Goal: Task Accomplishment & Management: Complete application form

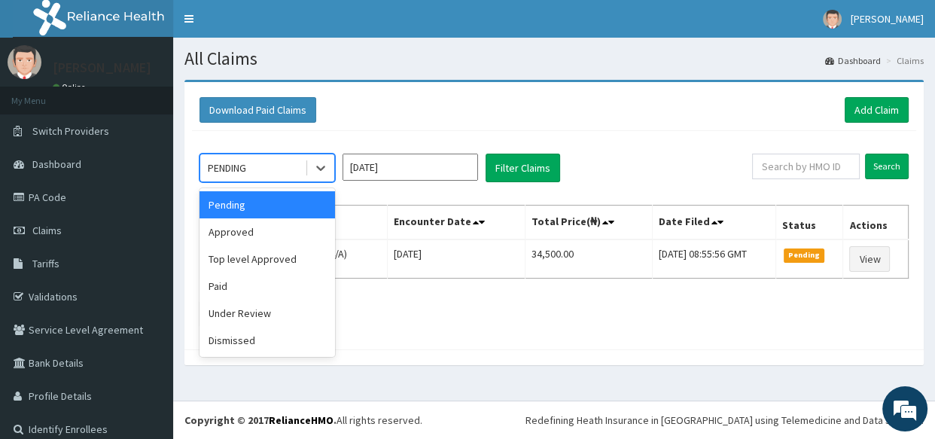
click at [232, 158] on div "PENDING" at bounding box center [252, 168] width 105 height 24
click at [254, 260] on div "Top level Approved" at bounding box center [266, 258] width 135 height 27
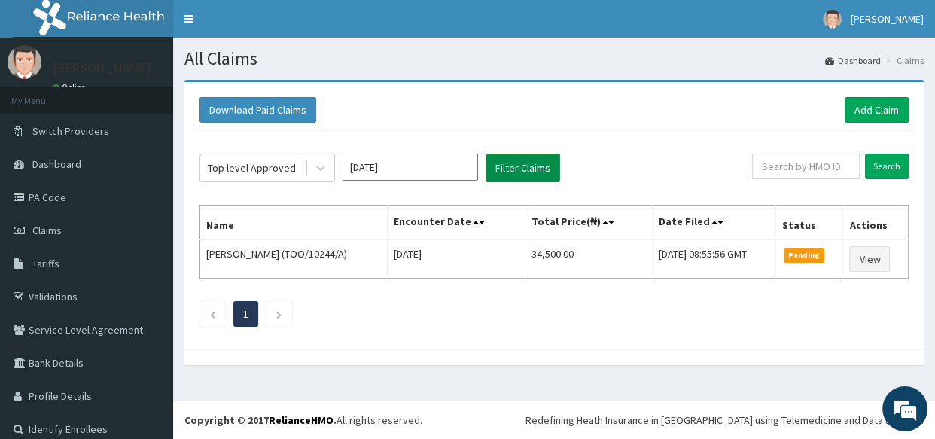
click at [549, 163] on button "Filter Claims" at bounding box center [522, 168] width 74 height 29
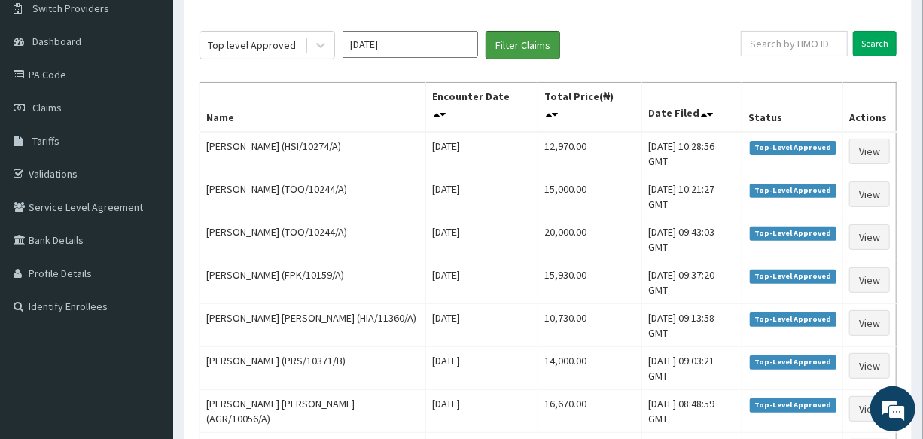
scroll to position [54, 0]
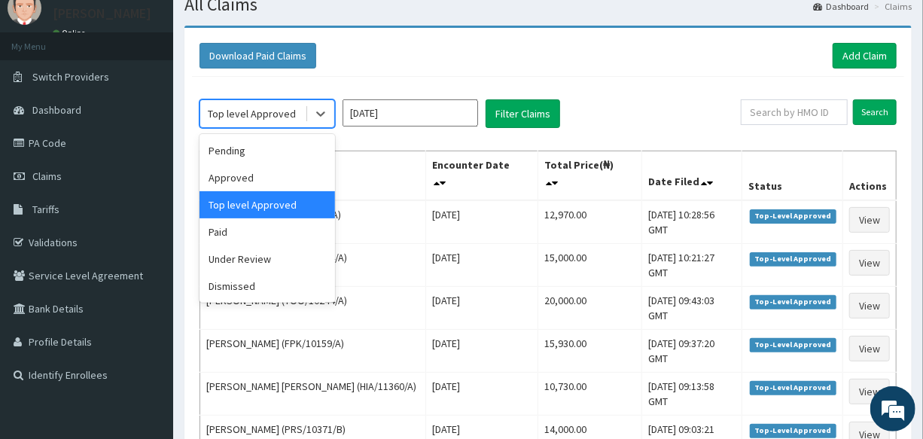
click at [278, 119] on div "Top level Approved" at bounding box center [252, 113] width 88 height 15
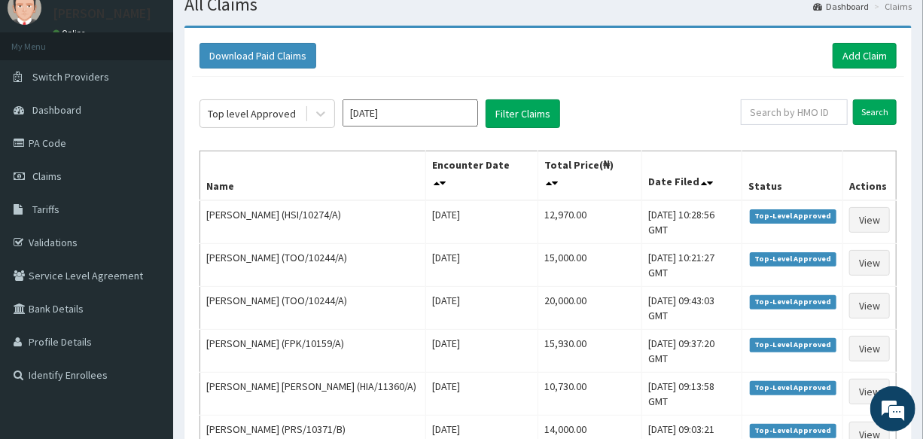
click at [366, 158] on th "Name" at bounding box center [313, 176] width 226 height 50
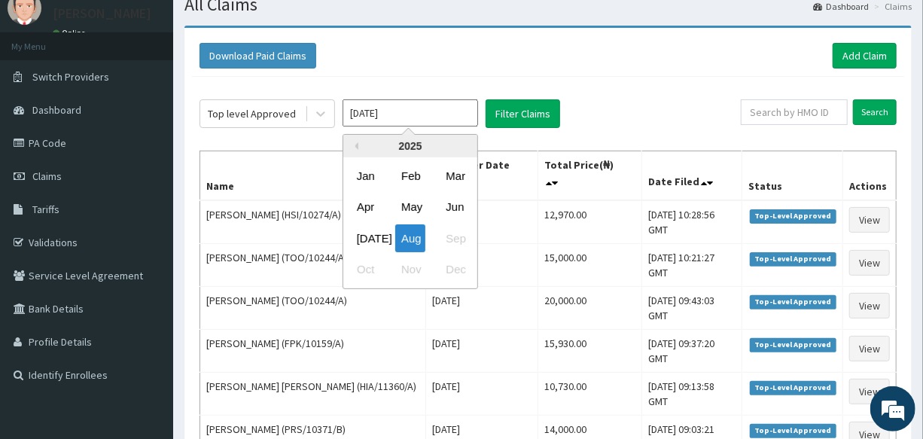
click at [405, 113] on input "[DATE]" at bounding box center [409, 112] width 135 height 27
click at [380, 238] on div "Jul" at bounding box center [366, 238] width 30 height 28
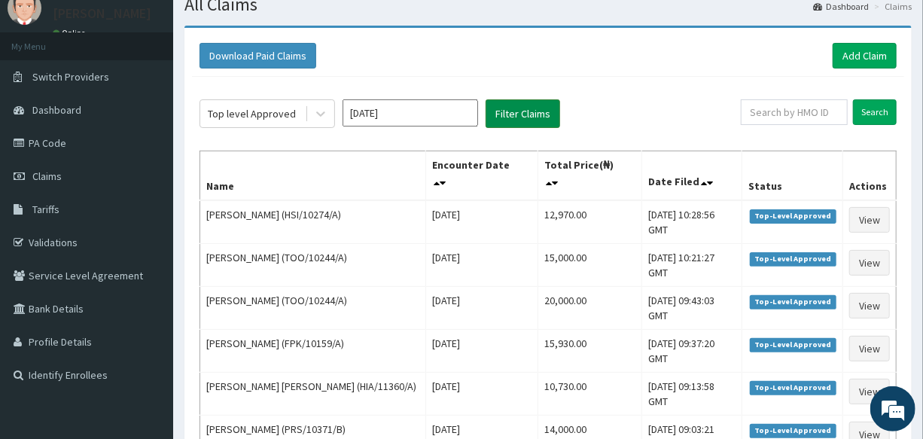
click at [518, 118] on button "Filter Claims" at bounding box center [522, 113] width 74 height 29
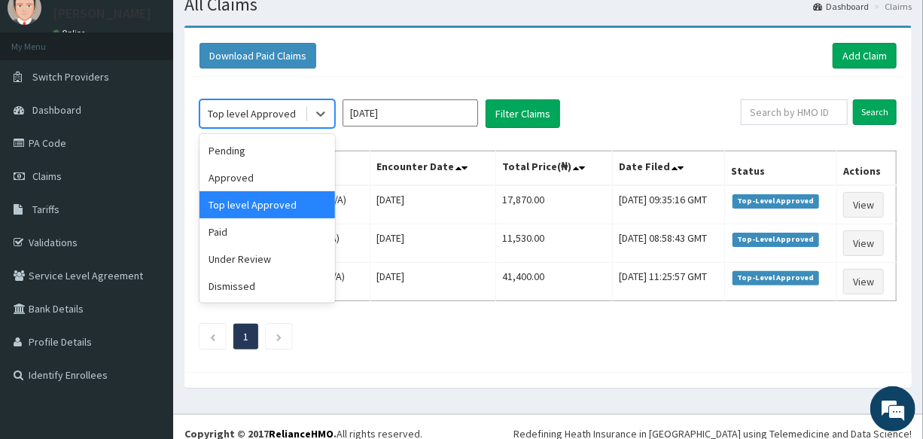
click at [252, 118] on div "Top level Approved" at bounding box center [252, 113] width 88 height 15
click at [257, 184] on div "Approved" at bounding box center [266, 177] width 135 height 27
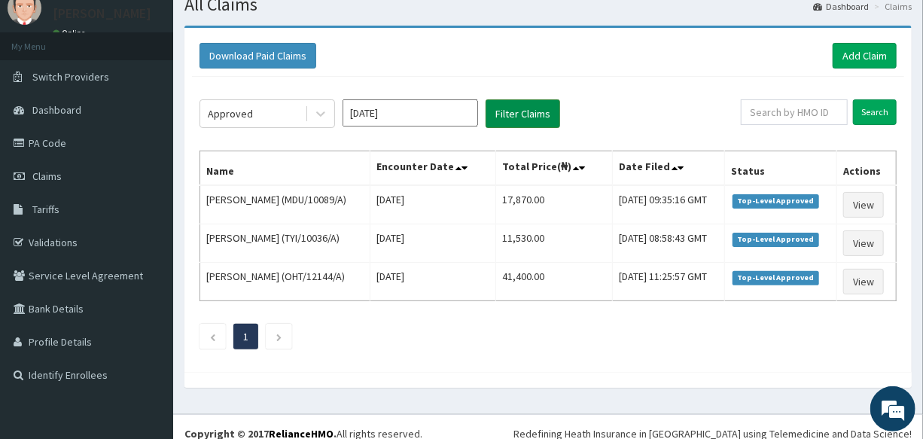
click at [507, 119] on button "Filter Claims" at bounding box center [522, 113] width 74 height 29
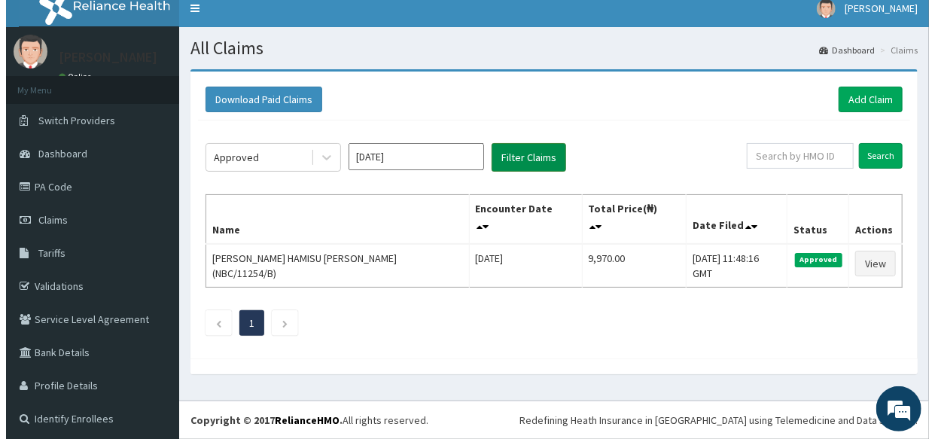
scroll to position [0, 0]
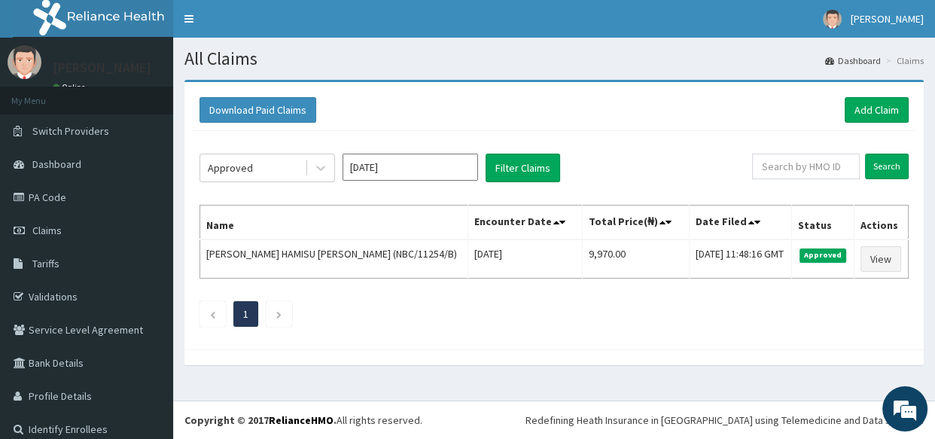
click at [385, 163] on input "Jul 2025" at bounding box center [409, 167] width 135 height 27
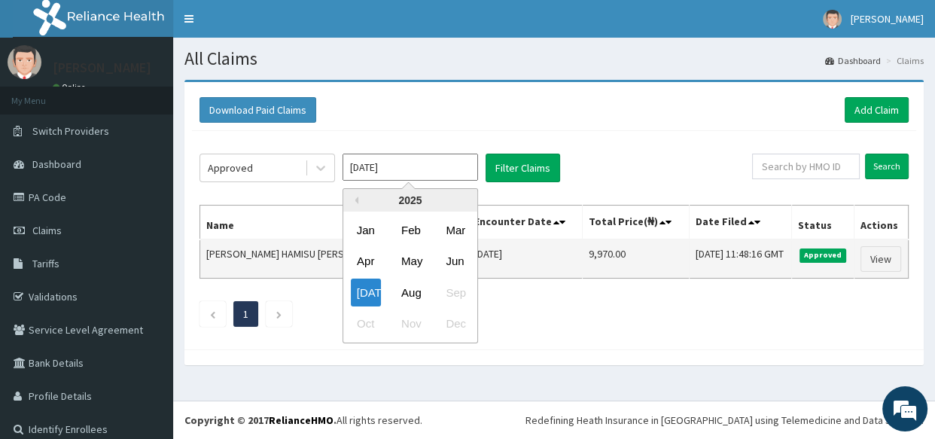
drag, startPoint x: 414, startPoint y: 293, endPoint x: 450, endPoint y: 243, distance: 62.0
click at [414, 290] on div "Aug" at bounding box center [410, 292] width 30 height 28
type input "Aug 2025"
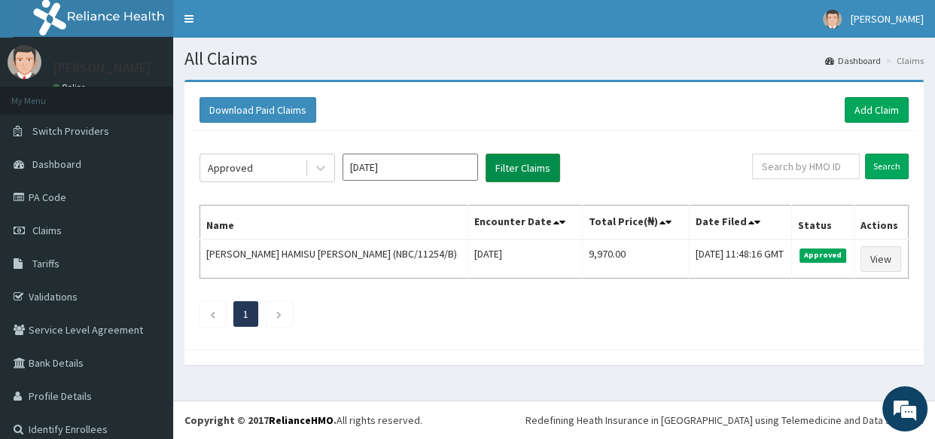
click at [525, 162] on button "Filter Claims" at bounding box center [522, 168] width 74 height 29
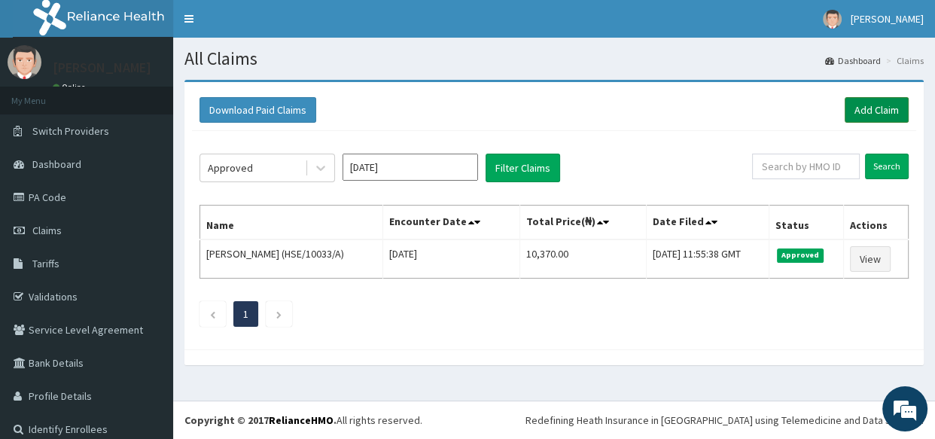
click at [862, 109] on link "Add Claim" at bounding box center [876, 110] width 64 height 26
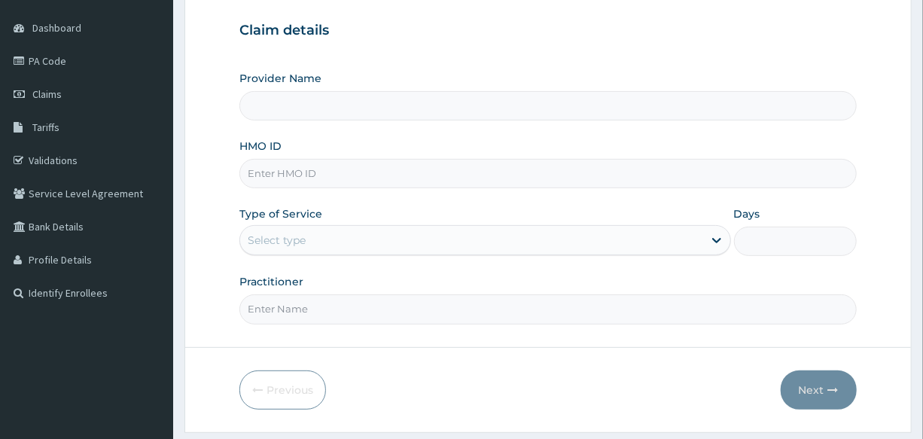
scroll to position [136, 0]
type input "International Clinics And Hospitals Ltd"
click at [347, 172] on input "HMO ID" at bounding box center [547, 173] width 616 height 29
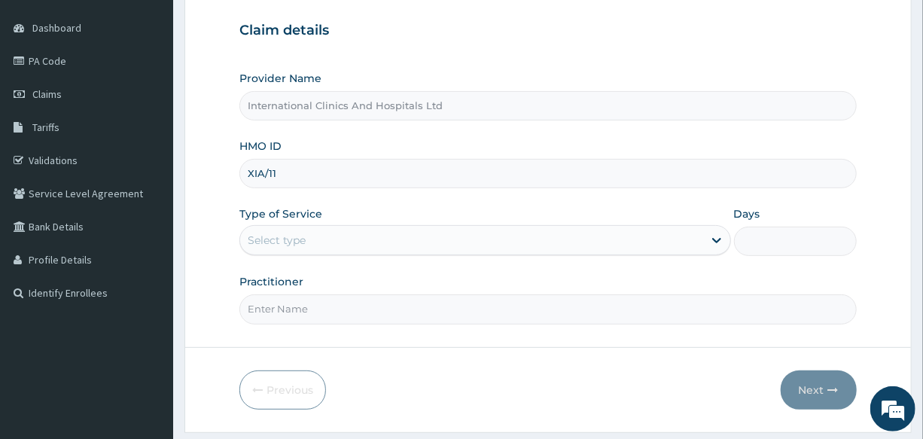
type input "XIA/11109/A"
click at [330, 244] on div "Select type" at bounding box center [471, 240] width 462 height 24
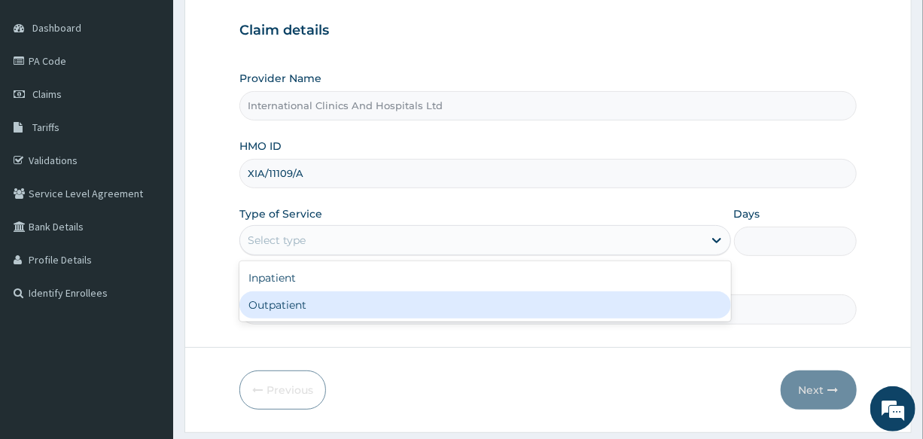
click at [330, 309] on div "Outpatient" at bounding box center [484, 304] width 491 height 27
type input "1"
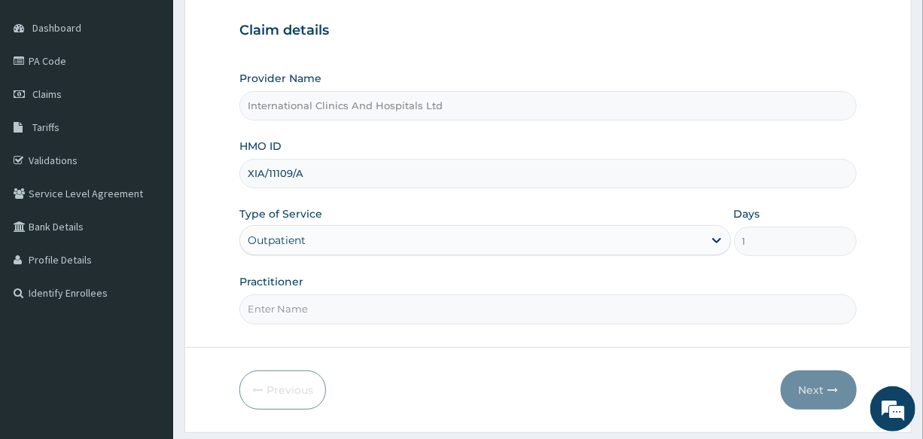
click at [330, 309] on input "Practitioner" at bounding box center [547, 308] width 616 height 29
click at [369, 314] on input "Practitioner" at bounding box center [547, 308] width 616 height 29
type input "DR.NONSO"
click at [804, 395] on button "Next" at bounding box center [818, 389] width 76 height 39
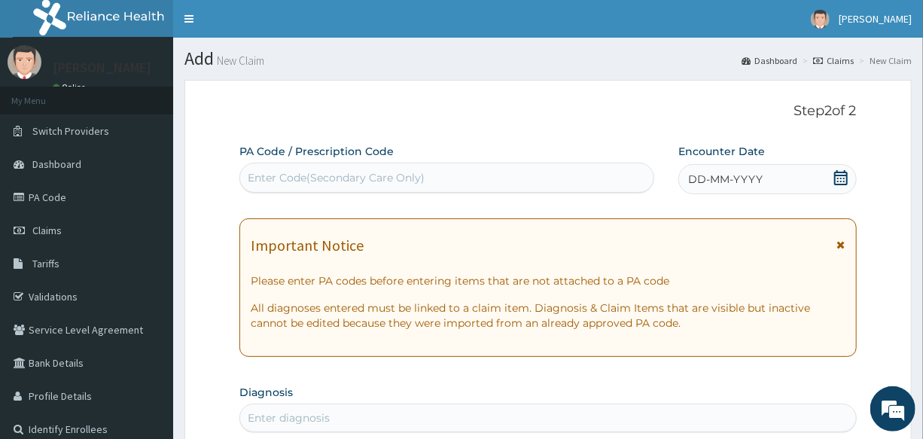
click at [389, 175] on div "Enter Code(Secondary Care Only)" at bounding box center [336, 177] width 177 height 15
paste input "PA/023369"
type input "PA/023369"
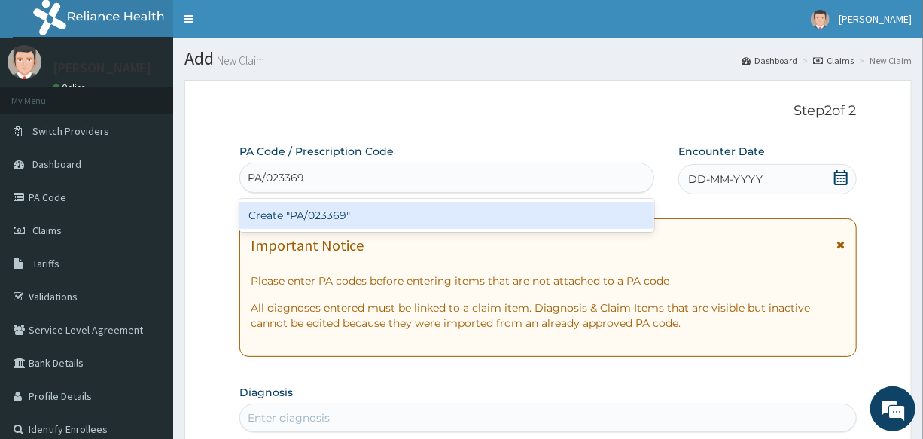
click at [309, 212] on div "Create "PA/023369"" at bounding box center [446, 215] width 415 height 27
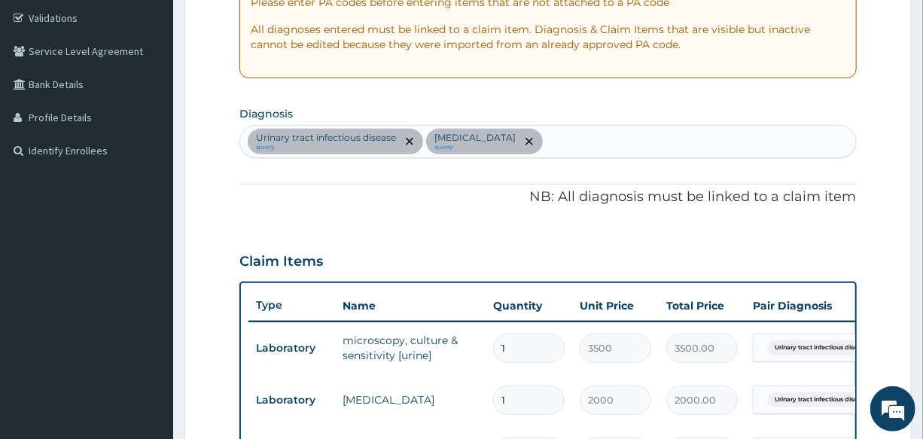
scroll to position [236, 0]
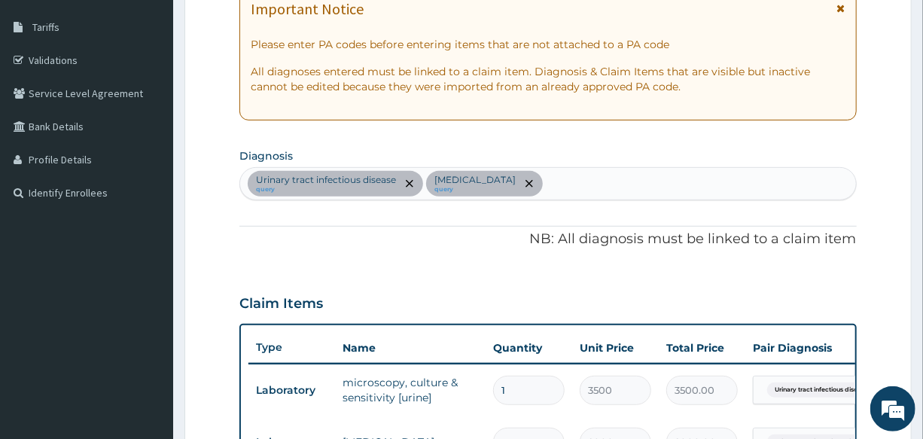
click at [602, 202] on div "PA Code / Prescription Code PA/023369 Encounter Date 13-08-2025 Important Notic…" at bounding box center [547, 315] width 616 height 816
click at [581, 180] on div "Urinary tract infectious disease query Immunosuppression query" at bounding box center [547, 184] width 615 height 32
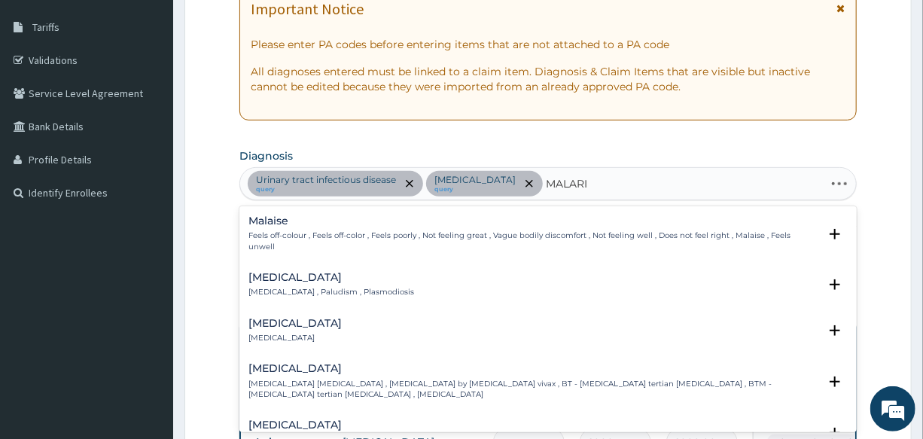
type input "MALARIA"
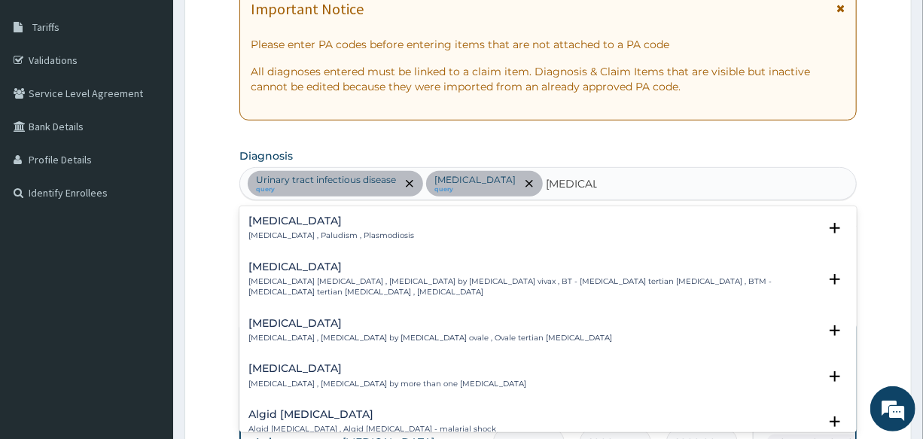
click at [268, 233] on p "Malaria , Paludism , Plasmodiosis" at bounding box center [331, 235] width 166 height 11
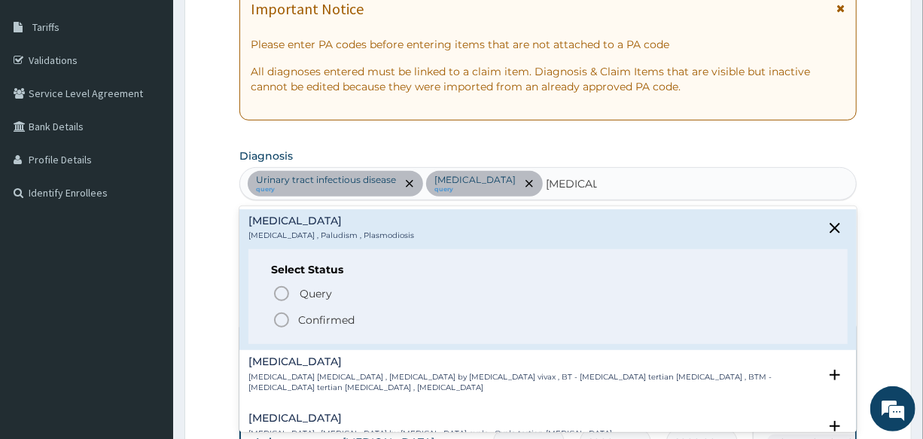
click at [278, 329] on div "Select Status Query Query covers suspected (?), Keep in view (kiv), Ruled out (…" at bounding box center [547, 297] width 598 height 96
click at [278, 321] on icon "status option filled" at bounding box center [281, 320] width 18 height 18
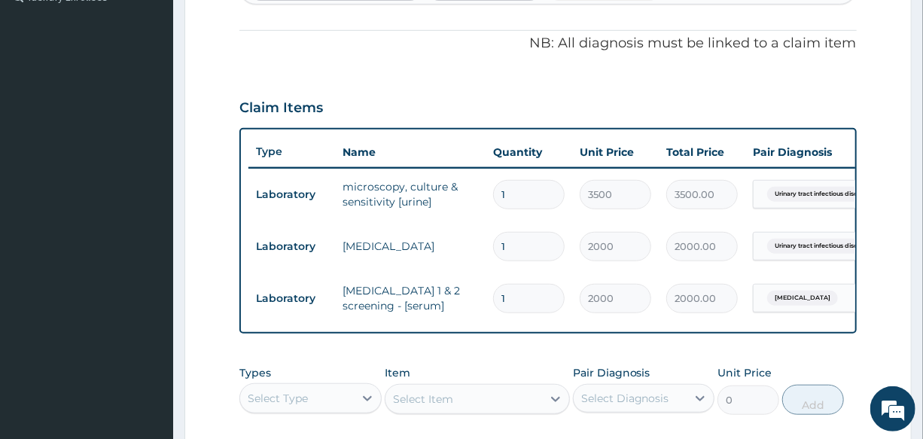
scroll to position [579, 0]
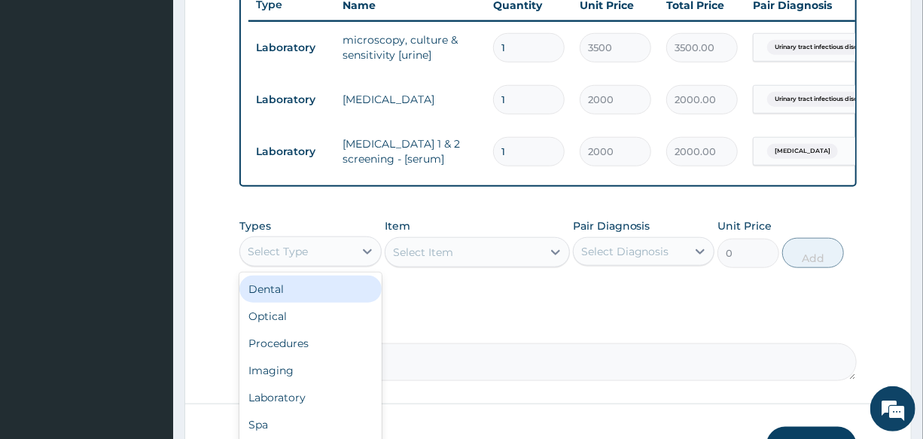
click at [309, 259] on div "Select Type" at bounding box center [296, 251] width 113 height 24
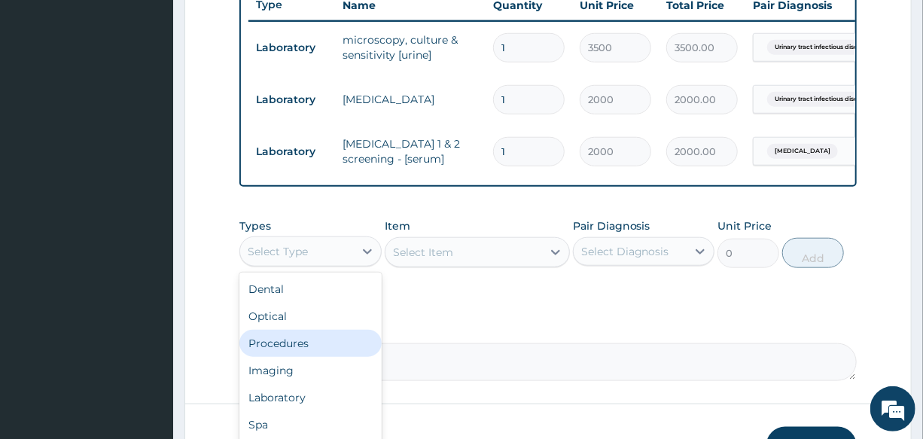
click at [338, 352] on div "Procedures" at bounding box center [309, 343] width 141 height 27
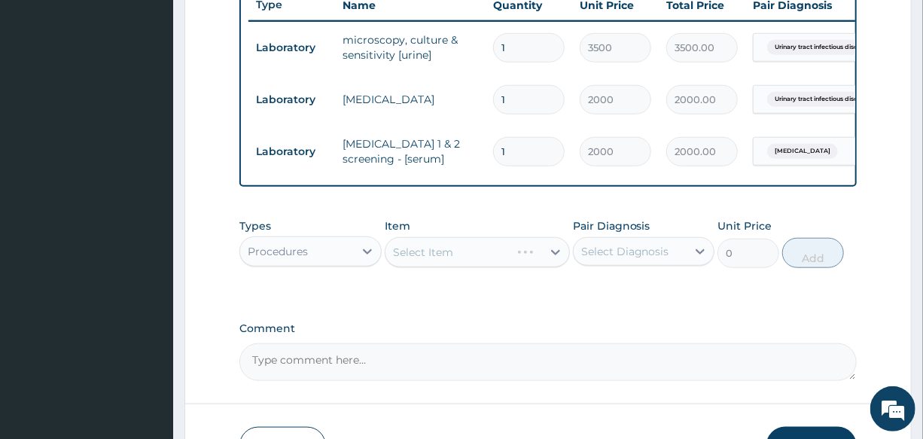
click at [445, 267] on div "Select Item" at bounding box center [477, 252] width 185 height 30
click at [457, 264] on div "Select Item" at bounding box center [463, 252] width 157 height 24
click at [445, 260] on div "Select Item" at bounding box center [423, 252] width 60 height 15
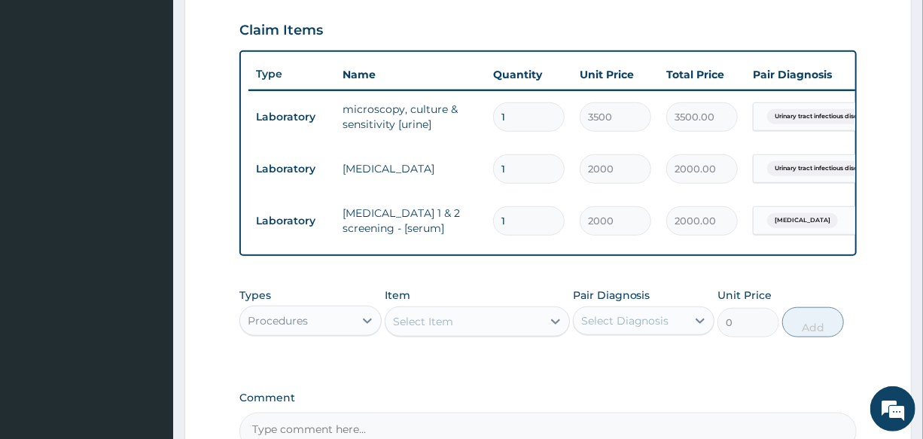
scroll to position [510, 0]
click at [455, 333] on div "Select Item" at bounding box center [463, 321] width 157 height 24
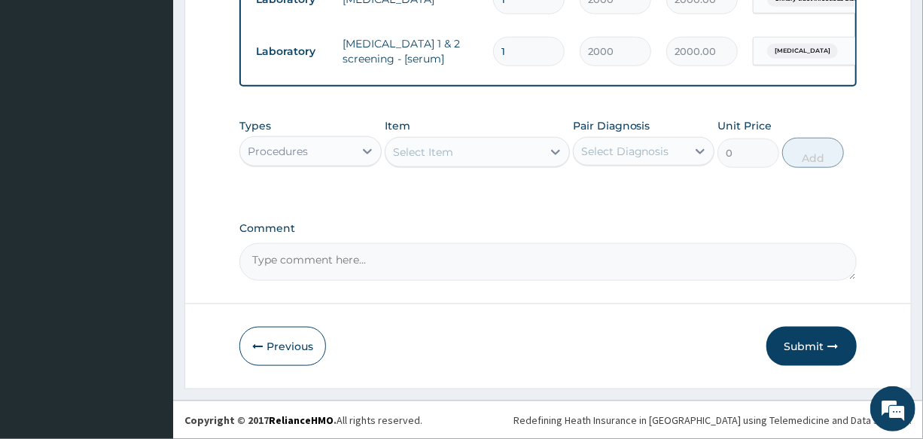
scroll to position [690, 0]
click at [440, 147] on div "Select Item" at bounding box center [423, 151] width 60 height 15
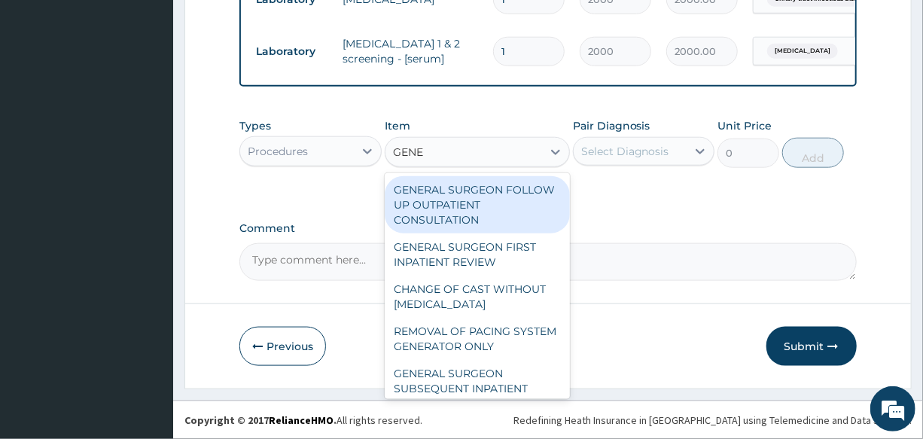
type input "GENER"
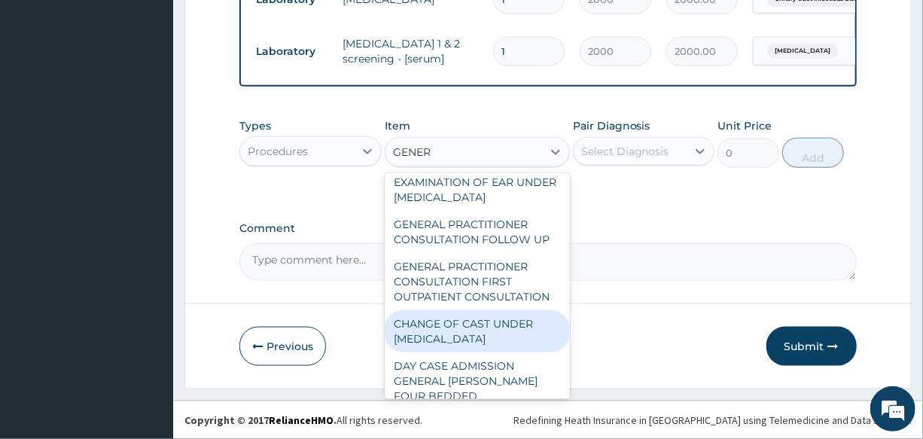
scroll to position [228, 0]
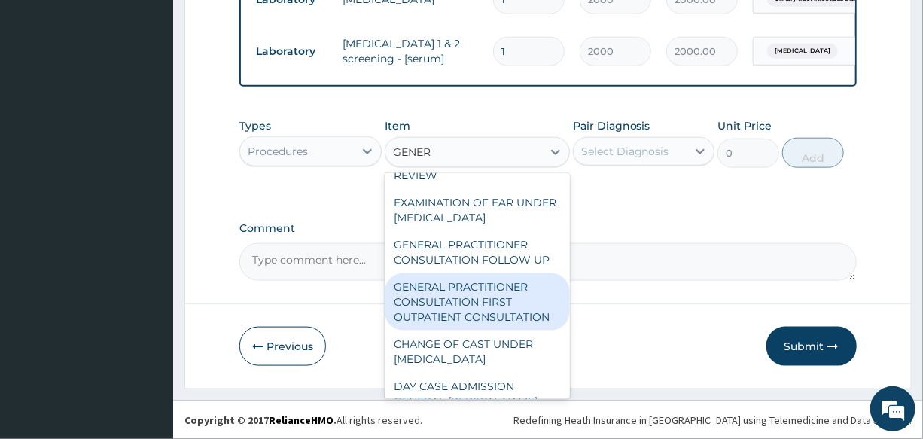
click at [506, 317] on div "GENERAL PRACTITIONER CONSULTATION FIRST OUTPATIENT CONSULTATION" at bounding box center [477, 301] width 185 height 57
type input "3000"
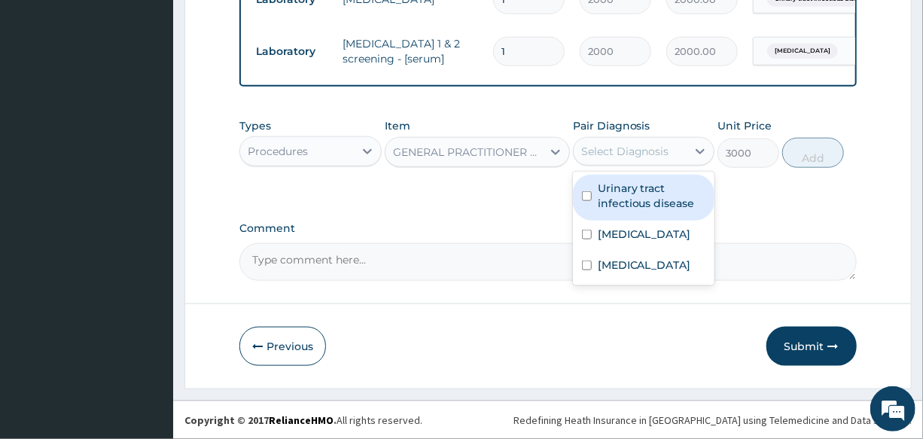
click at [660, 144] on div "Select Diagnosis" at bounding box center [625, 151] width 88 height 15
drag, startPoint x: 663, startPoint y: 187, endPoint x: 663, endPoint y: 208, distance: 21.8
click at [663, 193] on label "Urinary tract infectious disease" at bounding box center [651, 196] width 108 height 30
checkbox input "true"
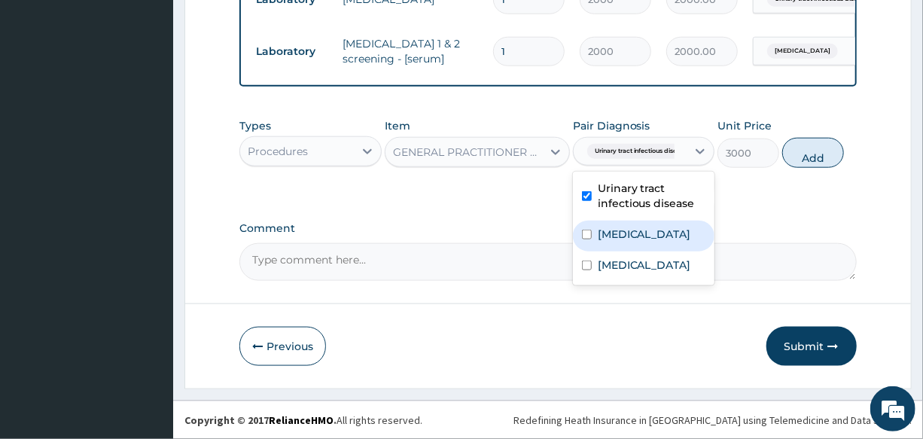
drag, startPoint x: 661, startPoint y: 233, endPoint x: 655, endPoint y: 260, distance: 27.0
click at [660, 239] on label "Immunosuppression" at bounding box center [643, 234] width 93 height 15
checkbox input "true"
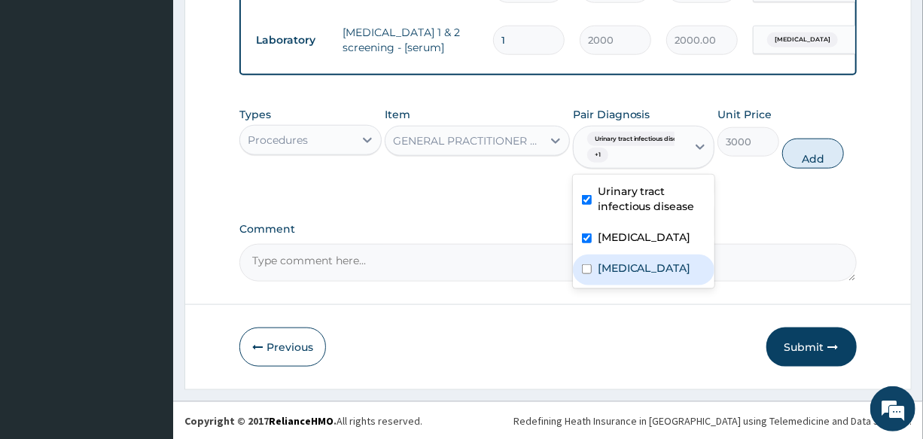
drag, startPoint x: 651, startPoint y: 275, endPoint x: 861, endPoint y: 199, distance: 223.3
click at [664, 268] on div "[MEDICAL_DATA]" at bounding box center [643, 269] width 141 height 31
checkbox input "true"
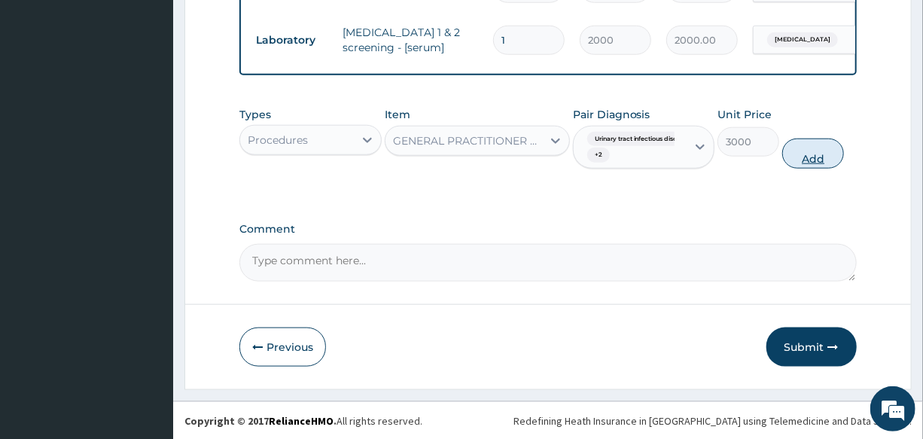
click at [801, 166] on button "Add" at bounding box center [813, 153] width 62 height 30
type input "0"
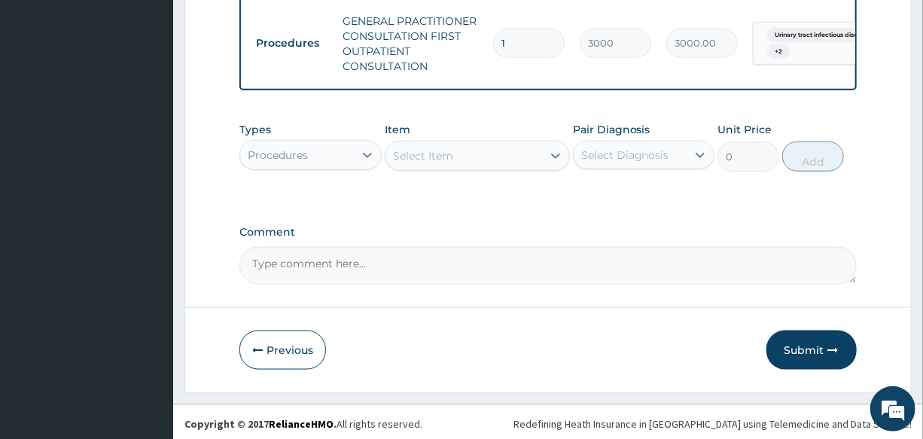
scroll to position [765, 0]
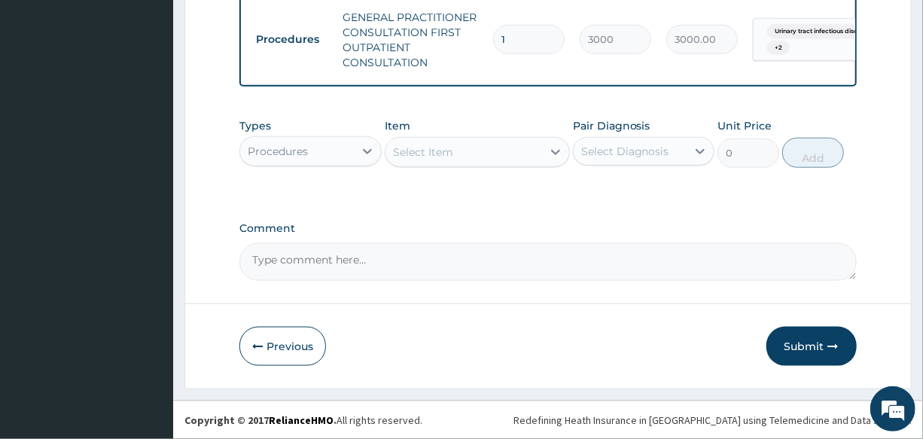
click at [311, 158] on div "Procedures" at bounding box center [296, 151] width 113 height 24
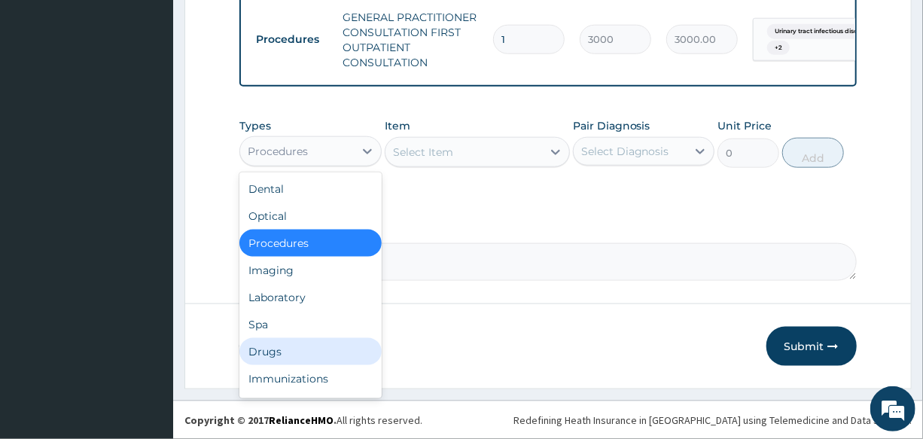
click at [312, 342] on div "Drugs" at bounding box center [309, 351] width 141 height 27
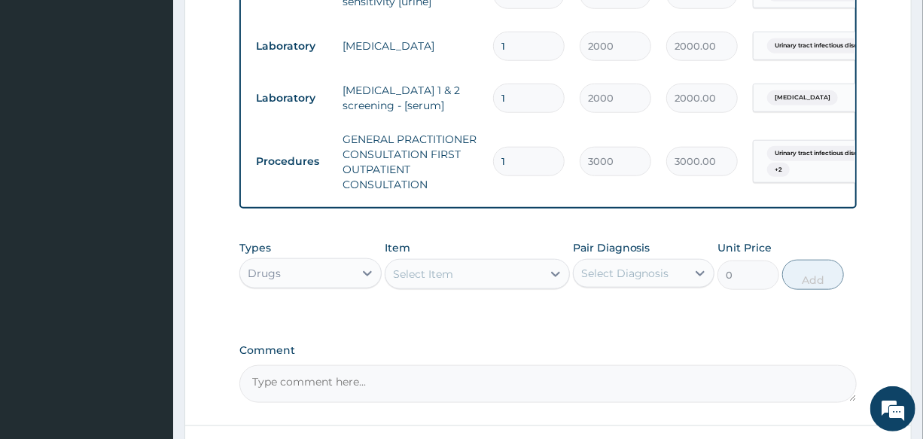
scroll to position [628, 0]
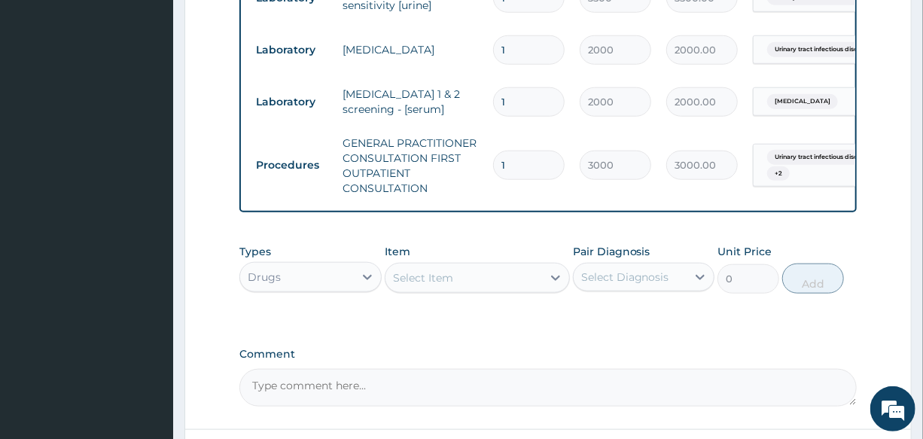
click at [451, 285] on div "Select Item" at bounding box center [423, 277] width 60 height 15
click at [331, 282] on div "Drugs" at bounding box center [296, 277] width 113 height 24
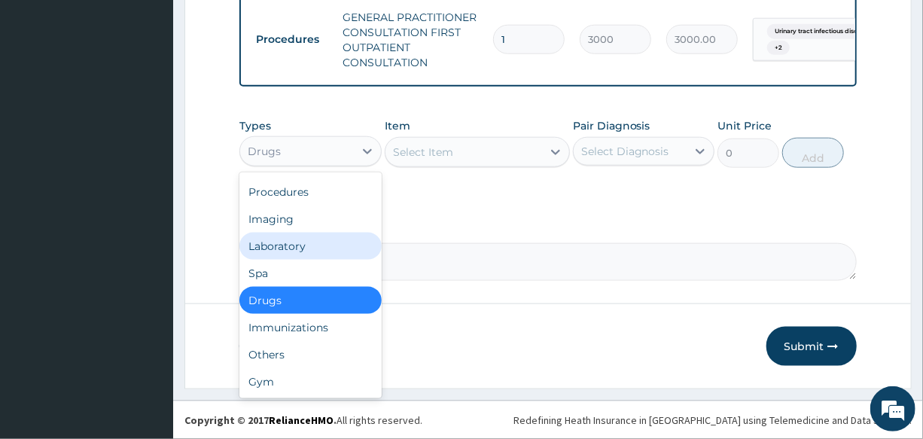
scroll to position [765, 0]
click at [303, 252] on div "Laboratory" at bounding box center [309, 246] width 141 height 27
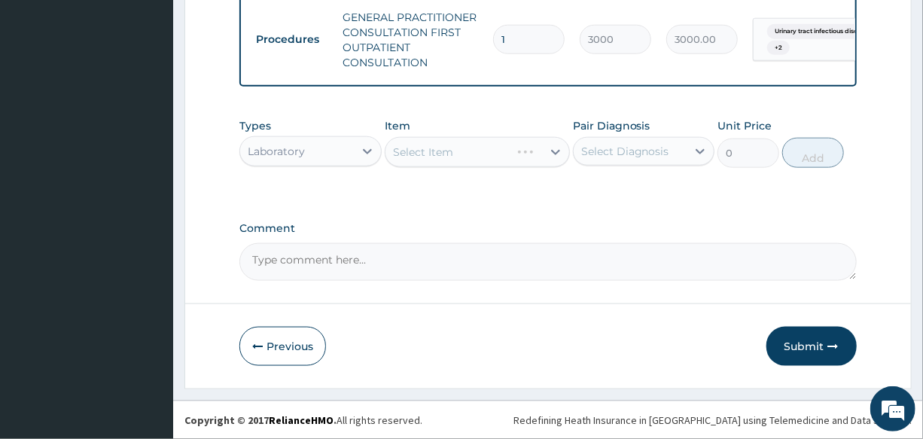
click at [456, 143] on div "Select Item" at bounding box center [477, 152] width 185 height 30
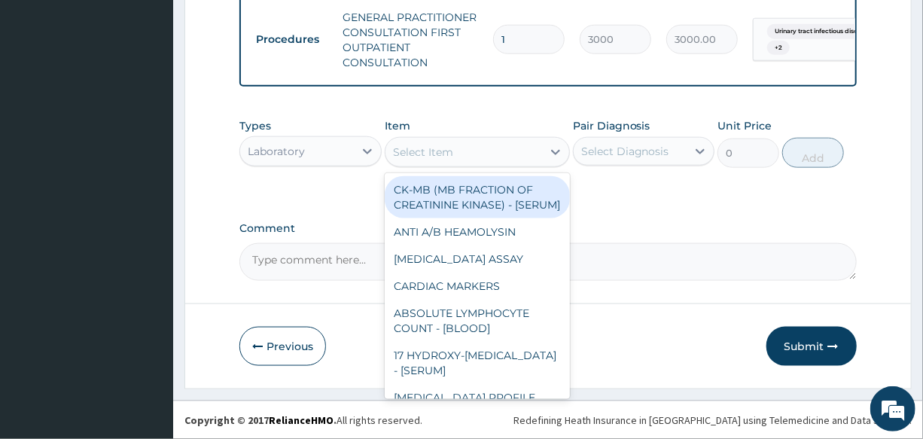
click at [469, 160] on div "Select Item" at bounding box center [463, 152] width 157 height 24
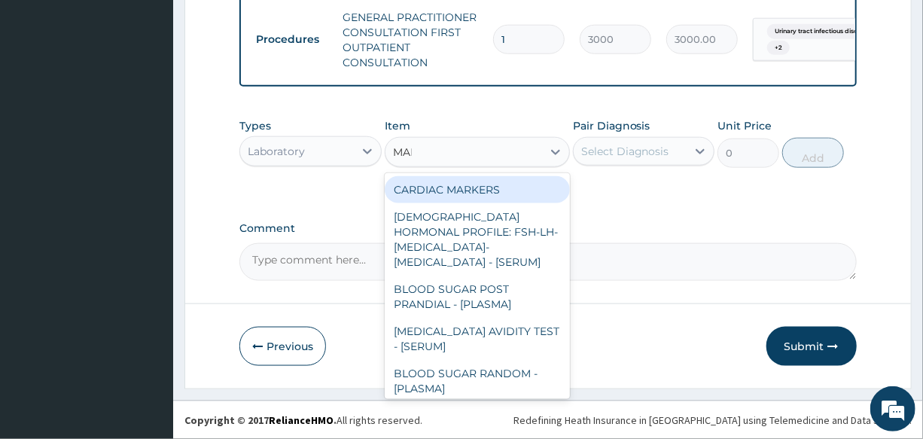
type input "MALA"
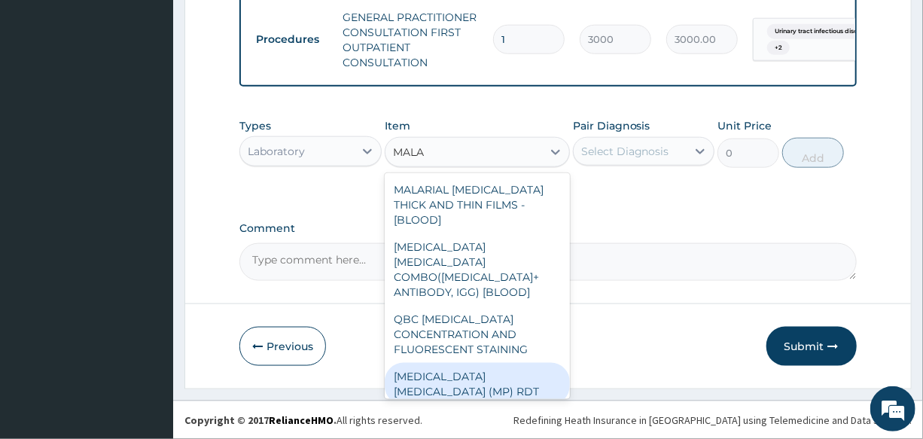
click at [451, 363] on div "[MEDICAL_DATA] [MEDICAL_DATA] (MP) RDT" at bounding box center [477, 384] width 185 height 42
type input "1500"
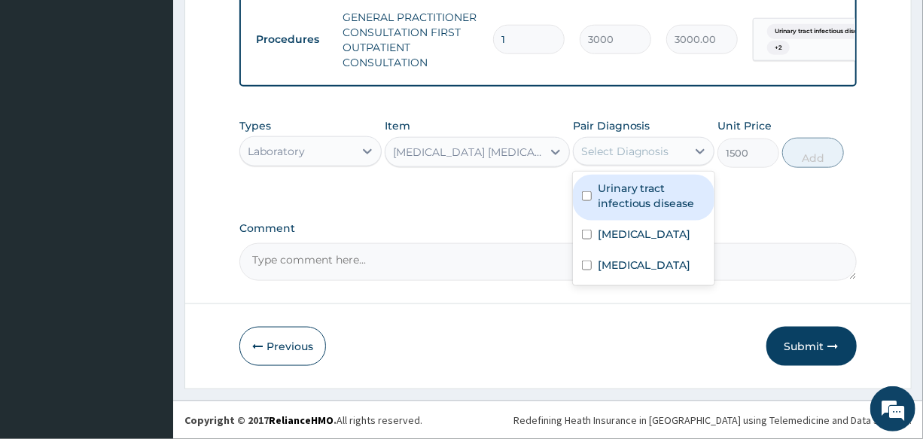
click at [640, 160] on div "Select Diagnosis" at bounding box center [629, 151] width 113 height 24
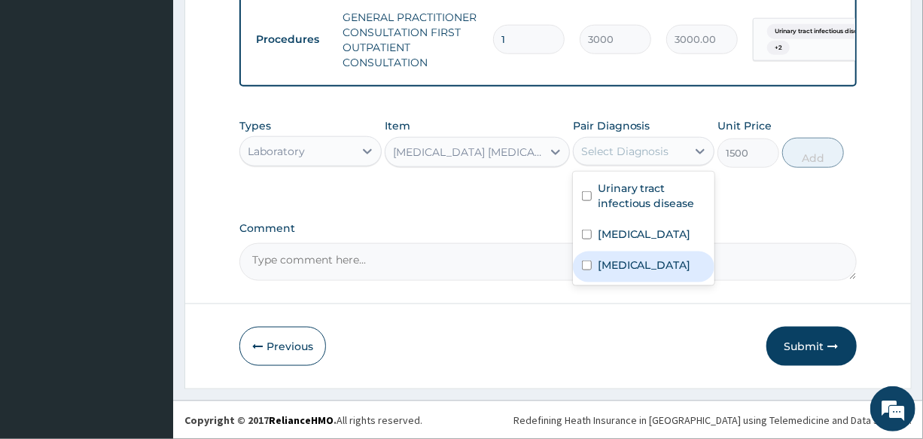
click at [666, 263] on div "[MEDICAL_DATA]" at bounding box center [643, 266] width 141 height 31
checkbox input "true"
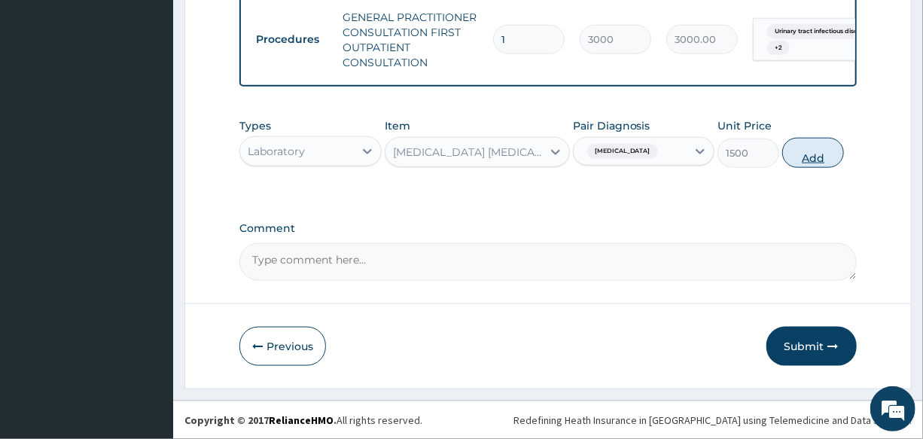
click at [819, 157] on button "Add" at bounding box center [813, 153] width 62 height 30
type input "0"
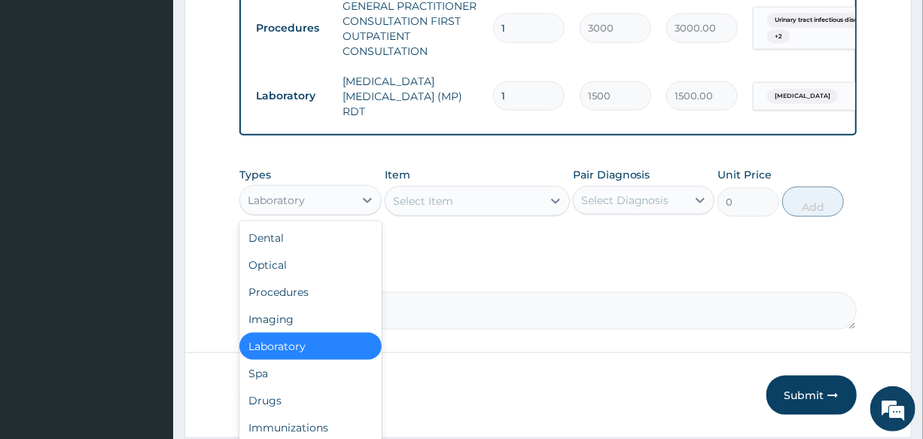
click at [311, 199] on div "Laboratory" at bounding box center [296, 200] width 113 height 24
click at [299, 394] on div "Drugs" at bounding box center [309, 400] width 141 height 27
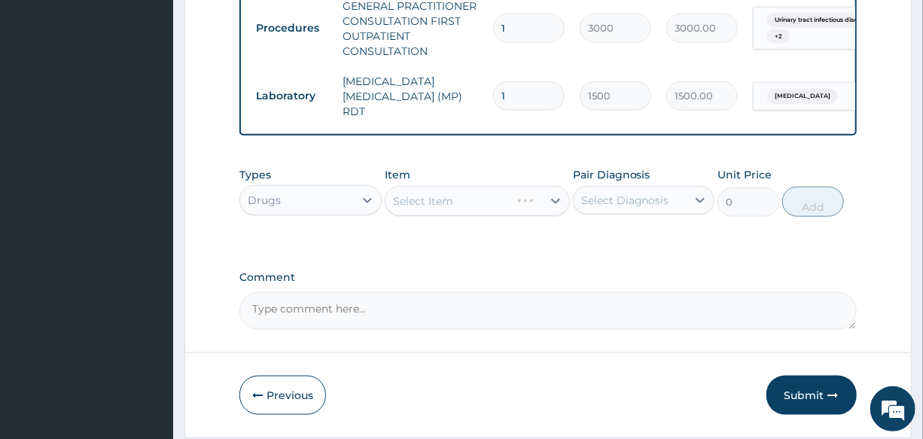
click at [455, 204] on div "Select Item" at bounding box center [477, 201] width 185 height 30
click at [455, 204] on div "Select Item" at bounding box center [463, 201] width 157 height 24
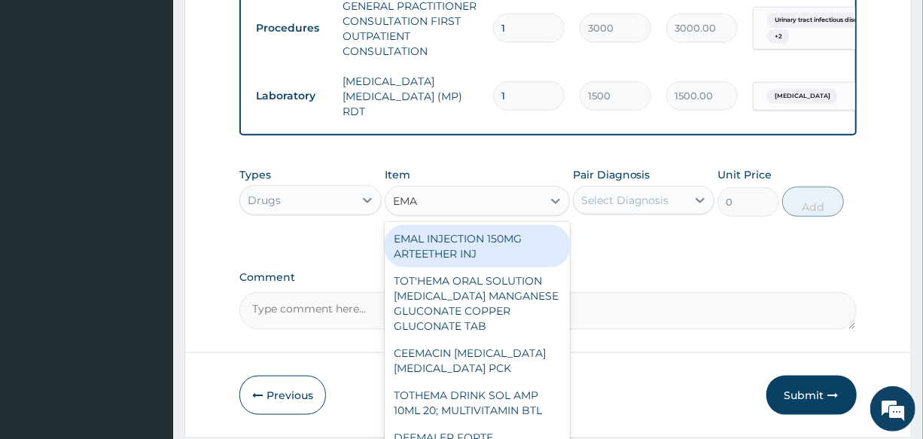
type input "EMAL"
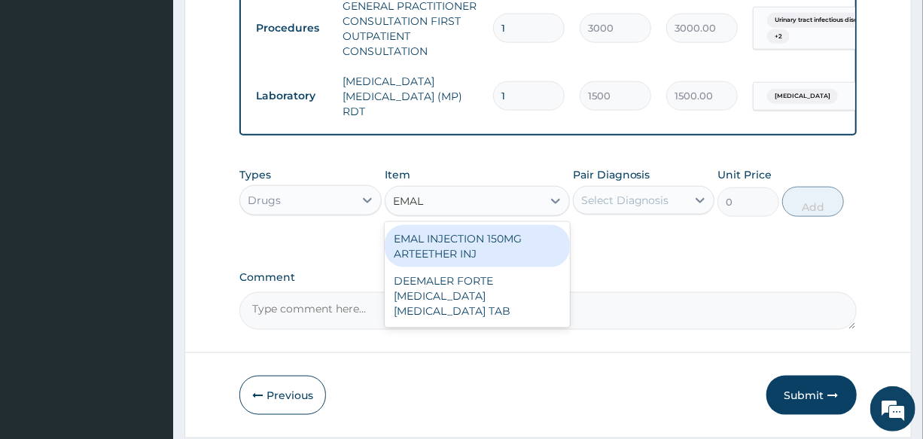
click at [509, 250] on div "EMAL INJECTION 150MG ARTEETHER INJ" at bounding box center [477, 246] width 185 height 42
type input "730"
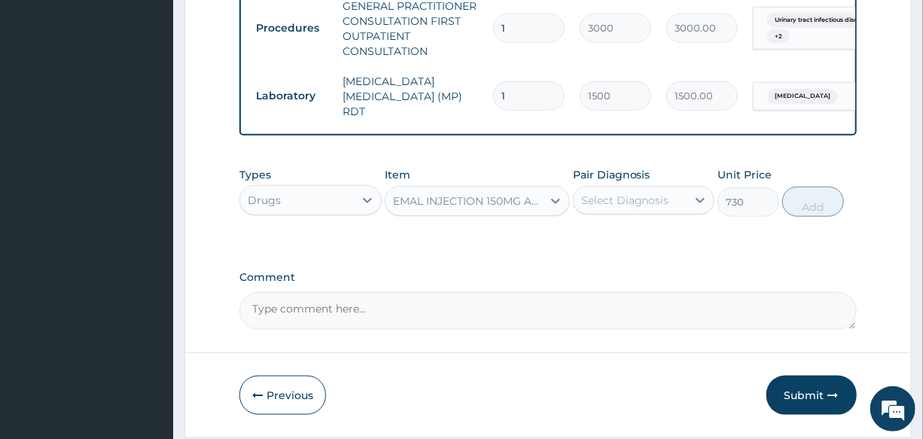
click at [654, 200] on div "Select Diagnosis" at bounding box center [625, 200] width 88 height 15
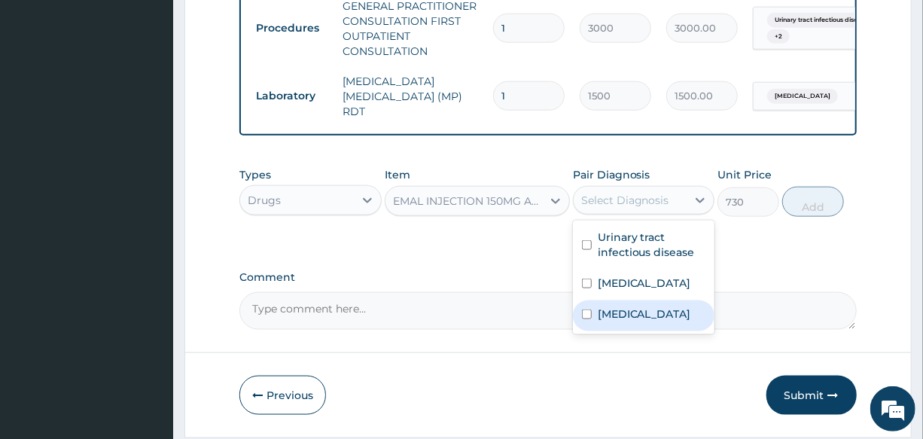
click at [633, 329] on div "[MEDICAL_DATA]" at bounding box center [643, 315] width 141 height 31
checkbox input "true"
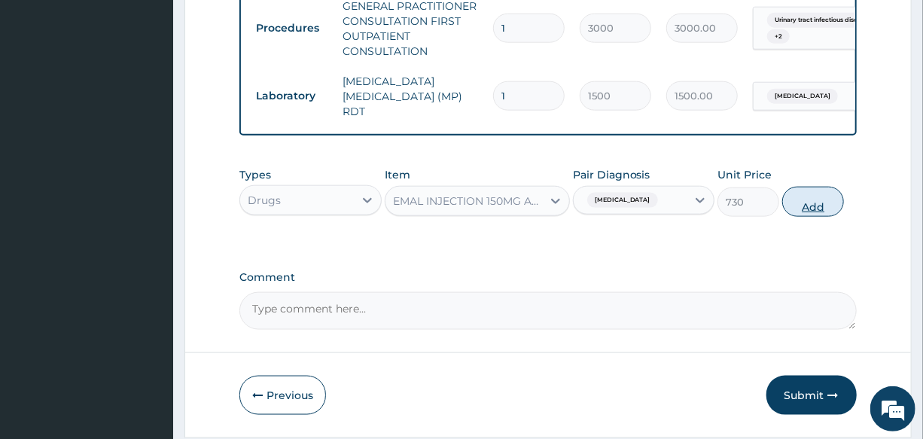
click at [805, 217] on button "Add" at bounding box center [813, 202] width 62 height 30
type input "0"
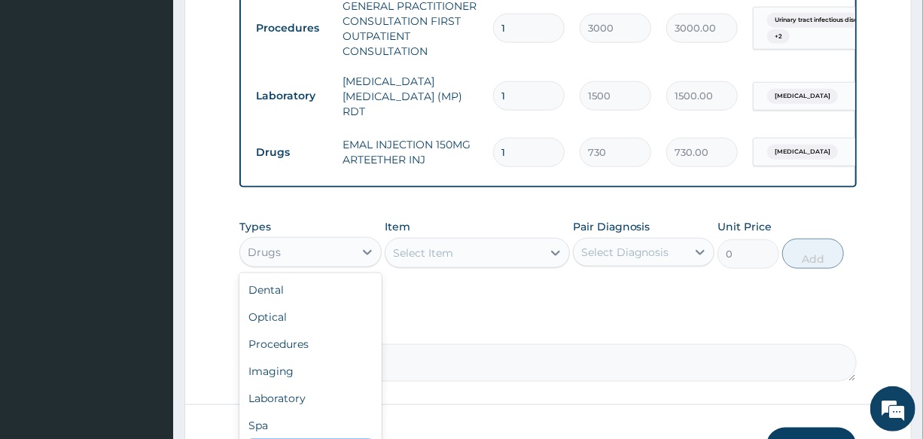
click at [283, 250] on div "Drugs" at bounding box center [296, 252] width 113 height 24
click at [534, 339] on div "Comment" at bounding box center [547, 352] width 616 height 59
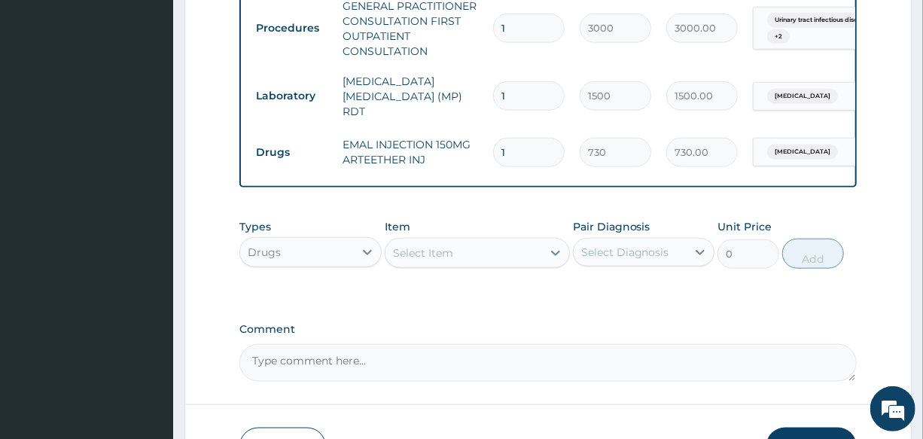
click at [459, 265] on div "Select Item" at bounding box center [463, 253] width 157 height 24
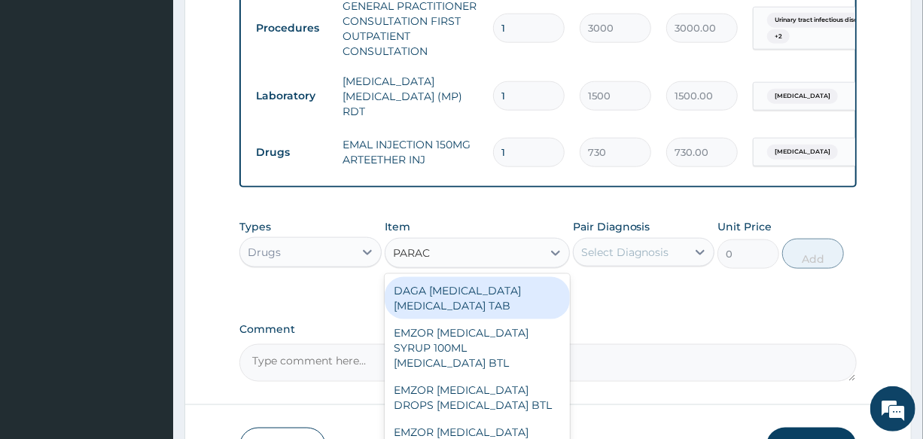
type input "PARACE"
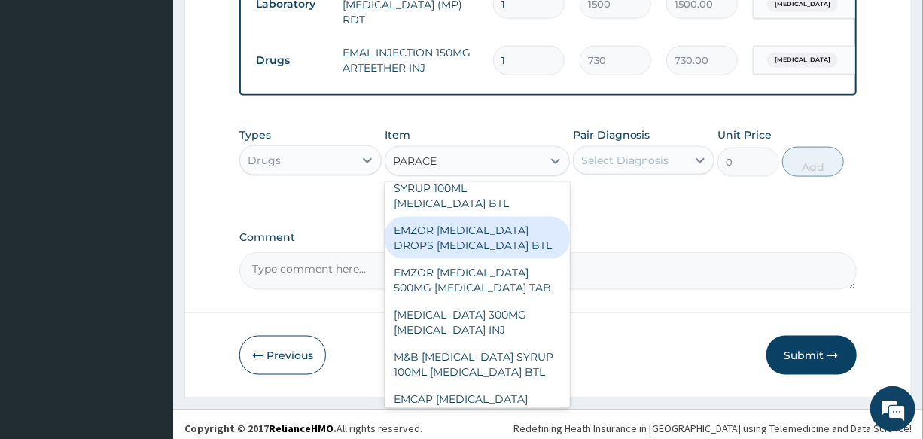
scroll to position [870, 0]
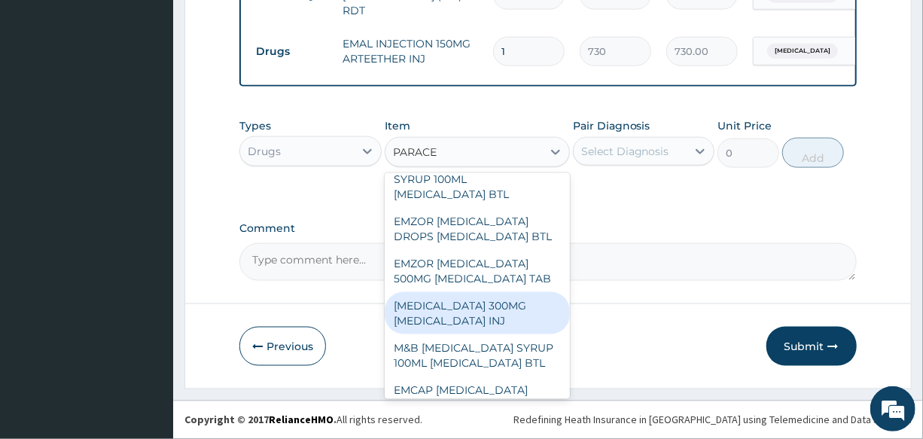
click at [512, 334] on div "[MEDICAL_DATA] 300MG [MEDICAL_DATA] INJ" at bounding box center [477, 313] width 185 height 42
type input "200"
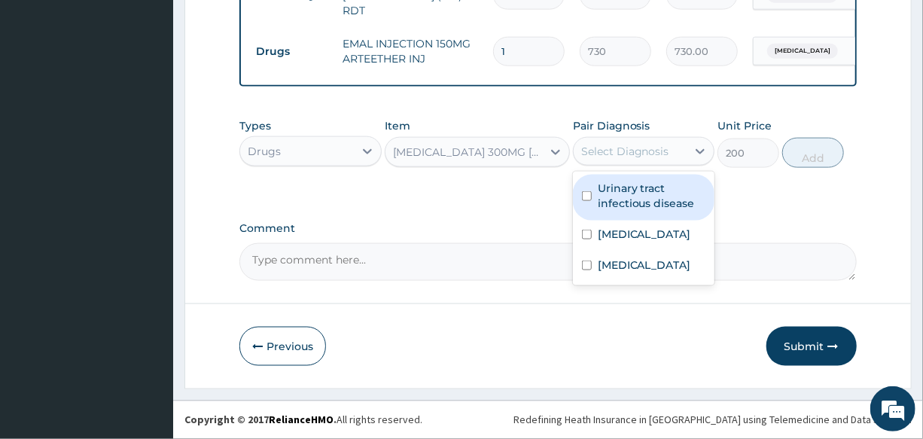
click at [609, 150] on div "Select Diagnosis" at bounding box center [625, 151] width 88 height 15
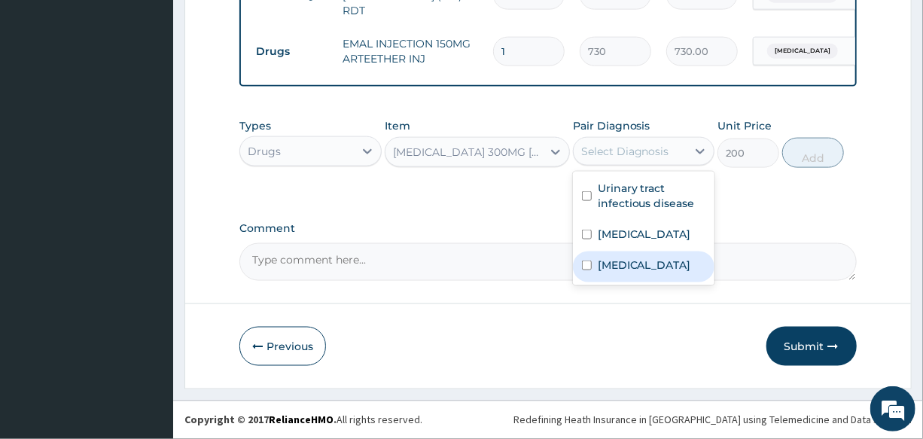
click at [661, 254] on div "[MEDICAL_DATA]" at bounding box center [643, 266] width 141 height 31
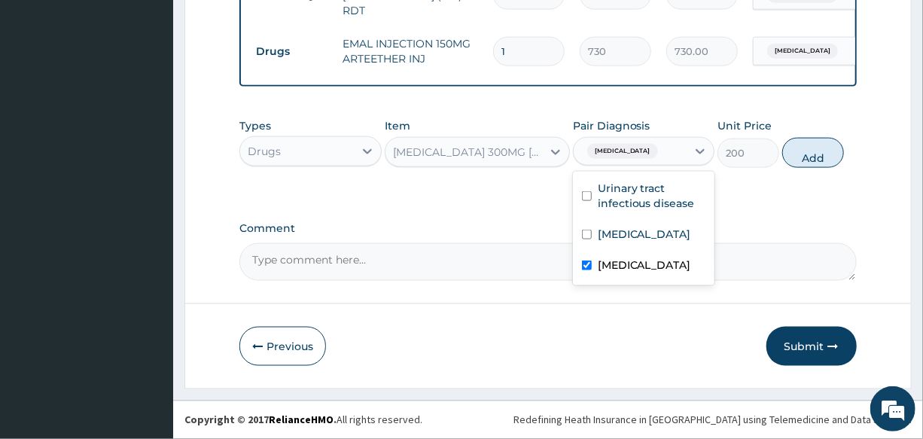
checkbox input "true"
click at [818, 151] on button "Add" at bounding box center [813, 153] width 62 height 30
type input "0"
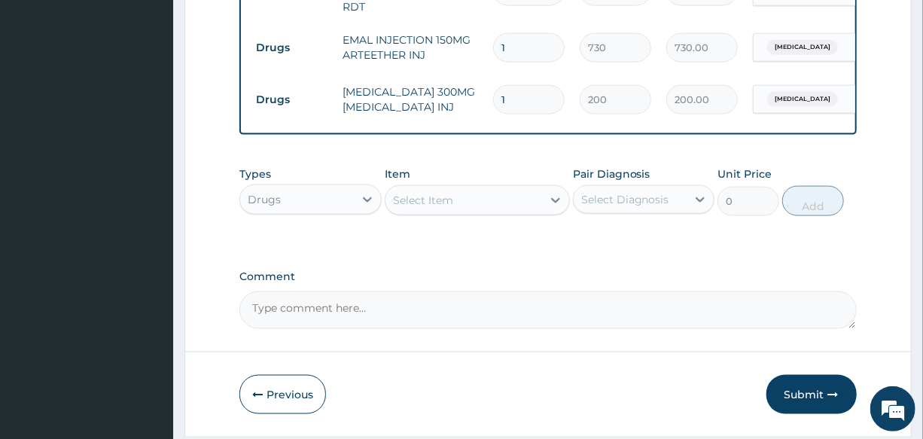
click at [433, 208] on div "Select Item" at bounding box center [423, 200] width 60 height 15
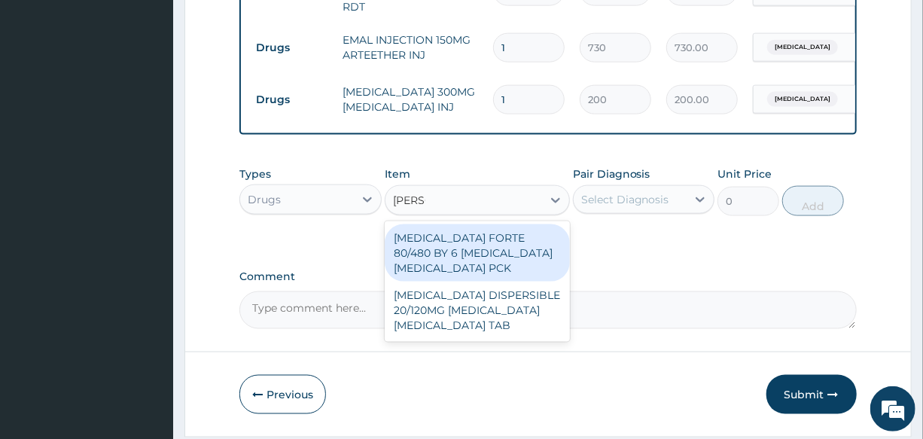
type input "COART"
click at [466, 248] on div "[MEDICAL_DATA] FORTE 80/480 BY 6 [MEDICAL_DATA] [MEDICAL_DATA] PCK" at bounding box center [477, 252] width 185 height 57
type input "2800"
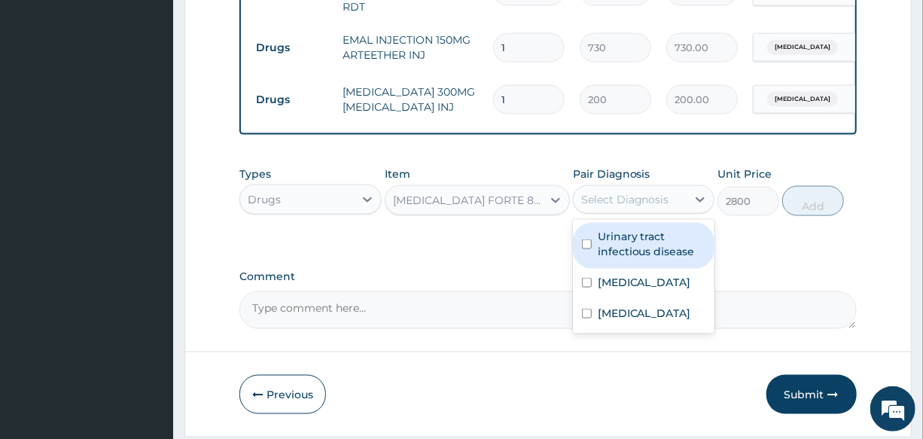
click at [623, 196] on div "Select Diagnosis" at bounding box center [625, 199] width 88 height 15
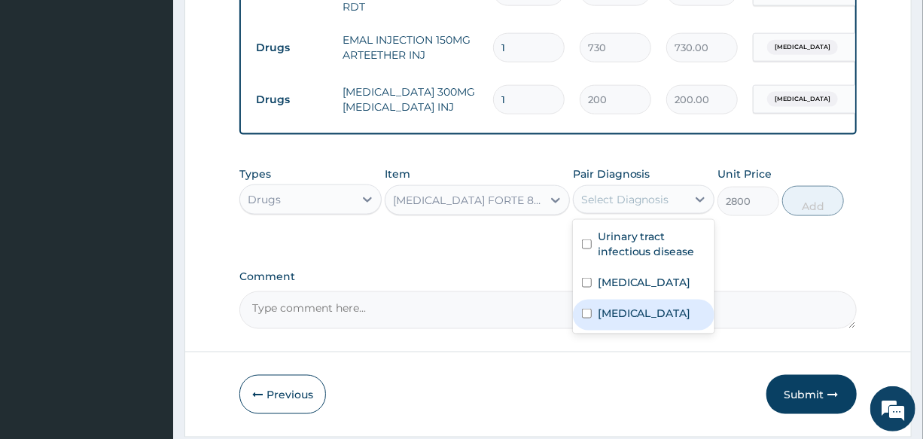
click at [678, 309] on div "[MEDICAL_DATA]" at bounding box center [643, 314] width 141 height 31
checkbox input "true"
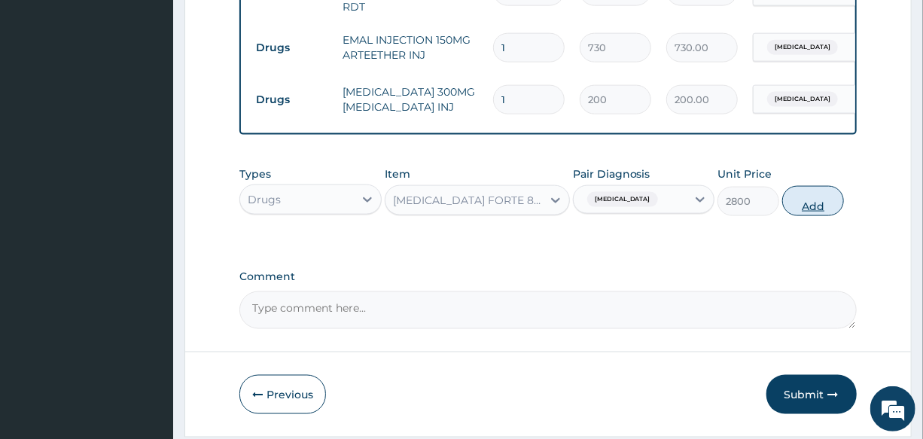
click at [820, 211] on button "Add" at bounding box center [813, 201] width 62 height 30
type input "0"
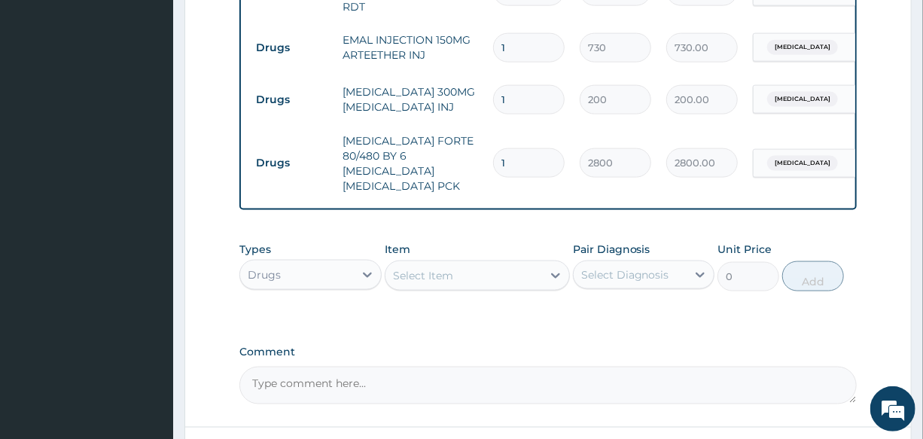
click at [445, 268] on div "Select Item" at bounding box center [423, 275] width 60 height 15
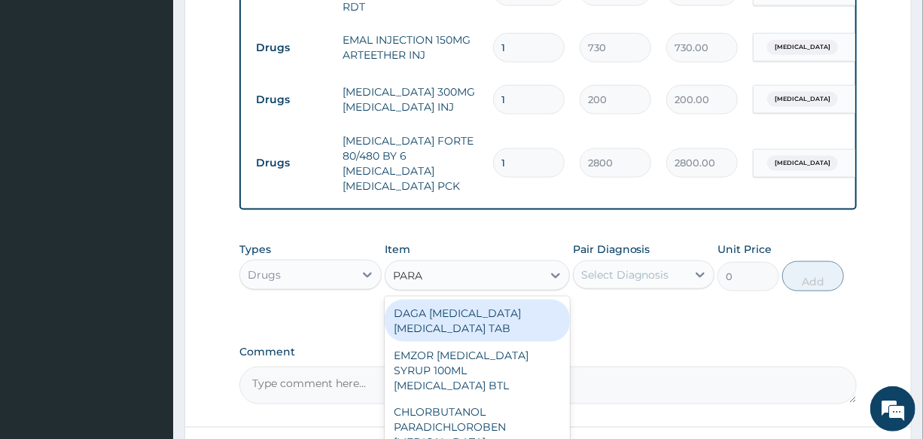
type input "PARAC"
click at [500, 308] on div "DAGA [MEDICAL_DATA] [MEDICAL_DATA] TAB" at bounding box center [477, 320] width 185 height 42
type input "20"
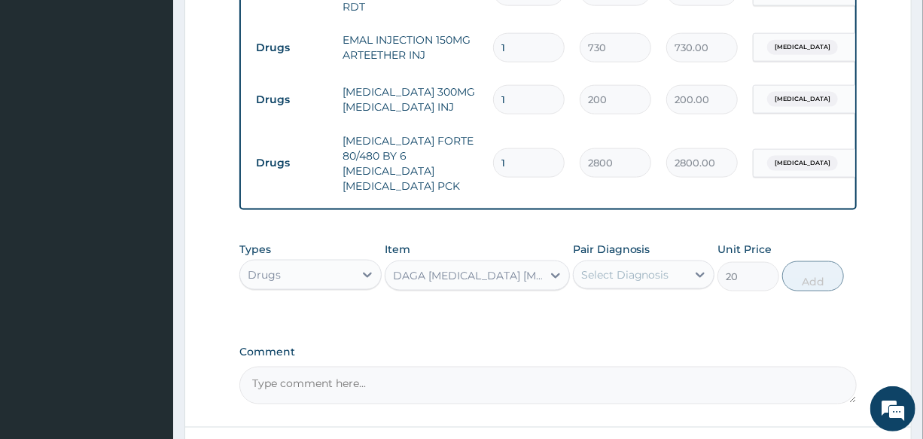
click at [615, 275] on div "Select Diagnosis" at bounding box center [643, 274] width 141 height 29
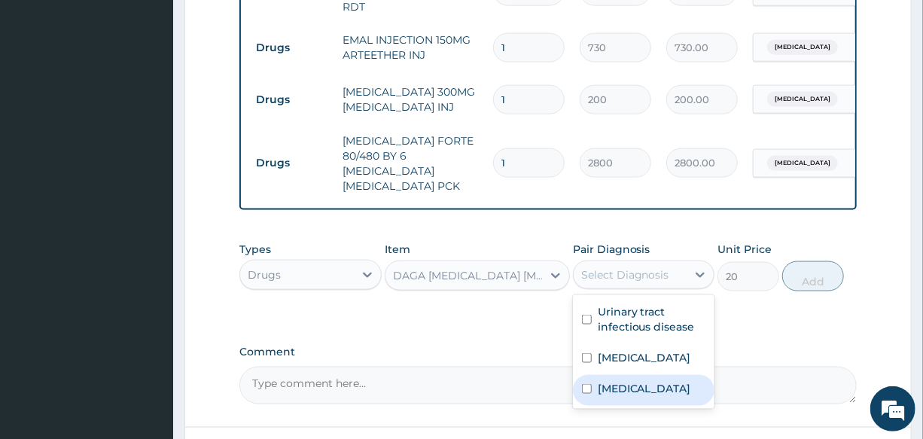
click at [674, 375] on div "[MEDICAL_DATA]" at bounding box center [643, 390] width 141 height 31
checkbox input "true"
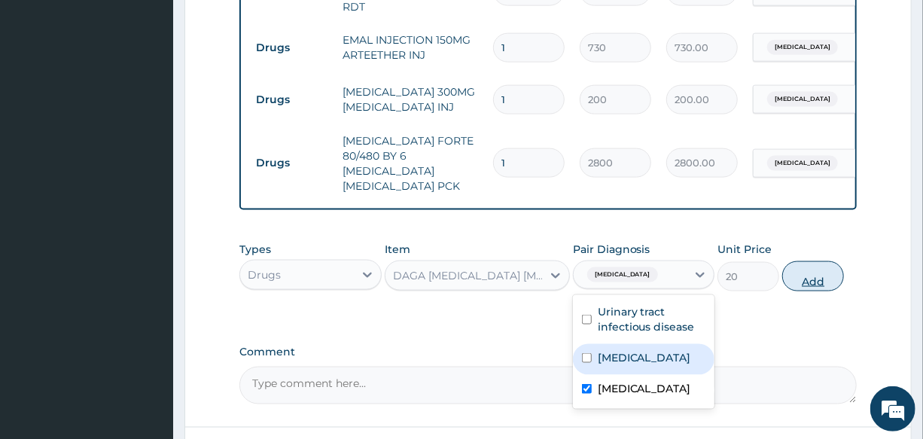
click at [812, 261] on button "Add" at bounding box center [813, 276] width 62 height 30
type input "0"
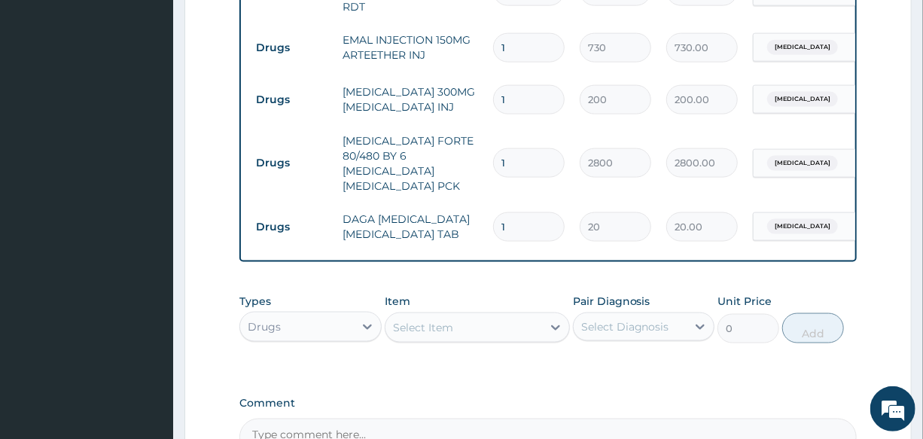
click at [409, 320] on div "Select Item" at bounding box center [423, 327] width 60 height 15
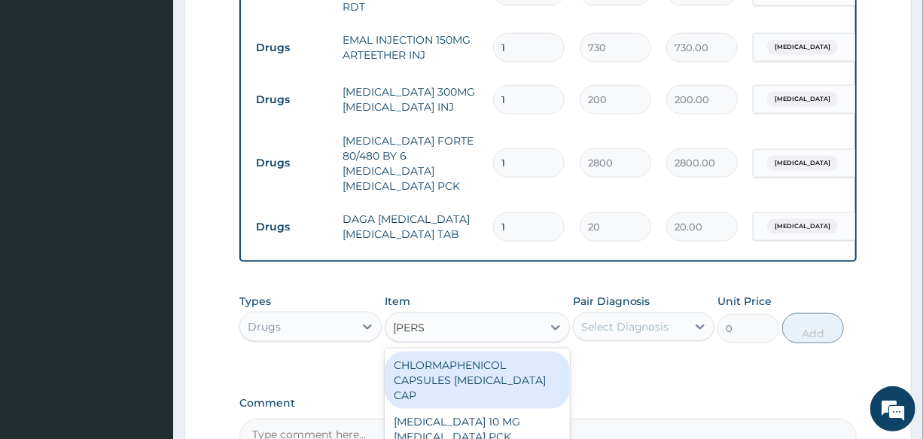
type input "LORAT"
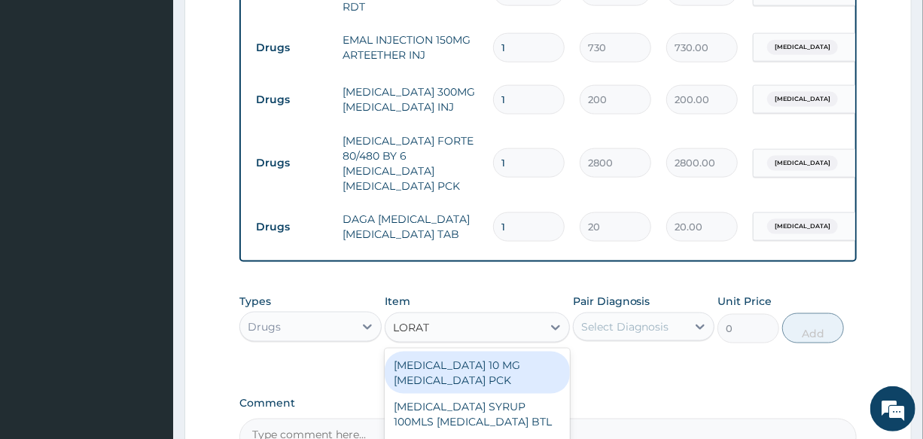
drag, startPoint x: 473, startPoint y: 348, endPoint x: 721, endPoint y: 348, distance: 247.6
click at [475, 351] on div "[MEDICAL_DATA] 10 MG [MEDICAL_DATA] PCK" at bounding box center [477, 372] width 185 height 42
type input "700"
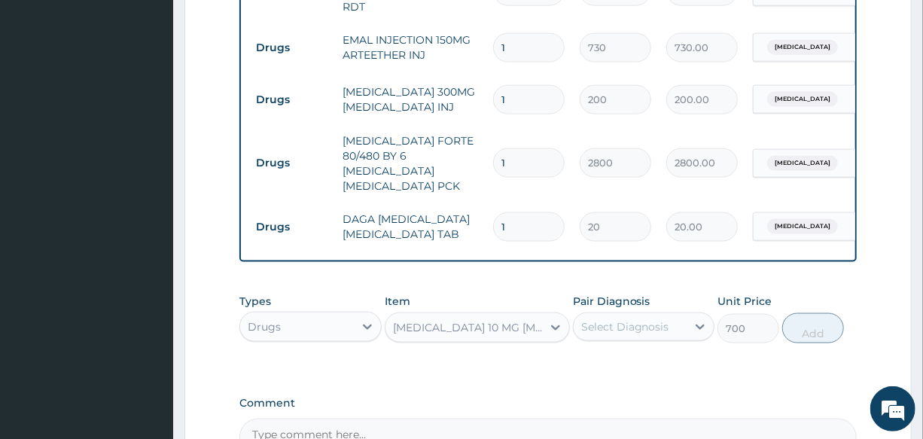
click at [636, 319] on div "Select Diagnosis" at bounding box center [625, 326] width 88 height 15
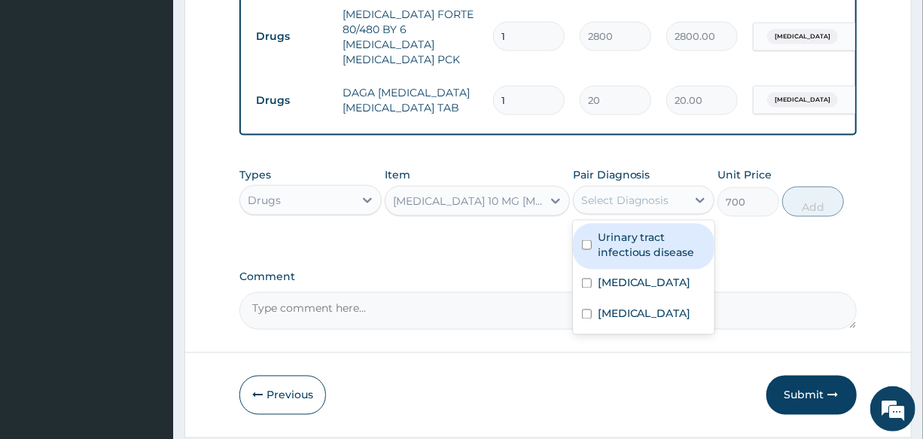
scroll to position [1007, 0]
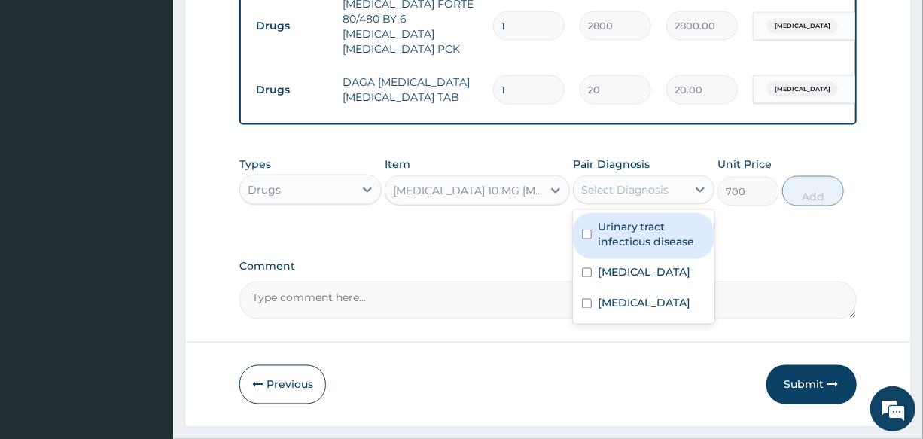
click at [667, 219] on label "Urinary tract infectious disease" at bounding box center [651, 234] width 108 height 30
checkbox input "true"
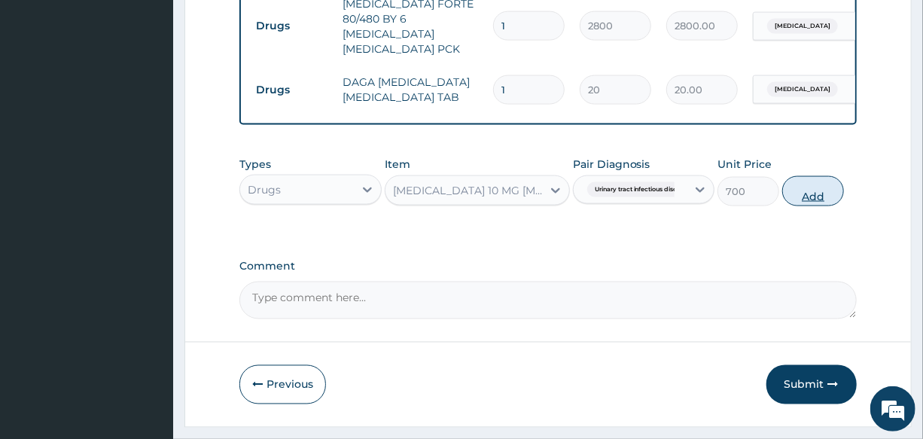
click at [804, 179] on button "Add" at bounding box center [813, 191] width 62 height 30
type input "0"
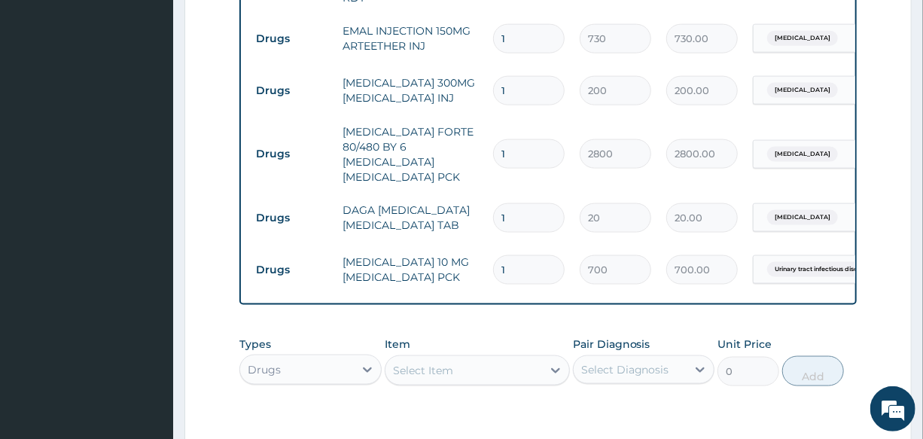
scroll to position [870, 0]
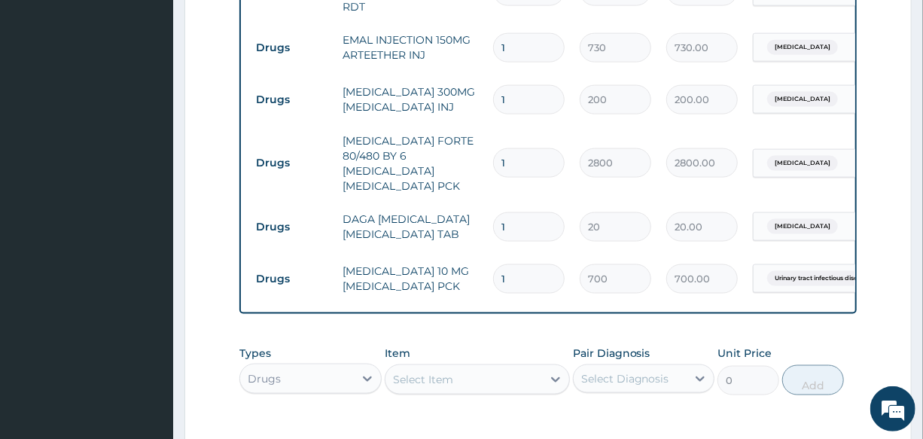
drag, startPoint x: 520, startPoint y: 210, endPoint x: 503, endPoint y: 211, distance: 16.6
click at [509, 212] on input "1" at bounding box center [528, 226] width 71 height 29
drag, startPoint x: 533, startPoint y: 206, endPoint x: 465, endPoint y: 212, distance: 68.0
click at [465, 212] on tr "Drugs DAGA [MEDICAL_DATA] [MEDICAL_DATA] TAB 1 20 20.00 [MEDICAL_DATA] Delete" at bounding box center [616, 227] width 737 height 52
type input "2"
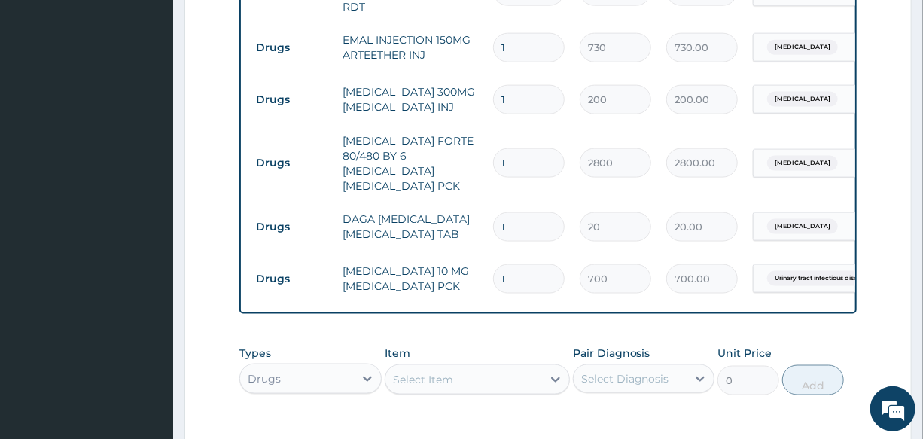
type input "40.00"
type input "24"
type input "480.00"
type input "24"
drag, startPoint x: 474, startPoint y: 98, endPoint x: 464, endPoint y: 102, distance: 10.5
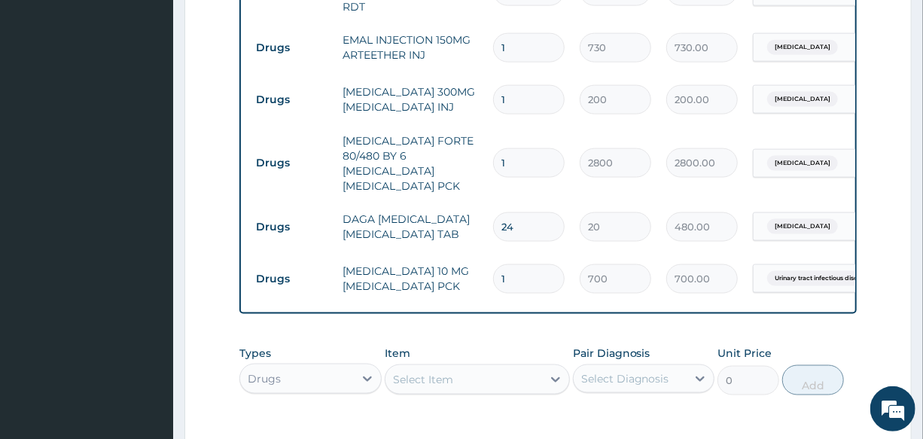
click at [464, 102] on tr "Drugs [MEDICAL_DATA] 300MG [MEDICAL_DATA] INJ 1 200 200.00 [MEDICAL_DATA] Delete" at bounding box center [616, 100] width 737 height 52
type input "2"
type input "400.00"
type input "2"
drag, startPoint x: 520, startPoint y: 38, endPoint x: 397, endPoint y: 41, distance: 122.7
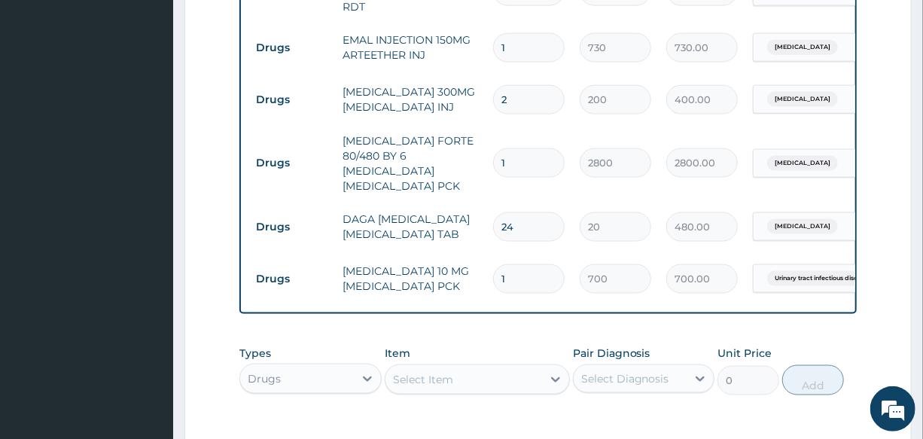
click at [397, 41] on tr "Drugs EMAL INJECTION 150MG ARTEETHER INJ 1 730 730.00 [MEDICAL_DATA] Delete" at bounding box center [616, 48] width 737 height 52
type input "3"
type input "2190.00"
type input "3"
click at [420, 84] on td "[MEDICAL_DATA] 300MG [MEDICAL_DATA] INJ" at bounding box center [410, 99] width 150 height 45
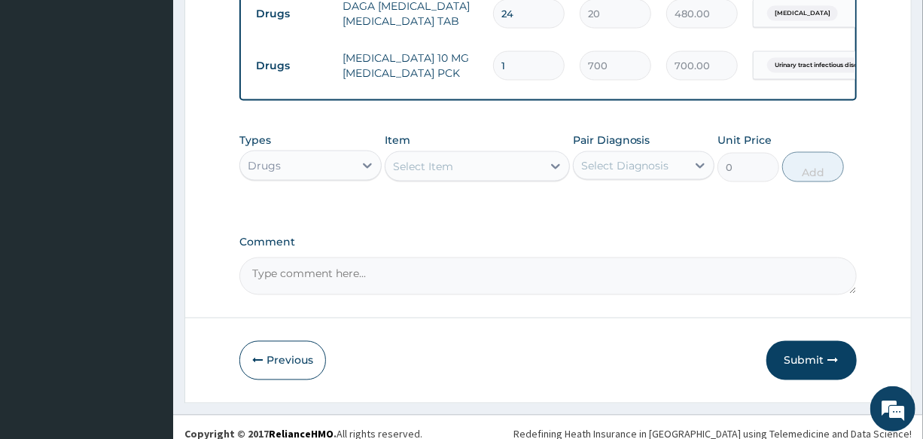
scroll to position [1087, 0]
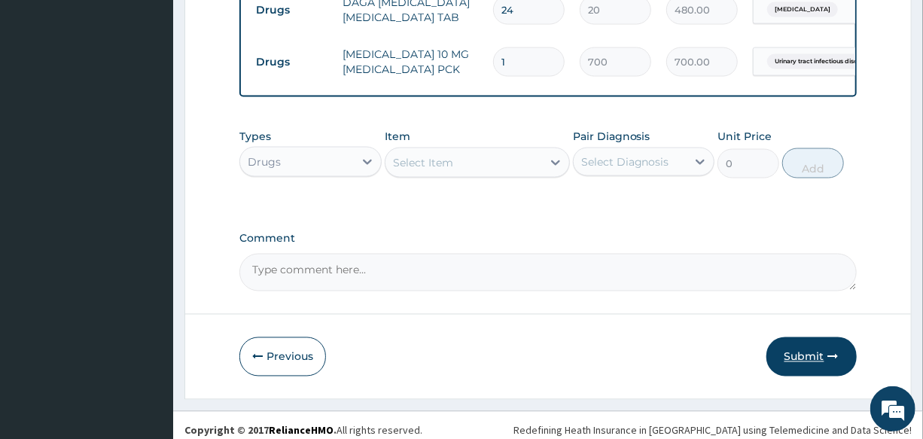
click at [807, 345] on button "Submit" at bounding box center [811, 356] width 90 height 39
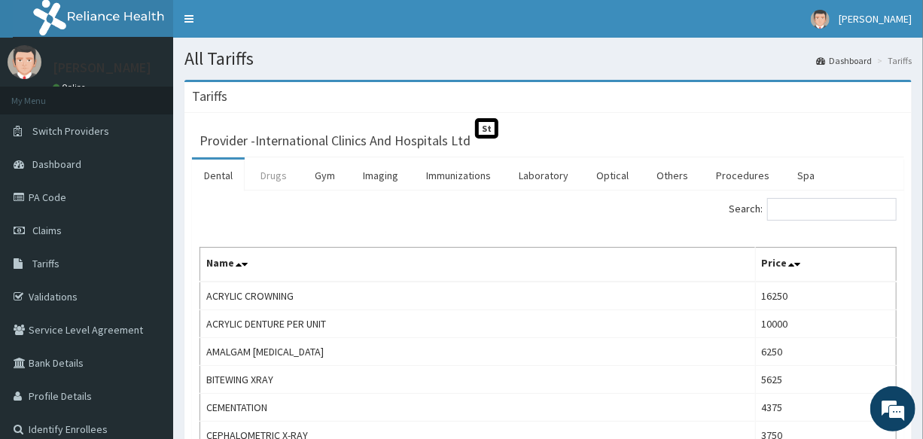
click at [283, 180] on link "Drugs" at bounding box center [273, 176] width 50 height 32
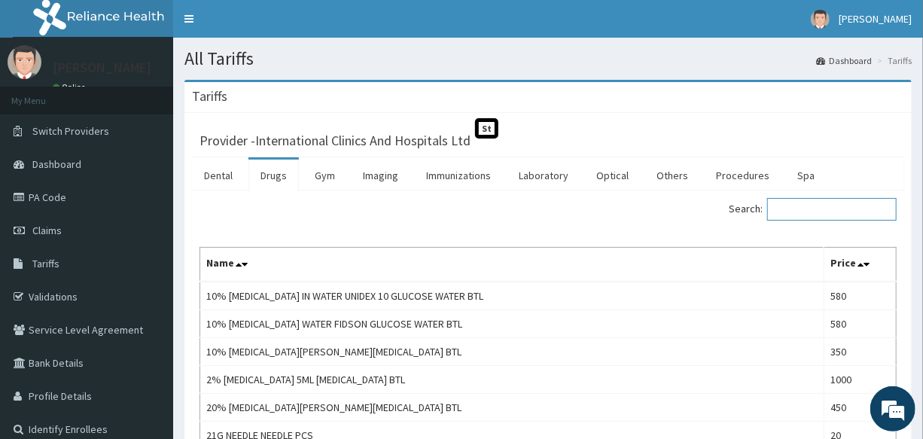
click at [800, 214] on input "Search:" at bounding box center [831, 209] width 129 height 23
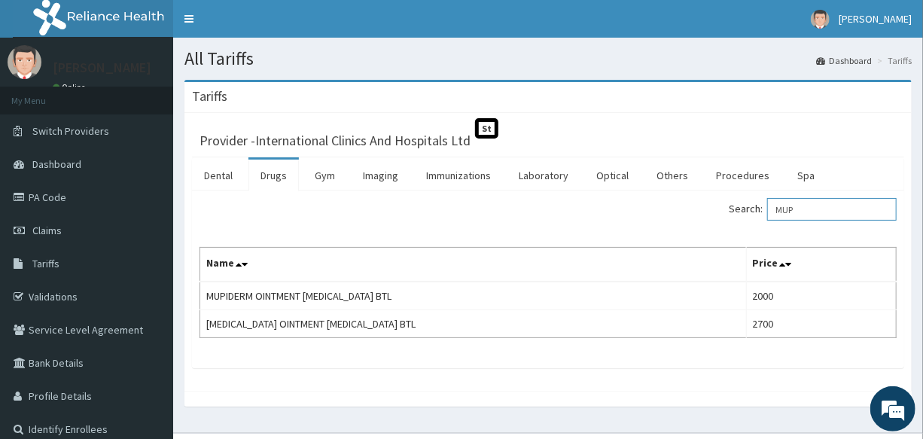
type input "MUP"
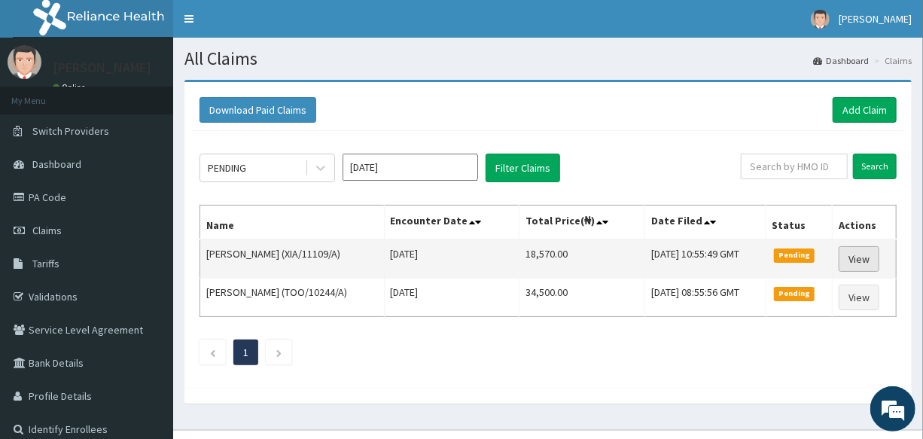
click at [853, 261] on link "View" at bounding box center [858, 259] width 41 height 26
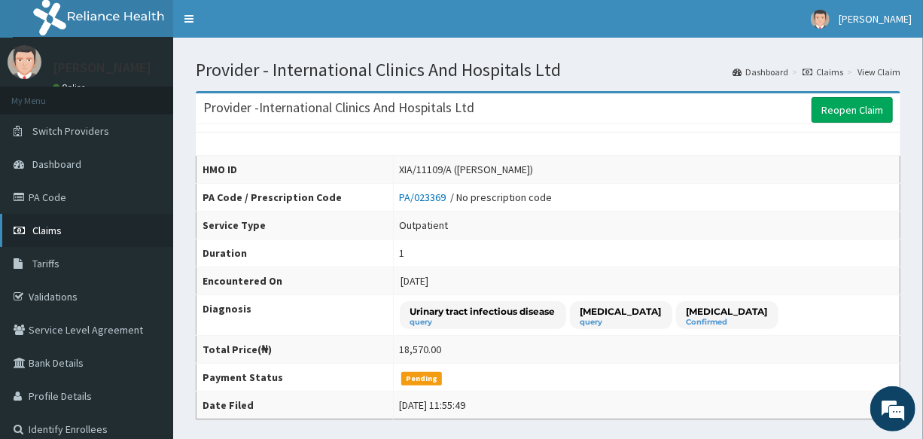
click at [62, 226] on link "Claims" at bounding box center [86, 230] width 173 height 33
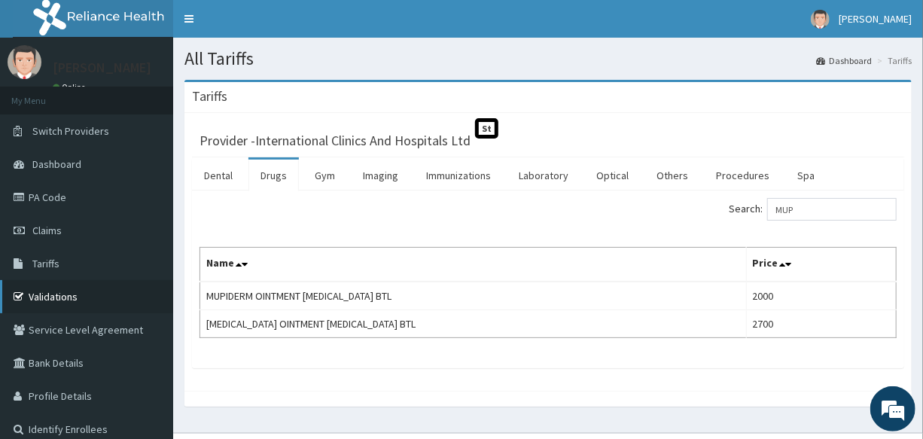
click at [64, 295] on link "Validations" at bounding box center [86, 296] width 173 height 33
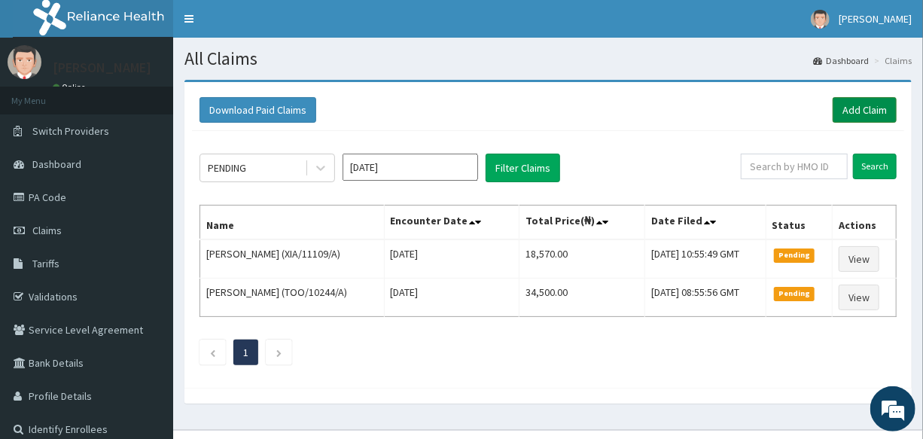
click at [850, 107] on link "Add Claim" at bounding box center [864, 110] width 64 height 26
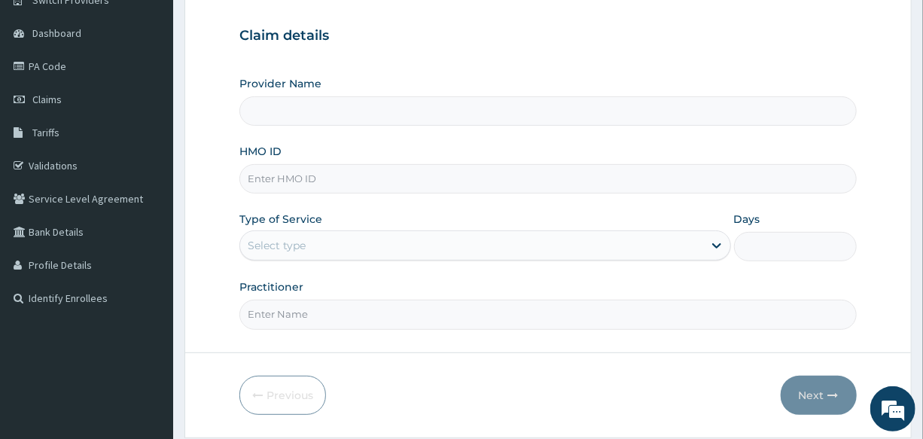
scroll to position [136, 0]
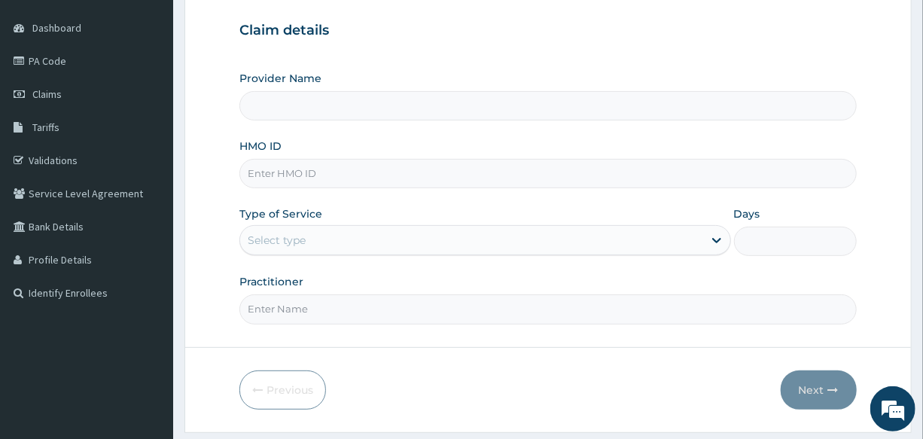
type input "International Clinics And Hospitals Ltd"
click at [346, 181] on input "HMO ID" at bounding box center [547, 173] width 616 height 29
type input "JBN/10241/D"
click at [348, 243] on div "Select type" at bounding box center [471, 240] width 462 height 24
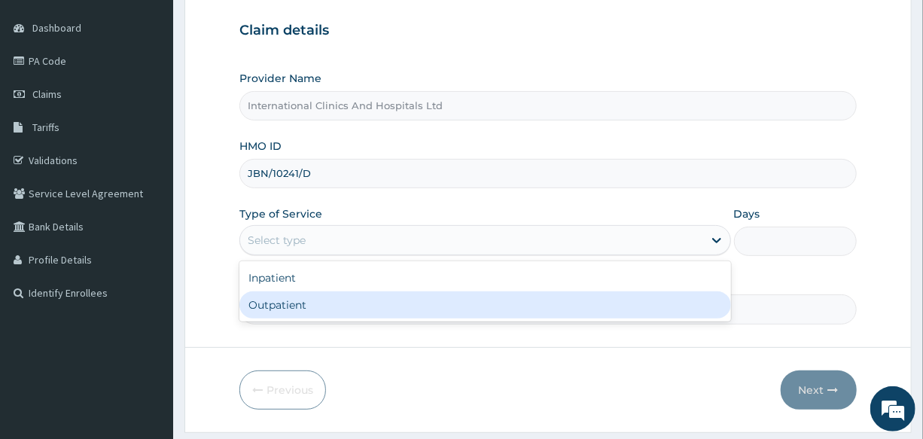
click at [348, 316] on div "Outpatient" at bounding box center [484, 304] width 491 height 27
type input "1"
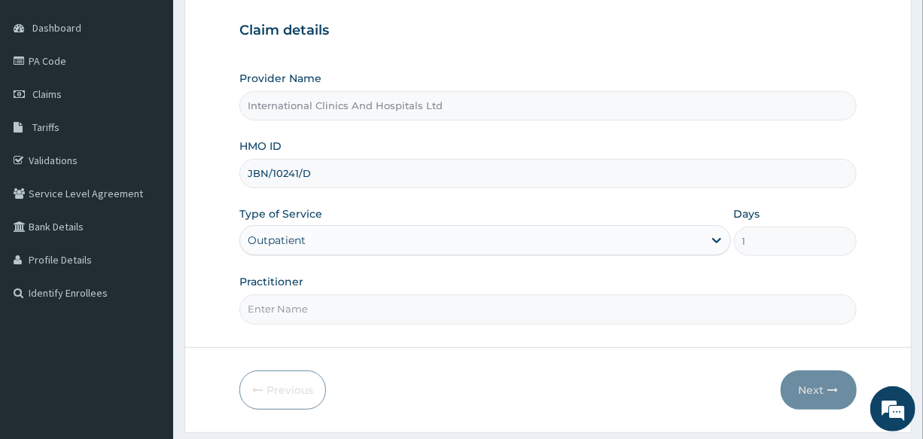
click at [339, 309] on input "Practitioner" at bounding box center [547, 308] width 616 height 29
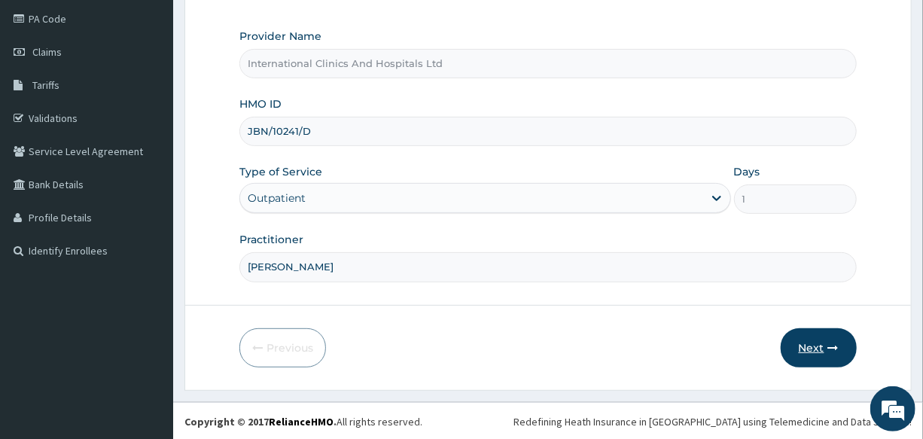
type input "DR.EMMANUEL"
click at [804, 342] on button "Next" at bounding box center [818, 347] width 76 height 39
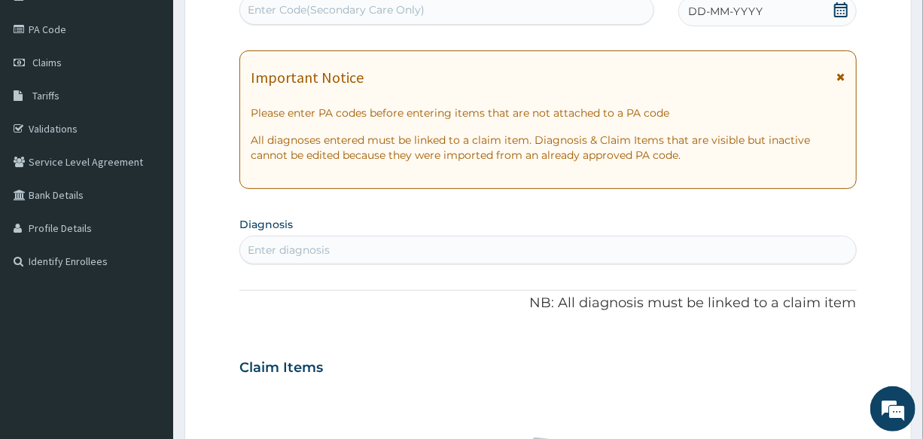
scroll to position [0, 0]
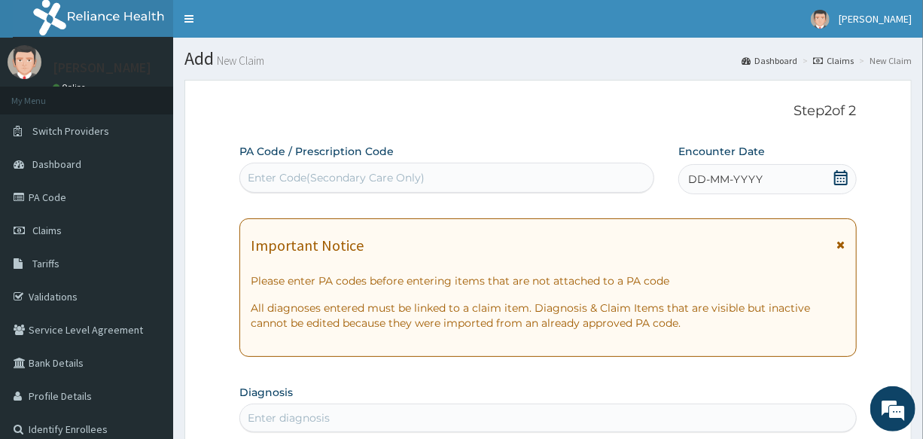
click at [723, 178] on span "DD-MM-YYYY" at bounding box center [725, 179] width 74 height 15
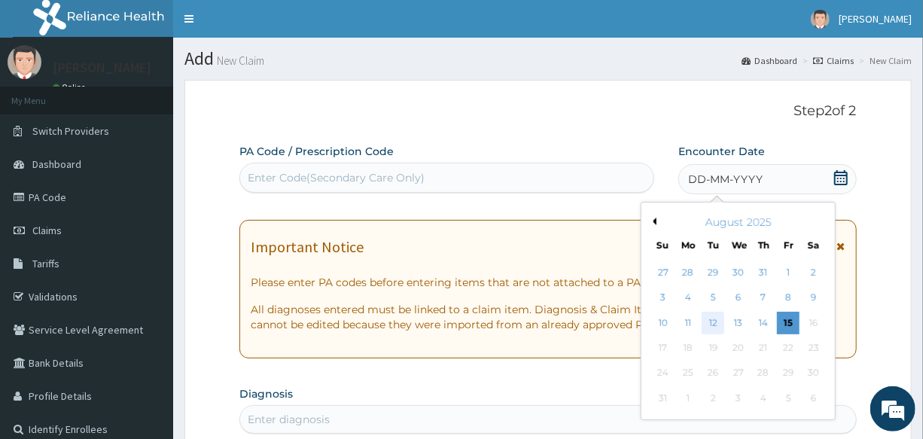
click at [714, 327] on div "12" at bounding box center [713, 323] width 23 height 23
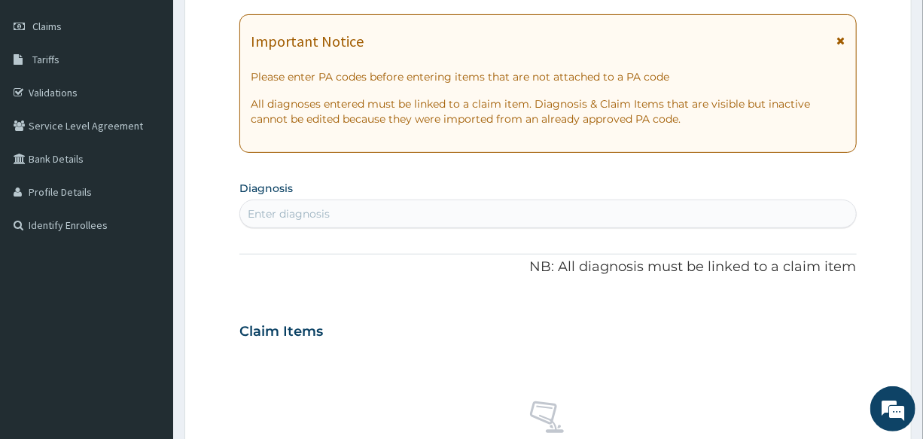
scroll to position [205, 0]
click at [375, 220] on div "Enter diagnosis" at bounding box center [547, 213] width 615 height 24
type input "MALARIA"
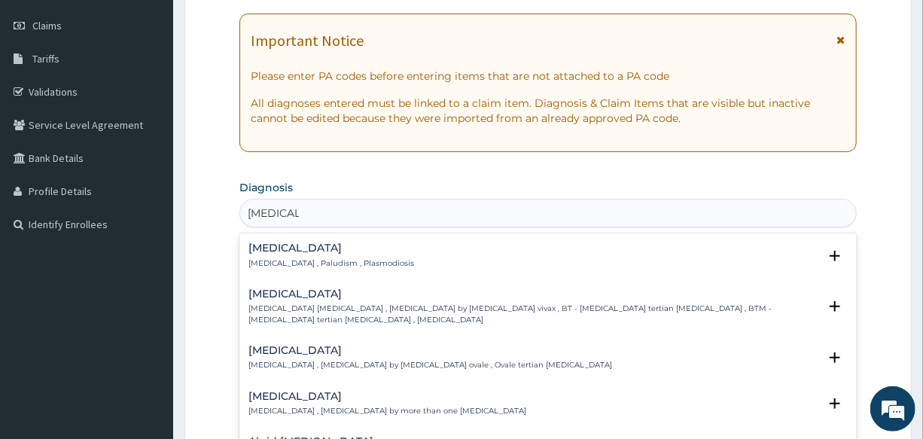
click at [278, 263] on p "Malaria , Paludism , Plasmodiosis" at bounding box center [331, 263] width 166 height 11
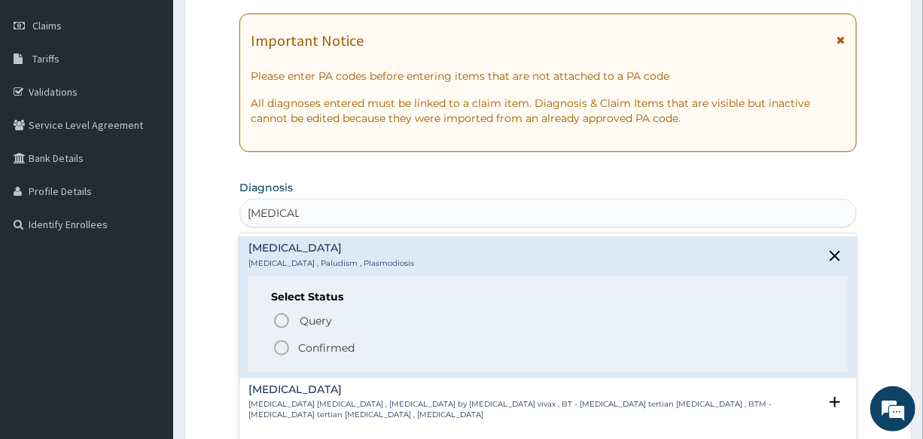
click at [286, 345] on icon "status option filled" at bounding box center [281, 348] width 18 height 18
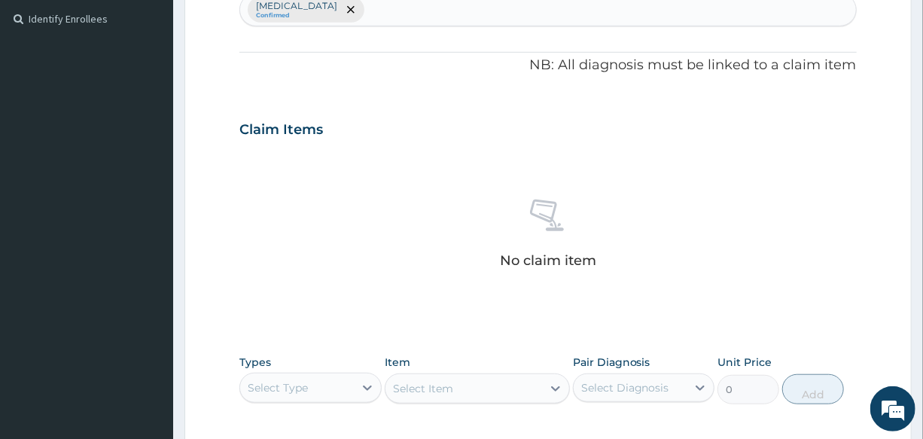
scroll to position [547, 0]
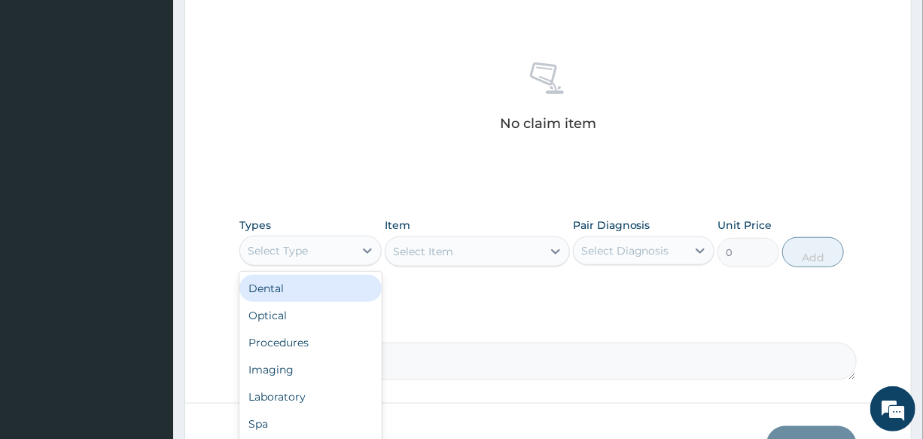
click at [309, 240] on div "Select Type" at bounding box center [296, 251] width 113 height 24
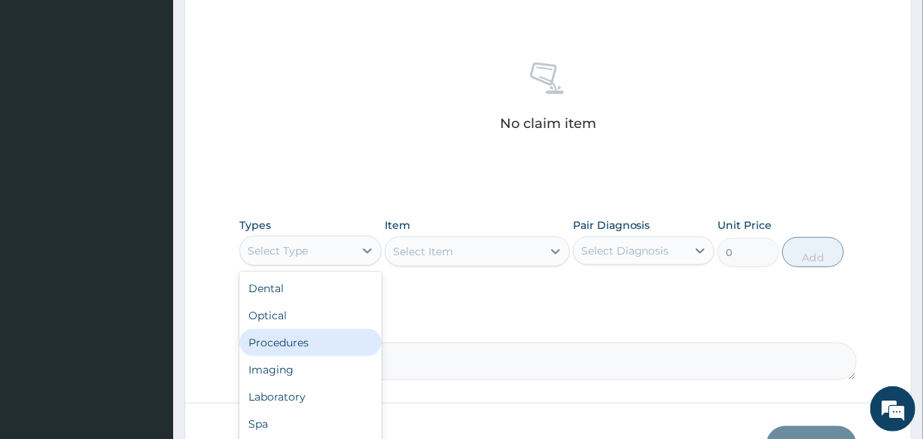
click at [323, 340] on div "Procedures" at bounding box center [309, 342] width 141 height 27
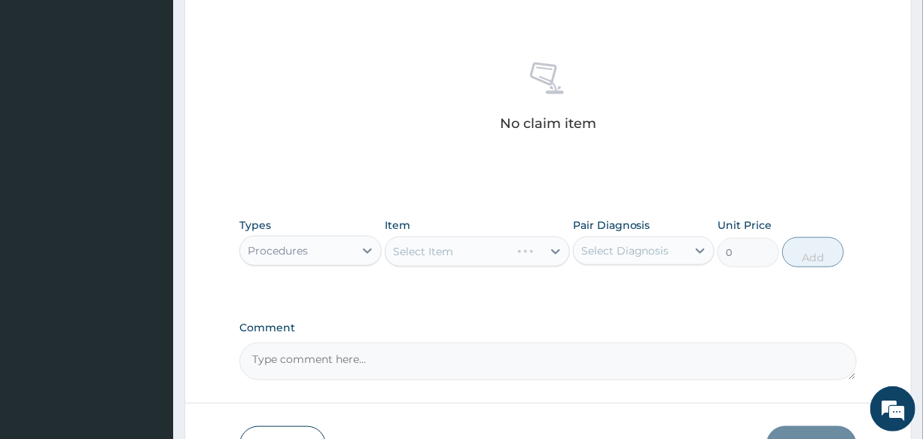
click at [491, 245] on div "Select Item" at bounding box center [477, 251] width 185 height 30
click at [482, 244] on div "Select Item" at bounding box center [477, 251] width 185 height 30
click at [479, 254] on div "Select Item" at bounding box center [463, 251] width 157 height 24
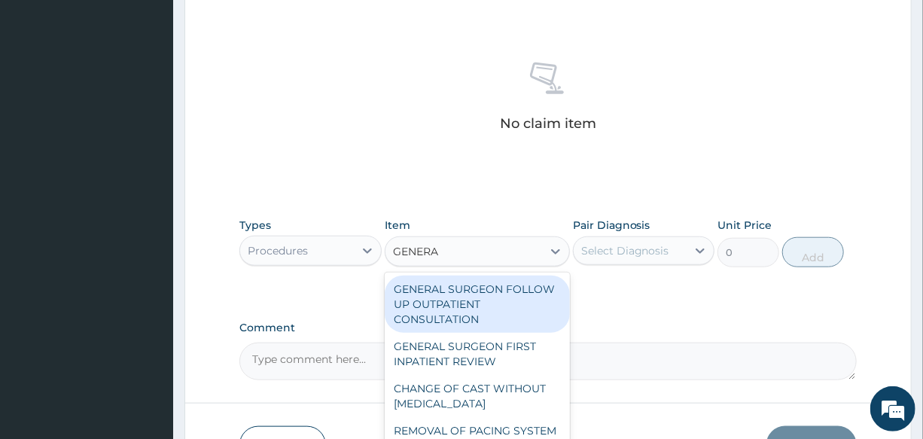
type input "GENERAL"
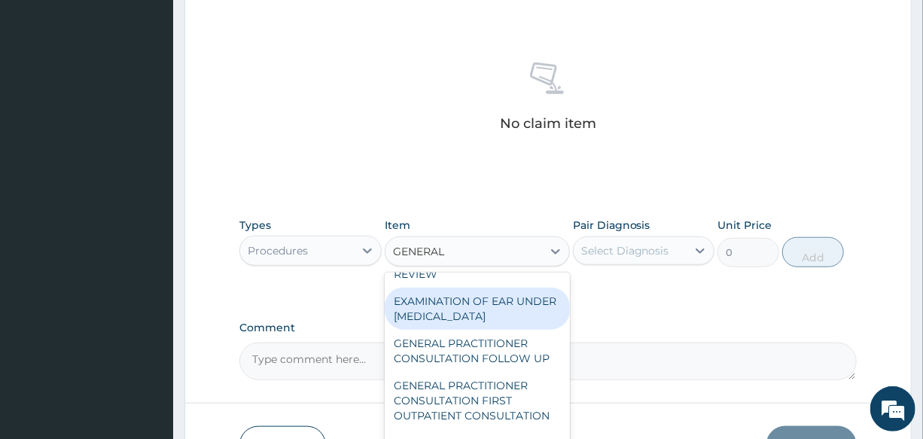
scroll to position [205, 0]
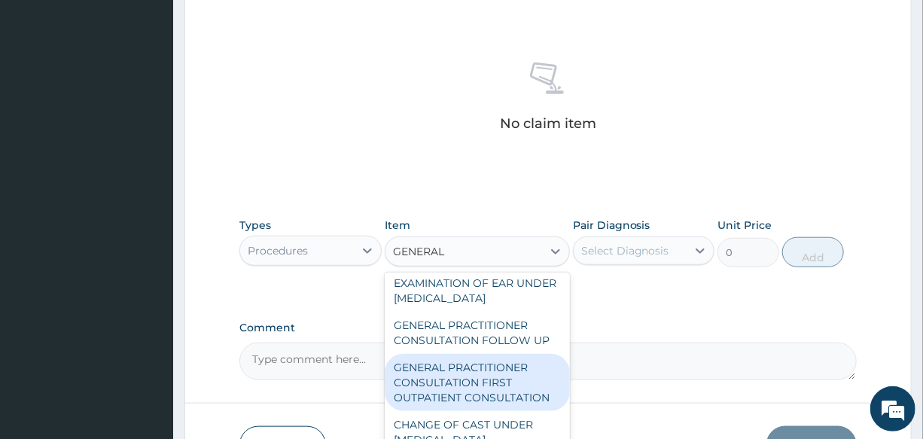
click at [525, 388] on div "GENERAL PRACTITIONER CONSULTATION FIRST OUTPATIENT CONSULTATION" at bounding box center [477, 382] width 185 height 57
type input "3000"
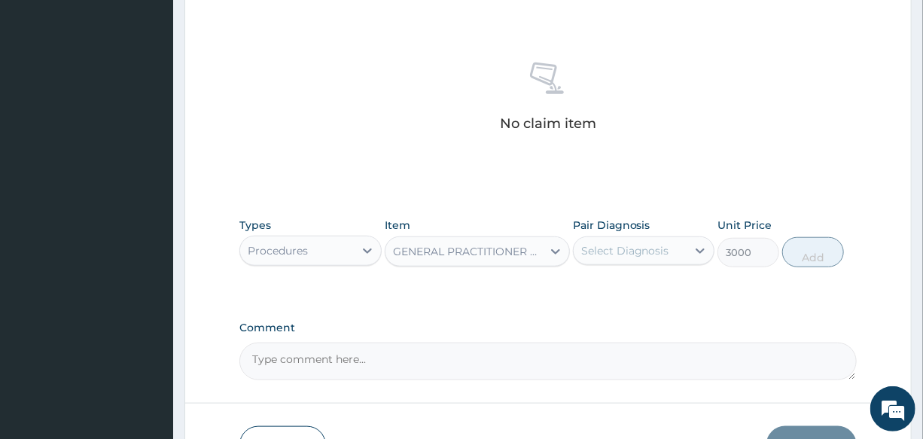
click at [655, 251] on div "Select Diagnosis" at bounding box center [625, 250] width 88 height 15
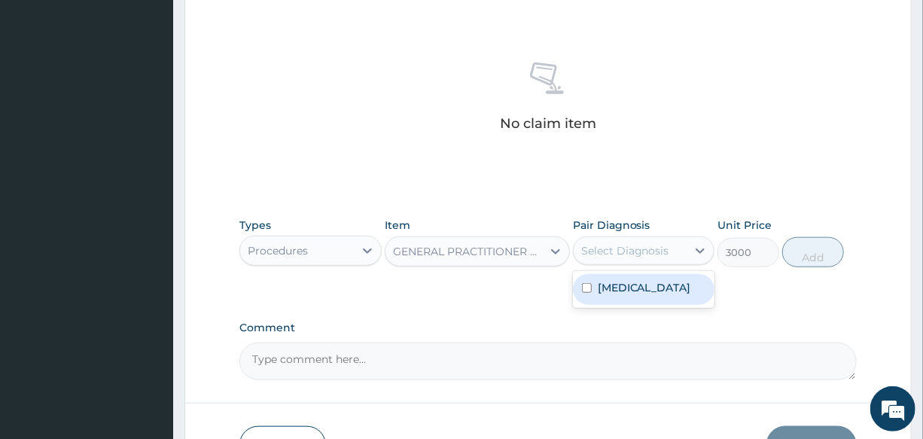
click at [653, 287] on div "[MEDICAL_DATA]" at bounding box center [643, 289] width 141 height 31
checkbox input "true"
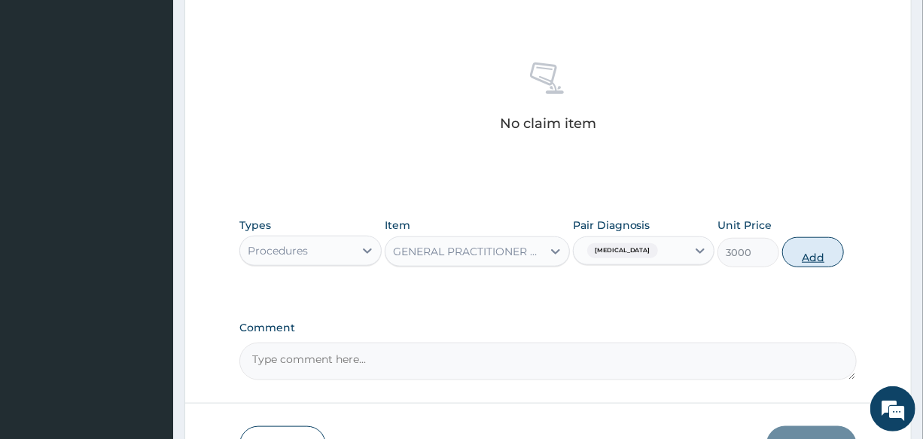
click at [795, 251] on button "Add" at bounding box center [813, 252] width 62 height 30
type input "0"
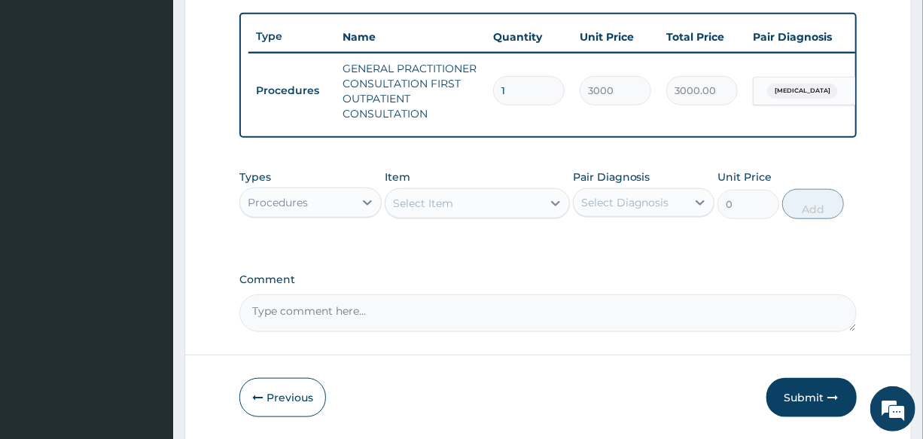
click at [295, 210] on div "Procedures" at bounding box center [278, 202] width 60 height 15
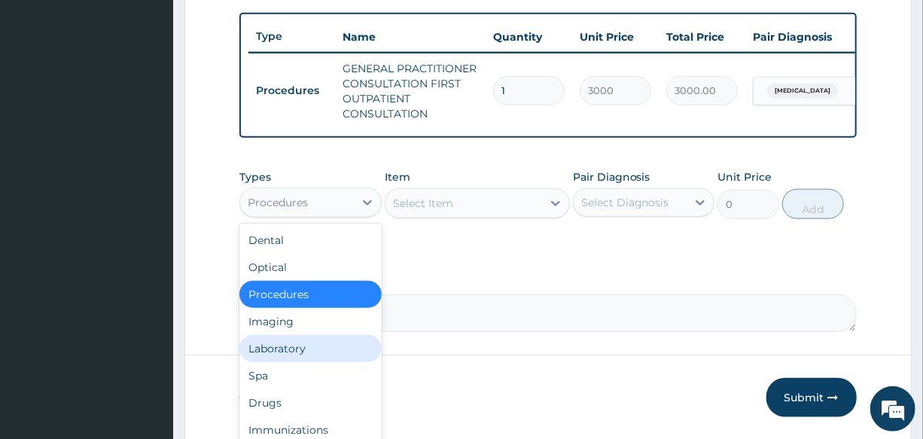
click at [299, 355] on div "Laboratory" at bounding box center [309, 348] width 141 height 27
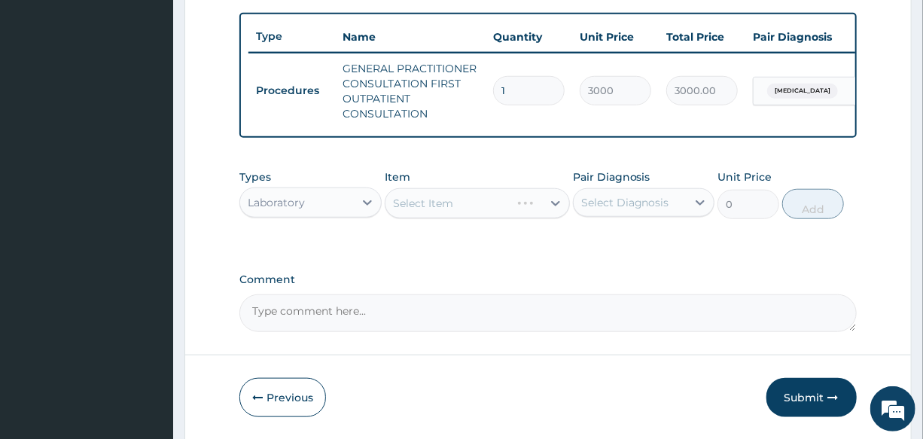
click at [461, 214] on div "Select Item" at bounding box center [477, 203] width 185 height 30
click at [461, 214] on div "Select Item" at bounding box center [447, 203] width 125 height 24
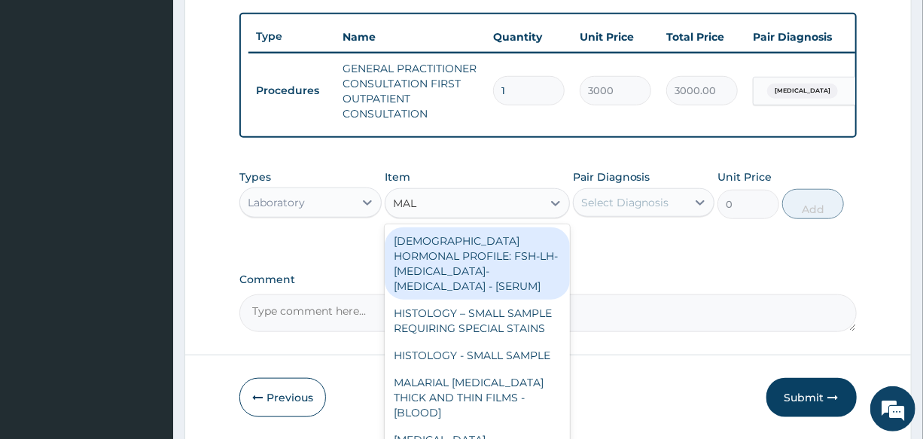
type input "MALA"
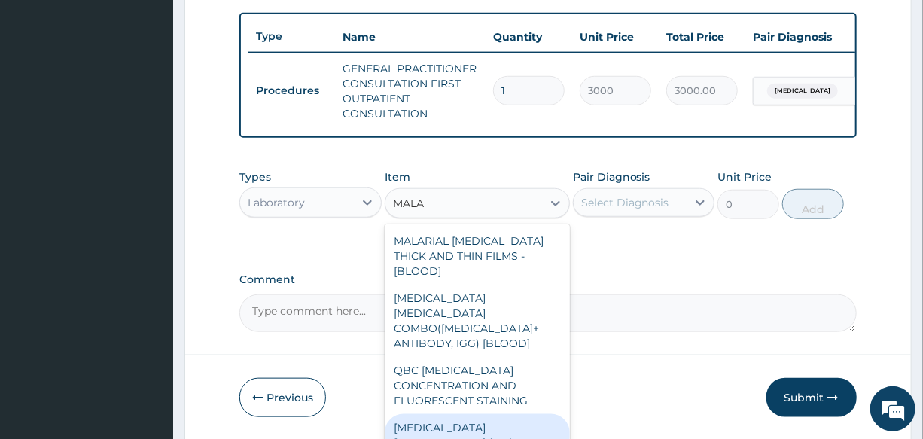
click at [518, 414] on div "[MEDICAL_DATA] [MEDICAL_DATA] (MP) RDT" at bounding box center [477, 435] width 185 height 42
type input "1500"
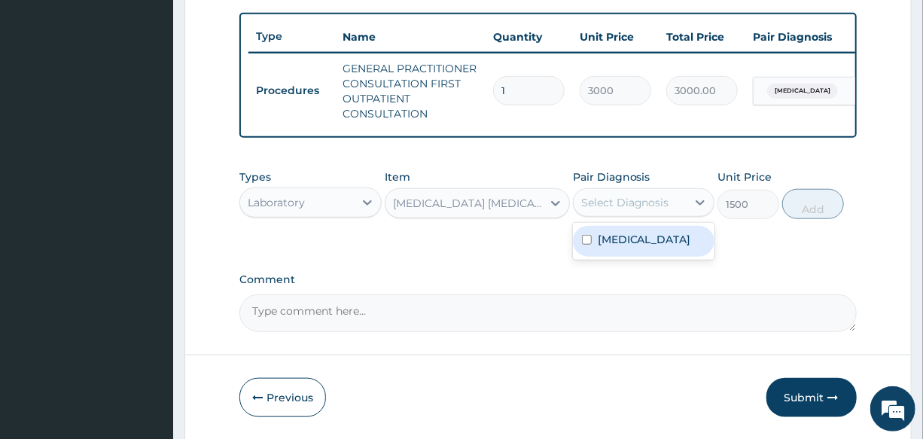
click at [658, 210] on div "Select Diagnosis" at bounding box center [625, 202] width 88 height 15
click at [661, 241] on div "[MEDICAL_DATA]" at bounding box center [643, 241] width 141 height 31
checkbox input "true"
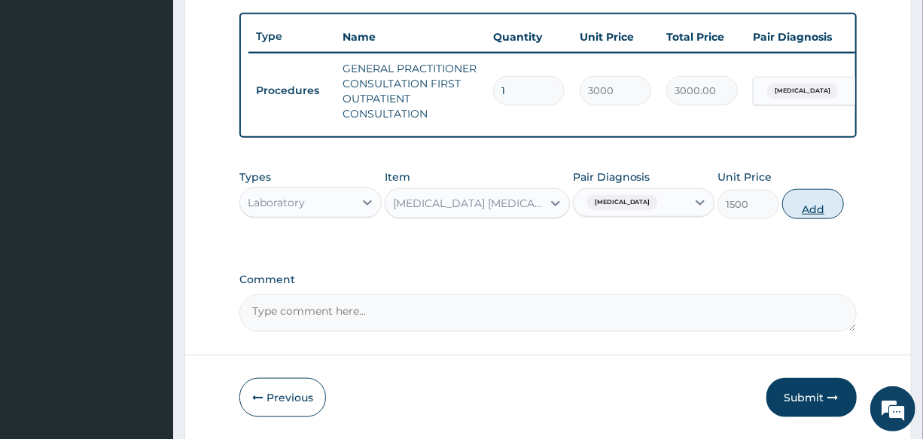
click at [813, 214] on button "Add" at bounding box center [813, 204] width 62 height 30
type input "0"
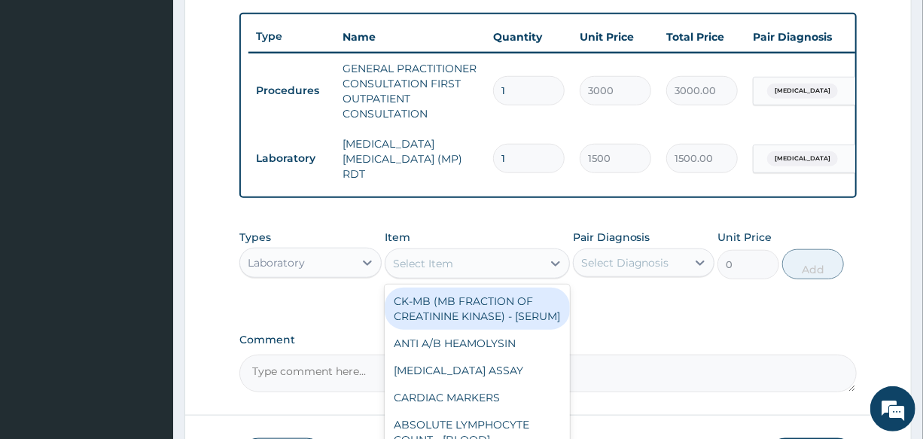
click at [446, 264] on div "Select Item" at bounding box center [423, 263] width 60 height 15
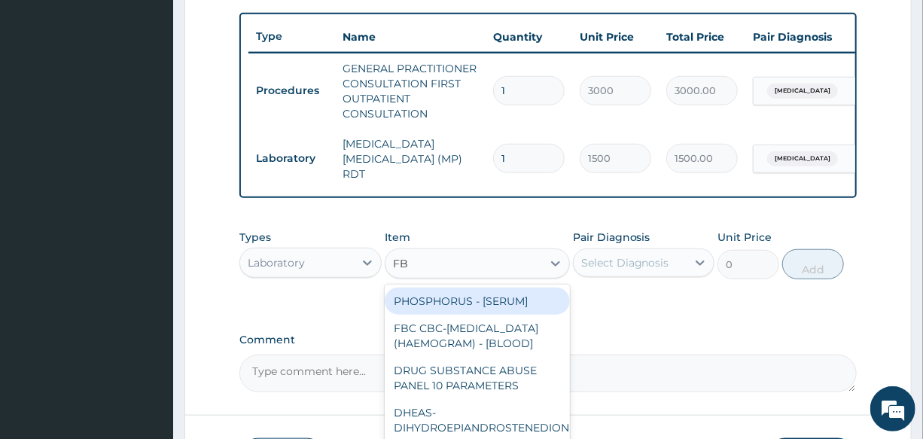
type input "FBC"
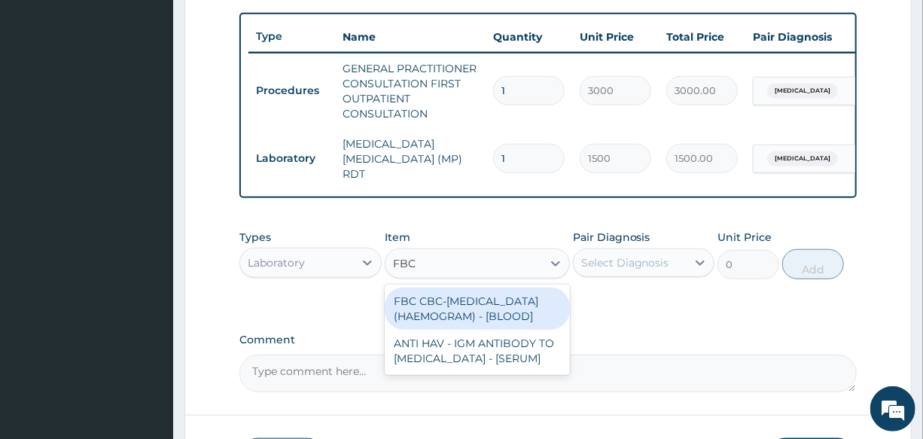
click at [497, 330] on div "FBC CBC-[MEDICAL_DATA] (HAEMOGRAM) - [BLOOD]" at bounding box center [477, 308] width 185 height 42
type input "3000"
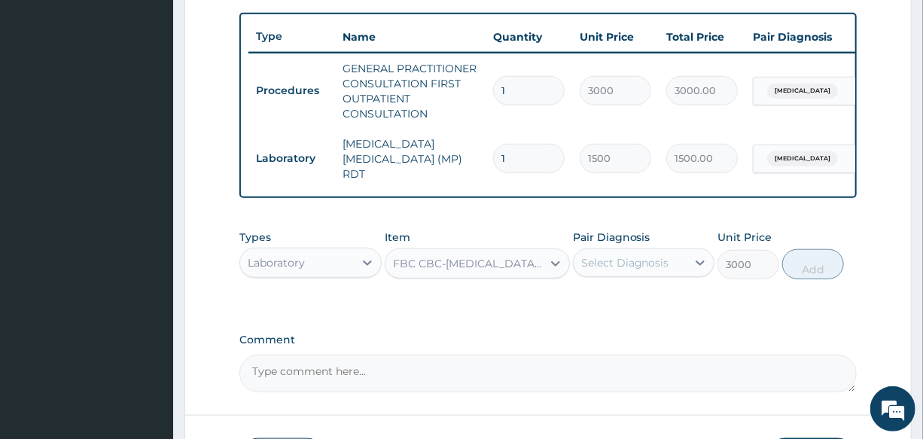
click at [609, 263] on div "Select Diagnosis" at bounding box center [625, 262] width 88 height 15
click at [651, 309] on div "[MEDICAL_DATA]" at bounding box center [643, 301] width 141 height 31
checkbox input "true"
click at [807, 271] on button "Add" at bounding box center [813, 264] width 62 height 30
type input "0"
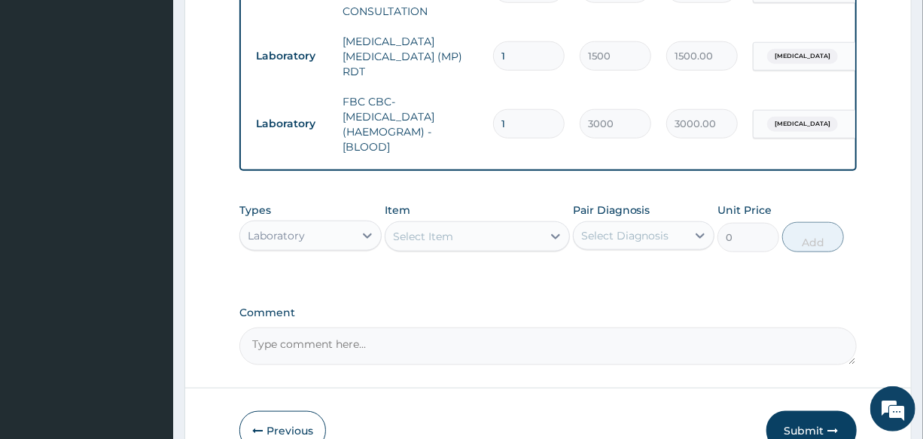
scroll to position [684, 0]
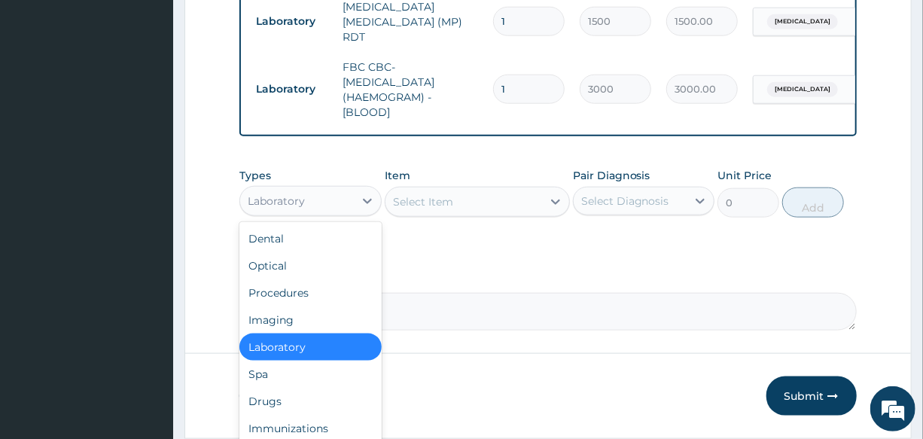
click at [303, 208] on div "Laboratory" at bounding box center [276, 200] width 57 height 15
click at [302, 397] on div "Drugs" at bounding box center [309, 401] width 141 height 27
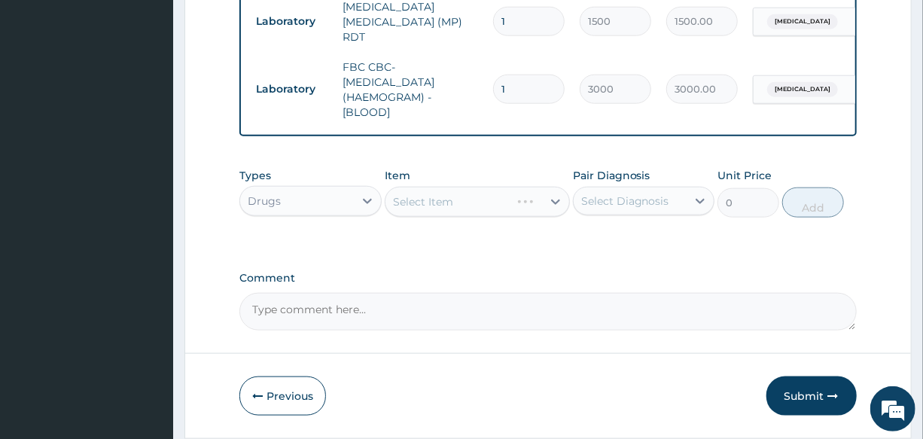
click at [448, 204] on div "Select Item" at bounding box center [477, 202] width 185 height 30
click at [470, 204] on div "Select Item" at bounding box center [477, 202] width 185 height 30
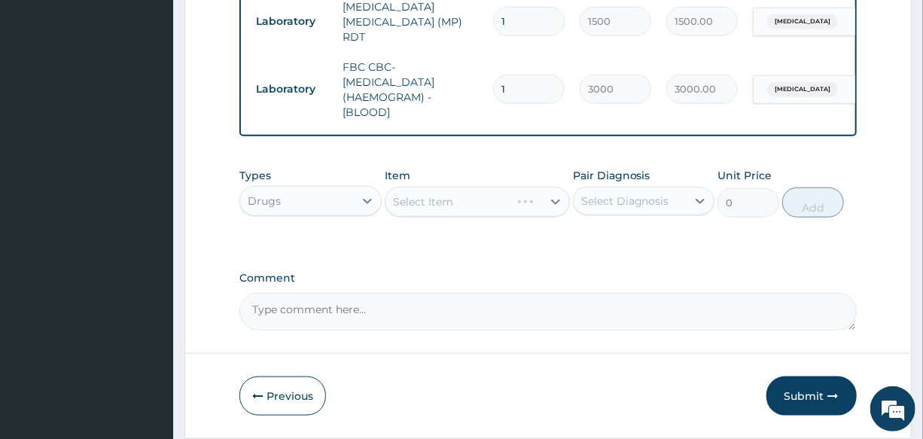
click at [470, 204] on div "Select Item" at bounding box center [477, 202] width 185 height 30
click at [470, 204] on div "Select Item" at bounding box center [463, 202] width 157 height 24
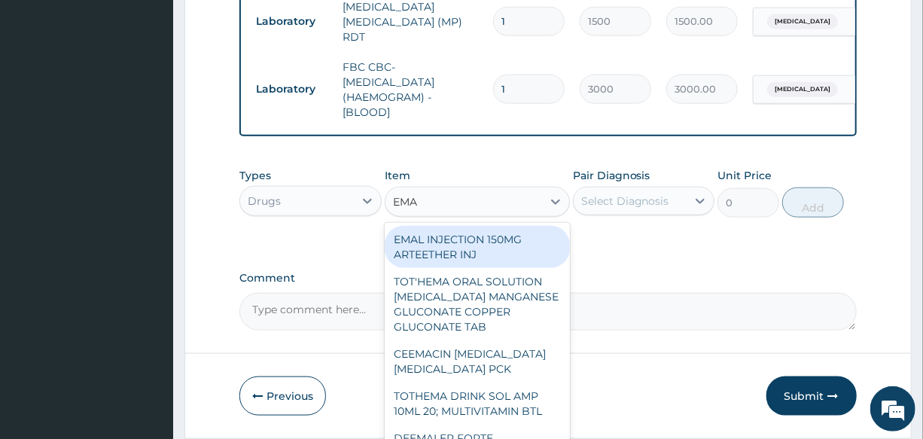
type input "EMAL"
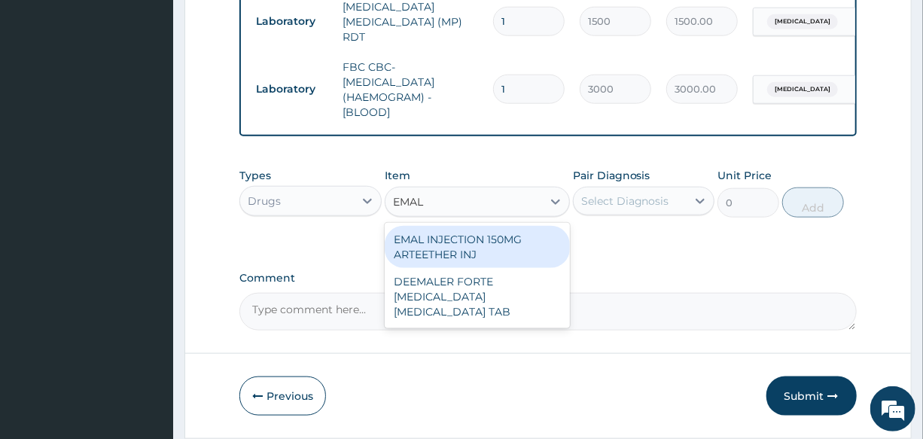
click at [486, 243] on div "EMAL INJECTION 150MG ARTEETHER INJ" at bounding box center [477, 247] width 185 height 42
type input "730"
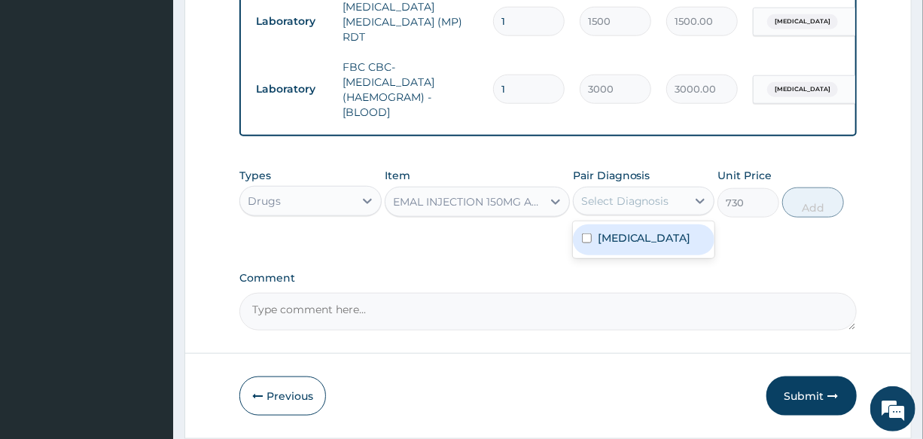
click at [659, 205] on div "Select Diagnosis" at bounding box center [625, 200] width 88 height 15
drag, startPoint x: 661, startPoint y: 239, endPoint x: 805, endPoint y: 233, distance: 143.8
click at [662, 239] on div "[MEDICAL_DATA]" at bounding box center [643, 239] width 141 height 31
checkbox input "true"
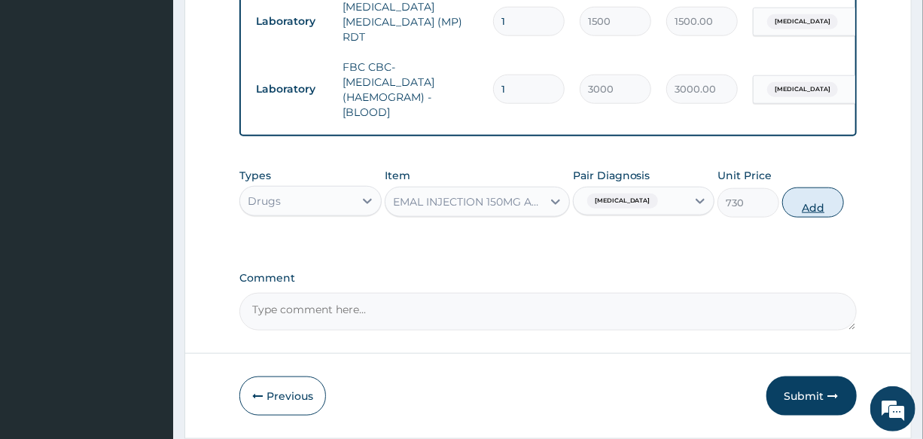
click at [808, 206] on button "Add" at bounding box center [813, 202] width 62 height 30
type input "0"
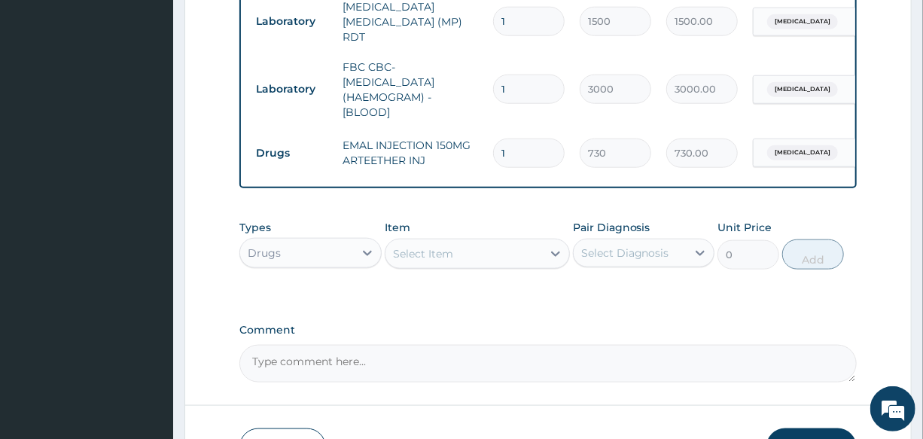
click at [454, 257] on div "Select Item" at bounding box center [463, 254] width 157 height 24
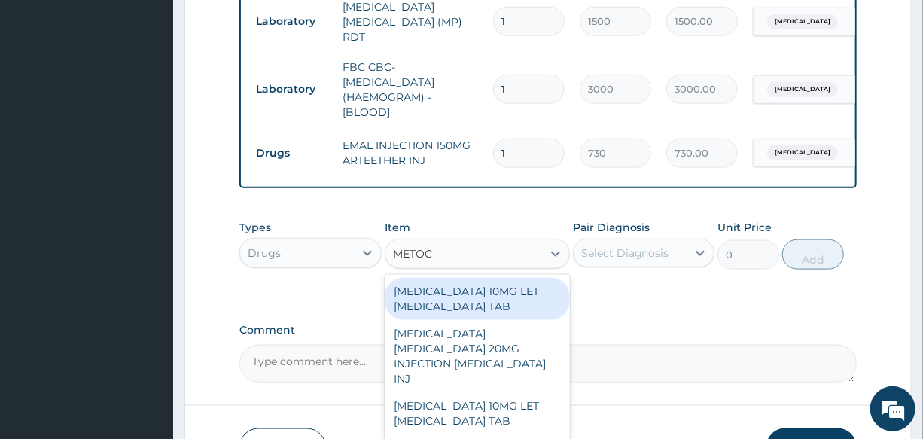
type input "METOCL"
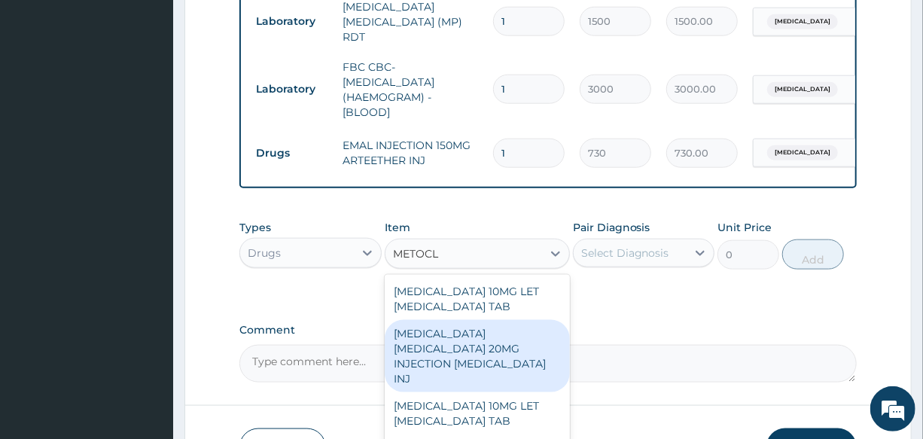
click at [465, 366] on div "[MEDICAL_DATA] [MEDICAL_DATA] 20MG INJECTION [MEDICAL_DATA] INJ" at bounding box center [477, 356] width 185 height 72
type input "260"
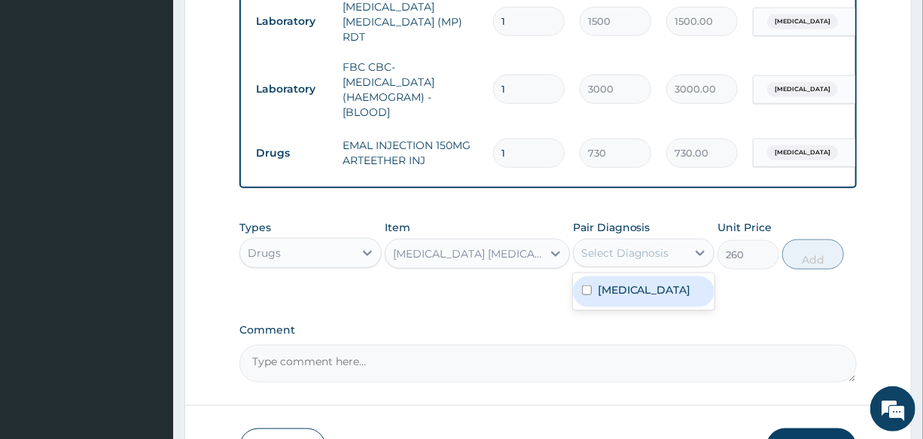
click at [646, 257] on div "Select Diagnosis" at bounding box center [625, 252] width 88 height 15
drag, startPoint x: 655, startPoint y: 289, endPoint x: 782, endPoint y: 267, distance: 129.0
click at [655, 289] on div "[MEDICAL_DATA]" at bounding box center [643, 291] width 141 height 31
checkbox input "true"
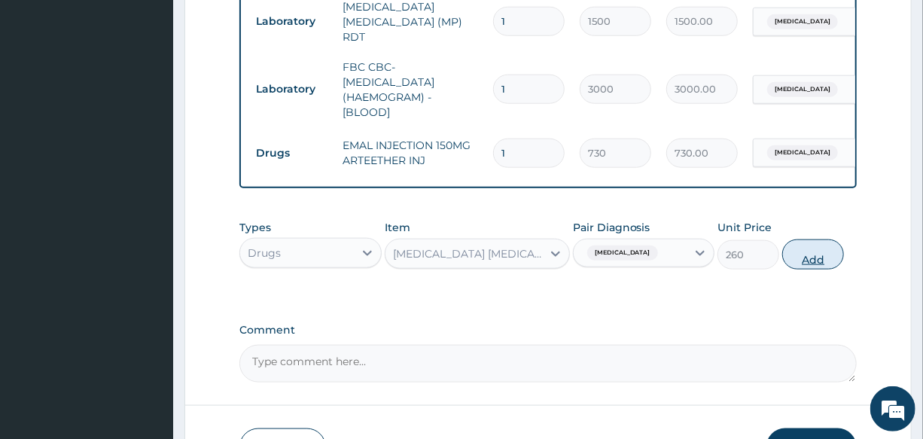
click at [813, 260] on button "Add" at bounding box center [813, 254] width 62 height 30
type input "0"
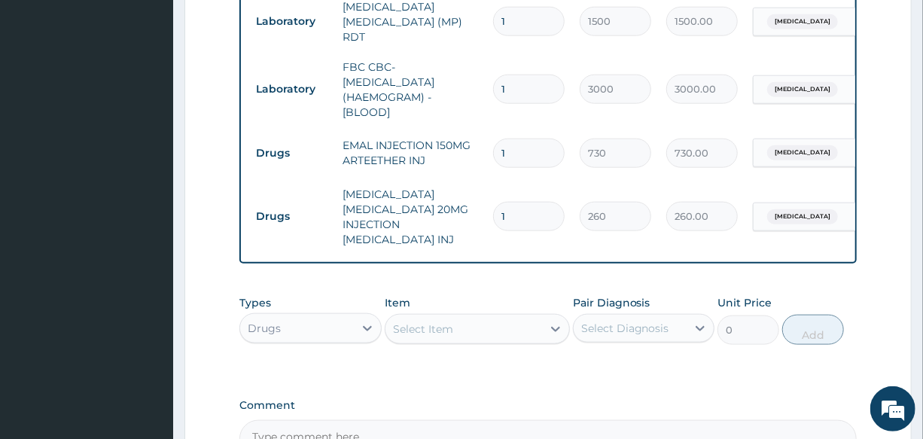
click at [427, 336] on div "Select Item" at bounding box center [423, 328] width 60 height 15
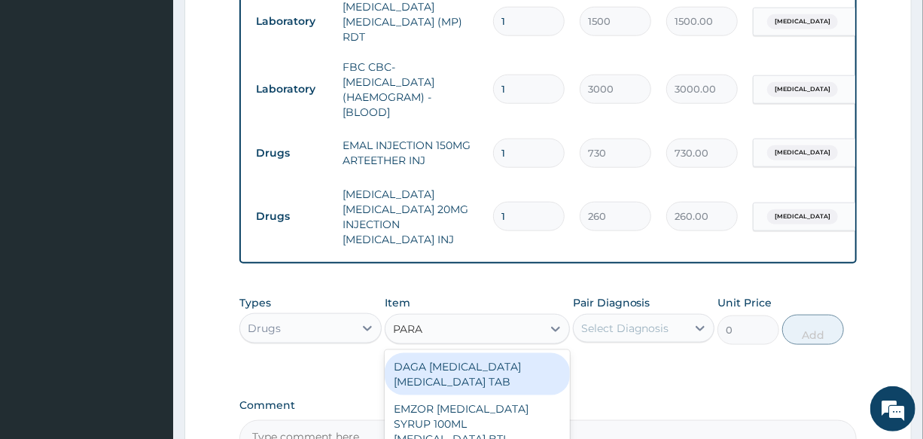
type input "PARAC"
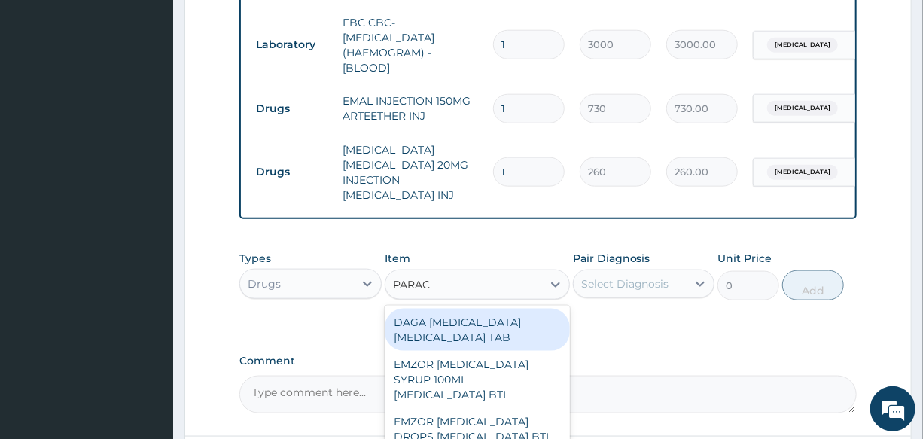
scroll to position [752, 0]
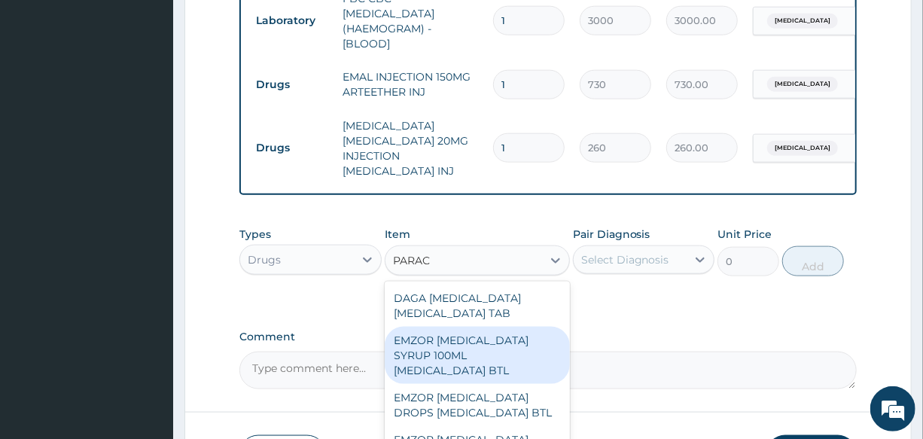
click at [473, 354] on div "EMZOR [MEDICAL_DATA] SYRUP 100ML [MEDICAL_DATA] BTL" at bounding box center [477, 355] width 185 height 57
type input "350"
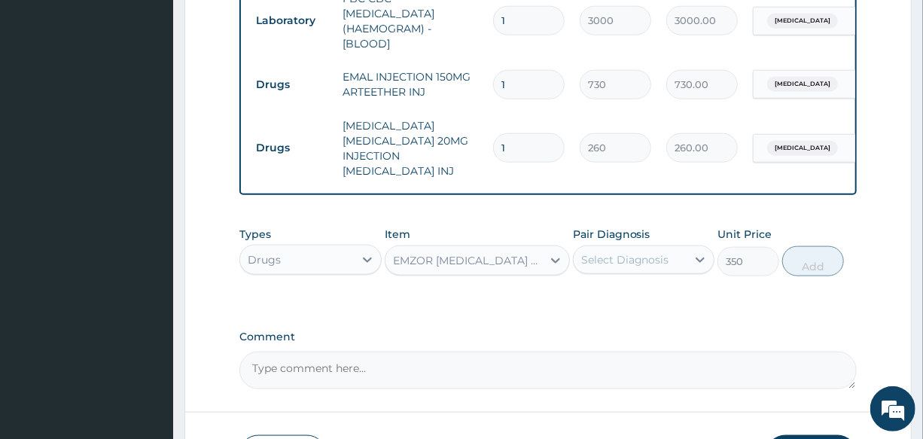
click at [629, 263] on div "Select Diagnosis" at bounding box center [625, 259] width 88 height 15
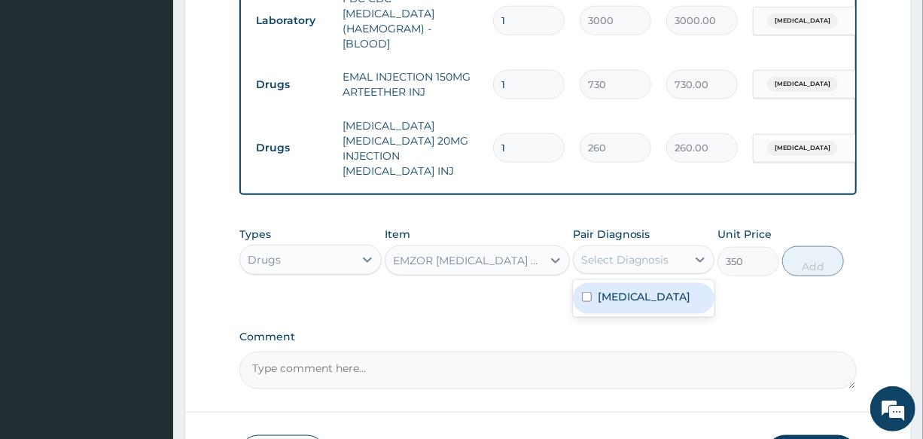
click at [670, 301] on div "Malaria" at bounding box center [643, 298] width 141 height 31
checkbox input "true"
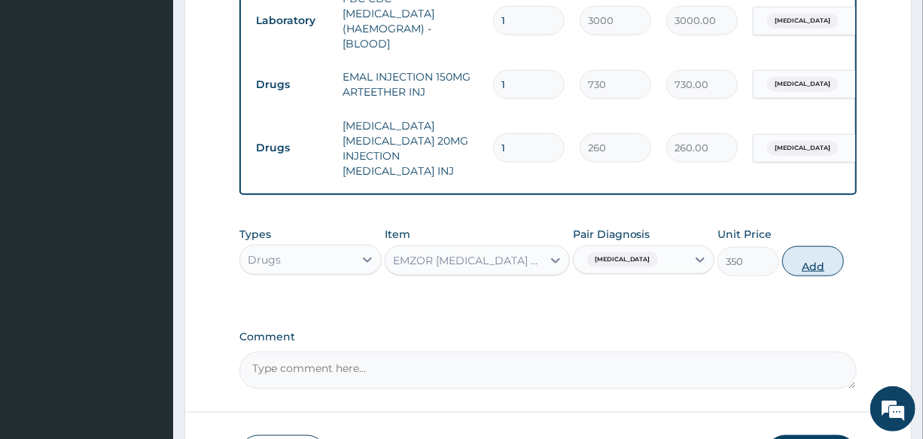
click at [807, 263] on button "Add" at bounding box center [813, 261] width 62 height 30
type input "0"
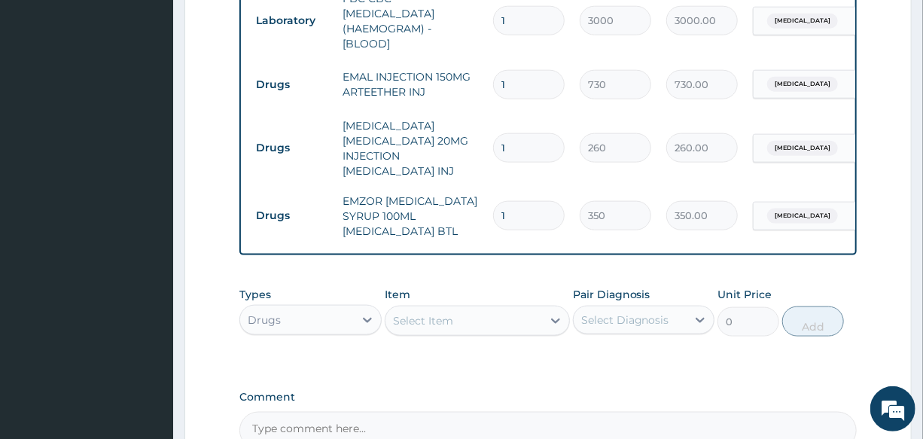
click at [459, 323] on div "Select Item" at bounding box center [463, 321] width 157 height 24
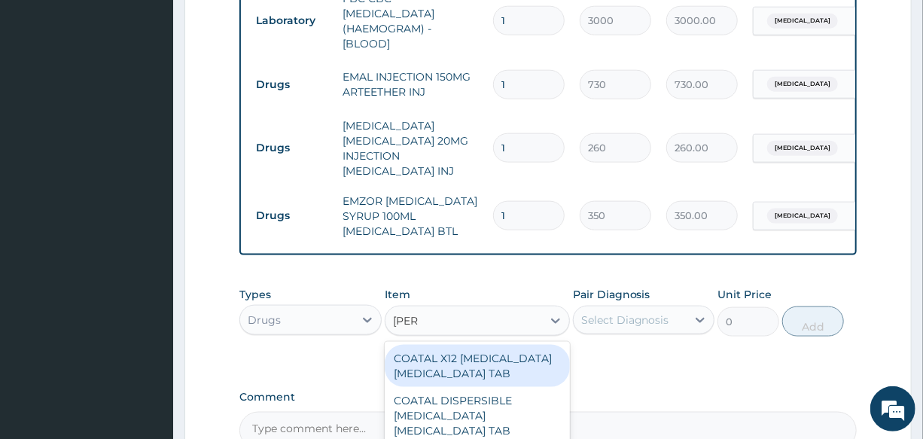
type input "COART"
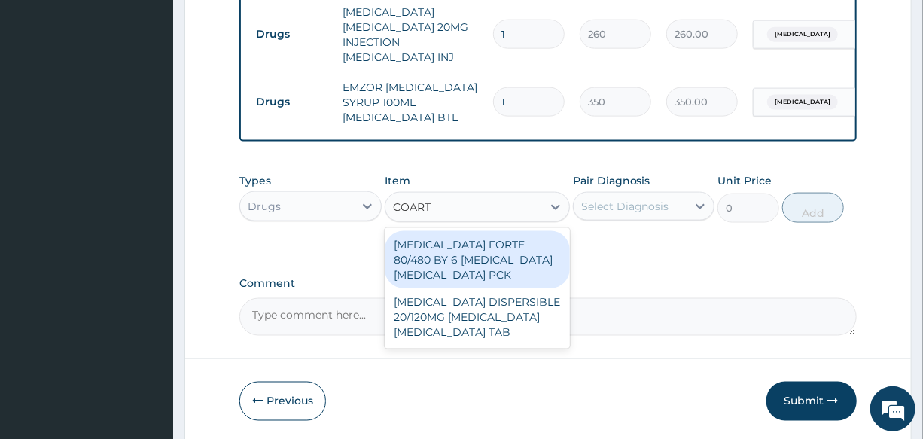
scroll to position [889, 0]
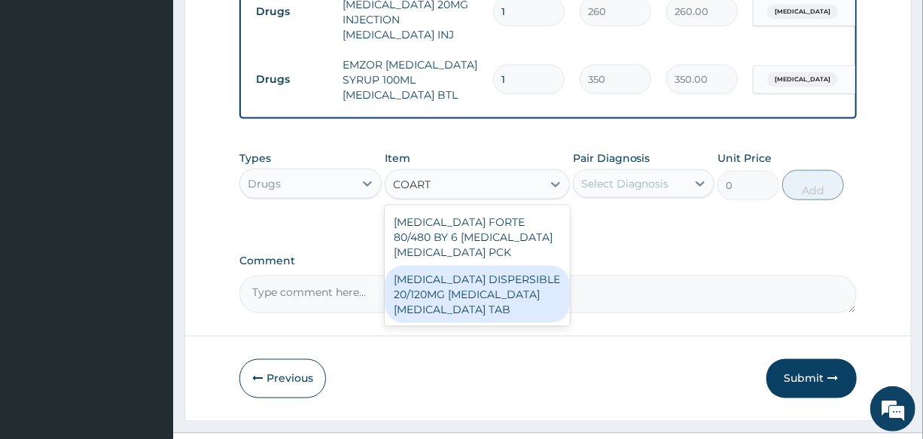
click at [481, 313] on div "COARTEM DISPERSIBLE 20/120MG ARTEMETHER LUMEFANTRINE TAB" at bounding box center [477, 294] width 185 height 57
type input "450"
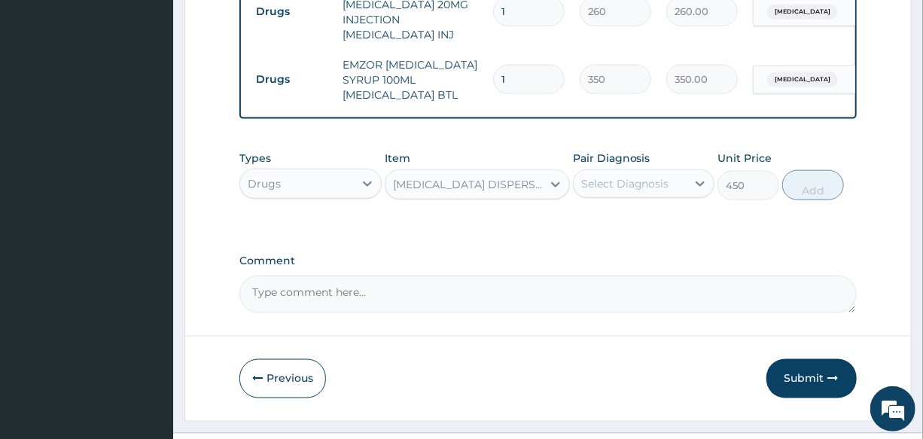
click at [632, 187] on div "Select Diagnosis" at bounding box center [625, 183] width 88 height 15
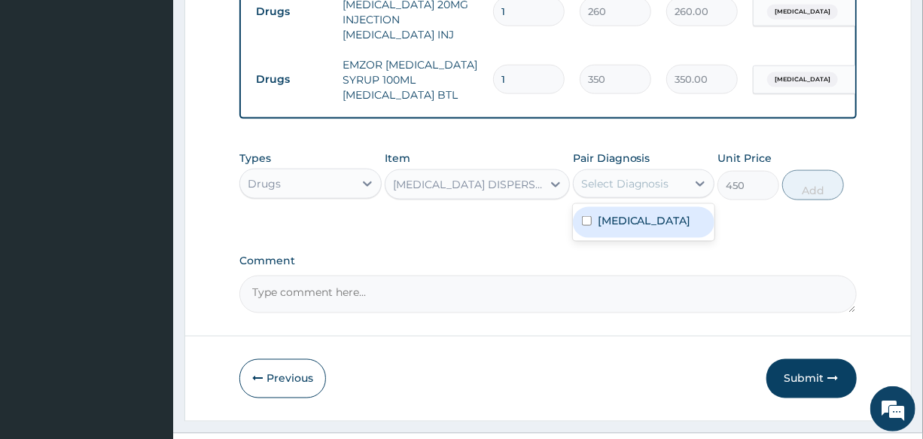
click at [635, 217] on label "Malaria" at bounding box center [643, 220] width 93 height 15
checkbox input "true"
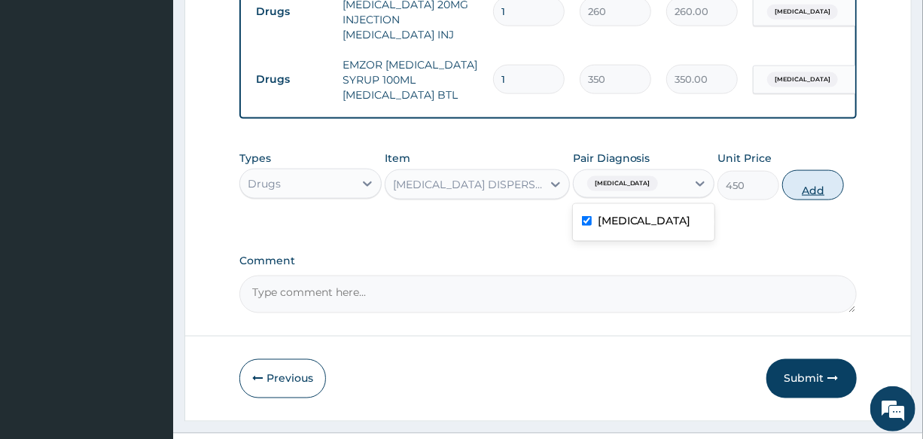
click at [825, 191] on button "Add" at bounding box center [813, 185] width 62 height 30
type input "0"
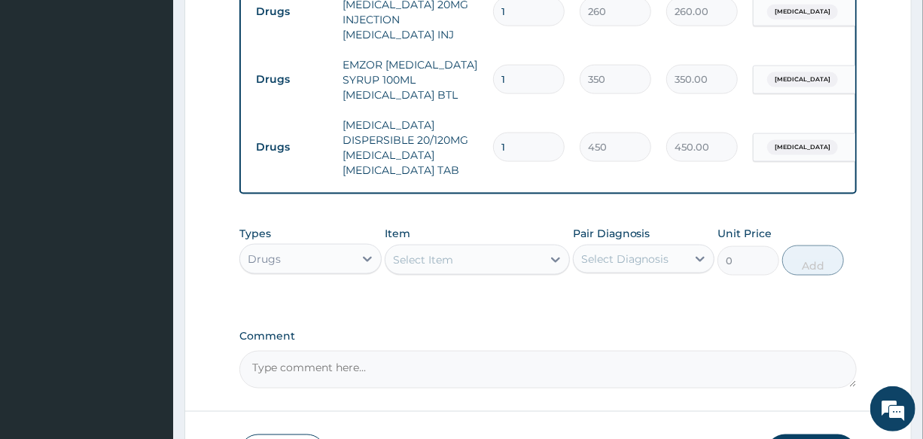
drag, startPoint x: 538, startPoint y: 129, endPoint x: 442, endPoint y: 154, distance: 99.7
click at [442, 154] on tr "Drugs COARTEM DISPERSIBLE 20/120MG ARTEMETHER LUMEFANTRINE TAB 1 450 450.00 Mal…" at bounding box center [616, 147] width 737 height 75
type input "6"
type input "2700.00"
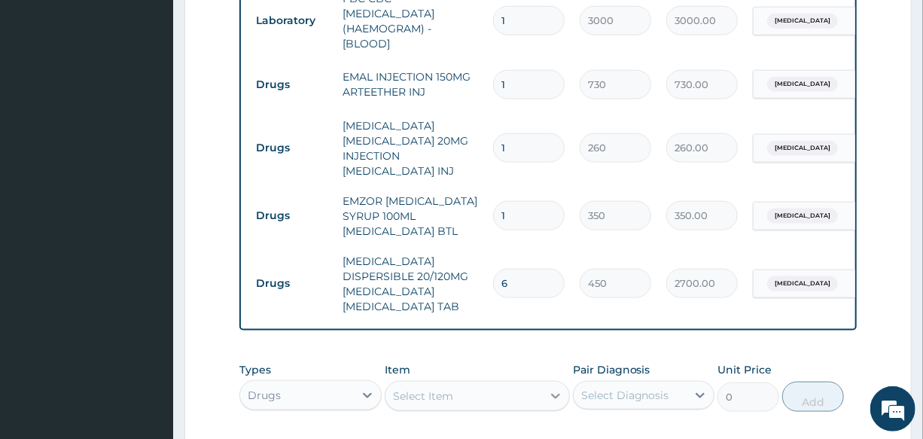
scroll to position [684, 0]
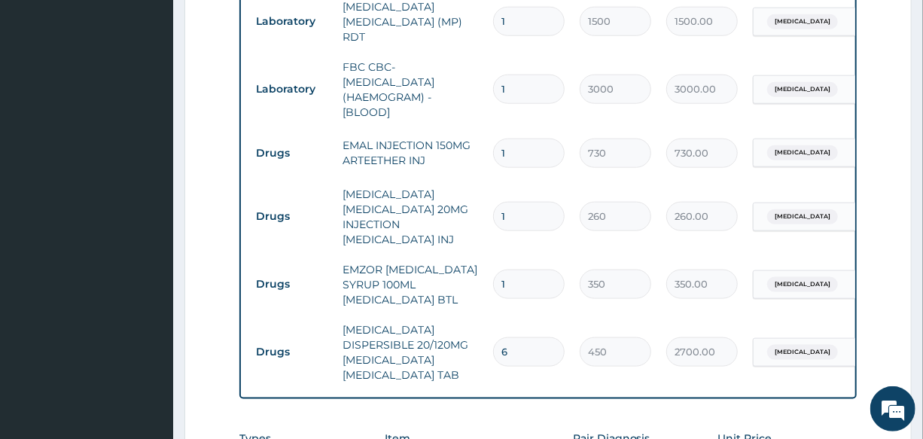
type input "6"
drag, startPoint x: 518, startPoint y: 147, endPoint x: 464, endPoint y: 150, distance: 53.5
click at [464, 150] on tr "Drugs EMAL INJECTION 150MG ARTEETHER INJ 1 730 730.00 Malaria Delete" at bounding box center [616, 153] width 737 height 52
type input "2"
type input "1460.00"
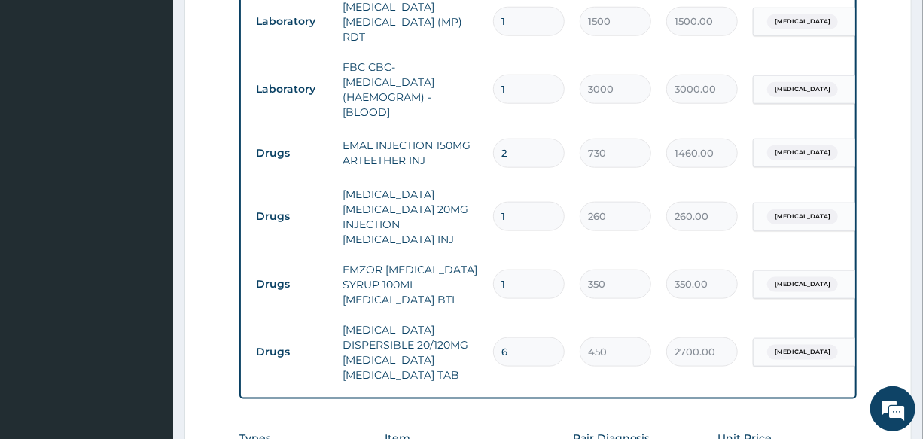
type input "2"
click at [494, 194] on td "1" at bounding box center [528, 216] width 87 height 44
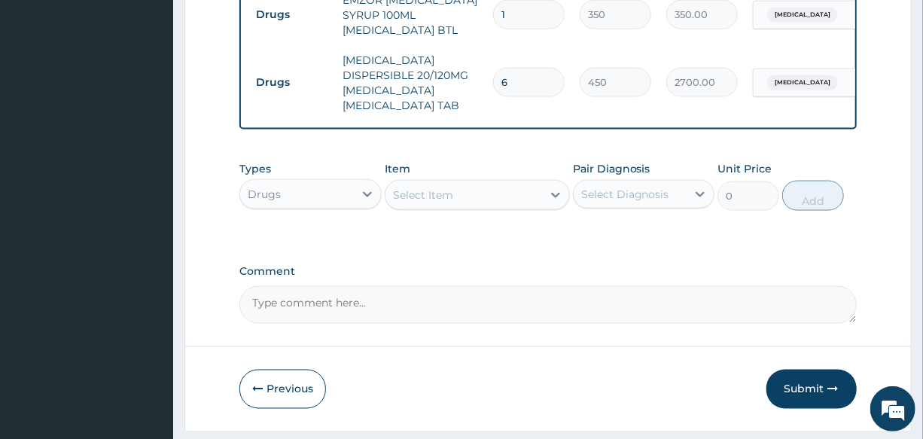
scroll to position [984, 0]
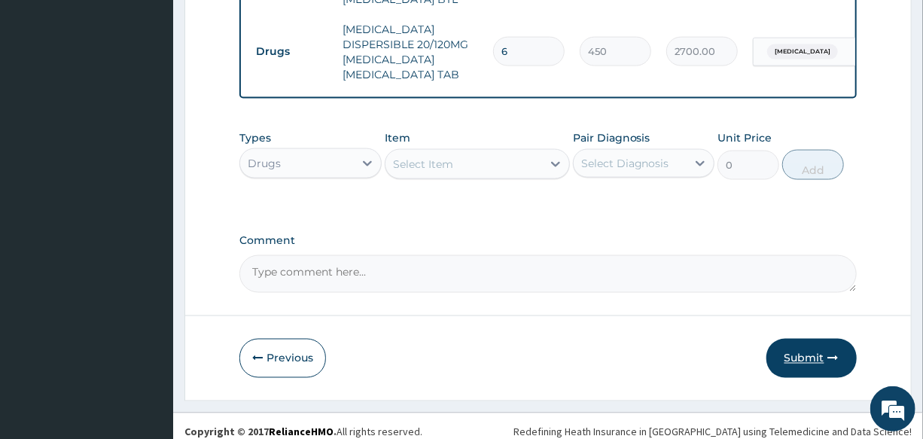
click at [798, 347] on button "Submit" at bounding box center [811, 358] width 90 height 39
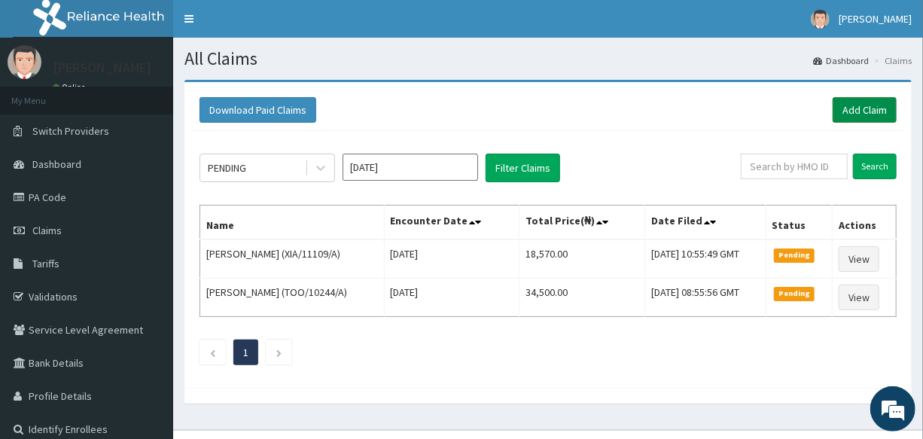
click at [866, 111] on link "Add Claim" at bounding box center [864, 110] width 64 height 26
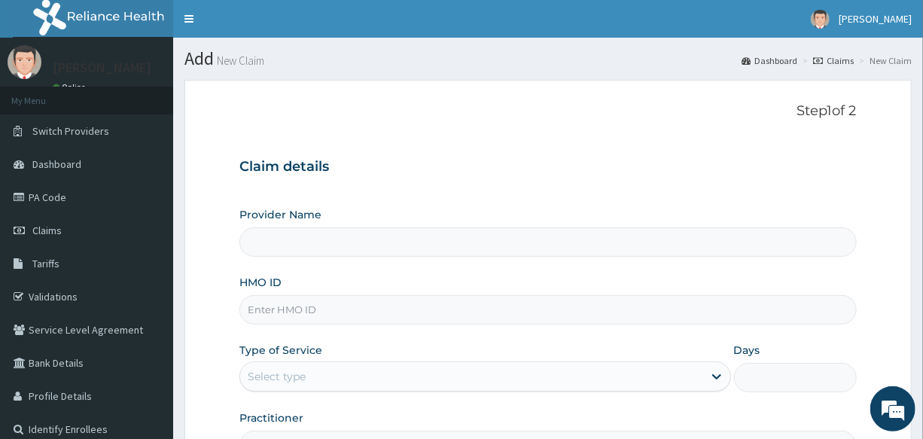
type input "International Clinics And Hospitals Ltd"
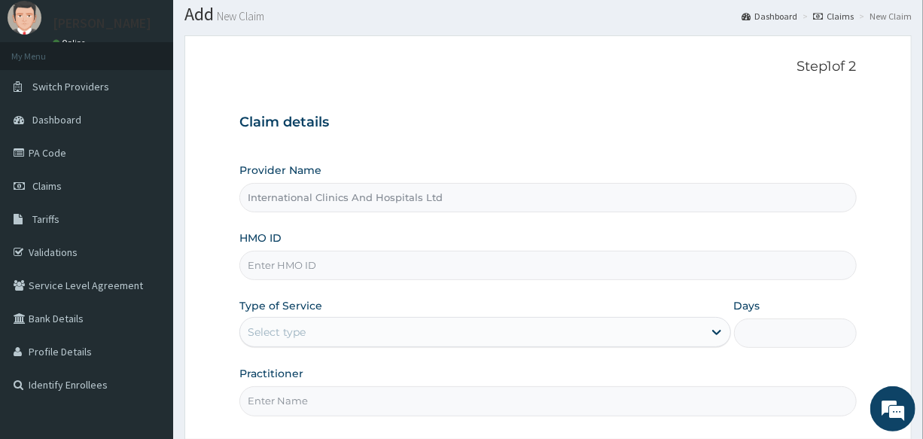
scroll to position [68, 0]
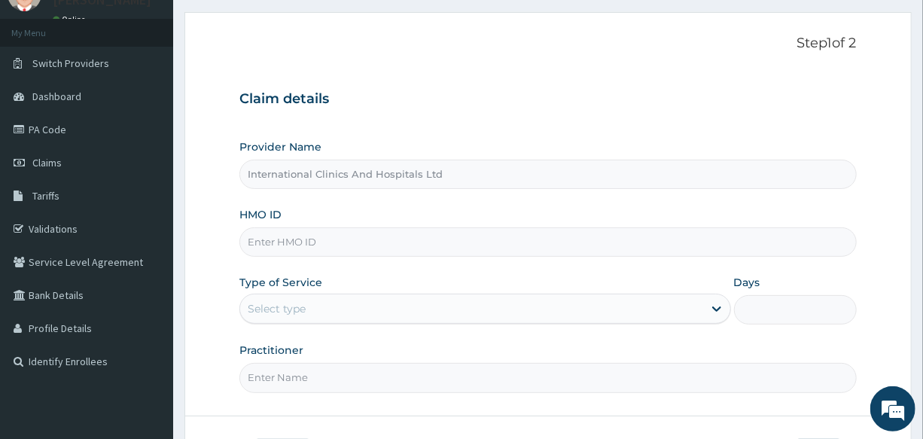
click at [332, 244] on input "HMO ID" at bounding box center [547, 241] width 616 height 29
drag, startPoint x: 323, startPoint y: 239, endPoint x: 235, endPoint y: 245, distance: 88.2
click at [235, 245] on form "Step 1 of 2 Claim details Provider Name International Clinics And Hospitals Ltd…" at bounding box center [547, 256] width 727 height 488
type input "ITX/10354/B"
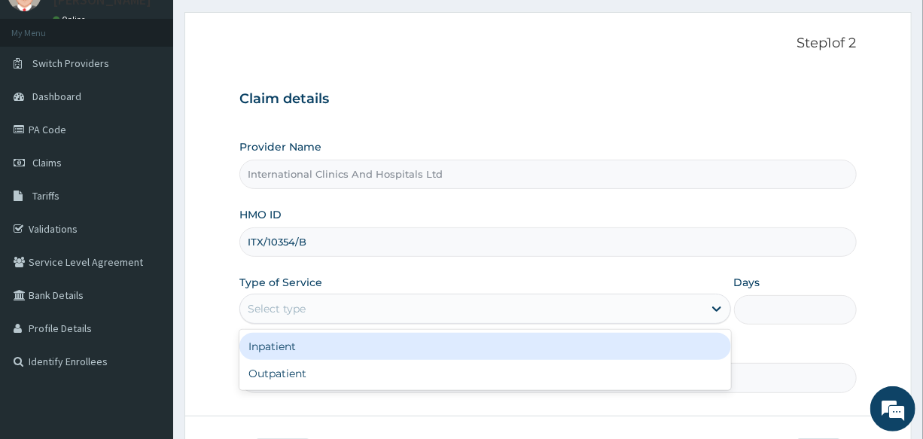
click at [360, 310] on div "Select type" at bounding box center [471, 308] width 462 height 24
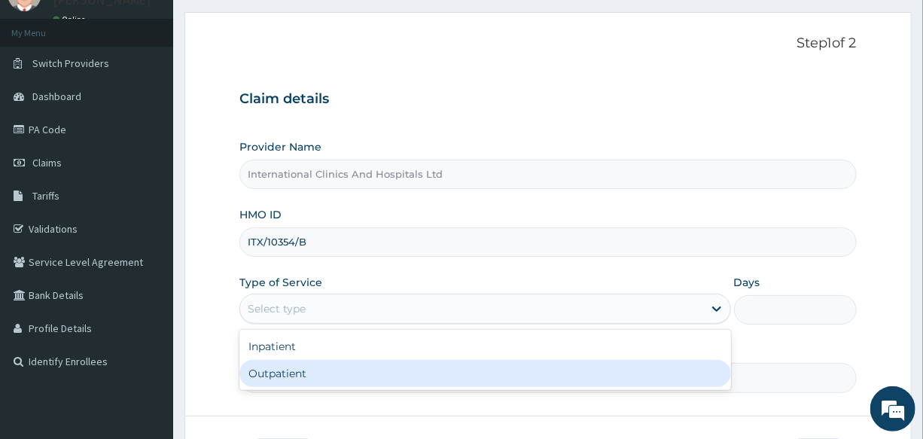
click at [330, 375] on div "Outpatient" at bounding box center [484, 373] width 491 height 27
type input "1"
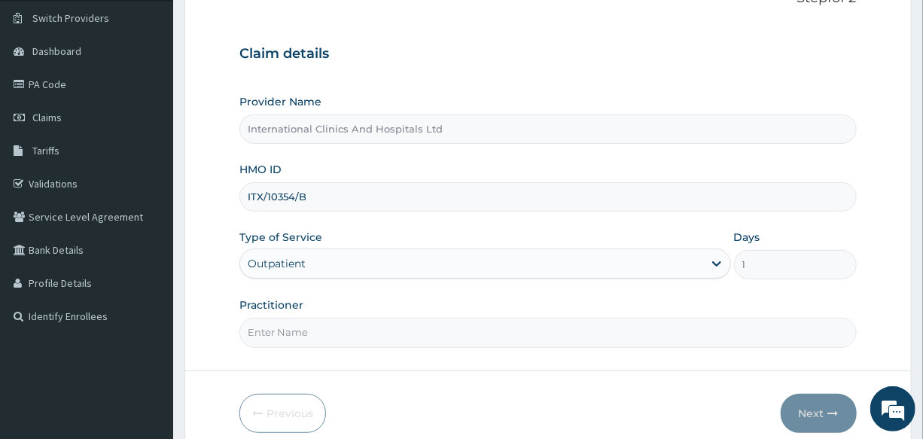
scroll to position [136, 0]
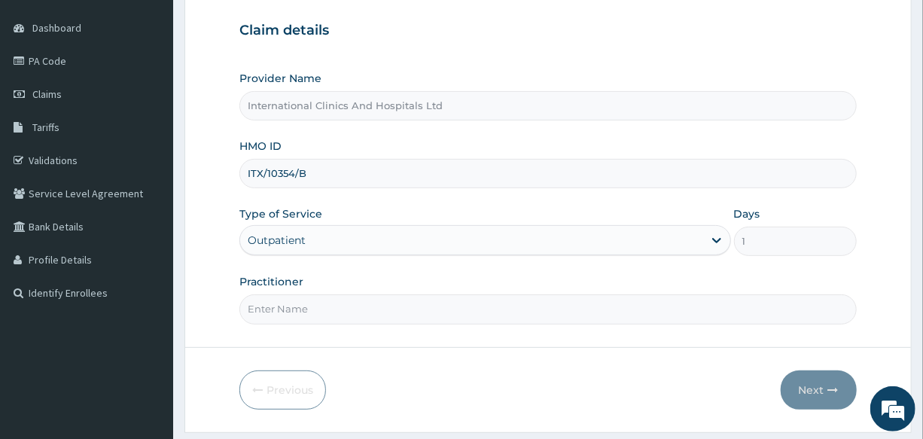
click at [361, 319] on input "Practitioner" at bounding box center [547, 308] width 616 height 29
type input "DR.ABAH"
click at [815, 388] on button "Next" at bounding box center [818, 389] width 76 height 39
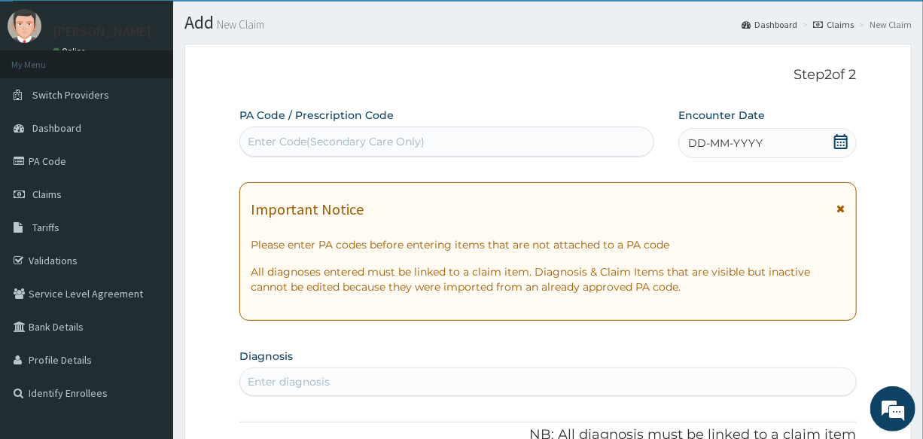
scroll to position [0, 0]
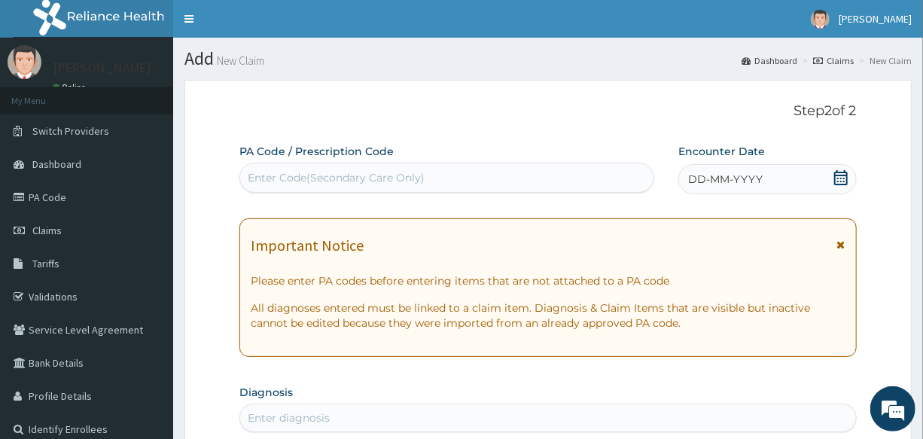
click at [408, 175] on div "Enter Code(Secondary Care Only)" at bounding box center [336, 177] width 177 height 15
click at [445, 173] on div "Enter Code(Secondary Care Only)" at bounding box center [446, 178] width 413 height 24
paste input "PA/A95CC0"
type input "PA/A95CC0"
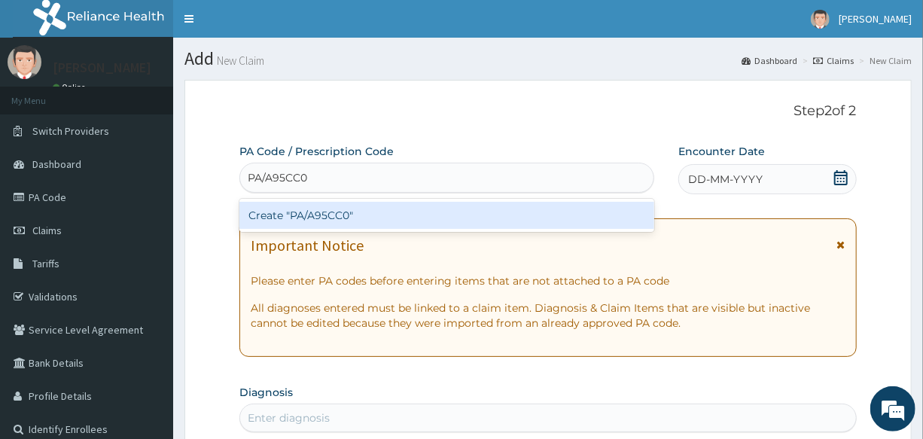
click at [328, 217] on div "Create "PA/A95CC0"" at bounding box center [446, 215] width 415 height 27
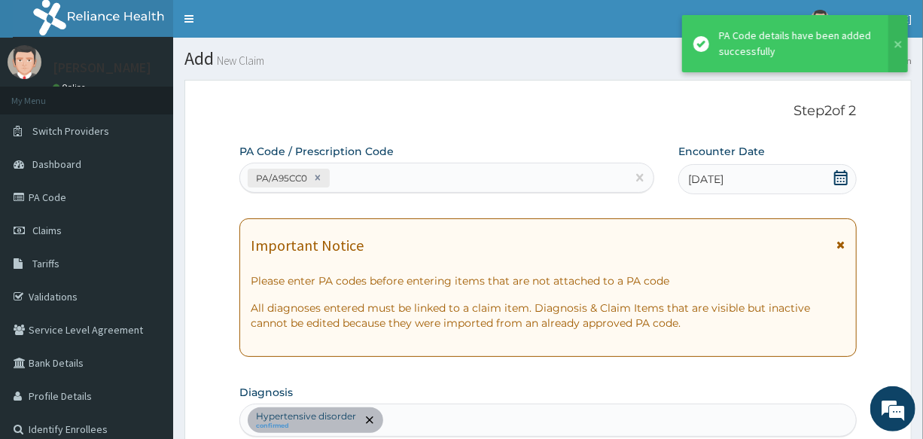
scroll to position [458, 0]
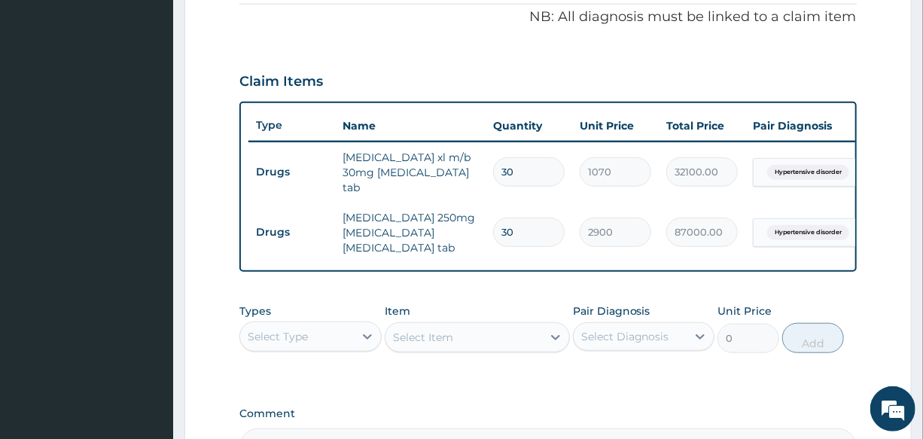
drag, startPoint x: 527, startPoint y: 170, endPoint x: 512, endPoint y: 170, distance: 15.0
click at [512, 170] on input "30" at bounding box center [528, 171] width 71 height 29
drag, startPoint x: 522, startPoint y: 161, endPoint x: 487, endPoint y: 165, distance: 35.6
click at [487, 165] on td "30" at bounding box center [528, 172] width 87 height 44
type input "5"
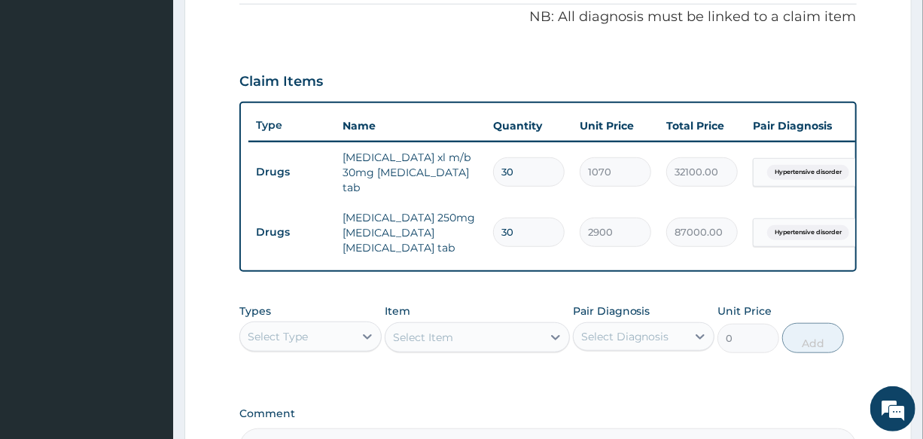
type input "5350.00"
type input "5"
drag, startPoint x: 519, startPoint y: 226, endPoint x: 491, endPoint y: 226, distance: 27.8
click at [491, 226] on td "30" at bounding box center [528, 232] width 87 height 44
type input "2"
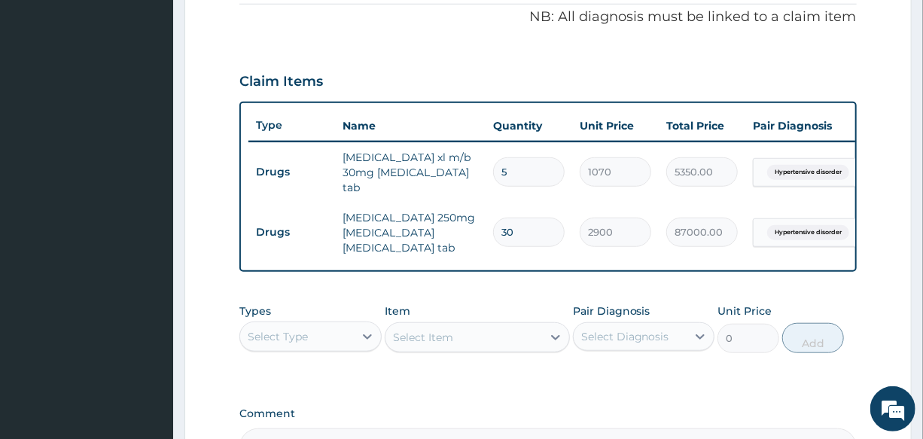
type input "5800.00"
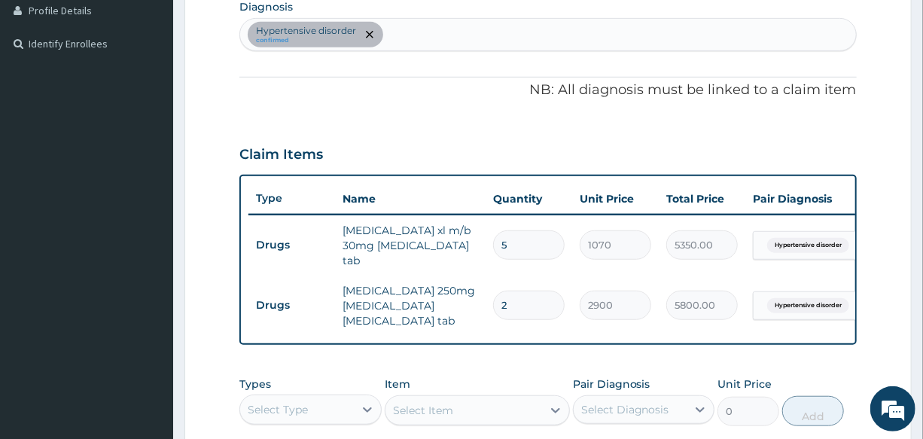
scroll to position [253, 0]
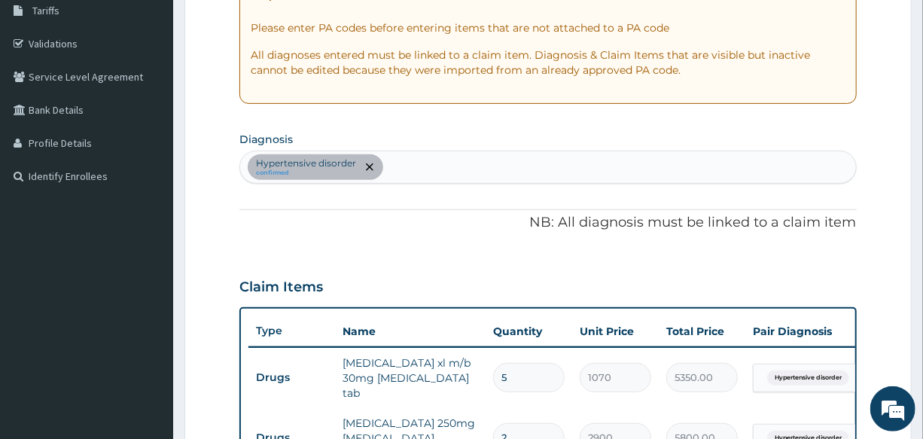
type input "2"
click at [411, 164] on div "Hypertensive disorder confirmed" at bounding box center [547, 167] width 615 height 32
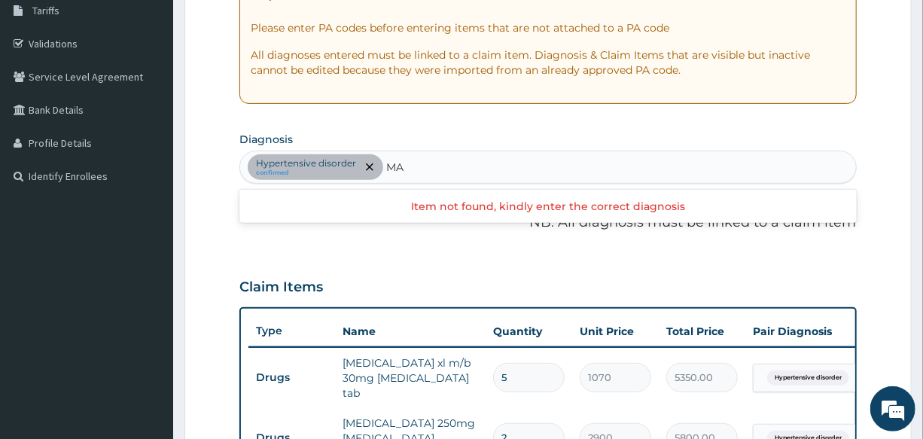
type input "M"
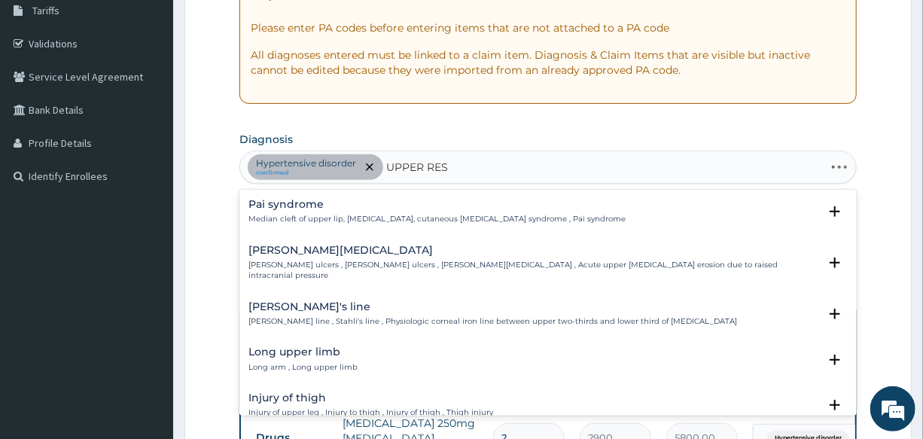
type input "UPPER RESP"
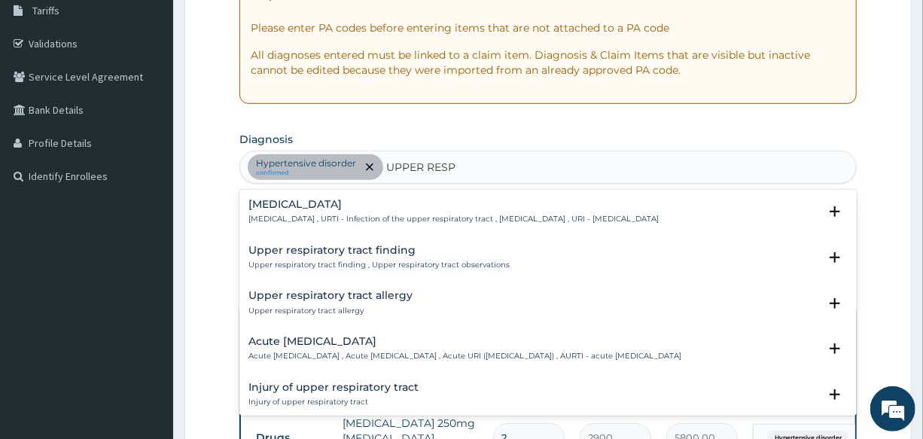
click at [283, 214] on p "Upper respiratory infection , URTI - Infection of the upper respiratory tract ,…" at bounding box center [453, 219] width 410 height 11
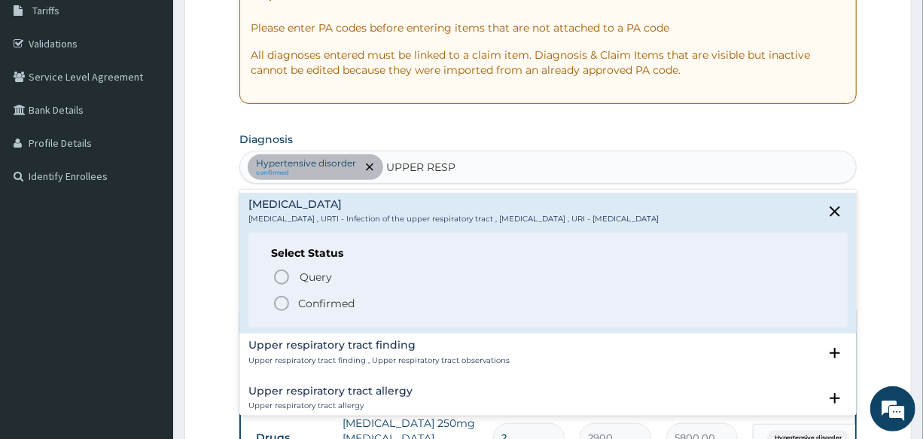
click at [278, 299] on icon "status option filled" at bounding box center [281, 303] width 18 height 18
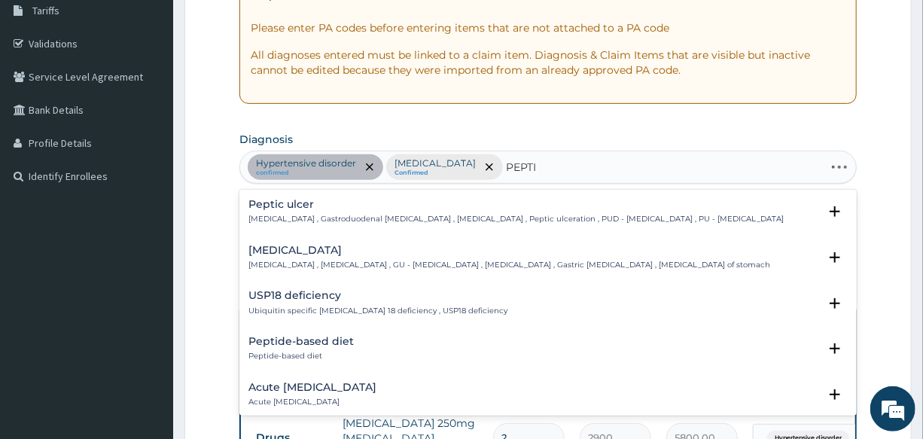
type input "PEPTIC"
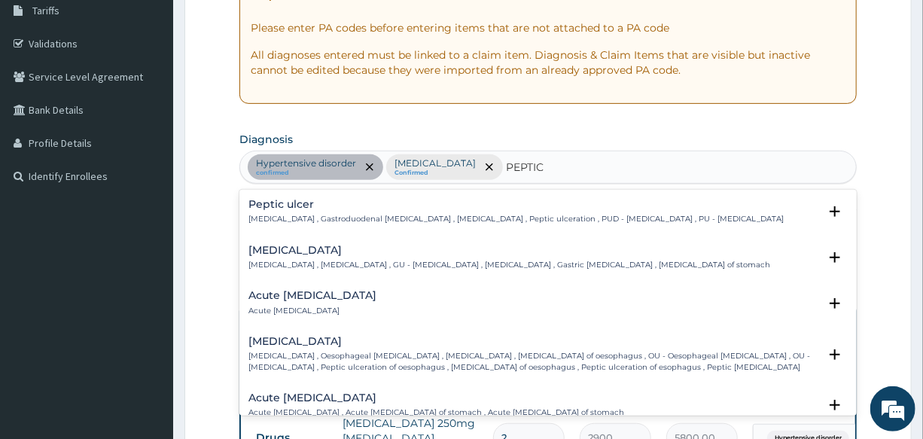
click at [284, 218] on p "[MEDICAL_DATA] , Gastroduodenal [MEDICAL_DATA] , [MEDICAL_DATA] , Peptic ulcera…" at bounding box center [515, 219] width 535 height 11
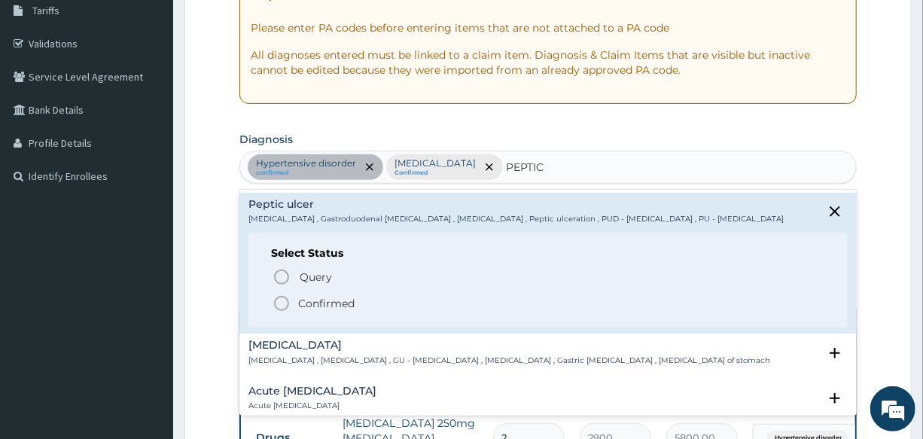
click at [281, 303] on icon "status option filled" at bounding box center [281, 303] width 18 height 18
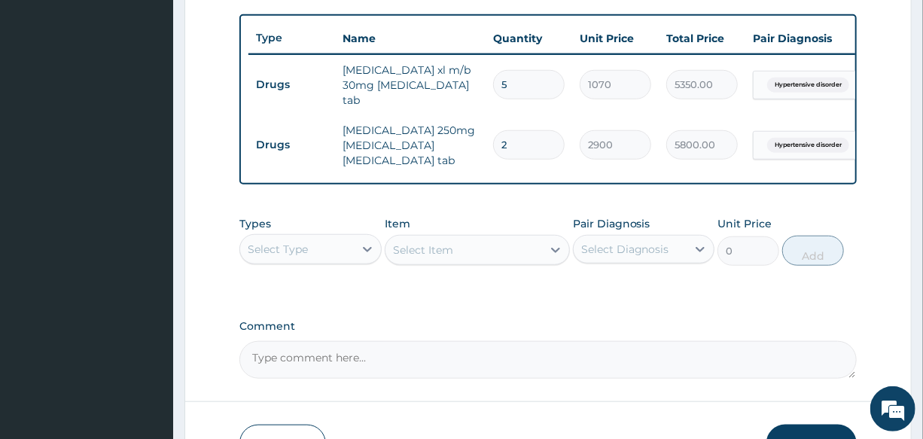
scroll to position [570, 0]
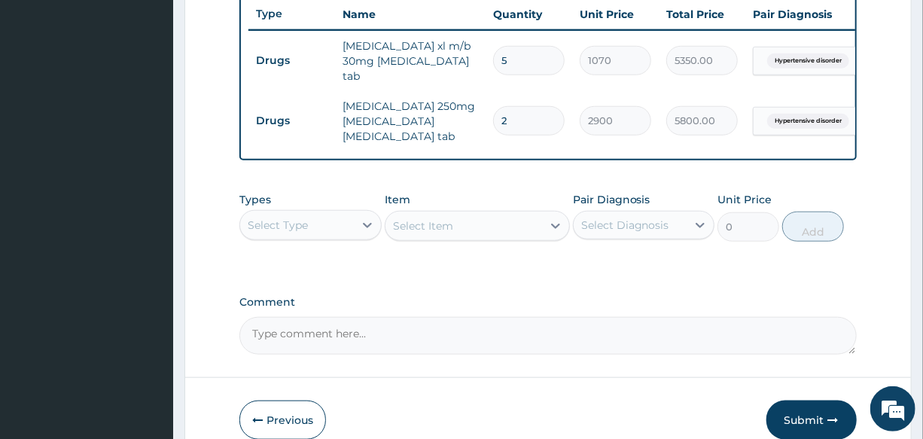
click at [322, 223] on div "Select Type" at bounding box center [296, 225] width 113 height 24
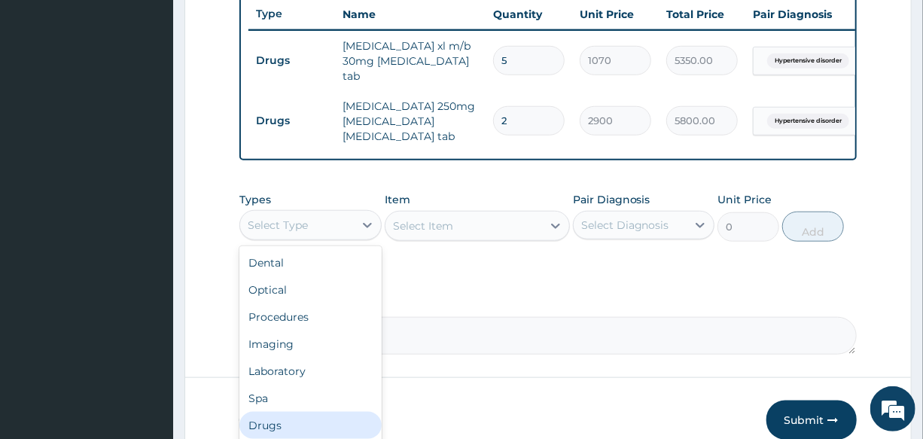
click at [324, 412] on div "Drugs" at bounding box center [309, 425] width 141 height 27
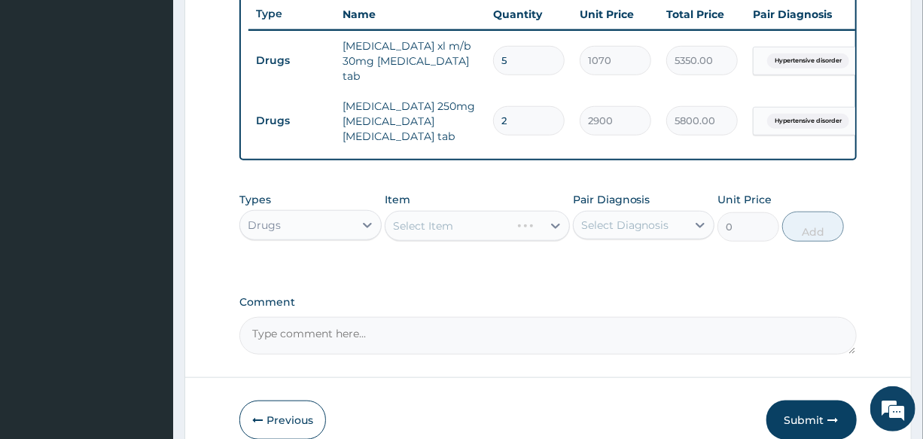
click at [442, 218] on div "Select Item" at bounding box center [477, 226] width 185 height 30
click at [445, 218] on div "Select Item" at bounding box center [477, 226] width 185 height 30
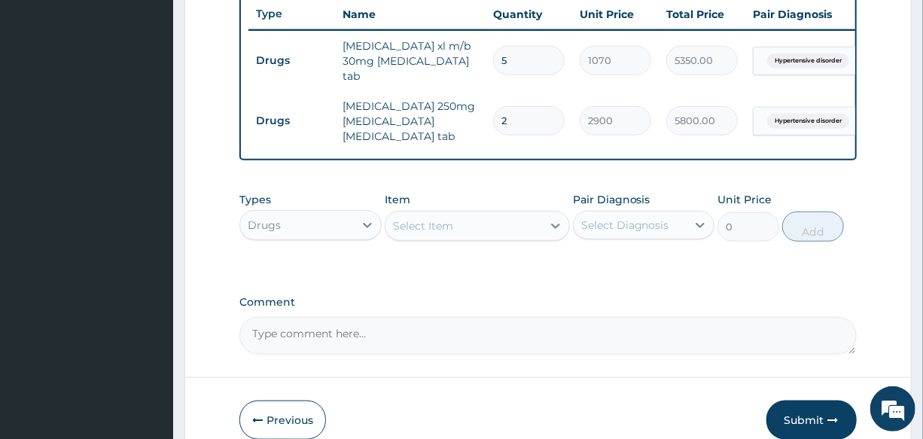
click at [445, 218] on div "Select Item" at bounding box center [423, 225] width 60 height 15
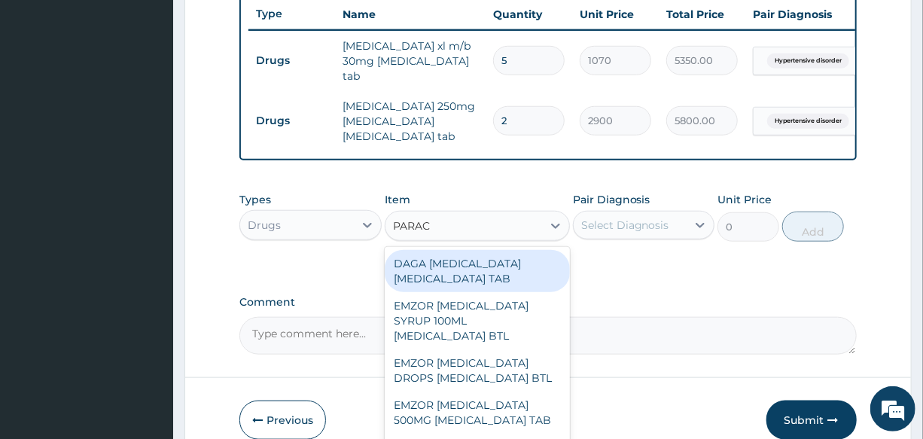
type input "PARACE"
drag, startPoint x: 459, startPoint y: 267, endPoint x: 538, endPoint y: 253, distance: 80.3
click at [459, 266] on div "DAGA PARACETAMOL ACETAMINOPHEN TAB" at bounding box center [477, 271] width 185 height 42
type input "20"
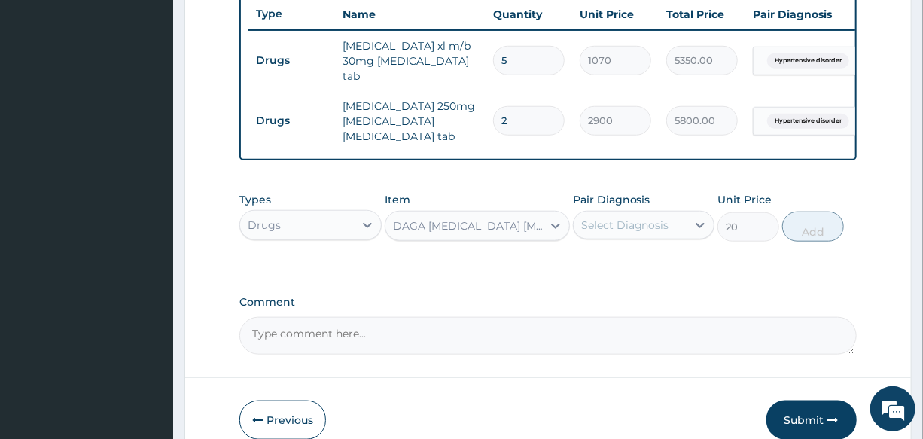
click at [632, 233] on div "Pair Diagnosis Select Diagnosis" at bounding box center [643, 217] width 141 height 50
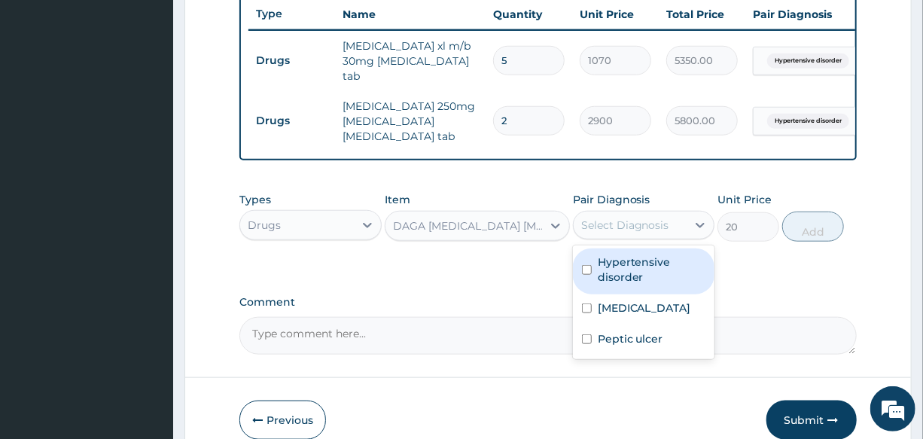
click at [639, 220] on div "Select Diagnosis" at bounding box center [625, 224] width 88 height 15
click at [665, 278] on div "Hypertensive disorder" at bounding box center [643, 271] width 141 height 46
checkbox input "true"
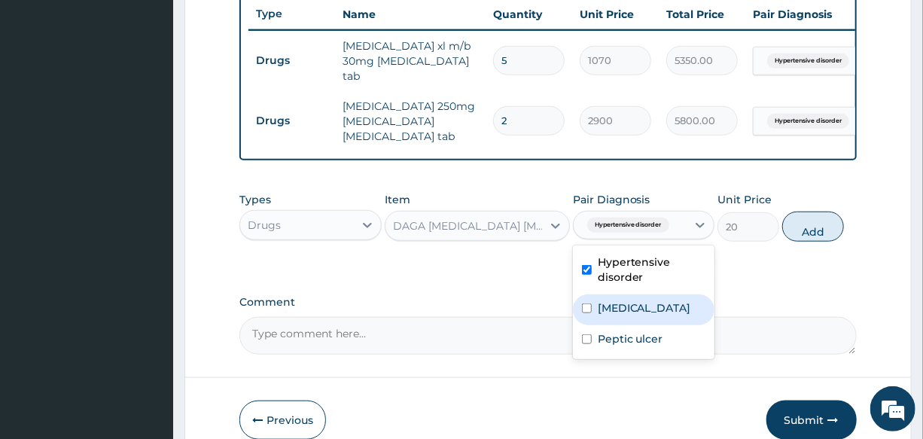
drag, startPoint x: 664, startPoint y: 297, endPoint x: 667, endPoint y: 320, distance: 22.9
click at [664, 301] on label "Upper respiratory infection" at bounding box center [643, 307] width 93 height 15
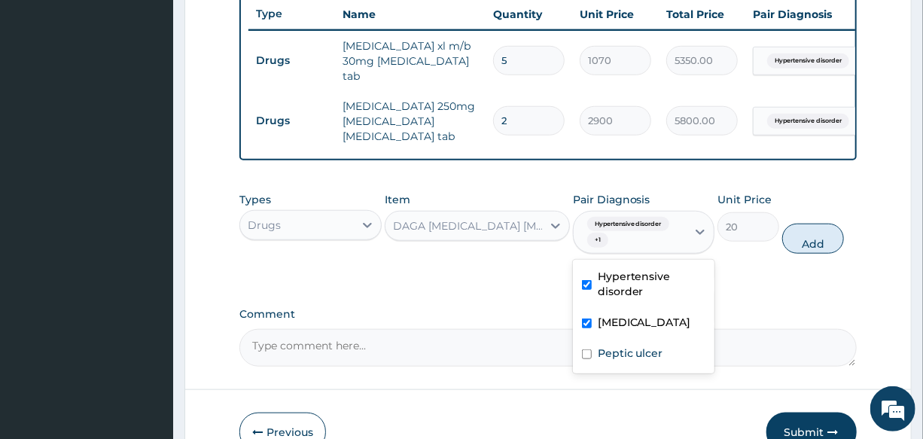
click at [670, 339] on div "Upper respiratory infection" at bounding box center [643, 324] width 141 height 31
checkbox input "false"
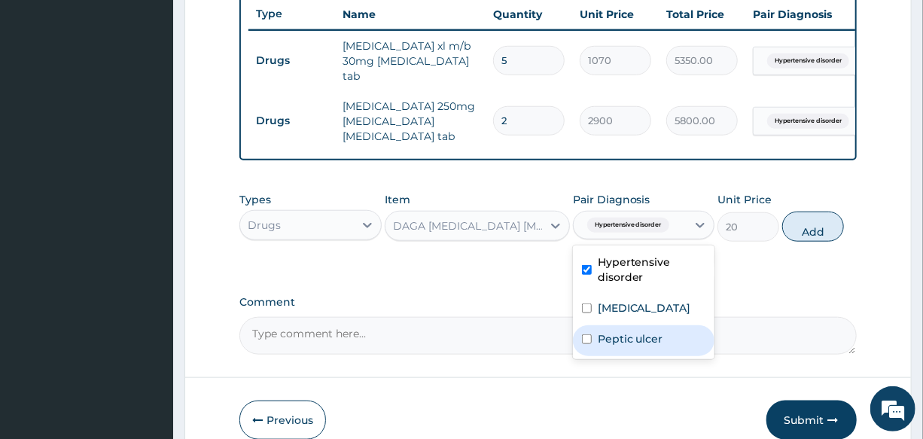
click at [673, 356] on div "Peptic ulcer" at bounding box center [643, 340] width 141 height 31
checkbox input "true"
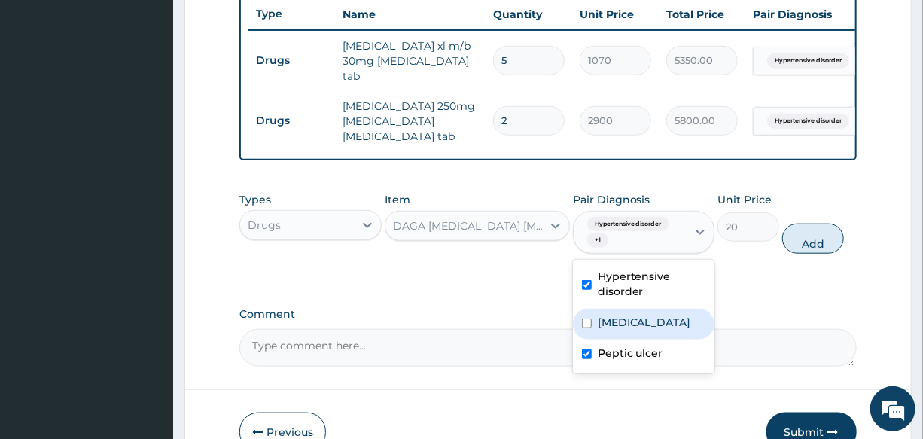
click at [674, 339] on div "[MEDICAL_DATA]" at bounding box center [643, 324] width 141 height 31
checkbox input "true"
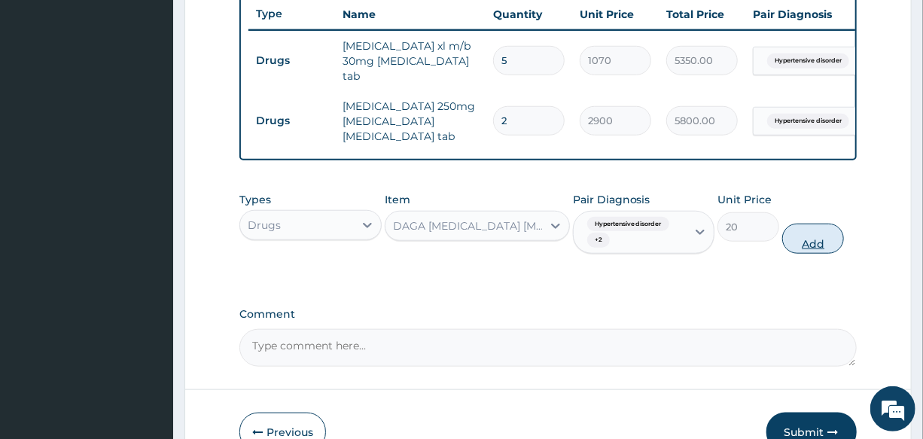
click at [794, 245] on button "Add" at bounding box center [813, 238] width 62 height 30
type input "0"
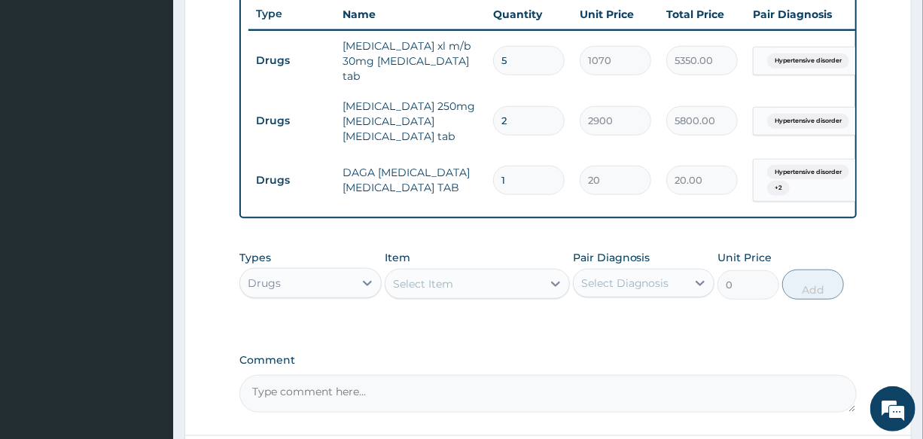
click at [445, 278] on div "Select Item" at bounding box center [423, 283] width 60 height 15
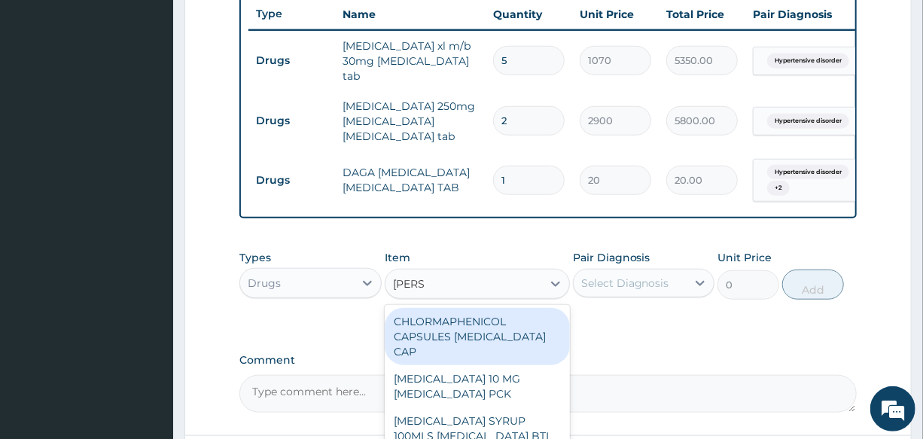
type input "LORAT"
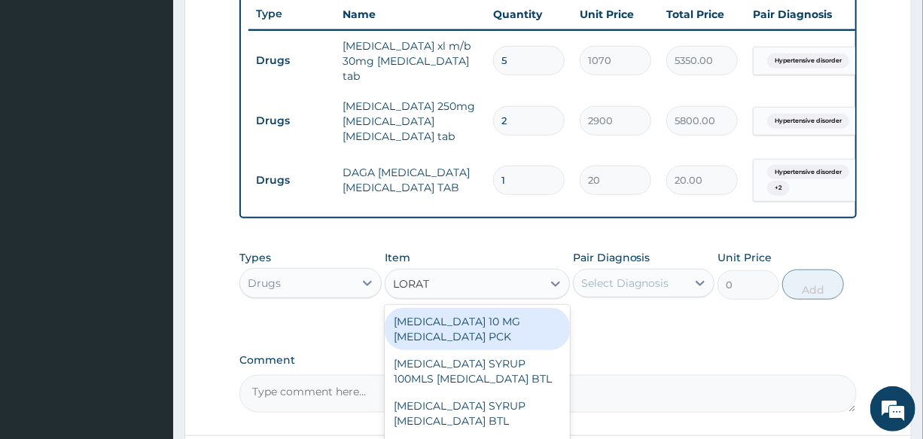
click at [464, 319] on div "LORATADINE 10 MG LORATADINE PCK" at bounding box center [477, 329] width 185 height 42
type input "700"
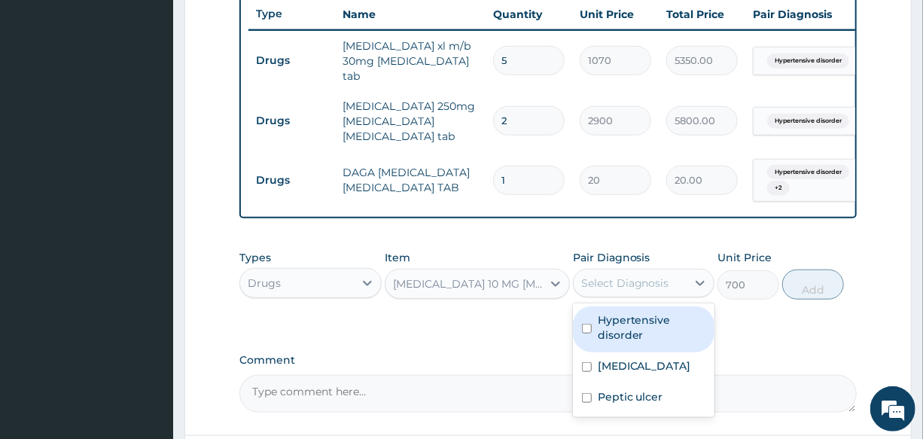
click at [647, 281] on div "Select Diagnosis" at bounding box center [625, 282] width 88 height 15
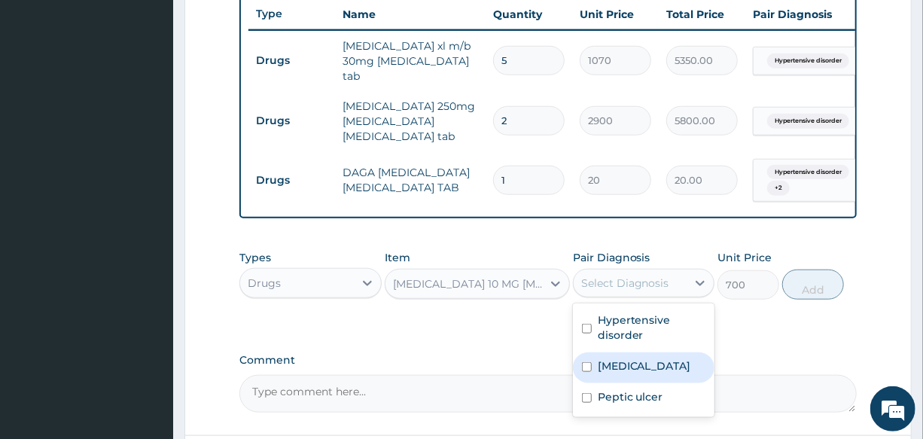
click at [684, 368] on label "Upper respiratory infection" at bounding box center [643, 365] width 93 height 15
checkbox input "true"
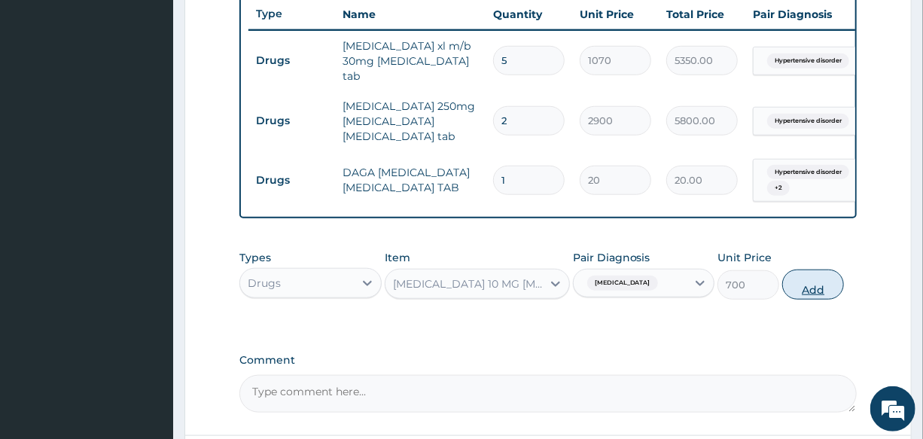
click at [835, 278] on button "Add" at bounding box center [813, 284] width 62 height 30
type input "0"
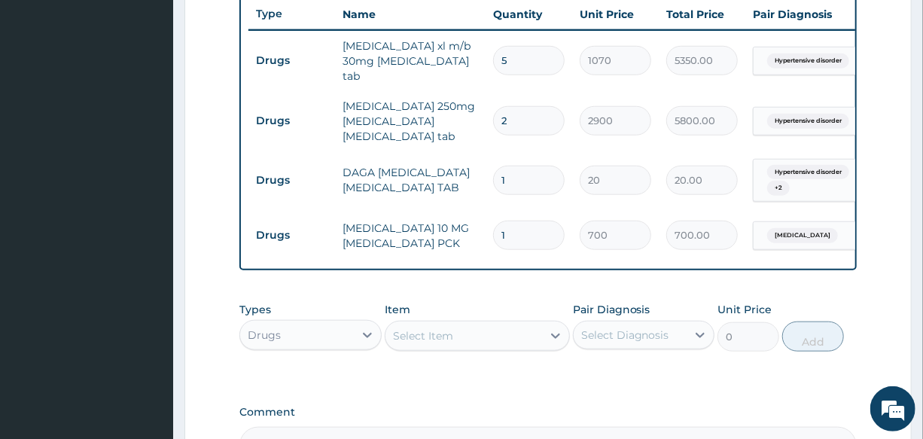
click at [436, 341] on div "Select Item" at bounding box center [463, 336] width 157 height 24
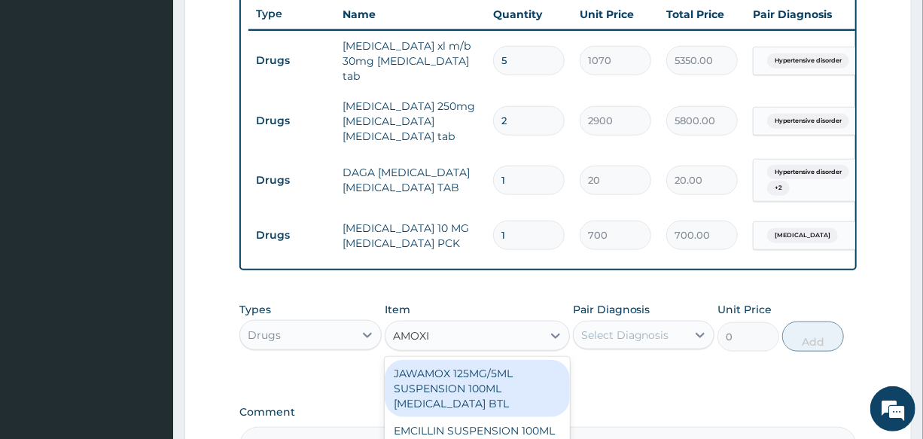
type input "AMOXIL"
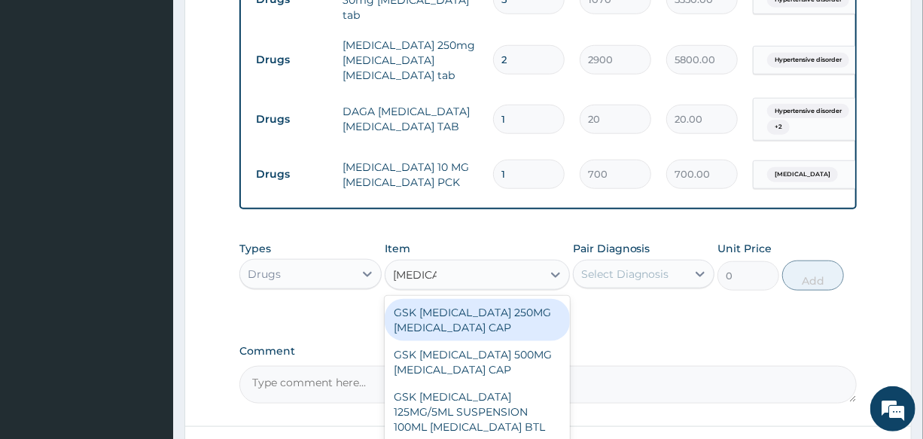
scroll to position [748, 0]
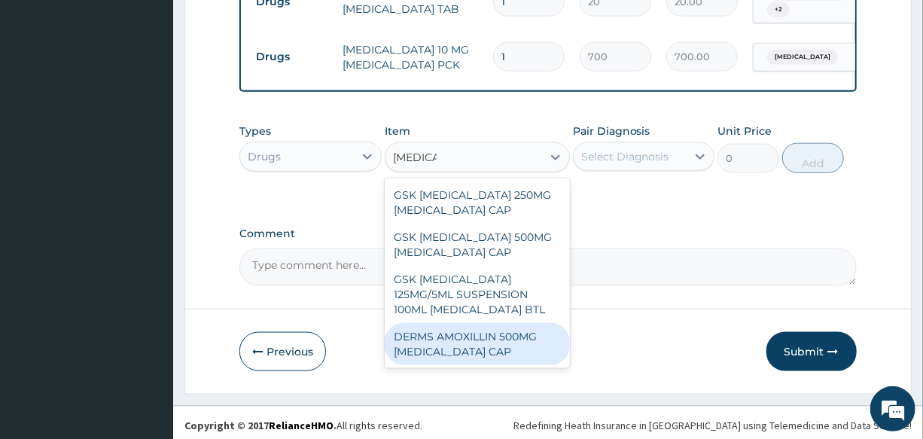
click at [488, 333] on div "DERMS AMOXILLIN 500MG [MEDICAL_DATA] CAP" at bounding box center [477, 344] width 185 height 42
type input "70"
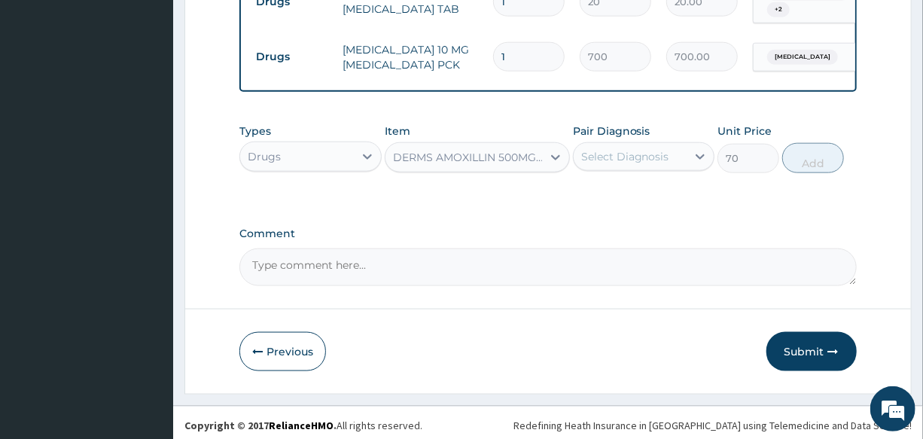
click at [628, 149] on div "Select Diagnosis" at bounding box center [625, 156] width 88 height 15
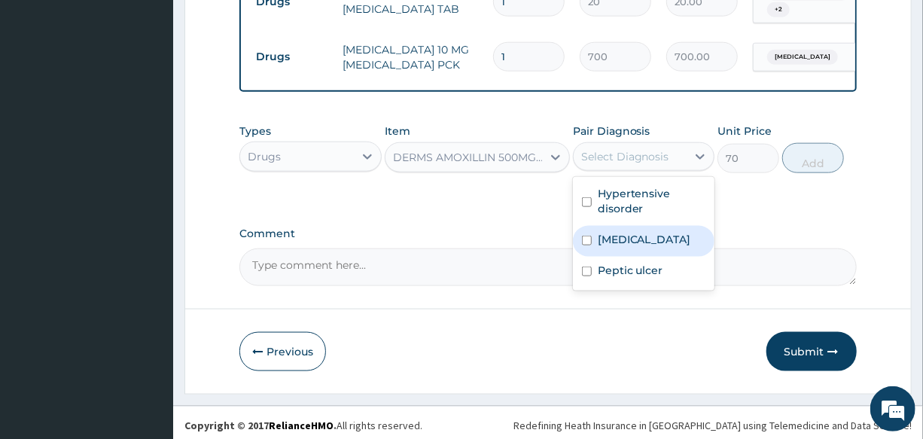
click at [663, 226] on div "[MEDICAL_DATA]" at bounding box center [643, 241] width 141 height 31
checkbox input "true"
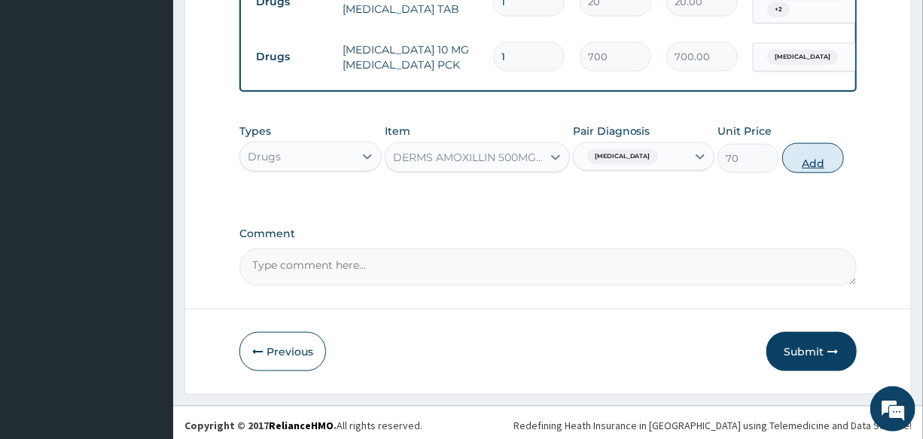
click at [816, 145] on button "Add" at bounding box center [813, 158] width 62 height 30
type input "0"
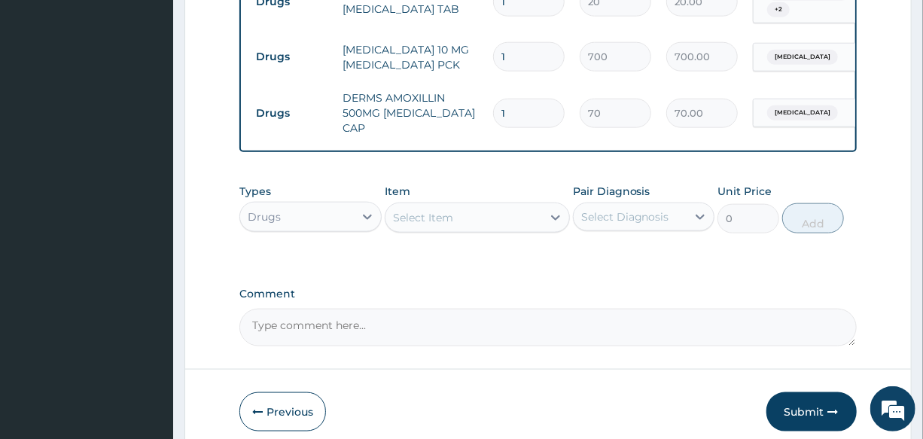
click at [443, 210] on div "Select Item" at bounding box center [423, 217] width 60 height 15
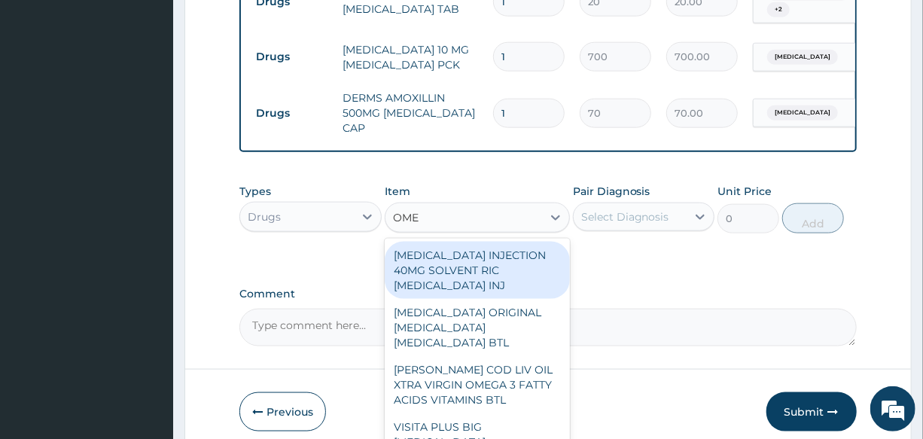
type input "OMEP"
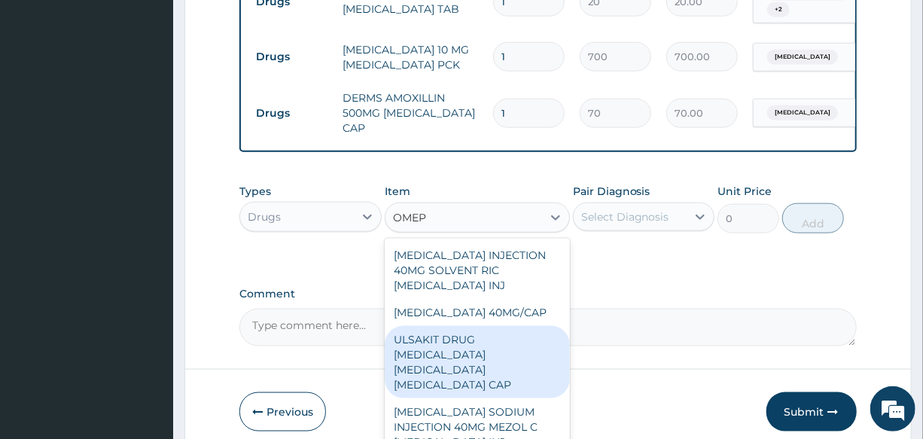
click at [502, 345] on div "ULSAKIT DRUG [MEDICAL_DATA] [MEDICAL_DATA] [MEDICAL_DATA] CAP" at bounding box center [477, 362] width 185 height 72
type input "6200"
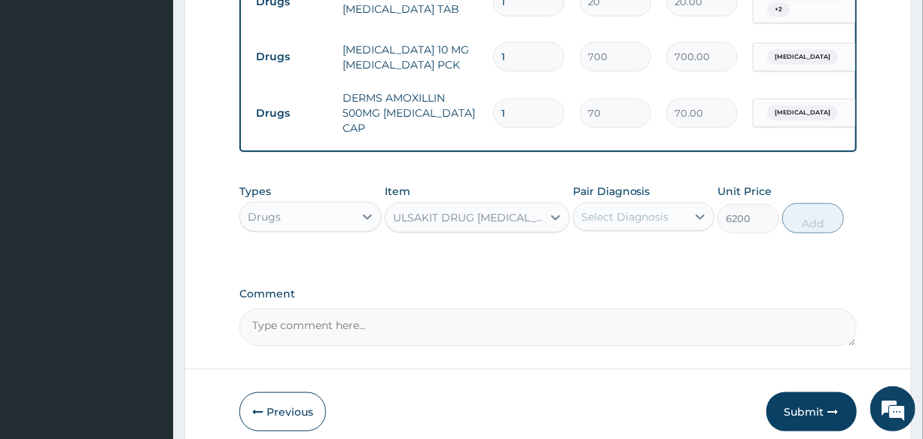
click at [637, 214] on div "Select Diagnosis" at bounding box center [625, 216] width 88 height 15
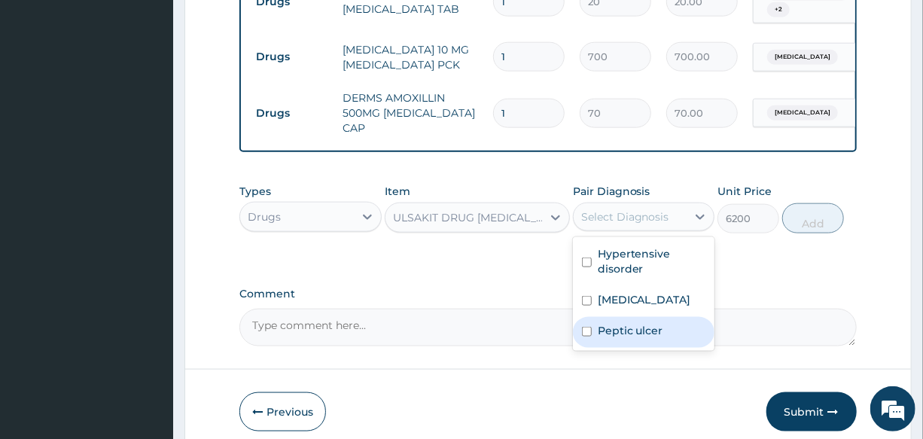
click at [667, 341] on div "Peptic ulcer" at bounding box center [643, 332] width 141 height 31
checkbox input "true"
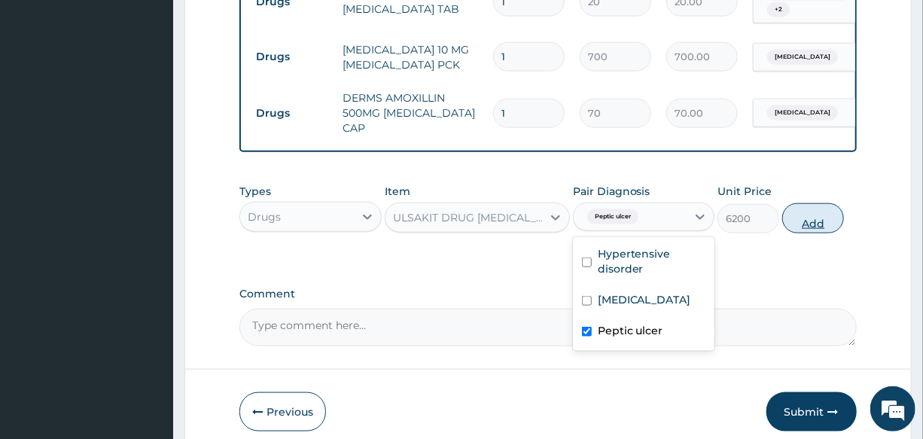
click at [799, 220] on button "Add" at bounding box center [813, 218] width 62 height 30
type input "0"
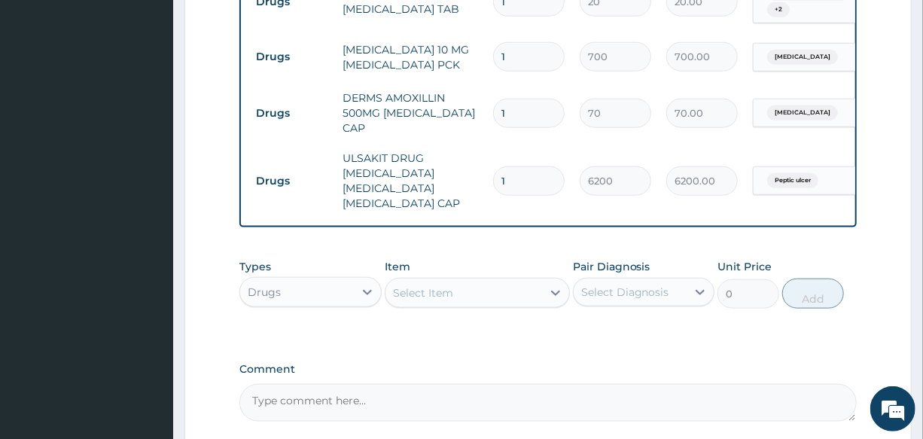
click at [436, 294] on div "Select Item" at bounding box center [423, 292] width 60 height 15
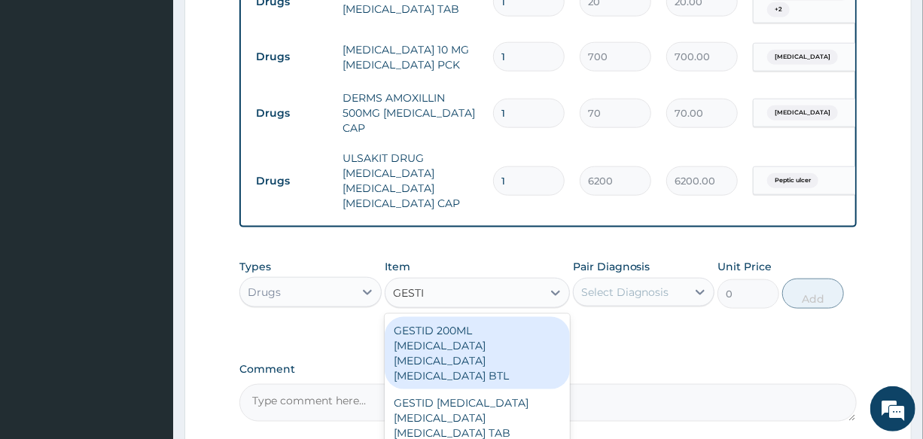
type input "GESTID"
click at [480, 340] on div "GESTID 200ML ALUMINUM HYDROXIDE MAGNESIUM HYDROXIDE SIMETHICONE BTL" at bounding box center [477, 353] width 185 height 72
type input "800"
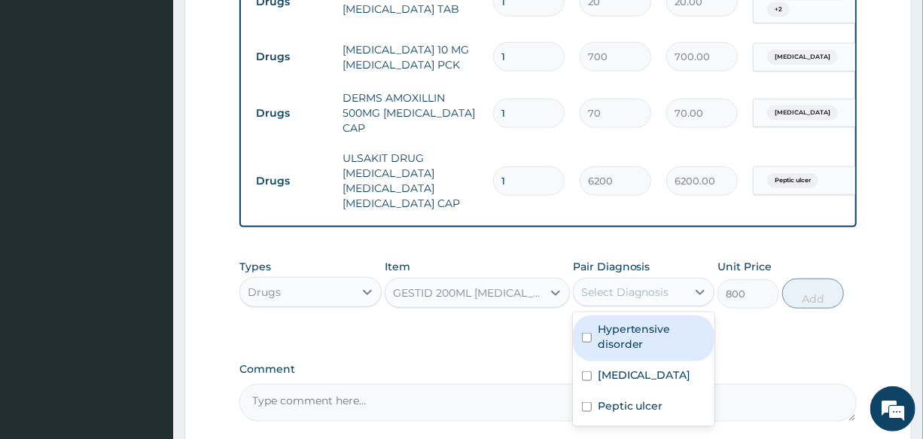
click at [641, 286] on div "Select Diagnosis" at bounding box center [625, 291] width 88 height 15
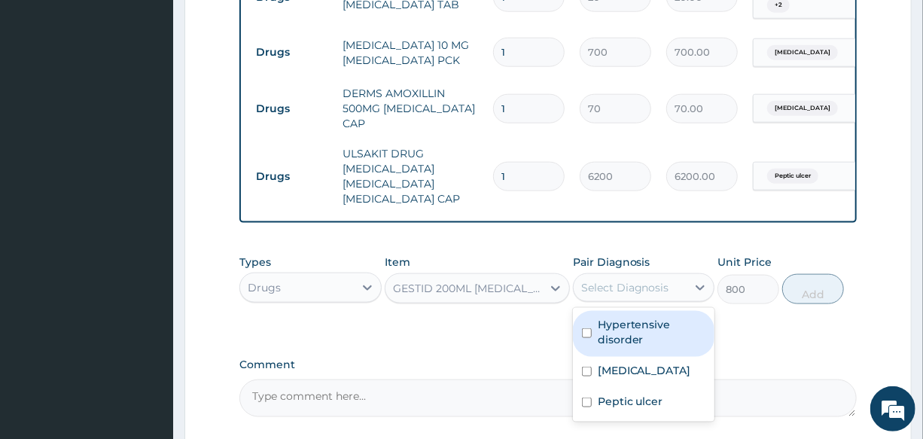
scroll to position [816, 0]
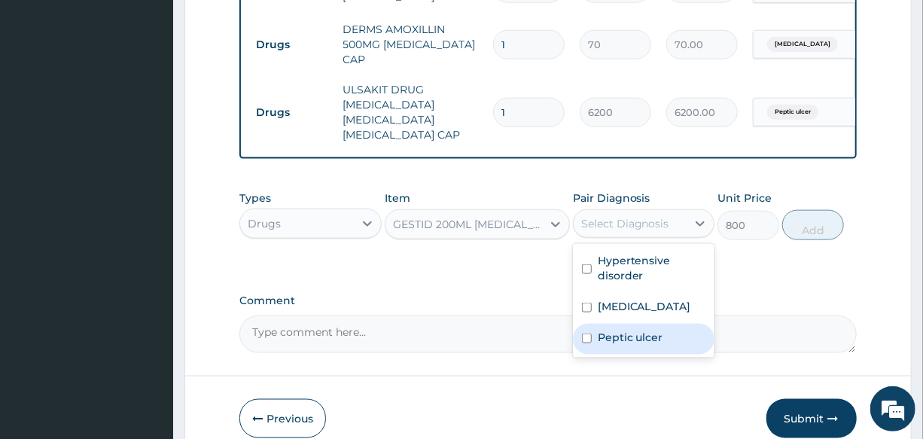
click at [684, 348] on div "Peptic ulcer" at bounding box center [643, 339] width 141 height 31
checkbox input "true"
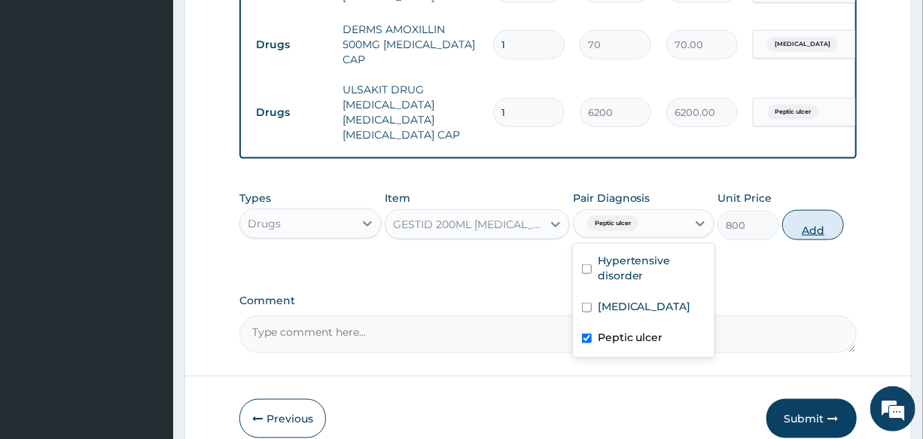
click at [816, 229] on button "Add" at bounding box center [813, 225] width 62 height 30
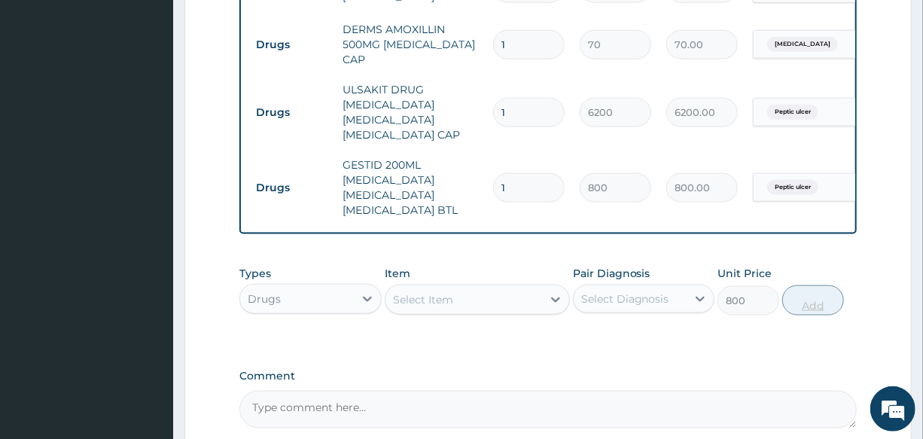
type input "0"
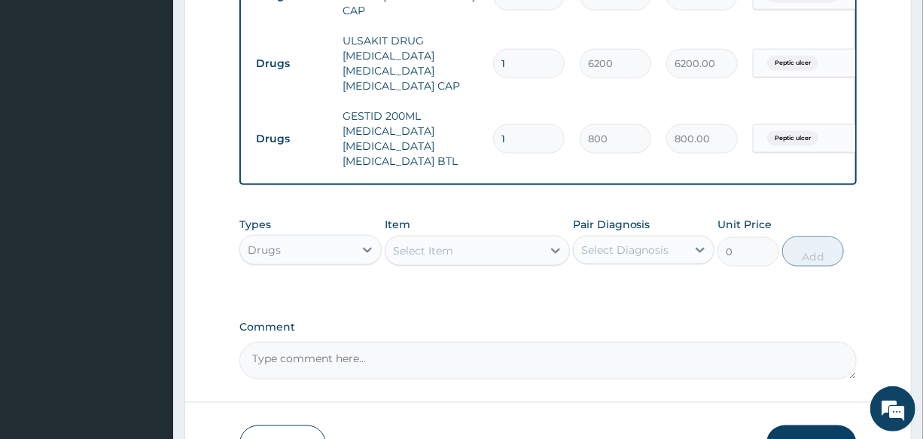
scroll to position [885, 0]
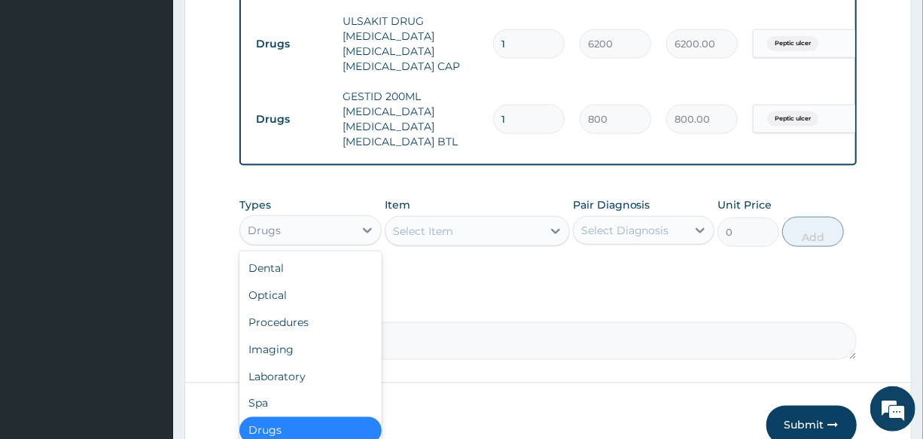
click at [300, 242] on div "Drugs" at bounding box center [296, 230] width 113 height 24
drag, startPoint x: 310, startPoint y: 326, endPoint x: 424, endPoint y: 285, distance: 121.4
click at [315, 325] on div "Procedures" at bounding box center [309, 322] width 141 height 27
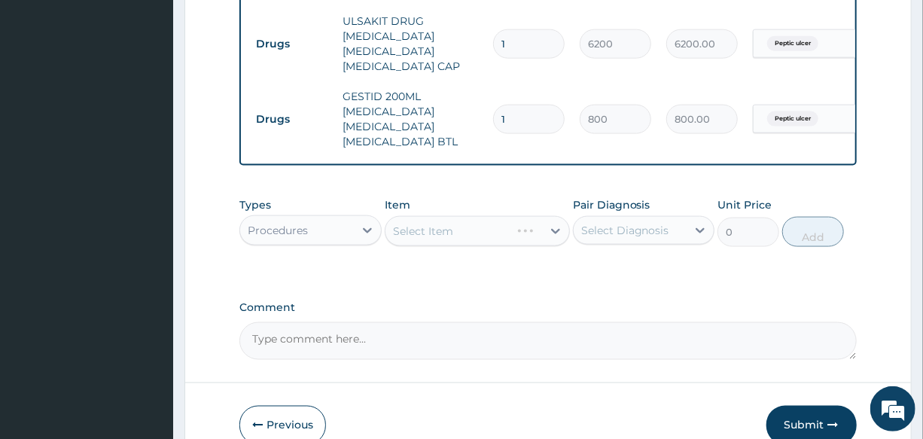
click at [448, 246] on div "Select Item" at bounding box center [477, 231] width 185 height 30
click at [447, 239] on div "Select Item" at bounding box center [423, 230] width 60 height 15
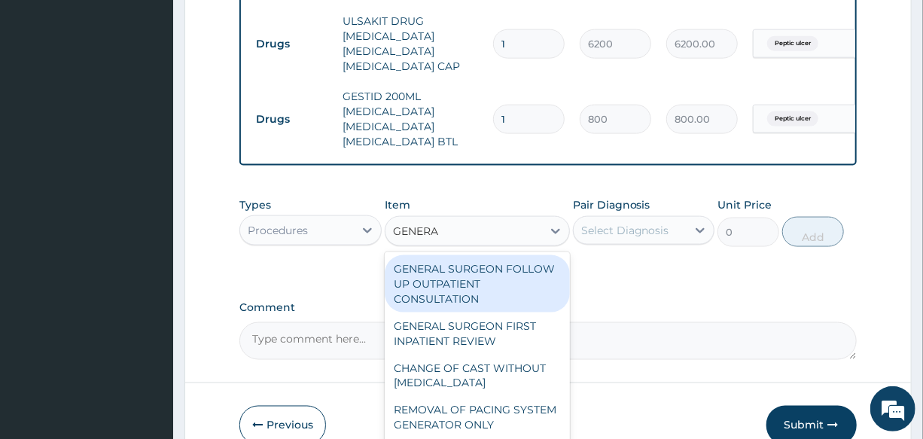
type input "GENERAL"
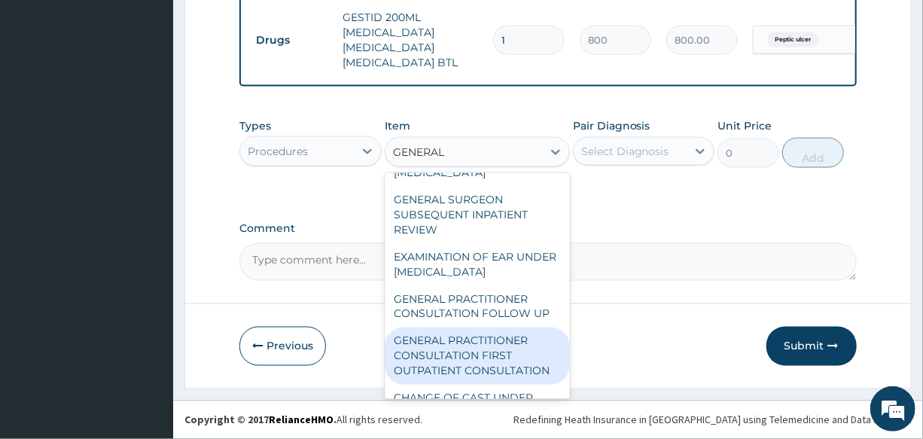
scroll to position [205, 0]
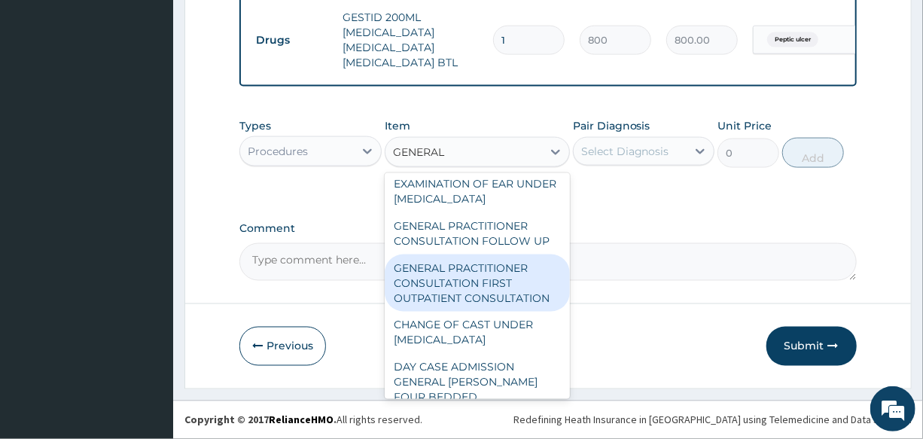
click at [433, 295] on div "GENERAL PRACTITIONER CONSULTATION FIRST OUTPATIENT CONSULTATION" at bounding box center [477, 282] width 185 height 57
type input "3000"
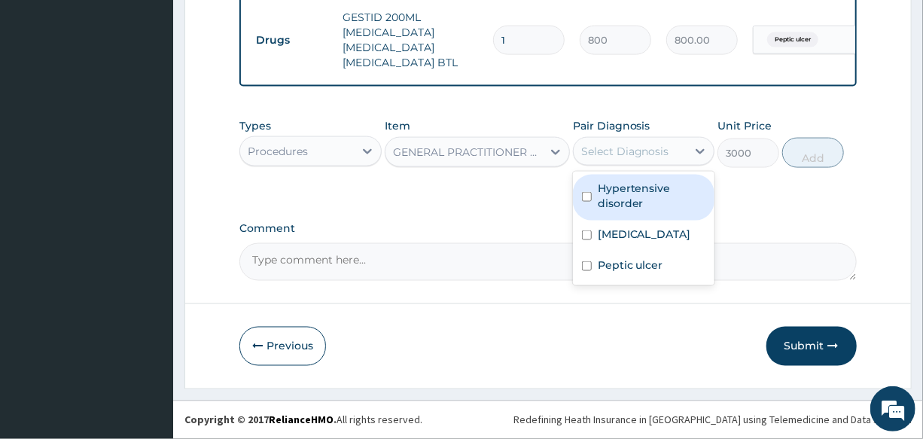
click at [638, 161] on div "Select Diagnosis" at bounding box center [629, 151] width 113 height 24
click at [663, 205] on label "Hypertensive disorder" at bounding box center [651, 196] width 108 height 30
checkbox input "true"
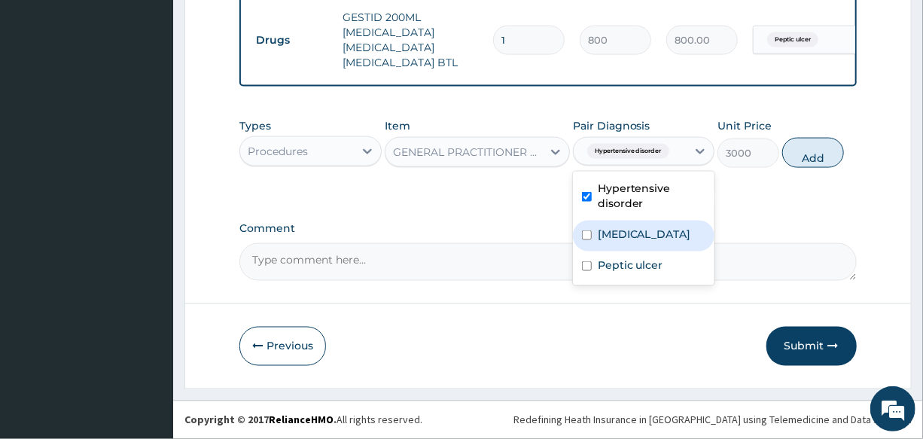
click at [658, 232] on label "Upper respiratory infection" at bounding box center [643, 234] width 93 height 15
checkbox input "true"
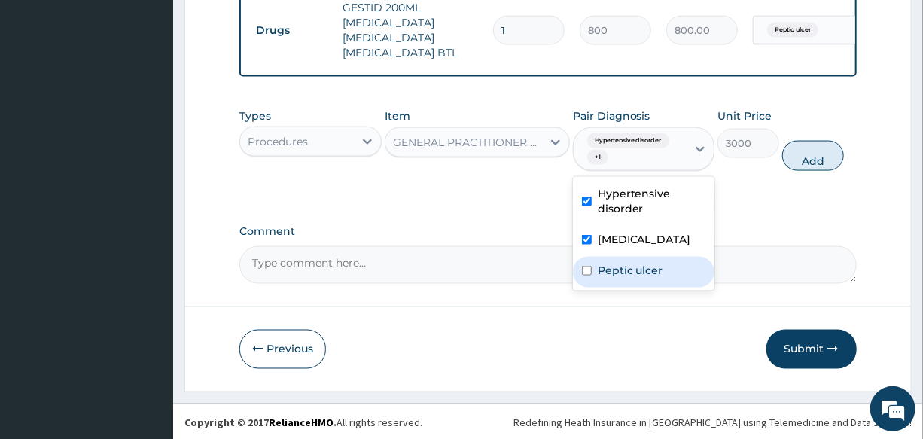
click at [652, 282] on div "Peptic ulcer" at bounding box center [643, 272] width 141 height 31
checkbox input "true"
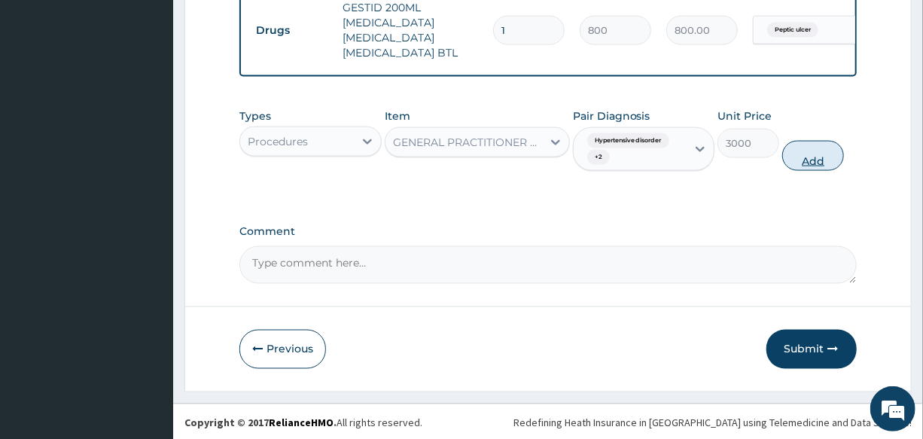
click at [795, 171] on button "Add" at bounding box center [813, 156] width 62 height 30
type input "0"
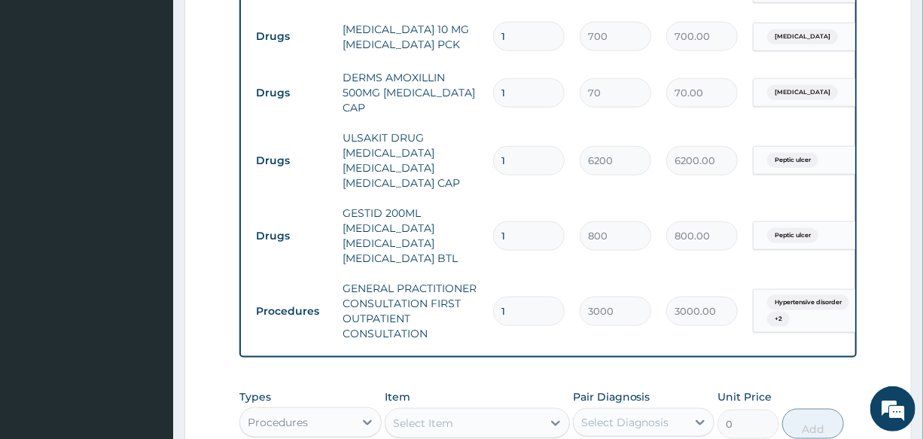
scroll to position [700, 0]
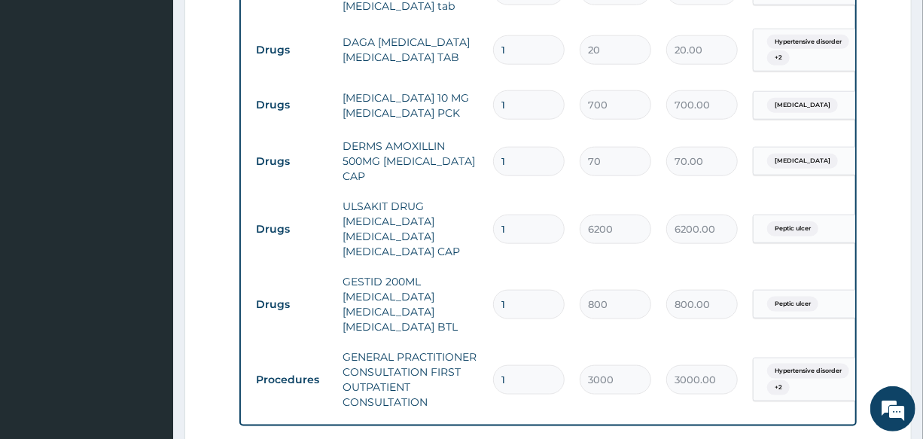
click at [524, 147] on input "1" at bounding box center [528, 161] width 71 height 29
type input "15"
type input "1050.00"
type input "15"
click at [448, 144] on td "DERMS AMOXILLIN 500MG [MEDICAL_DATA] CAP" at bounding box center [410, 161] width 150 height 60
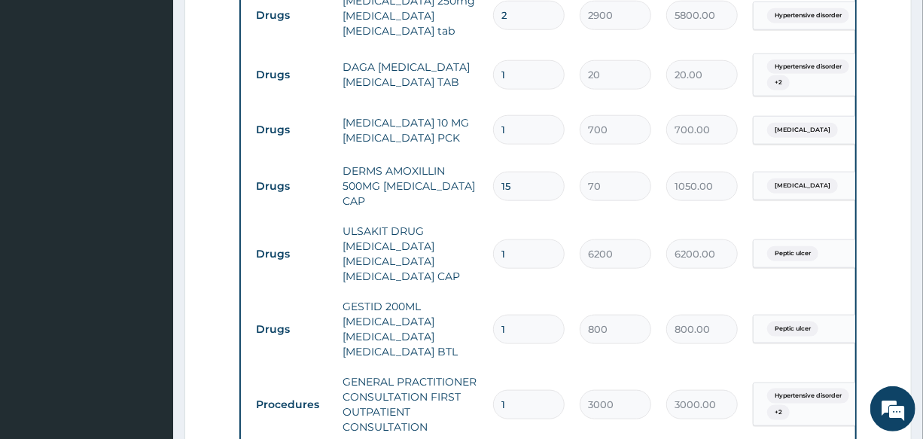
scroll to position [632, 0]
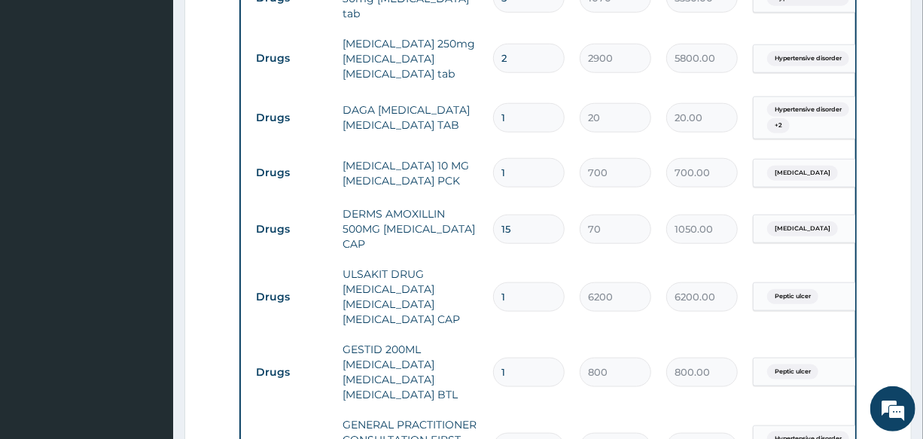
drag, startPoint x: 512, startPoint y: 105, endPoint x: 435, endPoint y: 102, distance: 76.8
click at [436, 102] on tr "Drugs DAGA PARACETAMOL ACETAMINOPHEN TAB 1 20 20.00 Hypertensive disorder + 2 D…" at bounding box center [616, 118] width 737 height 59
type input "2"
type input "40.00"
type input "24"
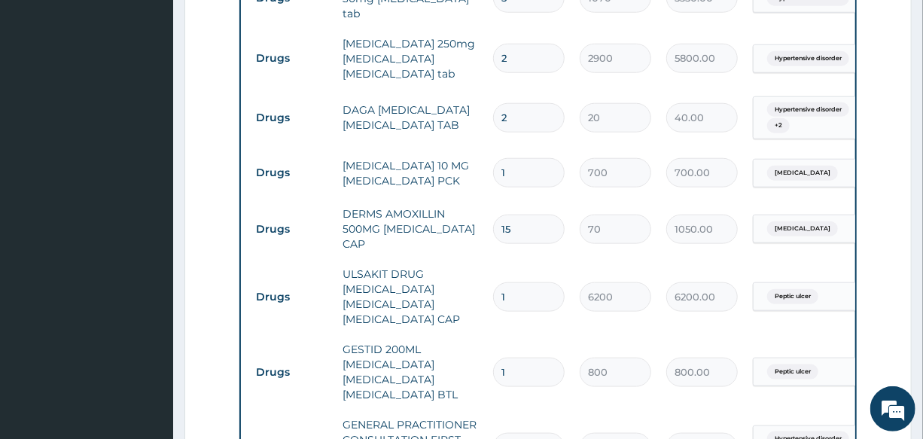
type input "480.00"
type input "24"
click at [424, 102] on td "DAGA PARACETAMOL ACETAMINOPHEN TAB" at bounding box center [410, 117] width 150 height 45
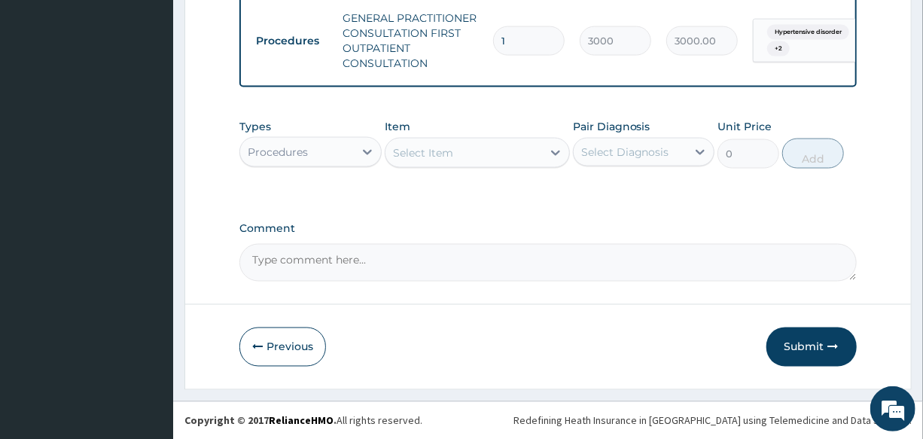
scroll to position [1049, 0]
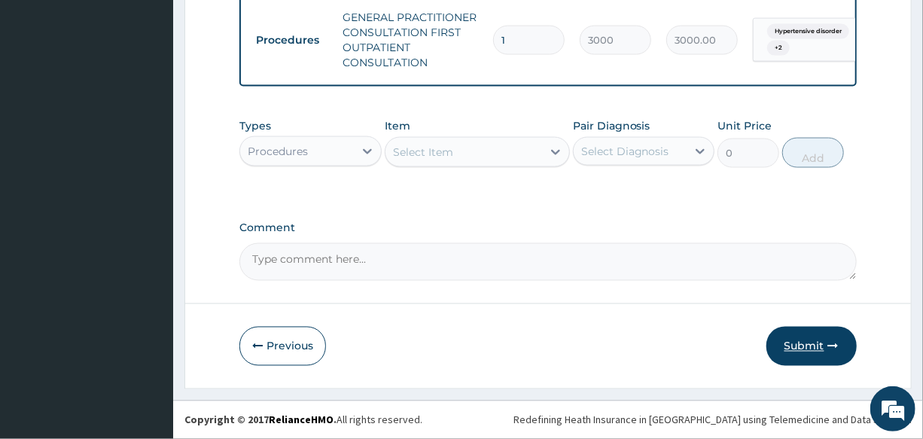
click at [793, 345] on button "Submit" at bounding box center [811, 346] width 90 height 39
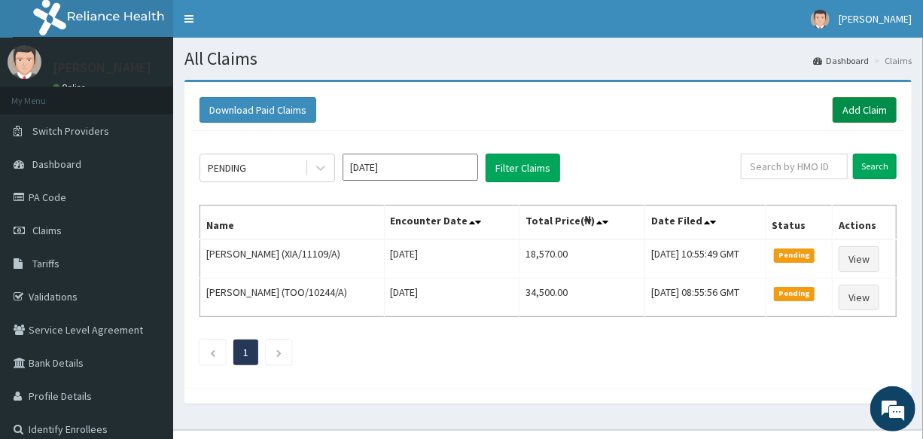
click at [861, 105] on link "Add Claim" at bounding box center [864, 110] width 64 height 26
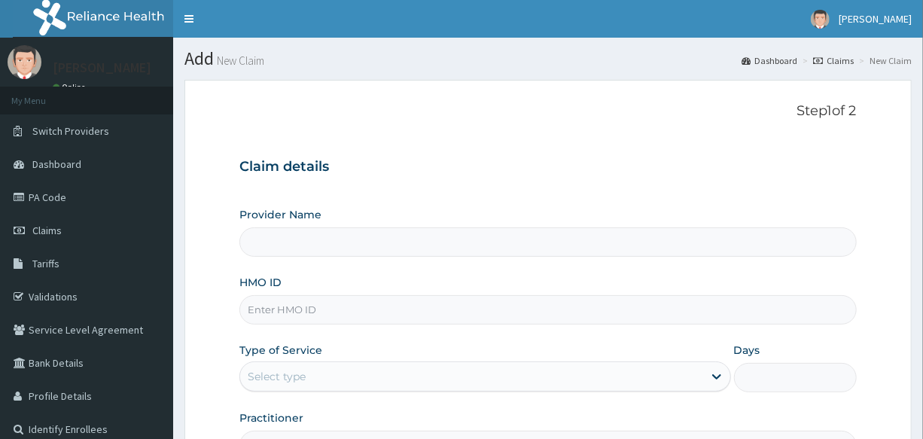
type input "International Clinics And Hospitals Ltd"
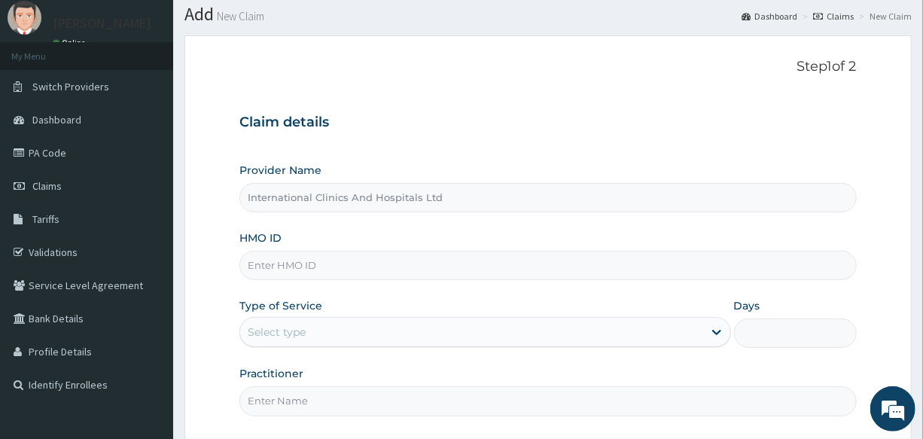
scroll to position [68, 0]
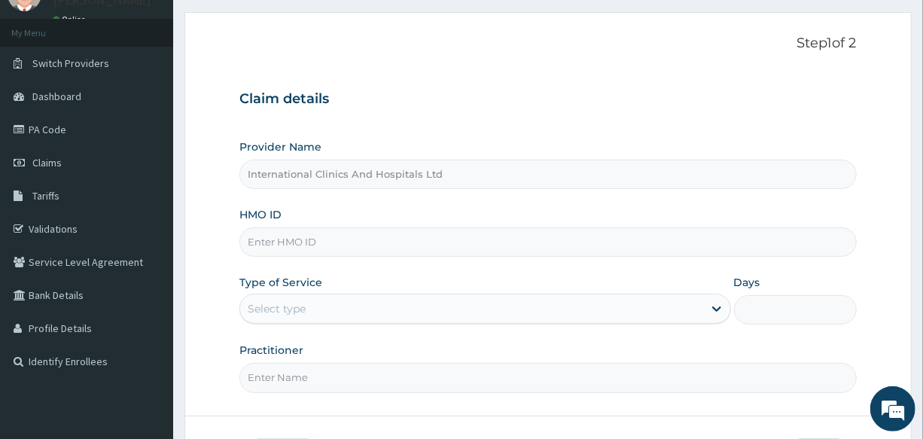
click at [385, 239] on input "HMO ID" at bounding box center [547, 241] width 616 height 29
type input "SBG/11026/A"
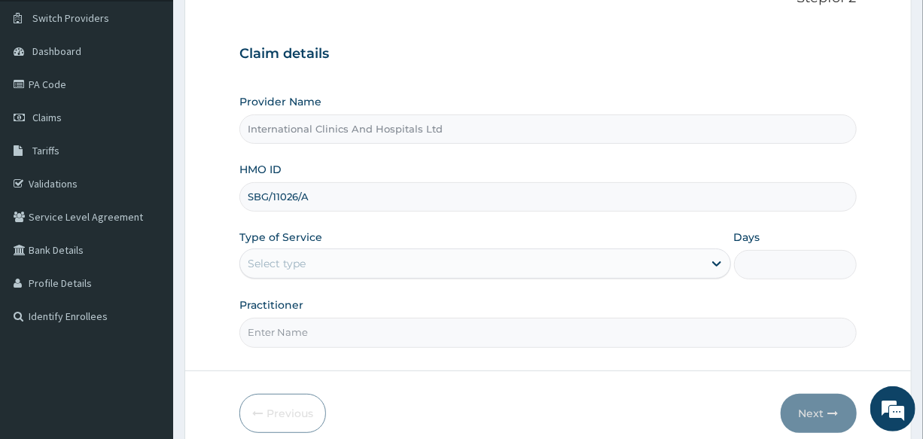
scroll to position [136, 0]
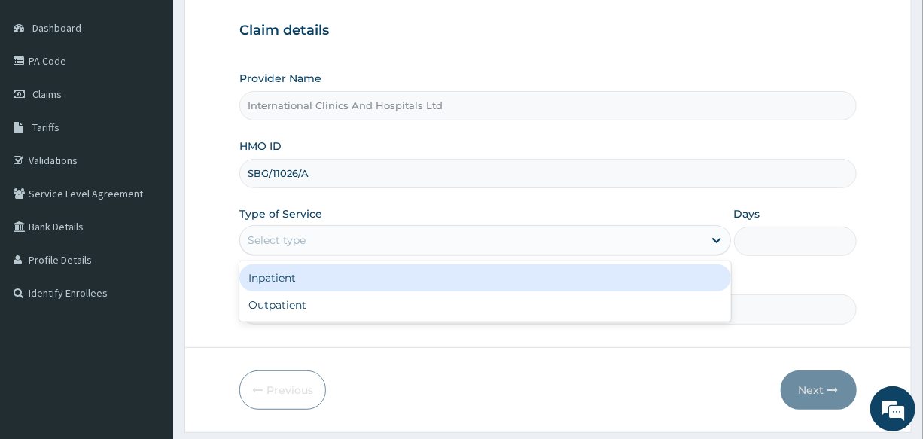
click at [351, 247] on div "Select type" at bounding box center [471, 240] width 462 height 24
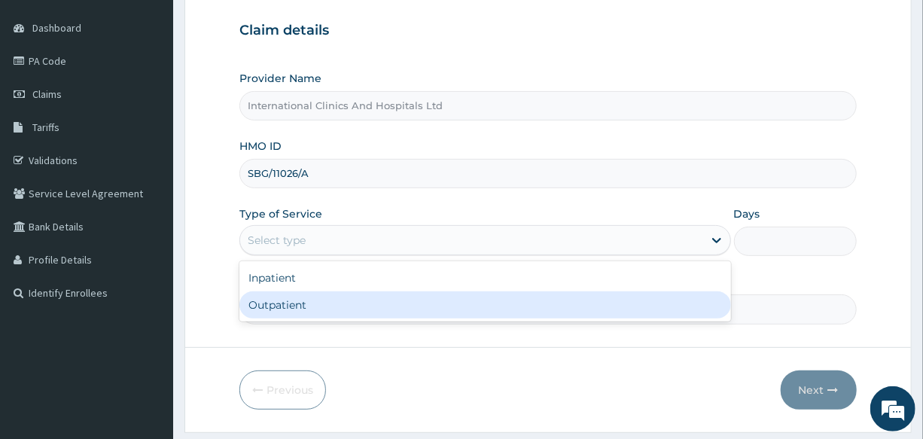
click at [344, 297] on div "Outpatient" at bounding box center [484, 304] width 491 height 27
type input "1"
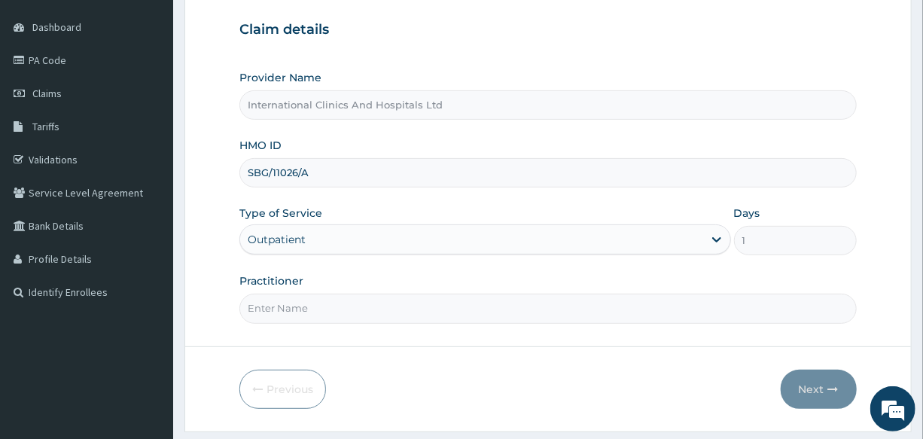
scroll to position [178, 0]
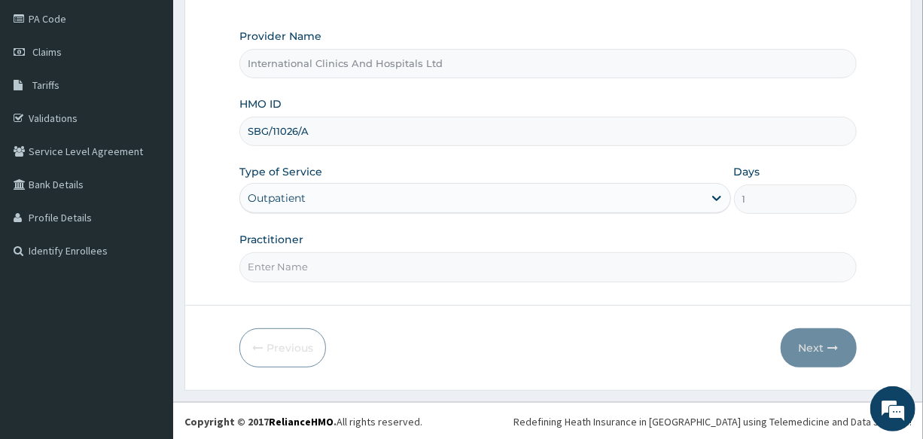
click at [335, 260] on input "Practitioner" at bounding box center [547, 266] width 616 height 29
type input "[PERSON_NAME]"
click at [829, 333] on button "Next" at bounding box center [818, 347] width 76 height 39
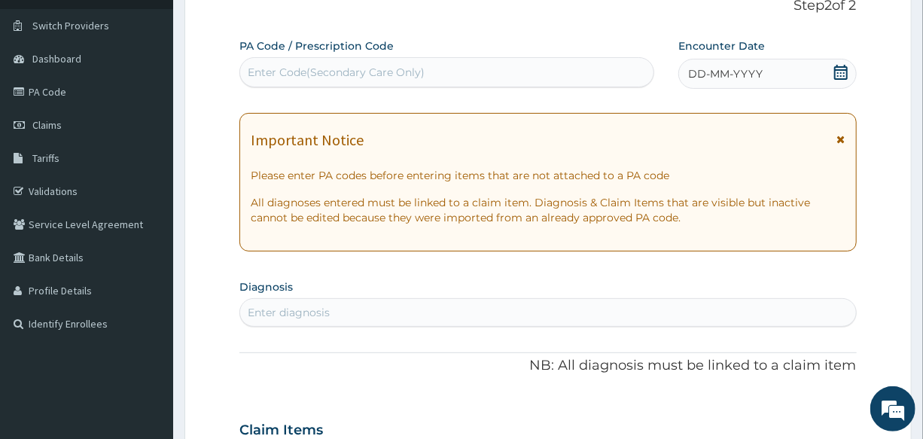
scroll to position [0, 0]
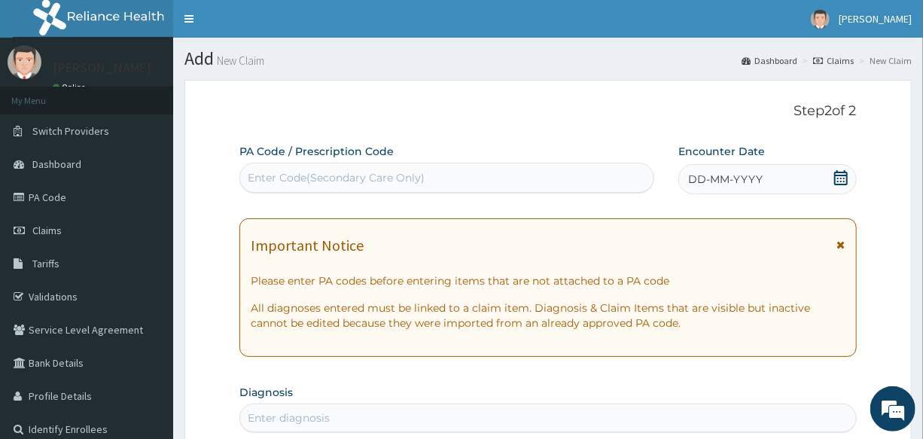
click at [448, 182] on div "Enter Code(Secondary Care Only)" at bounding box center [446, 178] width 413 height 24
click at [767, 171] on div "DD-MM-YYYY" at bounding box center [767, 179] width 178 height 30
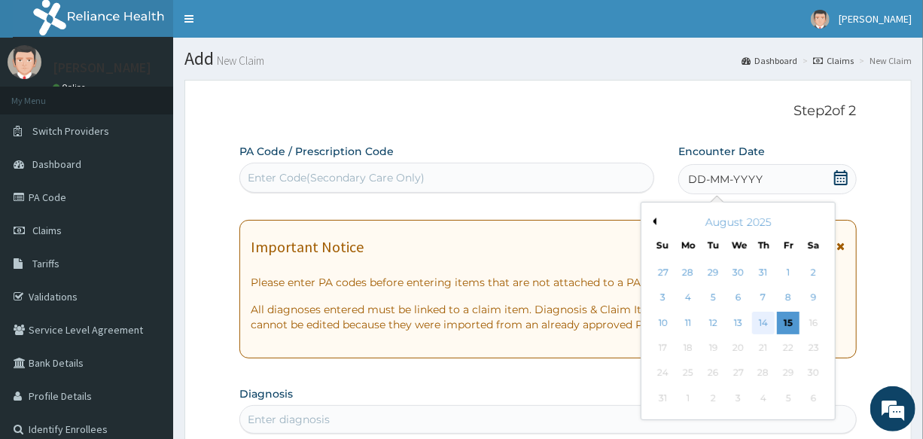
click at [765, 325] on div "14" at bounding box center [763, 323] width 23 height 23
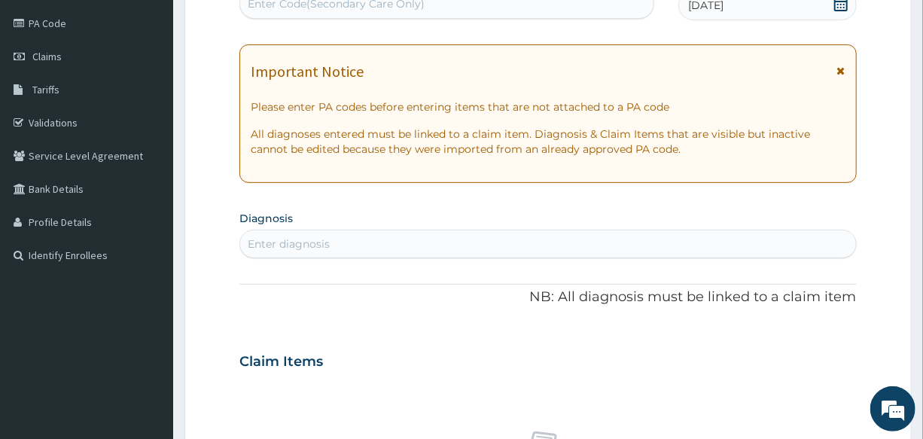
scroll to position [205, 0]
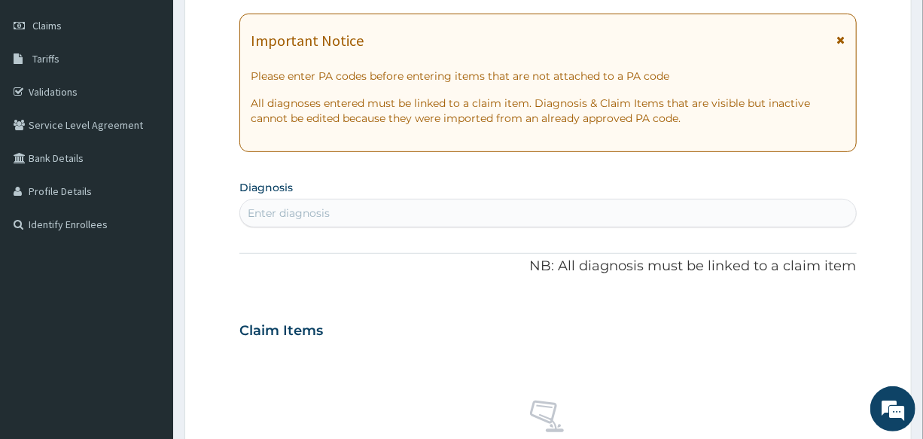
click at [381, 218] on div "Enter diagnosis" at bounding box center [547, 213] width 615 height 24
type input "[MEDICAL_DATA]"
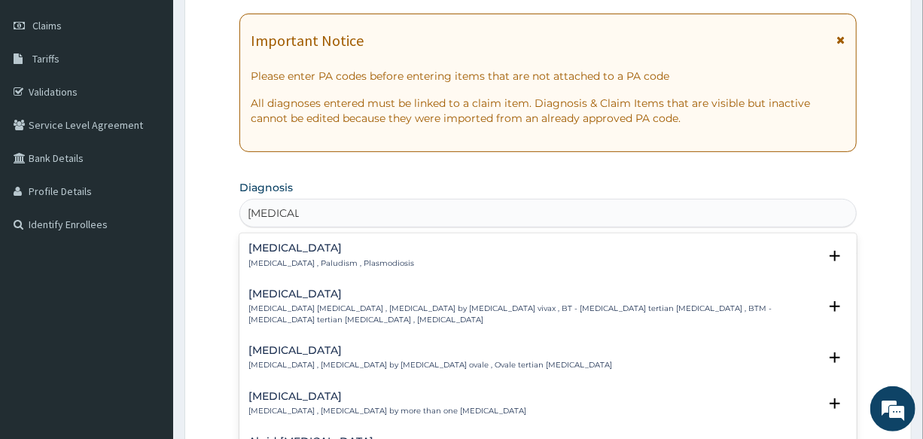
click at [264, 258] on p "[MEDICAL_DATA] , Paludism , Plasmodiosis" at bounding box center [331, 263] width 166 height 11
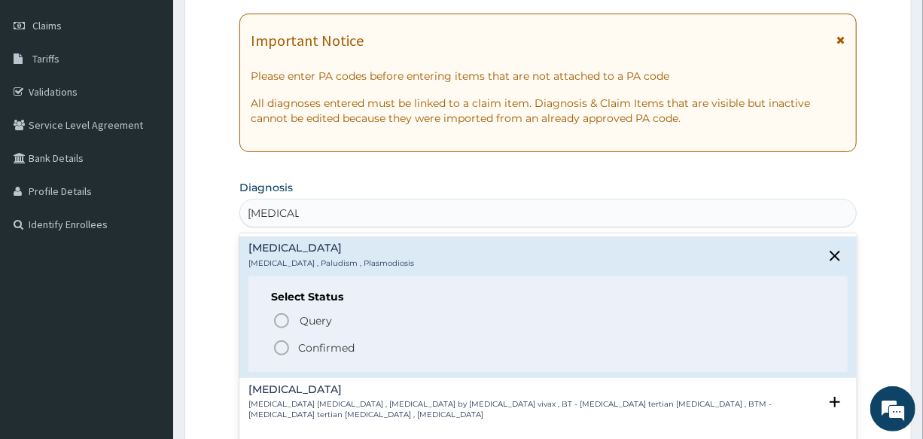
click at [279, 342] on icon "status option filled" at bounding box center [281, 348] width 18 height 18
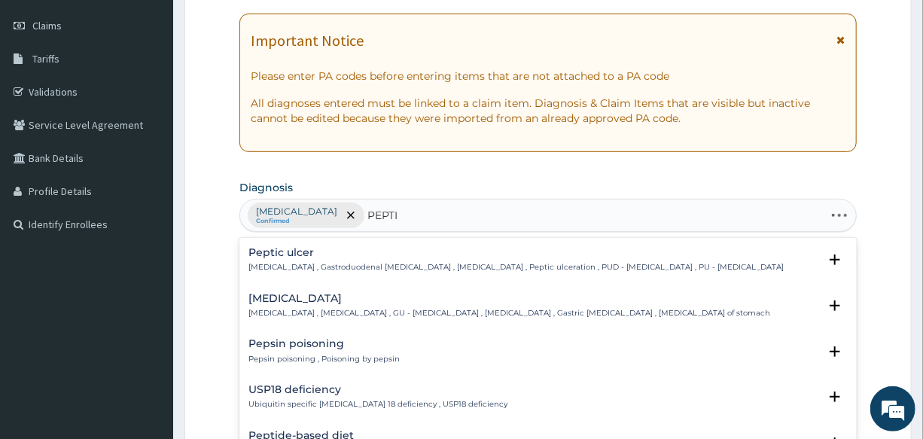
type input "PEPTIC"
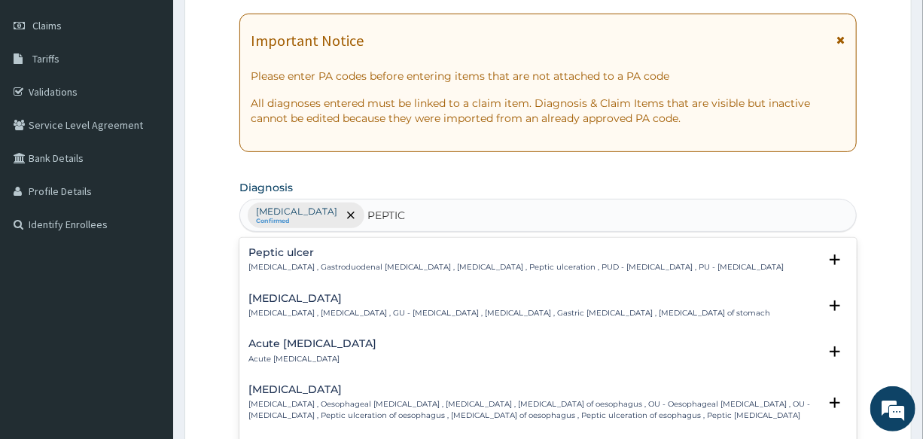
click at [287, 264] on p "[MEDICAL_DATA] , Gastroduodenal [MEDICAL_DATA] , [MEDICAL_DATA] , Peptic ulcera…" at bounding box center [515, 267] width 535 height 11
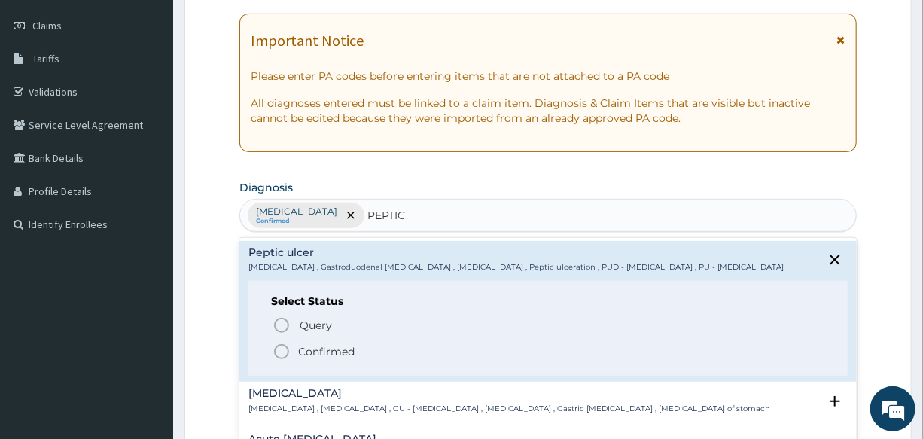
click at [281, 356] on icon "status option filled" at bounding box center [281, 351] width 18 height 18
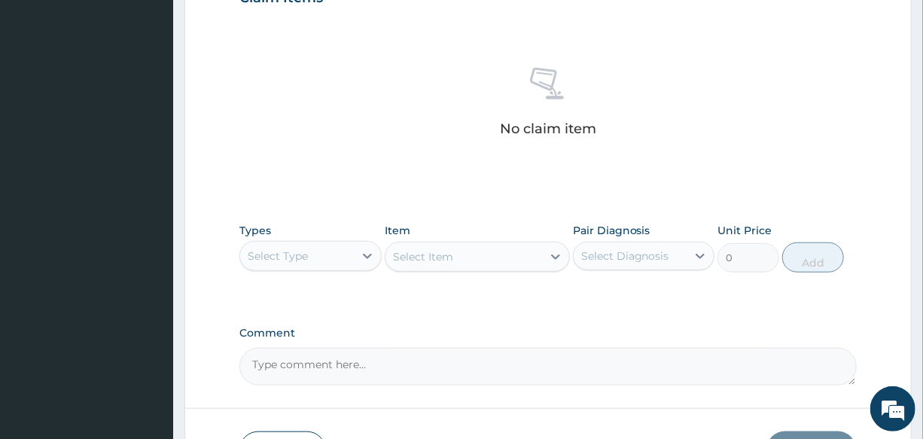
scroll to position [547, 0]
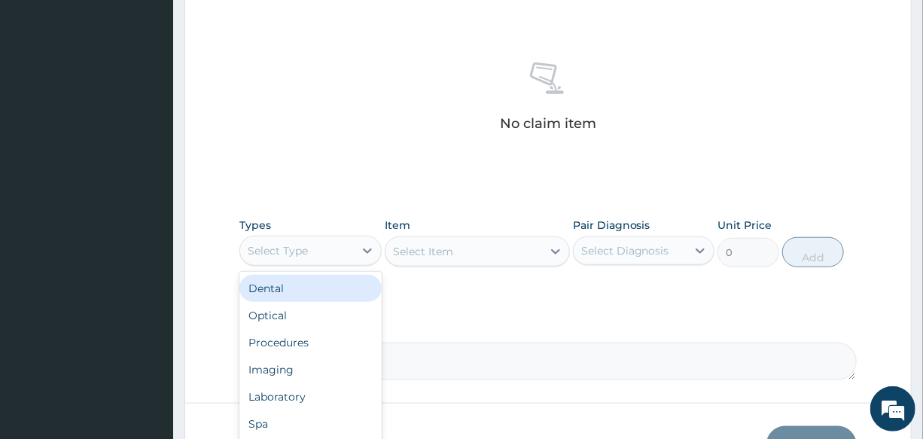
click at [308, 239] on div "Select Type" at bounding box center [296, 251] width 113 height 24
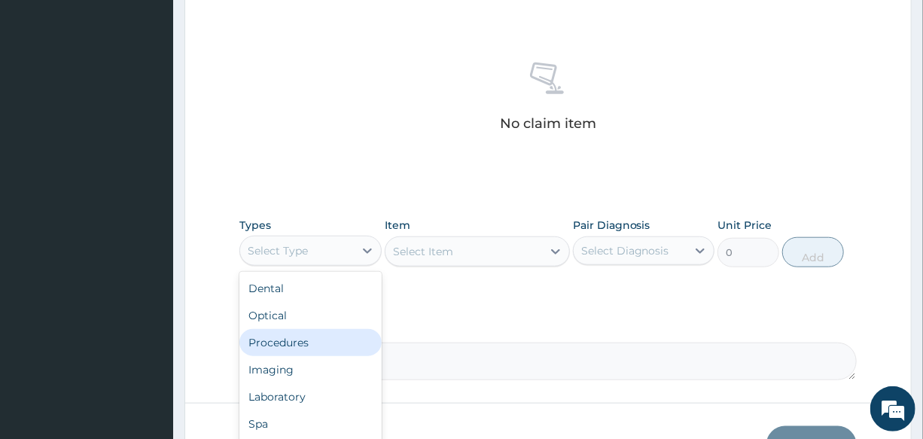
click at [314, 334] on div "Procedures" at bounding box center [309, 342] width 141 height 27
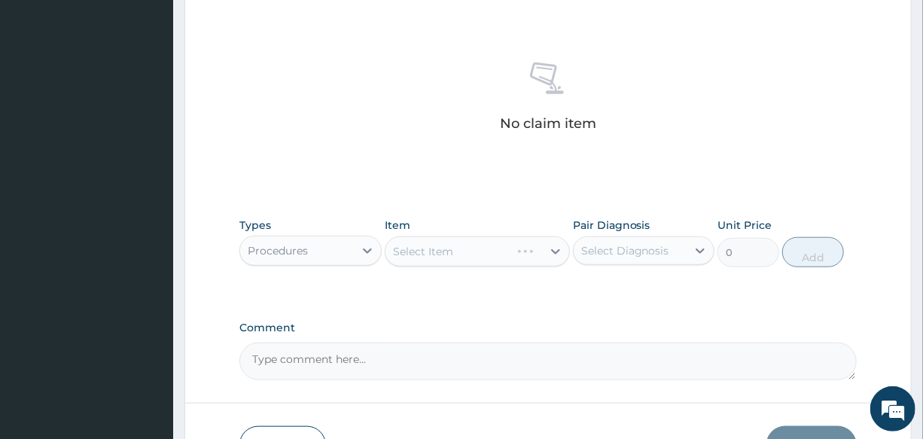
click at [459, 242] on div "Select Item" at bounding box center [477, 251] width 185 height 30
click at [463, 251] on div "Select Item" at bounding box center [477, 251] width 185 height 30
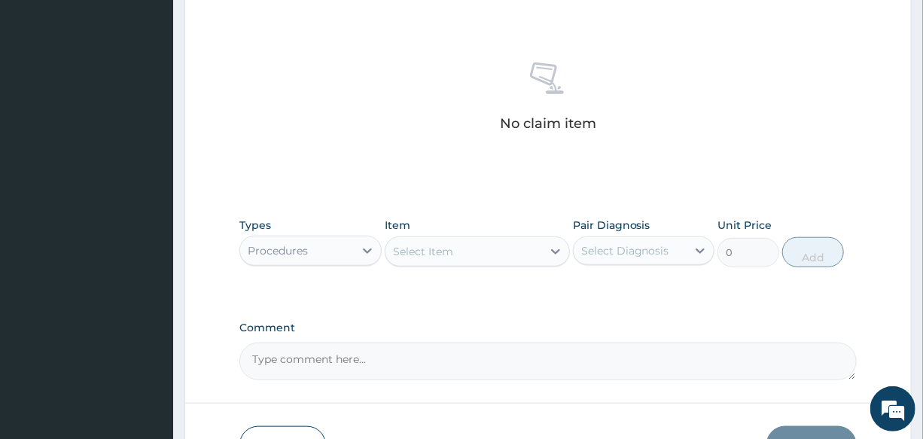
click at [463, 251] on div "Select Item" at bounding box center [463, 251] width 157 height 24
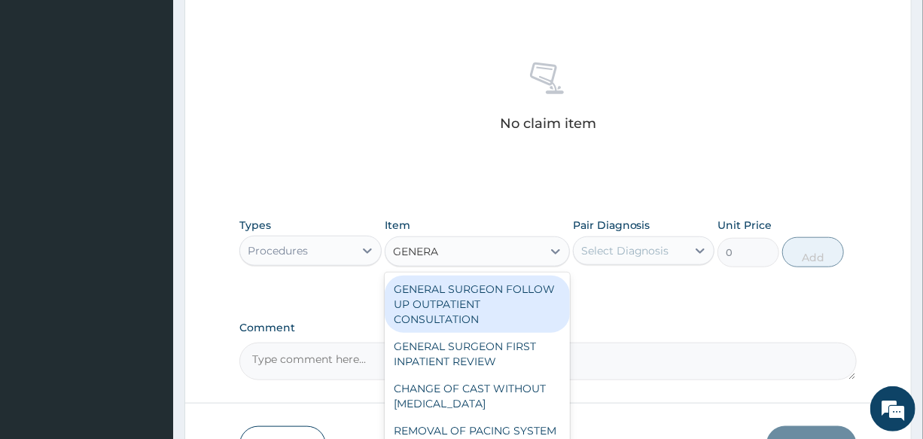
type input "GENERAL"
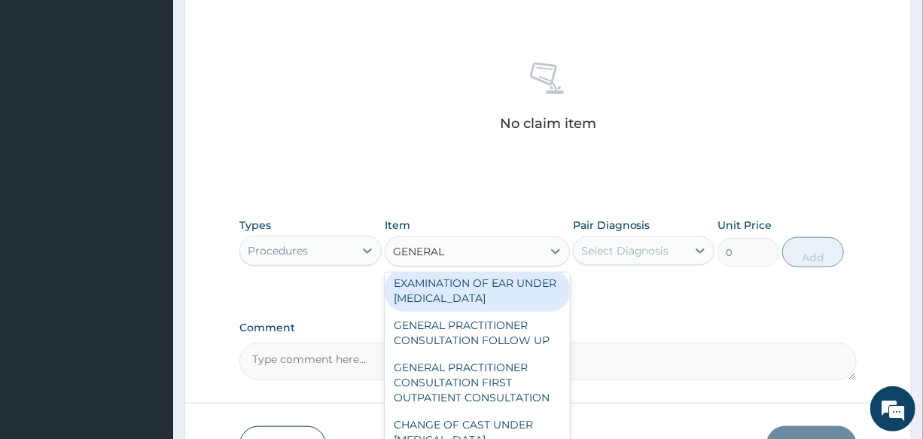
scroll to position [273, 0]
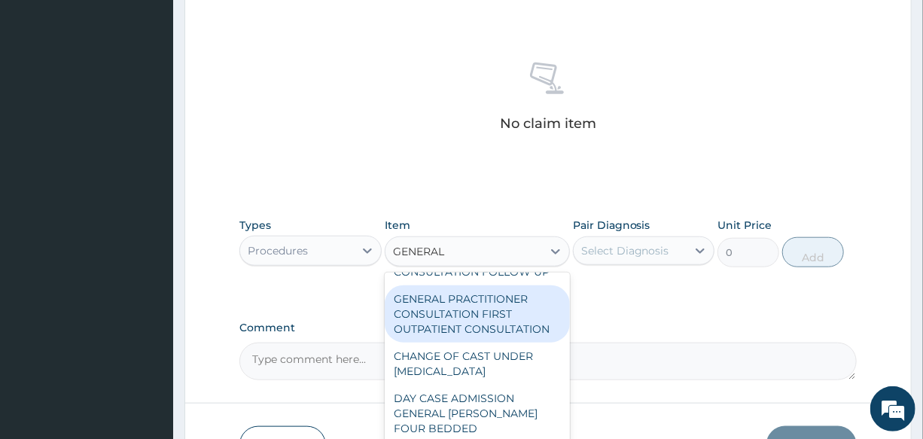
click at [504, 334] on div "GENERAL PRACTITIONER CONSULTATION FIRST OUTPATIENT CONSULTATION" at bounding box center [477, 313] width 185 height 57
type input "3000"
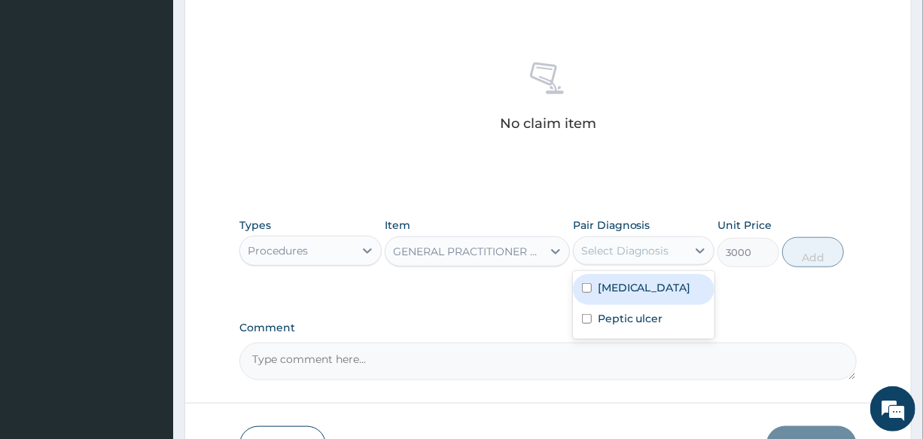
click at [612, 255] on div "Select Diagnosis" at bounding box center [625, 250] width 88 height 15
click at [624, 286] on label "[MEDICAL_DATA]" at bounding box center [643, 287] width 93 height 15
checkbox input "true"
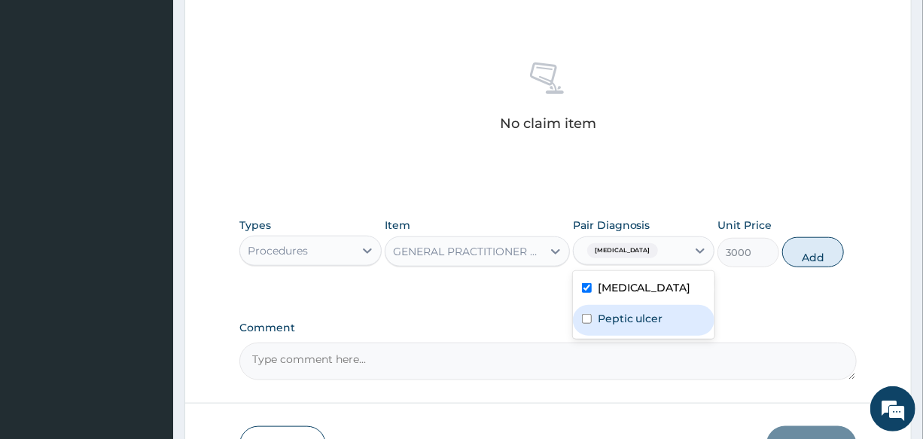
click at [636, 306] on div "Peptic ulcer" at bounding box center [643, 320] width 141 height 31
checkbox input "true"
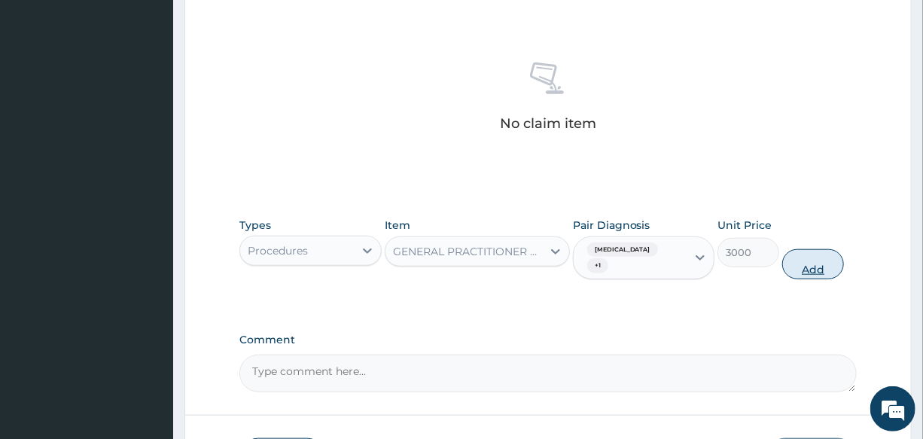
click at [812, 257] on button "Add" at bounding box center [813, 264] width 62 height 30
type input "0"
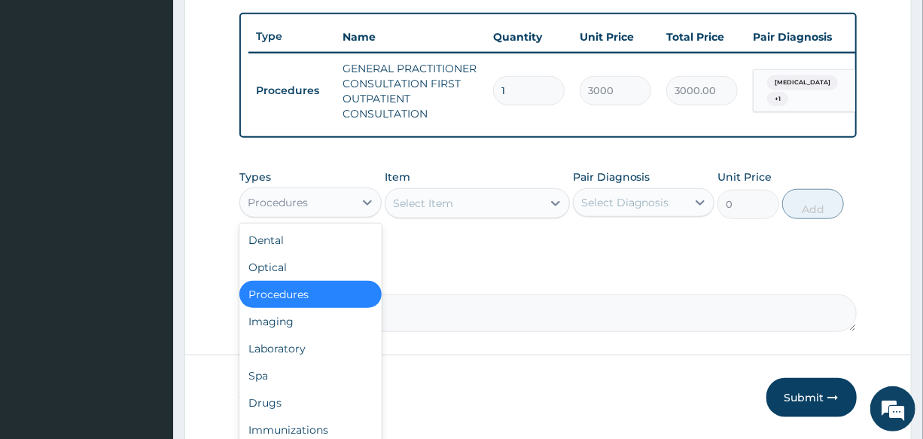
click at [283, 214] on div "Procedures" at bounding box center [296, 202] width 113 height 24
click at [301, 356] on div "Laboratory" at bounding box center [309, 348] width 141 height 27
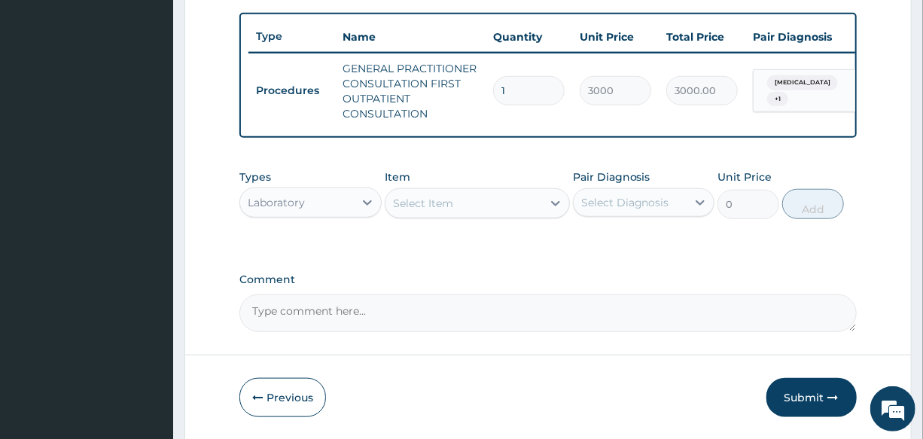
click at [461, 215] on div "Select Item" at bounding box center [463, 203] width 157 height 24
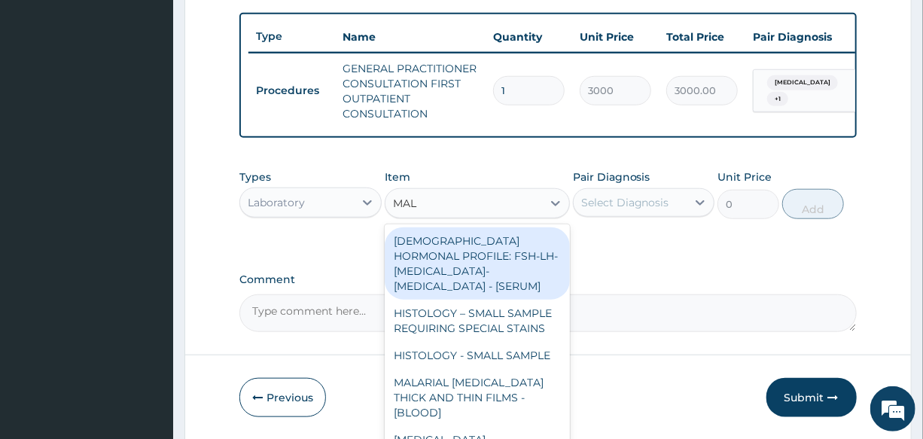
type input "MALA"
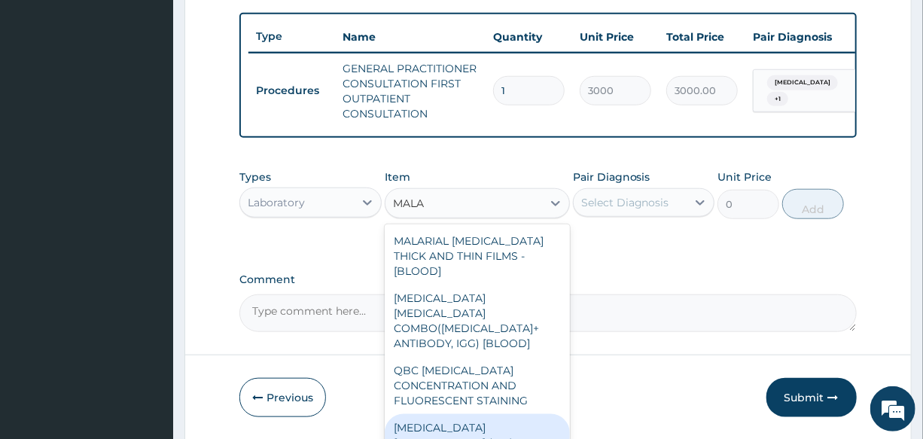
click at [461, 414] on div "MALARIA PARASITE (MP) RDT" at bounding box center [477, 435] width 185 height 42
type input "1500"
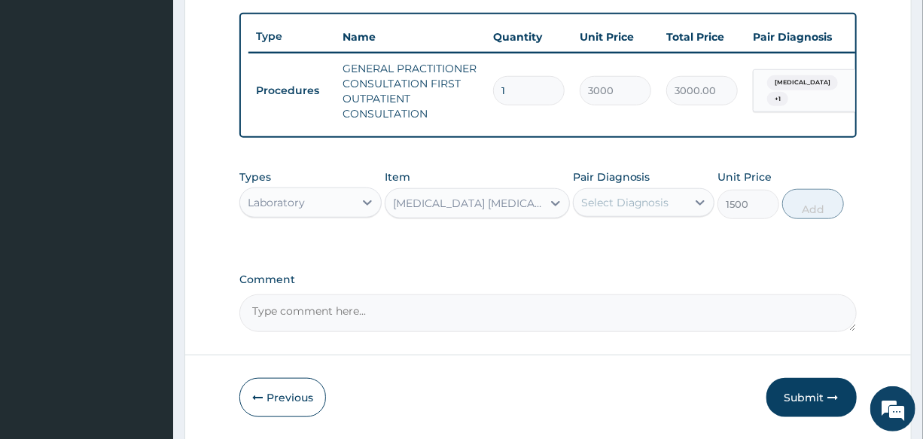
click at [657, 210] on div "Select Diagnosis" at bounding box center [625, 202] width 88 height 15
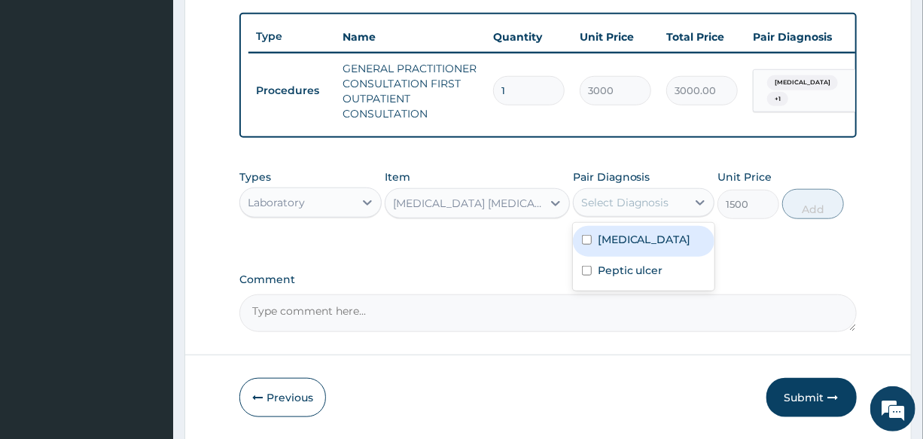
click at [654, 250] on div "Malaria" at bounding box center [643, 241] width 141 height 31
checkbox input "true"
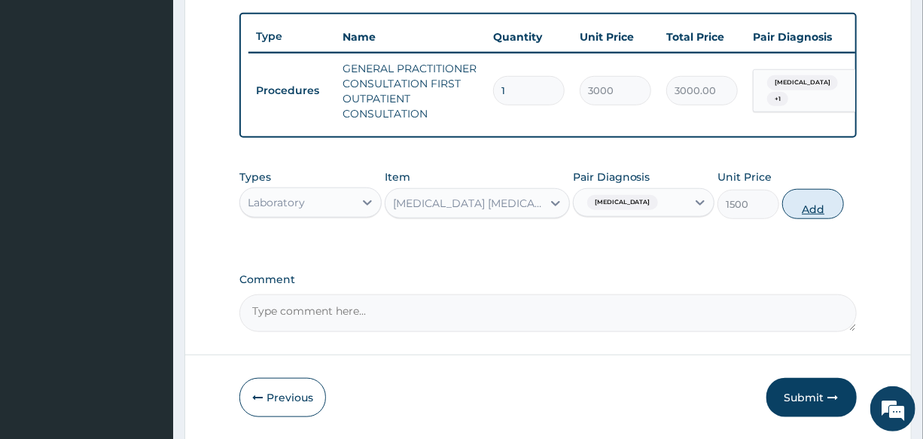
click at [828, 219] on button "Add" at bounding box center [813, 204] width 62 height 30
type input "0"
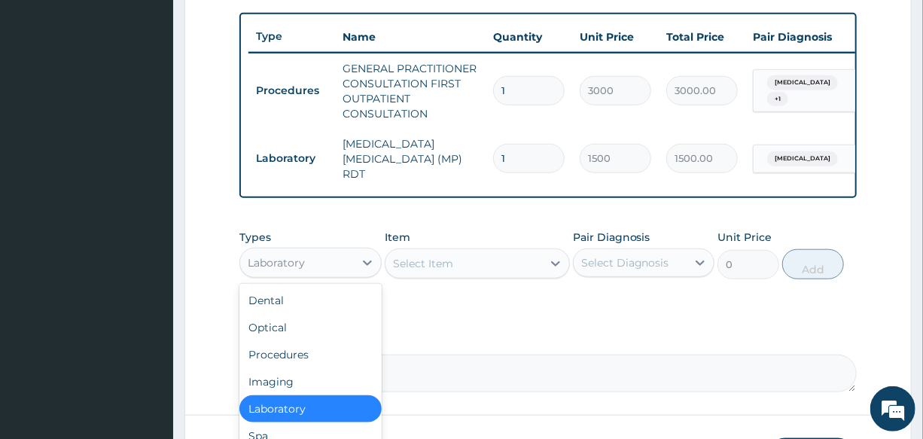
click at [309, 261] on div "Laboratory" at bounding box center [296, 263] width 113 height 24
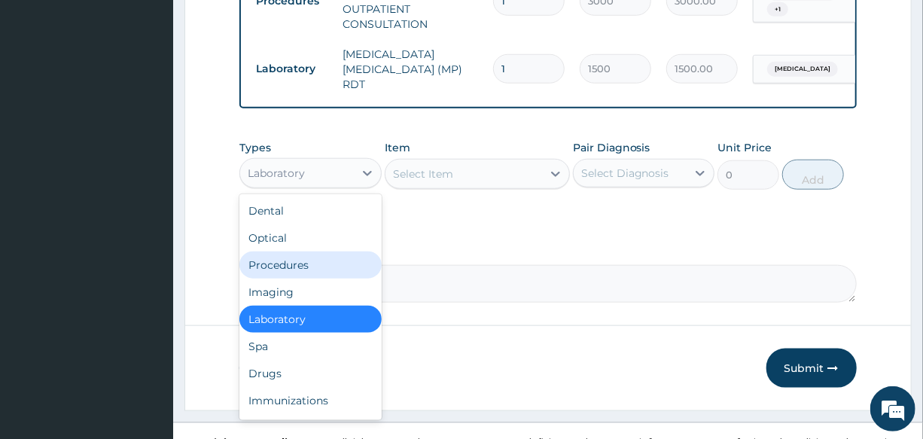
scroll to position [661, 0]
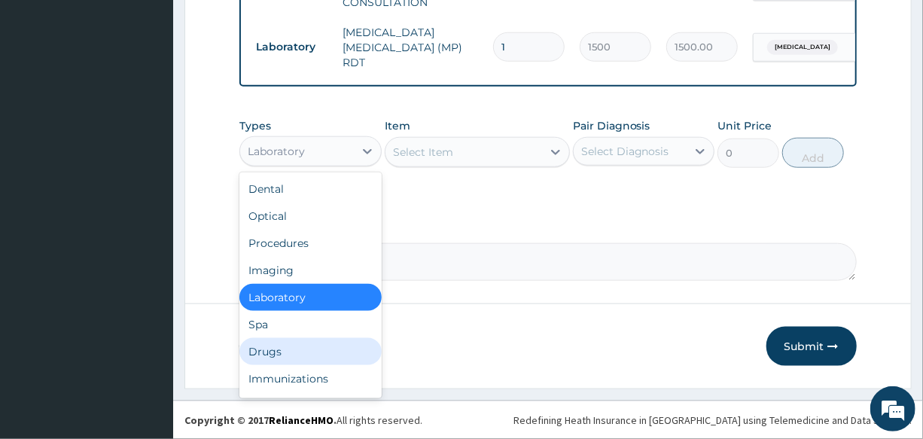
click at [307, 345] on div "Drugs" at bounding box center [309, 351] width 141 height 27
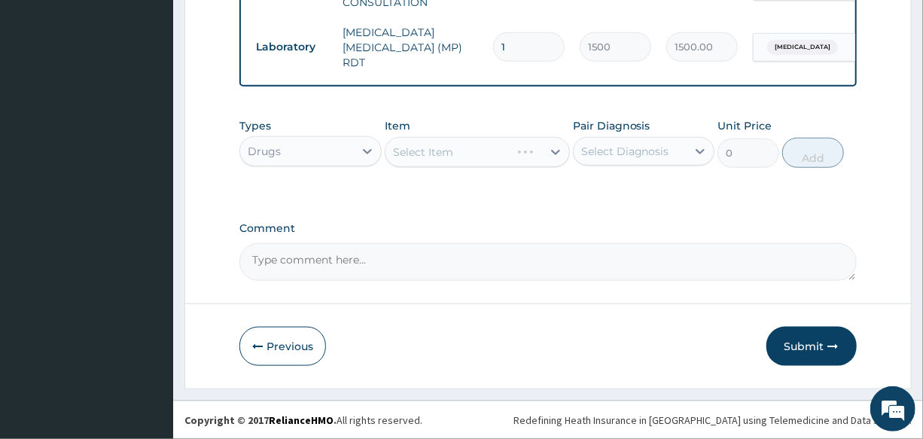
click at [441, 150] on div "Select Item" at bounding box center [477, 152] width 185 height 30
click at [467, 147] on div "Select Item" at bounding box center [477, 152] width 185 height 30
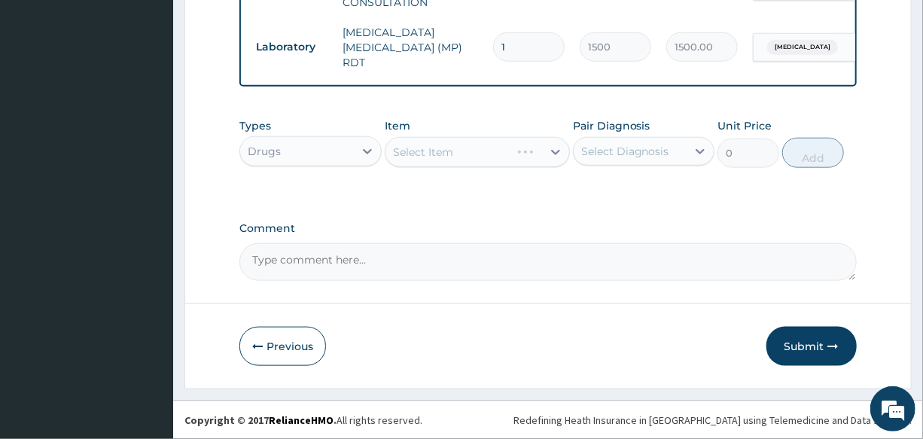
click at [467, 147] on div "Select Item" at bounding box center [477, 152] width 185 height 30
click at [467, 147] on div "Select Item" at bounding box center [463, 152] width 157 height 24
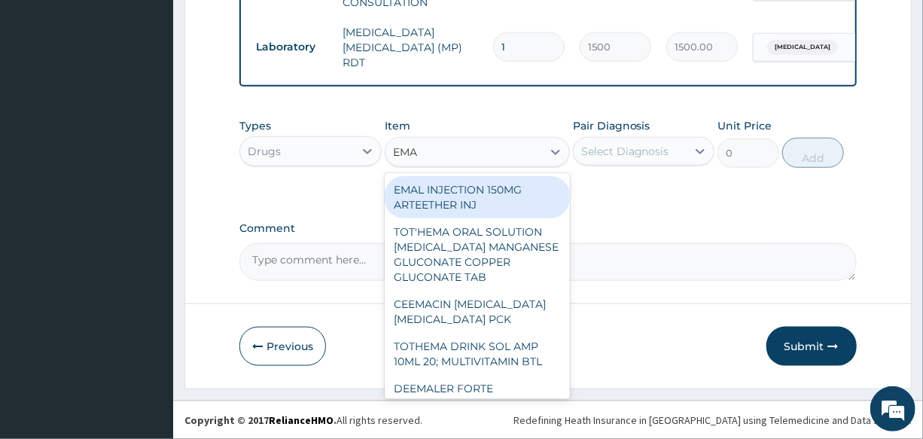
type input "EMAL"
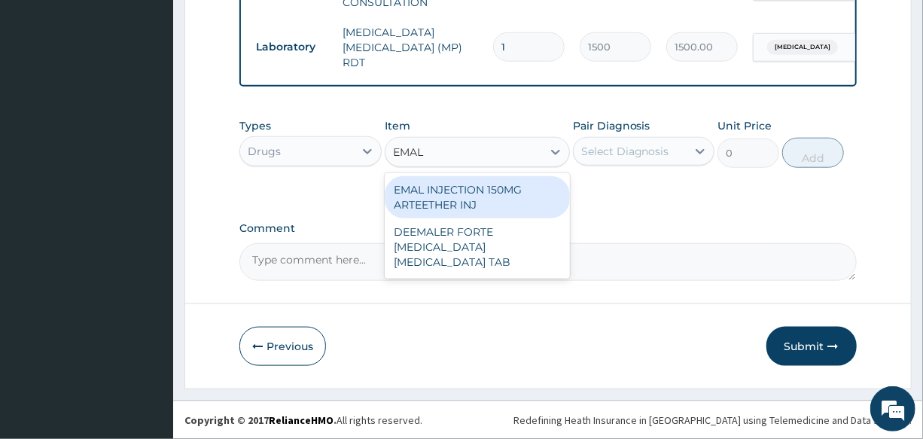
click at [500, 203] on div "EMAL INJECTION 150MG ARTEETHER INJ" at bounding box center [477, 197] width 185 height 42
type input "730"
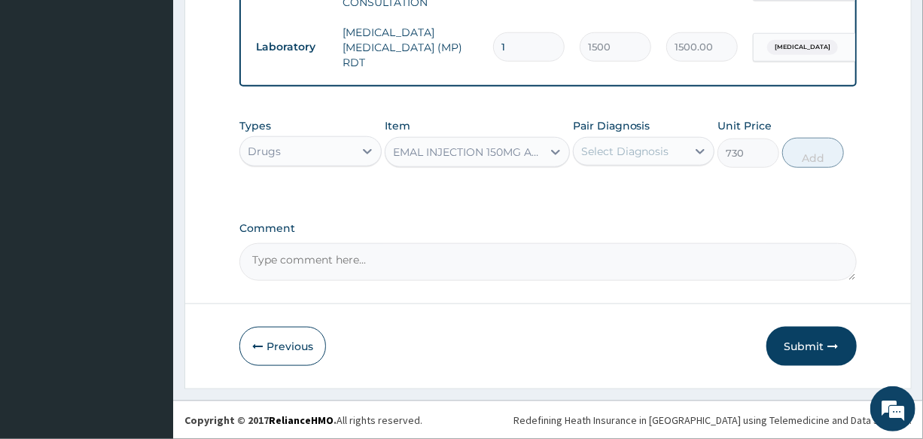
click at [621, 151] on div "Select Diagnosis" at bounding box center [625, 151] width 88 height 15
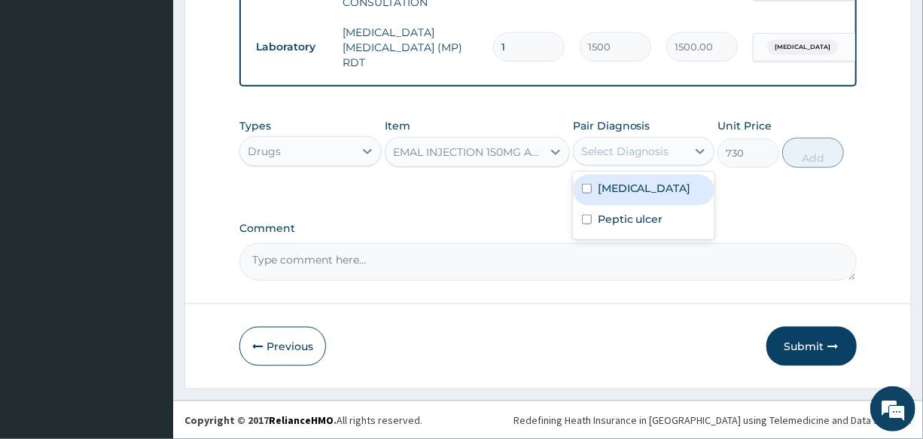
click at [642, 187] on div "[MEDICAL_DATA]" at bounding box center [643, 190] width 141 height 31
checkbox input "true"
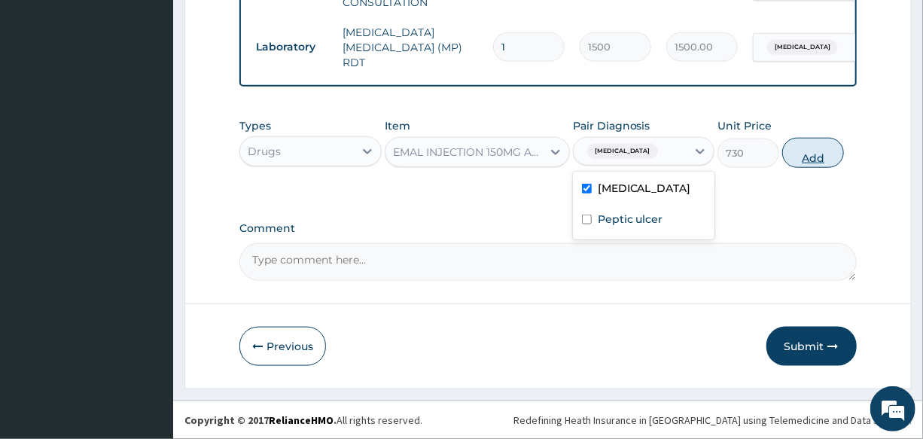
click at [802, 159] on button "Add" at bounding box center [813, 153] width 62 height 30
type input "0"
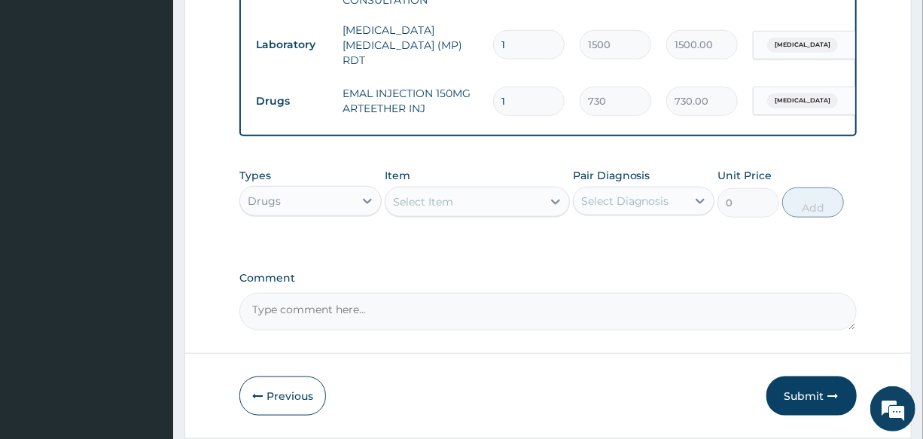
click at [458, 209] on div "Select Item" at bounding box center [463, 202] width 157 height 24
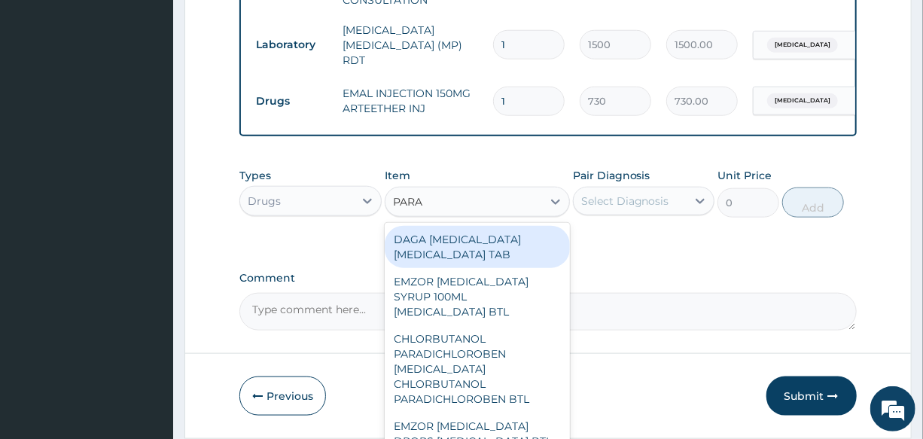
type input "PARAC"
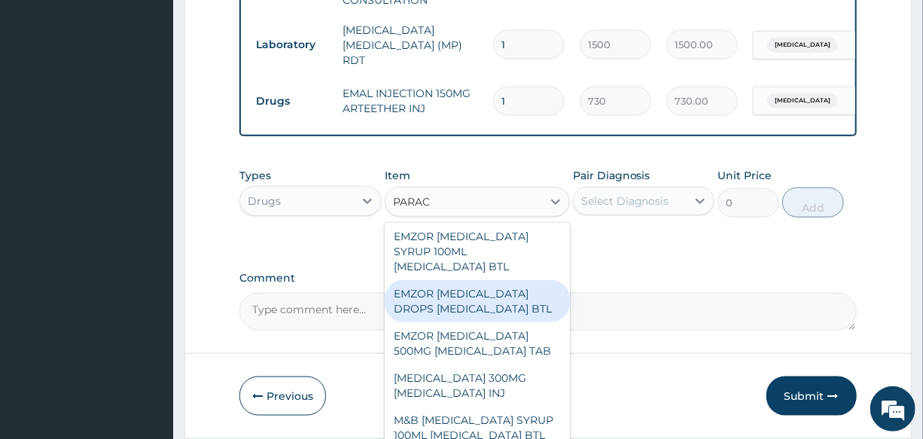
scroll to position [68, 0]
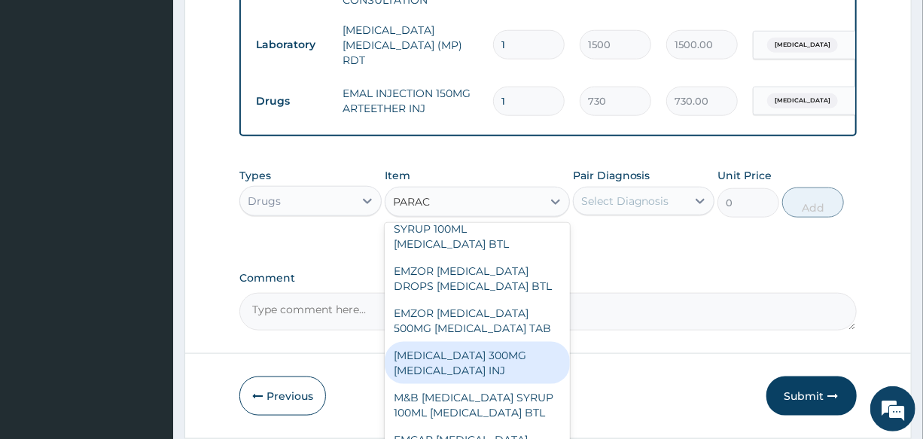
click at [494, 374] on div "[MEDICAL_DATA] 300MG [MEDICAL_DATA] INJ" at bounding box center [477, 363] width 185 height 42
type input "200"
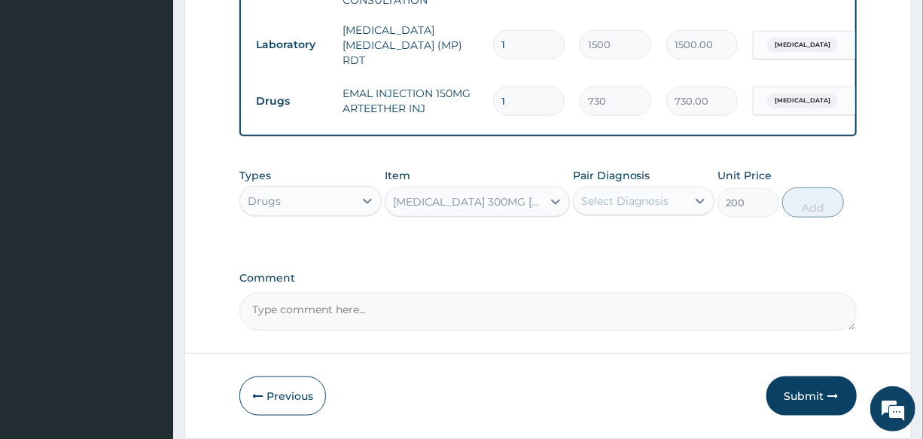
click at [640, 199] on div "Select Diagnosis" at bounding box center [625, 200] width 88 height 15
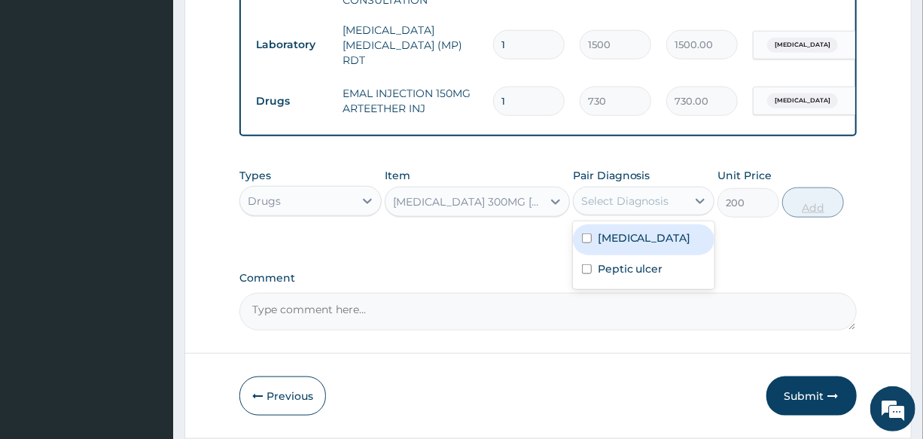
drag, startPoint x: 654, startPoint y: 242, endPoint x: 792, endPoint y: 198, distance: 145.4
click at [654, 242] on div "[MEDICAL_DATA]" at bounding box center [643, 239] width 141 height 31
checkbox input "true"
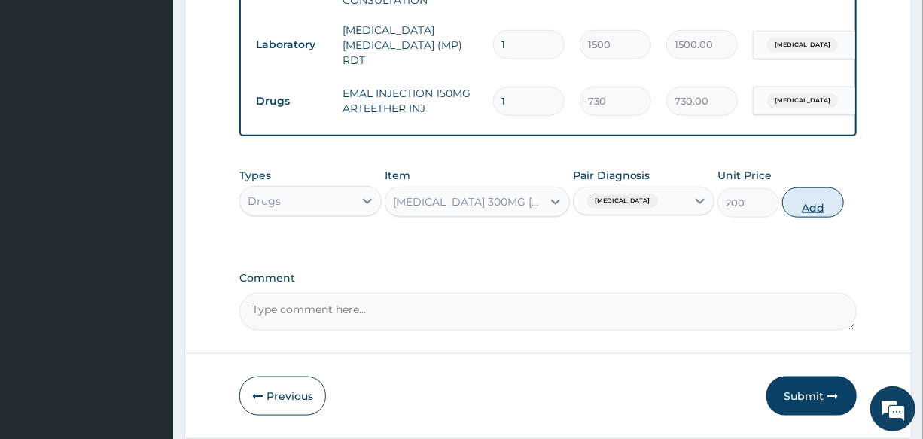
click at [821, 201] on button "Add" at bounding box center [813, 202] width 62 height 30
type input "0"
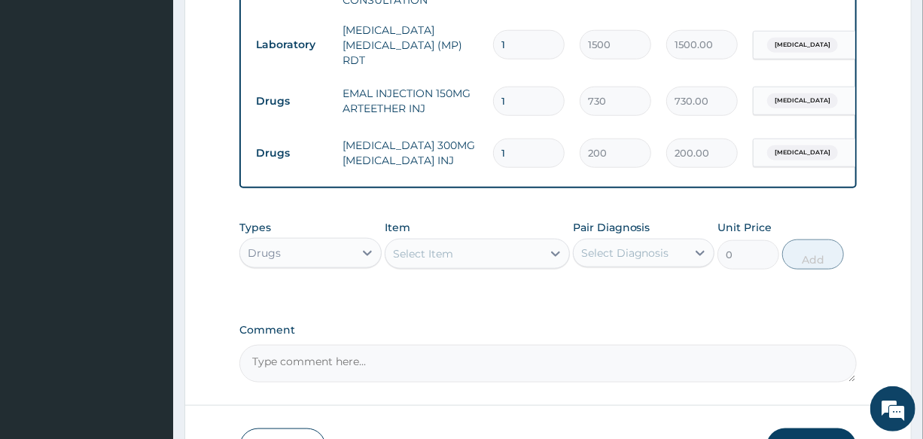
click at [437, 260] on div "Select Item" at bounding box center [423, 253] width 60 height 15
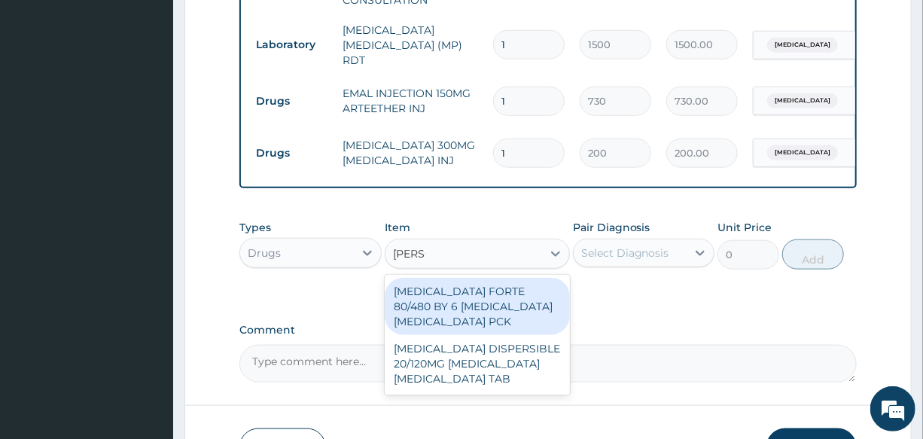
type input "COART"
click at [516, 335] on div "[MEDICAL_DATA] FORTE 80/480 BY 6 [MEDICAL_DATA] [MEDICAL_DATA] PCK" at bounding box center [477, 306] width 185 height 57
type input "2800"
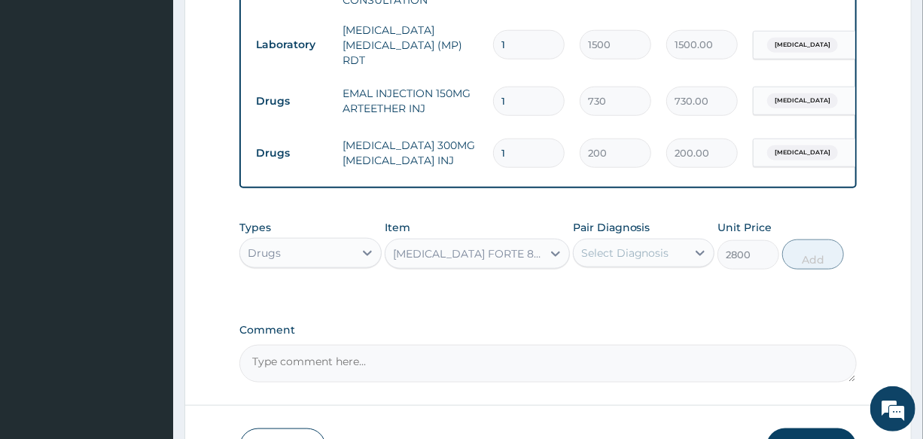
click at [651, 254] on div "Select Diagnosis" at bounding box center [625, 252] width 88 height 15
click at [662, 298] on div "[MEDICAL_DATA]" at bounding box center [643, 291] width 141 height 31
checkbox input "true"
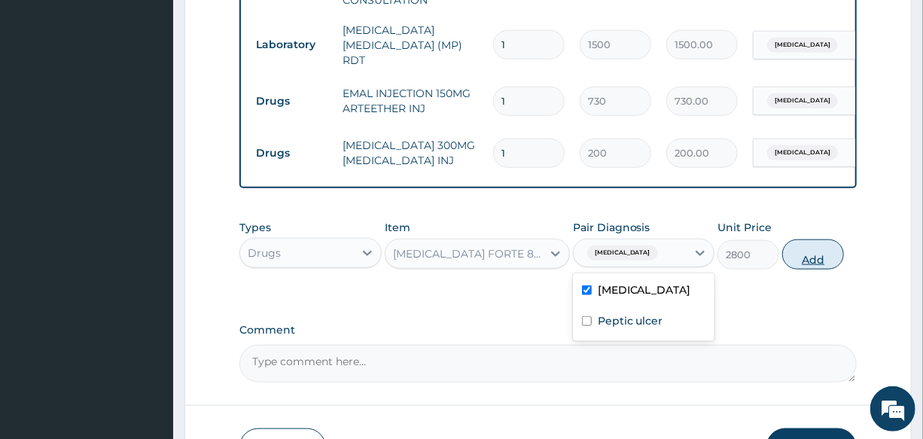
click at [793, 262] on button "Add" at bounding box center [813, 254] width 62 height 30
type input "0"
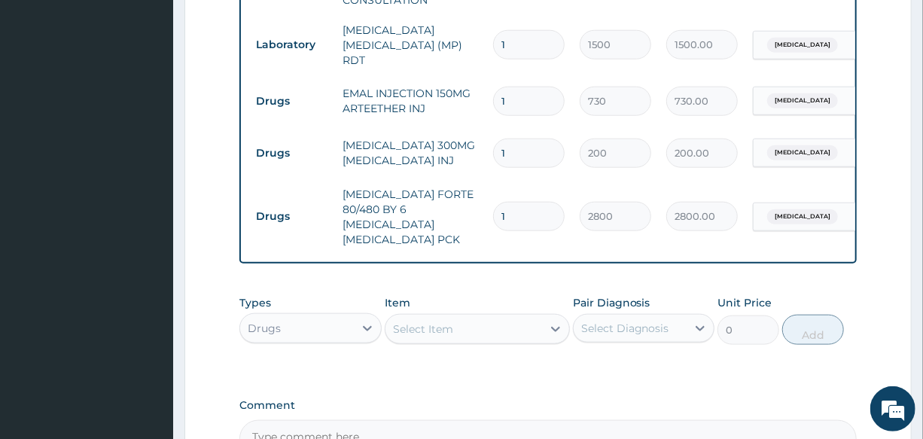
click at [442, 321] on div "Select Item" at bounding box center [423, 328] width 60 height 15
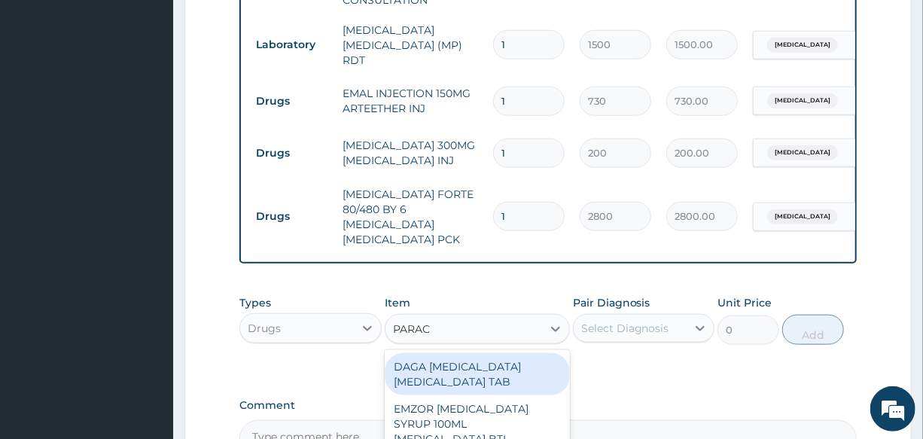
type input "PARACE"
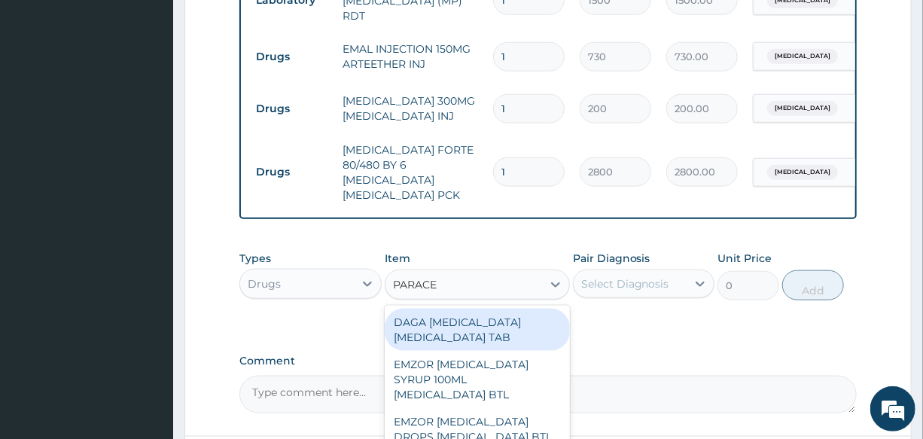
scroll to position [729, 0]
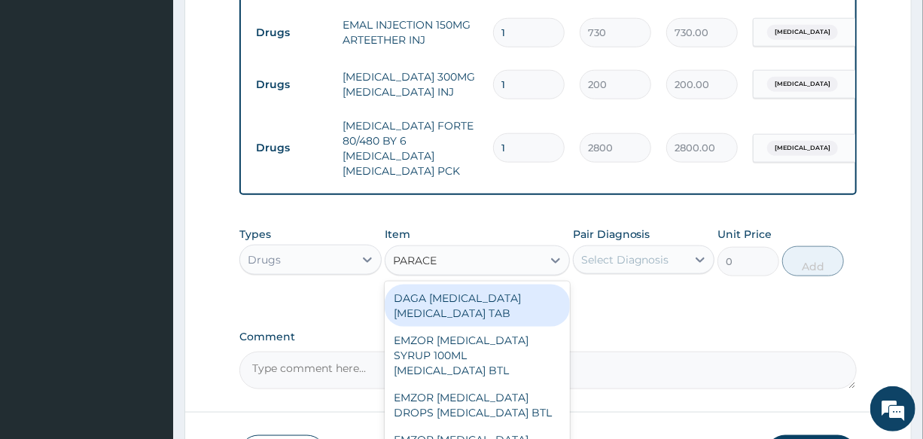
click at [492, 293] on div "DAGA [MEDICAL_DATA] [MEDICAL_DATA] TAB" at bounding box center [477, 305] width 185 height 42
type input "20"
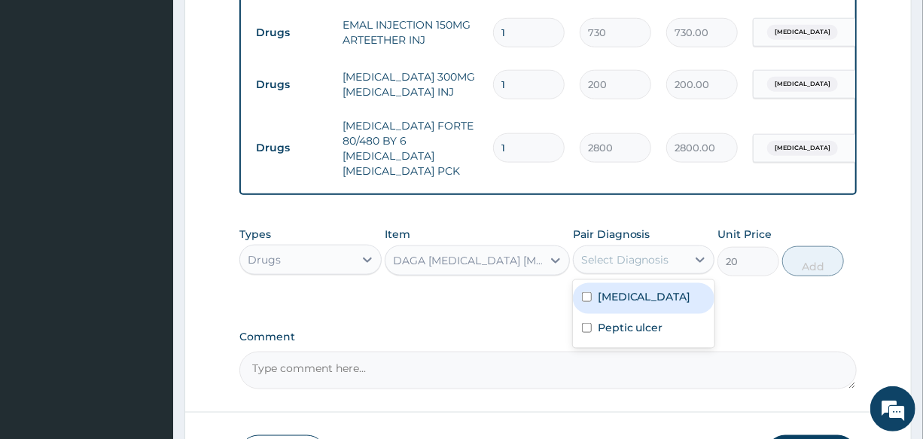
click at [634, 252] on div "Select Diagnosis" at bounding box center [625, 259] width 88 height 15
click at [669, 290] on div "[MEDICAL_DATA]" at bounding box center [643, 298] width 141 height 31
checkbox input "true"
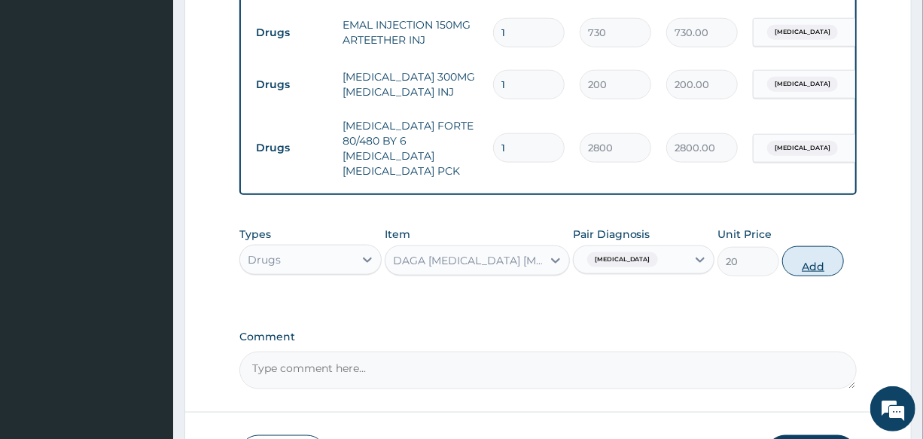
click at [810, 254] on button "Add" at bounding box center [813, 261] width 62 height 30
type input "0"
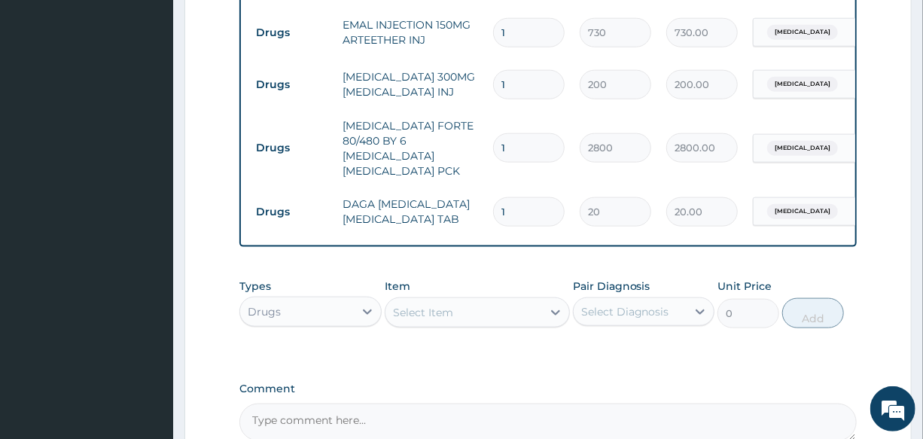
click at [455, 300] on div "Select Item" at bounding box center [463, 312] width 157 height 24
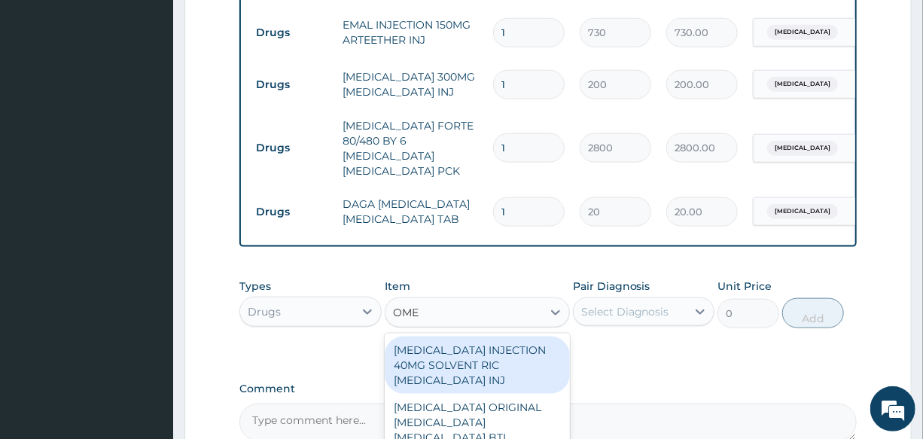
type input "OMEP"
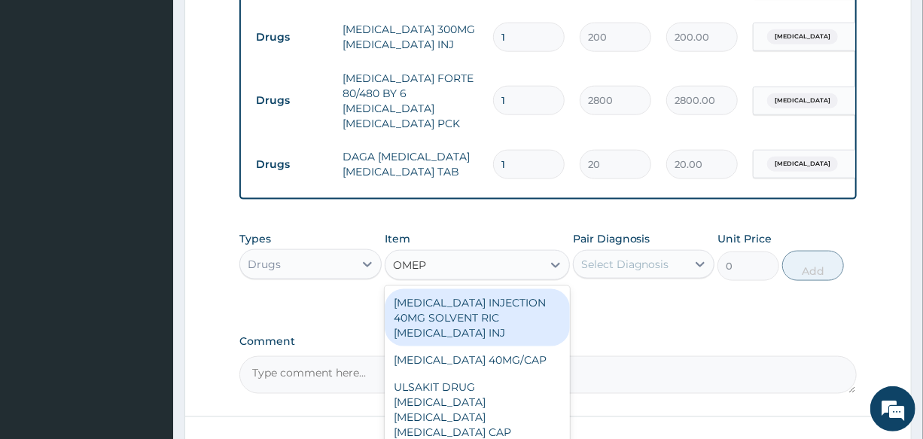
scroll to position [865, 0]
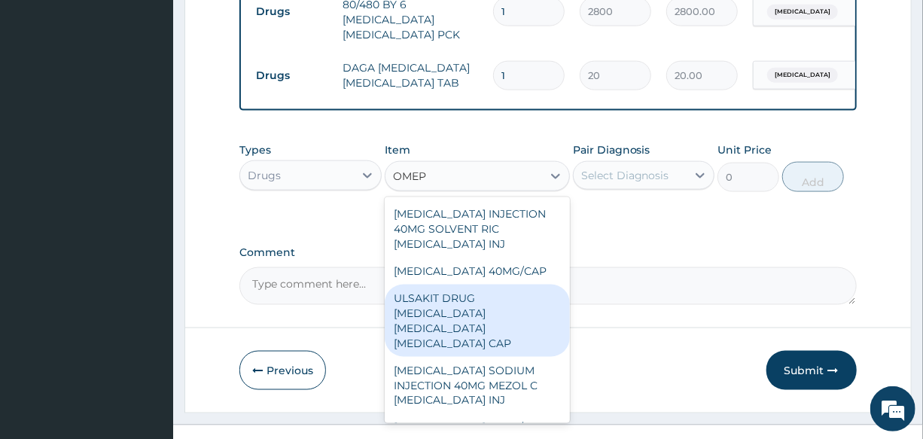
click at [487, 314] on div "ULSAKIT DRUG OMEPRAZOLE CLARITHROMYCIN TINIDAZOLE CAP" at bounding box center [477, 320] width 185 height 72
type input "6200"
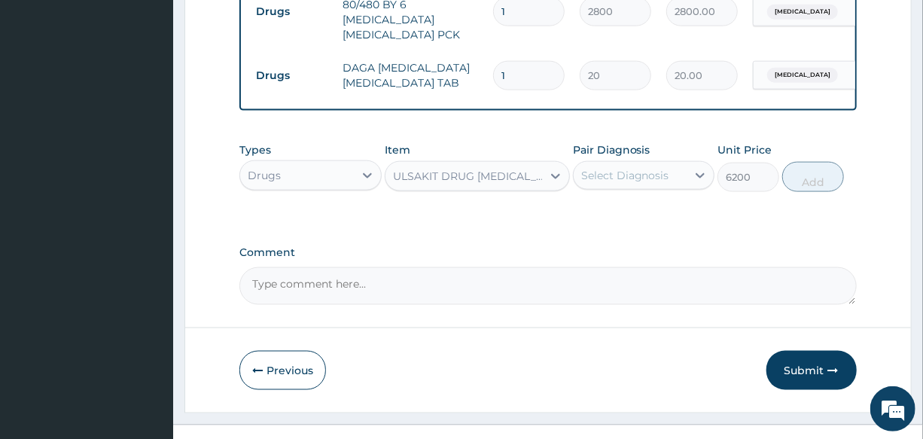
click at [628, 168] on div "Select Diagnosis" at bounding box center [625, 175] width 88 height 15
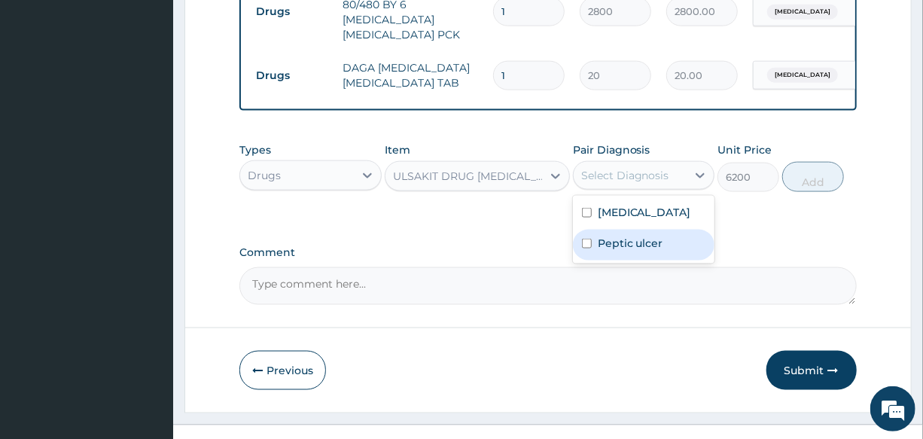
click at [661, 230] on div "Peptic ulcer" at bounding box center [643, 245] width 141 height 31
checkbox input "true"
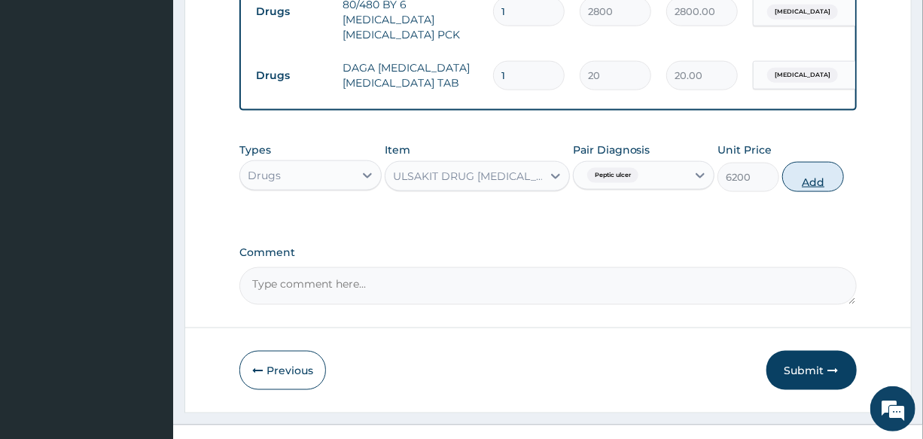
click at [795, 166] on button "Add" at bounding box center [813, 177] width 62 height 30
type input "0"
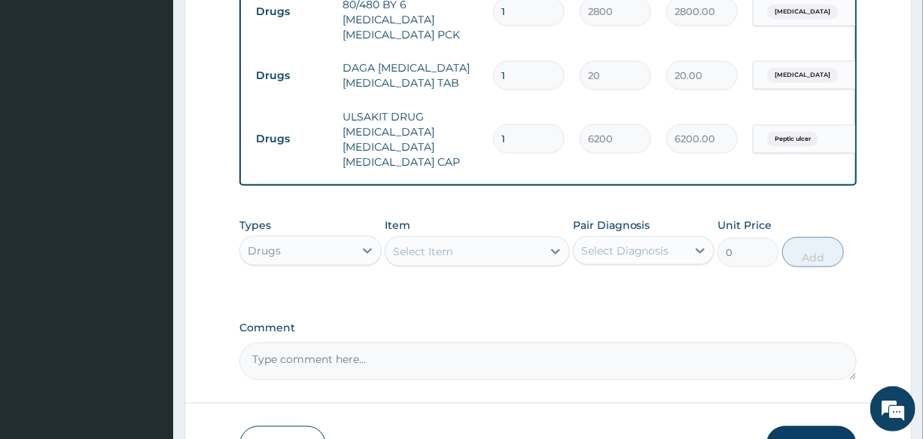
click at [415, 244] on div "Select Item" at bounding box center [423, 251] width 60 height 15
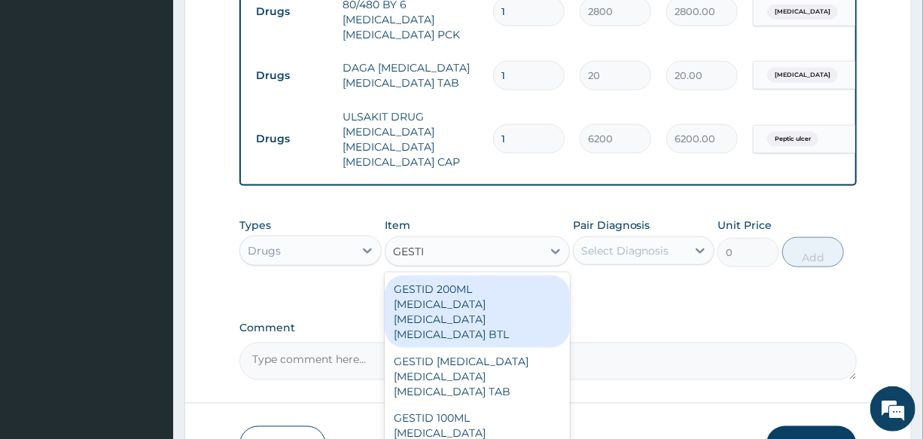
type input "GESTID"
click at [488, 297] on div "GESTID 200ML [MEDICAL_DATA] [MEDICAL_DATA] [MEDICAL_DATA] BTL" at bounding box center [477, 311] width 185 height 72
type input "800"
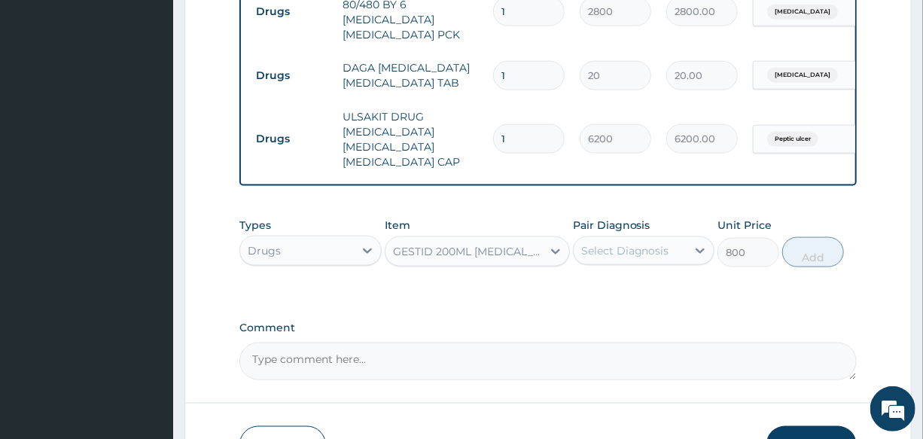
click at [642, 243] on div "Select Diagnosis" at bounding box center [625, 250] width 88 height 15
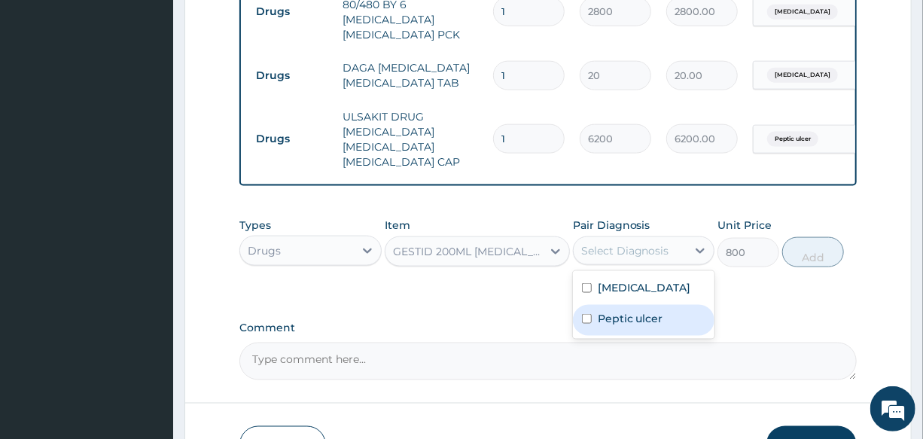
click at [668, 308] on div "Peptic ulcer" at bounding box center [643, 320] width 141 height 31
checkbox input "true"
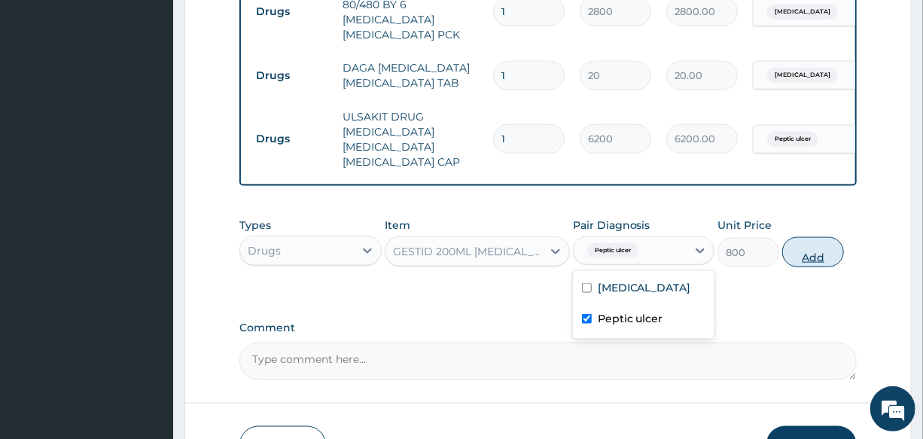
click at [793, 242] on button "Add" at bounding box center [813, 252] width 62 height 30
type input "0"
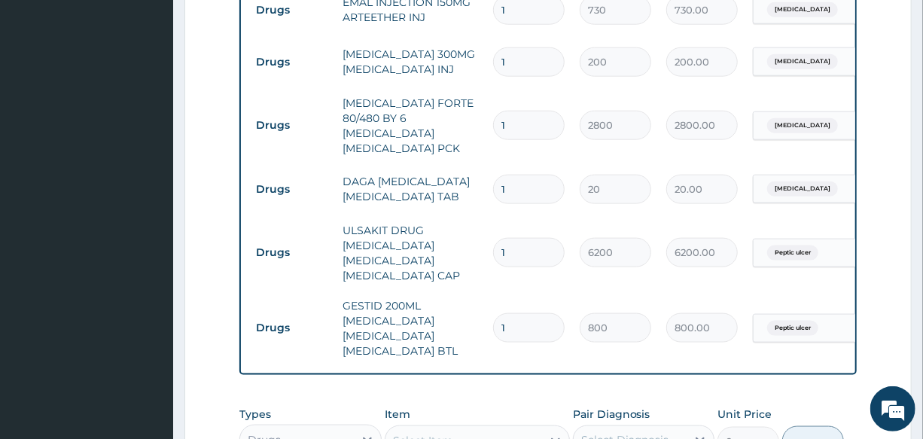
scroll to position [729, 0]
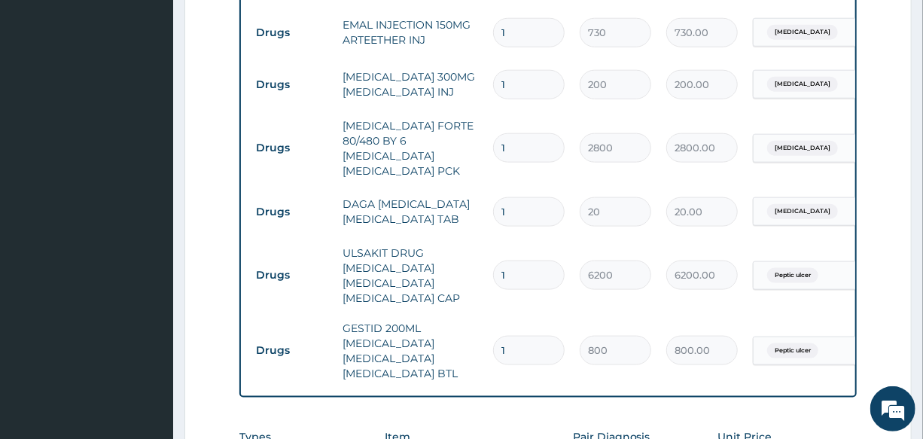
drag, startPoint x: 512, startPoint y: 188, endPoint x: 467, endPoint y: 196, distance: 45.8
click at [467, 196] on tr "Drugs DAGA PARACETAMOL ACETAMINOPHEN TAB 1 20 20.00 Malaria Delete" at bounding box center [616, 212] width 737 height 52
type input "2"
type input "40.00"
type input "24"
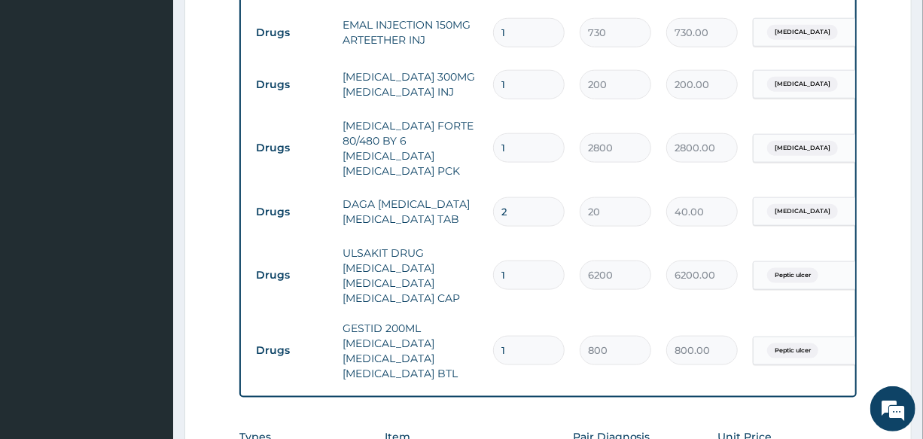
type input "480.00"
type input "24"
click at [463, 196] on td "DAGA [MEDICAL_DATA] [MEDICAL_DATA] TAB" at bounding box center [410, 211] width 150 height 45
drag, startPoint x: 522, startPoint y: 68, endPoint x: 427, endPoint y: 98, distance: 99.3
click at [430, 97] on tr "Drugs PARACETAMOL 300MG ACETAMINOPHEN INJ 1 200 200.00 Malaria Delete" at bounding box center [616, 85] width 737 height 52
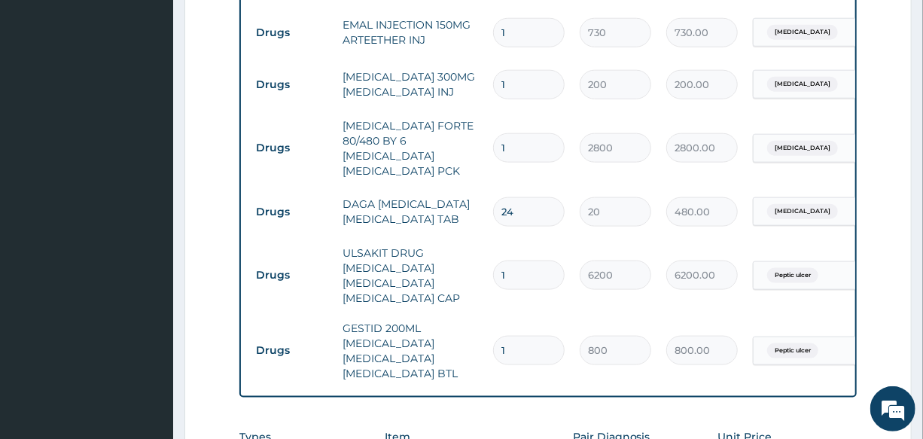
type input "2"
type input "400.00"
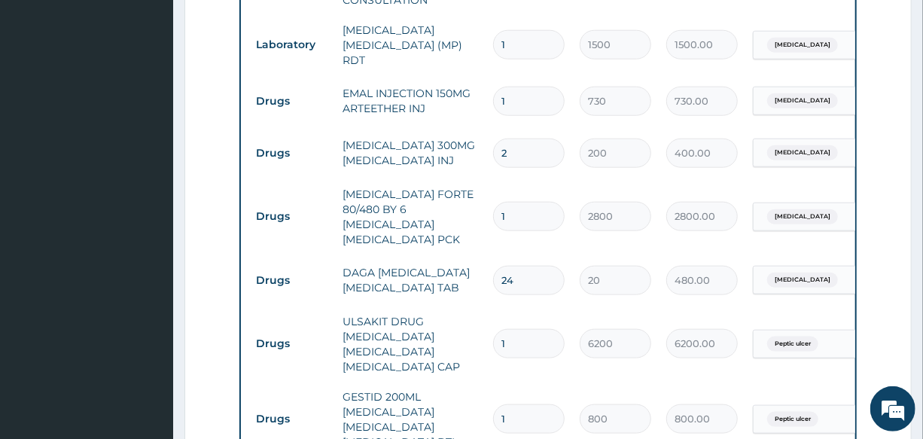
type input "2"
drag, startPoint x: 522, startPoint y: 98, endPoint x: 433, endPoint y: 100, distance: 88.8
click at [433, 100] on tr "Drugs EMAL INJECTION 150MG ARTEETHER INJ 1 730 730.00 Malaria Delete" at bounding box center [616, 101] width 737 height 52
type input "3"
type input "2190.00"
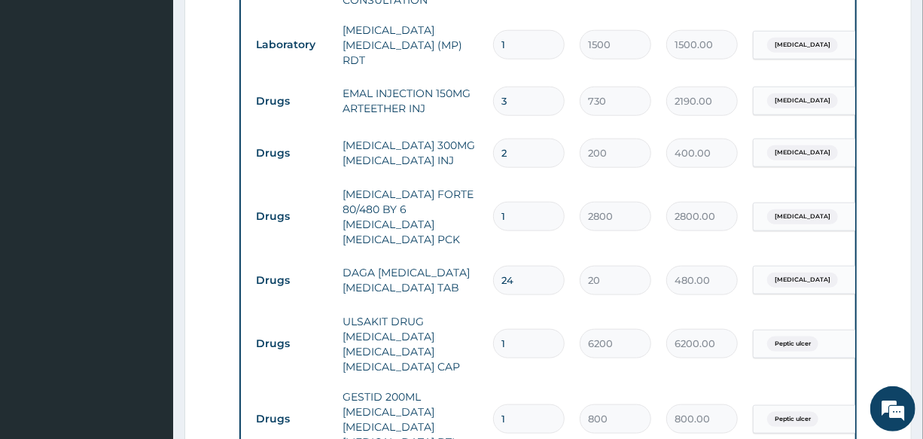
type input "3"
click at [432, 112] on td "EMAL INJECTION 150MG ARTEETHER INJ" at bounding box center [410, 100] width 150 height 45
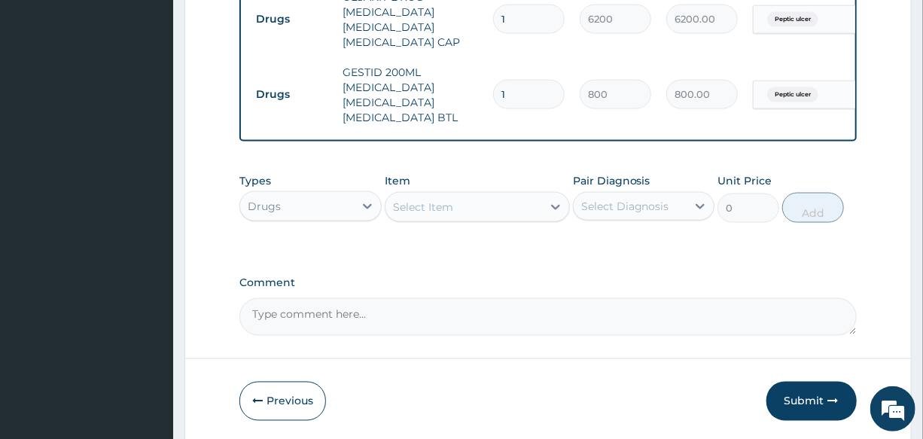
scroll to position [1043, 0]
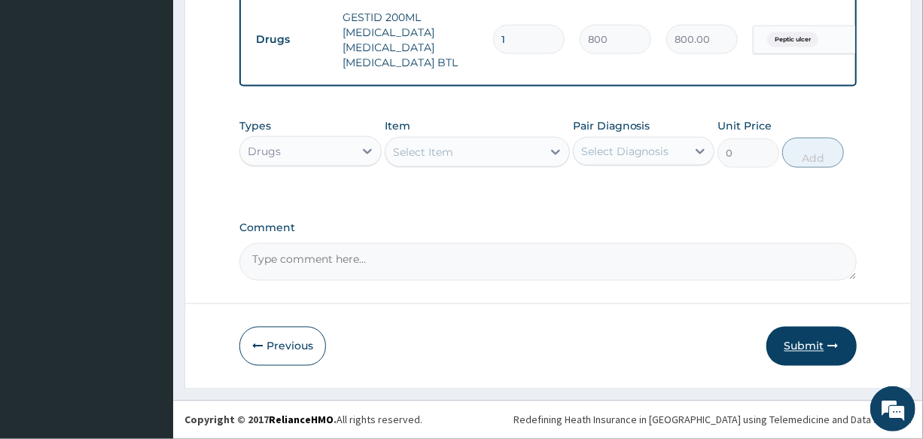
click at [794, 352] on button "Submit" at bounding box center [811, 346] width 90 height 39
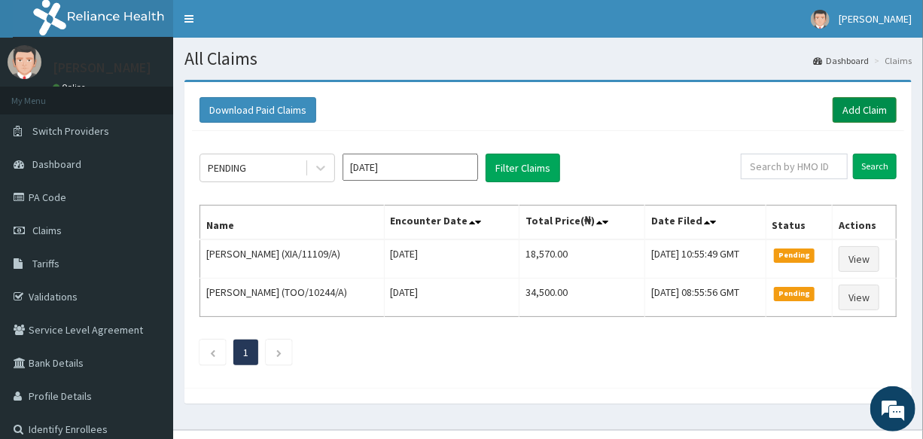
click at [861, 102] on link "Add Claim" at bounding box center [864, 110] width 64 height 26
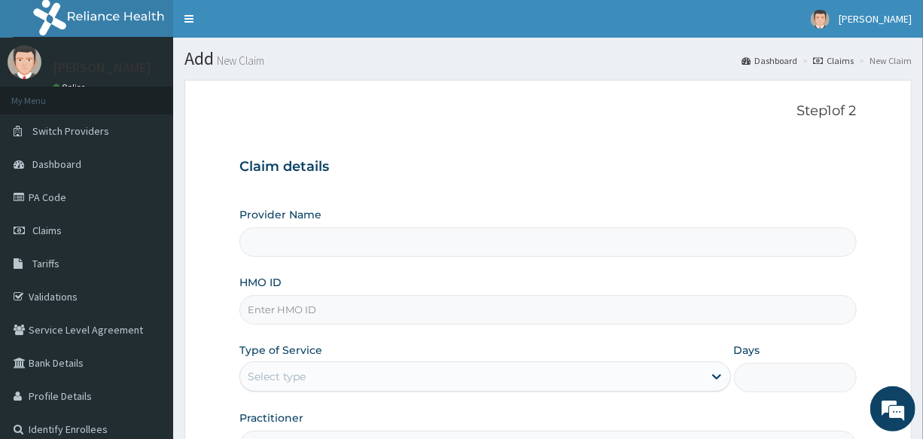
type input "International Clinics And Hospitals Ltd"
click at [348, 309] on input "HMO ID" at bounding box center [547, 309] width 616 height 29
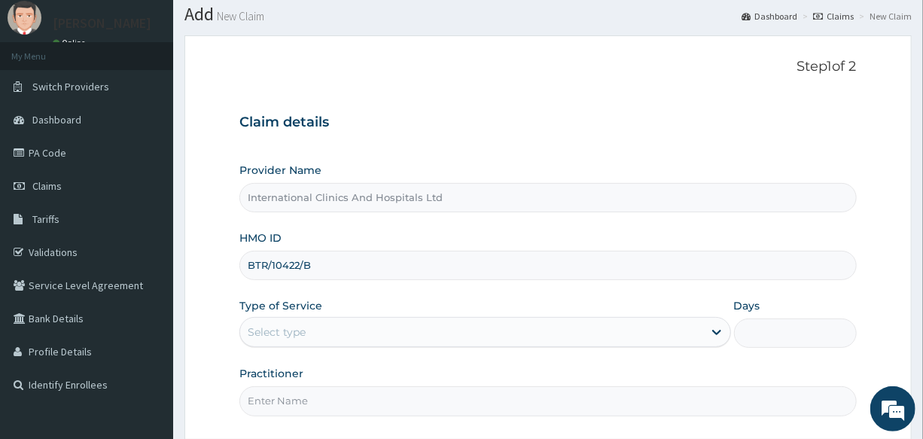
scroll to position [68, 0]
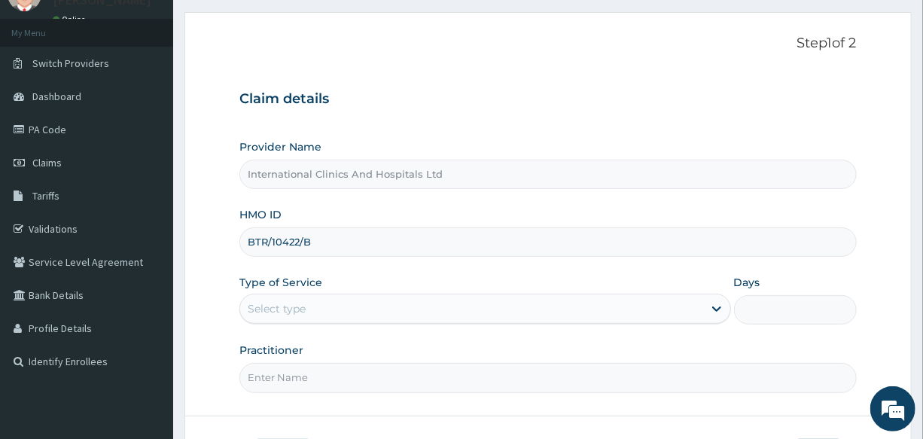
type input "BTR/10422/B"
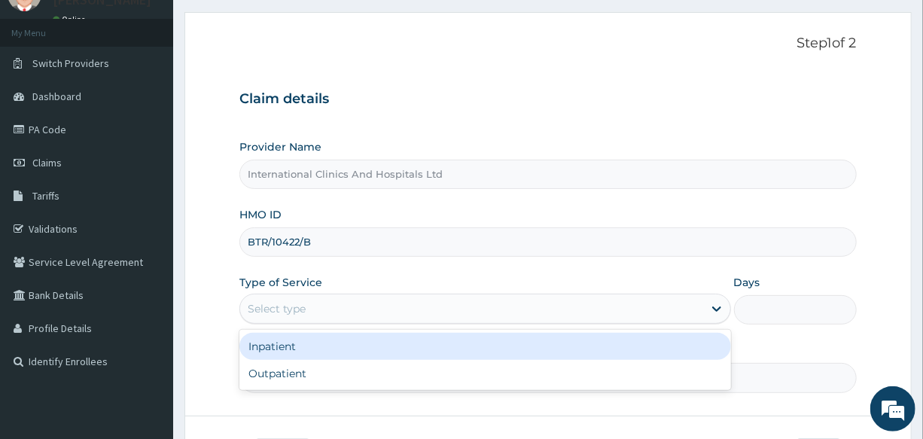
click at [304, 313] on div "Select type" at bounding box center [277, 308] width 58 height 15
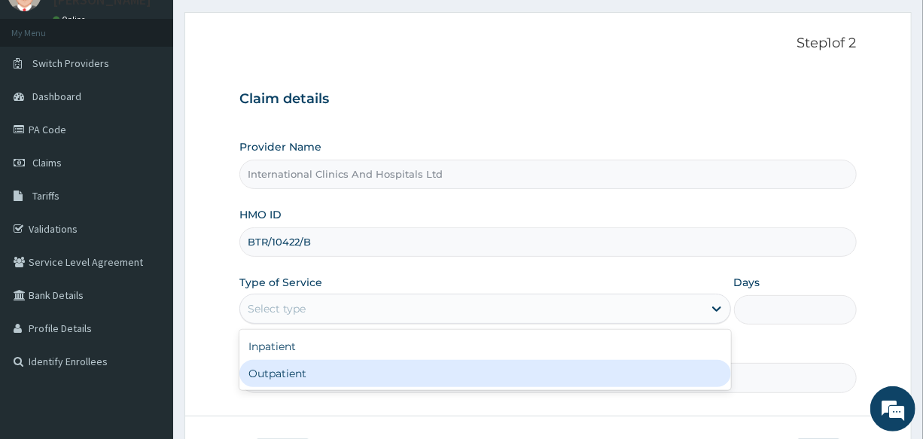
click at [307, 379] on div "Outpatient" at bounding box center [484, 373] width 491 height 27
type input "1"
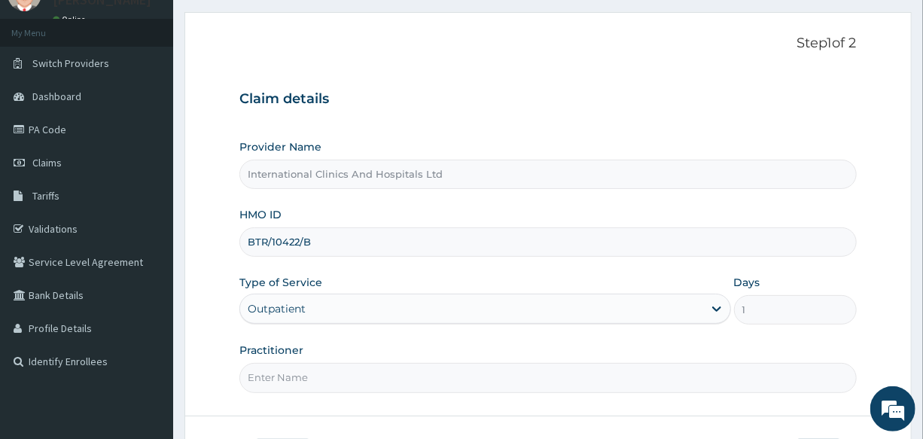
click at [313, 376] on input "Practitioner" at bounding box center [547, 377] width 616 height 29
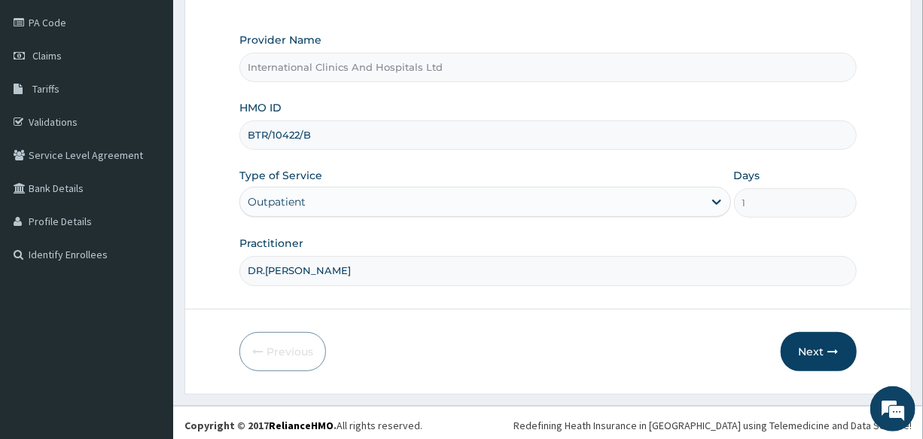
scroll to position [178, 0]
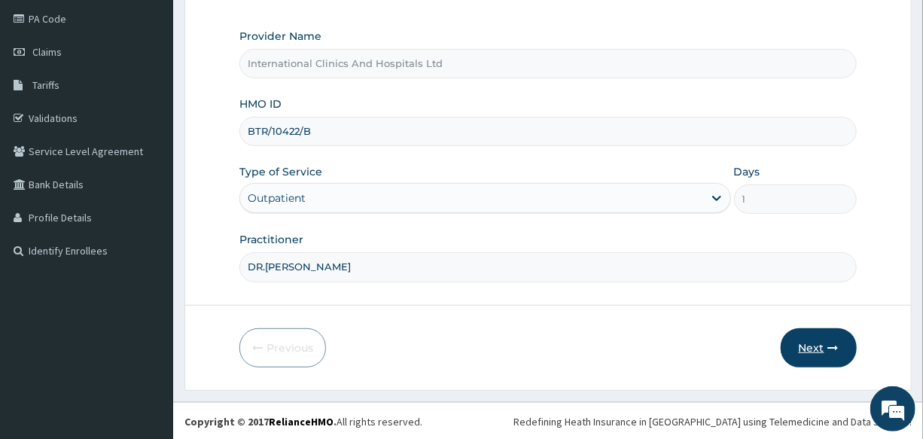
type input "DR.[PERSON_NAME]"
click at [807, 341] on button "Next" at bounding box center [818, 347] width 76 height 39
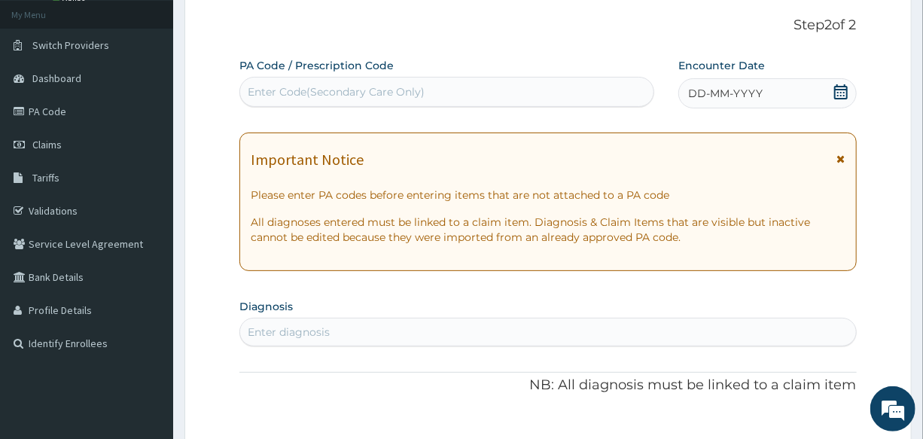
scroll to position [0, 0]
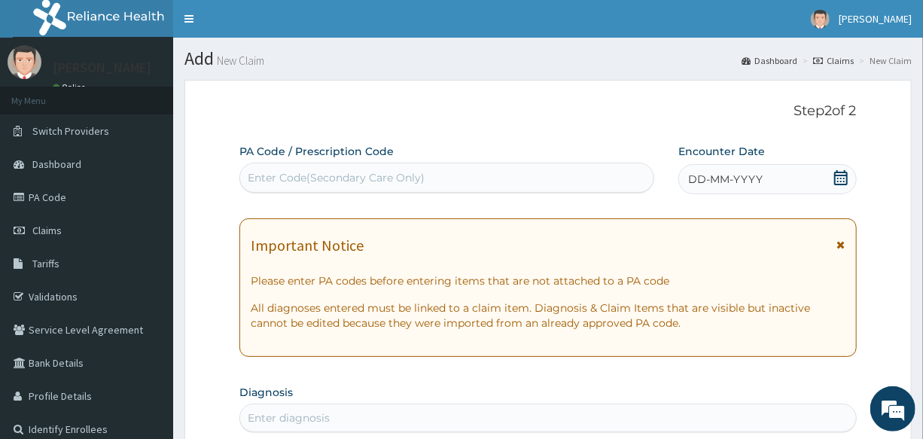
click at [759, 172] on span "DD-MM-YYYY" at bounding box center [725, 179] width 74 height 15
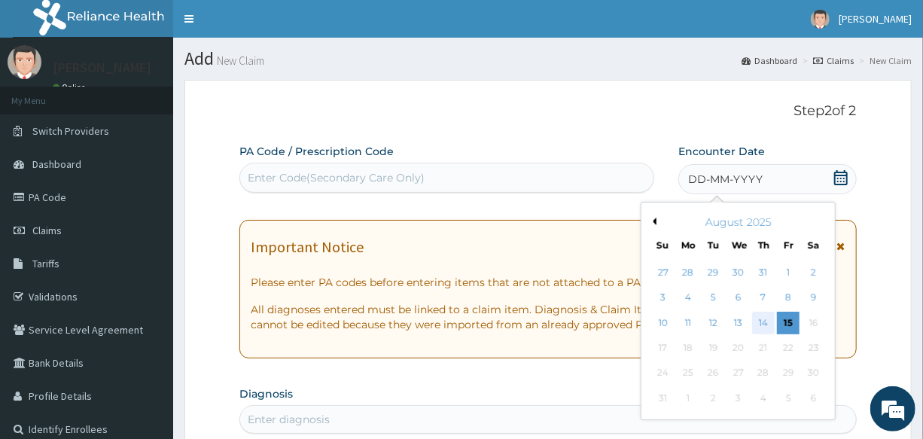
click at [752, 321] on div "14" at bounding box center [763, 323] width 23 height 23
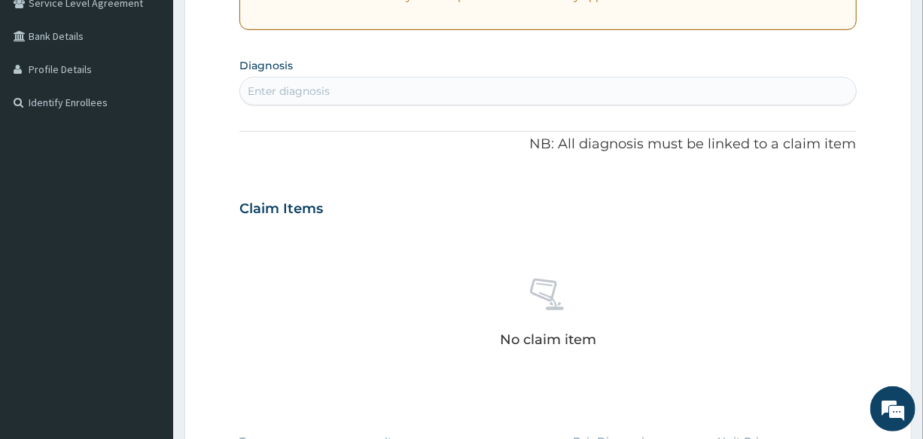
scroll to position [342, 0]
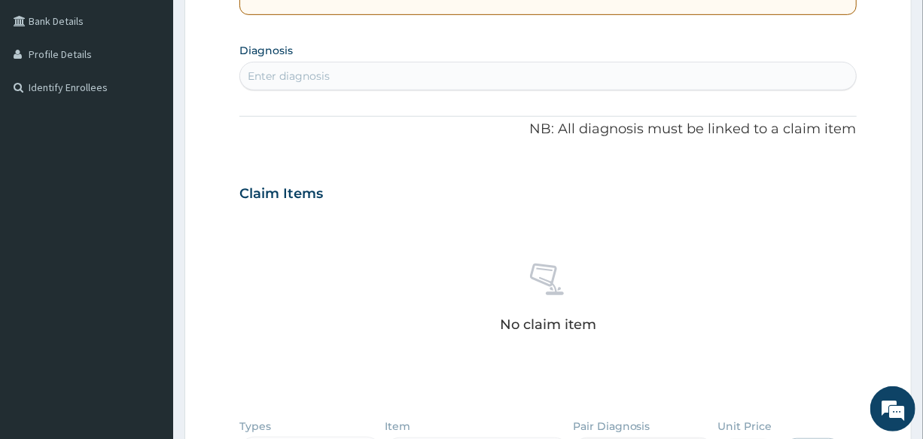
click at [352, 74] on div "Enter diagnosis" at bounding box center [547, 76] width 615 height 24
type input "MALARIA"
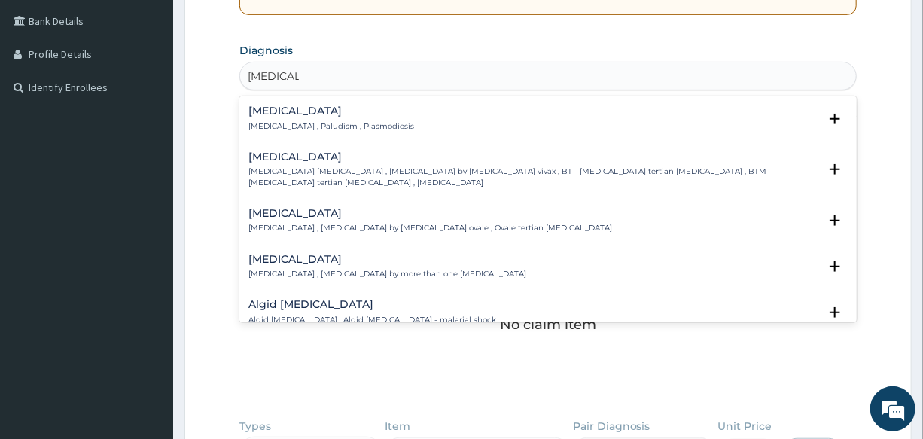
click at [278, 121] on p "Malaria , Paludism , Plasmodiosis" at bounding box center [331, 126] width 166 height 11
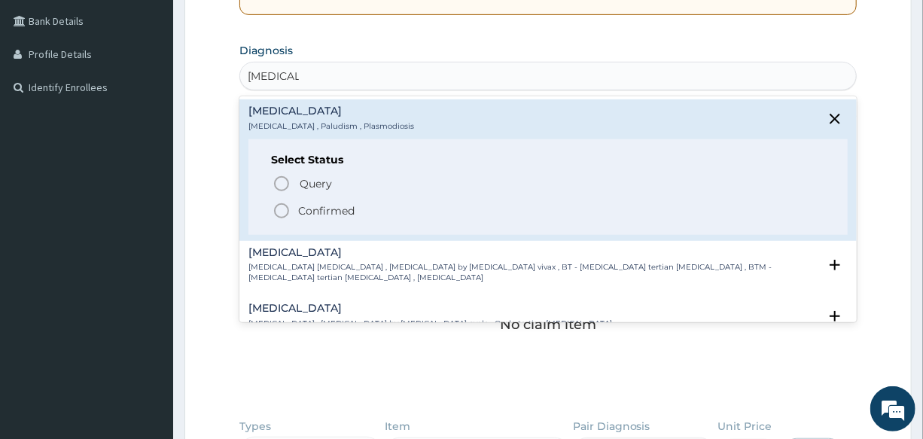
click at [277, 214] on circle "status option filled" at bounding box center [282, 211] width 14 height 14
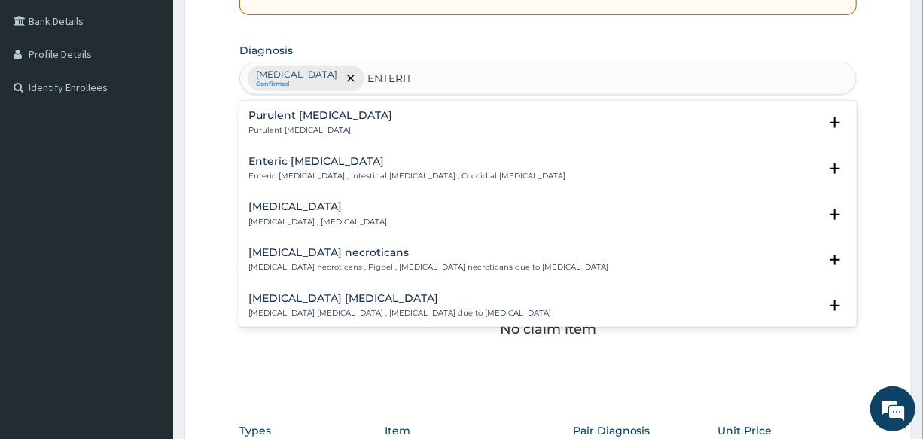
type input "ENTERITI"
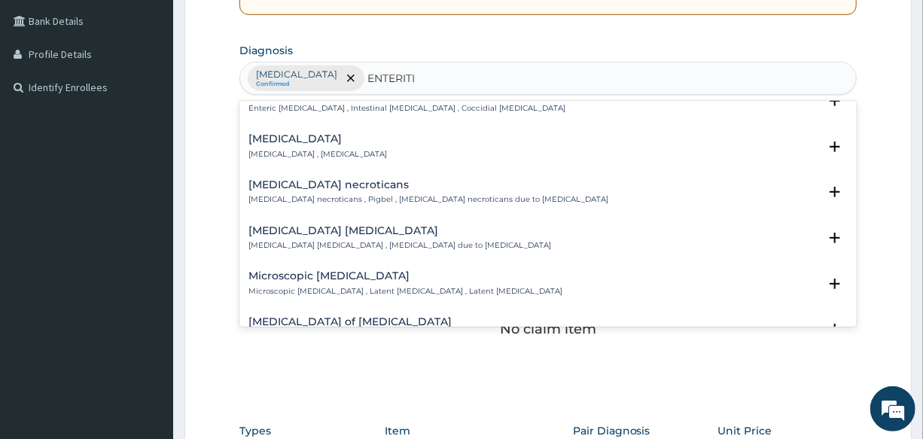
click at [278, 142] on h4 "Adenoviral enteritis" at bounding box center [317, 138] width 138 height 11
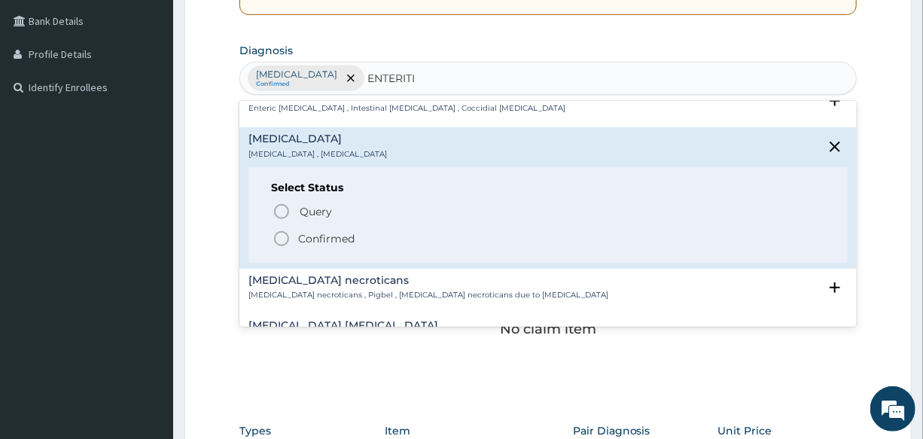
click at [280, 235] on icon "status option filled" at bounding box center [281, 239] width 18 height 18
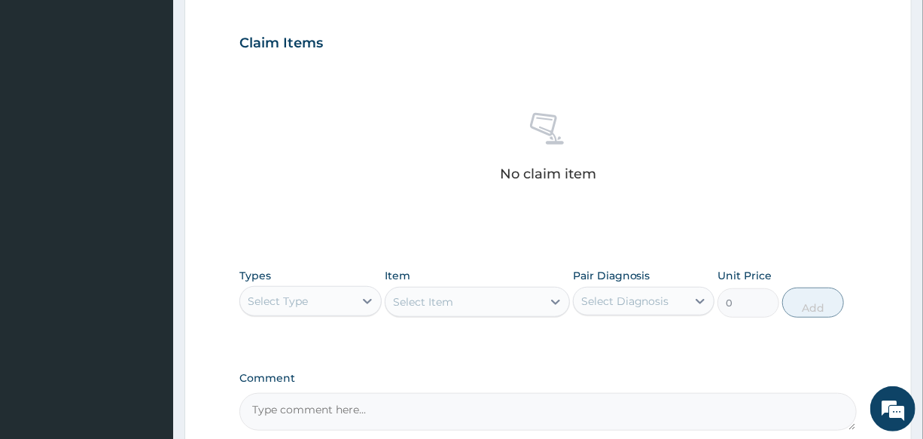
scroll to position [646, 0]
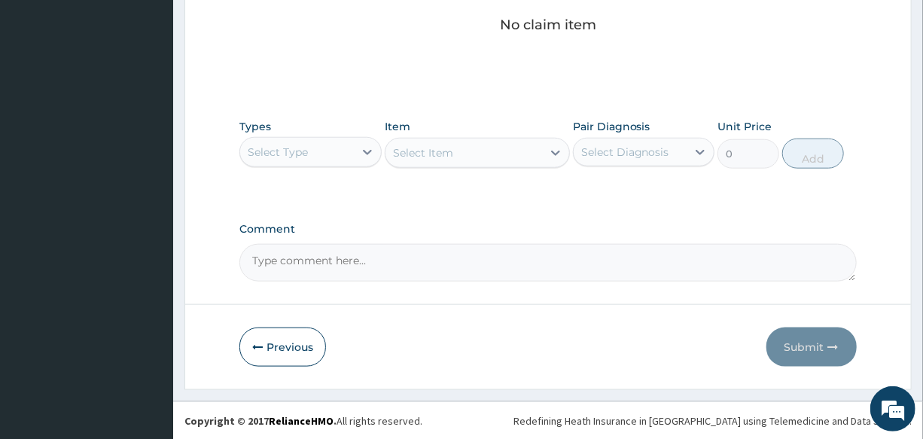
click at [293, 160] on div "Select Type" at bounding box center [296, 152] width 113 height 24
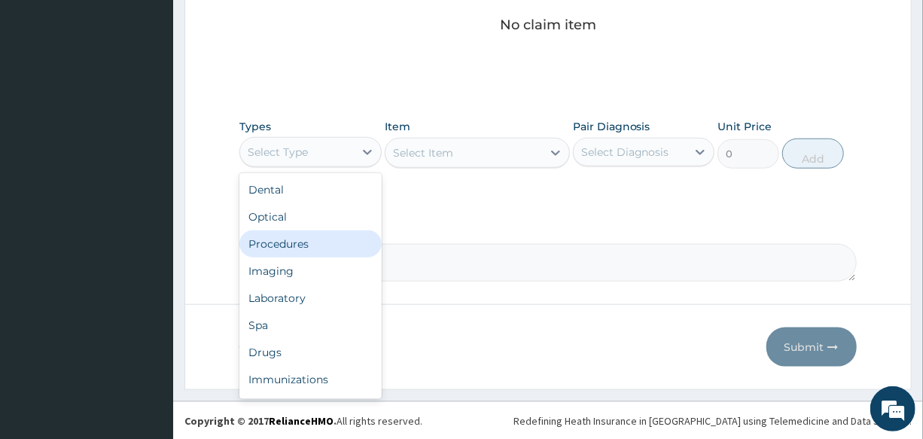
click at [318, 234] on div "Procedures" at bounding box center [309, 243] width 141 height 27
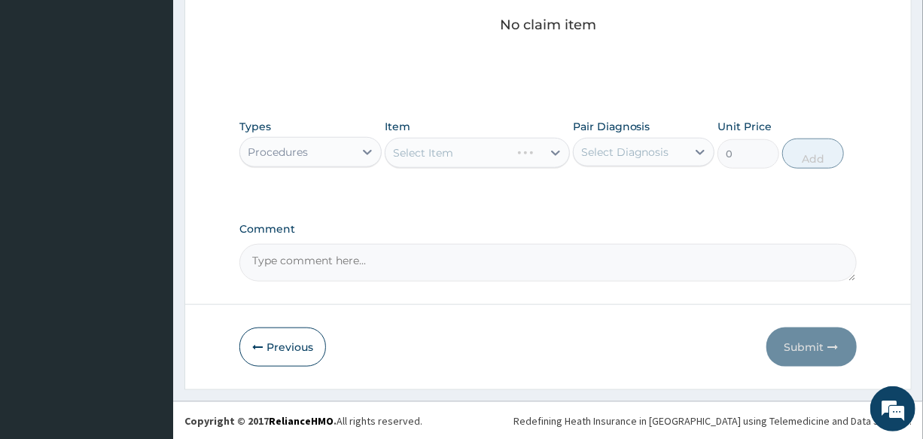
click at [451, 158] on div "Select Item" at bounding box center [477, 153] width 185 height 30
click at [451, 158] on div "Select Item" at bounding box center [423, 152] width 60 height 15
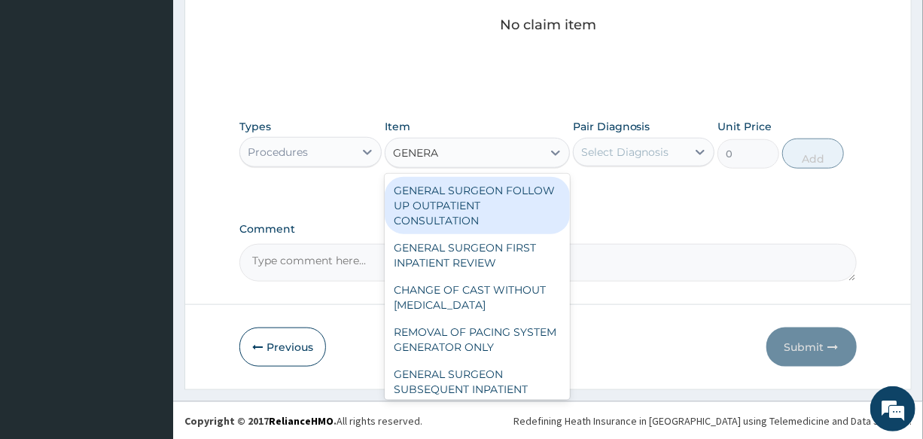
type input "GENERAL"
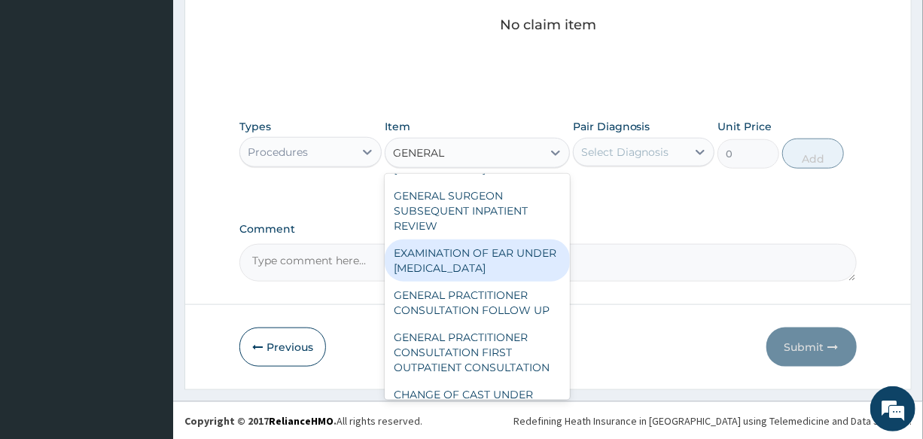
scroll to position [205, 0]
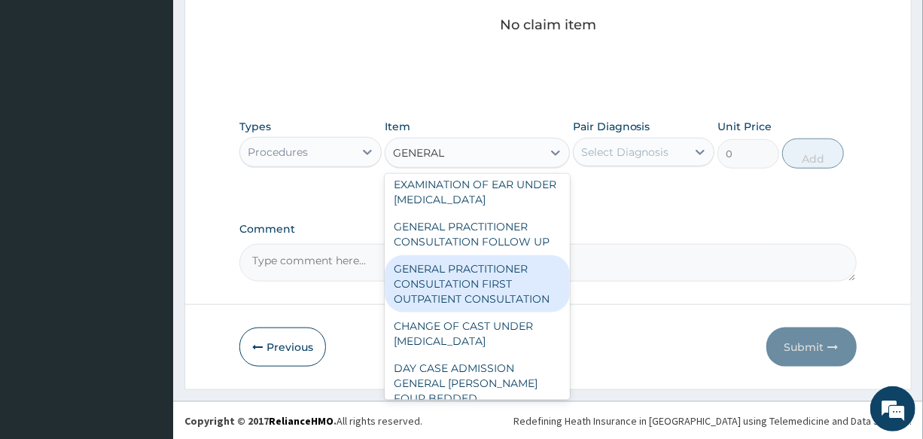
click at [455, 296] on div "GENERAL PRACTITIONER CONSULTATION FIRST OUTPATIENT CONSULTATION" at bounding box center [477, 283] width 185 height 57
type input "3000"
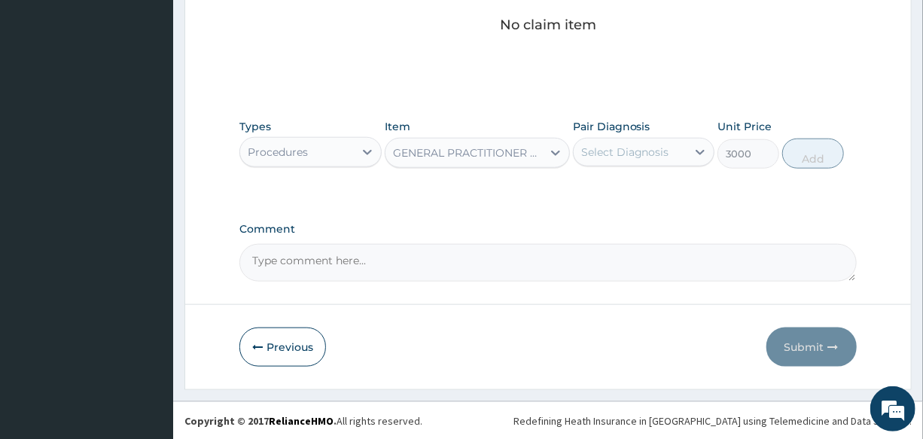
click at [639, 147] on div "Select Diagnosis" at bounding box center [625, 151] width 88 height 15
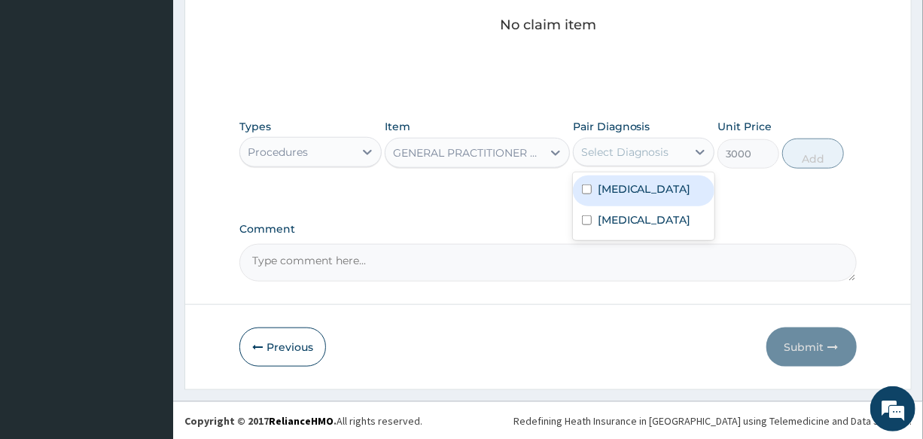
click at [645, 188] on div "Malaria" at bounding box center [643, 190] width 141 height 31
checkbox input "true"
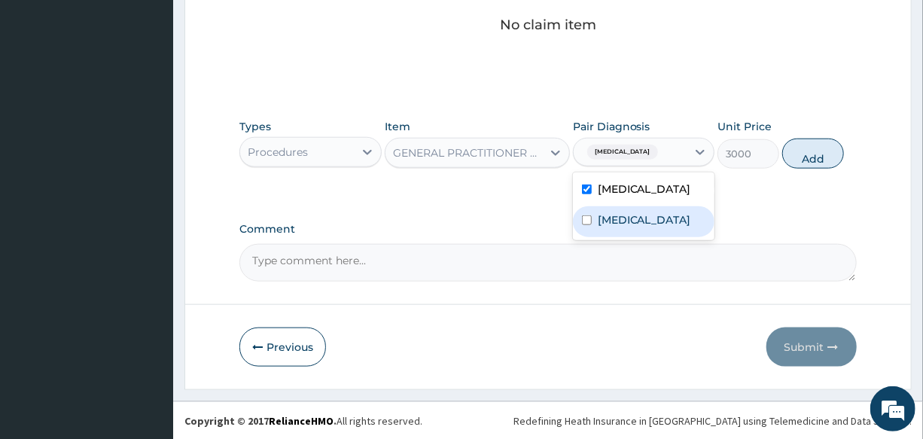
drag, startPoint x: 645, startPoint y: 218, endPoint x: 792, endPoint y: 178, distance: 152.8
click at [647, 218] on label "Adenoviral enteritis" at bounding box center [643, 219] width 93 height 15
checkbox input "true"
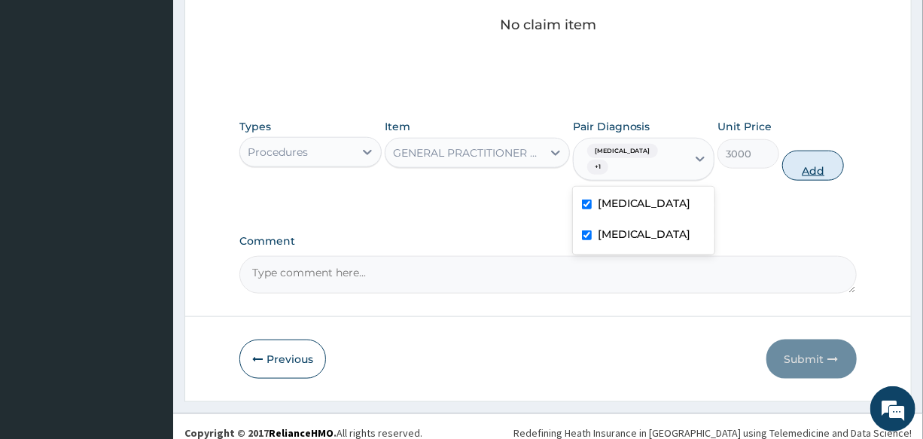
click at [813, 160] on button "Add" at bounding box center [813, 165] width 62 height 30
type input "0"
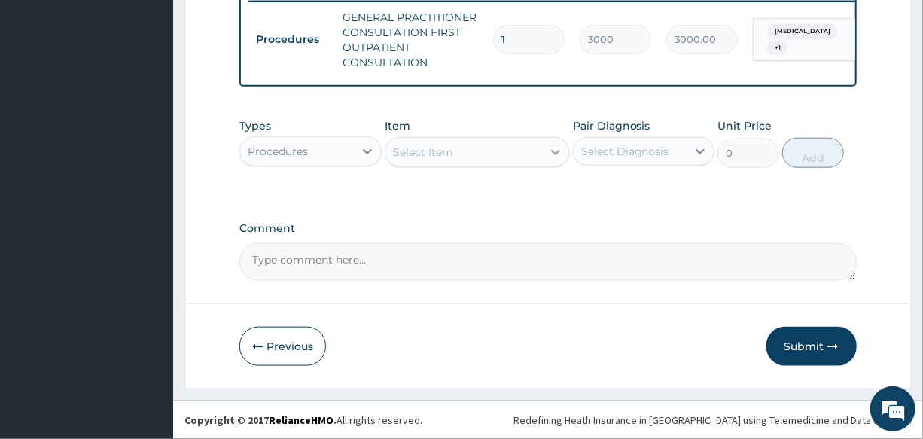
scroll to position [609, 0]
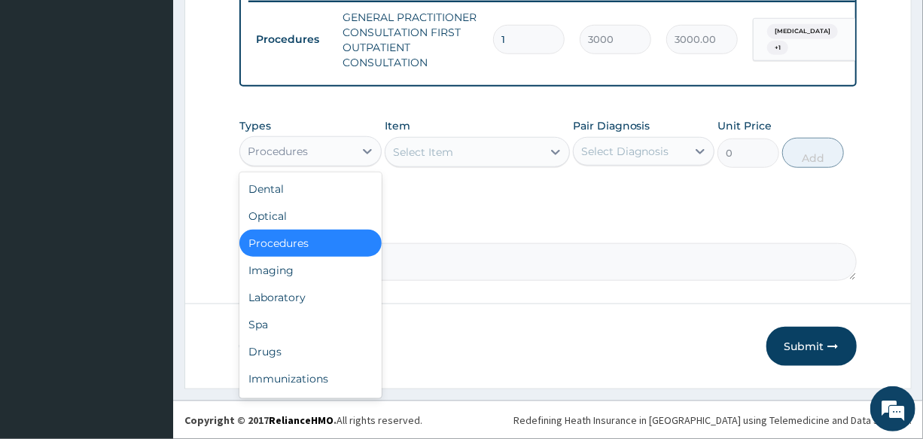
click at [333, 150] on div "Procedures" at bounding box center [296, 151] width 113 height 24
click at [325, 326] on div "Spa" at bounding box center [309, 324] width 141 height 27
click at [325, 327] on div "Previous Submit" at bounding box center [547, 346] width 616 height 39
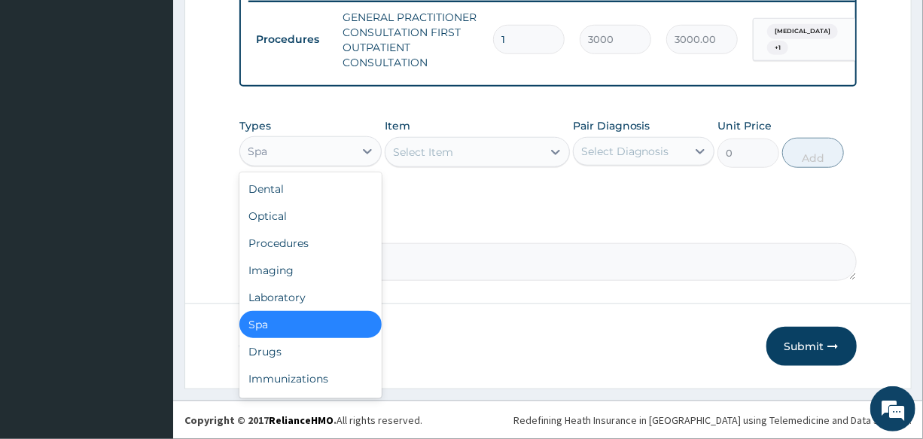
click at [309, 156] on div "Spa" at bounding box center [296, 151] width 113 height 24
click at [306, 294] on div "Laboratory" at bounding box center [309, 297] width 141 height 27
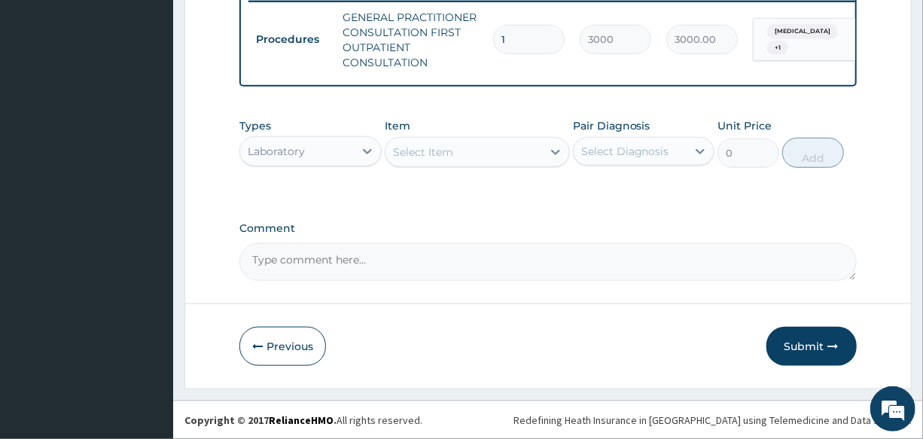
click at [451, 154] on div "Select Item" at bounding box center [423, 151] width 60 height 15
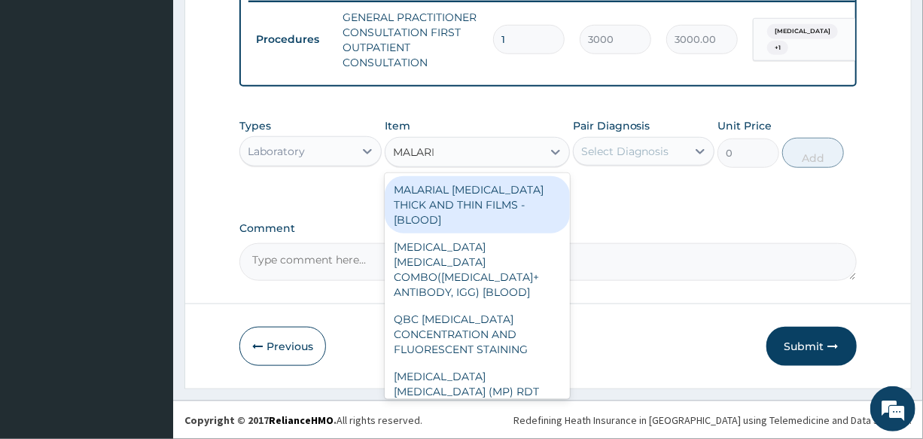
type input "MALARIA"
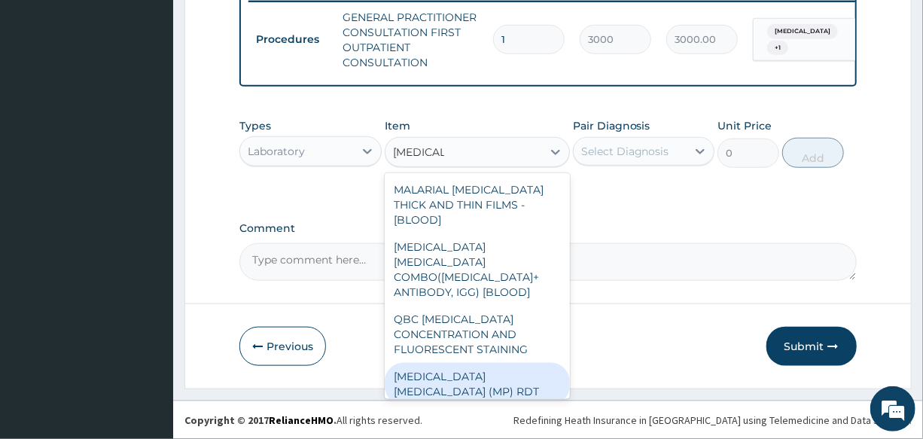
click at [496, 363] on div "MALARIA PARASITE (MP) RDT" at bounding box center [477, 384] width 185 height 42
type input "1500"
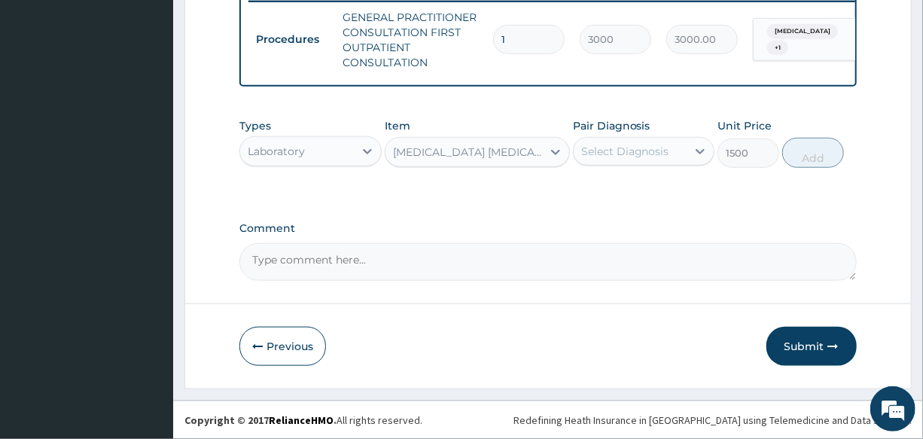
click at [627, 163] on div "Select Diagnosis" at bounding box center [629, 151] width 113 height 24
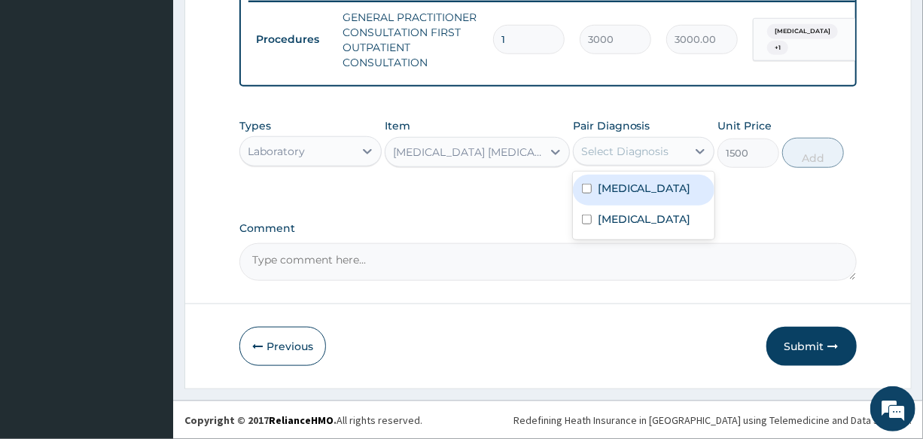
click at [632, 183] on label "Malaria" at bounding box center [643, 188] width 93 height 15
checkbox input "true"
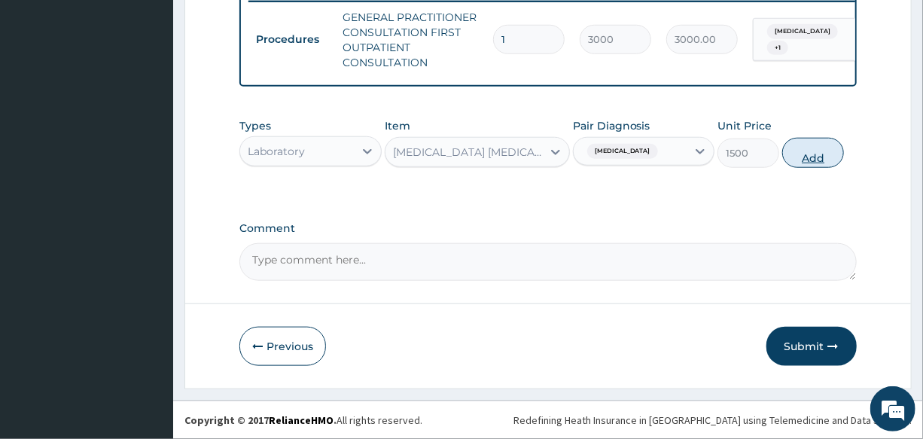
click at [825, 156] on button "Add" at bounding box center [813, 153] width 62 height 30
type input "0"
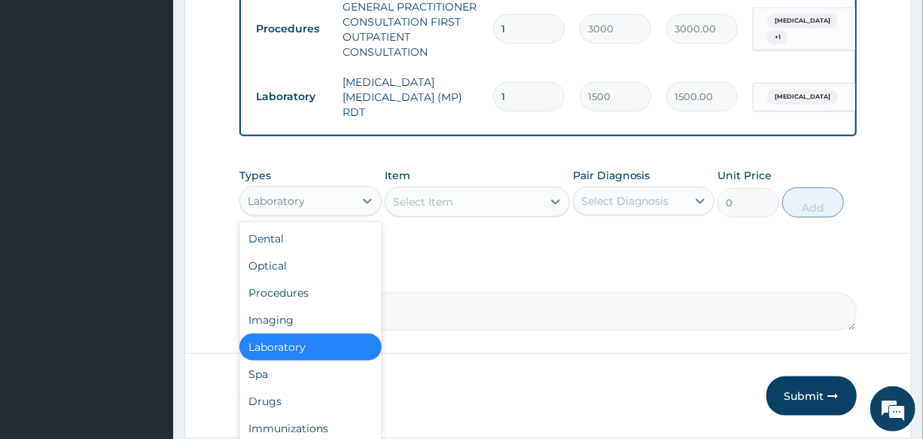
click at [275, 204] on div "Laboratory" at bounding box center [276, 200] width 57 height 15
click at [309, 403] on div "Drugs" at bounding box center [309, 401] width 141 height 27
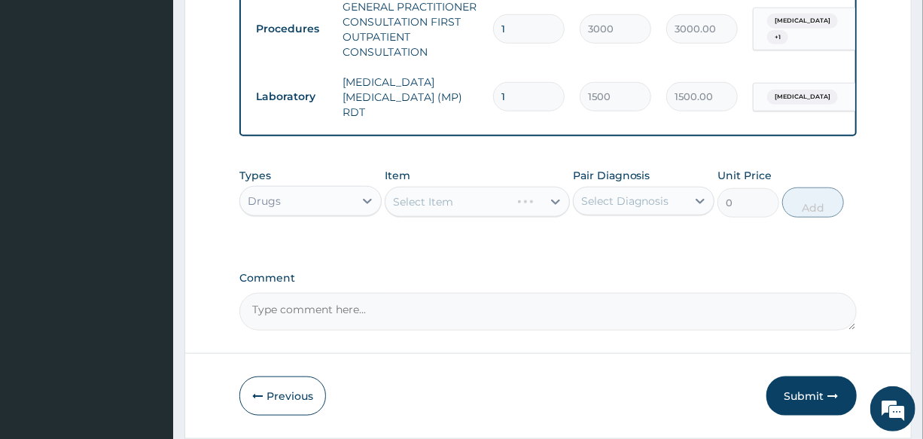
click at [444, 201] on div "Select Item" at bounding box center [477, 202] width 185 height 30
click at [425, 205] on div "Select Item" at bounding box center [423, 201] width 60 height 15
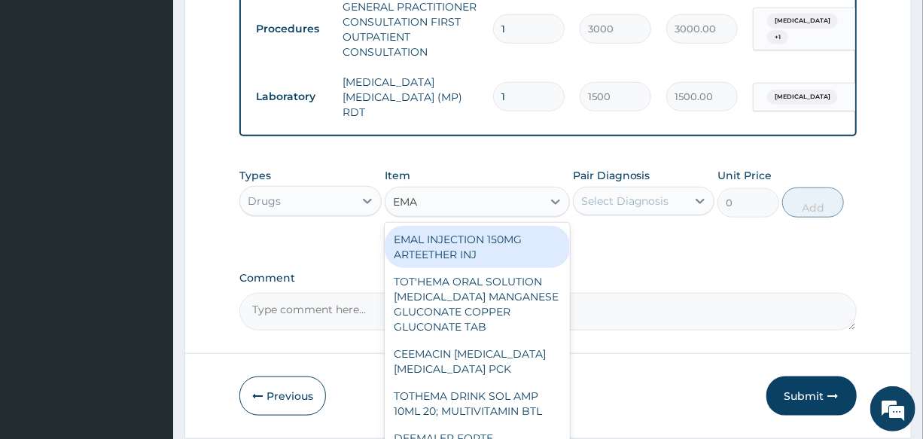
type input "EMAL"
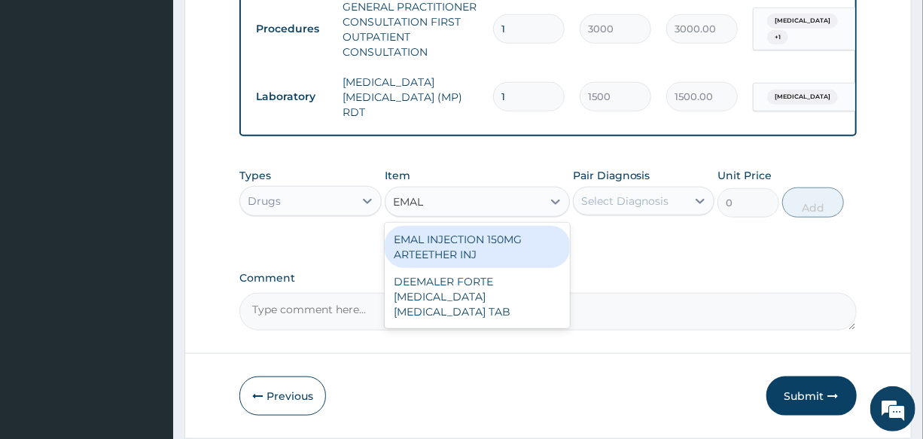
click at [505, 262] on div "EMAL INJECTION 150MG ARTEETHER INJ" at bounding box center [477, 247] width 185 height 42
type input "730"
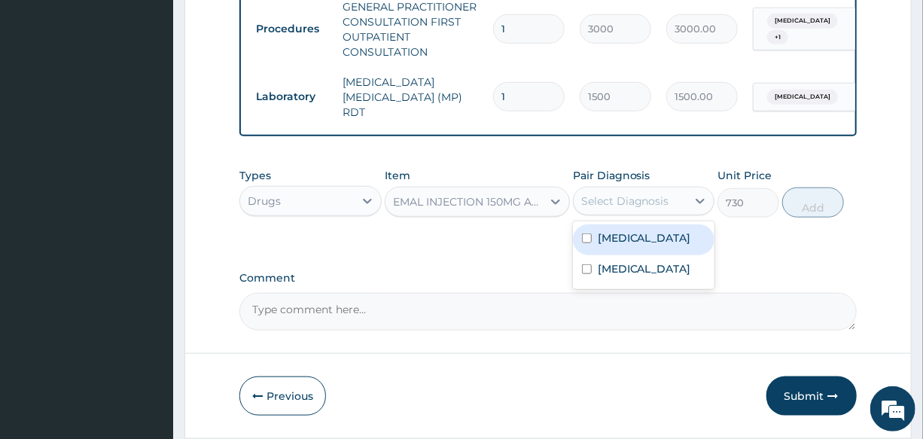
click at [646, 206] on div "Select Diagnosis" at bounding box center [625, 200] width 88 height 15
click at [661, 240] on div "Malaria" at bounding box center [643, 239] width 141 height 31
checkbox input "true"
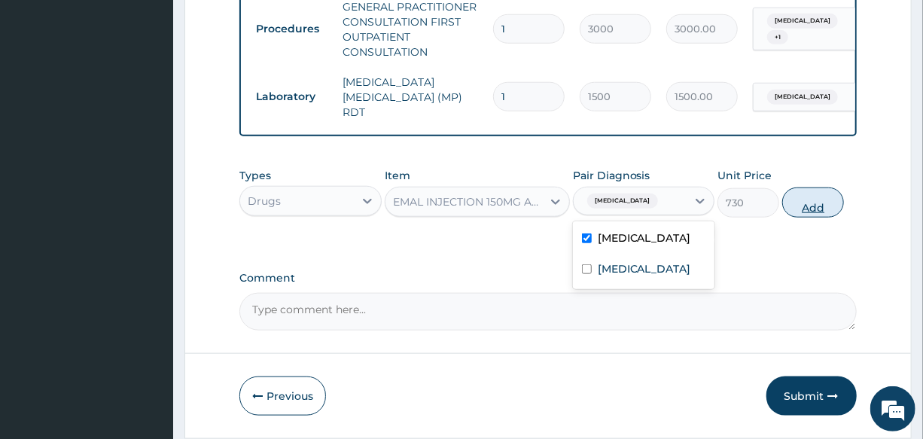
click at [820, 200] on button "Add" at bounding box center [813, 202] width 62 height 30
type input "0"
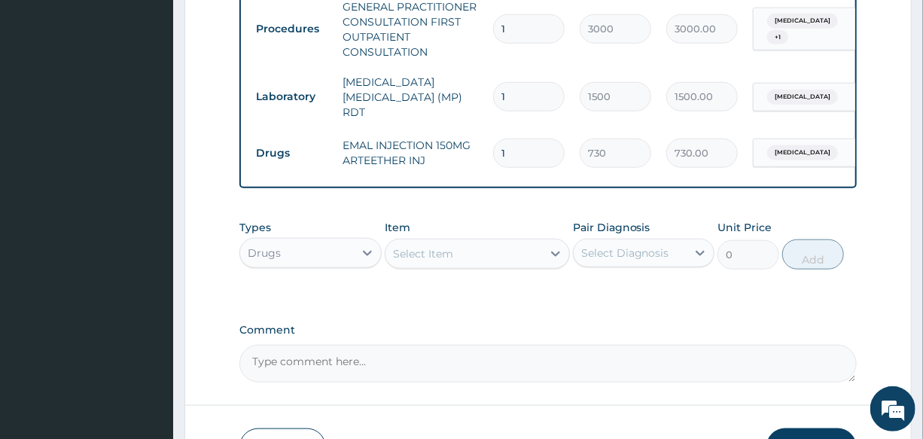
click at [426, 258] on div "Select Item" at bounding box center [423, 253] width 60 height 15
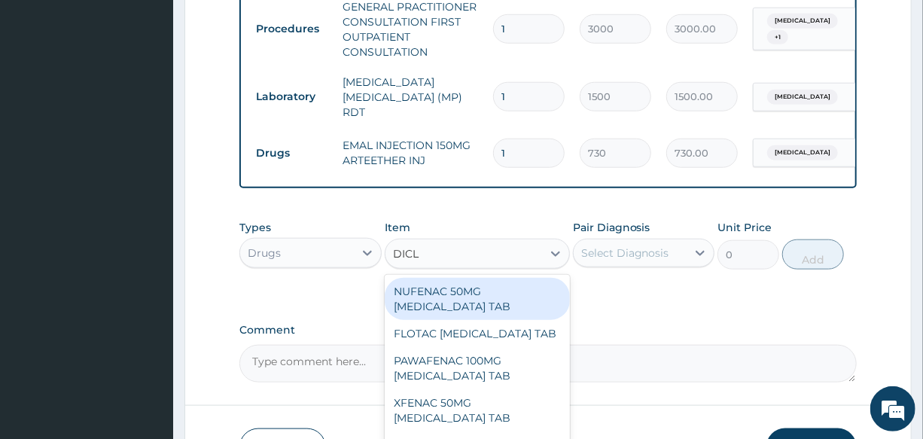
type input "DICLO"
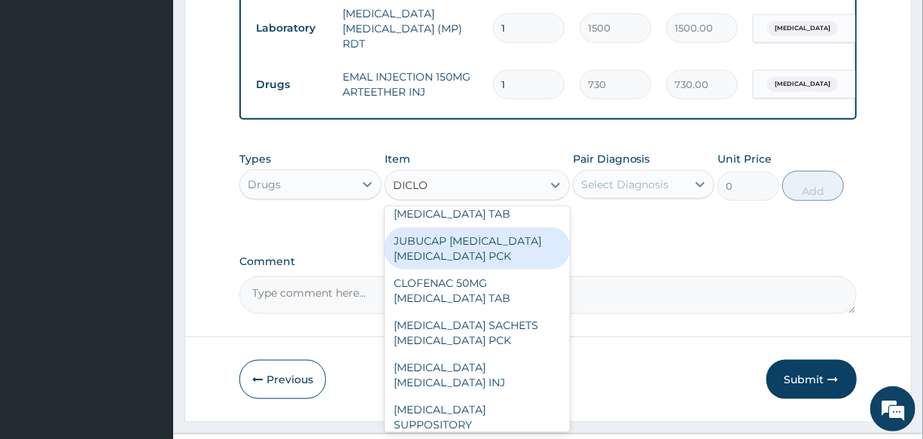
scroll to position [136, 0]
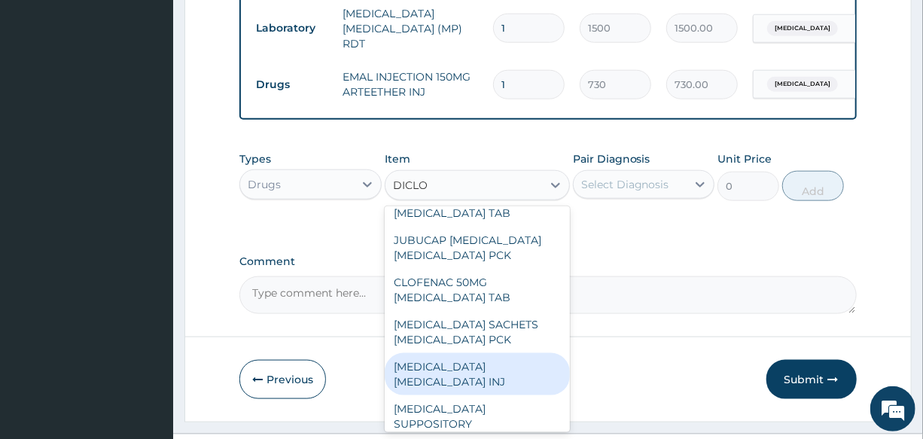
click at [482, 369] on div "DICLOFENAC DICLOFENAC INJ" at bounding box center [477, 374] width 185 height 42
type input "240"
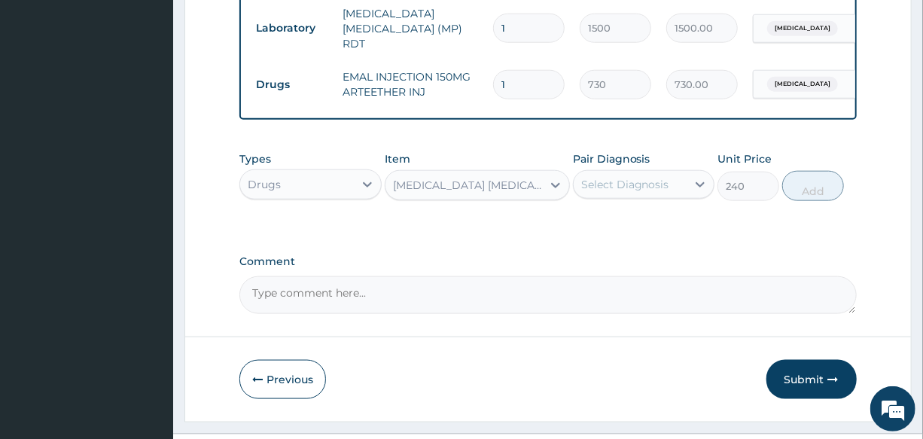
click at [632, 191] on div "Select Diagnosis" at bounding box center [625, 184] width 88 height 15
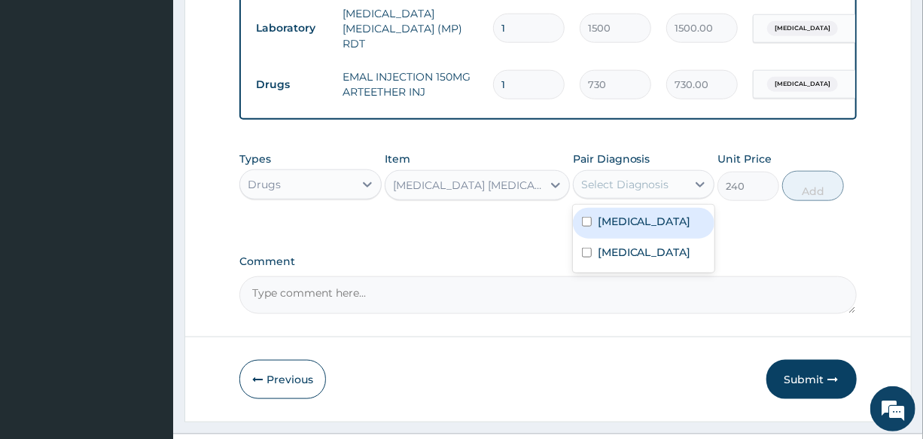
click at [656, 231] on div "Malaria" at bounding box center [643, 223] width 141 height 31
checkbox input "true"
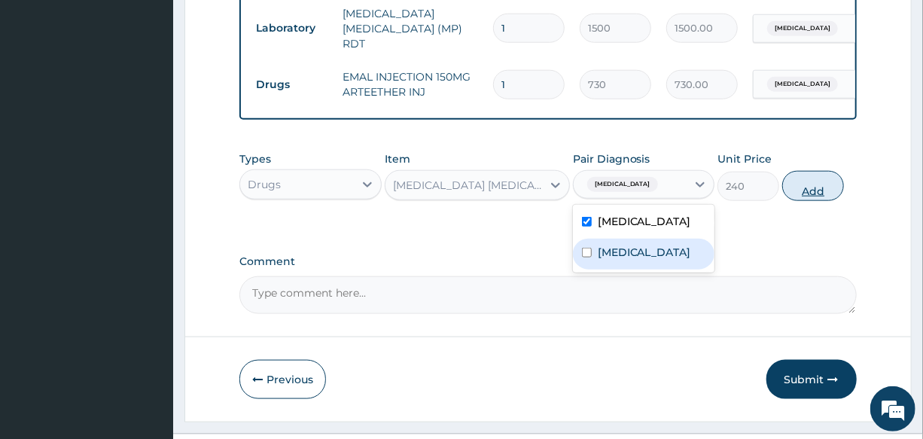
click at [828, 193] on button "Add" at bounding box center [813, 186] width 62 height 30
type input "0"
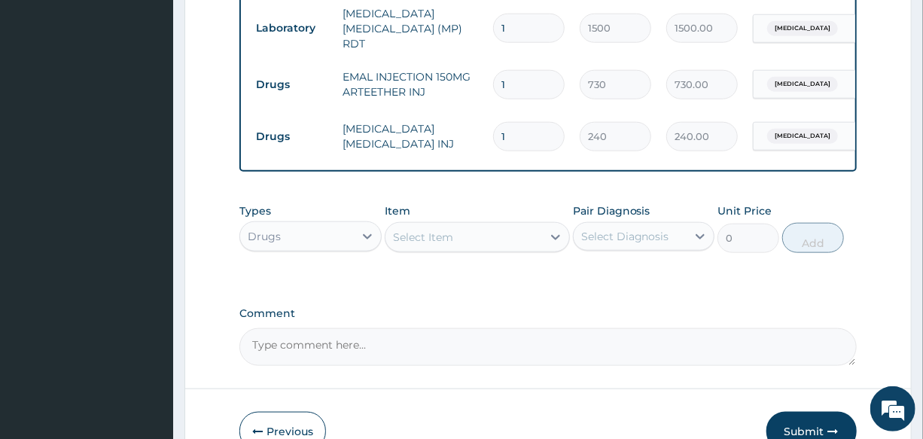
click at [467, 239] on div "Select Item" at bounding box center [463, 237] width 157 height 24
click at [454, 233] on div "Select Item" at bounding box center [463, 237] width 157 height 24
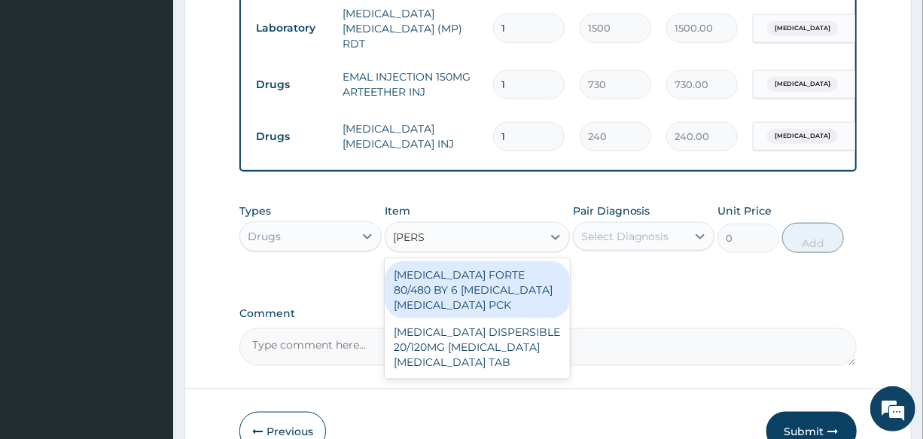
type input "COART"
click at [482, 289] on div "COARTEM FORTE 80/480 BY 6 ARTEMETHER LUMEFANTRINE PCK" at bounding box center [477, 289] width 185 height 57
type input "2800"
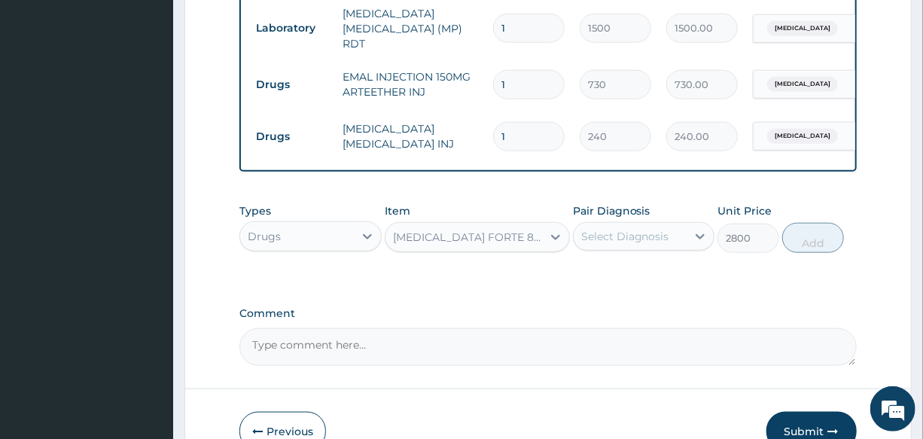
click at [610, 251] on div "Select Diagnosis" at bounding box center [643, 236] width 141 height 29
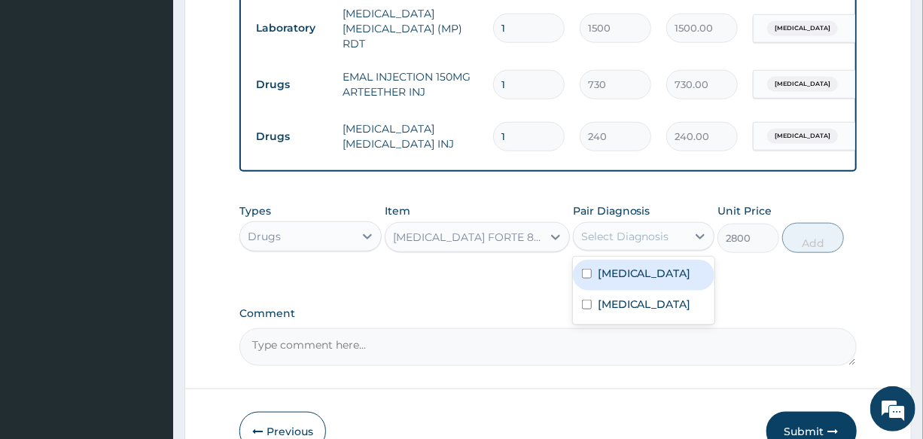
click at [635, 276] on label "Malaria" at bounding box center [643, 273] width 93 height 15
checkbox input "true"
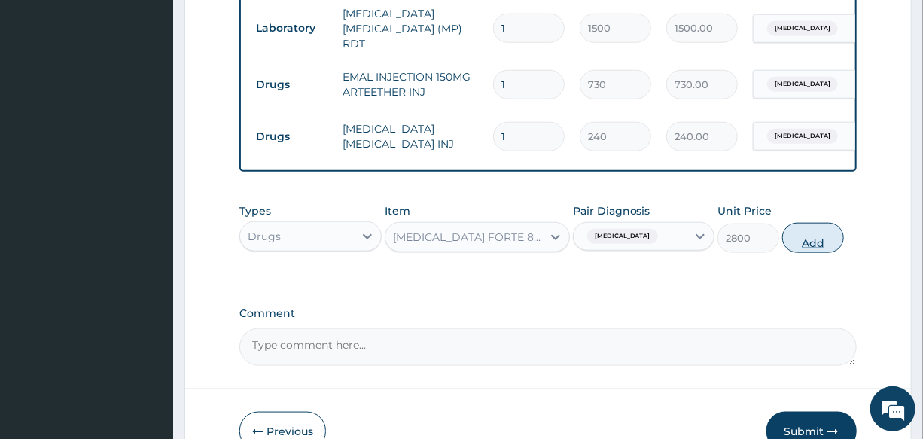
click at [798, 245] on button "Add" at bounding box center [813, 238] width 62 height 30
type input "0"
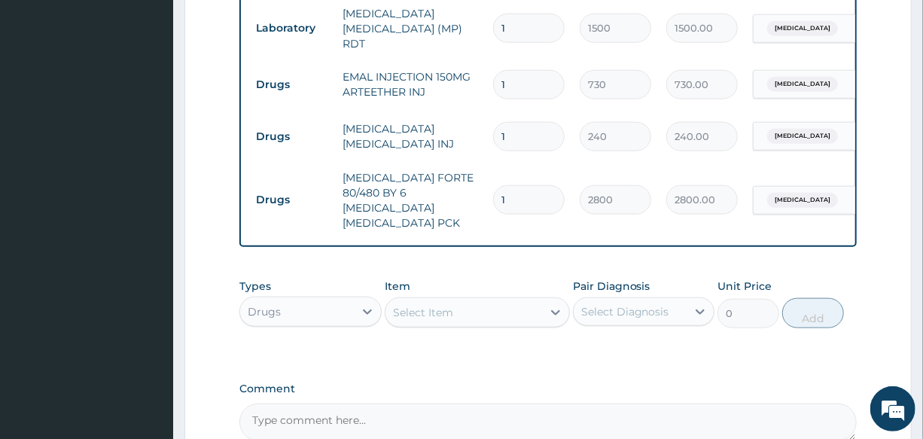
click at [458, 303] on div "Select Item" at bounding box center [463, 312] width 157 height 24
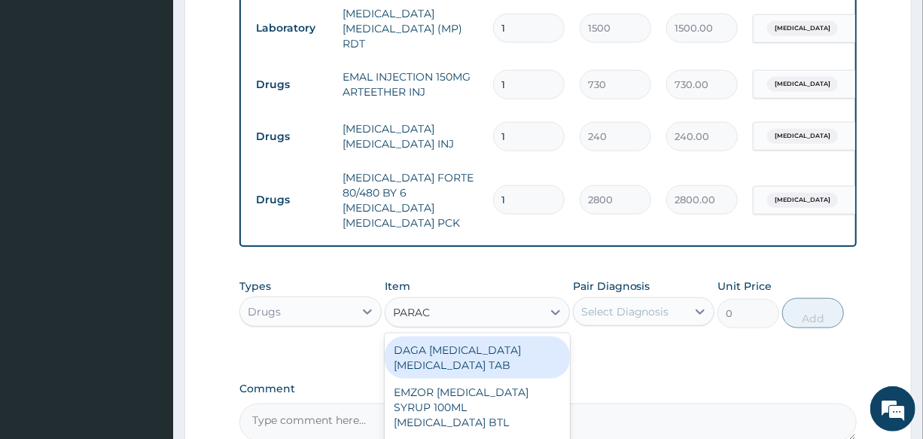
type input "PARACE"
drag, startPoint x: 494, startPoint y: 356, endPoint x: 528, endPoint y: 340, distance: 37.4
click at [498, 354] on div "DAGA [MEDICAL_DATA] [MEDICAL_DATA] TAB" at bounding box center [477, 357] width 185 height 42
type input "20"
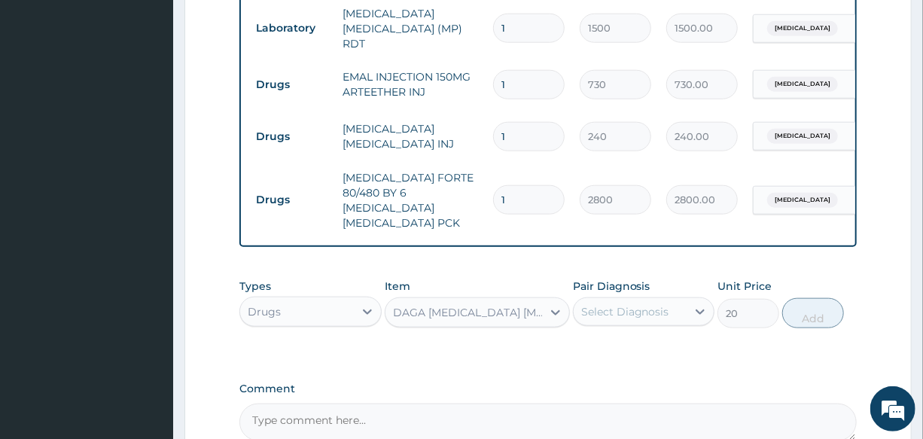
click at [626, 304] on div "Select Diagnosis" at bounding box center [625, 311] width 88 height 15
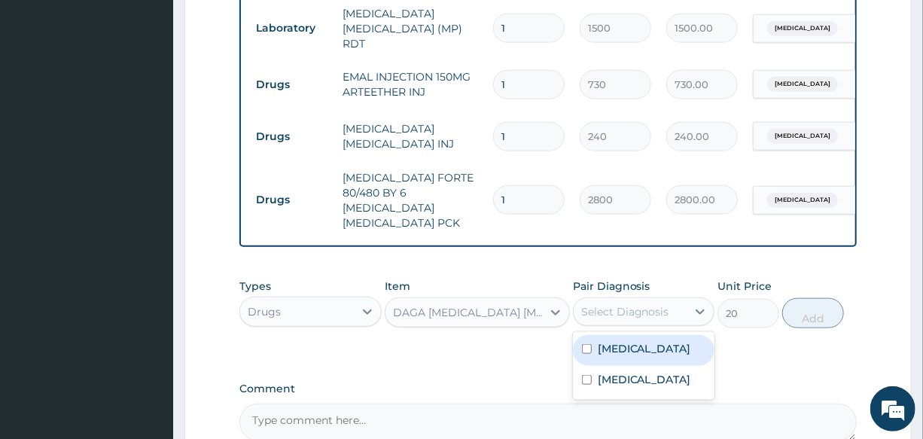
click at [630, 351] on div "[MEDICAL_DATA]" at bounding box center [643, 350] width 141 height 31
checkbox input "true"
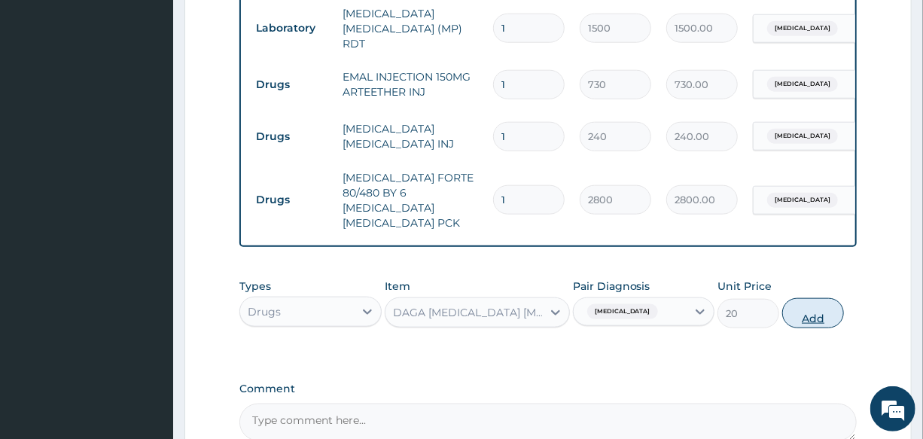
click at [829, 304] on button "Add" at bounding box center [813, 313] width 62 height 30
type input "0"
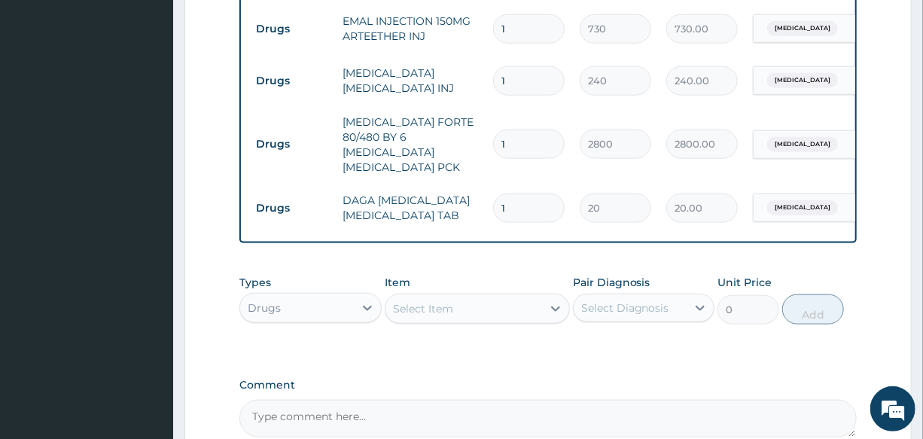
scroll to position [813, 0]
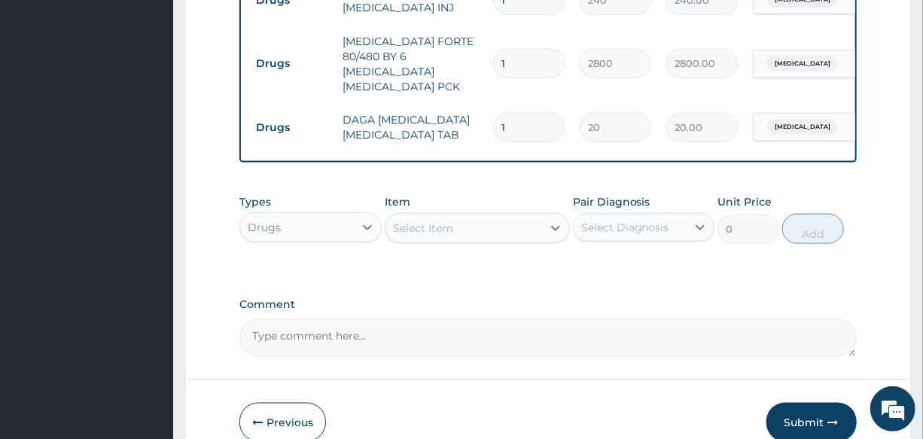
click at [455, 216] on div "Select Item" at bounding box center [463, 228] width 157 height 24
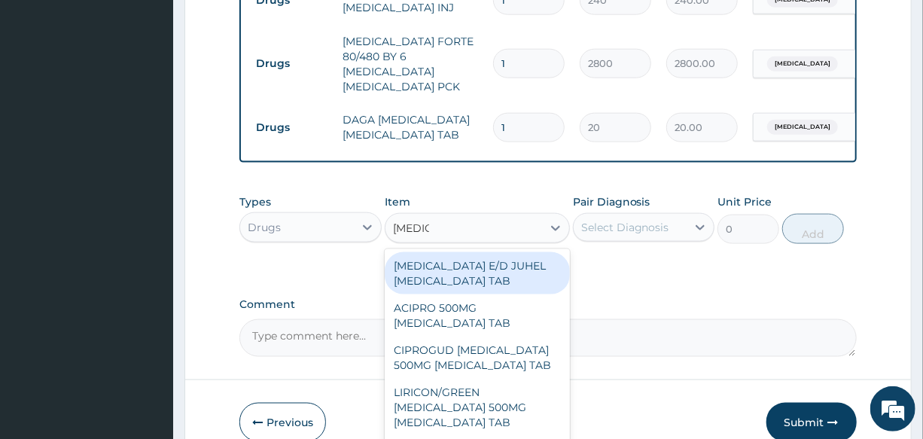
type input "CIPROF"
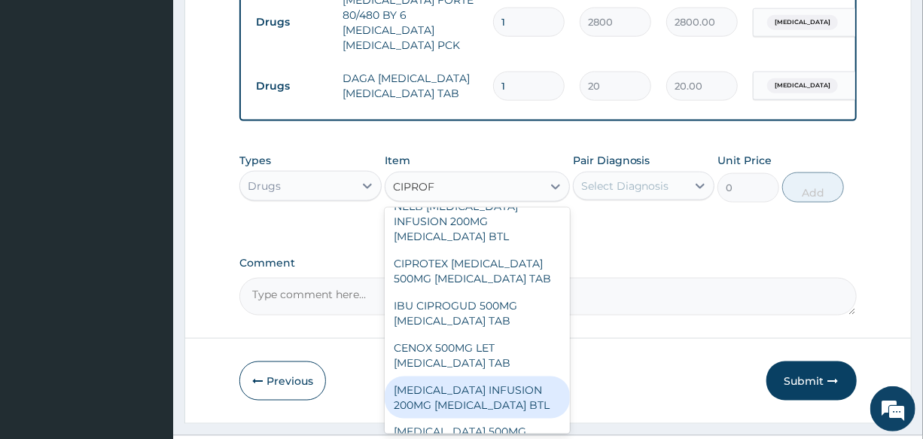
scroll to position [877, 0]
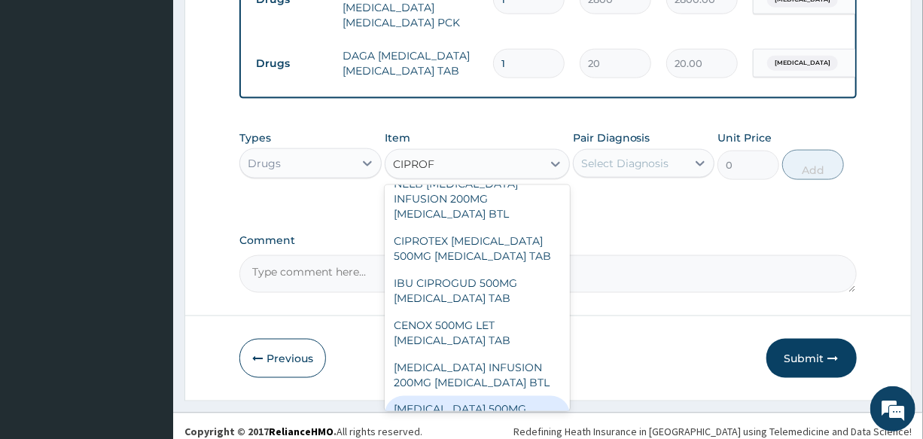
click at [432, 396] on div "[MEDICAL_DATA] 500MG [MEDICAL_DATA] TAB" at bounding box center [477, 417] width 185 height 42
type input "250"
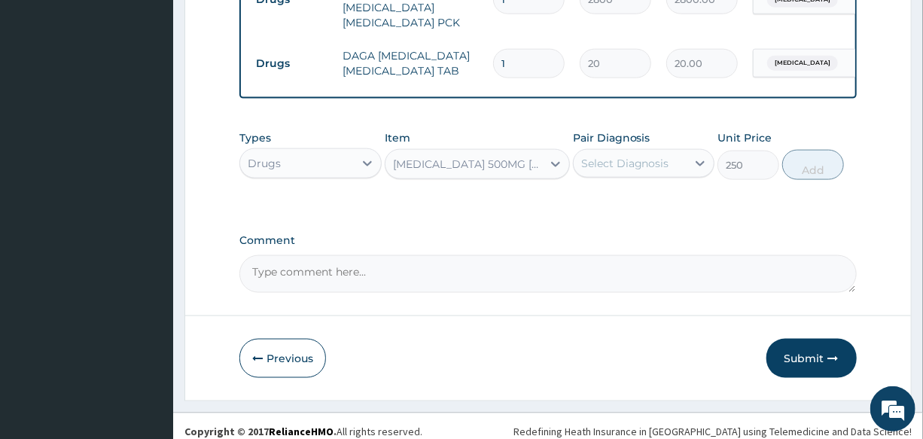
click at [632, 156] on div "Select Diagnosis" at bounding box center [625, 163] width 88 height 15
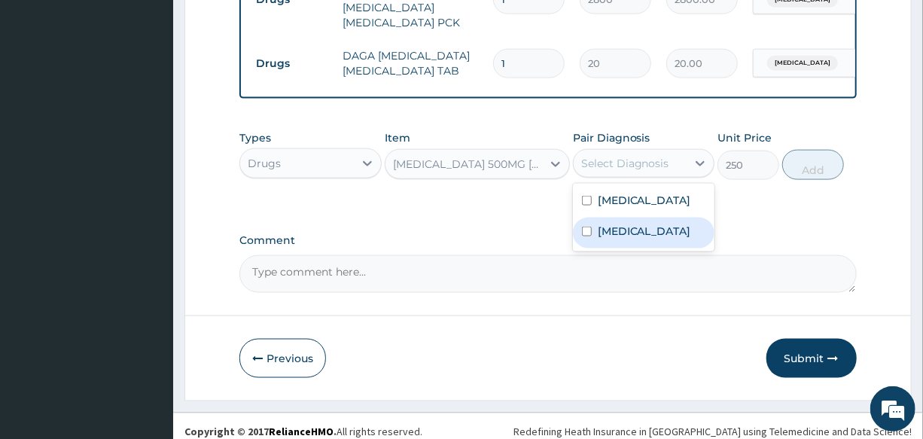
click at [681, 228] on div "Adenoviral enteritis" at bounding box center [643, 232] width 141 height 31
checkbox input "true"
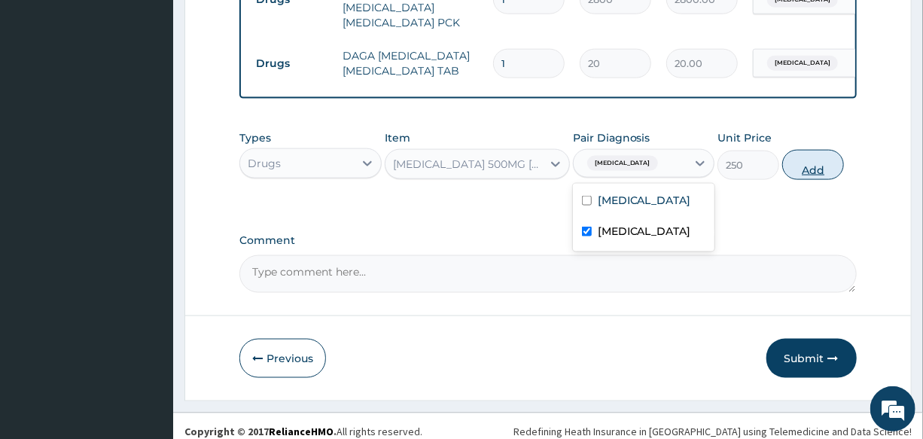
click at [816, 150] on button "Add" at bounding box center [813, 165] width 62 height 30
type input "0"
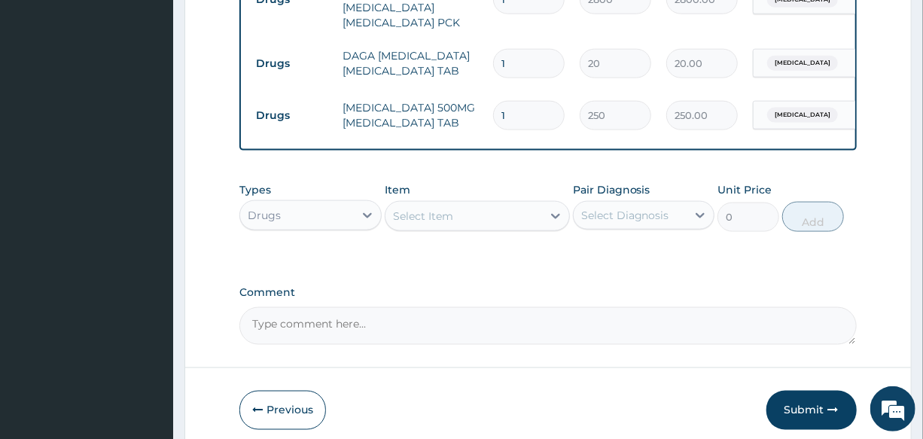
click at [472, 205] on div "Select Item" at bounding box center [463, 216] width 157 height 24
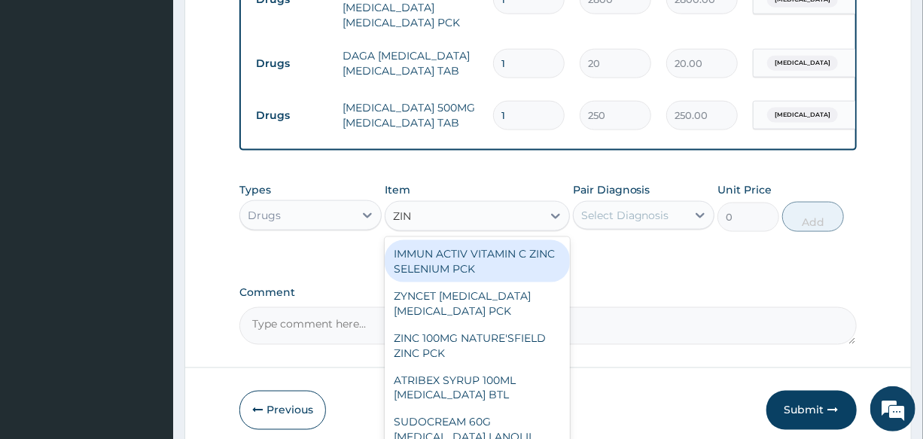
type input "ZINC"
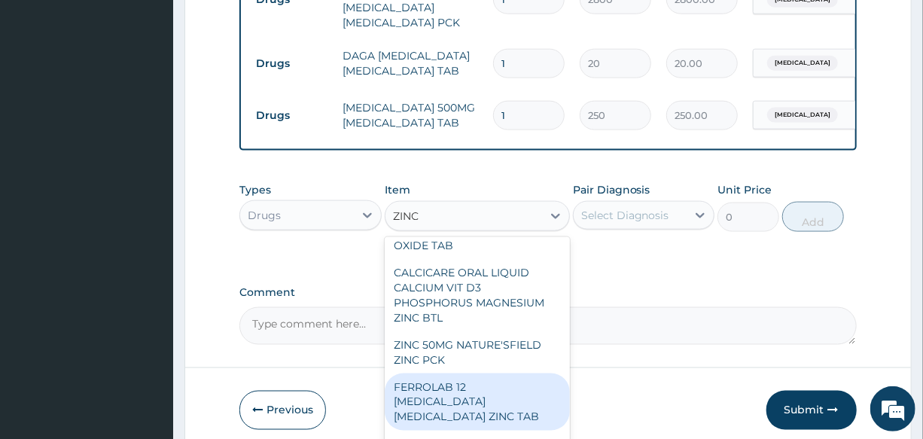
scroll to position [547, 0]
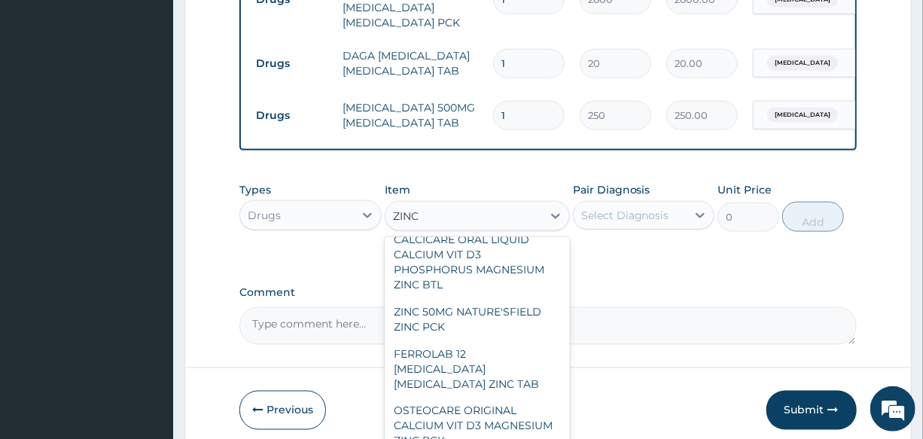
type input "450"
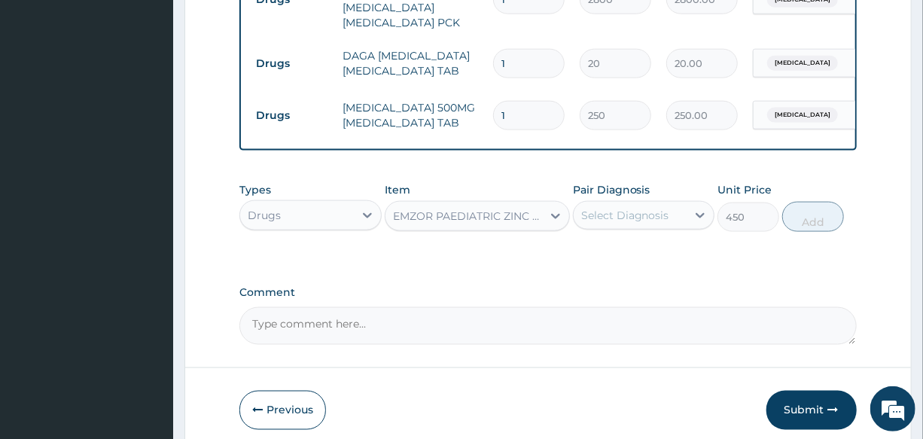
click at [628, 208] on div "Select Diagnosis" at bounding box center [625, 215] width 88 height 15
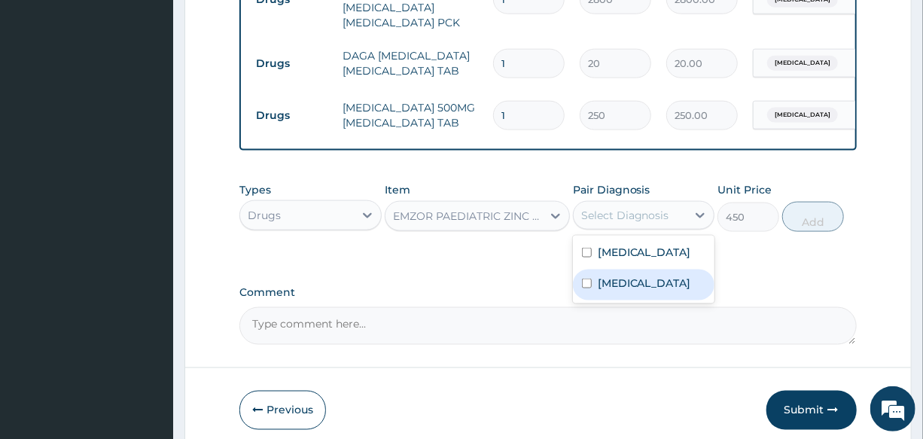
click at [669, 276] on label "Adenoviral enteritis" at bounding box center [643, 282] width 93 height 15
checkbox input "true"
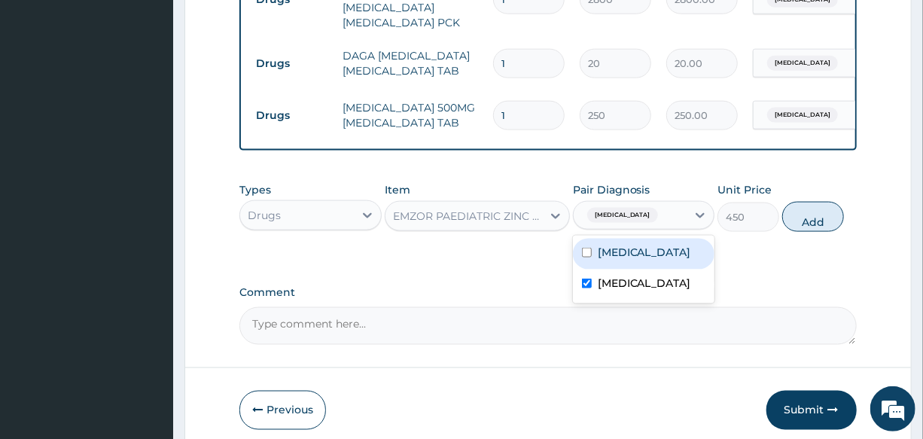
click at [641, 239] on div "[MEDICAL_DATA]" at bounding box center [643, 254] width 141 height 31
checkbox input "true"
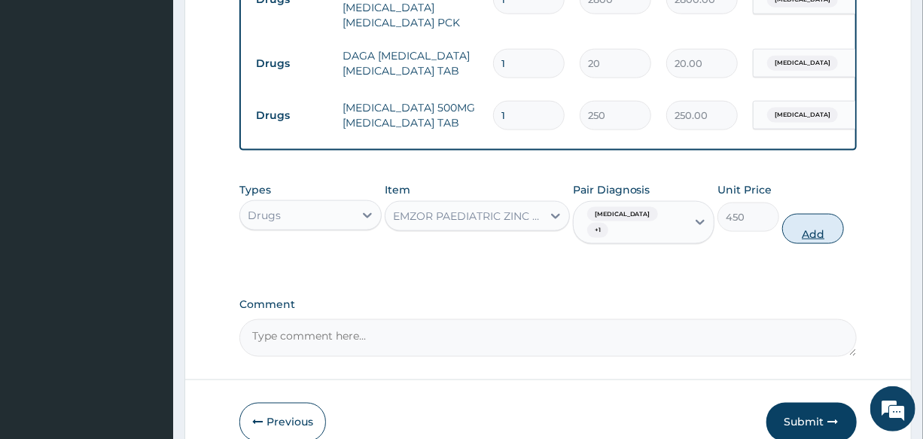
click at [801, 220] on button "Add" at bounding box center [813, 229] width 62 height 30
type input "0"
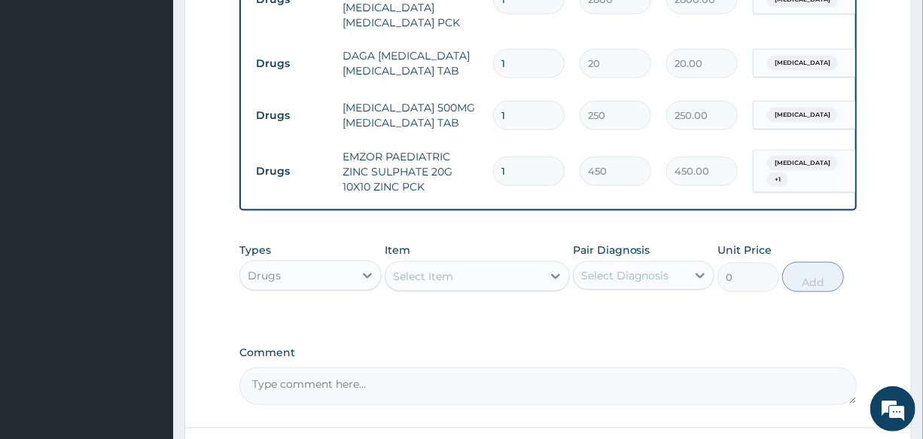
click at [467, 269] on div "Select Item" at bounding box center [463, 276] width 157 height 24
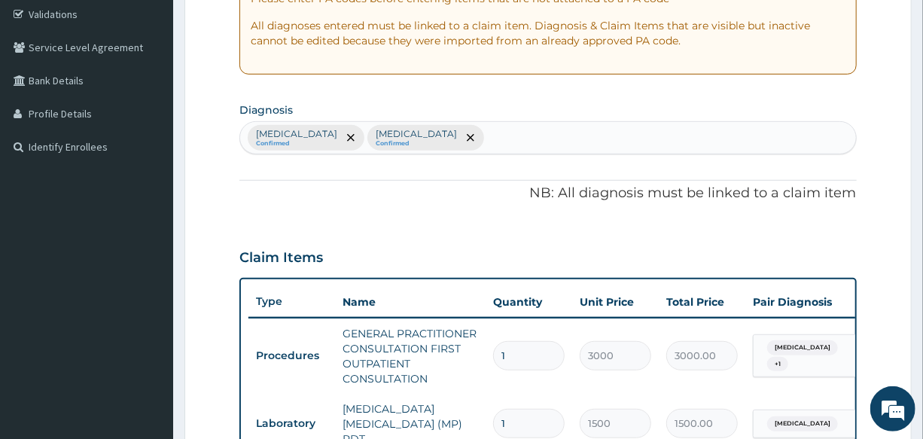
scroll to position [262, 0]
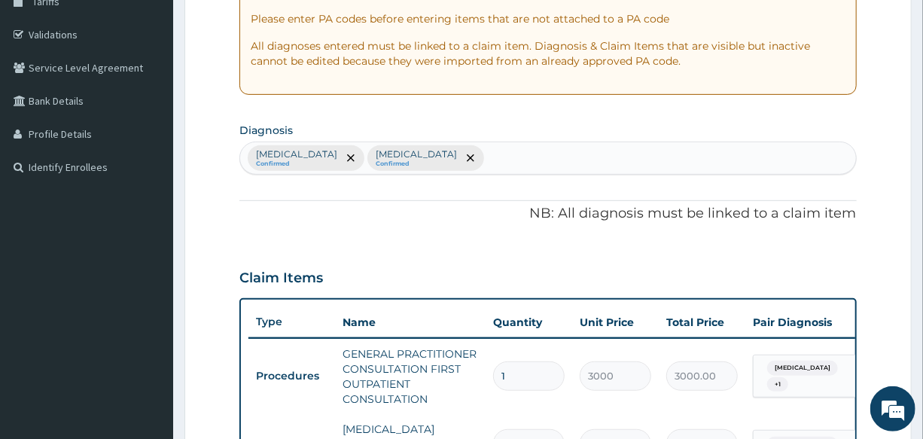
click at [475, 150] on div "Malaria Confirmed Adenoviral enteritis Confirmed" at bounding box center [547, 158] width 615 height 32
type input "UPPER RE"
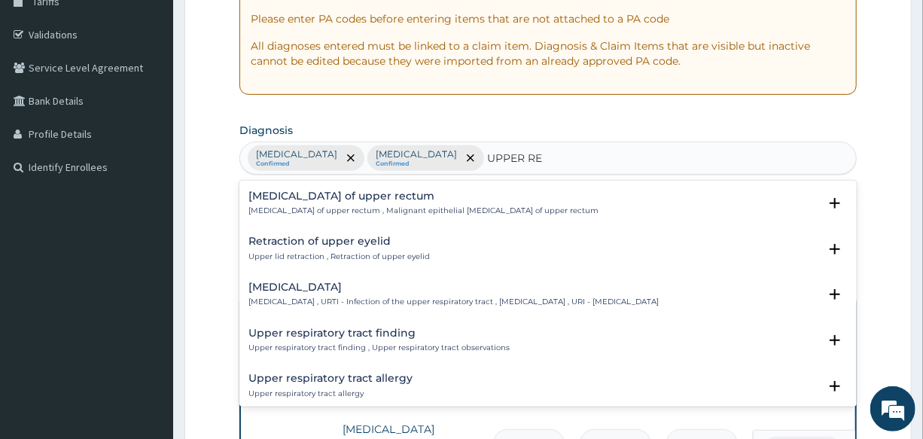
scroll to position [68, 0]
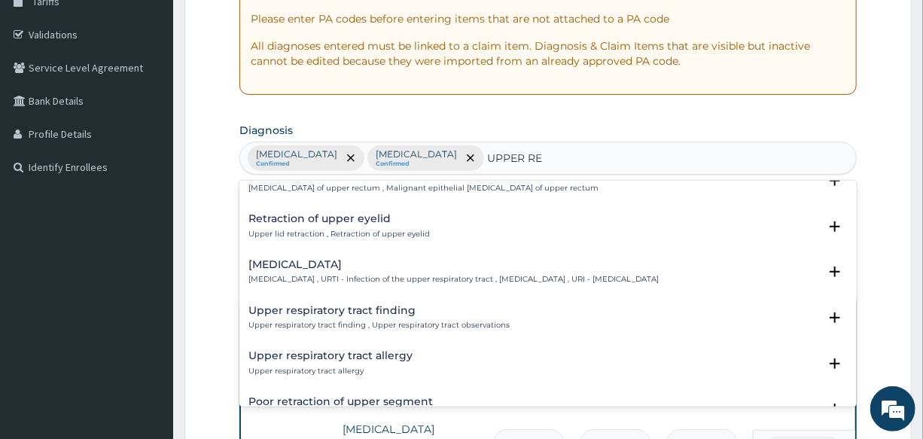
click at [284, 270] on div "[MEDICAL_DATA] [MEDICAL_DATA] , URTI - Infection of the upper respiratory tract…" at bounding box center [453, 272] width 410 height 26
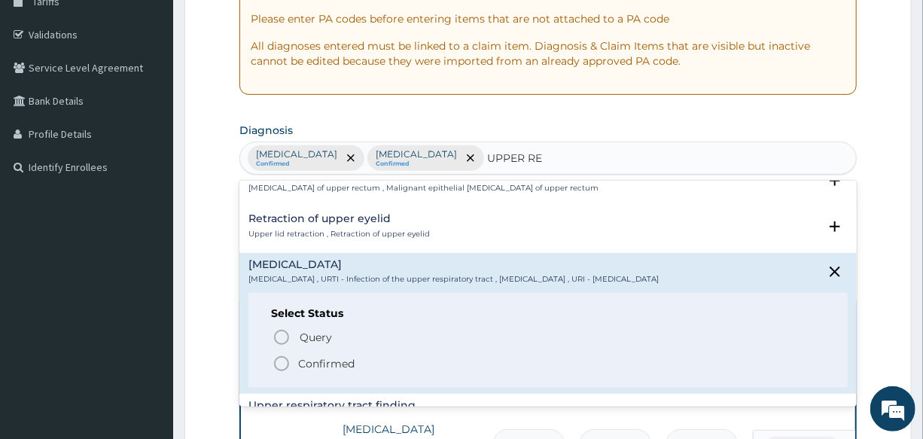
click at [278, 369] on circle "status option filled" at bounding box center [282, 364] width 14 height 14
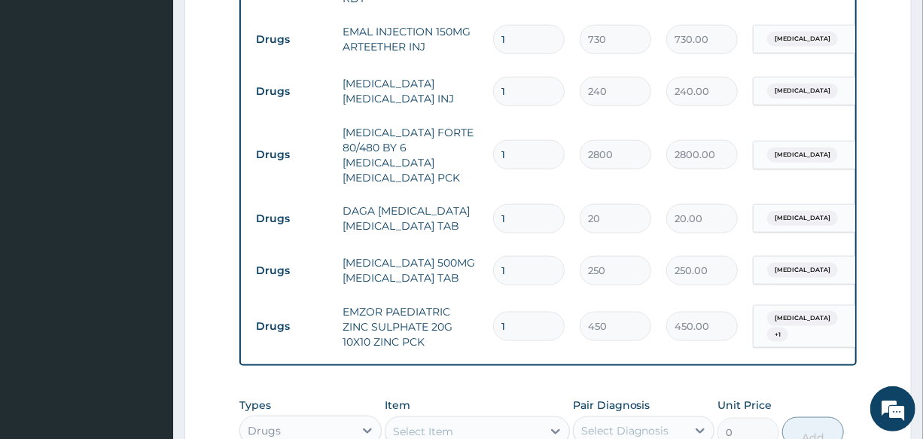
scroll to position [740, 0]
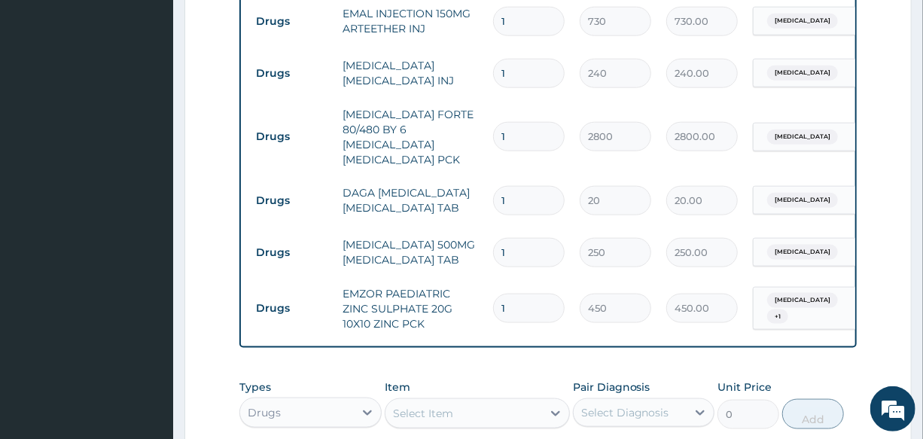
click at [430, 406] on div "Select Item" at bounding box center [423, 413] width 60 height 15
type input "LORAT"
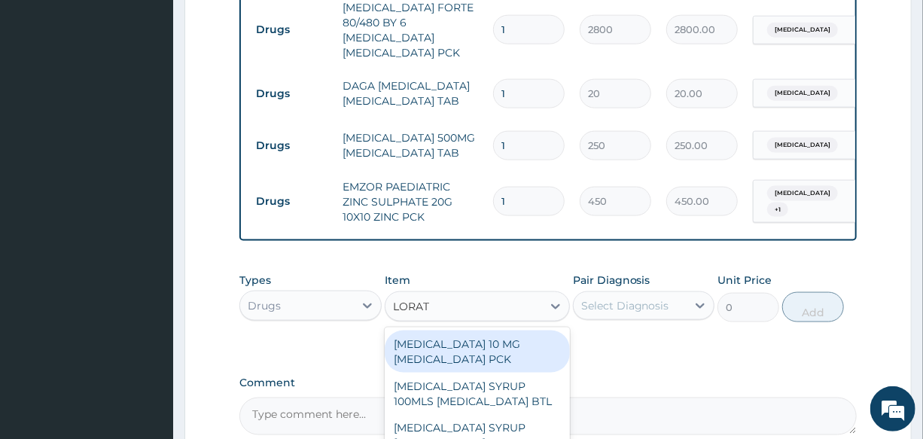
scroll to position [877, 0]
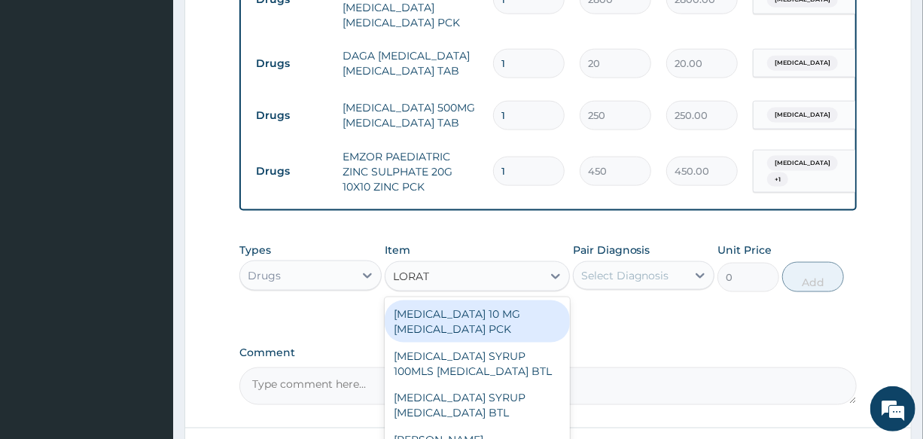
click at [487, 309] on div "[MEDICAL_DATA] 10 MG [MEDICAL_DATA] PCK" at bounding box center [477, 321] width 185 height 42
type input "700"
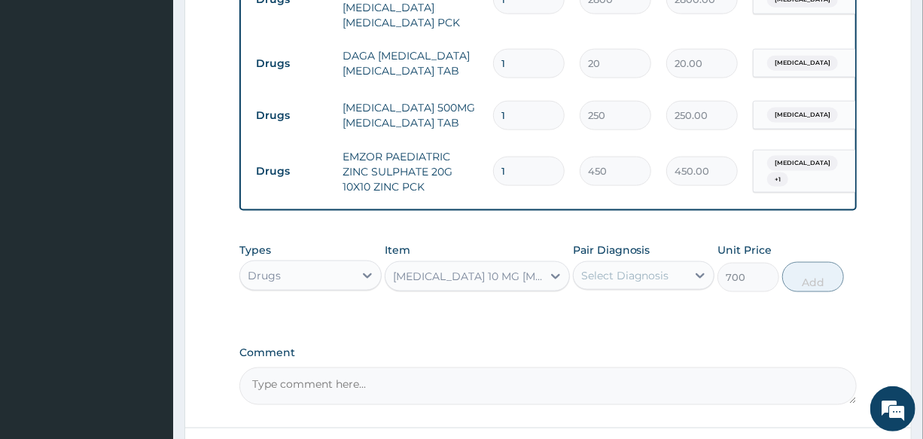
click at [669, 263] on div "Select Diagnosis" at bounding box center [629, 275] width 113 height 24
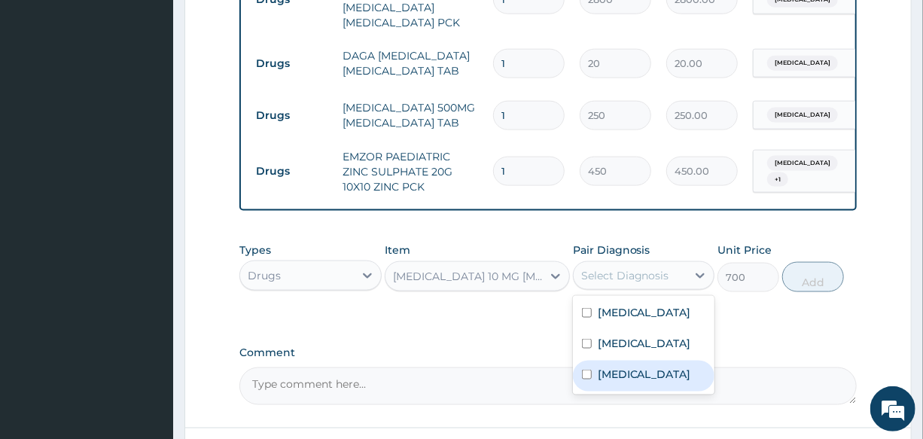
click at [665, 385] on div "[MEDICAL_DATA]" at bounding box center [643, 375] width 141 height 31
checkbox input "true"
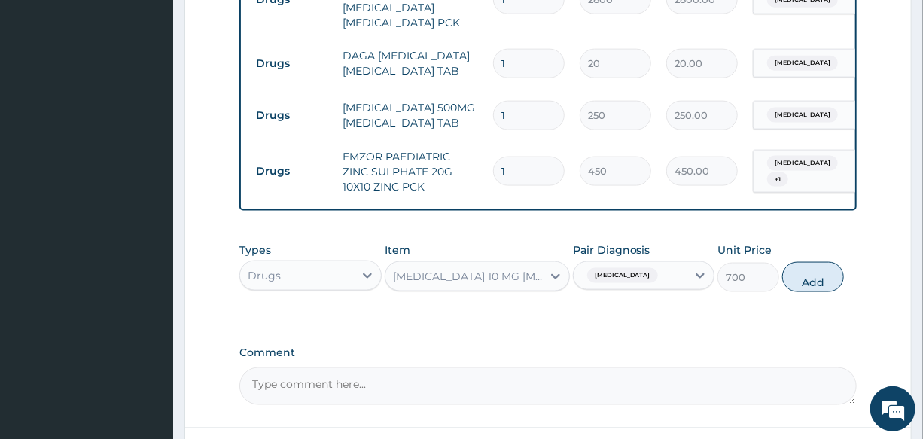
click at [811, 281] on div "Types Drugs Item LORATADINE 10 MG LORATADINE PCK Pair Diagnosis Upper respirato…" at bounding box center [547, 267] width 616 height 65
click at [811, 276] on button "Add" at bounding box center [813, 277] width 62 height 30
type input "0"
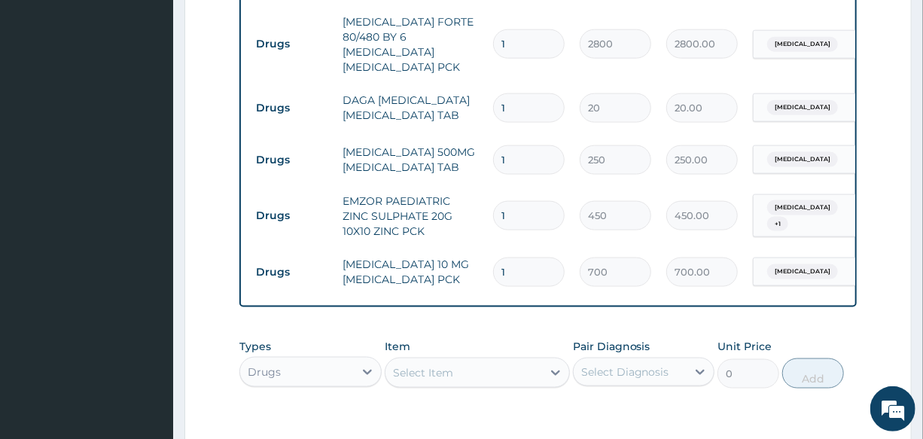
scroll to position [809, 0]
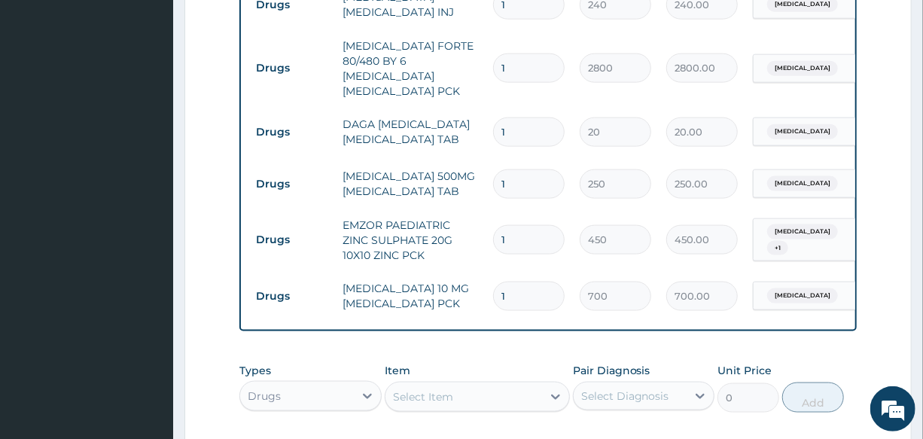
click at [527, 169] on input "1" at bounding box center [528, 183] width 71 height 29
type input "10"
type input "2500.00"
type input "10"
drag, startPoint x: 534, startPoint y: 98, endPoint x: 456, endPoint y: 129, distance: 84.4
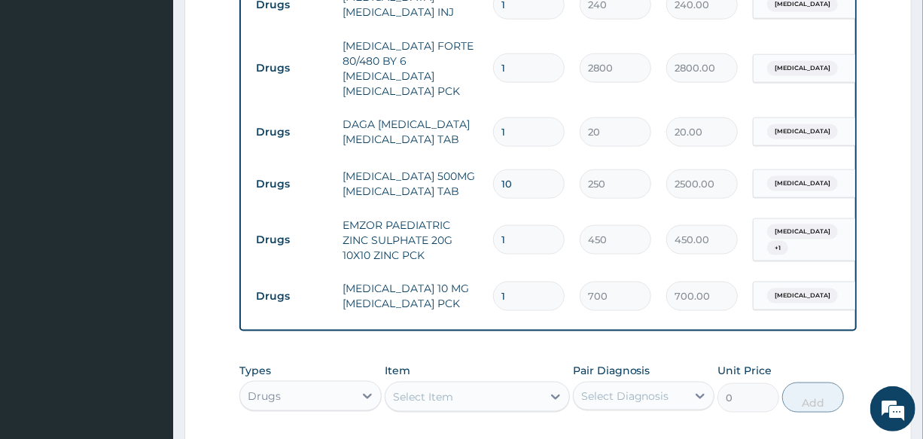
click at [456, 129] on tr "Drugs DAGA [MEDICAL_DATA] [MEDICAL_DATA] TAB 1 20 20.00 [MEDICAL_DATA] Delete" at bounding box center [616, 132] width 737 height 52
type input "2"
type input "40.00"
type input "24"
type input "480.00"
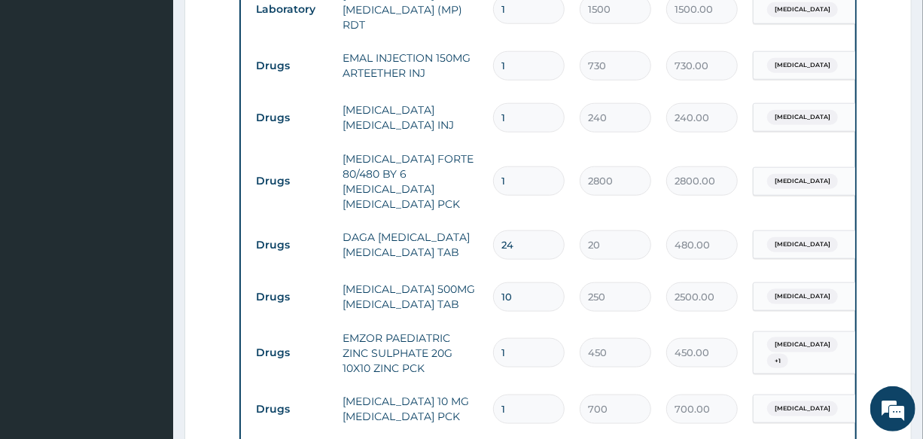
scroll to position [672, 0]
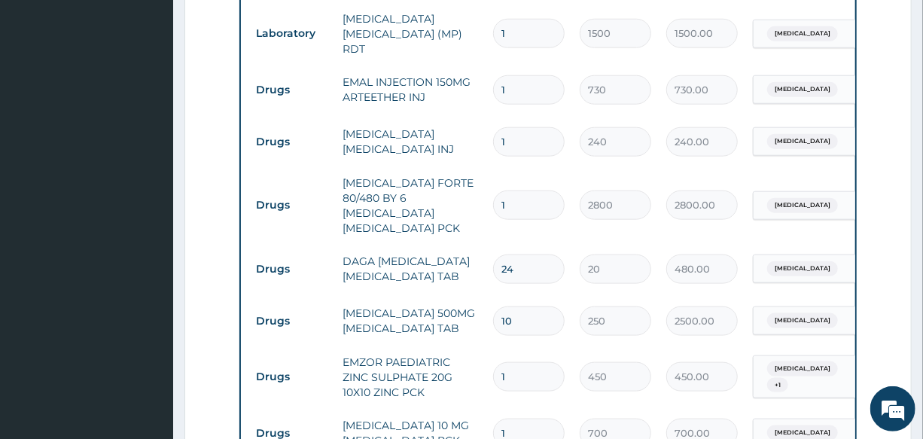
type input "24"
drag, startPoint x: 536, startPoint y: 86, endPoint x: 415, endPoint y: 84, distance: 120.4
click at [415, 84] on tr "Drugs EMAL INJECTION 150MG ARTEETHER INJ 1 730 730.00 [MEDICAL_DATA] Delete" at bounding box center [616, 90] width 737 height 52
type input "3"
type input "2190.00"
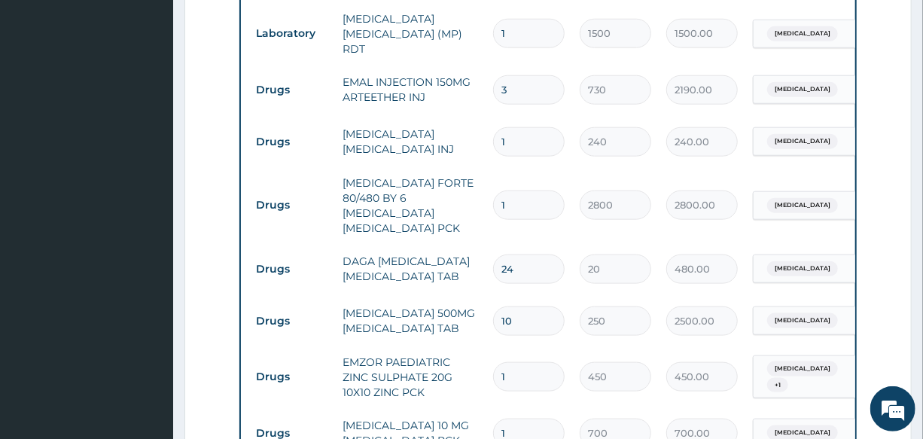
type input "3"
click at [357, 119] on td "[MEDICAL_DATA] [MEDICAL_DATA] INJ" at bounding box center [410, 141] width 150 height 45
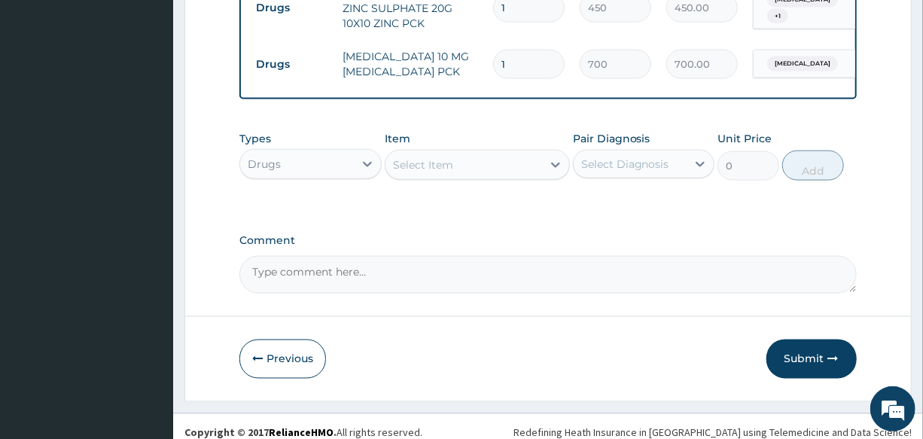
scroll to position [1042, 0]
click at [805, 345] on button "Submit" at bounding box center [811, 357] width 90 height 39
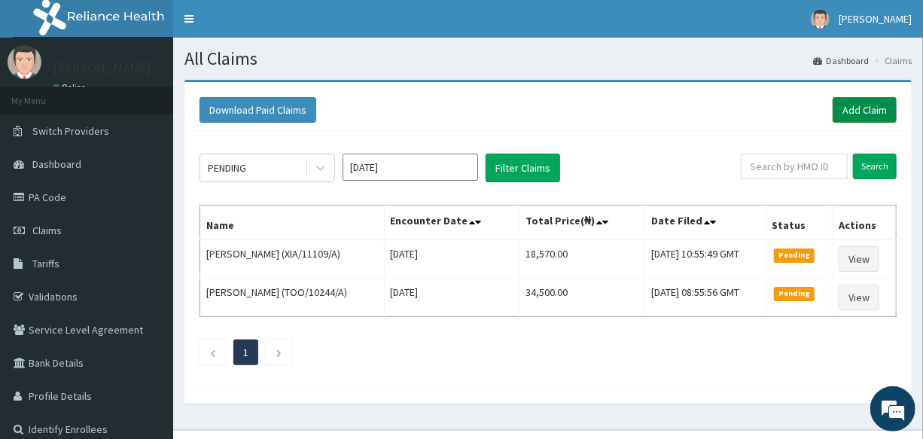
click at [852, 118] on link "Add Claim" at bounding box center [864, 110] width 64 height 26
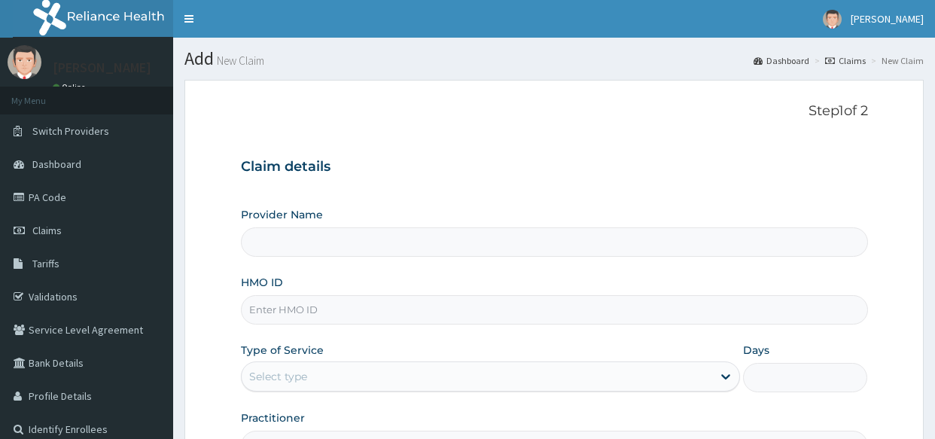
type input "International Clinics And Hospitals Ltd"
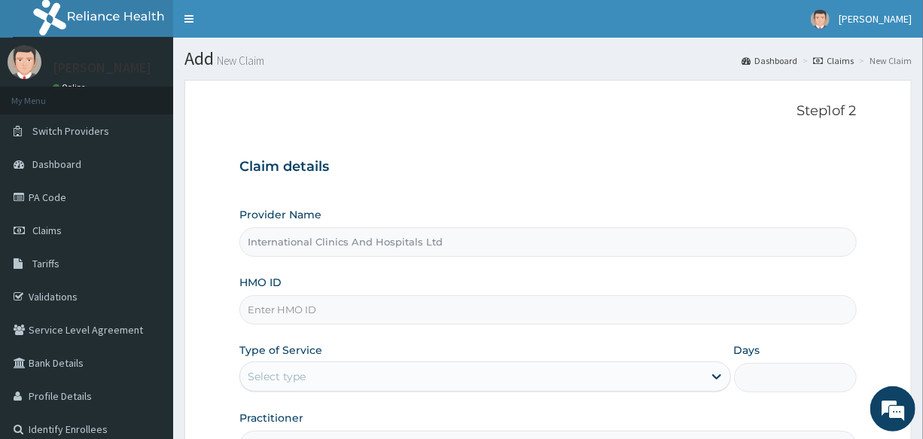
click at [313, 312] on input "HMO ID" at bounding box center [547, 309] width 616 height 29
type input "NBL/10556/A"
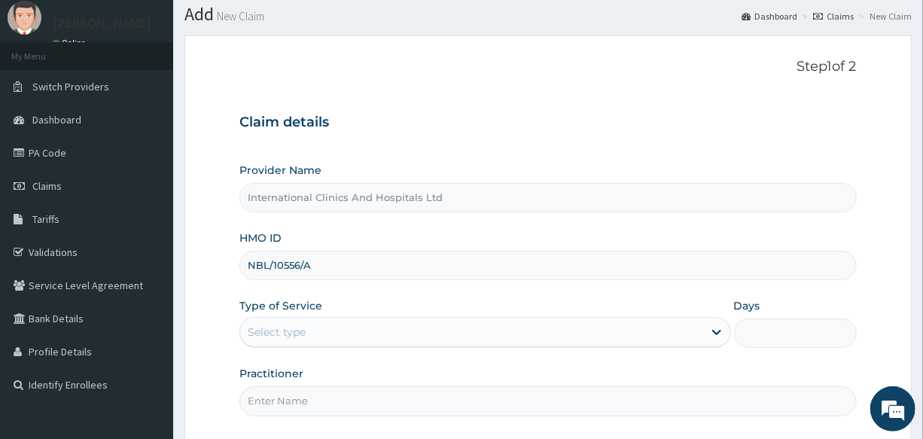
scroll to position [68, 0]
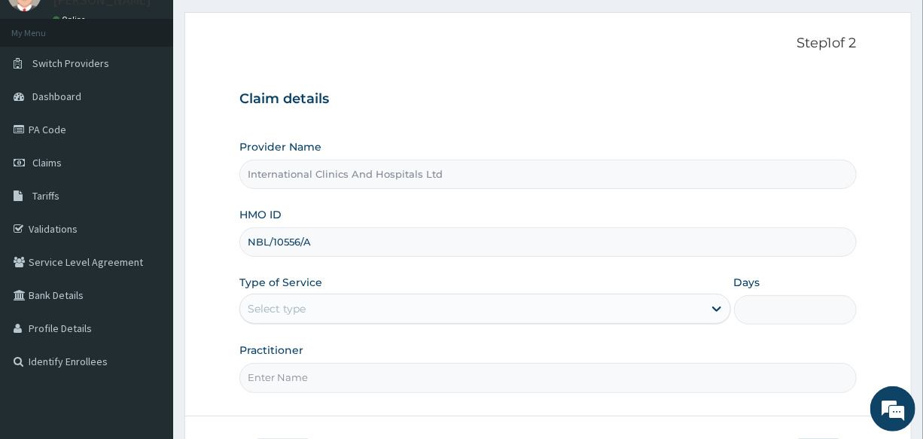
click at [332, 300] on div "Select type" at bounding box center [471, 308] width 462 height 24
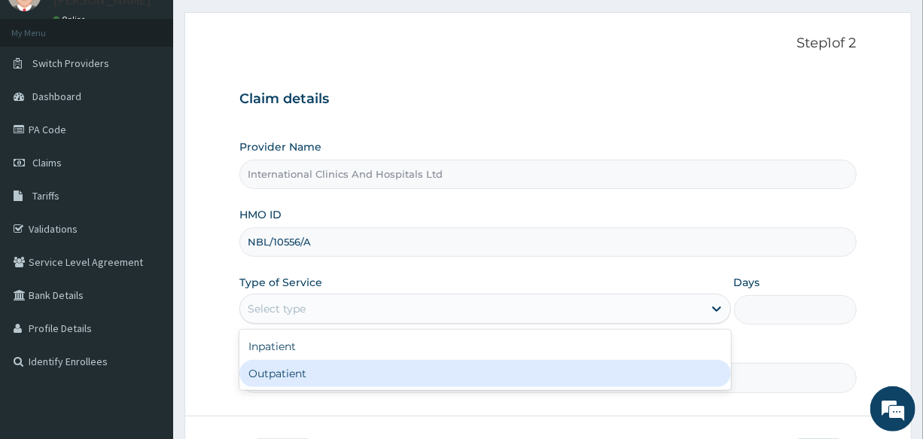
click at [357, 368] on div "Outpatient" at bounding box center [484, 373] width 491 height 27
type input "1"
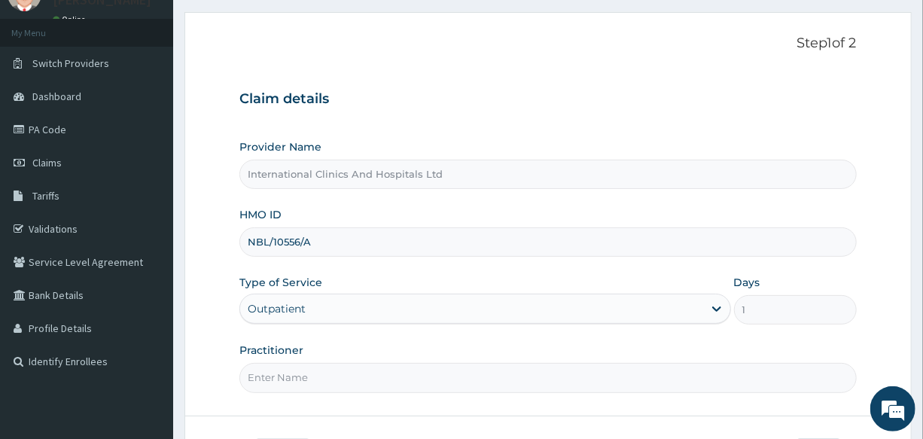
click at [357, 368] on input "Practitioner" at bounding box center [547, 377] width 616 height 29
type input "[PERSON_NAME]"
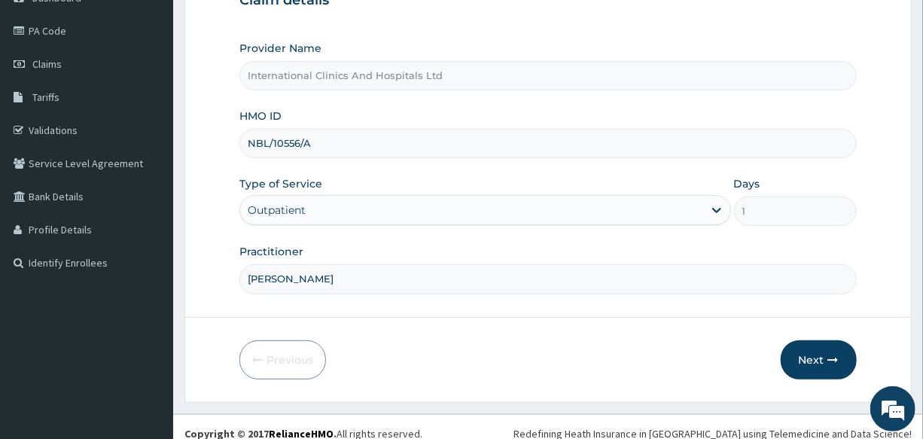
scroll to position [178, 0]
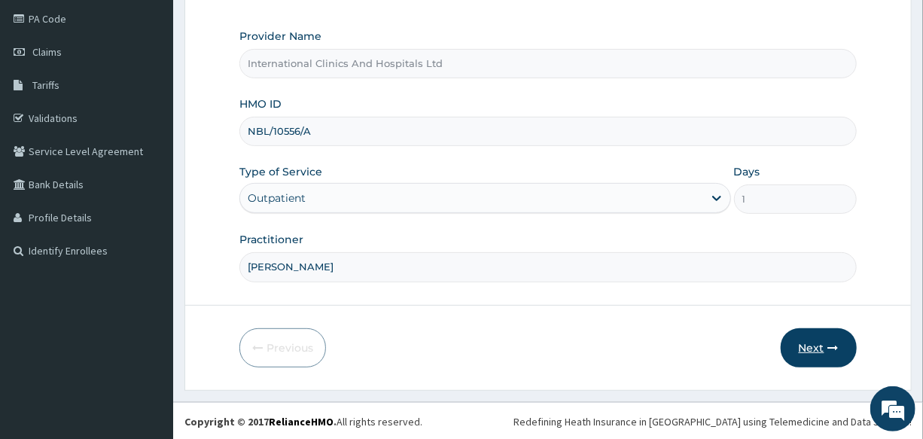
click at [807, 347] on button "Next" at bounding box center [818, 347] width 76 height 39
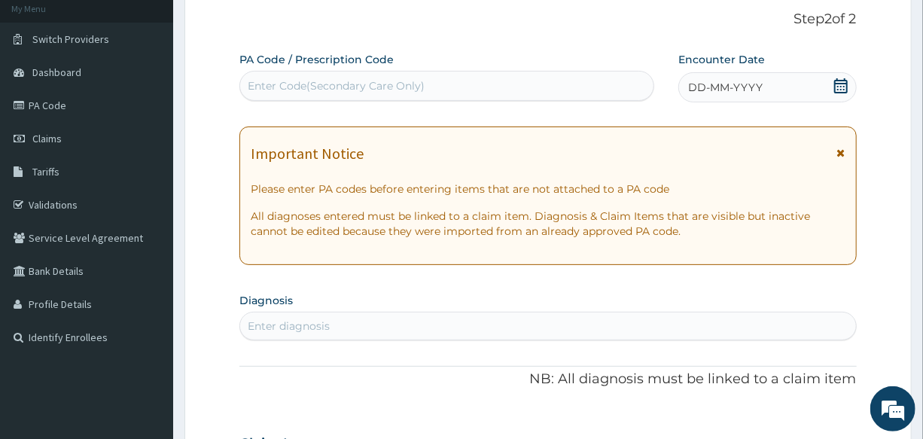
scroll to position [0, 0]
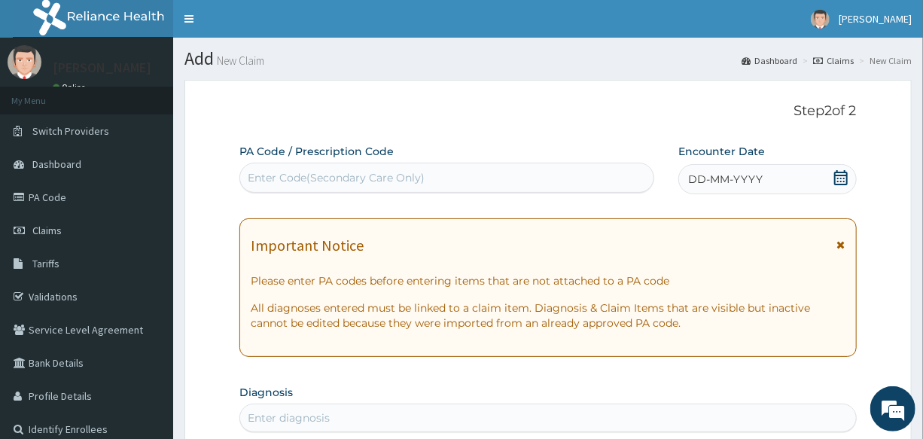
click at [750, 174] on span "DD-MM-YYYY" at bounding box center [725, 179] width 74 height 15
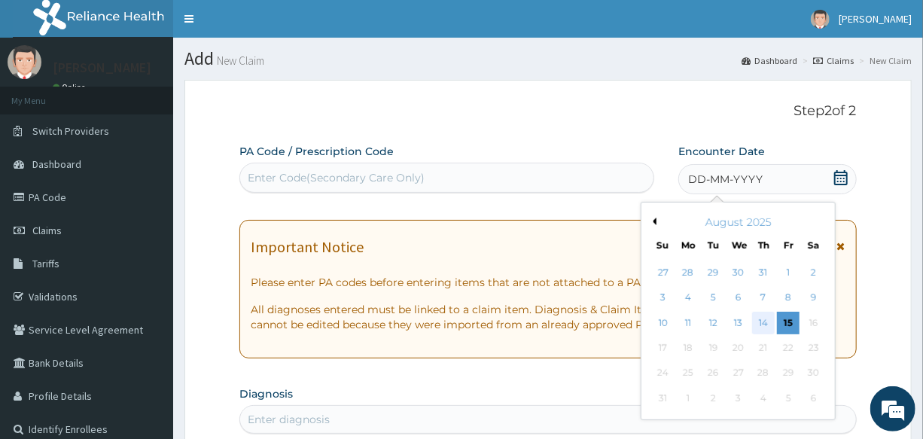
click at [759, 321] on div "14" at bounding box center [763, 323] width 23 height 23
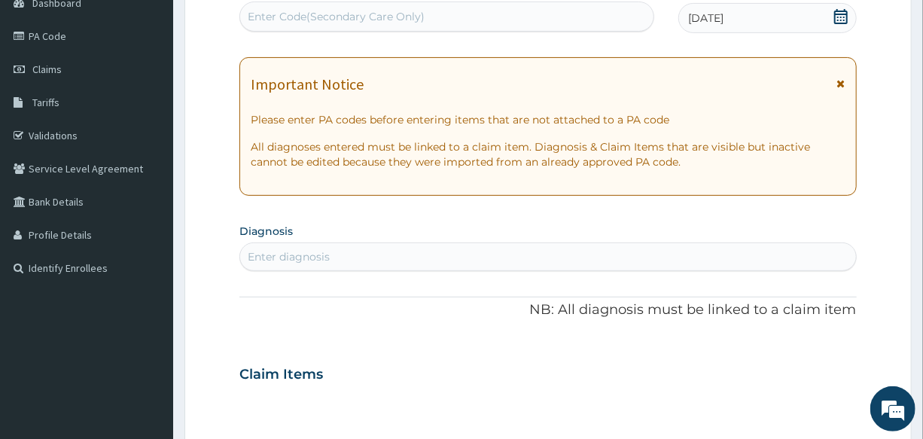
scroll to position [205, 0]
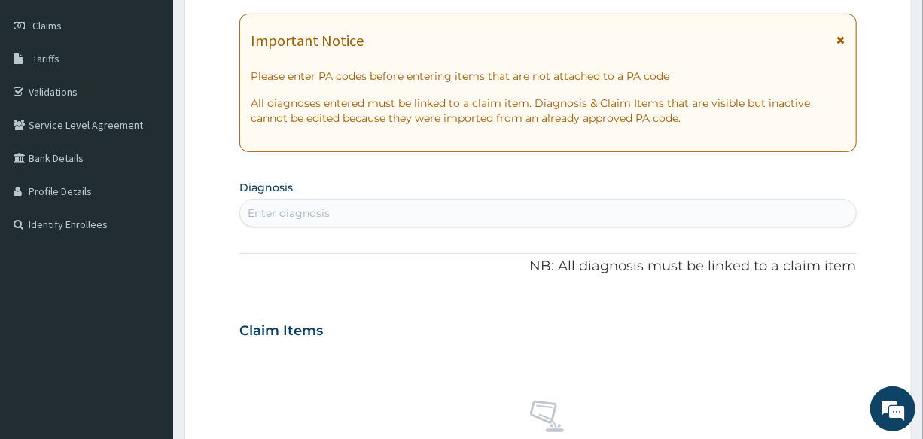
click at [394, 214] on div "Enter diagnosis" at bounding box center [547, 213] width 615 height 24
type input "[MEDICAL_DATA]"
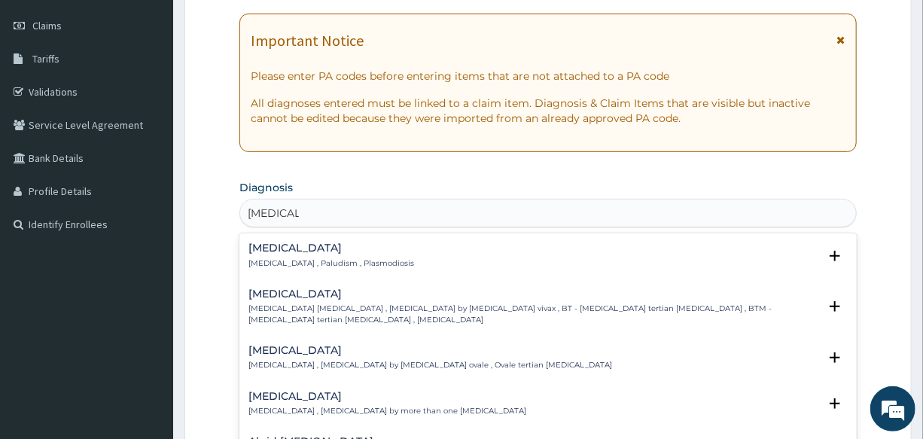
click at [305, 243] on h4 "[MEDICAL_DATA]" at bounding box center [331, 247] width 166 height 11
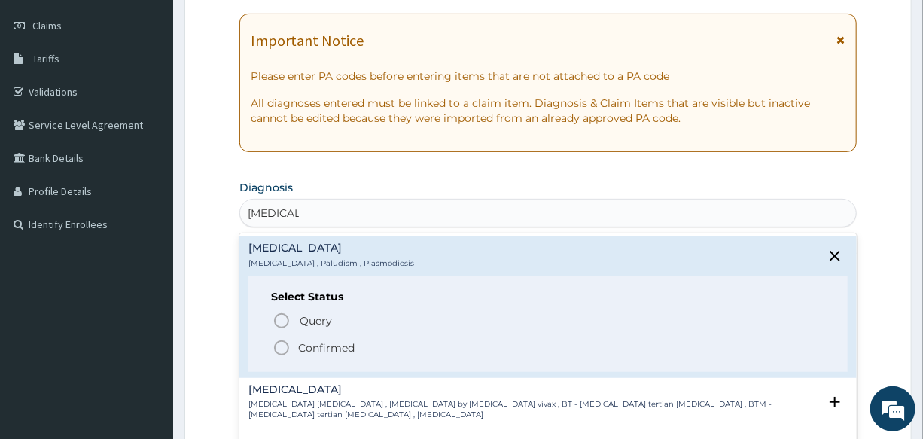
click at [283, 353] on circle "status option filled" at bounding box center [282, 348] width 14 height 14
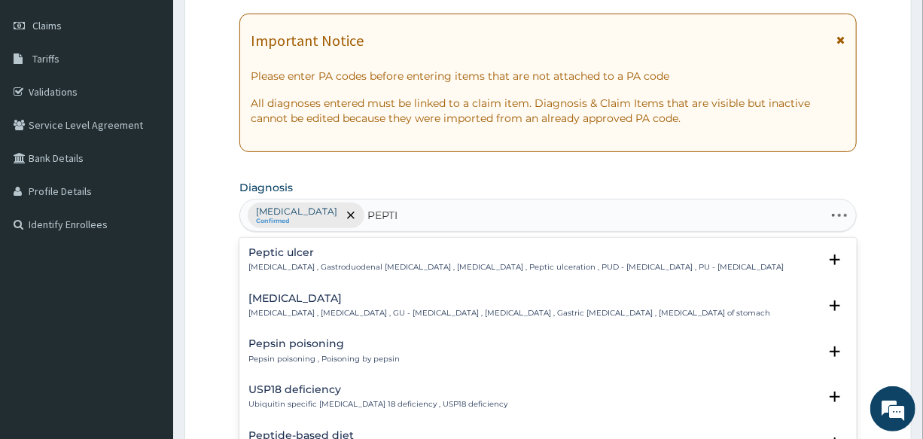
type input "PEPTIC"
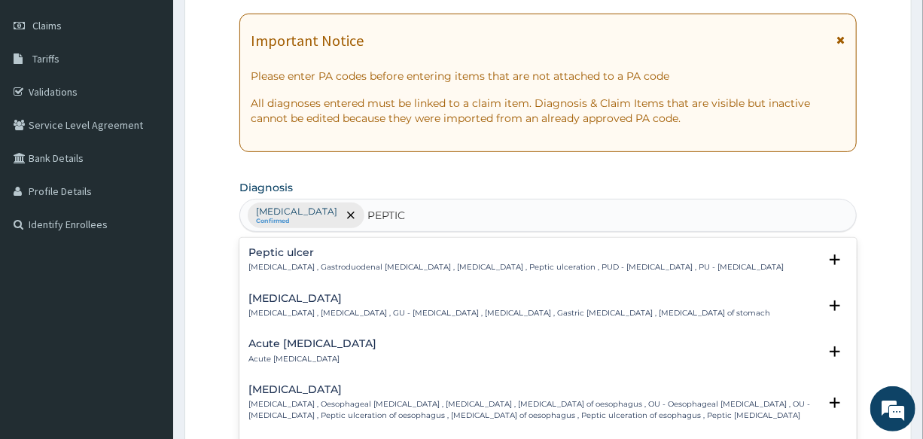
click at [293, 248] on h4 "Peptic ulcer" at bounding box center [515, 252] width 535 height 11
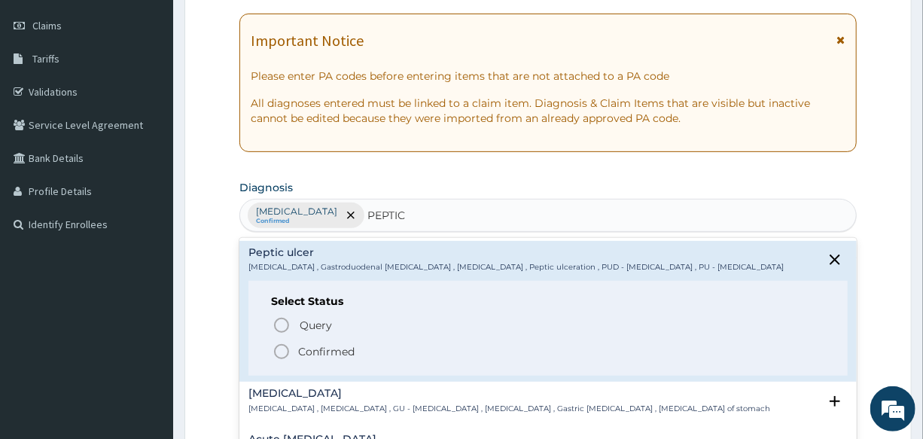
click at [281, 342] on icon "status option filled" at bounding box center [281, 351] width 18 height 18
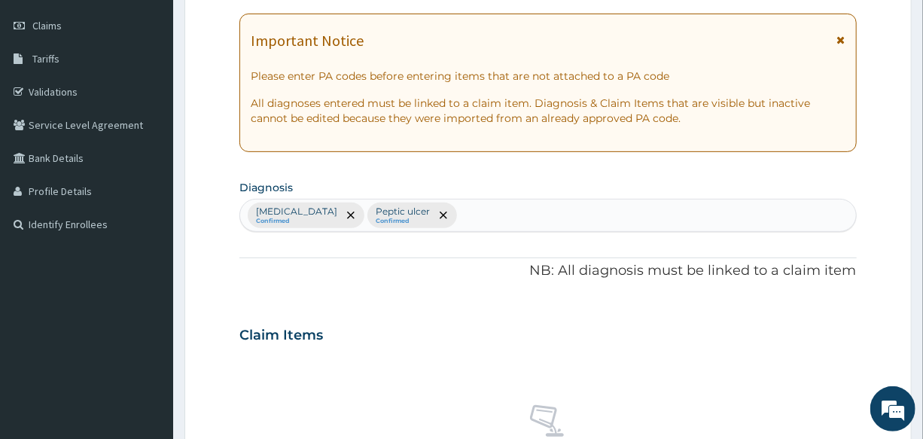
click at [433, 222] on div "[MEDICAL_DATA] Confirmed [MEDICAL_DATA] Confirmed" at bounding box center [547, 215] width 615 height 32
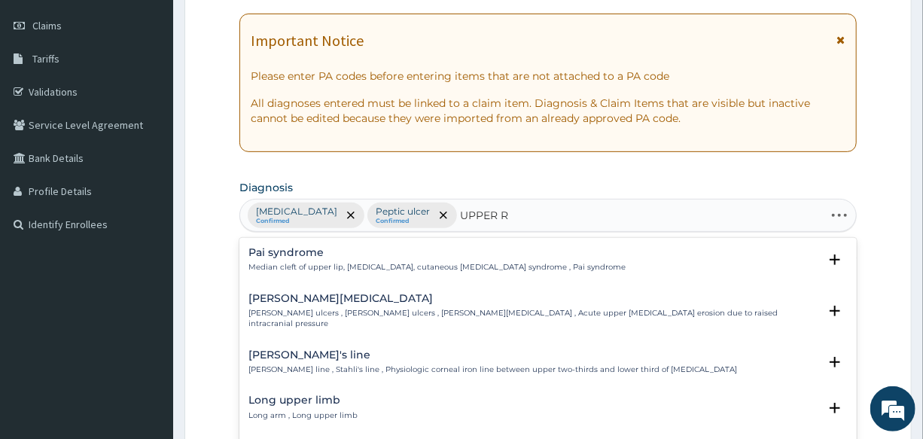
type input "UPPER RE"
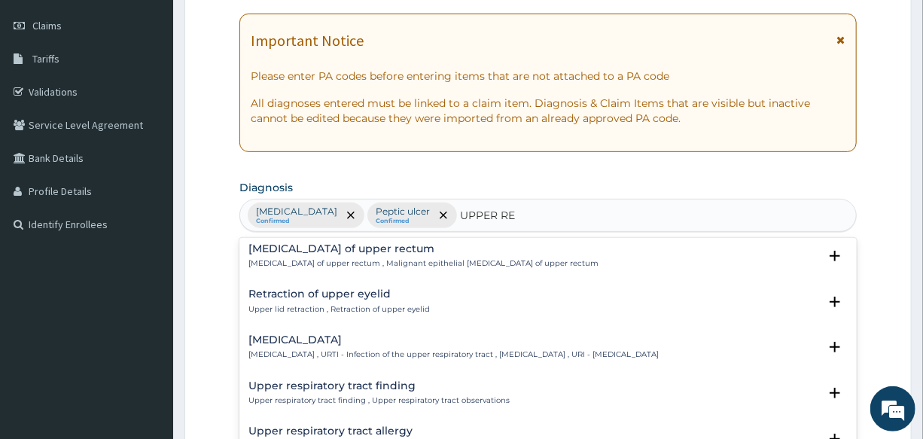
scroll to position [68, 0]
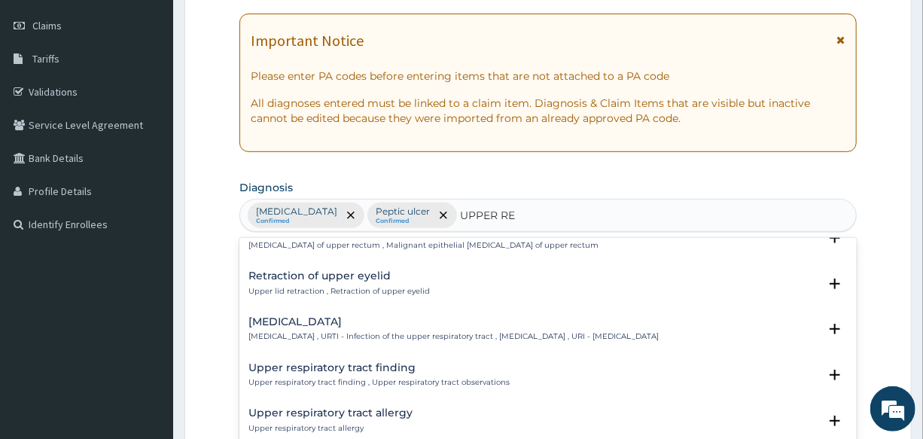
click at [307, 328] on div "[MEDICAL_DATA] [MEDICAL_DATA] , URTI - Infection of the upper respiratory tract…" at bounding box center [453, 329] width 410 height 26
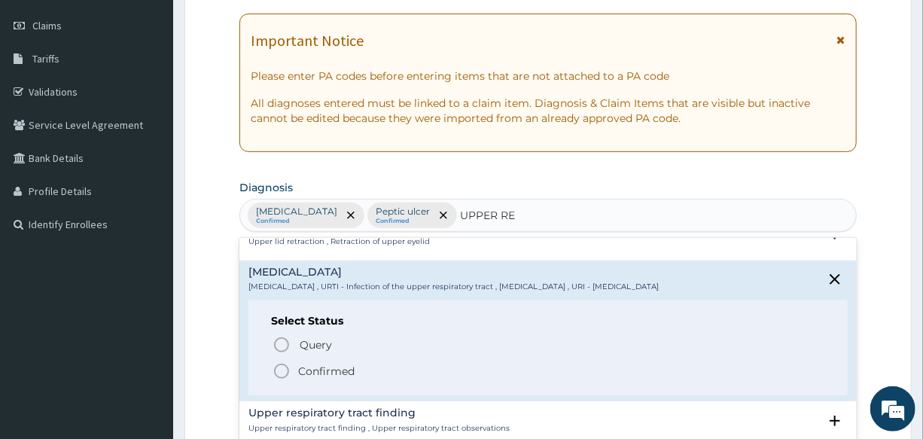
scroll to position [136, 0]
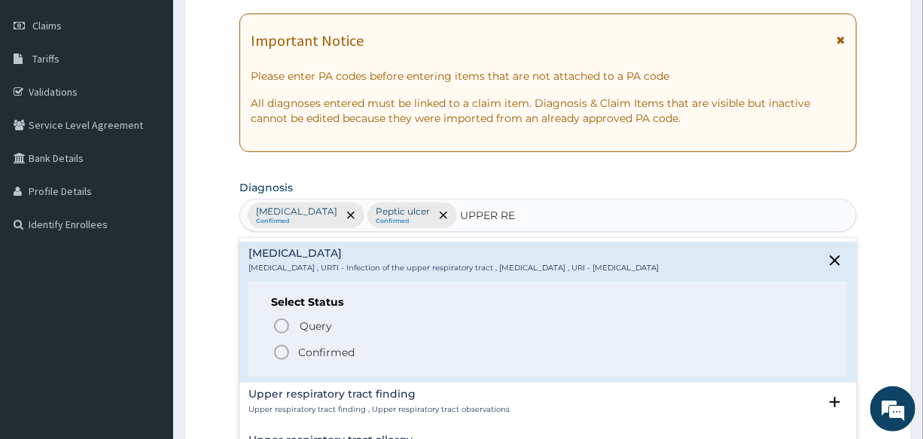
click at [277, 353] on icon "status option filled" at bounding box center [281, 352] width 18 height 18
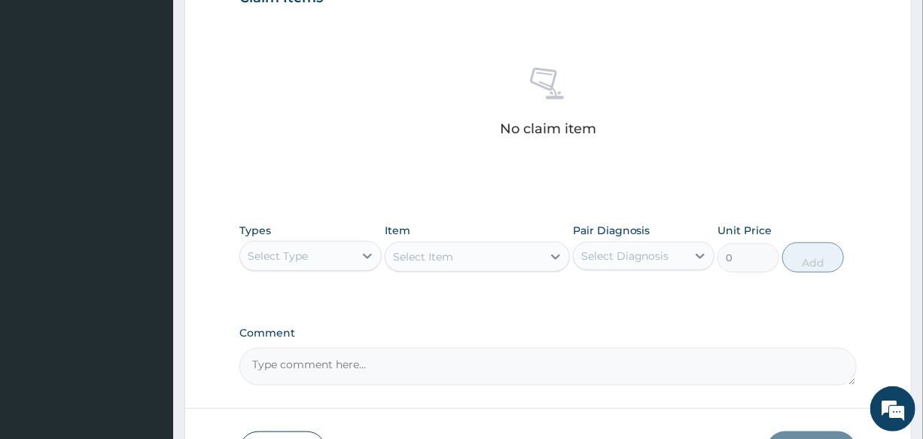
scroll to position [547, 0]
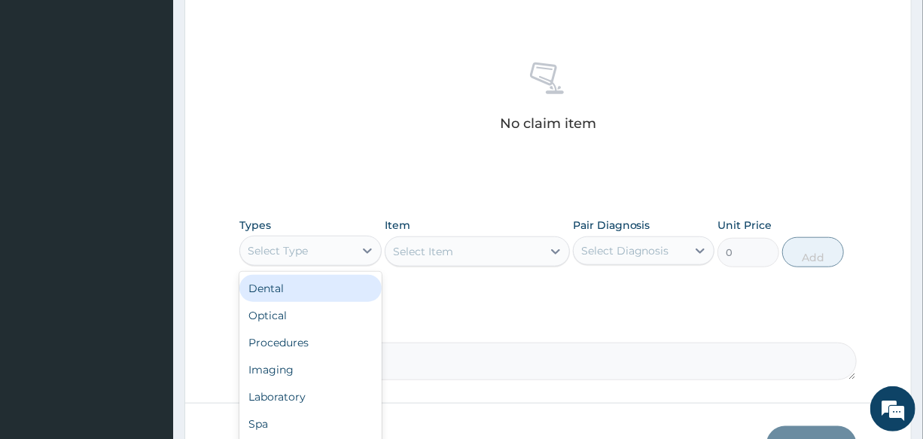
click at [333, 250] on div "Select Type" at bounding box center [296, 251] width 113 height 24
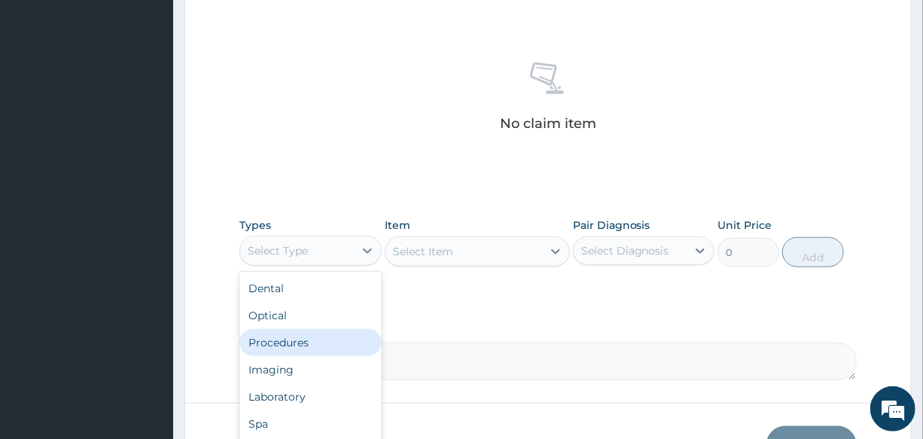
click at [316, 333] on div "Procedures" at bounding box center [309, 342] width 141 height 27
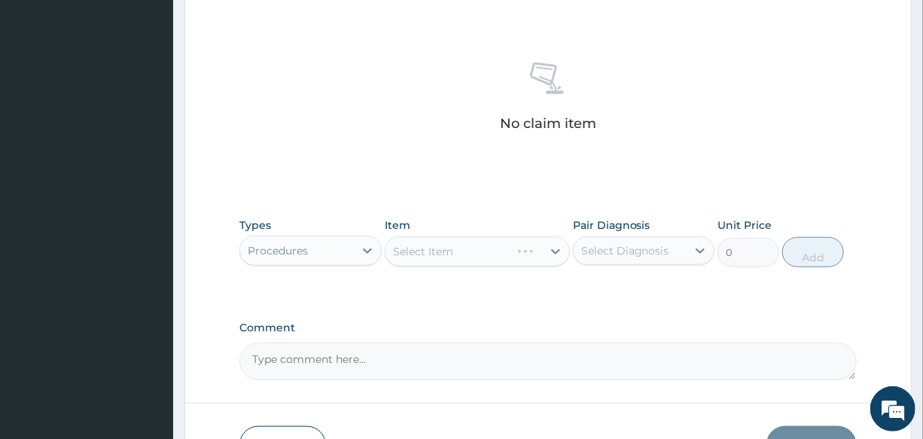
click at [465, 241] on div "Select Item" at bounding box center [477, 251] width 185 height 30
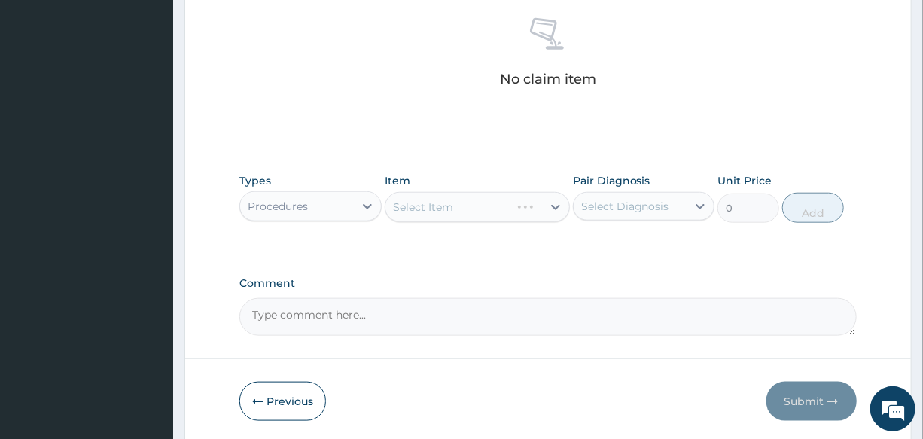
scroll to position [616, 0]
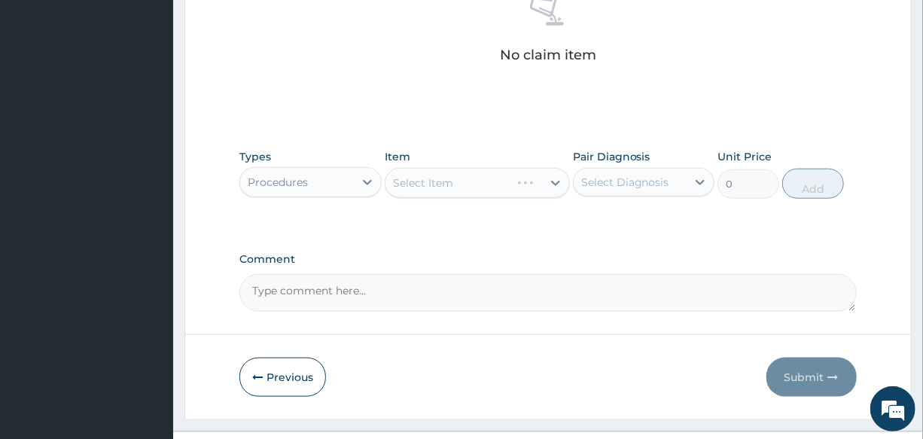
click at [452, 174] on div "Select Item" at bounding box center [477, 183] width 185 height 30
click at [452, 174] on div "Select Item" at bounding box center [463, 183] width 157 height 24
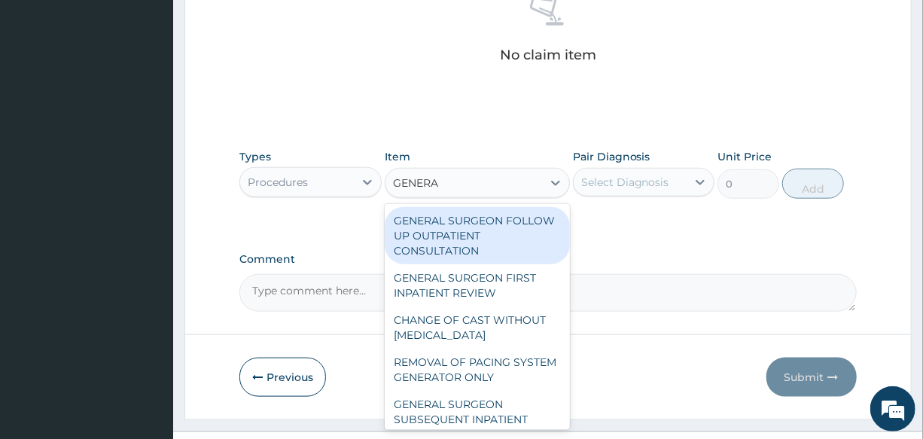
type input "GENERAL"
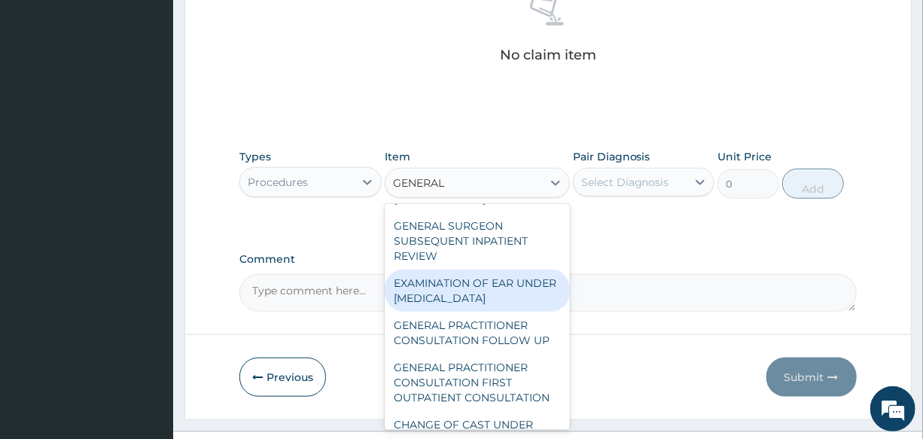
scroll to position [205, 0]
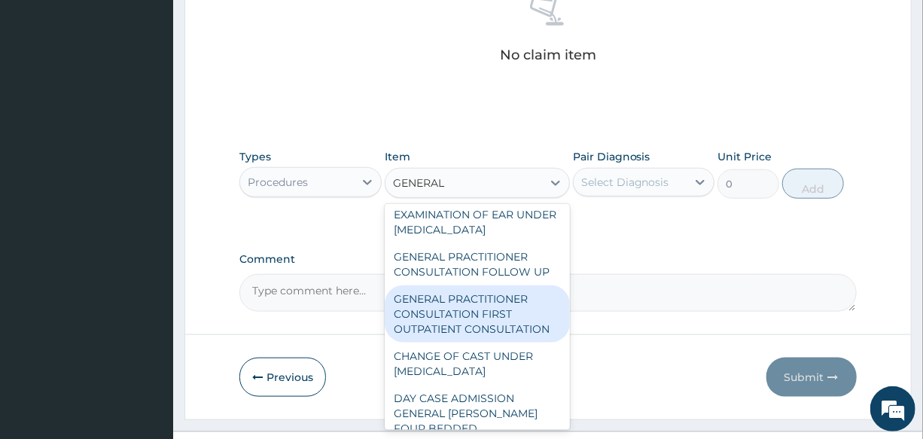
click at [478, 327] on div "GENERAL PRACTITIONER CONSULTATION FIRST OUTPATIENT CONSULTATION" at bounding box center [477, 313] width 185 height 57
type input "3000"
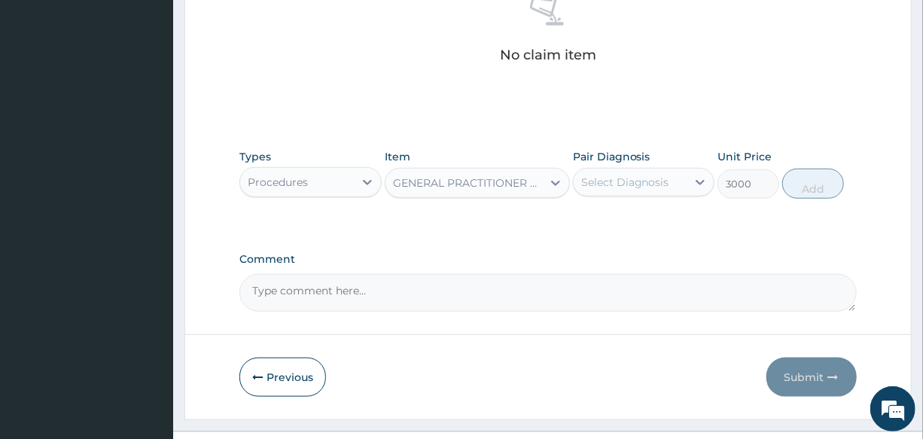
click at [642, 182] on div "Select Diagnosis" at bounding box center [625, 182] width 88 height 15
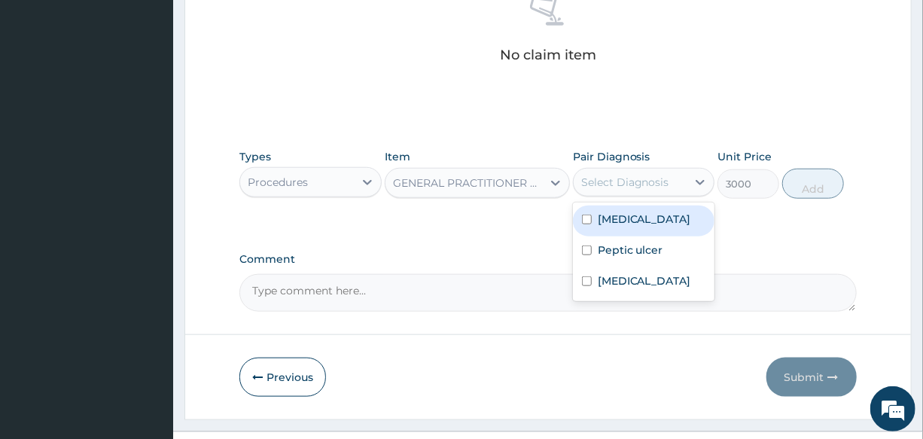
click at [640, 223] on div "Malaria" at bounding box center [643, 220] width 141 height 31
checkbox input "true"
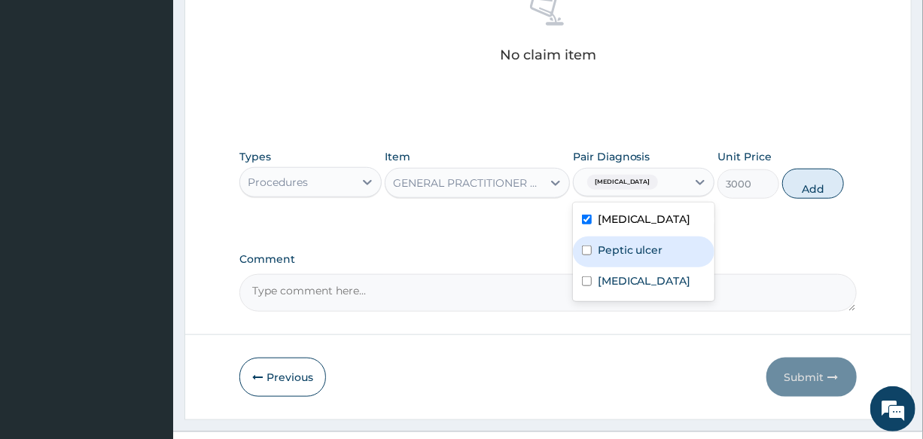
drag, startPoint x: 652, startPoint y: 252, endPoint x: 613, endPoint y: 293, distance: 57.0
click at [652, 253] on label "Peptic ulcer" at bounding box center [629, 249] width 65 height 15
checkbox input "true"
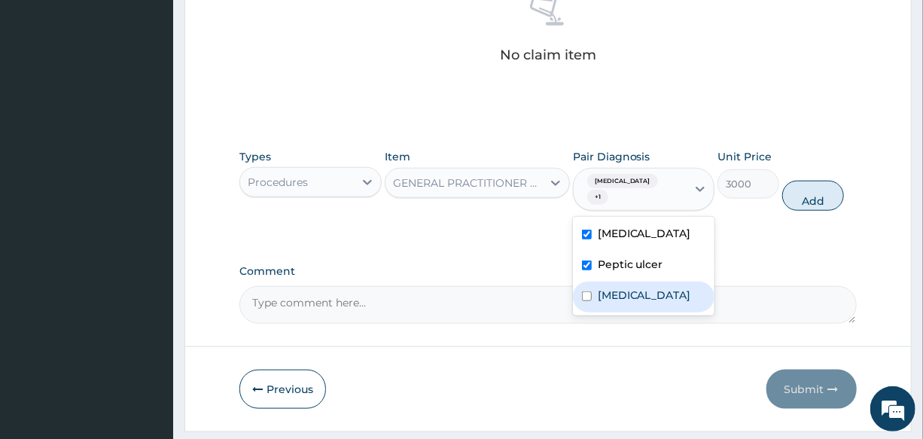
click at [613, 293] on label "Upper respiratory infection" at bounding box center [643, 294] width 93 height 15
checkbox input "true"
click at [795, 181] on button "Add" at bounding box center [813, 196] width 62 height 30
type input "0"
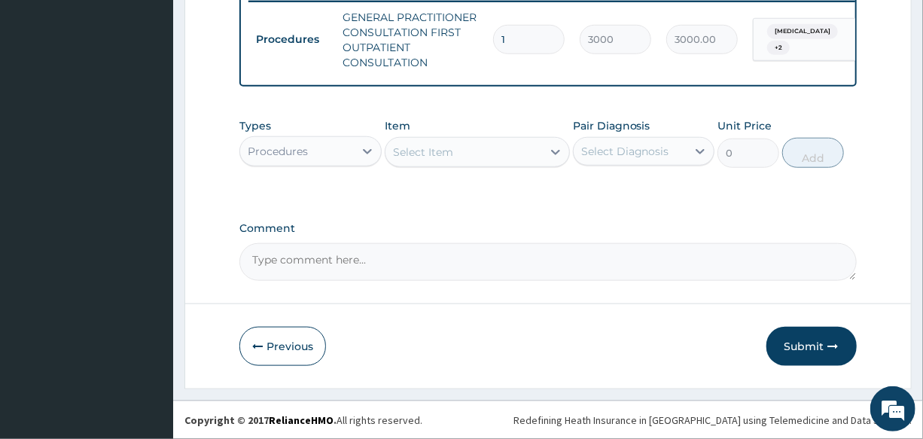
scroll to position [609, 0]
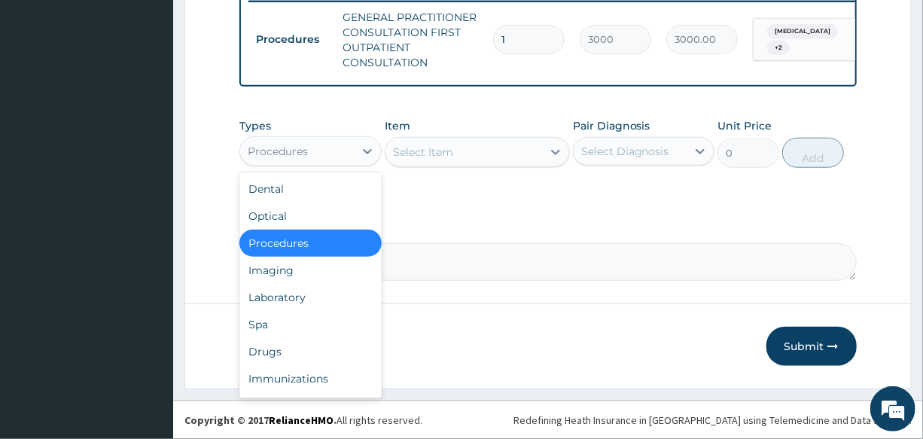
click at [287, 155] on div "Procedures" at bounding box center [278, 151] width 60 height 15
click at [316, 303] on div "Laboratory" at bounding box center [309, 297] width 141 height 27
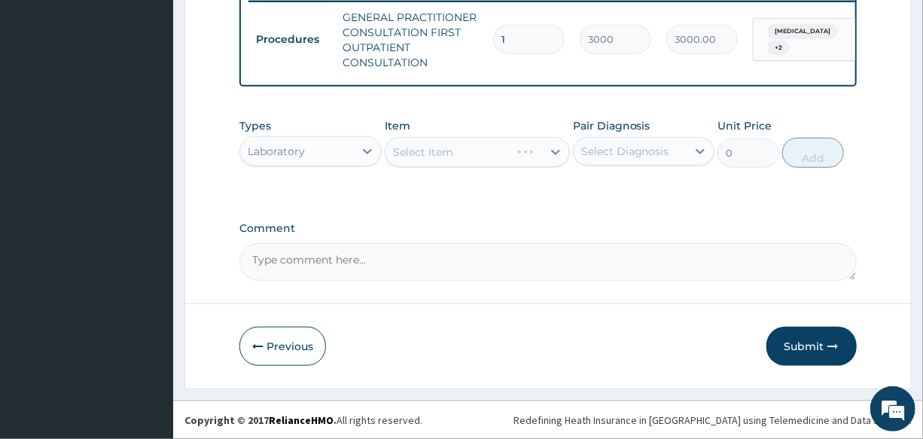
click at [428, 144] on div "Select Item" at bounding box center [477, 152] width 185 height 30
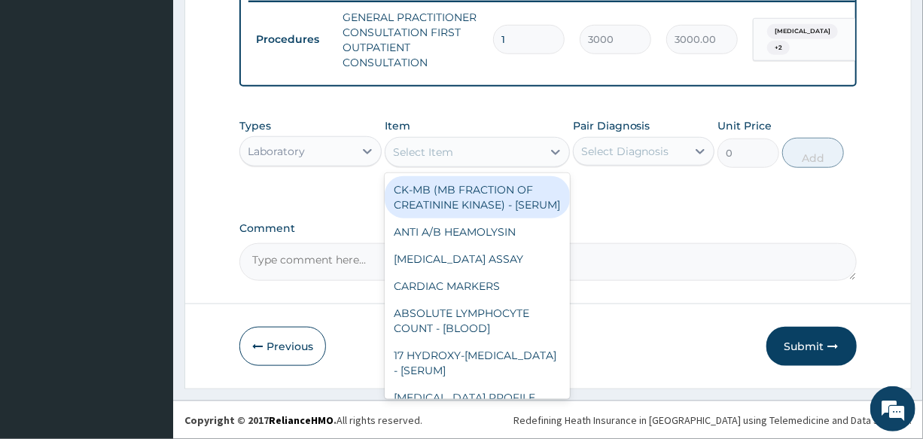
click at [428, 144] on div "Select Item" at bounding box center [423, 151] width 60 height 15
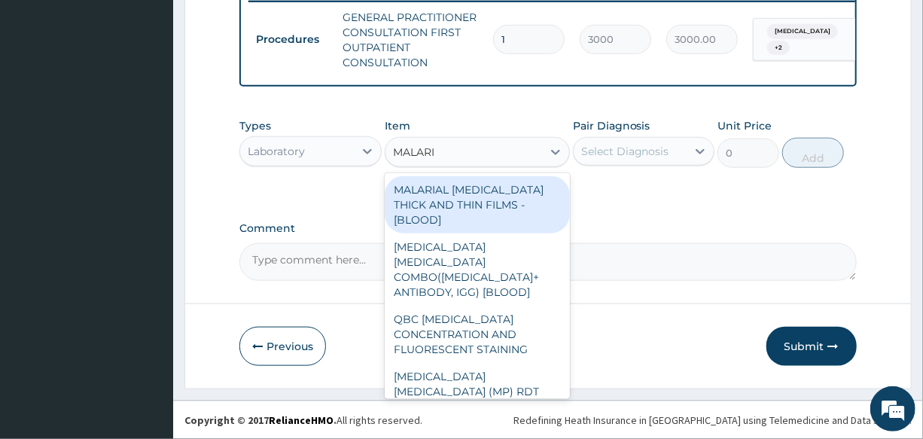
type input "MALARIA"
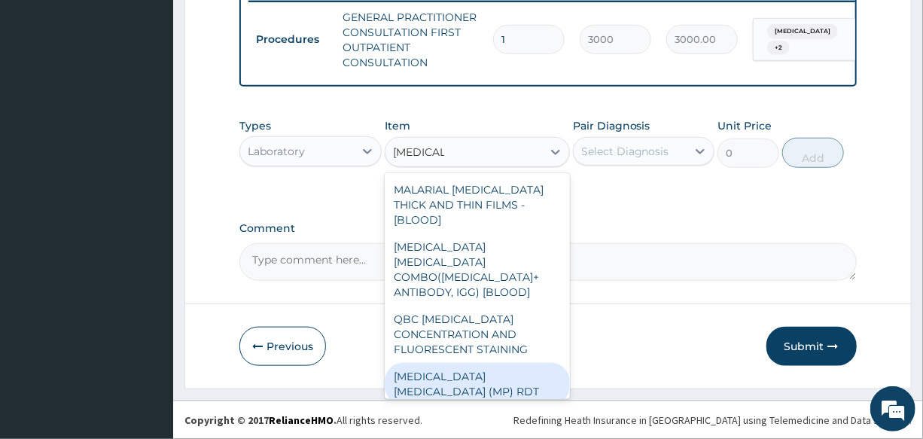
click at [476, 363] on div "MALARIA PARASITE (MP) RDT" at bounding box center [477, 384] width 185 height 42
type input "1500"
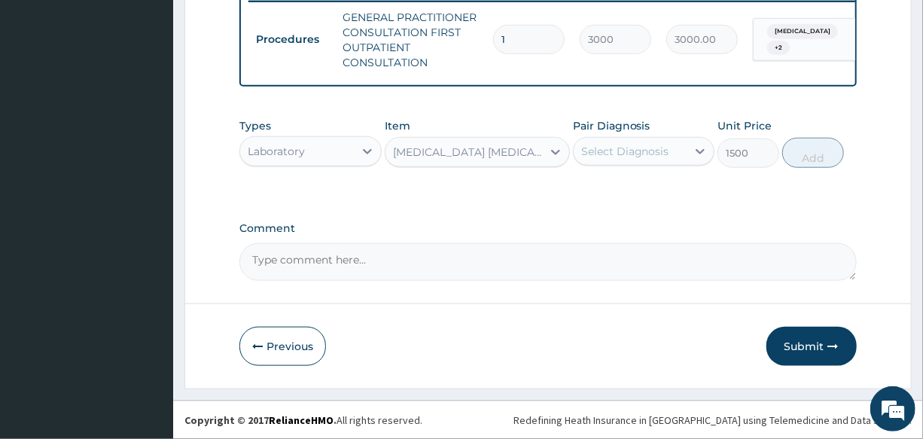
click at [640, 148] on div "Select Diagnosis" at bounding box center [625, 151] width 88 height 15
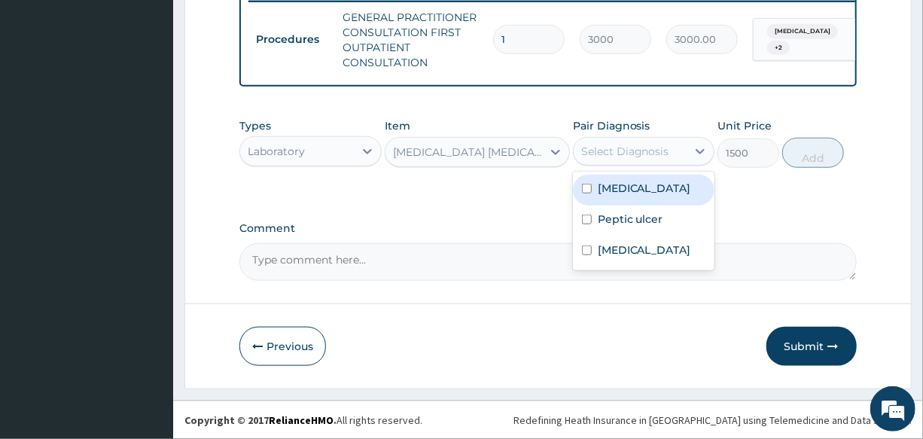
click at [642, 183] on div "Malaria" at bounding box center [643, 190] width 141 height 31
checkbox input "true"
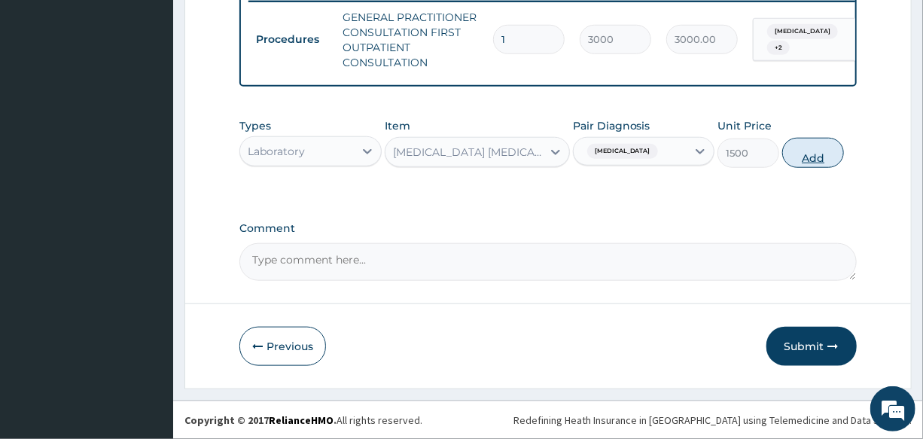
click at [822, 151] on button "Add" at bounding box center [813, 153] width 62 height 30
type input "0"
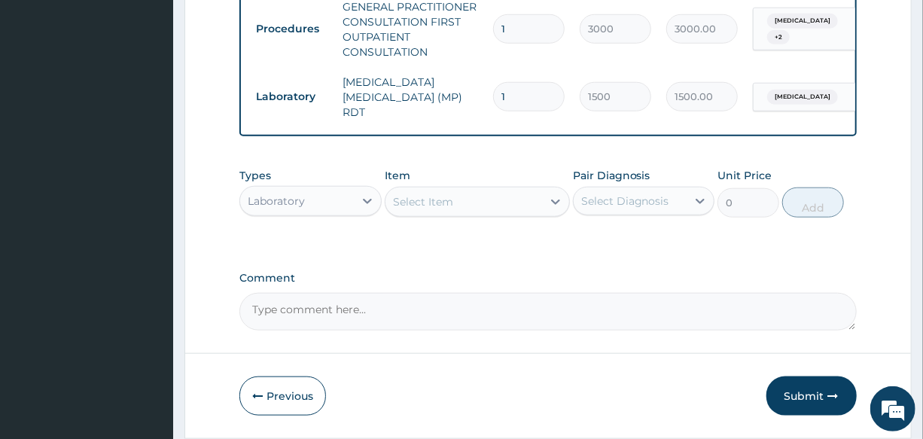
click at [296, 203] on div "Laboratory" at bounding box center [276, 200] width 57 height 15
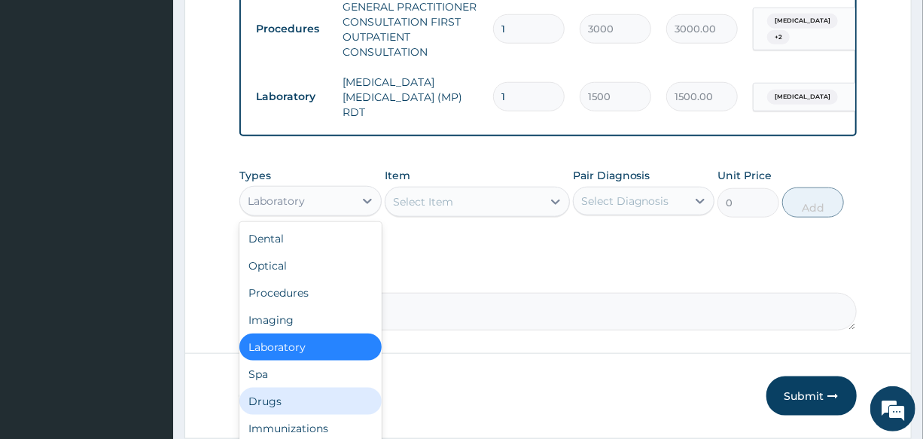
click at [309, 399] on div "Drugs" at bounding box center [309, 401] width 141 height 27
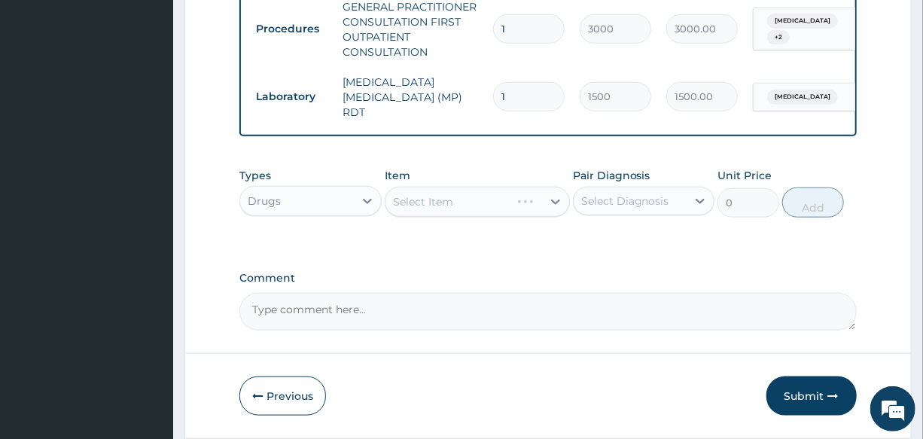
click at [479, 207] on div "Select Item" at bounding box center [477, 202] width 185 height 30
click at [477, 207] on div "Select Item" at bounding box center [477, 202] width 185 height 30
click at [477, 207] on div "Select Item" at bounding box center [463, 202] width 157 height 24
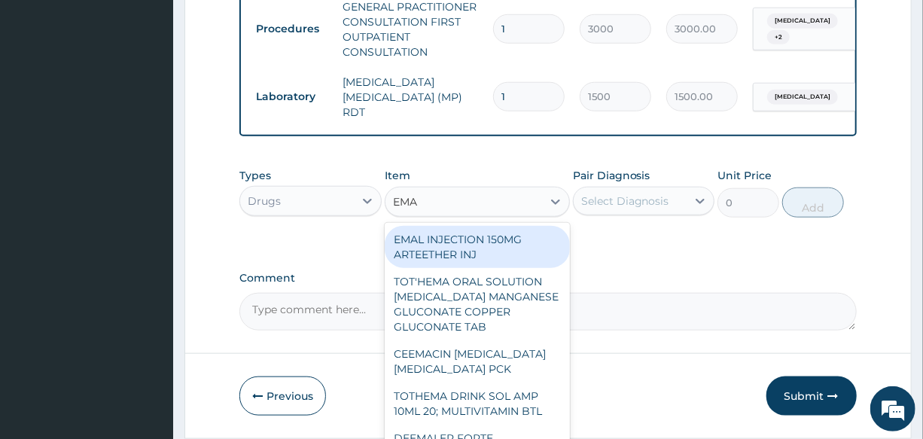
type input "EMAL"
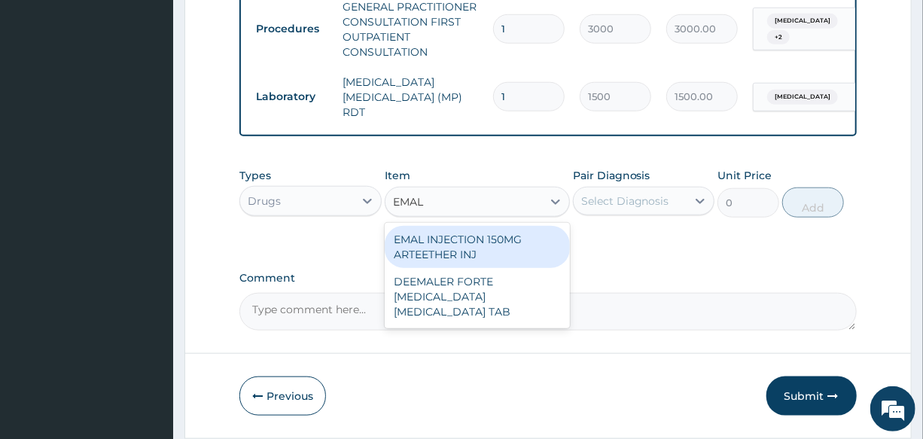
click at [513, 246] on div "EMAL INJECTION 150MG ARTEETHER INJ" at bounding box center [477, 247] width 185 height 42
type input "730"
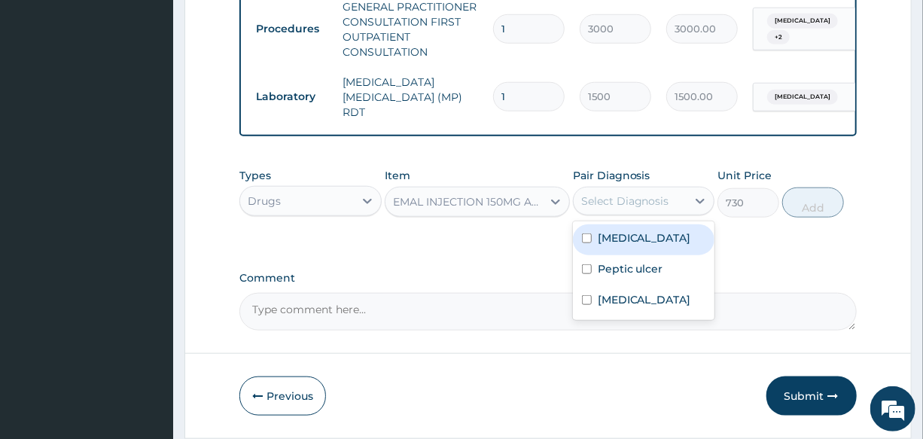
click at [646, 211] on div "Select Diagnosis" at bounding box center [629, 201] width 113 height 24
click at [646, 248] on div "[MEDICAL_DATA]" at bounding box center [643, 239] width 141 height 31
checkbox input "true"
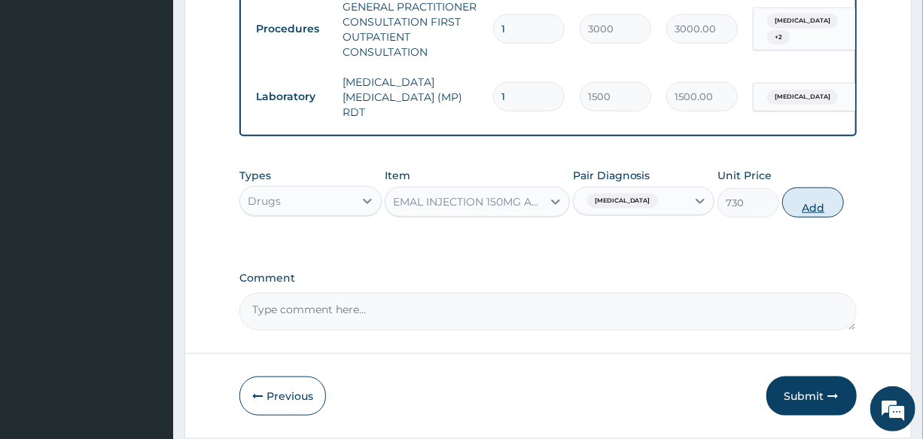
click at [813, 211] on button "Add" at bounding box center [813, 202] width 62 height 30
type input "0"
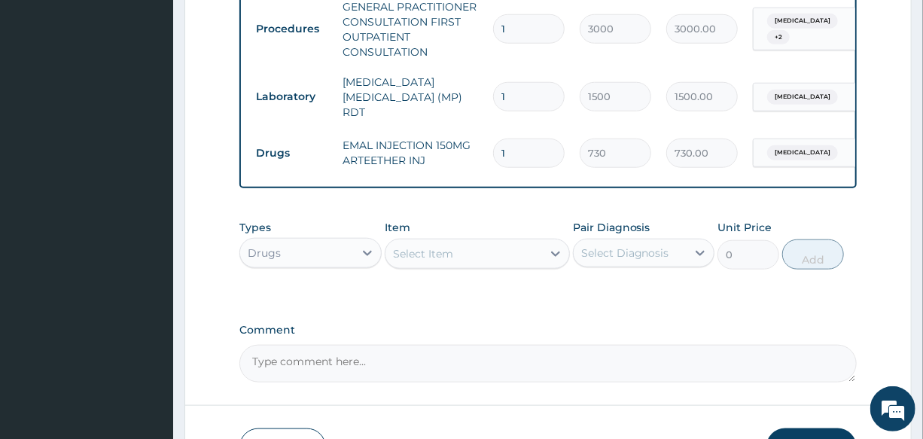
click at [433, 258] on div "Select Item" at bounding box center [423, 253] width 60 height 15
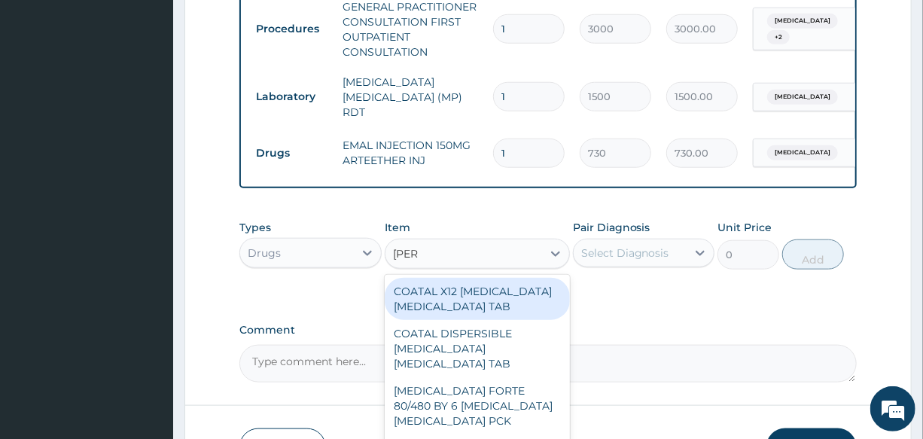
type input "COART"
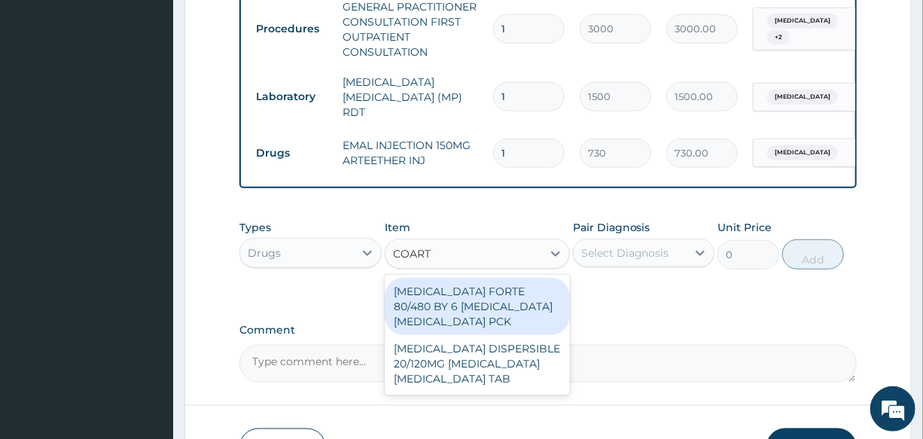
click at [497, 324] on div "[MEDICAL_DATA] FORTE 80/480 BY 6 [MEDICAL_DATA] [MEDICAL_DATA] PCK" at bounding box center [477, 306] width 185 height 57
type input "2800"
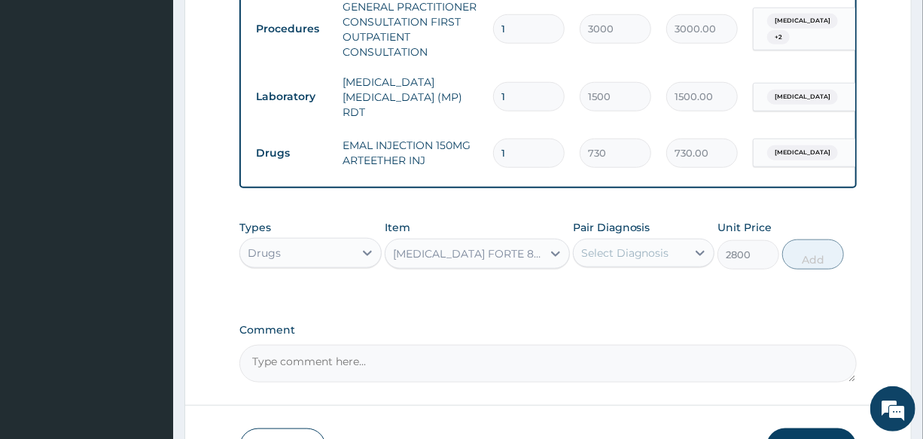
click at [633, 260] on div "Select Diagnosis" at bounding box center [625, 252] width 88 height 15
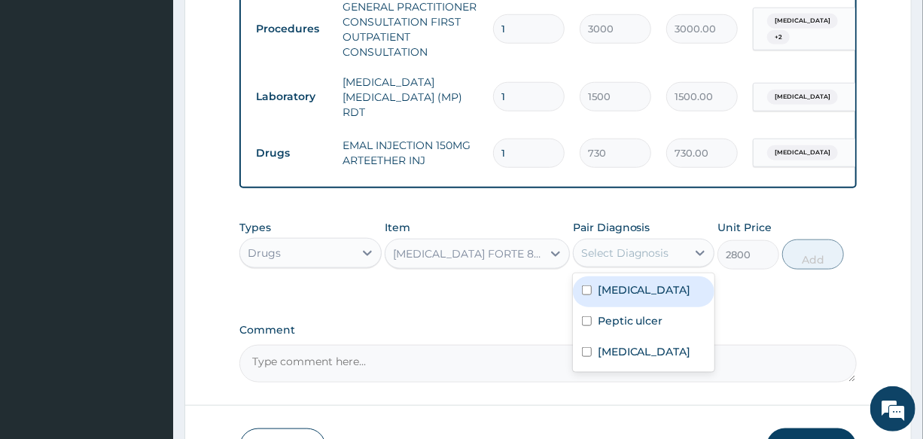
click at [665, 302] on div "[MEDICAL_DATA]" at bounding box center [643, 291] width 141 height 31
checkbox input "true"
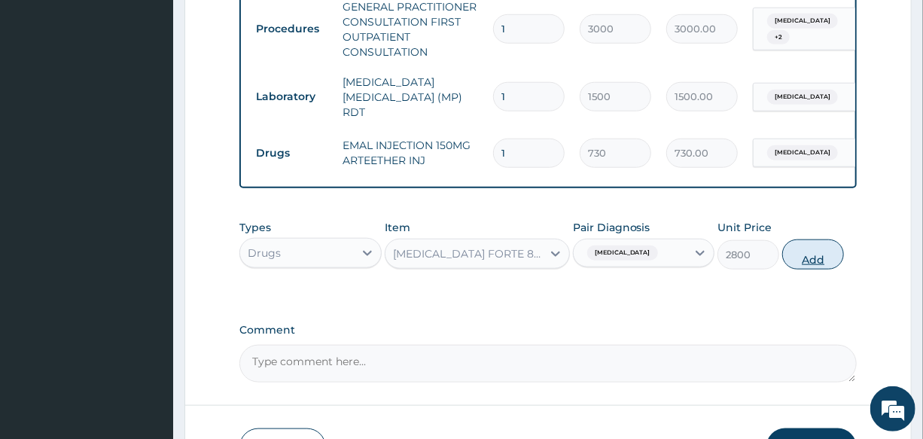
click at [819, 257] on button "Add" at bounding box center [813, 254] width 62 height 30
type input "0"
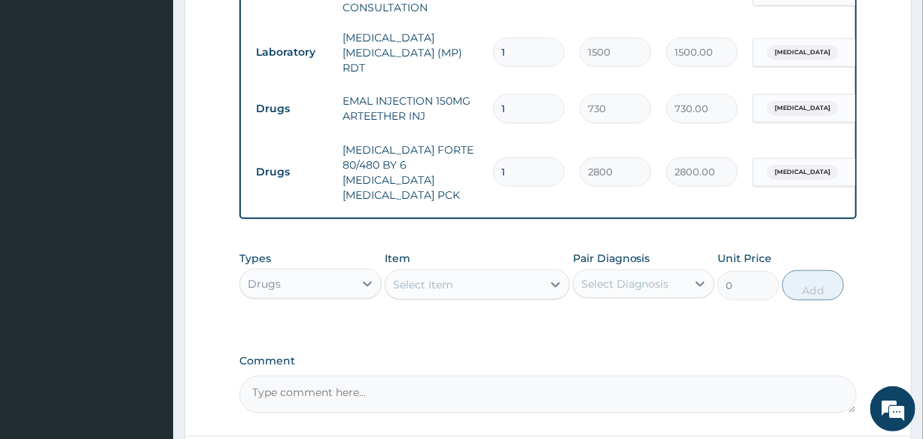
scroll to position [677, 0]
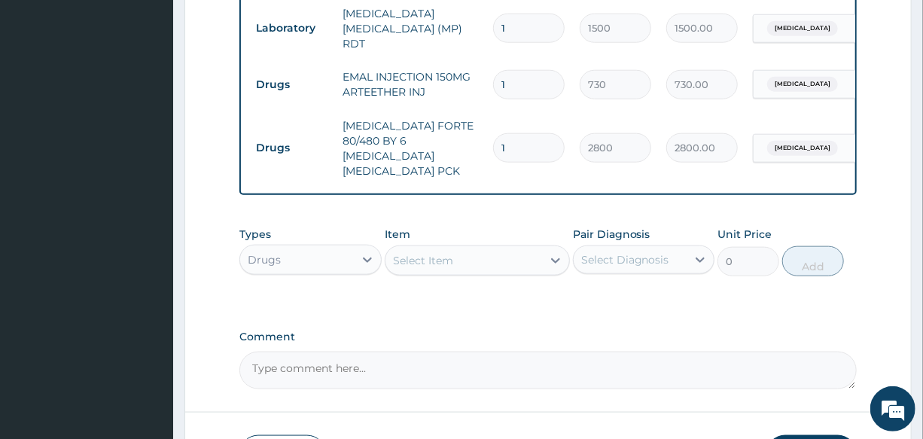
click at [444, 253] on div "Select Item" at bounding box center [423, 260] width 60 height 15
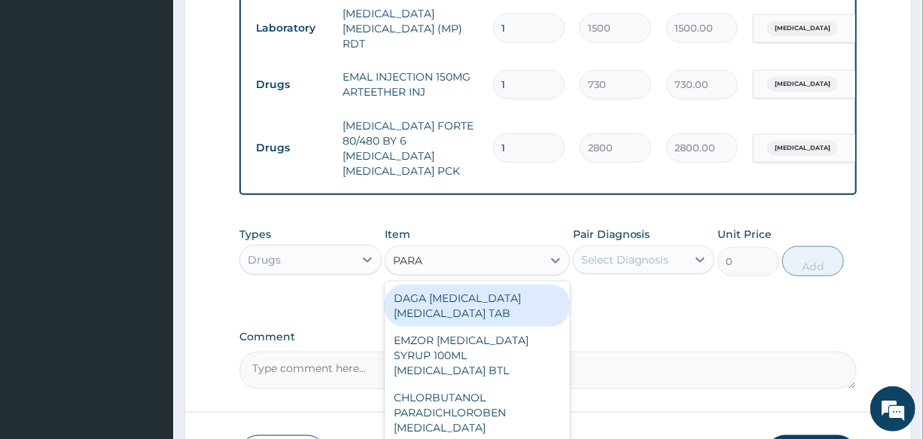
type input "PARAC"
click at [467, 284] on div "DAGA [MEDICAL_DATA] [MEDICAL_DATA] TAB" at bounding box center [477, 305] width 185 height 42
type input "20"
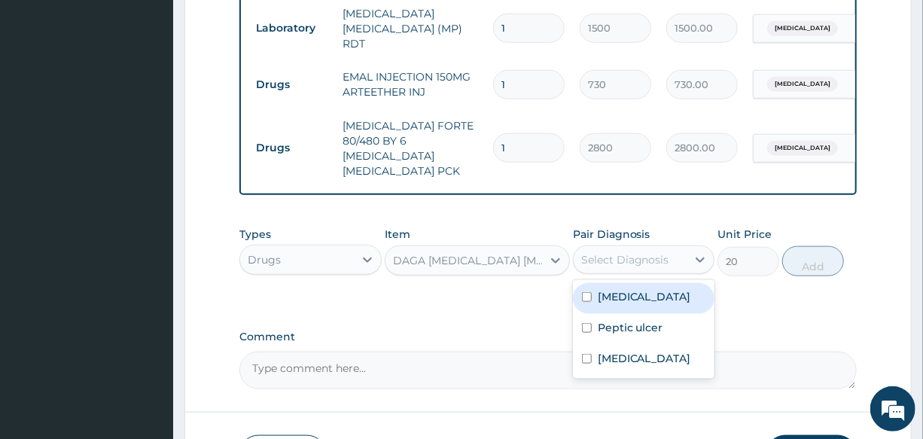
click at [646, 252] on div "Select Diagnosis" at bounding box center [625, 259] width 88 height 15
click at [657, 290] on div "[MEDICAL_DATA]" at bounding box center [643, 298] width 141 height 31
checkbox input "true"
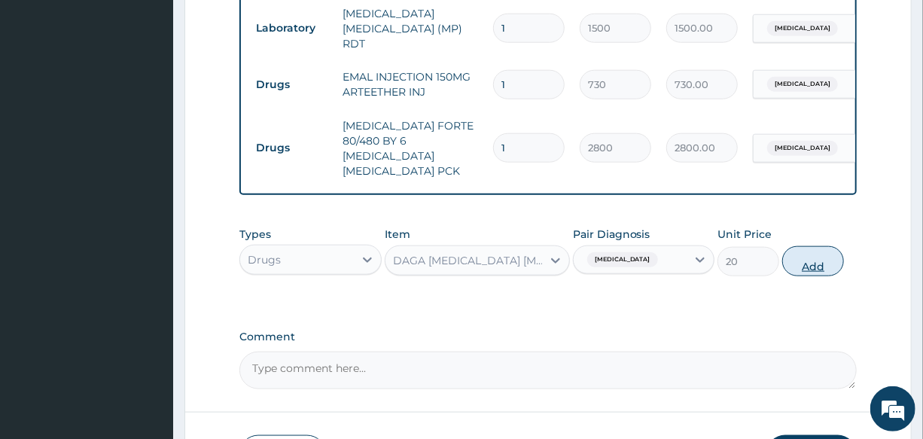
click at [835, 251] on button "Add" at bounding box center [813, 261] width 62 height 30
type input "0"
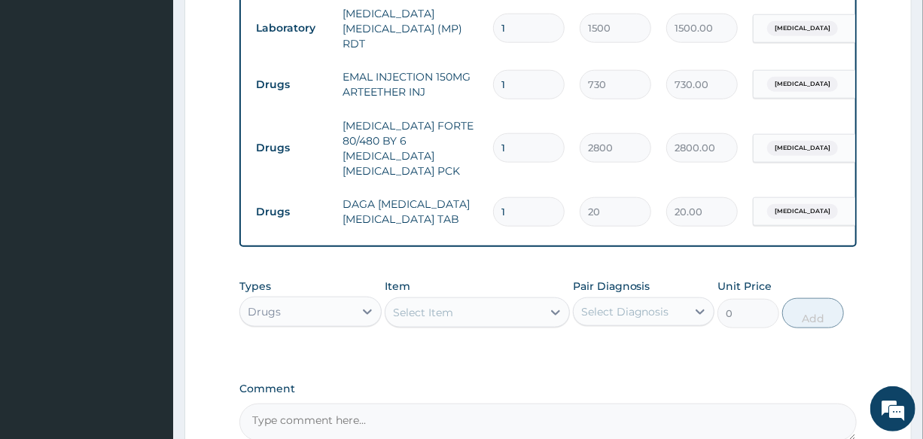
click at [442, 309] on div "Select Item" at bounding box center [463, 312] width 157 height 24
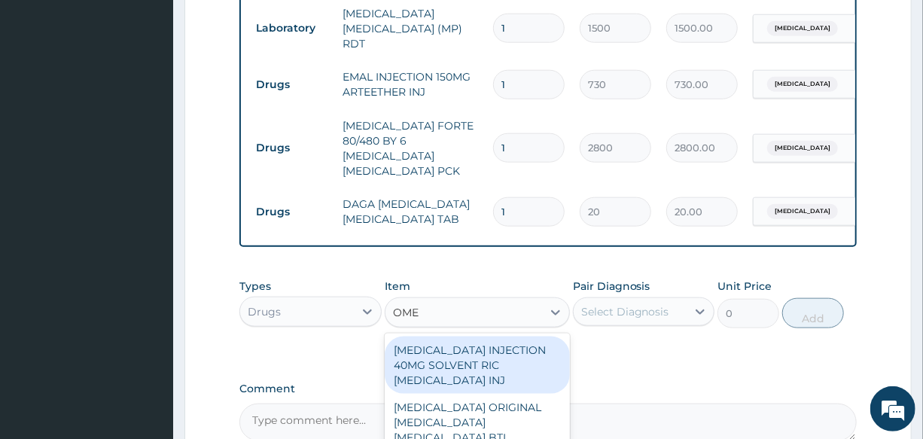
type input "OMEP"
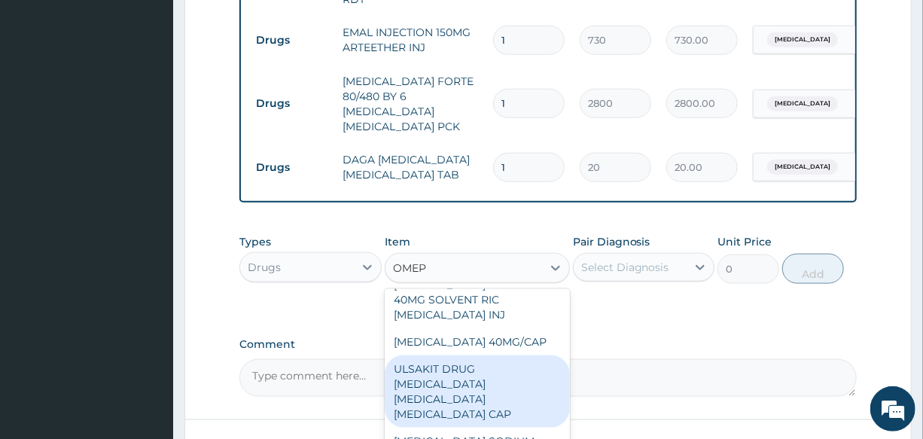
scroll to position [745, 0]
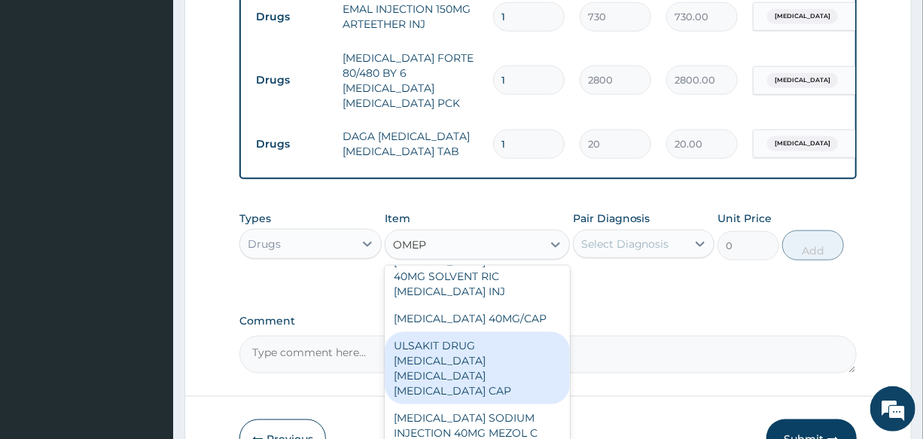
click at [511, 348] on div "ULSAKIT DRUG [MEDICAL_DATA] [MEDICAL_DATA] [MEDICAL_DATA] CAP" at bounding box center [477, 368] width 185 height 72
type input "6200"
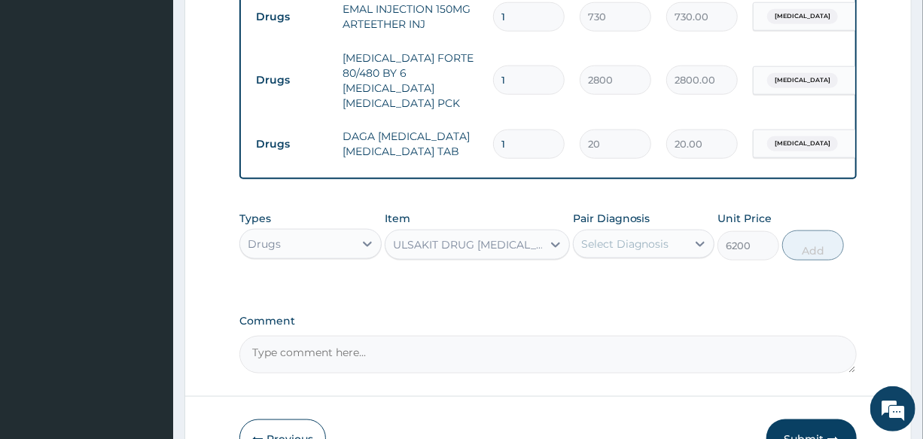
click at [631, 236] on div "Select Diagnosis" at bounding box center [625, 243] width 88 height 15
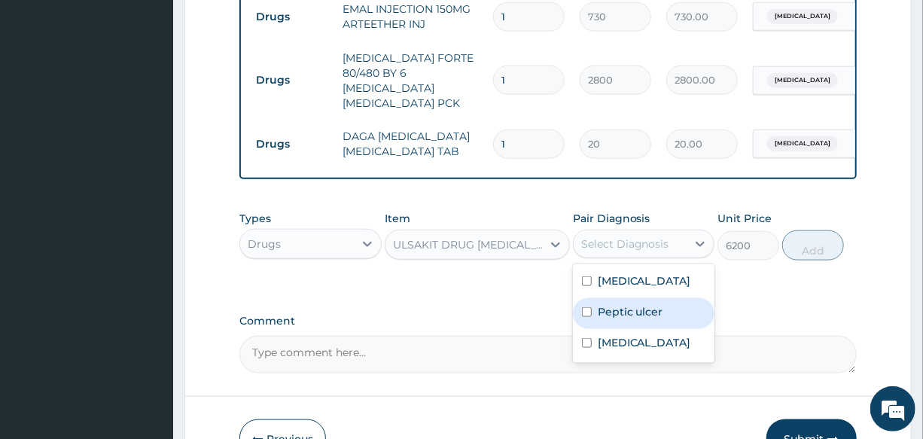
click at [680, 309] on div "Peptic ulcer" at bounding box center [643, 313] width 141 height 31
checkbox input "true"
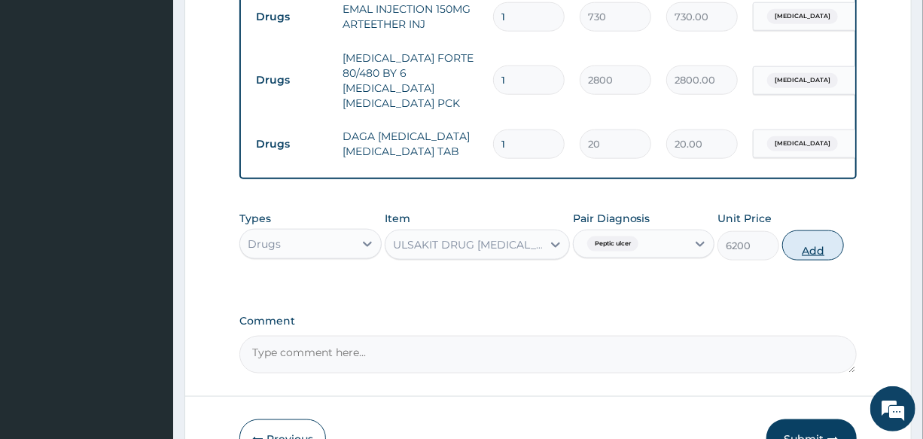
click at [811, 240] on button "Add" at bounding box center [813, 245] width 62 height 30
type input "0"
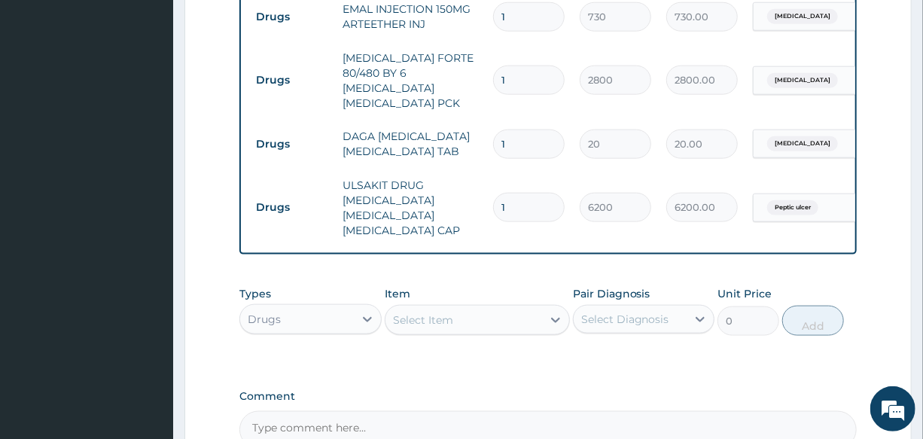
click at [439, 312] on div "Select Item" at bounding box center [423, 319] width 60 height 15
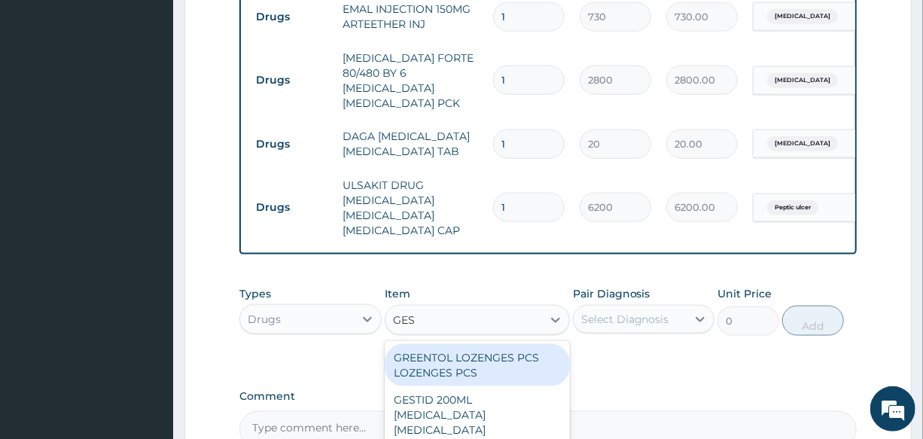
type input "GEST"
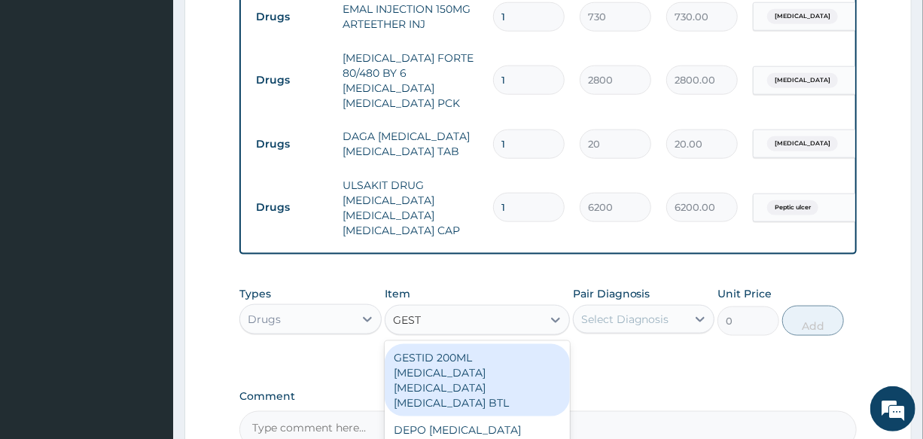
click at [473, 375] on div "GESTID 200ML [MEDICAL_DATA] [MEDICAL_DATA] [MEDICAL_DATA] BTL" at bounding box center [477, 380] width 185 height 72
type input "800"
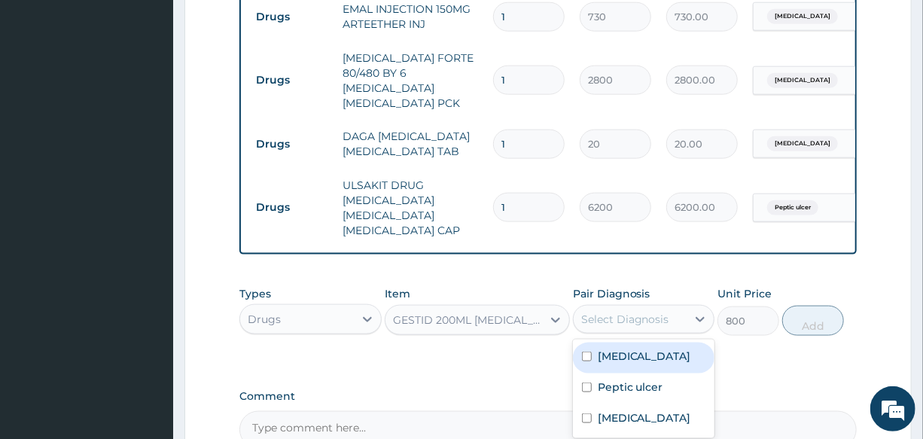
click at [654, 312] on div "Select Diagnosis" at bounding box center [625, 319] width 88 height 15
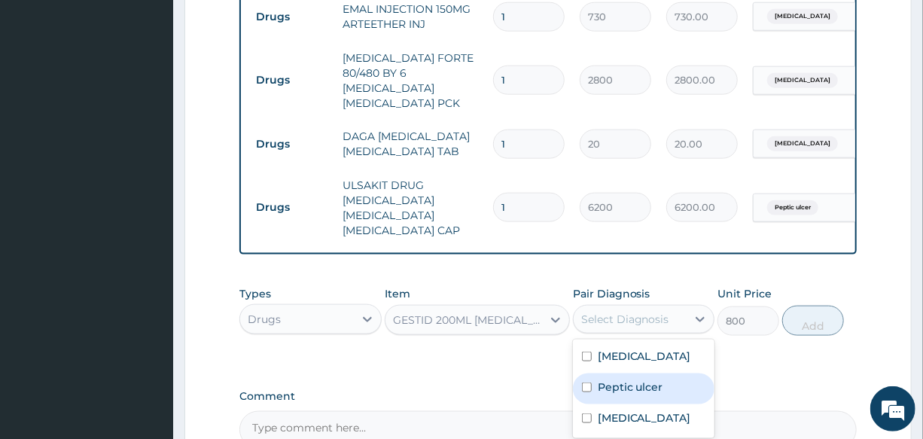
click at [661, 373] on div "Peptic ulcer" at bounding box center [643, 388] width 141 height 31
checkbox input "true"
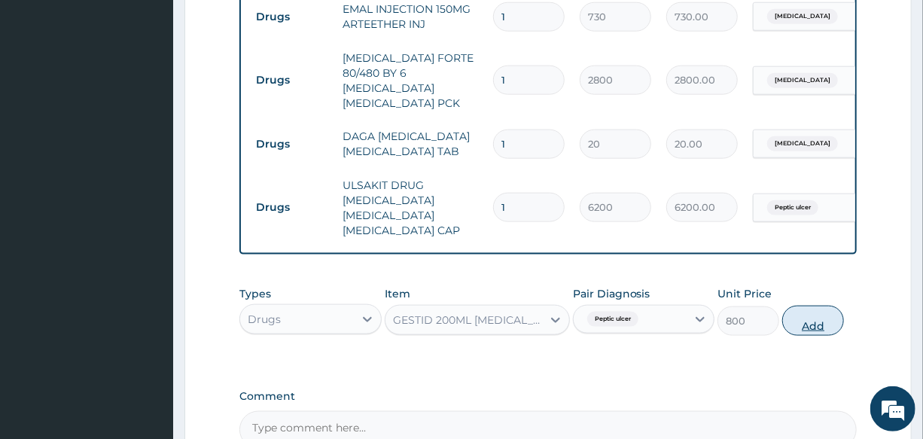
click at [804, 307] on button "Add" at bounding box center [813, 321] width 62 height 30
type input "0"
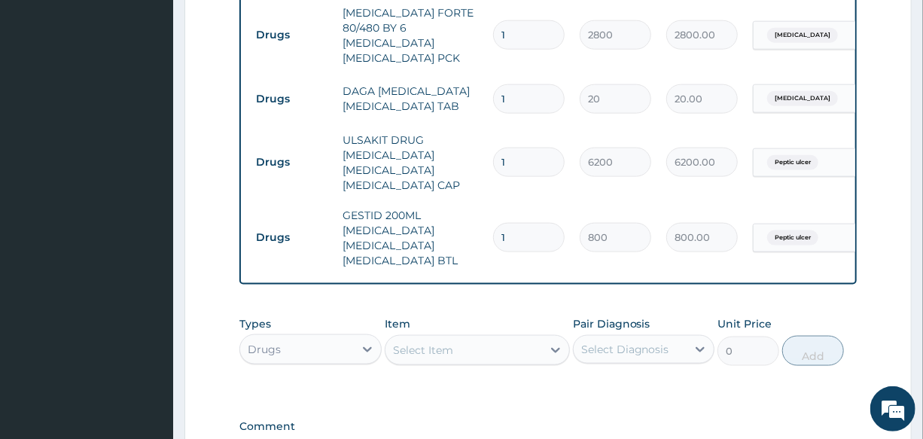
scroll to position [813, 0]
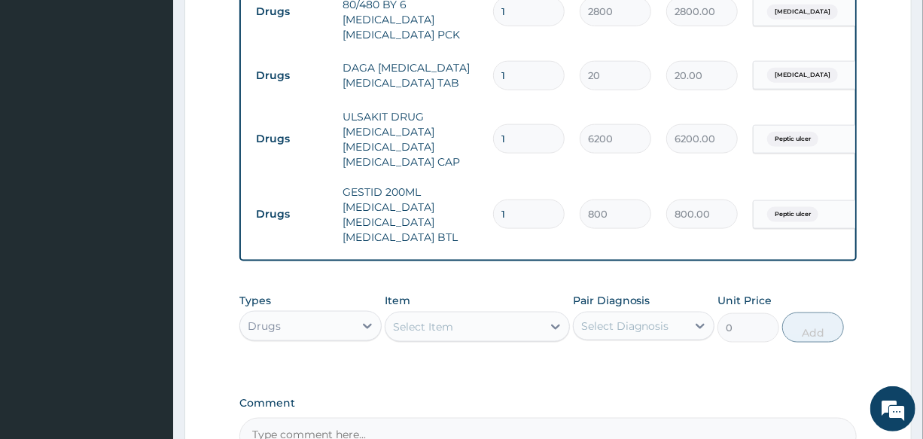
click at [451, 331] on div "Select Item" at bounding box center [423, 326] width 60 height 15
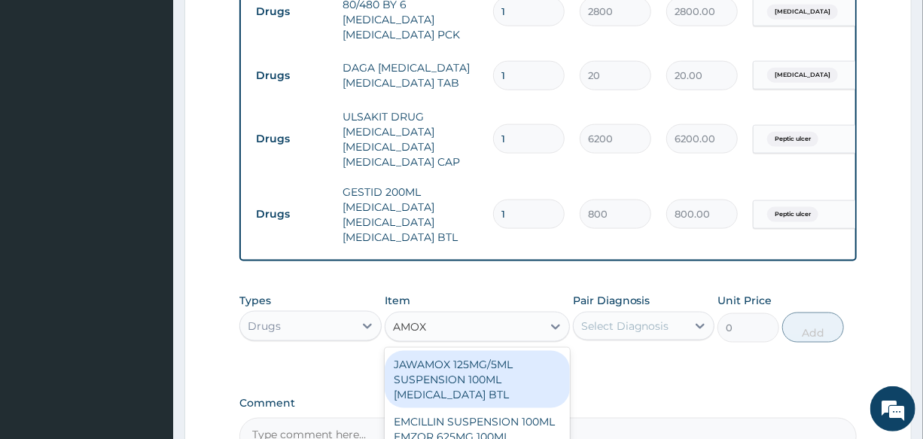
type input "AMOXI"
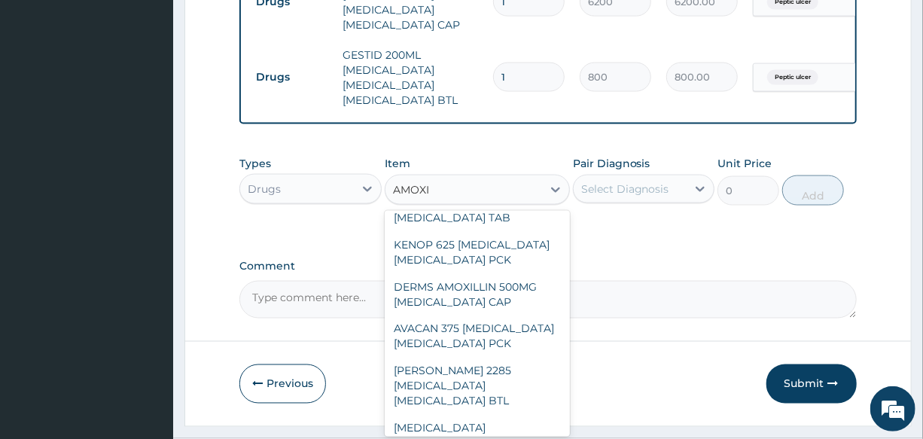
scroll to position [2589, 0]
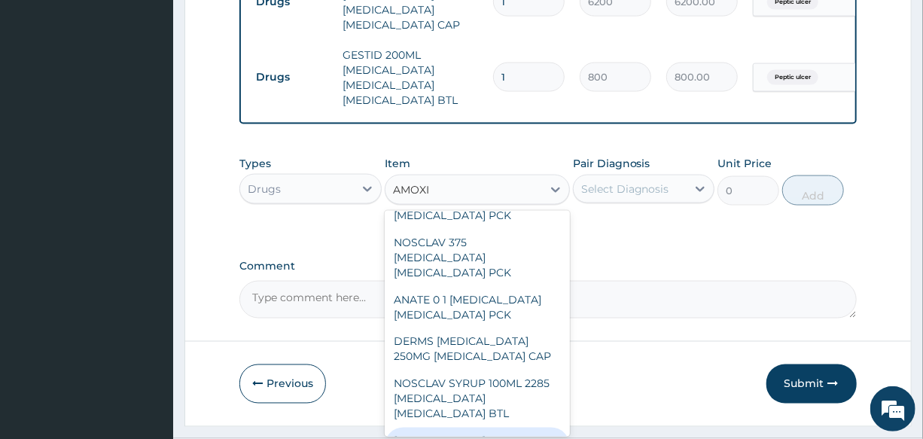
type input "70"
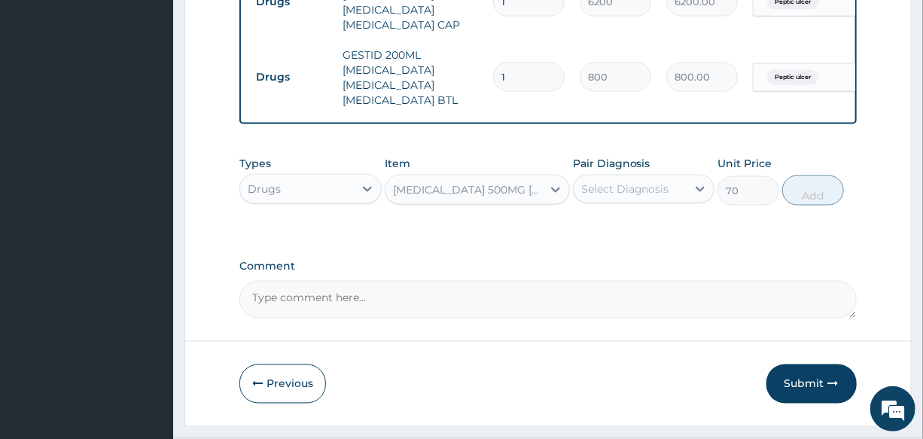
click at [628, 183] on div "Select Diagnosis" at bounding box center [629, 189] width 113 height 24
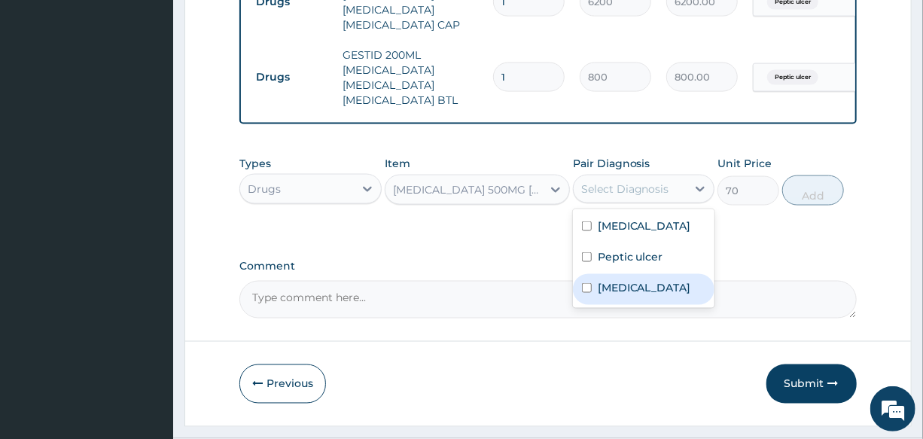
click at [672, 295] on label "Upper respiratory infection" at bounding box center [643, 287] width 93 height 15
checkbox input "true"
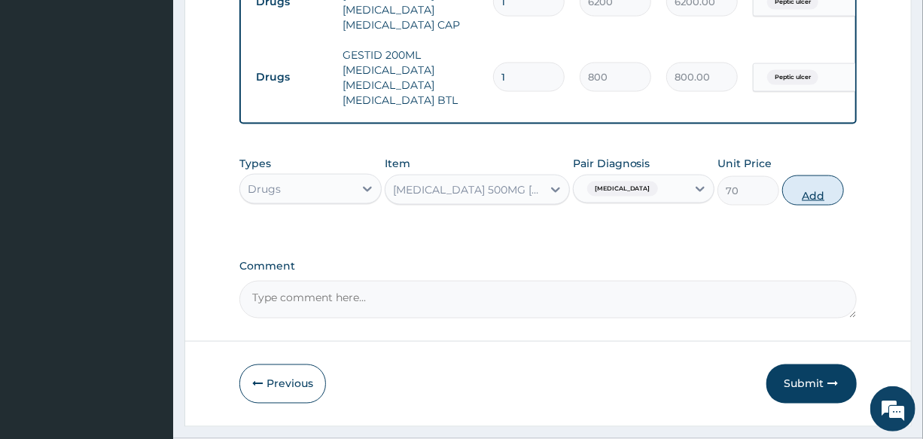
click at [813, 200] on button "Add" at bounding box center [813, 190] width 62 height 30
type input "0"
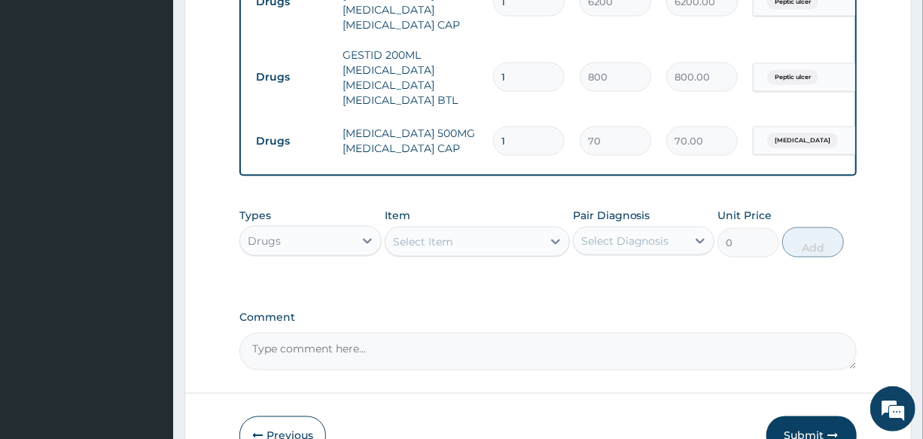
click at [439, 236] on div "Select Item" at bounding box center [423, 241] width 60 height 15
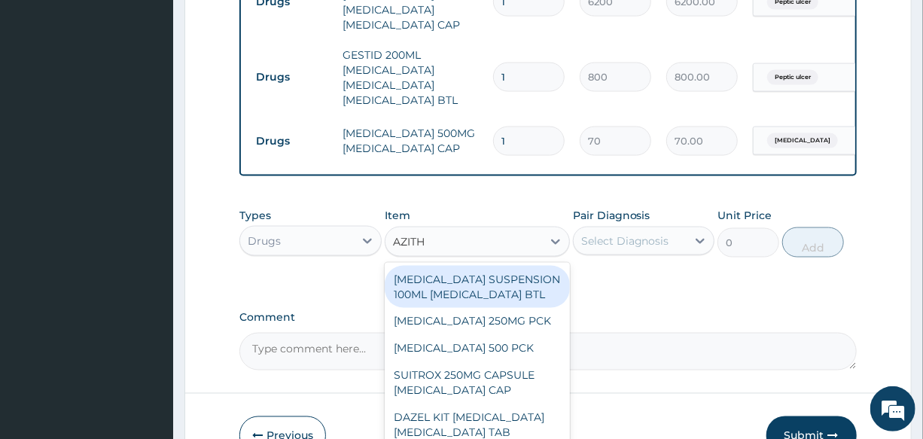
type input "AZITHR"
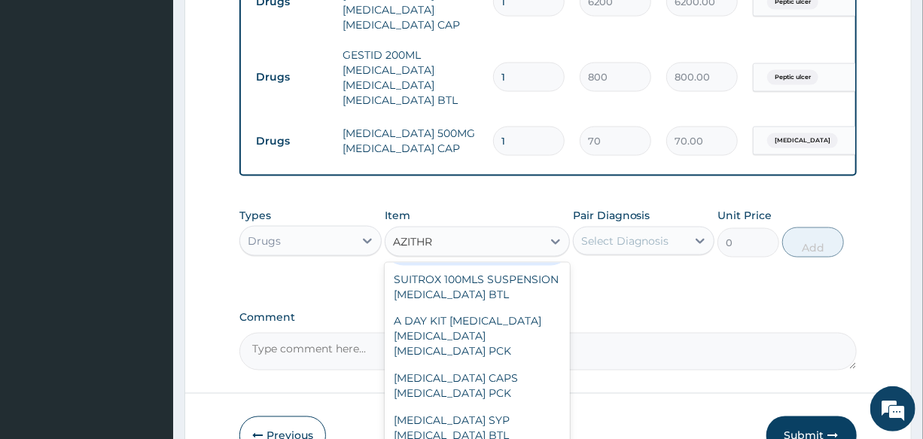
scroll to position [217, 0]
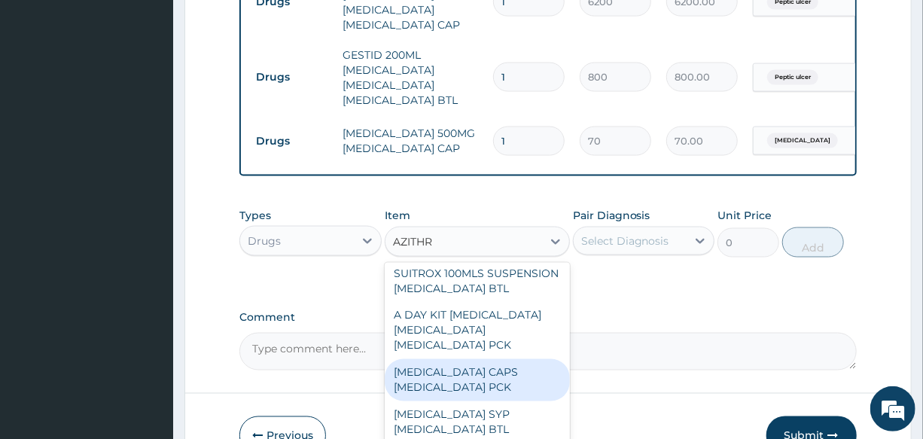
click at [503, 382] on div "[MEDICAL_DATA] CAPS [MEDICAL_DATA] PCK" at bounding box center [477, 380] width 185 height 42
type input "200"
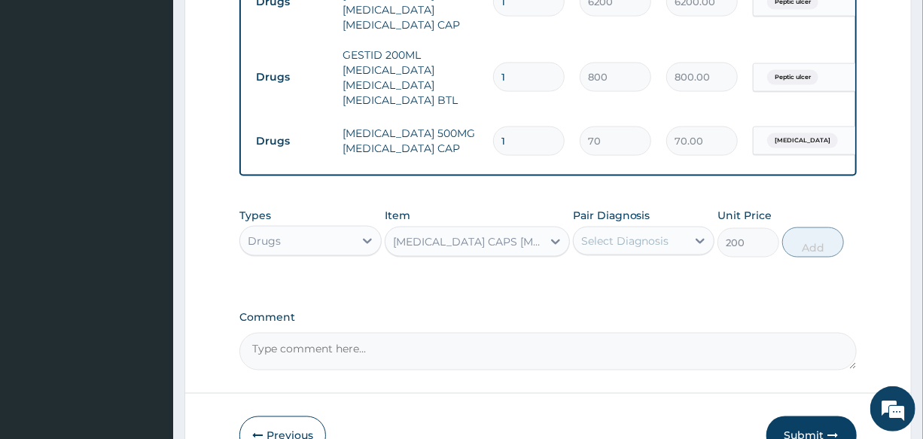
click at [434, 240] on div "[MEDICAL_DATA] CAPS [MEDICAL_DATA] PCK" at bounding box center [468, 241] width 150 height 15
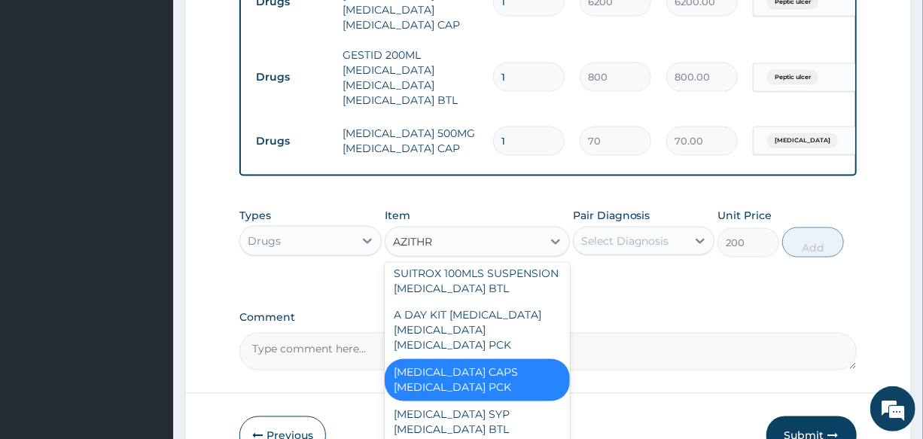
type input "AZITHRO"
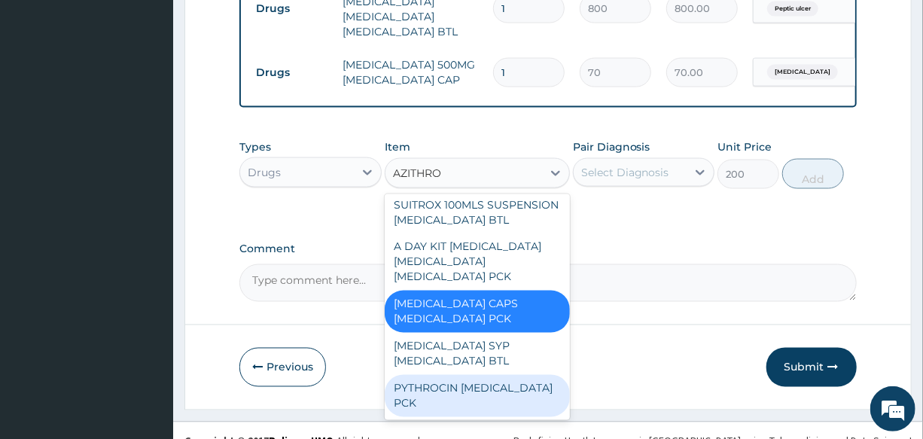
click at [497, 403] on div "PYTHROCIN [MEDICAL_DATA] PCK" at bounding box center [477, 396] width 185 height 42
type input "1200"
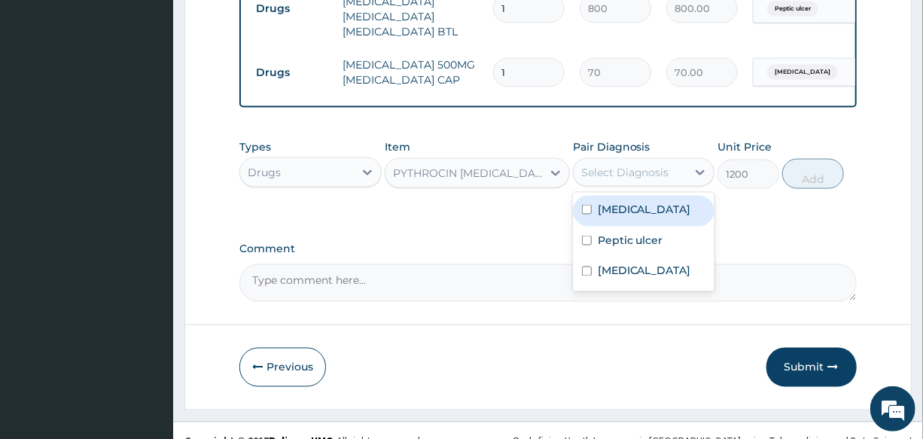
click at [610, 172] on div "Select Diagnosis" at bounding box center [625, 172] width 88 height 15
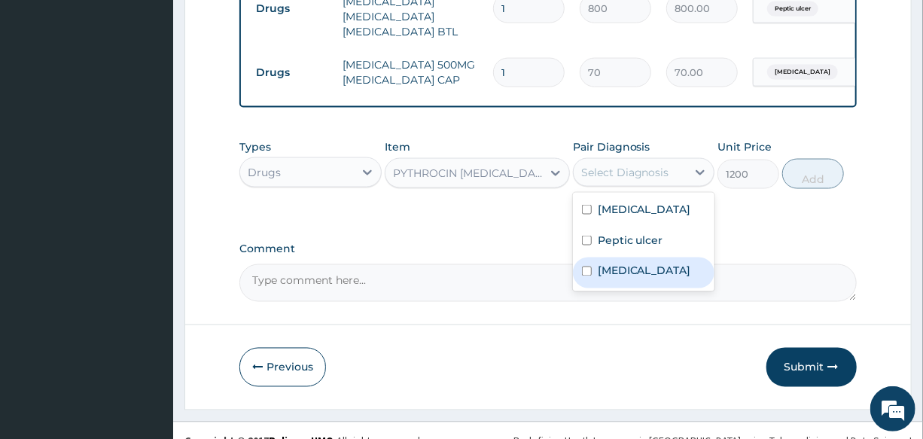
drag, startPoint x: 661, startPoint y: 266, endPoint x: 774, endPoint y: 198, distance: 131.0
click at [662, 266] on label "Upper respiratory infection" at bounding box center [643, 270] width 93 height 15
checkbox input "true"
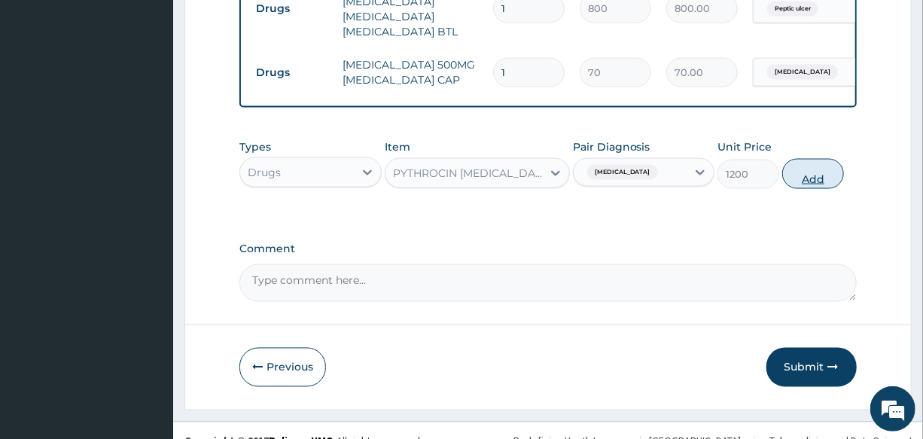
click at [820, 175] on button "Add" at bounding box center [813, 174] width 62 height 30
type input "0"
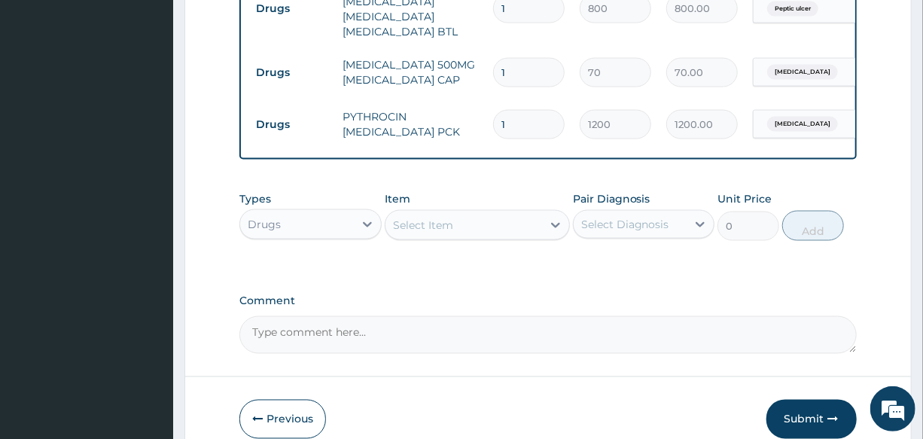
click at [448, 222] on div "Select Item" at bounding box center [423, 224] width 60 height 15
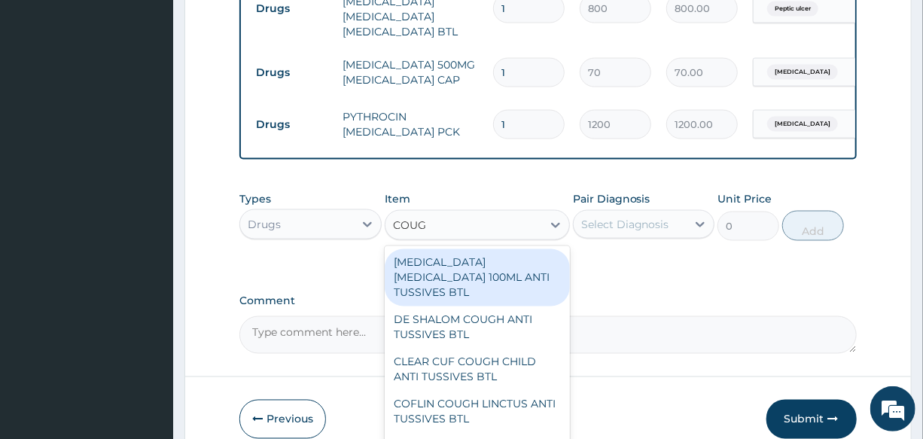
type input "COUGH"
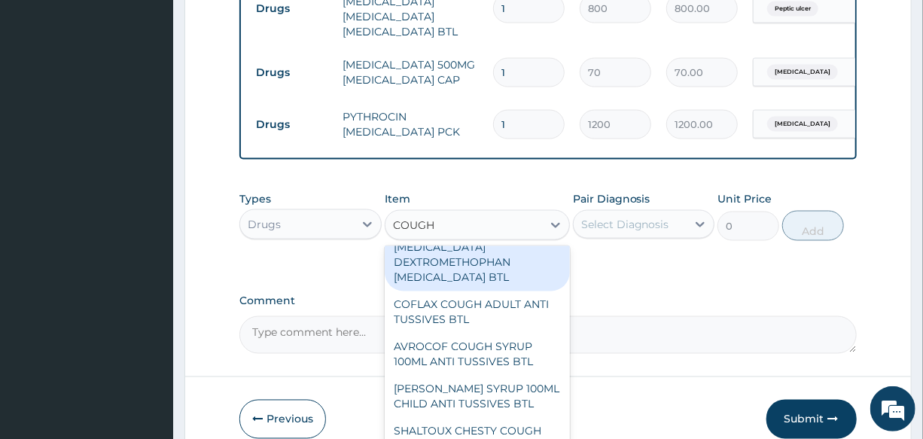
scroll to position [1231, 0]
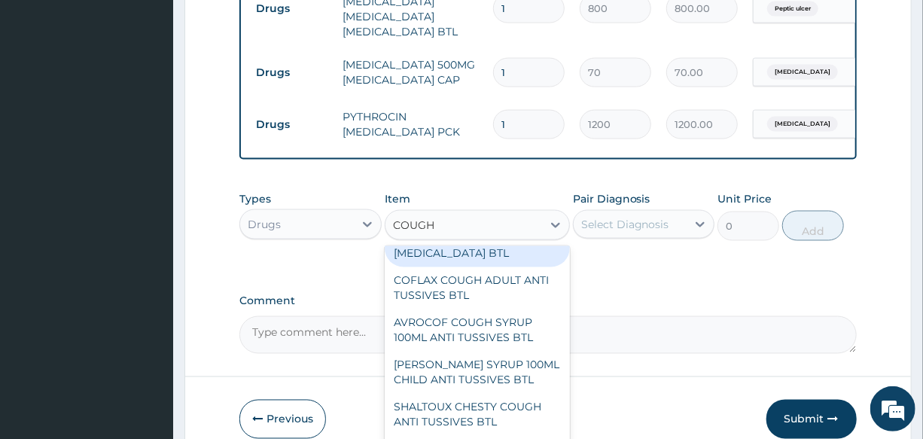
click at [473, 267] on div "KOMIX COUGH SYRUP 100ML 2/15/100MG/7MLS 100MLS [MEDICAL_DATA] DEXTROMETHOPHAN […" at bounding box center [477, 223] width 185 height 87
type input "300"
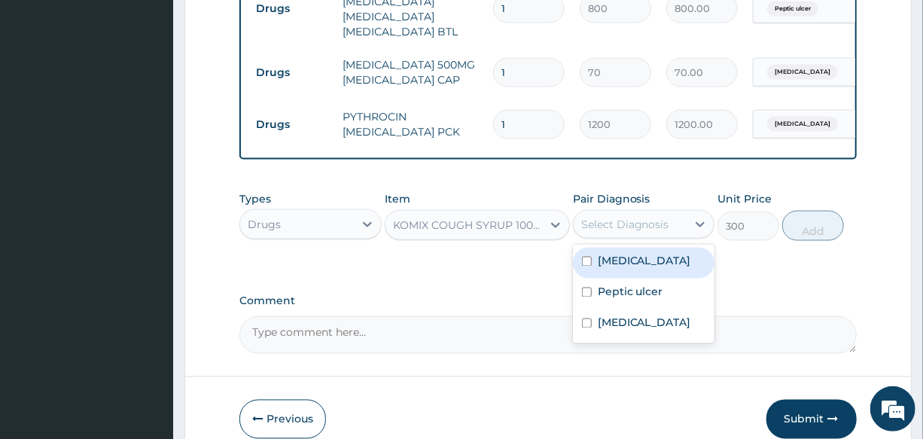
click at [620, 224] on div "Select Diagnosis" at bounding box center [625, 224] width 88 height 15
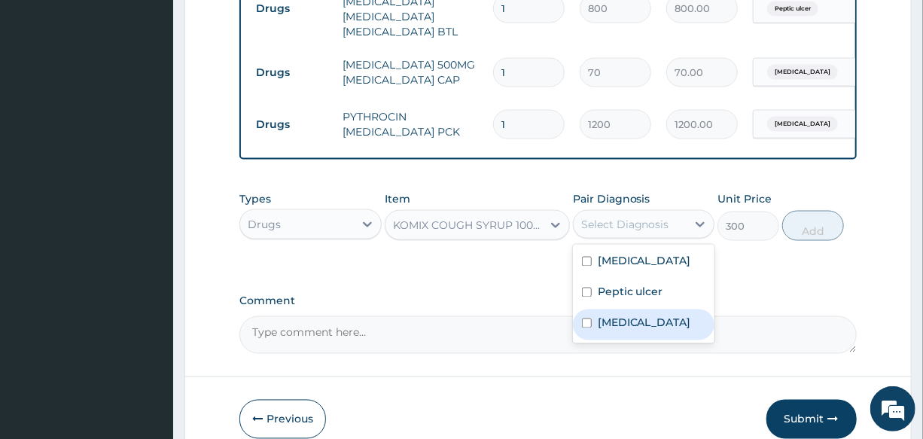
click at [643, 323] on label "Upper respiratory infection" at bounding box center [643, 322] width 93 height 15
checkbox input "true"
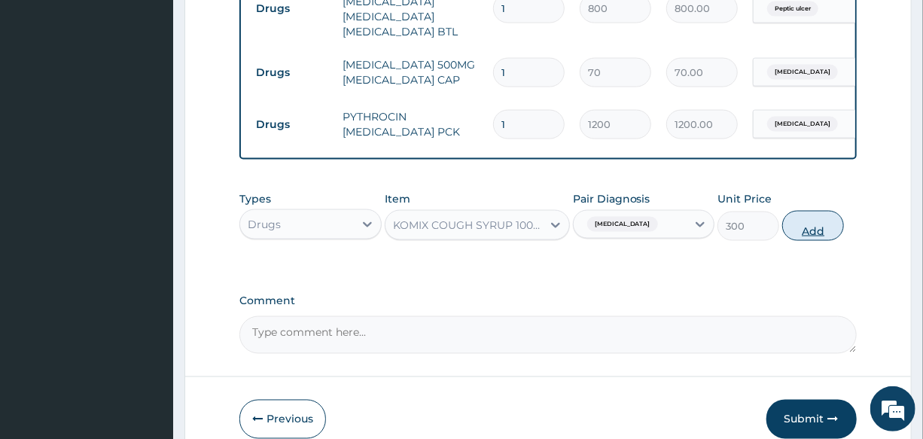
click at [799, 231] on button "Add" at bounding box center [813, 226] width 62 height 30
type input "0"
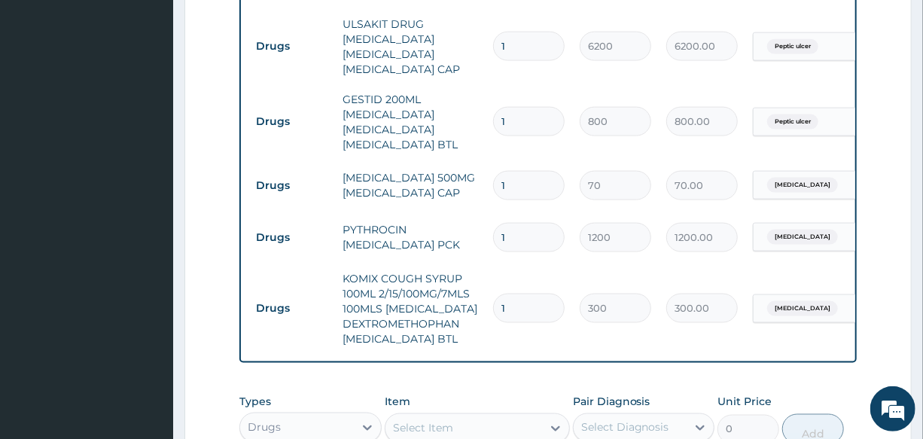
scroll to position [882, 0]
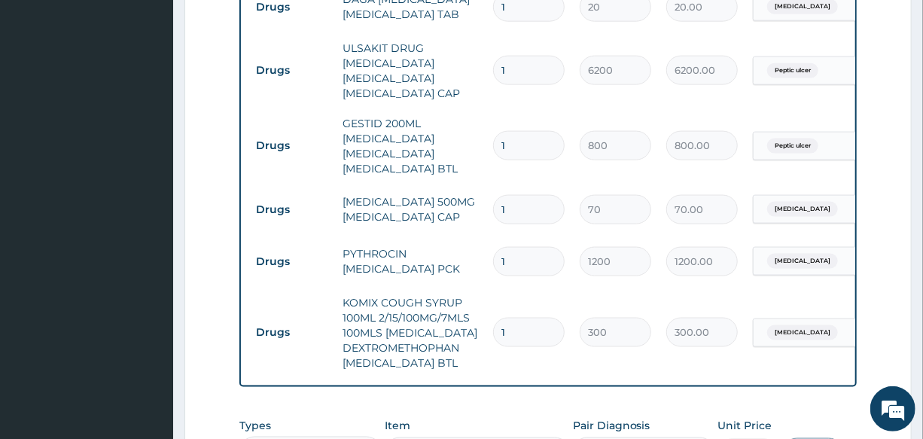
click at [521, 204] on input "1" at bounding box center [528, 209] width 71 height 29
type input "15"
type input "1050.00"
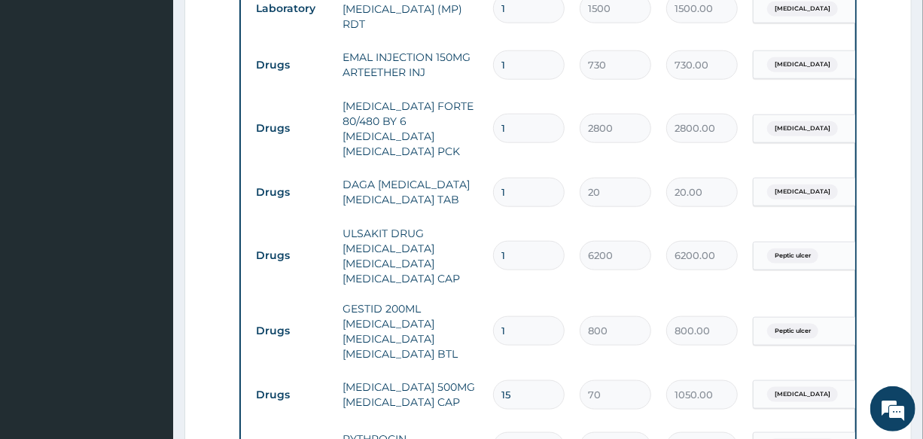
scroll to position [677, 0]
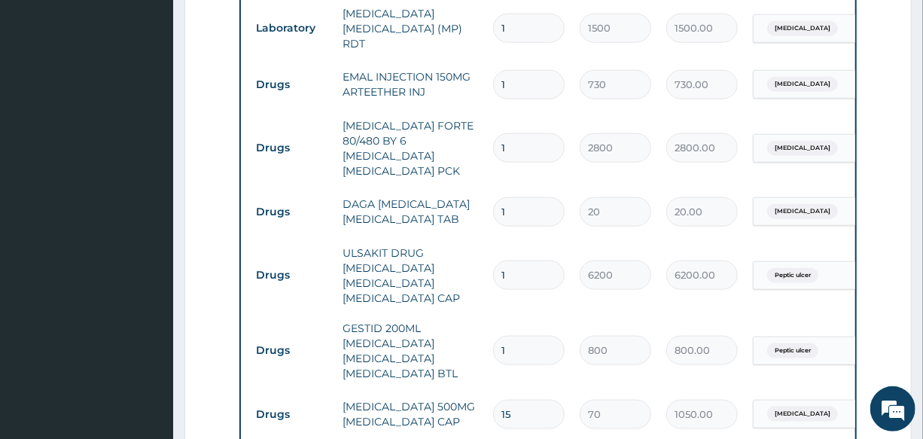
type input "15"
drag, startPoint x: 515, startPoint y: 200, endPoint x: 445, endPoint y: 202, distance: 70.0
click at [445, 202] on tr "Drugs DAGA [MEDICAL_DATA] [MEDICAL_DATA] TAB 1 20 20.00 [MEDICAL_DATA] Delete" at bounding box center [616, 212] width 737 height 52
type input "2"
type input "40.00"
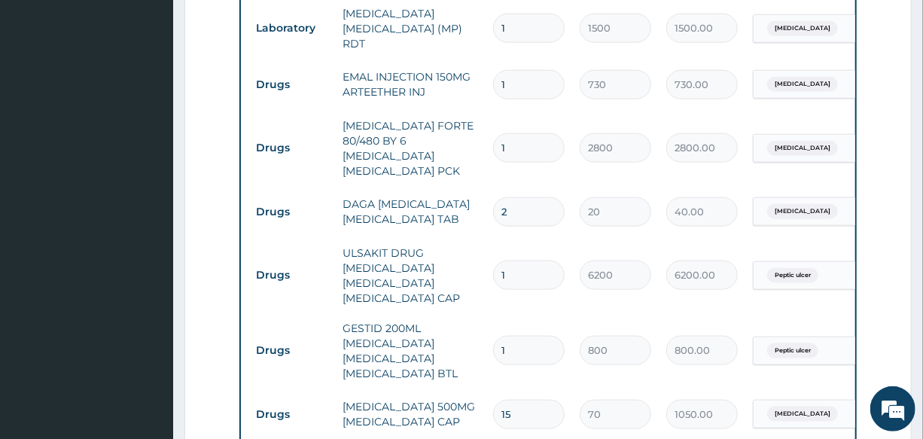
type input "24"
type input "480.00"
type input "24"
drag, startPoint x: 522, startPoint y: 82, endPoint x: 439, endPoint y: 85, distance: 82.8
click at [439, 85] on tr "Drugs EMAL INJECTION 150MG ARTEETHER INJ 1 730 730.00 Malaria Delete" at bounding box center [616, 85] width 737 height 52
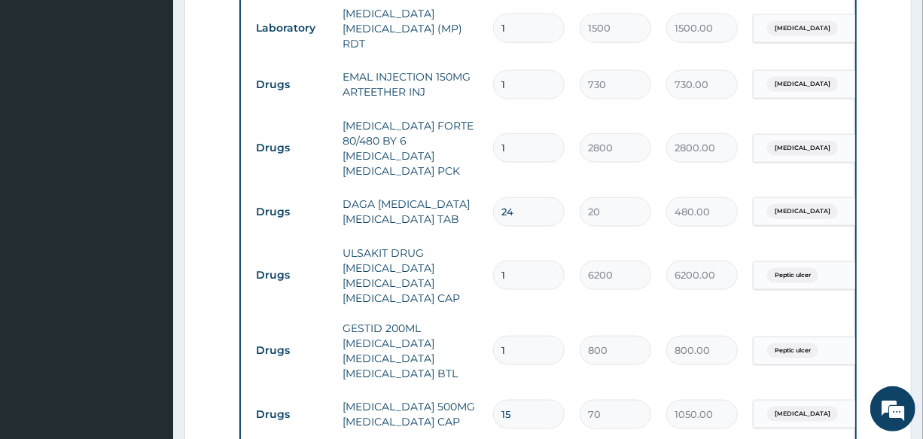
type input "3"
type input "2190.00"
type input "3"
click at [446, 92] on td "EMAL INJECTION 150MG ARTEETHER INJ" at bounding box center [410, 84] width 150 height 45
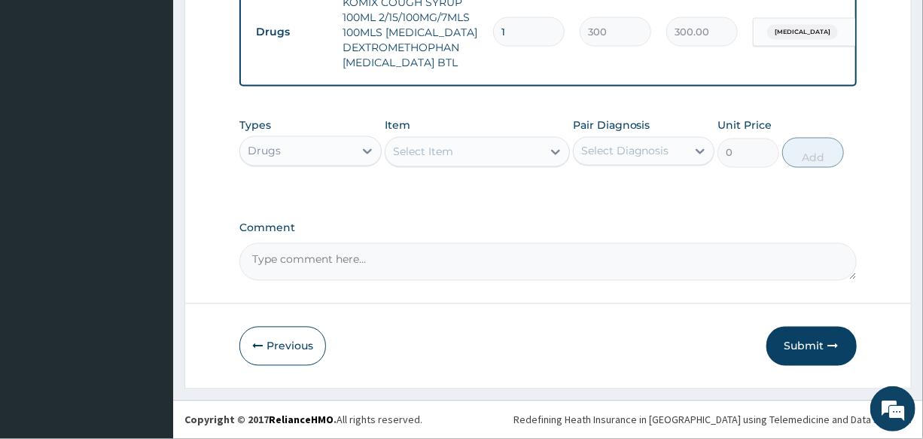
scroll to position [1201, 0]
click at [795, 342] on button "Submit" at bounding box center [811, 346] width 90 height 39
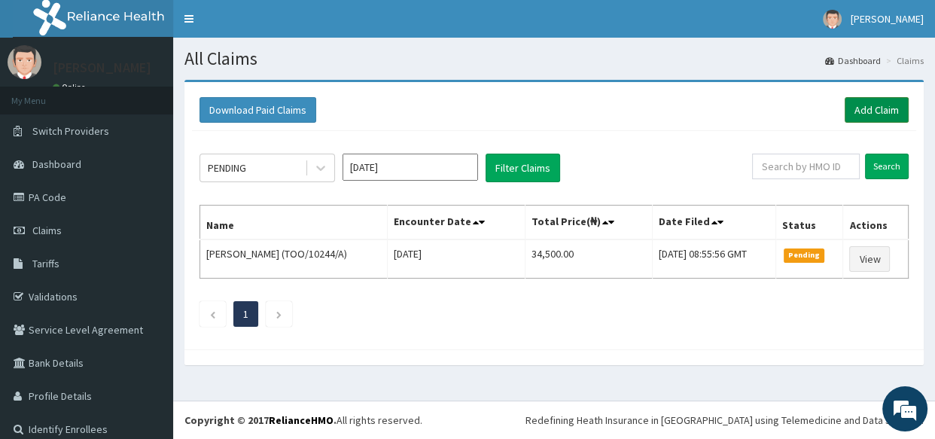
click at [853, 108] on link "Add Claim" at bounding box center [876, 110] width 64 height 26
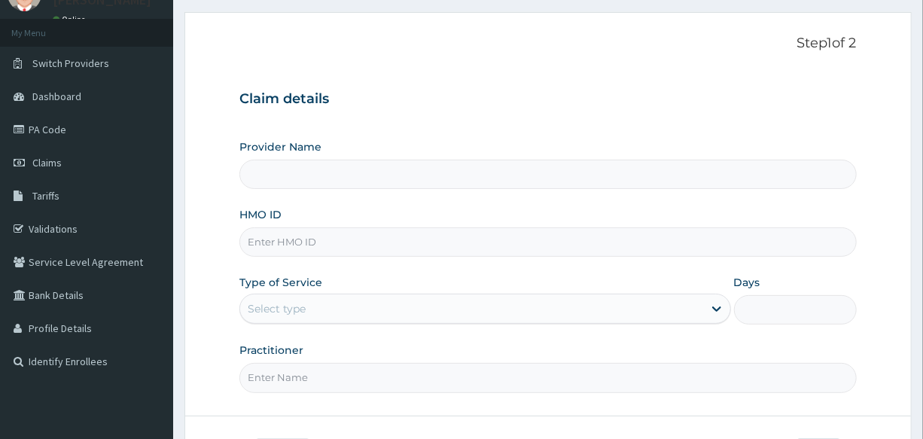
scroll to position [68, 0]
click at [320, 245] on input "HMO ID" at bounding box center [547, 241] width 616 height 29
type input "International Clinics And Hospitals Ltd"
click at [334, 239] on input "KSB/10971/B" at bounding box center [547, 241] width 616 height 29
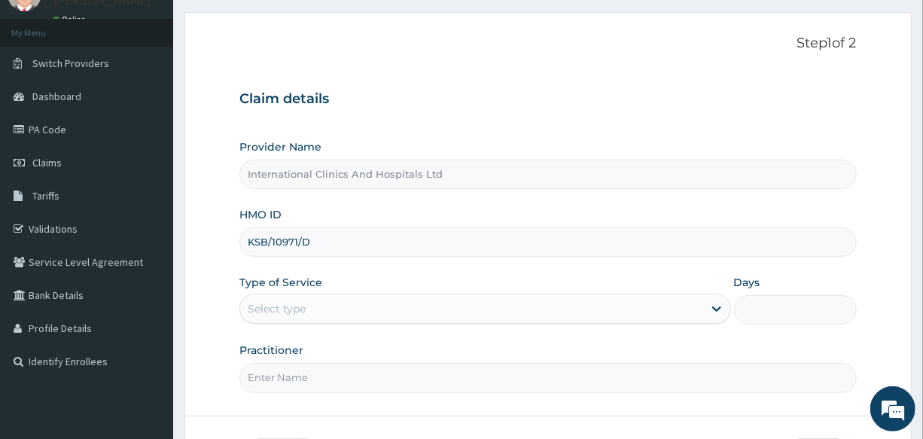
type input "KSB/10971/D"
click at [450, 271] on div "Provider Name International Clinics And Hospitals Ltd HMO ID KSB/10971/D Type o…" at bounding box center [547, 265] width 616 height 253
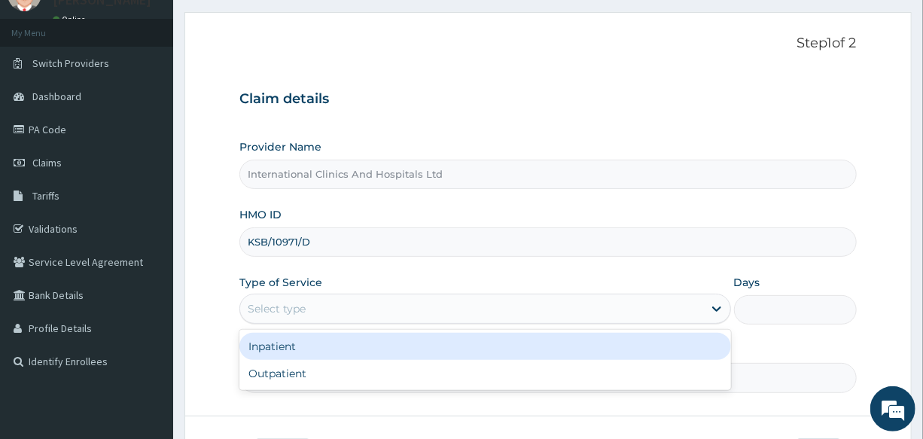
click at [334, 312] on div "Select type" at bounding box center [471, 308] width 462 height 24
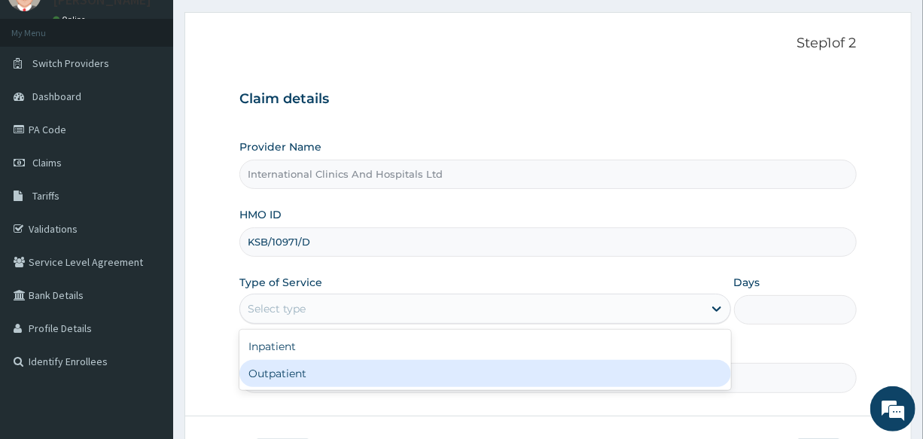
click at [330, 379] on div "Outpatient" at bounding box center [484, 373] width 491 height 27
type input "1"
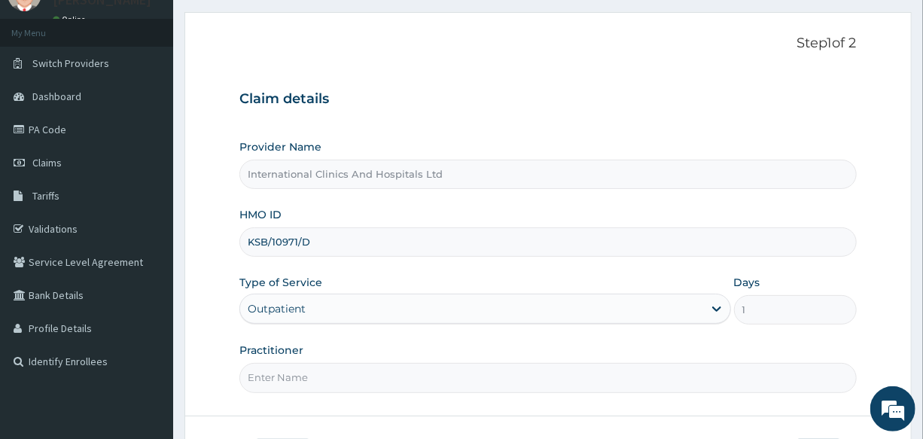
click at [336, 381] on input "Practitioner" at bounding box center [547, 377] width 616 height 29
type input "[PERSON_NAME]"
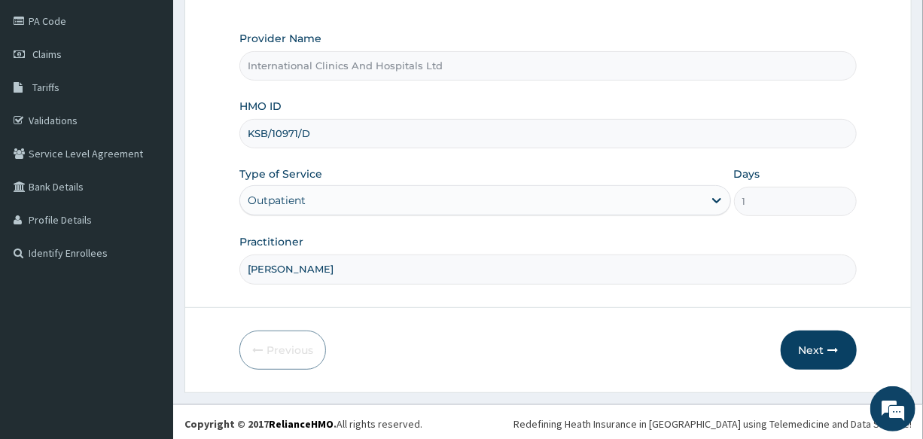
scroll to position [178, 0]
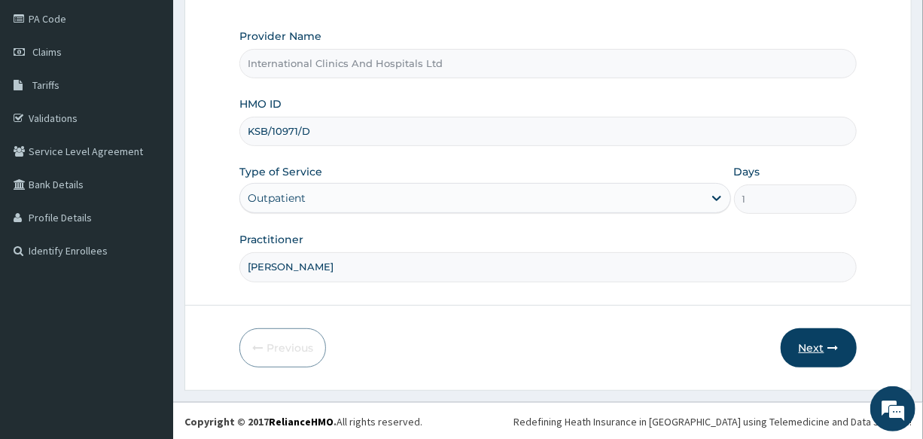
click at [810, 353] on button "Next" at bounding box center [818, 347] width 76 height 39
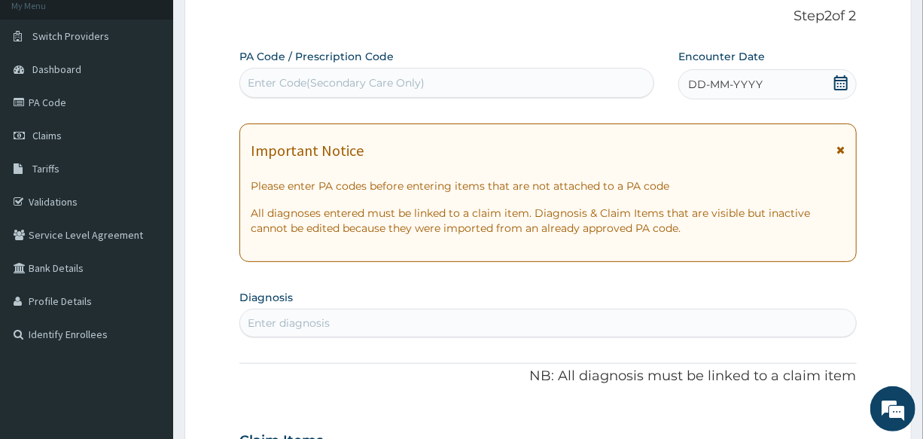
scroll to position [0, 0]
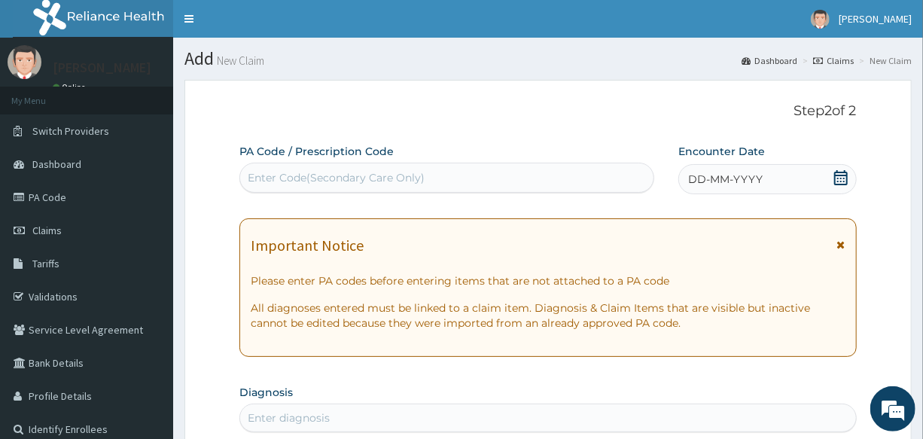
click at [759, 178] on span "DD-MM-YYYY" at bounding box center [725, 179] width 74 height 15
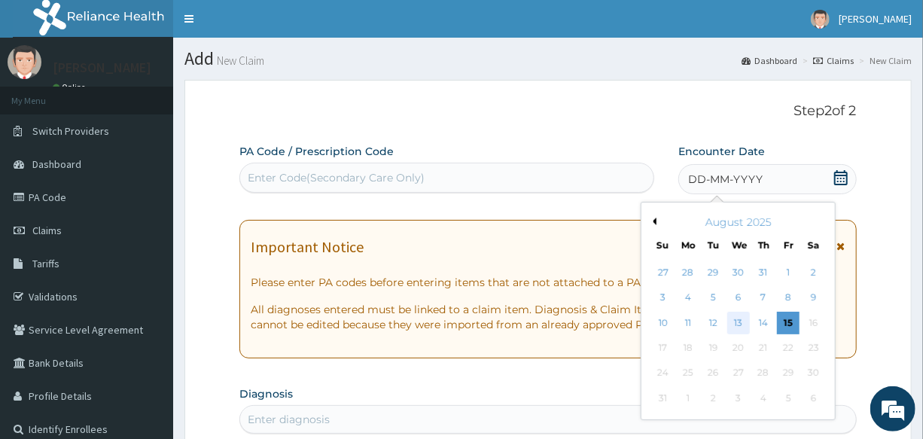
click at [736, 323] on div "13" at bounding box center [738, 323] width 23 height 23
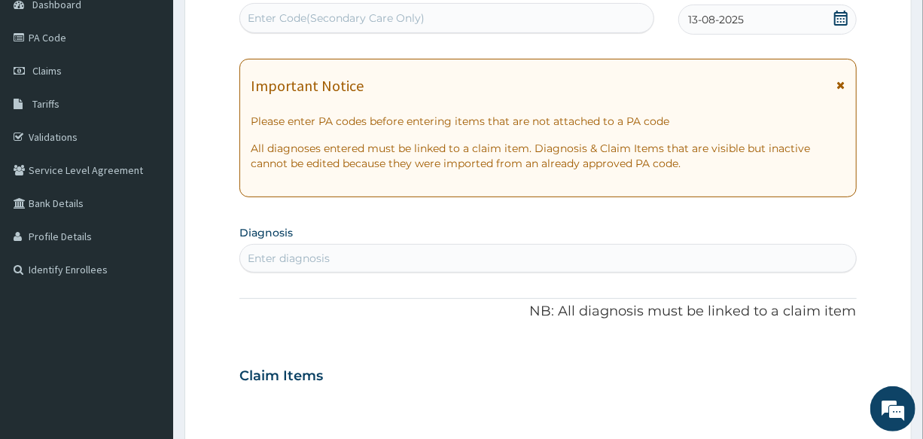
scroll to position [205, 0]
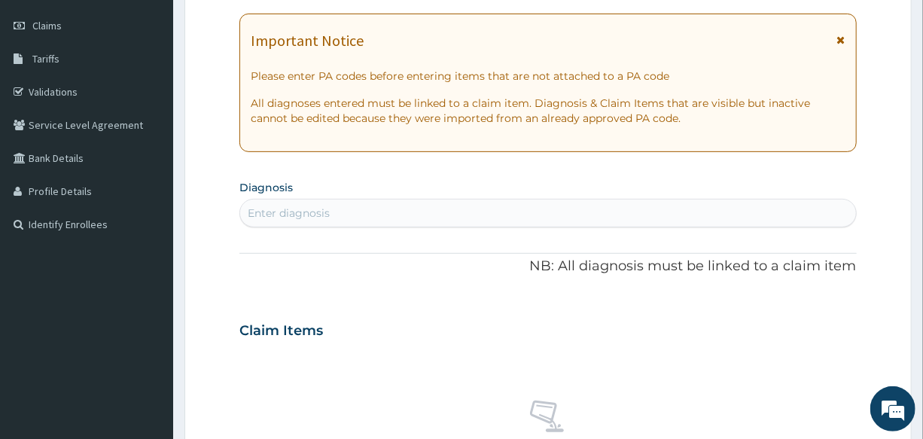
click at [360, 218] on div "Enter diagnosis" at bounding box center [547, 213] width 615 height 24
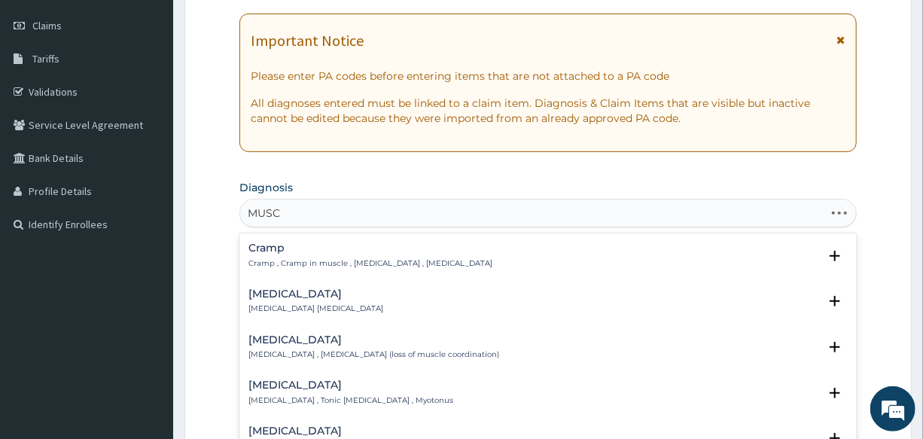
type input "MUSCU"
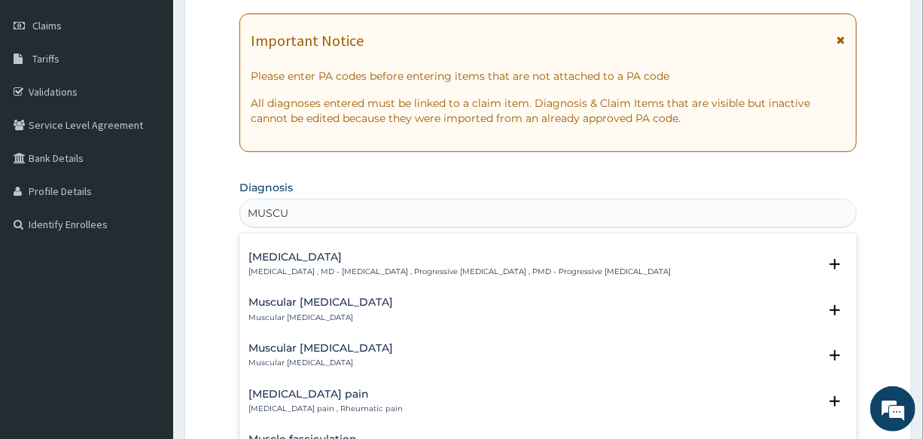
scroll to position [410, 0]
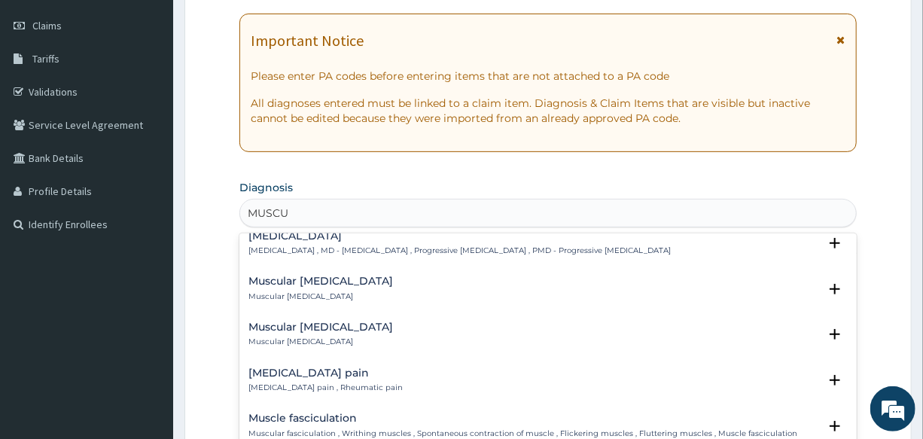
click at [294, 367] on h4 "[MEDICAL_DATA] pain" at bounding box center [325, 372] width 154 height 11
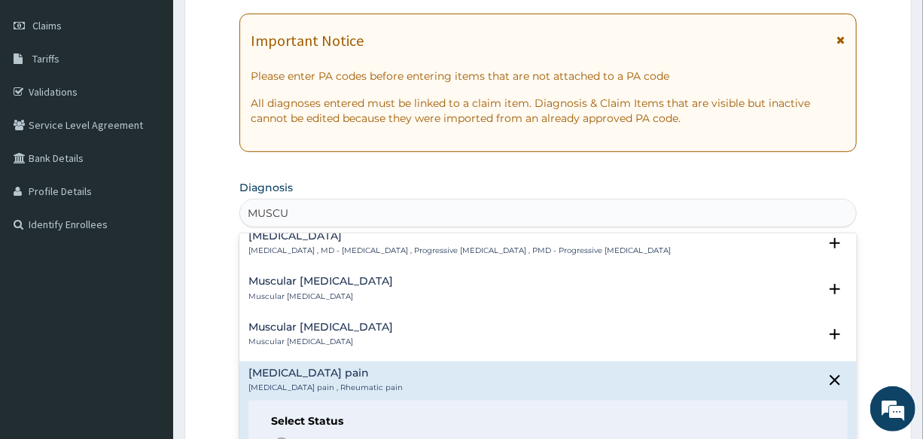
scroll to position [479, 0]
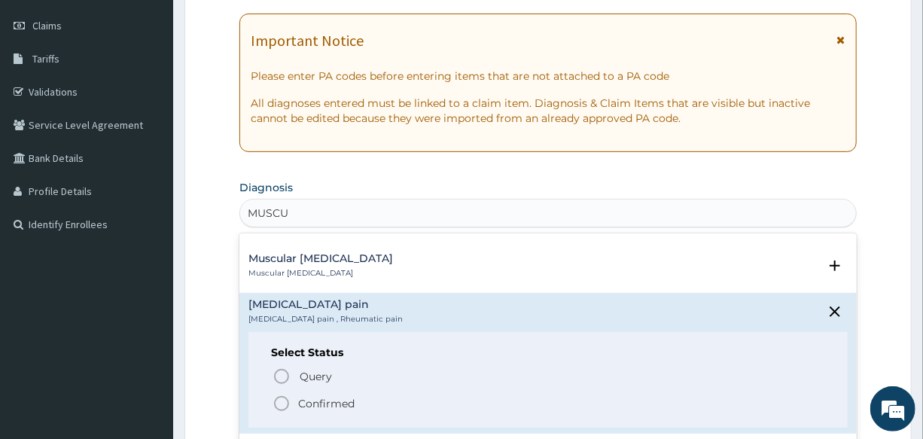
click at [277, 394] on icon "status option filled" at bounding box center [281, 403] width 18 height 18
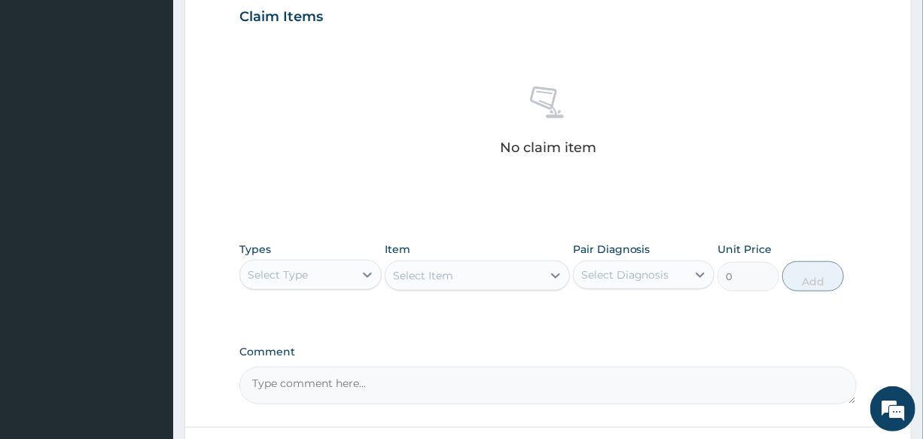
scroll to position [547, 0]
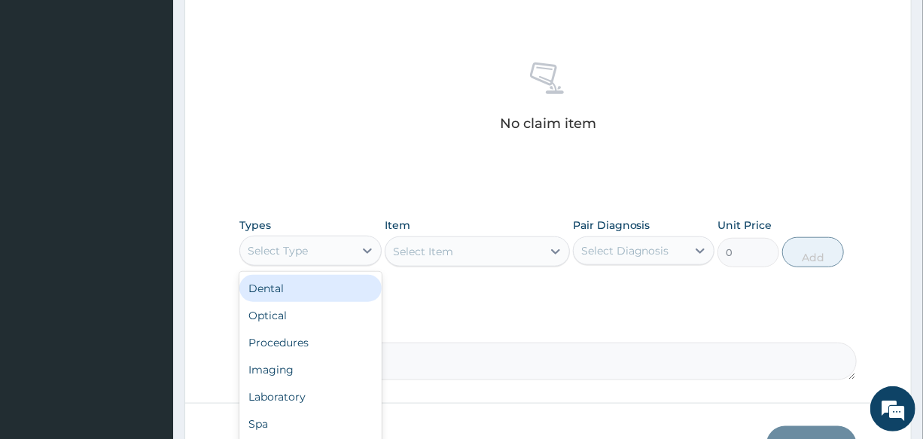
click at [303, 250] on div "Select Type" at bounding box center [278, 250] width 60 height 15
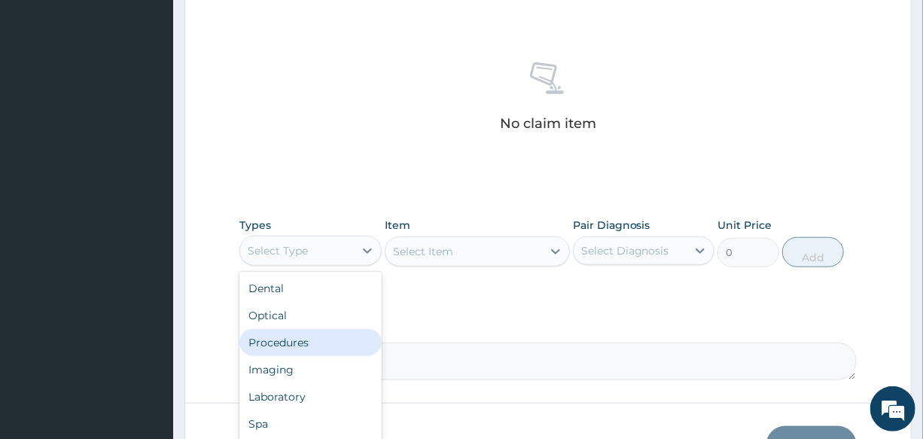
click at [325, 333] on div "Procedures" at bounding box center [309, 342] width 141 height 27
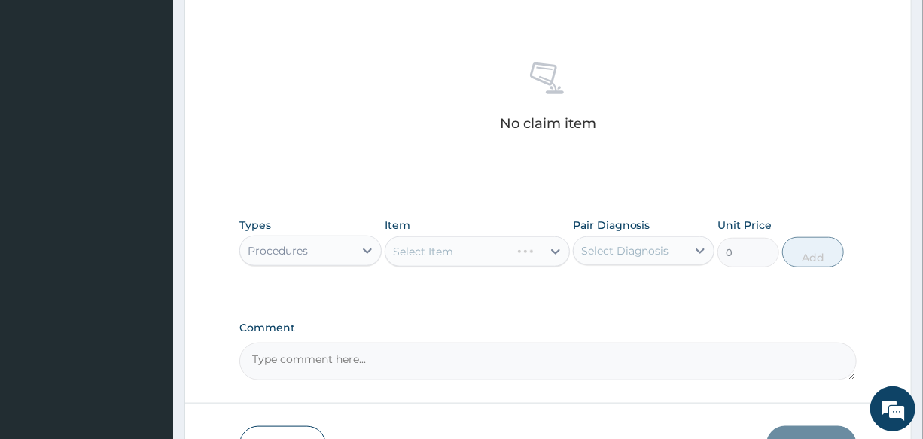
click at [459, 260] on div "Select Item" at bounding box center [477, 251] width 185 height 30
click at [475, 249] on div "Select Item" at bounding box center [477, 251] width 185 height 30
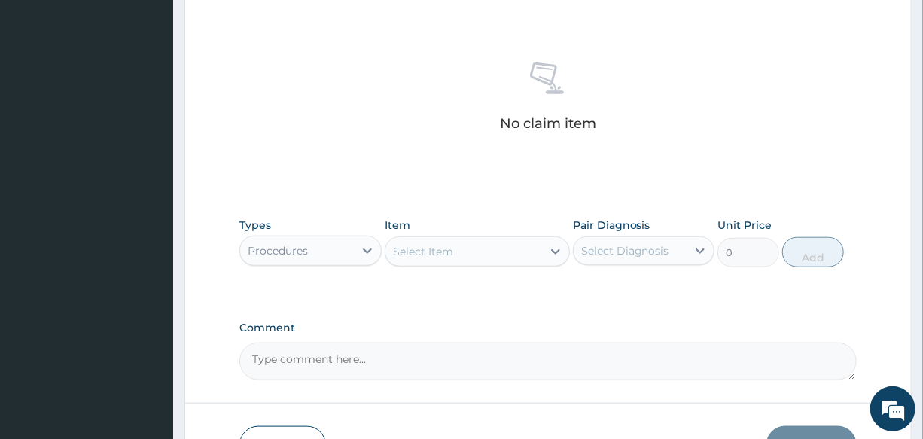
click at [475, 249] on div "Select Item" at bounding box center [463, 251] width 157 height 24
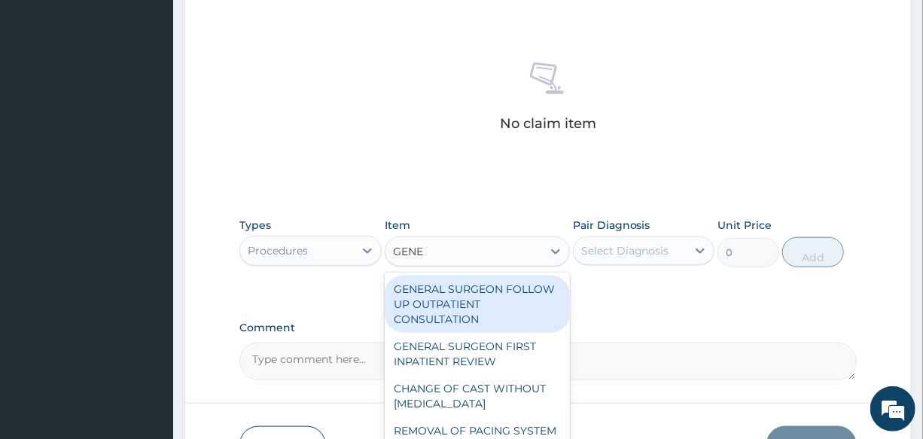
type input "GENER"
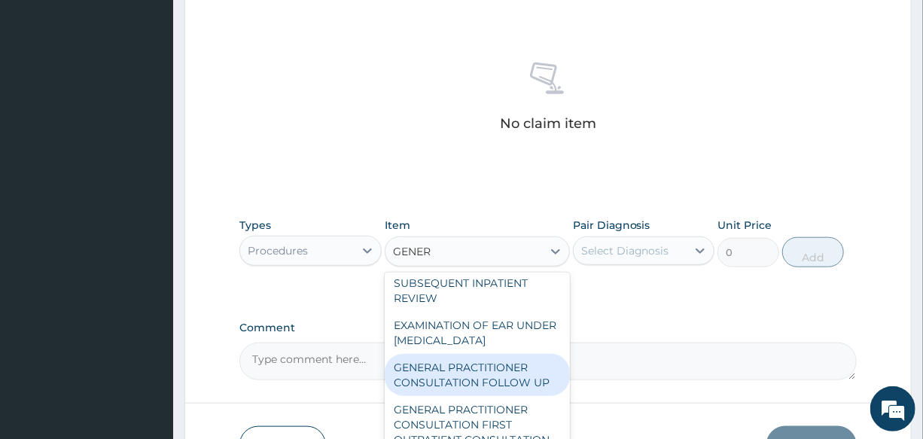
scroll to position [273, 0]
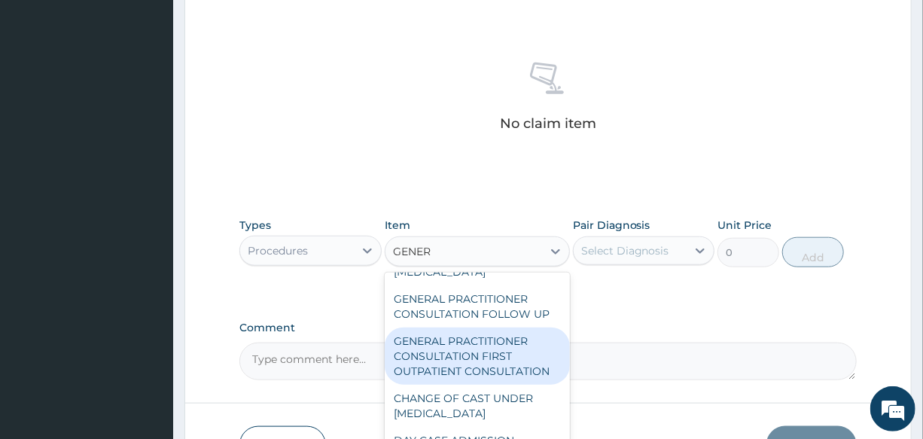
click at [480, 365] on div "GENERAL PRACTITIONER CONSULTATION FIRST OUTPATIENT CONSULTATION" at bounding box center [477, 355] width 185 height 57
type input "3000"
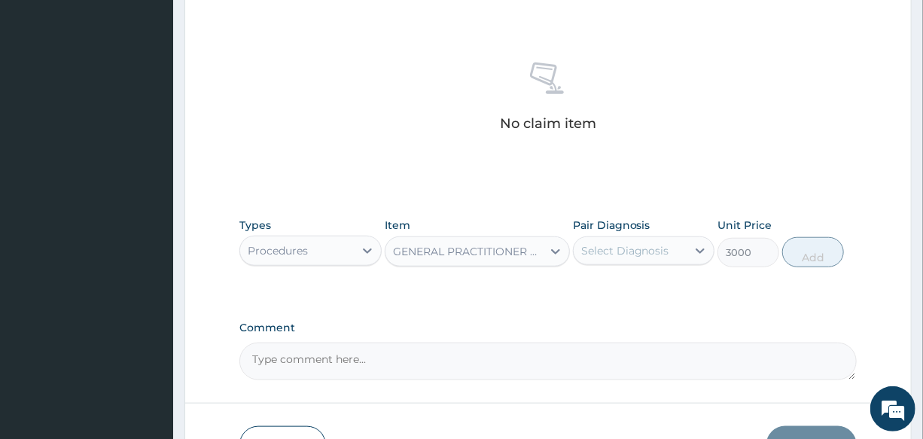
click at [628, 247] on div "Select Diagnosis" at bounding box center [625, 250] width 88 height 15
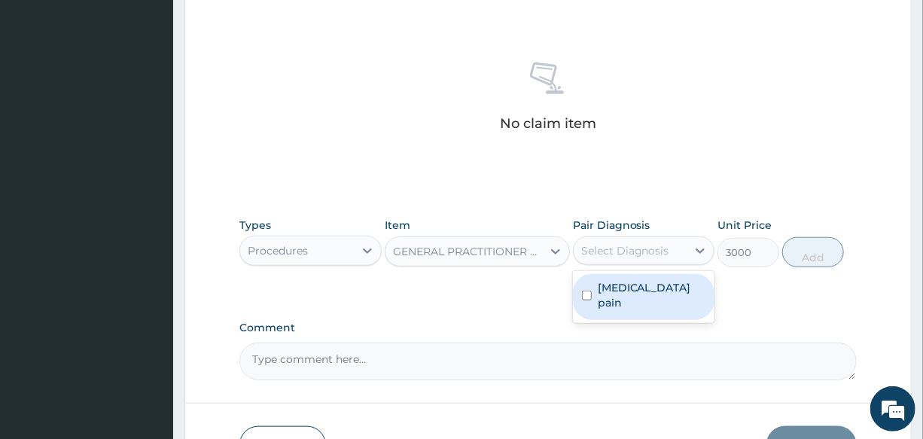
click at [652, 296] on label "[MEDICAL_DATA] pain" at bounding box center [651, 295] width 108 height 30
checkbox input "true"
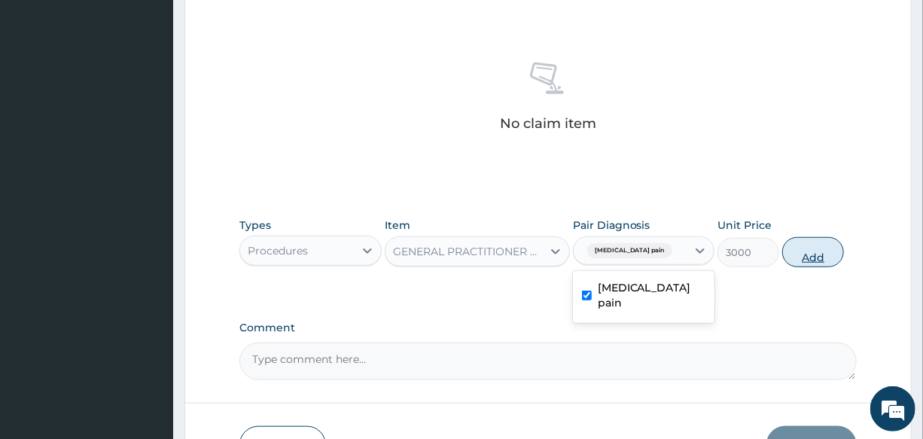
click at [800, 260] on button "Add" at bounding box center [813, 252] width 62 height 30
type input "0"
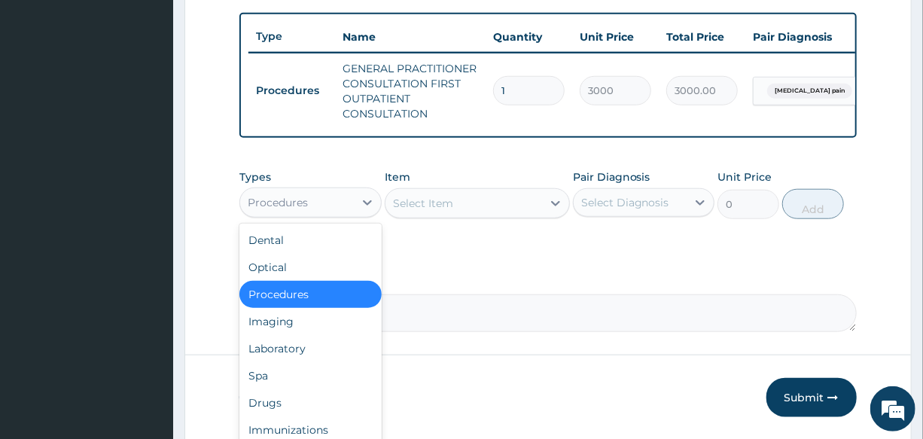
click at [289, 210] on div "Procedures" at bounding box center [278, 202] width 60 height 15
click at [323, 355] on div "Laboratory" at bounding box center [309, 348] width 141 height 27
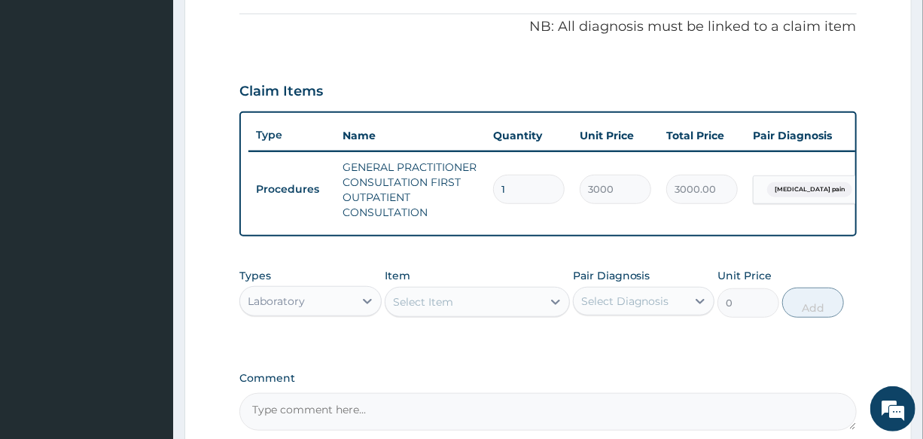
scroll to position [479, 0]
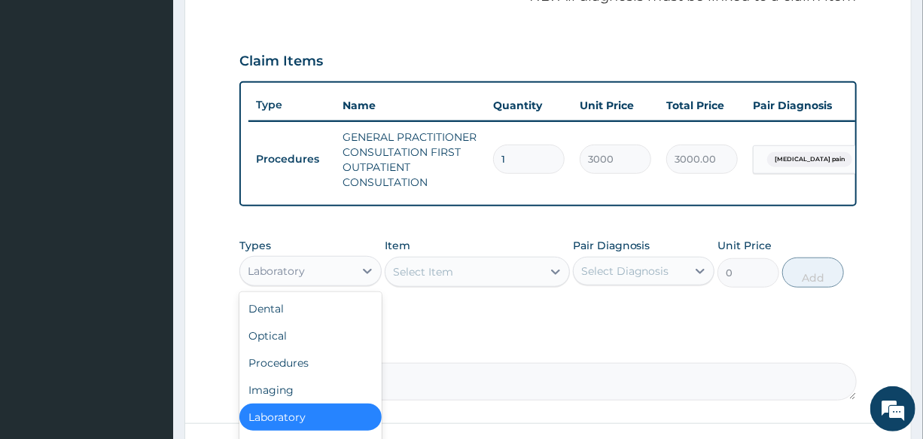
click at [330, 280] on div "Laboratory" at bounding box center [296, 271] width 113 height 24
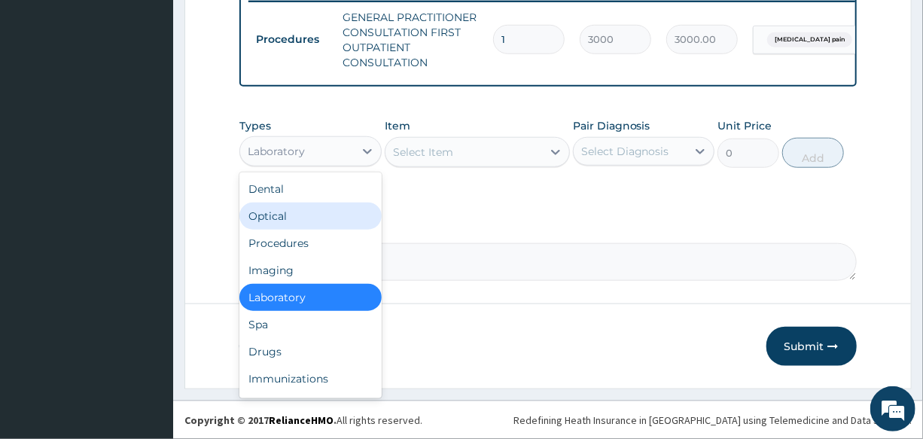
scroll to position [609, 0]
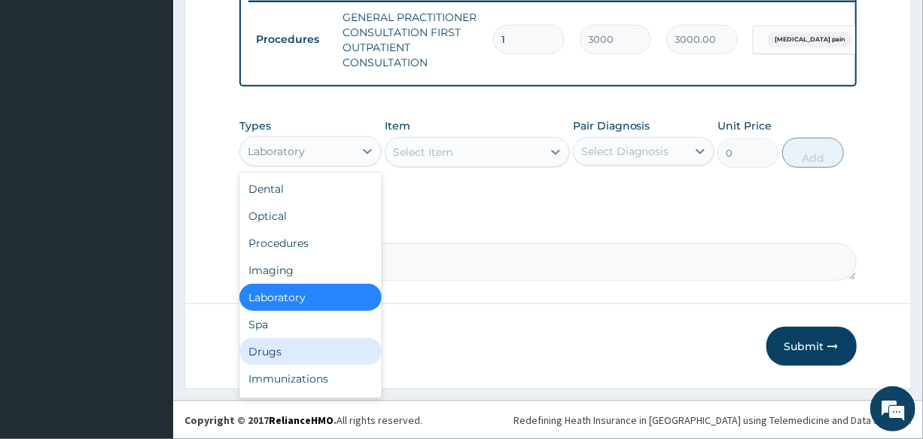
click at [301, 353] on div "Drugs" at bounding box center [309, 351] width 141 height 27
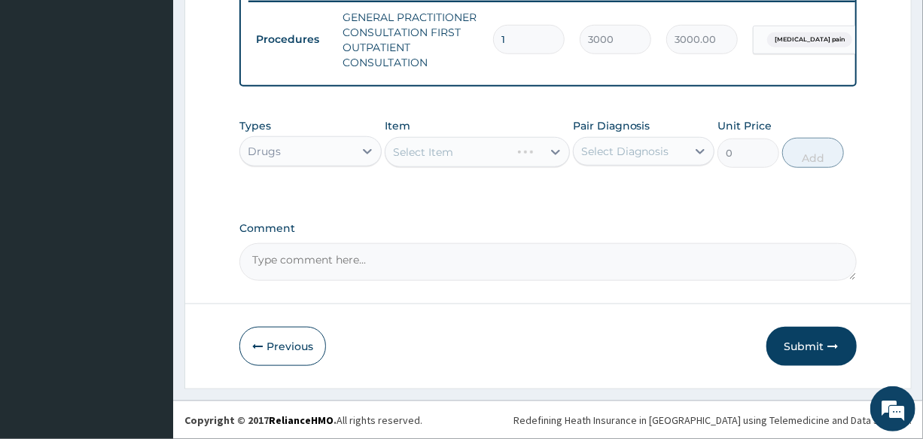
click at [474, 157] on div "Select Item" at bounding box center [477, 152] width 185 height 30
click at [461, 157] on div "Select Item" at bounding box center [463, 152] width 157 height 24
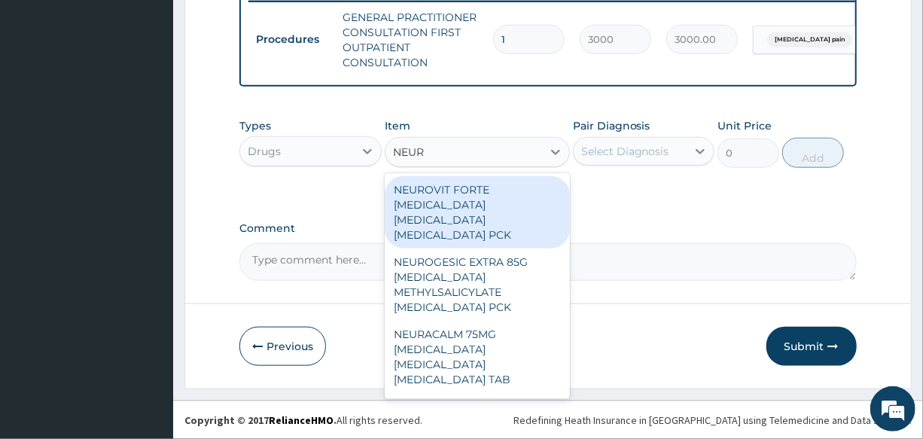
type input "NEURO"
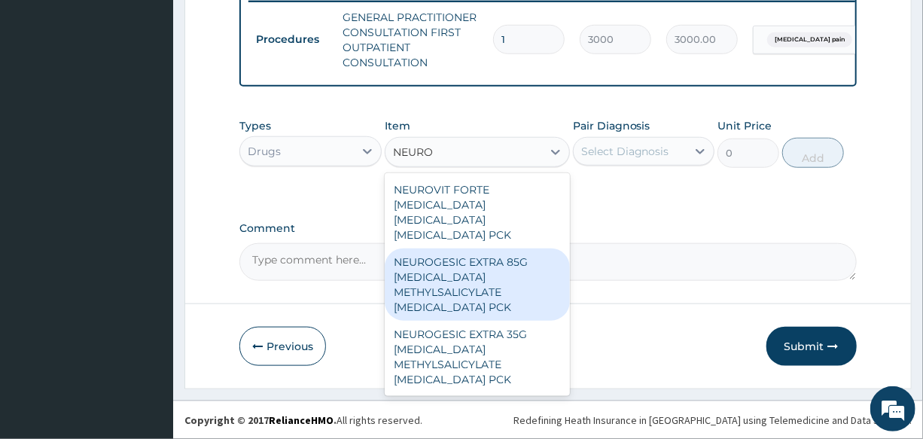
click at [494, 272] on div "NEUROGESIC EXTRA 85G [MEDICAL_DATA] METHYLSALICYLATE [MEDICAL_DATA] PCK" at bounding box center [477, 284] width 185 height 72
type input "1300"
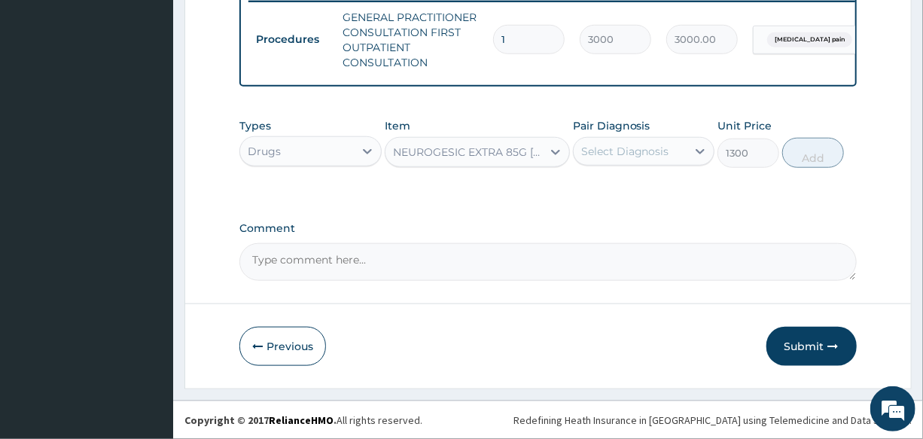
click at [641, 153] on div "Select Diagnosis" at bounding box center [625, 151] width 88 height 15
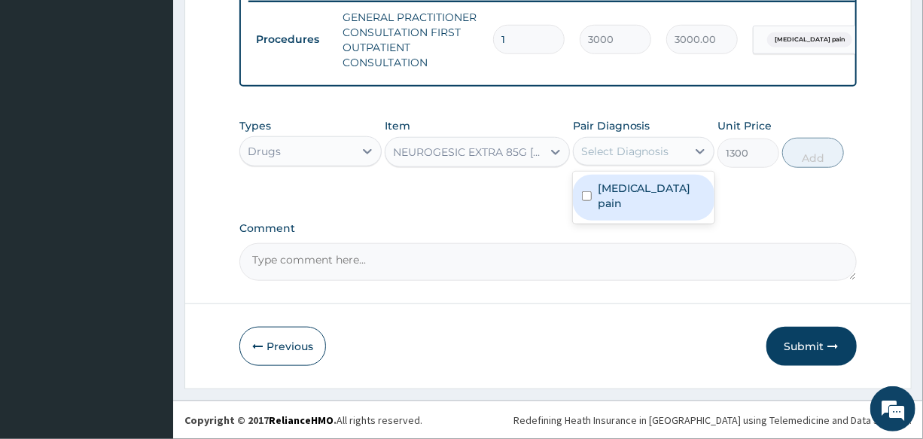
click at [660, 205] on label "[MEDICAL_DATA] pain" at bounding box center [651, 196] width 108 height 30
checkbox input "true"
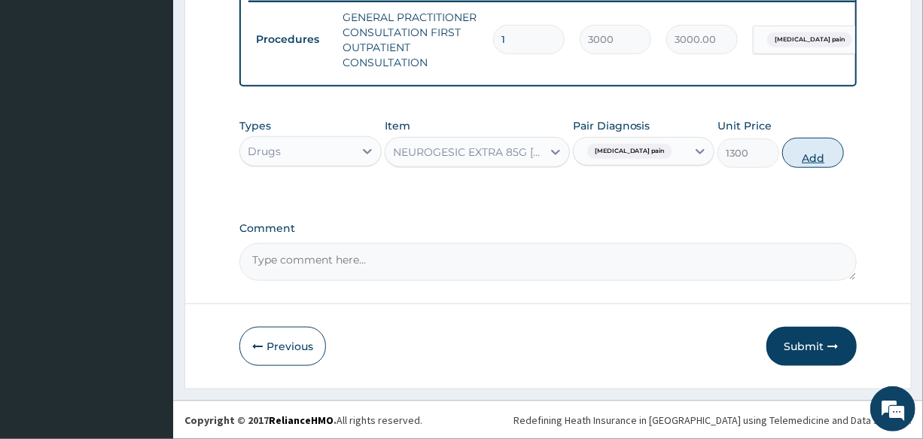
click at [815, 162] on button "Add" at bounding box center [813, 153] width 62 height 30
type input "0"
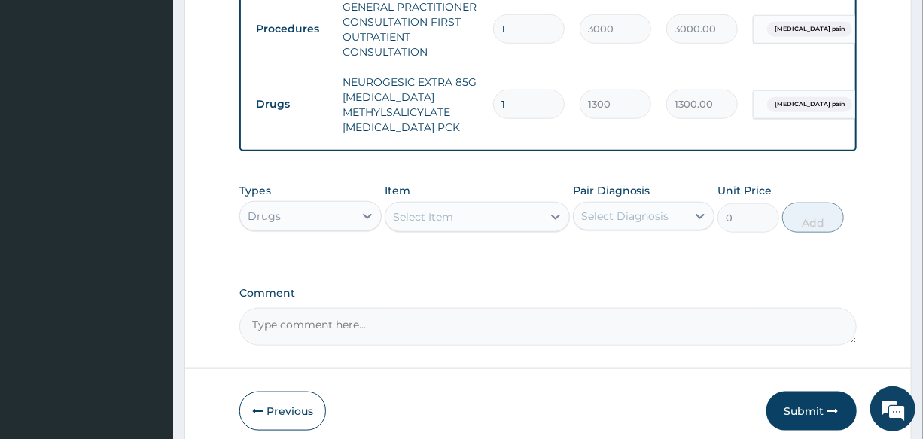
click at [429, 229] on div "Select Item" at bounding box center [463, 217] width 157 height 24
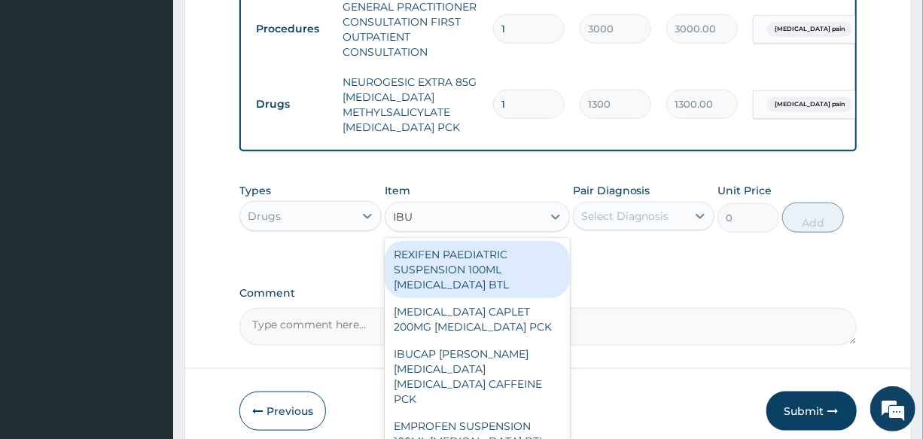
type input "IBUP"
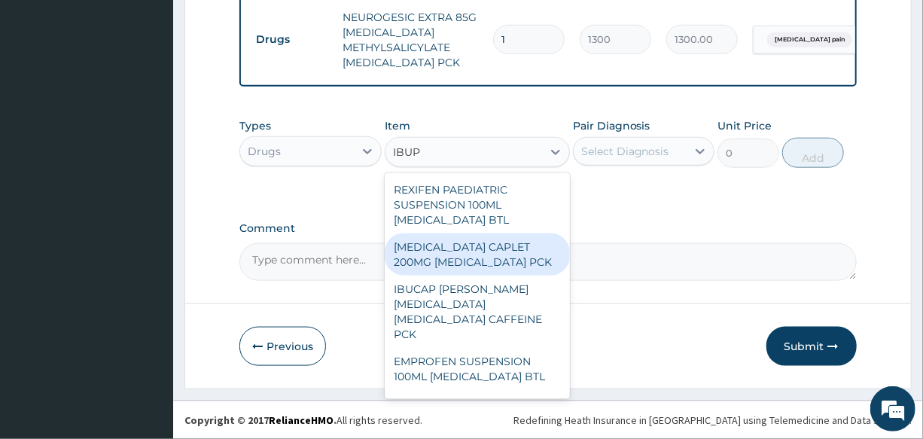
scroll to position [684, 0]
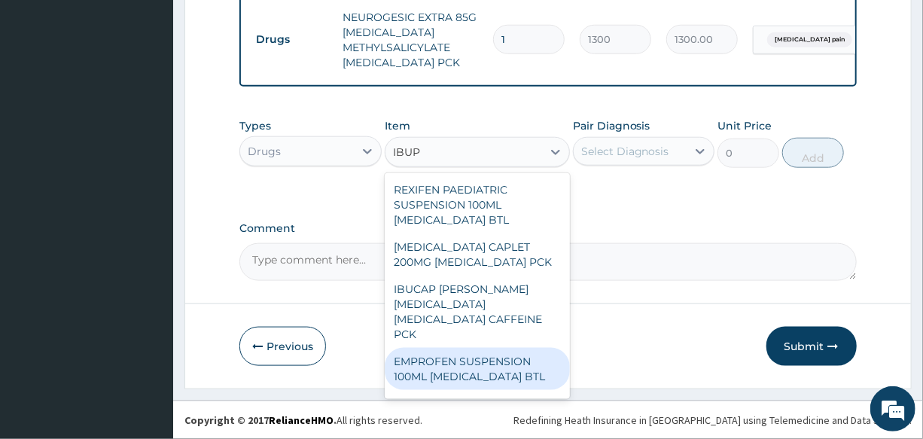
click at [503, 366] on div "EMPROFEN SUSPENSION 100ML [MEDICAL_DATA] BTL" at bounding box center [477, 369] width 185 height 42
type input "460"
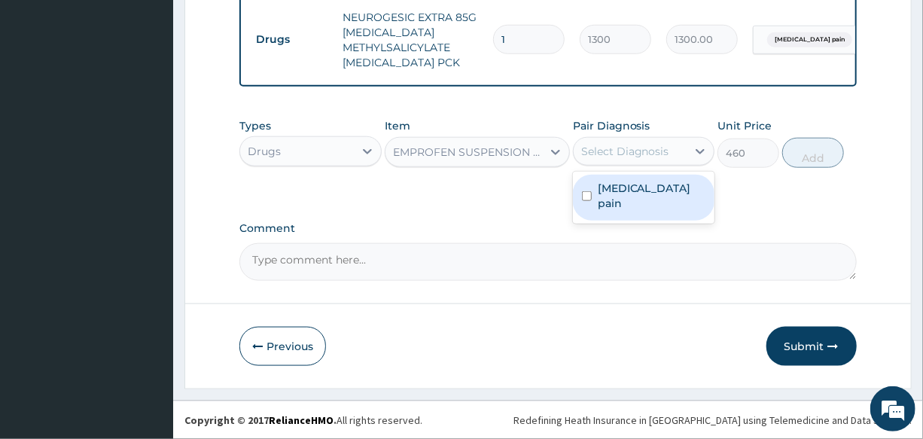
click at [635, 153] on div "Select Diagnosis" at bounding box center [625, 151] width 88 height 15
click at [649, 207] on label "[MEDICAL_DATA] pain" at bounding box center [651, 196] width 108 height 30
checkbox input "true"
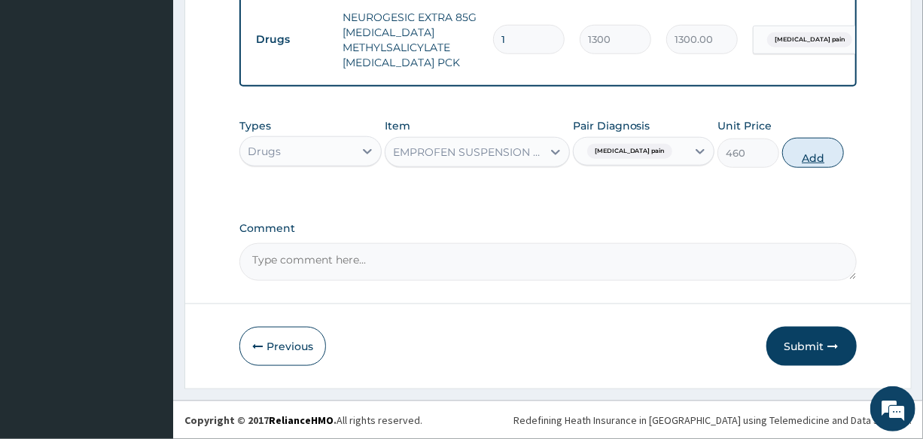
click at [810, 157] on button "Add" at bounding box center [813, 153] width 62 height 30
type input "0"
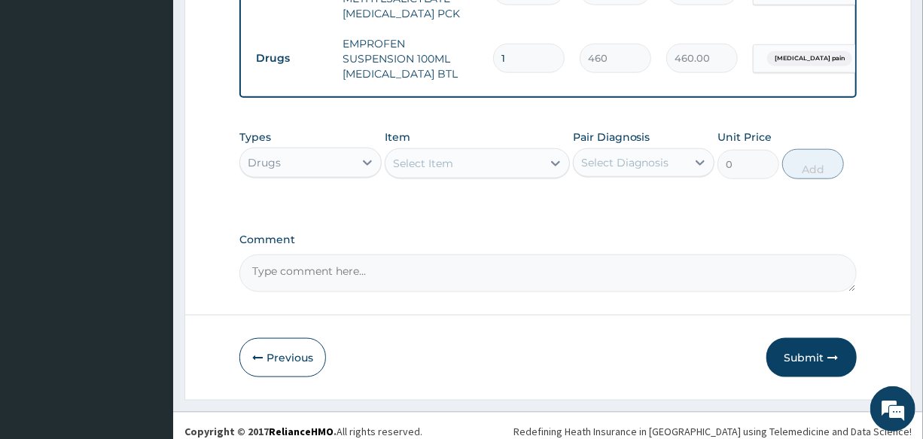
scroll to position [744, 0]
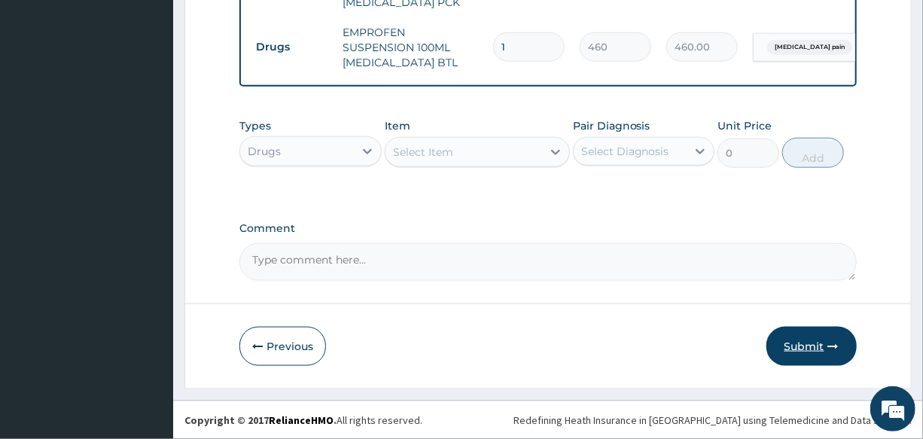
click at [796, 350] on button "Submit" at bounding box center [811, 346] width 90 height 39
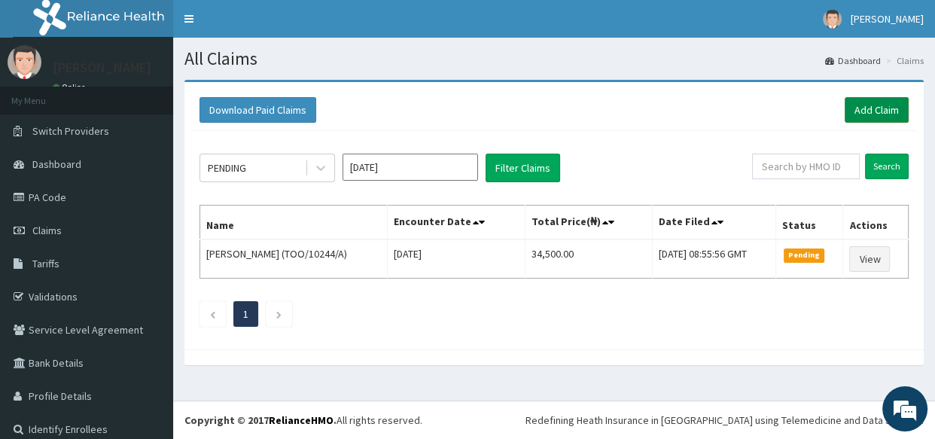
click at [853, 114] on link "Add Claim" at bounding box center [876, 110] width 64 height 26
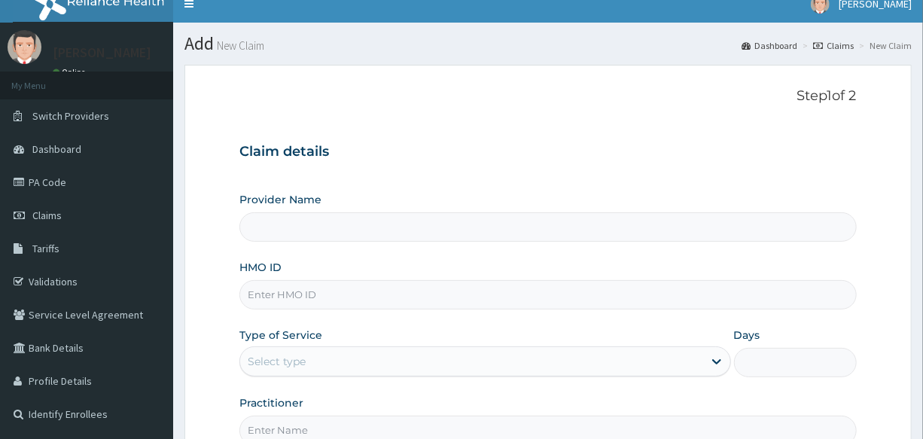
scroll to position [68, 0]
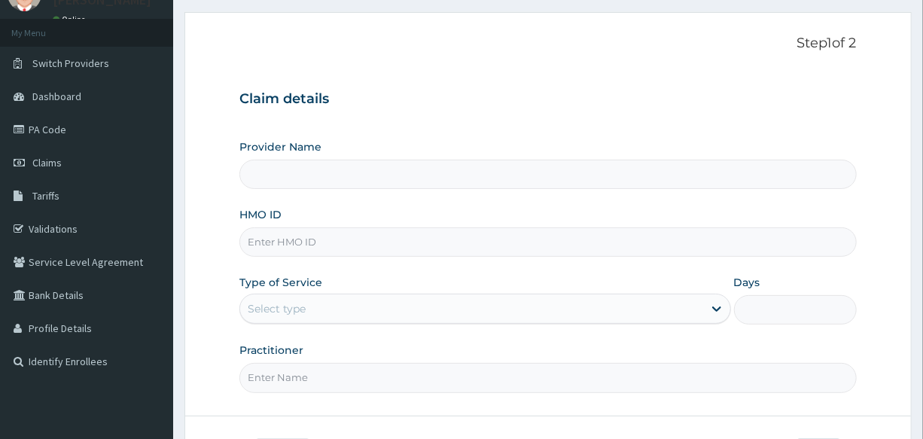
type input "International Clinics And Hospitals Ltd"
click at [366, 241] on input "HMO ID" at bounding box center [547, 241] width 616 height 29
paste input "PA/515731"
type input "P"
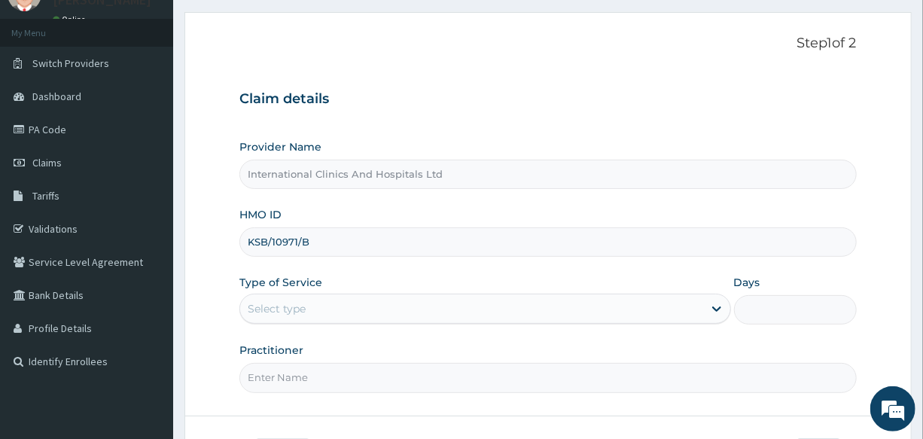
type input "KSB/10971/B"
click at [454, 266] on div "Provider Name International Clinics And Hospitals Ltd HMO ID KSB/10971/B Type o…" at bounding box center [547, 265] width 616 height 253
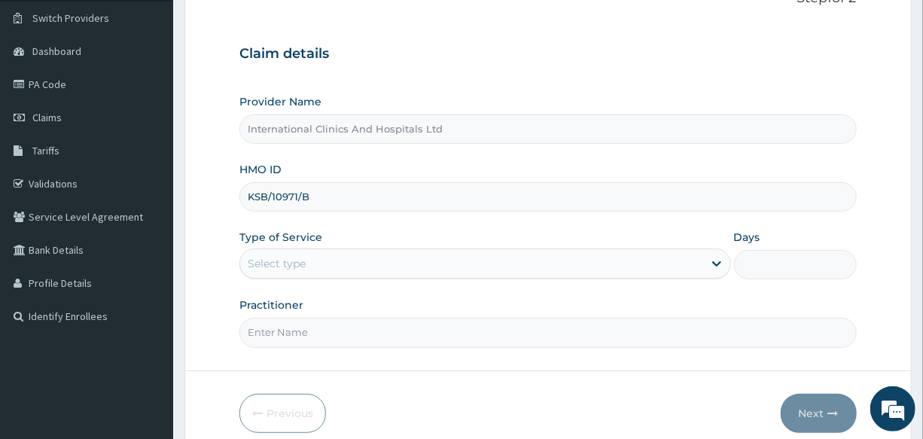
scroll to position [136, 0]
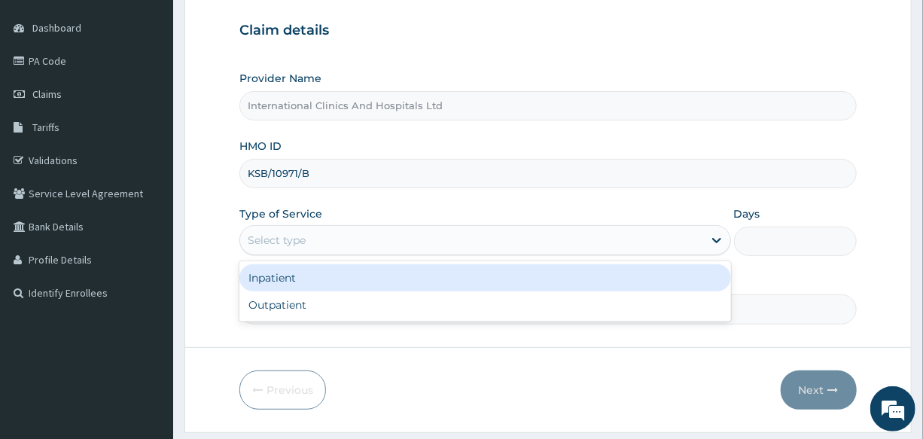
click at [317, 245] on div "Select type" at bounding box center [471, 240] width 462 height 24
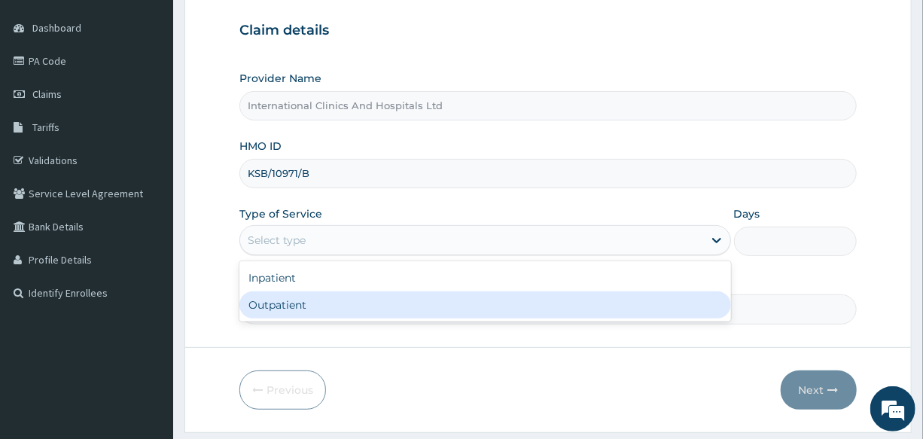
click at [325, 300] on div "Outpatient" at bounding box center [484, 304] width 491 height 27
type input "1"
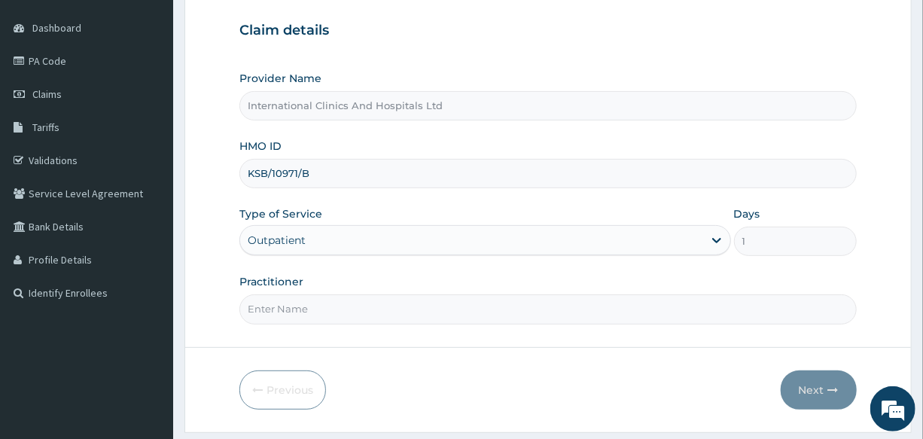
click at [330, 307] on input "Practitioner" at bounding box center [547, 308] width 616 height 29
type input "[PERSON_NAME]"
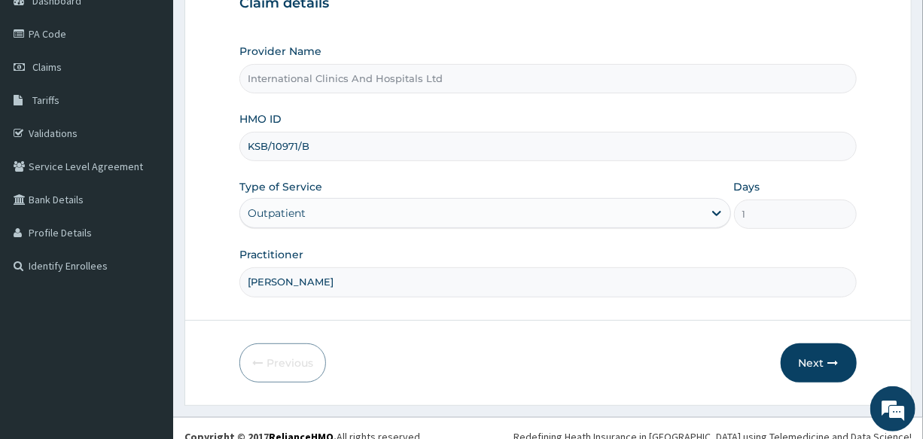
scroll to position [178, 0]
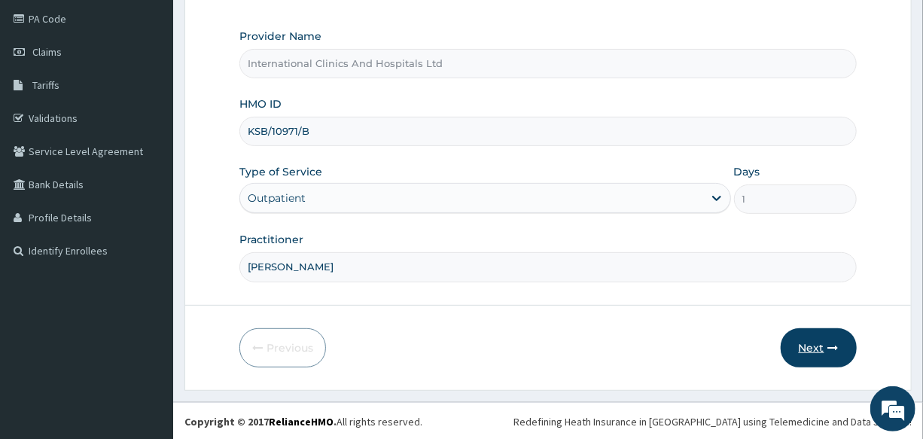
click at [815, 345] on button "Next" at bounding box center [818, 347] width 76 height 39
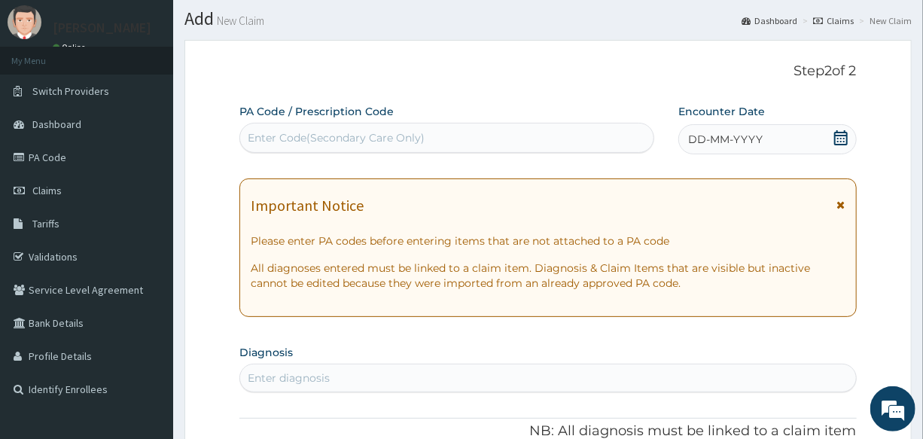
scroll to position [0, 0]
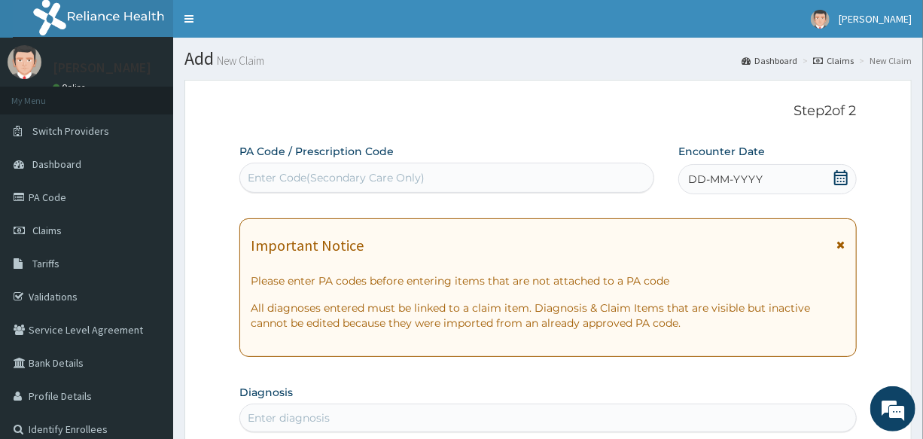
click at [442, 172] on div "Enter Code(Secondary Care Only)" at bounding box center [446, 178] width 413 height 24
paste input "PA/515731"
type input "PA/515731"
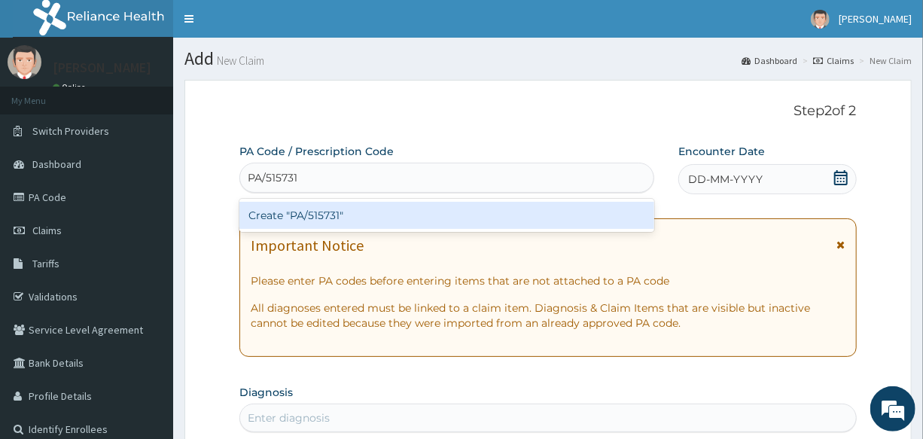
click at [295, 219] on div "Create "PA/515731"" at bounding box center [446, 215] width 415 height 27
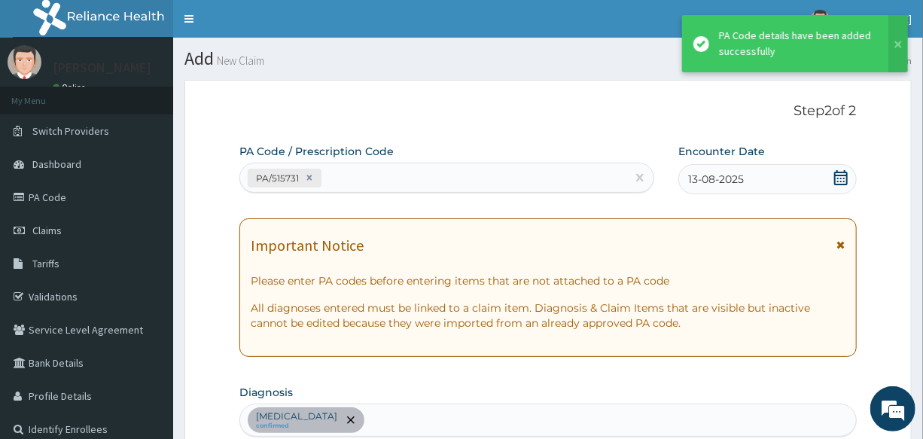
scroll to position [406, 0]
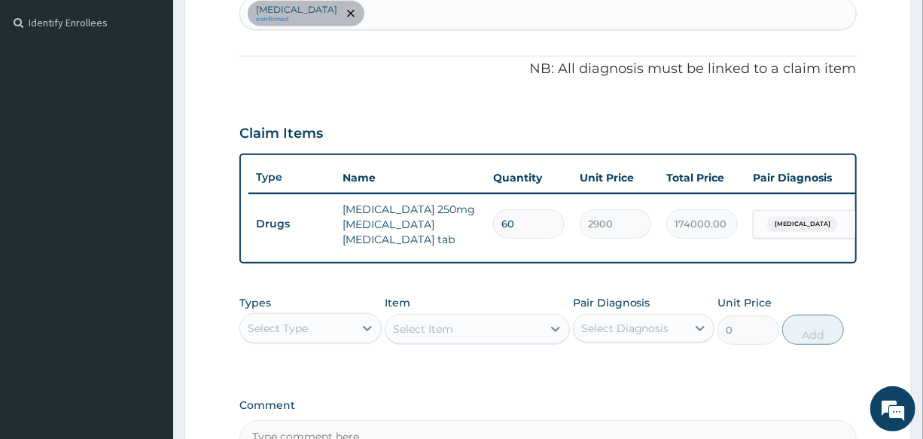
click at [472, 22] on div "[MEDICAL_DATA] confirmed" at bounding box center [547, 14] width 615 height 32
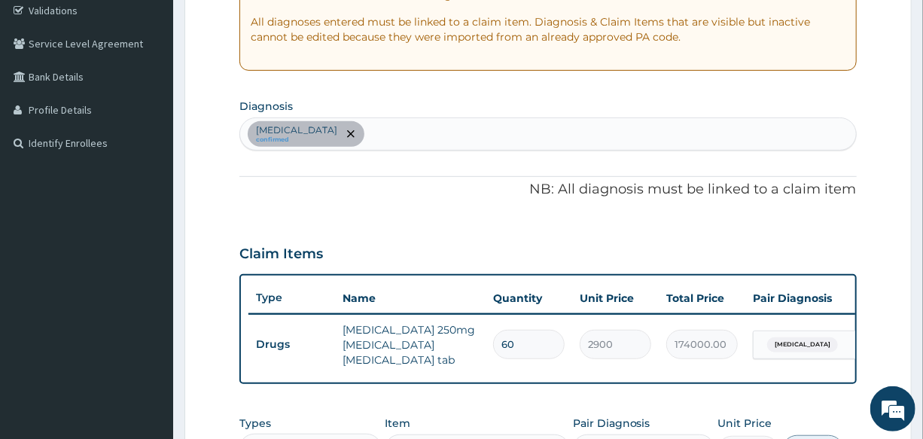
scroll to position [269, 0]
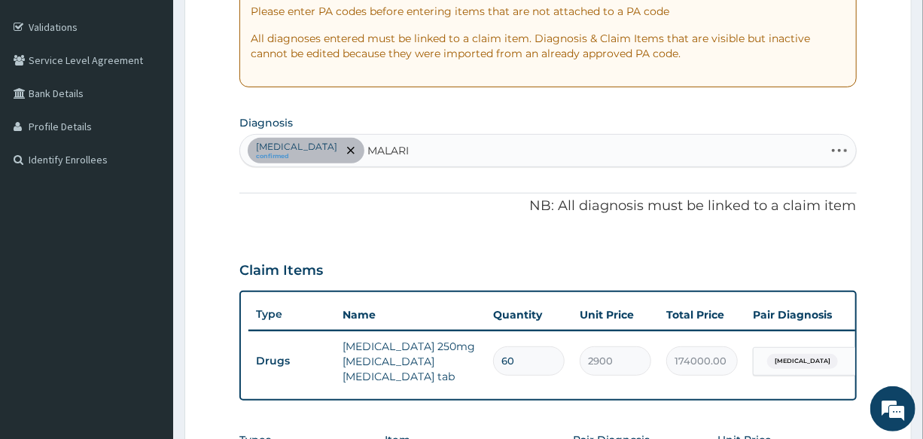
type input "[MEDICAL_DATA]"
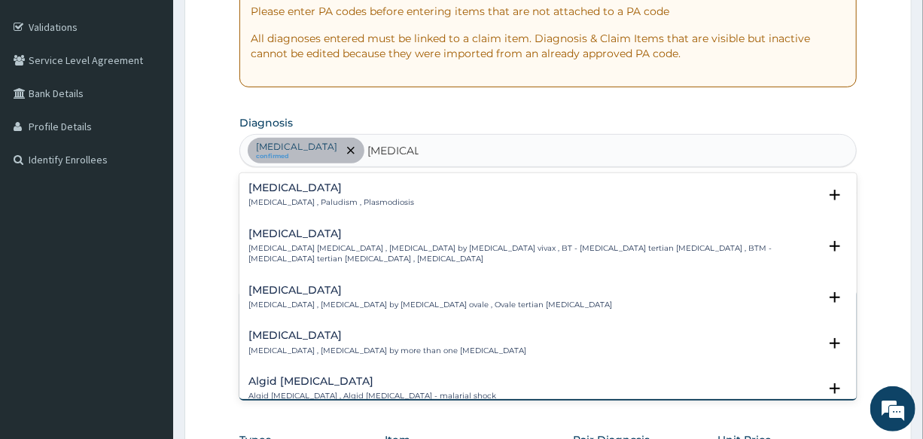
click at [305, 202] on p "[MEDICAL_DATA] , Paludism , Plasmodiosis" at bounding box center [331, 202] width 166 height 11
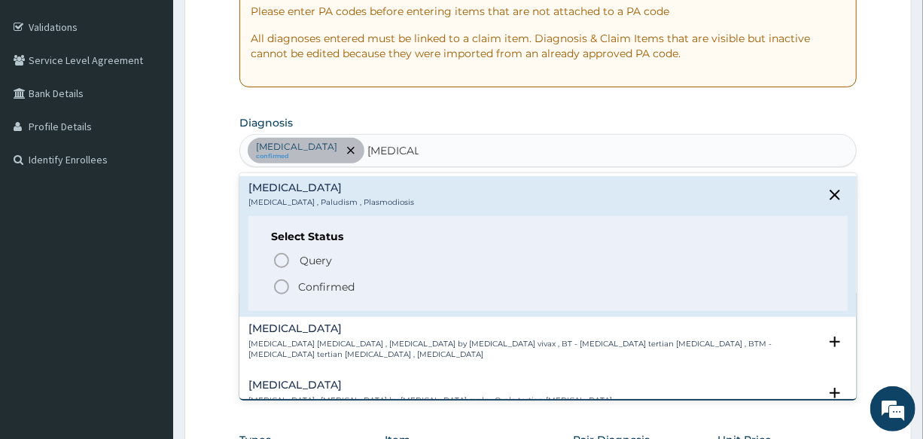
click at [284, 287] on icon "status option filled" at bounding box center [281, 287] width 18 height 18
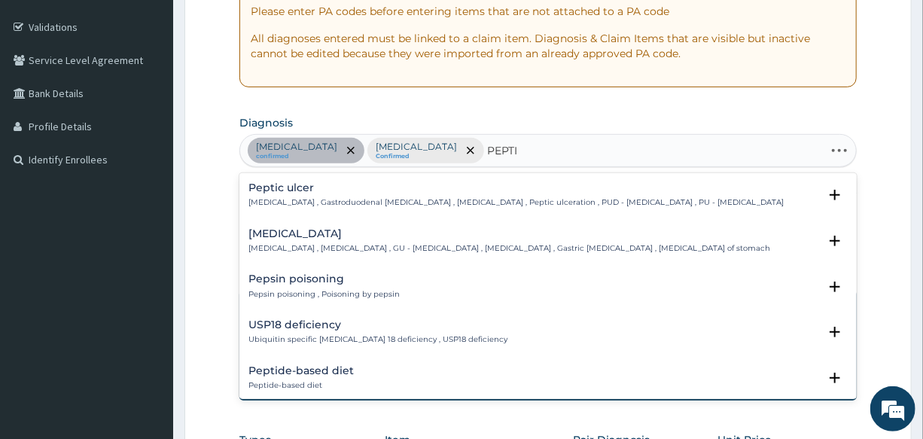
type input "PEPTIC"
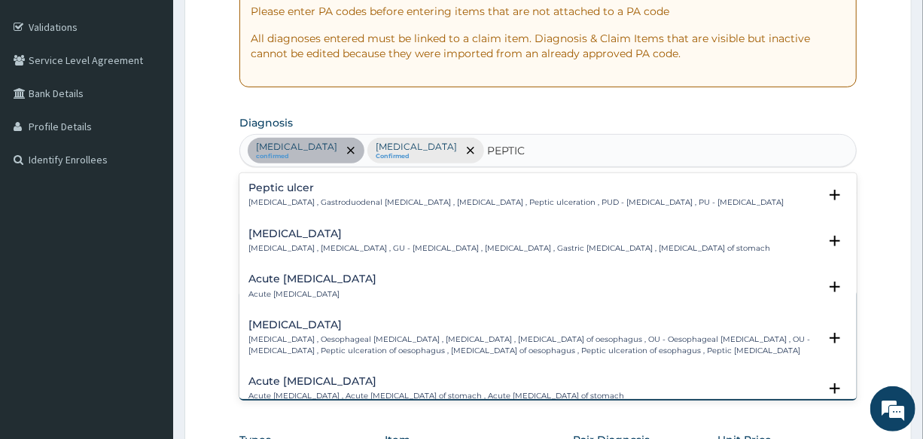
click at [296, 198] on p "[MEDICAL_DATA] , Gastroduodenal [MEDICAL_DATA] , [MEDICAL_DATA] , Peptic ulcera…" at bounding box center [515, 202] width 535 height 11
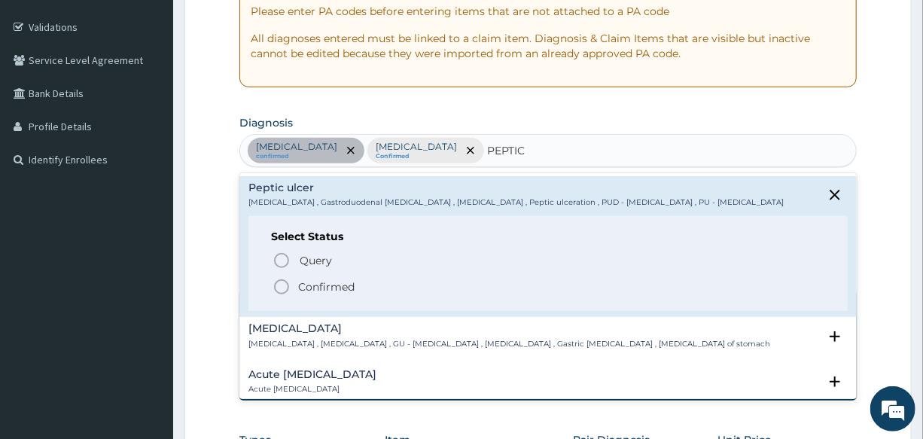
click at [278, 286] on icon "status option filled" at bounding box center [281, 287] width 18 height 18
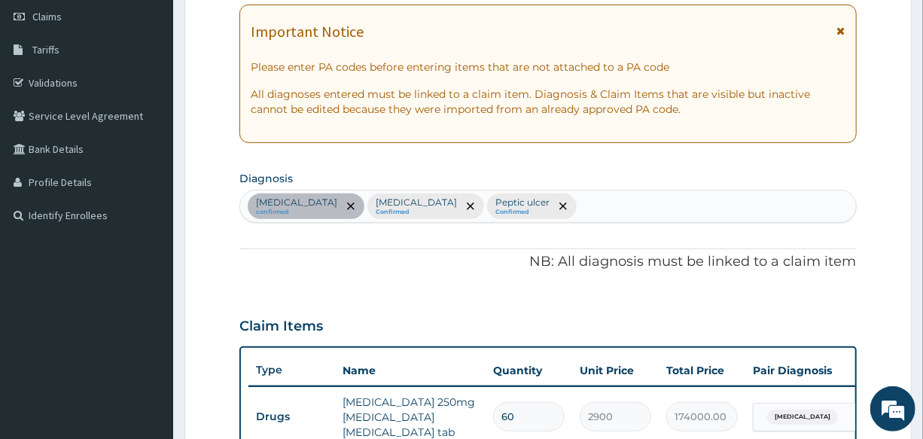
scroll to position [201, 0]
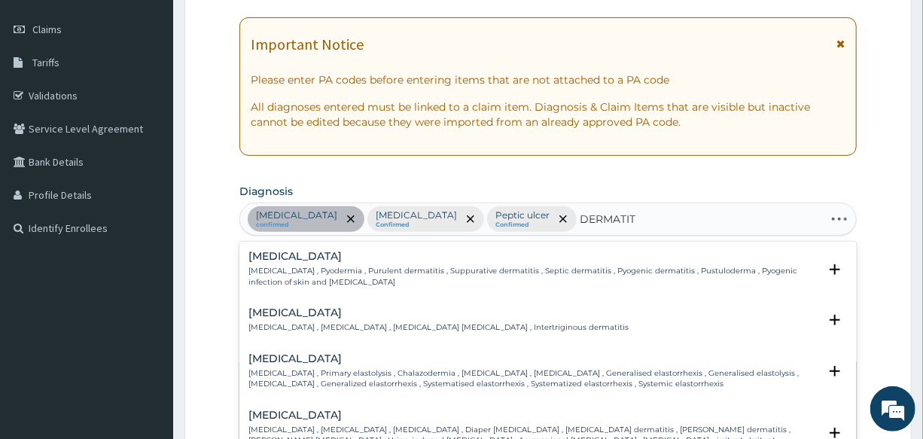
type input "DERMATITI"
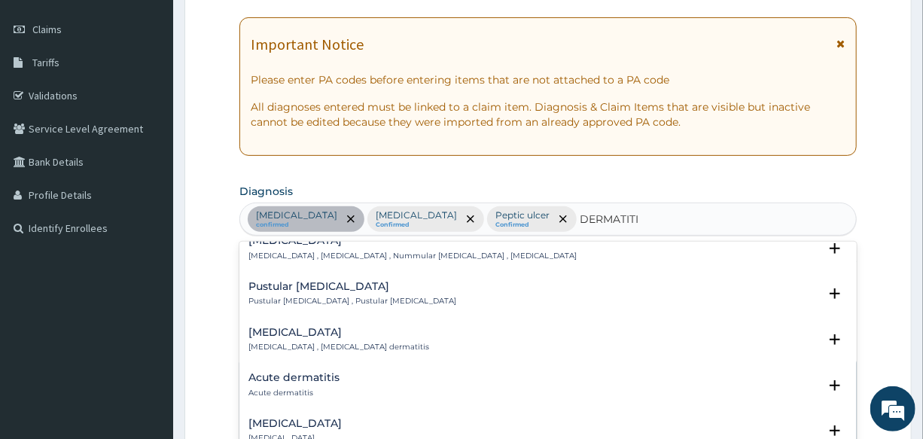
scroll to position [684, 0]
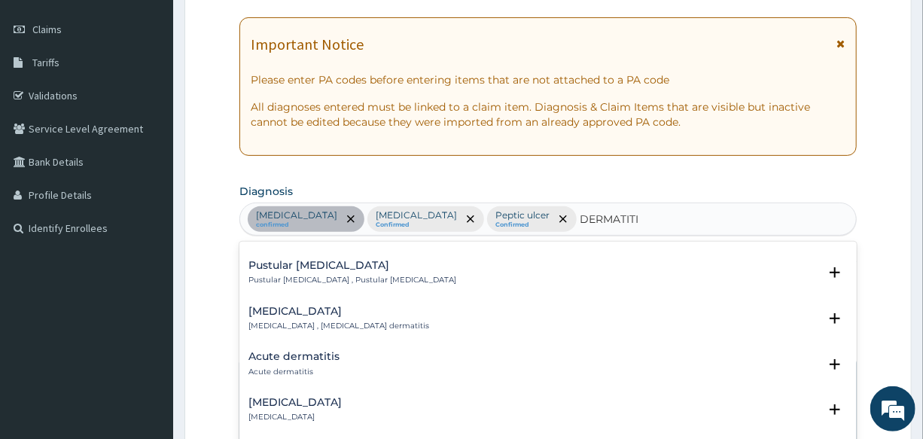
click at [281, 366] on p "Acute dermatitis" at bounding box center [293, 371] width 91 height 11
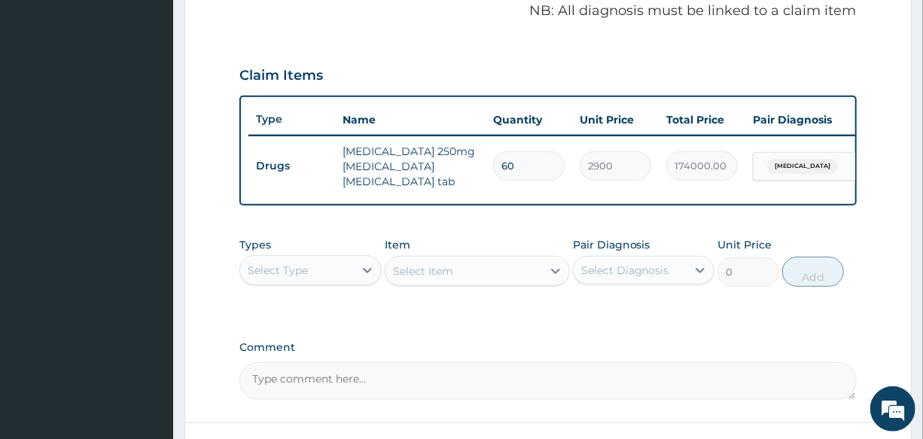
scroll to position [543, 0]
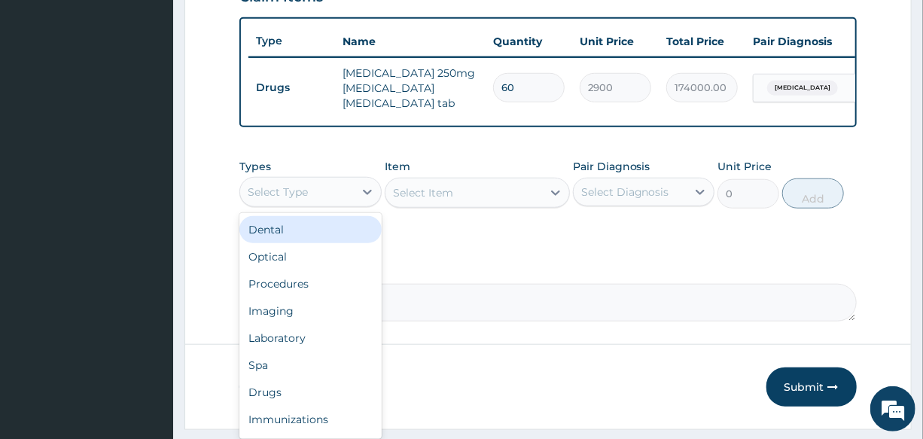
click at [318, 194] on div "Select Type" at bounding box center [296, 192] width 113 height 24
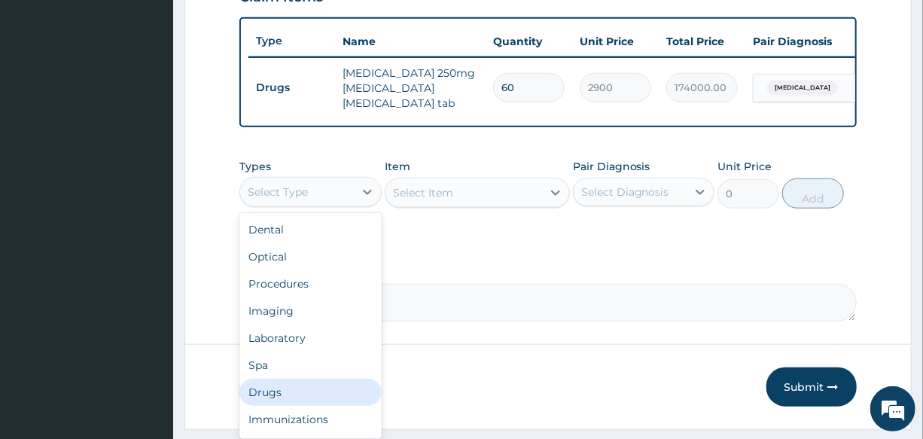
click at [318, 392] on div "Drugs" at bounding box center [309, 392] width 141 height 27
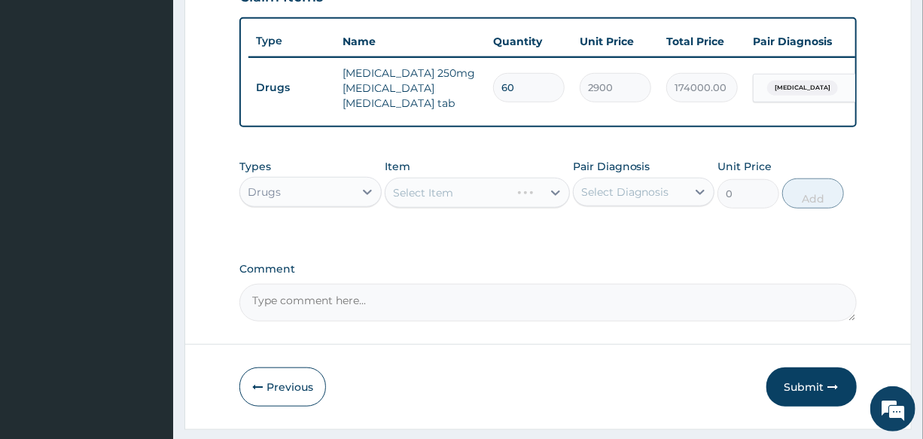
click at [460, 188] on div "Select Item" at bounding box center [477, 193] width 185 height 30
click at [459, 193] on div "Select Item" at bounding box center [463, 193] width 157 height 24
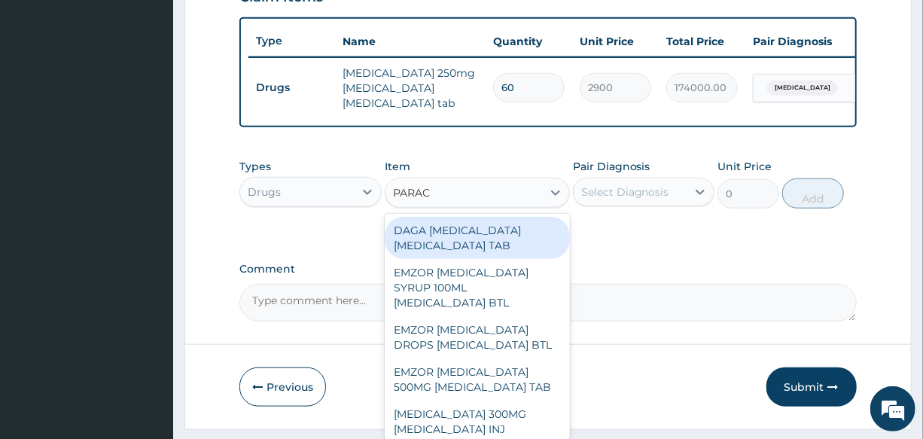
type input "PARACE"
click at [453, 228] on div "DAGA [MEDICAL_DATA] [MEDICAL_DATA] TAB" at bounding box center [477, 238] width 185 height 42
type input "20"
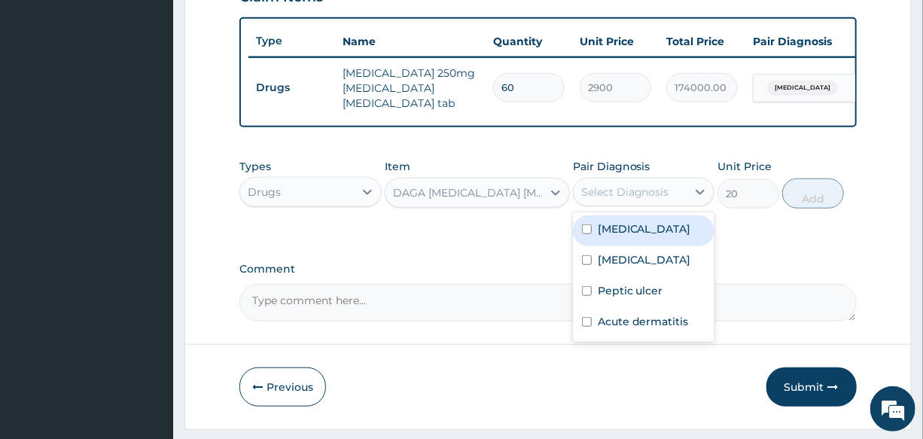
click at [642, 193] on div "Select Diagnosis" at bounding box center [625, 191] width 88 height 15
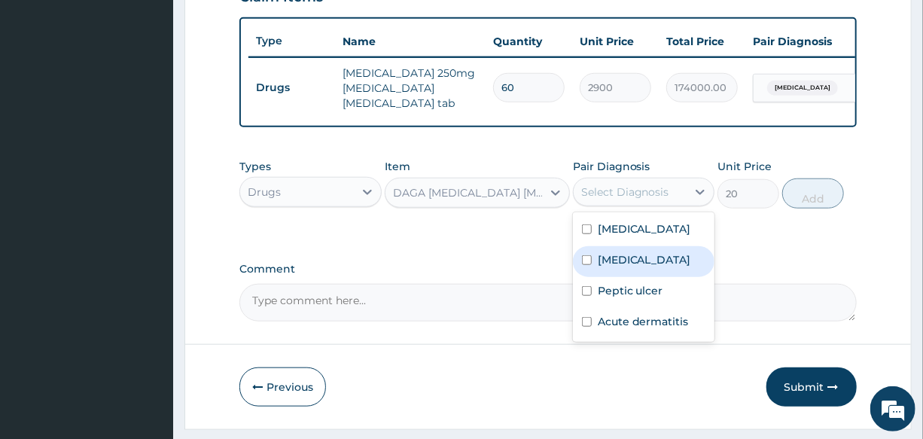
click at [646, 275] on div "[MEDICAL_DATA]" at bounding box center [643, 261] width 141 height 31
checkbox input "true"
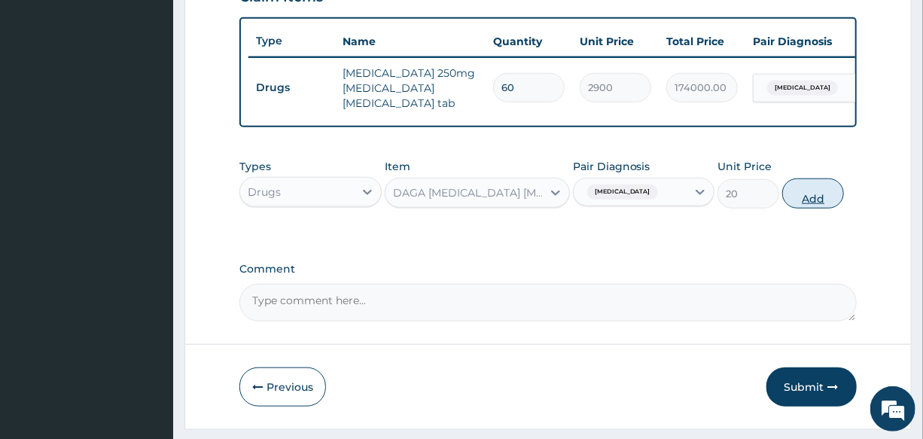
click at [803, 194] on button "Add" at bounding box center [813, 193] width 62 height 30
type input "0"
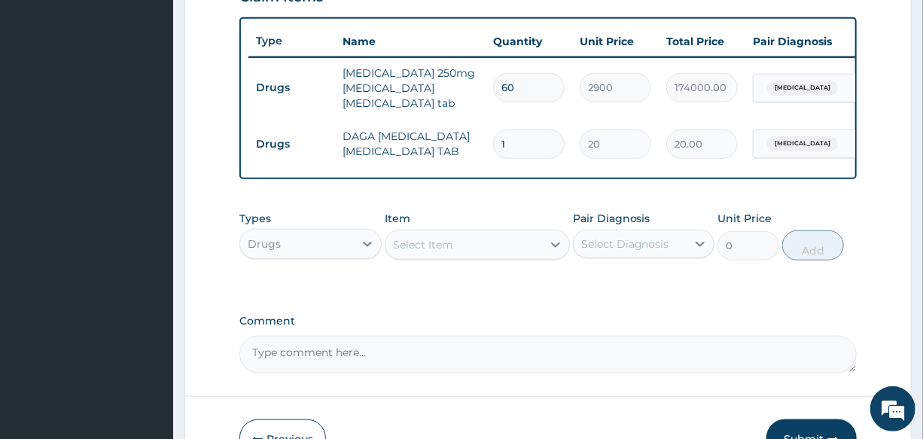
click at [447, 256] on div "Select Item" at bounding box center [463, 245] width 157 height 24
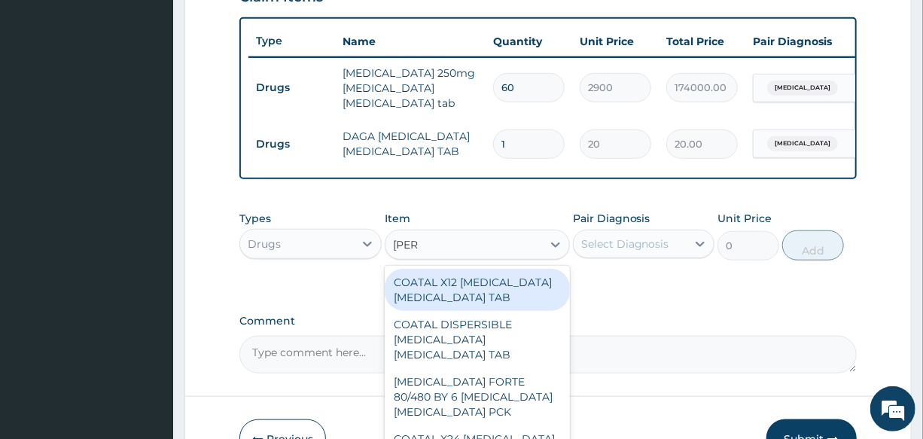
type input "COART"
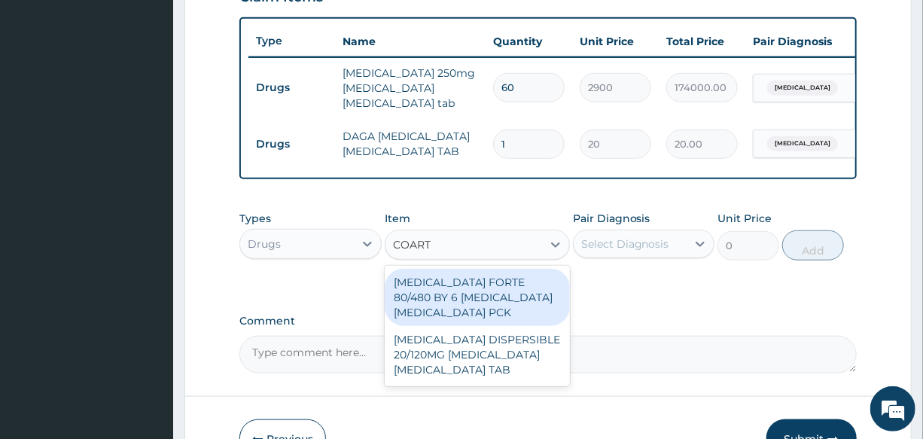
click at [499, 293] on div "[MEDICAL_DATA] FORTE 80/480 BY 6 [MEDICAL_DATA] [MEDICAL_DATA] PCK" at bounding box center [477, 297] width 185 height 57
type input "2800"
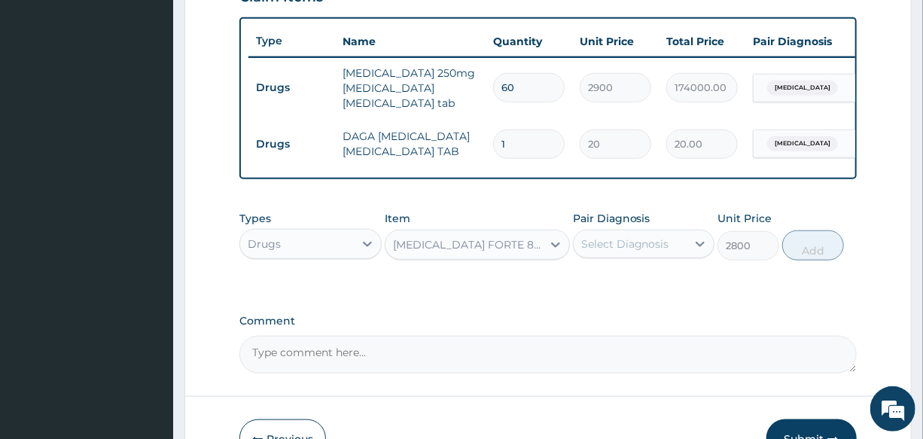
click at [652, 256] on div "Select Diagnosis" at bounding box center [629, 244] width 113 height 24
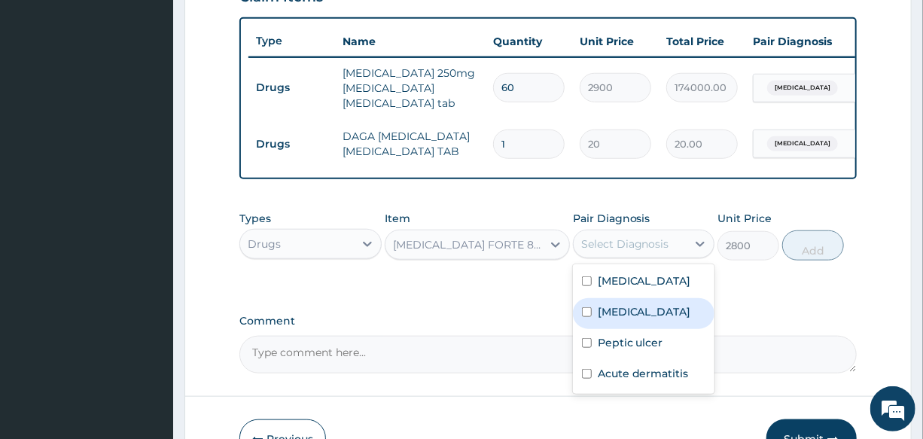
click at [654, 329] on div "Malaria" at bounding box center [643, 313] width 141 height 31
checkbox input "true"
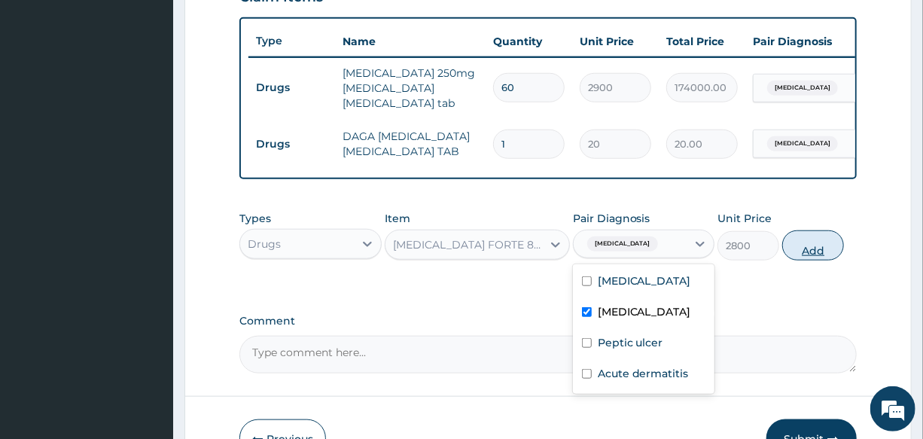
click at [806, 258] on button "Add" at bounding box center [813, 245] width 62 height 30
type input "0"
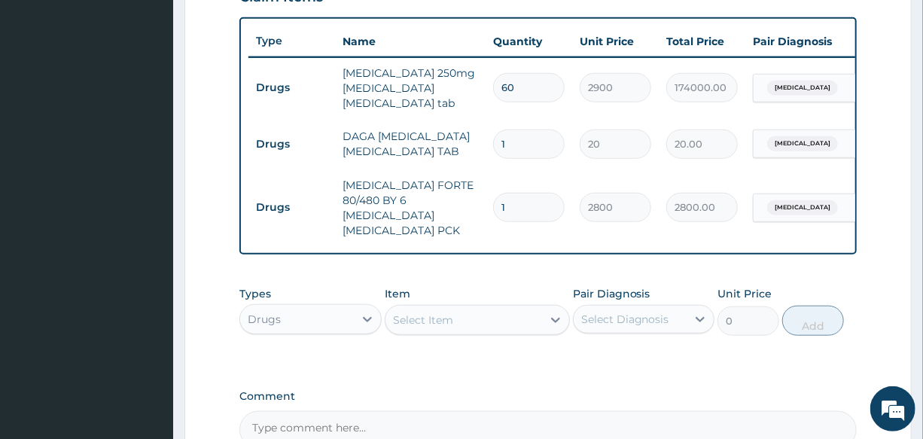
click at [456, 309] on div "Select Item" at bounding box center [463, 320] width 157 height 24
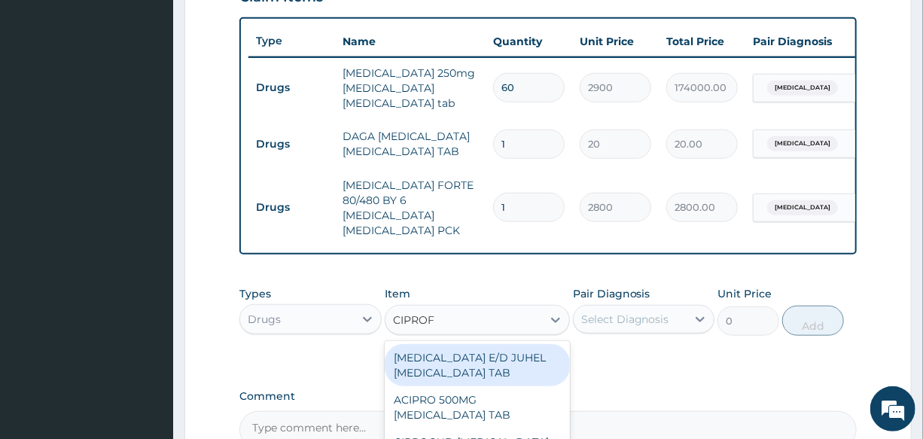
type input "CIPROFL"
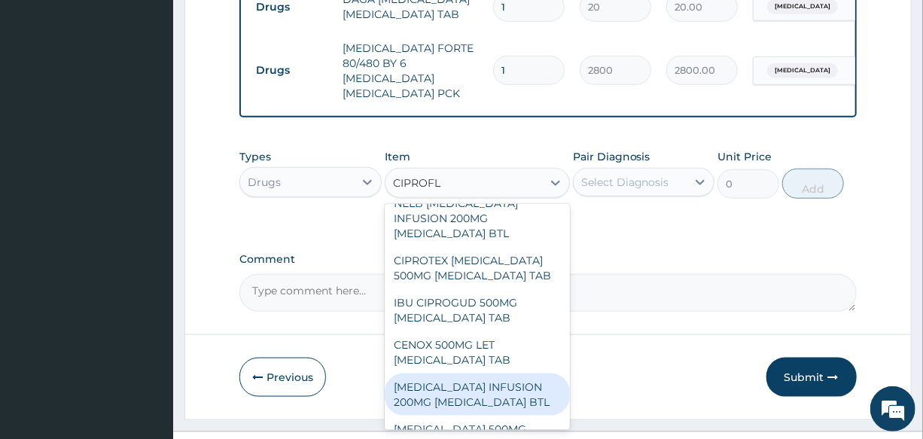
scroll to position [908, 0]
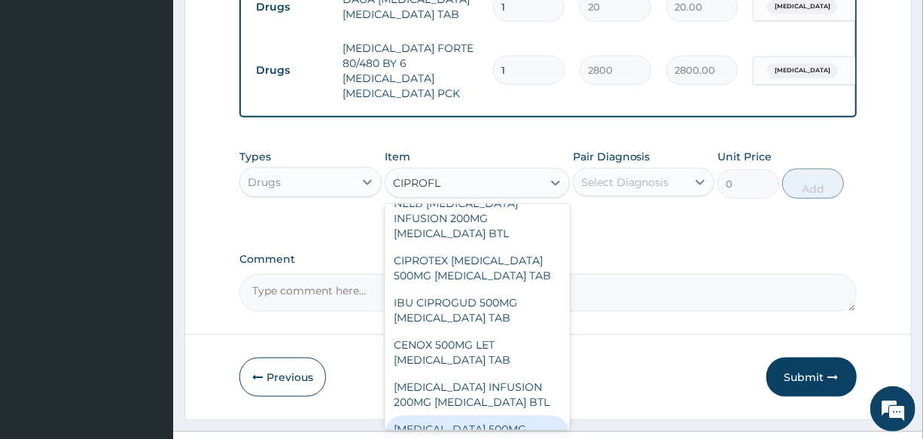
click at [513, 415] on div "[MEDICAL_DATA] 500MG [MEDICAL_DATA] TAB" at bounding box center [477, 436] width 185 height 42
type input "250"
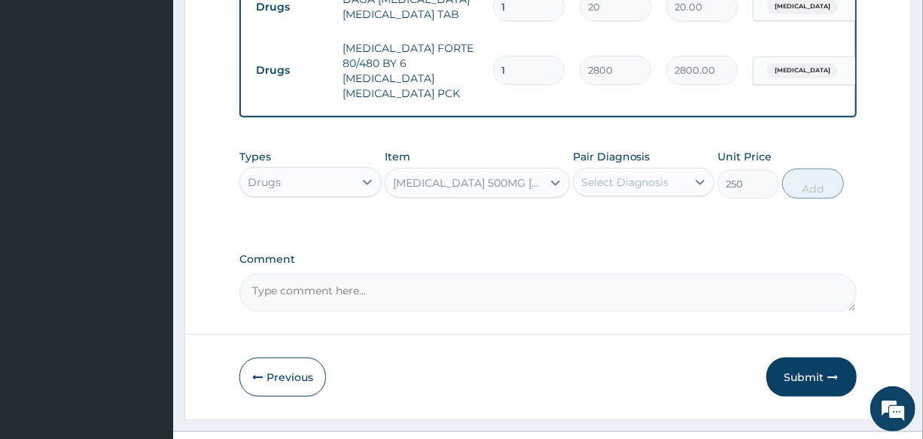
click at [629, 175] on div "Select Diagnosis" at bounding box center [625, 182] width 88 height 15
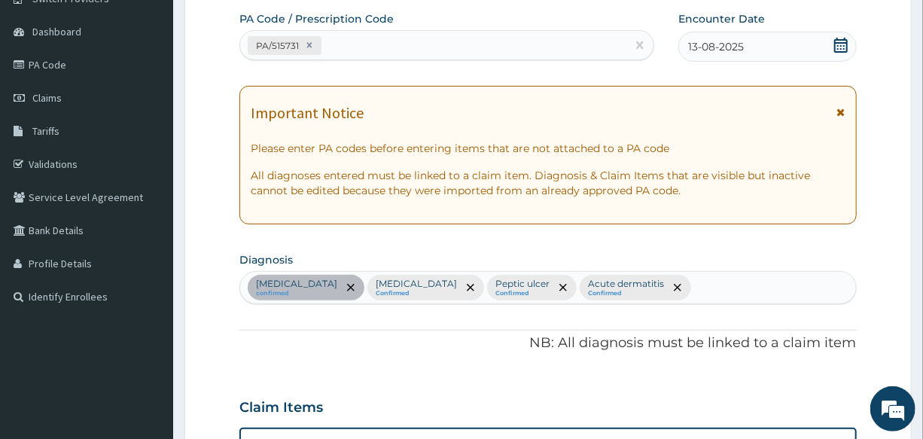
scroll to position [201, 0]
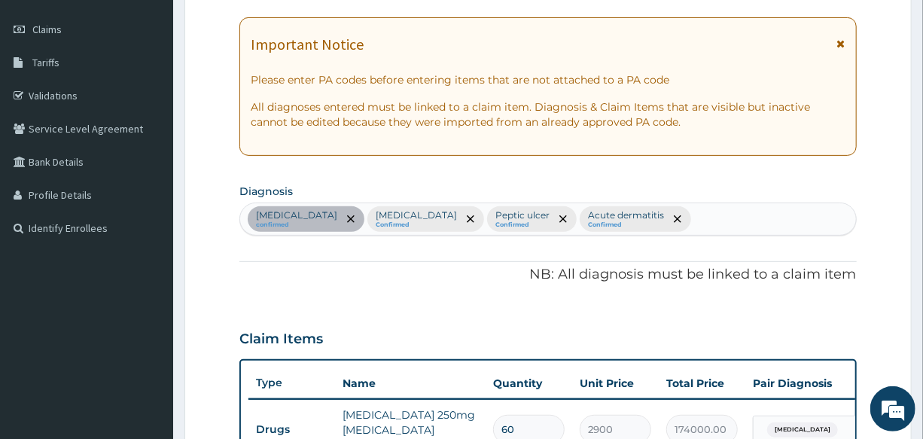
click at [679, 214] on div "Essential hypertension confirmed Malaria Confirmed Peptic ulcer Confirmed Acute…" at bounding box center [547, 219] width 615 height 32
type input "ENTERI"
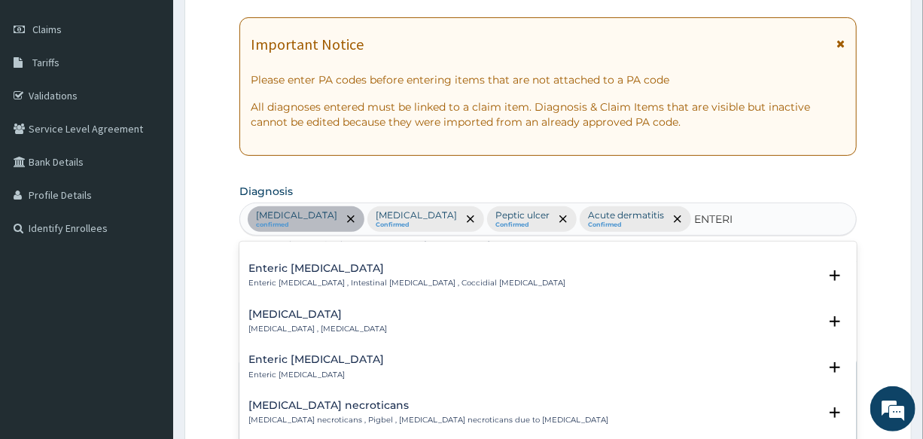
scroll to position [205, 0]
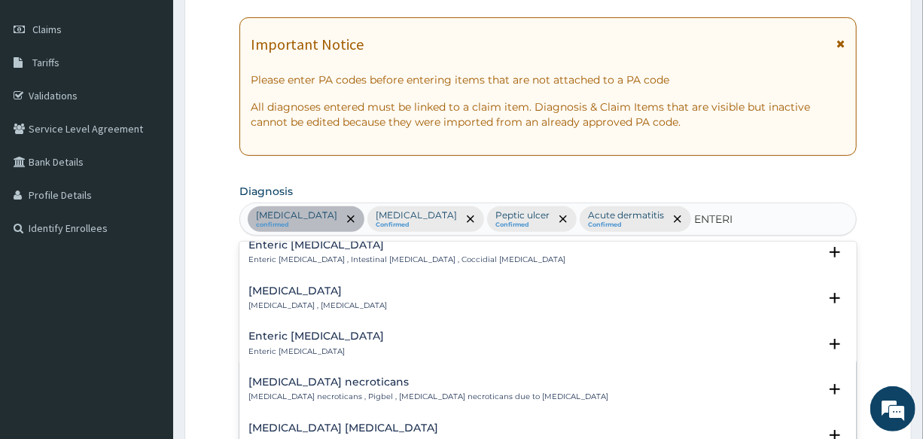
click at [278, 295] on div "Adenoviral enteritis Adenoviral enteritis , Enteritis due to adenovirus" at bounding box center [317, 298] width 138 height 26
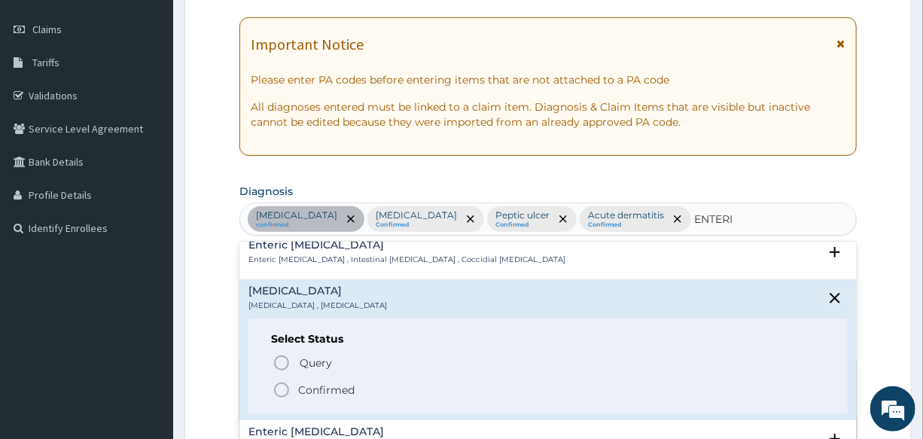
click at [279, 383] on circle "status option filled" at bounding box center [282, 390] width 14 height 14
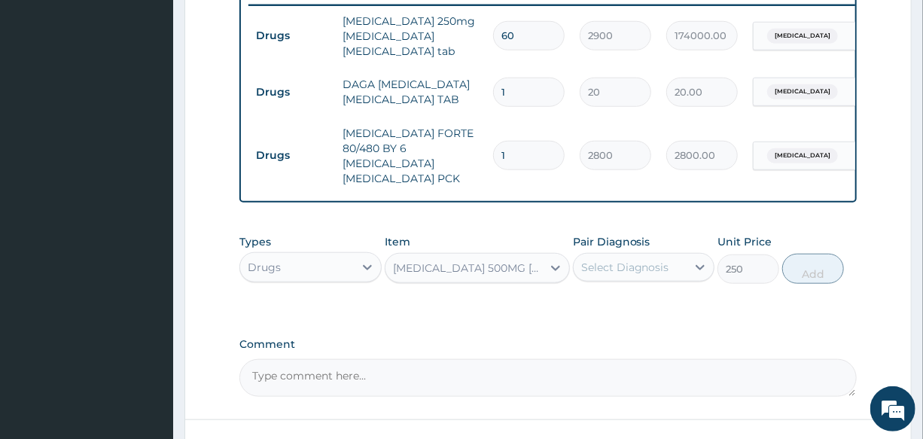
scroll to position [680, 0]
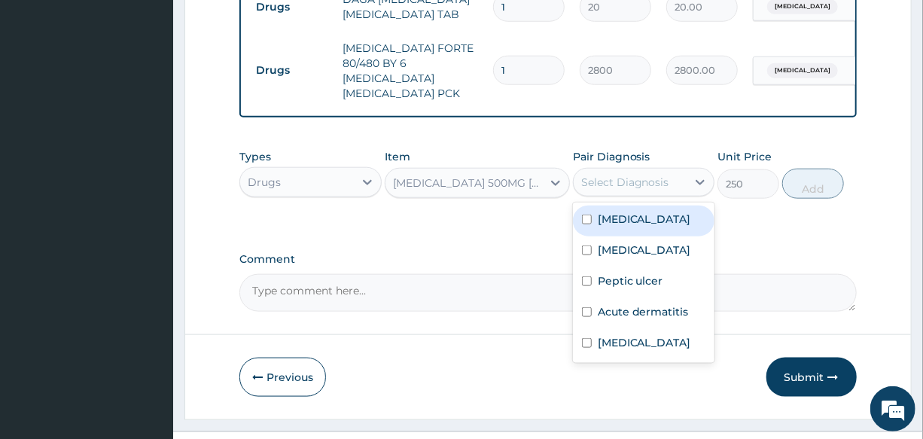
click at [637, 175] on div "Select Diagnosis" at bounding box center [625, 182] width 88 height 15
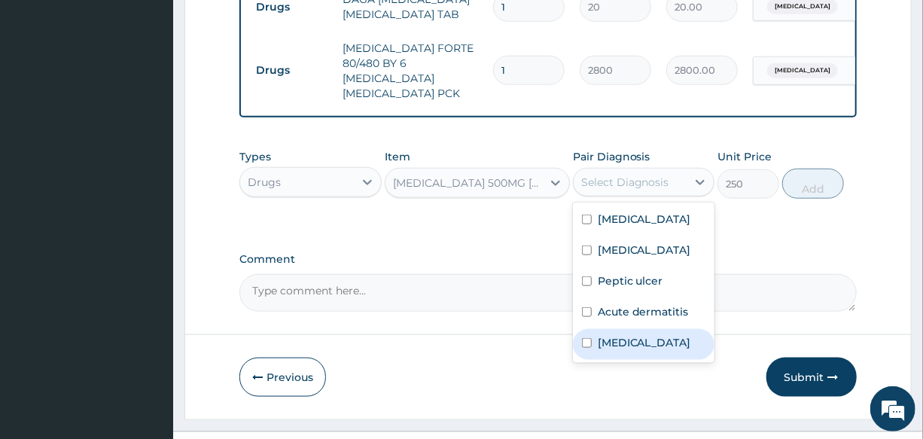
click at [637, 345] on label "Adenoviral enteritis" at bounding box center [643, 342] width 93 height 15
checkbox input "true"
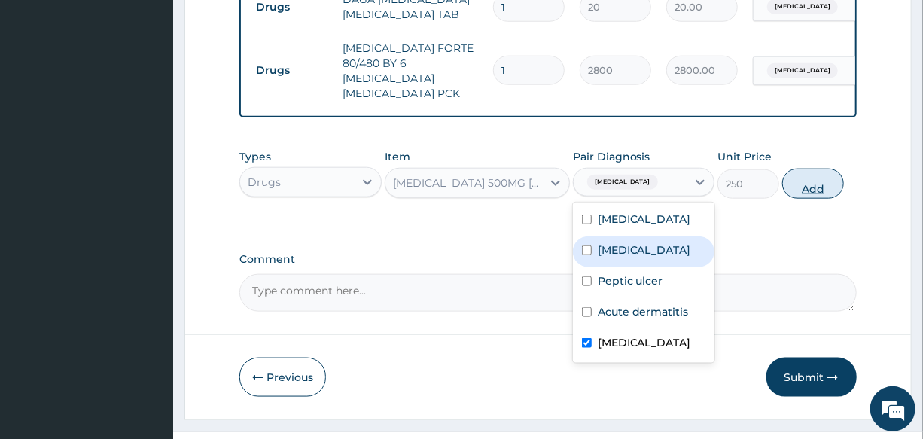
click at [813, 172] on button "Add" at bounding box center [813, 184] width 62 height 30
type input "0"
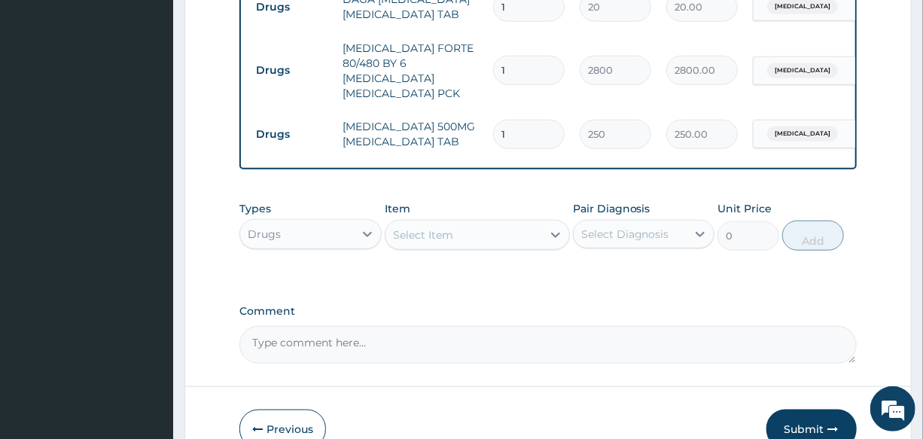
click at [458, 229] on div "Select Item" at bounding box center [463, 235] width 157 height 24
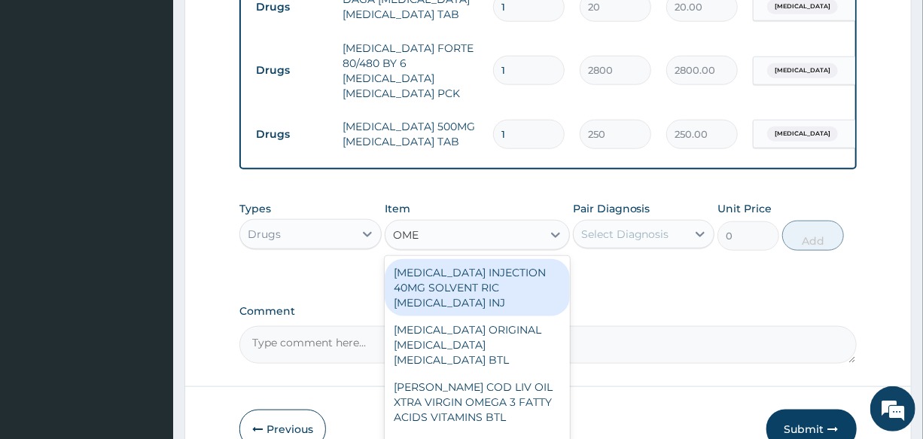
type input "OMEP"
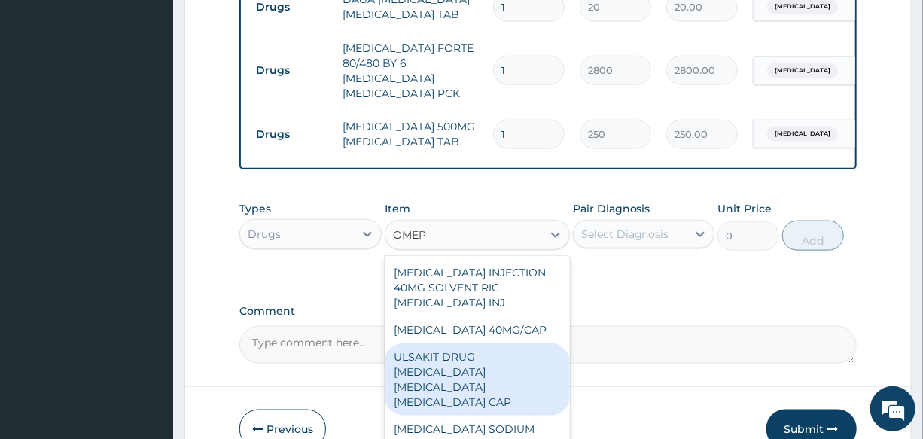
scroll to position [21, 0]
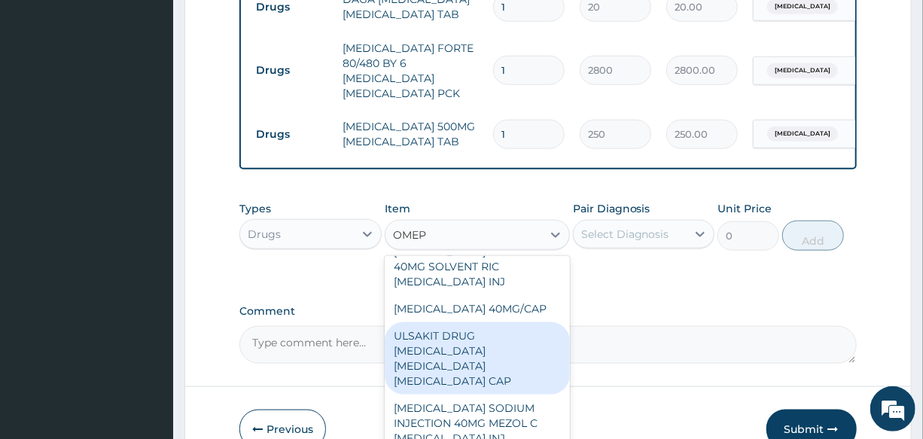
click at [492, 343] on div "ULSAKIT DRUG OMEPRAZOLE CLARITHROMYCIN TINIDAZOLE CAP" at bounding box center [477, 358] width 185 height 72
type input "6200"
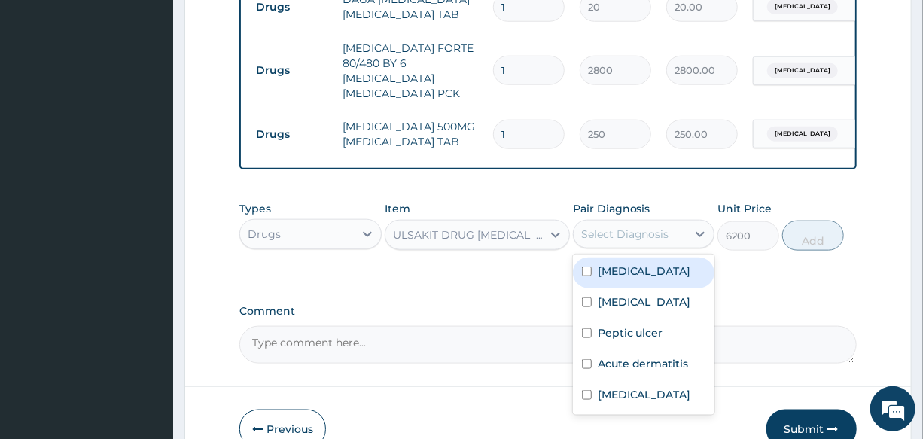
click at [642, 227] on div "Select Diagnosis" at bounding box center [625, 234] width 88 height 15
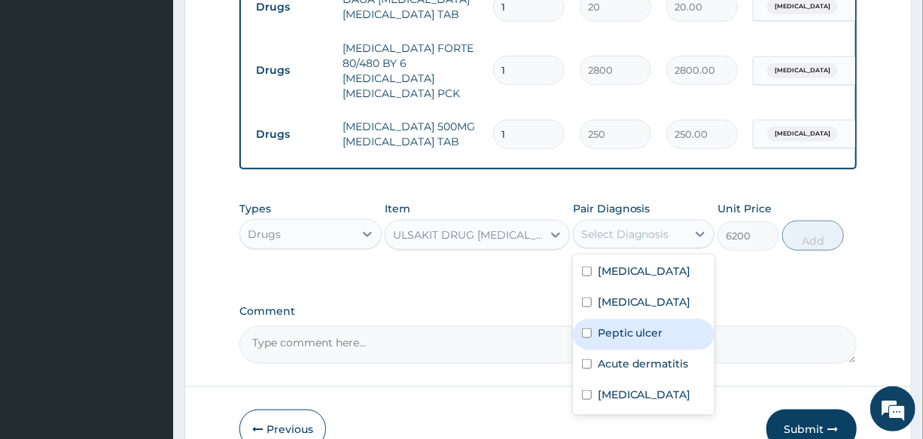
click at [652, 330] on label "Peptic ulcer" at bounding box center [629, 332] width 65 height 15
checkbox input "true"
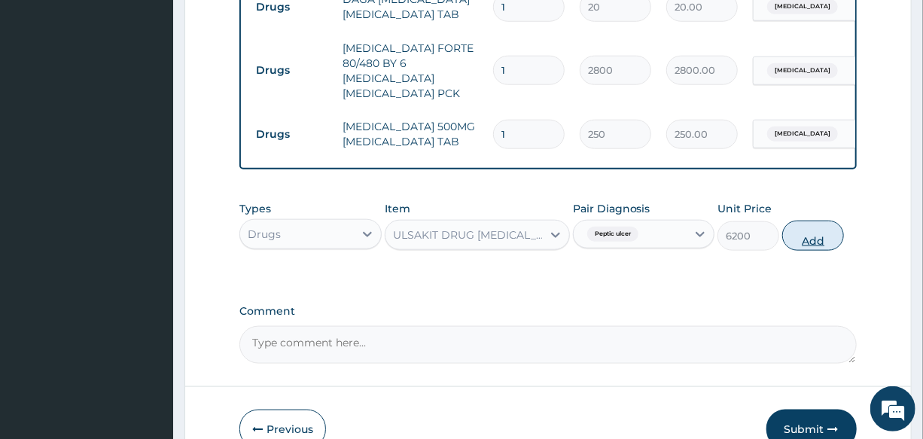
click at [813, 226] on button "Add" at bounding box center [813, 235] width 62 height 30
type input "0"
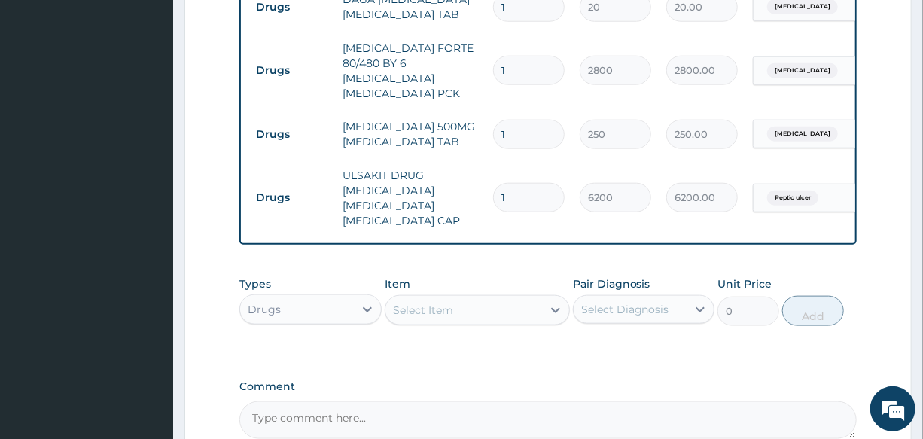
click at [463, 298] on div "Select Item" at bounding box center [463, 310] width 157 height 24
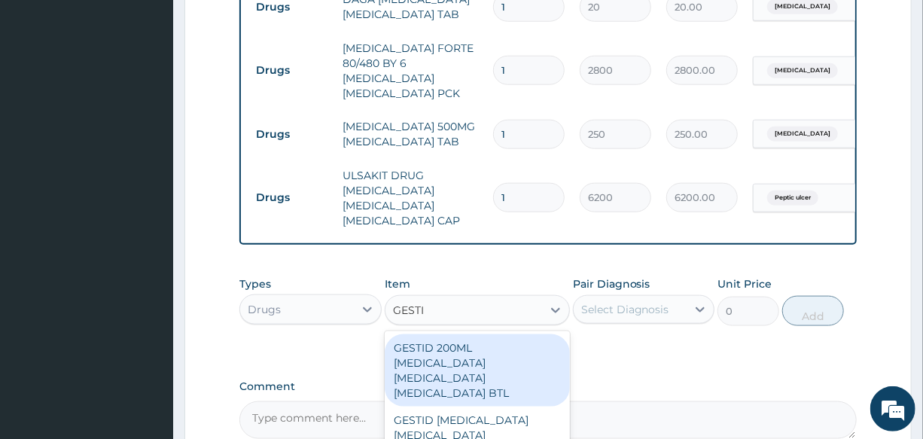
type input "GESTID"
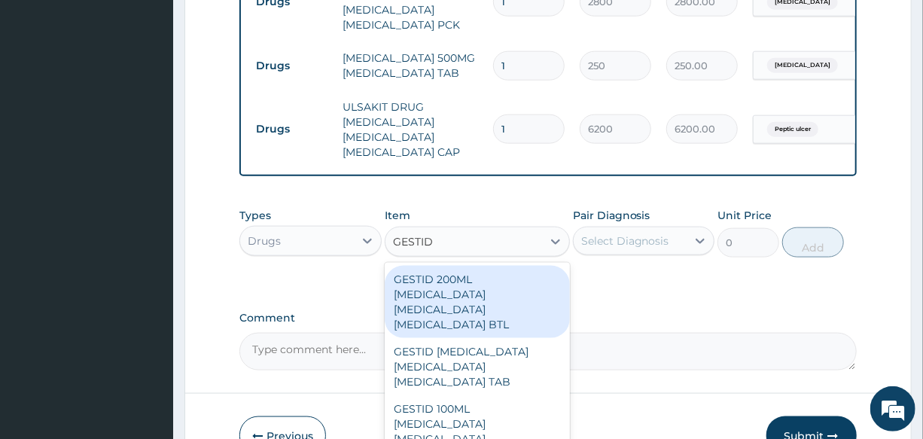
click at [488, 300] on div "GESTID 200ML ALUMINUM HYDROXIDE MAGNESIUM HYDROXIDE SIMETHICONE BTL" at bounding box center [477, 302] width 185 height 72
type input "800"
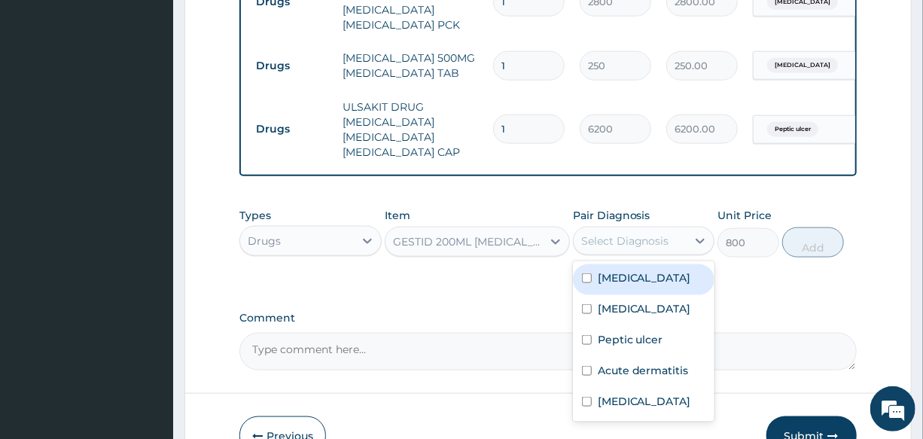
click at [622, 233] on div "Select Diagnosis" at bounding box center [625, 240] width 88 height 15
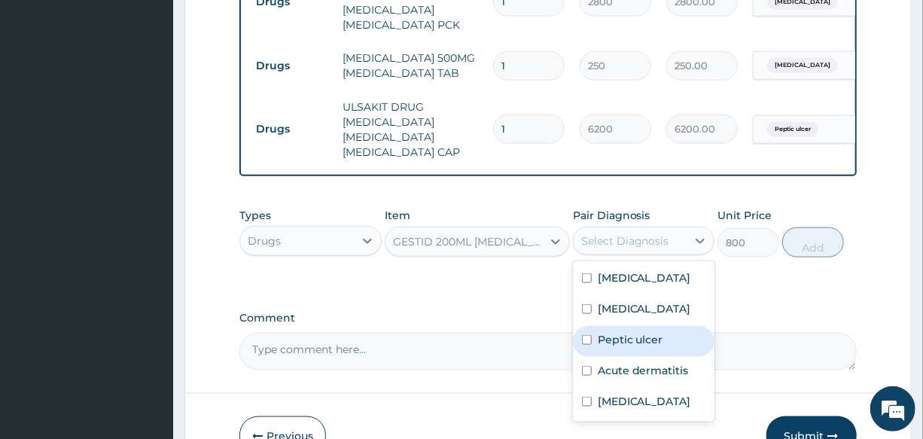
click at [667, 332] on div "Peptic ulcer" at bounding box center [643, 341] width 141 height 31
checkbox input "true"
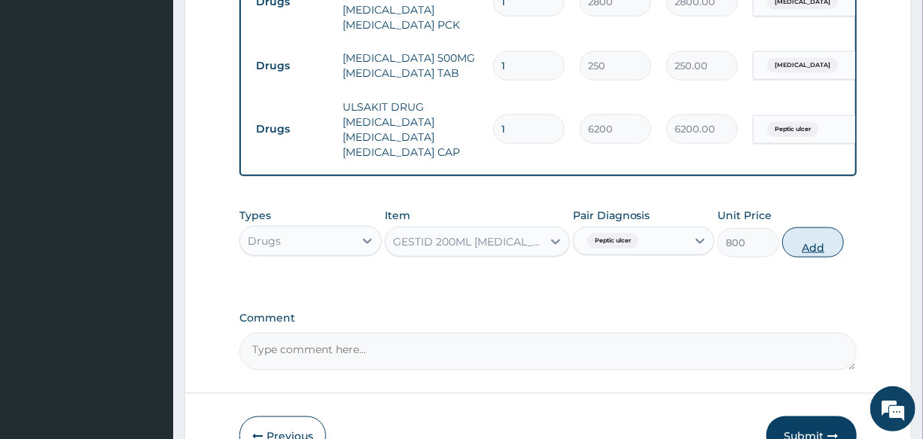
click at [807, 233] on button "Add" at bounding box center [813, 242] width 62 height 30
type input "0"
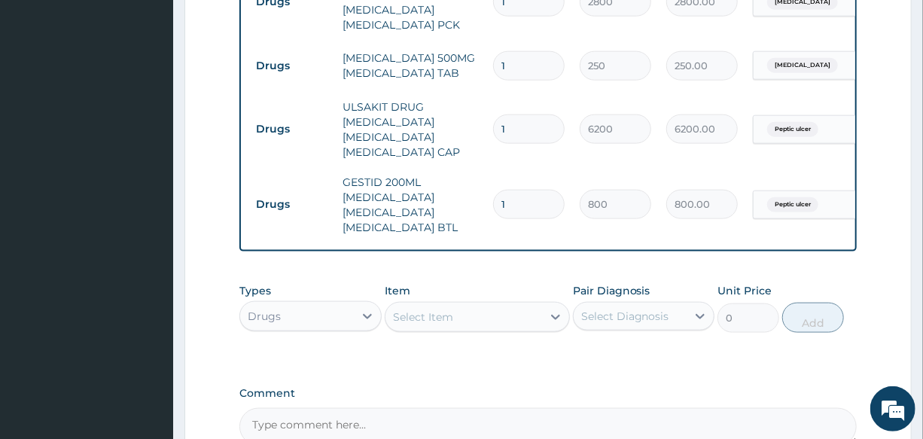
click at [489, 313] on div "Select Item" at bounding box center [463, 317] width 157 height 24
type input "TRIP"
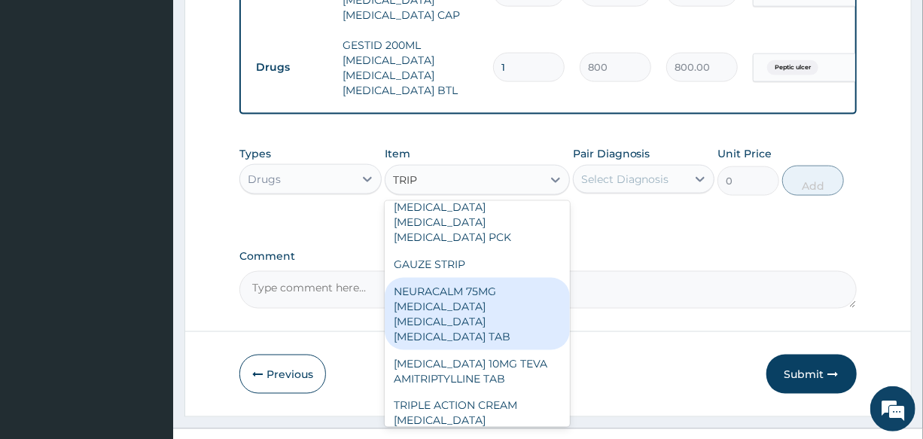
scroll to position [136, 0]
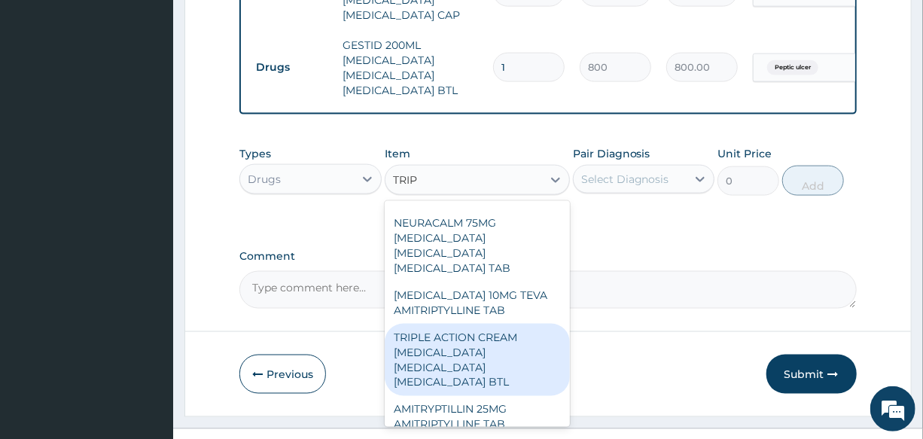
click at [482, 352] on div "TRIPLE ACTION CREAM [MEDICAL_DATA] [MEDICAL_DATA] [MEDICAL_DATA] BTL" at bounding box center [477, 360] width 185 height 72
type input "550"
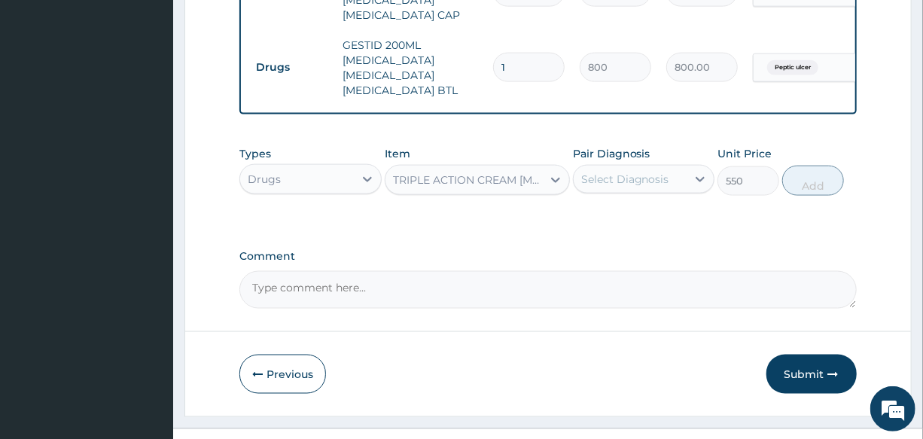
click at [649, 183] on div "Select Diagnosis" at bounding box center [625, 179] width 88 height 15
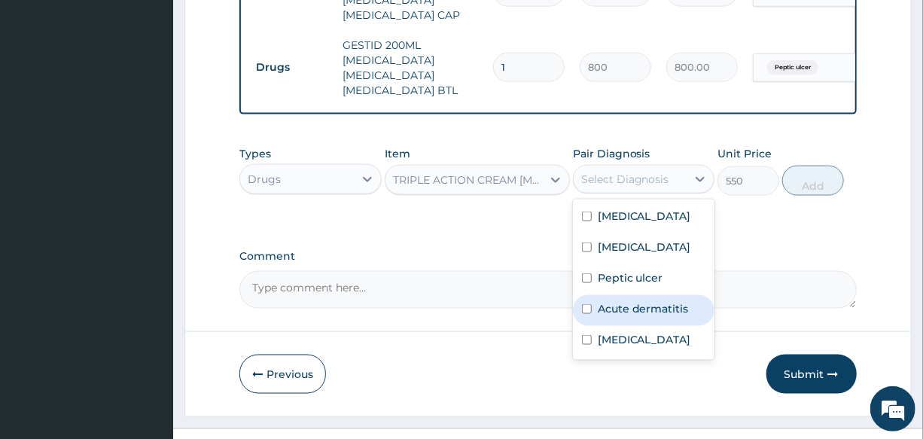
click at [651, 326] on div "Acute dermatitis" at bounding box center [643, 310] width 141 height 31
checkbox input "true"
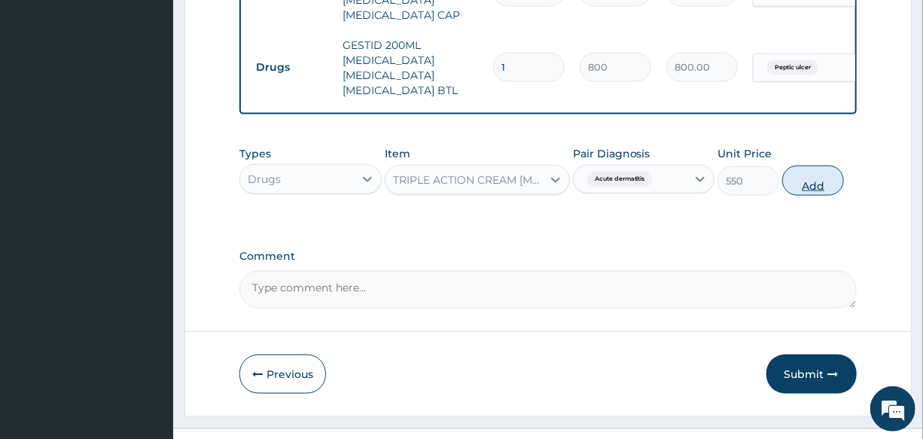
click at [822, 170] on button "Add" at bounding box center [813, 181] width 62 height 30
type input "0"
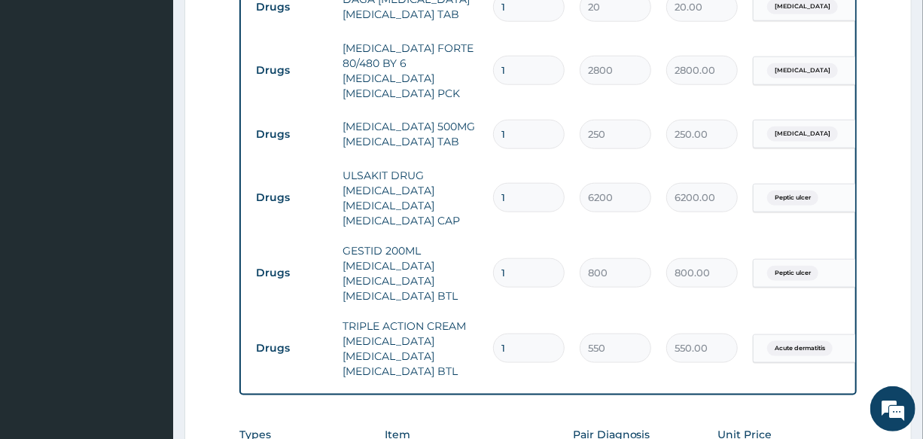
scroll to position [611, 0]
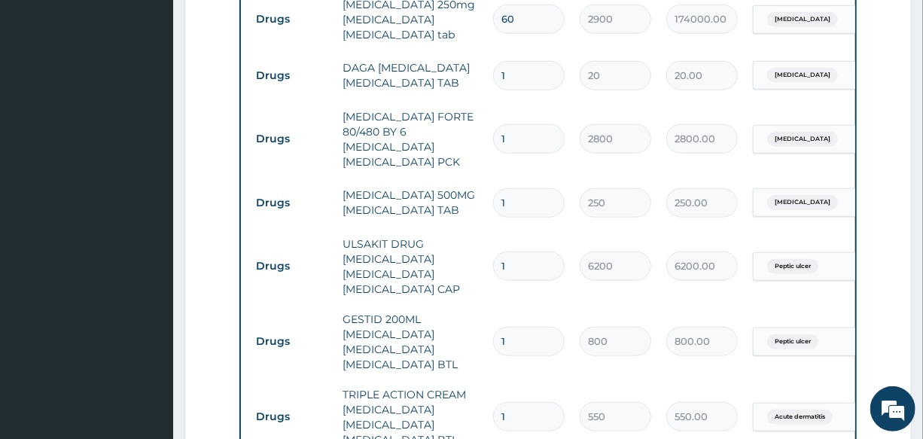
click at [527, 192] on input "1" at bounding box center [528, 202] width 71 height 29
type input "10"
type input "2500.00"
type input "10"
drag, startPoint x: 519, startPoint y: 80, endPoint x: 450, endPoint y: 76, distance: 69.3
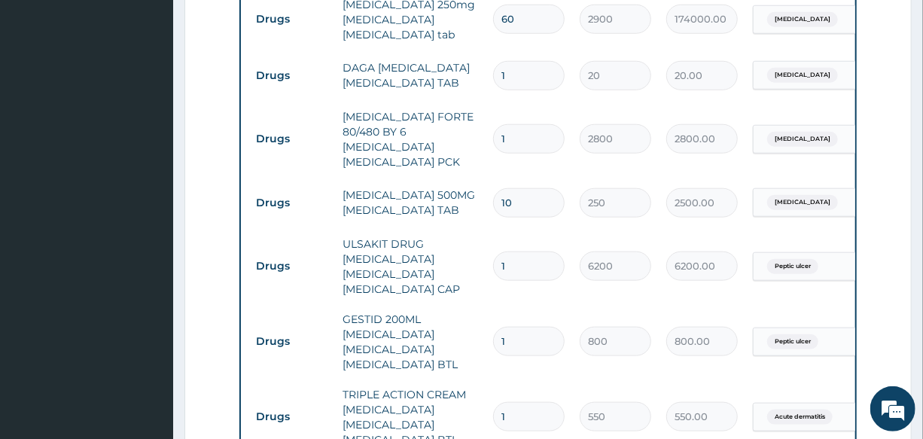
click at [450, 76] on tr "Drugs DAGA PARACETAMOL ACETAMINOPHEN TAB 1 20 20.00 Malaria Delete" at bounding box center [616, 76] width 737 height 52
type input "2"
type input "40.00"
type input "24"
type input "480.00"
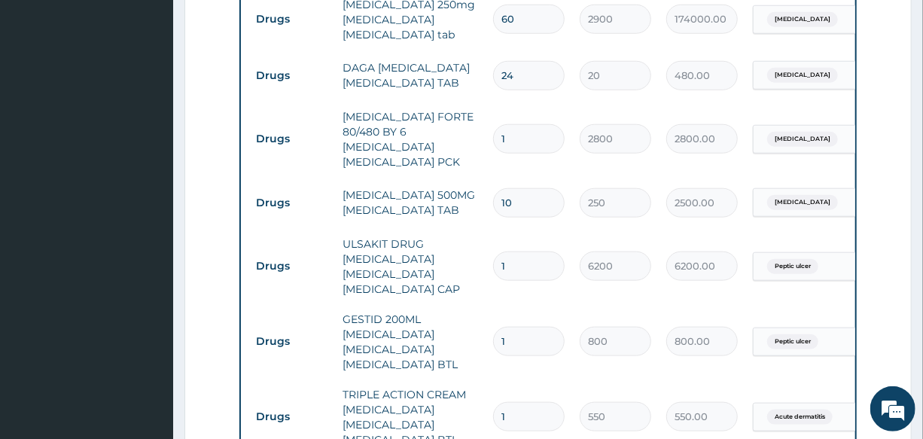
type input "24"
click at [450, 76] on td "DAGA [MEDICAL_DATA] [MEDICAL_DATA] TAB" at bounding box center [410, 75] width 150 height 45
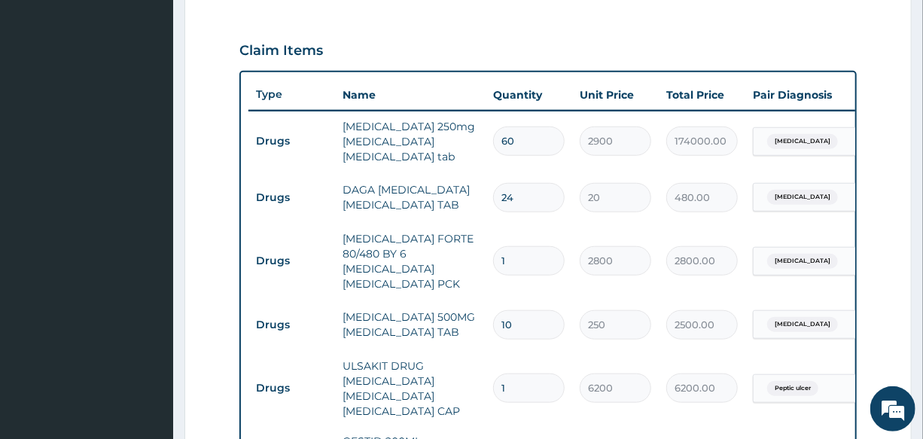
scroll to position [474, 0]
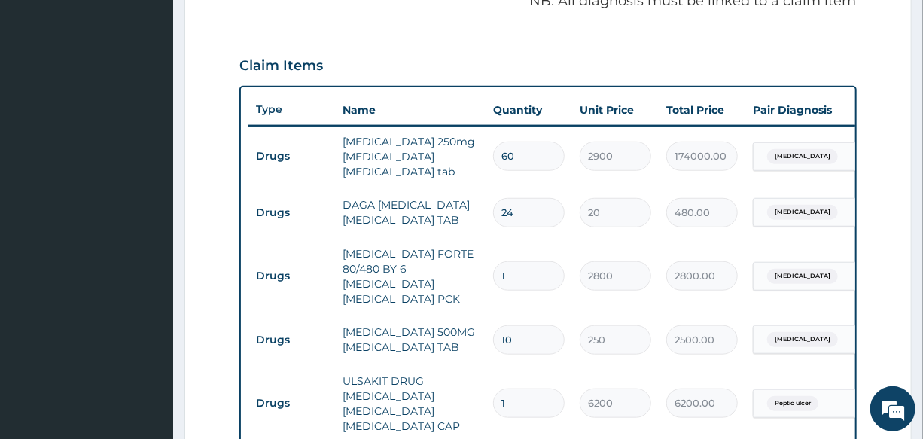
drag, startPoint x: 524, startPoint y: 154, endPoint x: 467, endPoint y: 160, distance: 58.3
click at [467, 160] on tr "Drugs methyldopa 250mg aldomet methyldopa tab 60 2900 174000.00 Essential hyper…" at bounding box center [616, 156] width 737 height 60
type input "2"
type input "5800.00"
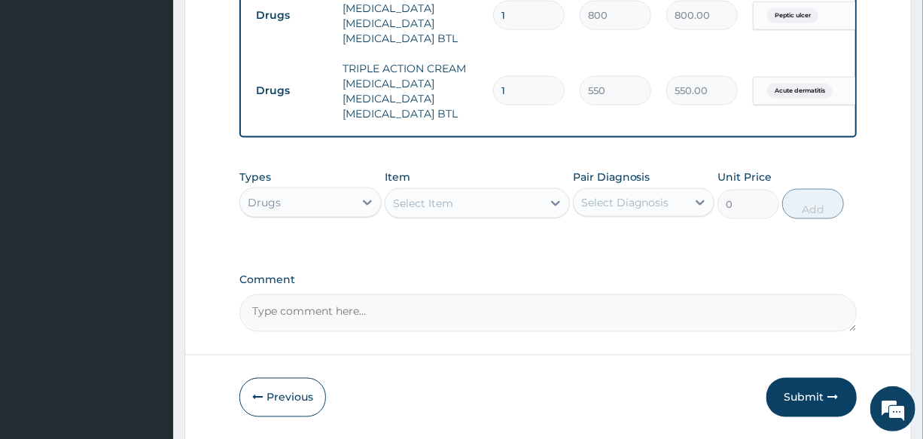
scroll to position [953, 0]
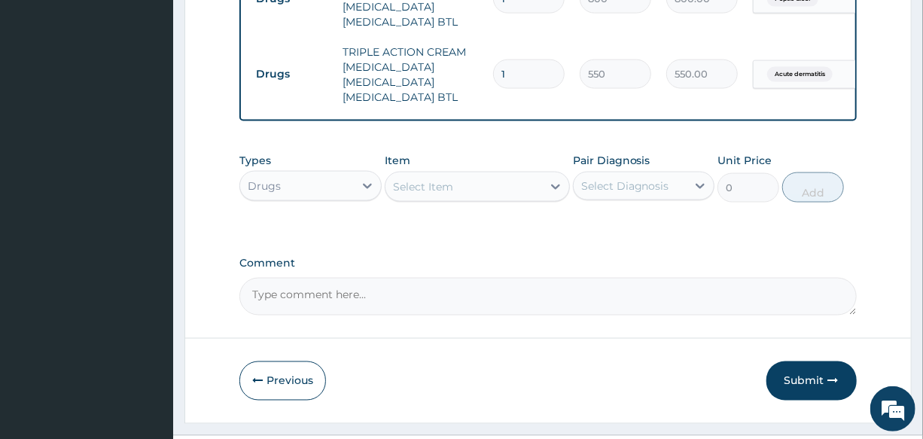
type input "2"
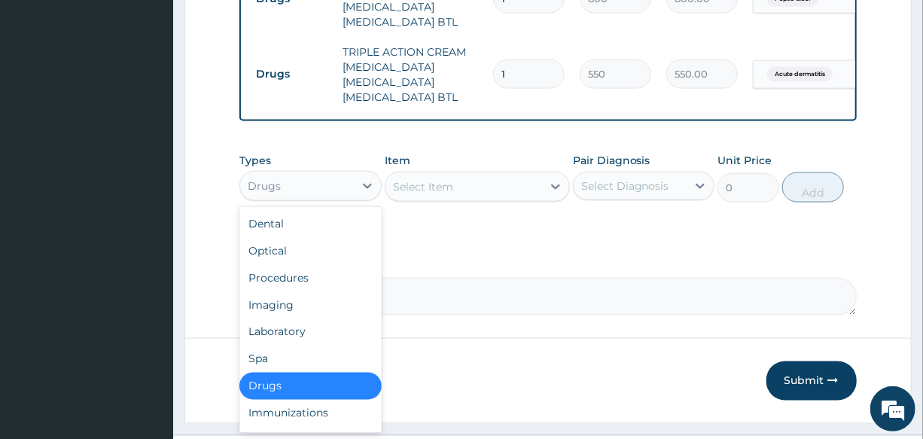
click at [278, 184] on div "Drugs" at bounding box center [264, 185] width 33 height 15
click at [323, 286] on div "Procedures" at bounding box center [309, 277] width 141 height 27
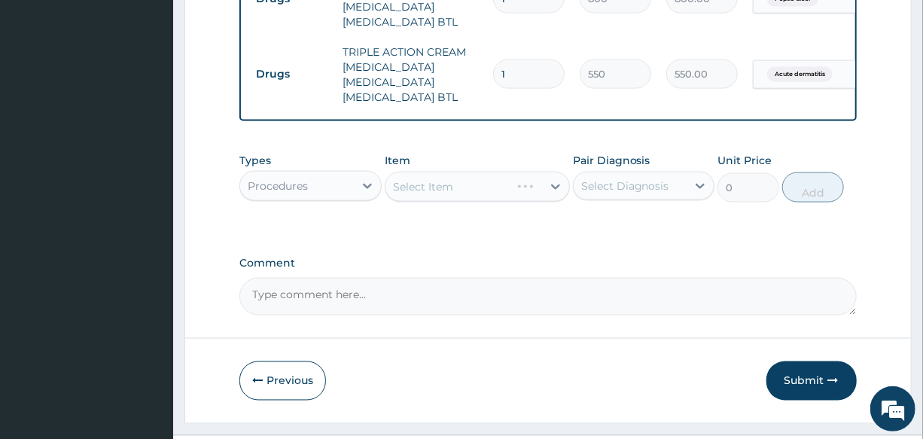
click at [458, 186] on div "Select Item" at bounding box center [477, 187] width 185 height 30
click at [458, 186] on div "Select Item" at bounding box center [463, 187] width 157 height 24
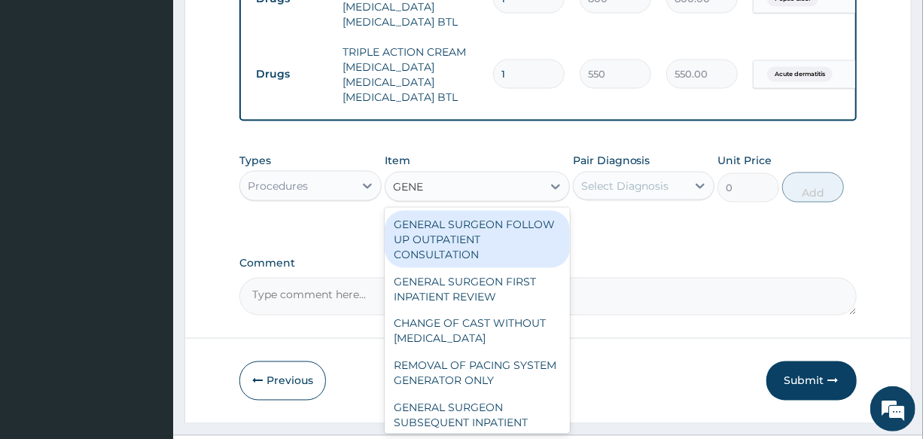
type input "GENER"
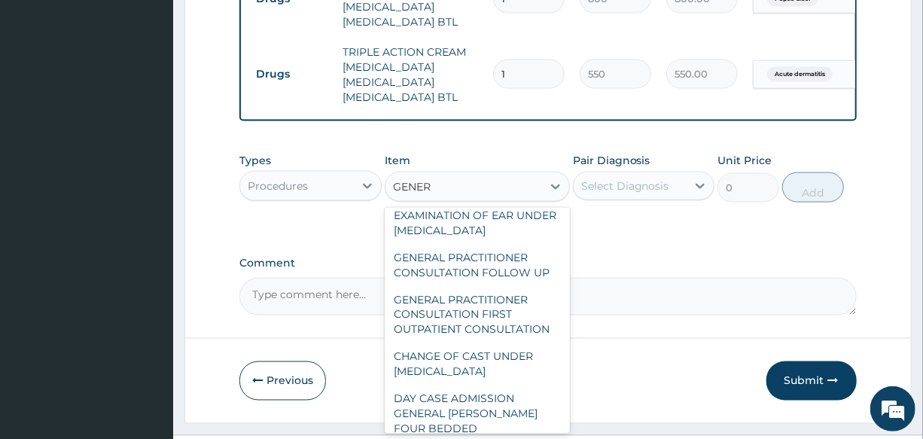
scroll to position [273, 0]
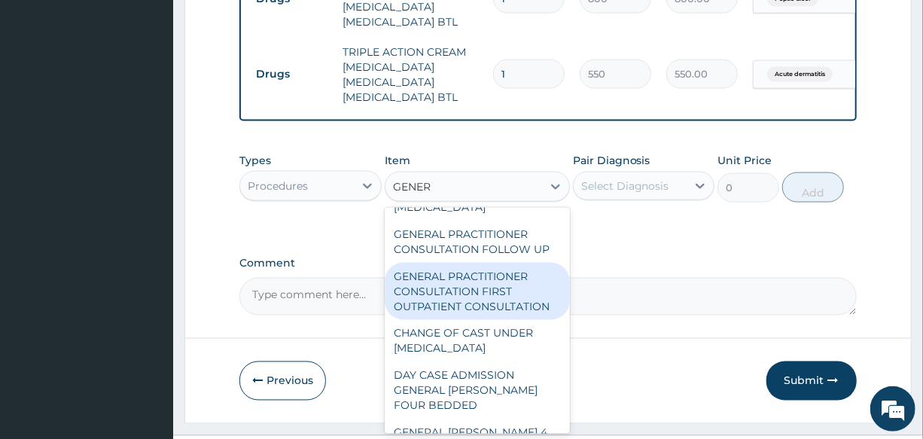
click at [477, 300] on div "GENERAL PRACTITIONER CONSULTATION FIRST OUTPATIENT CONSULTATION" at bounding box center [477, 291] width 185 height 57
type input "3000"
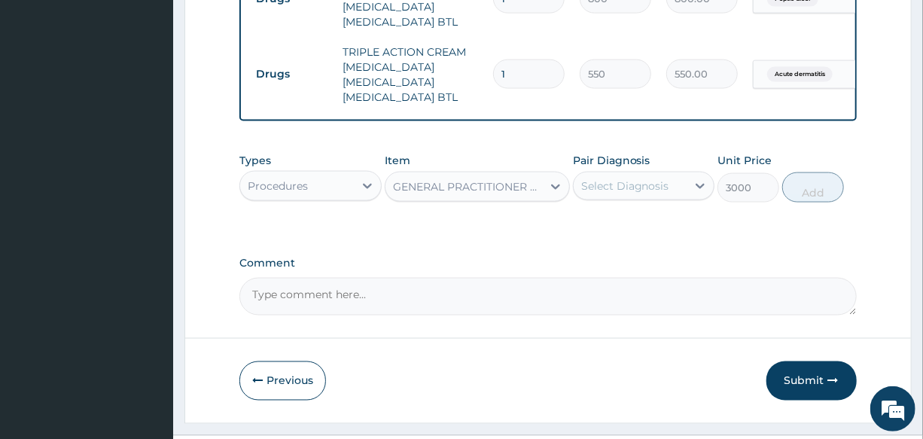
click at [633, 187] on div "Select Diagnosis" at bounding box center [625, 185] width 88 height 15
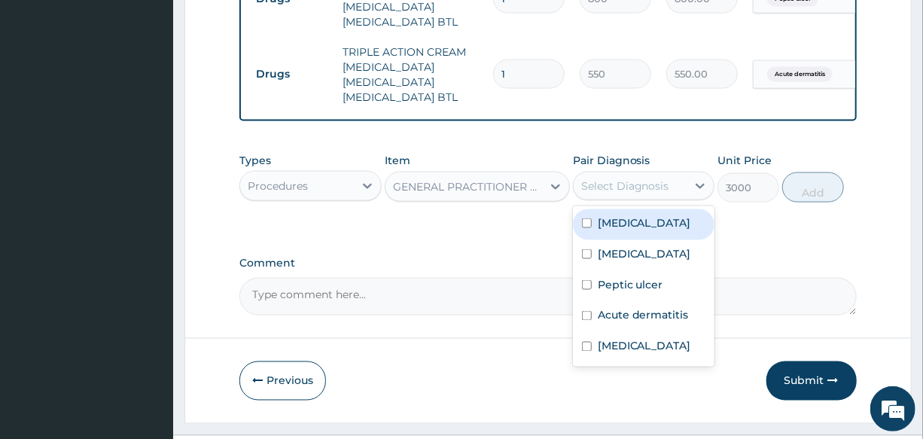
click at [642, 221] on label "Essential hypertension" at bounding box center [643, 222] width 93 height 15
checkbox input "true"
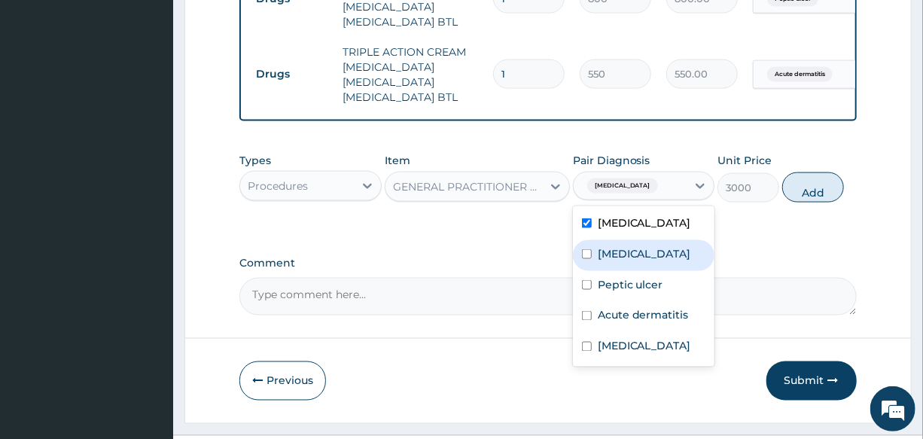
click at [653, 258] on div "Malaria" at bounding box center [643, 255] width 141 height 31
checkbox input "true"
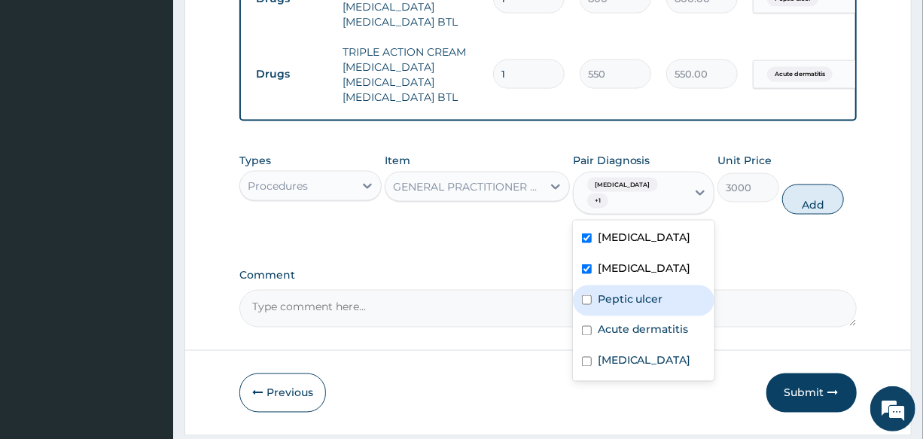
click at [654, 306] on label "Peptic ulcer" at bounding box center [629, 298] width 65 height 15
checkbox input "true"
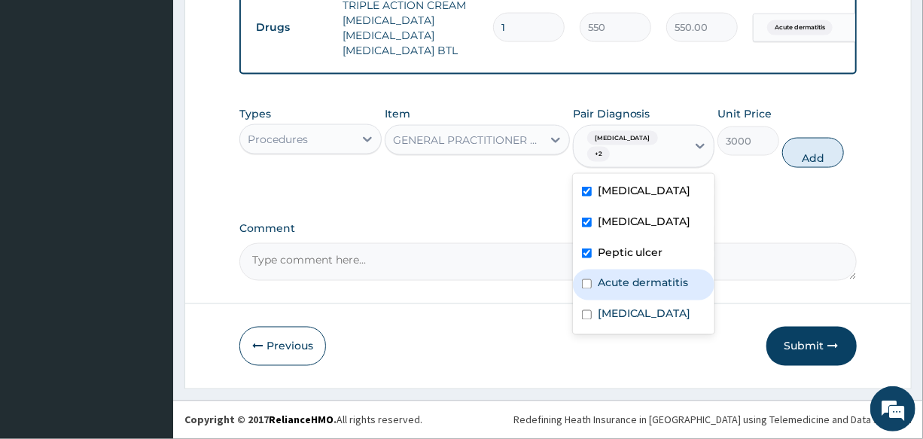
click at [607, 290] on label "Acute dermatitis" at bounding box center [642, 282] width 91 height 15
checkbox input "true"
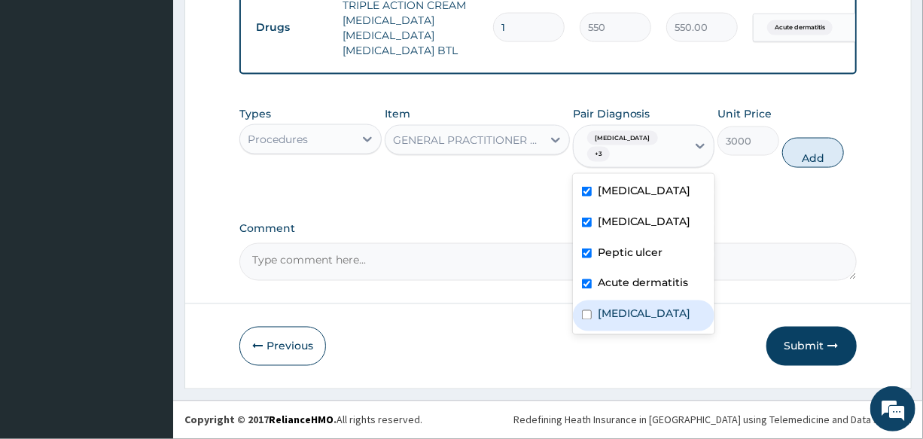
click at [609, 321] on label "Adenoviral enteritis" at bounding box center [643, 313] width 93 height 15
checkbox input "true"
click at [832, 155] on button "Add" at bounding box center [813, 153] width 62 height 30
type input "0"
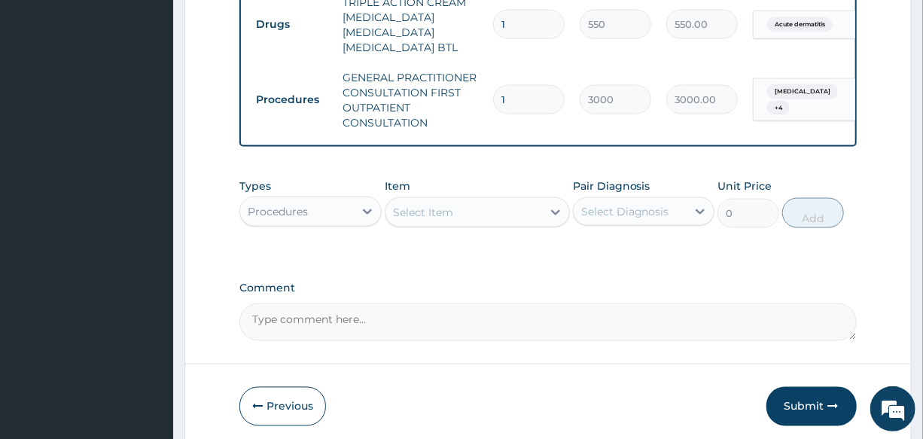
click at [450, 214] on div "Select Item" at bounding box center [423, 212] width 60 height 15
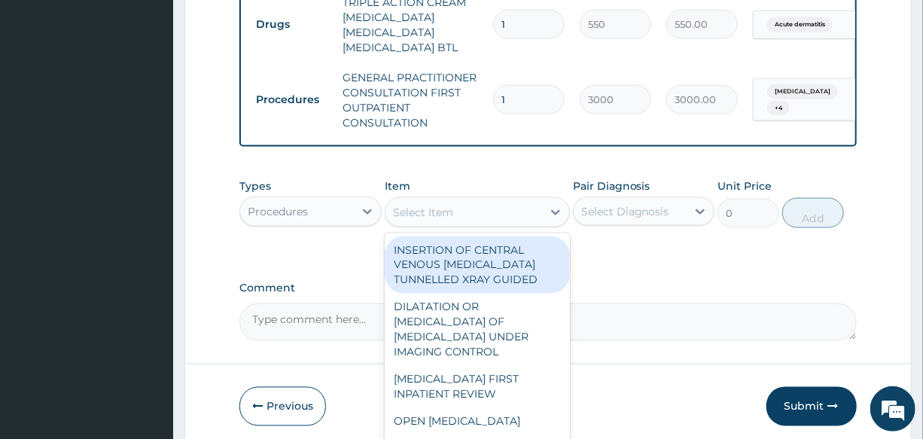
click at [276, 223] on div "Procedures" at bounding box center [296, 211] width 113 height 24
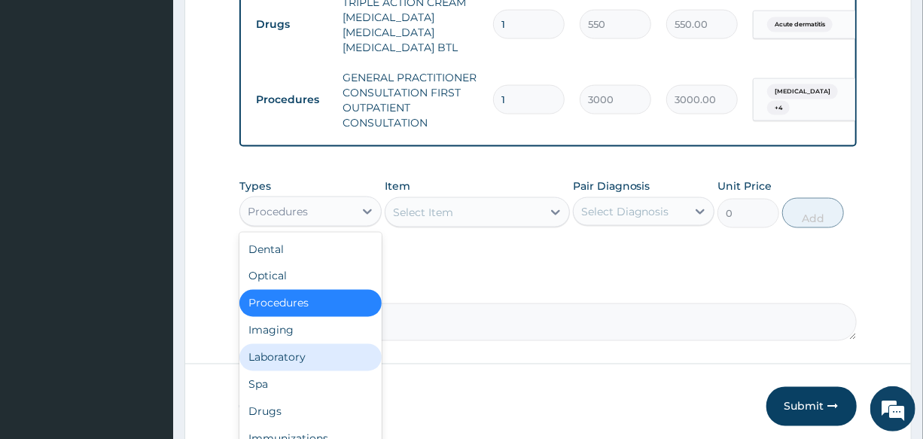
click at [297, 367] on div "Laboratory" at bounding box center [309, 357] width 141 height 27
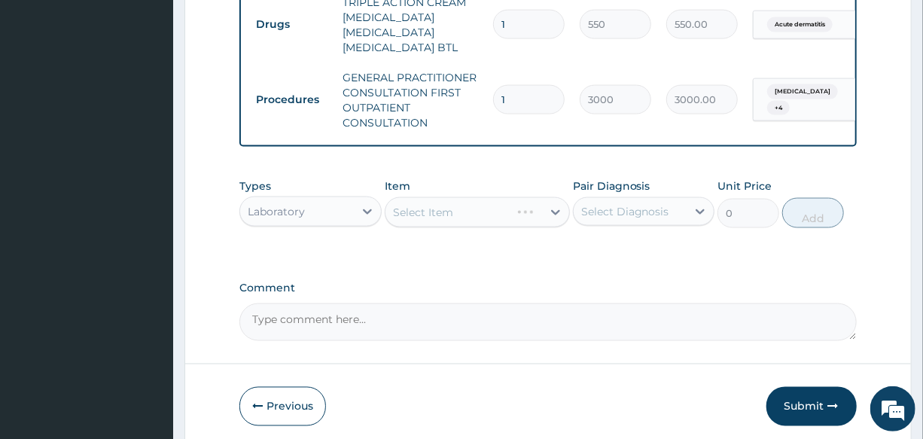
click at [436, 220] on div "Select Item" at bounding box center [477, 212] width 185 height 30
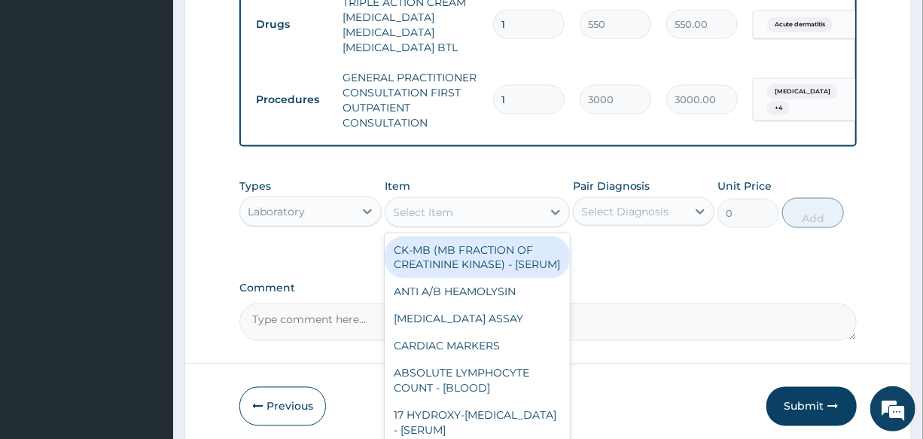
click at [436, 220] on div "Select Item" at bounding box center [423, 212] width 60 height 15
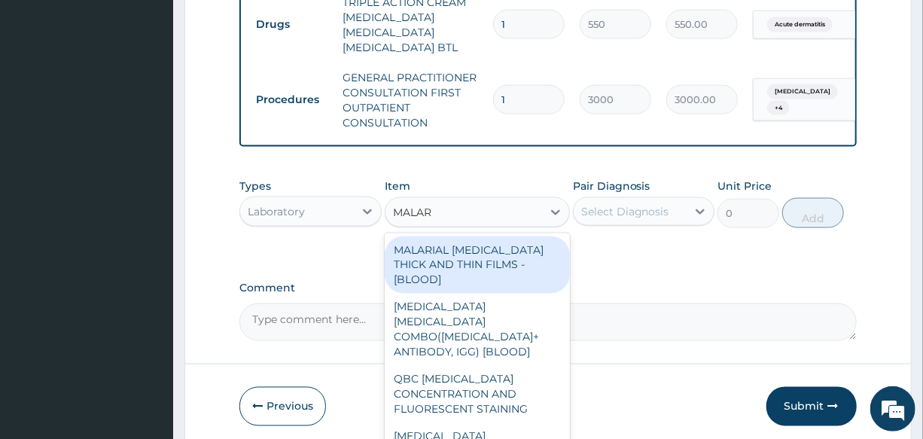
type input "MALARI"
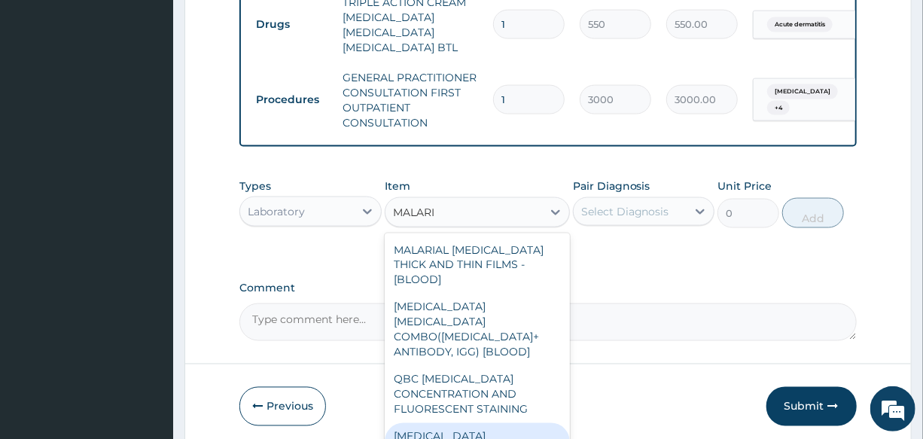
click at [467, 423] on div "MALARIA PARASITE (MP) RDT" at bounding box center [477, 444] width 185 height 42
type input "1500"
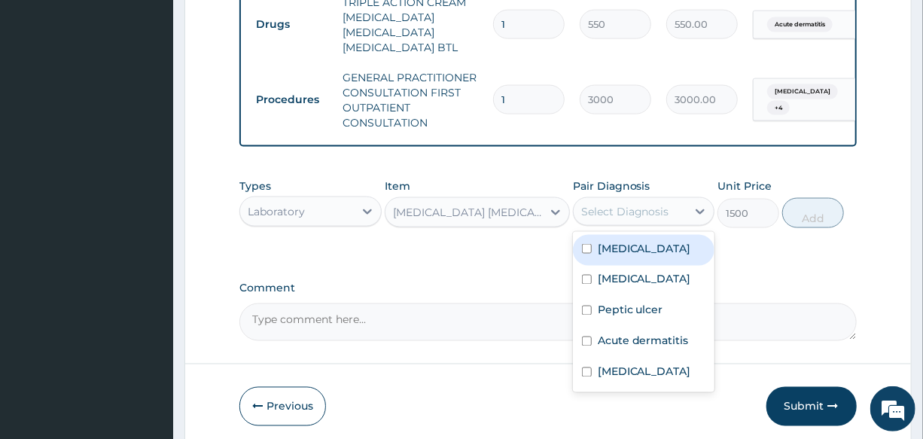
click at [652, 219] on div "Select Diagnosis" at bounding box center [625, 211] width 88 height 15
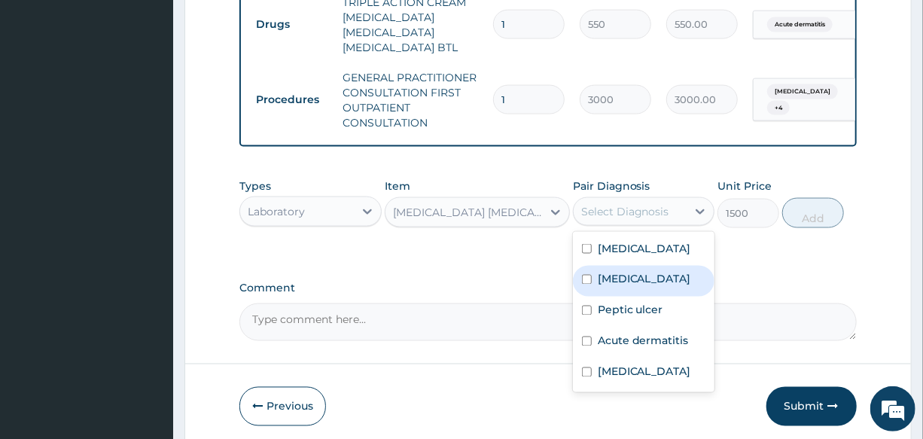
click at [643, 293] on div "Malaria" at bounding box center [643, 281] width 141 height 31
checkbox input "true"
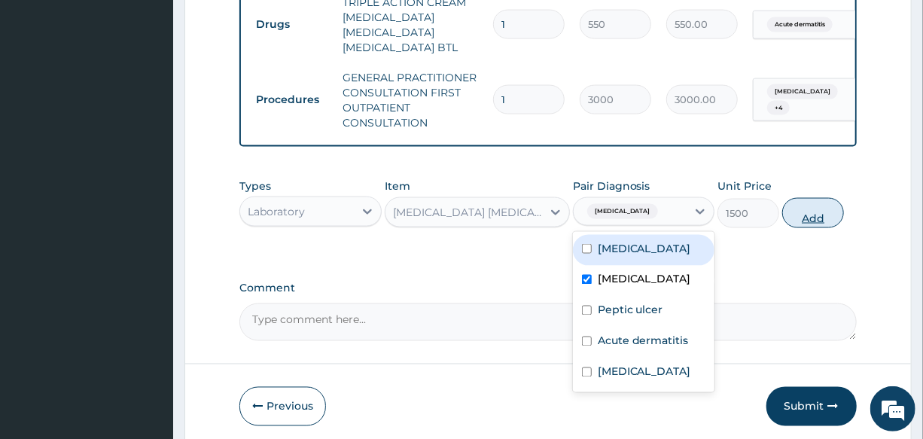
click at [807, 220] on button "Add" at bounding box center [813, 213] width 62 height 30
type input "0"
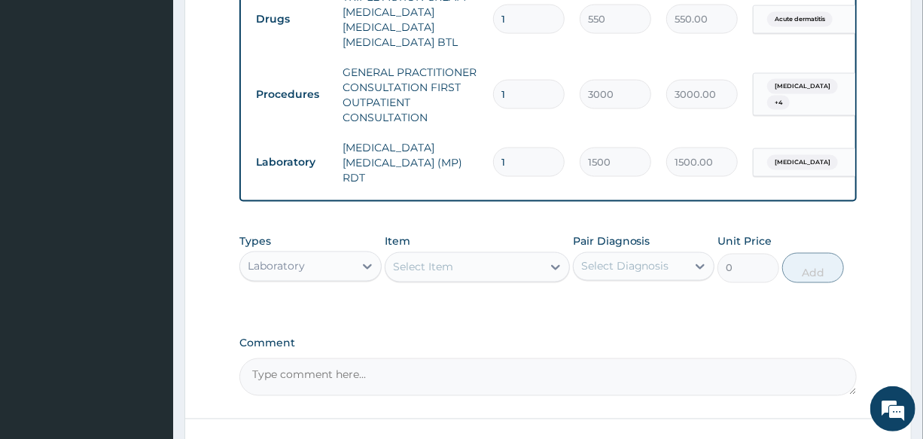
scroll to position [1118, 0]
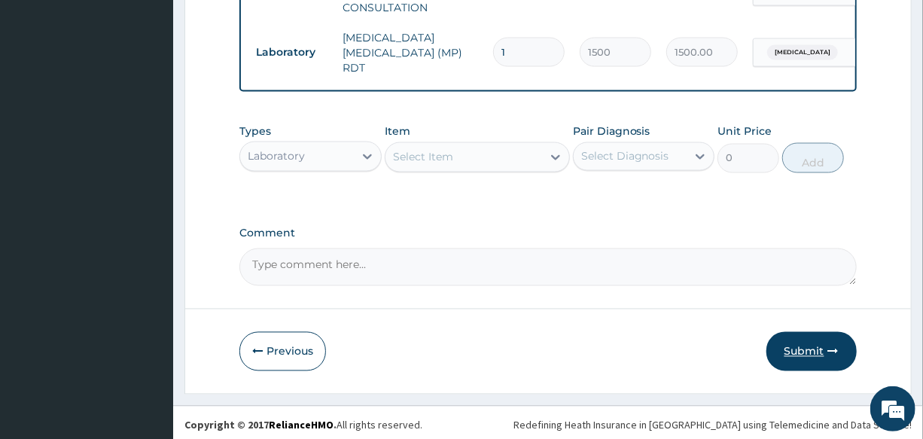
click at [800, 346] on button "Submit" at bounding box center [811, 351] width 90 height 39
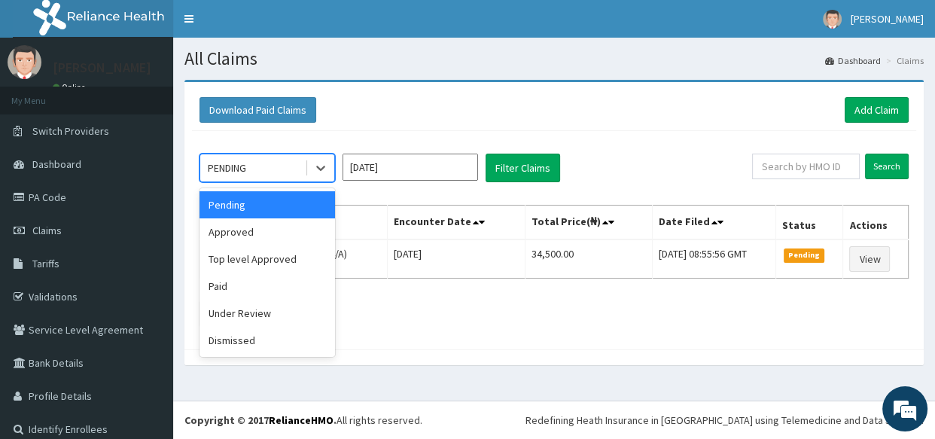
click at [224, 171] on div "PENDING" at bounding box center [227, 167] width 38 height 15
click at [248, 239] on div "Approved" at bounding box center [266, 231] width 135 height 27
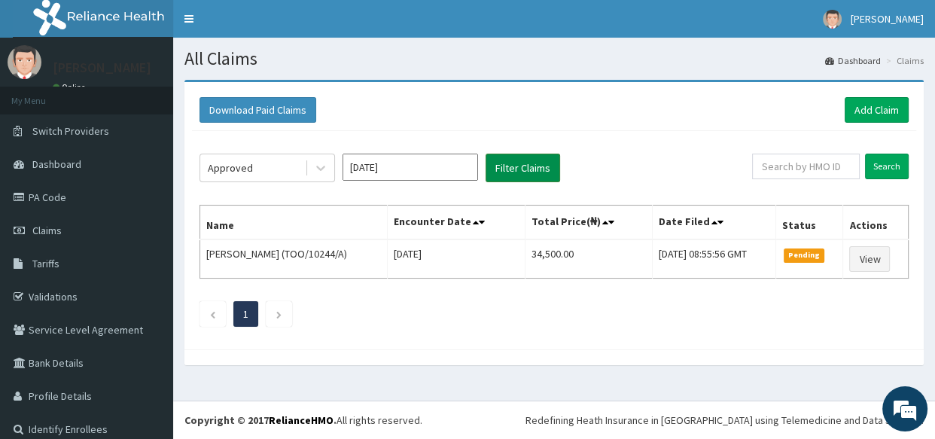
click at [525, 166] on button "Filter Claims" at bounding box center [522, 168] width 74 height 29
click at [269, 172] on div "Approved" at bounding box center [252, 168] width 105 height 24
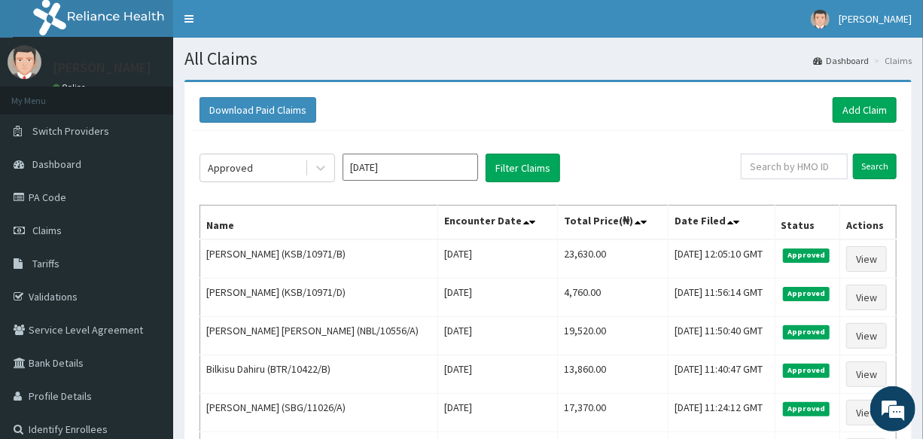
click at [696, 123] on div "Download Paid Claims Add Claim" at bounding box center [548, 110] width 712 height 41
click at [862, 108] on link "Add Claim" at bounding box center [864, 110] width 64 height 26
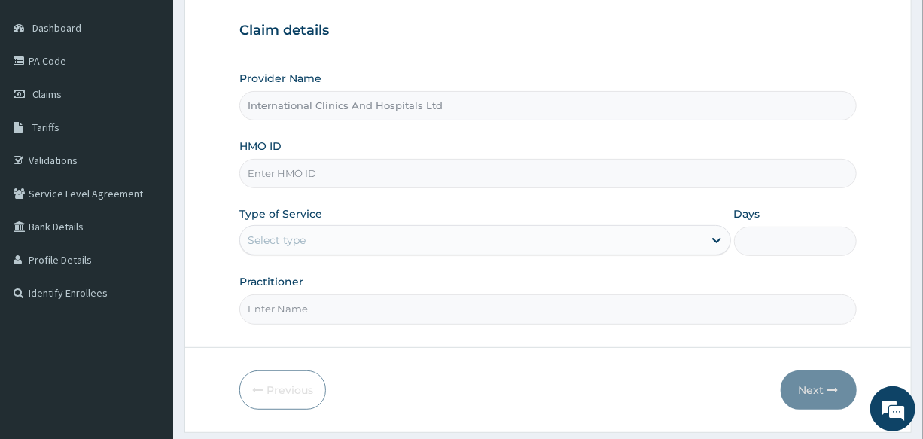
click at [368, 165] on input "HMO ID" at bounding box center [547, 173] width 616 height 29
type input "AGA/10028/B"
click at [366, 232] on div "Select type" at bounding box center [471, 240] width 462 height 24
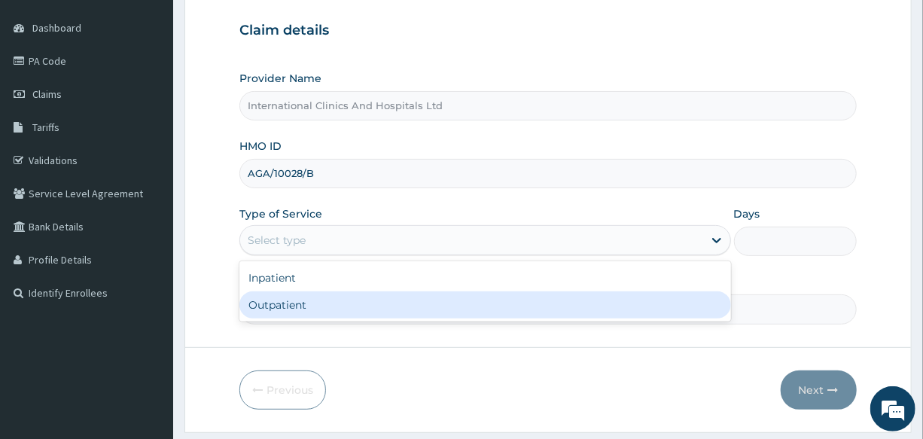
click at [335, 306] on div "Outpatient" at bounding box center [484, 304] width 491 height 27
type input "1"
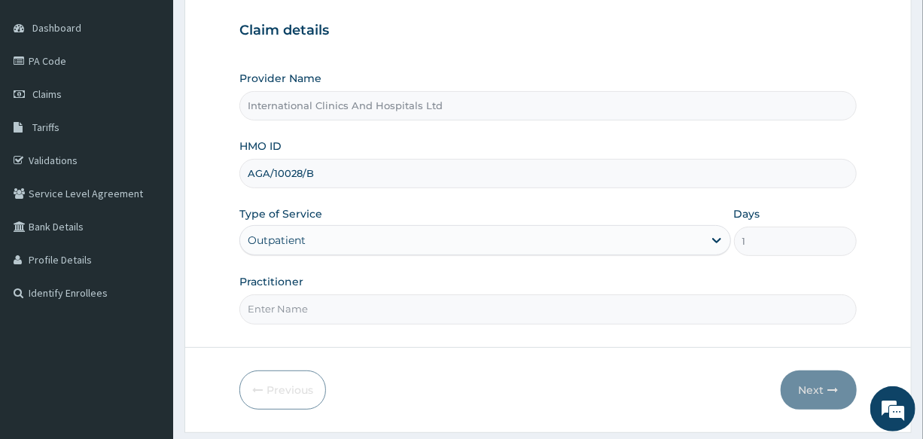
click at [335, 306] on input "Practitioner" at bounding box center [547, 308] width 616 height 29
type input "[PERSON_NAME]"
click at [537, 351] on form "Step 1 of 2 Claim details Provider Name International Clinics And Hospitals Ltd…" at bounding box center [547, 188] width 727 height 488
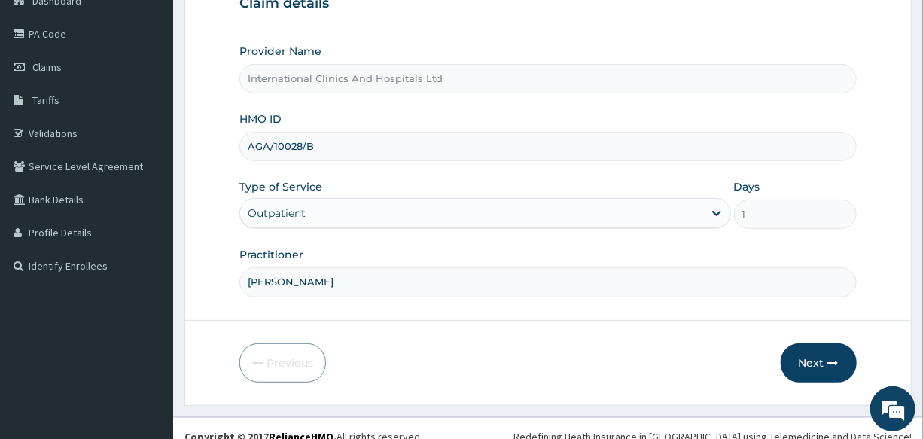
scroll to position [178, 0]
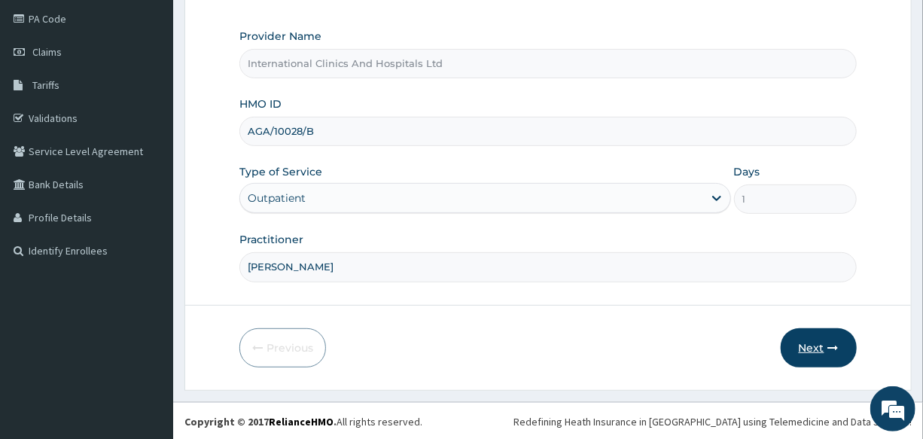
click at [804, 348] on button "Next" at bounding box center [818, 347] width 76 height 39
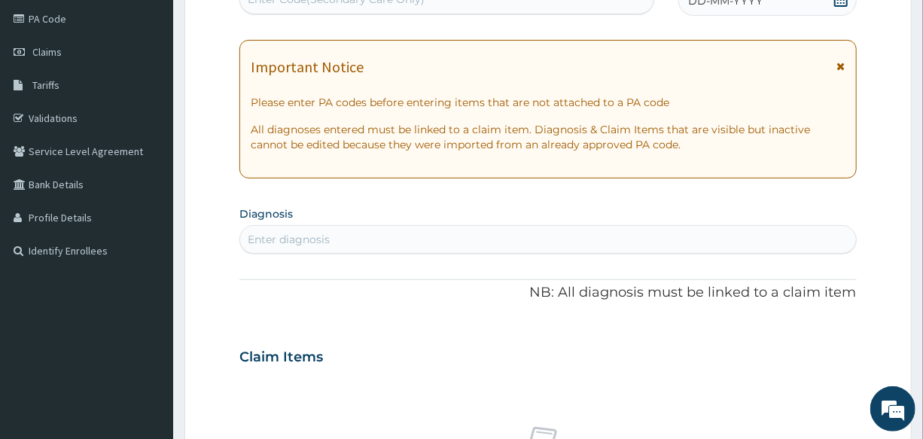
scroll to position [0, 0]
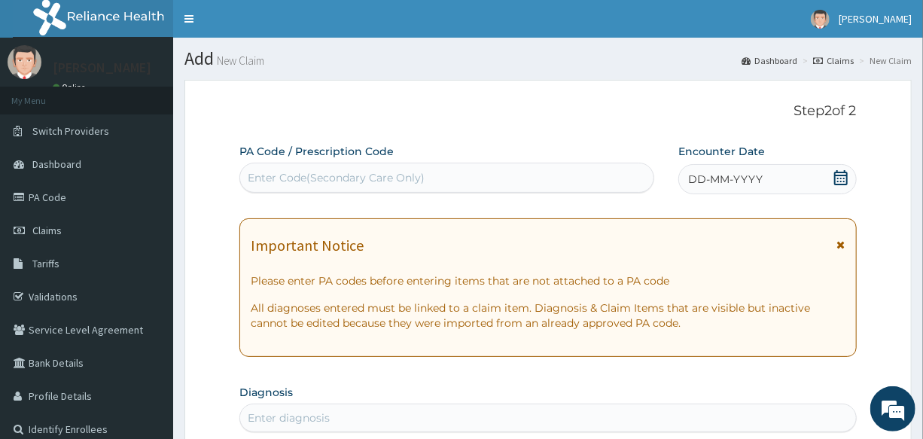
click at [749, 175] on span "DD-MM-YYYY" at bounding box center [725, 179] width 74 height 15
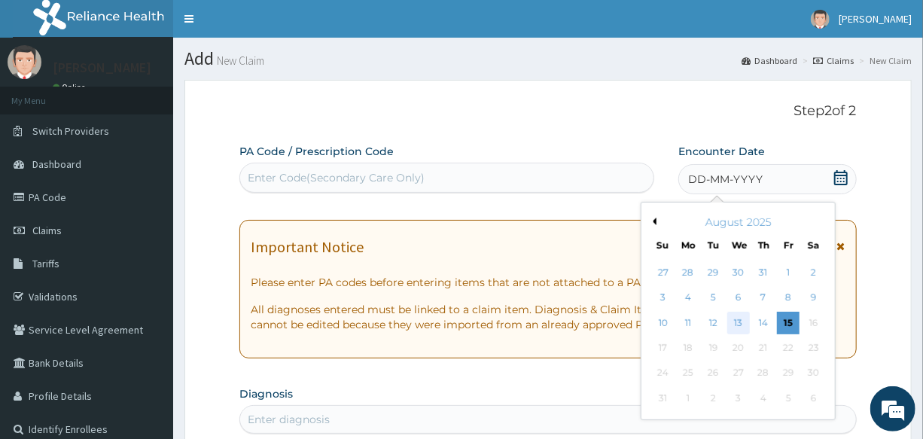
click at [731, 327] on div "13" at bounding box center [738, 323] width 23 height 23
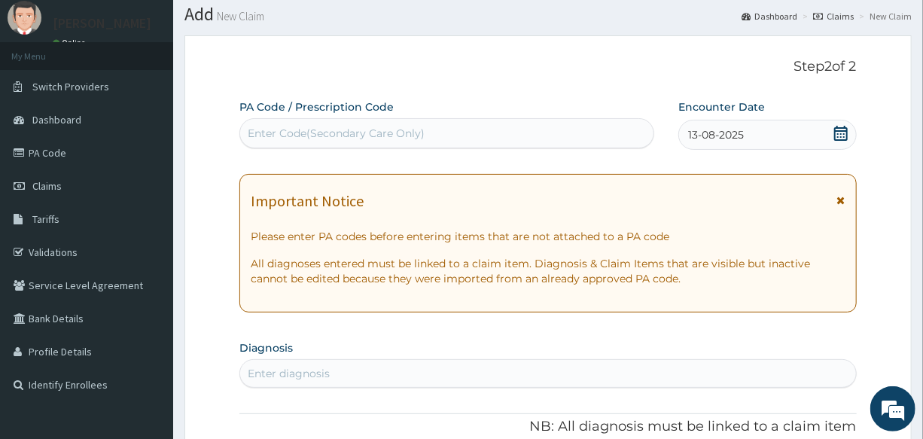
scroll to position [68, 0]
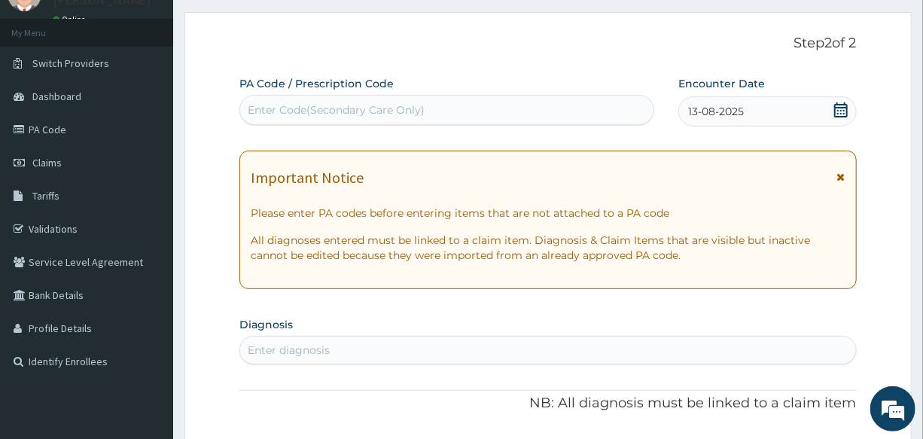
click at [339, 354] on div "Enter diagnosis" at bounding box center [547, 350] width 615 height 24
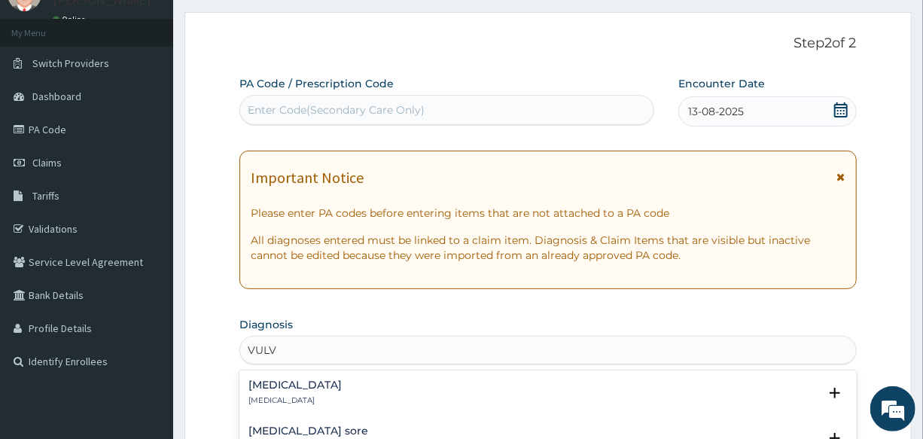
type input "VULVO"
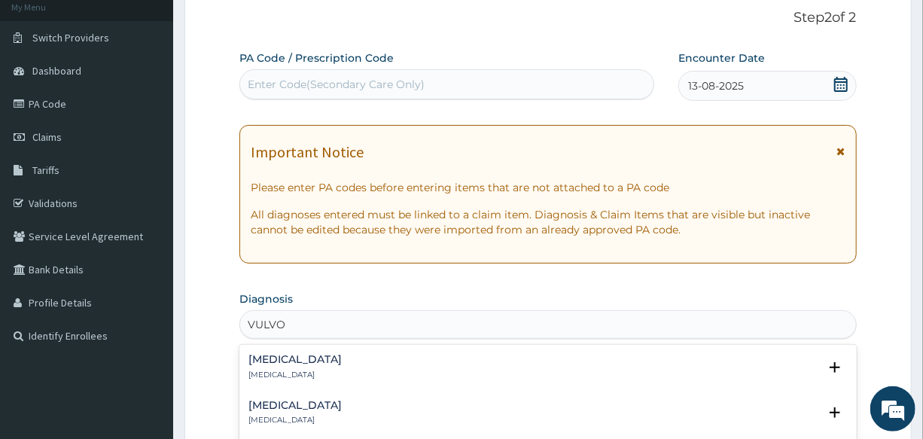
scroll to position [136, 0]
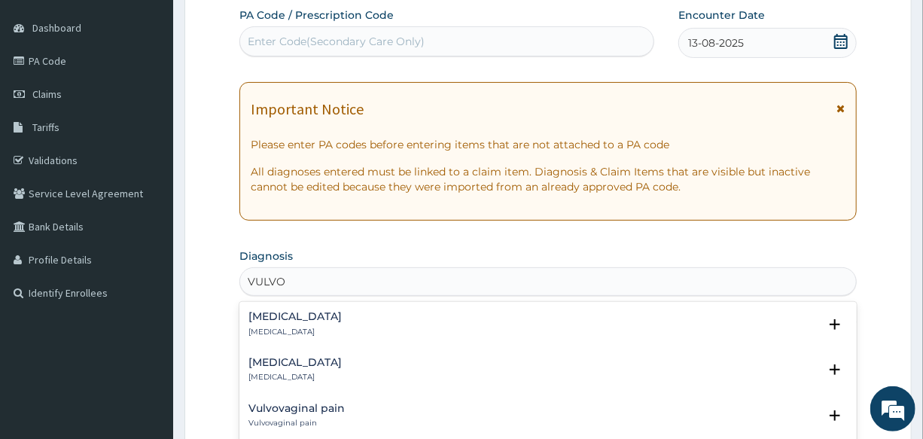
click at [298, 363] on h4 "[MEDICAL_DATA]" at bounding box center [294, 362] width 93 height 11
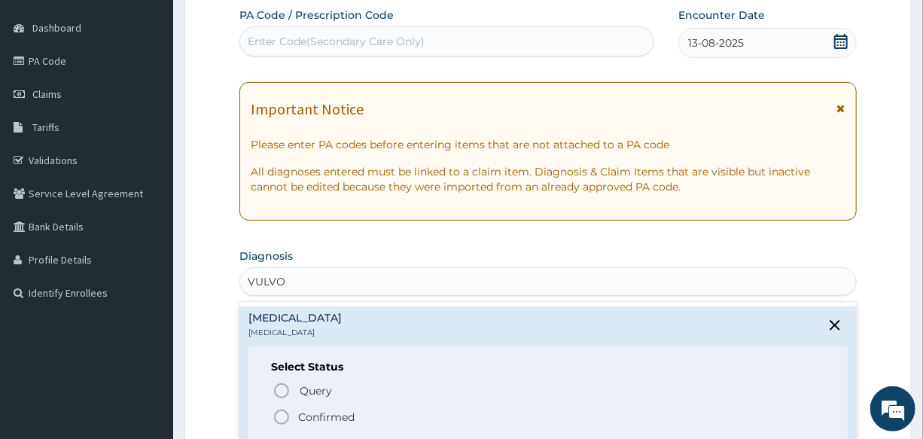
scroll to position [68, 0]
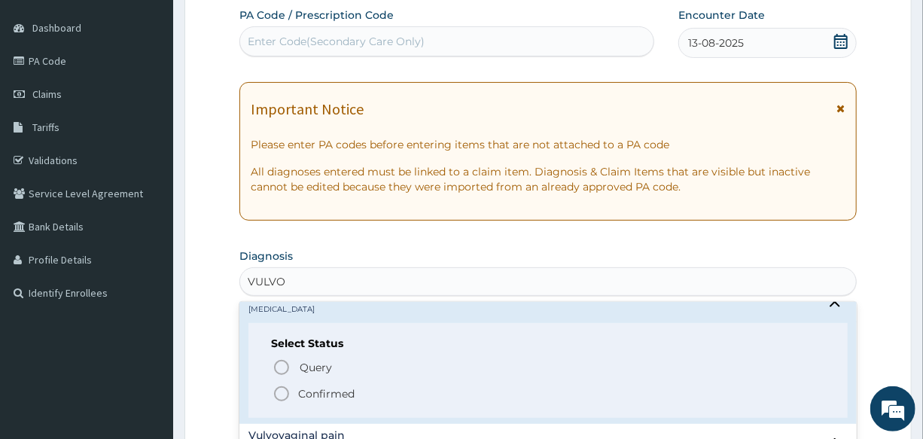
click at [284, 391] on icon "status option filled" at bounding box center [281, 394] width 18 height 18
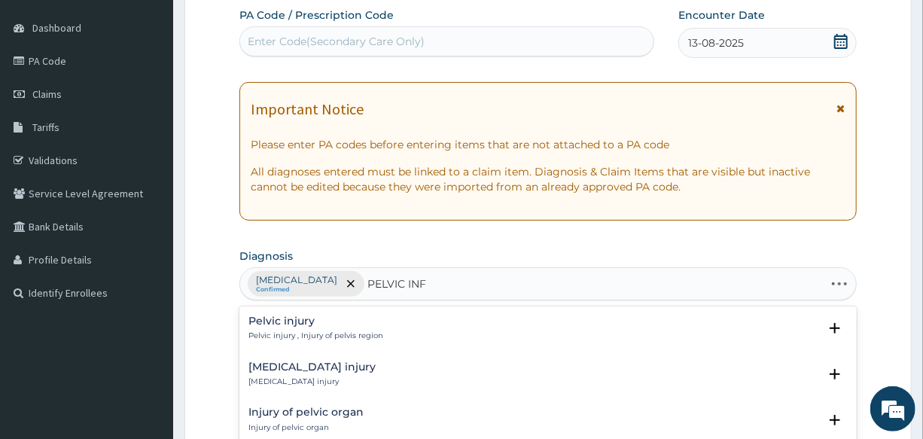
type input "PELVIC INFL"
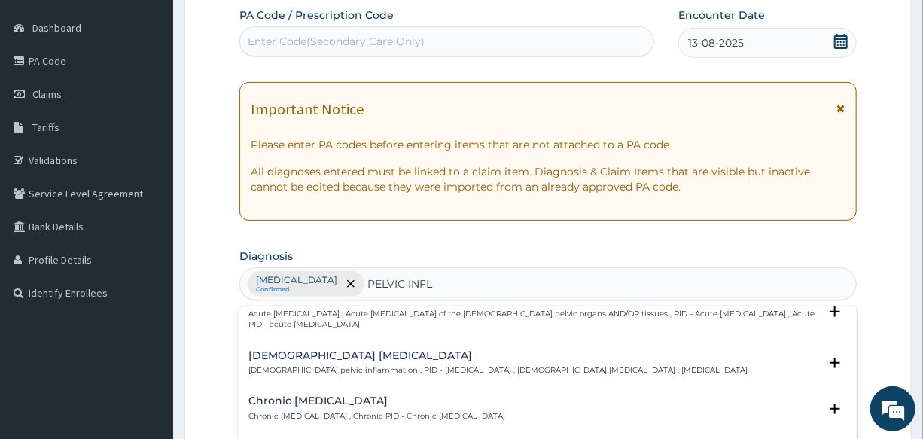
click at [278, 357] on h4 "[DEMOGRAPHIC_DATA] [MEDICAL_DATA]" at bounding box center [497, 355] width 499 height 11
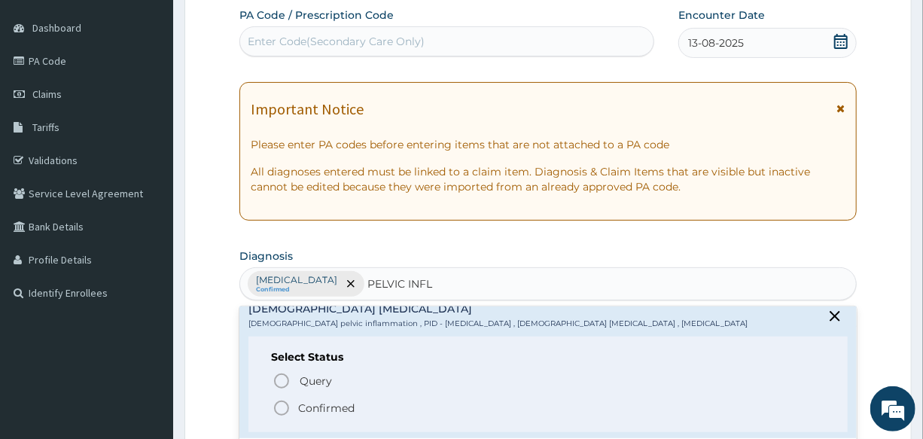
scroll to position [136, 0]
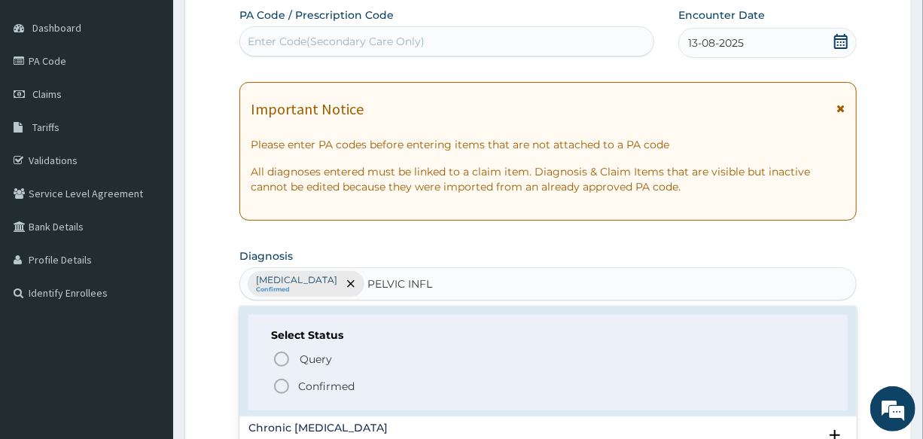
click at [277, 394] on div "Select Status Query Query covers suspected (?), Keep in view (kiv), Ruled out (…" at bounding box center [547, 363] width 598 height 96
click at [284, 387] on icon "status option filled" at bounding box center [281, 386] width 18 height 18
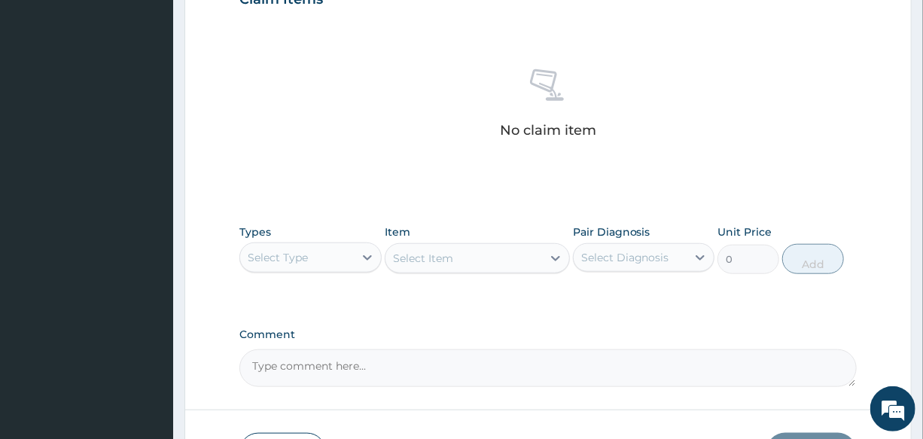
scroll to position [547, 0]
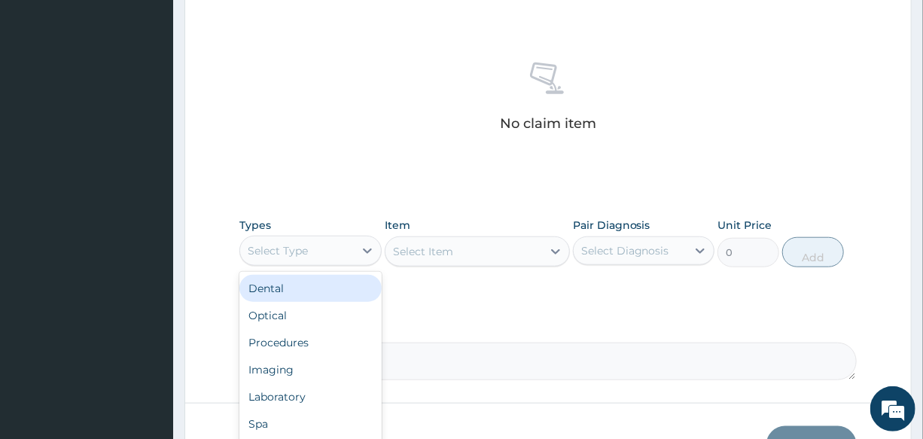
click at [283, 239] on div "Select Type" at bounding box center [296, 251] width 113 height 24
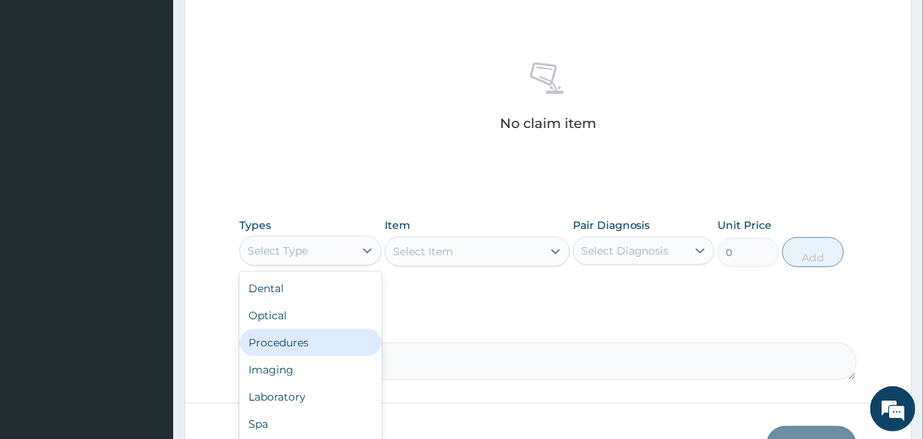
click at [328, 338] on div "Procedures" at bounding box center [309, 342] width 141 height 27
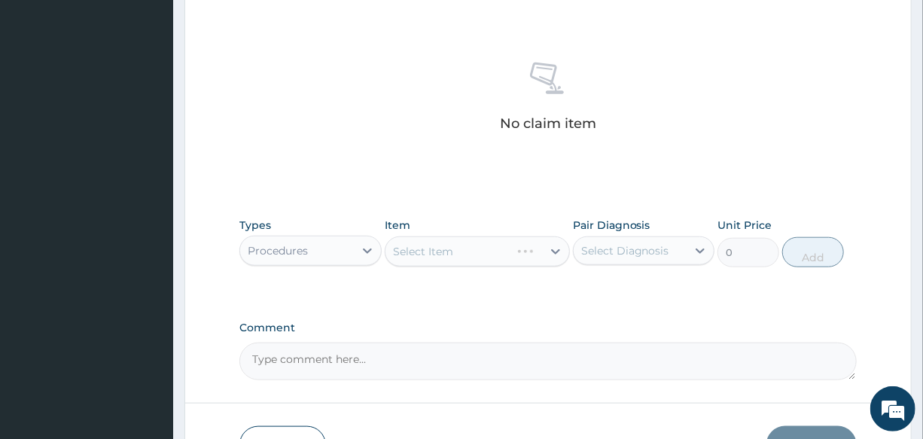
click at [445, 258] on div "Select Item" at bounding box center [477, 251] width 185 height 30
click at [450, 248] on div "Select Item" at bounding box center [477, 251] width 185 height 30
click at [459, 245] on div "Select Item" at bounding box center [477, 251] width 185 height 30
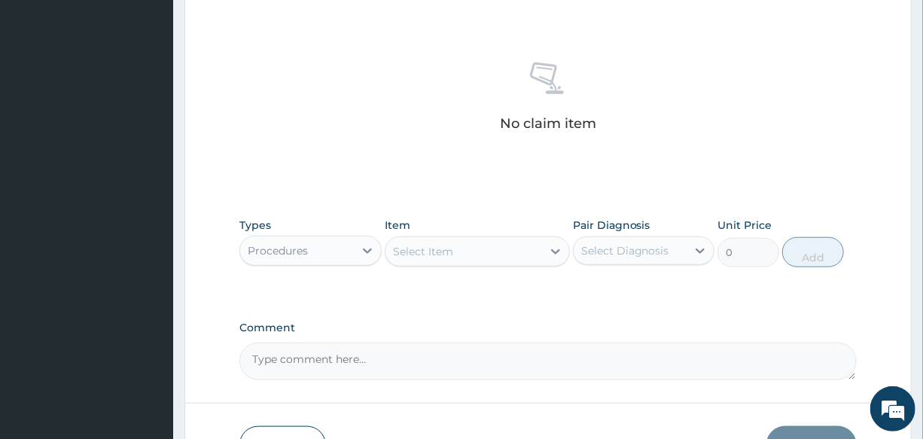
click at [451, 251] on div "Select Item" at bounding box center [423, 251] width 60 height 15
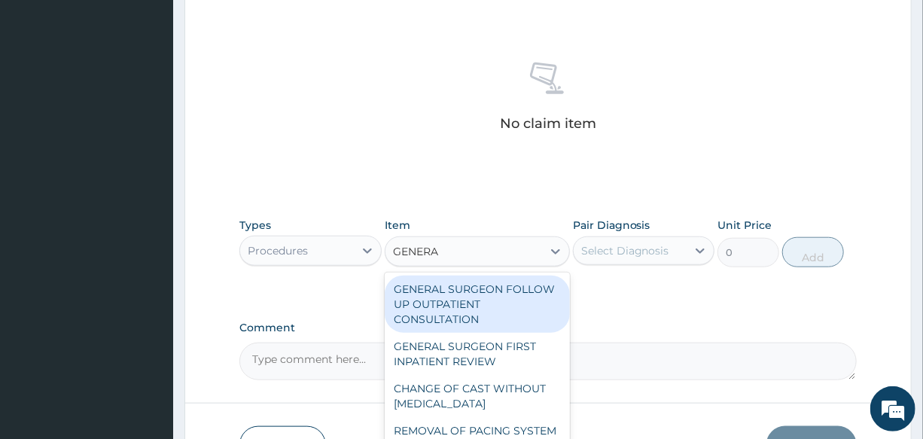
type input "GENERAL"
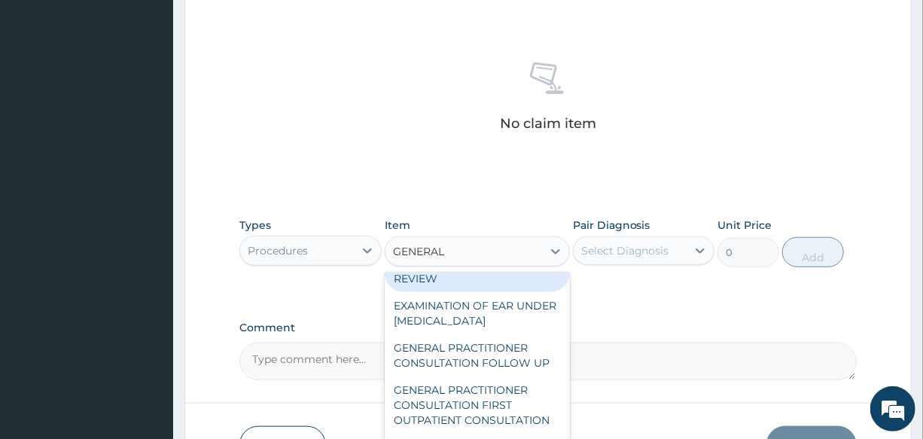
scroll to position [205, 0]
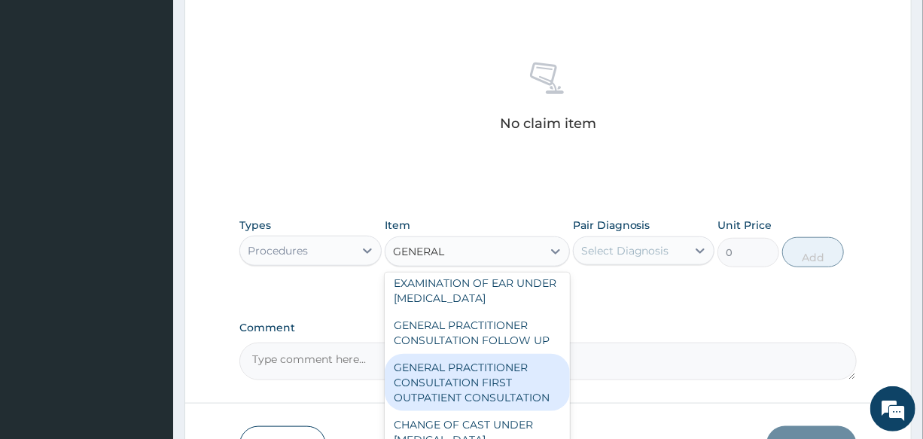
click at [515, 403] on div "GENERAL PRACTITIONER CONSULTATION FIRST OUTPATIENT CONSULTATION" at bounding box center [477, 382] width 185 height 57
type input "3000"
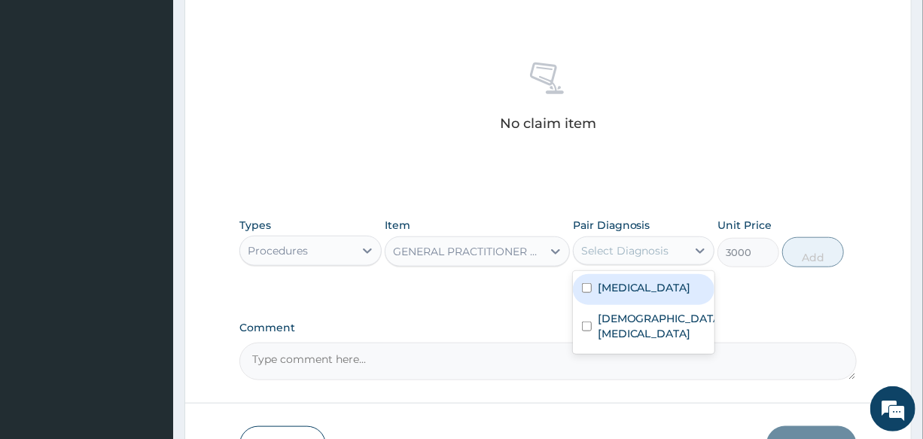
click at [637, 255] on div "Select Diagnosis" at bounding box center [625, 250] width 88 height 15
click at [657, 284] on label "[MEDICAL_DATA]" at bounding box center [643, 287] width 93 height 15
checkbox input "true"
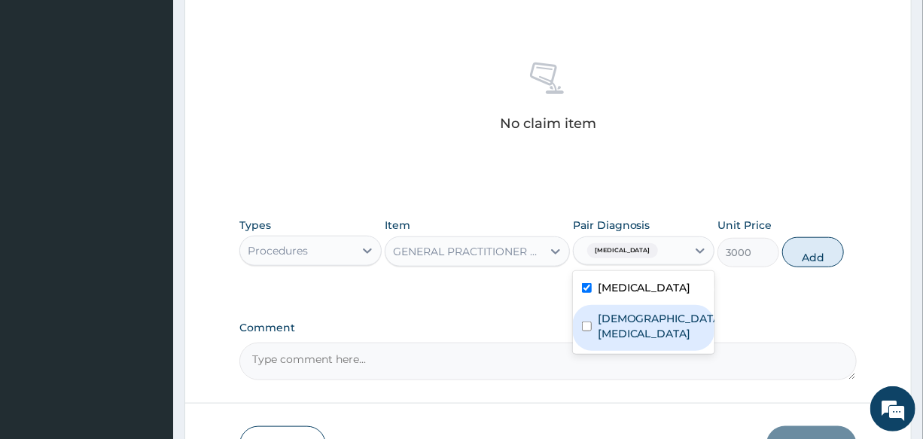
click at [662, 331] on label "[DEMOGRAPHIC_DATA] [MEDICAL_DATA]" at bounding box center [658, 326] width 123 height 30
checkbox input "true"
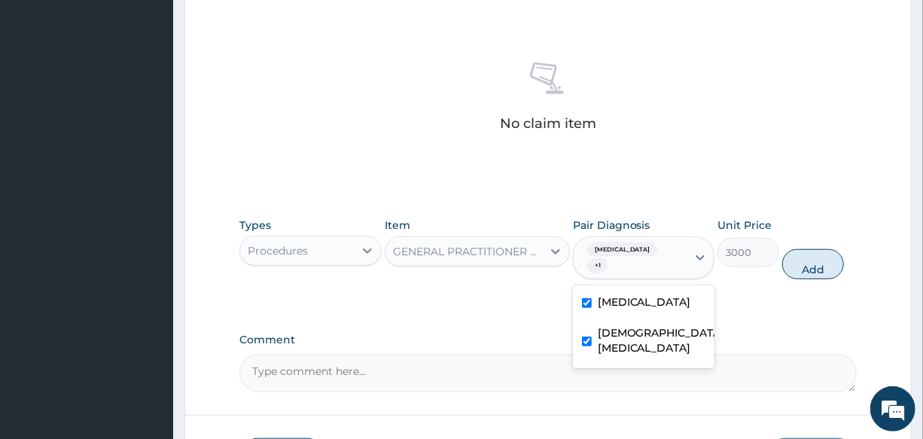
click at [813, 267] on div "Types Procedures Item GENERAL PRACTITIONER CONSULTATION FIRST OUTPATIENT CONSUL…" at bounding box center [547, 249] width 616 height 78
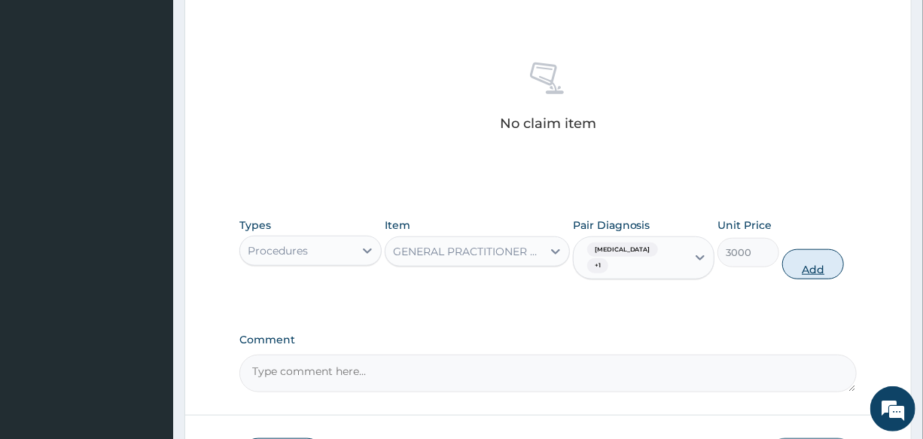
click at [827, 251] on button "Add" at bounding box center [813, 264] width 62 height 30
type input "0"
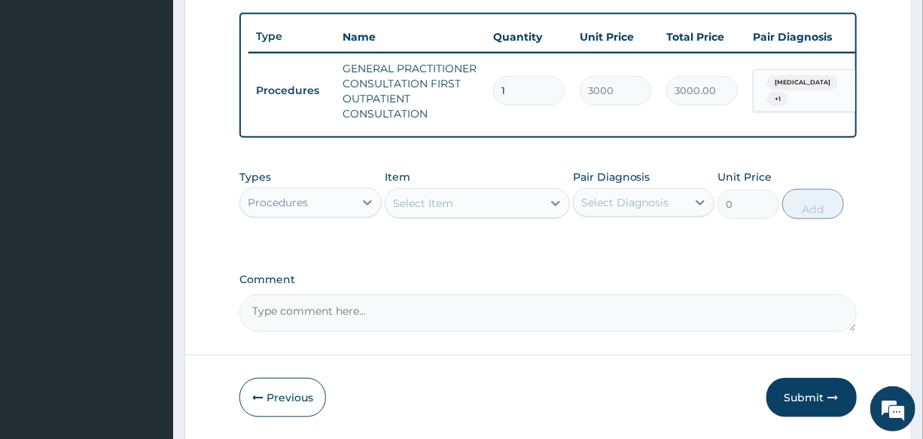
click at [311, 205] on div "Procedures" at bounding box center [296, 202] width 113 height 24
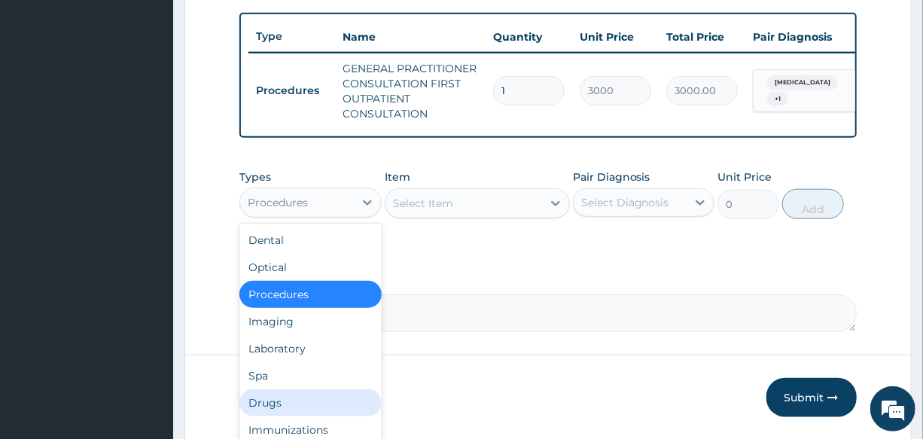
click at [321, 404] on div "Drugs" at bounding box center [309, 402] width 141 height 27
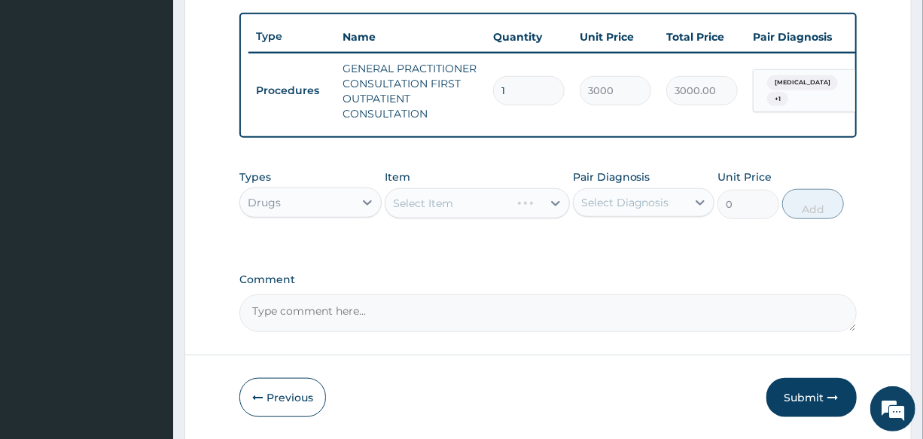
click at [451, 206] on div "Select Item" at bounding box center [477, 203] width 185 height 30
click at [459, 211] on div "Select Item" at bounding box center [477, 203] width 185 height 30
click at [459, 211] on div "Select Item" at bounding box center [463, 203] width 157 height 24
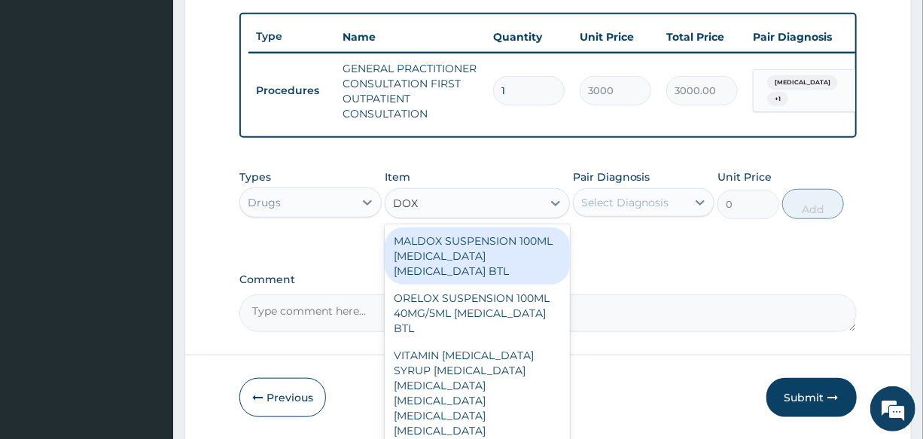
type input "DOXY"
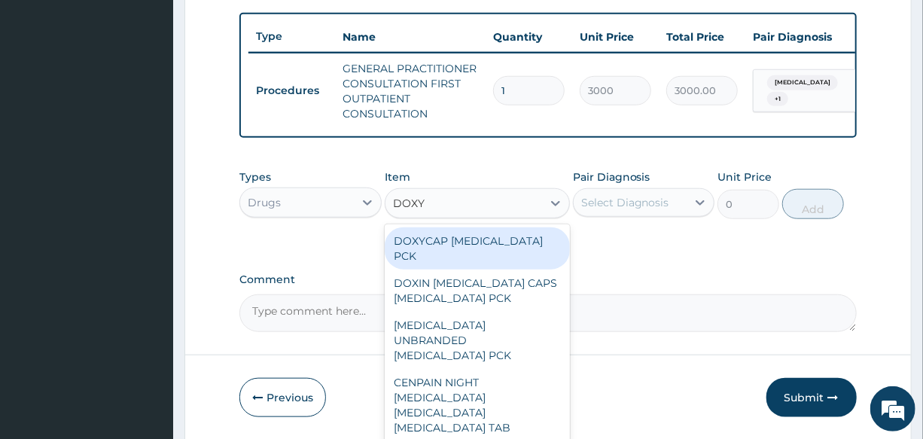
click at [465, 242] on div "DOXYCAP [MEDICAL_DATA] PCK" at bounding box center [477, 248] width 185 height 42
type input "3600"
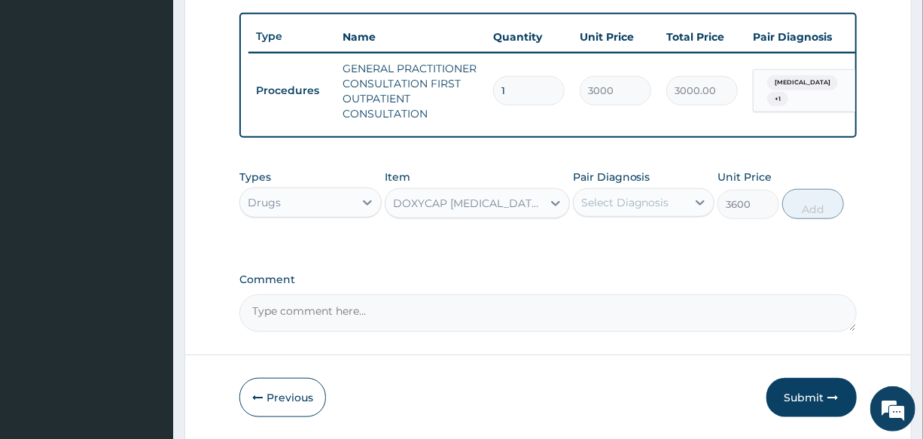
click at [638, 210] on div "Select Diagnosis" at bounding box center [625, 202] width 88 height 15
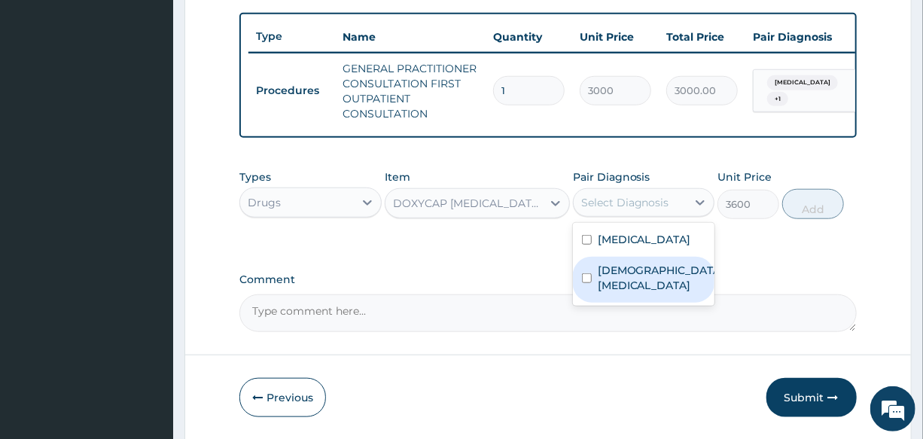
click at [658, 291] on label "[DEMOGRAPHIC_DATA] [MEDICAL_DATA]" at bounding box center [658, 278] width 123 height 30
checkbox input "true"
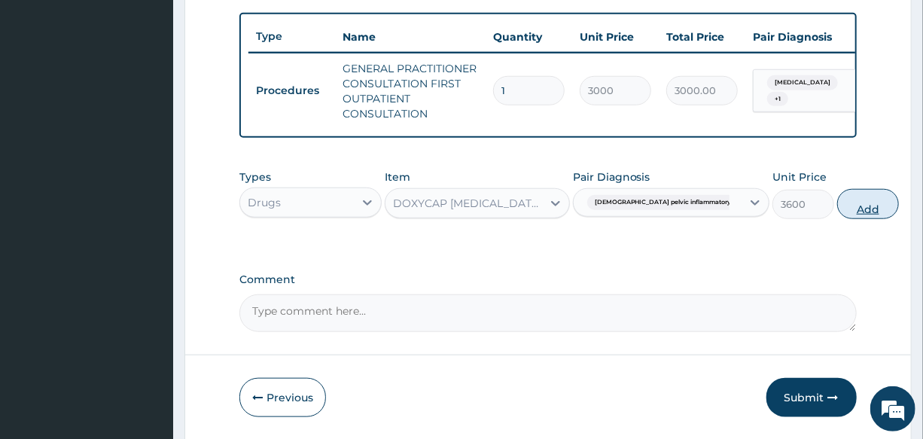
click at [837, 217] on button "Add" at bounding box center [868, 204] width 62 height 30
type input "0"
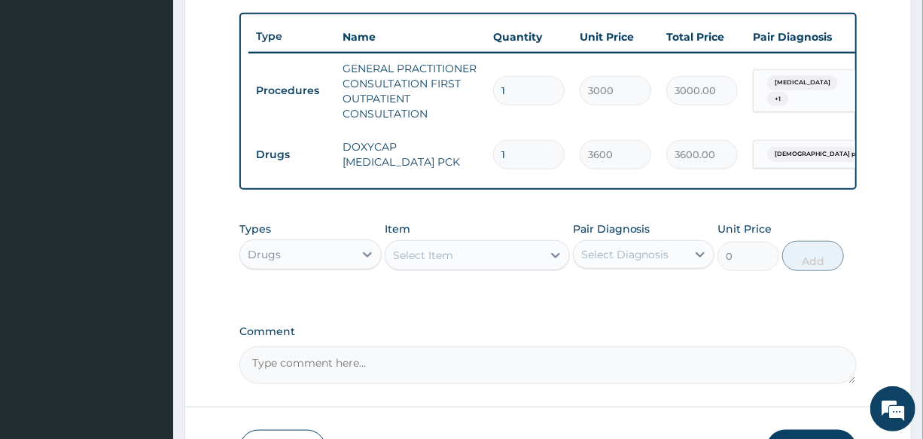
click at [467, 260] on div "Select Item" at bounding box center [463, 255] width 157 height 24
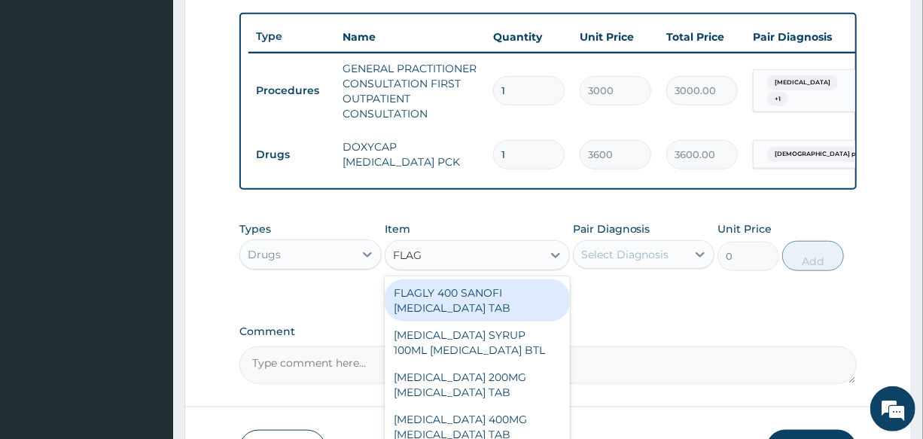
type input "FLAGY"
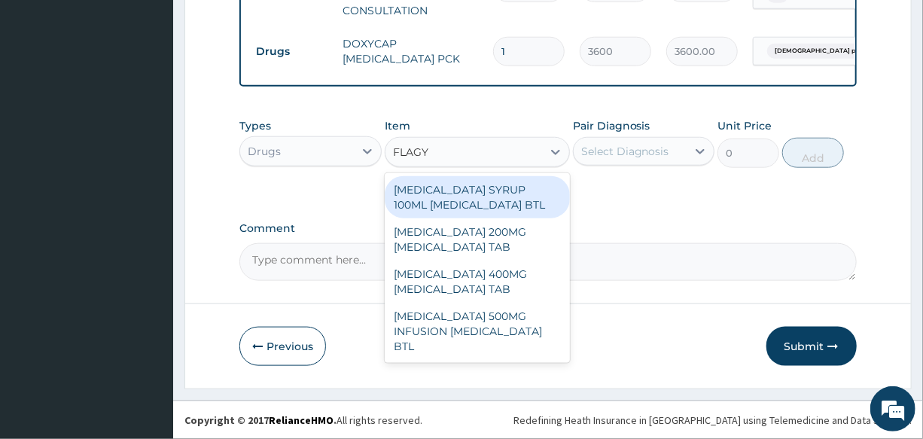
scroll to position [661, 0]
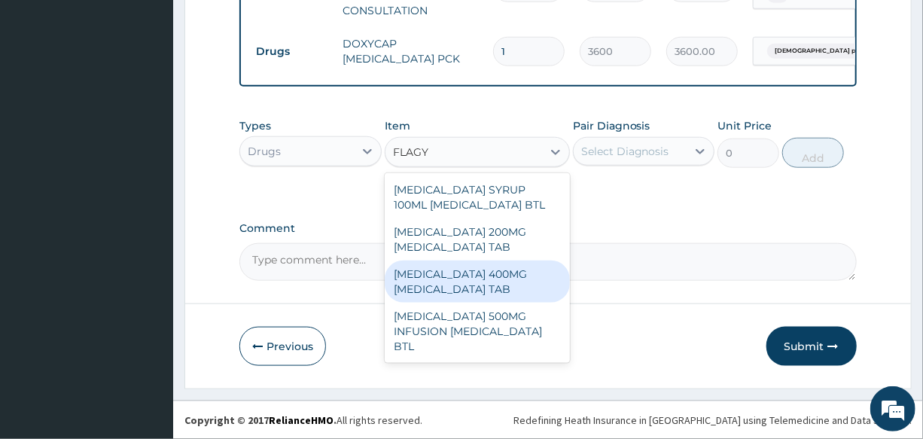
click at [512, 287] on div "[MEDICAL_DATA] 400MG [MEDICAL_DATA] TAB" at bounding box center [477, 281] width 185 height 42
type input "20"
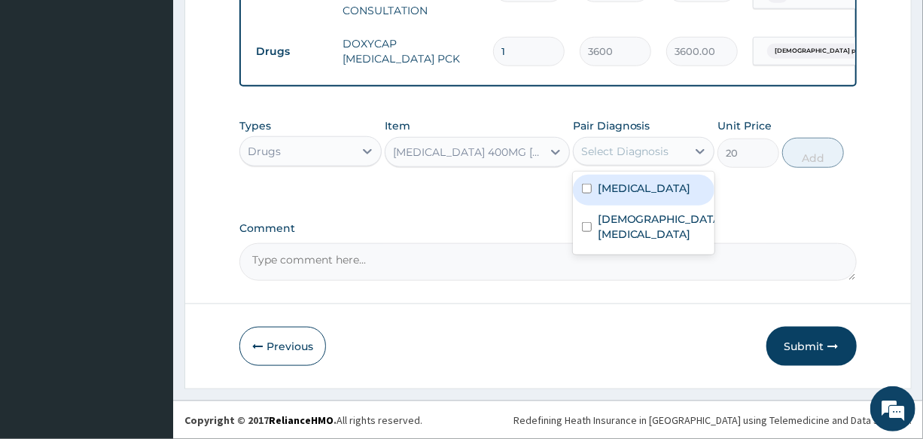
click at [670, 149] on div "Select Diagnosis" at bounding box center [629, 151] width 113 height 24
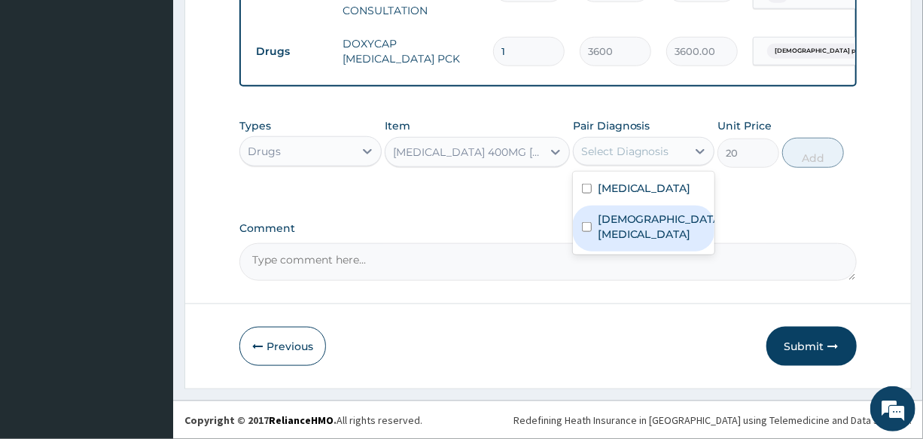
click at [679, 220] on label "[DEMOGRAPHIC_DATA] [MEDICAL_DATA]" at bounding box center [658, 226] width 123 height 30
checkbox input "true"
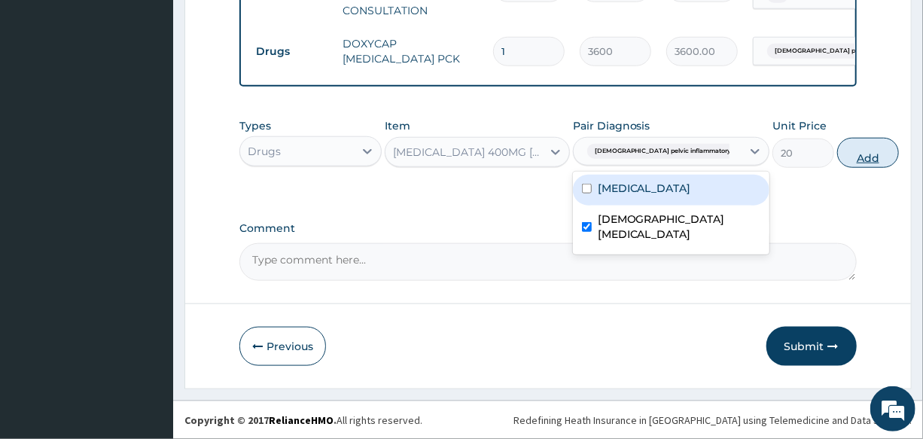
click at [837, 165] on button "Add" at bounding box center [868, 153] width 62 height 30
type input "0"
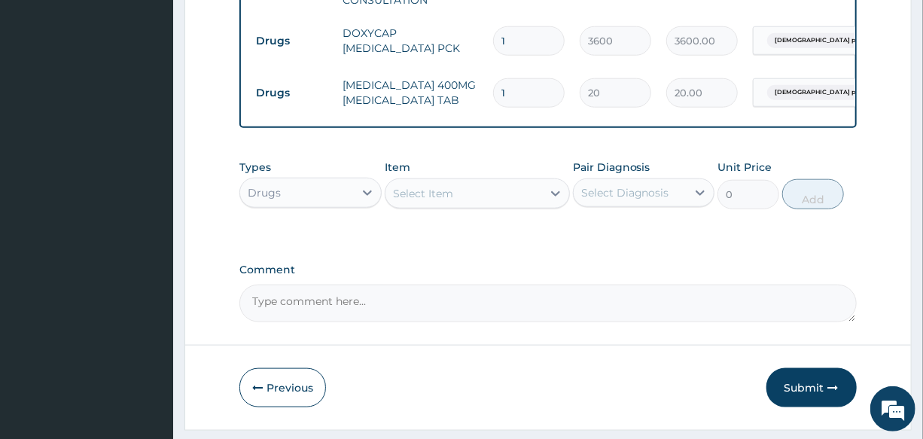
click at [451, 201] on div "Select Item" at bounding box center [423, 193] width 60 height 15
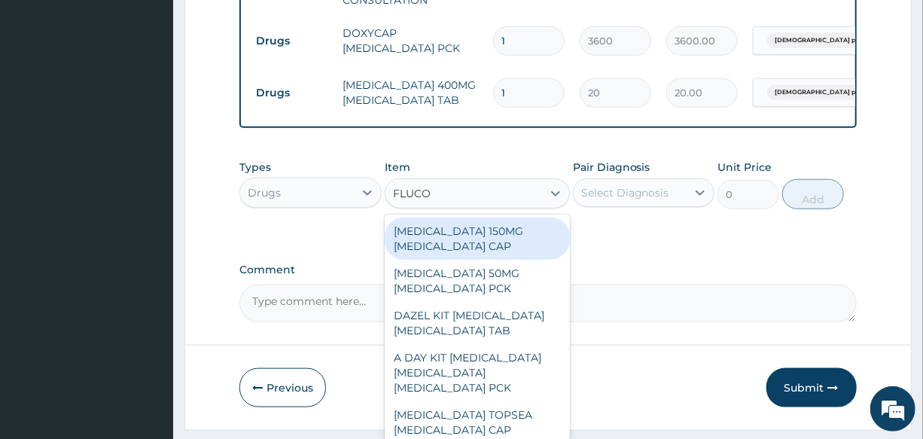
type input "FLUCON"
click at [479, 258] on div "[MEDICAL_DATA] 150MG [MEDICAL_DATA] CAP" at bounding box center [477, 238] width 185 height 42
type input "730"
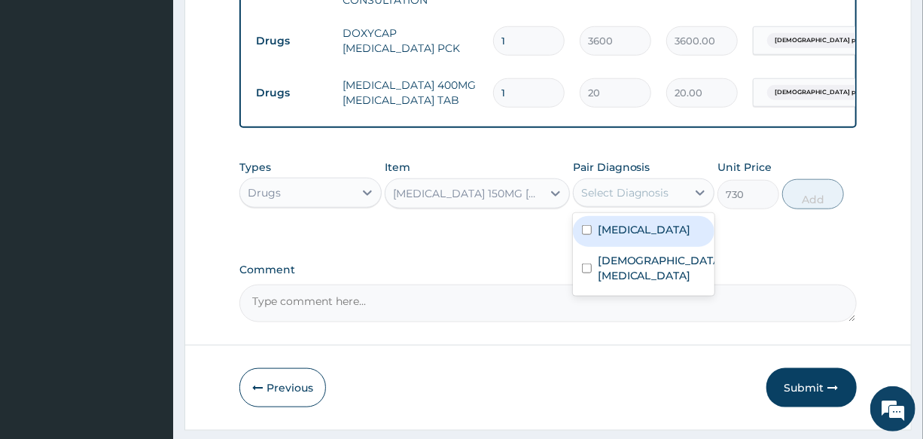
click at [619, 205] on div "Select Diagnosis" at bounding box center [629, 193] width 113 height 24
click at [667, 237] on label "[MEDICAL_DATA]" at bounding box center [643, 229] width 93 height 15
checkbox input "true"
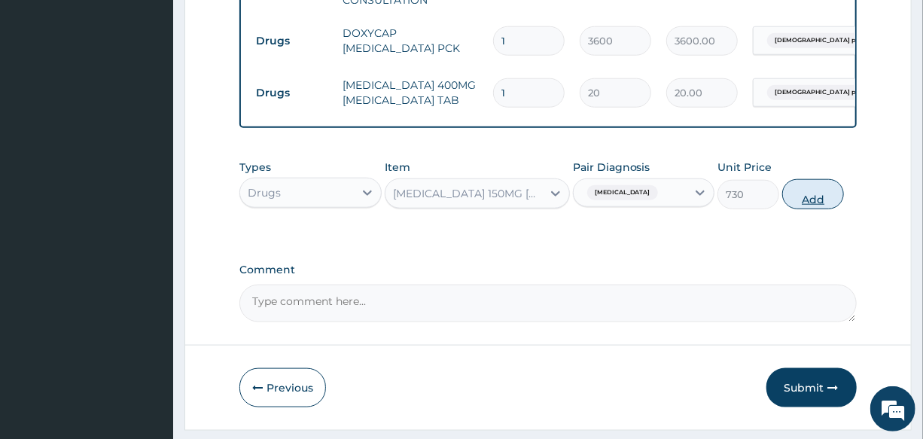
click at [792, 207] on button "Add" at bounding box center [813, 194] width 62 height 30
type input "0"
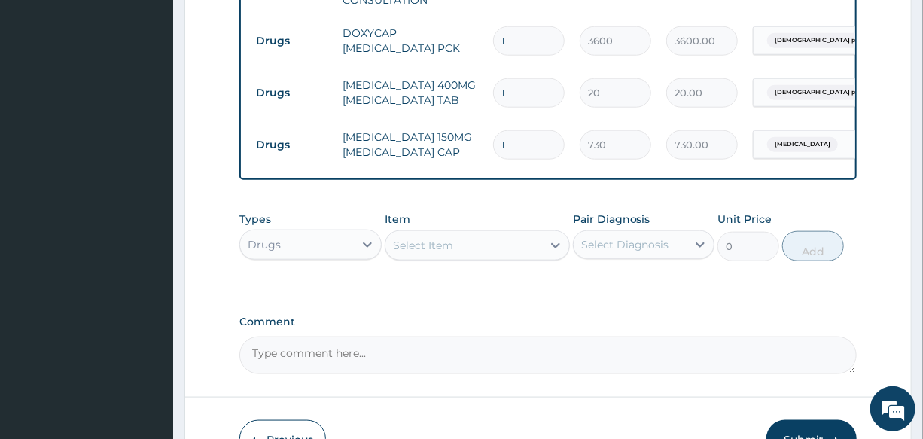
click at [430, 248] on div "Select Item" at bounding box center [463, 245] width 157 height 24
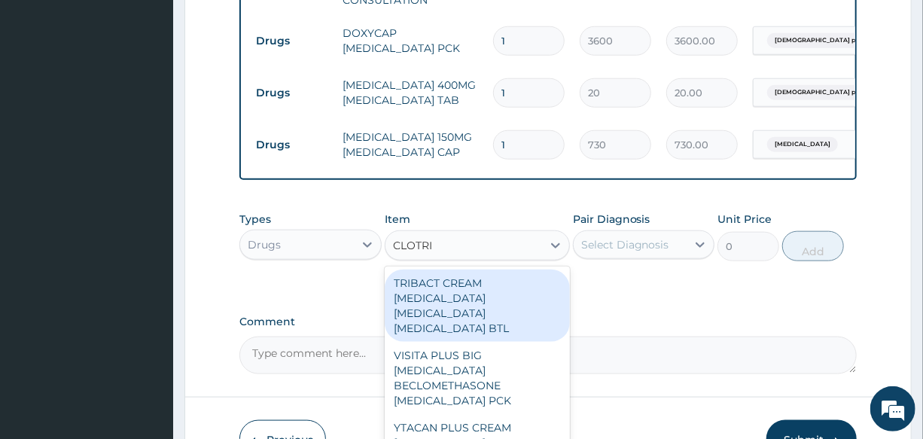
type input "CLOTRIM"
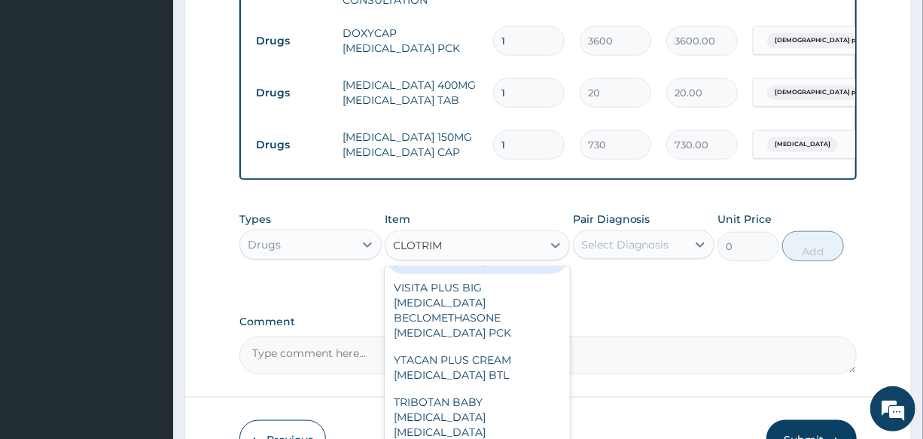
scroll to position [0, 0]
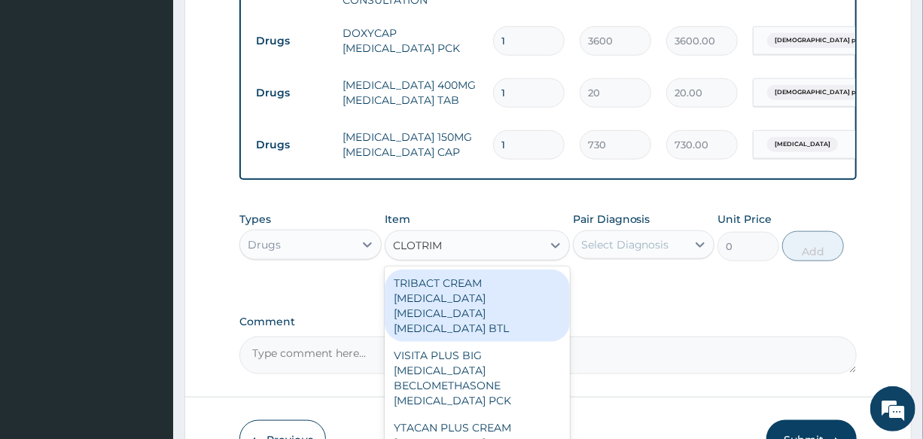
click at [500, 328] on div "TRIBACT CREAM [MEDICAL_DATA] [MEDICAL_DATA] [MEDICAL_DATA] BTL" at bounding box center [477, 305] width 185 height 72
type input "310"
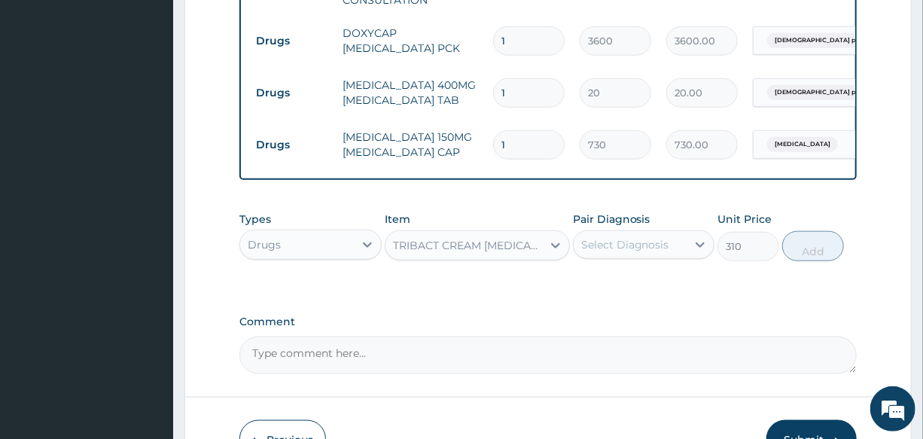
click at [445, 253] on div "TRIBACT CREAM [MEDICAL_DATA] [MEDICAL_DATA] [MEDICAL_DATA] BTL" at bounding box center [468, 245] width 150 height 15
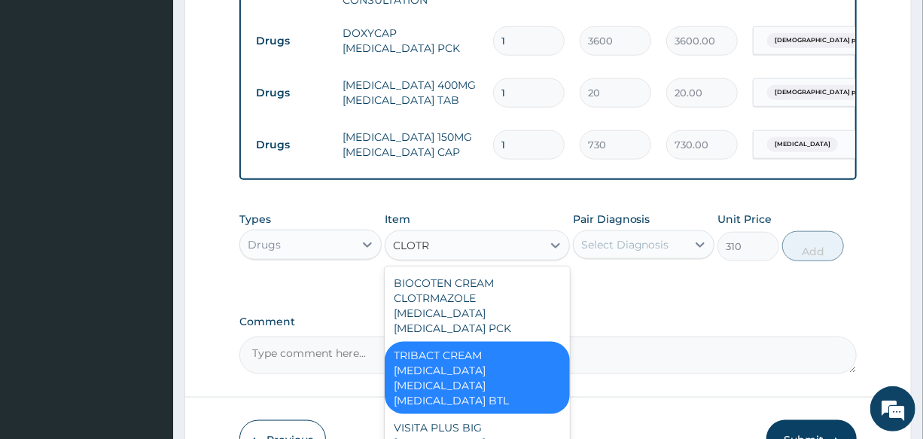
type input "CLOTRI"
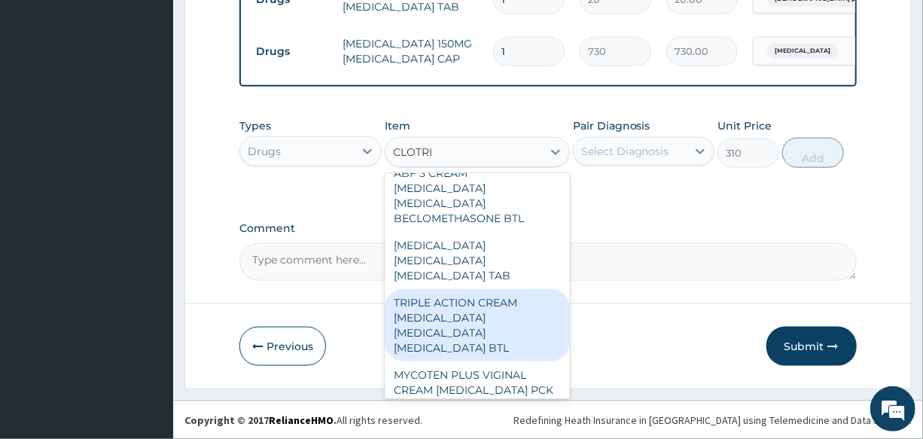
scroll to position [410, 0]
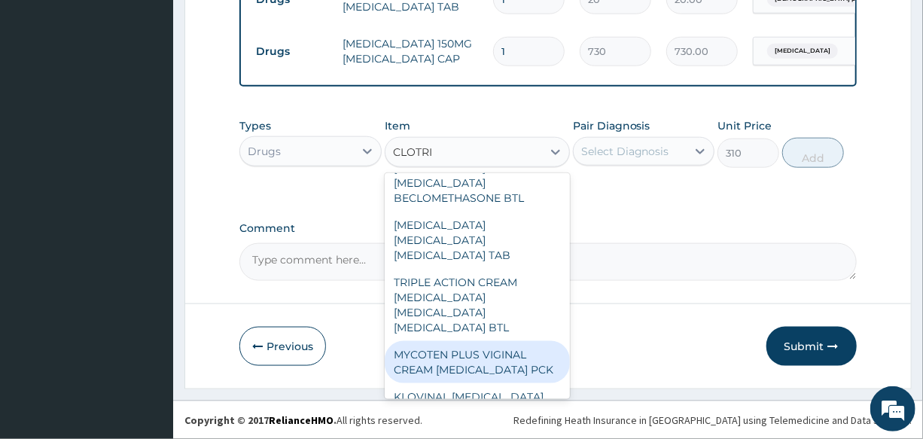
click at [485, 341] on div "MYCOTEN PLUS VIGINAL CREAM [MEDICAL_DATA] PCK" at bounding box center [477, 362] width 185 height 42
type input "1200"
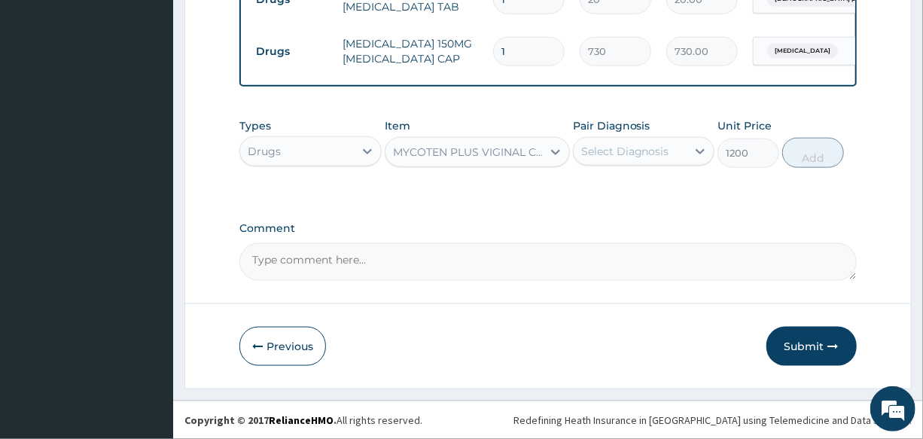
click at [500, 157] on div "MYCOTEN PLUS VIGINAL CREAM [MEDICAL_DATA] PCK" at bounding box center [468, 151] width 150 height 15
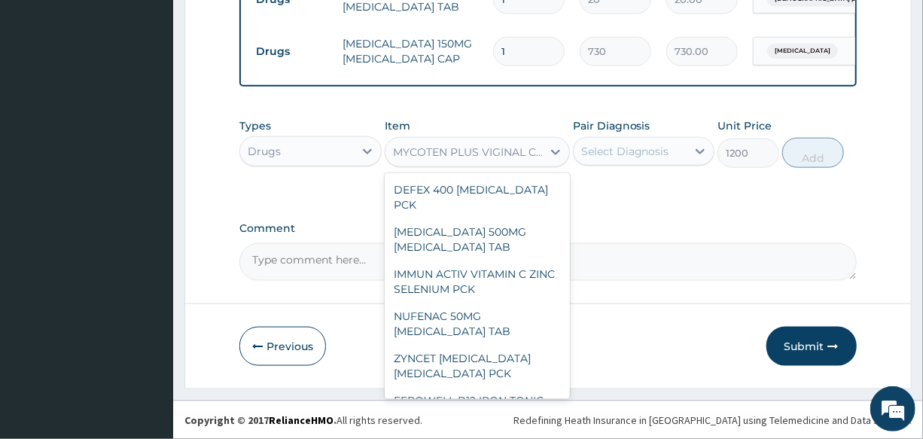
scroll to position [40807, 0]
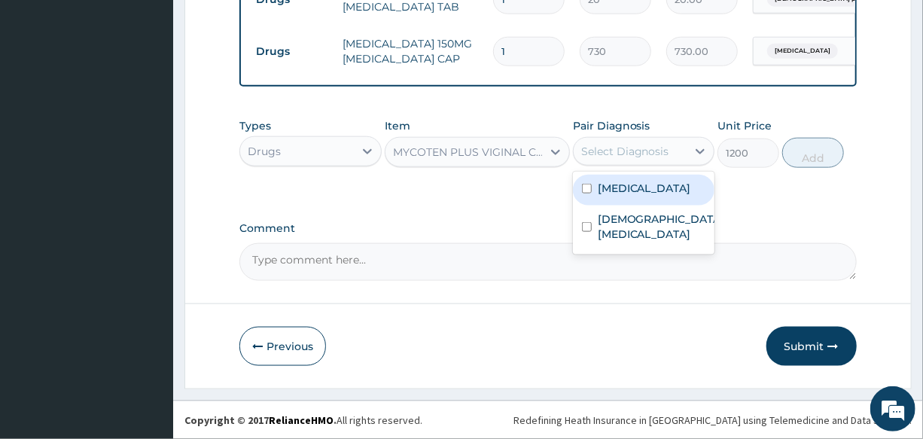
click at [638, 143] on div "Select Diagnosis" at bounding box center [629, 151] width 113 height 24
click at [656, 196] on div "[MEDICAL_DATA]" at bounding box center [643, 190] width 141 height 31
checkbox input "true"
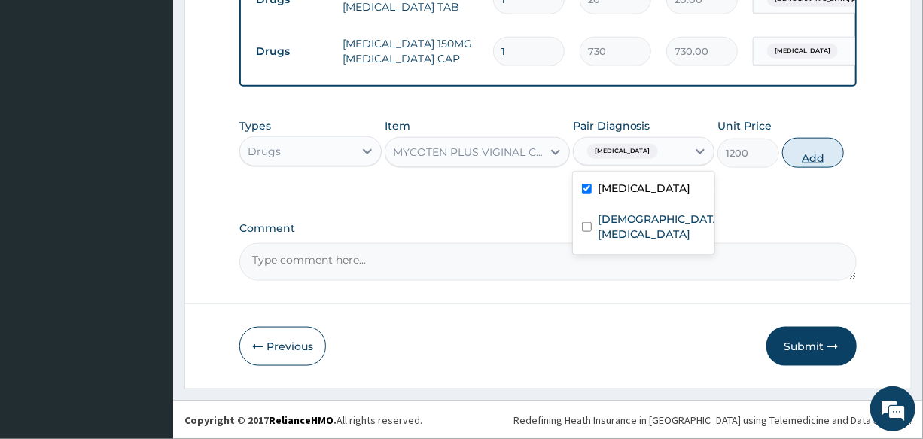
click at [804, 162] on button "Add" at bounding box center [813, 153] width 62 height 30
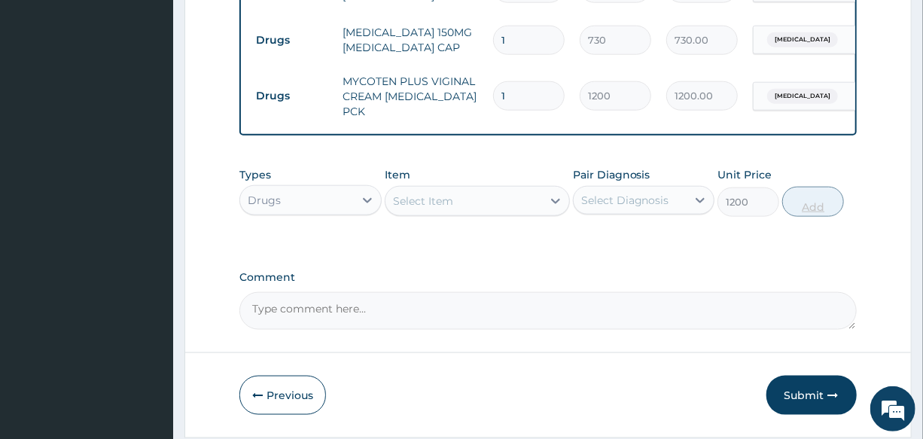
type input "0"
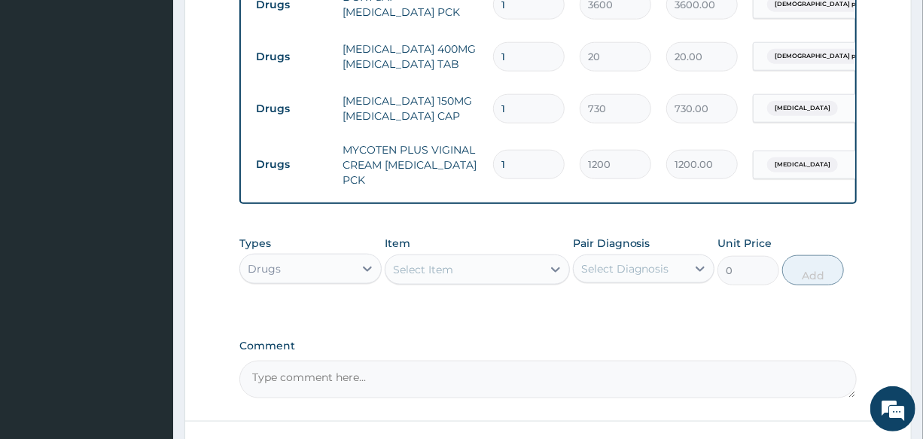
drag, startPoint x: 525, startPoint y: 111, endPoint x: 489, endPoint y: 123, distance: 37.8
click at [489, 123] on td "1" at bounding box center [528, 109] width 87 height 44
type input "3"
type input "2190.00"
type input "3"
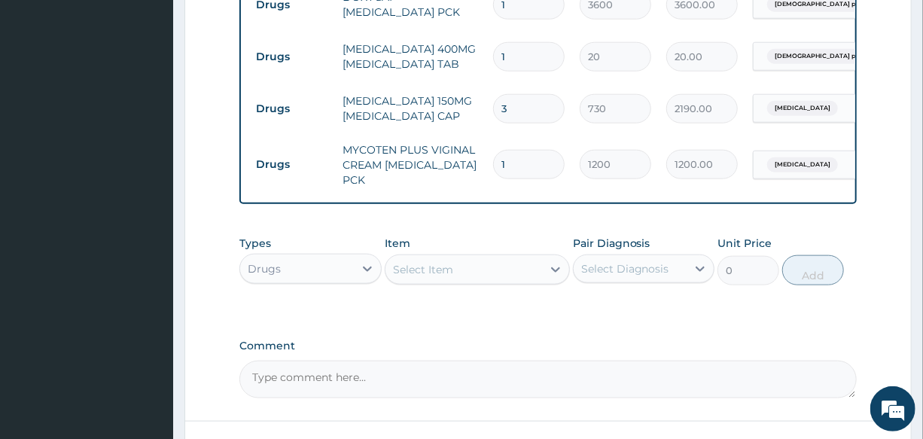
click at [476, 128] on td "[MEDICAL_DATA] 150MG [MEDICAL_DATA] CAP" at bounding box center [410, 108] width 150 height 45
click at [525, 68] on input "1" at bounding box center [528, 56] width 71 height 29
type input "15"
type input "300.00"
type input "15"
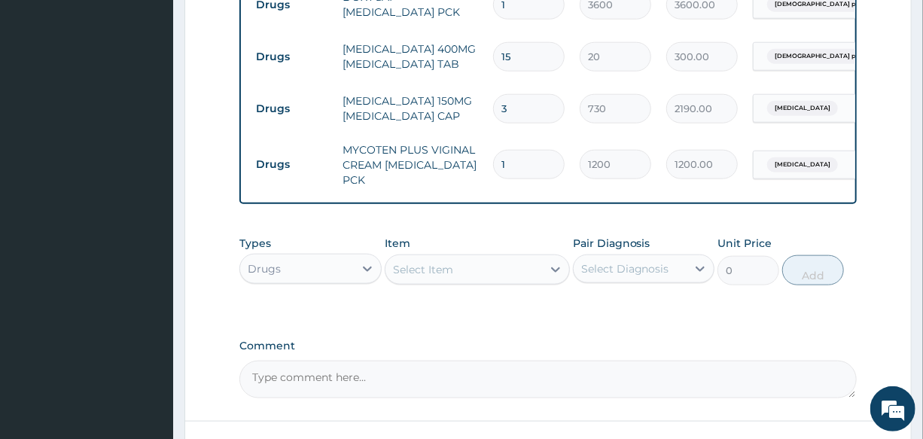
click at [429, 90] on td "[MEDICAL_DATA] 150MG [MEDICAL_DATA] CAP" at bounding box center [410, 108] width 150 height 45
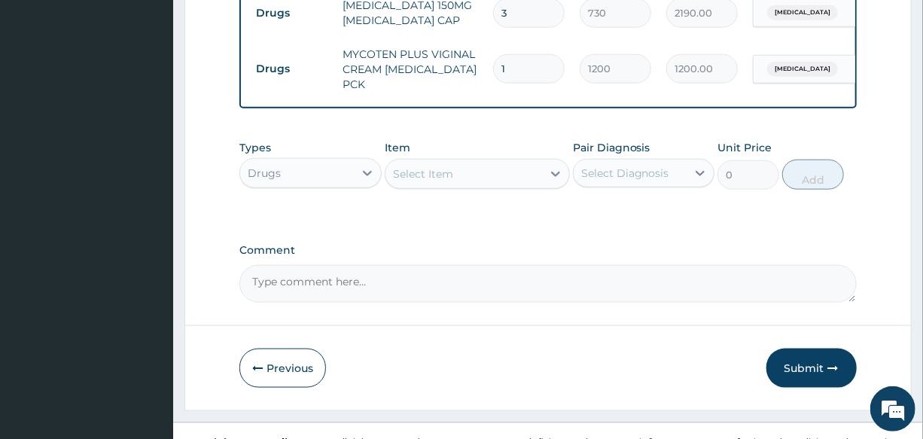
scroll to position [825, 0]
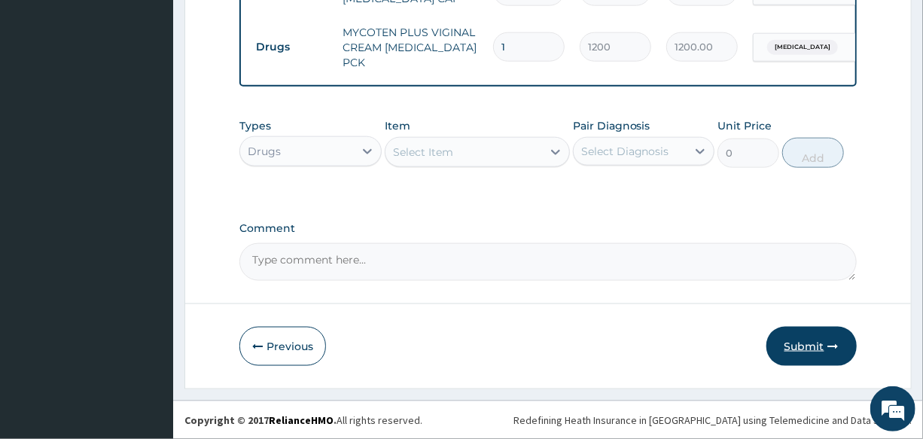
click at [806, 345] on button "Submit" at bounding box center [811, 346] width 90 height 39
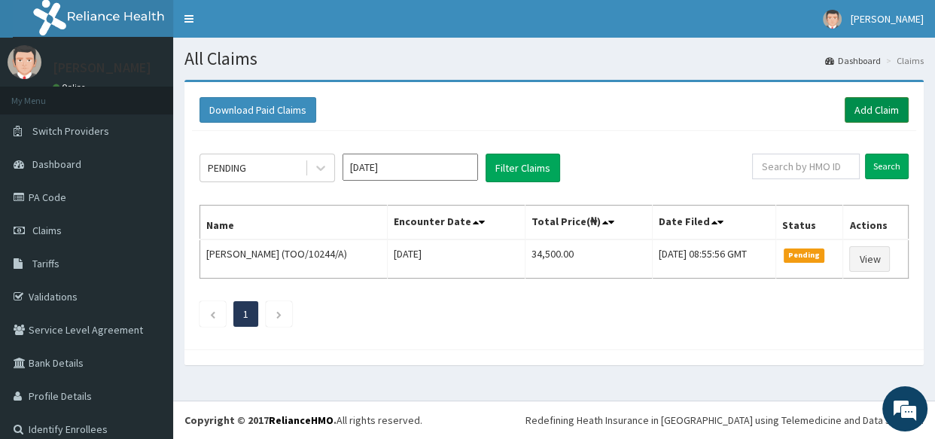
click at [865, 106] on link "Add Claim" at bounding box center [876, 110] width 64 height 26
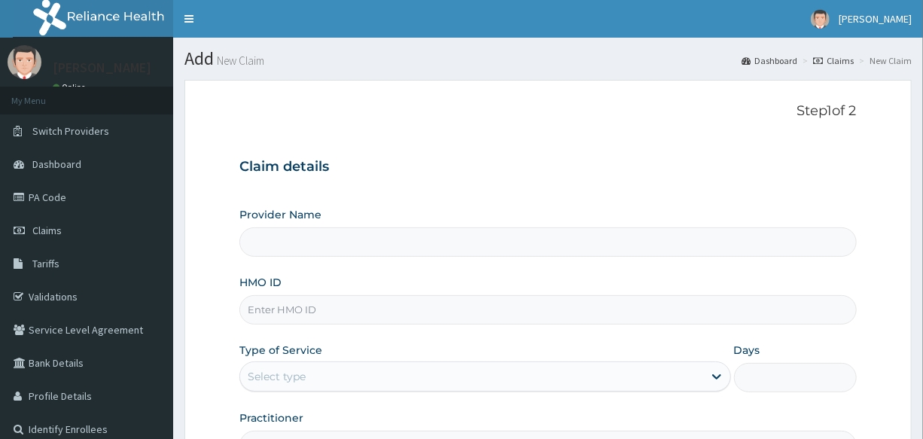
type input "International Clinics And Hospitals Ltd"
click at [351, 299] on input "HMO ID" at bounding box center [547, 309] width 616 height 29
type input "AGA/10028/B"
click at [455, 337] on div "Provider Name International Clinics And Hospitals Ltd HMO ID AGA/10028/B Type o…" at bounding box center [547, 333] width 616 height 253
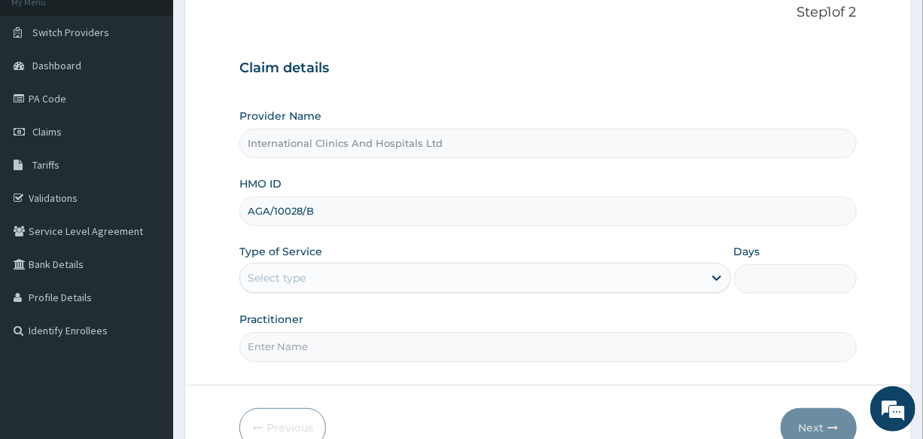
scroll to position [136, 0]
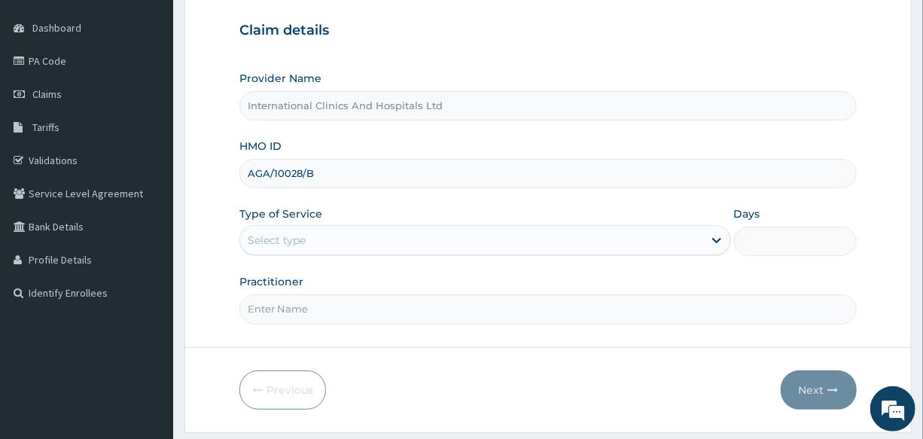
click at [334, 239] on div "Select type" at bounding box center [471, 240] width 462 height 24
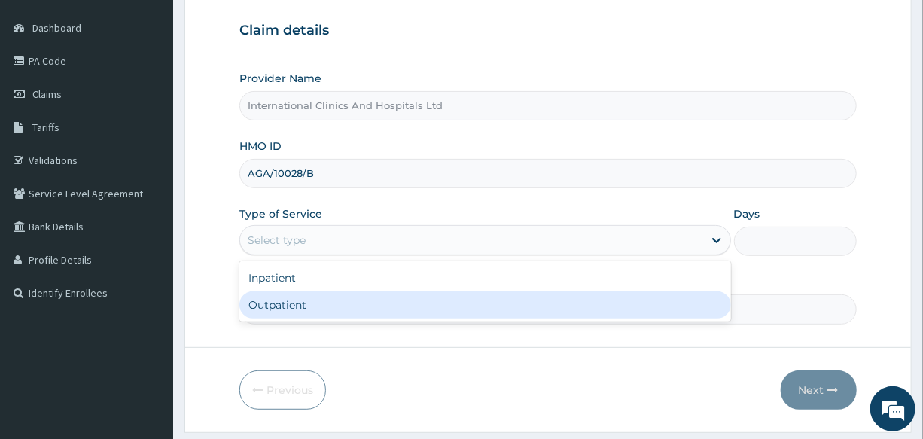
click at [337, 299] on div "Outpatient" at bounding box center [484, 304] width 491 height 27
type input "1"
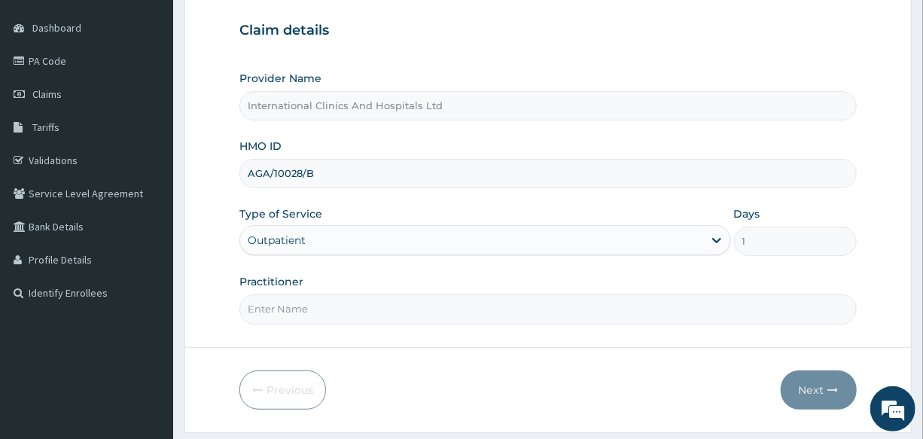
click at [348, 308] on input "Practitioner" at bounding box center [547, 308] width 616 height 29
type input "[PERSON_NAME]"
click at [490, 358] on form "Step 1 of 2 Claim details Provider Name International Clinics And Hospitals Ltd…" at bounding box center [547, 188] width 727 height 488
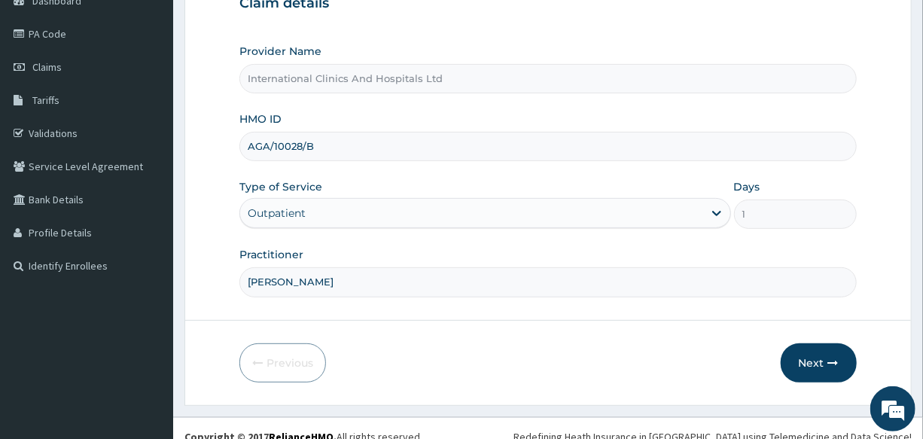
scroll to position [178, 0]
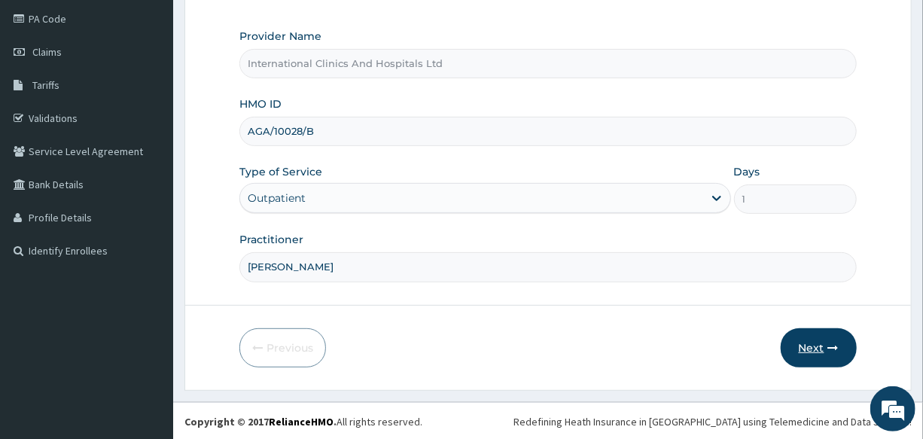
click at [813, 338] on button "Next" at bounding box center [818, 347] width 76 height 39
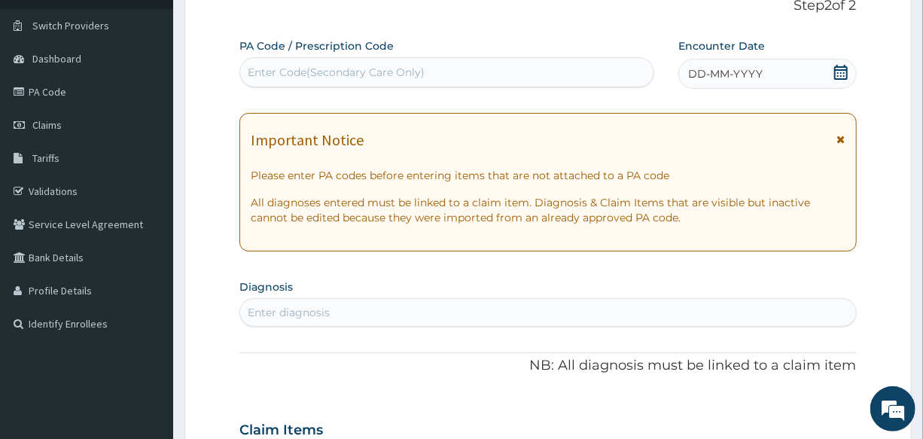
scroll to position [0, 0]
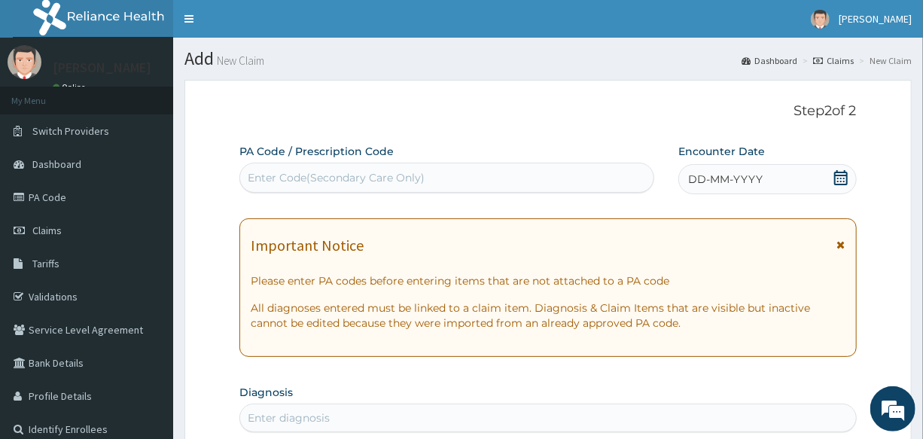
click at [729, 172] on span "DD-MM-YYYY" at bounding box center [725, 179] width 74 height 15
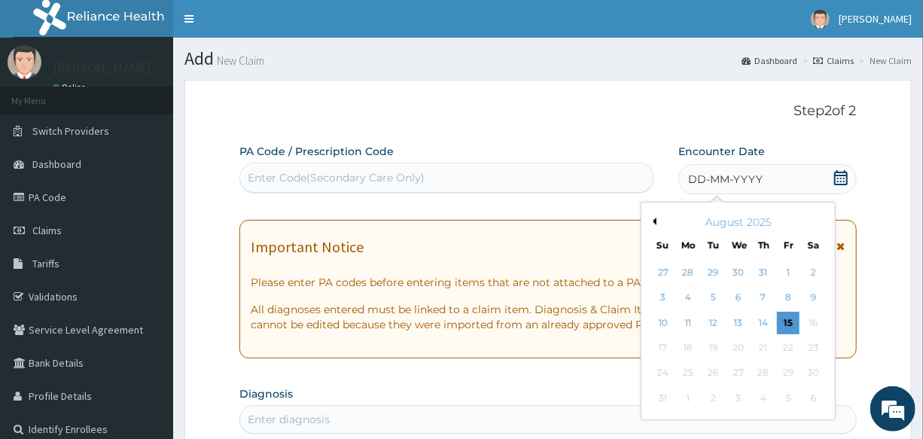
click at [732, 336] on div "17 18 19 20 21 22 23" at bounding box center [737, 348] width 175 height 25
click at [737, 326] on div "13" at bounding box center [738, 323] width 23 height 23
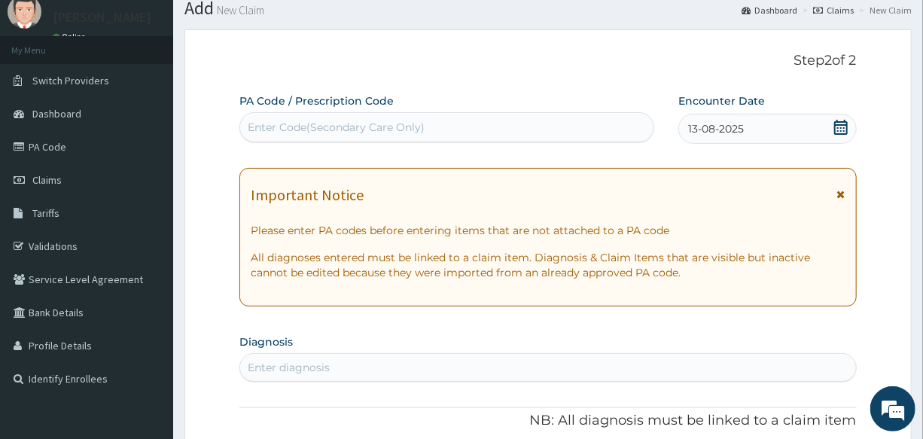
scroll to position [205, 0]
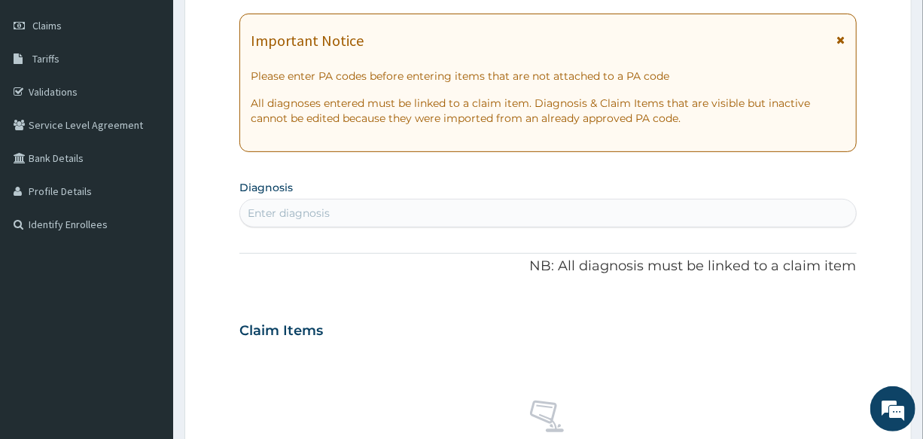
click at [302, 201] on div "Enter diagnosis" at bounding box center [547, 213] width 615 height 24
type input "[MEDICAL_DATA]"
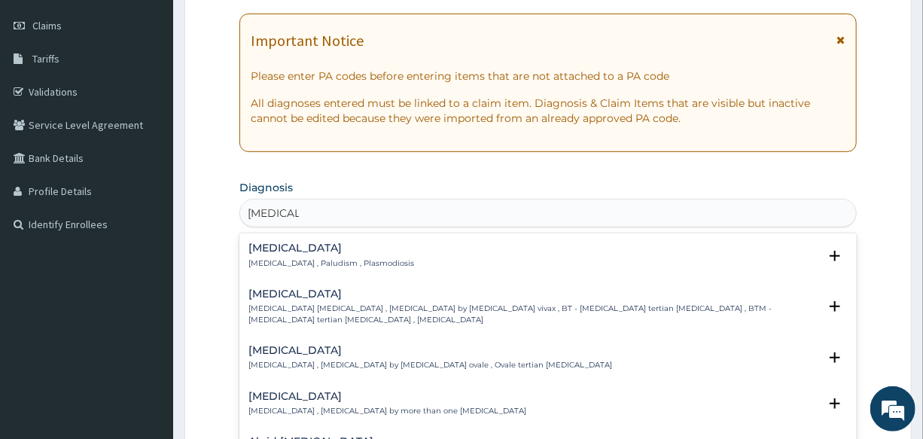
click at [272, 254] on div "[MEDICAL_DATA] [MEDICAL_DATA] , Paludism , Plasmodiosis" at bounding box center [331, 255] width 166 height 26
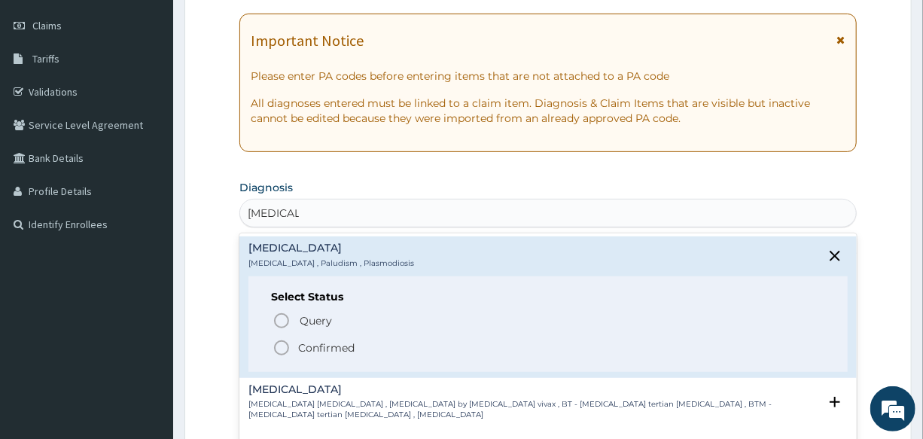
click at [277, 353] on icon "status option filled" at bounding box center [281, 348] width 18 height 18
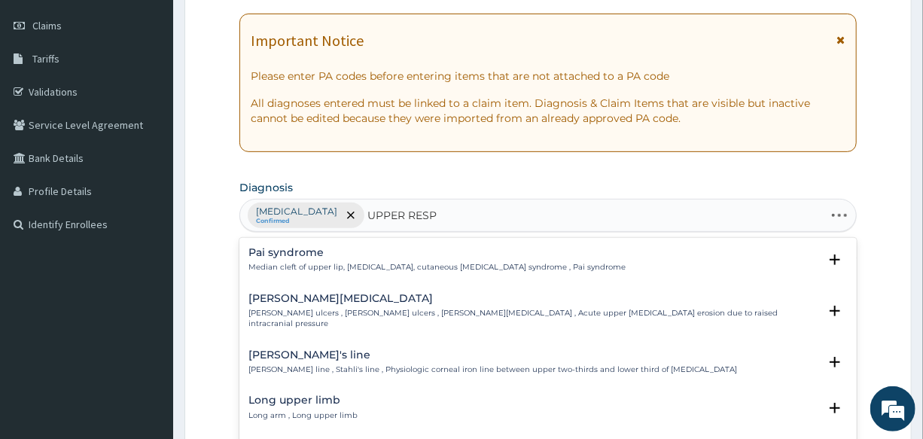
type input "UPPER RESPI"
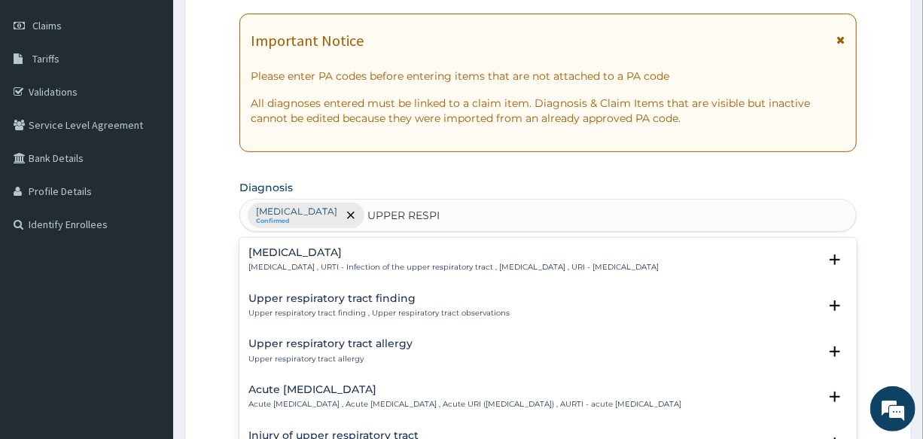
click at [306, 262] on p "[MEDICAL_DATA] , URTI - Infection of the upper respiratory tract , [MEDICAL_DAT…" at bounding box center [453, 267] width 410 height 11
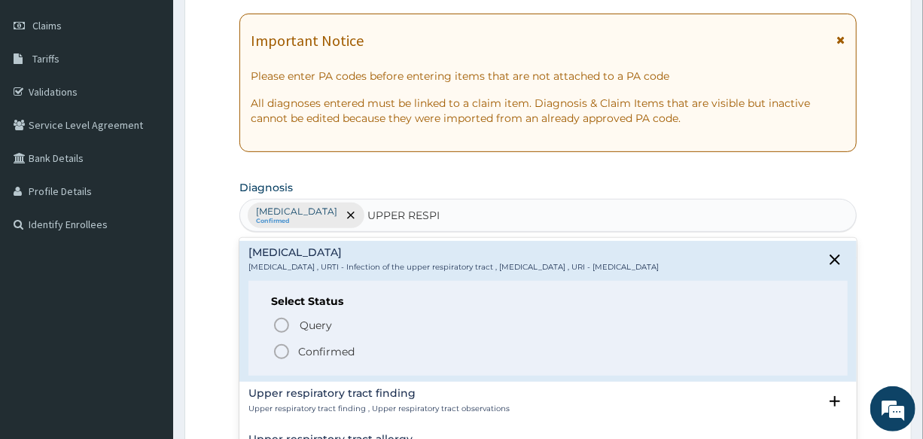
drag, startPoint x: 278, startPoint y: 357, endPoint x: 361, endPoint y: 291, distance: 106.1
click at [280, 352] on icon "status option filled" at bounding box center [281, 351] width 18 height 18
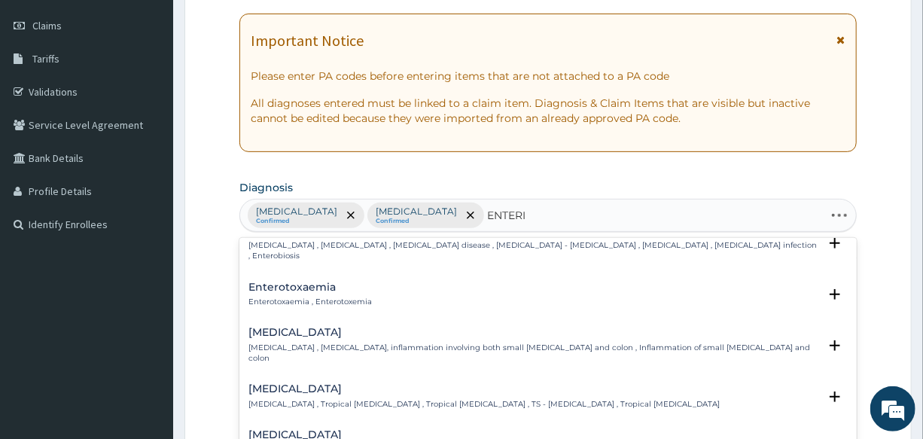
type input "ENTERIT"
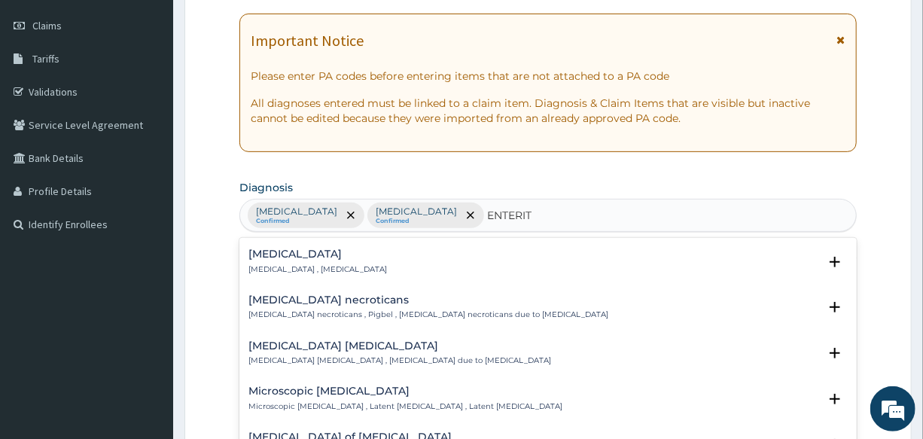
scroll to position [0, 0]
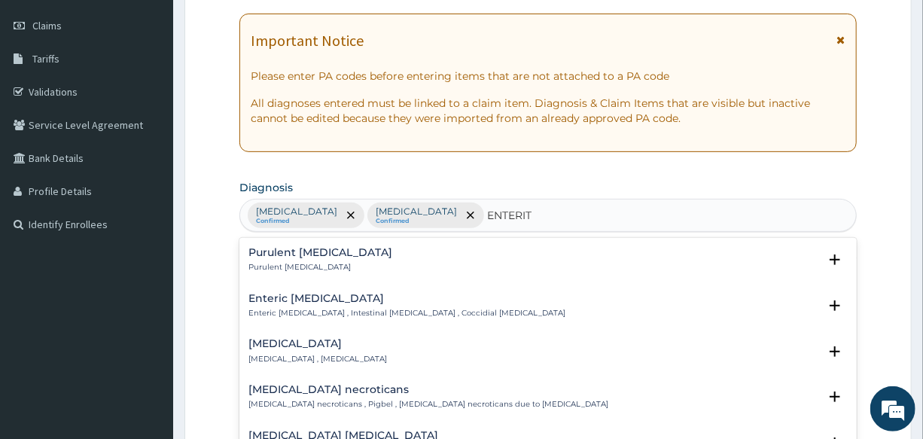
click at [286, 348] on div "[MEDICAL_DATA] [MEDICAL_DATA] , [MEDICAL_DATA]" at bounding box center [317, 351] width 138 height 26
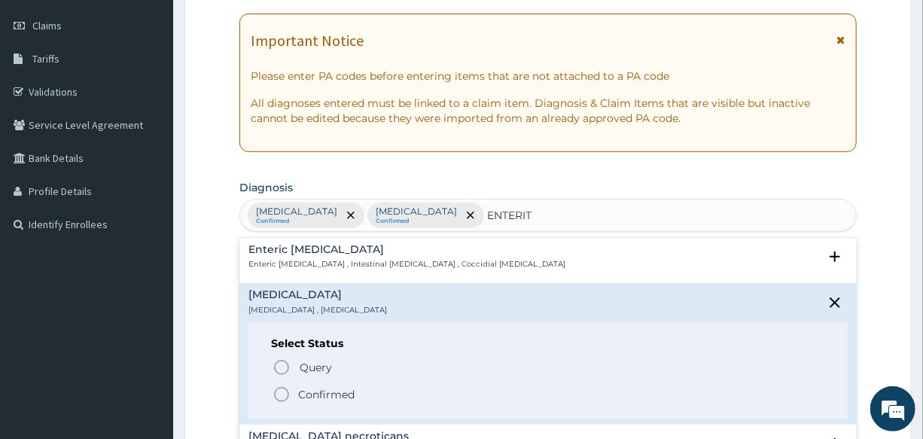
scroll to position [68, 0]
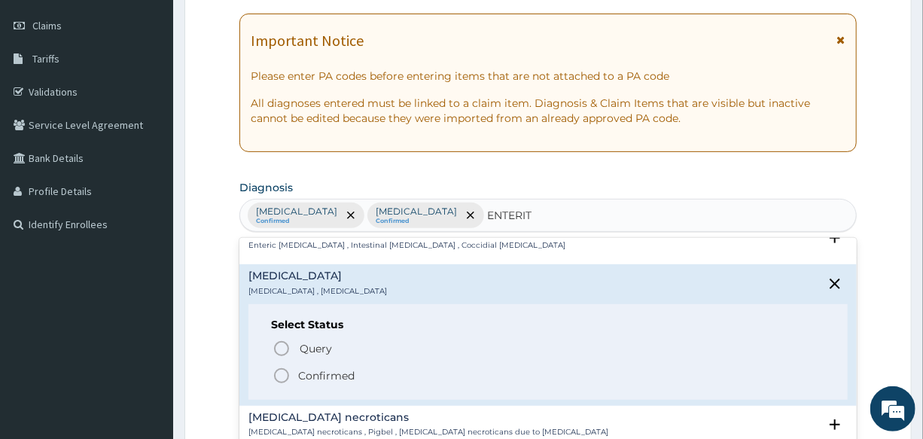
click at [281, 368] on icon "status option filled" at bounding box center [281, 375] width 18 height 18
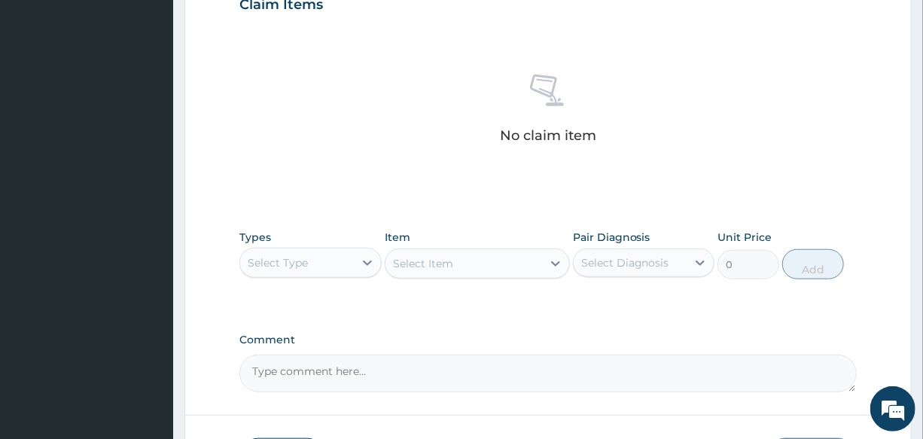
scroll to position [547, 0]
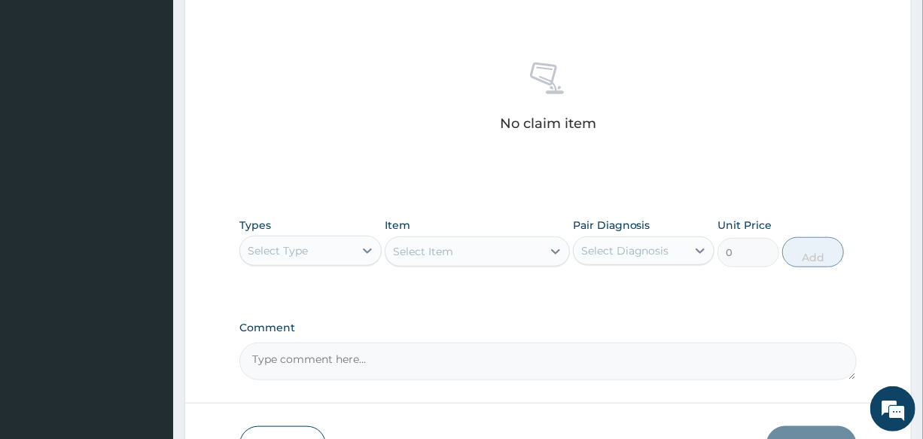
click at [307, 251] on div "Select Type" at bounding box center [278, 250] width 60 height 15
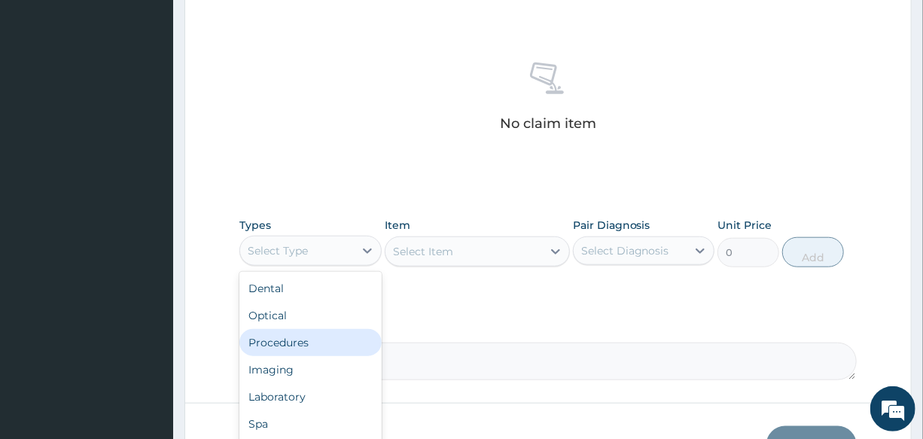
click at [318, 335] on div "Procedures" at bounding box center [309, 342] width 141 height 27
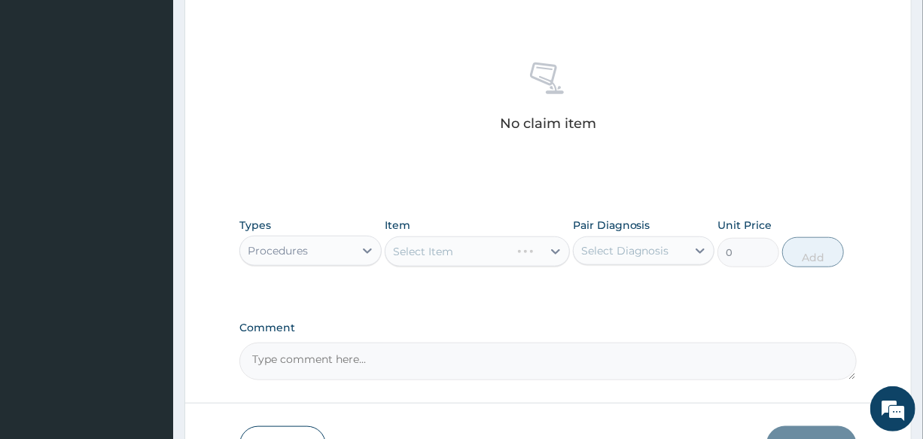
click at [455, 248] on div "Select Item" at bounding box center [477, 251] width 185 height 30
click at [455, 256] on div "Select Item" at bounding box center [477, 251] width 185 height 30
click at [421, 249] on div "Select Item" at bounding box center [477, 251] width 185 height 30
click at [460, 249] on div "Select Item" at bounding box center [477, 251] width 185 height 30
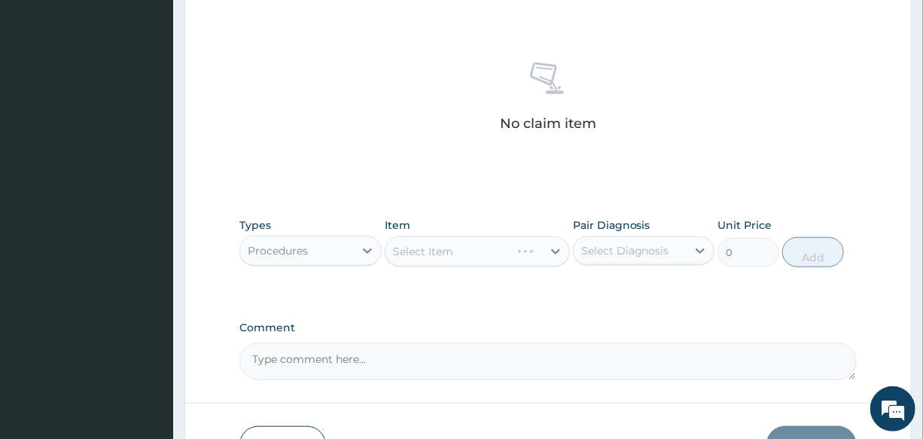
click at [460, 249] on div "Select Item" at bounding box center [477, 251] width 185 height 30
click at [460, 249] on div "Select Item" at bounding box center [463, 251] width 157 height 24
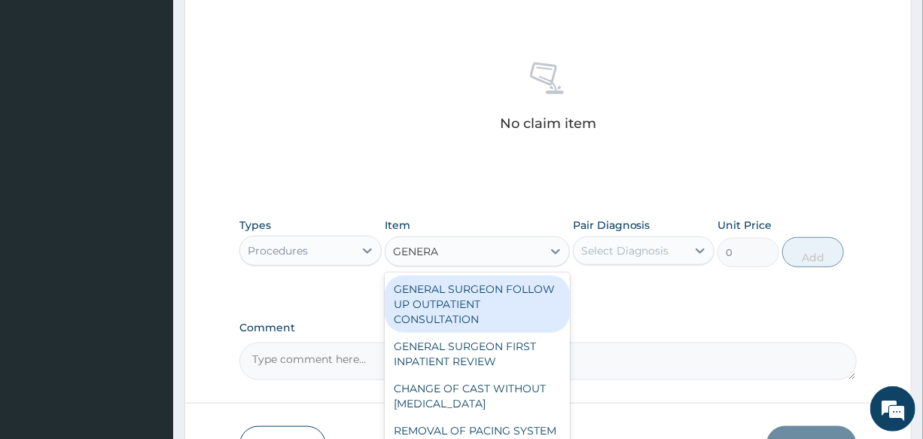
type input "GENERAL"
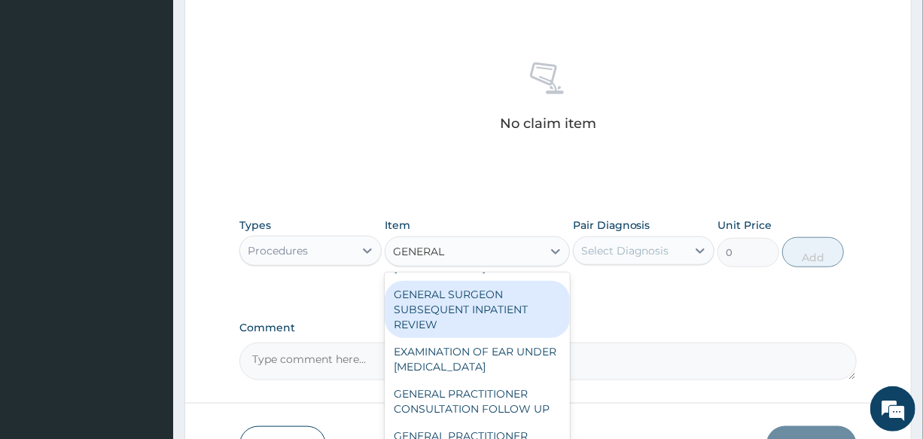
scroll to position [205, 0]
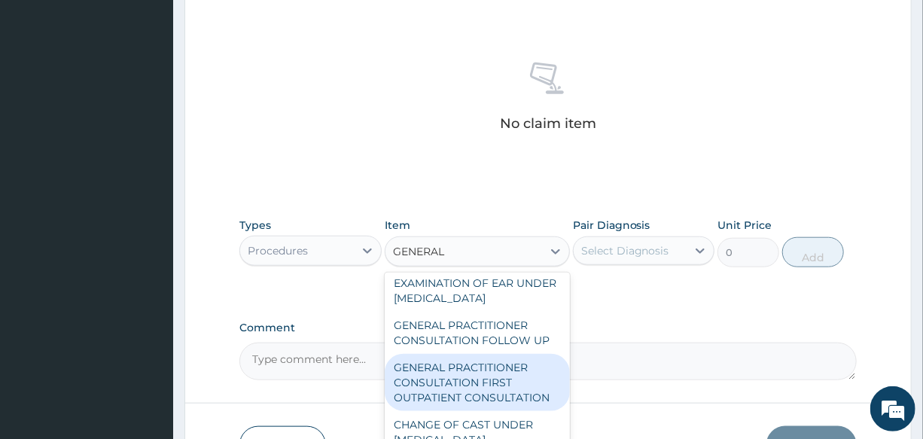
click at [482, 397] on div "GENERAL PRACTITIONER CONSULTATION FIRST OUTPATIENT CONSULTATION" at bounding box center [477, 382] width 185 height 57
type input "3000"
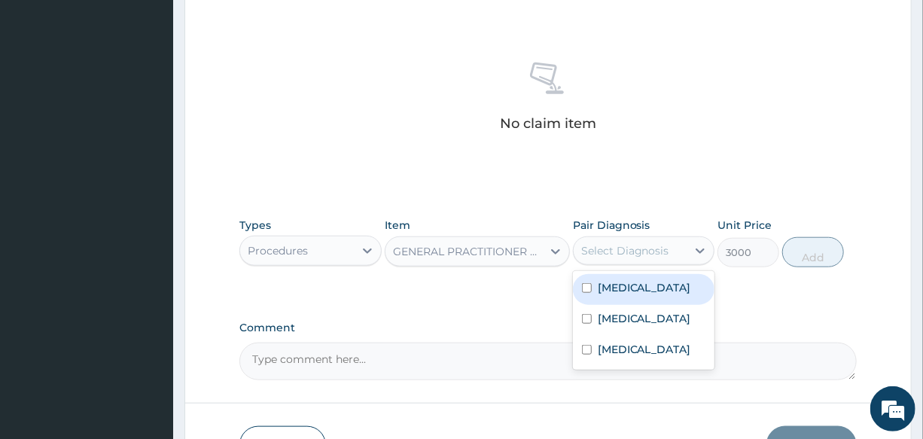
click at [627, 253] on div "Select Diagnosis" at bounding box center [625, 250] width 88 height 15
click at [625, 289] on label "Malaria" at bounding box center [643, 287] width 93 height 15
checkbox input "true"
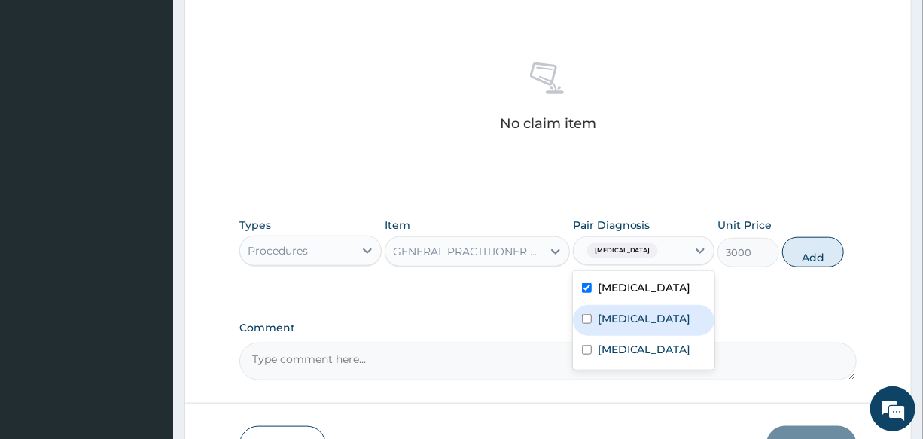
click at [640, 312] on label "Upper respiratory infection" at bounding box center [643, 318] width 93 height 15
checkbox input "true"
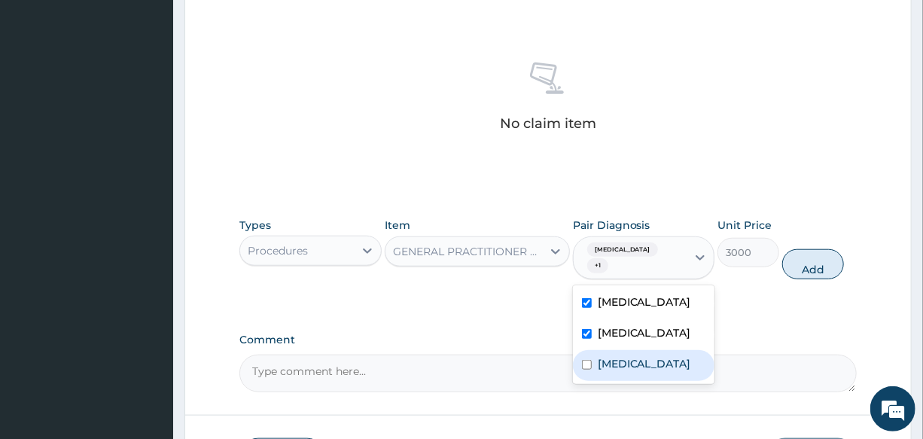
click at [655, 368] on label "Adenoviral enteritis" at bounding box center [643, 363] width 93 height 15
checkbox input "true"
click at [810, 258] on button "Add" at bounding box center [813, 264] width 62 height 30
type input "0"
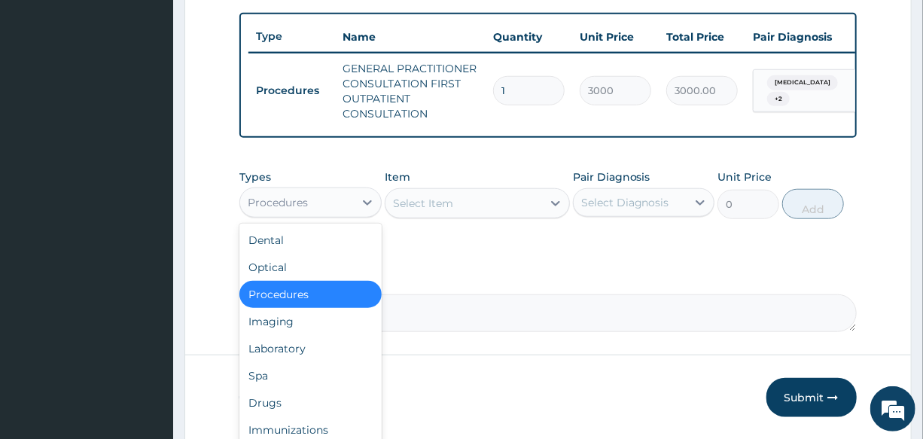
click at [302, 210] on div "Procedures" at bounding box center [278, 202] width 60 height 15
click at [313, 359] on div "Laboratory" at bounding box center [309, 348] width 141 height 27
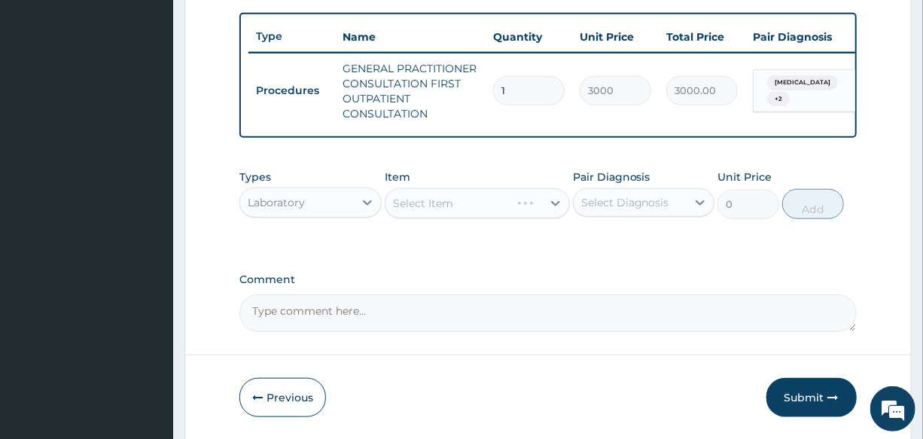
click at [485, 211] on div "Select Item" at bounding box center [477, 203] width 185 height 30
click at [470, 211] on div "Select Item" at bounding box center [477, 203] width 185 height 30
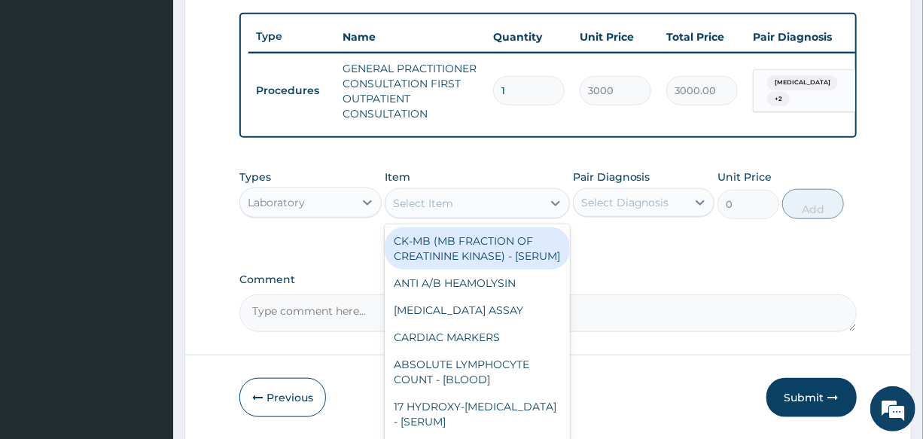
click at [470, 211] on div "Select Item" at bounding box center [463, 203] width 157 height 24
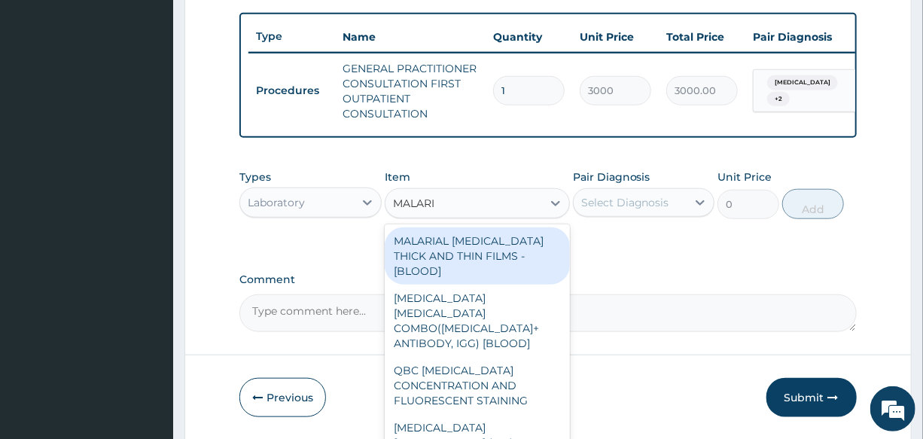
type input "[MEDICAL_DATA]"
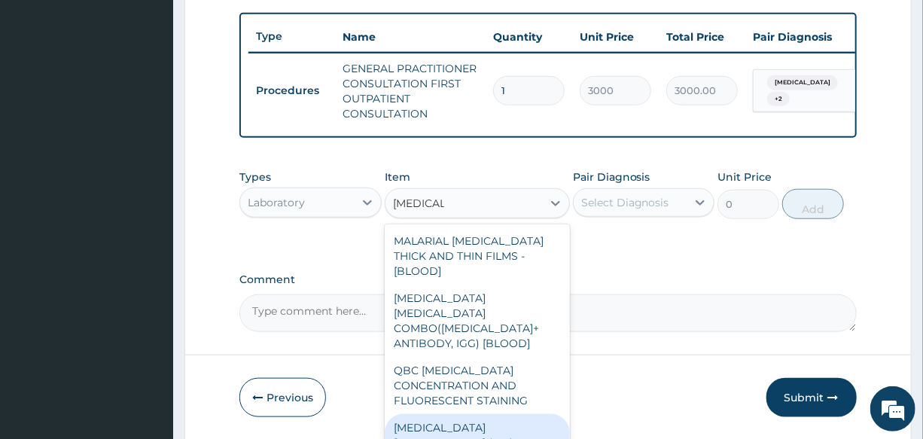
click at [473, 414] on div "[MEDICAL_DATA] [MEDICAL_DATA] (MP) RDT" at bounding box center [477, 435] width 185 height 42
type input "1500"
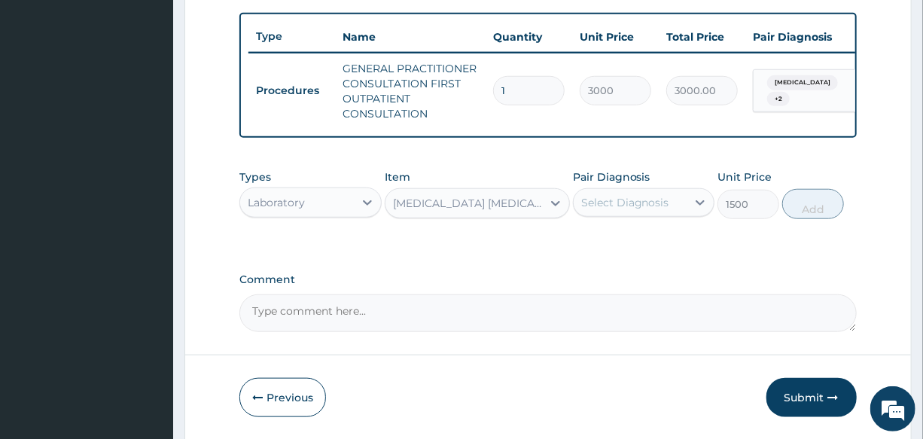
click at [640, 210] on div "Select Diagnosis" at bounding box center [625, 202] width 88 height 15
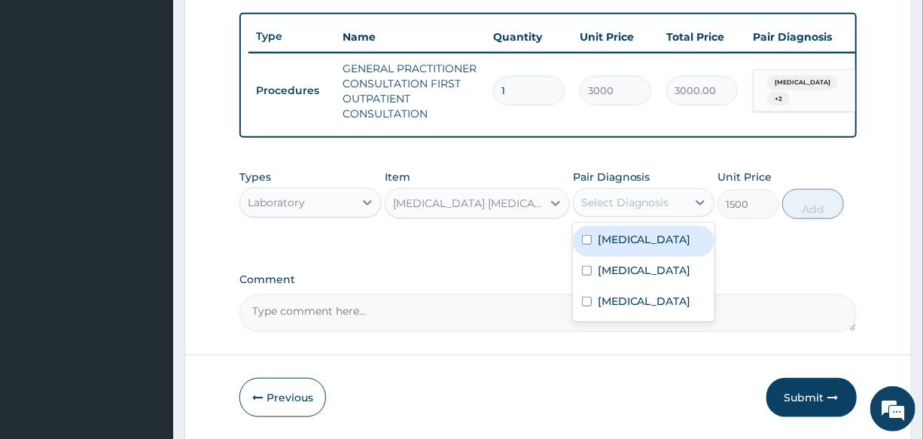
click at [655, 257] on div "[MEDICAL_DATA]" at bounding box center [643, 241] width 141 height 31
checkbox input "true"
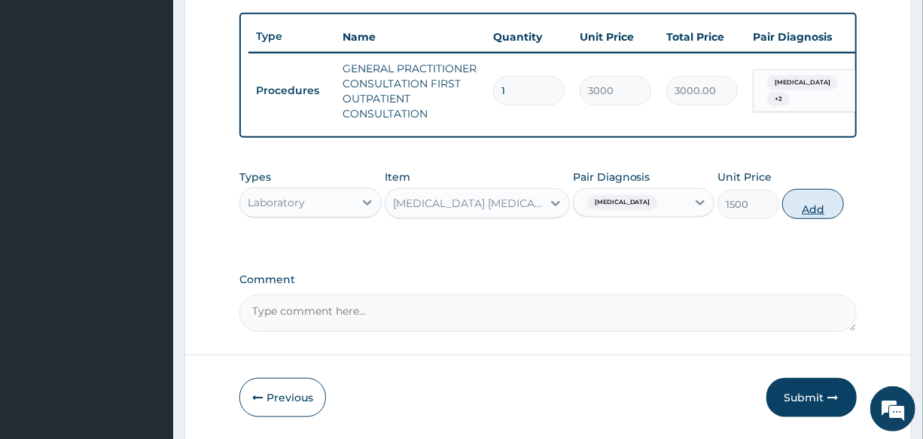
click at [791, 219] on button "Add" at bounding box center [813, 204] width 62 height 30
type input "0"
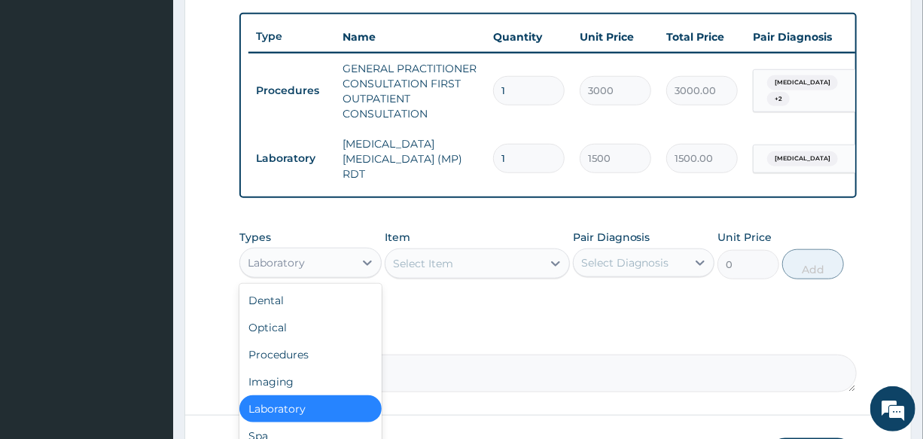
click at [282, 263] on div "Laboratory" at bounding box center [276, 262] width 57 height 15
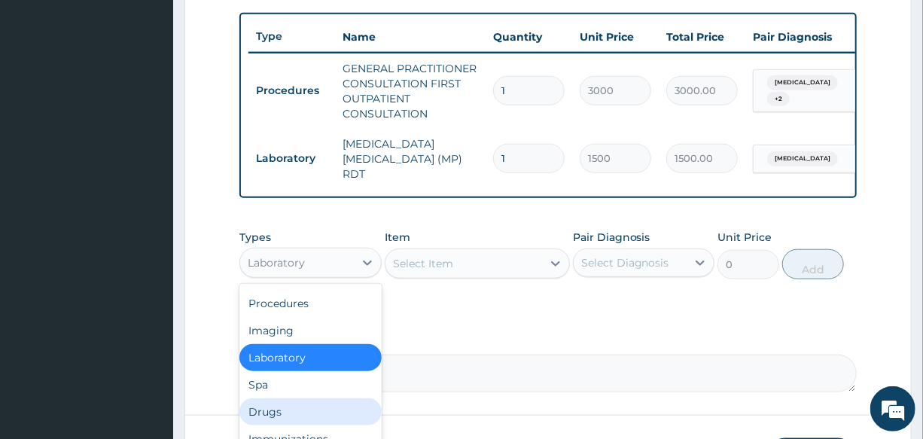
click at [301, 420] on div "Drugs" at bounding box center [309, 411] width 141 height 27
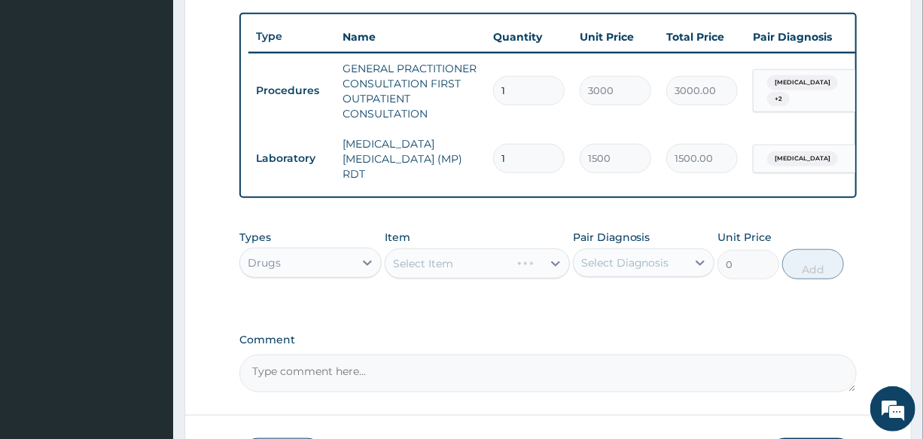
click at [433, 271] on div "Select Item" at bounding box center [477, 263] width 185 height 30
click at [445, 266] on div "Select Item" at bounding box center [477, 263] width 185 height 30
click at [453, 263] on div "Select Item" at bounding box center [477, 263] width 185 height 30
click at [453, 263] on div "Select Item" at bounding box center [463, 263] width 157 height 24
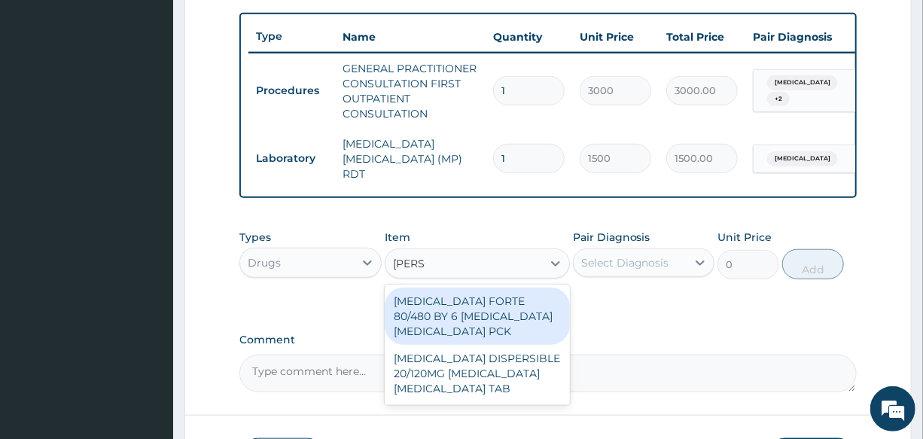
type input "COART"
click at [492, 318] on div "[MEDICAL_DATA] FORTE 80/480 BY 6 [MEDICAL_DATA] [MEDICAL_DATA] PCK" at bounding box center [477, 315] width 185 height 57
type input "2800"
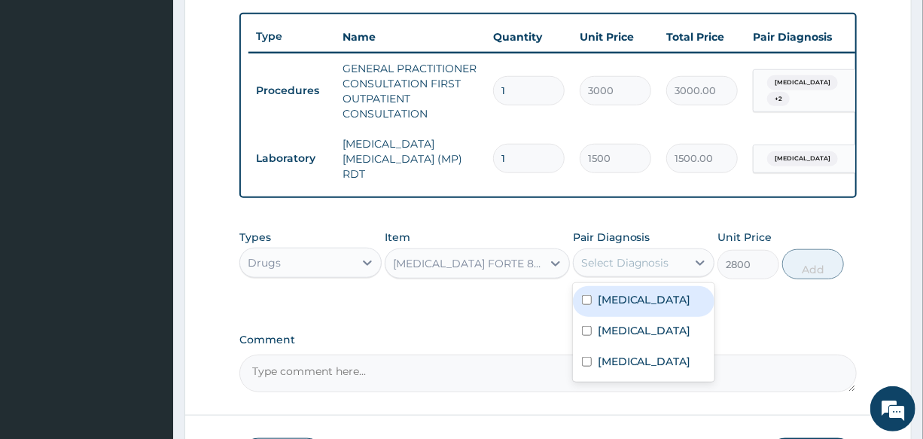
click at [644, 263] on div "Select Diagnosis" at bounding box center [625, 262] width 88 height 15
click at [667, 315] on div "[MEDICAL_DATA]" at bounding box center [643, 301] width 141 height 31
checkbox input "true"
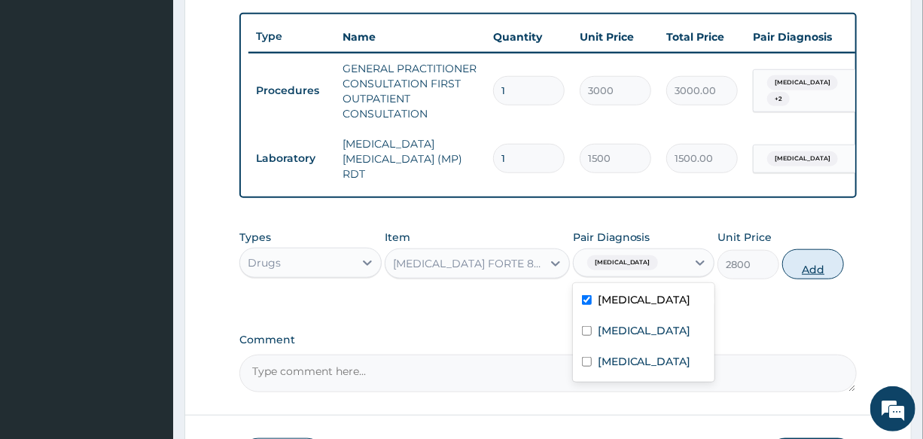
click at [826, 273] on button "Add" at bounding box center [813, 264] width 62 height 30
type input "0"
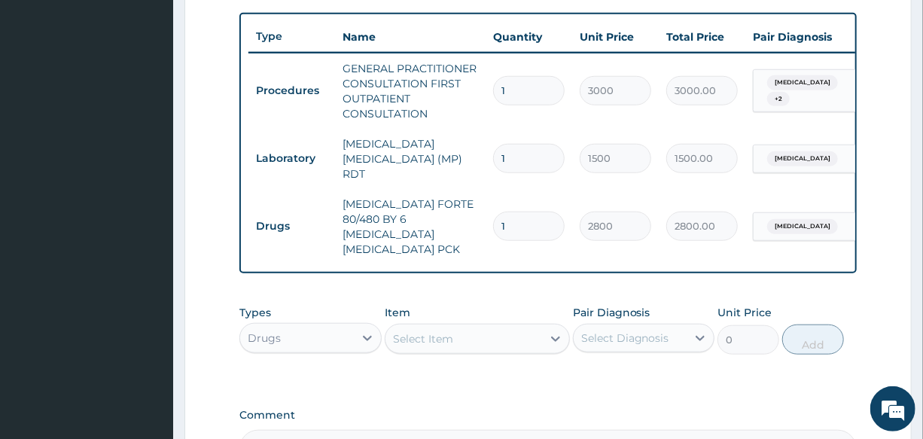
click at [448, 331] on div "Select Item" at bounding box center [423, 338] width 60 height 15
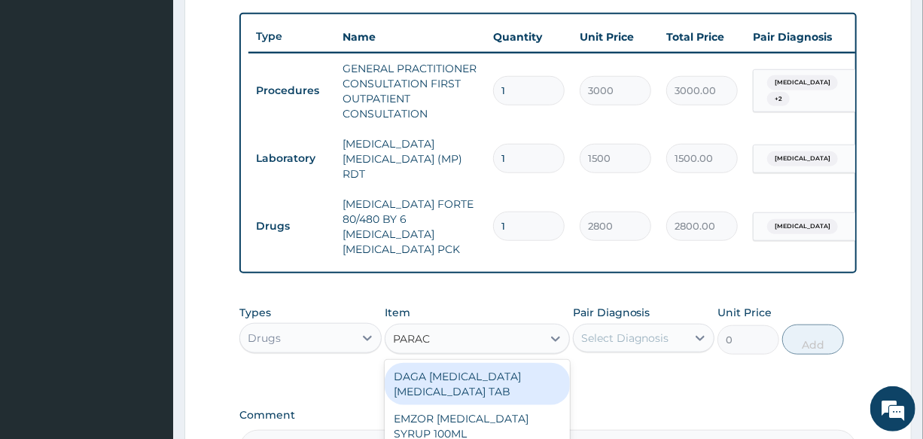
type input "PARACE"
click at [466, 363] on div "DAGA [MEDICAL_DATA] [MEDICAL_DATA] TAB" at bounding box center [477, 384] width 185 height 42
type input "20"
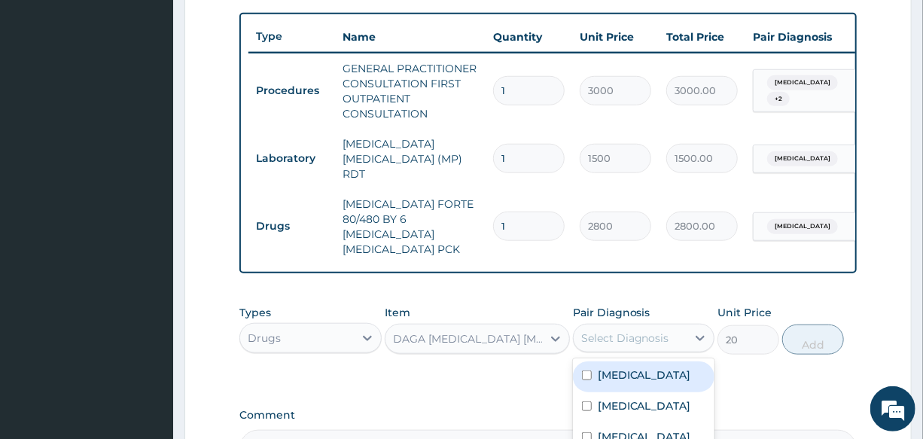
click at [637, 335] on div "Select Diagnosis" at bounding box center [629, 338] width 113 height 24
drag, startPoint x: 636, startPoint y: 361, endPoint x: 729, endPoint y: 344, distance: 94.9
click at [642, 361] on div "[MEDICAL_DATA]" at bounding box center [643, 376] width 141 height 31
checkbox input "true"
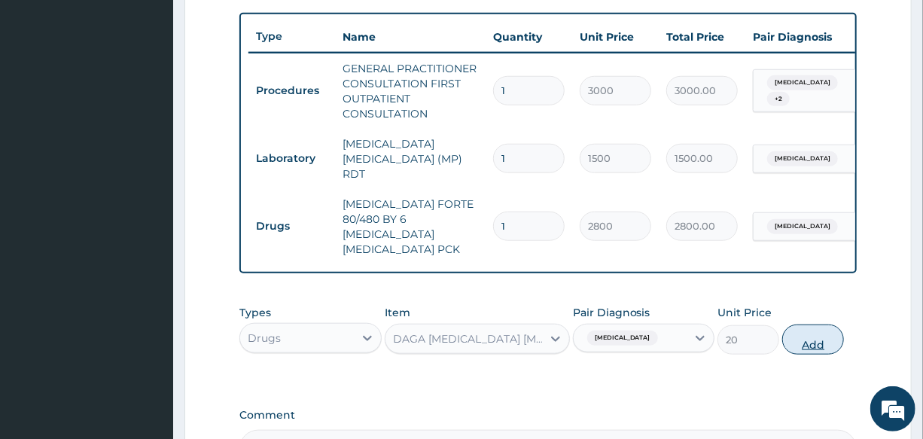
click at [804, 330] on button "Add" at bounding box center [813, 339] width 62 height 30
type input "0"
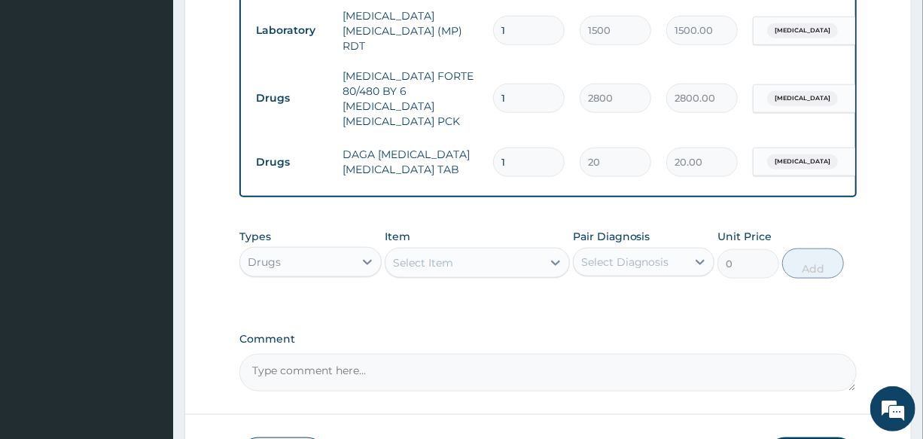
scroll to position [684, 0]
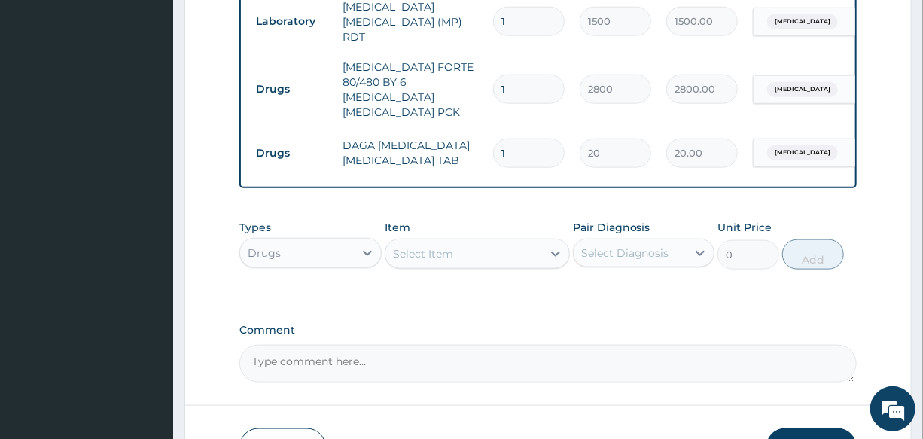
click at [436, 246] on div "Select Item" at bounding box center [423, 253] width 60 height 15
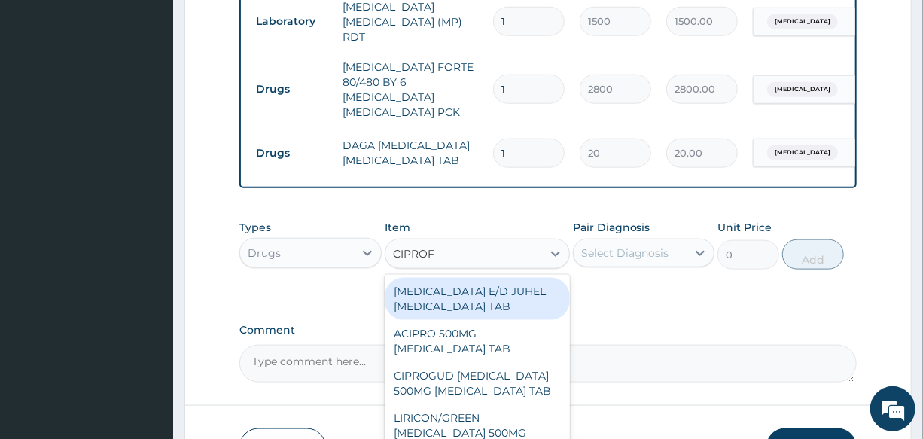
type input "CIPROFL"
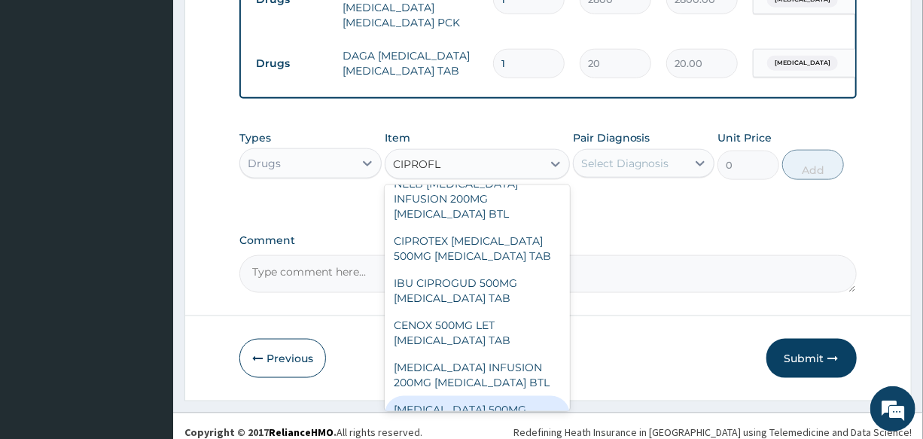
scroll to position [908, 0]
click at [524, 397] on div "[MEDICAL_DATA] 500MG [MEDICAL_DATA] TAB" at bounding box center [477, 418] width 185 height 42
type input "250"
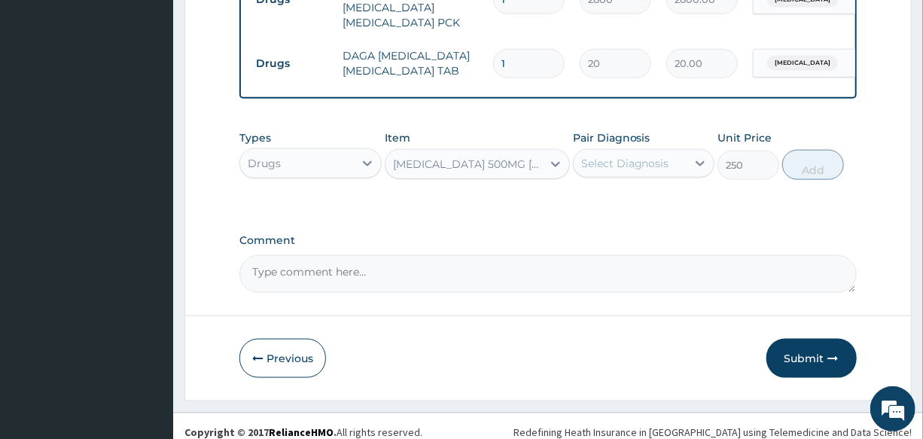
click at [634, 156] on div "Select Diagnosis" at bounding box center [625, 163] width 88 height 15
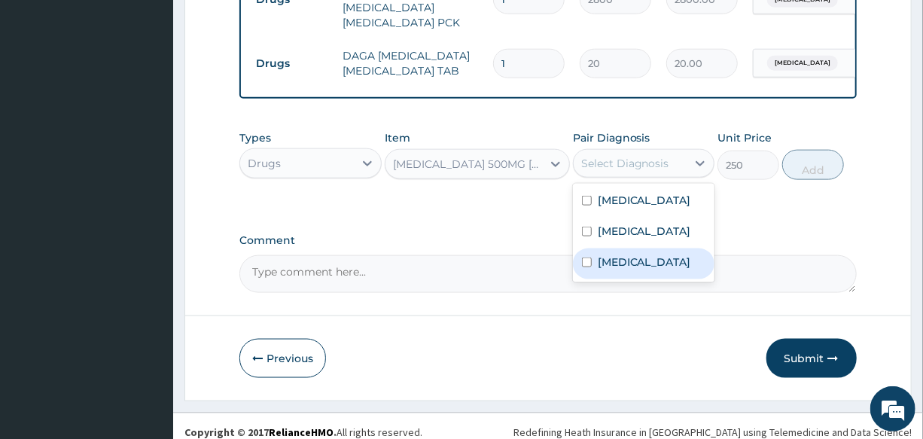
click at [663, 262] on label "Adenoviral enteritis" at bounding box center [643, 261] width 93 height 15
checkbox input "true"
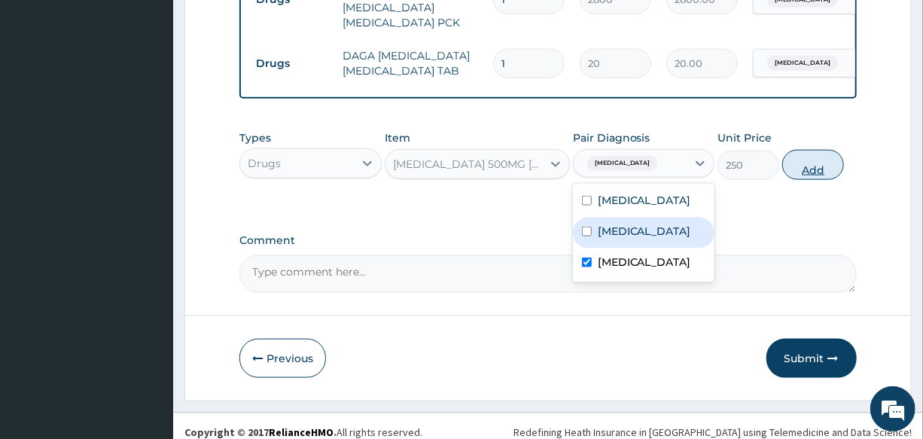
click at [822, 152] on button "Add" at bounding box center [813, 165] width 62 height 30
type input "0"
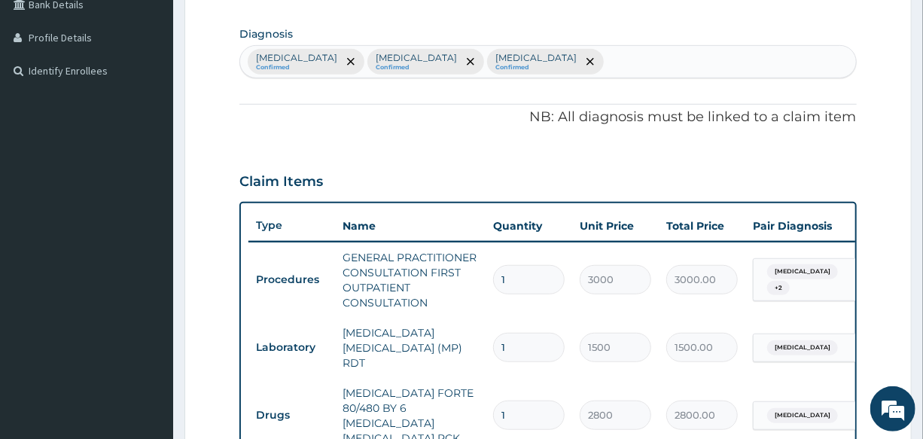
scroll to position [226, 0]
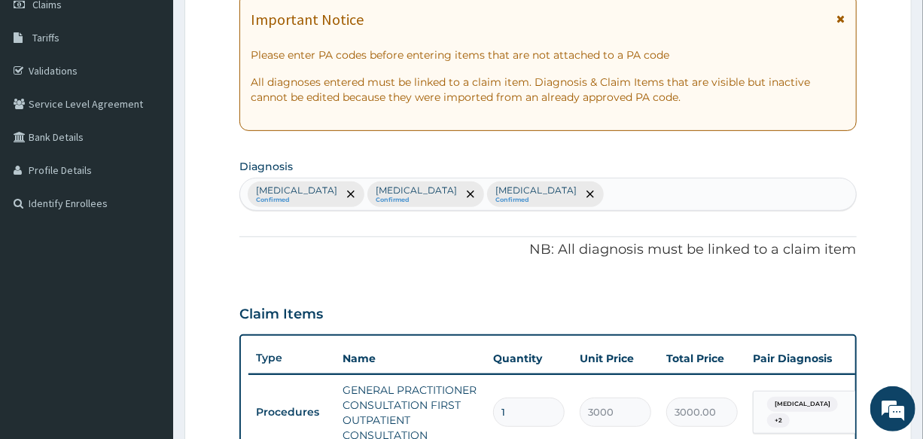
click at [610, 188] on div "Malaria Confirmed Upper respiratory infection Confirmed Adenoviral enteritis Co…" at bounding box center [547, 194] width 615 height 32
type input "HELMIN"
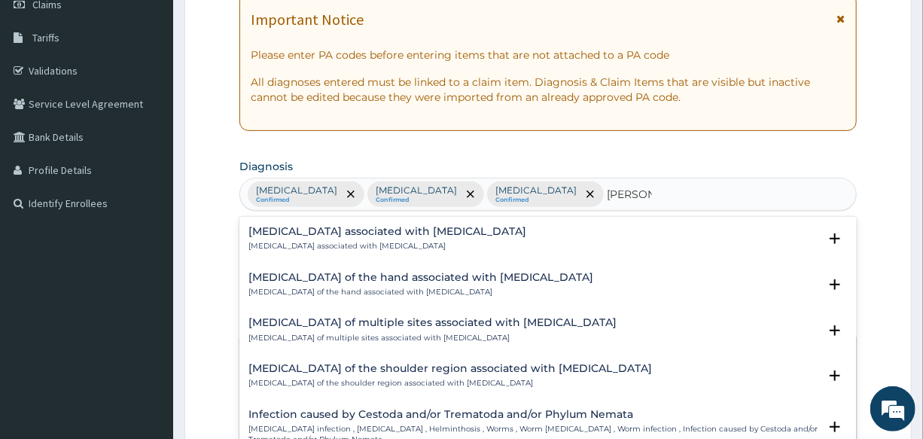
click at [326, 246] on p "Arthropathy associated with helminthiasis" at bounding box center [387, 246] width 278 height 11
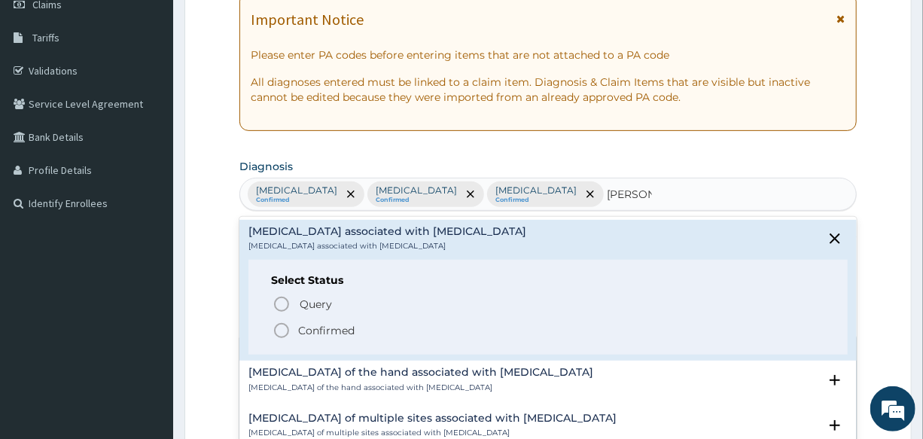
click at [286, 330] on icon "status option filled" at bounding box center [281, 330] width 18 height 18
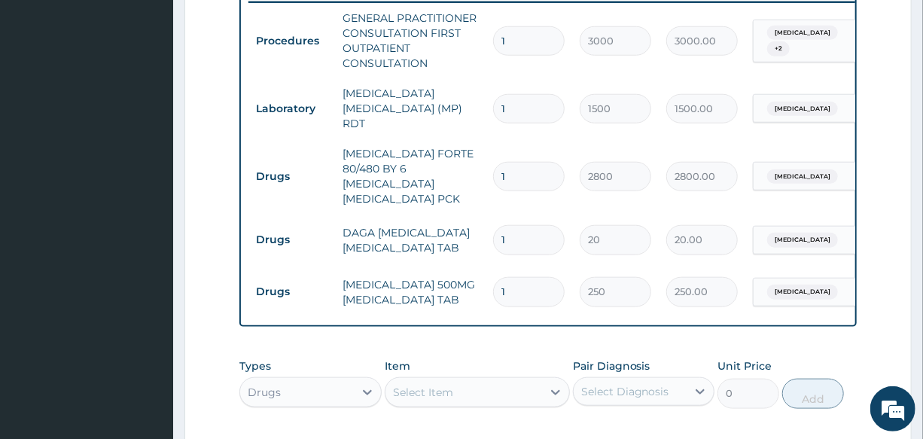
scroll to position [637, 0]
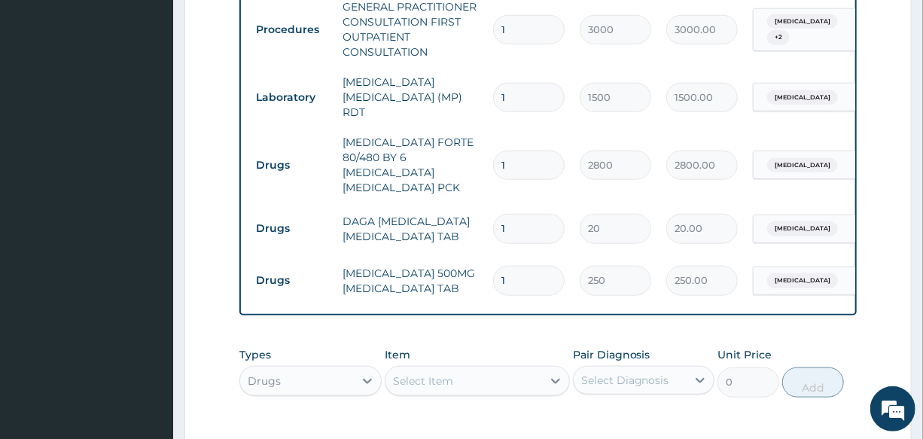
click at [512, 266] on input "1" at bounding box center [528, 280] width 71 height 29
type input "10"
type input "2500.00"
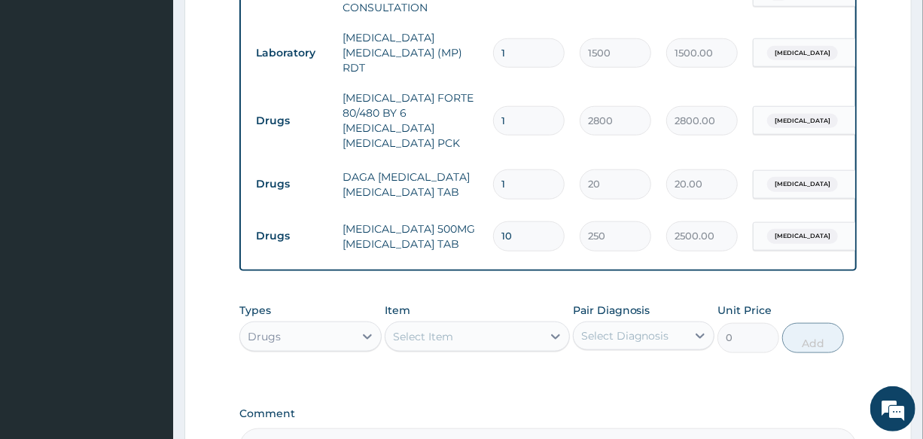
scroll to position [705, 0]
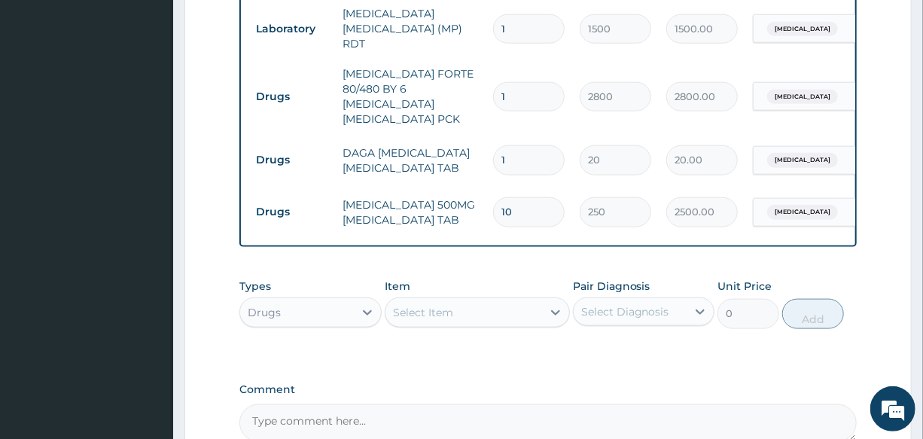
type input "10"
click at [432, 305] on div "Select Item" at bounding box center [423, 312] width 60 height 15
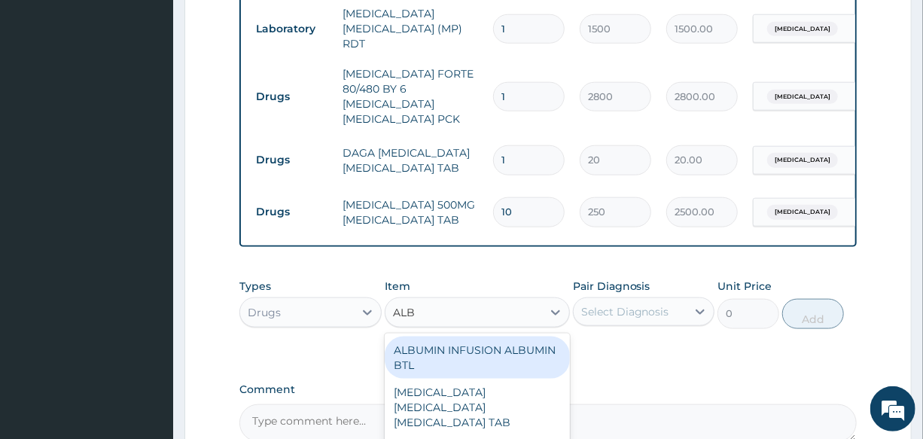
type input "ALBE"
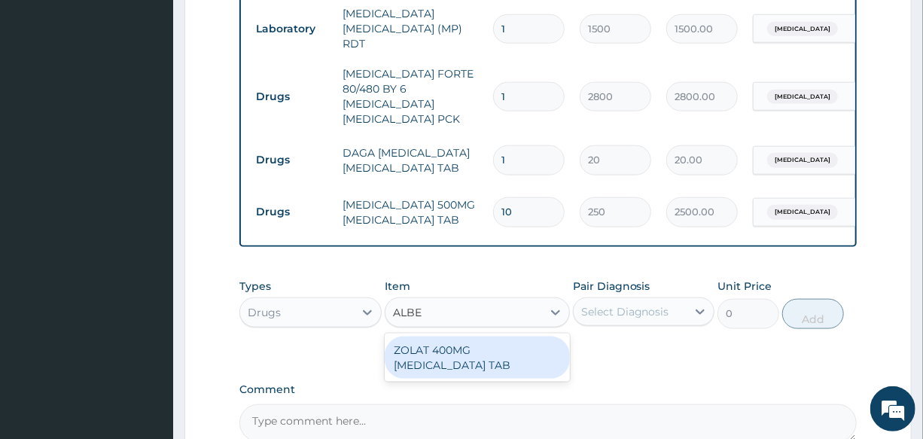
click at [469, 336] on div "ZOLAT 400MG [MEDICAL_DATA] TAB" at bounding box center [477, 357] width 185 height 42
type input "200"
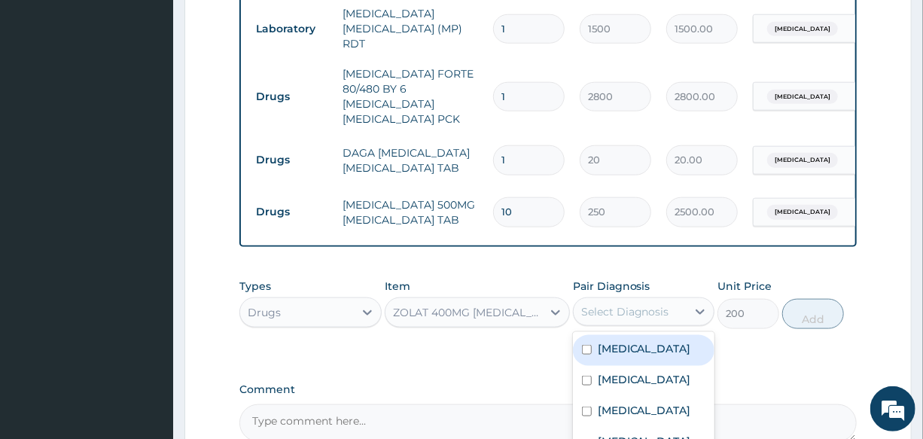
click at [640, 304] on div "Select Diagnosis" at bounding box center [625, 311] width 88 height 15
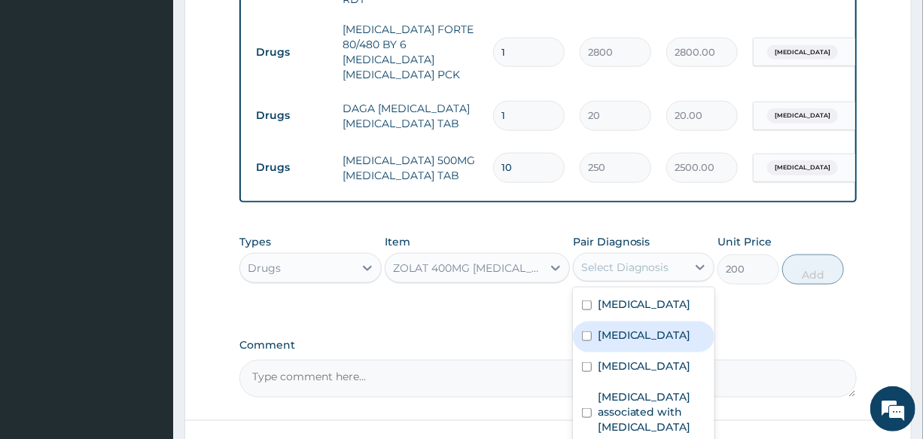
scroll to position [774, 0]
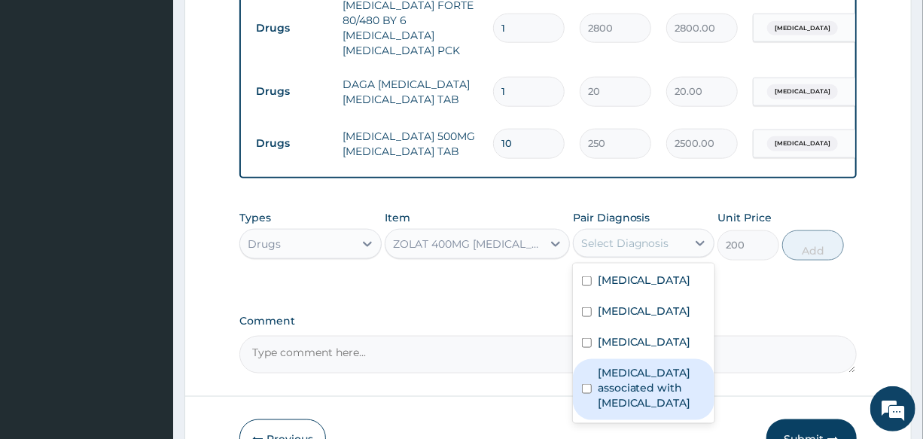
click at [648, 379] on label "Arthropathy associated with helminthiasis" at bounding box center [651, 387] width 108 height 45
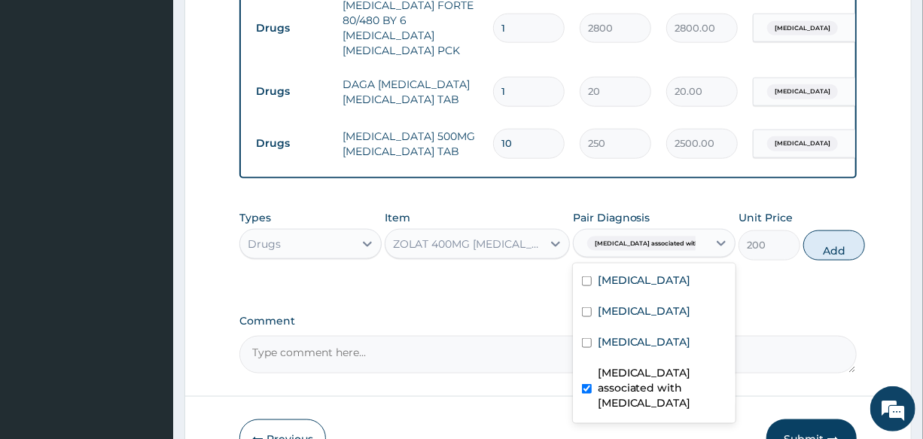
checkbox input "true"
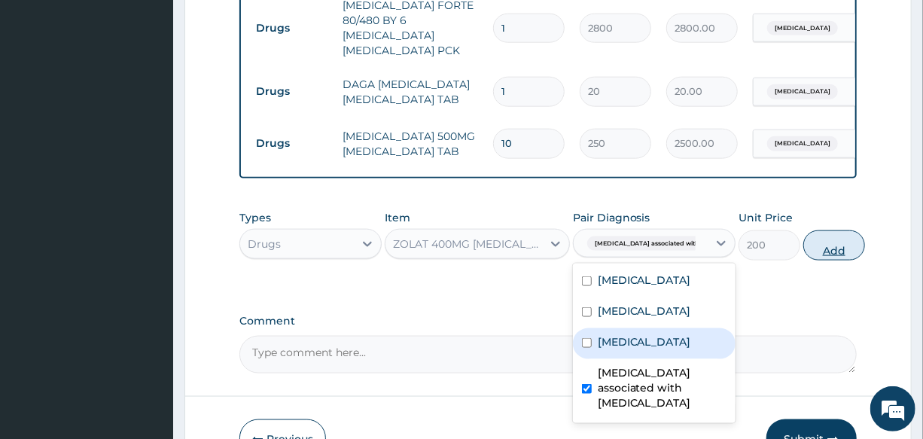
click at [805, 230] on button "Add" at bounding box center [834, 245] width 62 height 30
type input "0"
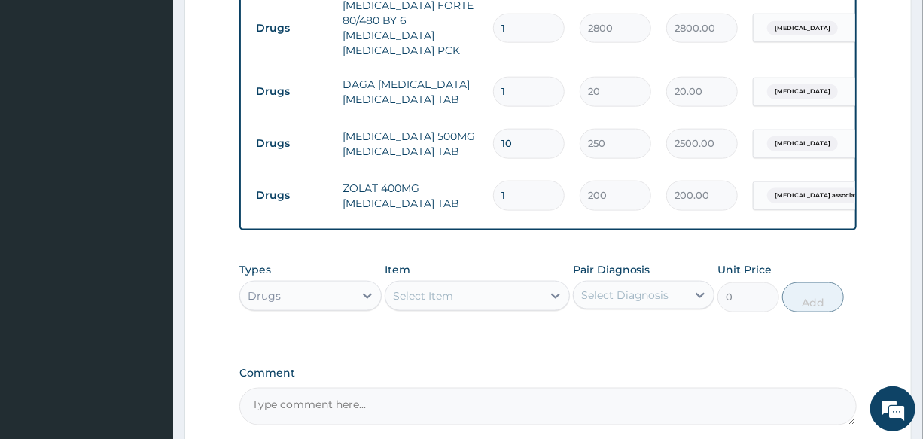
click at [514, 254] on div "Types Drugs Item Select Item Pair Diagnosis Select Diagnosis Unit Price 0 Add" at bounding box center [547, 286] width 616 height 65
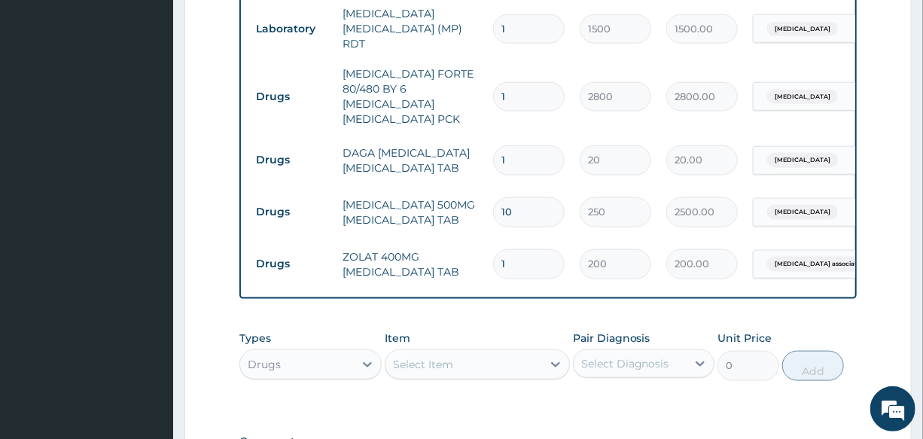
scroll to position [637, 0]
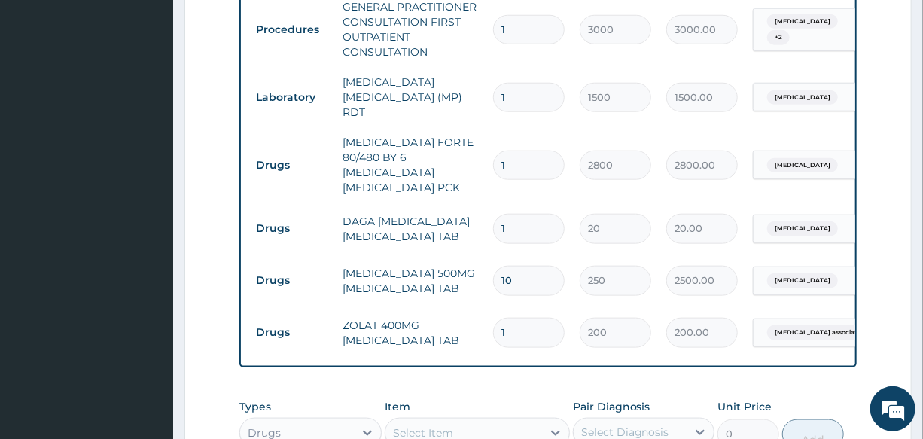
drag, startPoint x: 521, startPoint y: 175, endPoint x: 472, endPoint y: 193, distance: 51.9
click at [472, 202] on tr "Drugs DAGA [MEDICAL_DATA] [MEDICAL_DATA] TAB 1 20 20.00 [MEDICAL_DATA] Delete" at bounding box center [616, 228] width 737 height 52
type input "2"
type input "40.00"
type input "24"
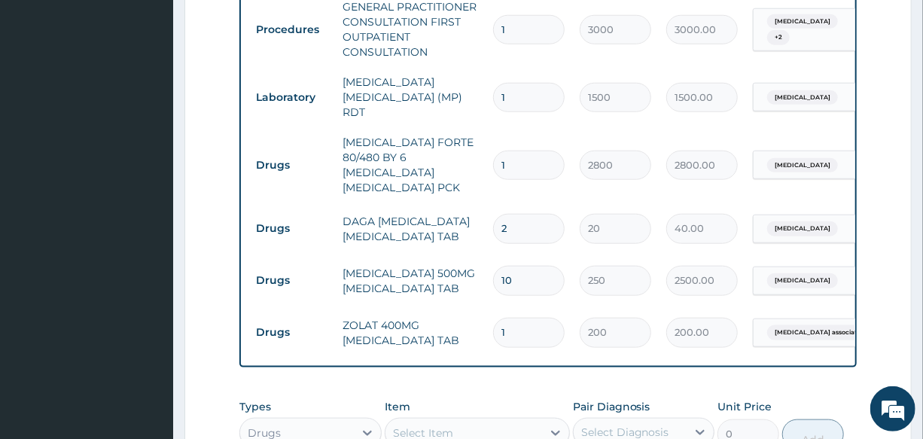
type input "480.00"
type input "24"
click at [472, 206] on td "DAGA PARACETAMOL ACETAMINOPHEN TAB" at bounding box center [410, 228] width 150 height 45
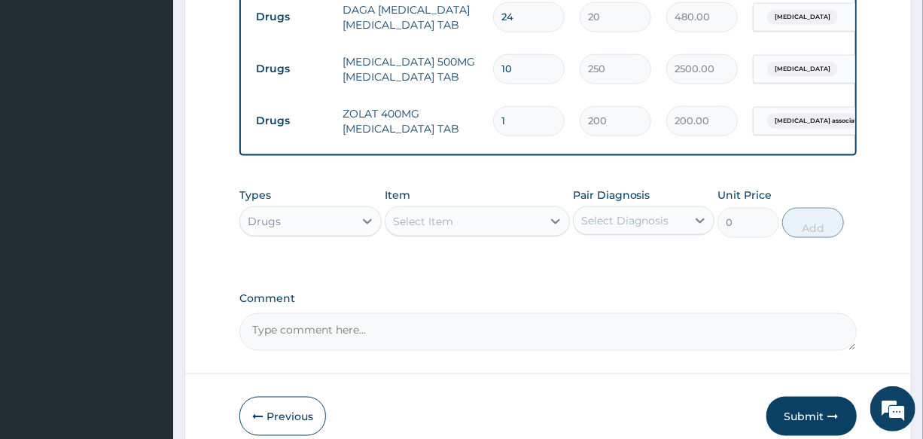
scroll to position [877, 0]
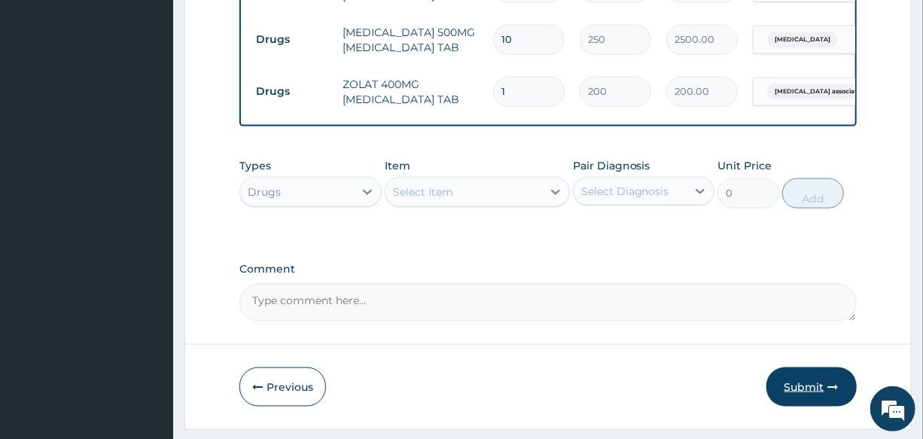
click at [797, 367] on button "Submit" at bounding box center [811, 386] width 90 height 39
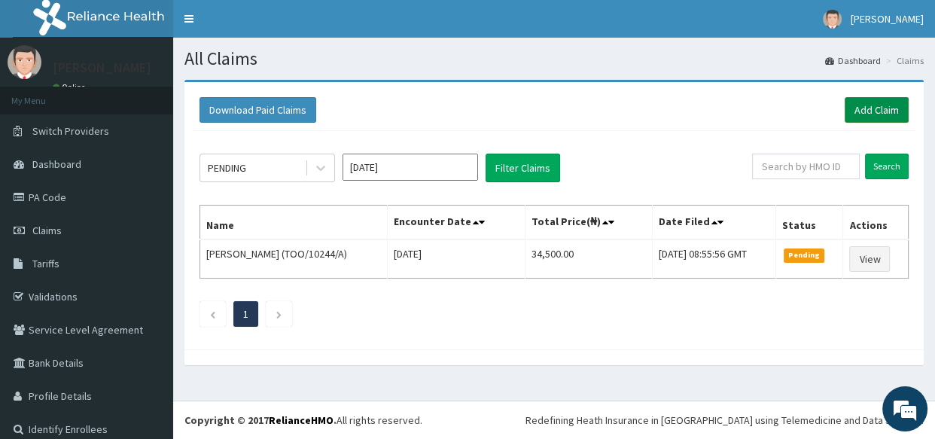
click at [850, 108] on link "Add Claim" at bounding box center [876, 110] width 64 height 26
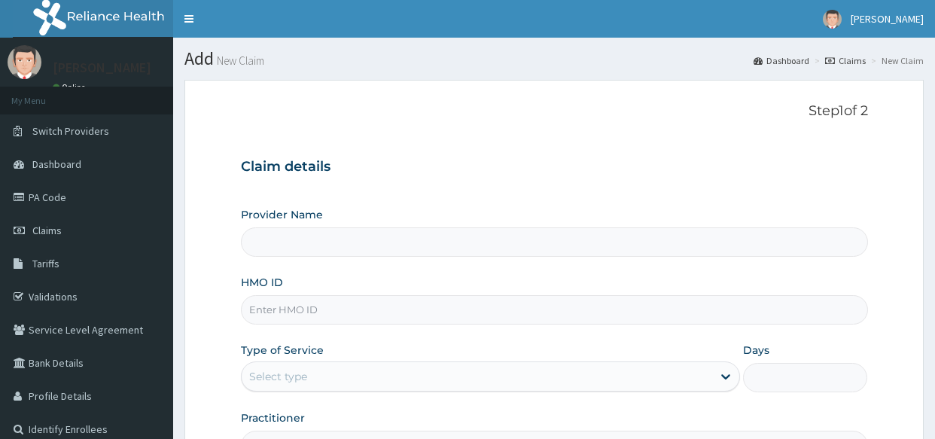
type input "International Clinics And Hospitals Ltd"
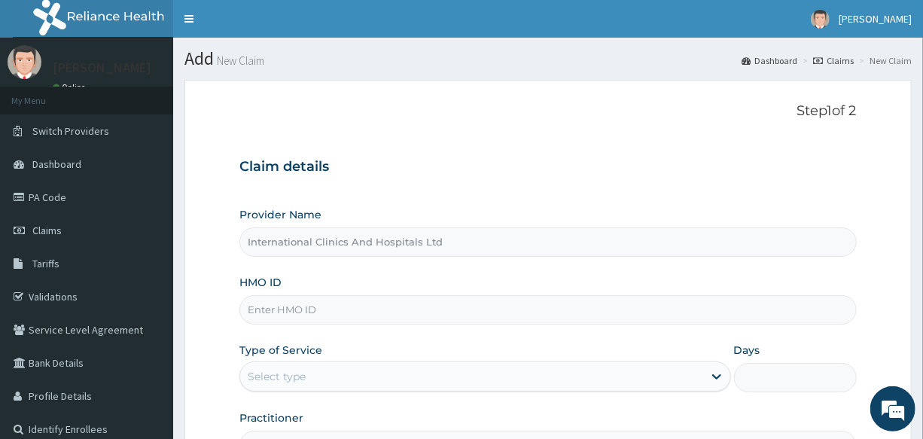
click at [348, 314] on input "HMO ID" at bounding box center [547, 309] width 616 height 29
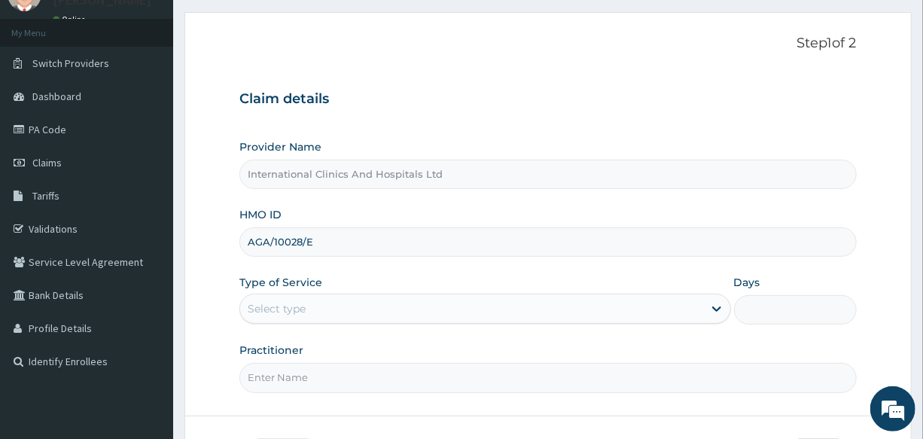
type input "AGA/10028/E"
click at [309, 305] on div "Select type" at bounding box center [471, 308] width 462 height 24
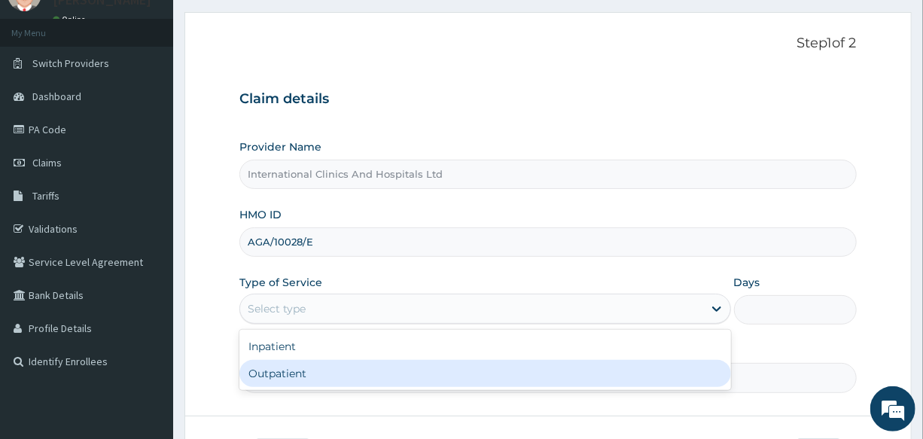
click at [320, 385] on div "Outpatient" at bounding box center [484, 373] width 491 height 27
type input "1"
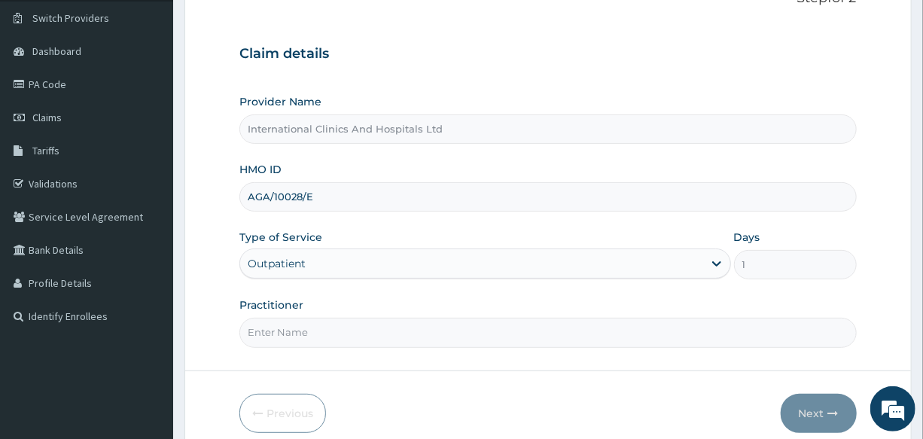
scroll to position [136, 0]
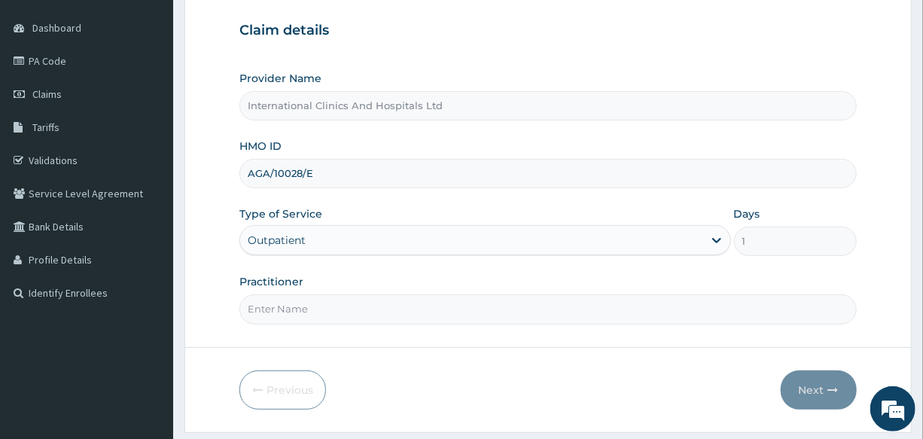
click at [303, 304] on input "Practitioner" at bounding box center [547, 308] width 616 height 29
type input "[PERSON_NAME]"
click at [564, 361] on form "Step 1 of 2 Claim details Provider Name International Clinics And Hospitals Ltd…" at bounding box center [547, 188] width 727 height 488
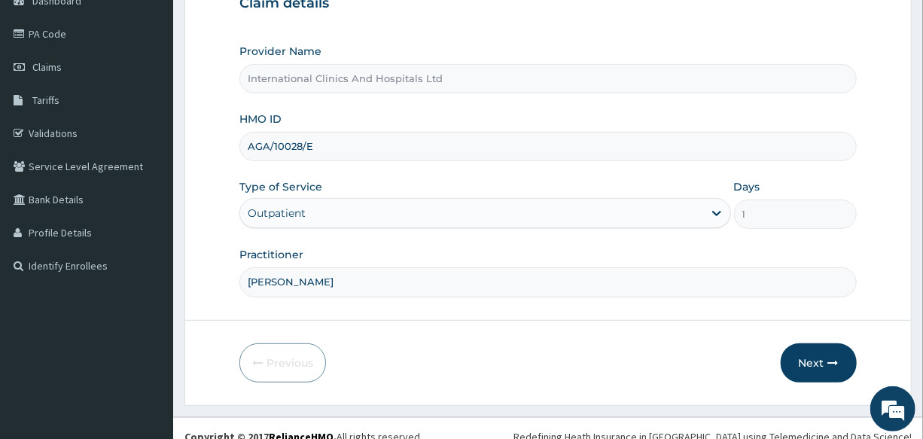
scroll to position [178, 0]
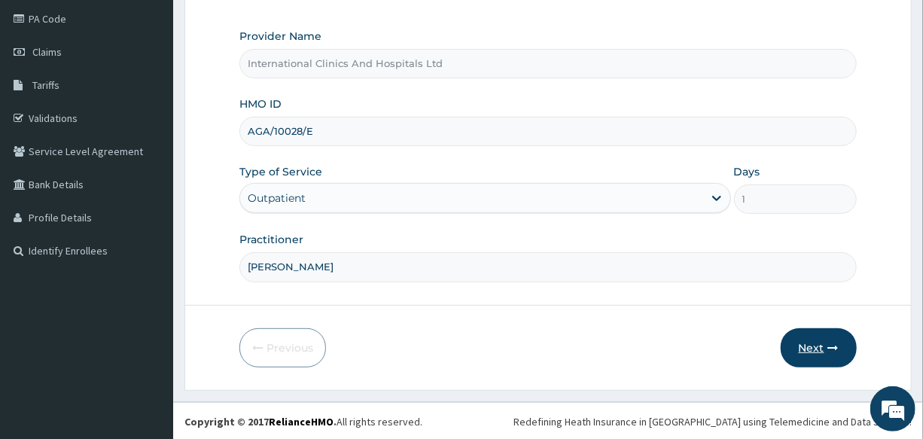
click at [805, 357] on button "Next" at bounding box center [818, 347] width 76 height 39
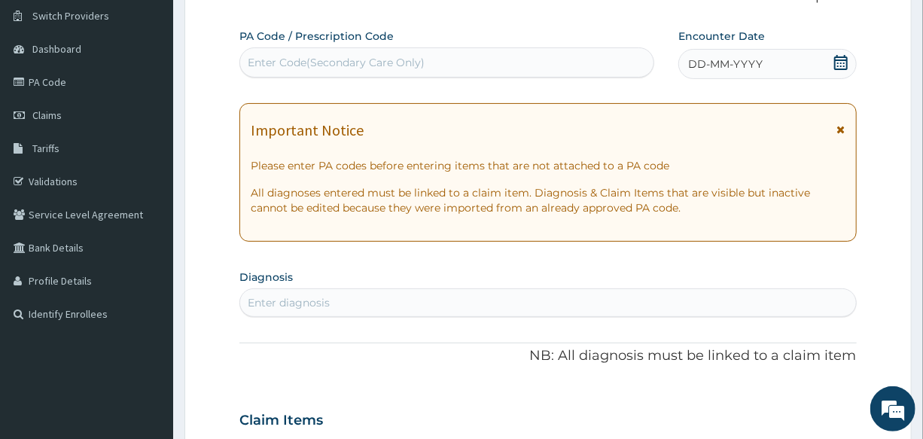
scroll to position [0, 0]
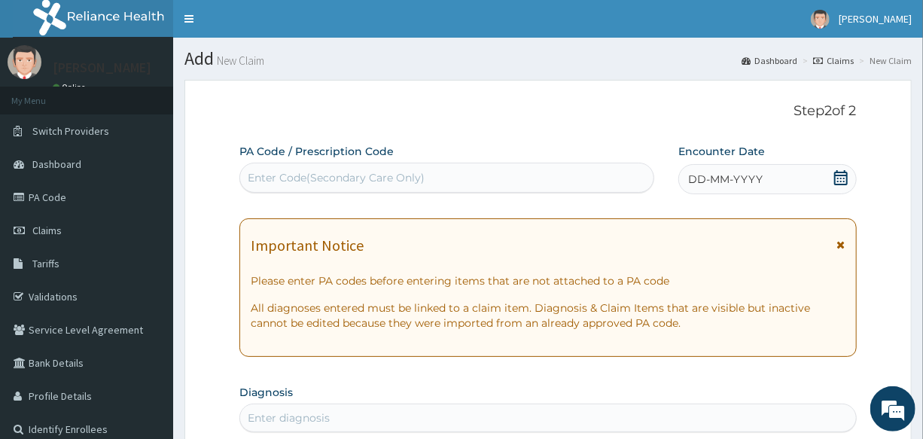
click at [723, 172] on span "DD-MM-YYYY" at bounding box center [725, 179] width 74 height 15
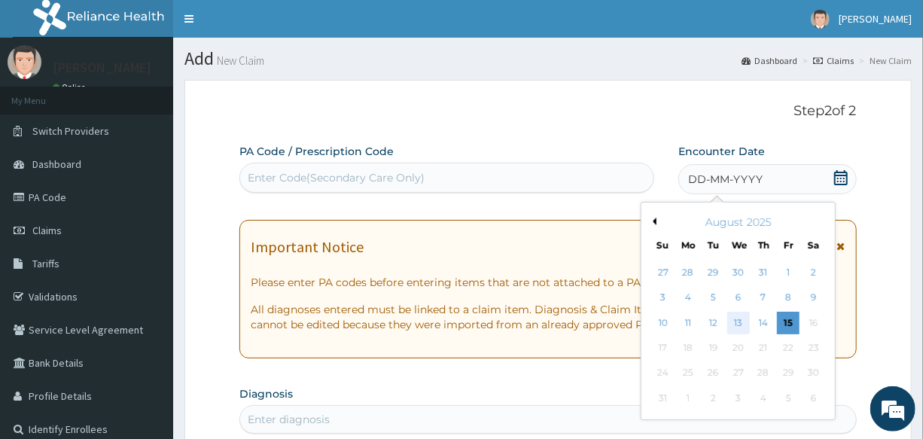
click at [728, 324] on div "13" at bounding box center [738, 323] width 23 height 23
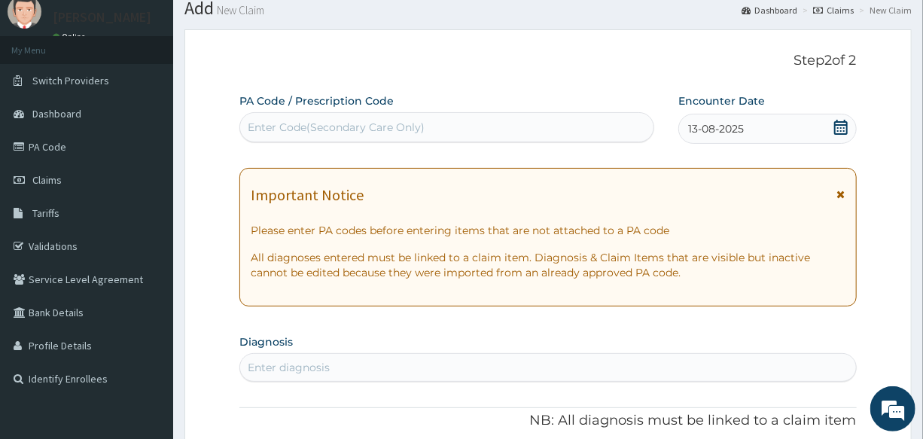
scroll to position [136, 0]
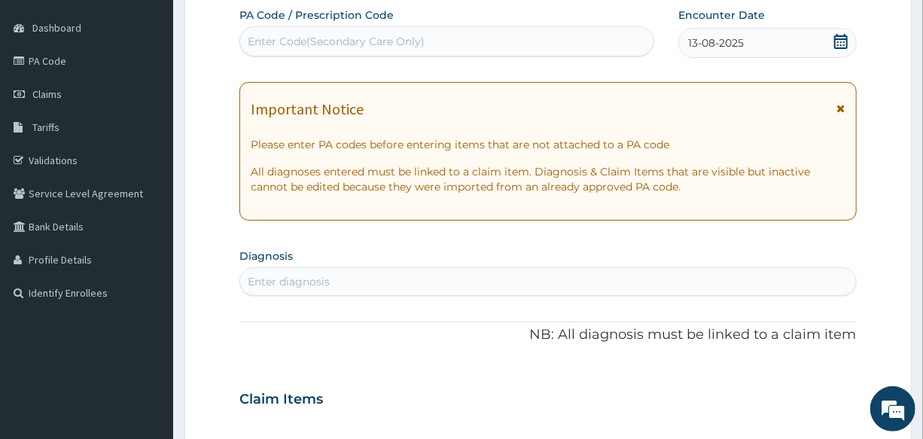
click at [349, 285] on div "Enter diagnosis" at bounding box center [547, 281] width 615 height 24
type input "MALARIA"
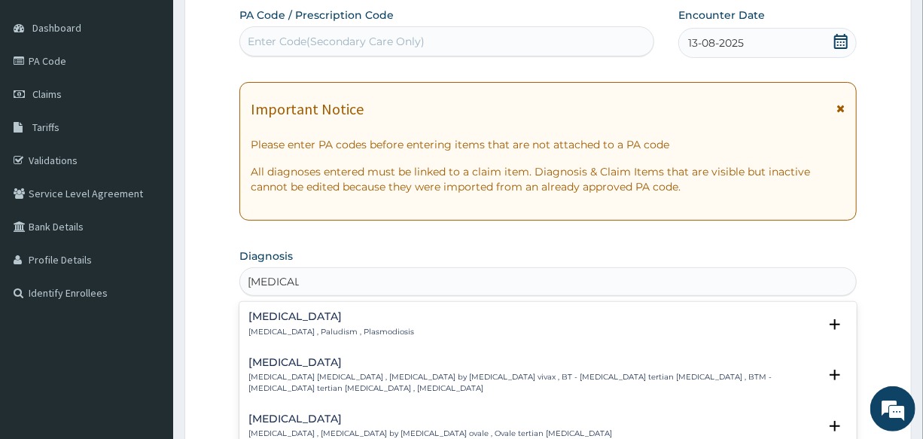
click at [281, 323] on div "Malaria Malaria , Paludism , Plasmodiosis" at bounding box center [331, 324] width 166 height 26
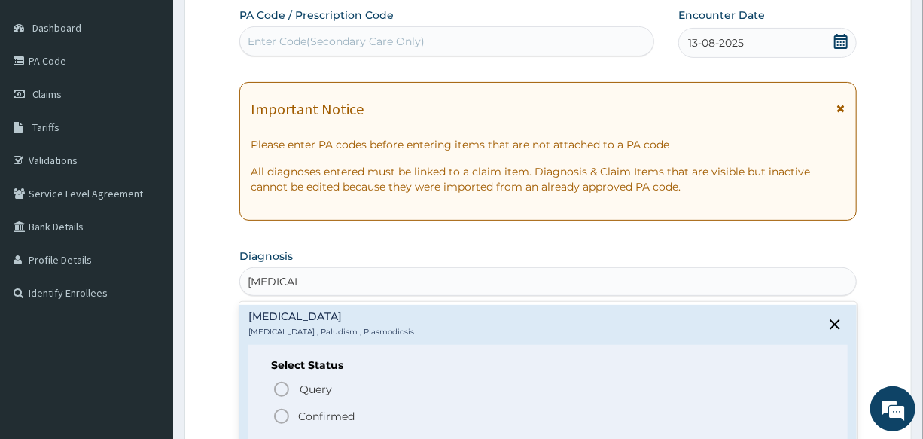
click at [278, 415] on icon "status option filled" at bounding box center [281, 416] width 18 height 18
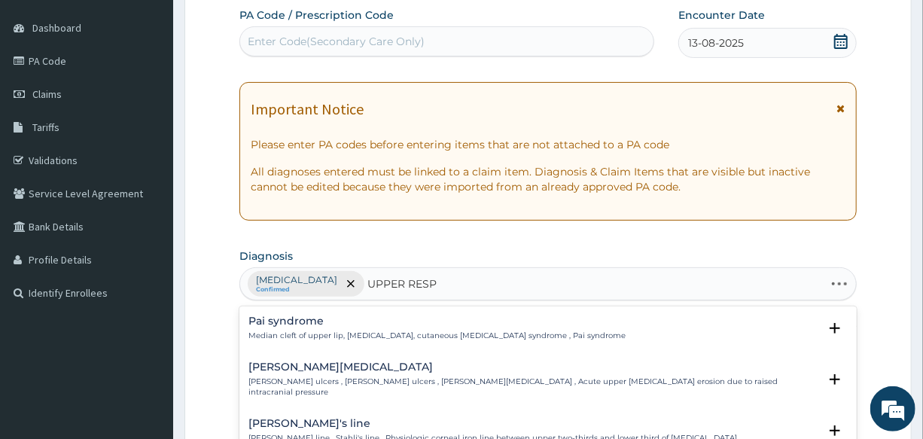
type input "UPPER RESPI"
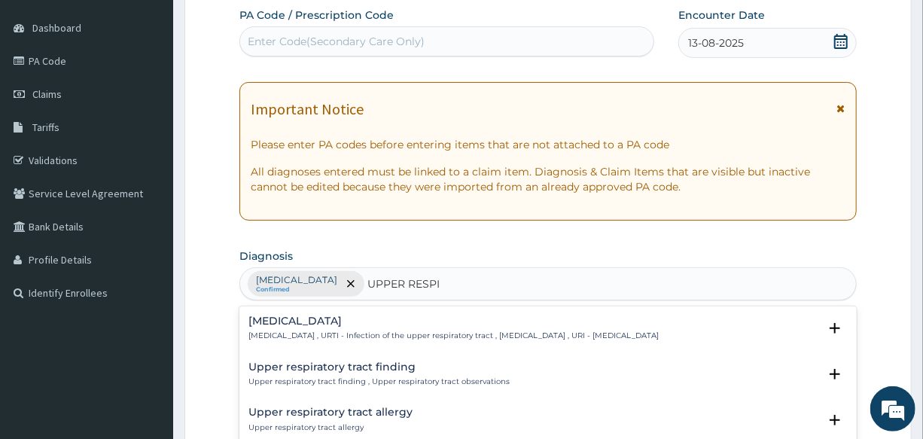
click at [338, 318] on h4 "Upper respiratory infection" at bounding box center [453, 320] width 410 height 11
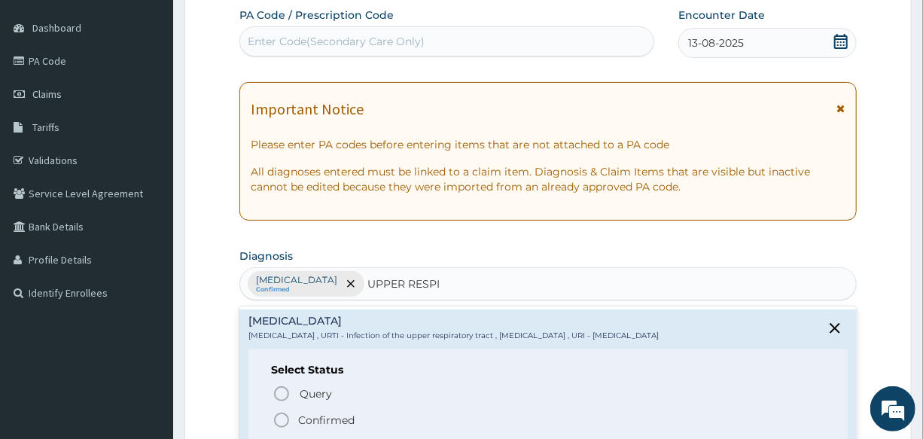
click at [280, 424] on icon "status option filled" at bounding box center [281, 420] width 18 height 18
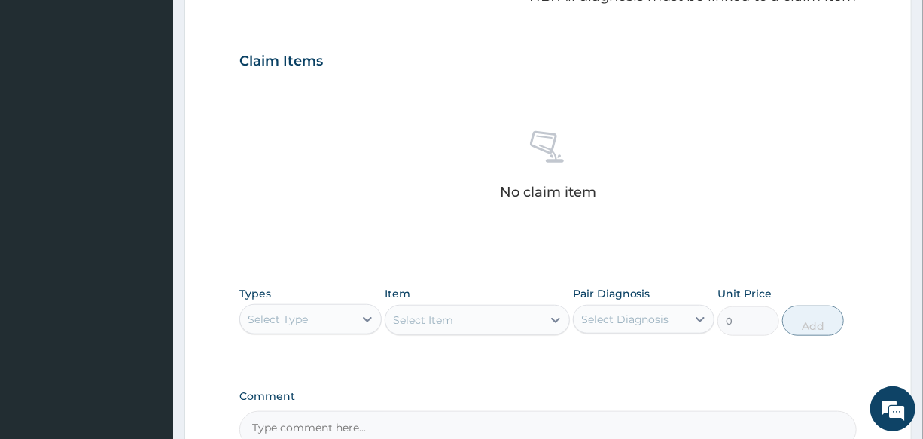
scroll to position [616, 0]
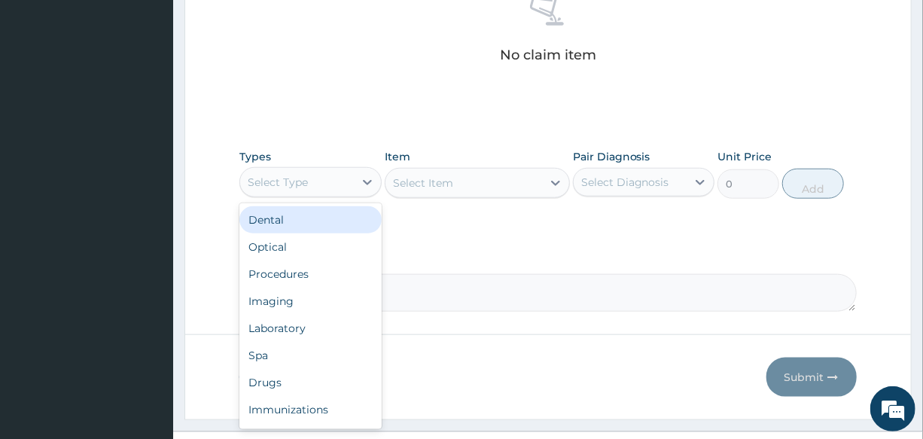
click at [280, 167] on div "Select Type" at bounding box center [309, 182] width 141 height 30
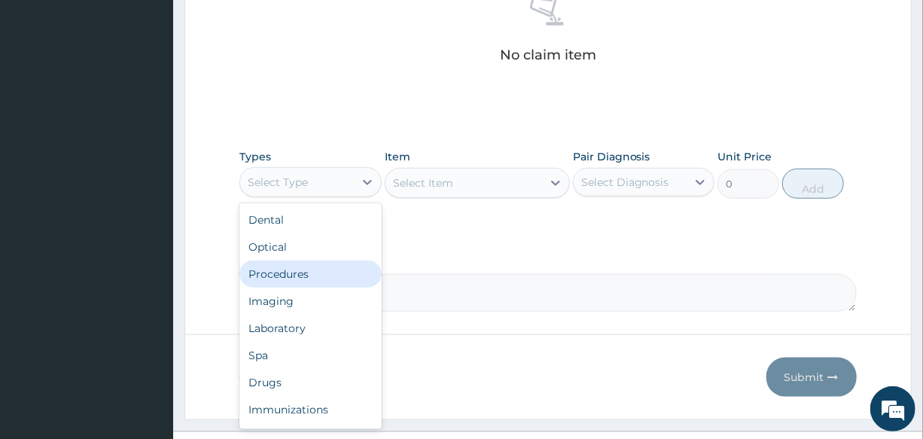
drag, startPoint x: 318, startPoint y: 260, endPoint x: 380, endPoint y: 251, distance: 62.5
click at [321, 260] on div "Procedures" at bounding box center [309, 273] width 141 height 27
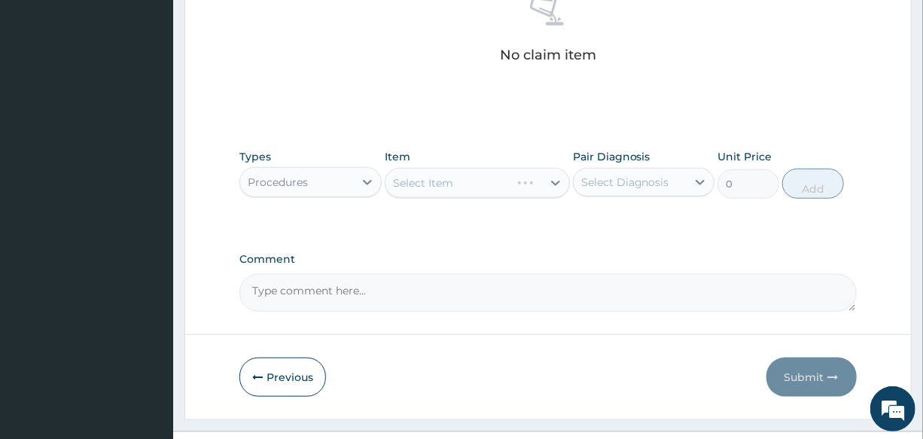
click at [436, 179] on div "Select Item" at bounding box center [477, 183] width 185 height 30
click at [467, 173] on div "Select Item" at bounding box center [477, 183] width 185 height 30
click at [473, 187] on div "Select Item" at bounding box center [477, 183] width 185 height 30
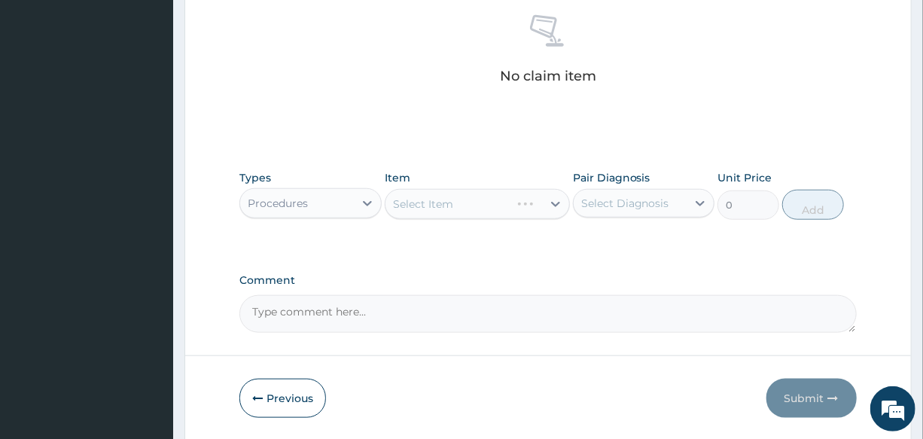
scroll to position [646, 0]
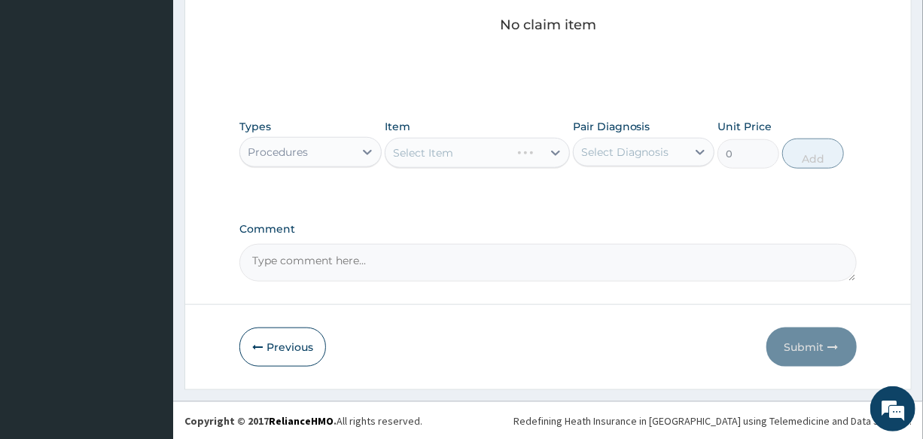
click at [452, 144] on div "Select Item" at bounding box center [477, 153] width 185 height 30
click at [452, 147] on div "Select Item" at bounding box center [477, 153] width 185 height 30
click at [455, 154] on div "Select Item" at bounding box center [463, 153] width 157 height 24
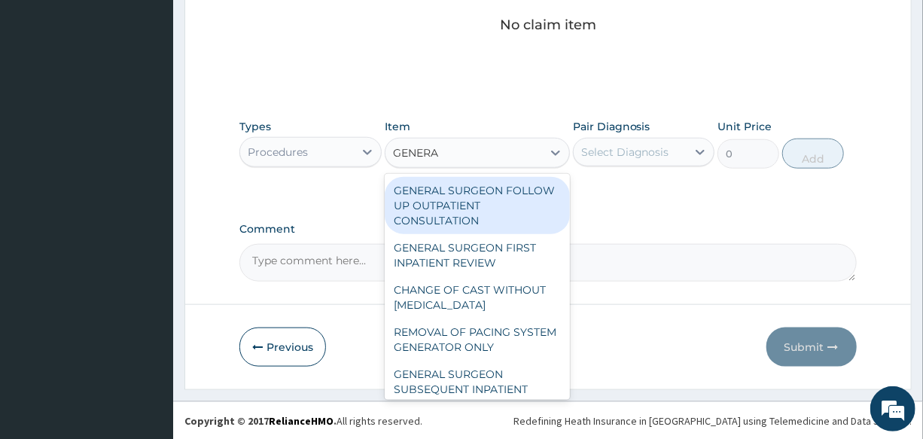
type input "GENERAL"
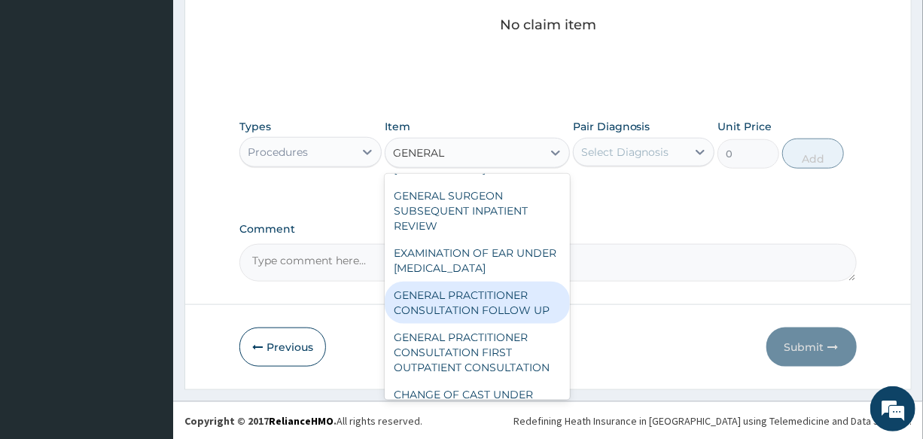
scroll to position [205, 0]
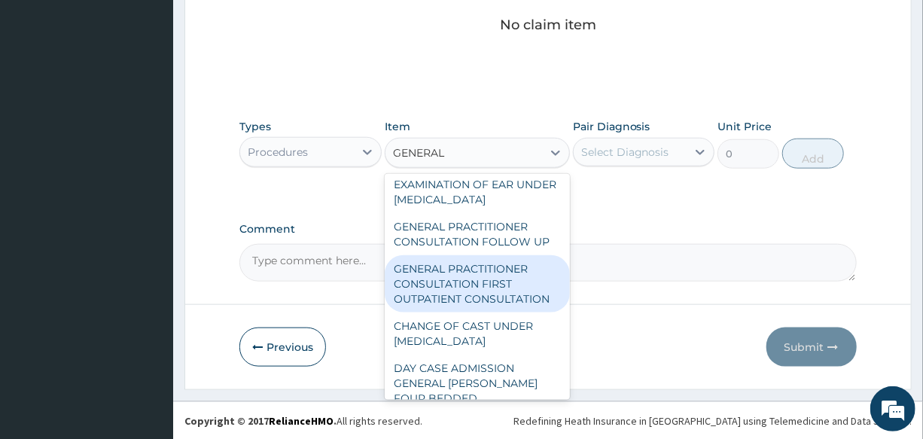
click at [526, 306] on div "GENERAL PRACTITIONER CONSULTATION FIRST OUTPATIENT CONSULTATION" at bounding box center [477, 283] width 185 height 57
type input "3000"
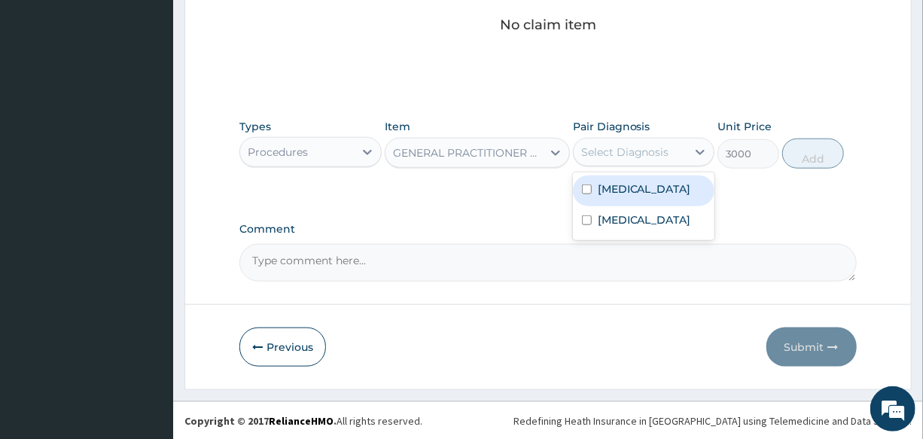
click at [684, 151] on div "Select Diagnosis" at bounding box center [629, 152] width 113 height 24
click at [642, 180] on div "[MEDICAL_DATA]" at bounding box center [643, 190] width 141 height 31
checkbox input "true"
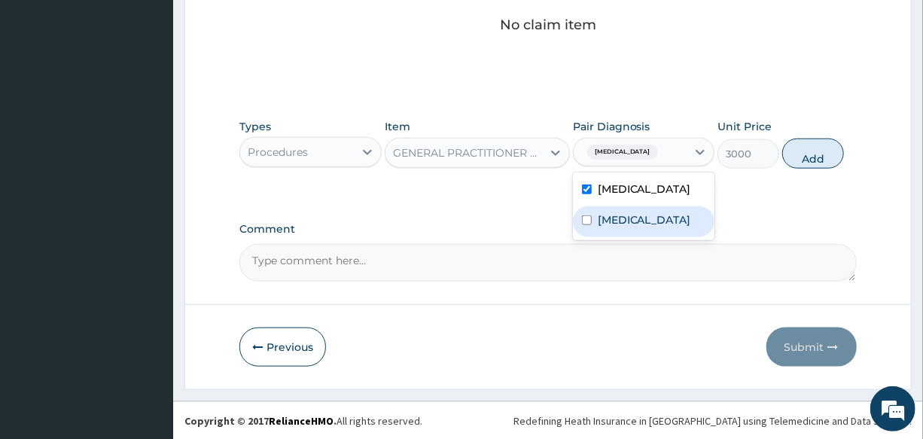
click at [646, 224] on label "Upper respiratory infection" at bounding box center [643, 219] width 93 height 15
checkbox input "true"
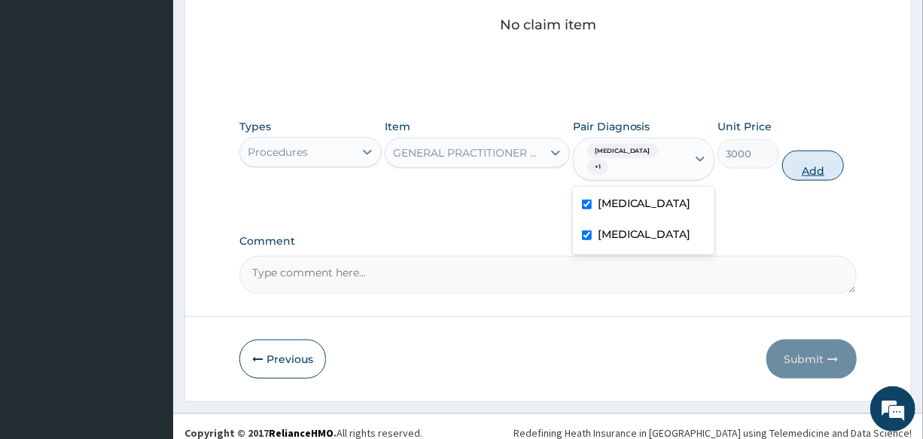
click at [810, 151] on button "Add" at bounding box center [813, 165] width 62 height 30
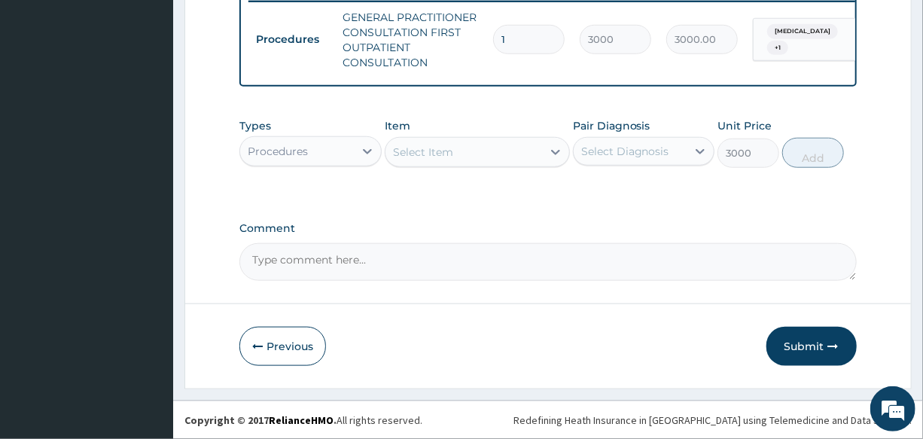
type input "0"
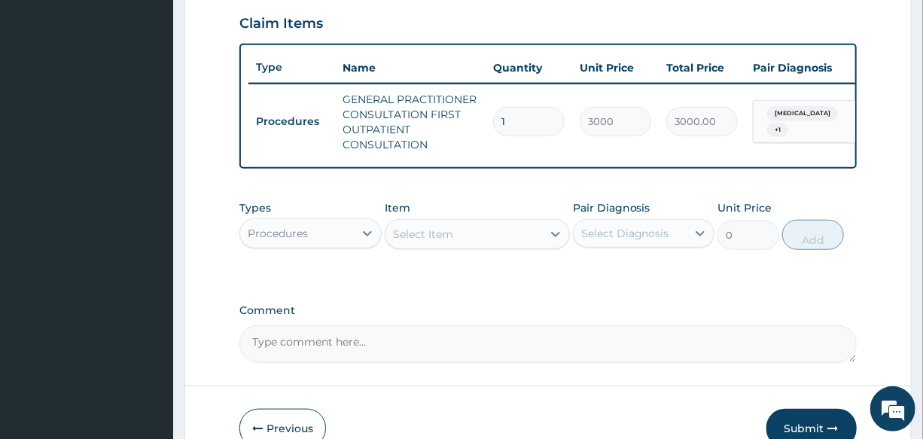
scroll to position [540, 0]
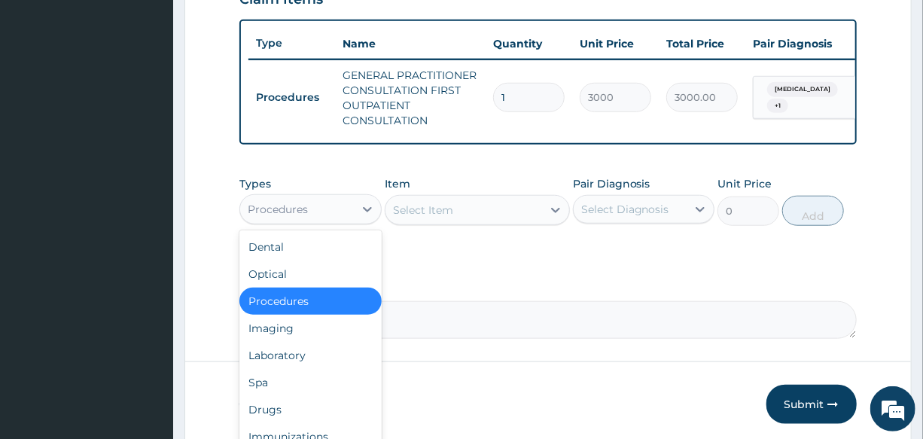
click at [295, 214] on div "Procedures" at bounding box center [278, 209] width 60 height 15
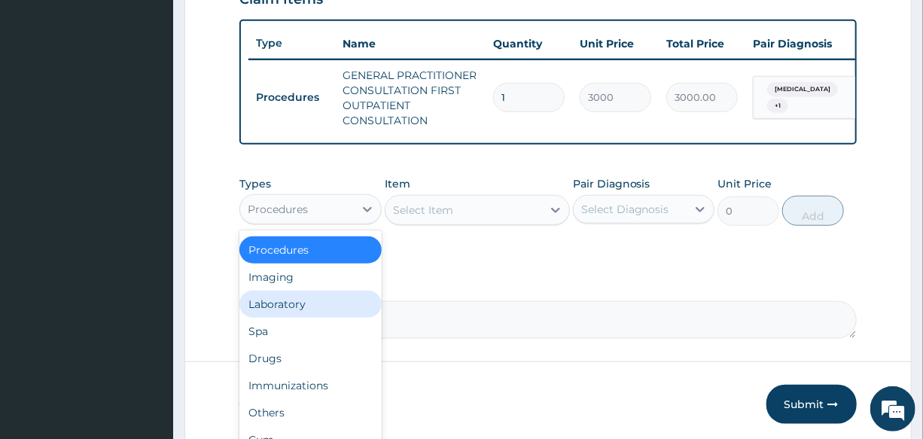
click at [338, 318] on div "Laboratory" at bounding box center [309, 303] width 141 height 27
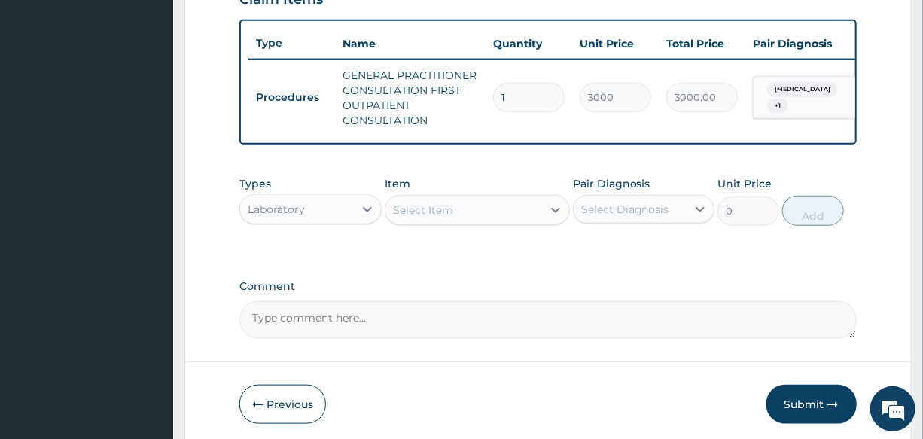
click at [459, 219] on div "Select Item" at bounding box center [463, 210] width 157 height 24
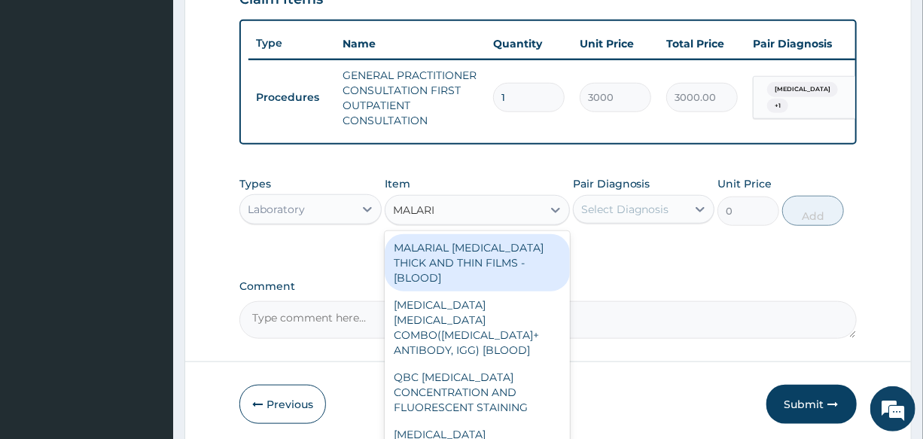
type input "MALARIA"
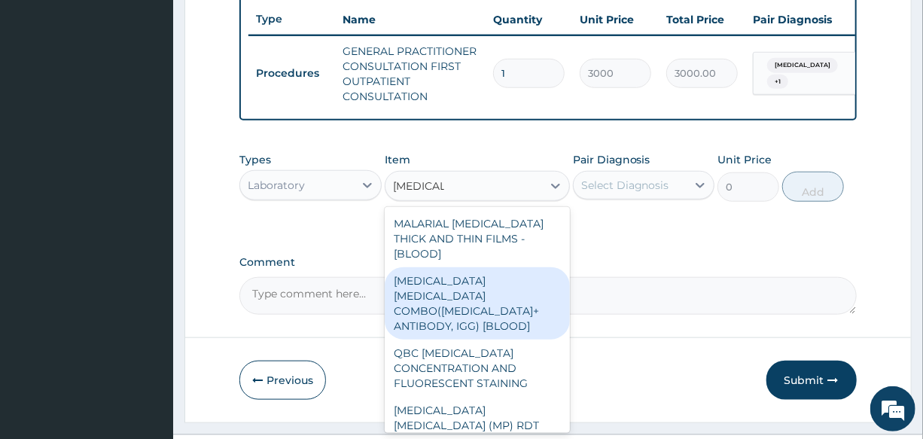
scroll to position [609, 0]
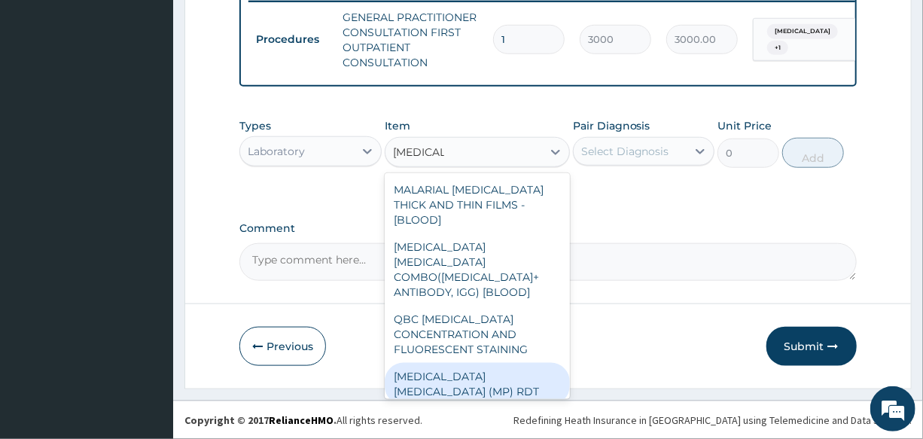
click at [435, 363] on div "MALARIA PARASITE (MP) RDT" at bounding box center [477, 384] width 185 height 42
type input "1500"
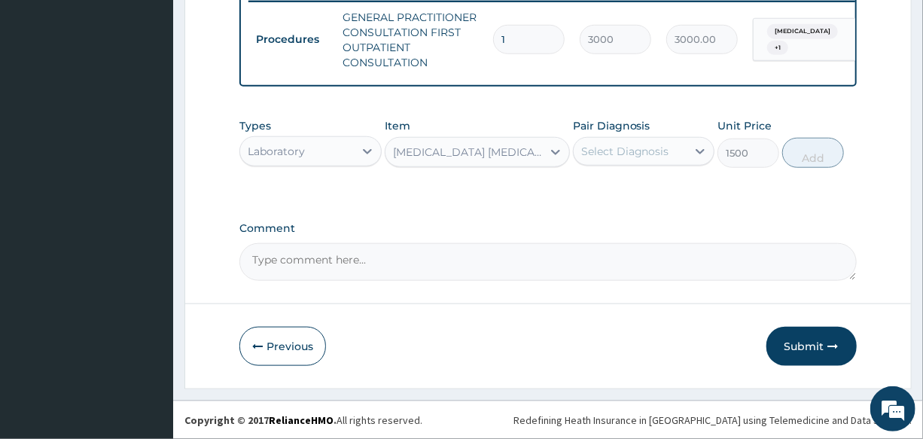
click at [643, 141] on div "Select Diagnosis" at bounding box center [629, 151] width 113 height 24
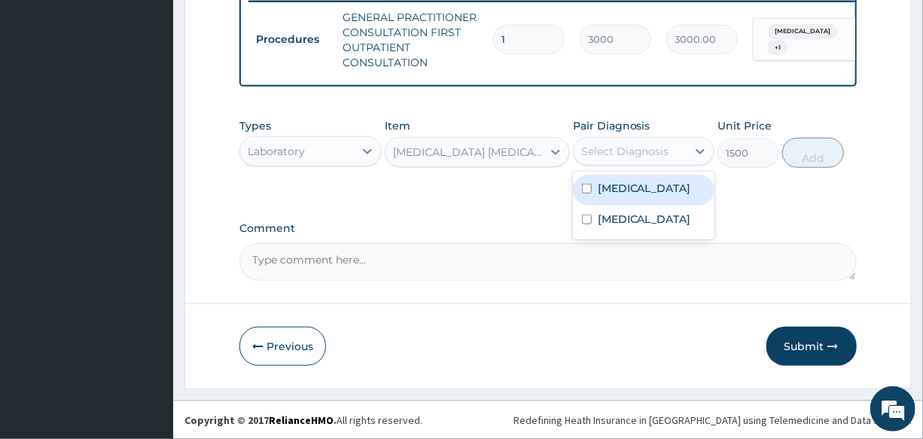
click at [662, 186] on div "Malaria" at bounding box center [643, 190] width 141 height 31
checkbox input "true"
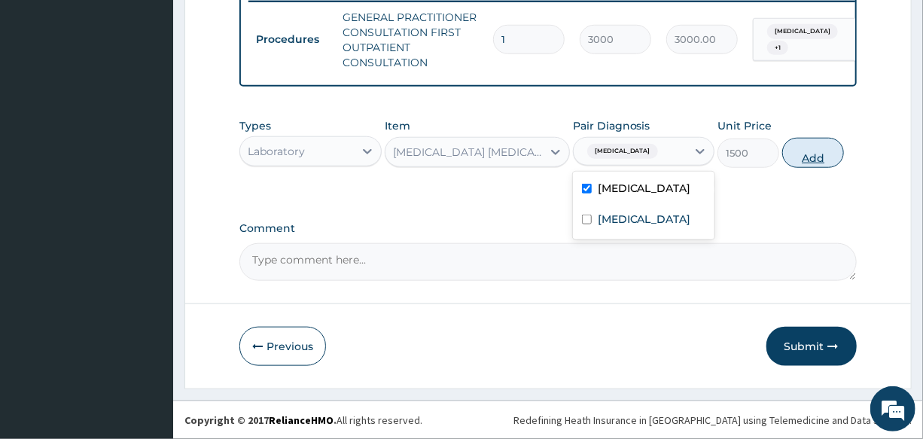
click at [820, 161] on button "Add" at bounding box center [813, 153] width 62 height 30
type input "0"
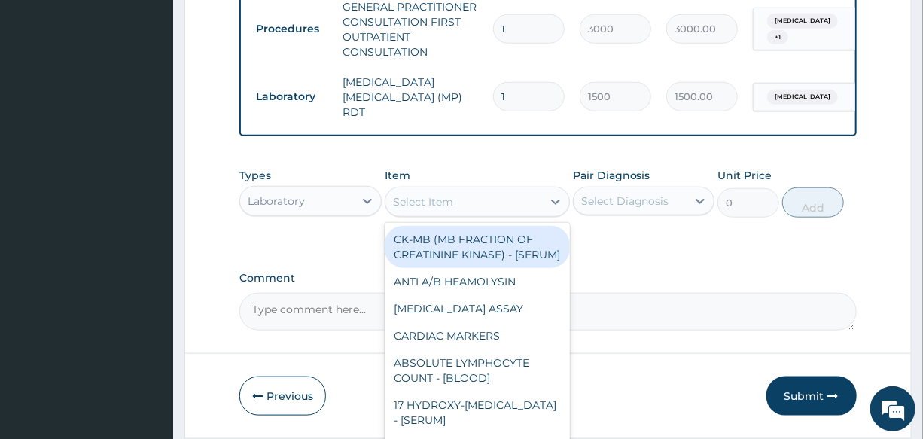
click at [435, 197] on div "Select Item" at bounding box center [423, 201] width 60 height 15
click at [324, 204] on div "Laboratory" at bounding box center [296, 201] width 113 height 24
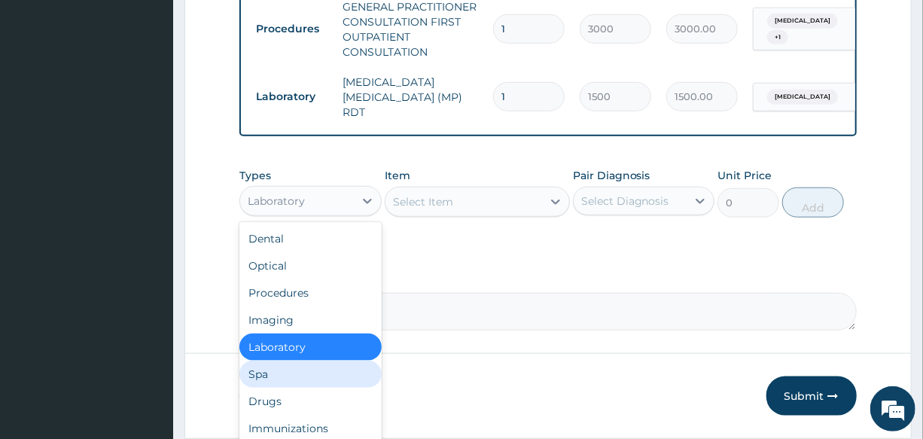
scroll to position [51, 0]
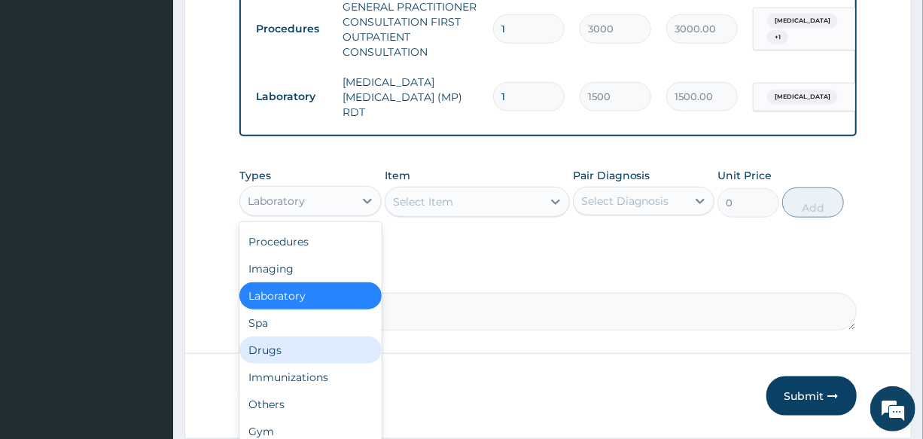
click at [315, 362] on div "Drugs" at bounding box center [309, 349] width 141 height 27
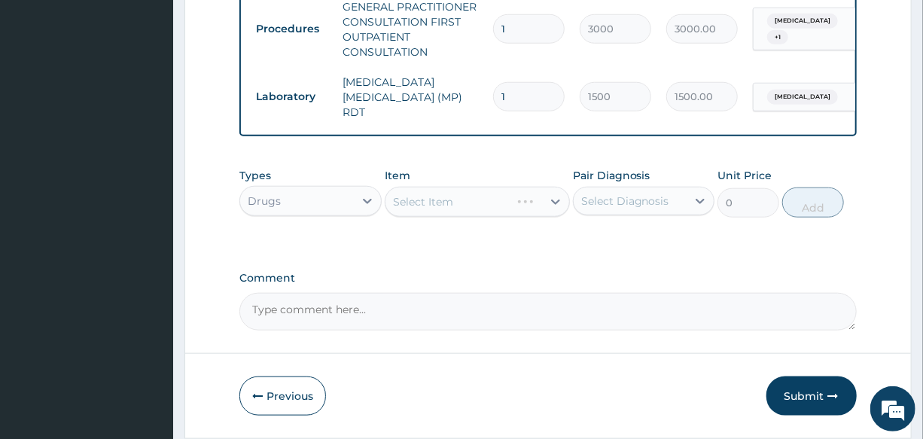
click at [447, 206] on div "Select Item" at bounding box center [477, 202] width 185 height 30
click at [451, 203] on div "Select Item" at bounding box center [423, 201] width 60 height 15
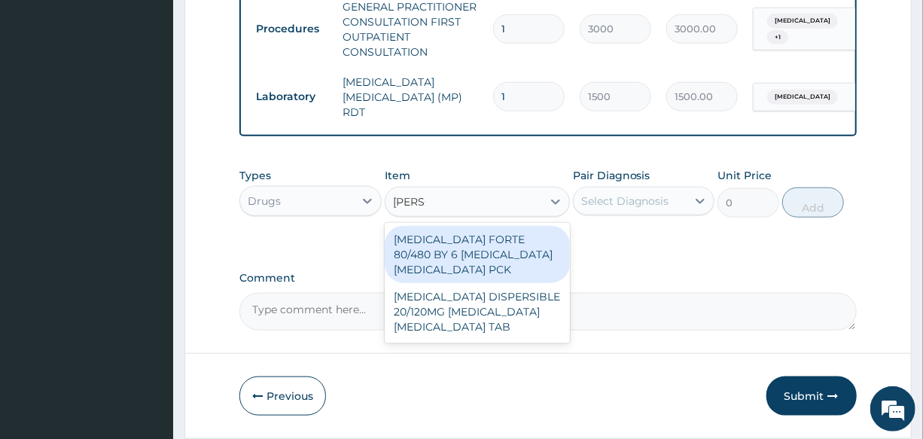
type input "COART"
click at [500, 254] on div "COARTEM FORTE 80/480 BY 6 ARTEMETHER LUMEFANTRINE PCK" at bounding box center [477, 254] width 185 height 57
type input "2800"
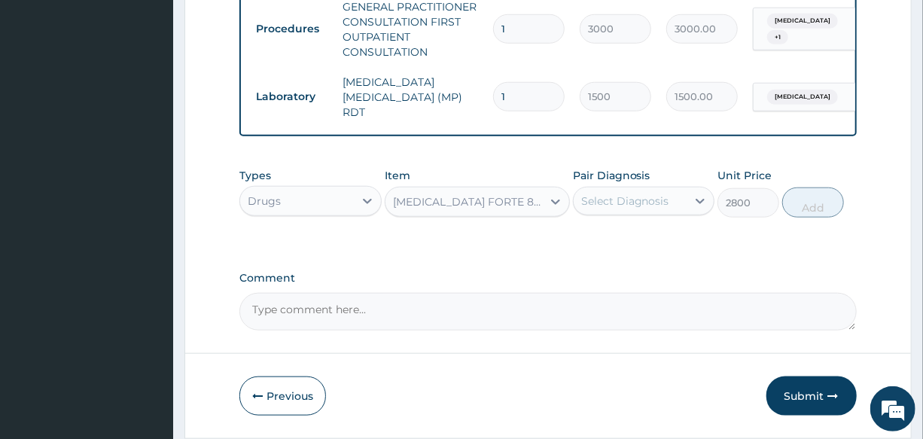
click at [631, 208] on div "Select Diagnosis" at bounding box center [625, 200] width 88 height 15
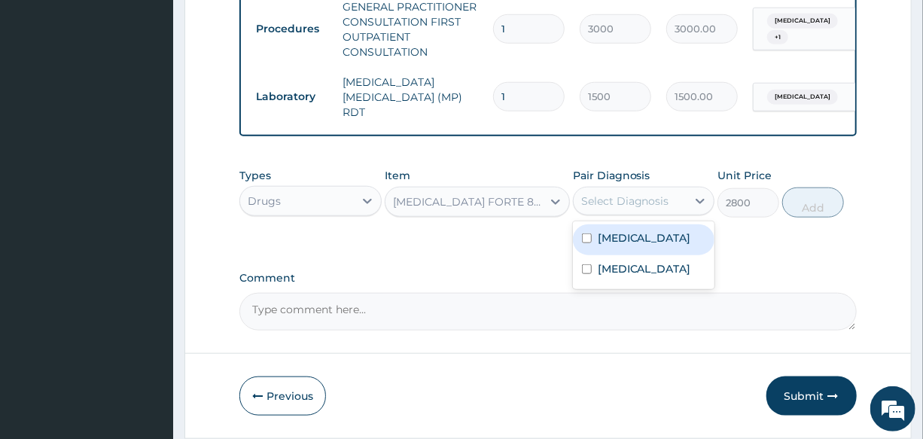
click at [634, 242] on label "Malaria" at bounding box center [643, 237] width 93 height 15
checkbox input "true"
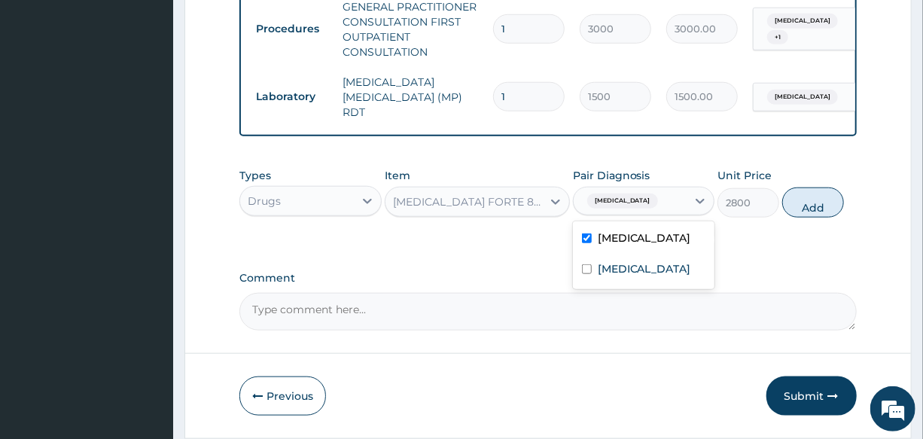
click at [849, 206] on div "Types Drugs Item COARTEM FORTE 80/480 BY 6 ARTEMETHER LUMEFANTRINE PCK Pair Dia…" at bounding box center [547, 192] width 616 height 65
click at [813, 206] on button "Add" at bounding box center [813, 202] width 62 height 30
type input "0"
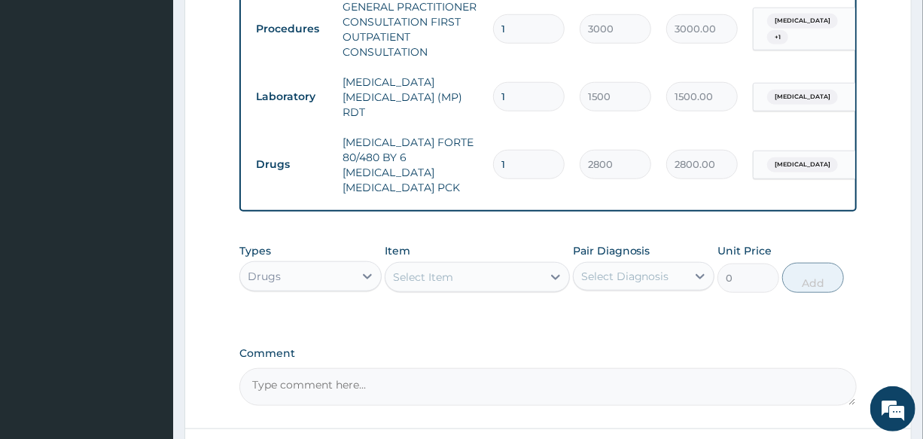
click at [448, 269] on div "Select Item" at bounding box center [423, 276] width 60 height 15
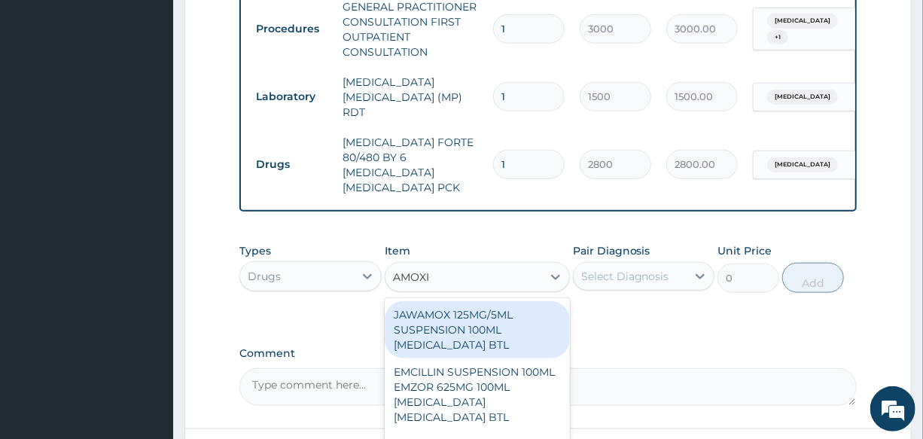
type input "AMOXIL"
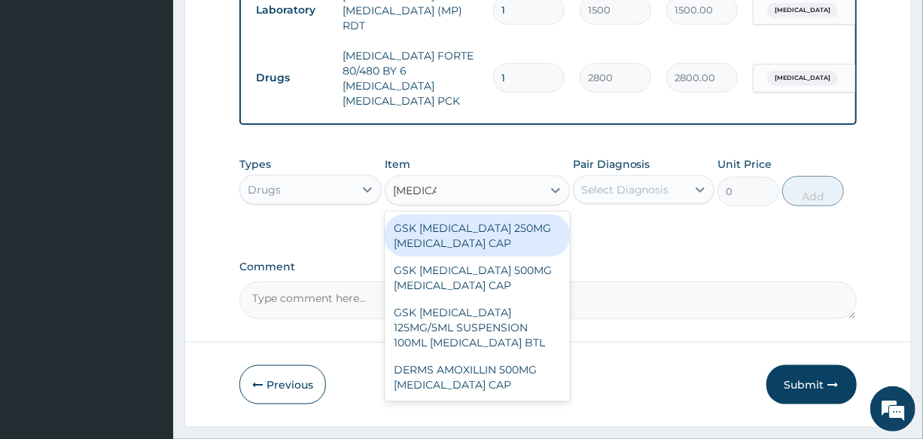
scroll to position [721, 0]
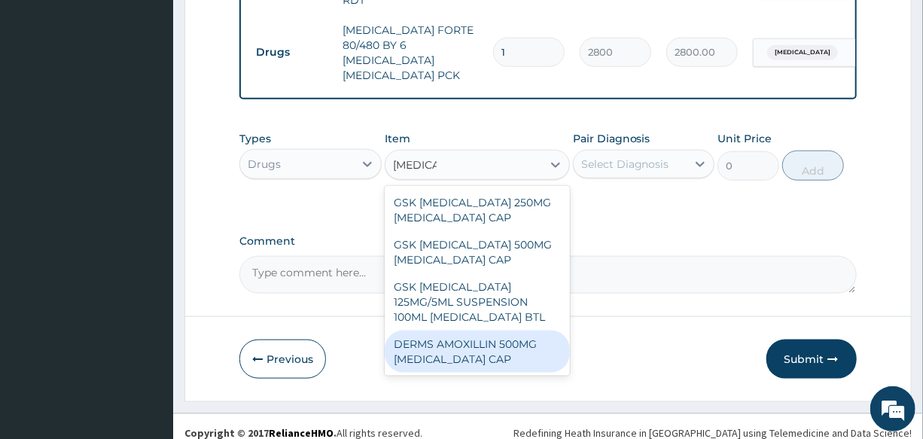
click at [517, 332] on div "DERMS AMOXILLIN 500MG AMOXICILLIN CAP" at bounding box center [477, 351] width 185 height 42
type input "70"
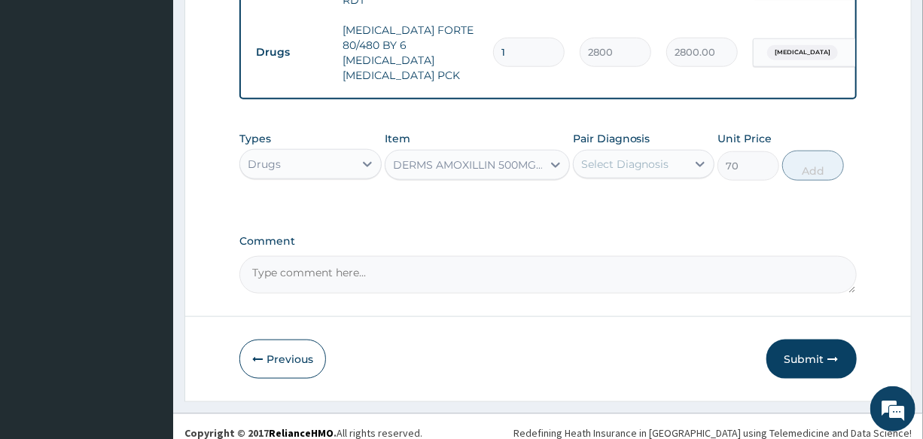
click at [624, 159] on div "Select Diagnosis" at bounding box center [629, 164] width 113 height 24
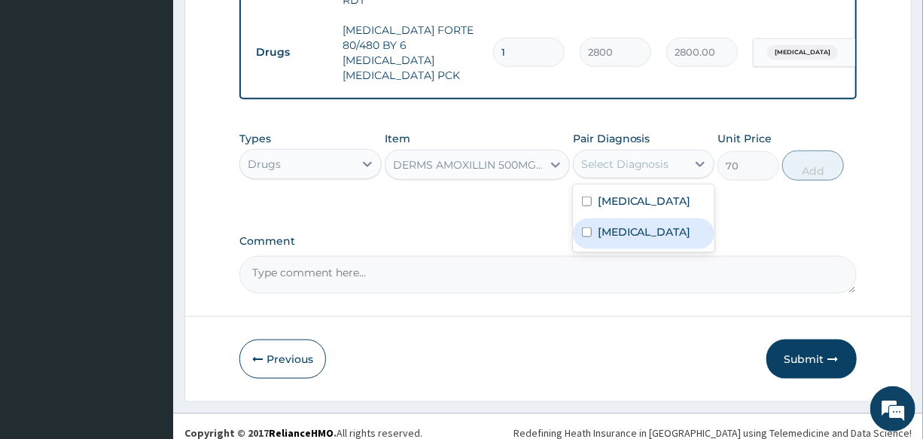
drag, startPoint x: 660, startPoint y: 229, endPoint x: 777, endPoint y: 181, distance: 126.9
click at [661, 229] on label "Upper respiratory infection" at bounding box center [643, 231] width 93 height 15
checkbox input "true"
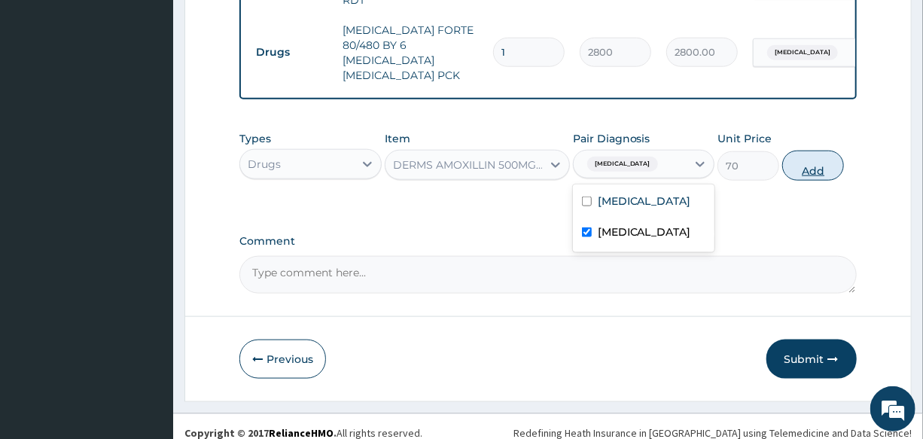
click at [838, 150] on button "Add" at bounding box center [813, 165] width 62 height 30
type input "0"
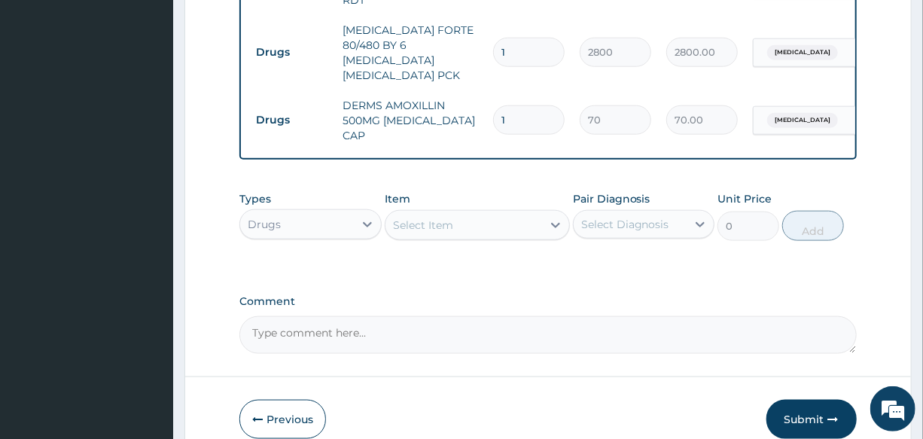
click at [436, 217] on div "Select Item" at bounding box center [423, 224] width 60 height 15
type input "PARA"
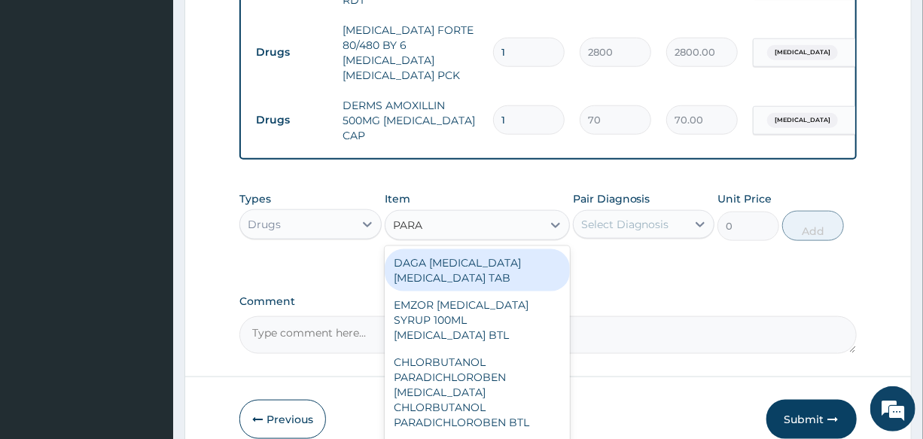
click at [458, 252] on div "DAGA PARACETAMOL ACETAMINOPHEN TAB" at bounding box center [477, 270] width 185 height 42
type input "20"
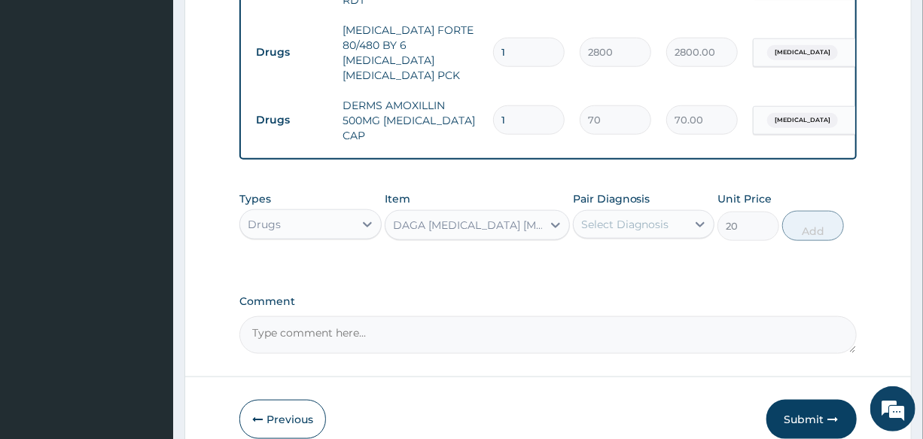
click at [625, 217] on div "Select Diagnosis" at bounding box center [625, 224] width 88 height 15
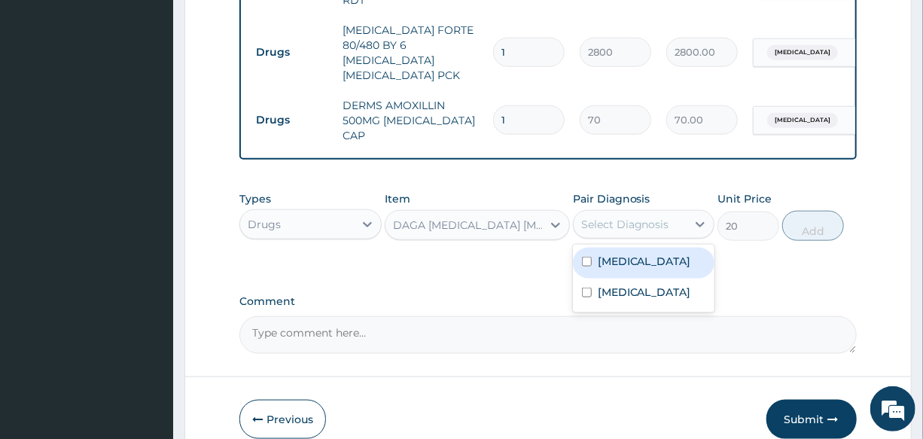
click at [618, 254] on label "Malaria" at bounding box center [643, 261] width 93 height 15
checkbox input "true"
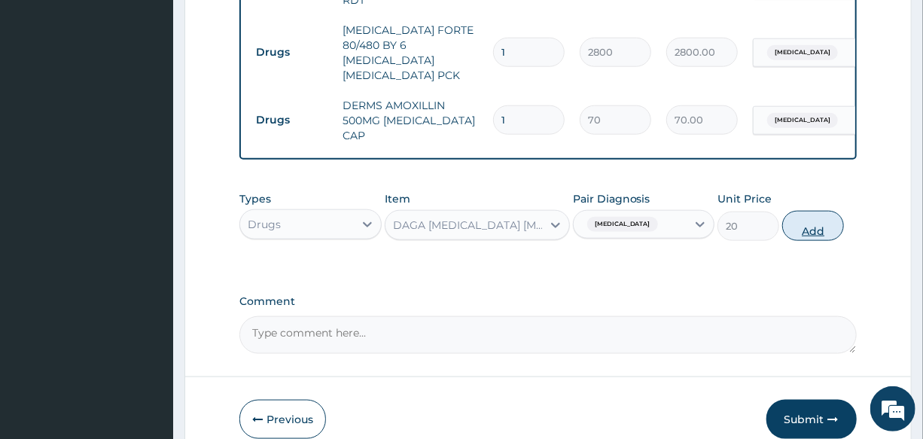
click at [800, 220] on button "Add" at bounding box center [813, 226] width 62 height 30
type input "0"
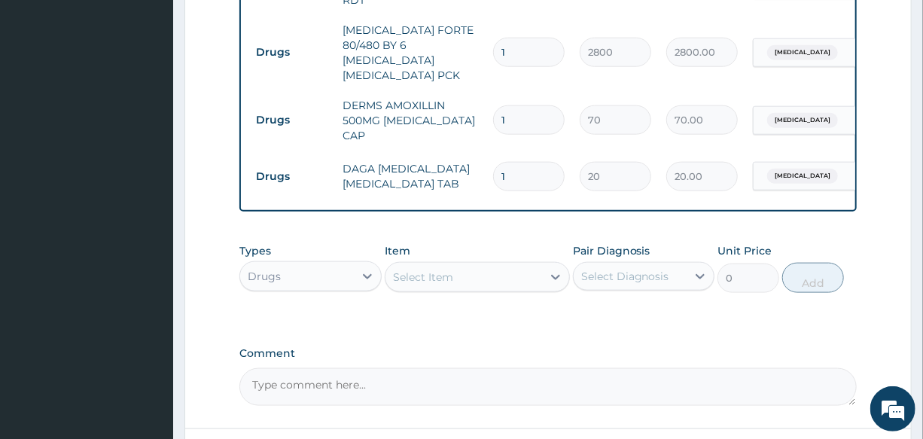
drag, startPoint x: 525, startPoint y: 152, endPoint x: 479, endPoint y: 164, distance: 47.5
click at [479, 164] on tr "Drugs DAGA PARACETAMOL ACETAMINOPHEN TAB 1 20 20.00 Malaria Delete" at bounding box center [616, 176] width 737 height 52
type input "2"
type input "40.00"
type input "24"
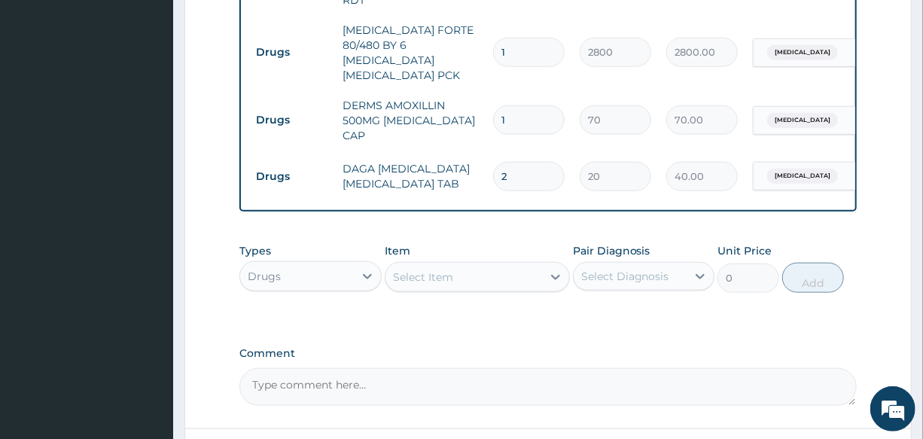
type input "480.00"
type input "24"
click at [520, 105] on input "1" at bounding box center [528, 119] width 71 height 29
type input "15"
type input "1050.00"
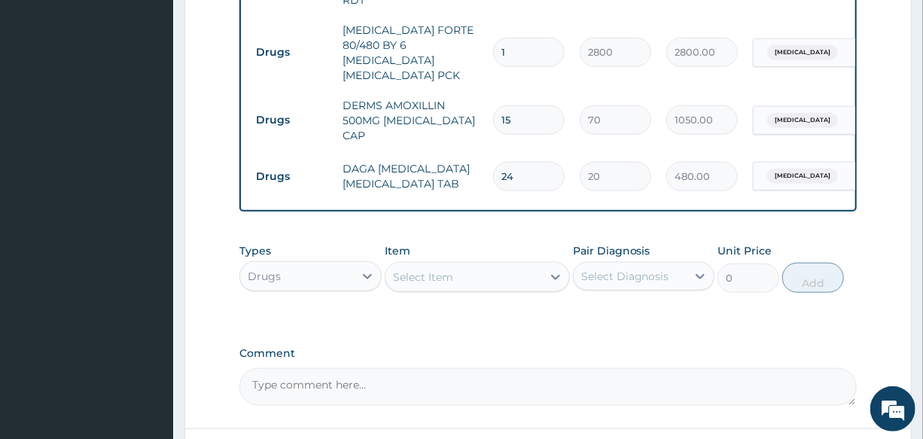
type input "15"
click at [483, 95] on td "DERMS AMOXILLIN 500MG AMOXICILLIN CAP" at bounding box center [410, 120] width 150 height 60
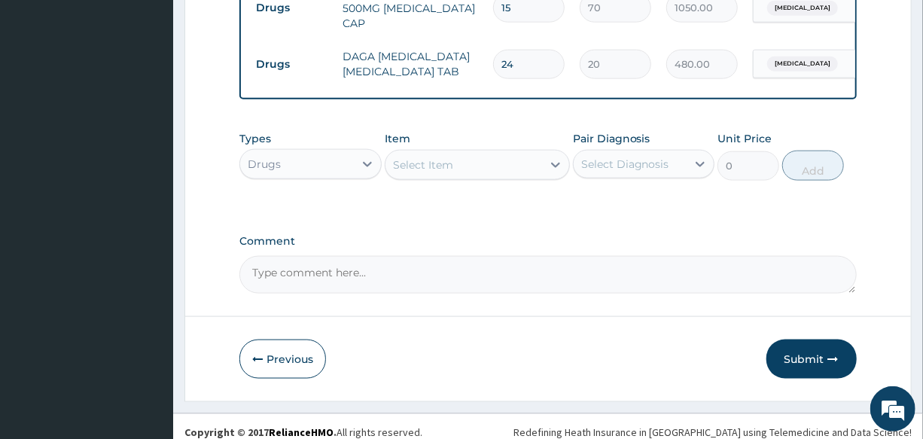
scroll to position [834, 0]
click at [788, 347] on button "Submit" at bounding box center [811, 358] width 90 height 39
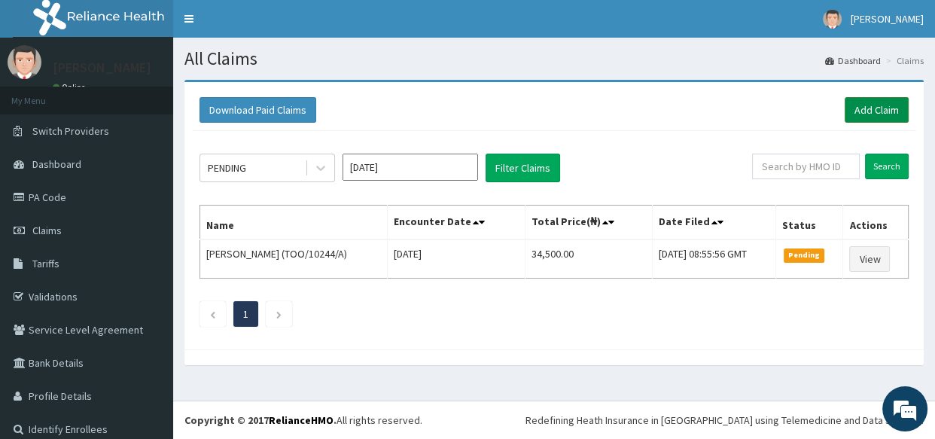
click at [847, 110] on link "Add Claim" at bounding box center [876, 110] width 64 height 26
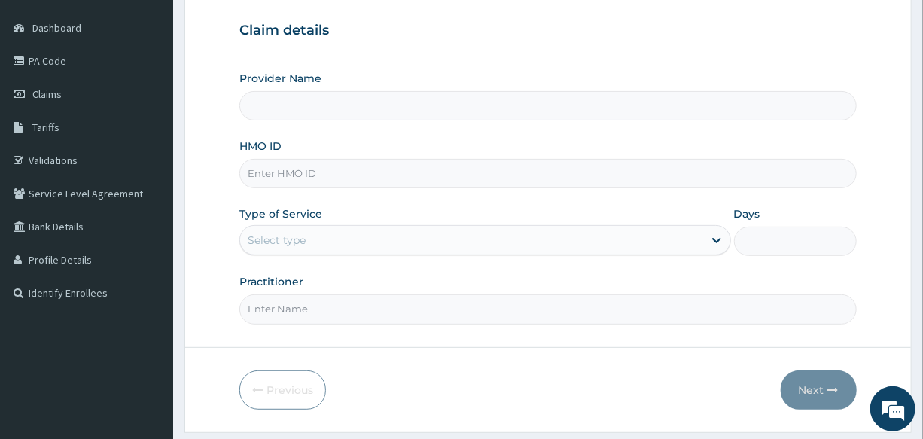
type input "International Clinics And Hospitals Ltd"
click at [339, 171] on input "HMO ID" at bounding box center [547, 173] width 616 height 29
type input "SBG/10487/B"
click at [416, 228] on div "Select type" at bounding box center [471, 240] width 462 height 24
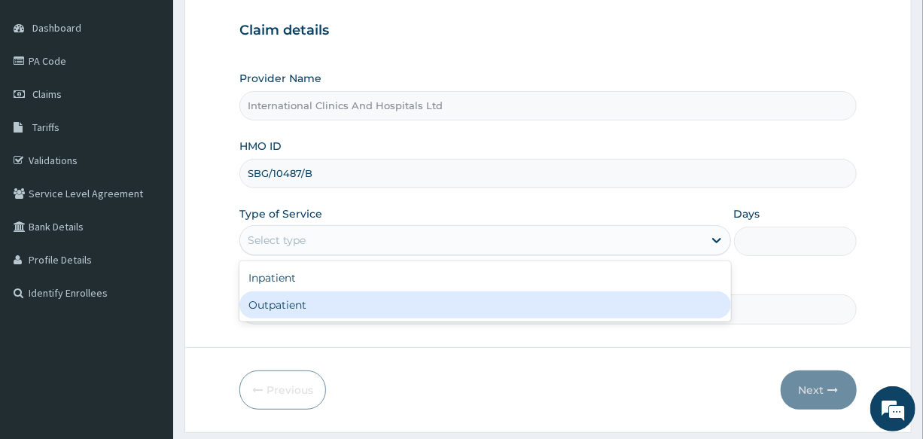
click at [408, 292] on div "Outpatient" at bounding box center [484, 304] width 491 height 27
type input "1"
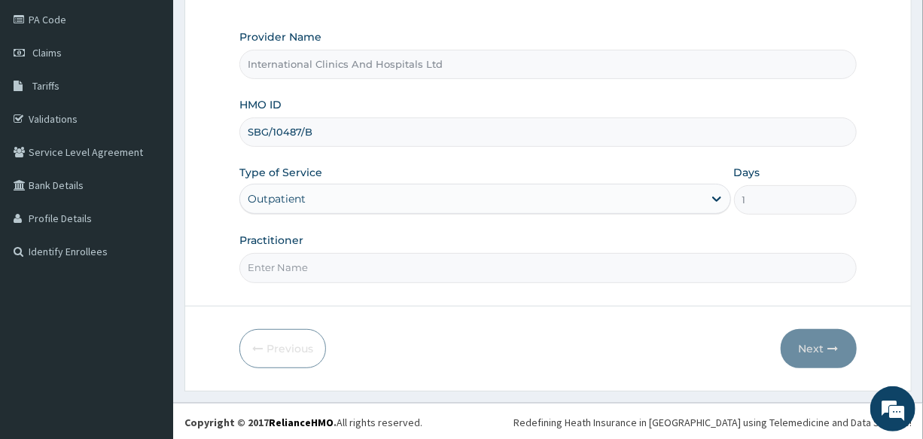
scroll to position [178, 0]
click at [358, 272] on input "Practitioner" at bounding box center [547, 266] width 616 height 29
type input "DR.EZE"
click at [806, 348] on button "Next" at bounding box center [818, 347] width 76 height 39
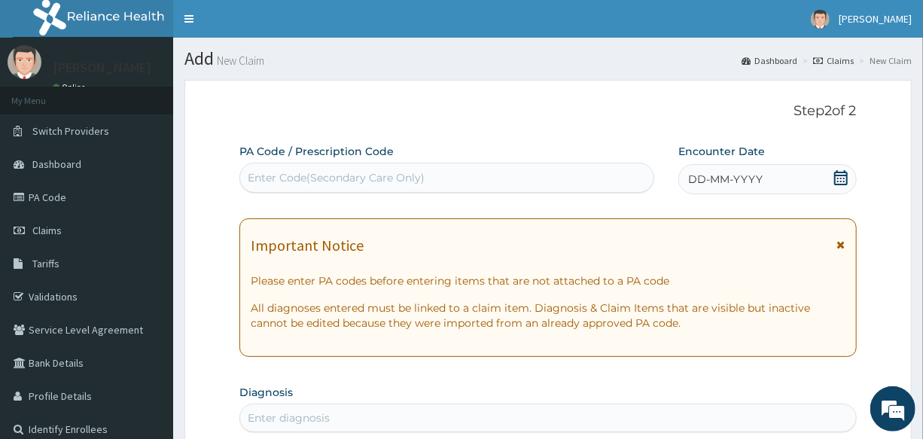
scroll to position [0, 0]
click at [439, 175] on div "Enter Code(Secondary Care Only)" at bounding box center [446, 178] width 413 height 24
click at [768, 170] on div "DD-MM-YYYY" at bounding box center [767, 179] width 178 height 30
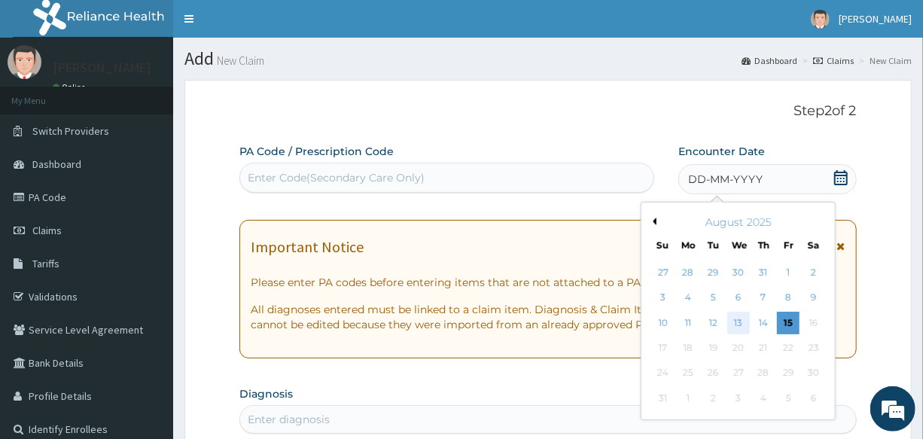
click at [734, 323] on div "13" at bounding box center [738, 323] width 23 height 23
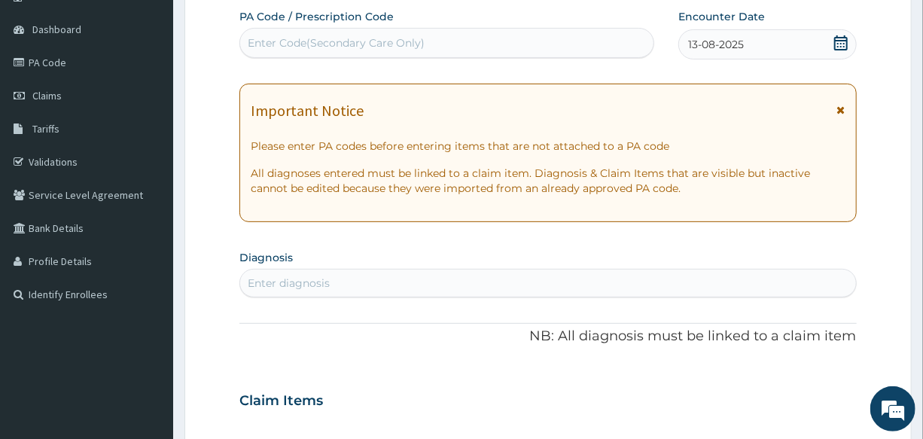
scroll to position [136, 0]
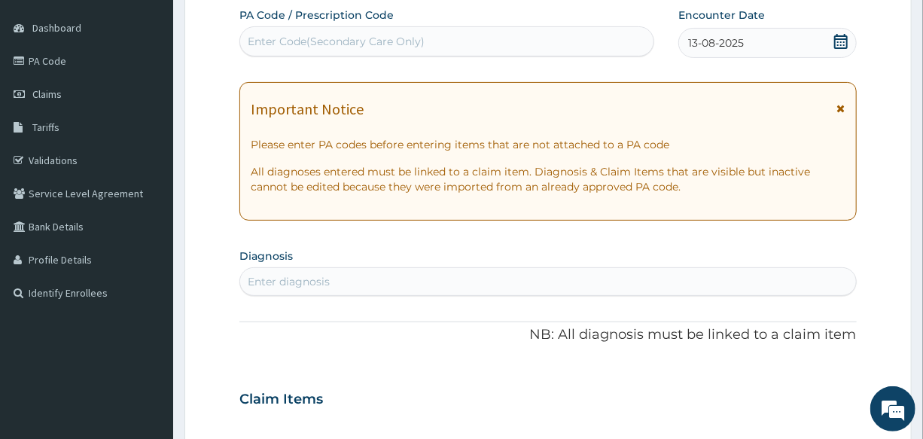
click at [339, 282] on div "Enter diagnosis" at bounding box center [547, 281] width 615 height 24
type input "MALARI"
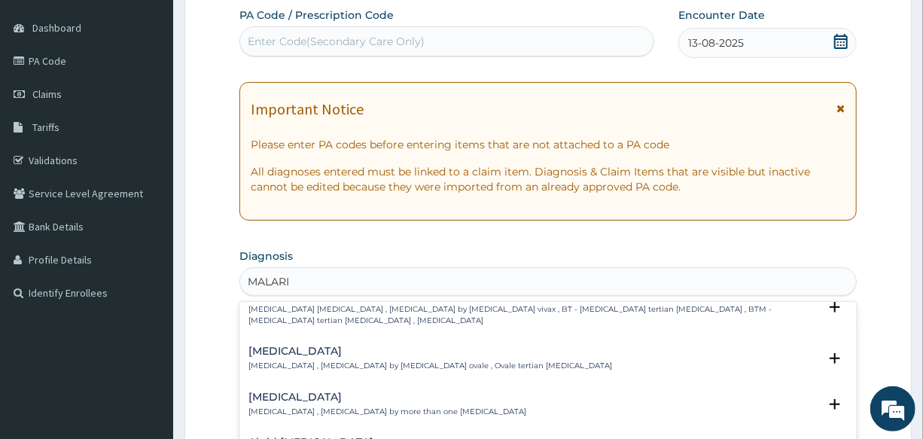
scroll to position [0, 0]
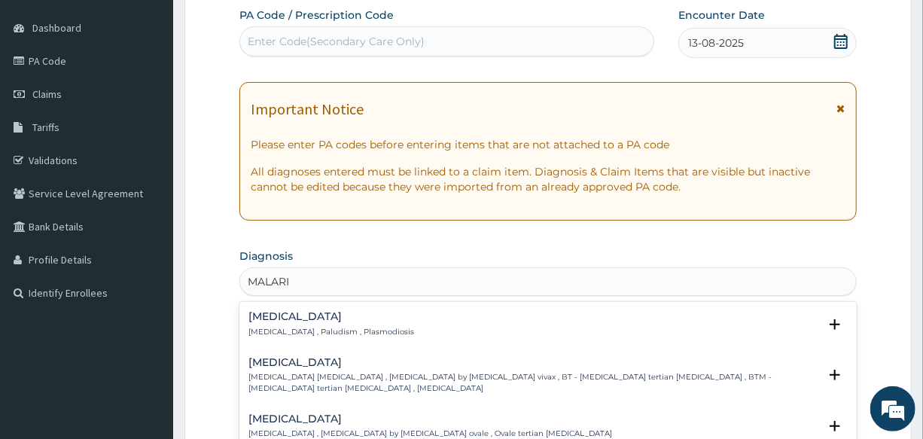
click at [281, 305] on div "Malaria Malaria , Paludism , Plasmodiosis Select Status Query Query covers susp…" at bounding box center [547, 328] width 616 height 46
click at [278, 323] on div "Malaria Malaria , Paludism , Plasmodiosis" at bounding box center [331, 324] width 166 height 26
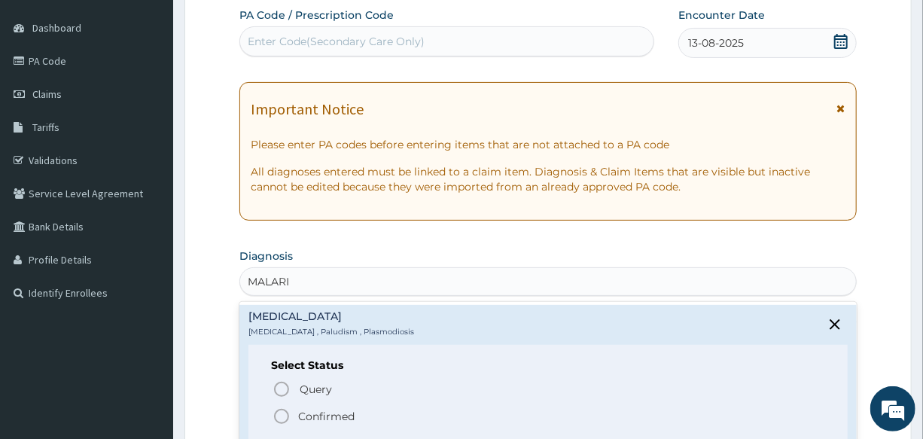
click at [284, 410] on icon "status option filled" at bounding box center [281, 416] width 18 height 18
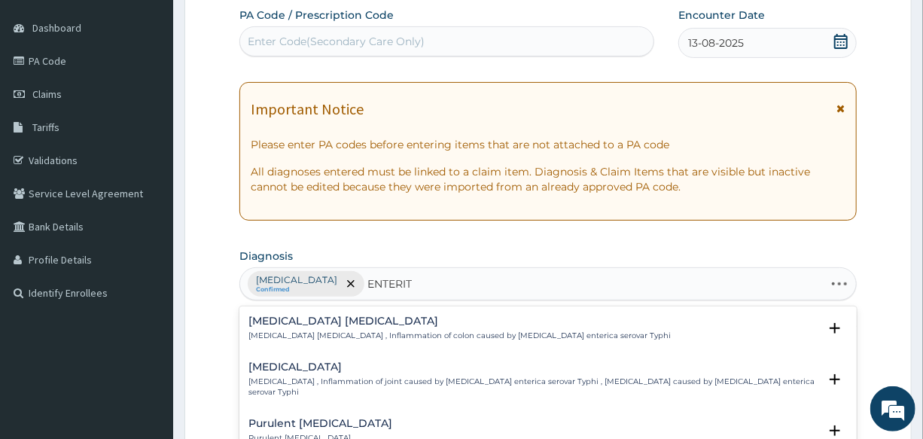
type input "ENTERITI"
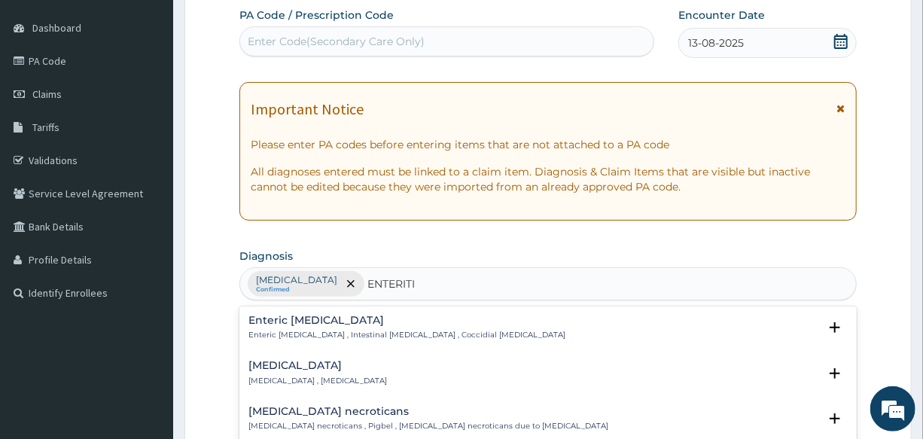
scroll to position [68, 0]
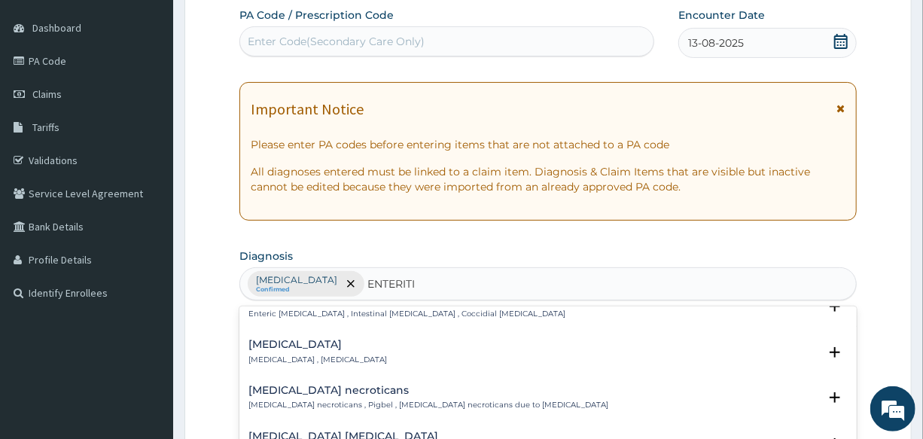
click at [309, 342] on h4 "Adenoviral enteritis" at bounding box center [317, 344] width 138 height 11
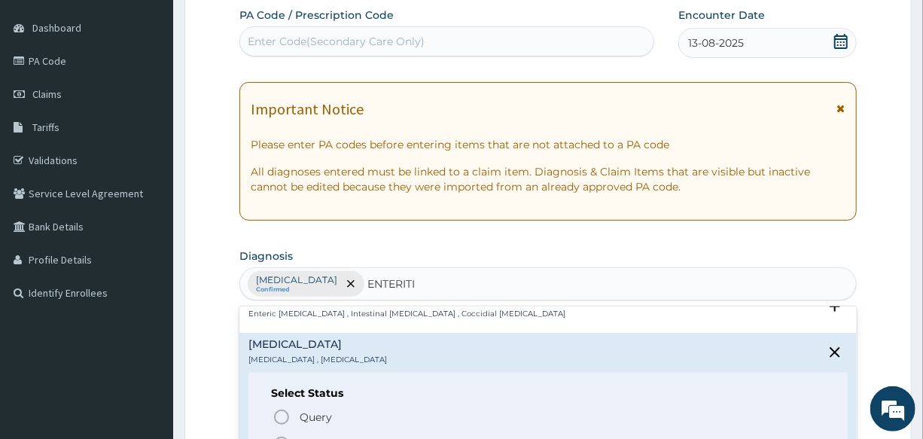
scroll to position [136, 0]
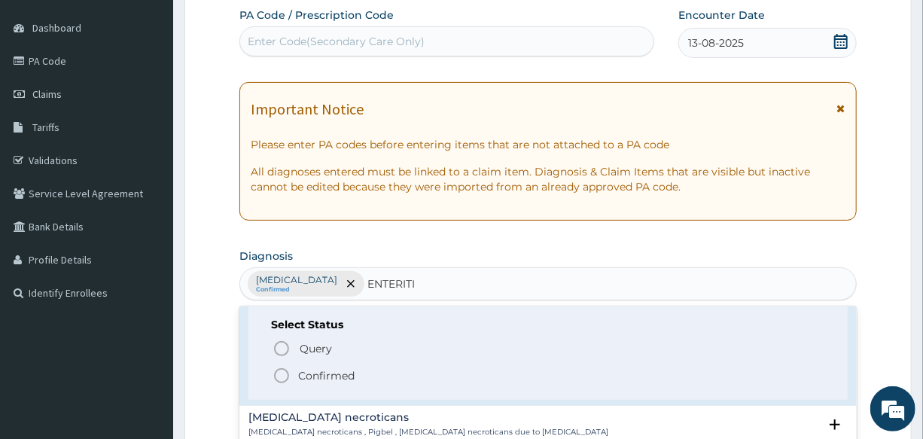
click at [281, 375] on icon "status option filled" at bounding box center [281, 375] width 18 height 18
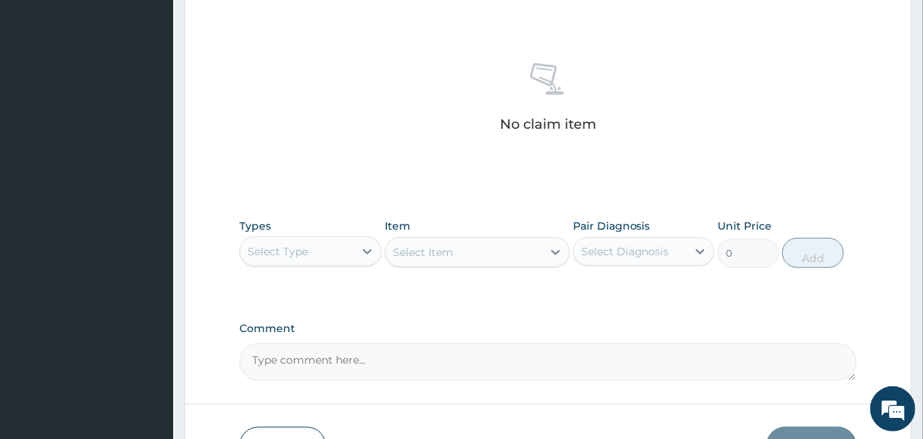
scroll to position [547, 0]
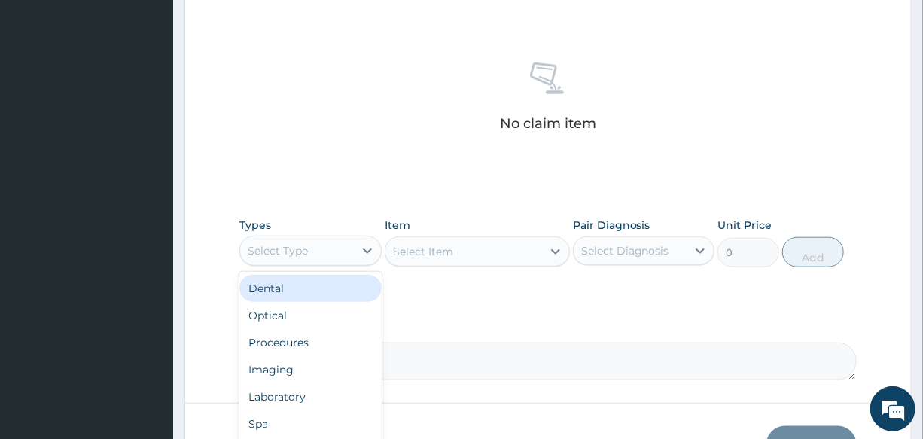
click at [293, 236] on div "Select Type" at bounding box center [309, 251] width 141 height 30
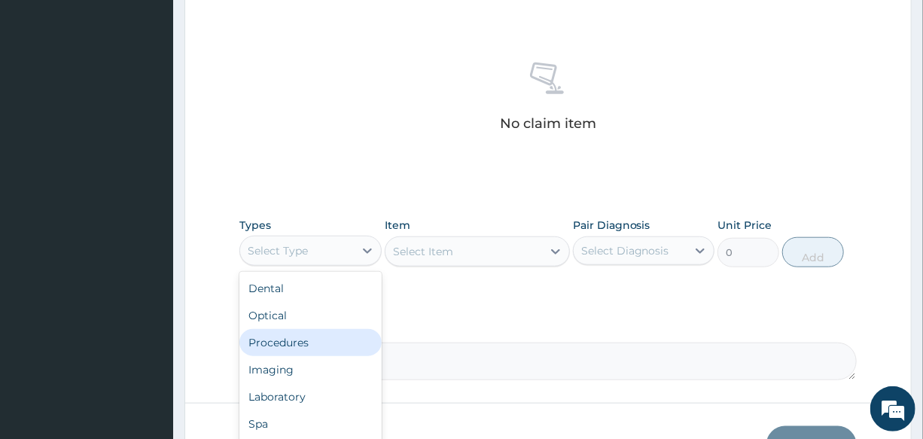
click at [321, 339] on div "Procedures" at bounding box center [309, 342] width 141 height 27
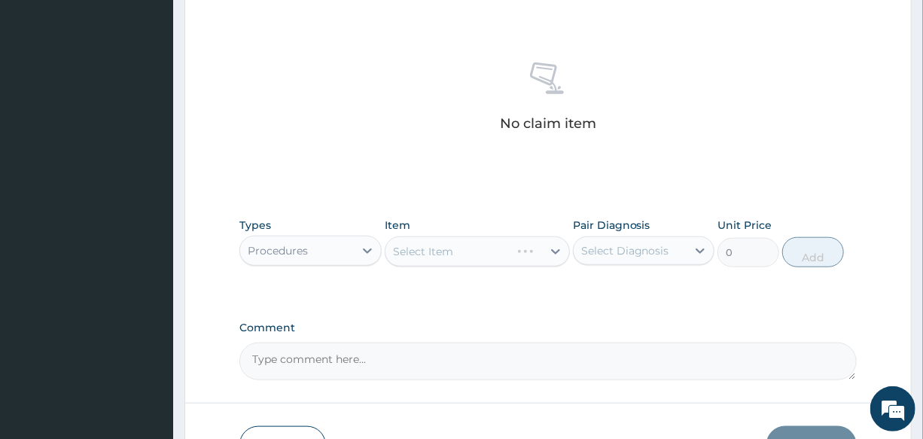
click at [449, 246] on div "Select Item" at bounding box center [477, 251] width 185 height 30
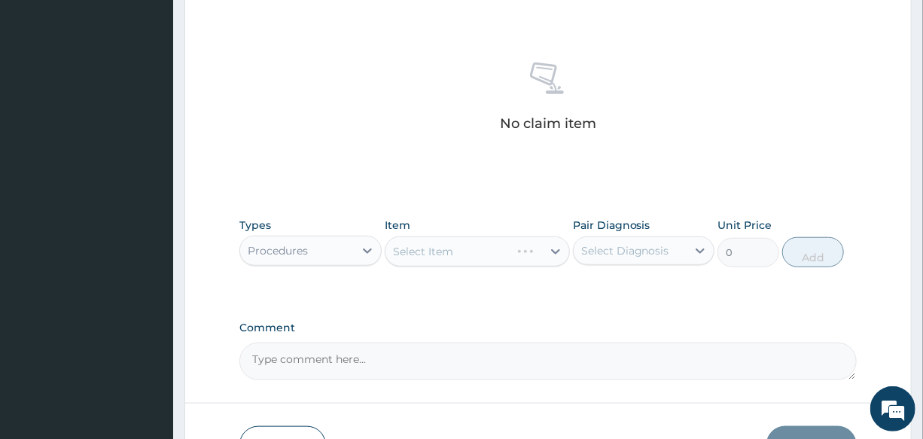
click at [451, 251] on div "Select Item" at bounding box center [477, 251] width 185 height 30
click at [451, 251] on div "Select Item" at bounding box center [423, 251] width 60 height 15
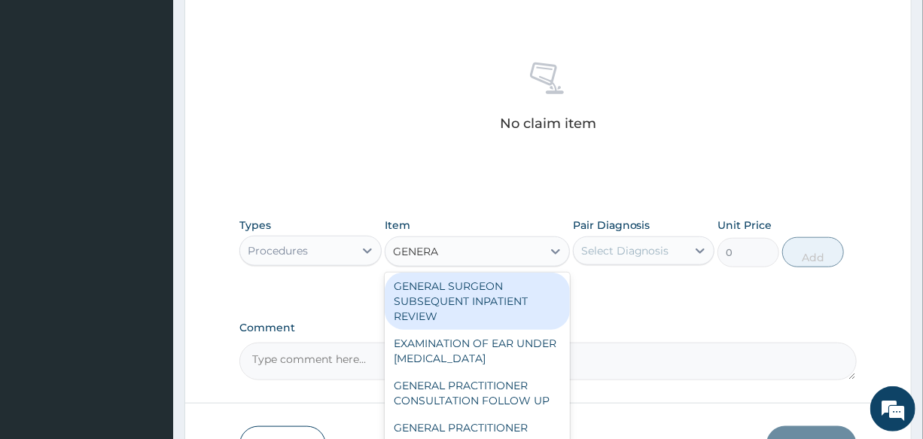
scroll to position [205, 0]
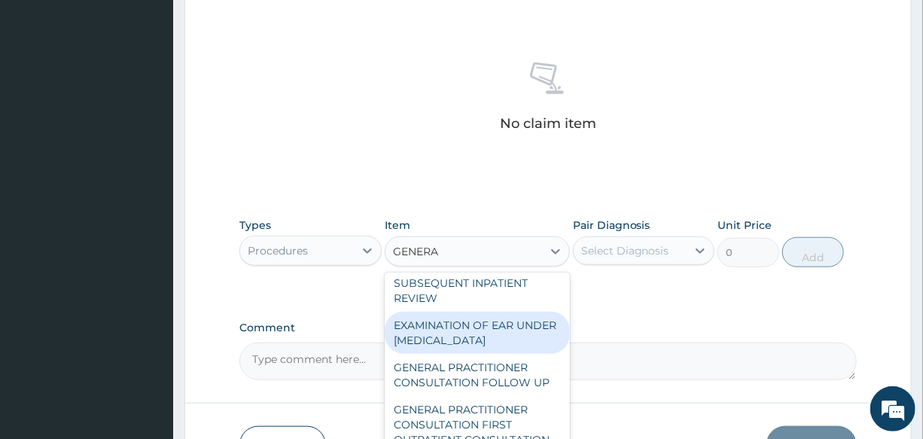
type input "GENERAL"
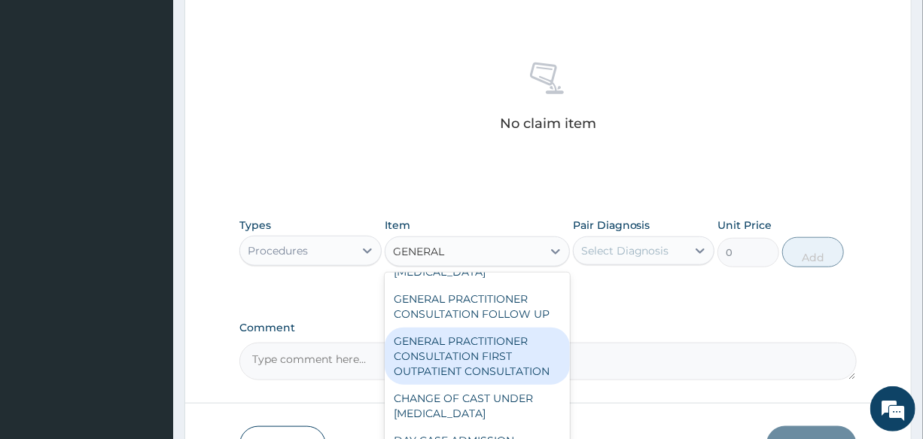
click at [519, 367] on div "GENERAL PRACTITIONER CONSULTATION FIRST OUTPATIENT CONSULTATION" at bounding box center [477, 355] width 185 height 57
type input "3000"
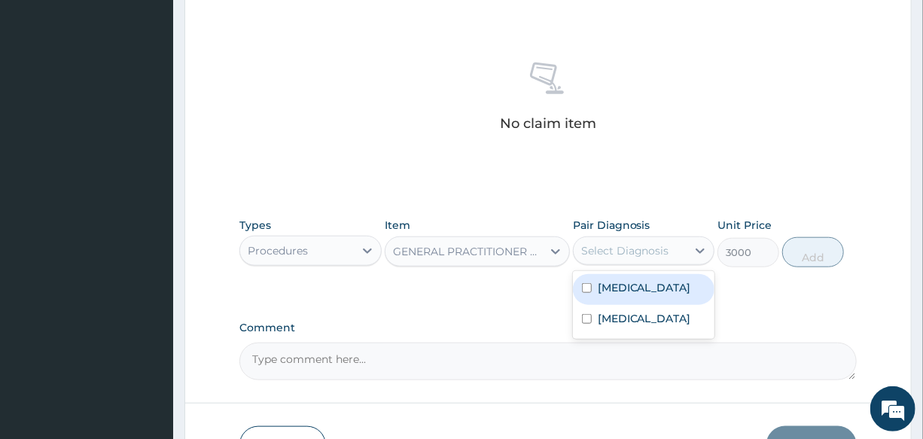
click at [630, 245] on div "Select Diagnosis" at bounding box center [625, 250] width 88 height 15
click at [646, 287] on div "[MEDICAL_DATA]" at bounding box center [643, 289] width 141 height 31
checkbox input "true"
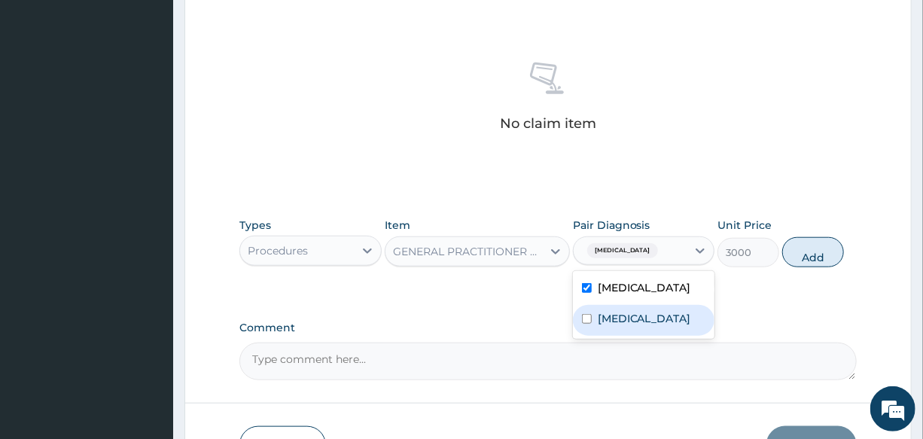
click at [658, 306] on div "Adenoviral enteritis" at bounding box center [643, 320] width 141 height 31
checkbox input "true"
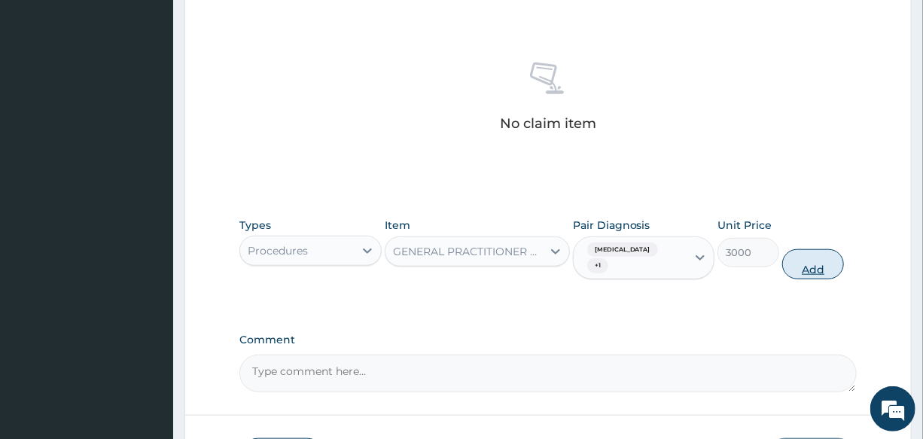
click at [798, 257] on button "Add" at bounding box center [813, 264] width 62 height 30
type input "0"
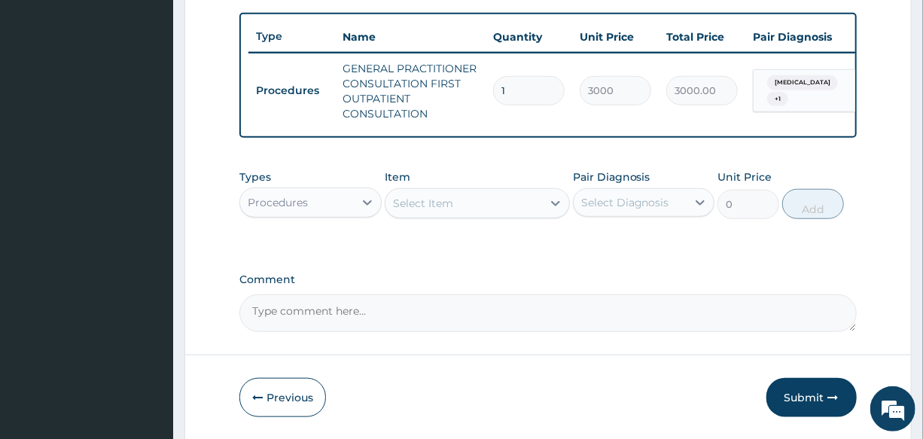
click at [290, 199] on div "Procedures" at bounding box center [309, 202] width 141 height 30
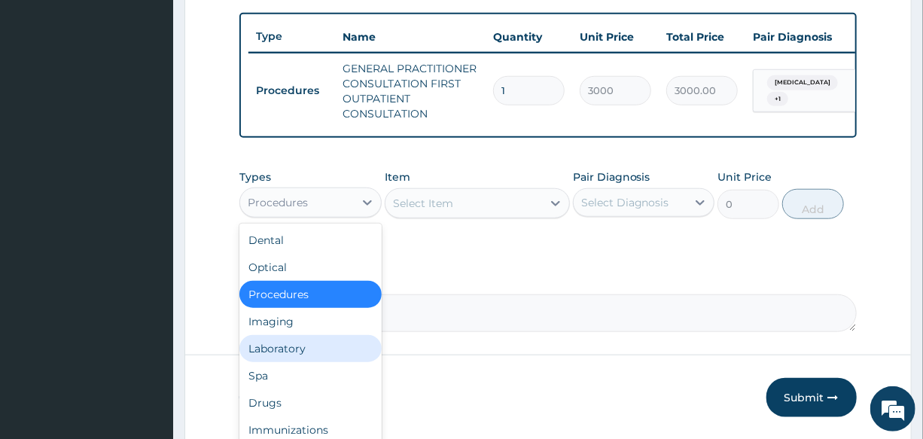
click at [293, 362] on div "Laboratory" at bounding box center [309, 348] width 141 height 27
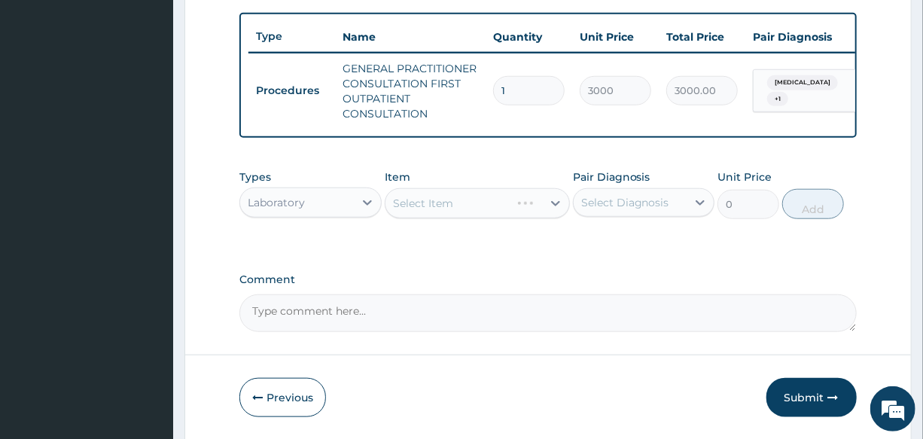
click at [467, 214] on div "Select Item" at bounding box center [477, 203] width 185 height 30
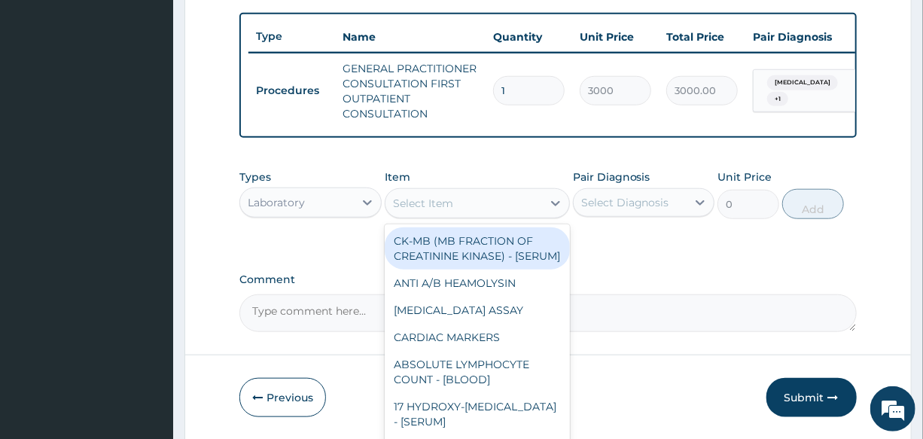
click at [467, 214] on div "Select Item" at bounding box center [463, 203] width 157 height 24
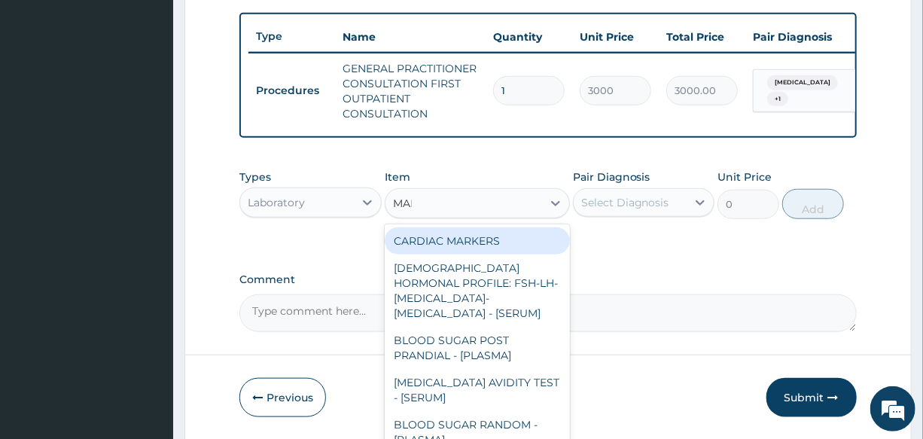
type input "MALA"
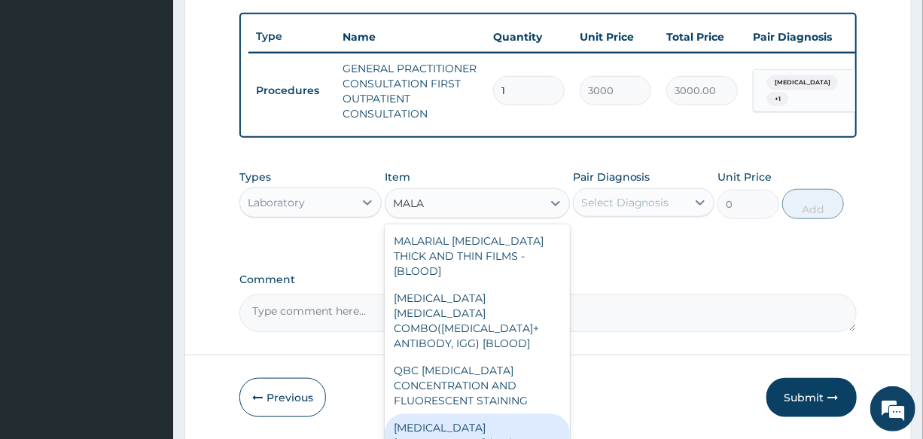
click at [482, 414] on div "[MEDICAL_DATA] [MEDICAL_DATA] (MP) RDT" at bounding box center [477, 435] width 185 height 42
type input "1500"
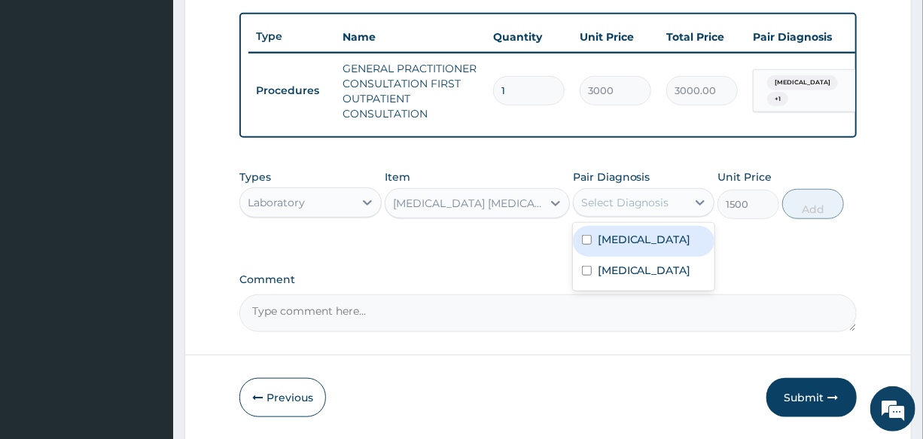
click at [640, 210] on div "Select Diagnosis" at bounding box center [625, 202] width 88 height 15
click at [643, 248] on div "[MEDICAL_DATA]" at bounding box center [643, 241] width 141 height 31
checkbox input "true"
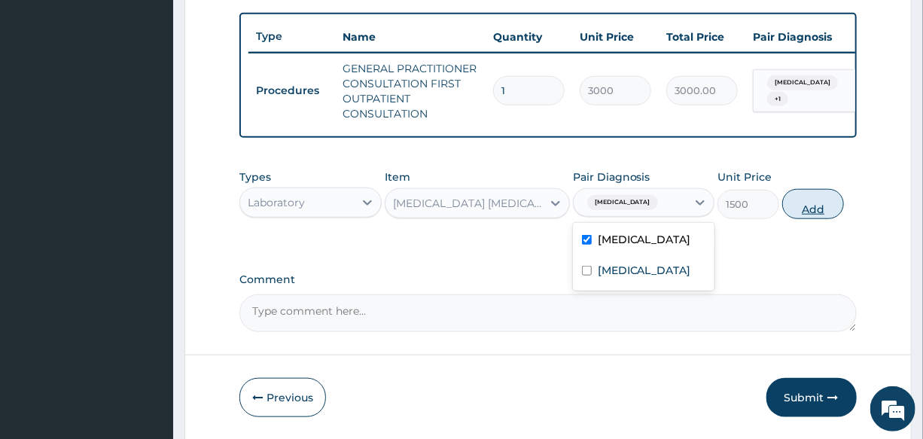
click at [801, 219] on button "Add" at bounding box center [813, 204] width 62 height 30
type input "0"
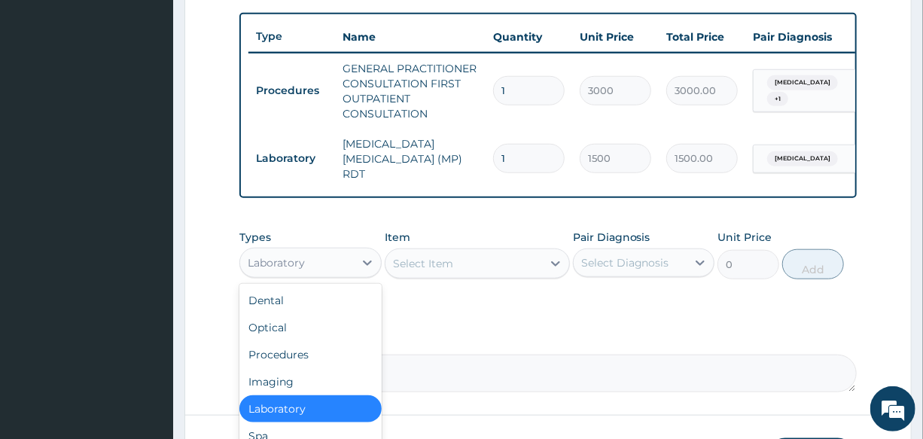
click at [286, 261] on div "Laboratory" at bounding box center [276, 262] width 57 height 15
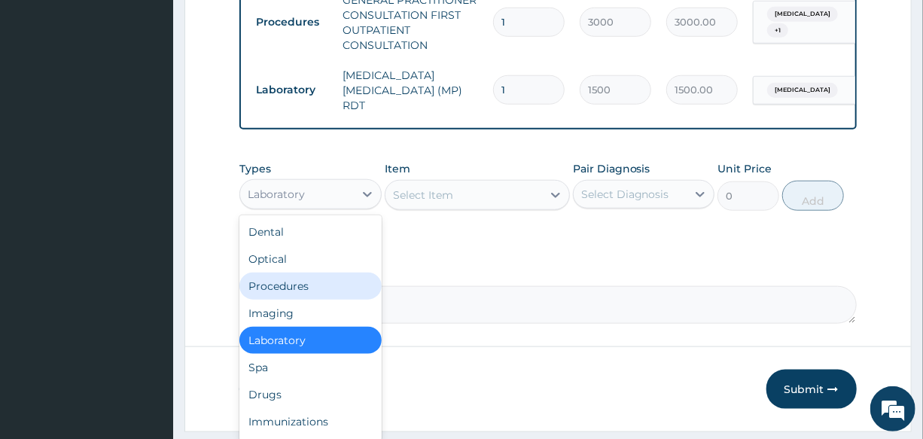
scroll to position [51, 0]
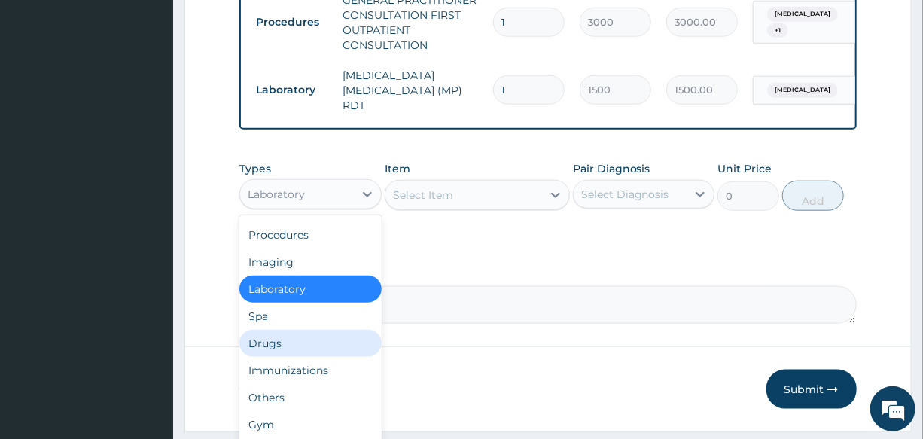
click at [311, 348] on div "Drugs" at bounding box center [309, 343] width 141 height 27
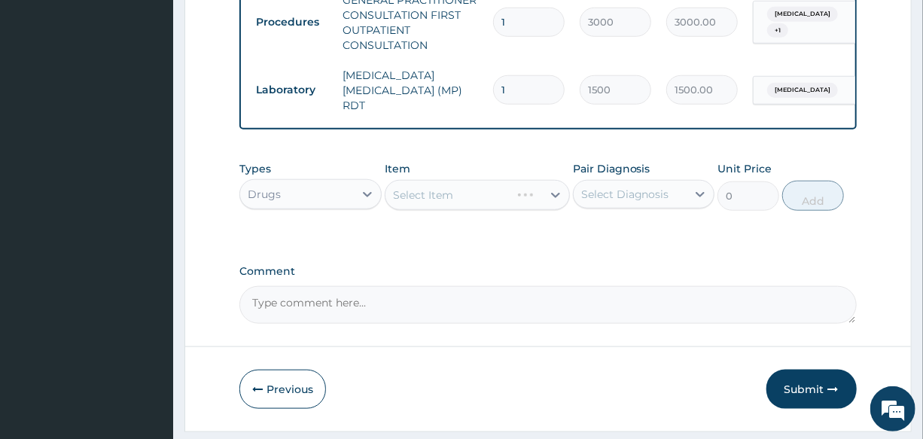
click at [436, 204] on div "Select Item" at bounding box center [477, 195] width 185 height 30
click at [438, 203] on div "Select Item" at bounding box center [477, 195] width 185 height 30
click at [438, 202] on div "Select Item" at bounding box center [423, 194] width 60 height 15
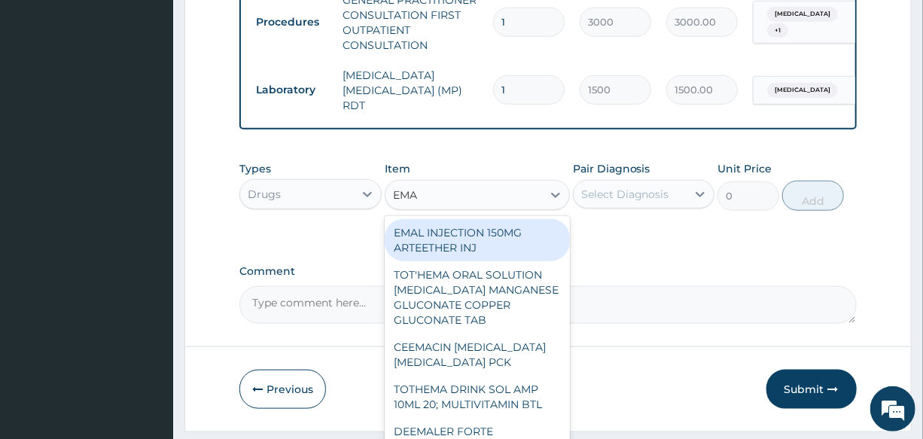
type input "EMAL"
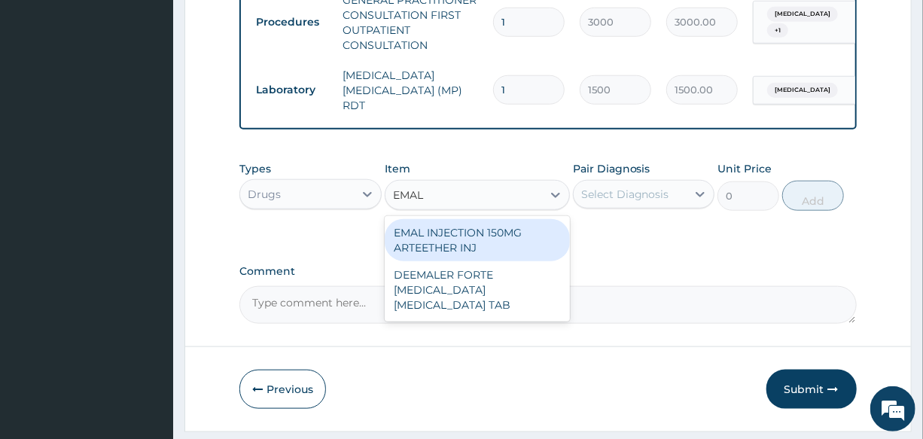
click at [494, 235] on div "EMAL INJECTION 150MG ARTEETHER INJ" at bounding box center [477, 240] width 185 height 42
type input "730"
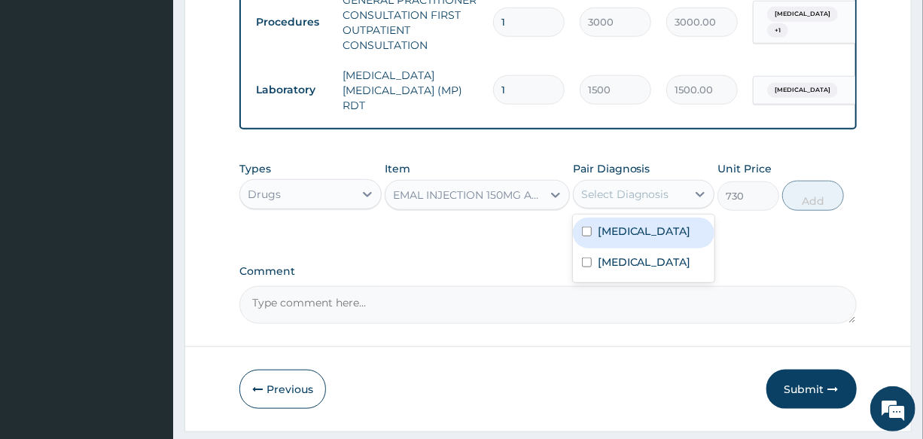
click at [642, 202] on div "Select Diagnosis" at bounding box center [625, 194] width 88 height 15
click at [642, 247] on div "[MEDICAL_DATA]" at bounding box center [643, 232] width 141 height 31
checkbox input "true"
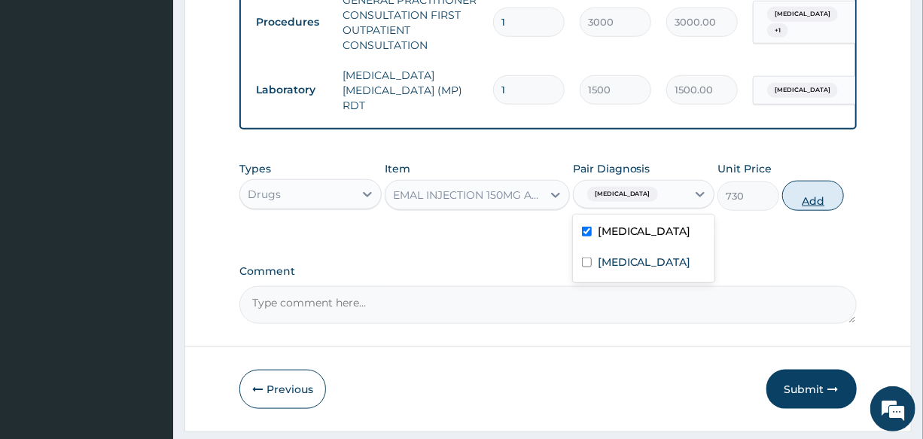
click at [794, 199] on button "Add" at bounding box center [813, 196] width 62 height 30
type input "0"
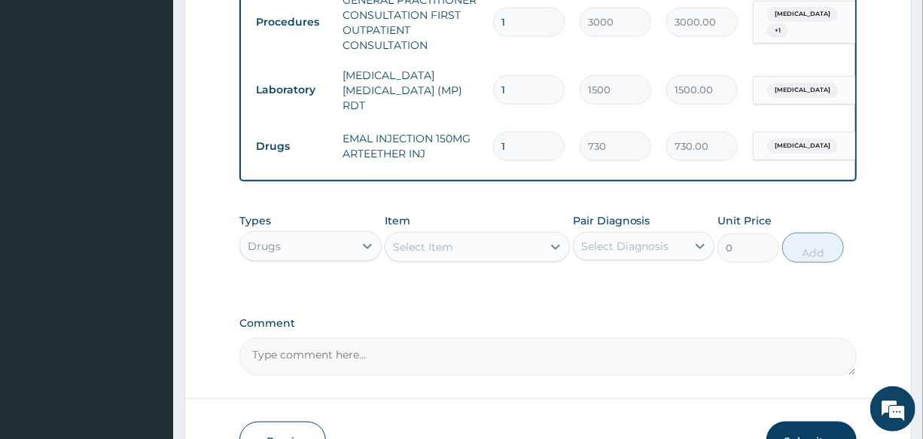
click at [428, 258] on div "Select Item" at bounding box center [463, 247] width 157 height 24
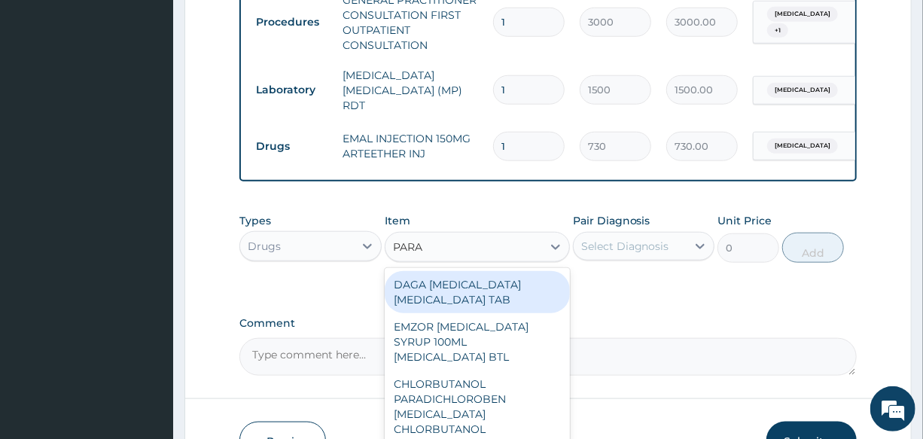
type input "PARAC"
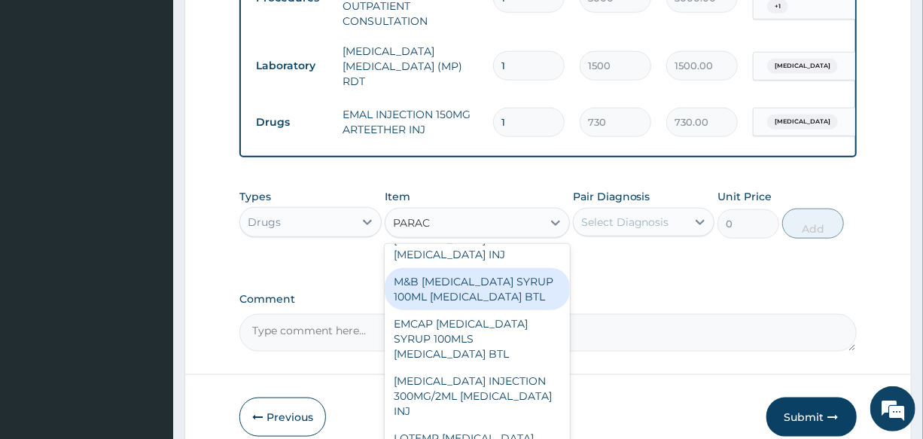
scroll to position [684, 0]
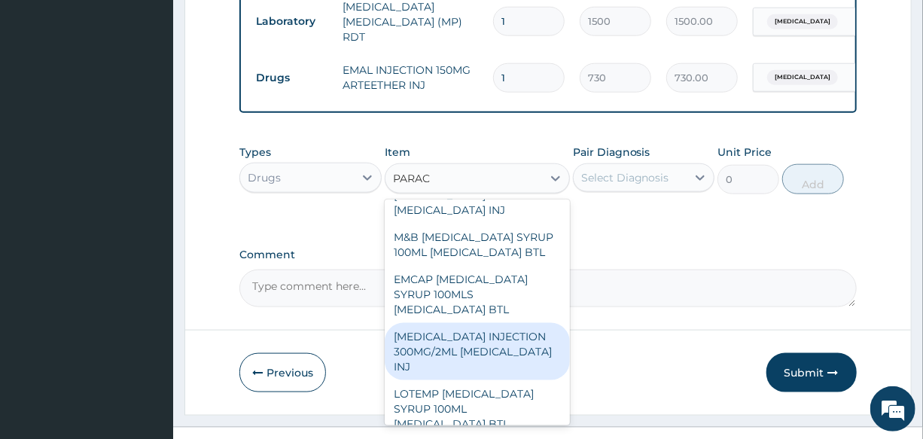
click at [504, 380] on div "[MEDICAL_DATA] INJECTION 300MG/2ML [MEDICAL_DATA] INJ" at bounding box center [477, 351] width 185 height 57
type input "150"
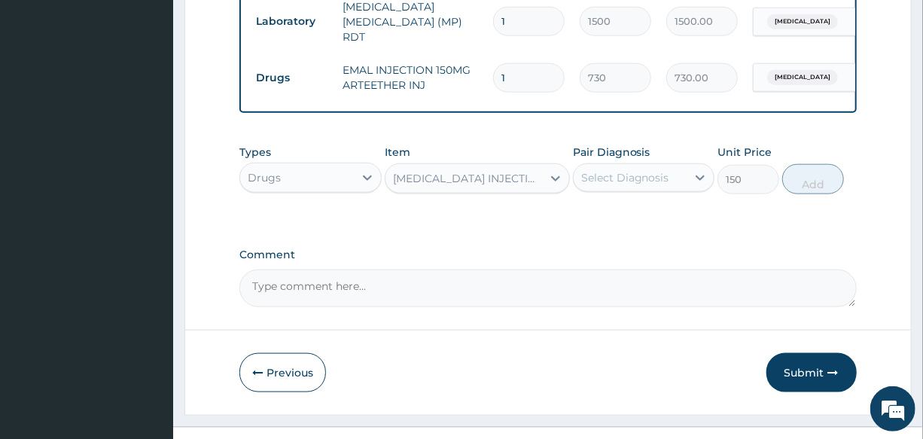
click at [464, 184] on div "[MEDICAL_DATA] INJECTION 300MG/2ML [MEDICAL_DATA] INJ" at bounding box center [468, 178] width 150 height 15
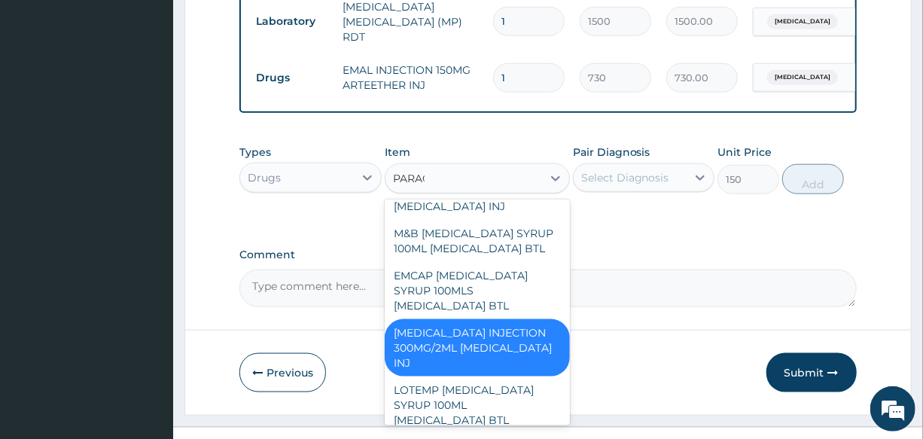
scroll to position [223, 0]
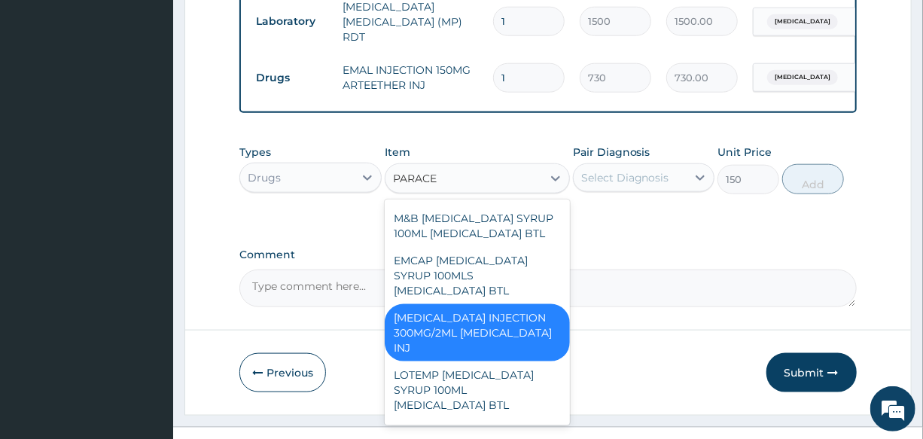
type input "PARACET"
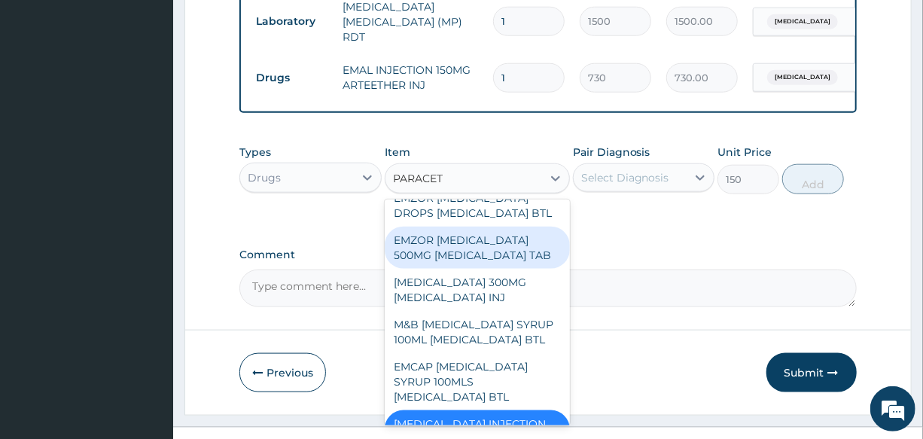
scroll to position [136, 0]
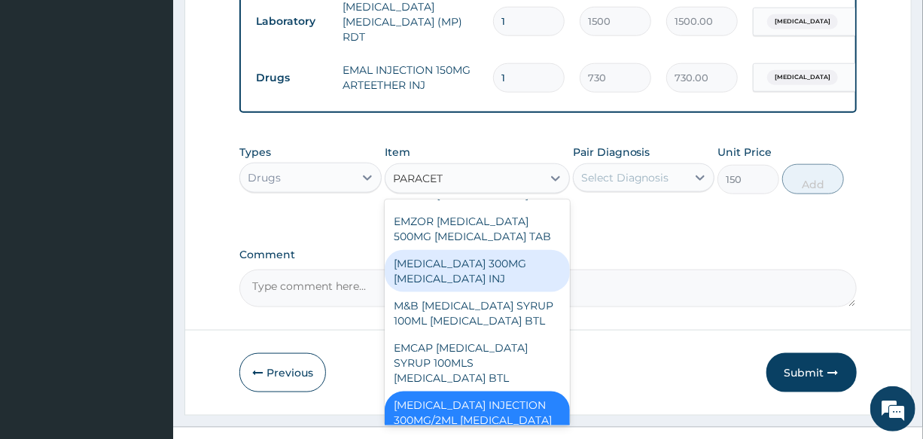
click at [486, 292] on div "[MEDICAL_DATA] 300MG [MEDICAL_DATA] INJ" at bounding box center [477, 271] width 185 height 42
type input "200"
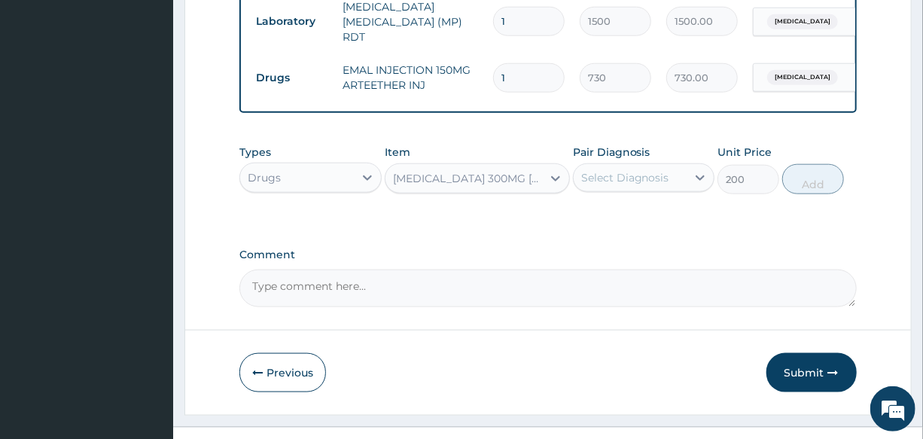
click at [613, 181] on div "Select Diagnosis" at bounding box center [625, 177] width 88 height 15
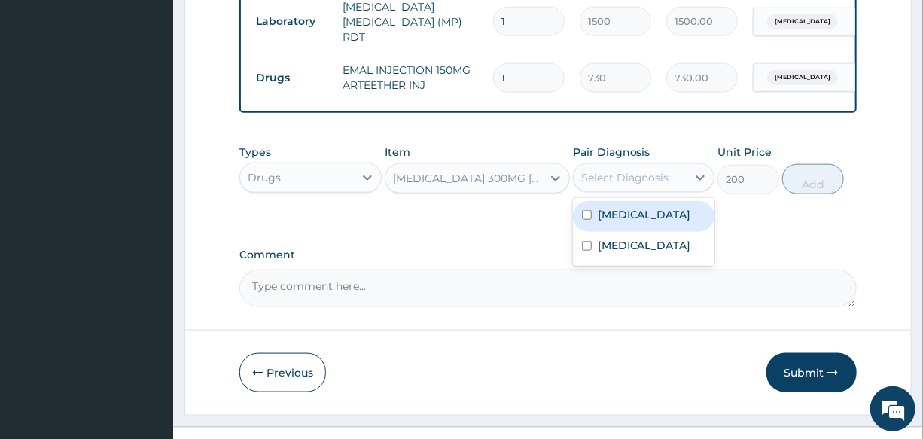
click at [641, 231] on div "[MEDICAL_DATA]" at bounding box center [643, 216] width 141 height 31
checkbox input "true"
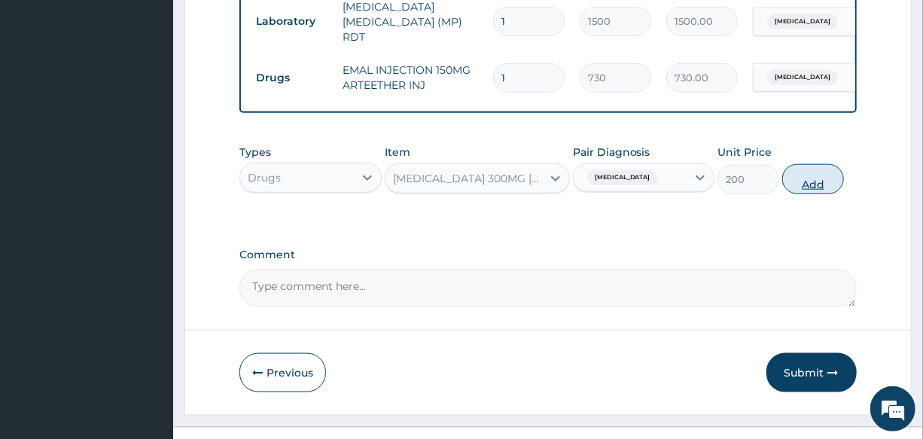
click at [810, 192] on button "Add" at bounding box center [813, 179] width 62 height 30
type input "0"
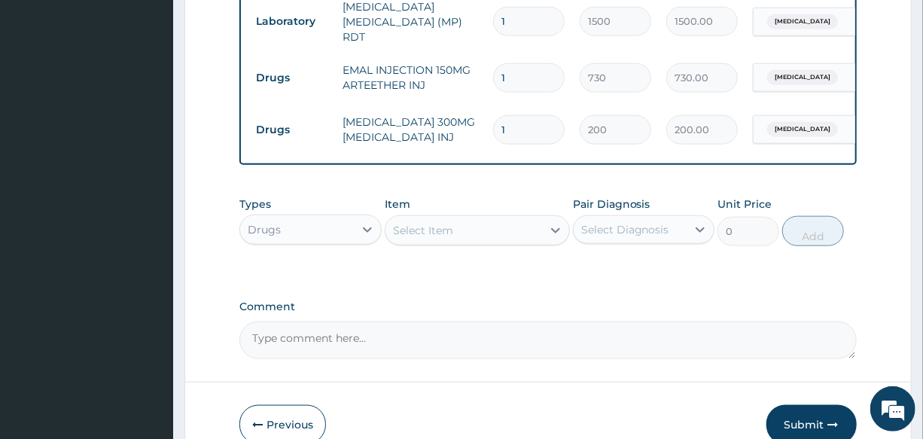
click at [430, 236] on div "Select Item" at bounding box center [423, 230] width 60 height 15
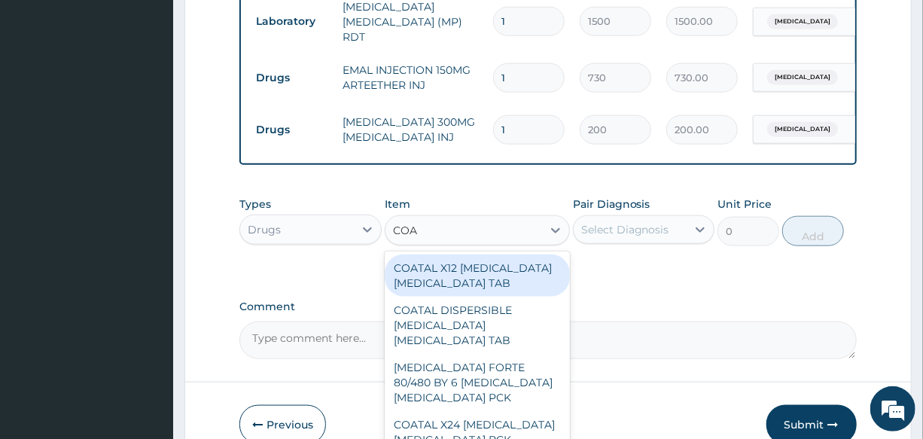
type input "[PERSON_NAME]"
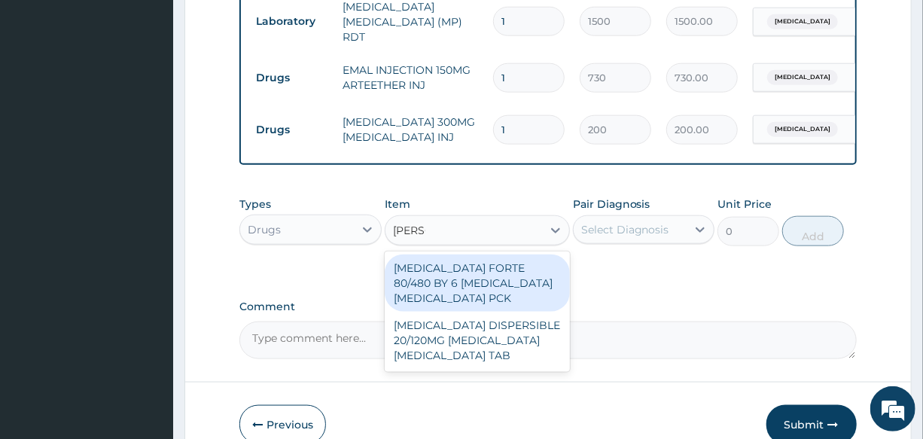
click at [468, 287] on div "[MEDICAL_DATA] FORTE 80/480 BY 6 [MEDICAL_DATA] [MEDICAL_DATA] PCK" at bounding box center [477, 282] width 185 height 57
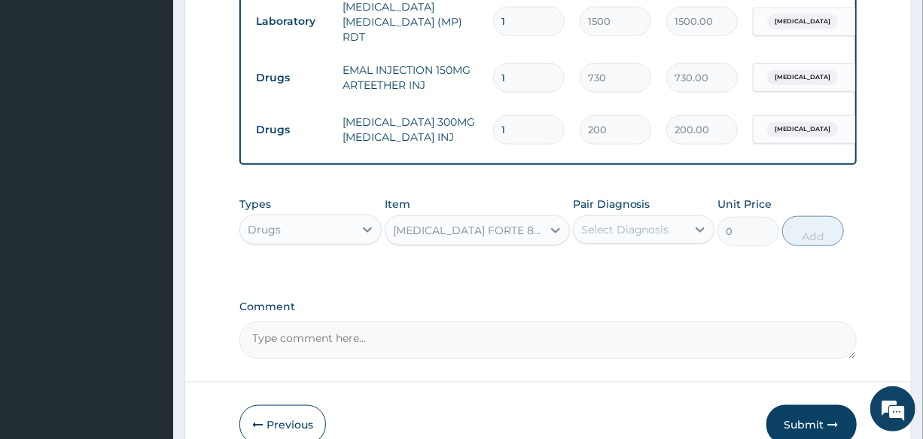
type input "2800"
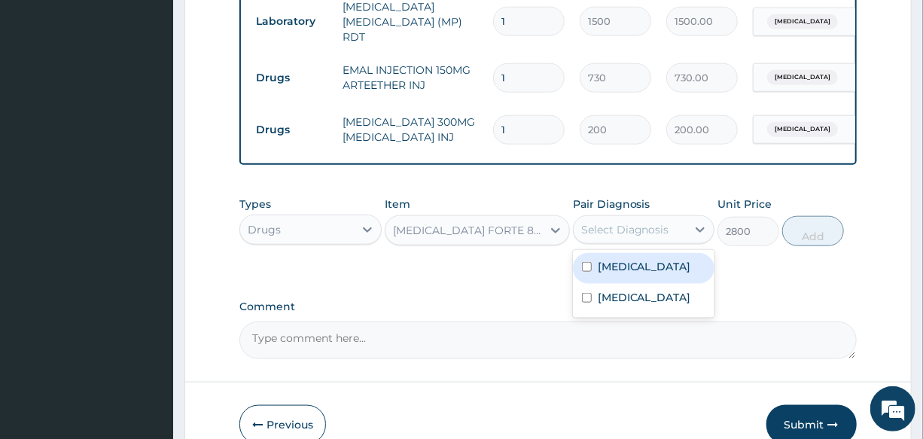
click at [628, 231] on div "Select Diagnosis" at bounding box center [625, 229] width 88 height 15
click at [654, 273] on div "[MEDICAL_DATA]" at bounding box center [643, 268] width 141 height 31
checkbox input "true"
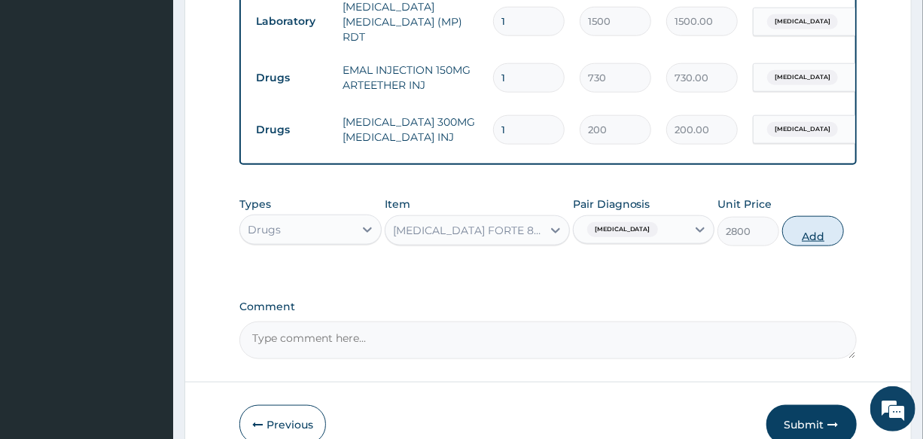
click at [811, 223] on button "Add" at bounding box center [813, 231] width 62 height 30
type input "0"
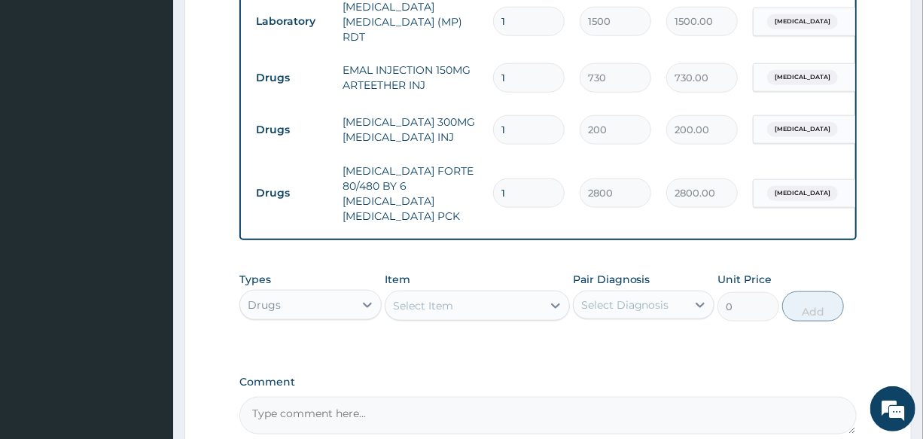
click at [442, 298] on div "Select Item" at bounding box center [423, 305] width 60 height 15
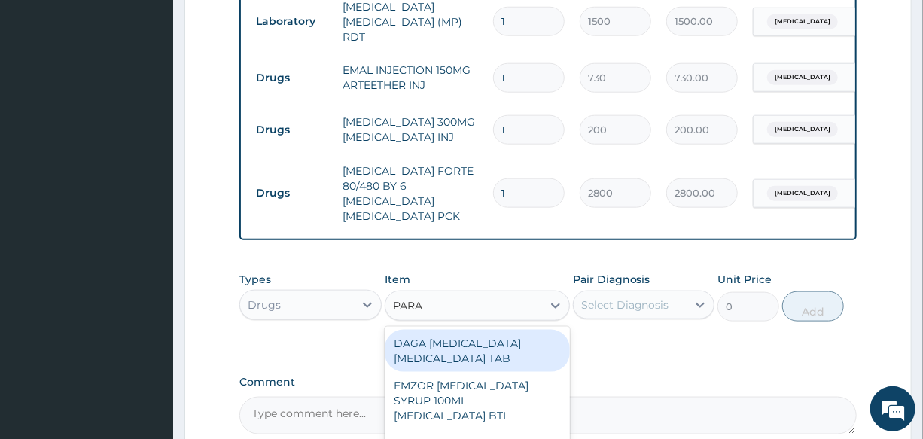
type input "PARAC"
click at [466, 348] on div "DAGA [MEDICAL_DATA] [MEDICAL_DATA] TAB" at bounding box center [477, 351] width 185 height 42
type input "20"
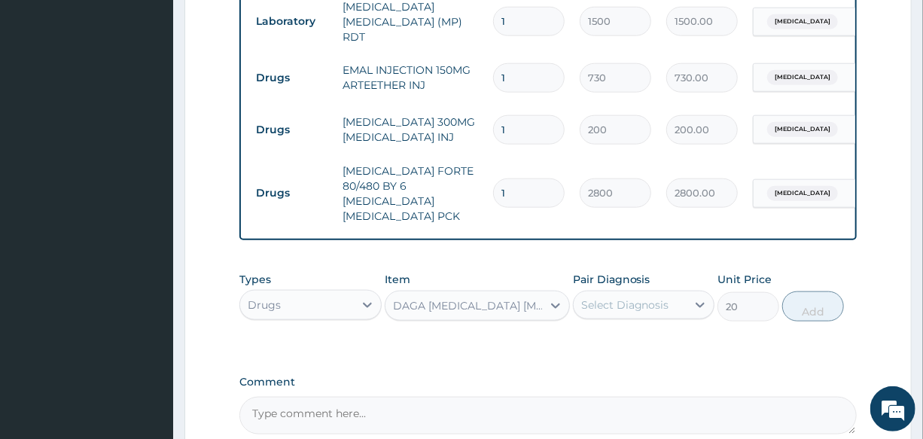
click at [646, 297] on div "Select Diagnosis" at bounding box center [625, 304] width 88 height 15
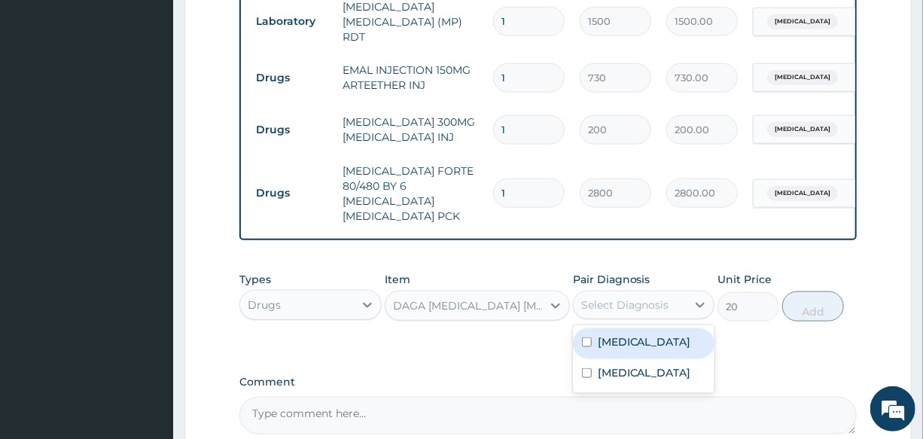
click at [657, 332] on div "[MEDICAL_DATA]" at bounding box center [643, 343] width 141 height 31
checkbox input "true"
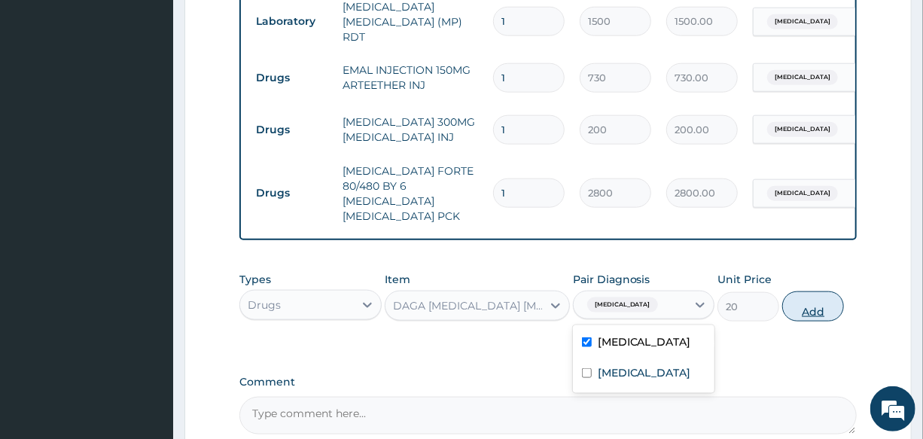
click at [812, 299] on button "Add" at bounding box center [813, 306] width 62 height 30
type input "0"
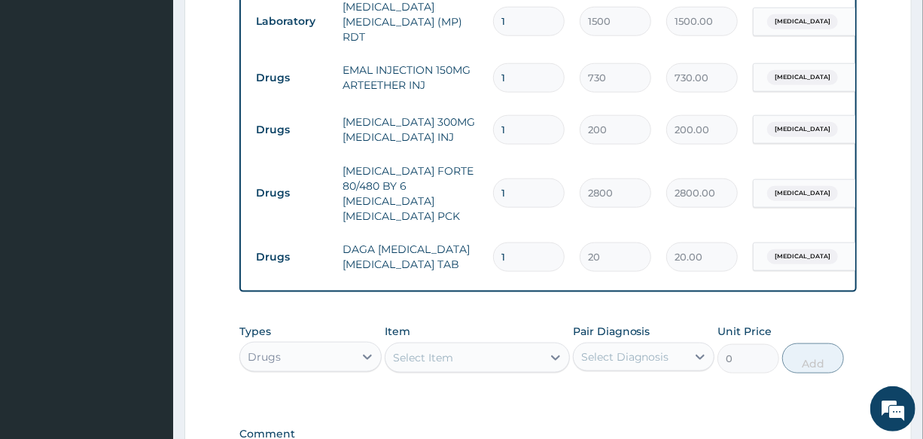
click at [444, 345] on div "Select Item" at bounding box center [463, 357] width 157 height 24
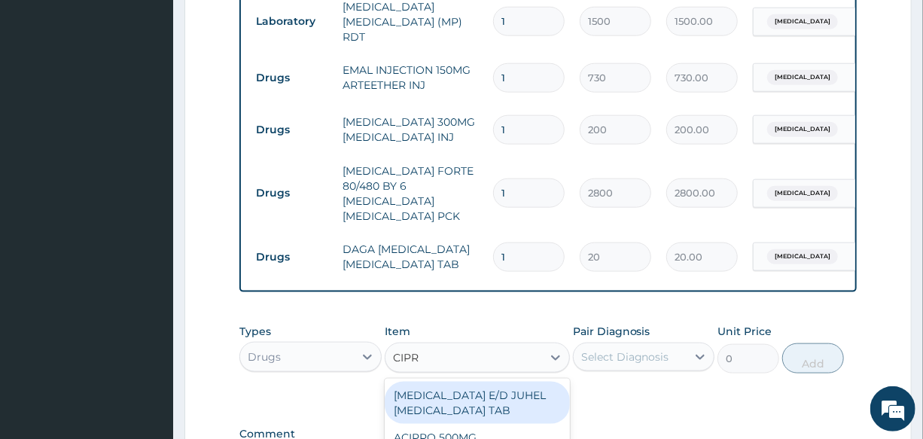
type input "CIPRO"
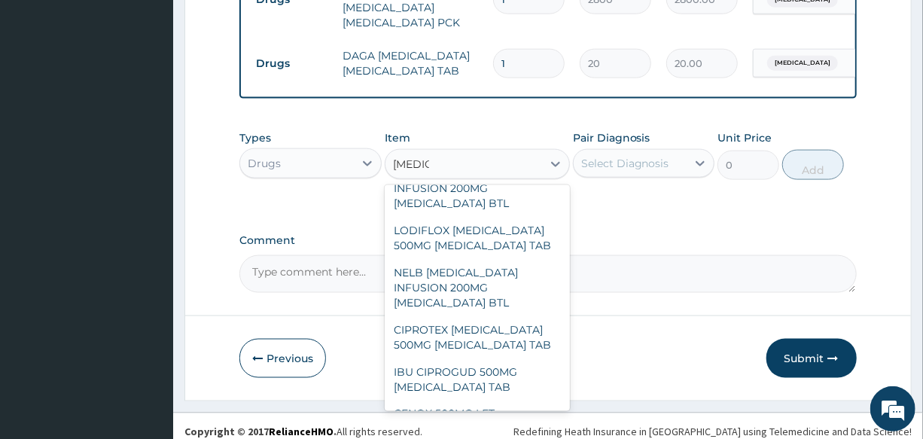
scroll to position [909, 0]
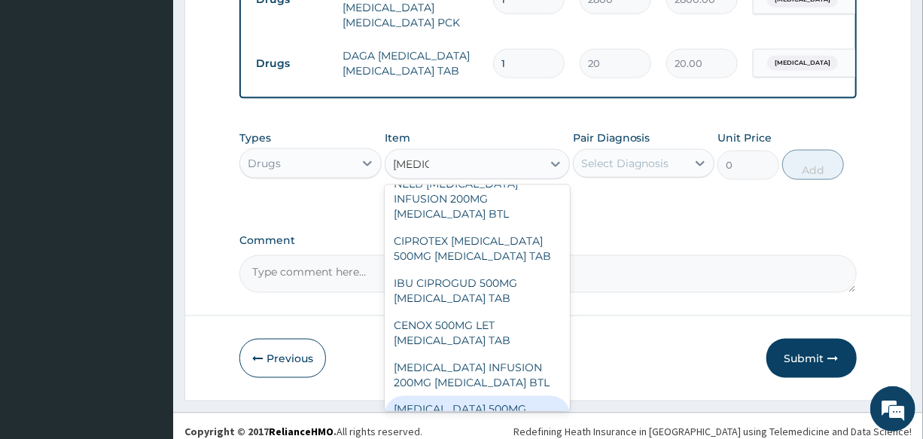
click at [447, 396] on div "[MEDICAL_DATA] 500MG [MEDICAL_DATA] TAB" at bounding box center [477, 417] width 185 height 42
type input "250"
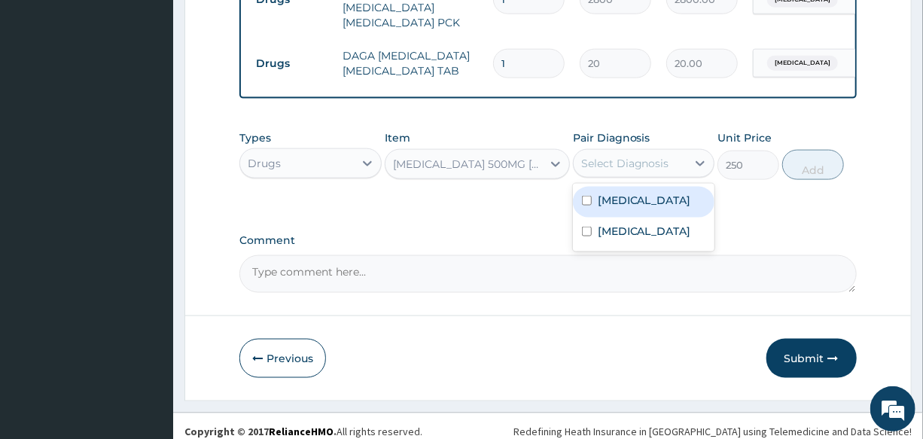
click at [645, 156] on div "Select Diagnosis" at bounding box center [625, 163] width 88 height 15
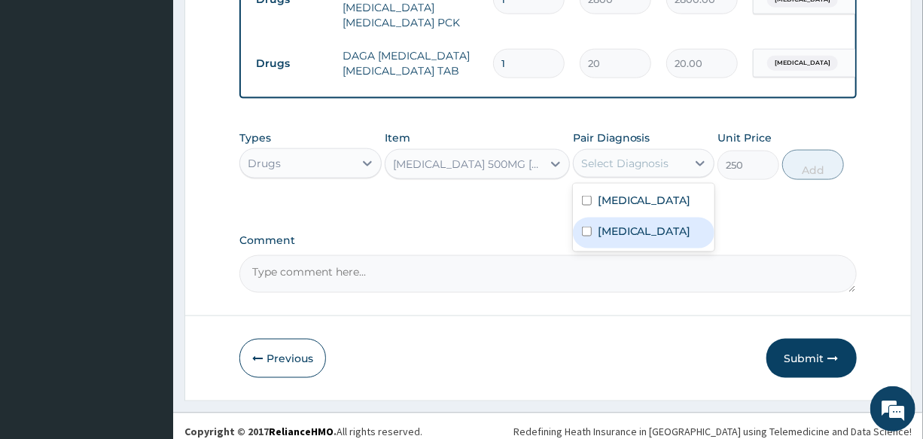
click at [640, 223] on label "Adenoviral enteritis" at bounding box center [643, 230] width 93 height 15
checkbox input "true"
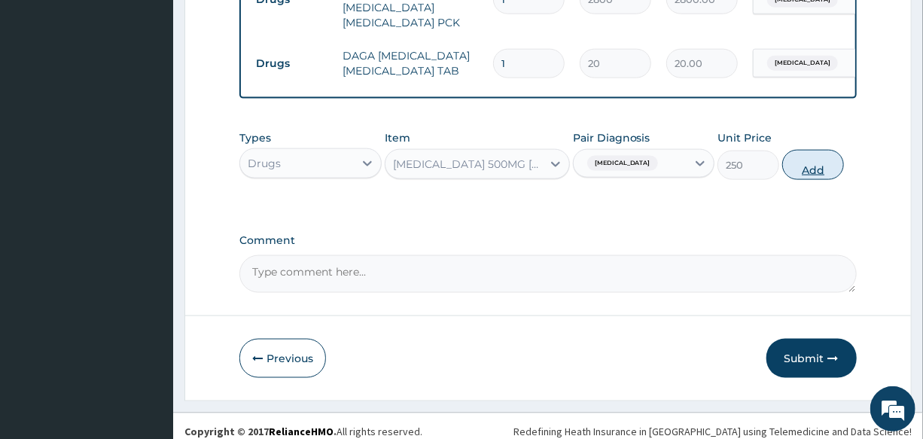
click at [804, 155] on button "Add" at bounding box center [813, 165] width 62 height 30
type input "0"
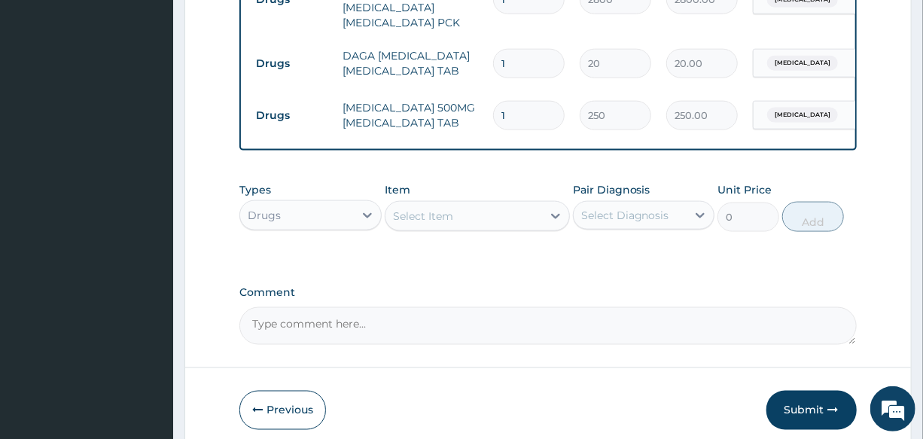
type input "10"
type input "2500.00"
type input "10"
drag, startPoint x: 521, startPoint y: 45, endPoint x: 485, endPoint y: 46, distance: 36.9
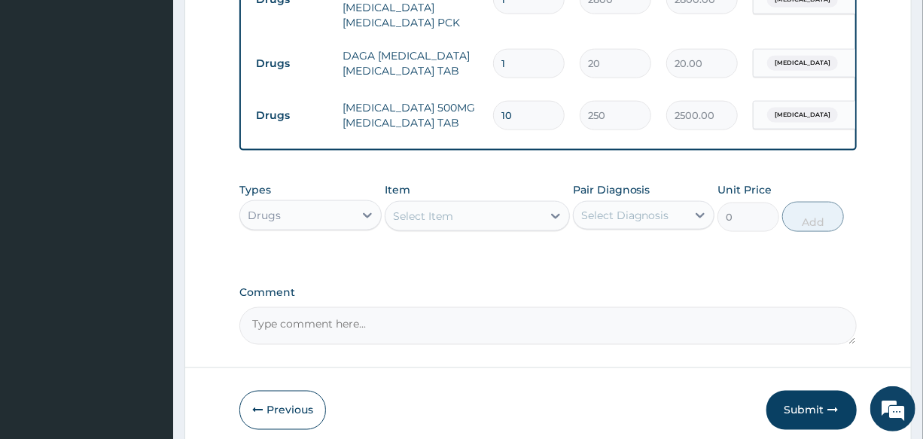
click at [488, 45] on td "1" at bounding box center [528, 63] width 87 height 44
type input "2"
type input "40.00"
type input "24"
type input "480.00"
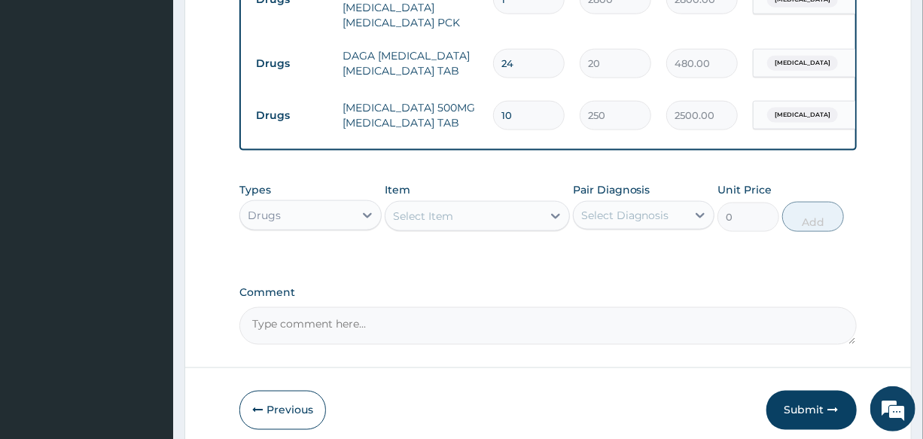
type input "24"
click at [474, 93] on td "[MEDICAL_DATA] 500MG [MEDICAL_DATA] TAB" at bounding box center [410, 115] width 150 height 45
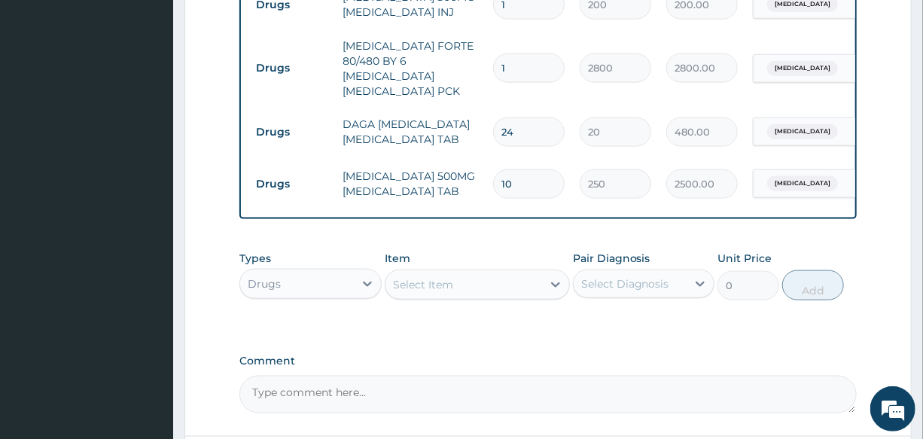
scroll to position [740, 0]
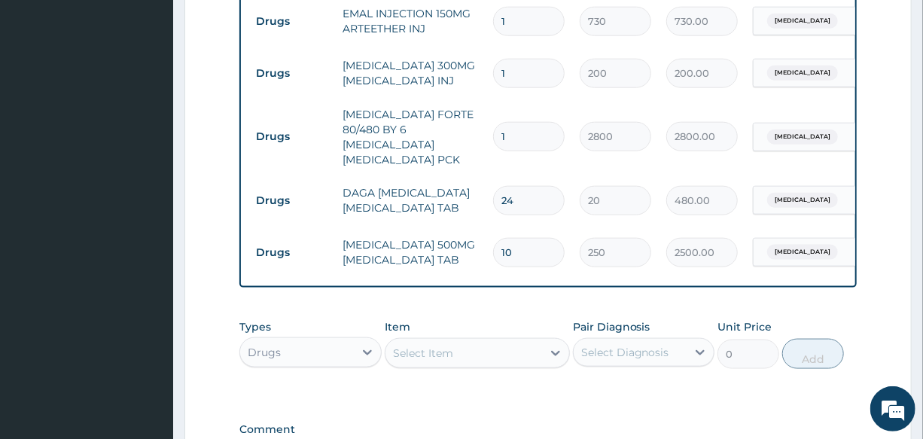
drag, startPoint x: 518, startPoint y: 75, endPoint x: 465, endPoint y: 79, distance: 52.8
click at [466, 79] on tr "Drugs PARACETAMOL 300MG ACETAMINOPHEN INJ 1 200 200.00 Malaria Delete" at bounding box center [616, 73] width 737 height 52
type input "2"
type input "400.00"
type input "2"
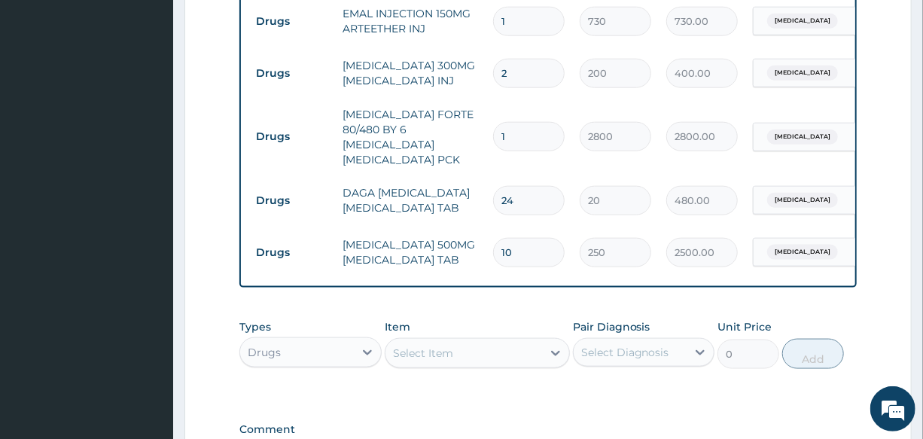
click at [455, 87] on td "[MEDICAL_DATA] 300MG [MEDICAL_DATA] INJ" at bounding box center [410, 72] width 150 height 45
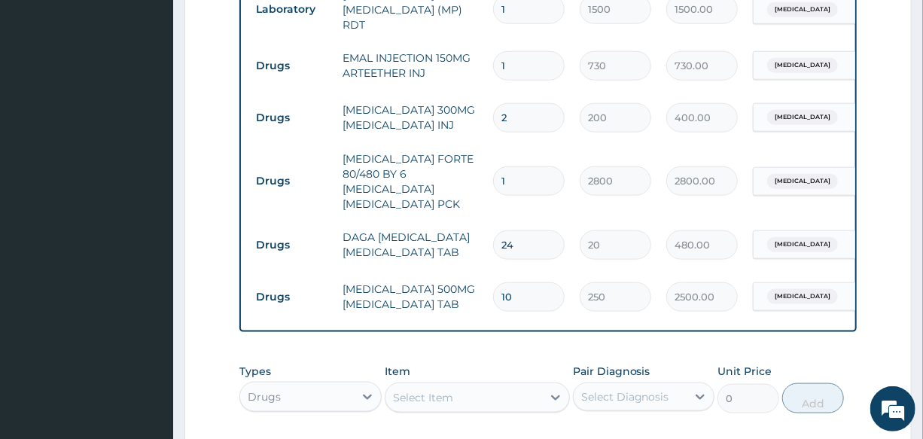
scroll to position [672, 0]
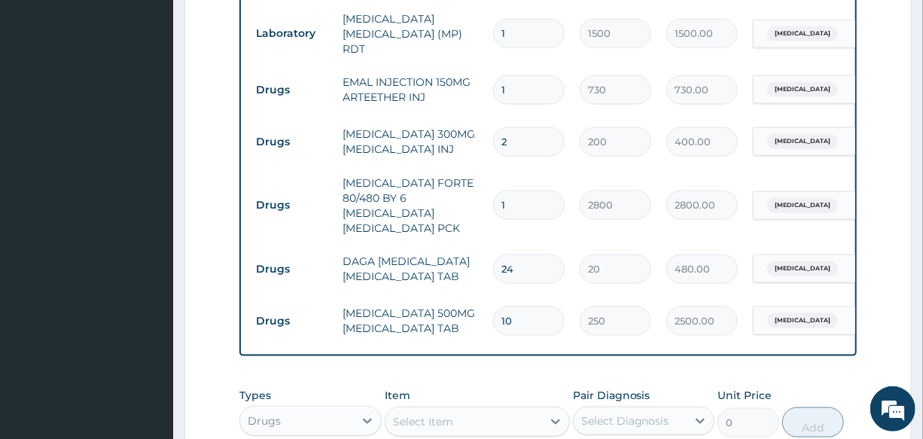
drag, startPoint x: 519, startPoint y: 77, endPoint x: 470, endPoint y: 81, distance: 49.1
click at [474, 81] on tr "Drugs EMAL INJECTION 150MG ARTEETHER INJ 1 730 730.00 Malaria Delete" at bounding box center [616, 90] width 737 height 52
type input "3"
type input "2190.00"
type input "3"
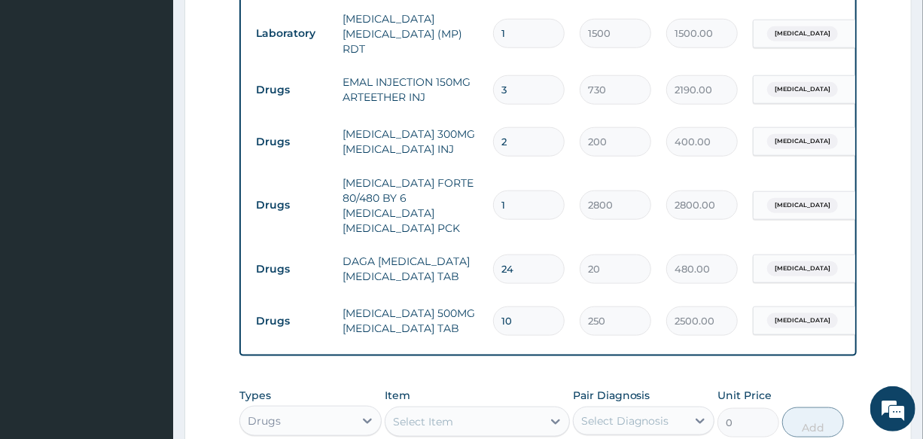
click at [433, 90] on td "EMAL INJECTION 150MG ARTEETHER INJ" at bounding box center [410, 89] width 150 height 45
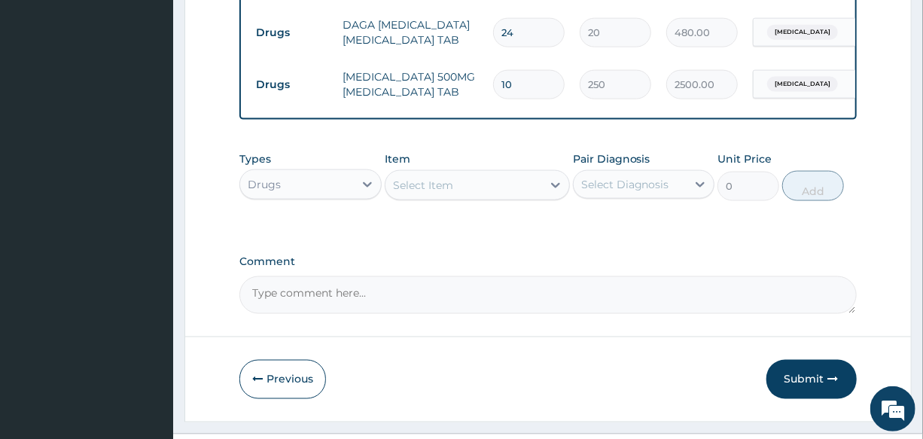
scroll to position [930, 0]
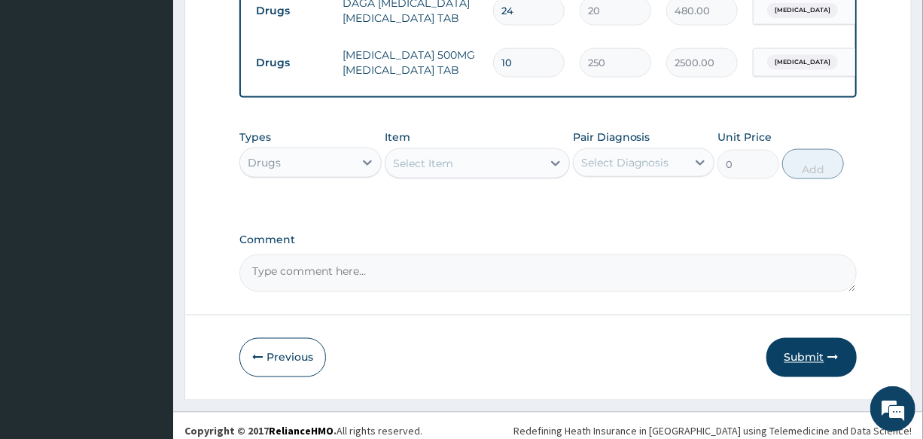
click at [796, 348] on button "Submit" at bounding box center [811, 357] width 90 height 39
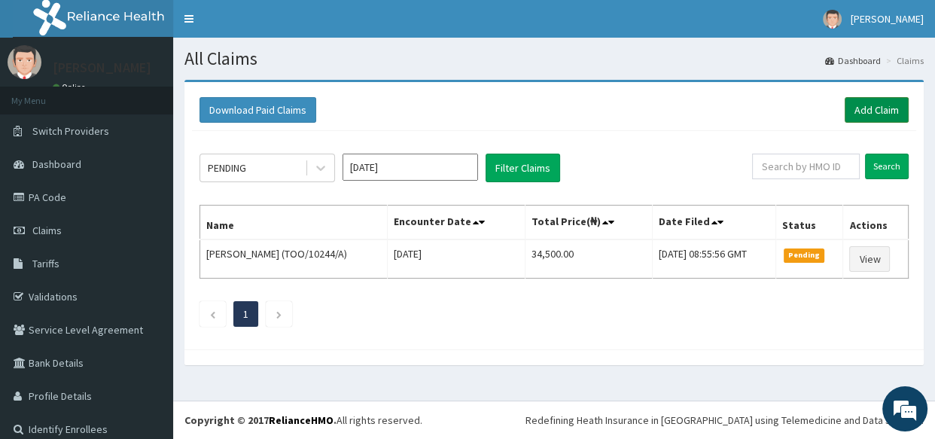
click at [865, 111] on link "Add Claim" at bounding box center [876, 110] width 64 height 26
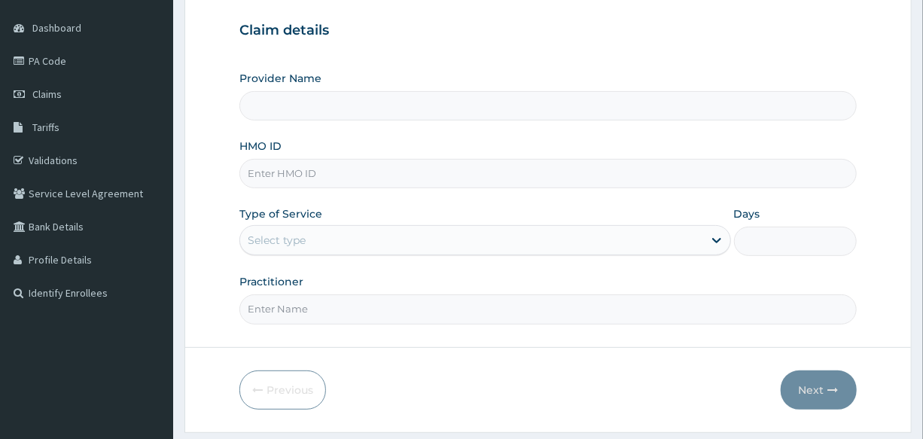
scroll to position [136, 0]
click at [384, 180] on input "HMO ID" at bounding box center [547, 173] width 616 height 29
type input "International Clinics And Hospitals Ltd"
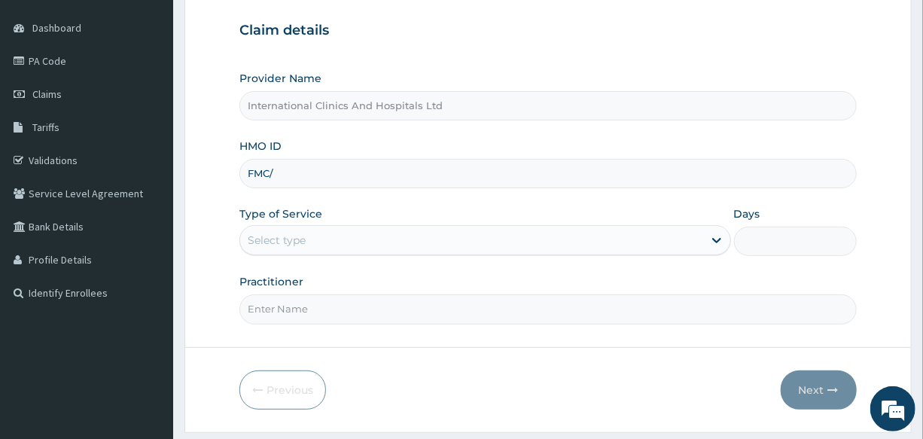
scroll to position [0, 0]
type input "FMC/11554/A"
click at [337, 248] on div "Select type" at bounding box center [471, 240] width 462 height 24
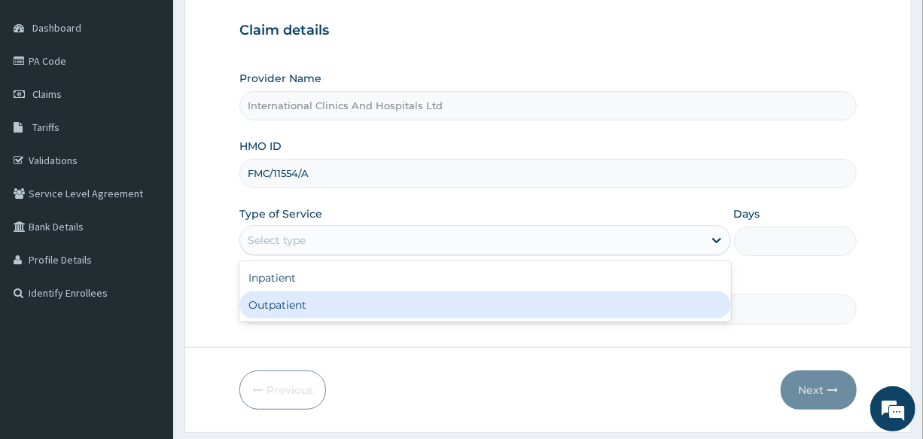
click at [303, 303] on div "Outpatient" at bounding box center [484, 304] width 491 height 27
type input "1"
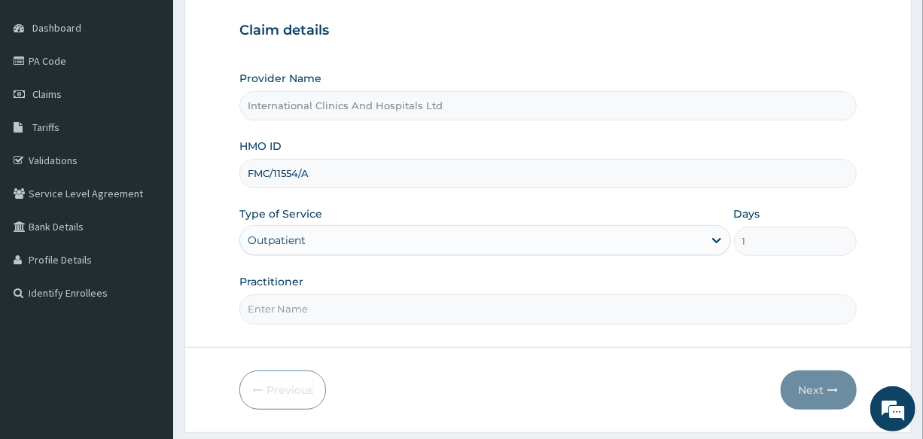
click at [303, 303] on input "Practitioner" at bounding box center [547, 308] width 616 height 29
type input "DR.[PERSON_NAME]"
click at [809, 392] on button "Next" at bounding box center [818, 389] width 76 height 39
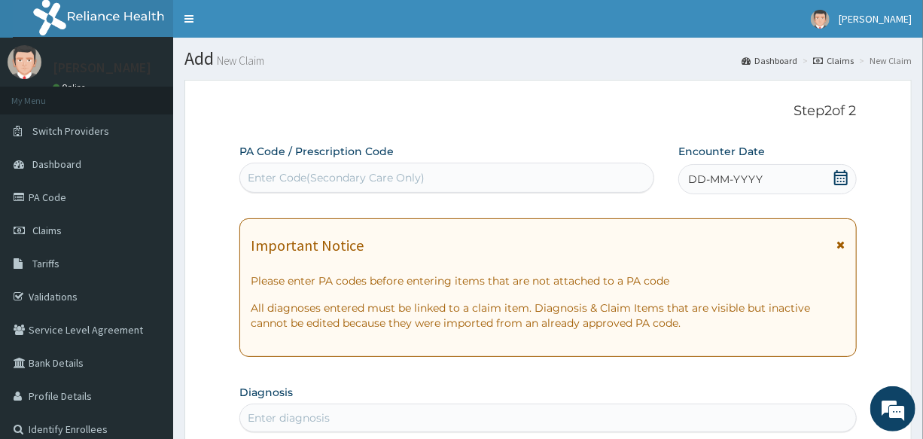
click at [421, 174] on div "Enter Code(Secondary Care Only)" at bounding box center [336, 177] width 177 height 15
paste input "PA/B52FA9"
type input "PA/B52FA9"
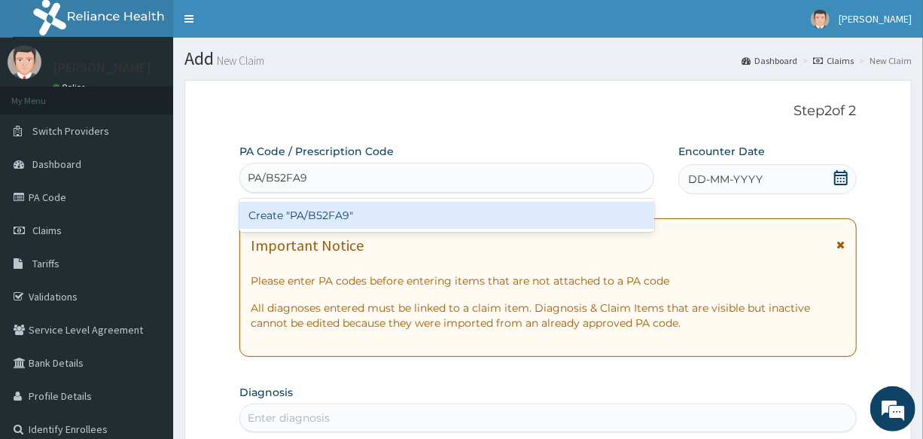
click at [312, 218] on div "Create "PA/B52FA9"" at bounding box center [446, 215] width 415 height 27
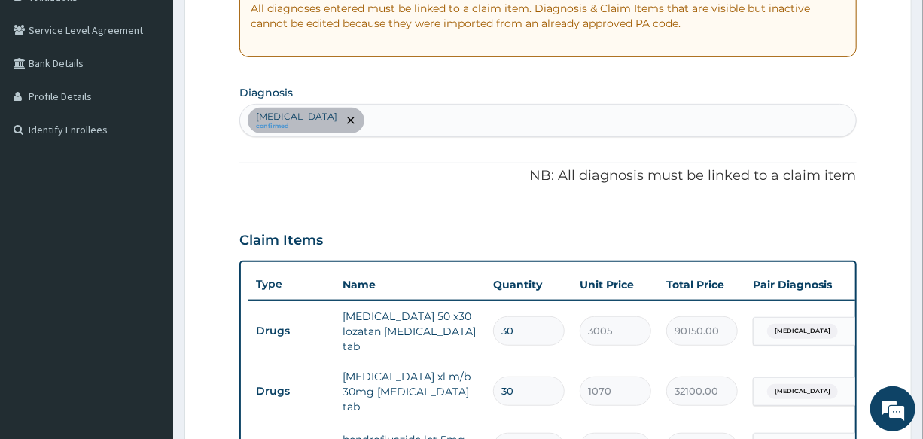
scroll to position [202, 0]
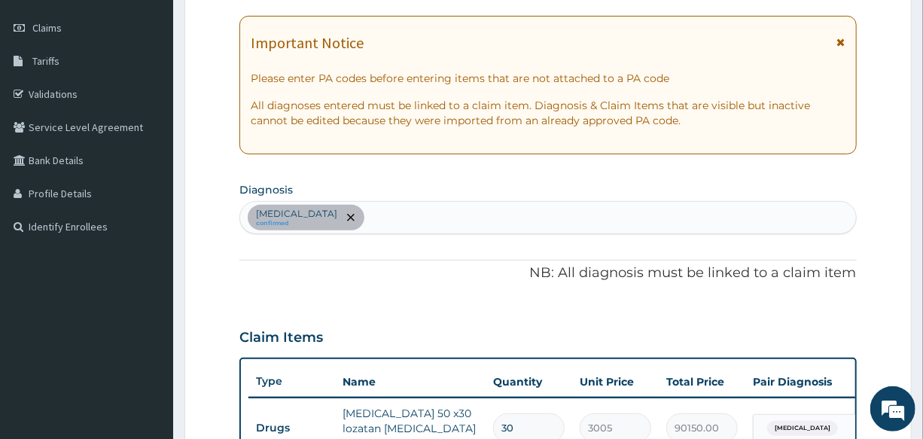
click at [424, 211] on div "[MEDICAL_DATA] confirmed" at bounding box center [547, 218] width 615 height 32
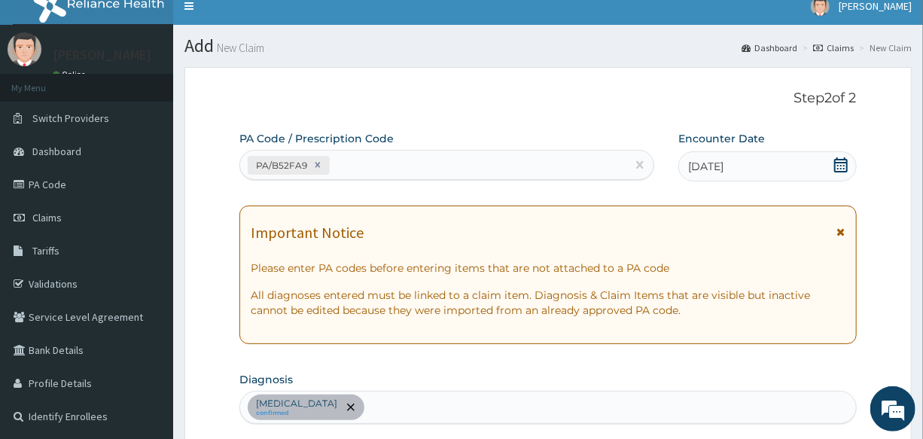
scroll to position [0, 0]
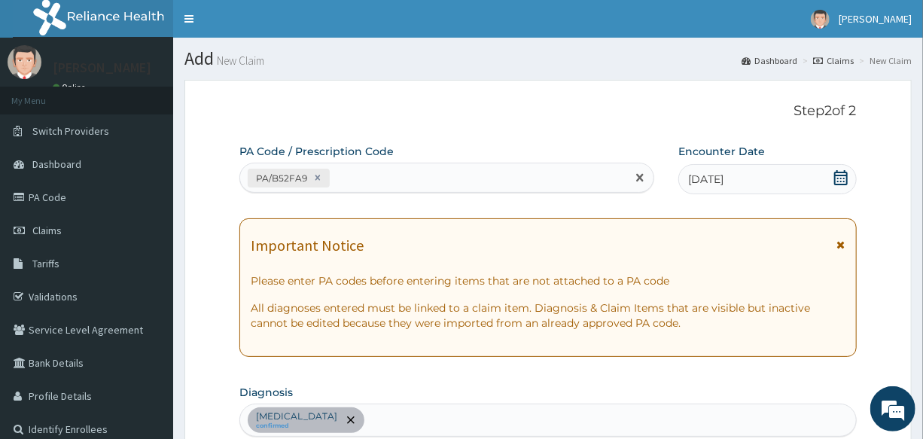
click at [384, 169] on div "PA/B52FA9" at bounding box center [433, 178] width 386 height 25
paste input "PA/453C03"
type input "PA/453C03"
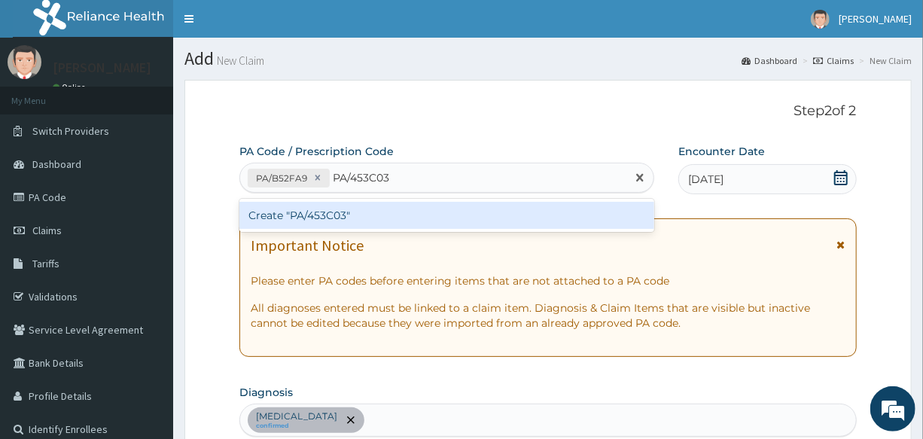
click at [324, 220] on div "Create "PA/453C03"" at bounding box center [446, 215] width 415 height 27
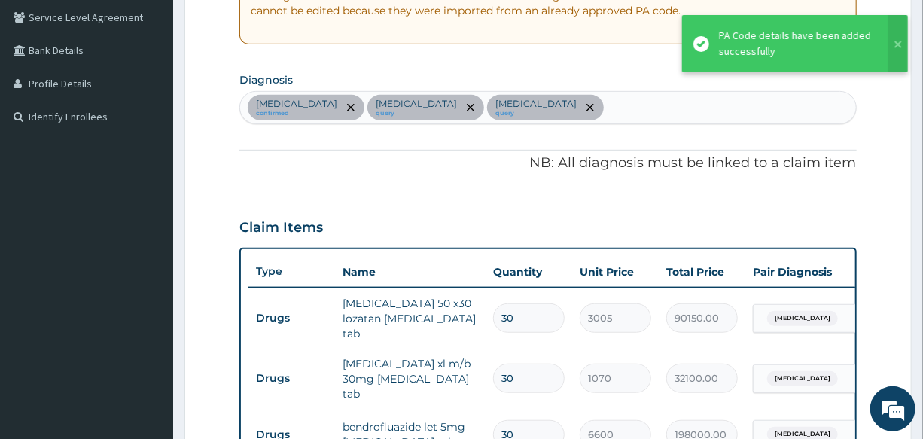
scroll to position [309, 0]
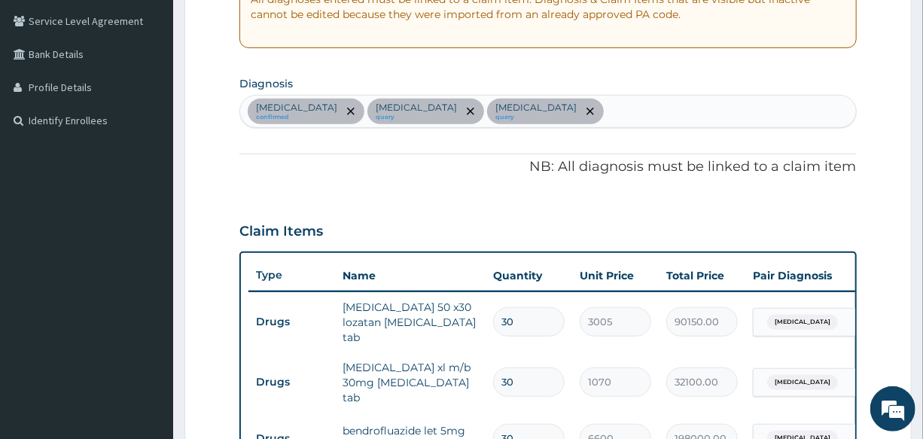
click at [608, 107] on div "[MEDICAL_DATA] confirmed [MEDICAL_DATA] query [MEDICAL_DATA] query" at bounding box center [547, 112] width 615 height 32
type input "[MEDICAL_DATA]"
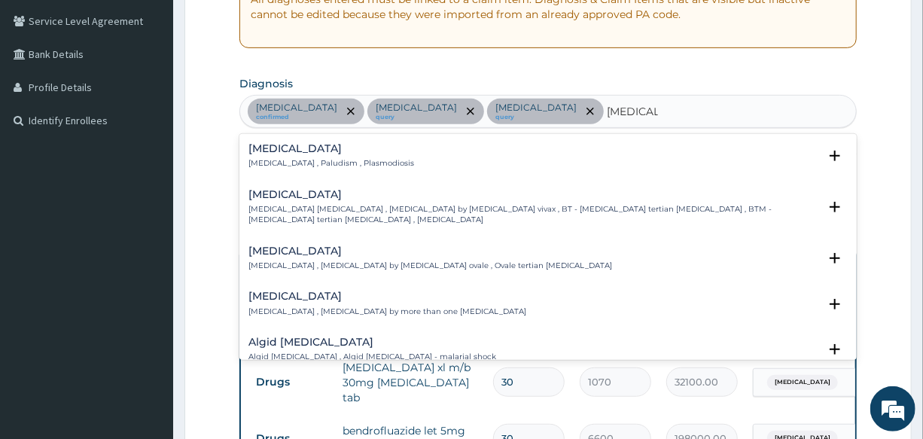
click at [278, 147] on h4 "[MEDICAL_DATA]" at bounding box center [331, 148] width 166 height 11
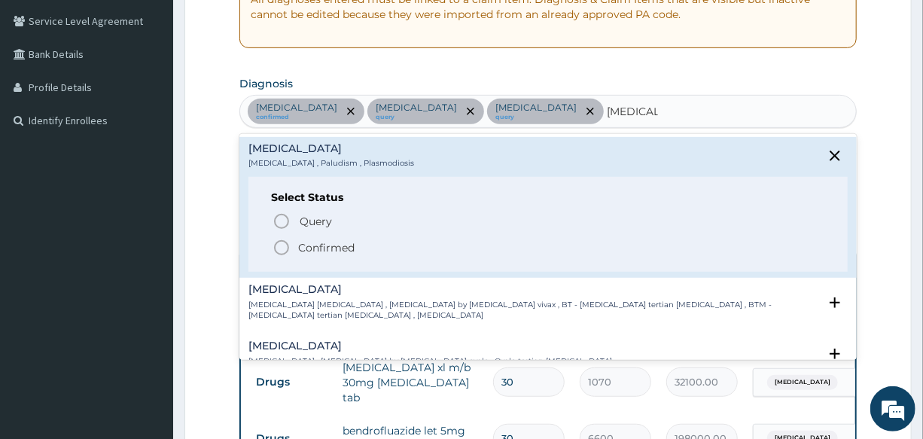
click at [284, 245] on icon "status option filled" at bounding box center [281, 248] width 18 height 18
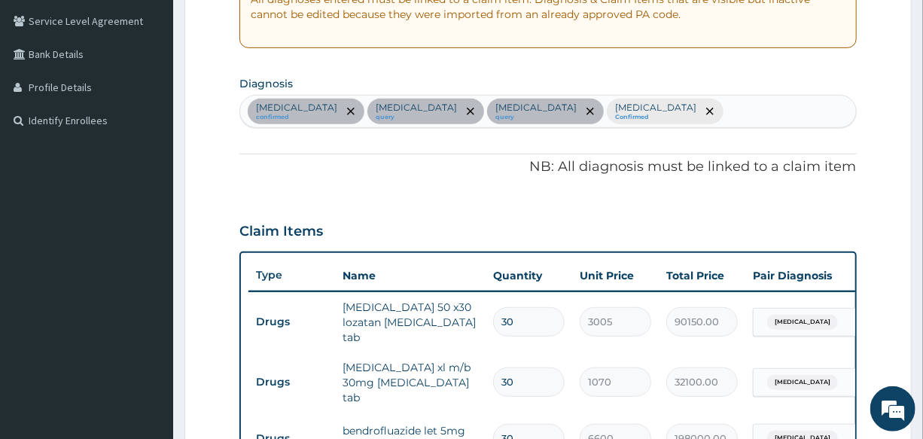
click at [683, 116] on div "[MEDICAL_DATA] confirmed [MEDICAL_DATA] query [MEDICAL_DATA] query [MEDICAL_DAT…" at bounding box center [547, 112] width 615 height 32
type input "F"
type input "DERMATIT"
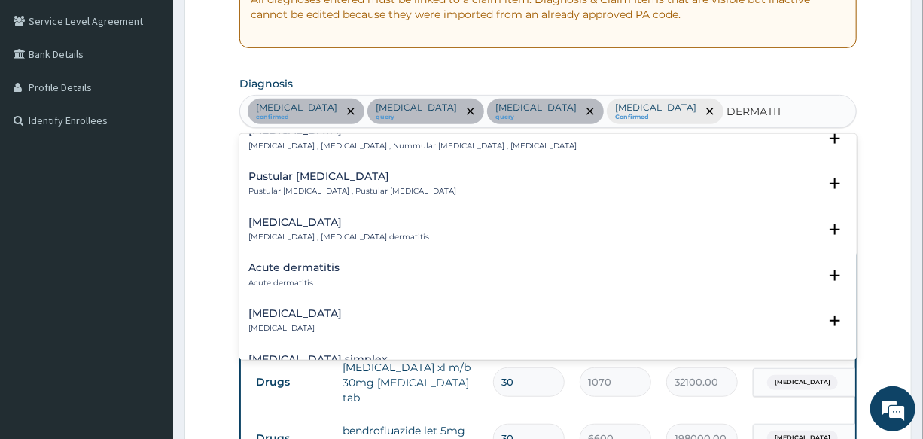
scroll to position [684, 0]
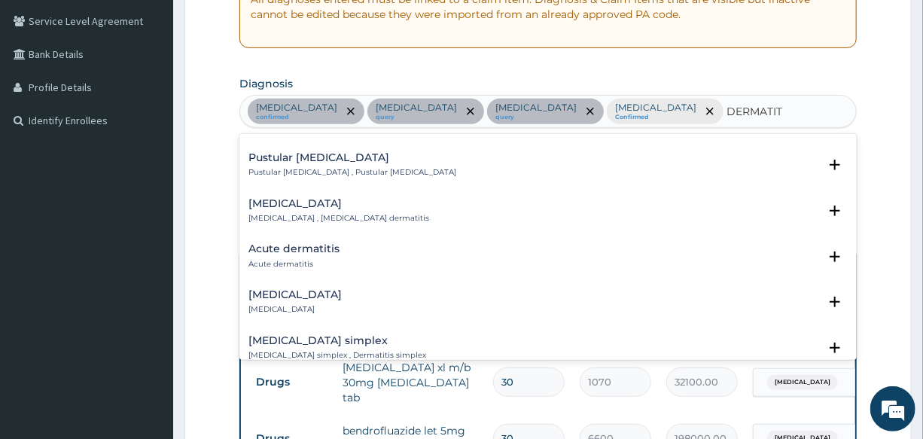
click at [290, 243] on h4 "Acute dermatitis" at bounding box center [293, 248] width 91 height 11
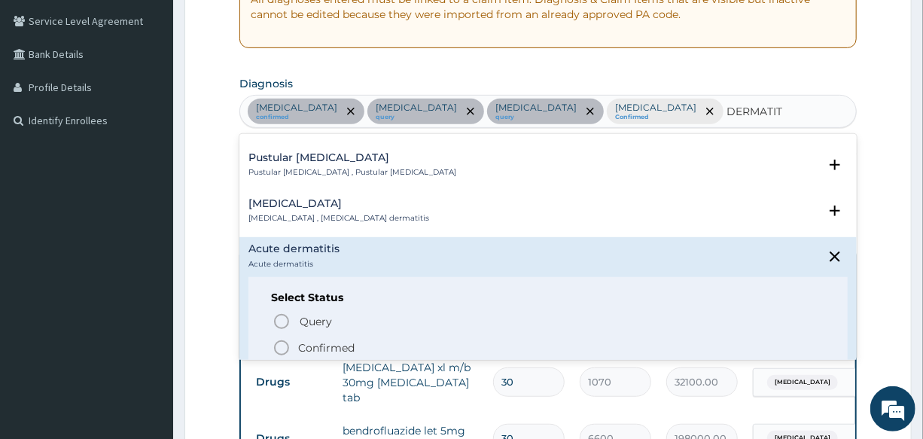
click at [278, 339] on icon "status option filled" at bounding box center [281, 348] width 18 height 18
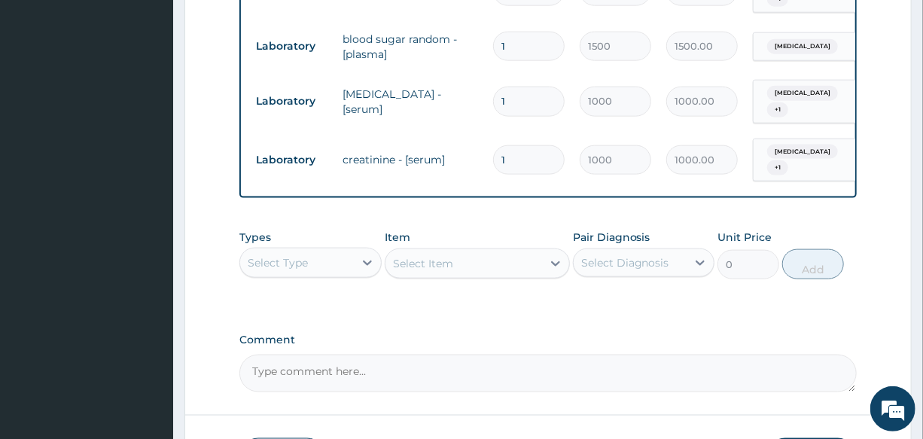
scroll to position [856, 0]
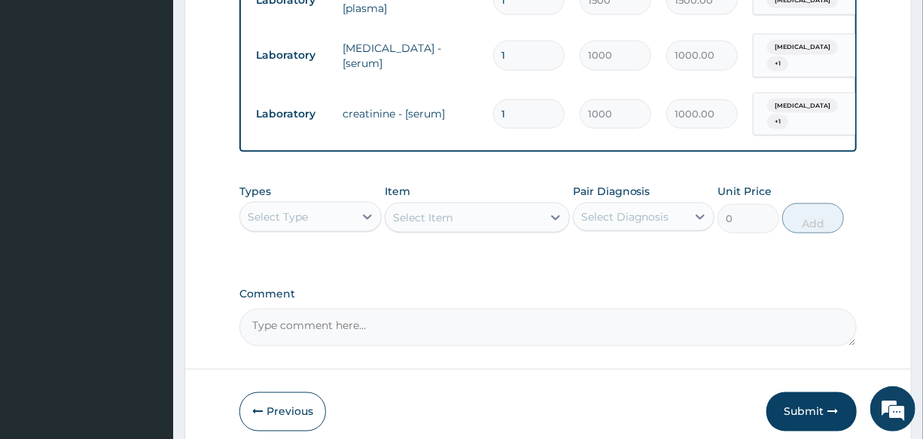
click at [298, 209] on div "Select Type" at bounding box center [278, 216] width 60 height 15
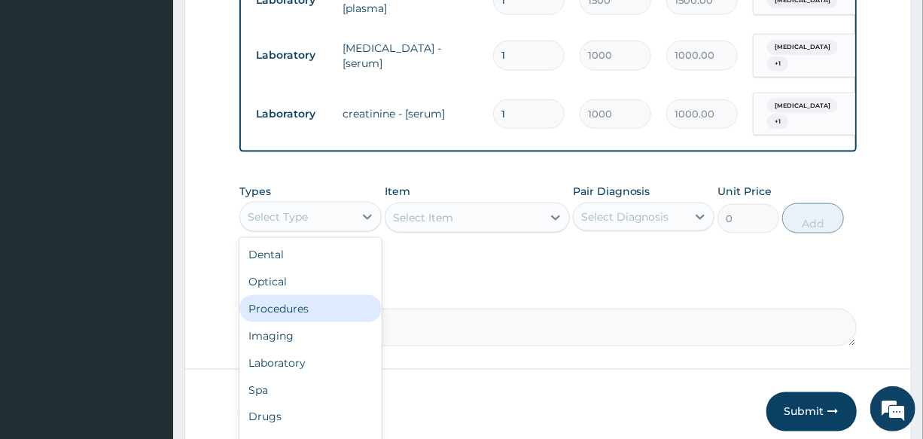
click at [318, 295] on div "Procedures" at bounding box center [309, 308] width 141 height 27
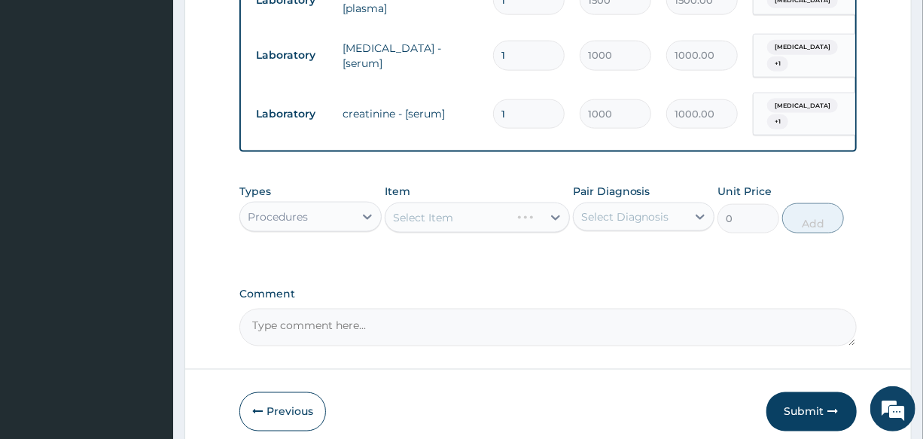
click at [429, 202] on div "Select Item" at bounding box center [477, 217] width 185 height 30
click at [437, 202] on div "Select Item" at bounding box center [477, 217] width 185 height 30
click at [442, 210] on div "Select Item" at bounding box center [423, 217] width 60 height 15
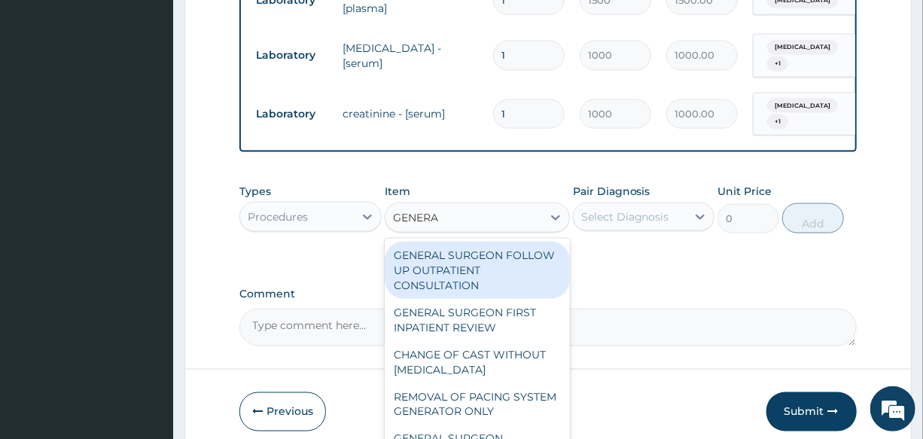
type input "GENERAL"
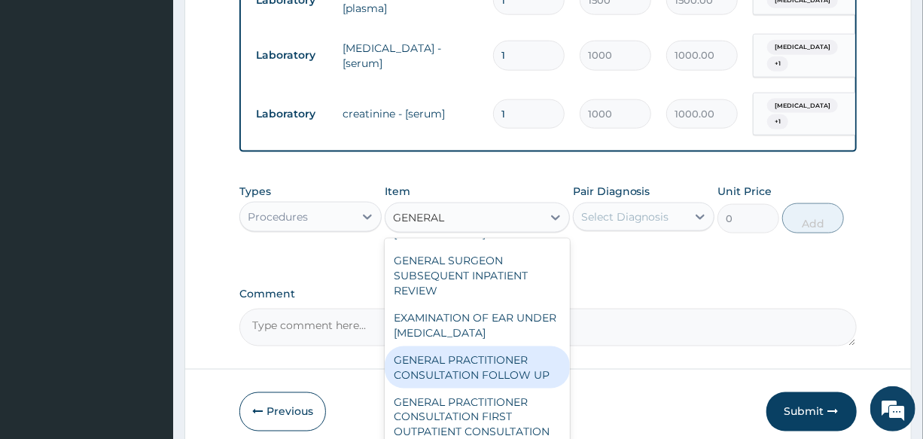
scroll to position [205, 0]
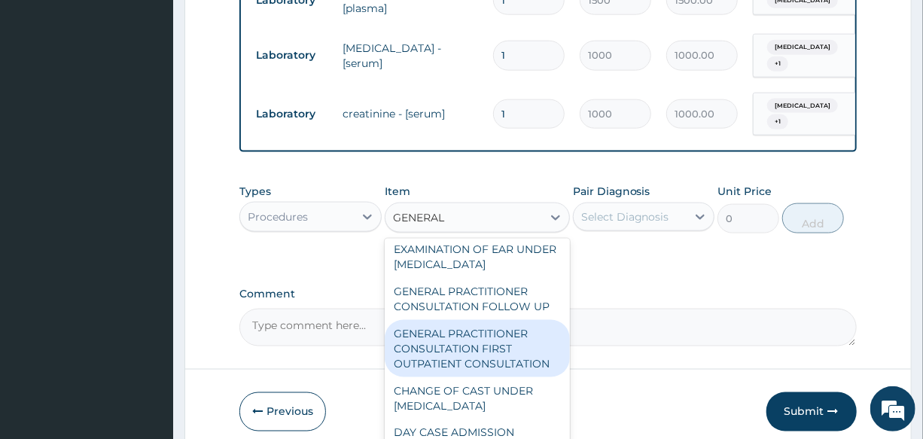
click at [499, 341] on div "GENERAL PRACTITIONER CONSULTATION FIRST OUTPATIENT CONSULTATION" at bounding box center [477, 348] width 185 height 57
type input "3000"
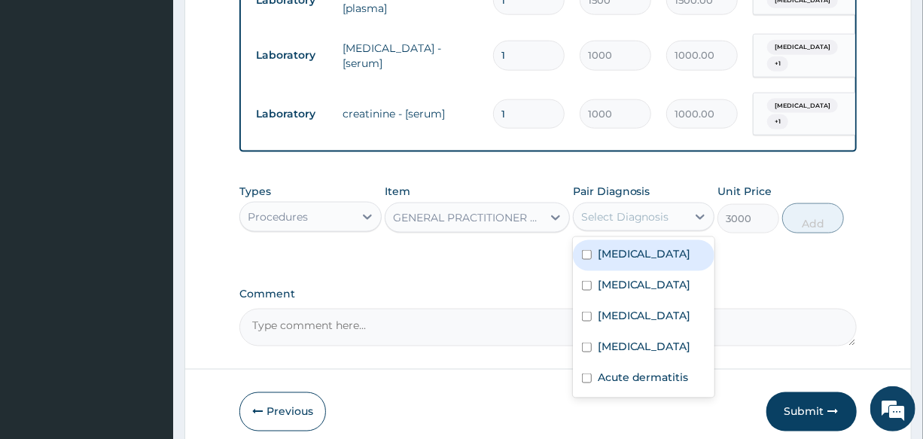
click at [638, 209] on div "Select Diagnosis" at bounding box center [625, 216] width 88 height 15
drag, startPoint x: 646, startPoint y: 239, endPoint x: 660, endPoint y: 297, distance: 59.7
click at [646, 246] on label "[MEDICAL_DATA]" at bounding box center [643, 253] width 93 height 15
checkbox input "true"
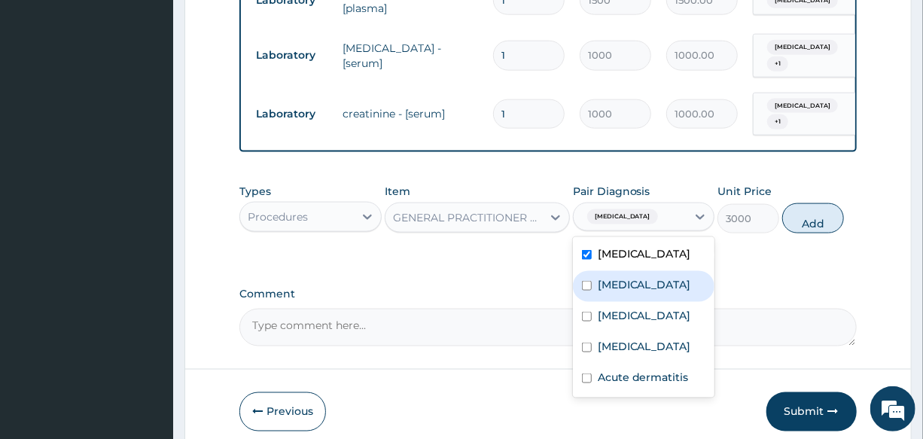
drag, startPoint x: 632, startPoint y: 263, endPoint x: 628, endPoint y: 298, distance: 34.9
click at [629, 286] on div "[MEDICAL_DATA]" at bounding box center [643, 286] width 141 height 31
checkbox input "true"
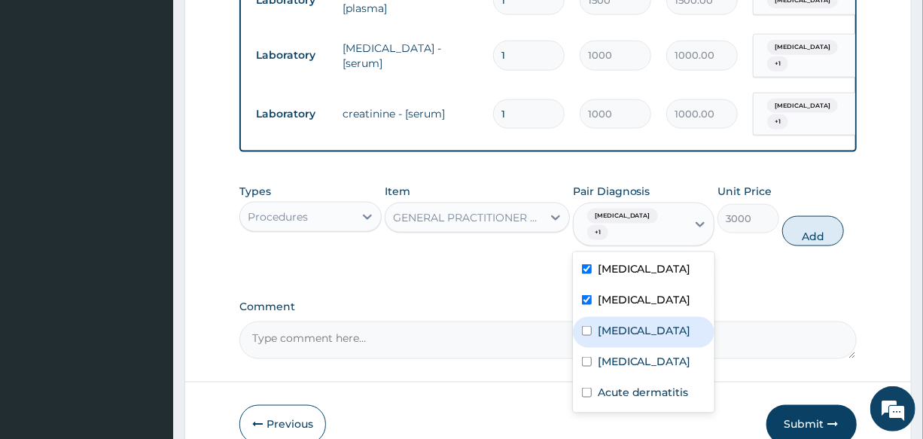
click at [608, 327] on label "[MEDICAL_DATA]" at bounding box center [643, 330] width 93 height 15
checkbox input "true"
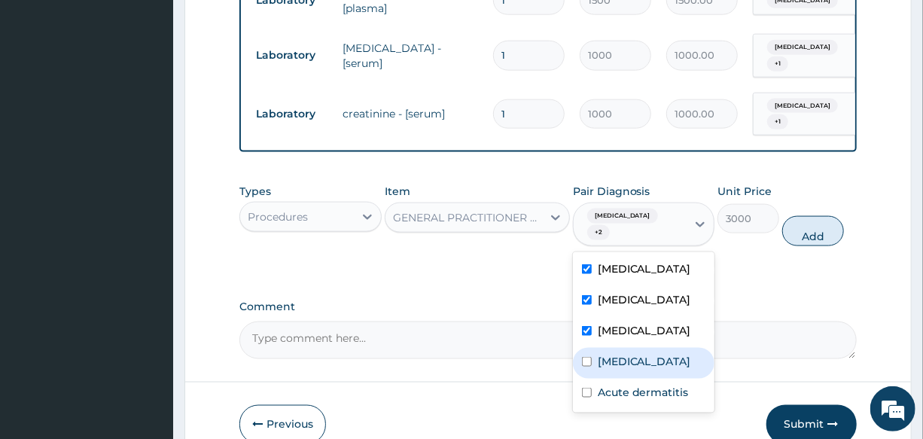
drag, startPoint x: 607, startPoint y: 360, endPoint x: 601, endPoint y: 379, distance: 19.8
click at [606, 368] on div "[MEDICAL_DATA]" at bounding box center [643, 363] width 141 height 31
checkbox input "true"
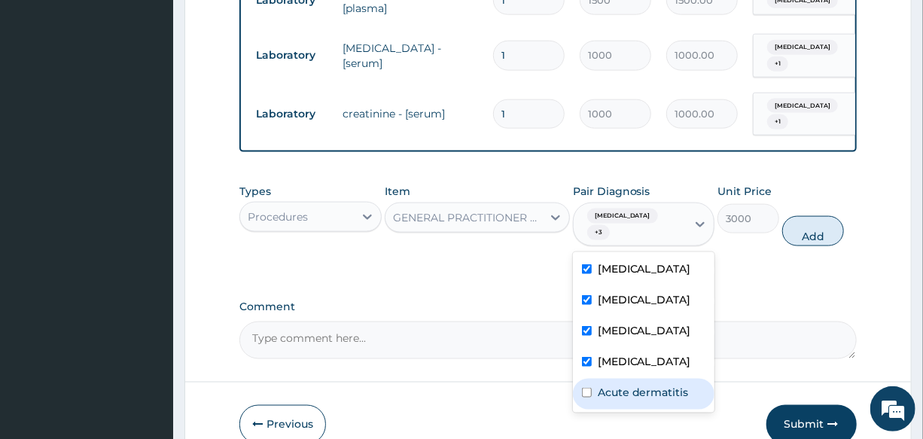
drag, startPoint x: 600, startPoint y: 382, endPoint x: 703, endPoint y: 328, distance: 115.4
click at [604, 385] on label "Acute dermatitis" at bounding box center [642, 392] width 91 height 15
checkbox input "true"
drag, startPoint x: 807, startPoint y: 202, endPoint x: 664, endPoint y: 211, distance: 142.5
click at [807, 216] on button "Add" at bounding box center [813, 231] width 62 height 30
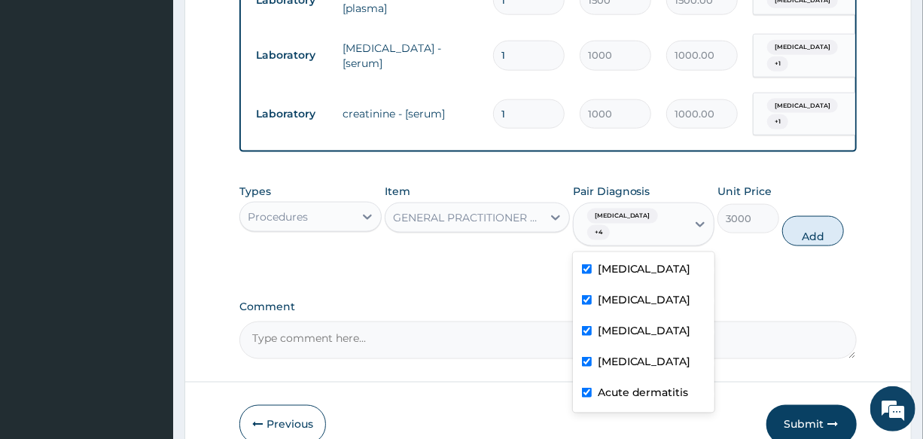
type input "0"
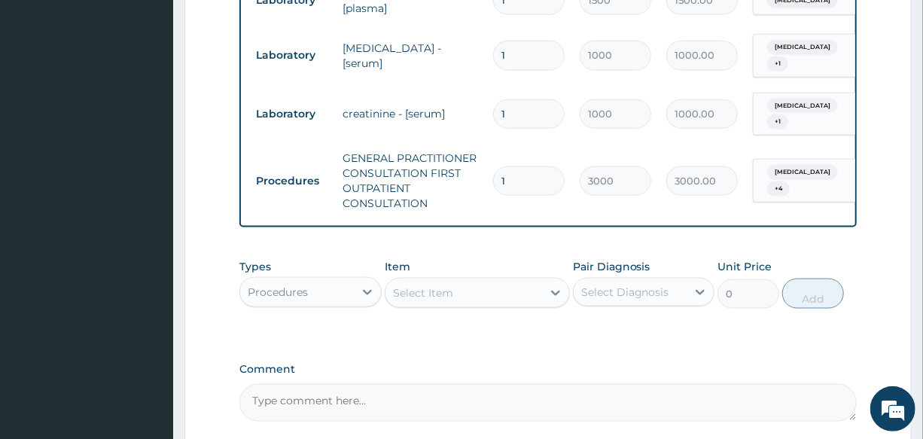
scroll to position [925, 0]
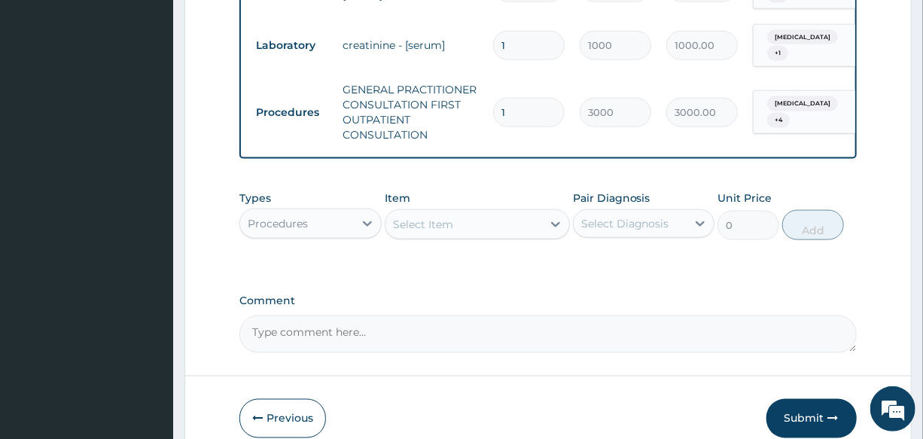
click at [284, 216] on div "Procedures" at bounding box center [278, 223] width 60 height 15
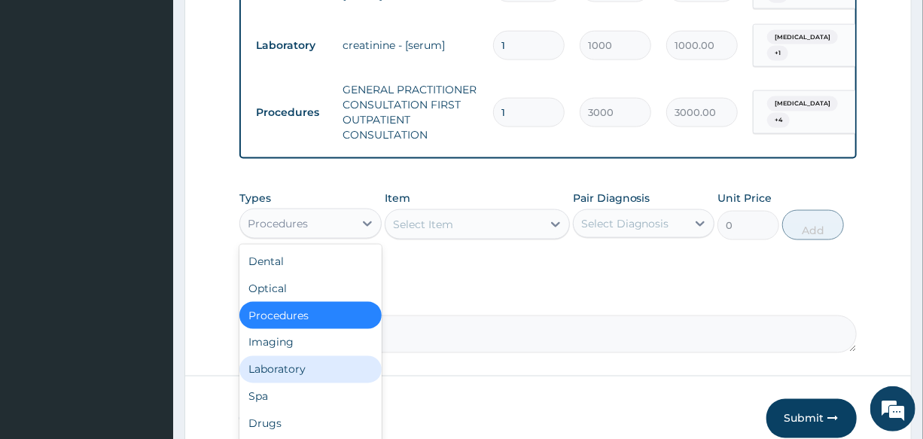
click at [306, 356] on div "Laboratory" at bounding box center [309, 369] width 141 height 27
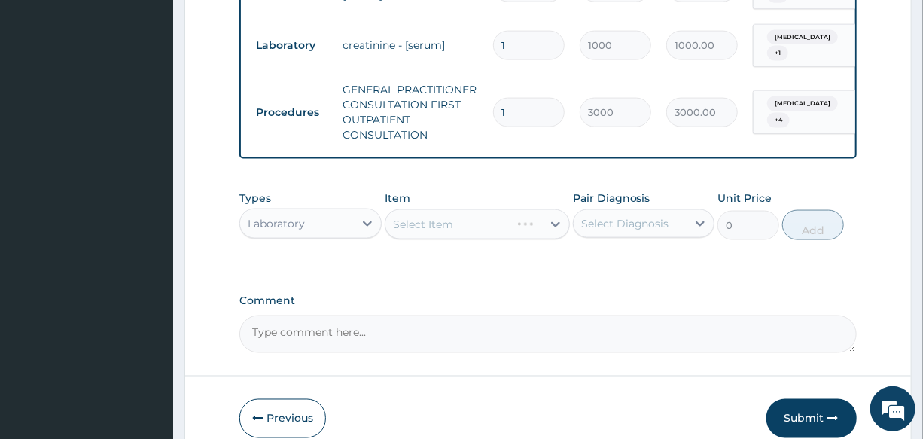
click at [451, 209] on div "Select Item" at bounding box center [477, 224] width 185 height 30
click at [448, 217] on div "Select Item" at bounding box center [423, 224] width 60 height 15
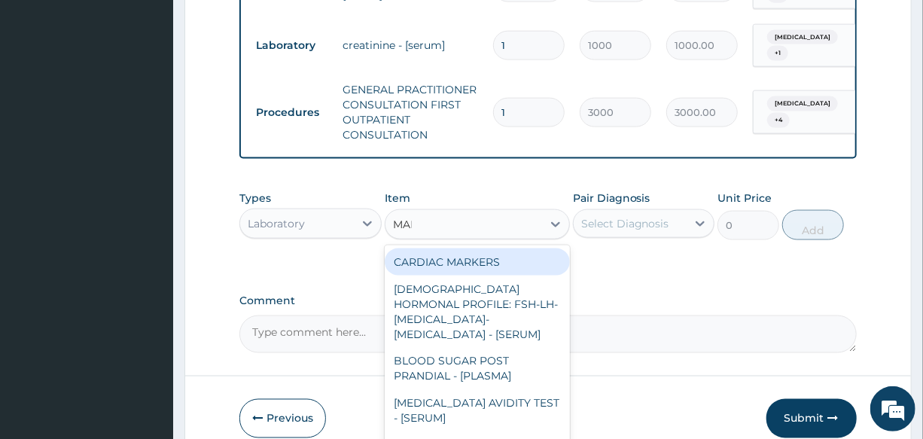
type input "MALA"
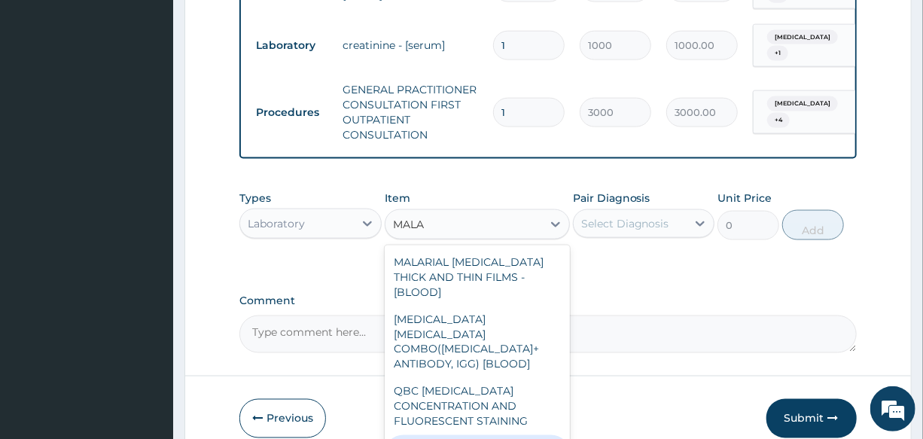
type input "1500"
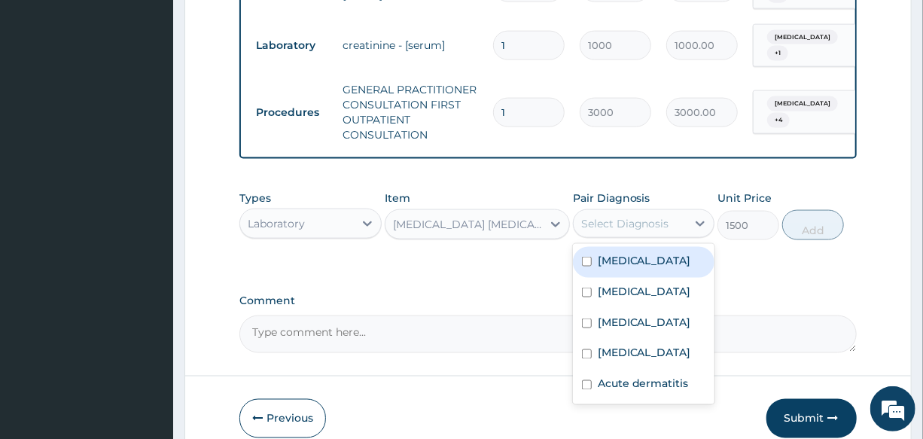
click at [626, 216] on div "Select Diagnosis" at bounding box center [625, 223] width 88 height 15
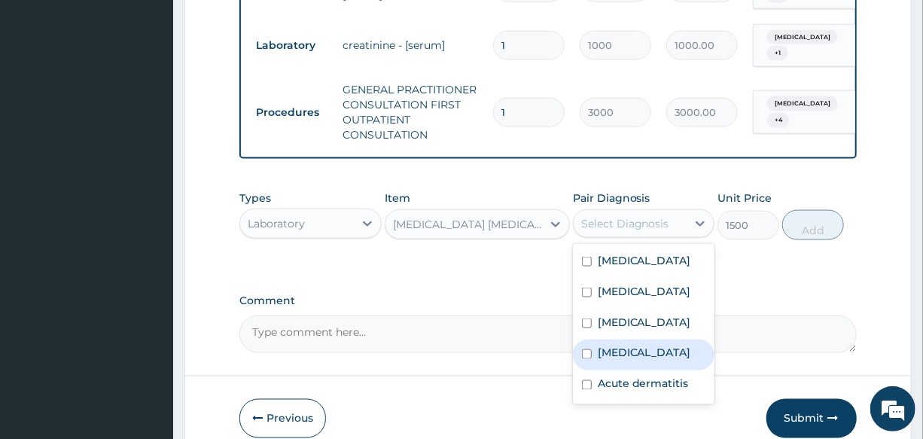
click at [653, 354] on div "[MEDICAL_DATA]" at bounding box center [643, 354] width 141 height 31
checkbox input "true"
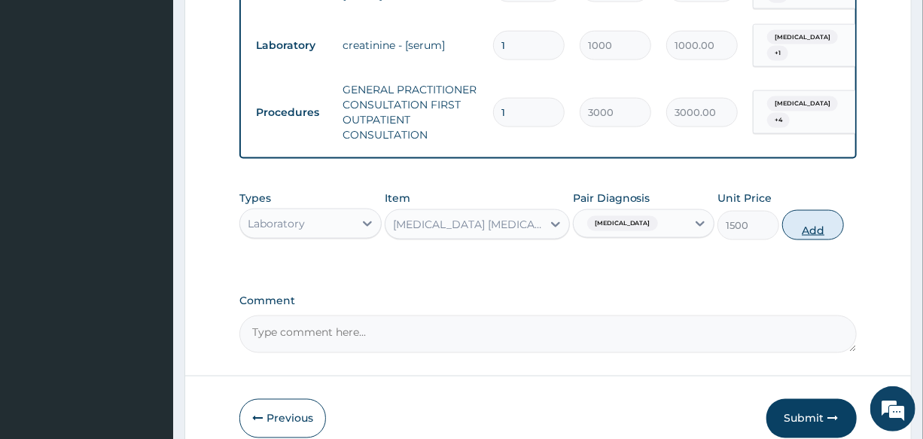
click at [803, 210] on button "Add" at bounding box center [813, 225] width 62 height 30
type input "0"
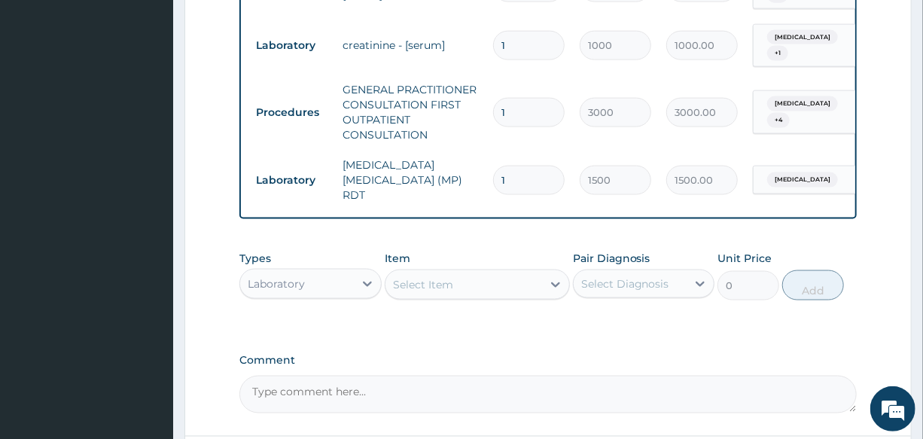
click at [306, 272] on div "Laboratory" at bounding box center [296, 284] width 113 height 24
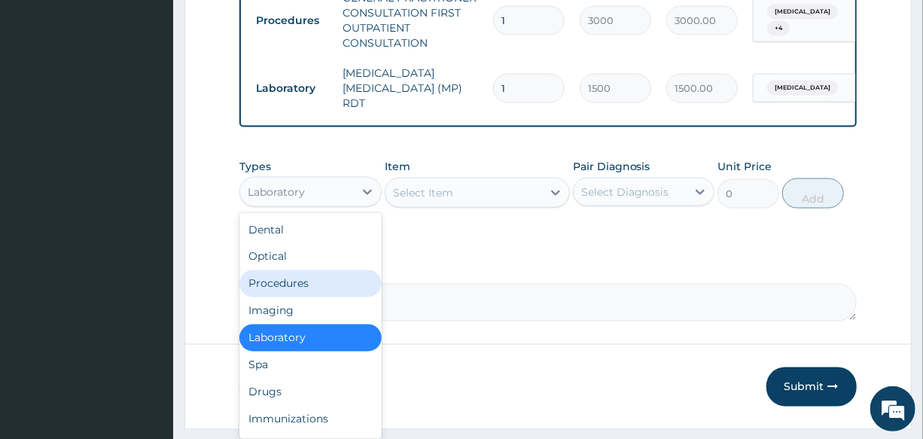
scroll to position [1026, 0]
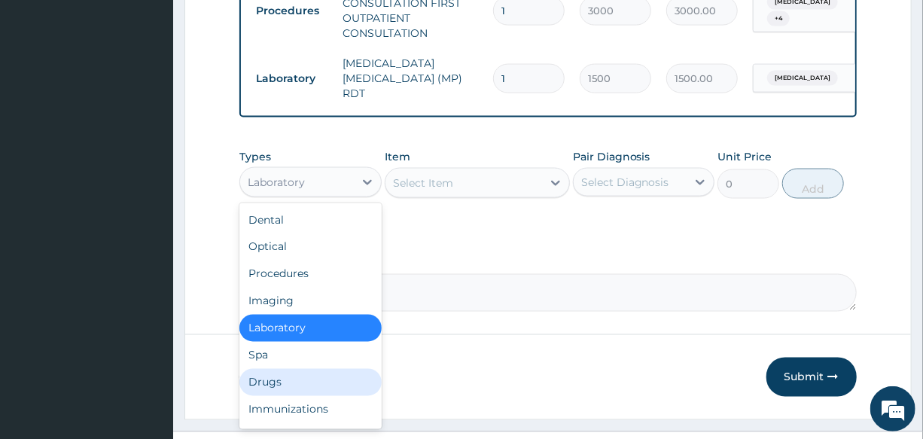
click at [294, 369] on div "Drugs" at bounding box center [309, 382] width 141 height 27
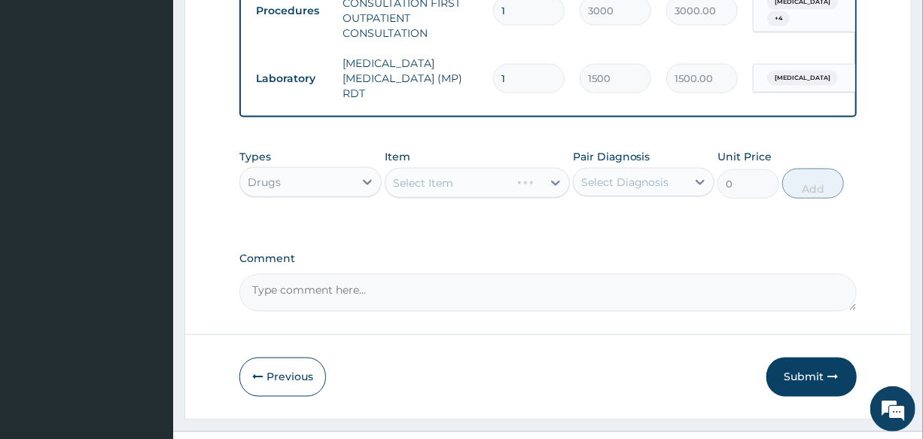
click at [443, 168] on div "Select Item" at bounding box center [477, 183] width 185 height 30
click at [462, 168] on div "Select Item" at bounding box center [477, 183] width 185 height 30
click at [451, 175] on div "Select Item" at bounding box center [423, 182] width 60 height 15
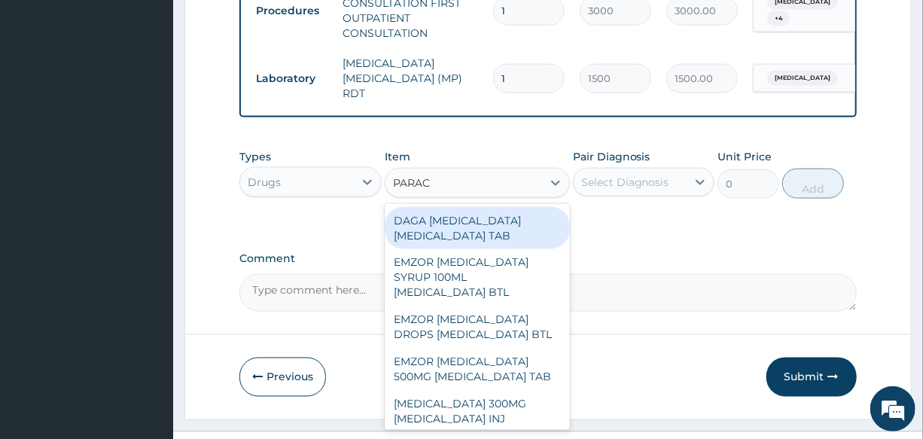
type input "PARACE"
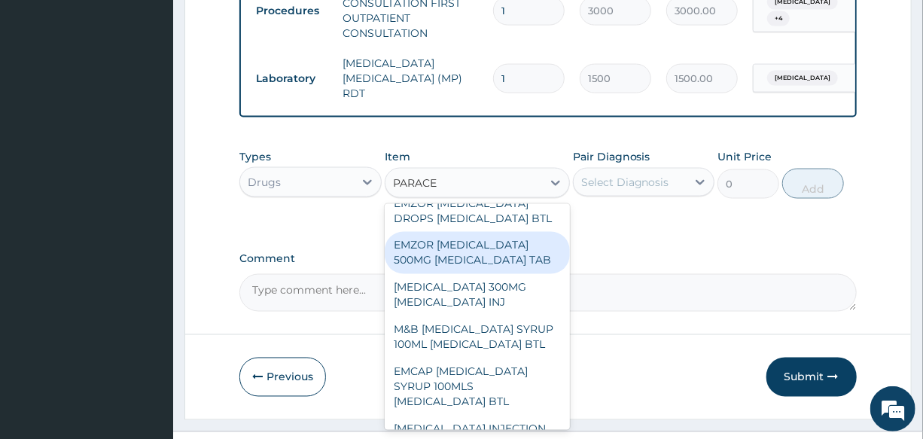
scroll to position [136, 0]
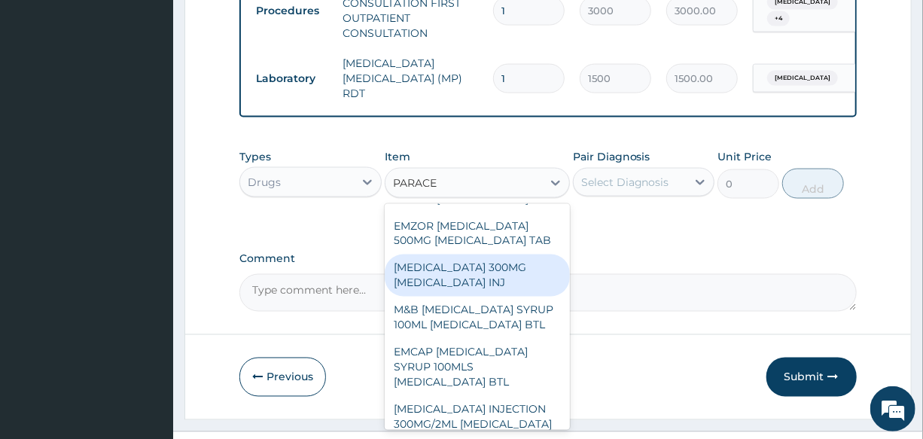
click at [452, 281] on div "[MEDICAL_DATA] 300MG [MEDICAL_DATA] INJ" at bounding box center [477, 275] width 185 height 42
type input "200"
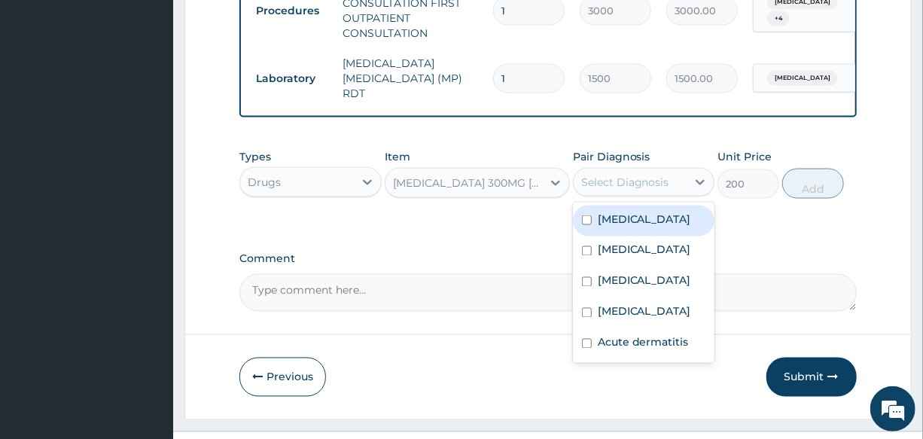
click at [639, 170] on div "Select Diagnosis" at bounding box center [629, 182] width 113 height 24
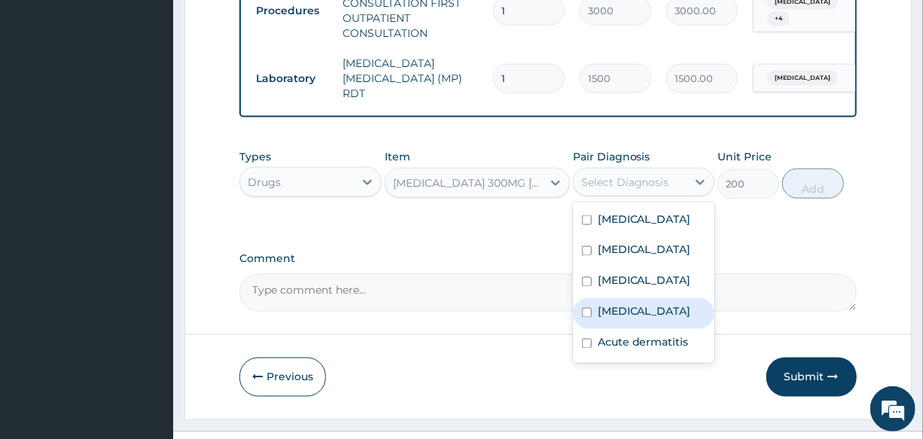
click at [645, 298] on div "[MEDICAL_DATA]" at bounding box center [643, 313] width 141 height 31
checkbox input "true"
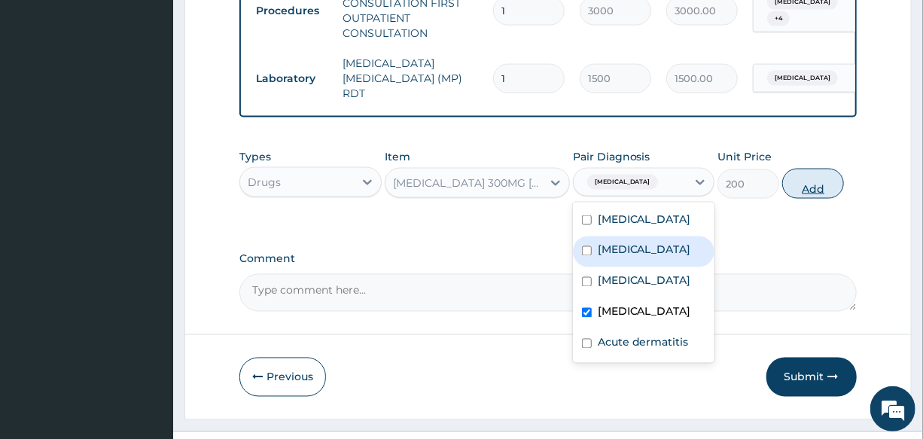
click at [810, 169] on button "Add" at bounding box center [813, 184] width 62 height 30
type input "0"
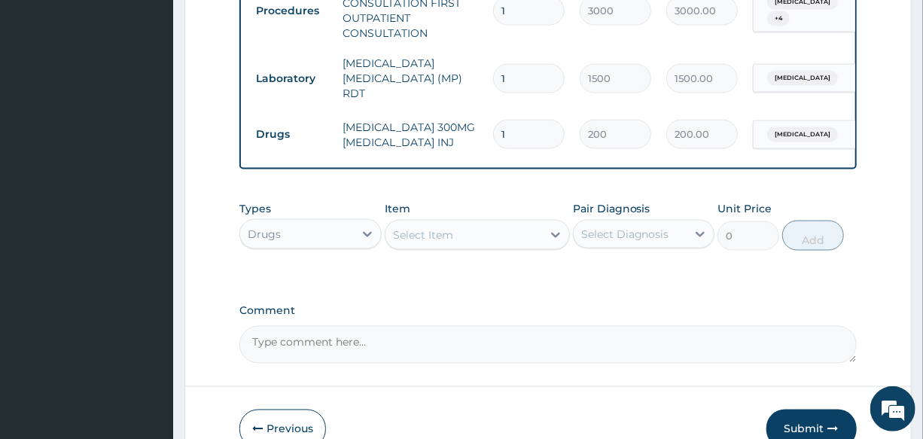
click at [425, 223] on div "Select Item" at bounding box center [463, 235] width 157 height 24
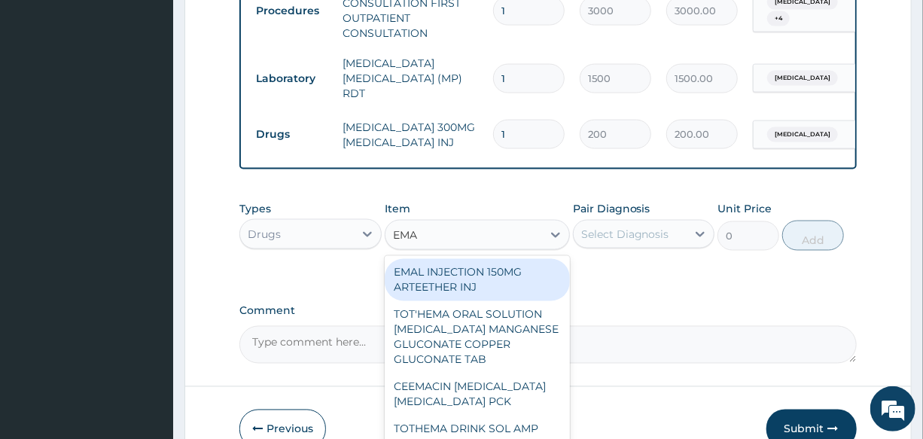
type input "EMAL"
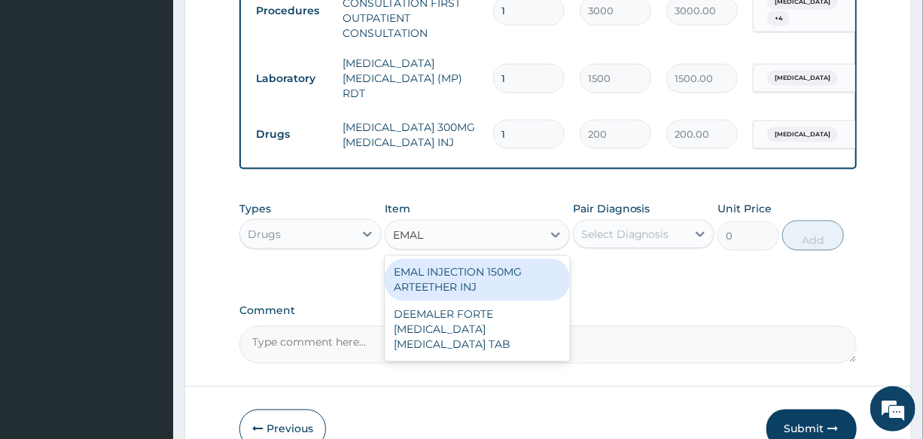
click at [485, 259] on div "EMAL INJECTION 150MG ARTEETHER INJ" at bounding box center [477, 280] width 185 height 42
type input "730"
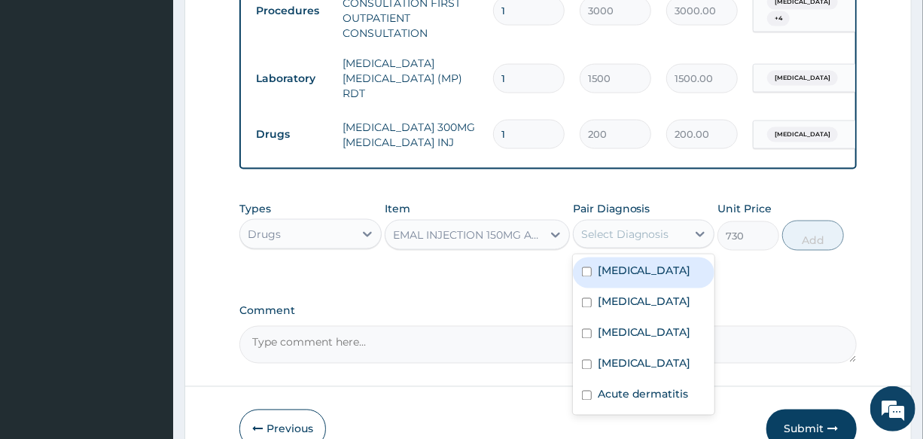
click at [631, 227] on div "Select Diagnosis" at bounding box center [625, 234] width 88 height 15
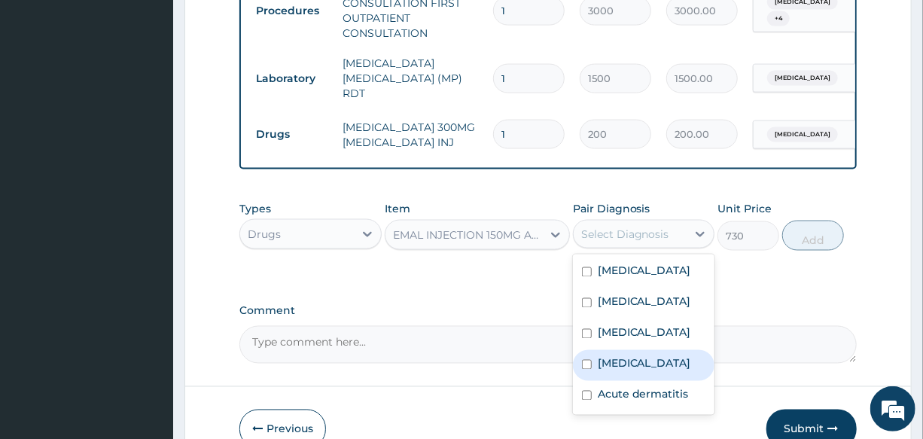
click at [628, 356] on label "[MEDICAL_DATA]" at bounding box center [643, 363] width 93 height 15
checkbox input "true"
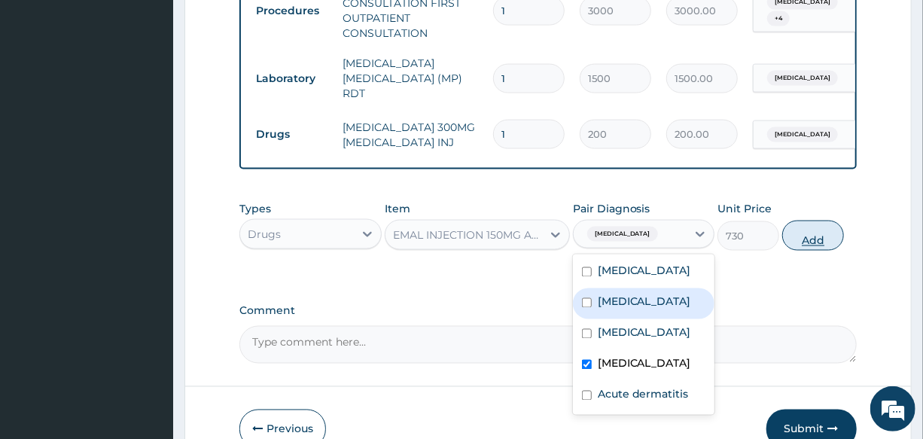
click at [816, 220] on button "Add" at bounding box center [813, 235] width 62 height 30
type input "0"
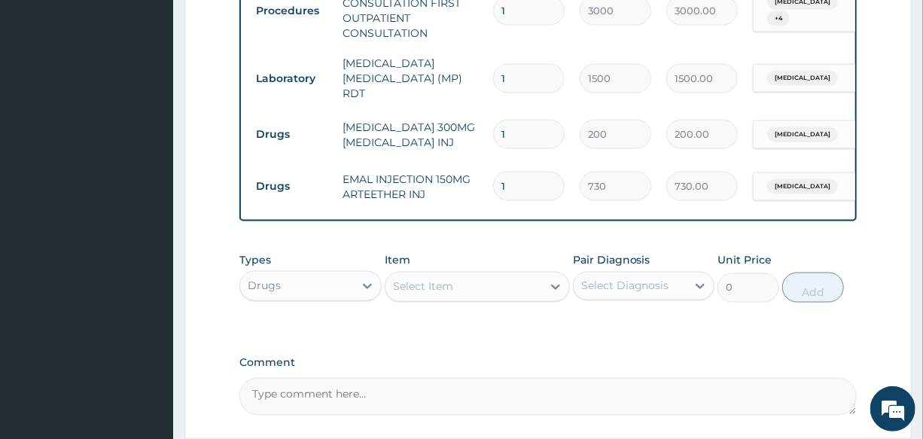
click at [445, 279] on div "Select Item" at bounding box center [423, 286] width 60 height 15
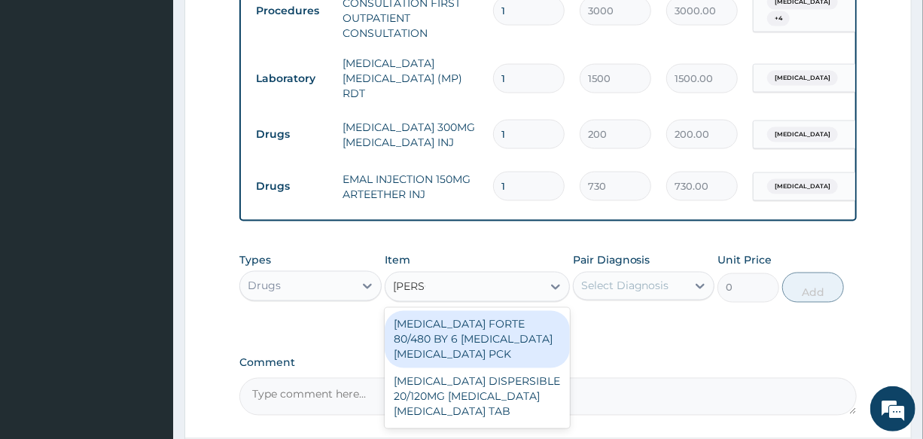
type input "COART"
click at [473, 311] on div "[MEDICAL_DATA] FORTE 80/480 BY 6 [MEDICAL_DATA] [MEDICAL_DATA] PCK" at bounding box center [477, 339] width 185 height 57
type input "2800"
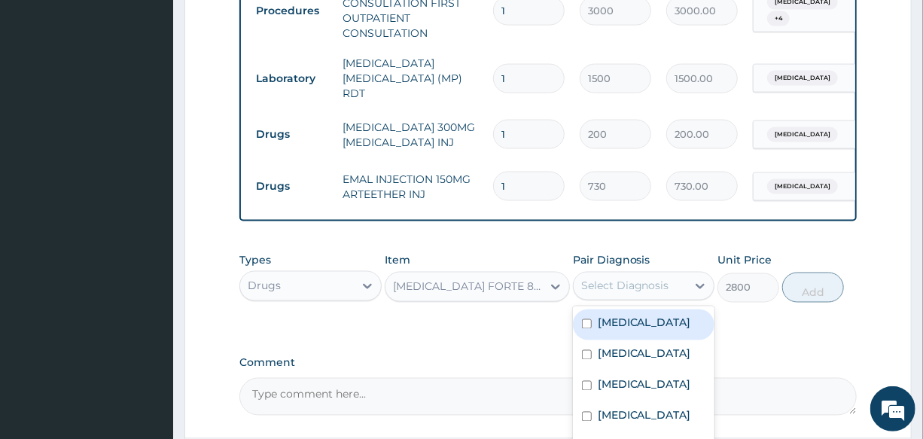
click at [609, 278] on div "Select Diagnosis" at bounding box center [625, 285] width 88 height 15
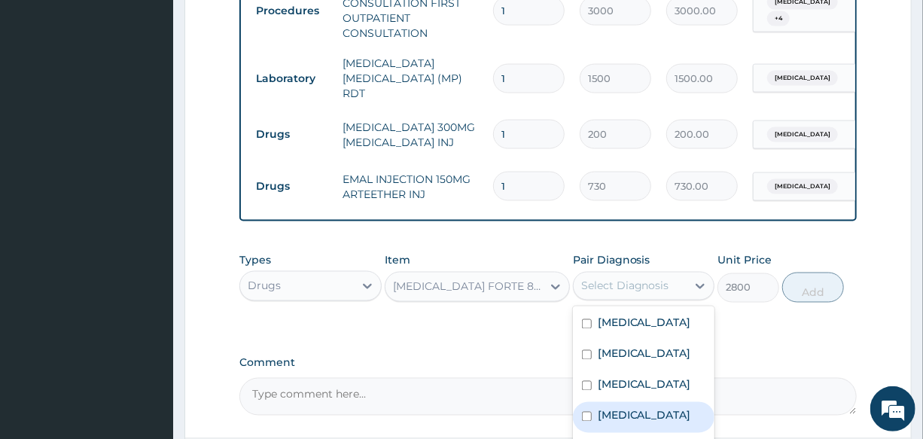
click at [632, 408] on label "[MEDICAL_DATA]" at bounding box center [643, 415] width 93 height 15
checkbox input "true"
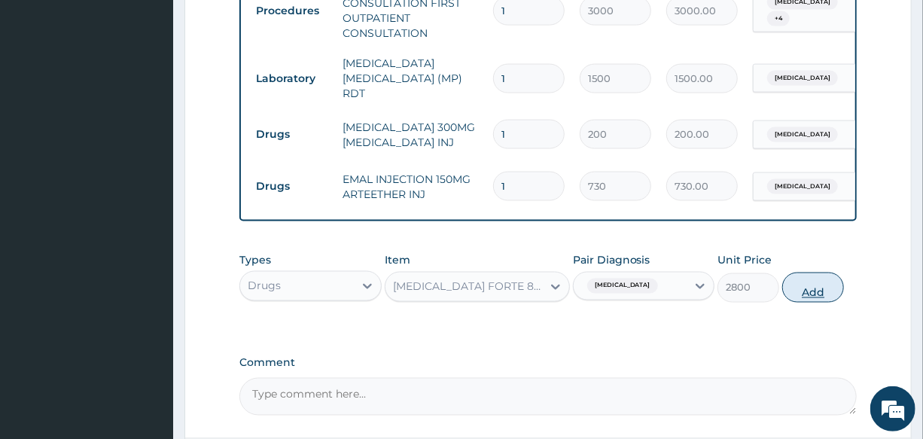
click at [834, 272] on button "Add" at bounding box center [813, 287] width 62 height 30
type input "0"
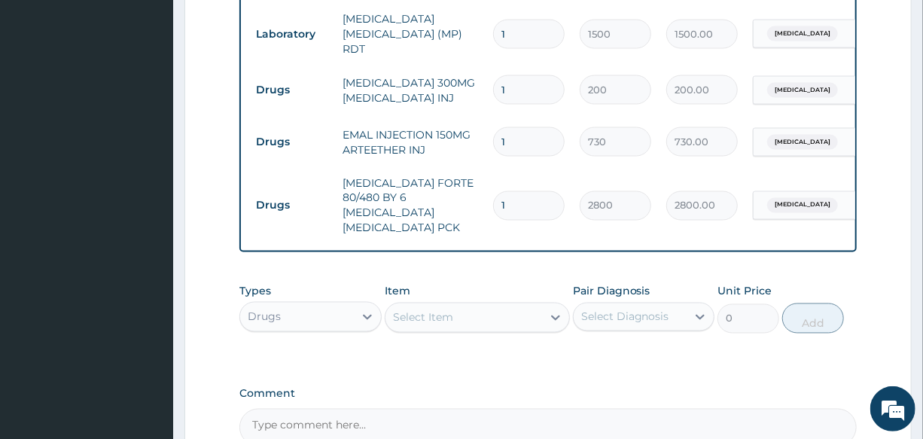
scroll to position [1095, 0]
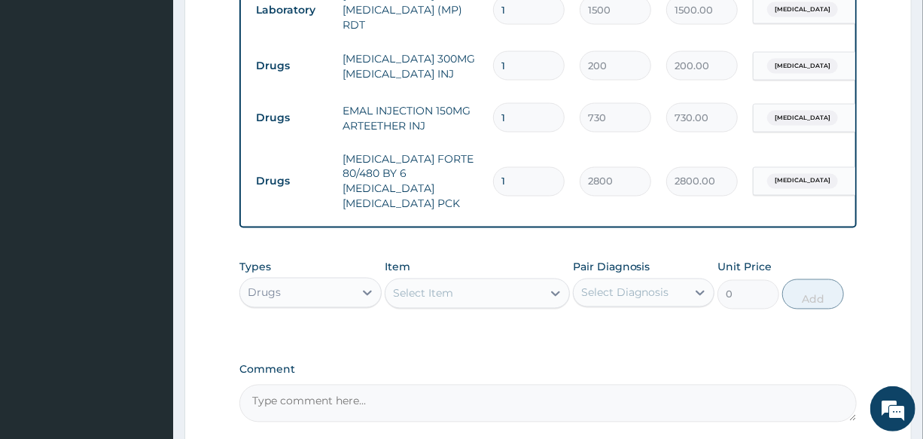
click at [435, 286] on div "Select Item" at bounding box center [423, 293] width 60 height 15
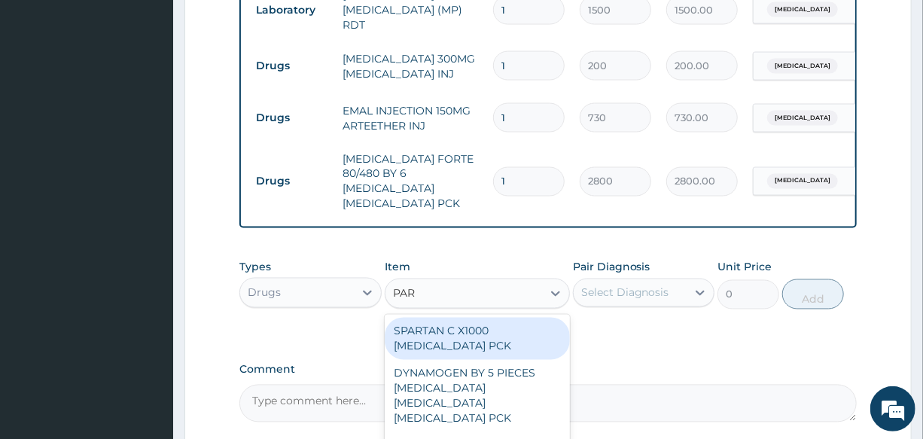
type input "PARA"
click at [478, 318] on div "DAGA [MEDICAL_DATA] [MEDICAL_DATA] TAB" at bounding box center [477, 339] width 185 height 42
type input "20"
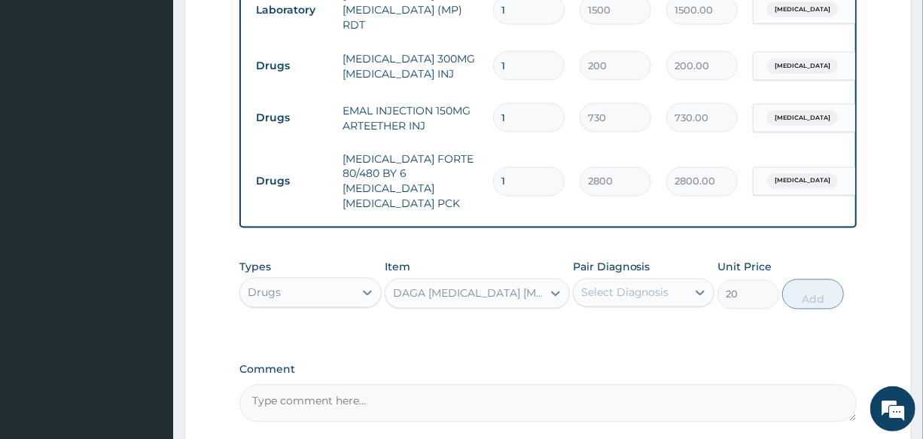
click at [627, 285] on div "Select Diagnosis" at bounding box center [625, 292] width 88 height 15
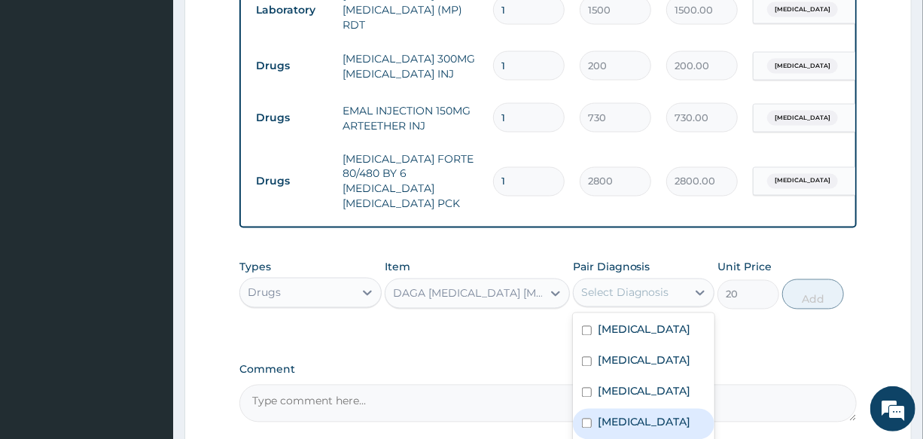
drag, startPoint x: 663, startPoint y: 386, endPoint x: 737, endPoint y: 333, distance: 90.6
click at [667, 409] on div "[MEDICAL_DATA]" at bounding box center [643, 424] width 141 height 31
checkbox input "true"
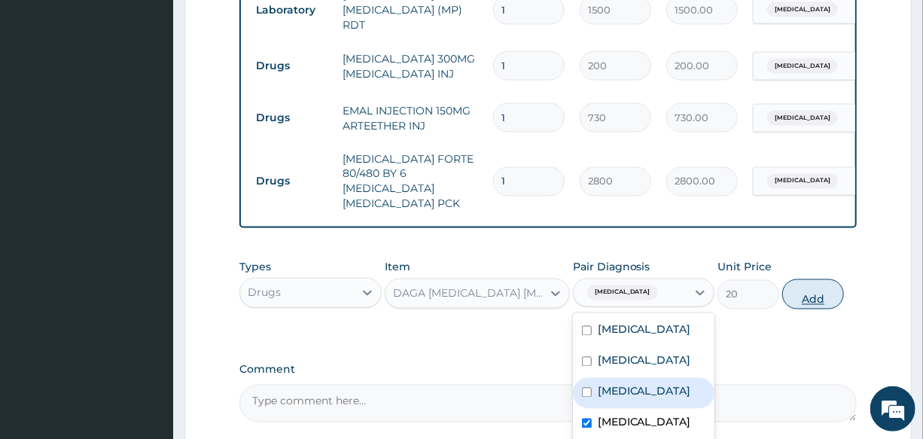
click at [806, 279] on button "Add" at bounding box center [813, 294] width 62 height 30
type input "0"
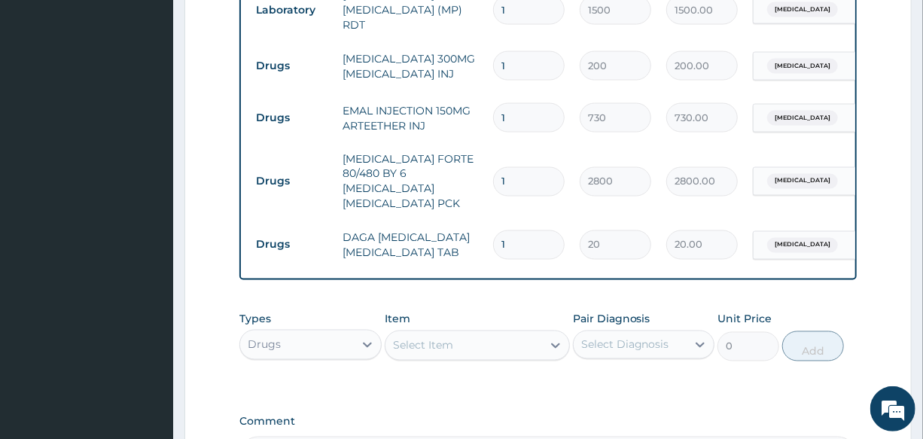
click at [438, 333] on div "Select Item" at bounding box center [463, 345] width 157 height 24
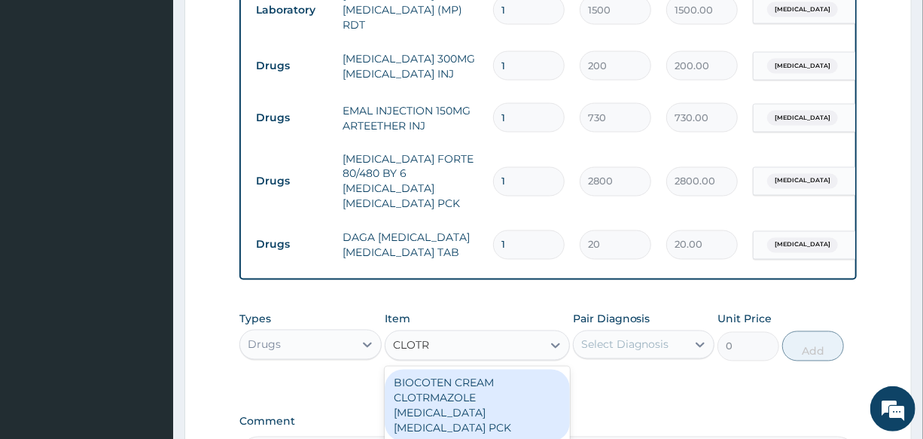
type input "CLOTRI"
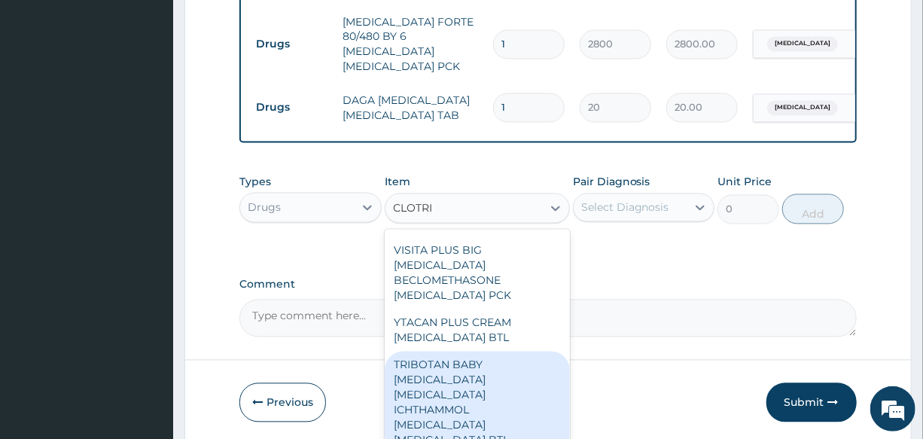
scroll to position [136, 0]
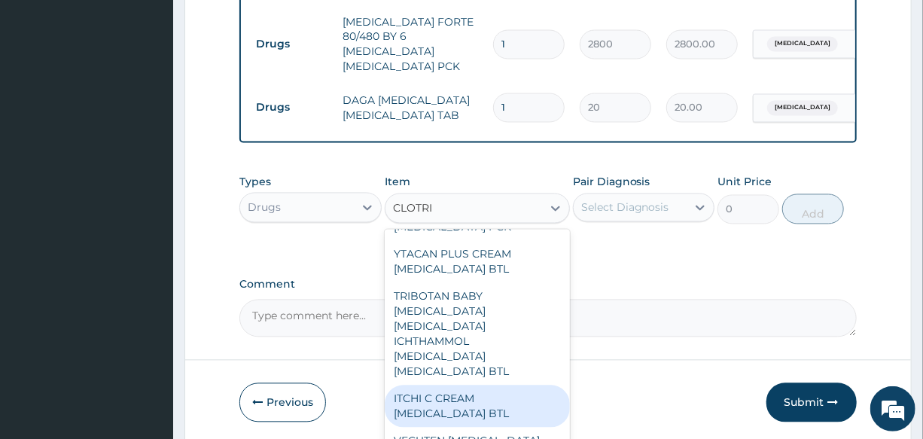
click at [474, 385] on div "ITCHI C CREAM [MEDICAL_DATA] BTL" at bounding box center [477, 406] width 185 height 42
type input "235"
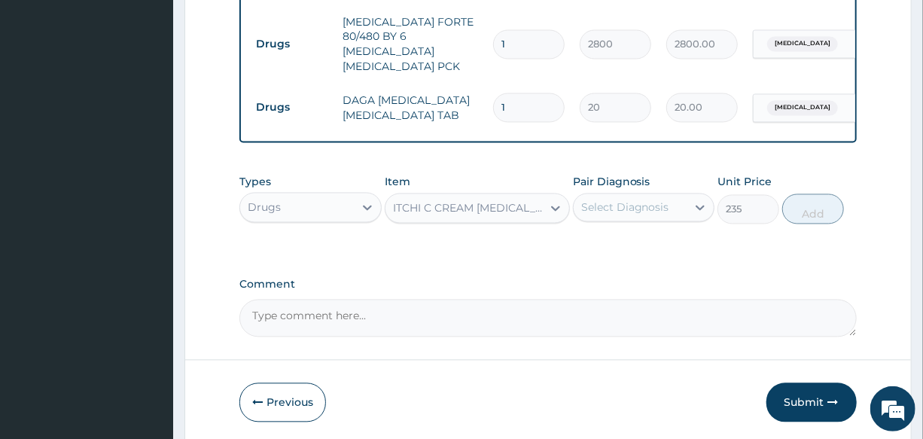
click at [458, 201] on div "ITCHI C CREAM [MEDICAL_DATA] BTL" at bounding box center [468, 208] width 150 height 15
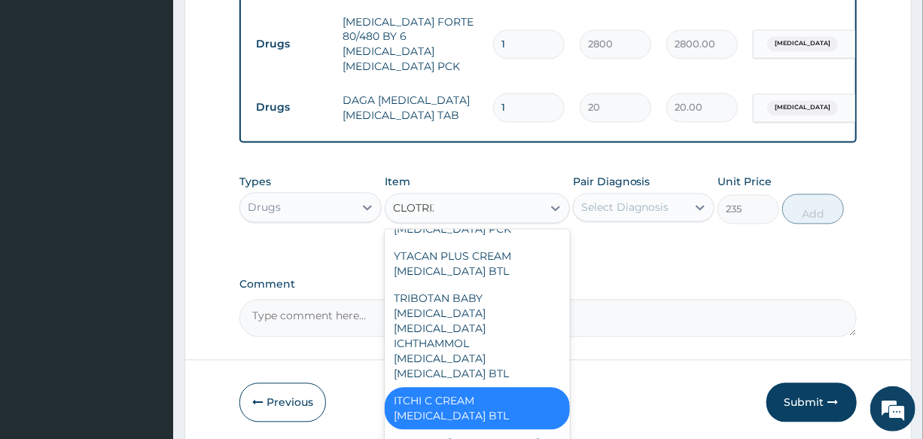
scroll to position [0, 0]
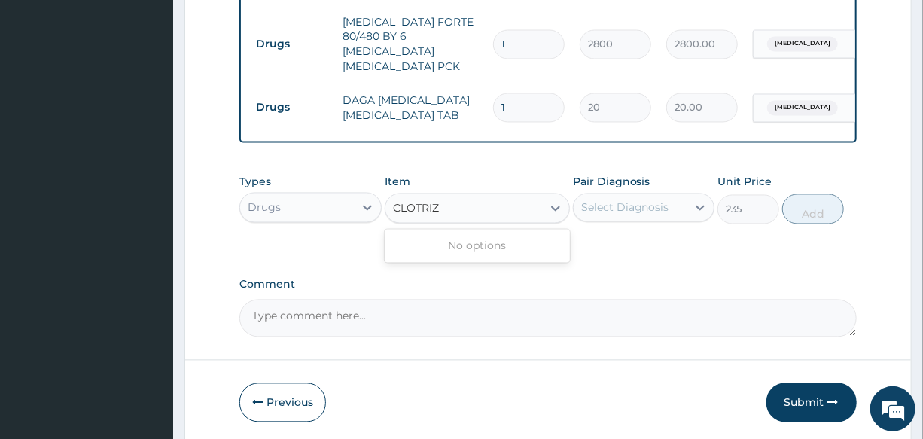
type input "CLOTRI"
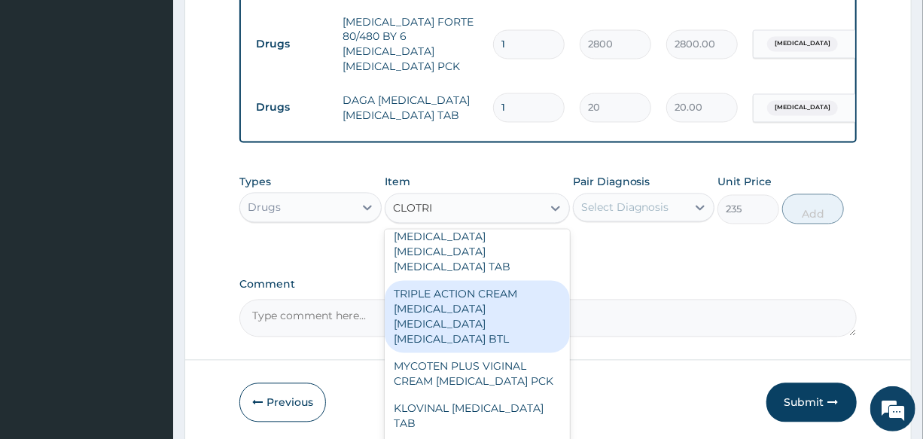
scroll to position [479, 0]
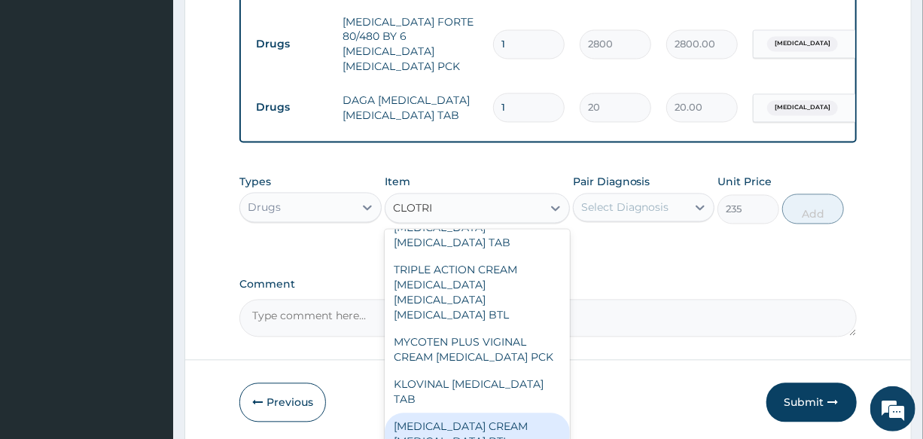
click at [476, 413] on div "[MEDICAL_DATA] CREAM [MEDICAL_DATA] BTL" at bounding box center [477, 434] width 185 height 42
type input "580"
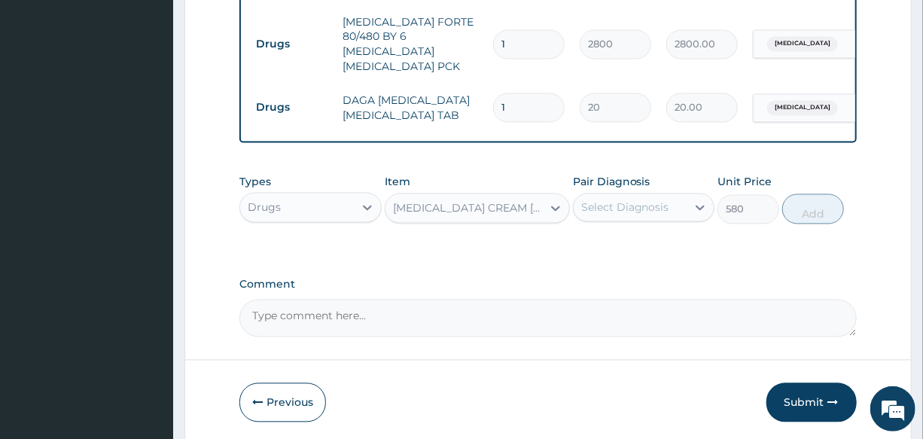
click at [640, 200] on div "Select Diagnosis" at bounding box center [625, 207] width 88 height 15
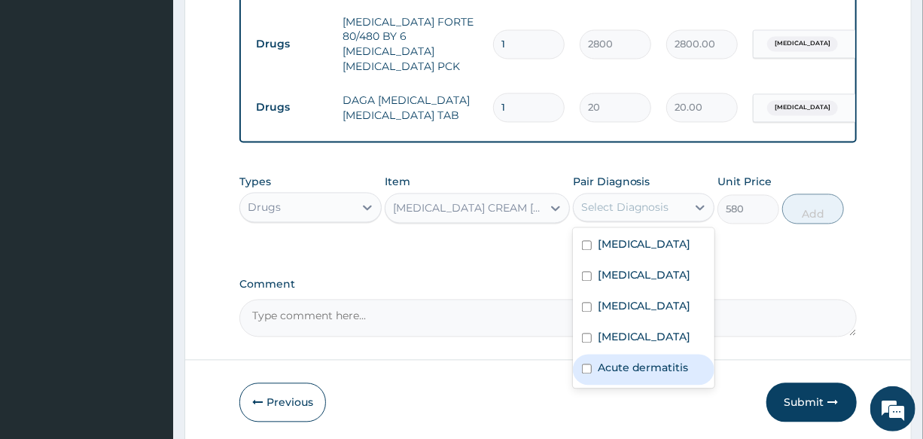
click at [655, 360] on label "Acute dermatitis" at bounding box center [642, 367] width 91 height 15
checkbox input "true"
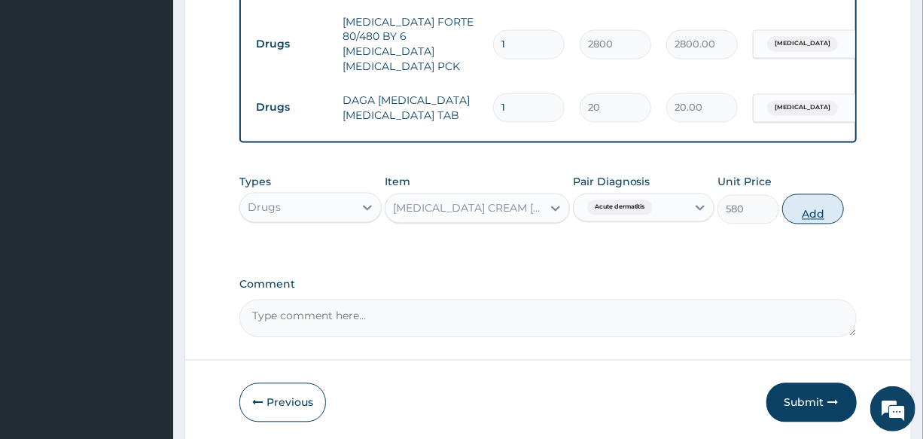
click at [800, 194] on button "Add" at bounding box center [813, 209] width 62 height 30
type input "0"
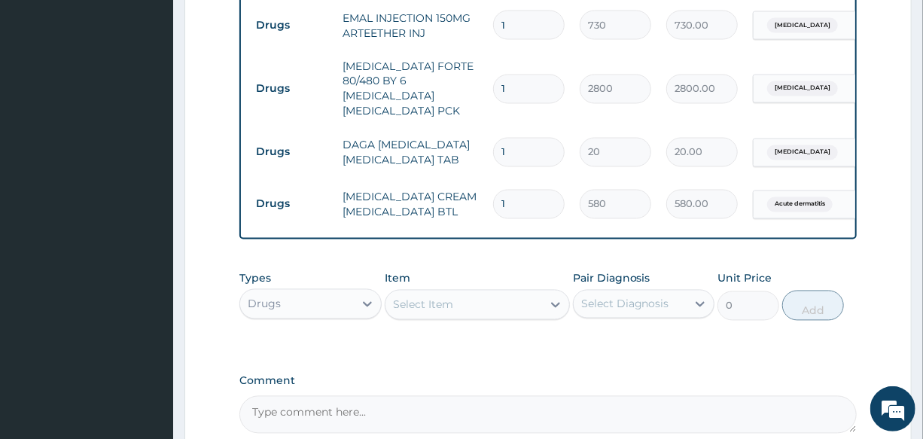
scroll to position [1163, 0]
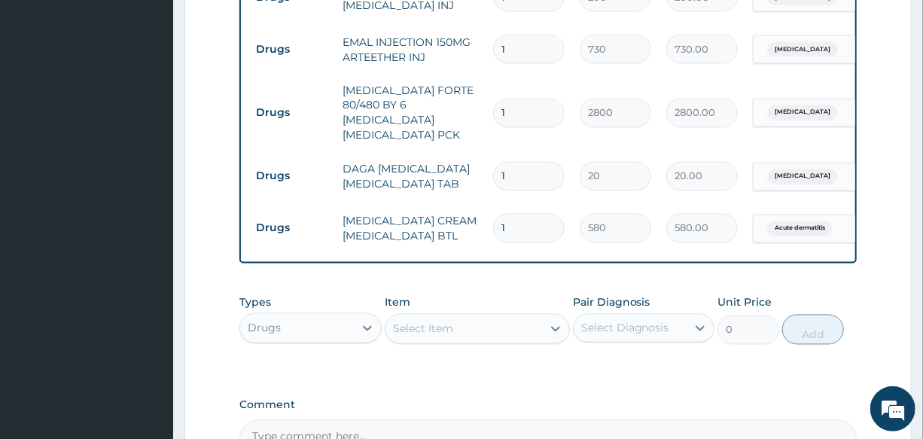
drag, startPoint x: 527, startPoint y: 128, endPoint x: 488, endPoint y: 131, distance: 38.5
click at [488, 154] on td "1" at bounding box center [528, 176] width 87 height 44
type input "2"
type input "40.00"
type input "24"
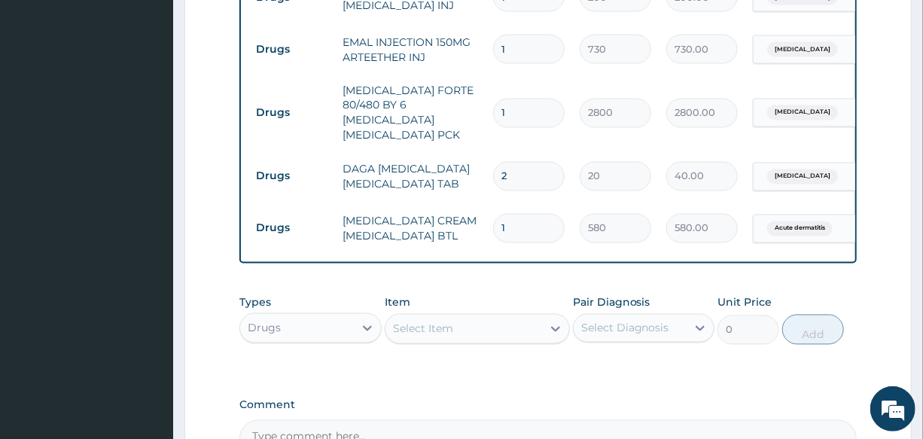
type input "480.00"
type input "24"
click at [478, 154] on td "DAGA [MEDICAL_DATA] [MEDICAL_DATA] TAB" at bounding box center [410, 176] width 150 height 45
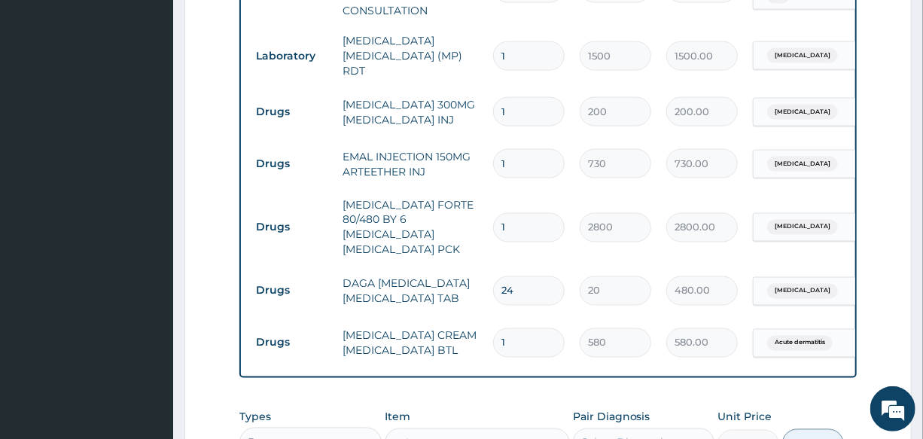
scroll to position [1026, 0]
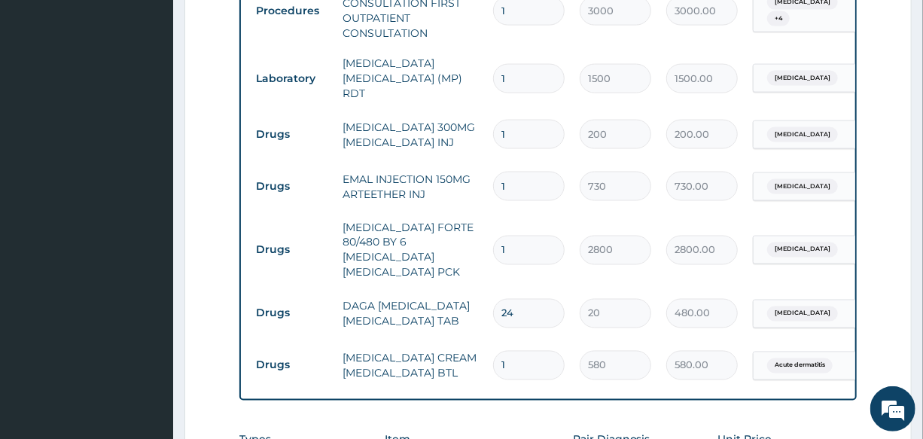
drag, startPoint x: 527, startPoint y: 151, endPoint x: 447, endPoint y: 170, distance: 82.0
type input "3"
type input "2190.00"
type input "3"
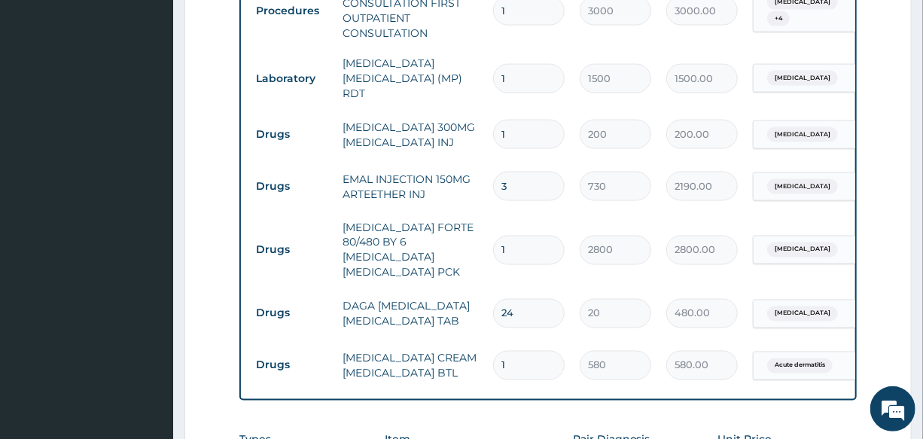
click at [438, 169] on tr "Drugs EMAL INJECTION 150MG ARTEETHER INJ 3 730 2190.00 [MEDICAL_DATA] Delete" at bounding box center [616, 186] width 737 height 52
drag, startPoint x: 517, startPoint y: 98, endPoint x: 441, endPoint y: 120, distance: 79.1
type input "2"
type input "400.00"
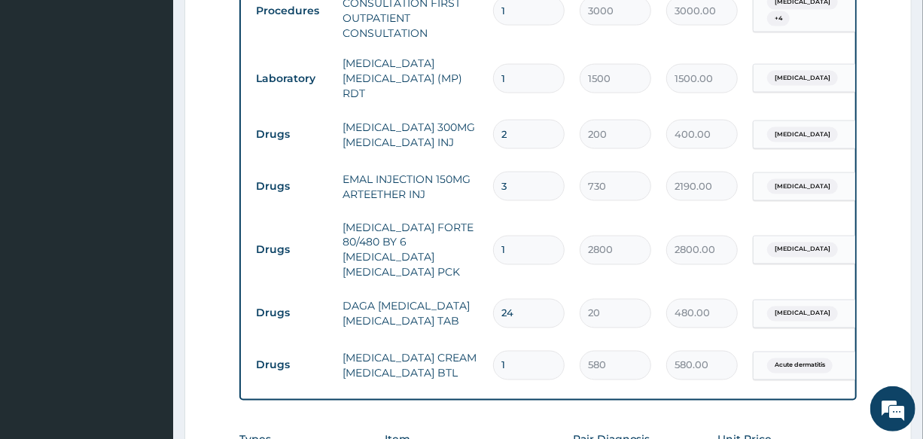
type input "2"
click at [441, 160] on tr "Drugs EMAL INJECTION 150MG ARTEETHER INJ 3 730 2190.00 [MEDICAL_DATA] Delete" at bounding box center [616, 186] width 737 height 52
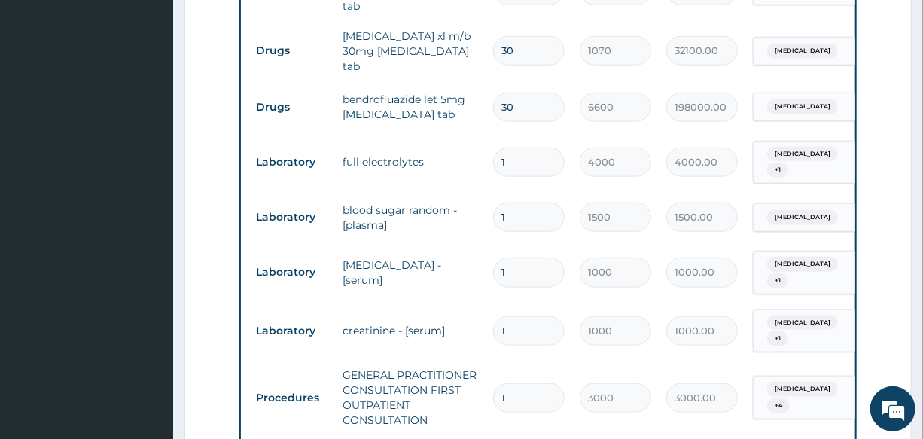
scroll to position [616, 0]
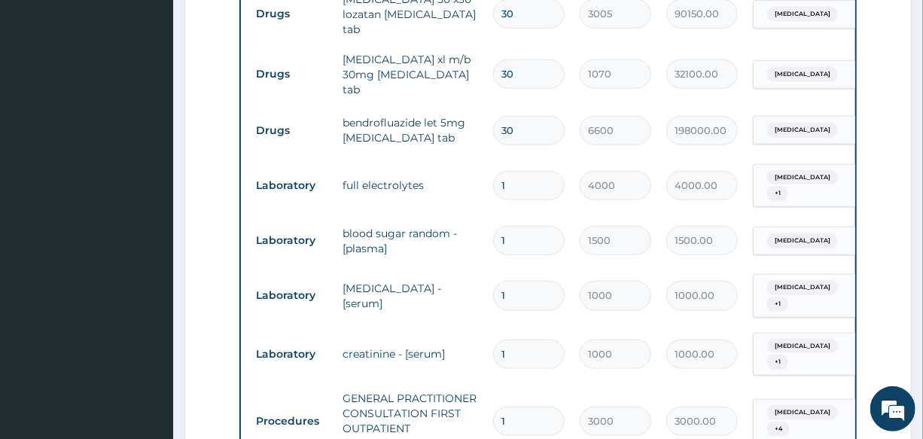
drag, startPoint x: 524, startPoint y: 123, endPoint x: 470, endPoint y: 134, distance: 55.9
click at [470, 134] on tr "Drugs bendrofluazide let 5mg [MEDICAL_DATA] tab 30 6600 198000.00 [MEDICAL_DATA…" at bounding box center [616, 131] width 737 height 52
type input "1"
type input "6600.00"
type input "1"
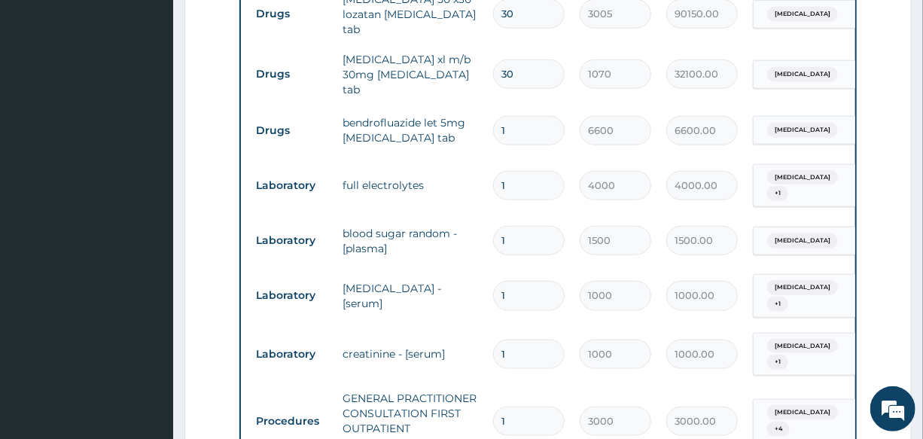
click at [455, 135] on td "bendrofluazide let 5mg [MEDICAL_DATA] tab" at bounding box center [410, 130] width 150 height 45
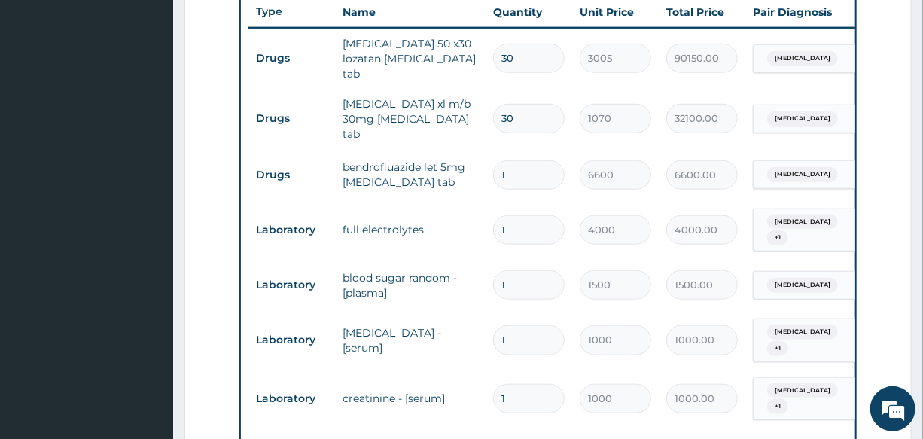
scroll to position [548, 0]
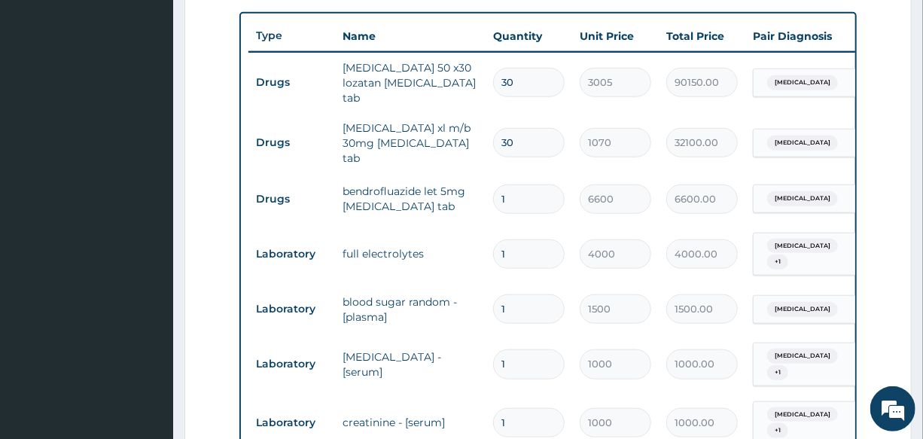
drag, startPoint x: 521, startPoint y: 133, endPoint x: 476, endPoint y: 138, distance: 45.5
click at [476, 138] on tr "Drugs [MEDICAL_DATA] xl m/b 30mg [MEDICAL_DATA] tab 30 1070 32100.00 [MEDICAL_D…" at bounding box center [616, 143] width 737 height 60
type input "1"
type input "1070.00"
drag, startPoint x: 515, startPoint y: 135, endPoint x: 488, endPoint y: 141, distance: 27.8
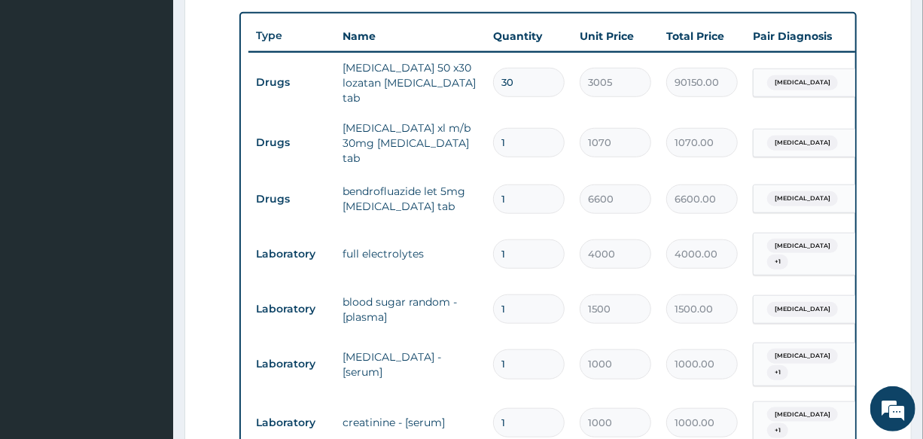
click at [488, 141] on td "1" at bounding box center [528, 142] width 87 height 44
type input "4"
type input "4280.00"
type input "4"
drag, startPoint x: 525, startPoint y: 74, endPoint x: 485, endPoint y: 95, distance: 45.4
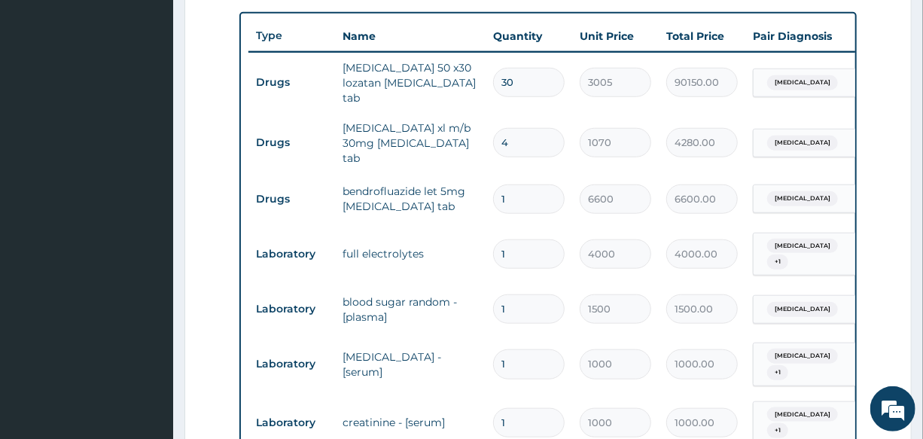
click at [485, 94] on td "30" at bounding box center [528, 82] width 87 height 44
type input "1"
type input "3005.00"
type input "0.00"
type input "2"
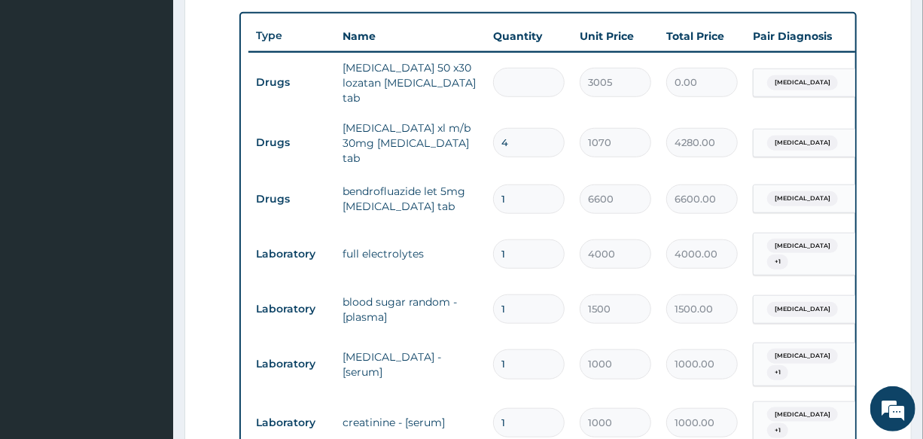
type input "6010.00"
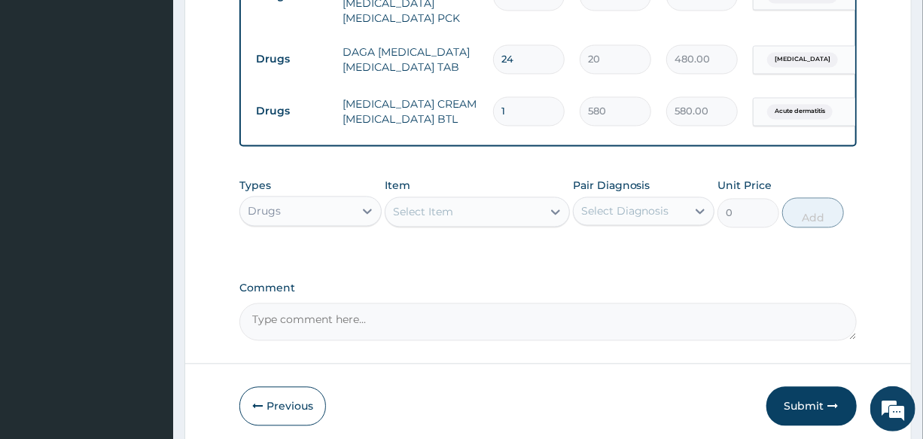
scroll to position [1296, 0]
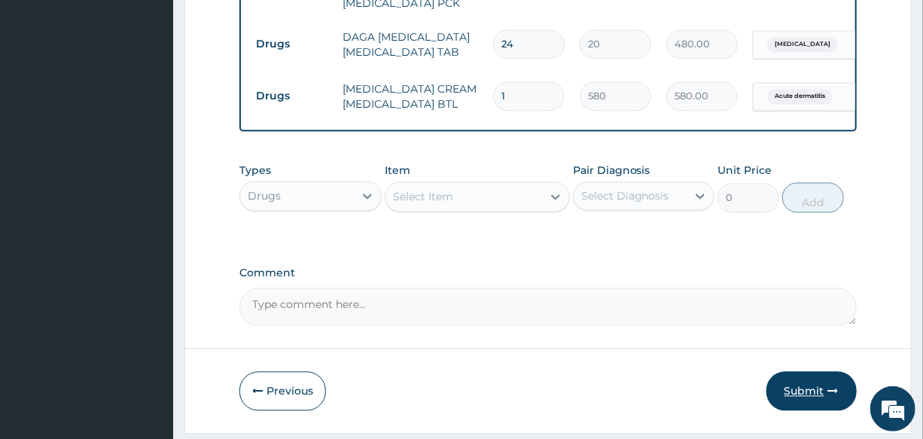
type input "2"
click at [789, 371] on button "Submit" at bounding box center [811, 390] width 90 height 39
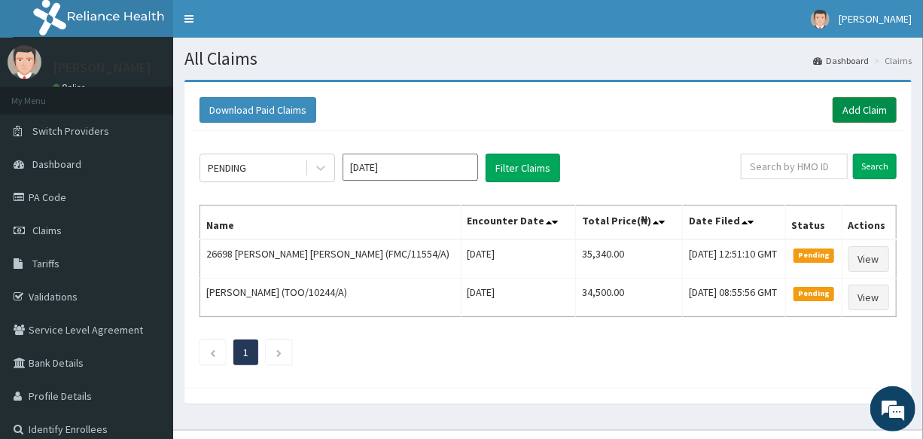
click at [862, 107] on link "Add Claim" at bounding box center [864, 110] width 64 height 26
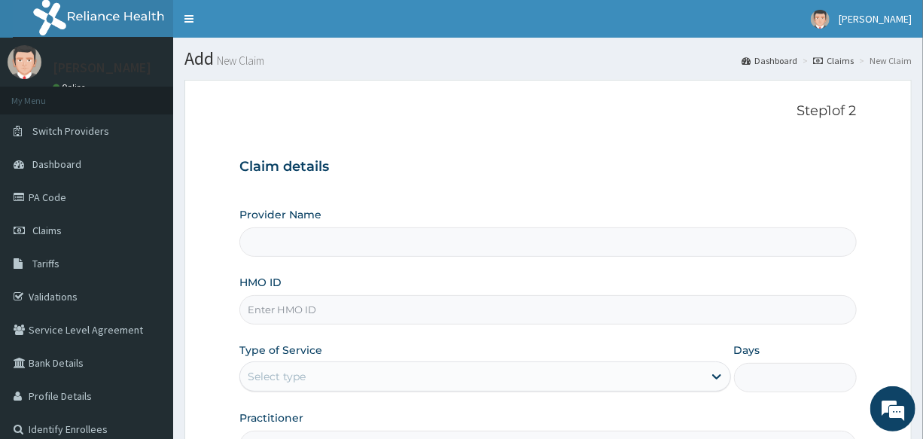
type input "International Clinics And Hospitals Ltd"
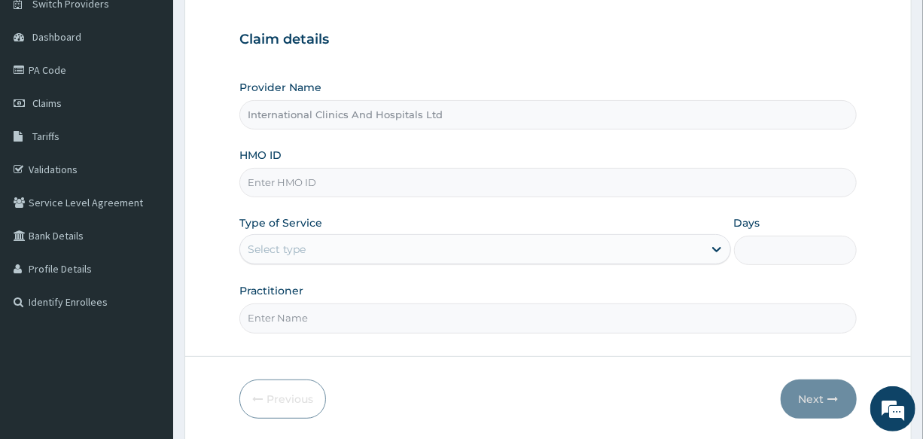
scroll to position [136, 0]
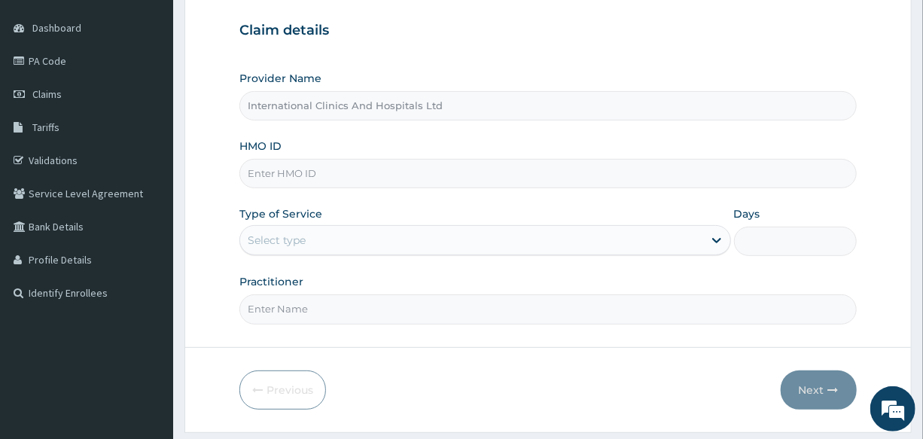
click at [311, 178] on input "HMO ID" at bounding box center [547, 173] width 616 height 29
type input "ENP/10876/B"
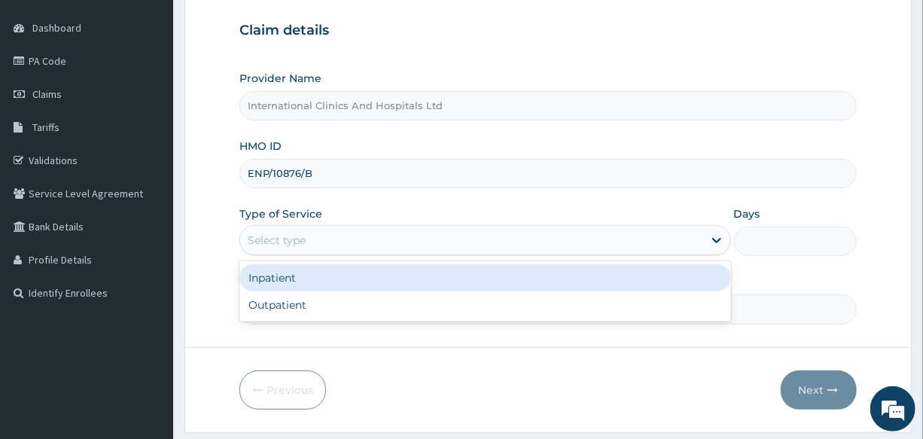
click at [305, 240] on div "Select type" at bounding box center [277, 240] width 58 height 15
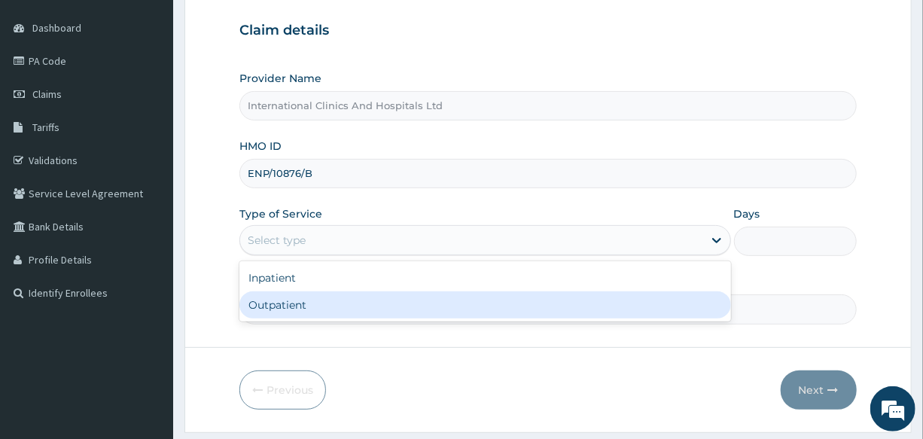
click at [316, 307] on div "Outpatient" at bounding box center [484, 304] width 491 height 27
type input "1"
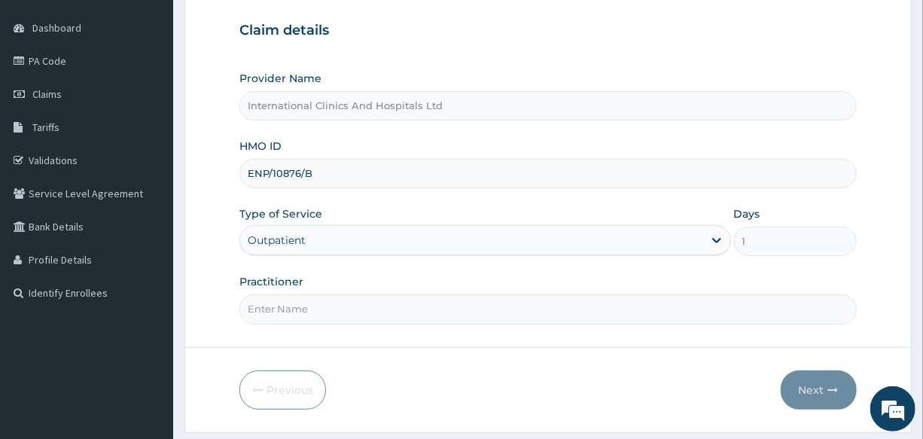
click at [319, 307] on input "Practitioner" at bounding box center [547, 308] width 616 height 29
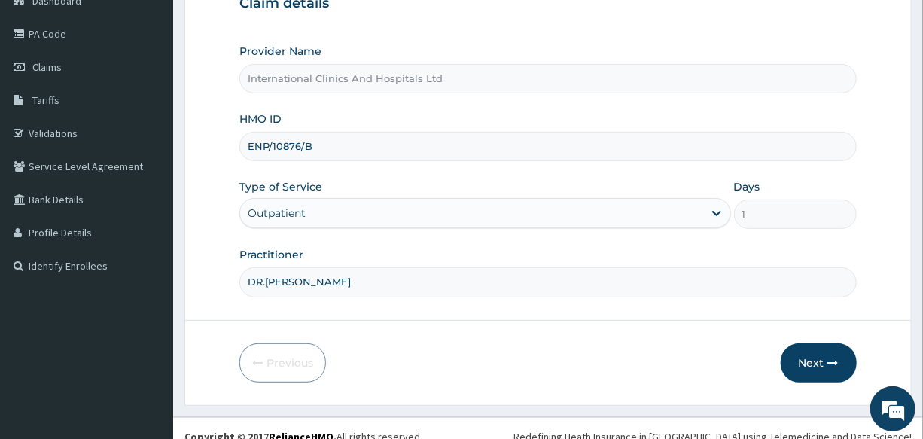
scroll to position [178, 0]
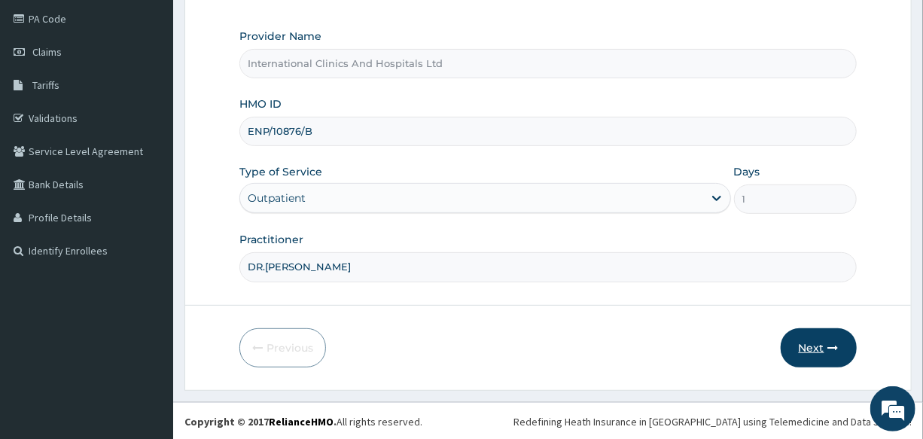
type input "DR.GENEVIEVE"
click at [801, 336] on button "Next" at bounding box center [818, 347] width 76 height 39
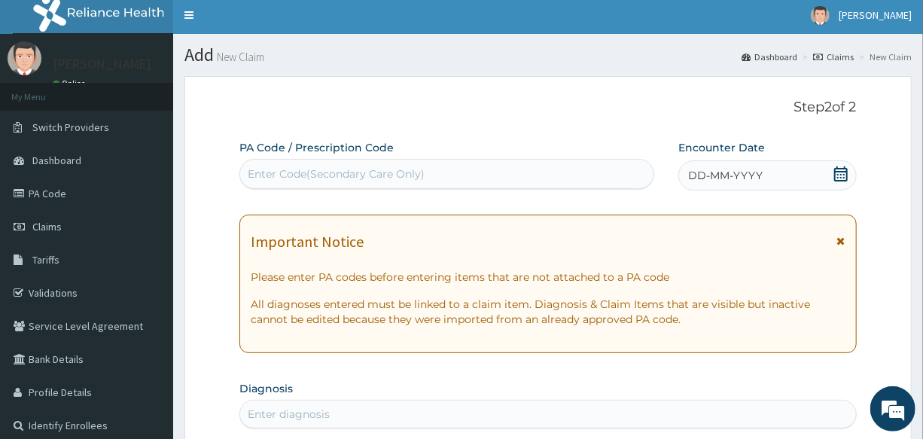
scroll to position [0, 0]
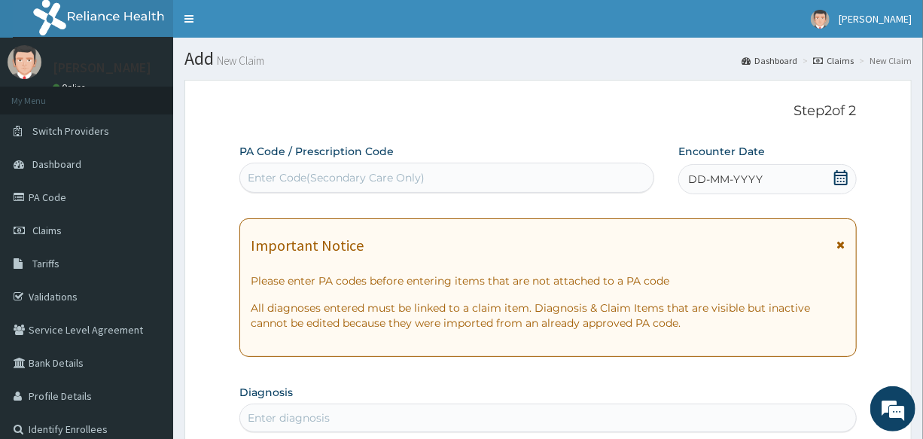
click at [424, 172] on div "Enter Code(Secondary Care Only)" at bounding box center [446, 178] width 413 height 24
paste input "PA/E03BDD"
type input "PA/E03BDD"
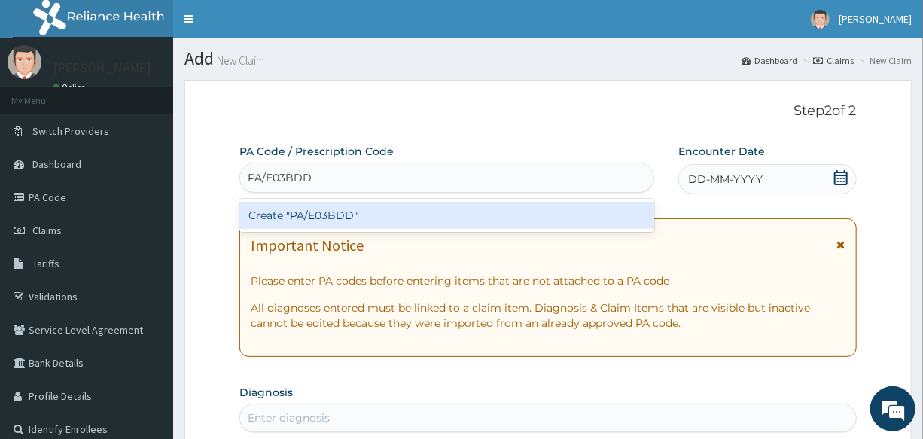
click at [330, 220] on div "Create "PA/E03BDD"" at bounding box center [446, 215] width 415 height 27
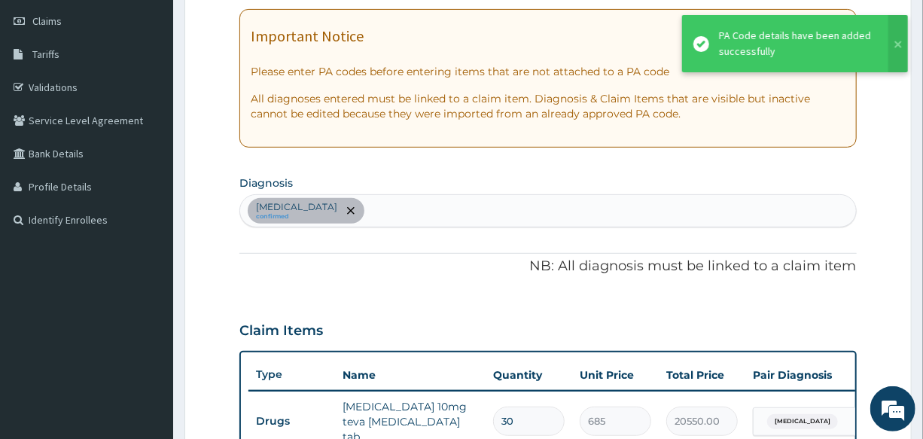
scroll to position [201, 0]
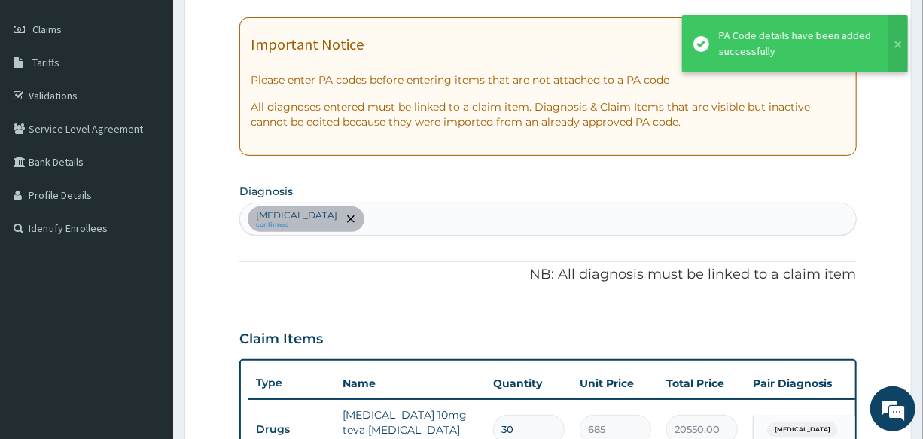
click at [436, 201] on section "Diagnosis Essential hypertension confirmed" at bounding box center [547, 208] width 616 height 56
click at [416, 232] on div "Essential hypertension confirmed" at bounding box center [547, 219] width 615 height 32
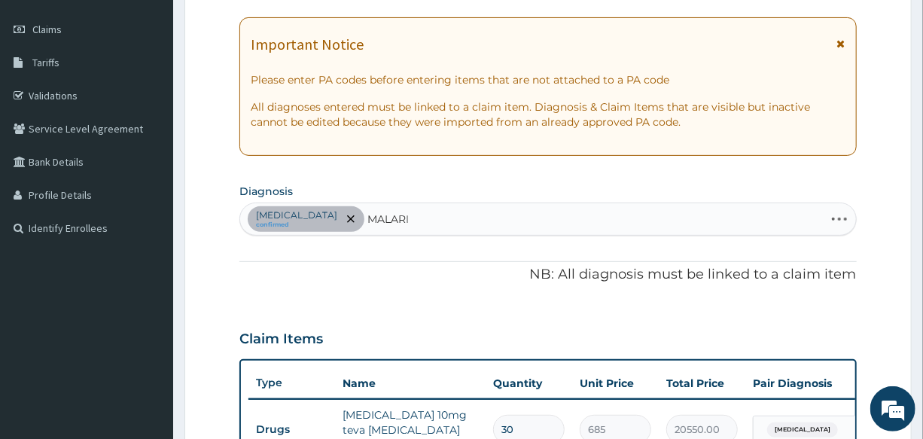
type input "MALARIA"
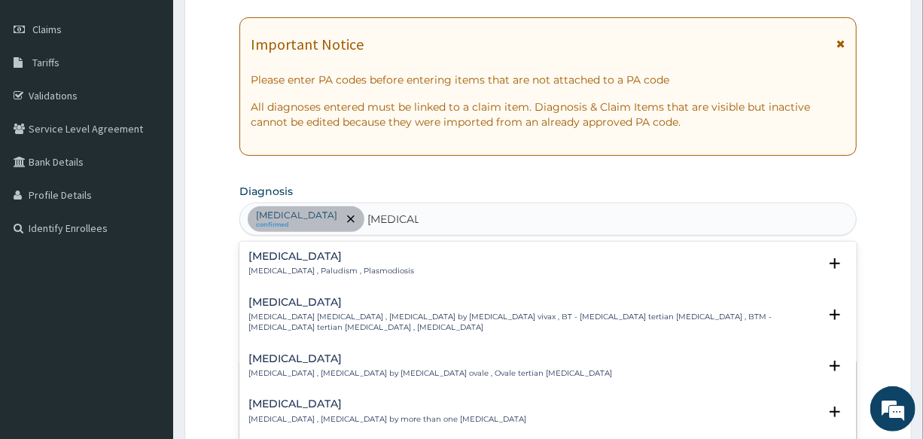
click at [269, 256] on h4 "Malaria" at bounding box center [331, 256] width 166 height 11
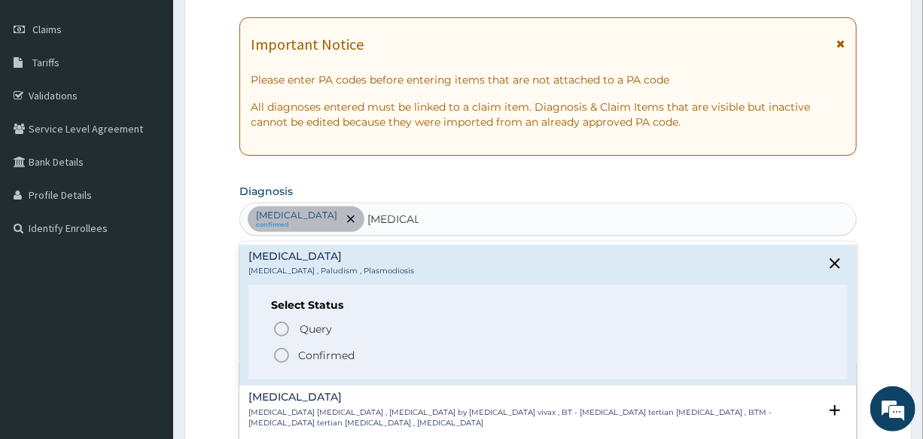
click at [278, 355] on icon "status option filled" at bounding box center [281, 355] width 18 height 18
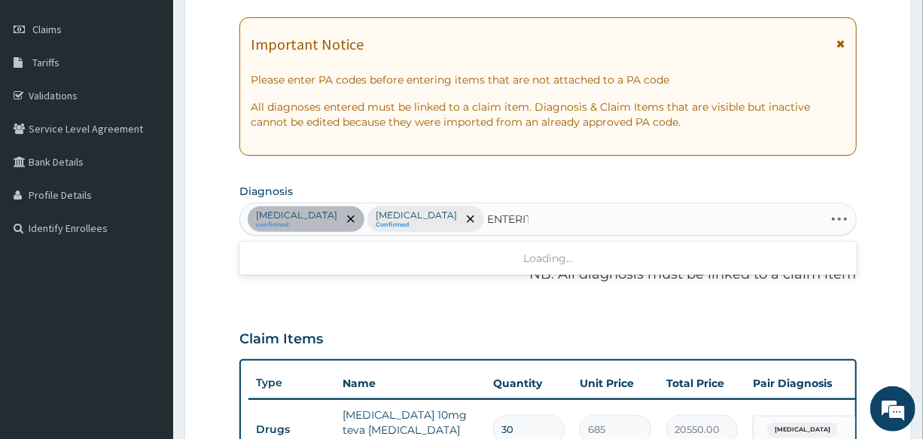
type input "ENTERITI"
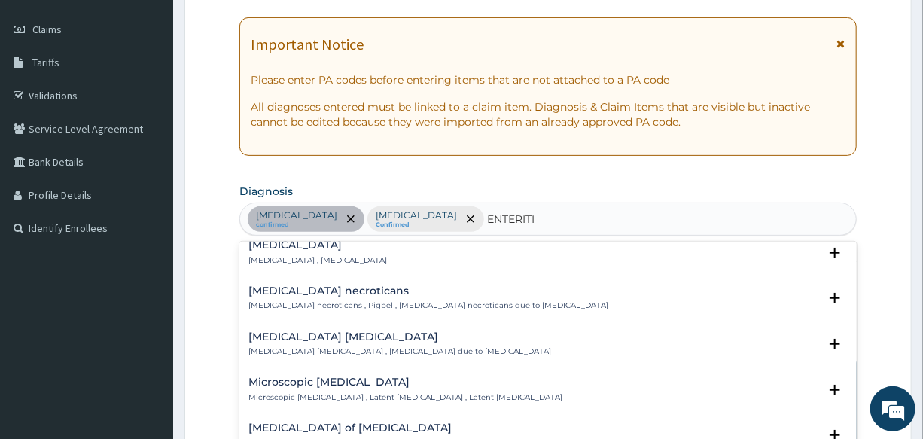
scroll to position [136, 0]
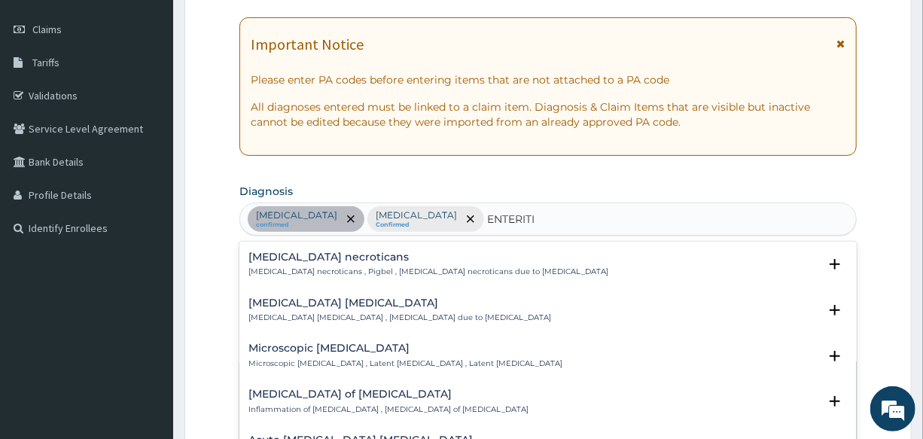
click at [296, 312] on p "Enterovirus enteritis , Enteritis due to enterovirus" at bounding box center [399, 317] width 303 height 11
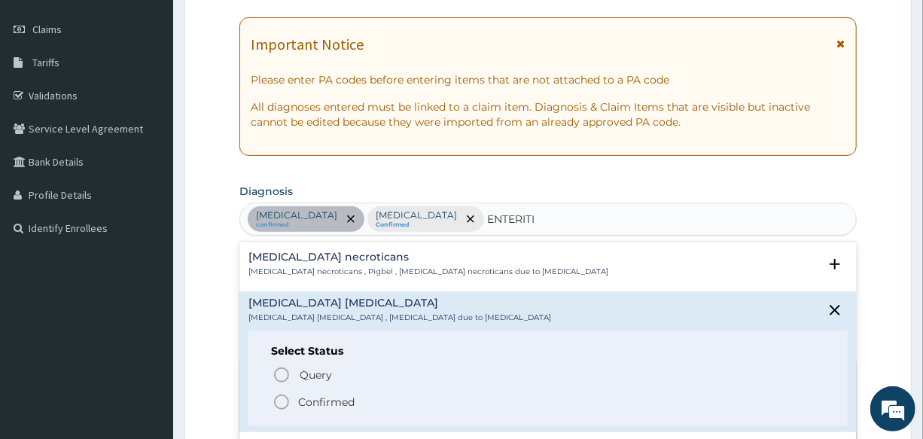
click at [280, 404] on icon "status option filled" at bounding box center [281, 402] width 18 height 18
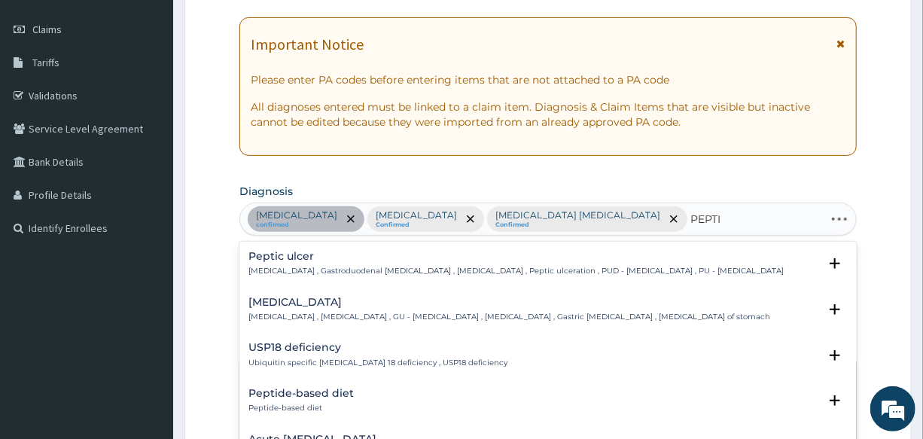
type input "PEPTIC"
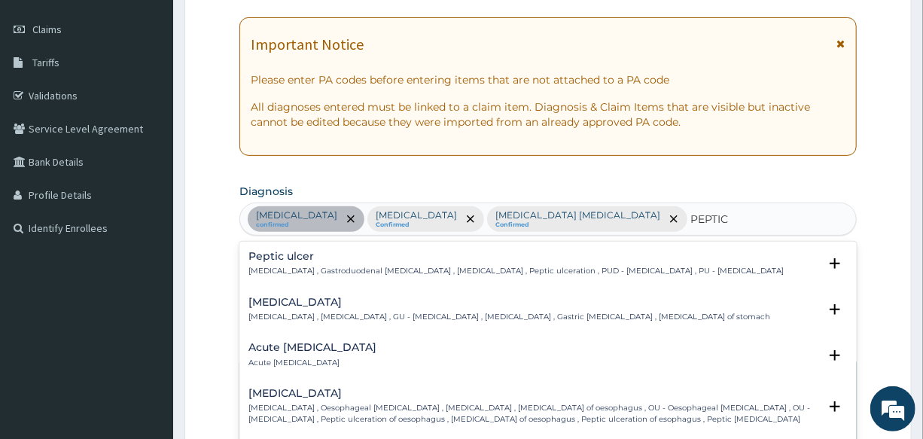
click at [296, 272] on p "Peptic ulcer , Gastroduodenal ulcer , Peptic ulcer disease , Peptic ulceration …" at bounding box center [515, 271] width 535 height 11
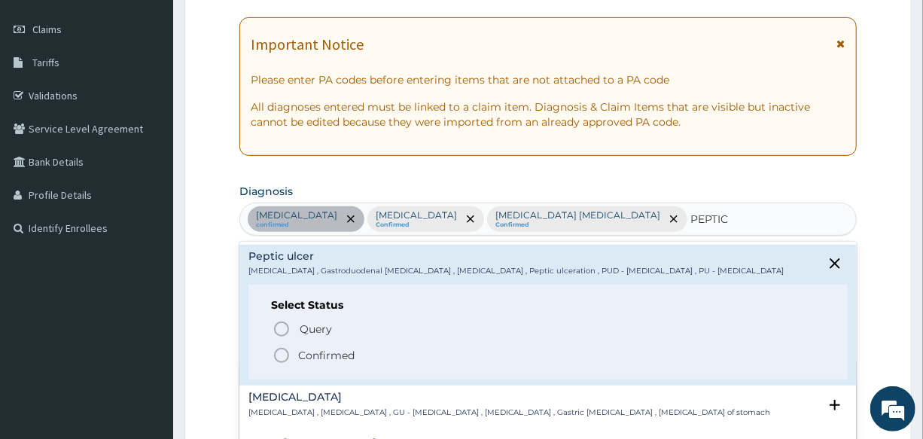
click at [281, 354] on icon "status option filled" at bounding box center [281, 355] width 18 height 18
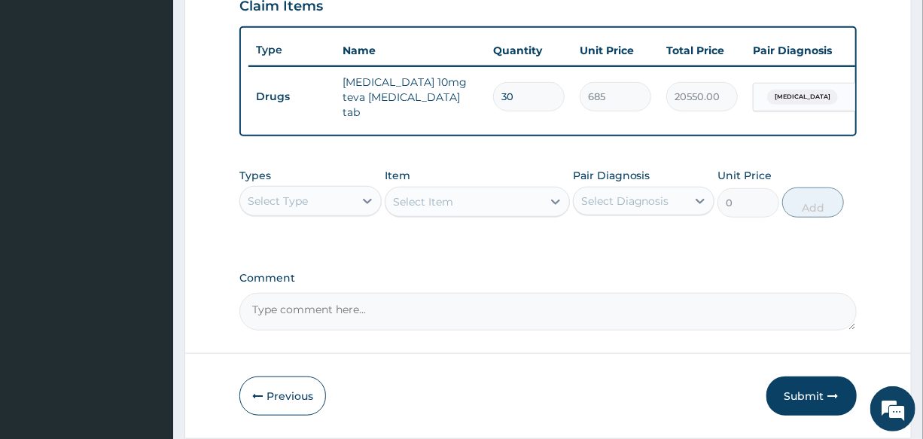
scroll to position [543, 0]
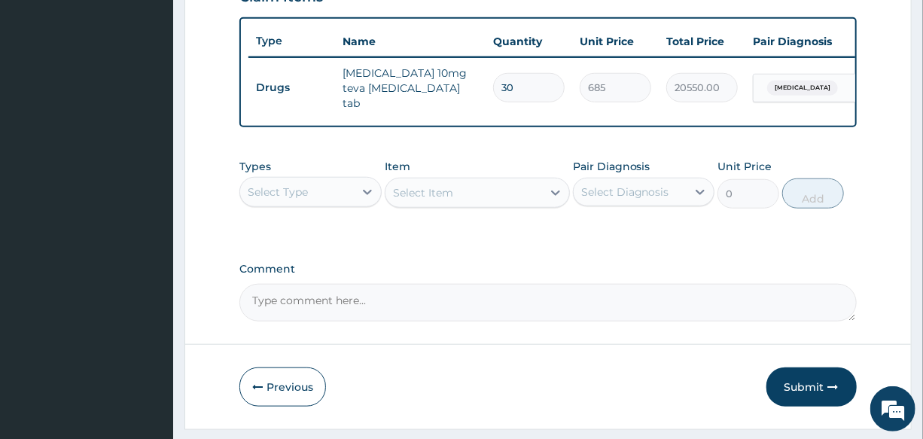
click at [314, 190] on div "Select Type" at bounding box center [296, 192] width 113 height 24
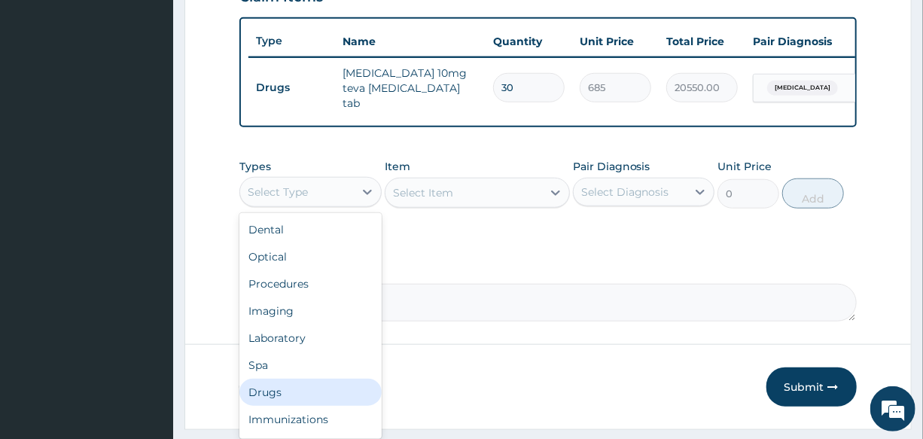
drag, startPoint x: 304, startPoint y: 393, endPoint x: 369, endPoint y: 361, distance: 72.0
click at [306, 393] on div "Drugs" at bounding box center [309, 392] width 141 height 27
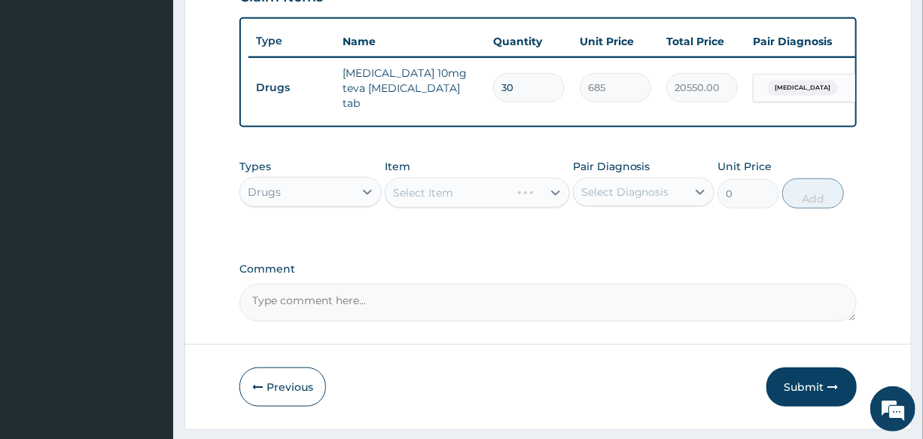
click at [468, 195] on div "Select Item" at bounding box center [477, 193] width 185 height 30
click at [468, 195] on div "Select Item" at bounding box center [463, 193] width 157 height 24
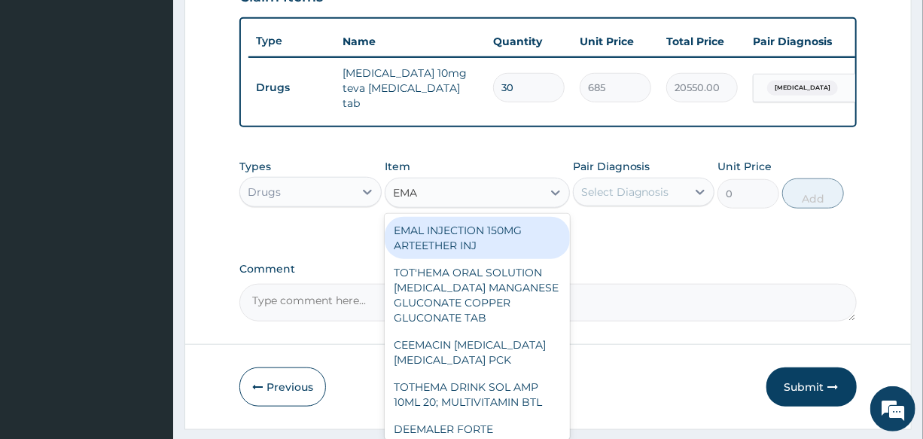
type input "EMAL"
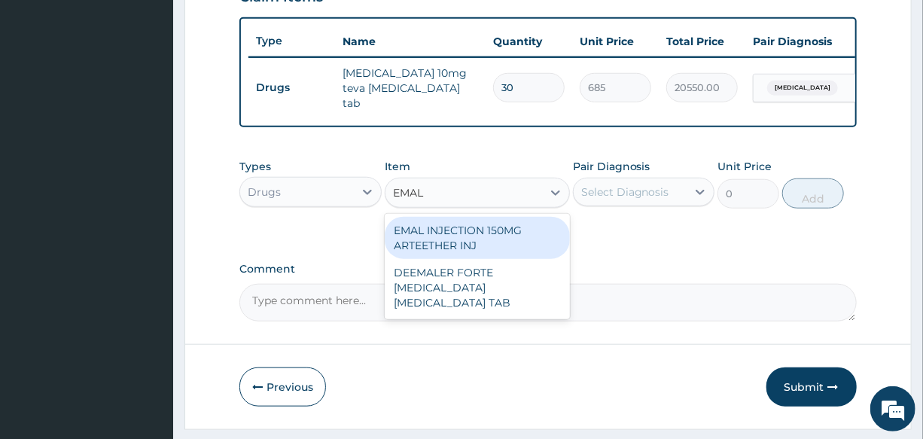
click at [509, 239] on div "EMAL INJECTION 150MG ARTEETHER INJ" at bounding box center [477, 238] width 185 height 42
type input "730"
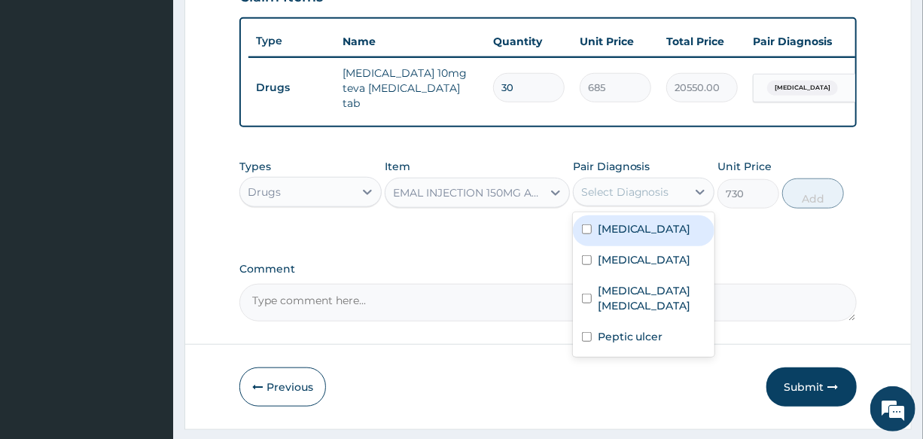
click at [645, 198] on div "Select Diagnosis" at bounding box center [625, 191] width 88 height 15
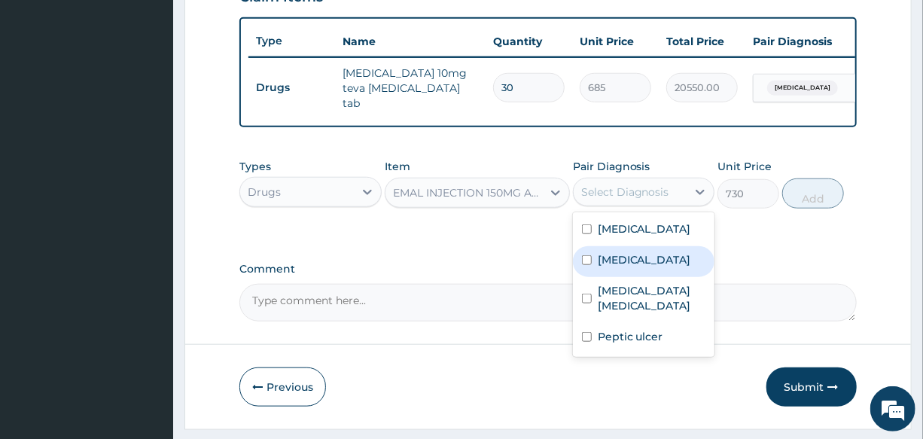
click at [661, 277] on div "Malaria" at bounding box center [643, 261] width 141 height 31
checkbox input "true"
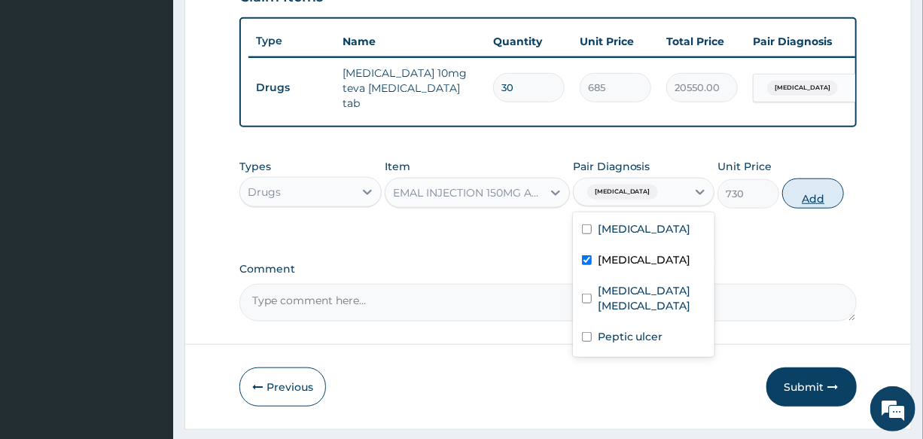
click at [804, 199] on button "Add" at bounding box center [813, 193] width 62 height 30
type input "0"
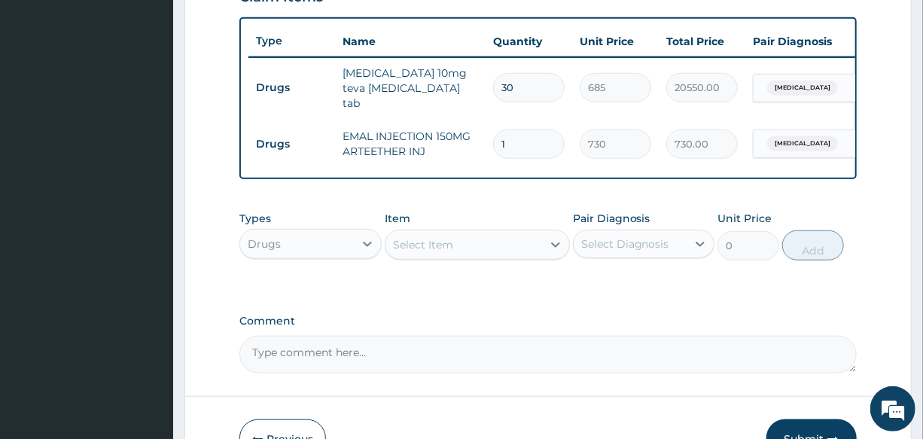
click at [445, 241] on div "Select Item" at bounding box center [423, 244] width 60 height 15
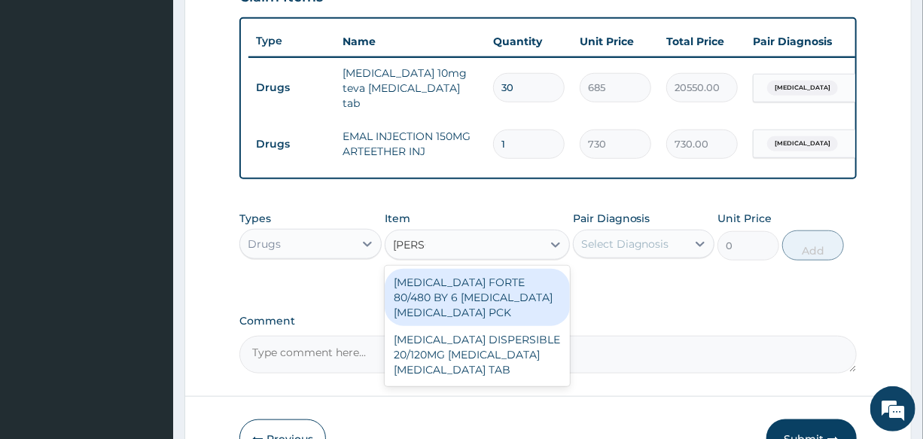
type input "COART"
click at [497, 295] on div "COARTEM FORTE 80/480 BY 6 ARTEMETHER LUMEFANTRINE PCK" at bounding box center [477, 297] width 185 height 57
type input "2800"
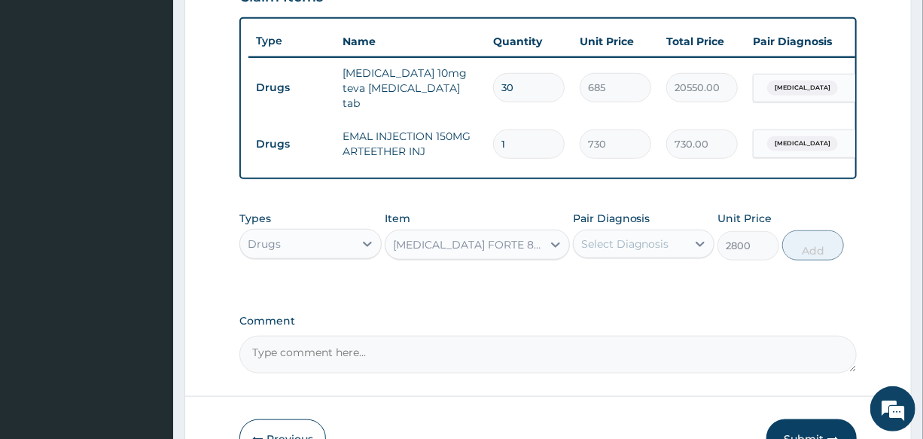
click at [625, 247] on div "Select Diagnosis" at bounding box center [625, 243] width 88 height 15
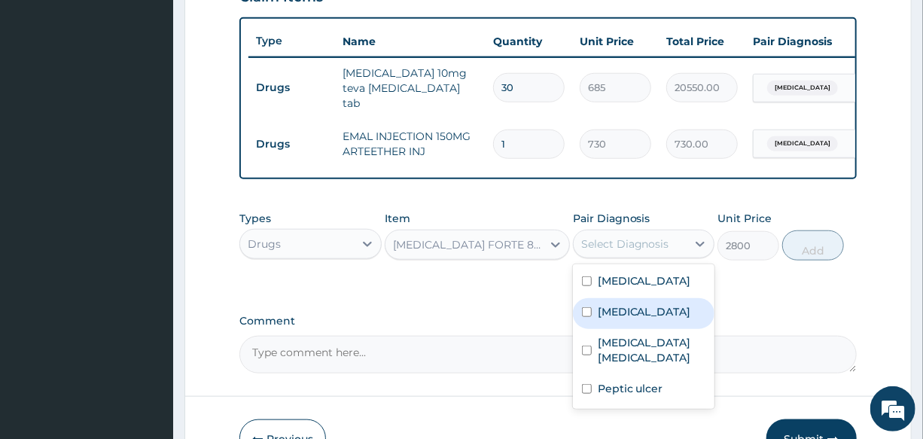
click at [644, 329] on div "Malaria" at bounding box center [643, 313] width 141 height 31
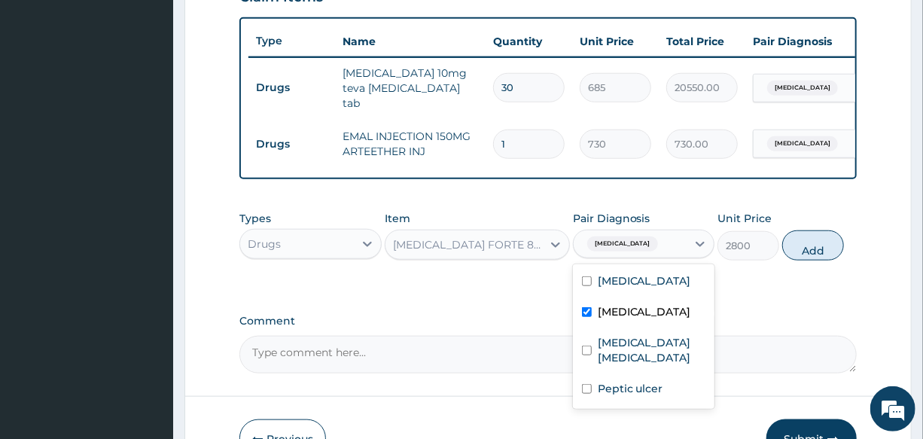
checkbox input "true"
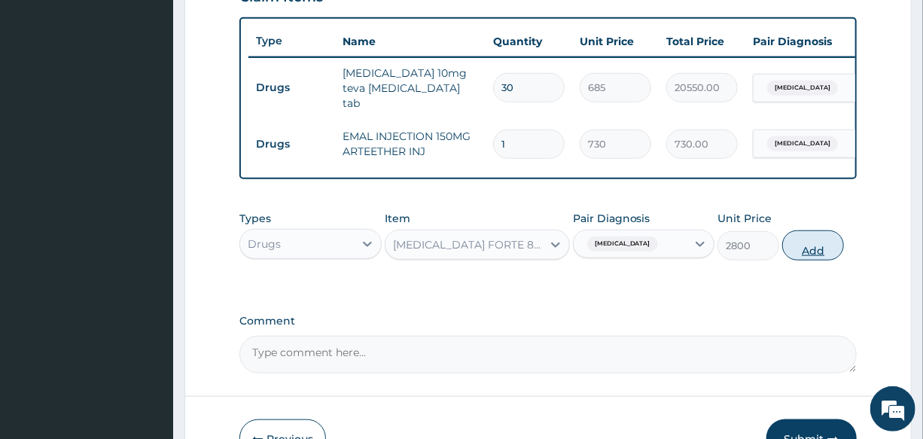
click at [814, 249] on button "Add" at bounding box center [813, 245] width 62 height 30
type input "0"
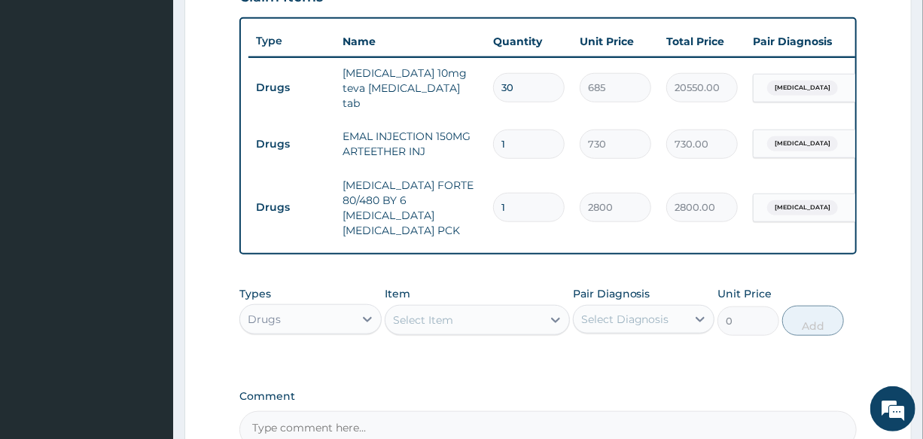
click at [455, 308] on div "Select Item" at bounding box center [463, 320] width 157 height 24
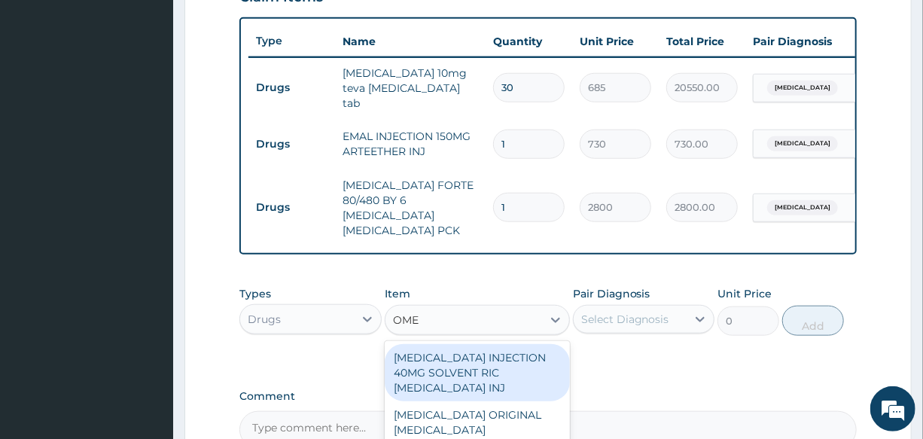
type input "OMEP"
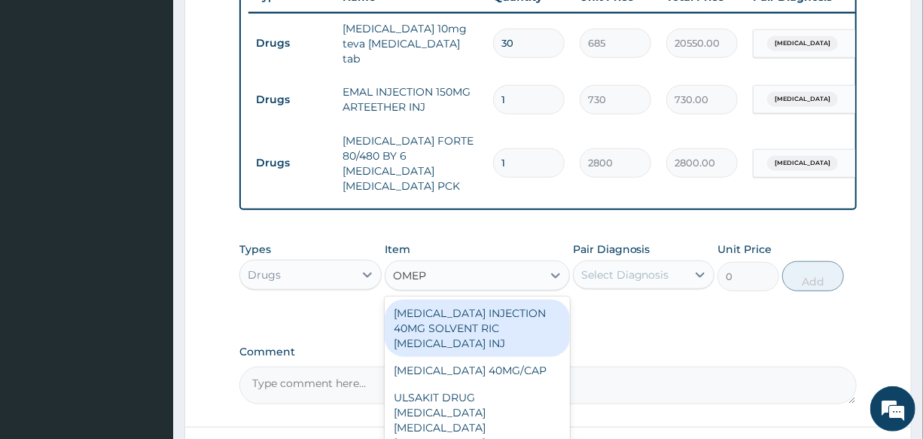
scroll to position [611, 0]
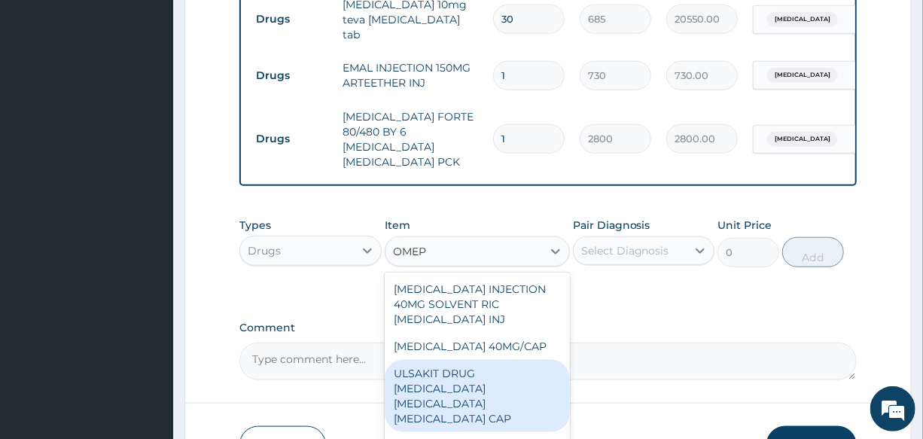
click at [488, 386] on div "ULSAKIT DRUG OMEPRAZOLE CLARITHROMYCIN TINIDAZOLE CAP" at bounding box center [477, 396] width 185 height 72
type input "6200"
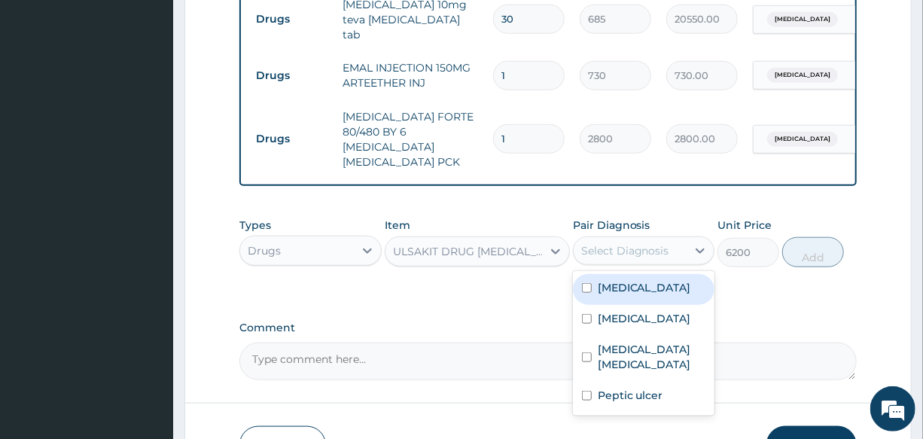
click at [644, 243] on div "Select Diagnosis" at bounding box center [625, 250] width 88 height 15
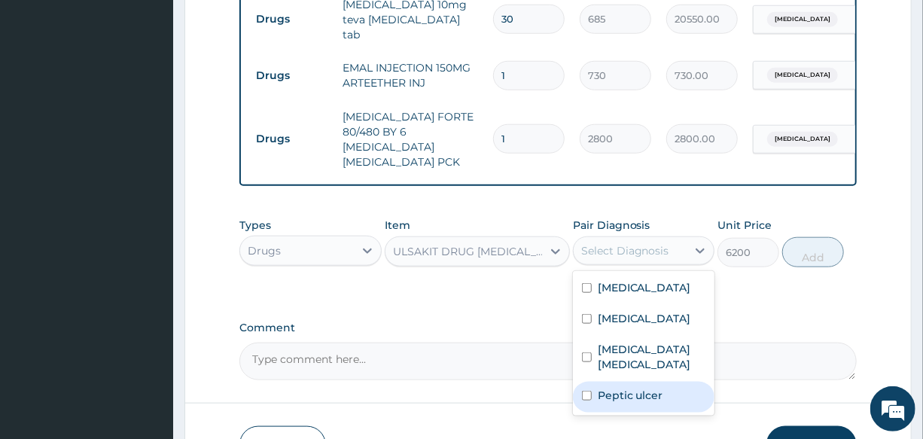
click at [668, 382] on div "Peptic ulcer" at bounding box center [643, 397] width 141 height 31
checkbox input "true"
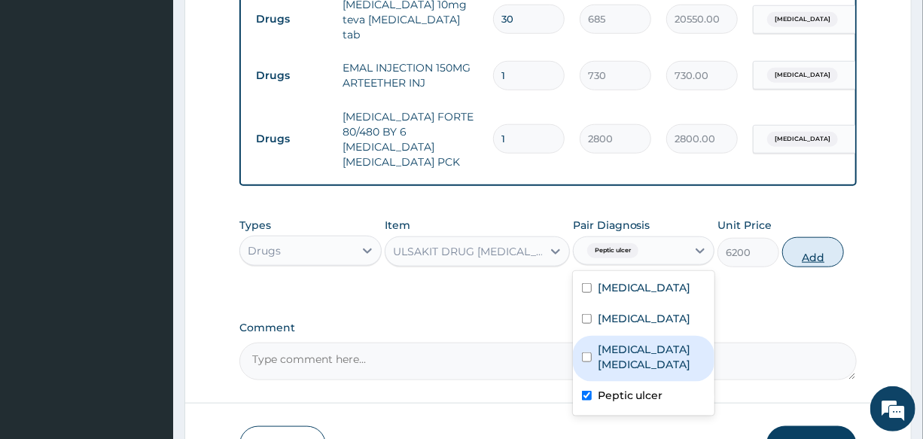
click at [813, 242] on button "Add" at bounding box center [813, 252] width 62 height 30
type input "0"
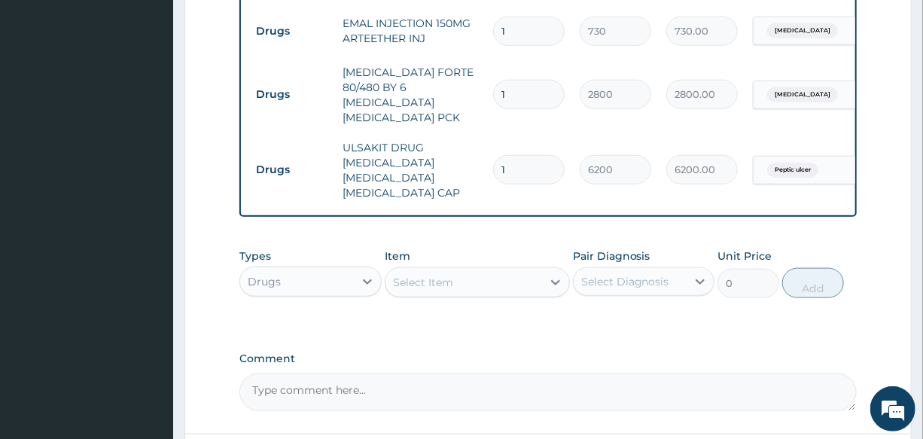
scroll to position [680, 0]
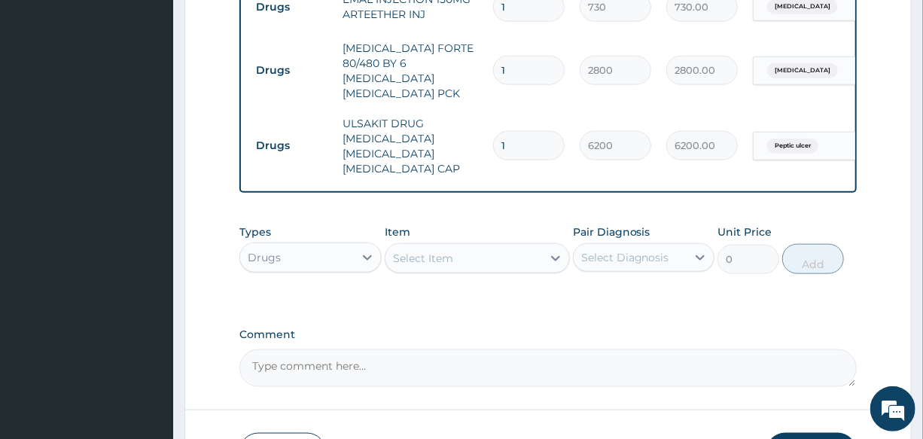
click at [455, 246] on div "Select Item" at bounding box center [463, 258] width 157 height 24
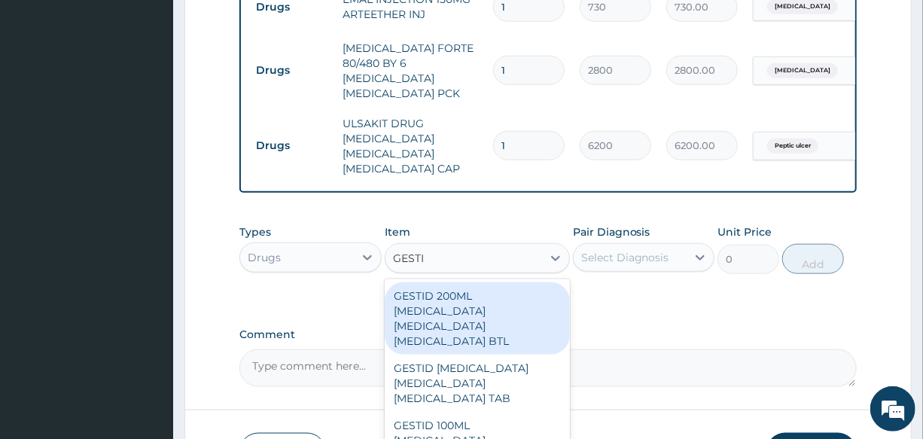
type input "GESTID"
click at [487, 299] on div "GESTID 200ML ALUMINUM HYDROXIDE MAGNESIUM HYDROXIDE SIMETHICONE BTL" at bounding box center [477, 318] width 185 height 72
type input "800"
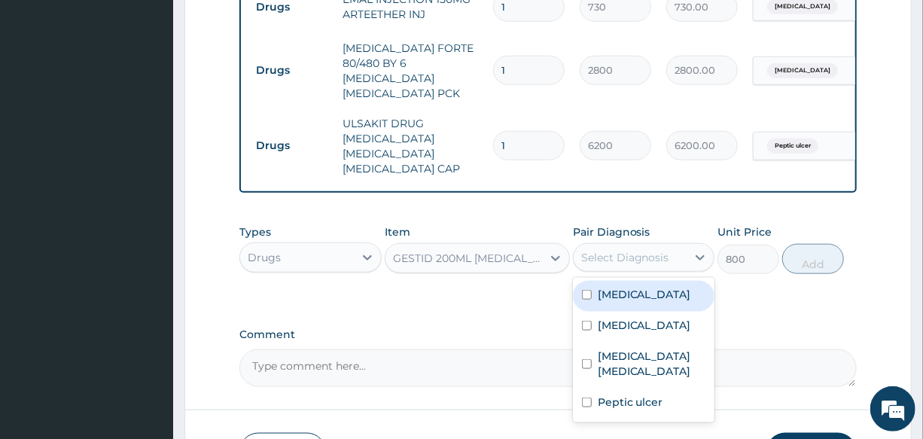
click at [661, 250] on div "Select Diagnosis" at bounding box center [625, 257] width 88 height 15
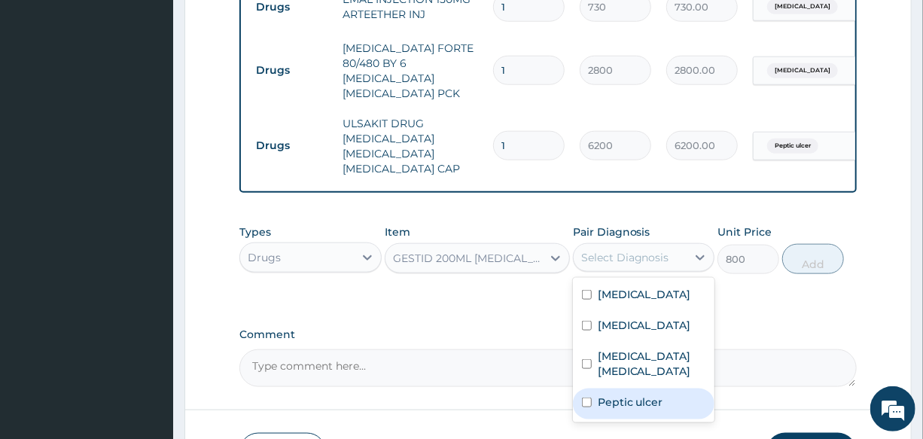
drag, startPoint x: 660, startPoint y: 383, endPoint x: 745, endPoint y: 352, distance: 90.5
click at [670, 388] on div "Peptic ulcer" at bounding box center [643, 403] width 141 height 31
checkbox input "true"
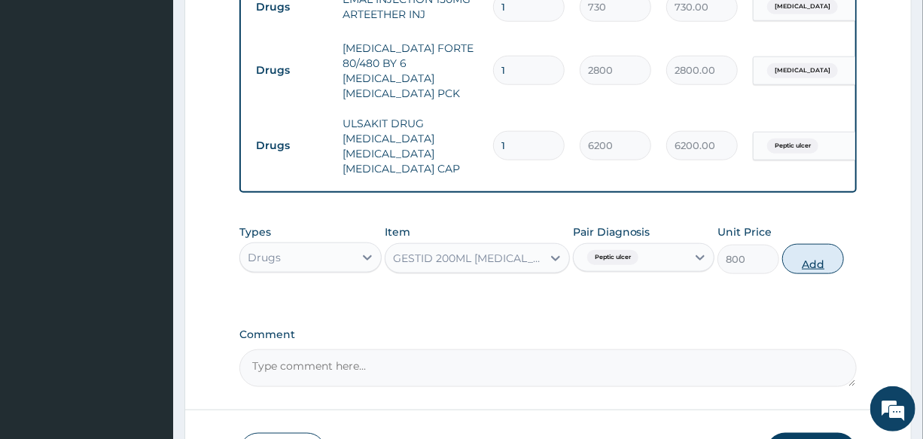
click at [814, 244] on button "Add" at bounding box center [813, 259] width 62 height 30
type input "0"
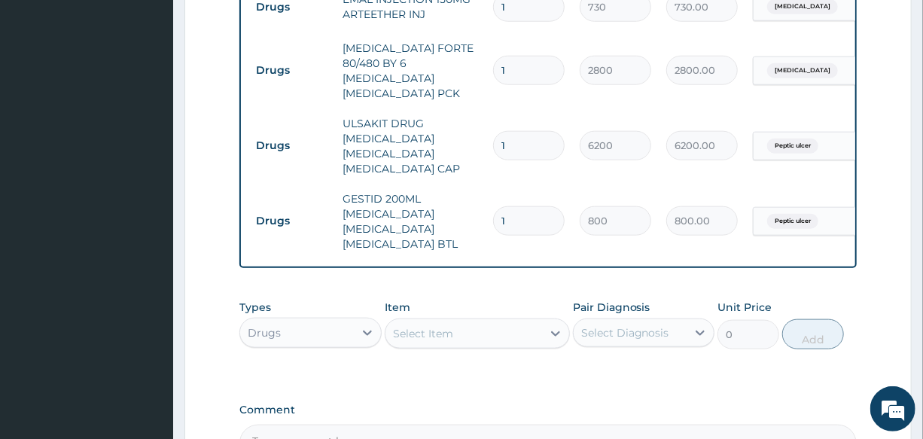
click at [444, 333] on div "Select Item" at bounding box center [423, 333] width 60 height 15
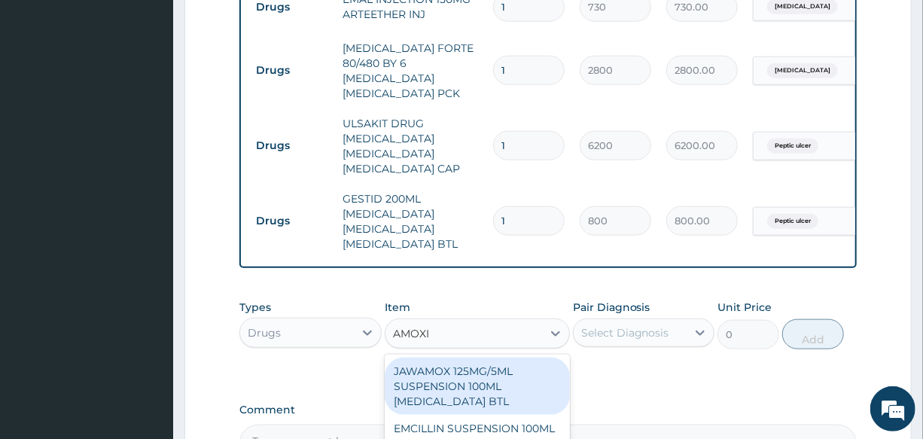
type input "AMOXIL"
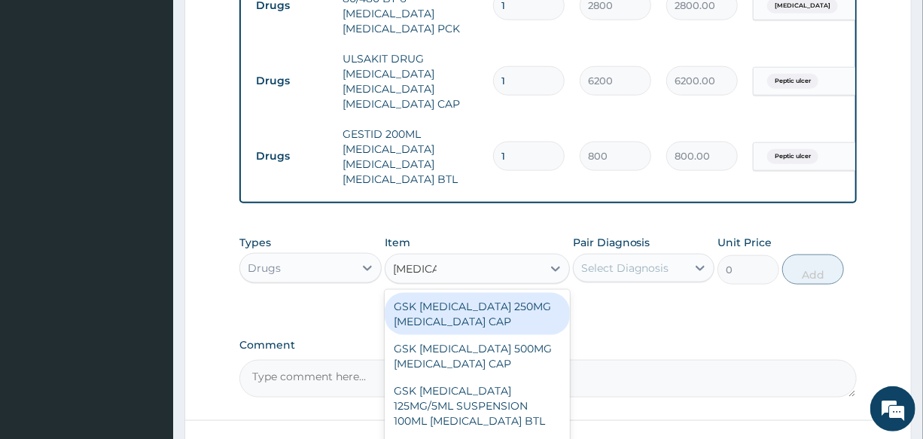
scroll to position [816, 0]
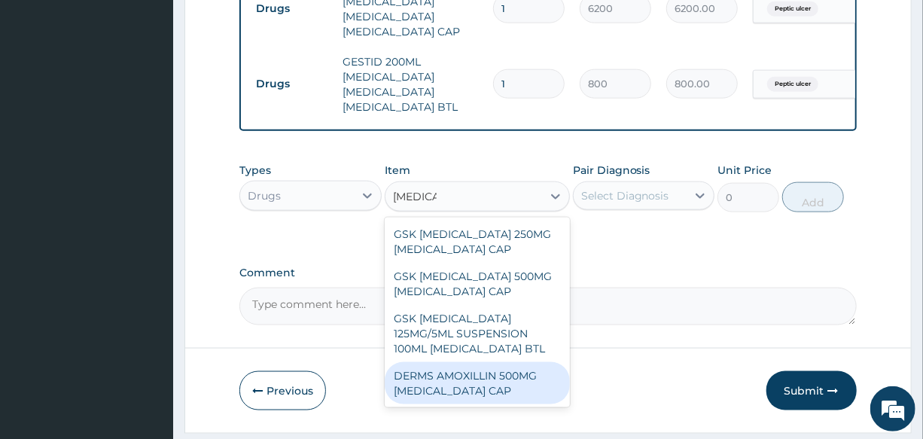
click at [501, 396] on div "DERMS AMOXILLIN 500MG AMOXICILLIN CAP" at bounding box center [477, 383] width 185 height 42
type input "70"
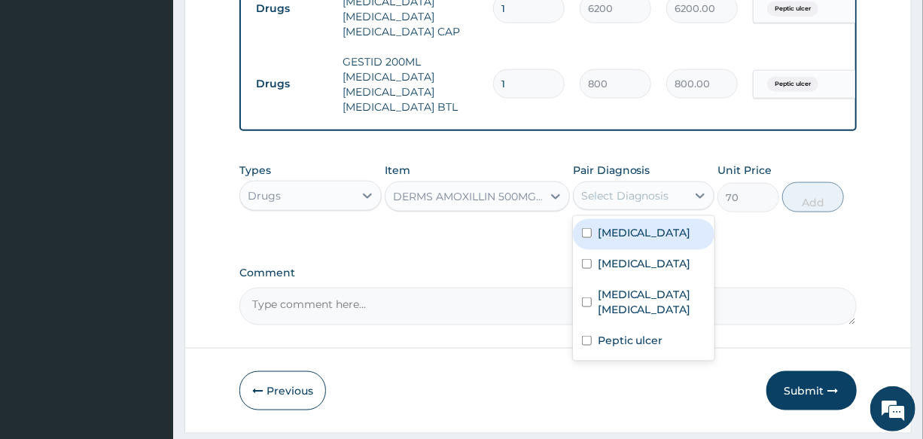
click at [625, 188] on div "Select Diagnosis" at bounding box center [629, 196] width 113 height 24
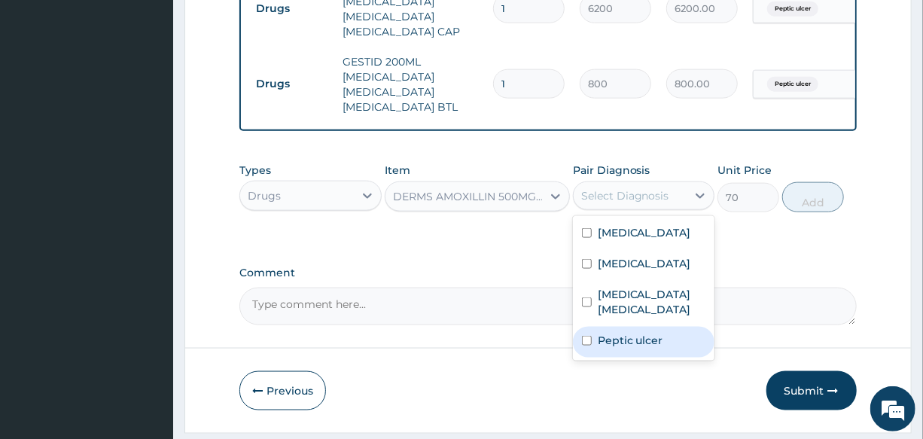
click at [652, 334] on label "Peptic ulcer" at bounding box center [629, 340] width 65 height 15
checkbox input "true"
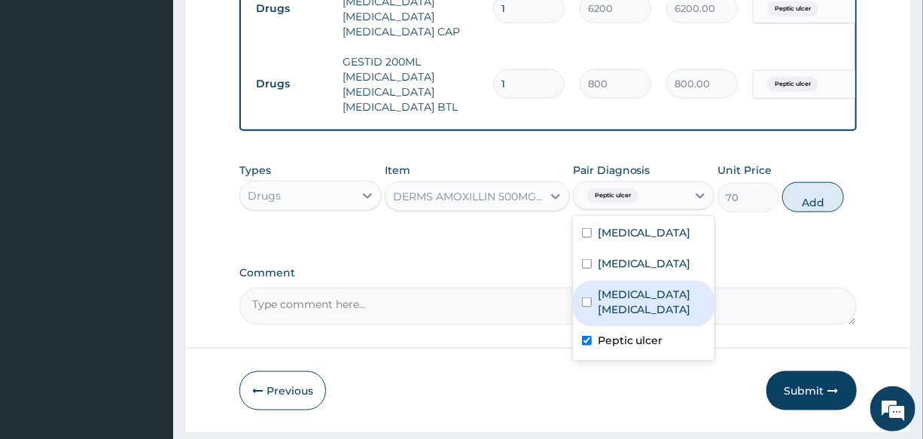
click at [661, 304] on label "Enterovirus enteritis" at bounding box center [651, 302] width 108 height 30
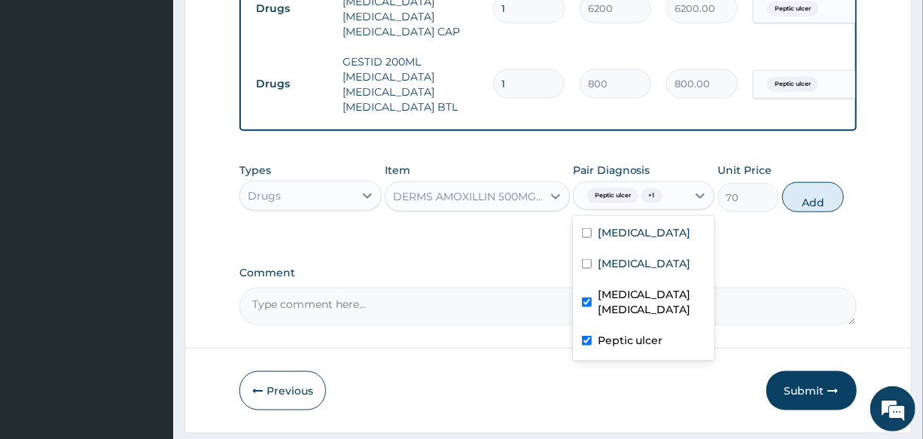
click at [661, 304] on label "Enterovirus enteritis" at bounding box center [651, 302] width 108 height 30
checkbox input "false"
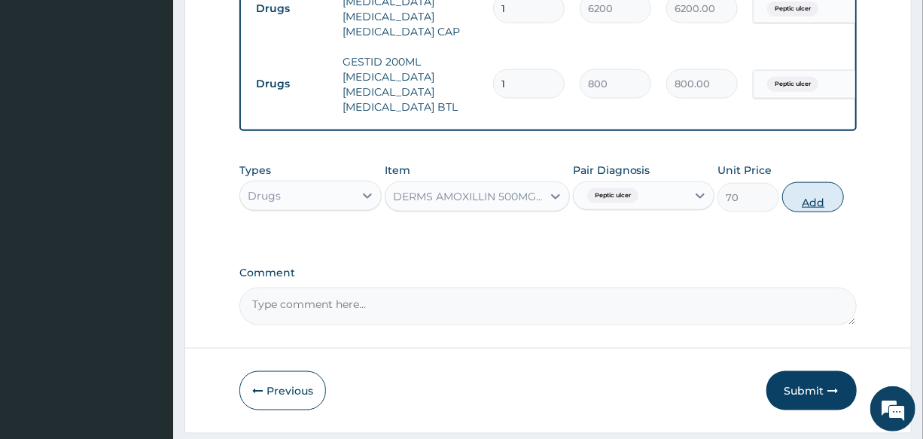
click at [807, 190] on button "Add" at bounding box center [813, 197] width 62 height 30
type input "0"
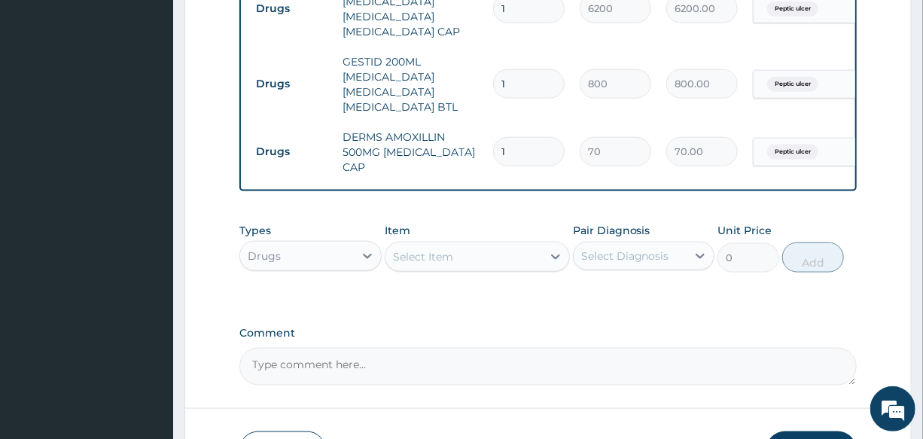
click at [473, 257] on div "Select Item" at bounding box center [463, 257] width 157 height 24
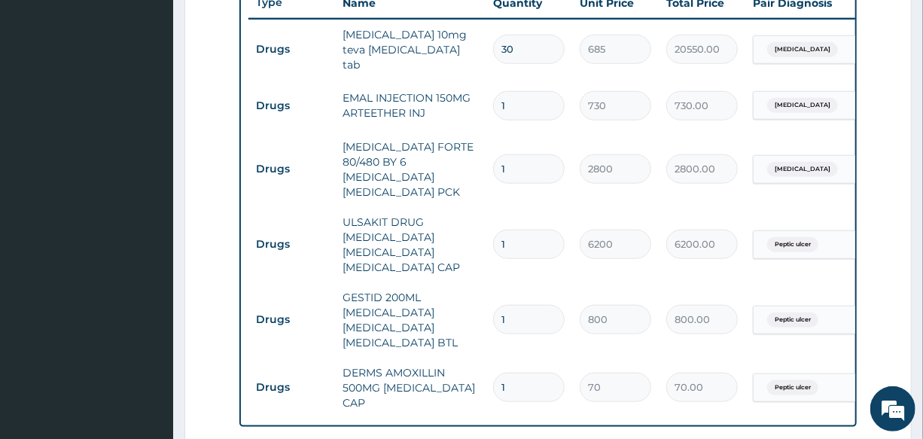
scroll to position [543, 0]
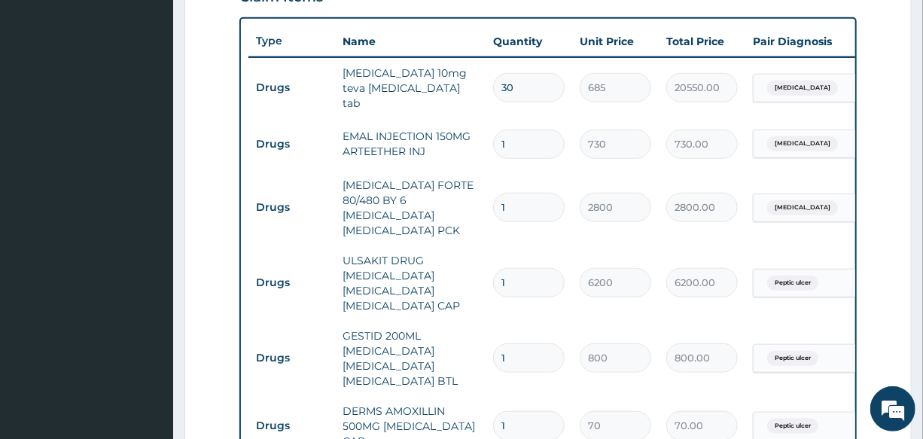
drag, startPoint x: 521, startPoint y: 144, endPoint x: 508, endPoint y: 145, distance: 13.6
click at [508, 145] on input "1" at bounding box center [528, 143] width 71 height 29
drag, startPoint x: 522, startPoint y: 138, endPoint x: 482, endPoint y: 144, distance: 40.5
click at [482, 144] on tr "Drugs EMAL INJECTION 150MG ARTEETHER INJ 1 730 730.00 Malaria Delete" at bounding box center [616, 144] width 737 height 52
type input "3"
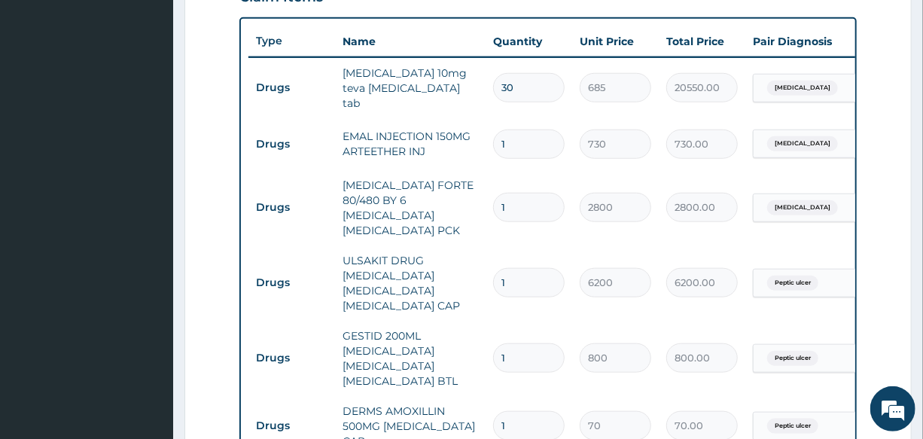
type input "2190.00"
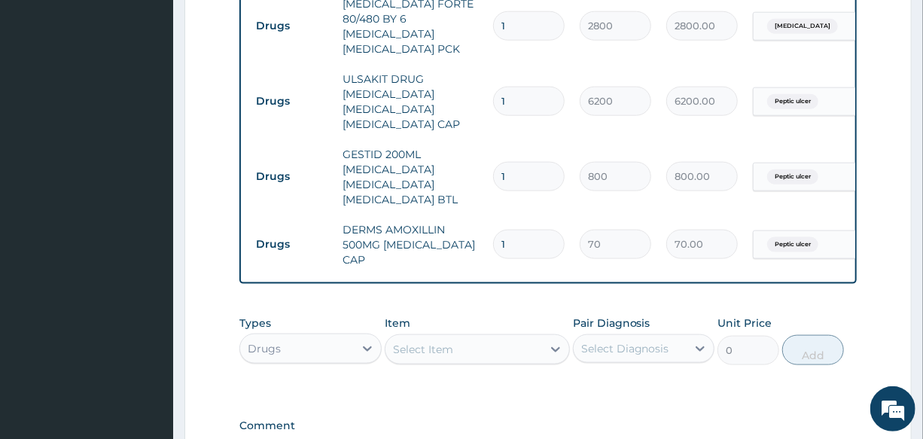
scroll to position [748, 0]
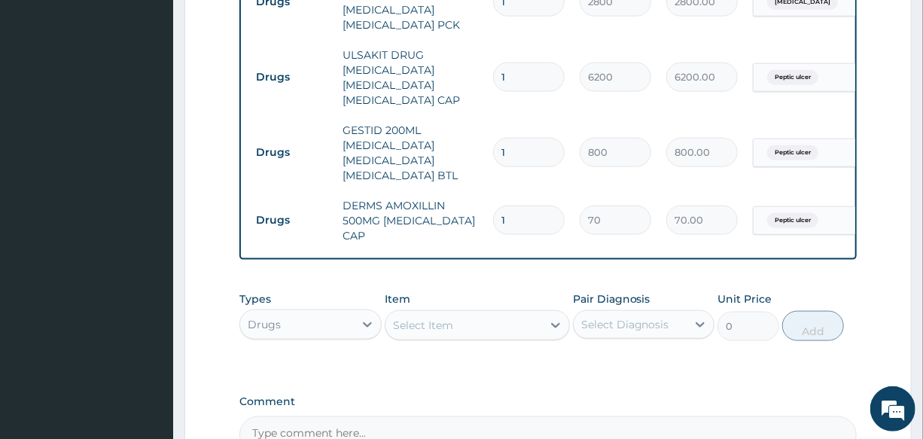
type input "3"
click at [518, 208] on input "1" at bounding box center [528, 219] width 71 height 29
type input "15"
type input "1050.00"
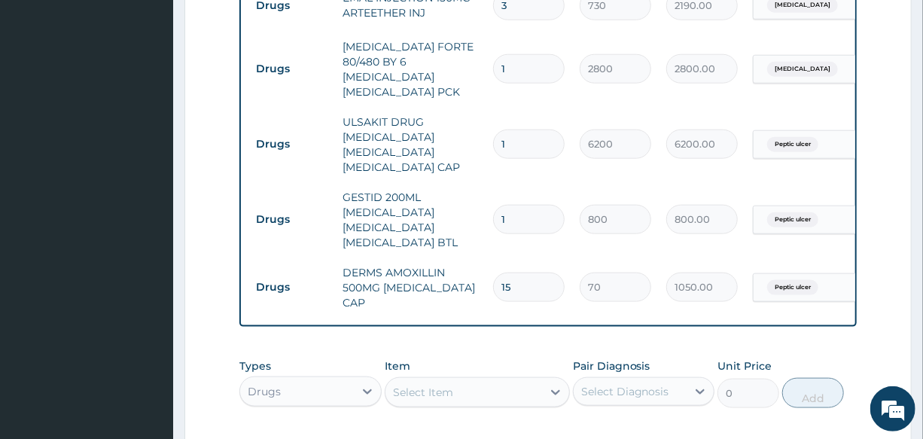
scroll to position [816, 0]
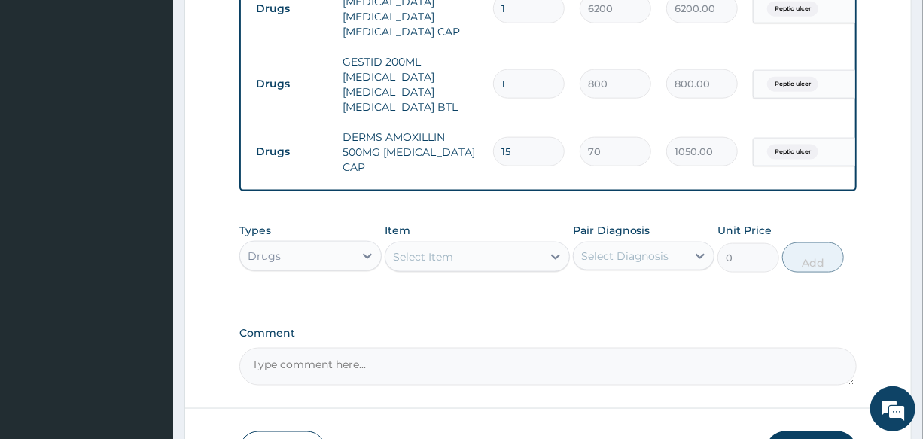
type input "15"
click at [440, 258] on div "Select Item" at bounding box center [423, 256] width 60 height 15
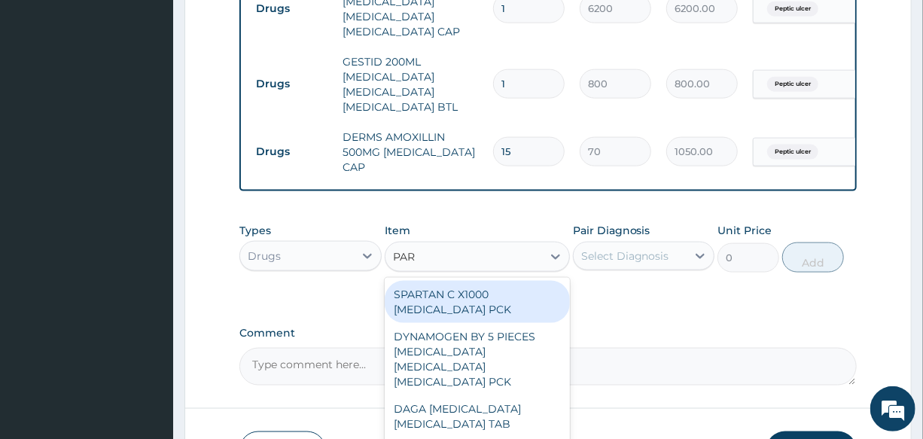
type input "PARA"
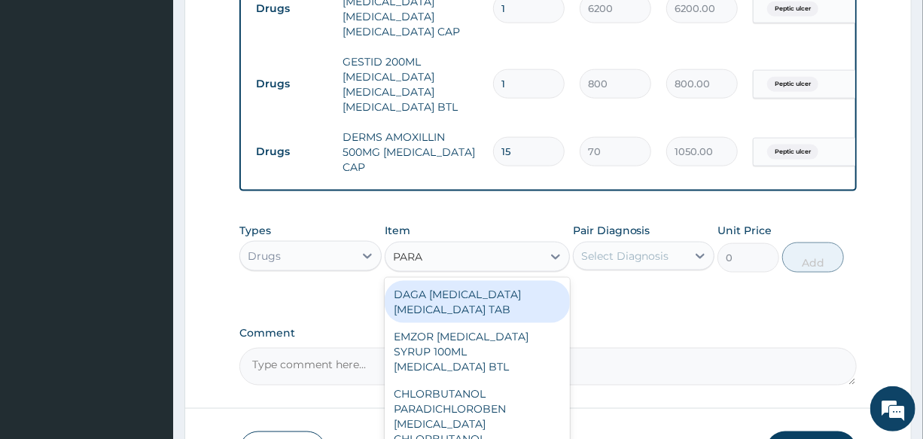
drag, startPoint x: 472, startPoint y: 292, endPoint x: 522, endPoint y: 292, distance: 50.4
click at [473, 292] on div "DAGA PARACETAMOL ACETAMINOPHEN TAB" at bounding box center [477, 302] width 185 height 42
type input "20"
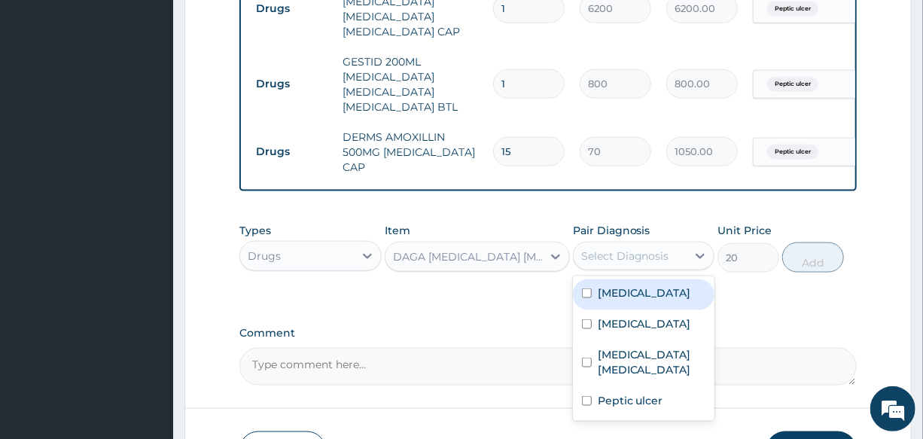
click at [630, 259] on div "Select Diagnosis" at bounding box center [625, 255] width 88 height 15
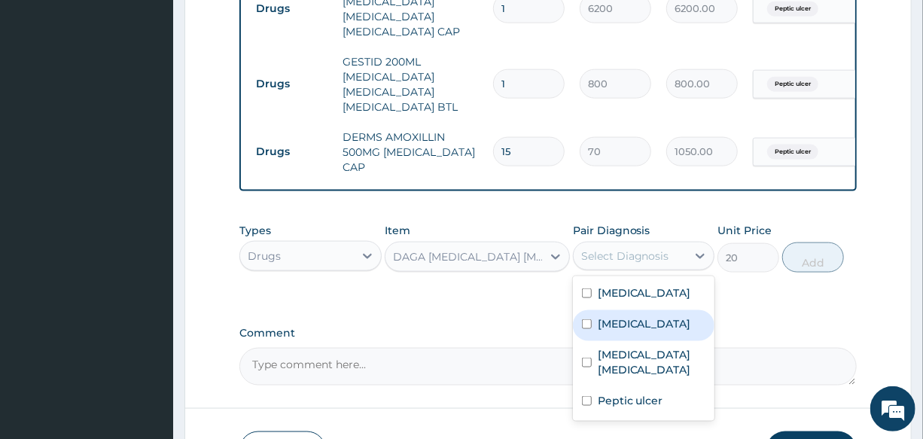
drag, startPoint x: 649, startPoint y: 339, endPoint x: 755, endPoint y: 312, distance: 109.5
click at [650, 339] on div "Malaria" at bounding box center [643, 325] width 141 height 31
checkbox input "true"
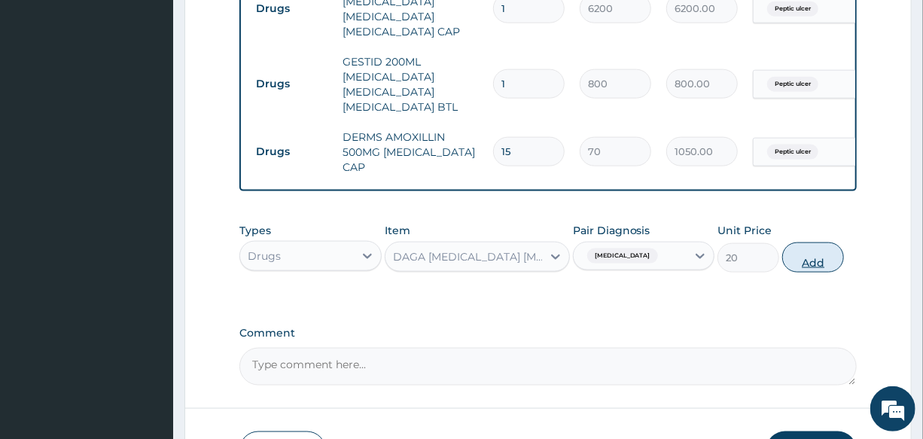
click at [827, 263] on button "Add" at bounding box center [813, 257] width 62 height 30
type input "0"
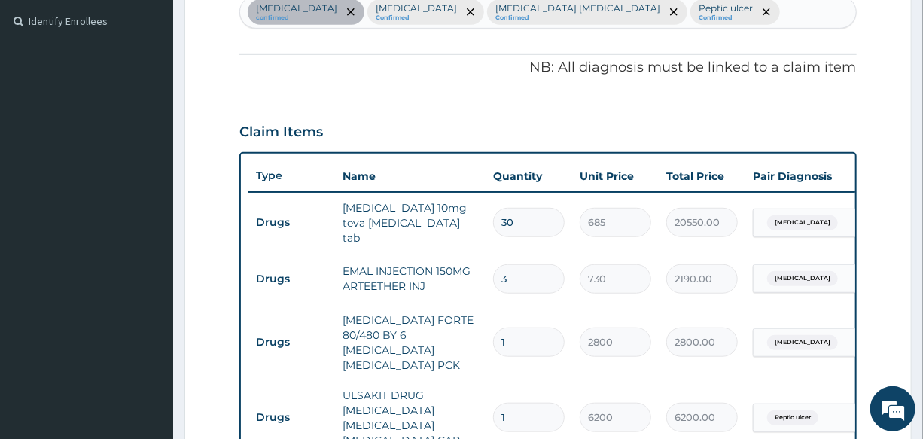
scroll to position [406, 0]
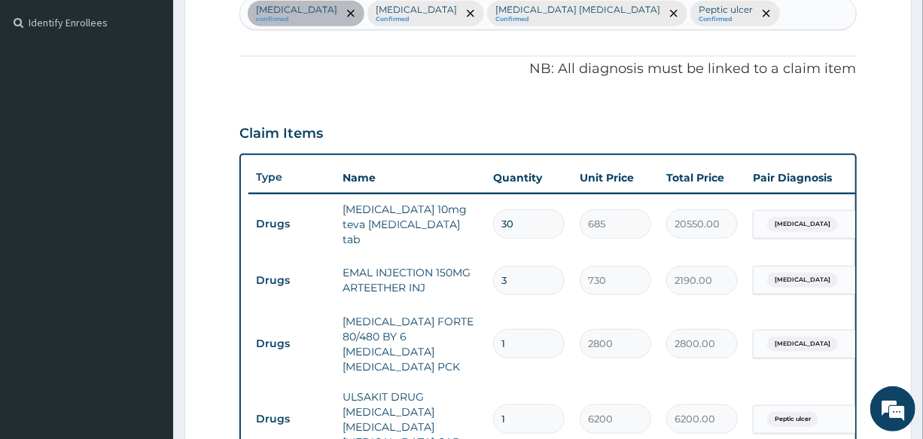
drag, startPoint x: 524, startPoint y: 226, endPoint x: 451, endPoint y: 233, distance: 73.3
click at [451, 233] on tr "Drugs amlodipine 10mg teva amlodipine tab 30 685 20550.00 Essential hypertensio…" at bounding box center [616, 224] width 737 height 60
type input "1"
type input "685.00"
type input "10"
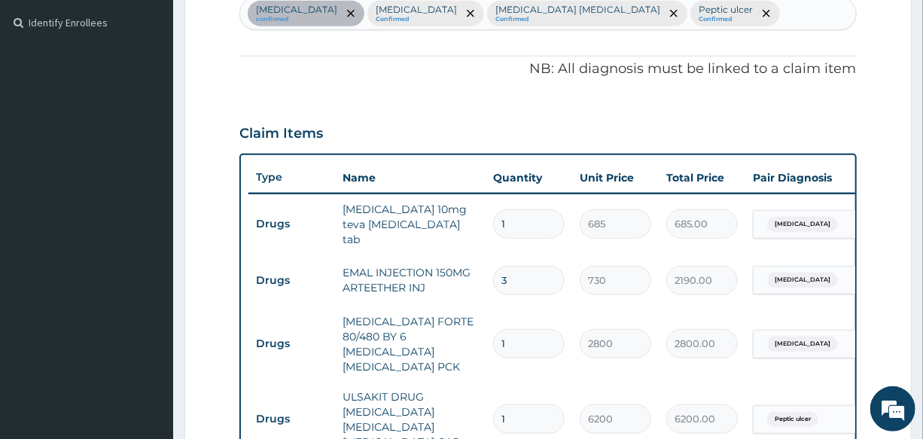
type input "6850.00"
type input "10"
click at [435, 241] on td "amlodipine 10mg teva amlodipine tab" at bounding box center [410, 224] width 150 height 60
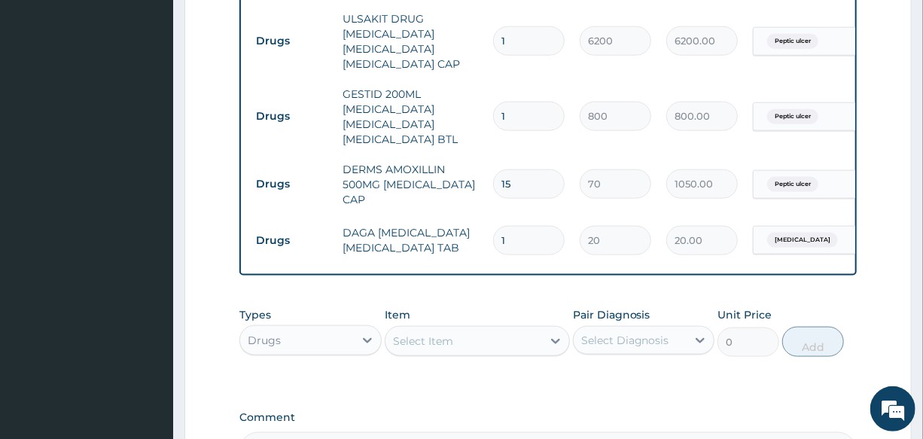
scroll to position [816, 0]
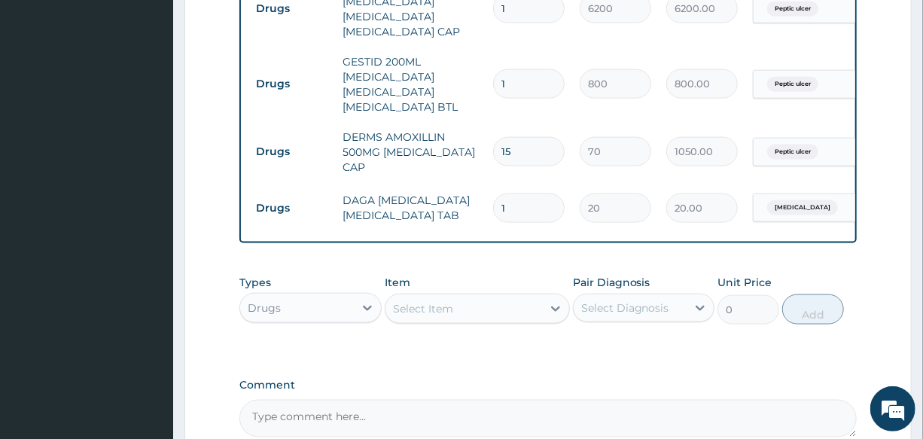
click at [287, 308] on div "Drugs" at bounding box center [296, 308] width 113 height 24
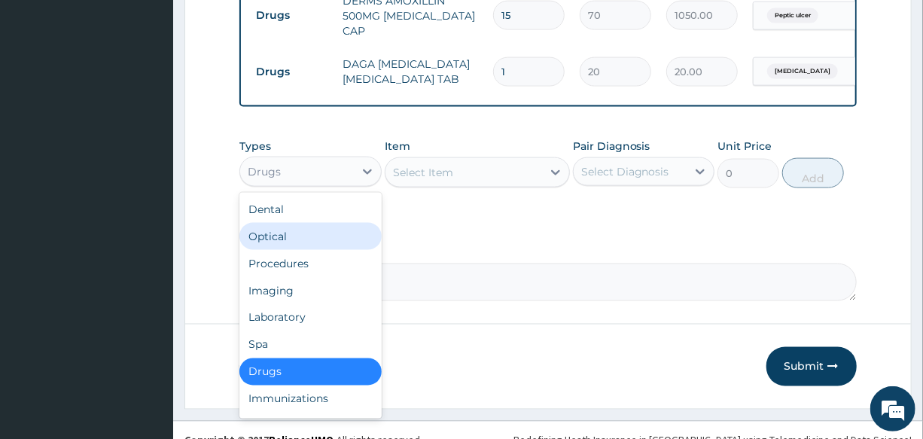
scroll to position [953, 0]
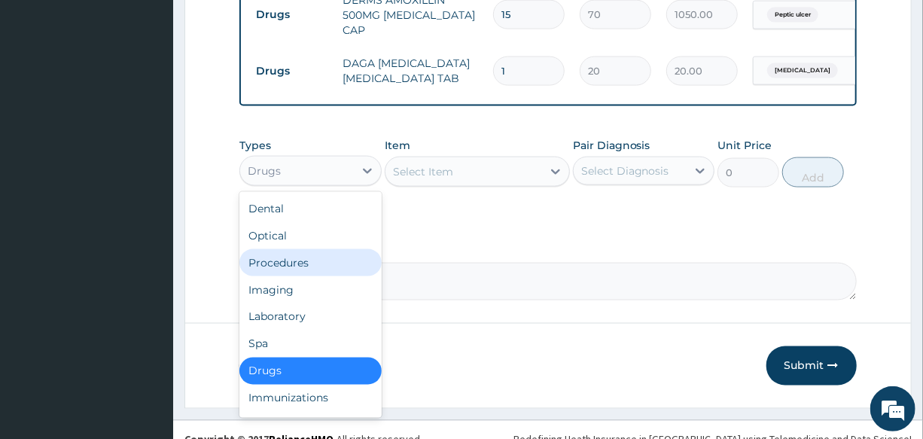
click at [311, 273] on div "Procedures" at bounding box center [309, 262] width 141 height 27
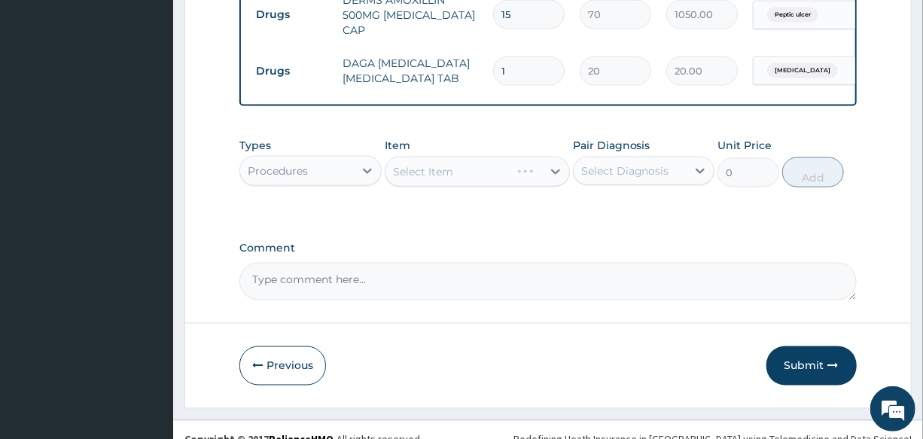
click at [447, 181] on div "Select Item" at bounding box center [477, 172] width 185 height 30
click at [457, 178] on div "Select Item" at bounding box center [463, 172] width 157 height 24
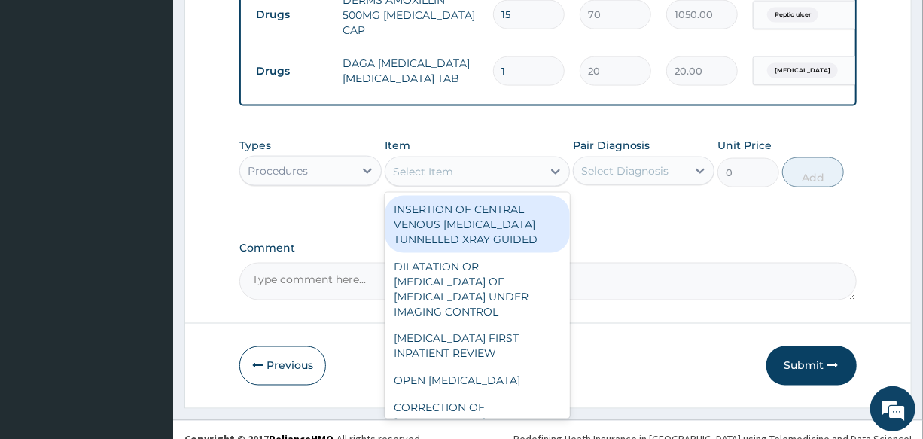
type input "P"
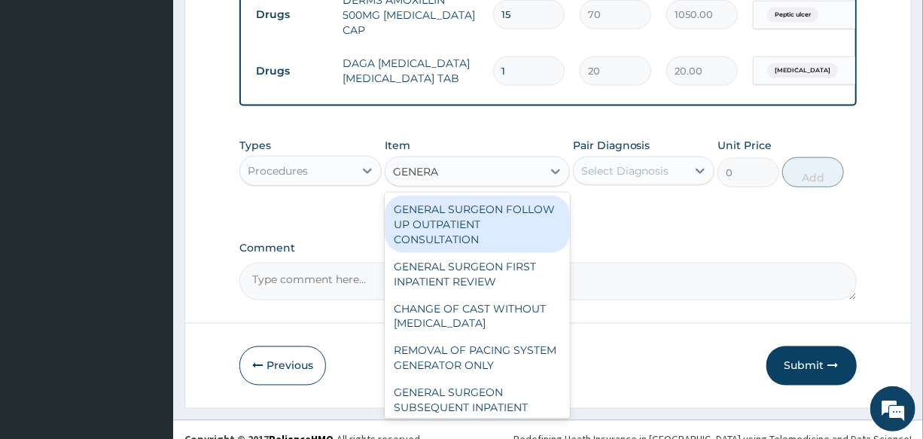
type input "GENERAL"
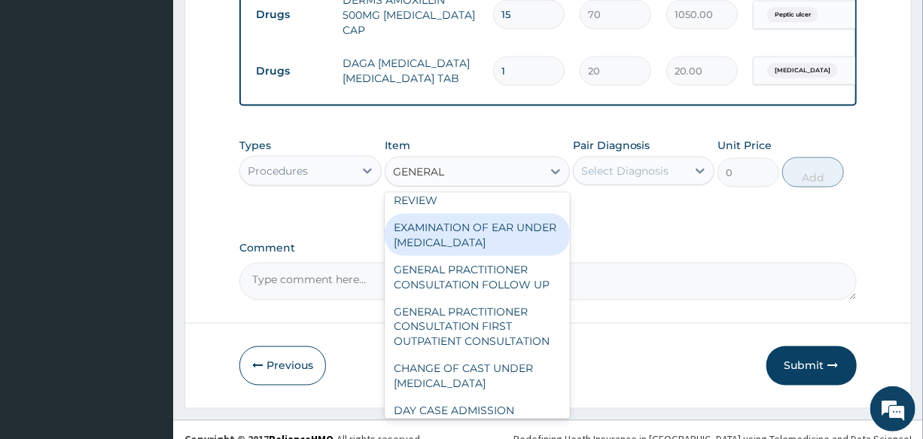
scroll to position [205, 0]
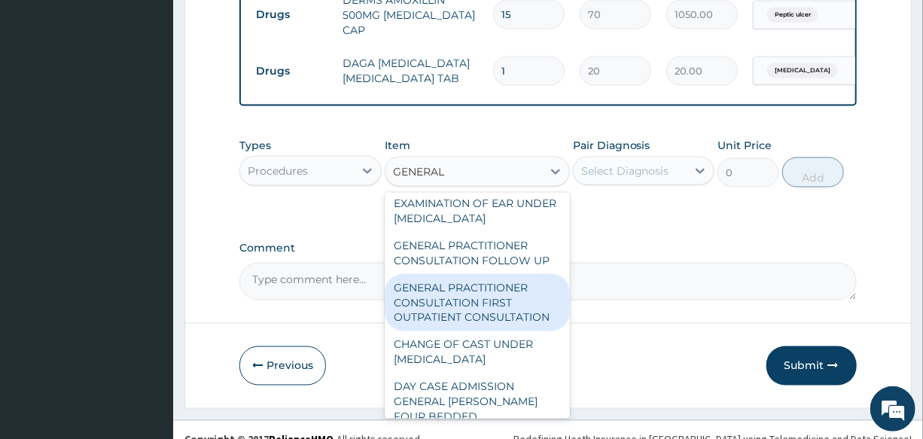
click at [519, 316] on div "GENERAL PRACTITIONER CONSULTATION FIRST OUTPATIENT CONSULTATION" at bounding box center [477, 302] width 185 height 57
type input "3000"
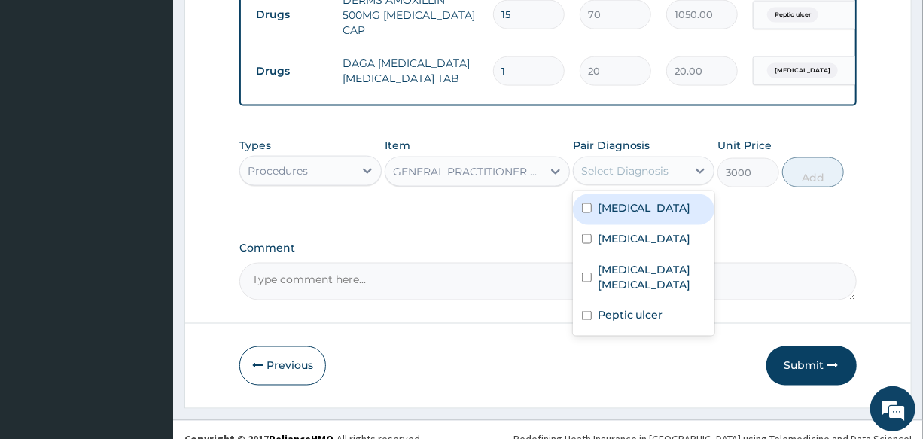
click at [637, 178] on div "Select Diagnosis" at bounding box center [625, 170] width 88 height 15
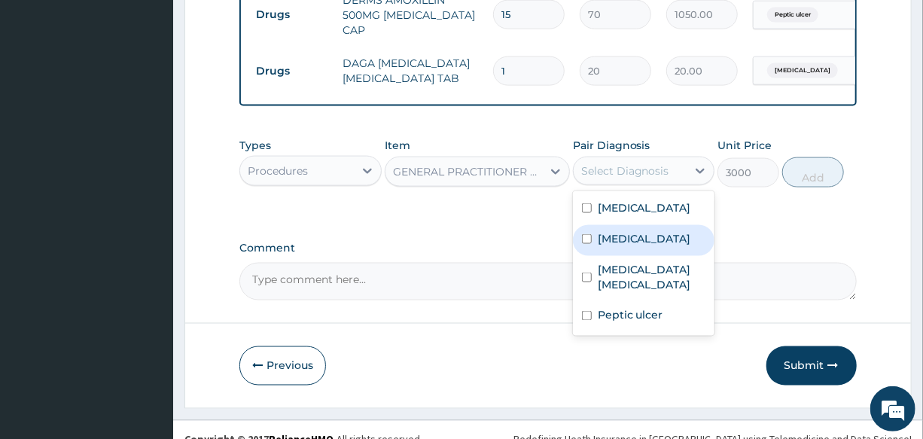
click at [676, 255] on div "Malaria" at bounding box center [643, 240] width 141 height 31
checkbox input "true"
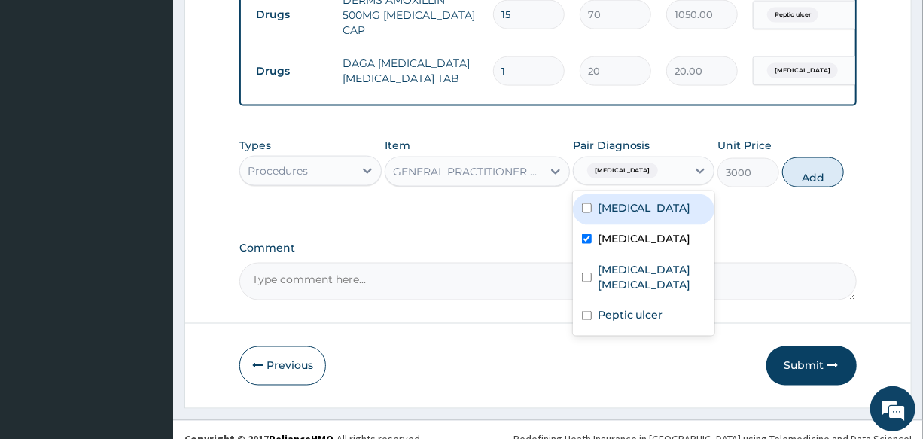
click at [676, 215] on label "Essential hypertension" at bounding box center [643, 207] width 93 height 15
checkbox input "true"
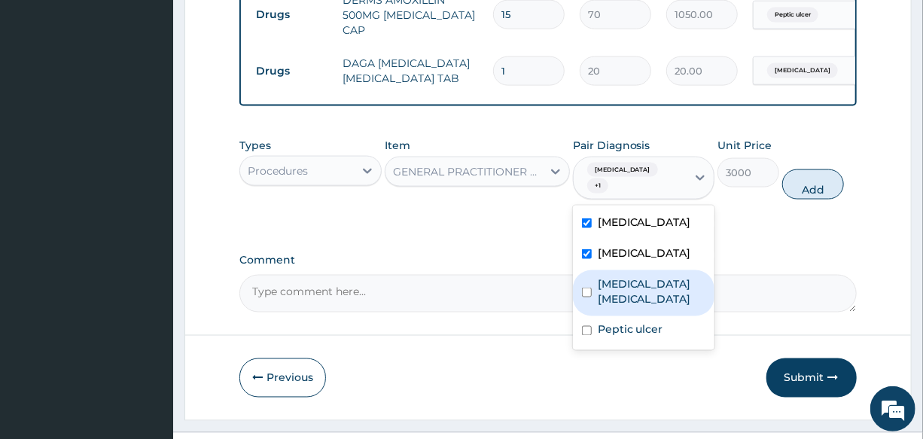
click at [684, 293] on label "Enterovirus enteritis" at bounding box center [651, 291] width 108 height 30
checkbox input "true"
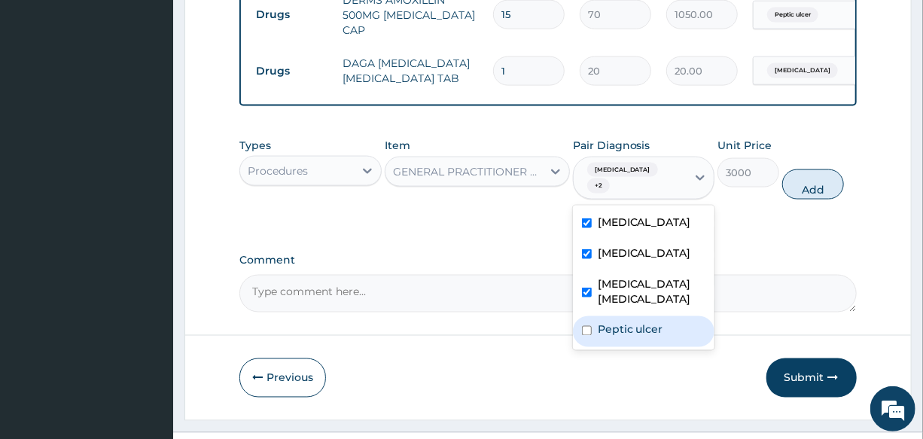
click at [658, 316] on div "Peptic ulcer" at bounding box center [643, 331] width 141 height 31
checkbox input "true"
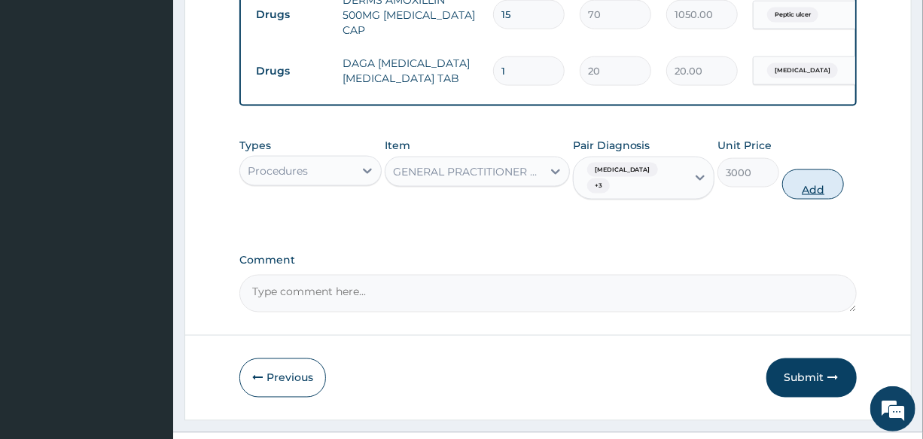
click at [790, 181] on button "Add" at bounding box center [813, 184] width 62 height 30
type input "0"
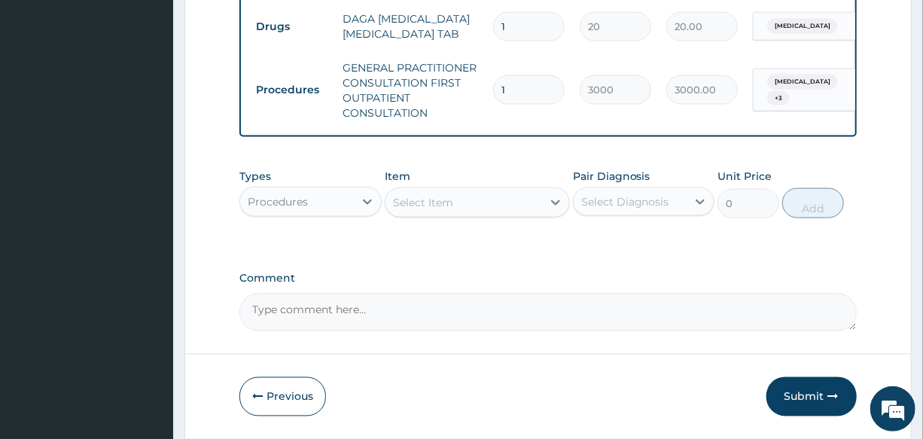
scroll to position [1022, 0]
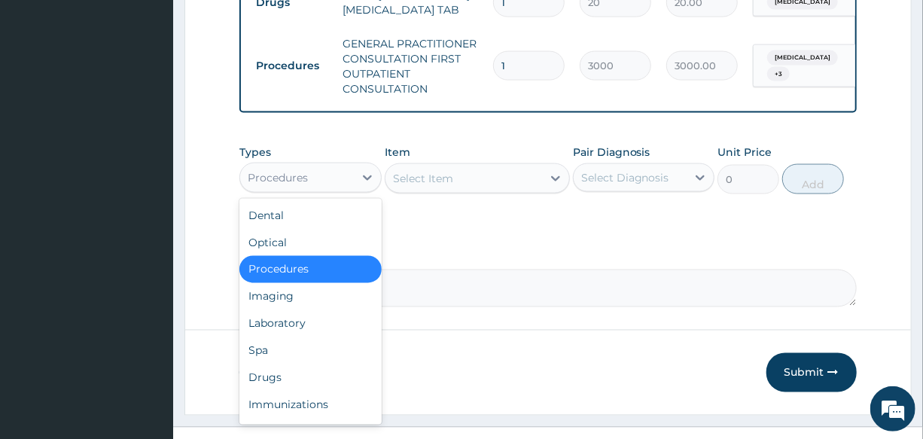
click at [335, 179] on div "Procedures" at bounding box center [296, 178] width 113 height 24
click at [445, 219] on div "Types option Procedures, selected. option Procedures selected, 3 of 10. 10 resu…" at bounding box center [547, 180] width 616 height 87
click at [311, 182] on div "Procedures" at bounding box center [296, 178] width 113 height 24
click at [334, 329] on div "Laboratory" at bounding box center [309, 323] width 141 height 27
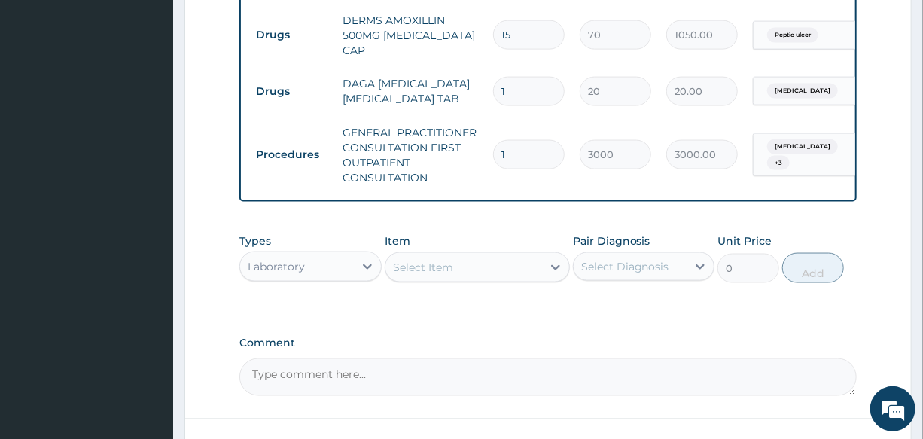
scroll to position [1051, 0]
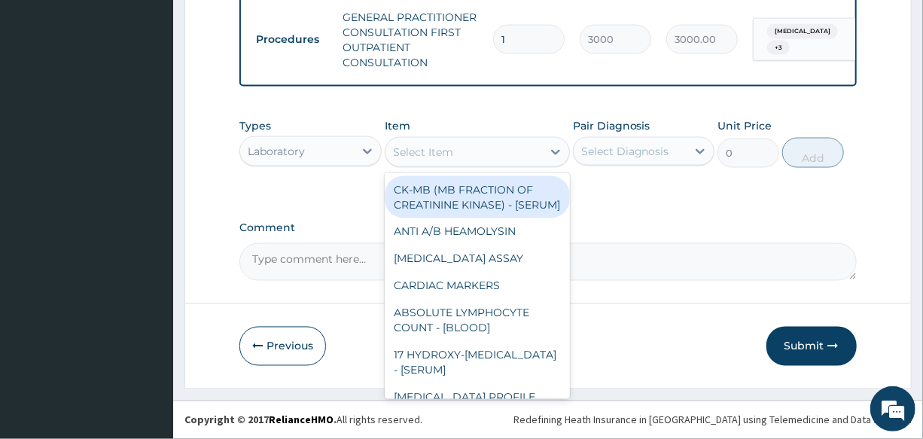
click at [432, 154] on div "Select Item" at bounding box center [423, 151] width 60 height 15
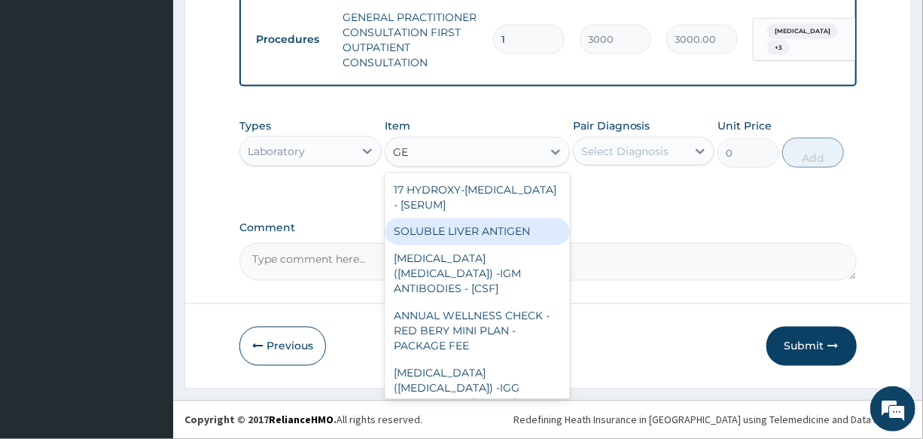
type input "G"
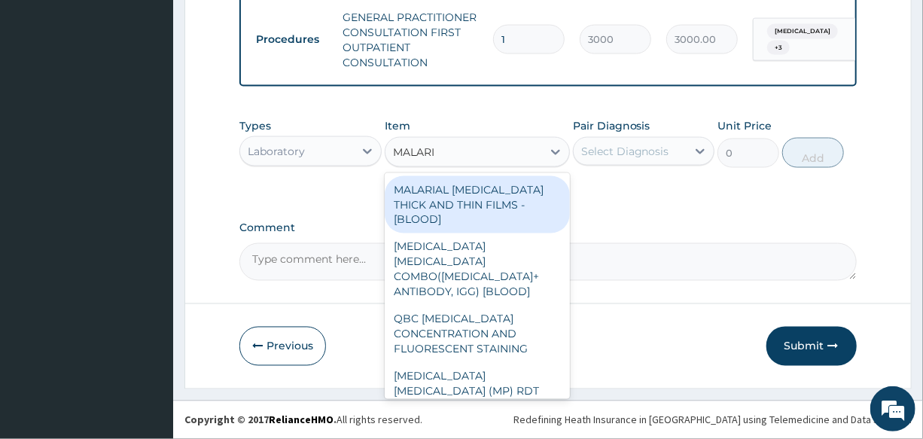
type input "MALARIA"
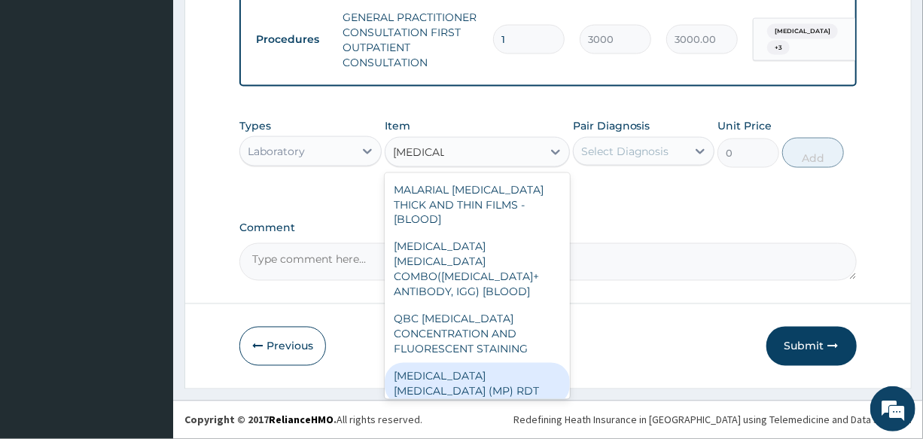
click at [458, 363] on div "MALARIA PARASITE (MP) RDT" at bounding box center [477, 384] width 185 height 42
type input "1500"
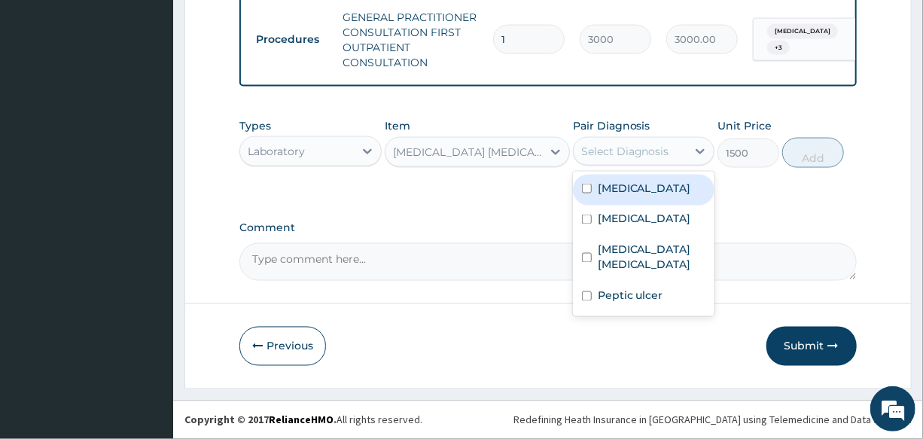
click at [637, 150] on div "Select Diagnosis" at bounding box center [625, 151] width 88 height 15
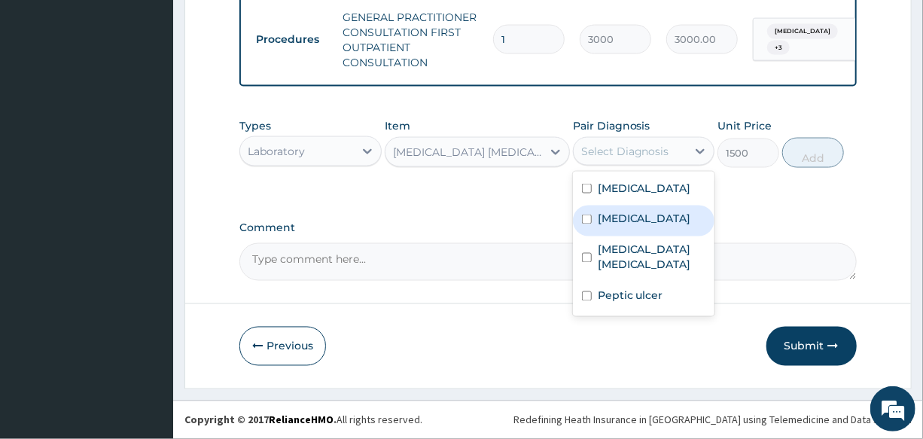
click at [655, 236] on div "Malaria" at bounding box center [643, 220] width 141 height 31
checkbox input "true"
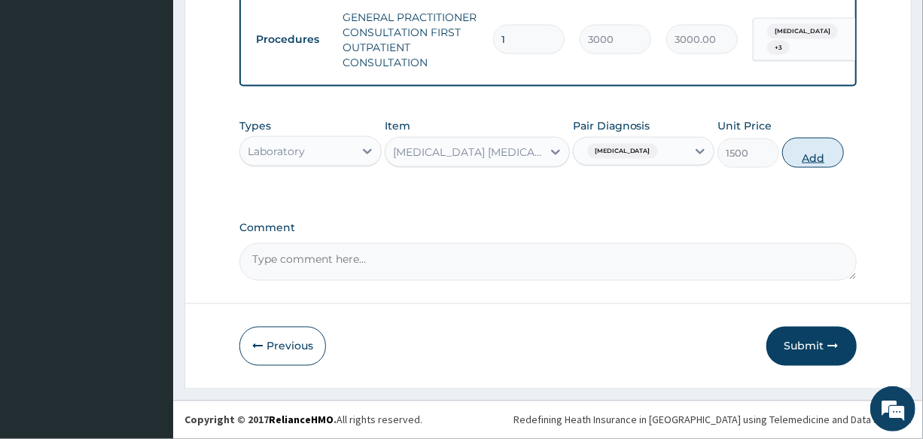
click at [818, 150] on button "Add" at bounding box center [813, 153] width 62 height 30
type input "0"
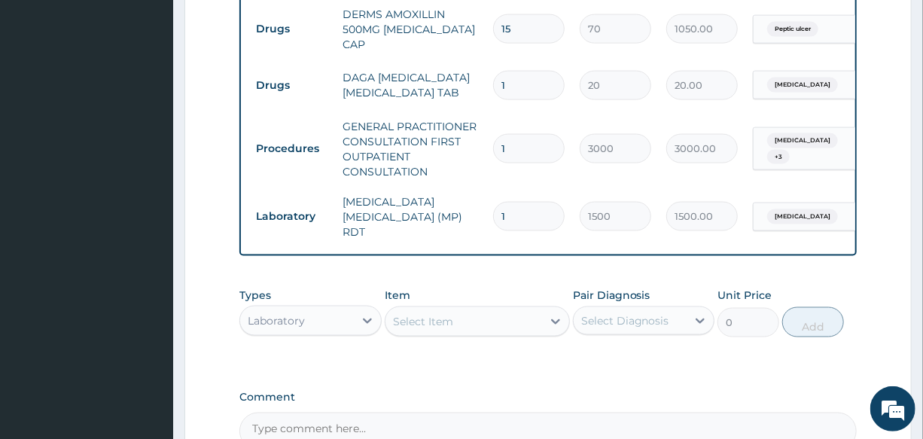
scroll to position [914, 0]
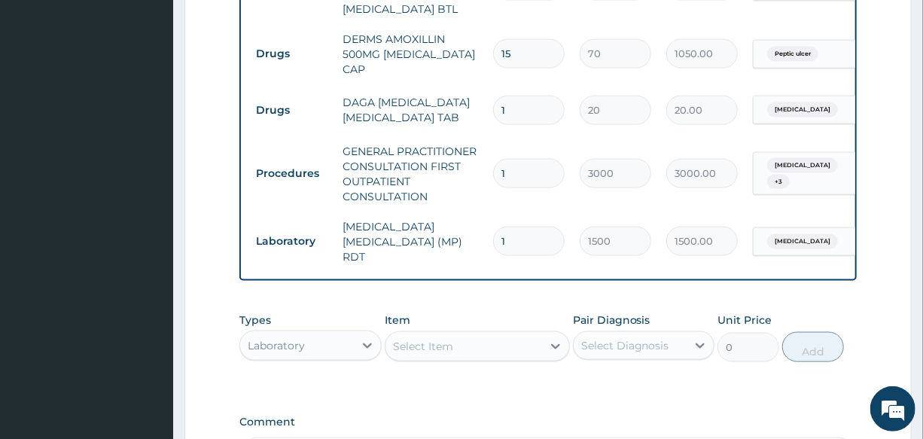
drag, startPoint x: 519, startPoint y: 107, endPoint x: 480, endPoint y: 111, distance: 39.3
click at [482, 111] on tr "Drugs DAGA PARACETAMOL ACETAMINOPHEN TAB 1 20 20.00 Malaria Delete" at bounding box center [616, 110] width 737 height 52
type input "2"
type input "40.00"
type input "24"
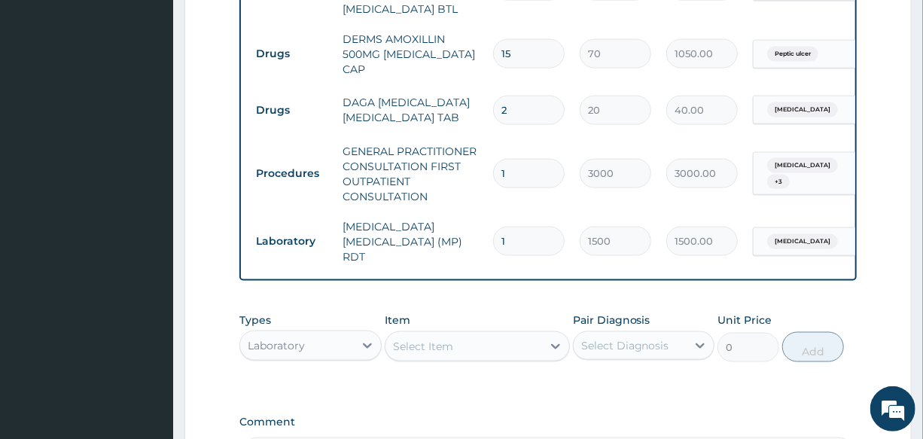
type input "480.00"
type input "24"
click at [478, 153] on td "GENERAL PRACTITIONER CONSULTATION FIRST OUTPATIENT CONSULTATION" at bounding box center [410, 173] width 150 height 75
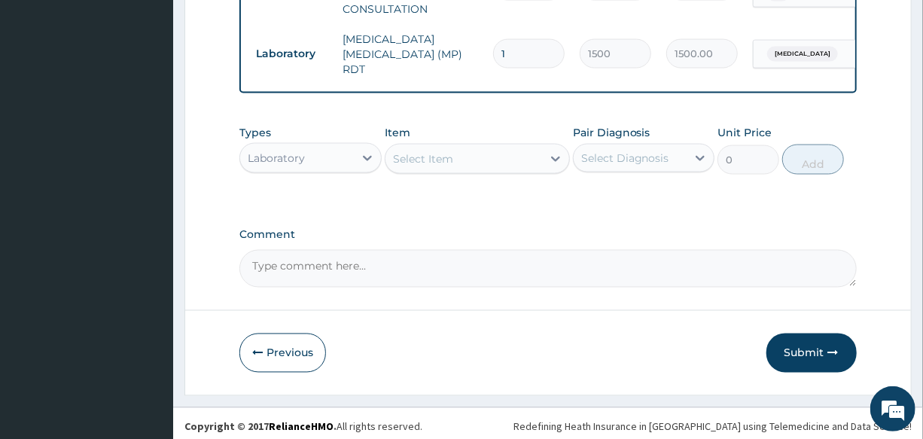
scroll to position [1103, 0]
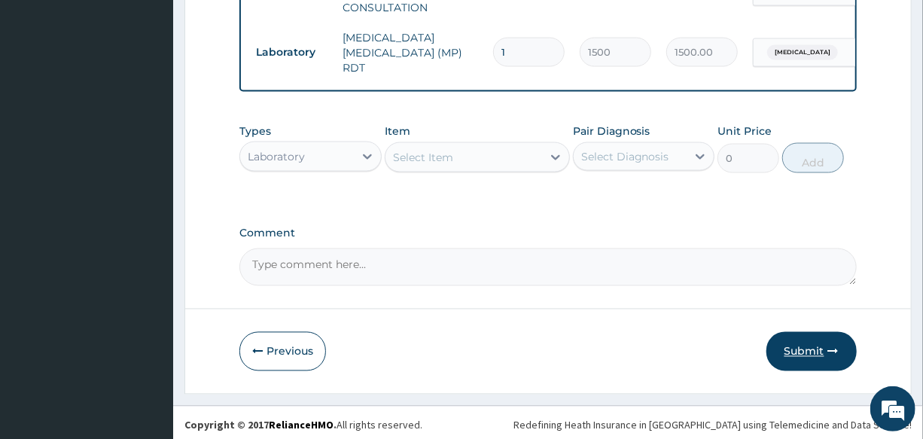
click at [800, 347] on button "Submit" at bounding box center [811, 351] width 90 height 39
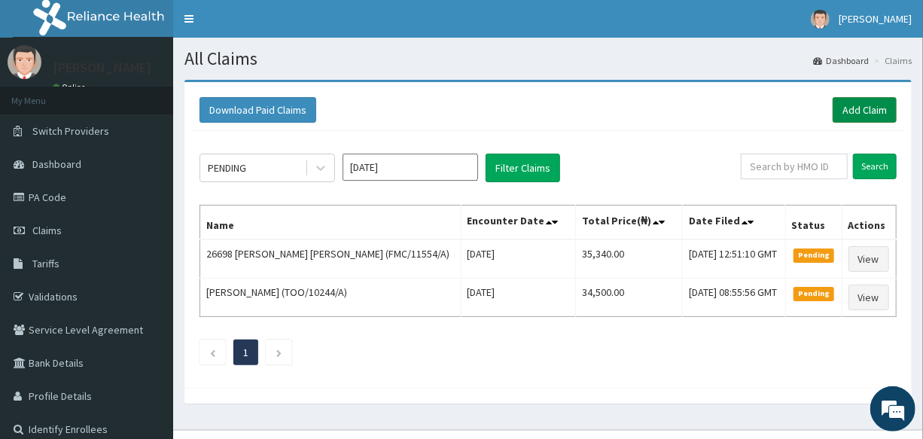
click at [862, 105] on link "Add Claim" at bounding box center [864, 110] width 64 height 26
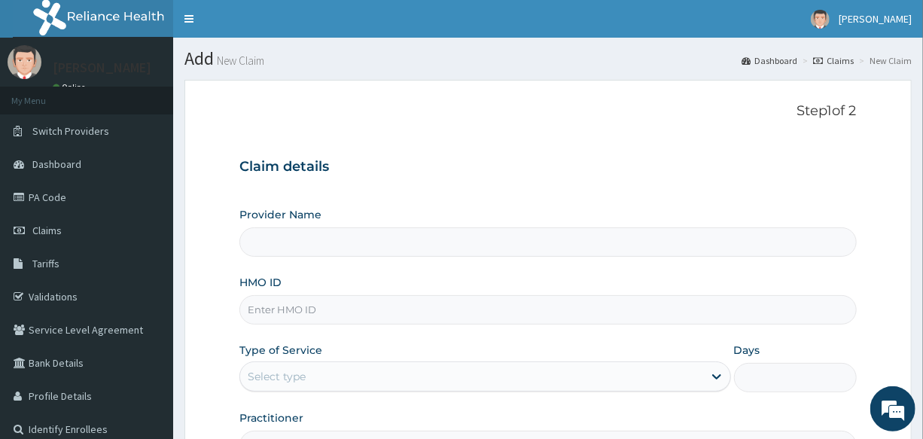
type input "International Clinics And Hospitals Ltd"
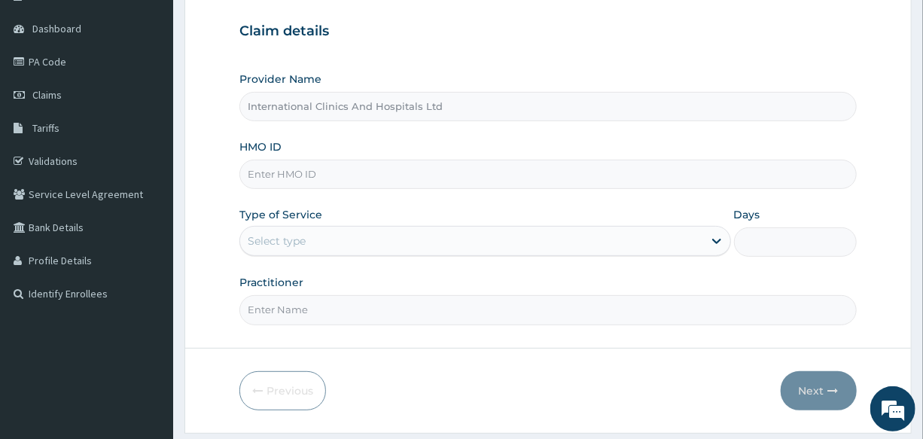
scroll to position [136, 0]
click at [363, 174] on input "HMO ID" at bounding box center [547, 173] width 616 height 29
type input "NBC/10804/A"
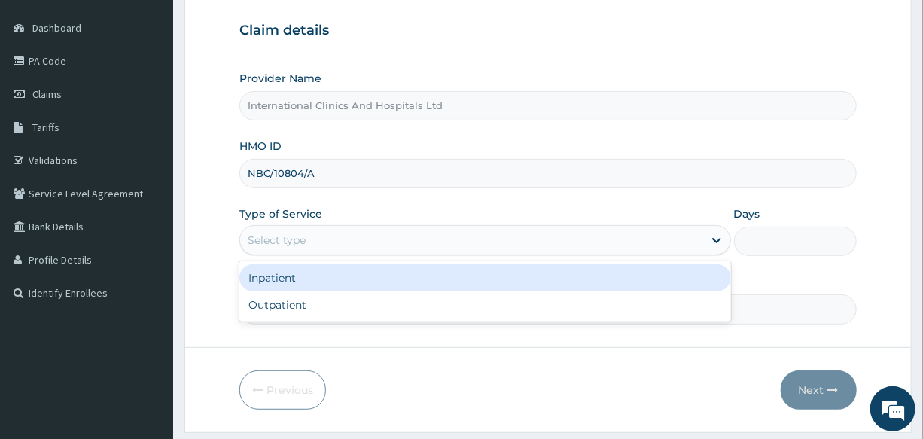
click at [338, 241] on div "Select type" at bounding box center [471, 240] width 462 height 24
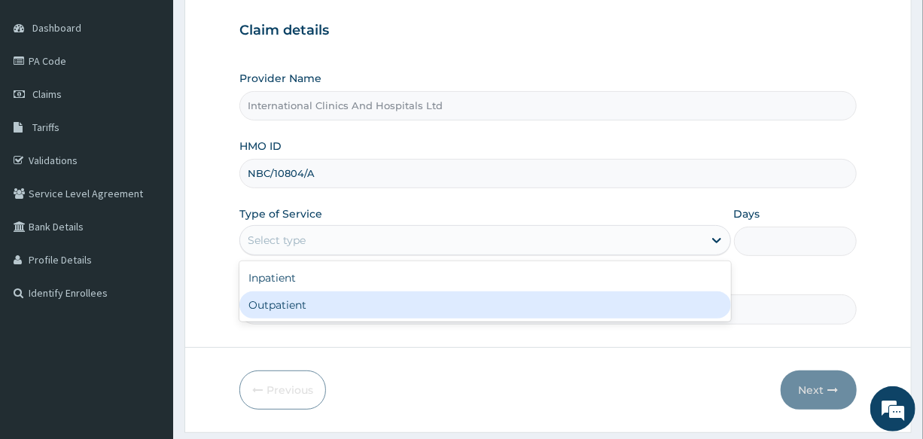
click at [332, 305] on div "Outpatient" at bounding box center [484, 304] width 491 height 27
type input "1"
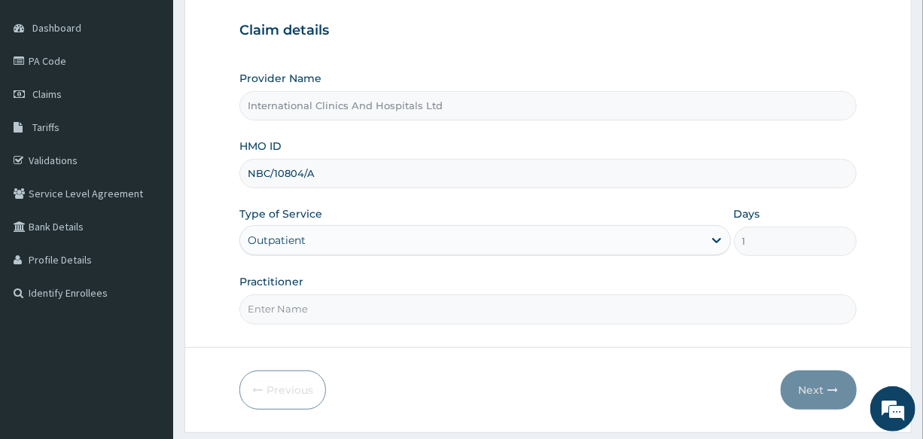
click at [337, 309] on input "Practitioner" at bounding box center [547, 308] width 616 height 29
type input "DR.IKE"
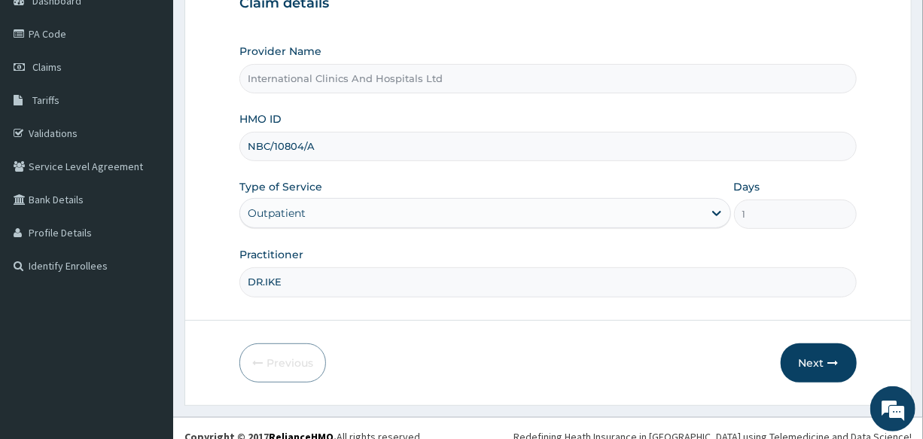
scroll to position [178, 0]
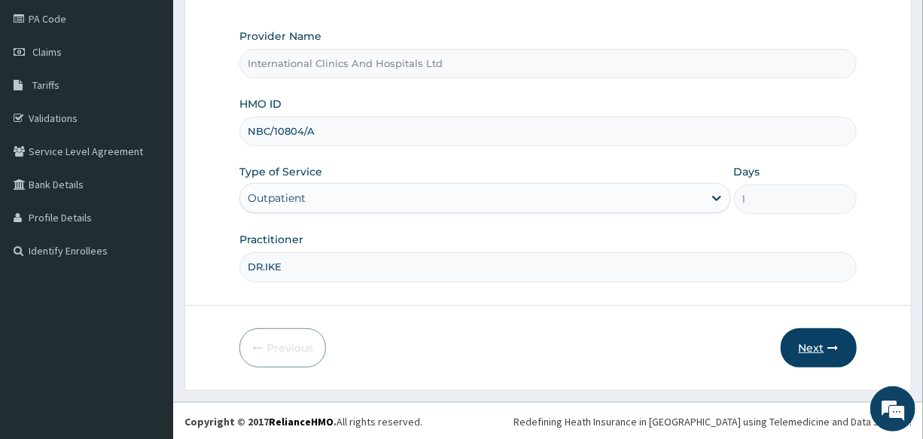
click at [807, 348] on button "Next" at bounding box center [818, 347] width 76 height 39
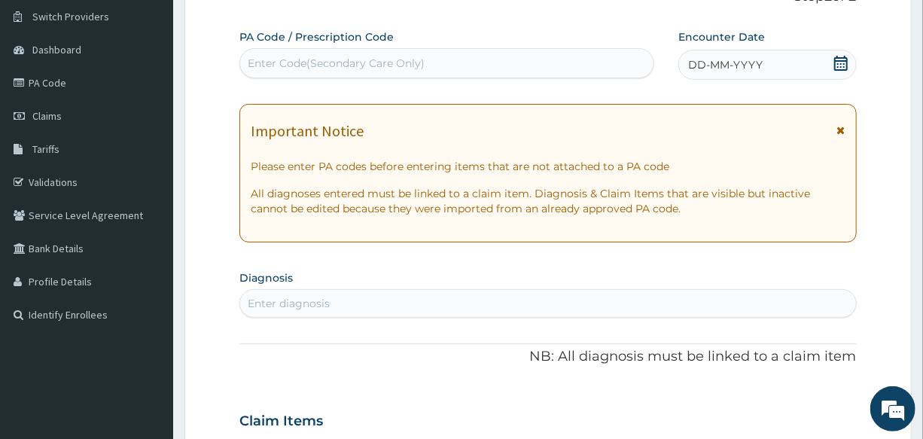
scroll to position [0, 0]
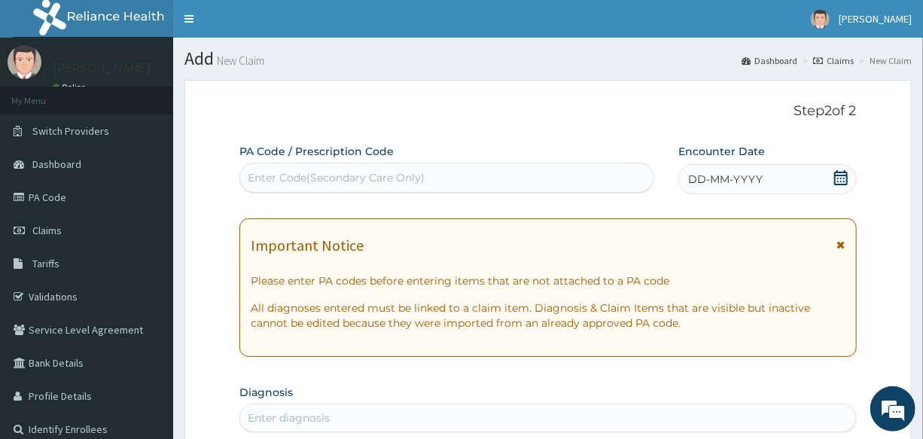
click at [433, 170] on div "Enter Code(Secondary Care Only)" at bounding box center [446, 178] width 413 height 24
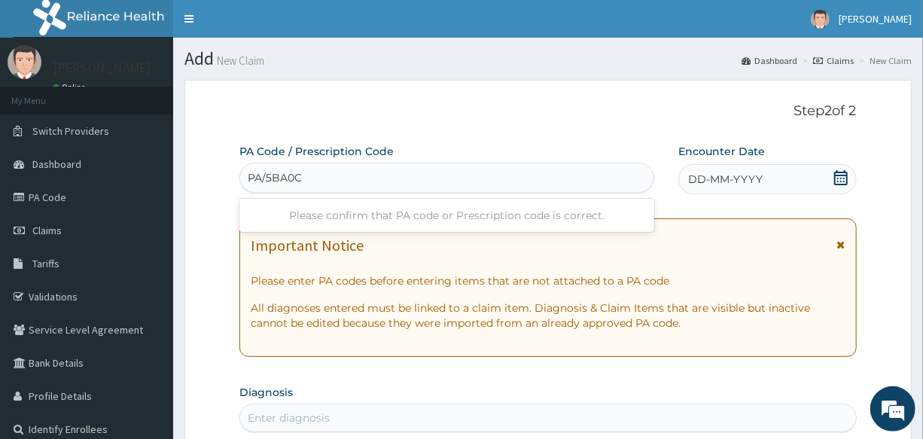
type input "PA/5BA0CI"
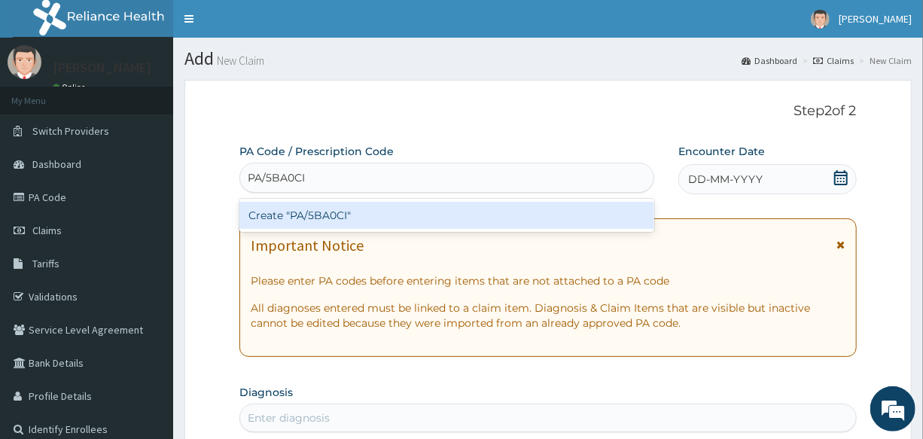
click at [309, 208] on div "Create "PA/5BA0CI"" at bounding box center [446, 215] width 415 height 27
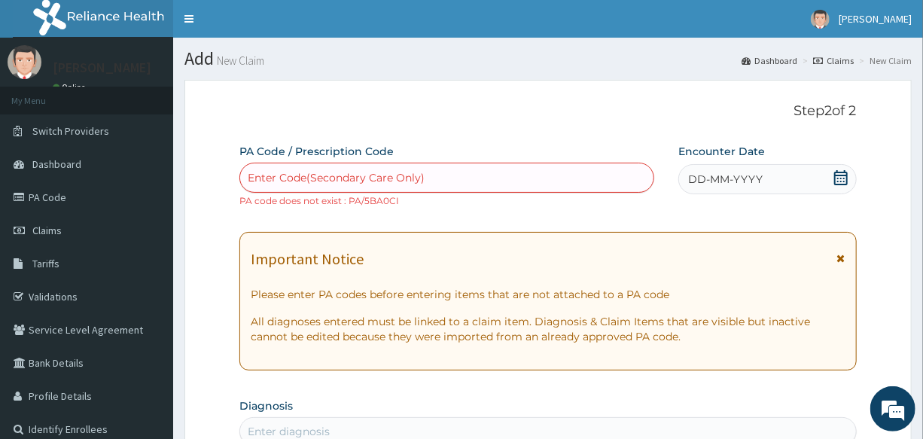
click at [436, 180] on div "Enter Code(Secondary Care Only)" at bounding box center [446, 178] width 413 height 24
click at [369, 166] on div "Enter Code(Secondary Care Only)" at bounding box center [446, 178] width 413 height 24
paste input "PA/5BA0C1"
type input "PA/5BA0C1"
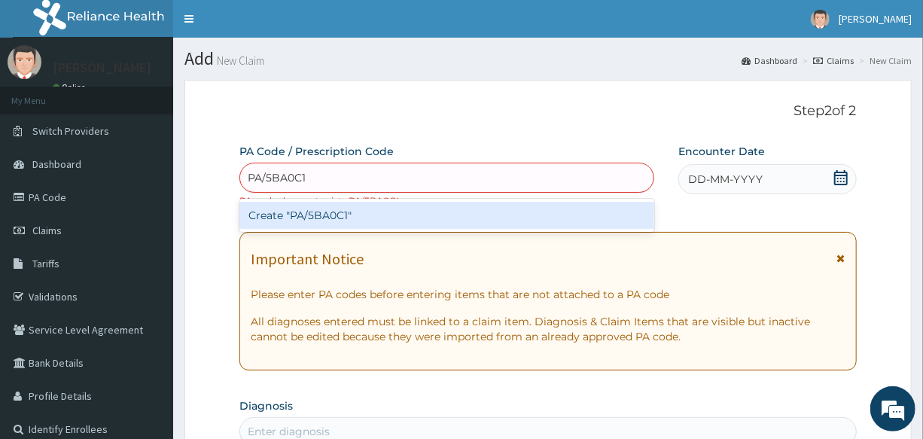
click at [321, 220] on div "Create "PA/5BA0C1"" at bounding box center [446, 215] width 415 height 27
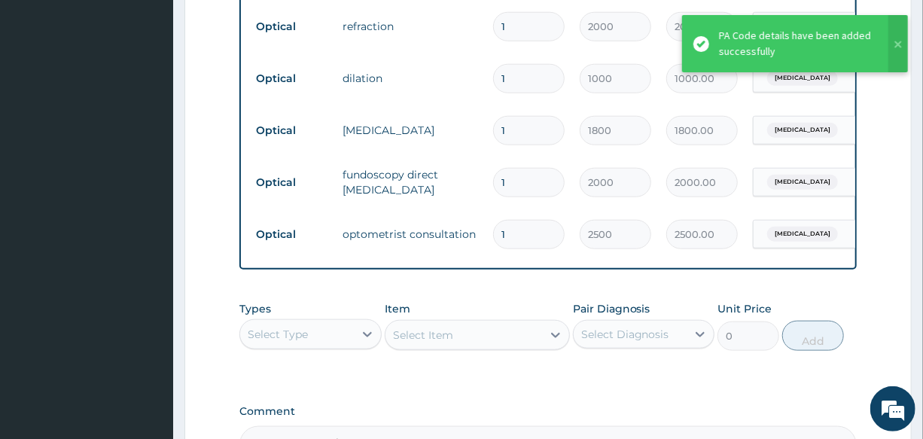
scroll to position [804, 0]
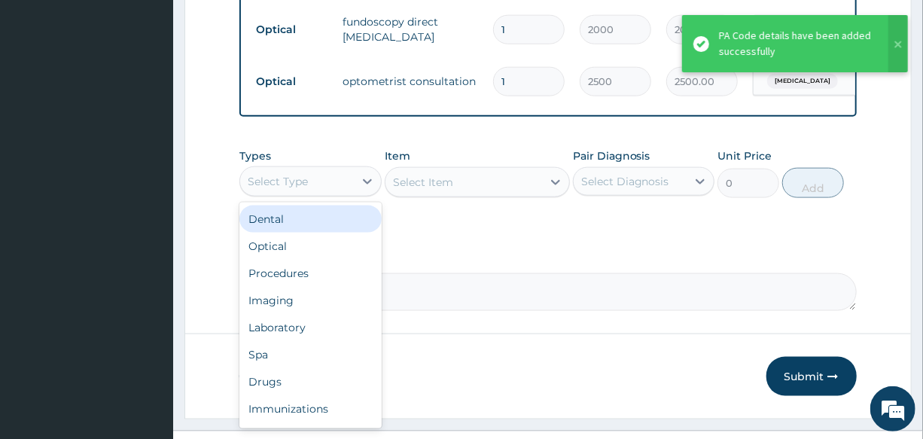
click at [312, 193] on div "Select Type" at bounding box center [296, 181] width 113 height 24
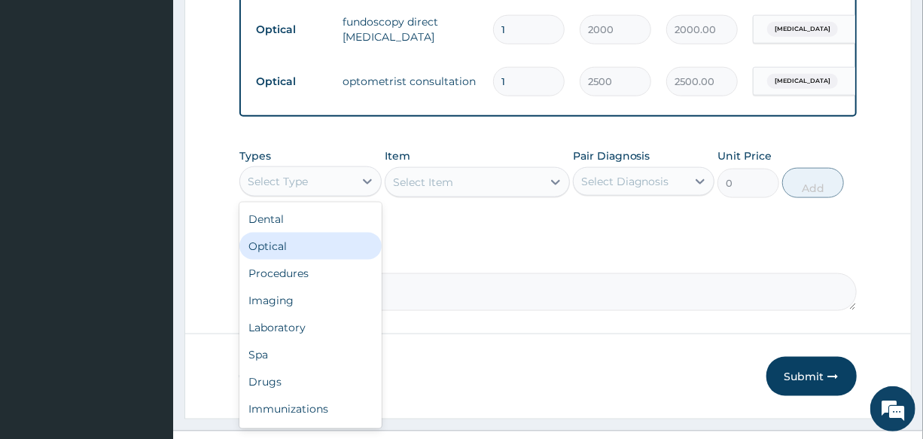
click at [316, 260] on div "Optical" at bounding box center [309, 246] width 141 height 27
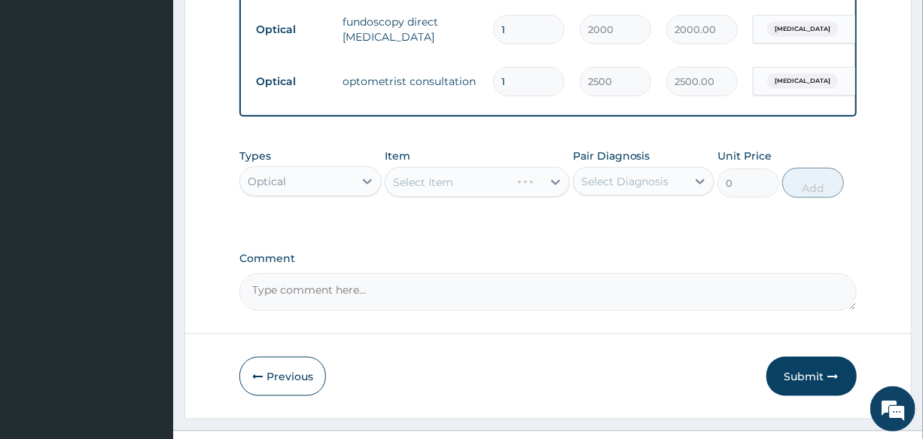
click at [464, 193] on div "Select Item" at bounding box center [477, 182] width 185 height 30
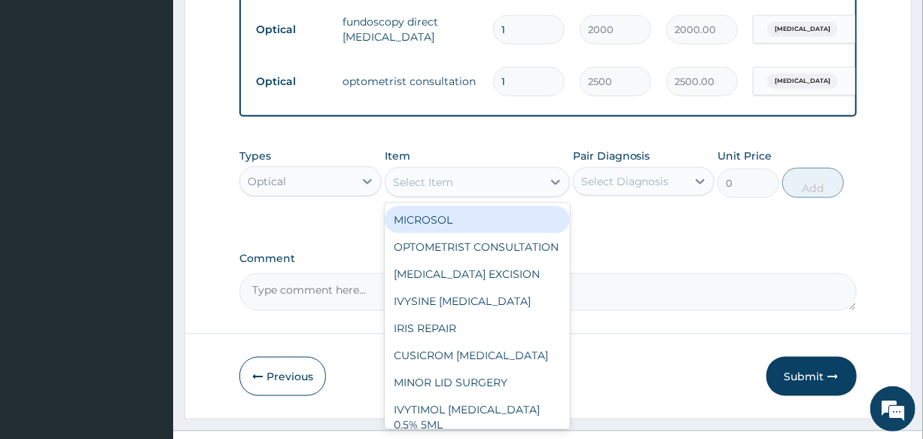
click at [464, 193] on div "Select Item" at bounding box center [463, 182] width 157 height 24
type input "L"
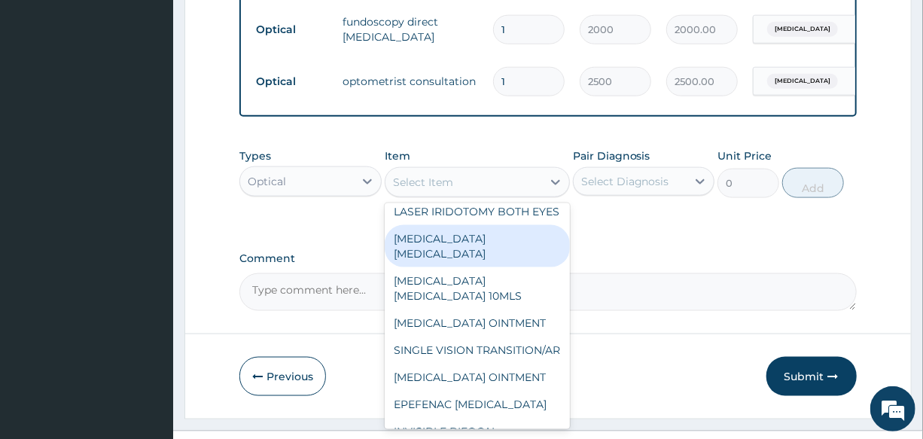
scroll to position [2394, 0]
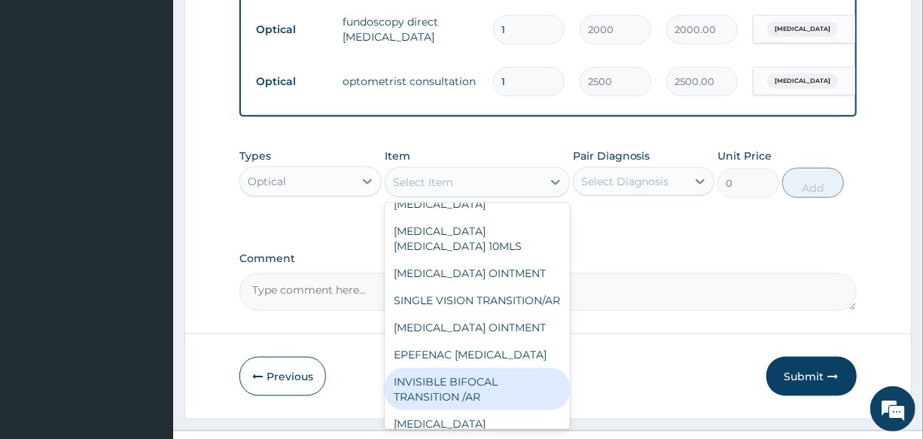
click at [455, 368] on div "INVISIBLE BIFOCAL TRANSITION /AR" at bounding box center [477, 389] width 185 height 42
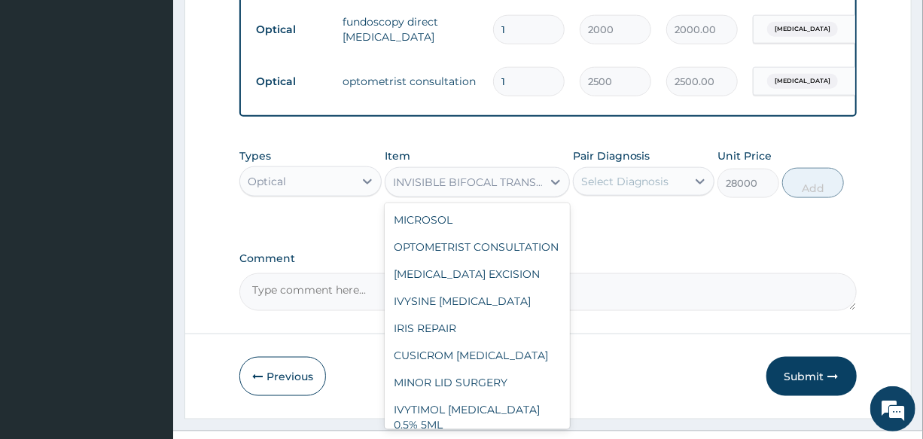
click at [474, 190] on div "INVISIBLE BIFOCAL TRANSITION /AR" at bounding box center [468, 182] width 150 height 15
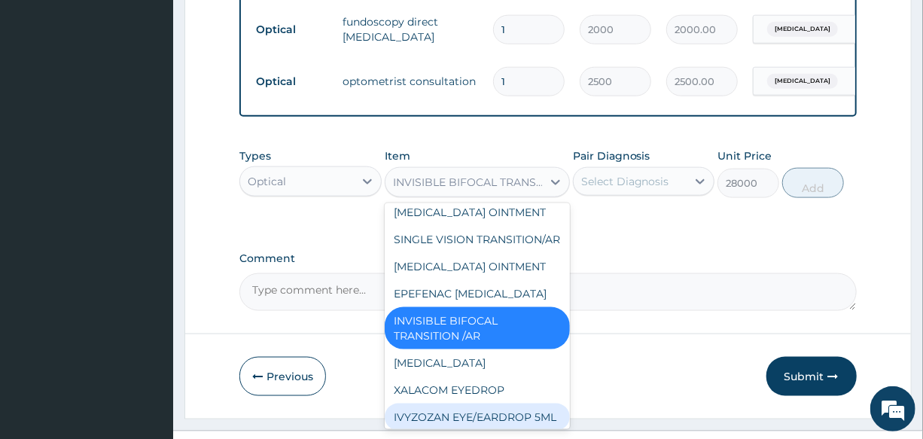
scroll to position [2473, 0]
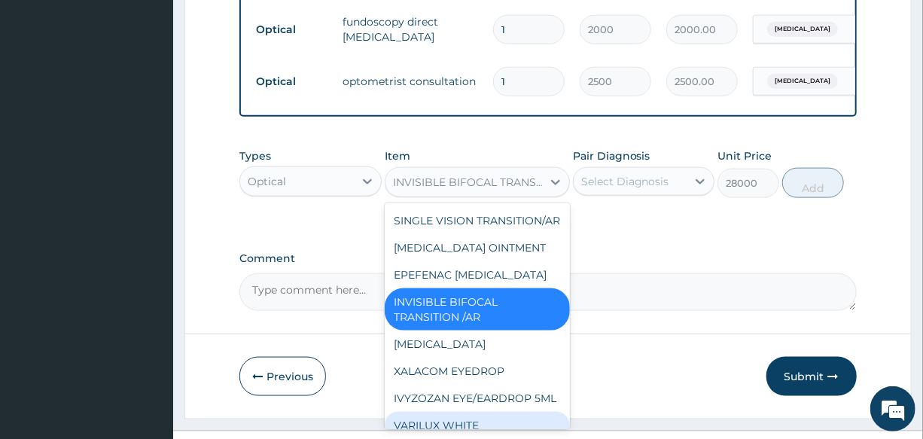
click at [482, 412] on div "VARILUX WHITE" at bounding box center [477, 425] width 185 height 27
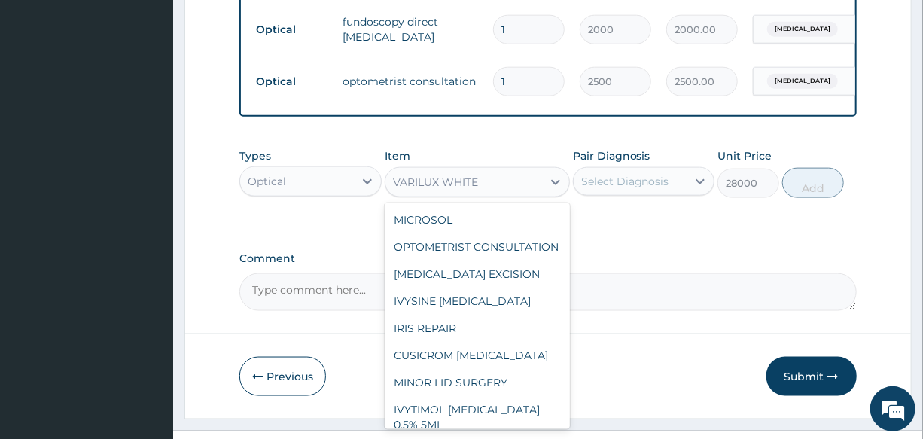
click at [437, 190] on div "VARILUX WHITE" at bounding box center [435, 182] width 85 height 15
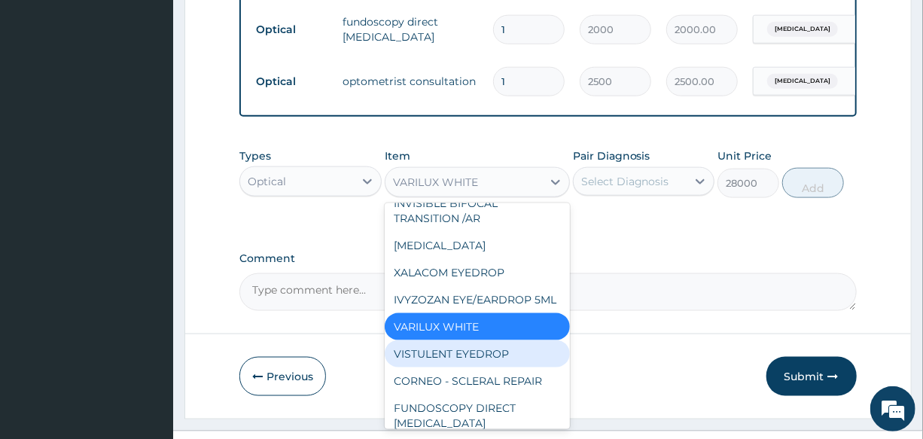
scroll to position [2592, 0]
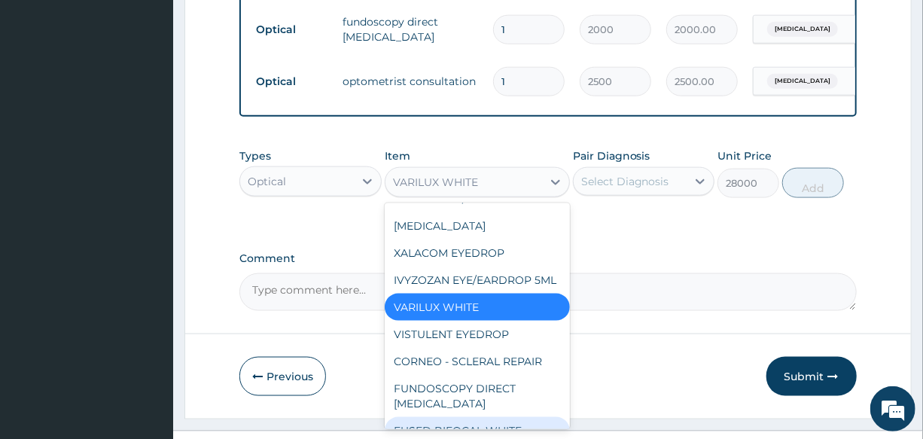
click at [491, 417] on div "FUSED BIFOCAL WHITE" at bounding box center [477, 430] width 185 height 27
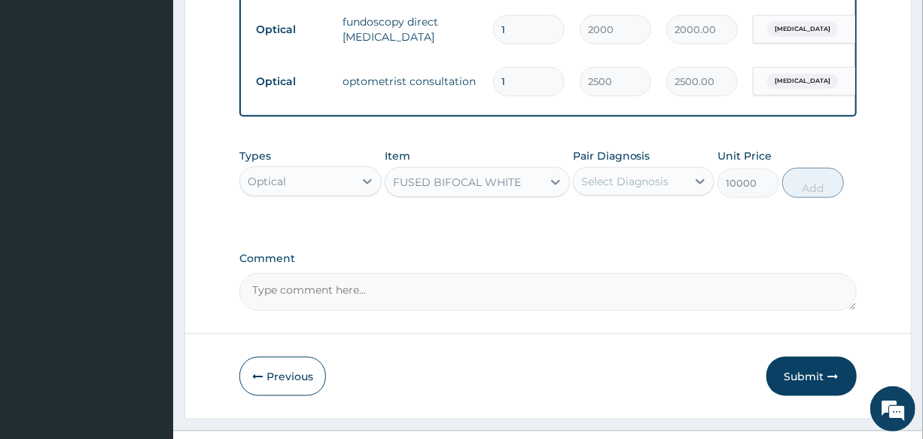
click at [460, 190] on div "FUSED BIFOCAL WHITE" at bounding box center [457, 182] width 128 height 15
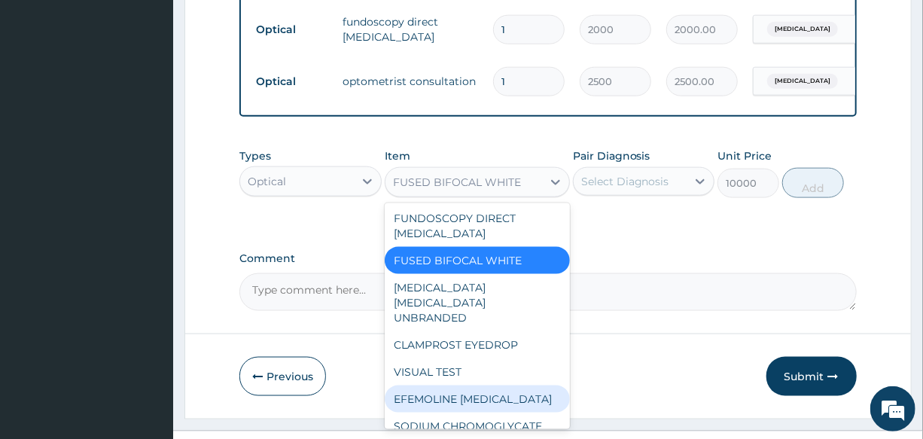
scroll to position [2783, 0]
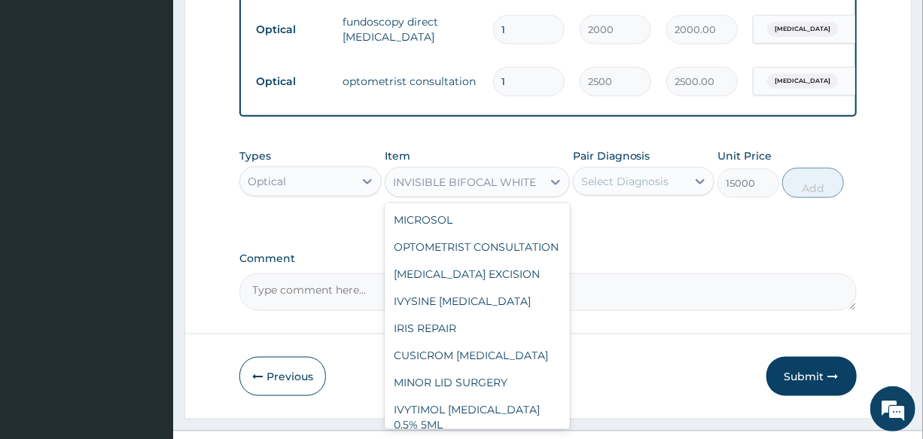
click at [492, 194] on div "INVISIBLE BIFOCAL WHITE" at bounding box center [463, 182] width 157 height 24
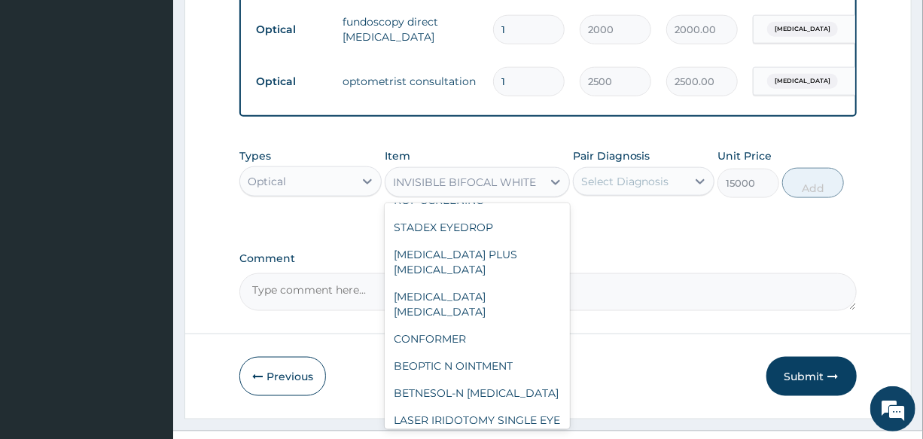
scroll to position [3276, 0]
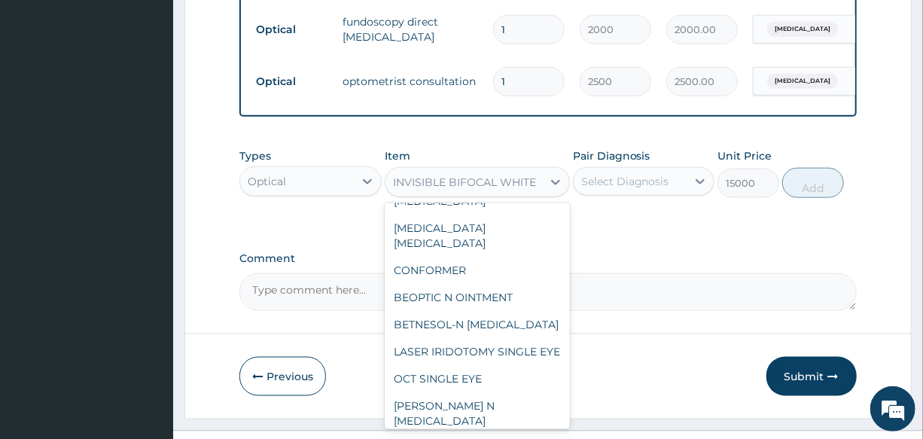
type input "25000"
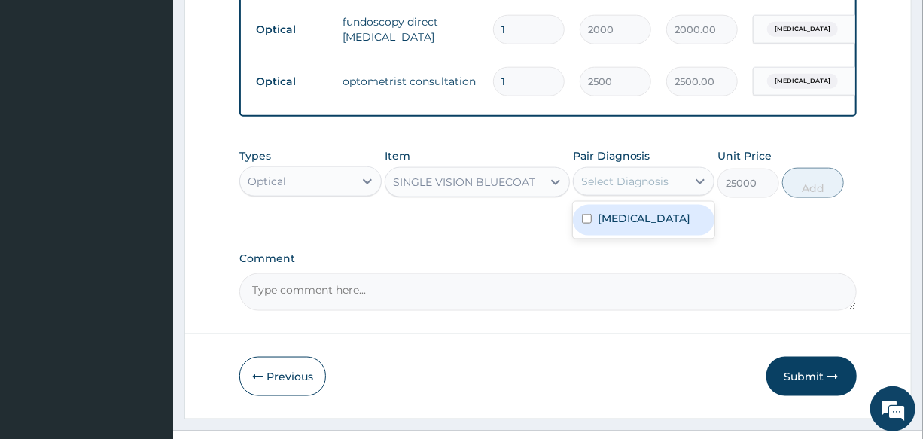
click at [623, 193] on div "Select Diagnosis" at bounding box center [629, 181] width 113 height 24
click at [627, 226] on label "[MEDICAL_DATA]" at bounding box center [643, 218] width 93 height 15
checkbox input "true"
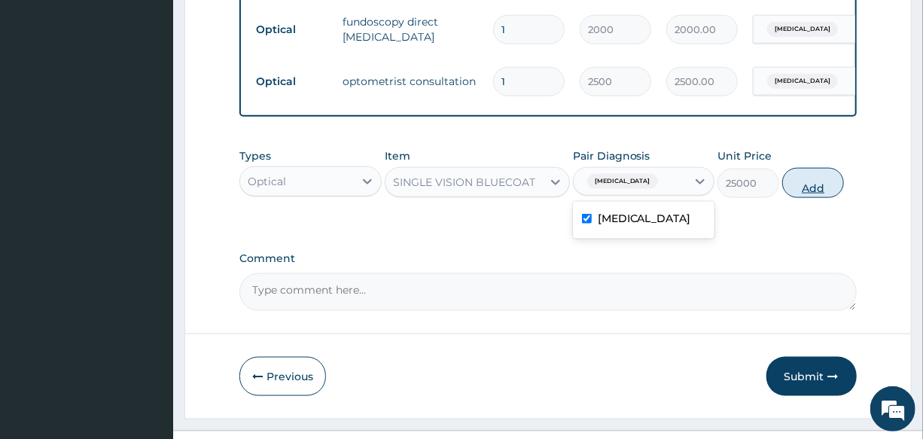
click at [818, 193] on button "Add" at bounding box center [813, 183] width 62 height 30
type input "0"
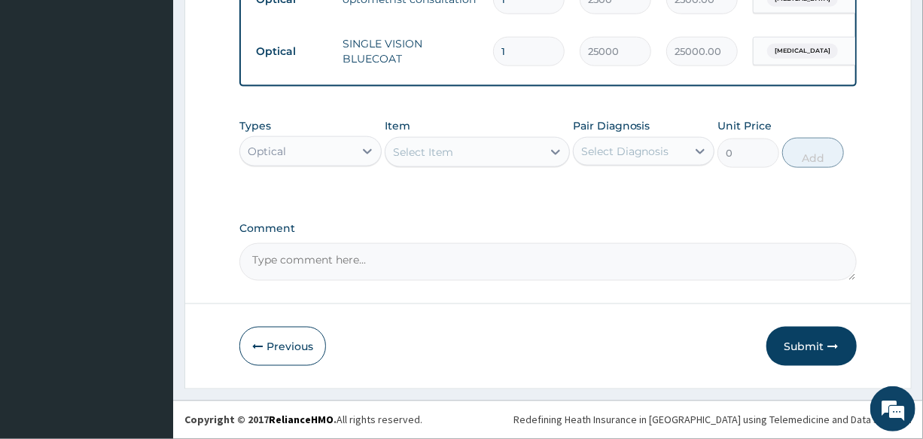
scroll to position [899, 0]
click at [795, 342] on button "Submit" at bounding box center [811, 346] width 90 height 39
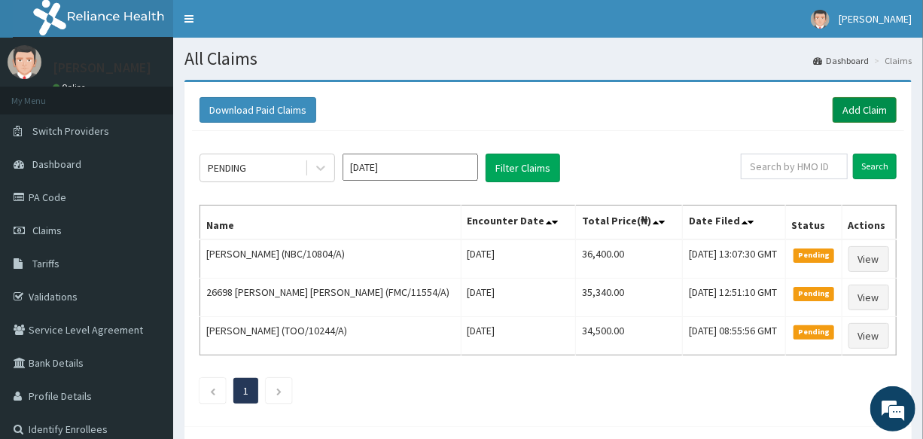
click at [853, 105] on link "Add Claim" at bounding box center [864, 110] width 64 height 26
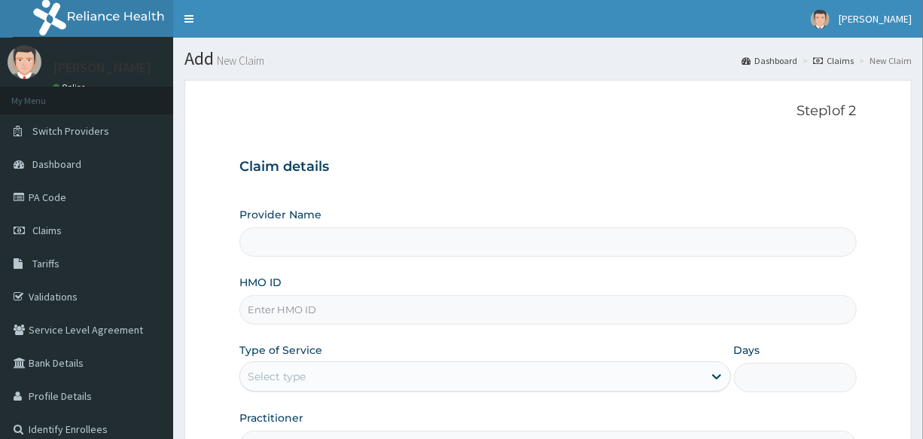
type input "International Clinics And Hospitals Ltd"
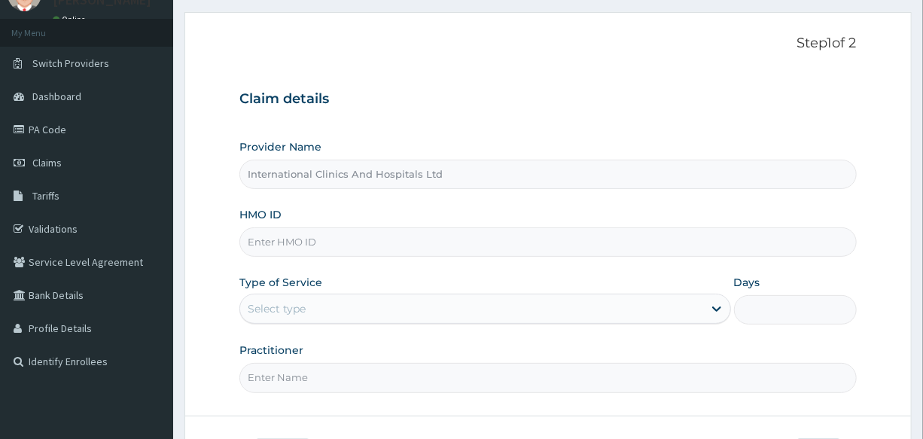
scroll to position [68, 0]
click at [373, 248] on input "HMO ID" at bounding box center [547, 241] width 616 height 29
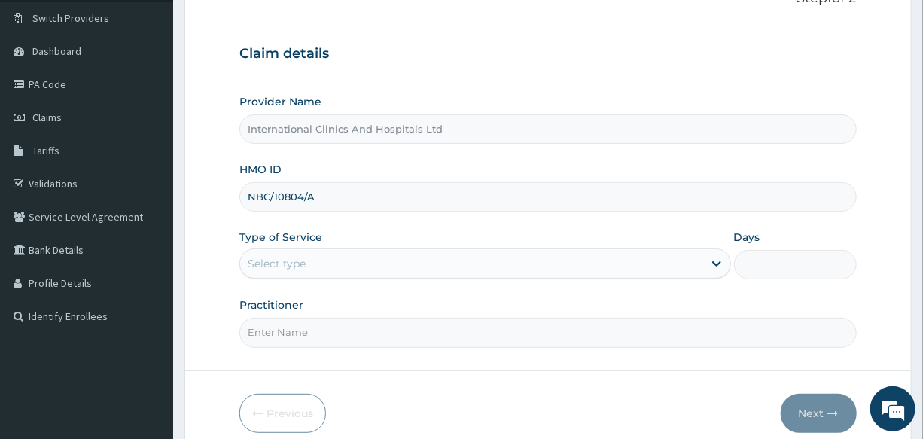
scroll to position [136, 0]
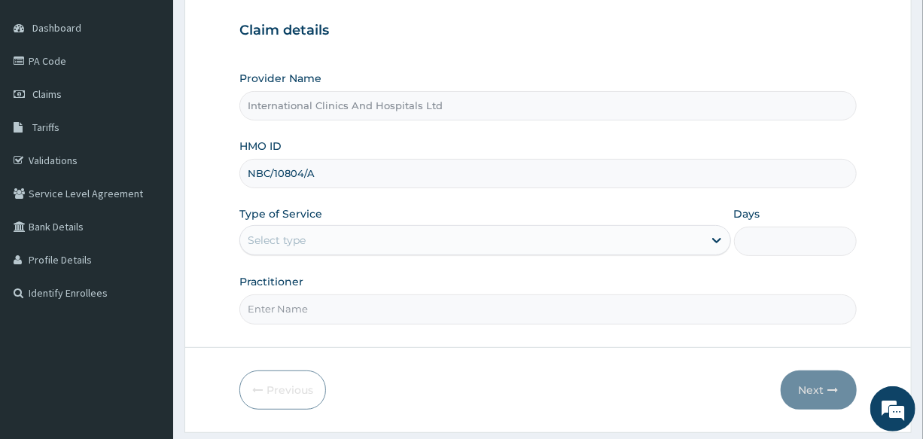
type input "NBC/10804/A"
click at [306, 239] on div "Select type" at bounding box center [277, 240] width 58 height 15
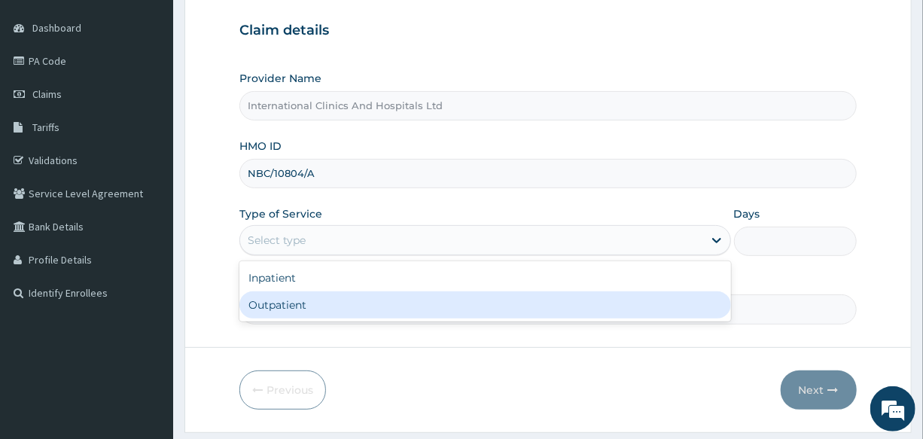
click at [300, 313] on div "Outpatient" at bounding box center [484, 304] width 491 height 27
type input "1"
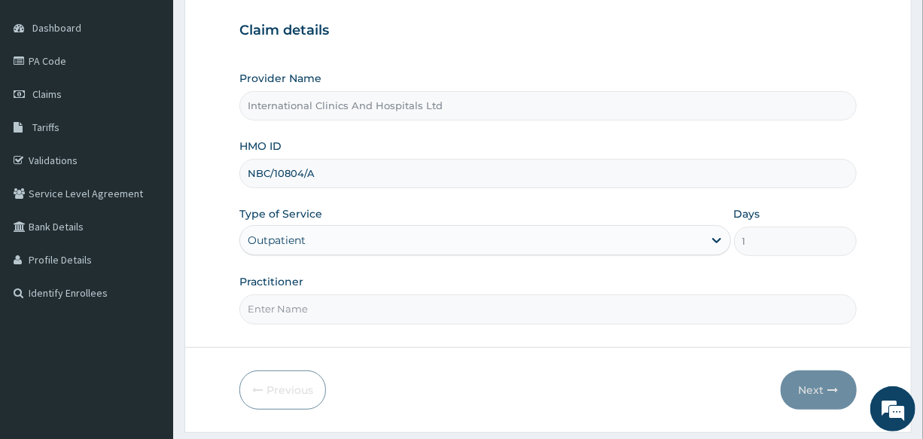
click at [302, 312] on input "Practitioner" at bounding box center [547, 308] width 616 height 29
type input "DR.ABDULKADIR"
click at [482, 336] on form "Step 1 of 2 Claim details Provider Name International Clinics And Hospitals Ltd…" at bounding box center [547, 188] width 727 height 488
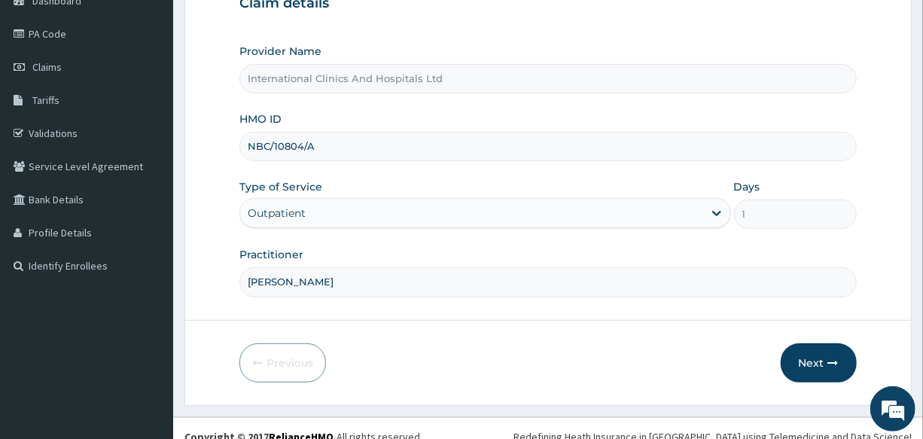
scroll to position [178, 0]
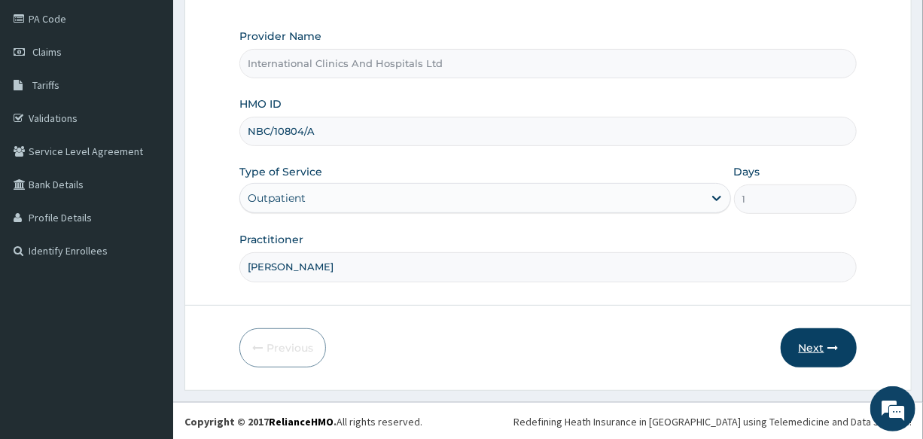
click at [814, 348] on button "Next" at bounding box center [818, 347] width 76 height 39
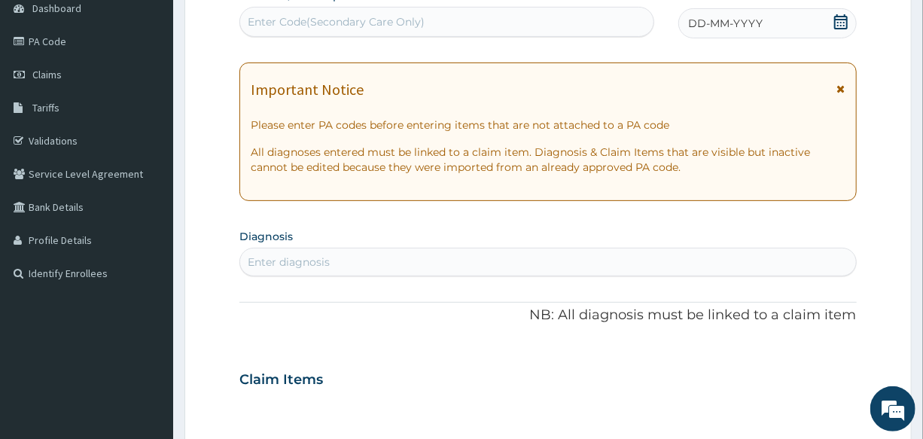
scroll to position [0, 0]
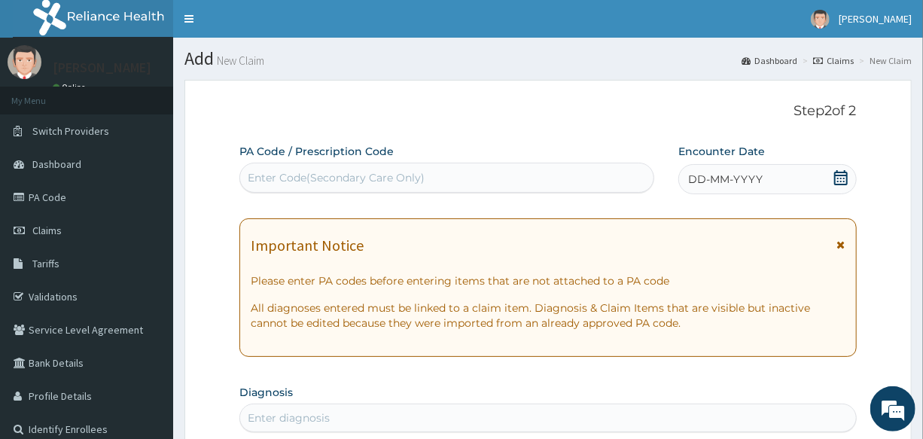
click at [347, 172] on div "Enter Code(Secondary Care Only)" at bounding box center [336, 177] width 177 height 15
paste input "PA/34EED4"
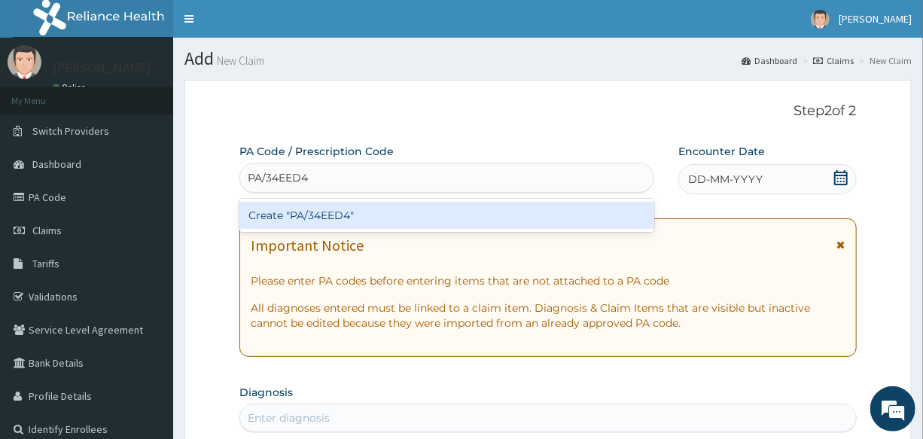
type input "PA/34EED4"
click at [324, 226] on div "Create "PA/34EED4"" at bounding box center [446, 215] width 415 height 27
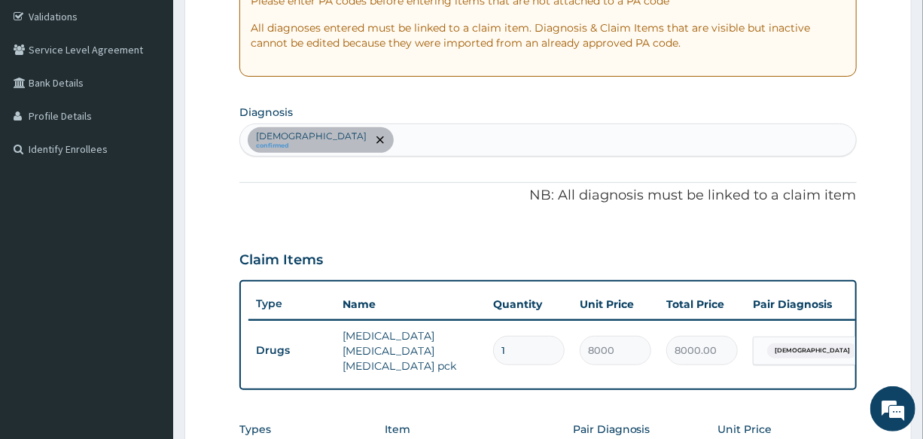
scroll to position [269, 0]
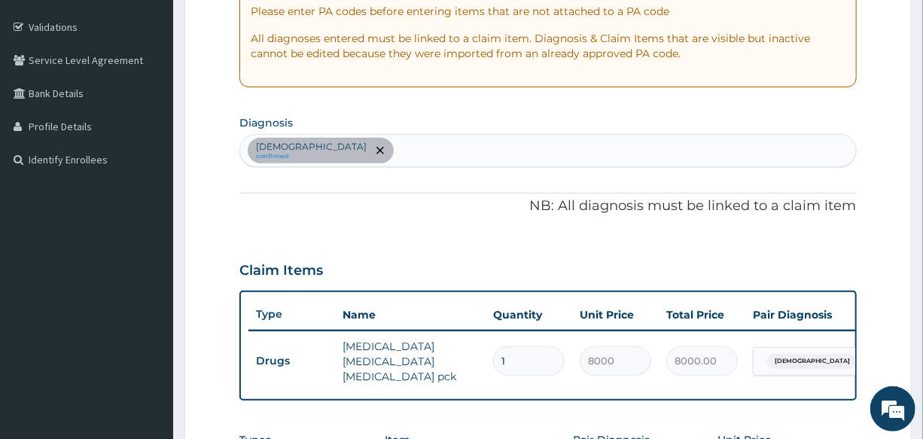
click at [370, 147] on div "Asthma confirmed" at bounding box center [547, 151] width 615 height 32
type input "UPPER RESPIR"
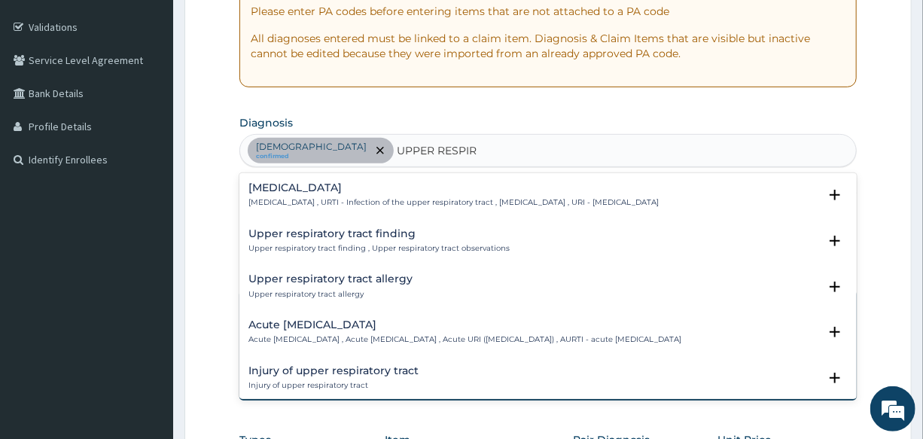
click at [283, 199] on p "Upper respiratory infection , URTI - Infection of the upper respiratory tract ,…" at bounding box center [453, 202] width 410 height 11
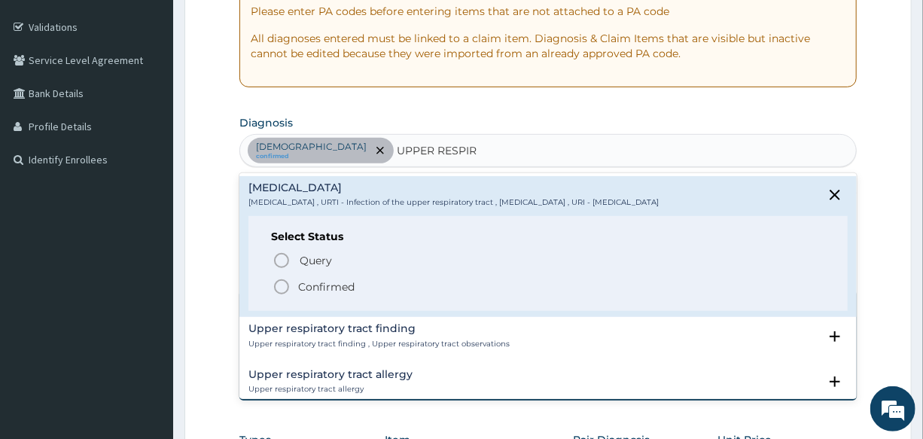
click at [281, 292] on icon "status option filled" at bounding box center [281, 287] width 18 height 18
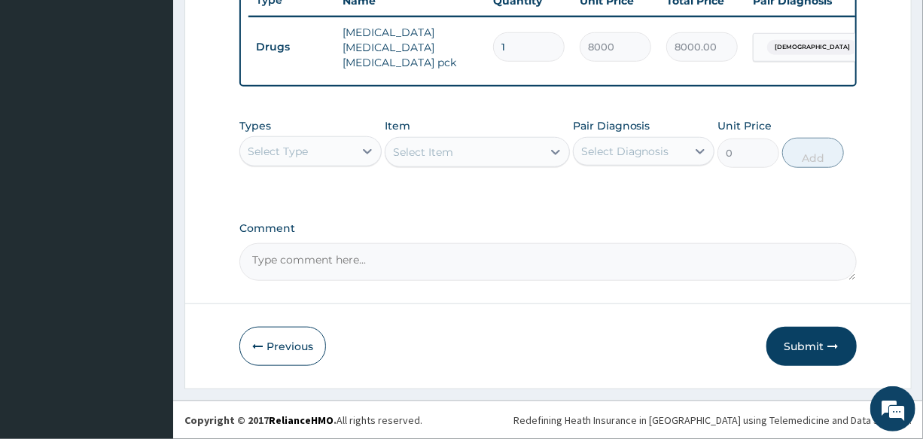
scroll to position [585, 0]
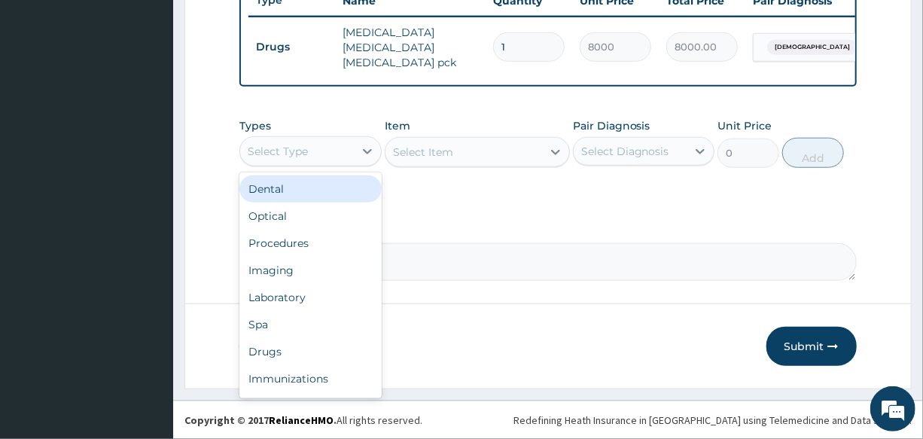
click at [299, 154] on div "Select Type" at bounding box center [278, 151] width 60 height 15
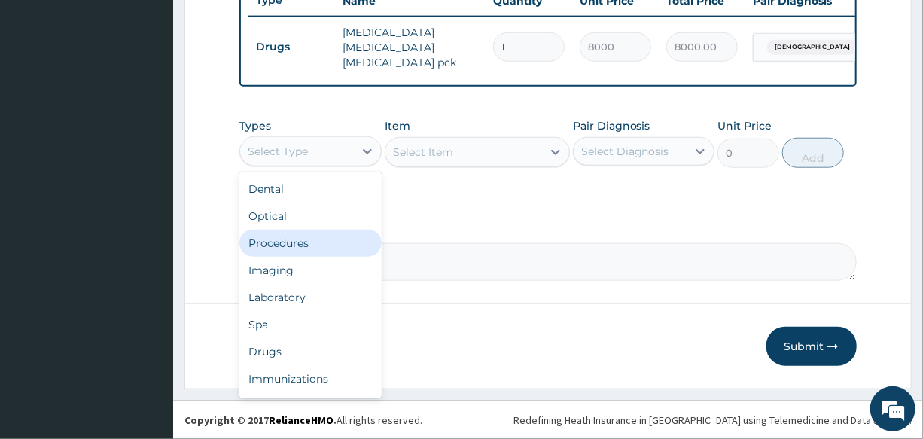
click at [327, 246] on div "Procedures" at bounding box center [309, 243] width 141 height 27
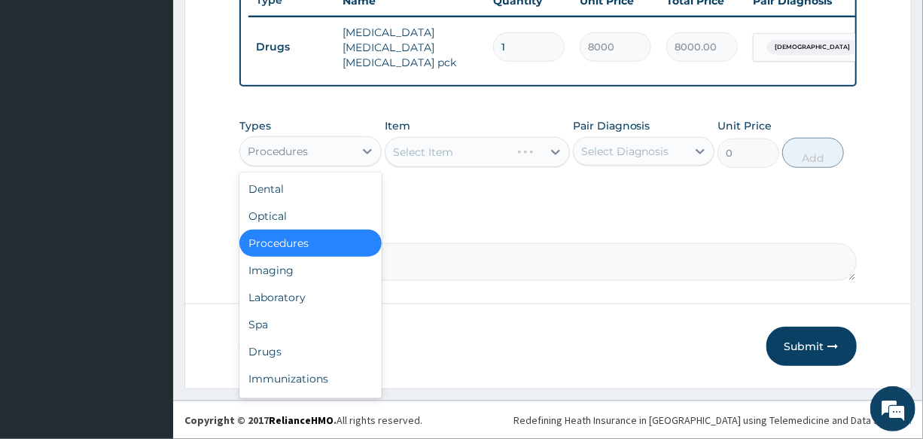
click at [307, 150] on div "Procedures" at bounding box center [278, 151] width 60 height 15
click at [305, 343] on div "Drugs" at bounding box center [309, 351] width 141 height 27
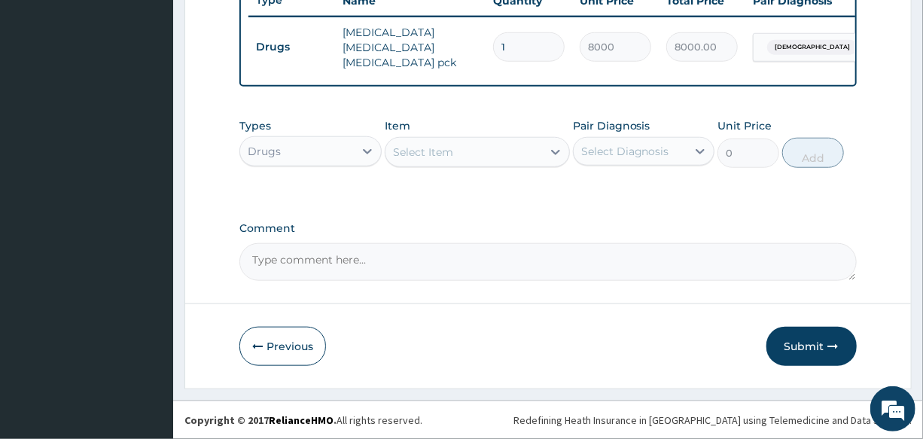
click at [465, 150] on div "Select Item" at bounding box center [463, 152] width 157 height 24
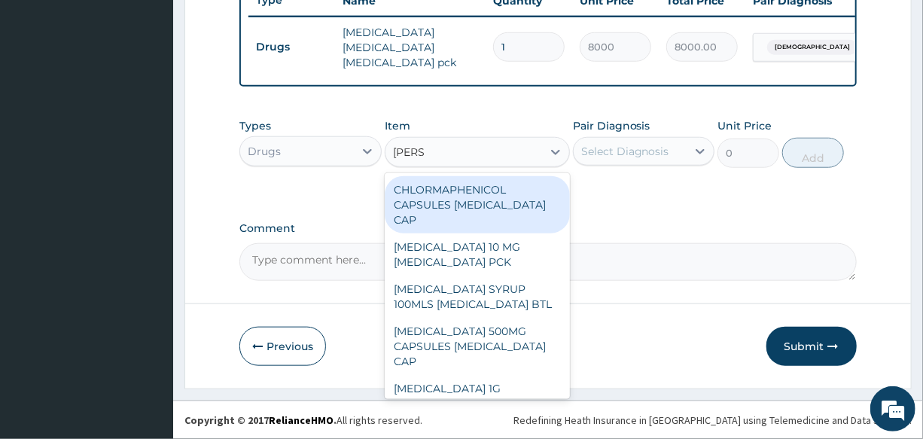
type input "LORAT"
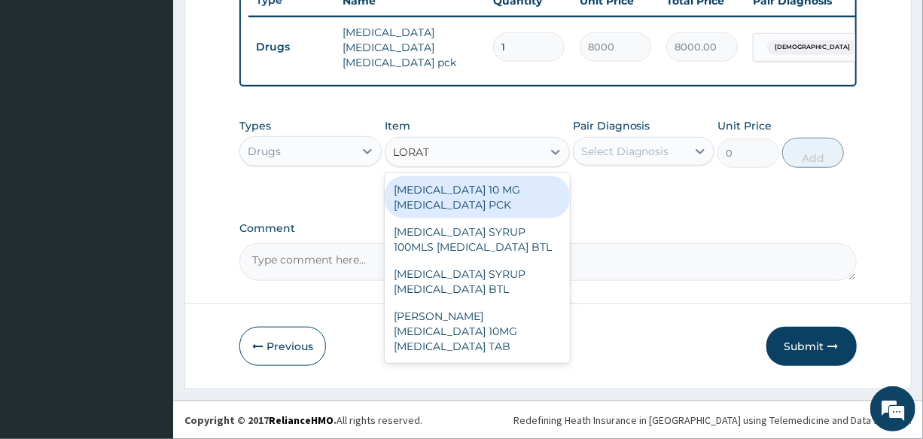
click at [514, 195] on div "LORATADINE 10 MG LORATADINE PCK" at bounding box center [477, 197] width 185 height 42
type input "700"
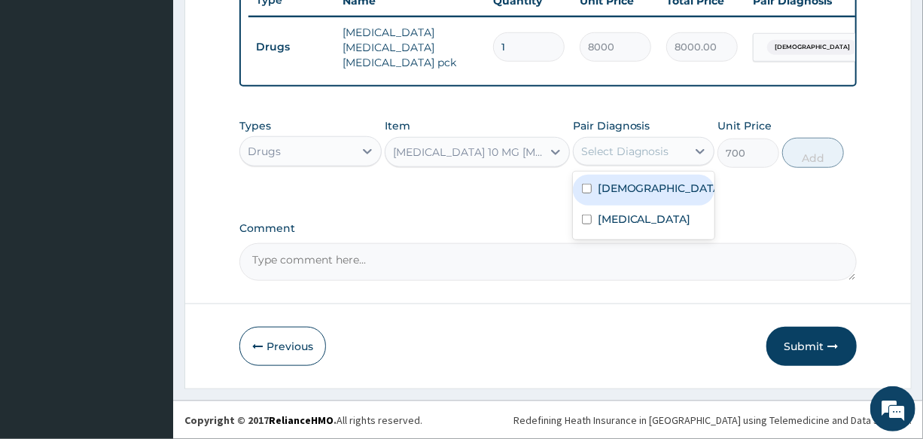
click at [615, 150] on div "Select Diagnosis" at bounding box center [625, 151] width 88 height 15
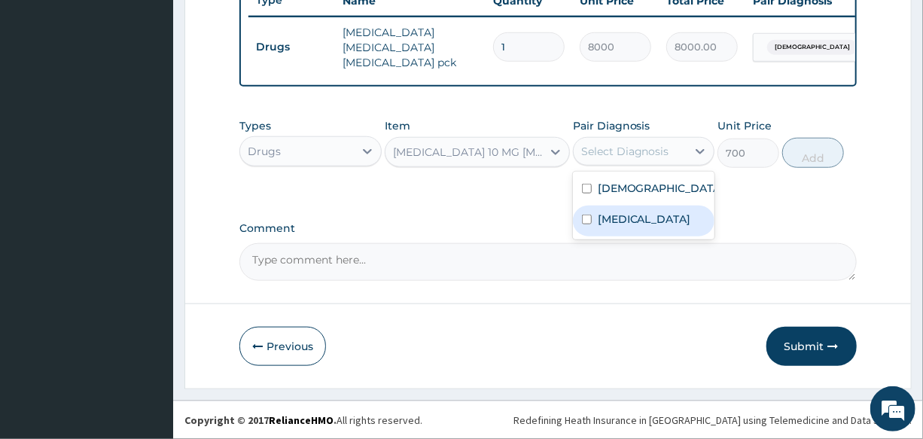
click at [650, 217] on label "Upper respiratory infection" at bounding box center [643, 218] width 93 height 15
checkbox input "true"
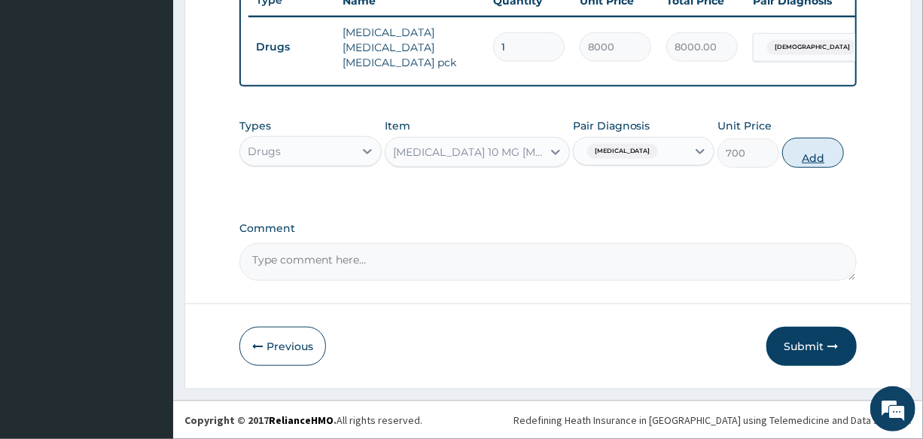
click at [804, 163] on button "Add" at bounding box center [813, 153] width 62 height 30
type input "0"
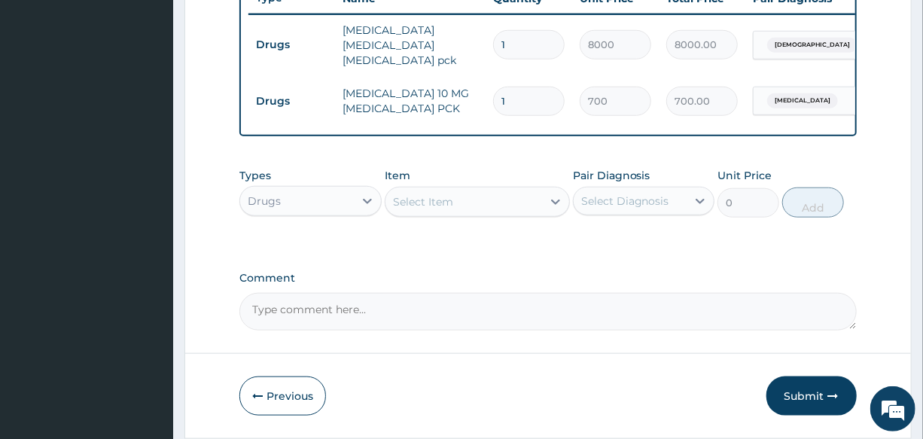
click at [459, 202] on div "Select Item" at bounding box center [463, 202] width 157 height 24
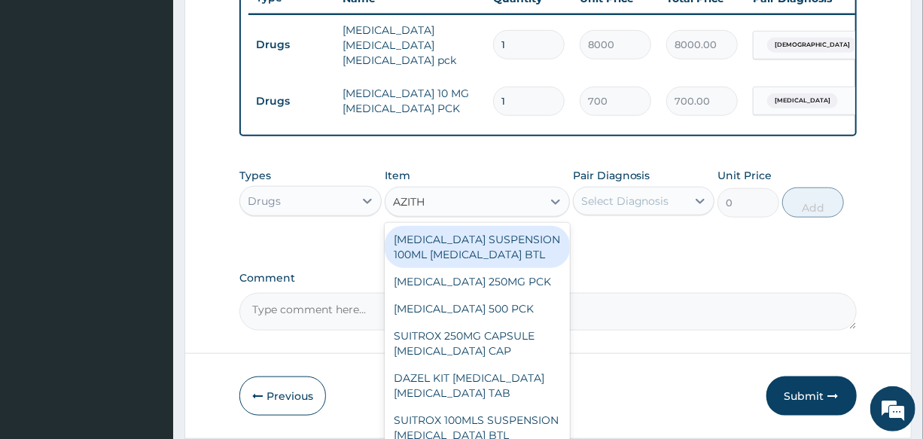
type input "AZITHR"
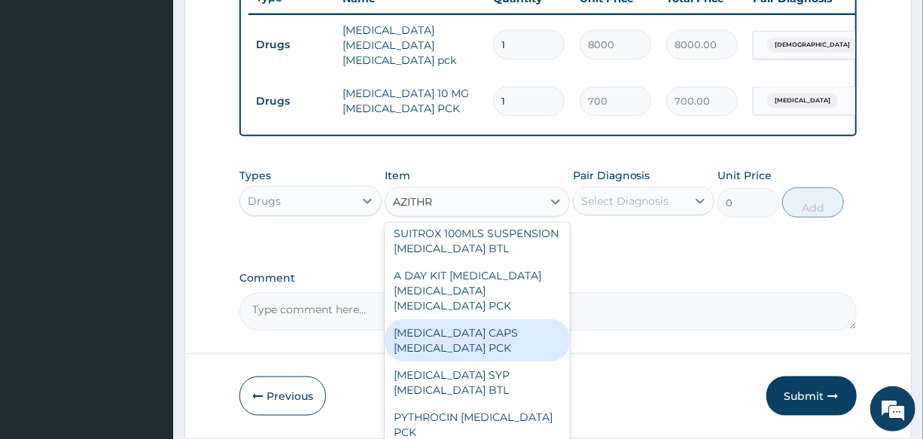
scroll to position [217, 0]
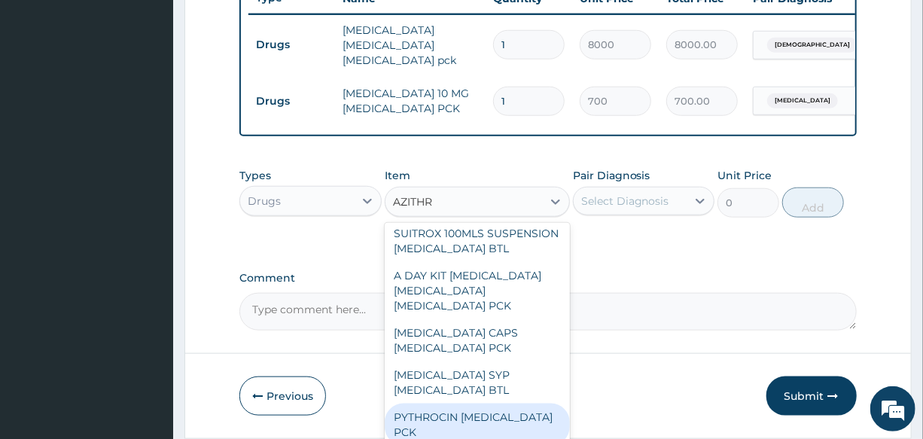
click at [512, 421] on div "PYTHROCIN AZITHROMYCIN PCK" at bounding box center [477, 424] width 185 height 42
type input "1200"
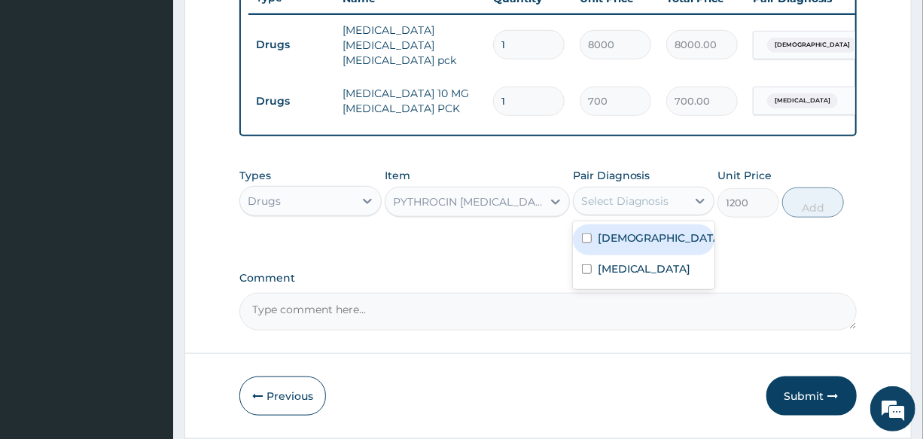
click at [644, 213] on div "Select Diagnosis" at bounding box center [629, 201] width 113 height 24
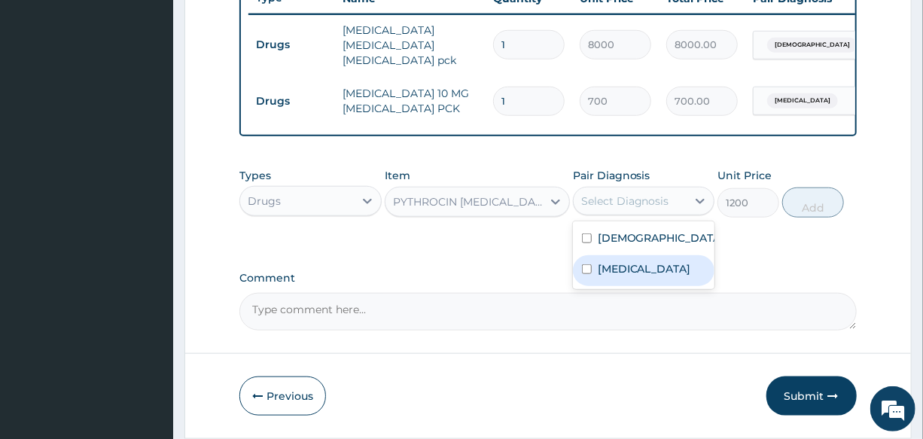
click at [649, 273] on label "Upper respiratory infection" at bounding box center [643, 268] width 93 height 15
checkbox input "true"
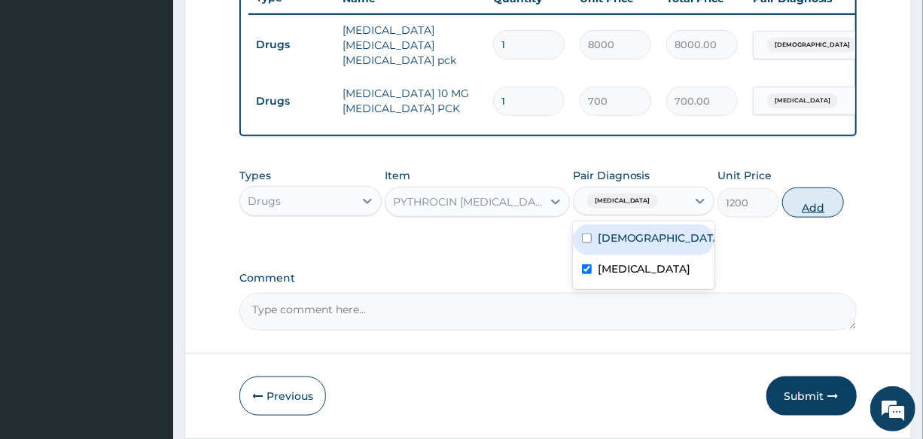
click at [828, 212] on button "Add" at bounding box center [813, 202] width 62 height 30
type input "0"
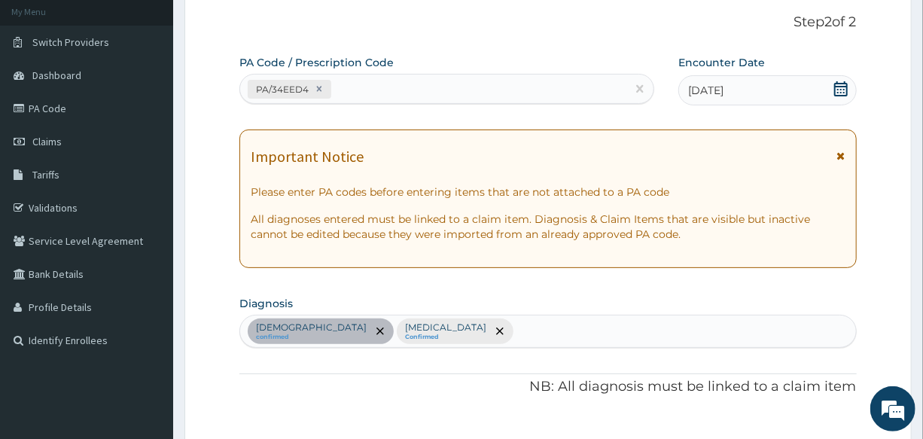
scroll to position [175, 0]
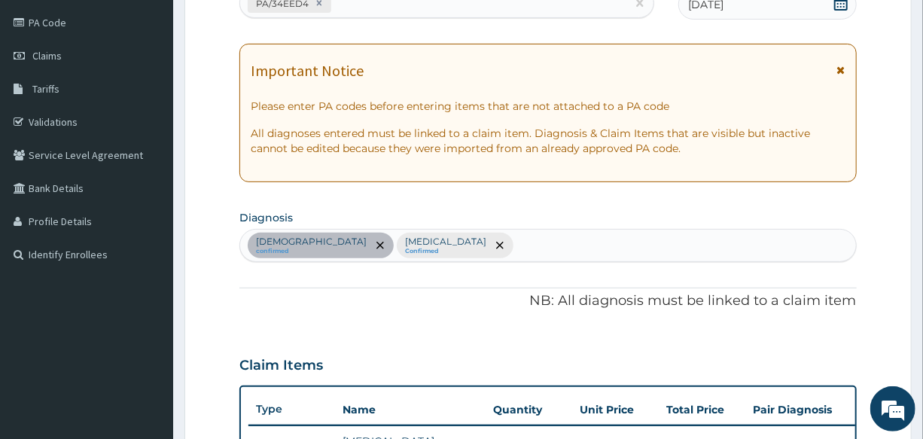
click at [506, 233] on div "Asthma confirmed Upper respiratory infection Confirmed" at bounding box center [547, 246] width 615 height 32
type input "MYALG"
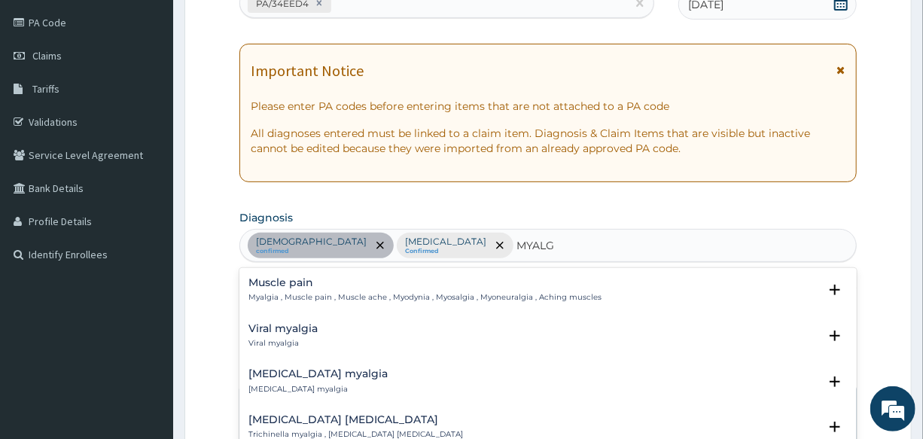
click at [290, 289] on div "Muscle pain Myalgia , Muscle pain , Muscle ache , Myodynia , Myosalgia , Myoneu…" at bounding box center [424, 290] width 353 height 26
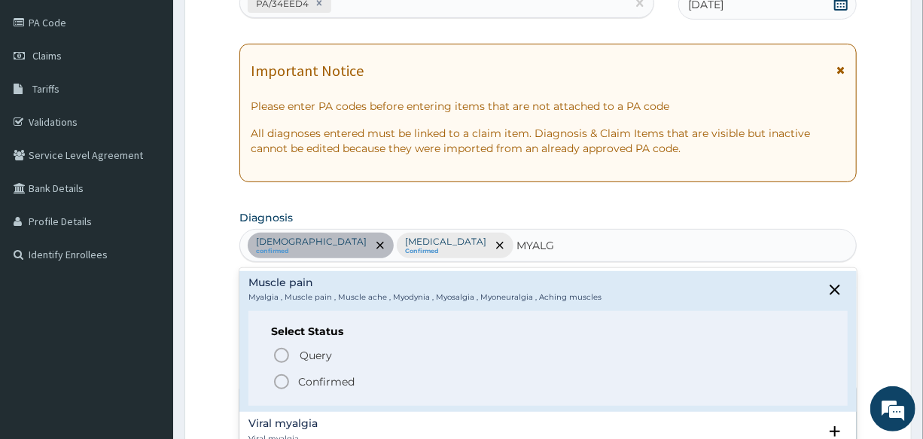
click at [274, 384] on icon "status option filled" at bounding box center [281, 381] width 18 height 18
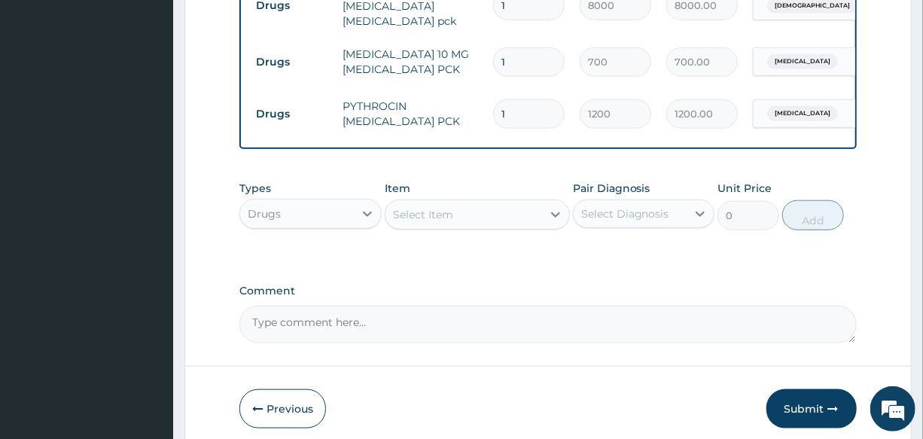
scroll to position [654, 0]
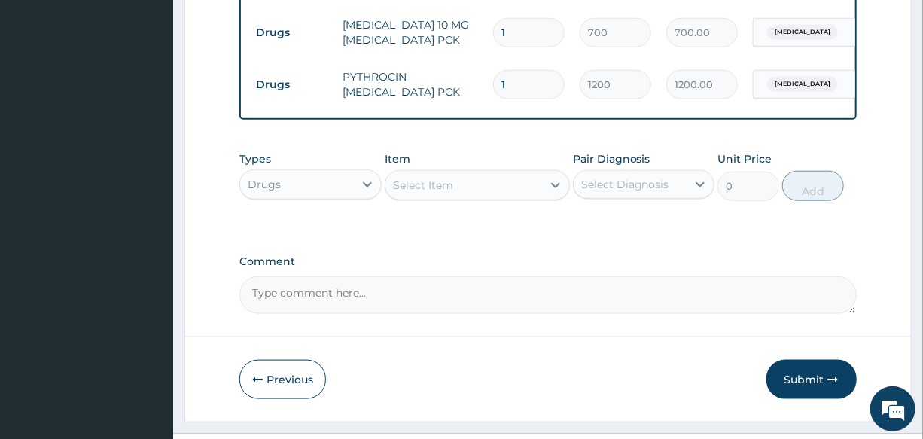
click at [436, 193] on div "Select Item" at bounding box center [423, 185] width 60 height 15
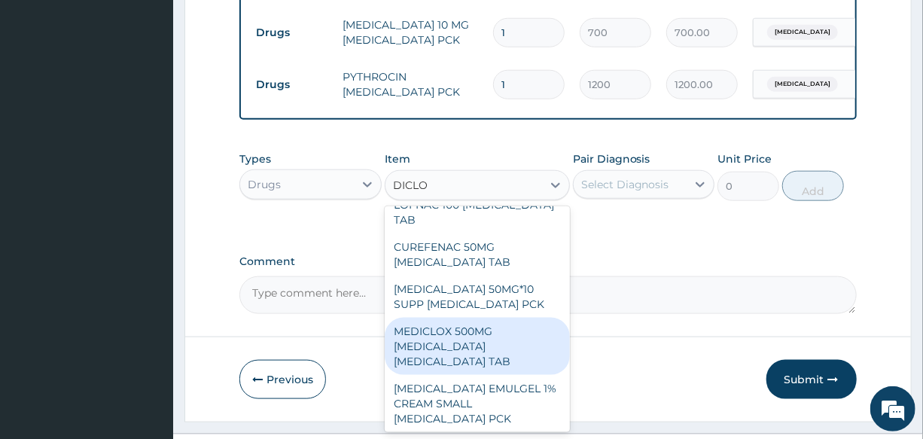
scroll to position [820, 0]
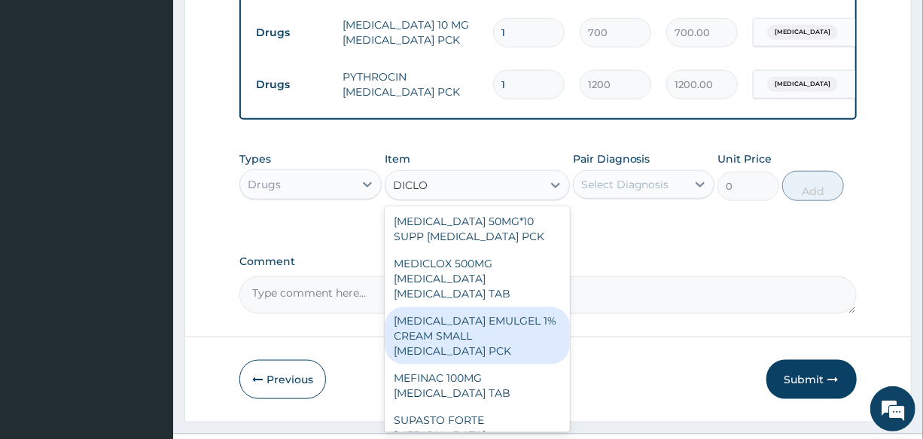
type input "DICLOF"
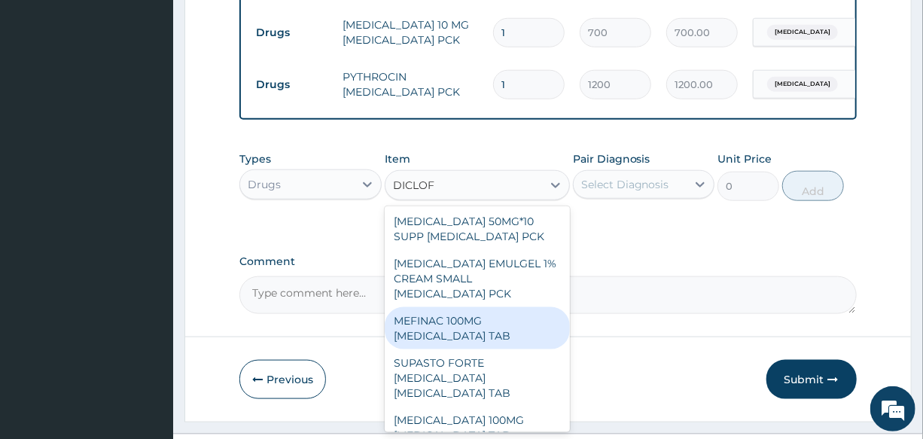
click at [500, 323] on div "MEFINAC 100MG DICLOFENAC TAB" at bounding box center [477, 328] width 185 height 42
type input "40"
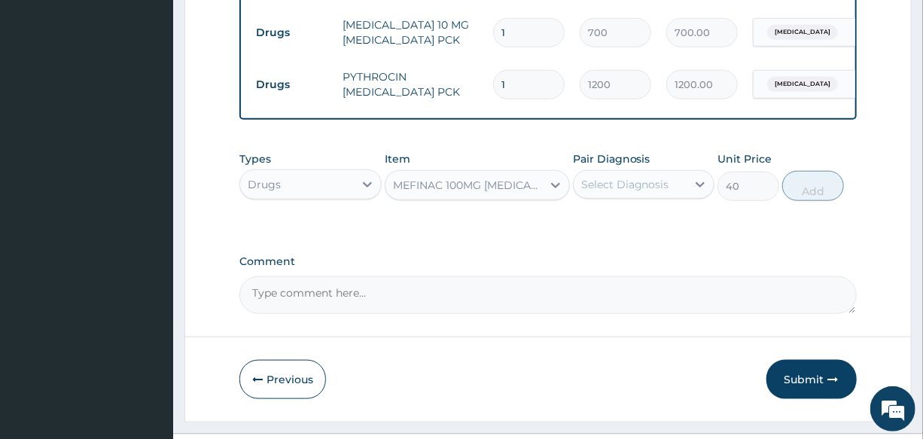
click at [482, 200] on div "MEFINAC 100MG DICLOFENAC TAB" at bounding box center [477, 185] width 185 height 30
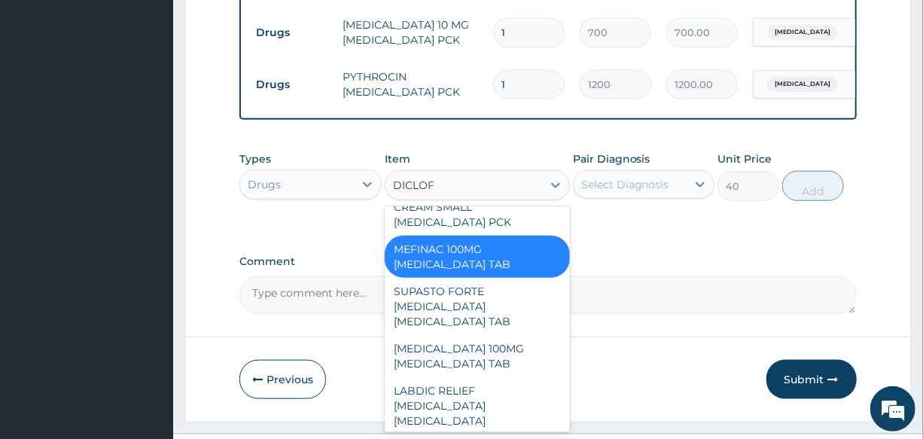
scroll to position [835, 0]
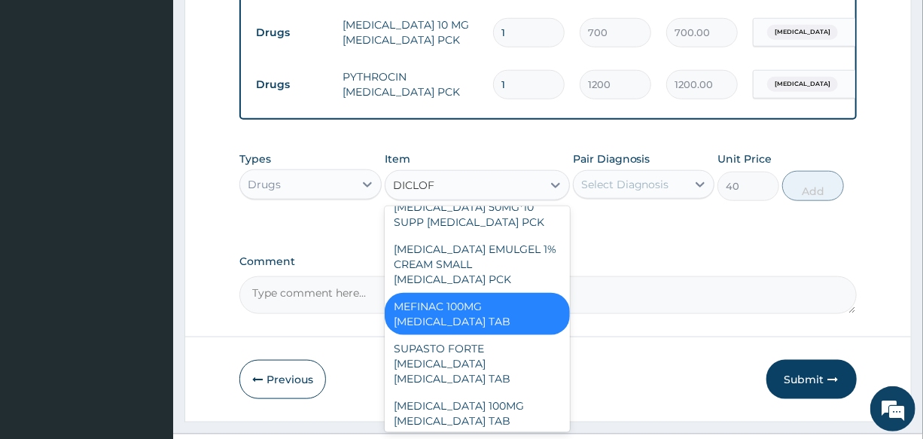
type input "DICLOFE"
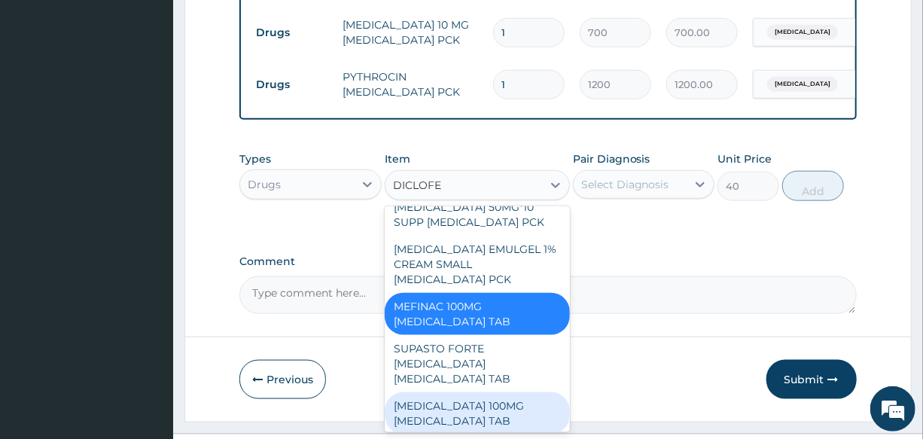
click at [508, 402] on div "DICLOFENAC 100MG DICLOFENAC TAB" at bounding box center [477, 413] width 185 height 42
type input "70"
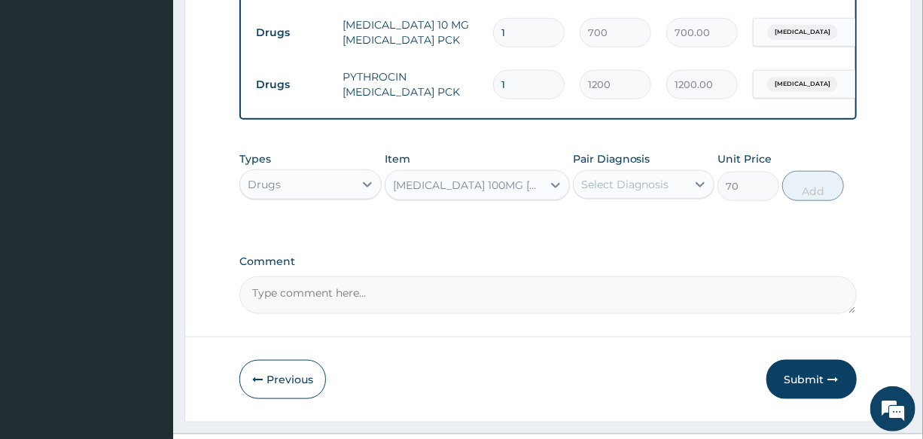
click at [613, 177] on div "Select Diagnosis" at bounding box center [629, 184] width 113 height 24
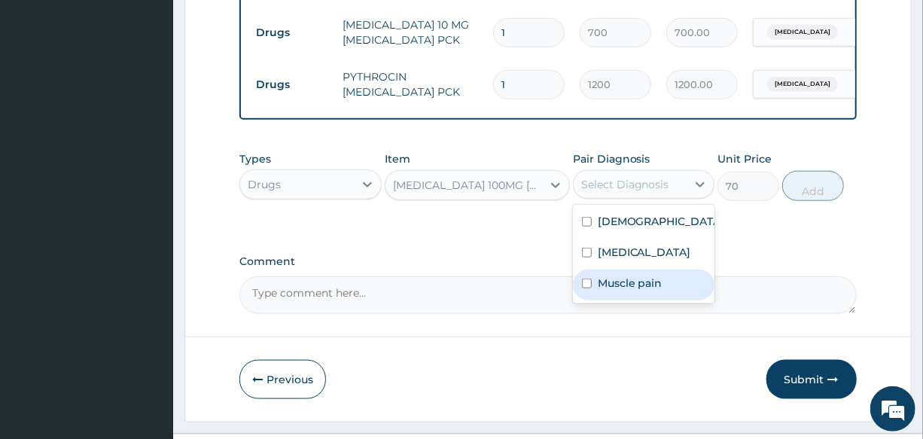
click at [666, 299] on div "Muscle pain" at bounding box center [643, 284] width 141 height 31
checkbox input "true"
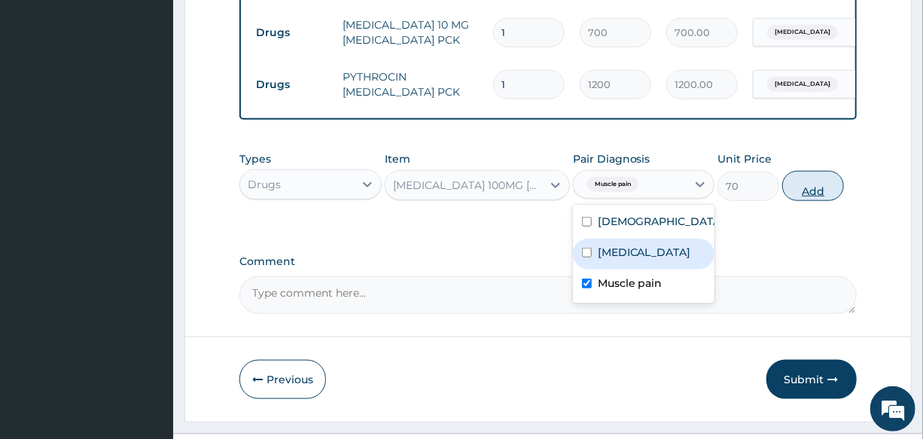
click at [804, 200] on button "Add" at bounding box center [813, 186] width 62 height 30
type input "0"
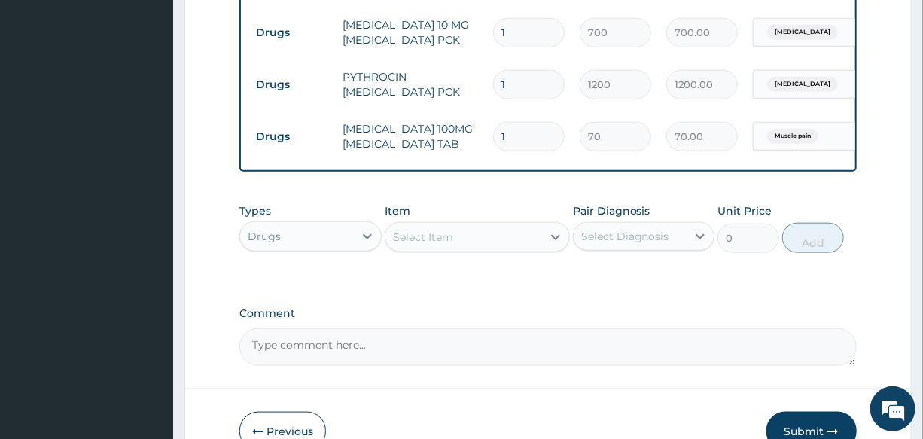
type input "10"
type input "700.00"
type input "10"
click at [527, 98] on tr "Drugs PYTHROCIN AZITHROMYCIN PCK 1 1200 1200.00 Upper respiratory infection Del…" at bounding box center [616, 85] width 737 height 52
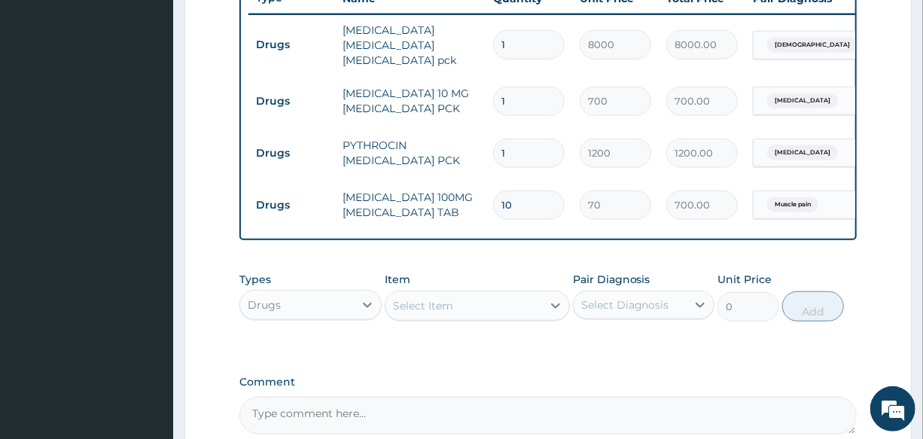
scroll to position [517, 0]
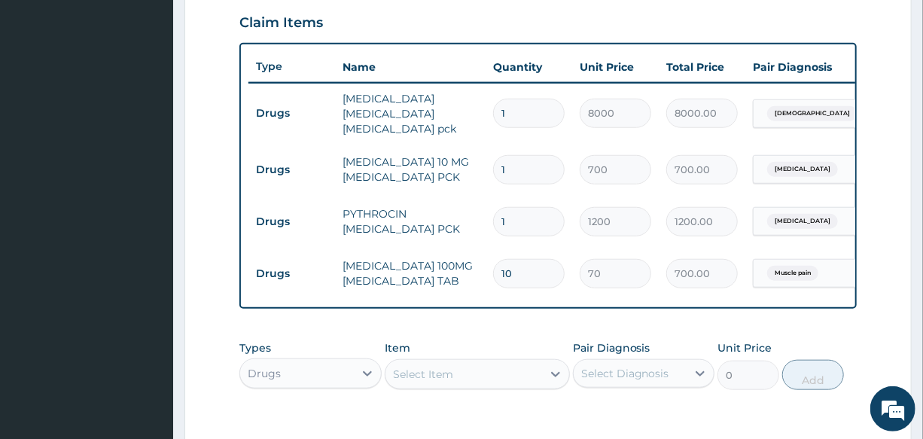
click at [295, 385] on div "Drugs" at bounding box center [296, 373] width 113 height 24
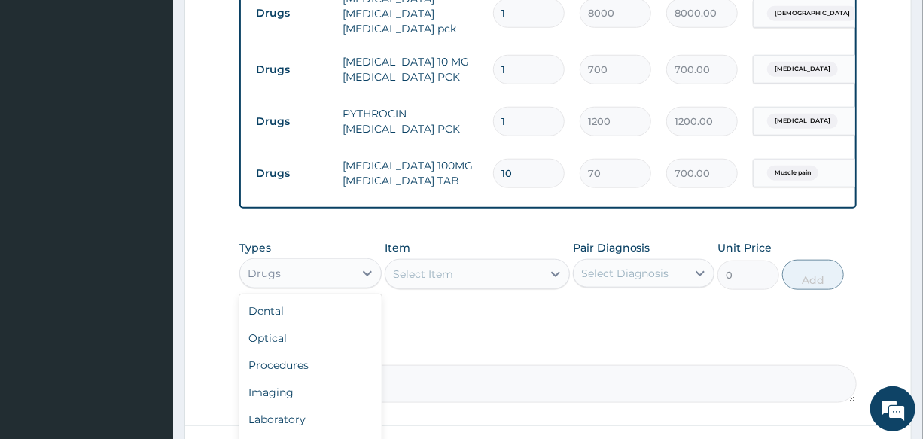
scroll to position [654, 0]
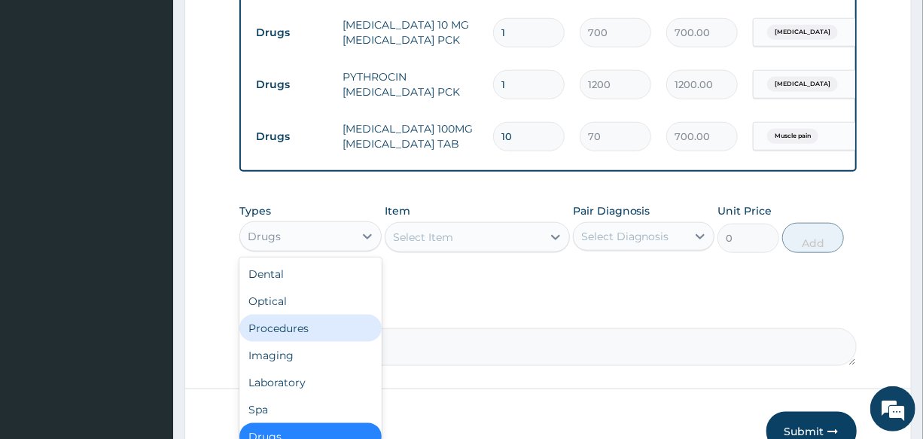
click at [291, 334] on div "Procedures" at bounding box center [309, 328] width 141 height 27
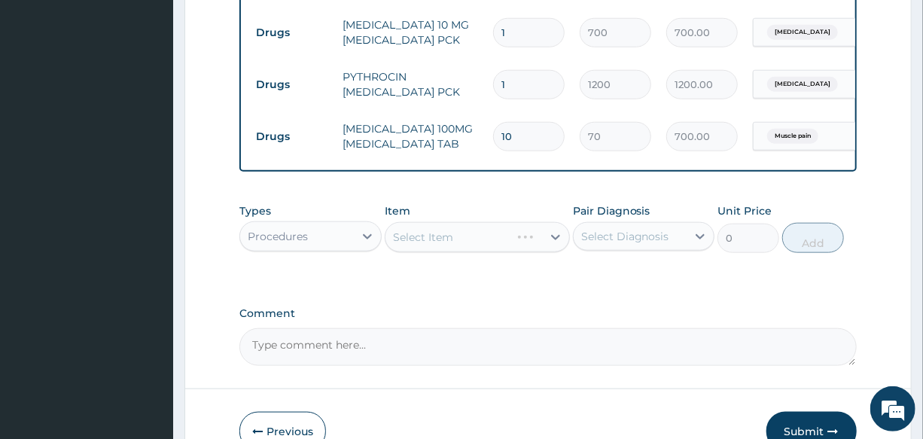
click at [484, 239] on div "Select Item" at bounding box center [477, 237] width 185 height 30
click at [475, 239] on div "Select Item" at bounding box center [477, 237] width 185 height 30
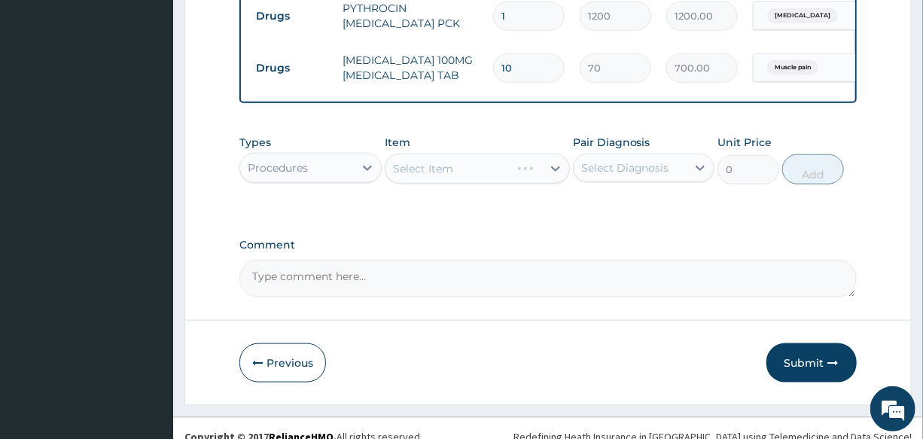
click at [472, 174] on div "Select Item" at bounding box center [477, 169] width 185 height 30
click at [472, 174] on div "Select Item" at bounding box center [463, 169] width 157 height 24
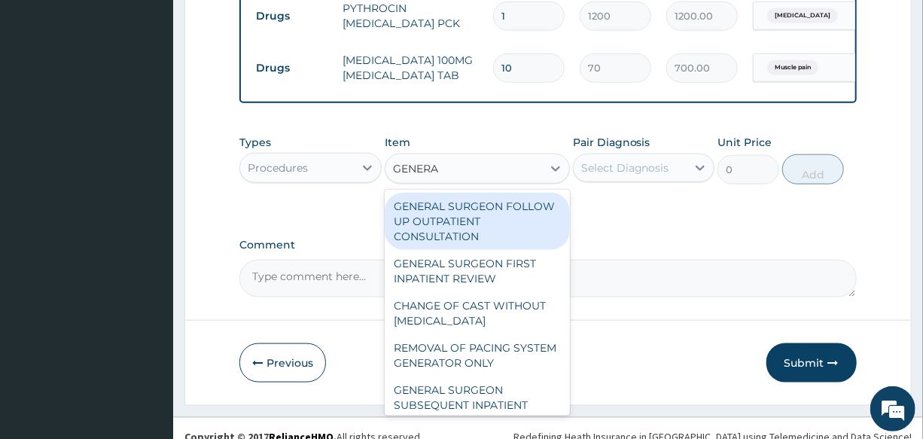
type input "GENERAL"
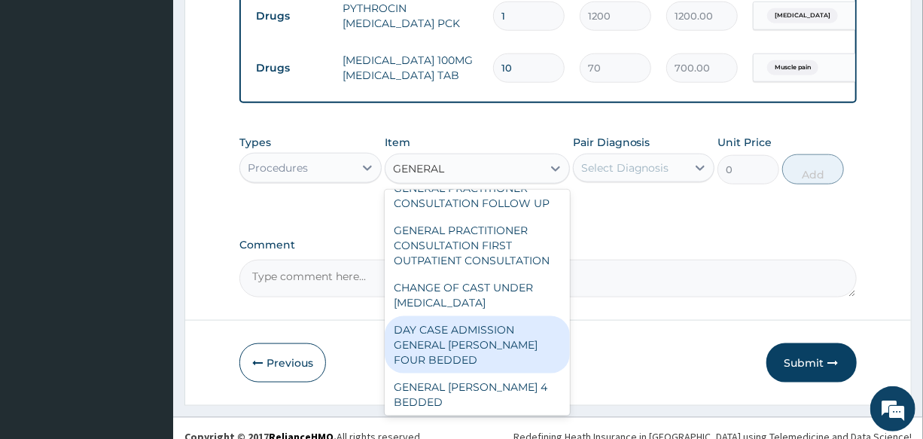
scroll to position [235, 0]
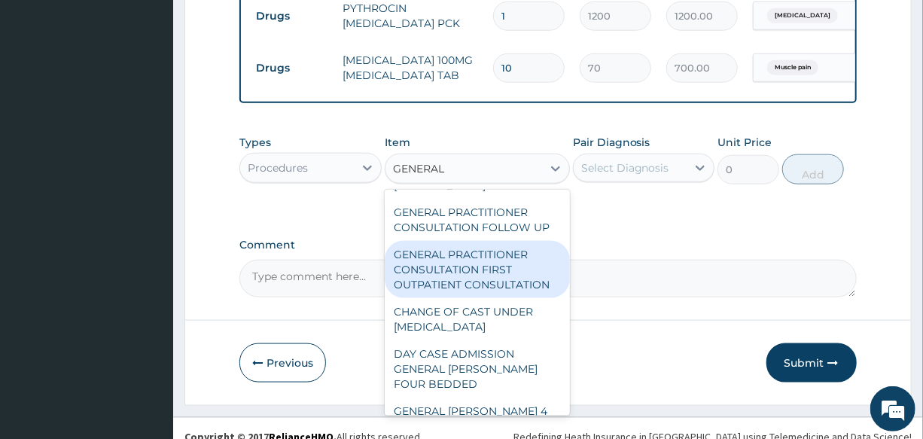
click at [461, 282] on div "GENERAL PRACTITIONER CONSULTATION FIRST OUTPATIENT CONSULTATION" at bounding box center [477, 269] width 185 height 57
type input "3000"
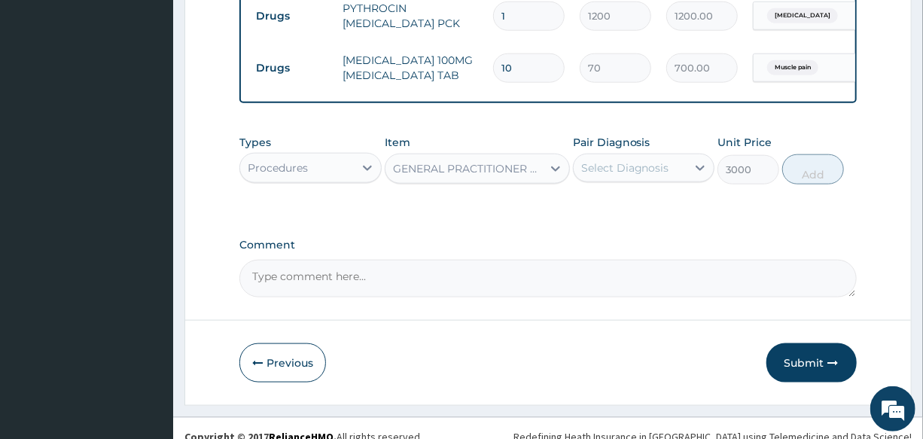
click at [644, 169] on div "Select Diagnosis" at bounding box center [625, 167] width 88 height 15
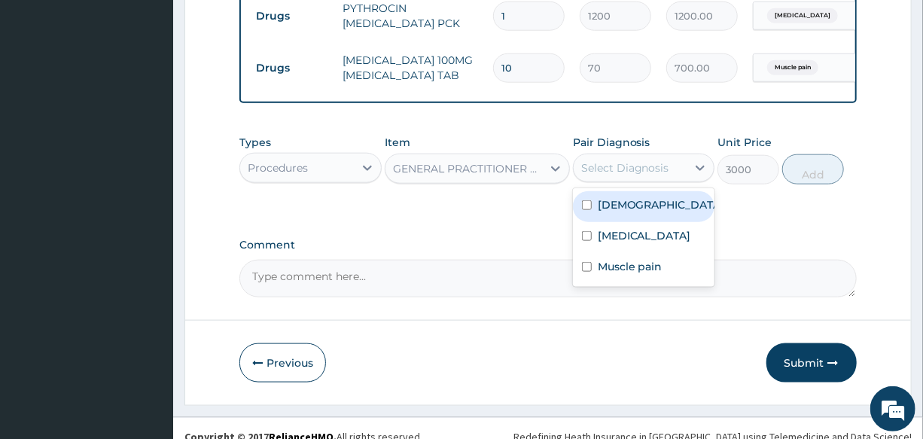
click at [640, 214] on div "Asthma" at bounding box center [643, 206] width 141 height 31
checkbox input "true"
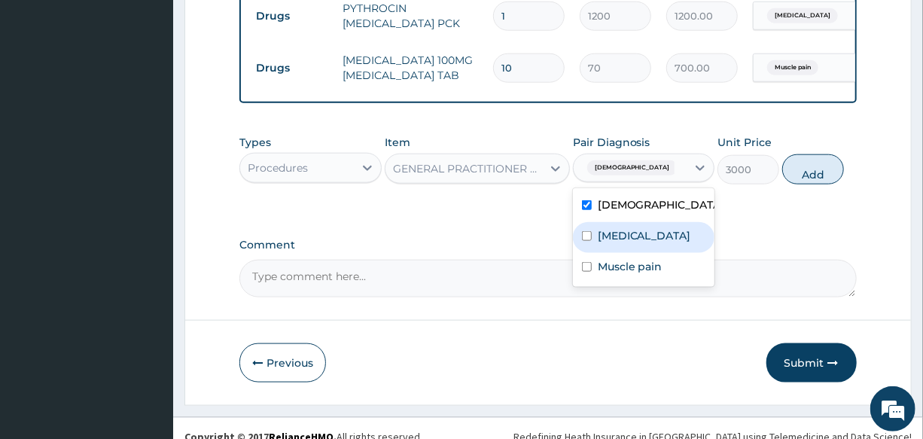
click at [634, 235] on label "Upper respiratory infection" at bounding box center [643, 235] width 93 height 15
checkbox input "true"
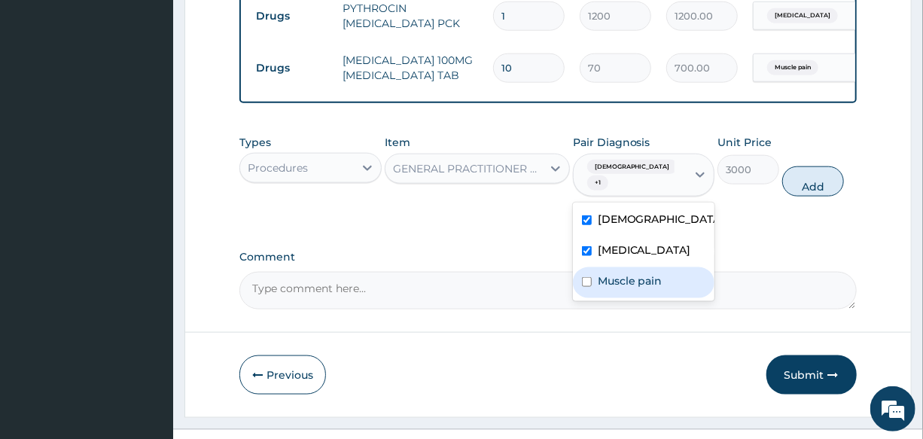
click at [625, 297] on div "Muscle pain" at bounding box center [643, 282] width 141 height 31
checkbox input "true"
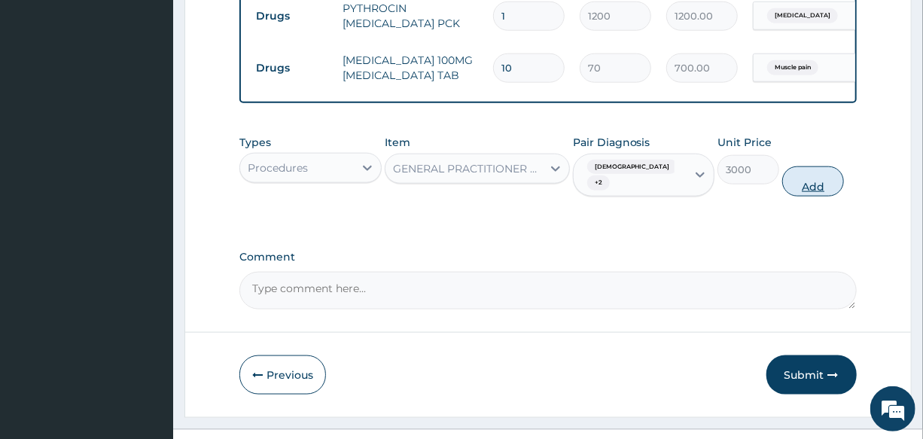
click at [817, 184] on button "Add" at bounding box center [813, 181] width 62 height 30
type input "0"
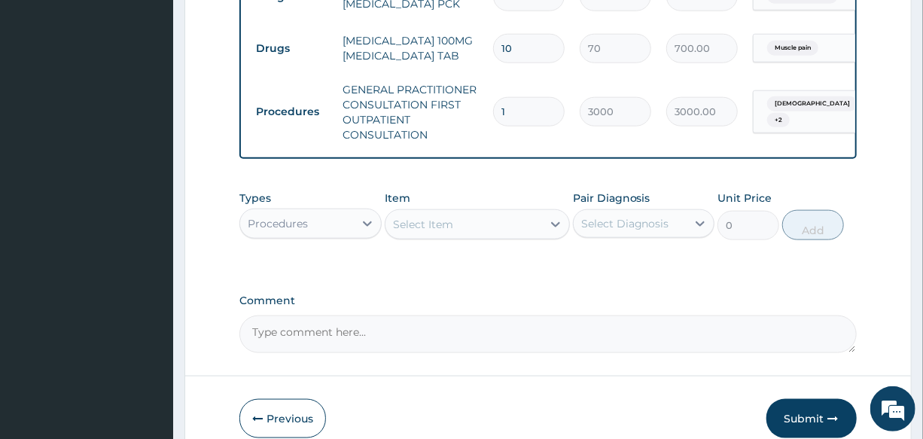
scroll to position [817, 0]
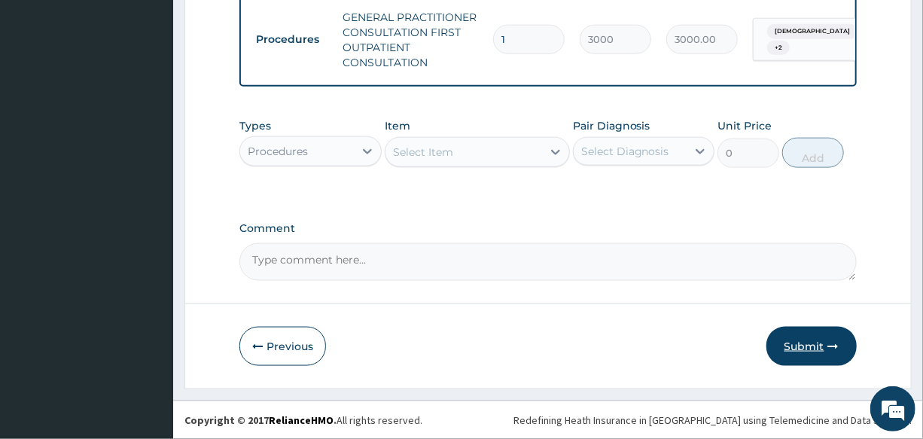
click at [792, 350] on button "Submit" at bounding box center [811, 346] width 90 height 39
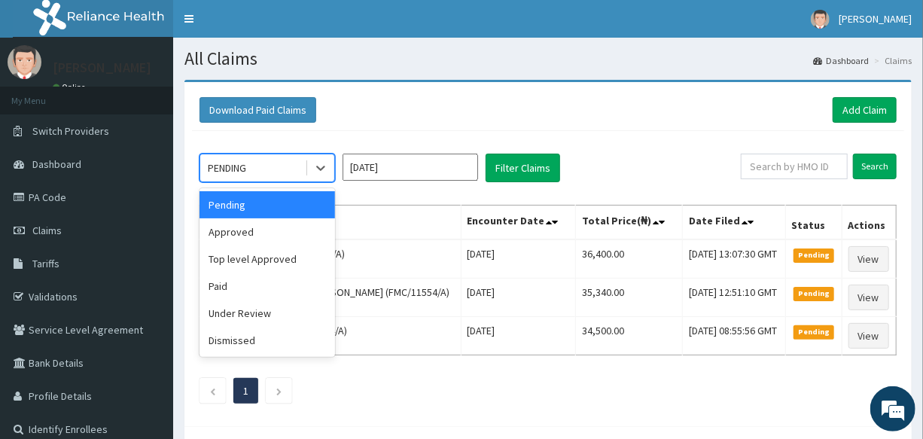
click at [239, 161] on div "PENDING" at bounding box center [227, 167] width 38 height 15
click at [273, 234] on div "Approved" at bounding box center [266, 231] width 135 height 27
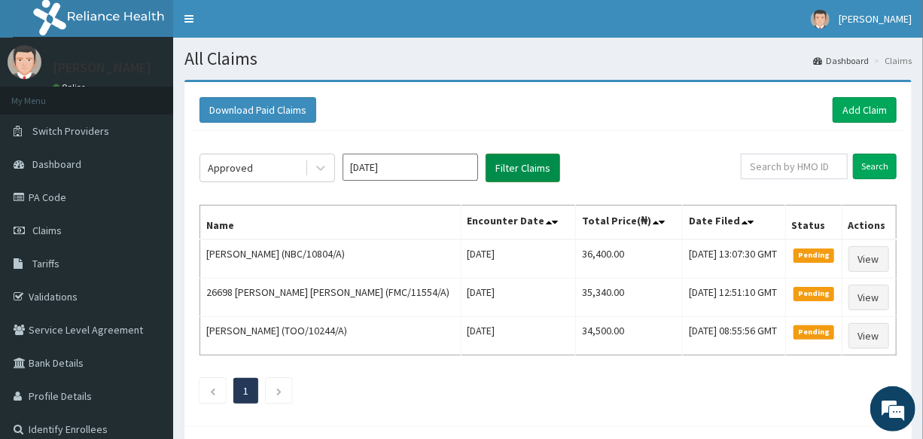
click at [505, 172] on button "Filter Claims" at bounding box center [522, 168] width 74 height 29
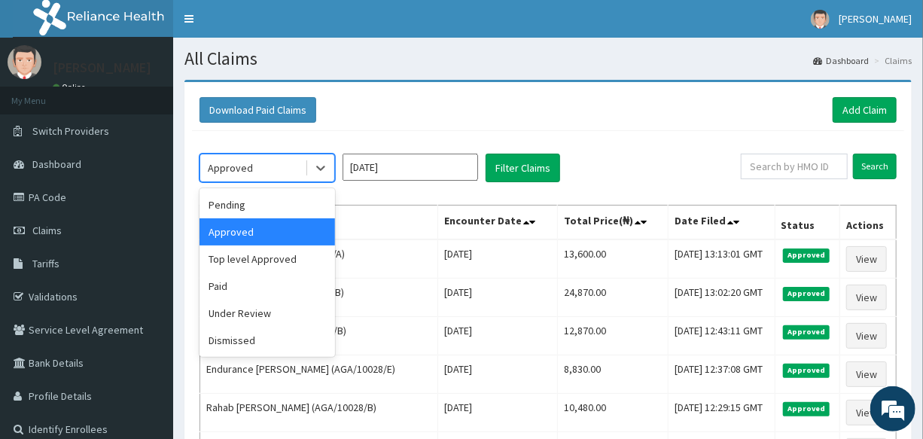
click at [272, 159] on div "Approved" at bounding box center [252, 168] width 105 height 24
click at [296, 248] on div "Top level Approved" at bounding box center [266, 258] width 135 height 27
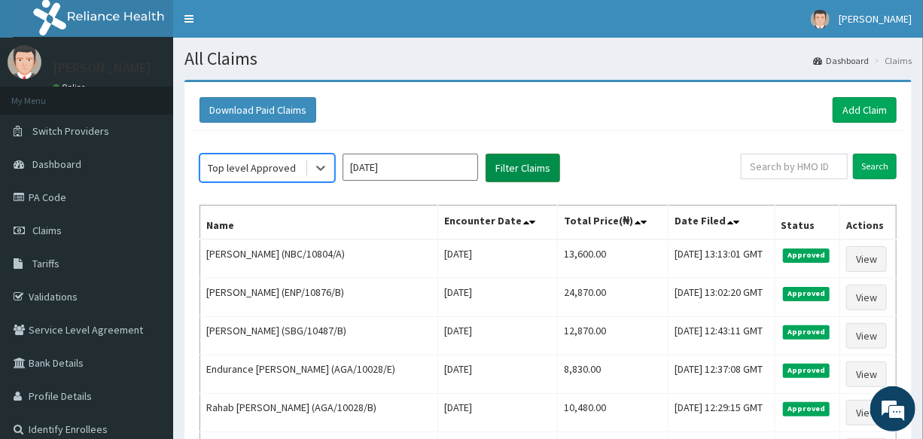
click at [533, 166] on button "Filter Claims" at bounding box center [522, 168] width 74 height 29
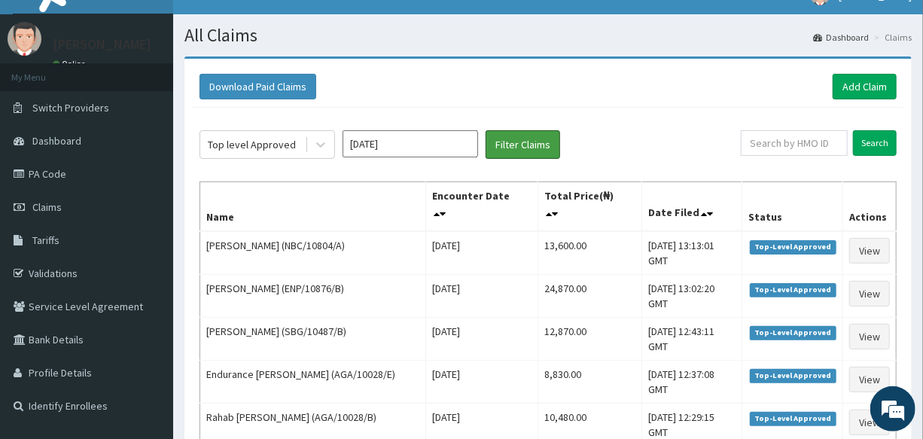
scroll to position [12, 0]
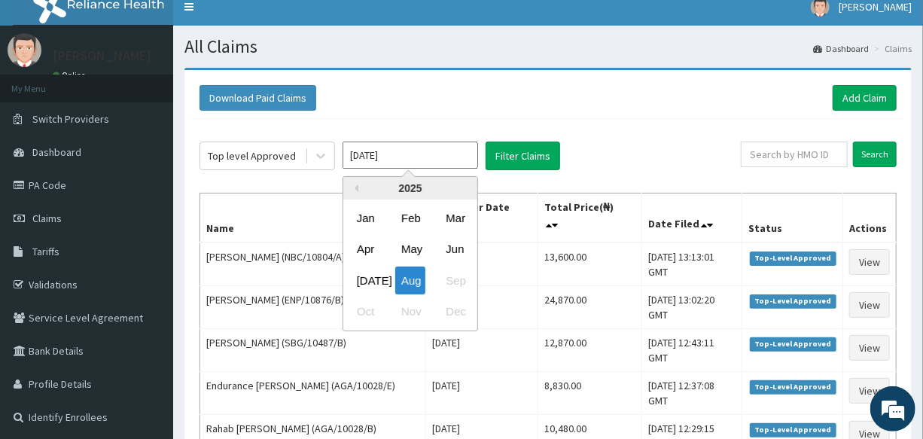
click at [426, 155] on input "[DATE]" at bounding box center [409, 154] width 135 height 27
click at [359, 286] on div "[DATE]" at bounding box center [366, 280] width 30 height 28
type input "[DATE]"
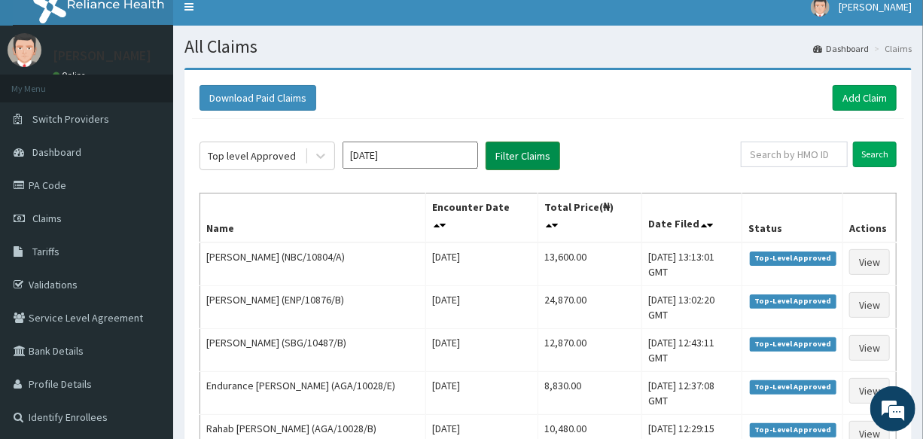
click at [520, 154] on button "Filter Claims" at bounding box center [522, 155] width 74 height 29
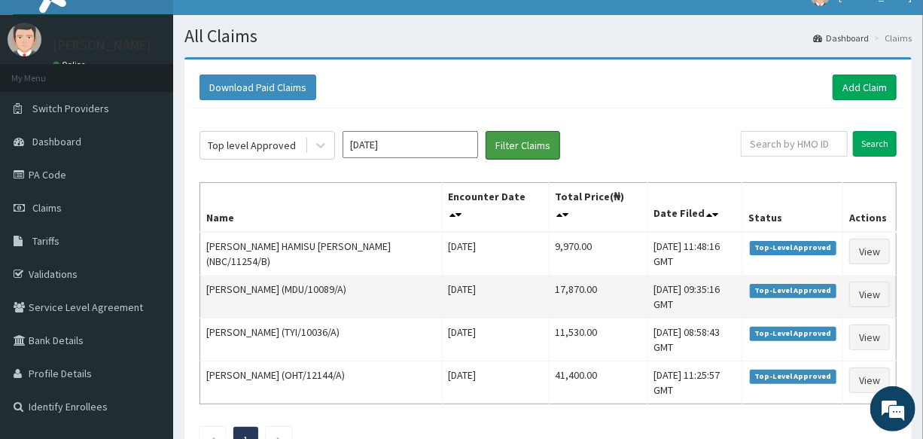
scroll to position [0, 0]
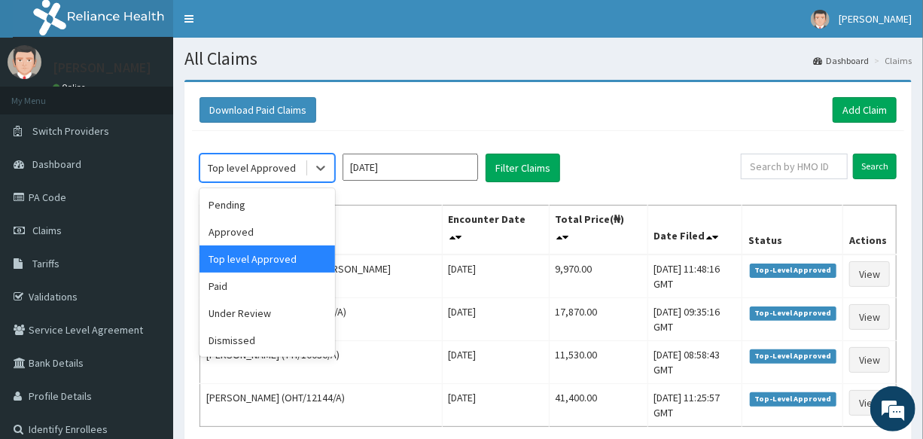
click at [287, 162] on div "Top level Approved" at bounding box center [252, 167] width 88 height 15
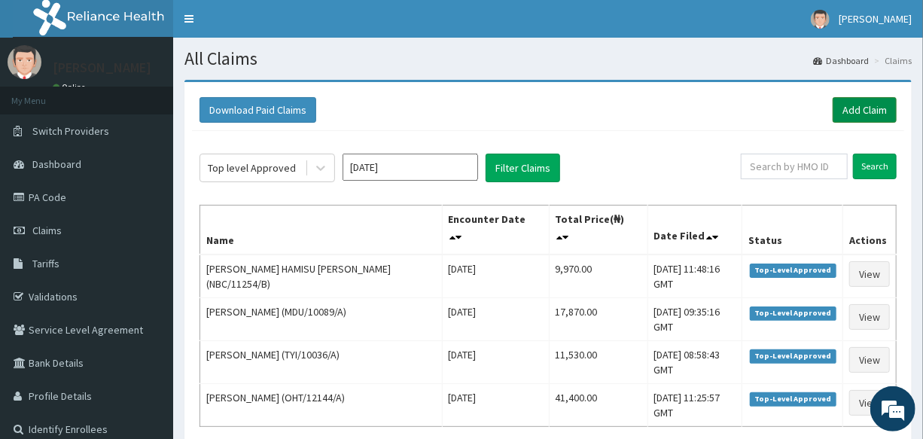
click at [868, 113] on link "Add Claim" at bounding box center [864, 110] width 64 height 26
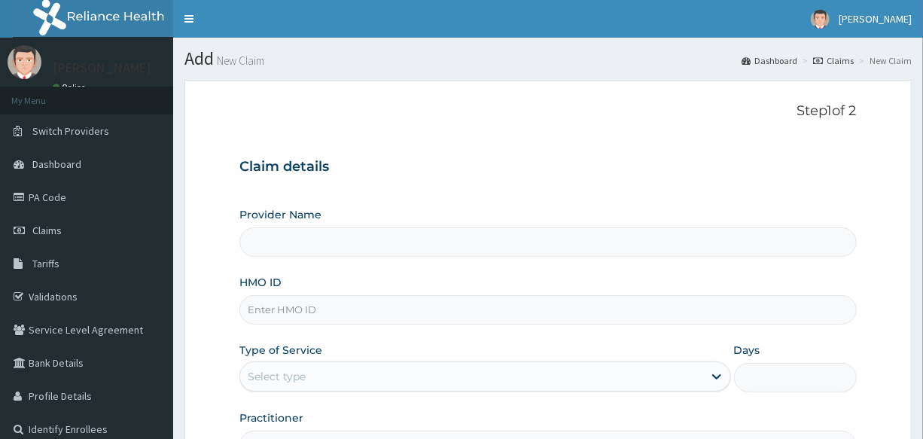
type input "International Clinics And Hospitals Ltd"
click at [69, 223] on link "Claims" at bounding box center [86, 230] width 173 height 33
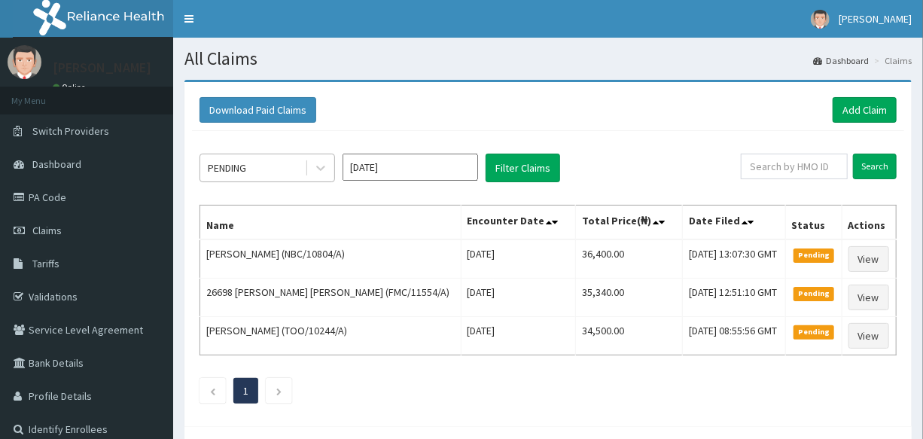
click at [274, 172] on div "PENDING" at bounding box center [252, 168] width 105 height 24
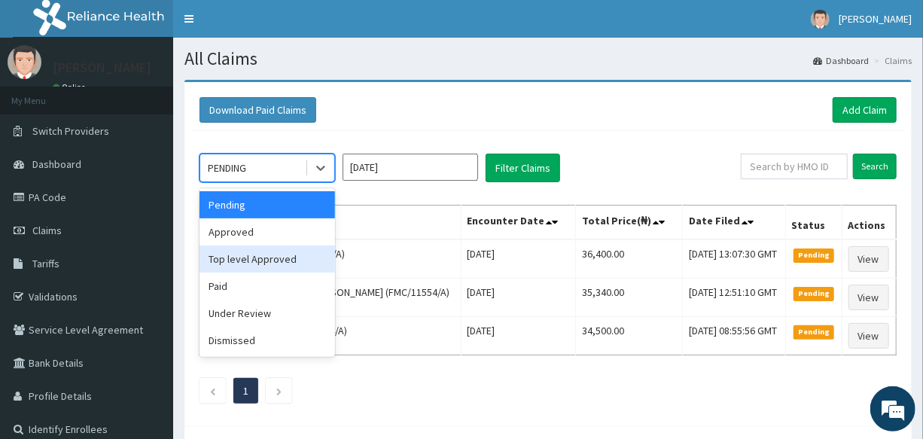
click at [271, 267] on div "Top level Approved" at bounding box center [266, 258] width 135 height 27
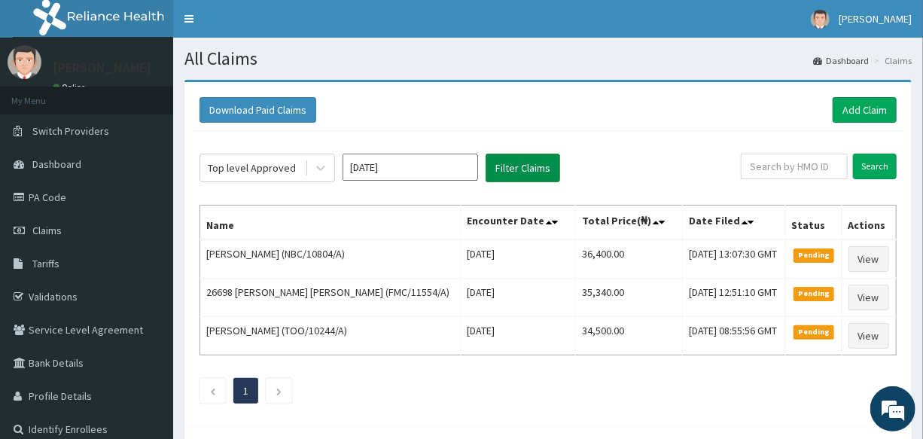
click at [537, 162] on button "Filter Claims" at bounding box center [522, 168] width 74 height 29
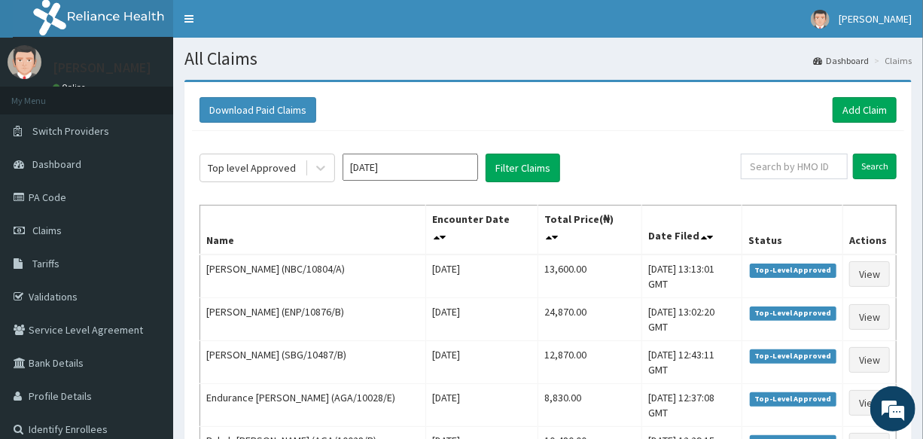
click at [409, 175] on input "[DATE]" at bounding box center [409, 167] width 135 height 27
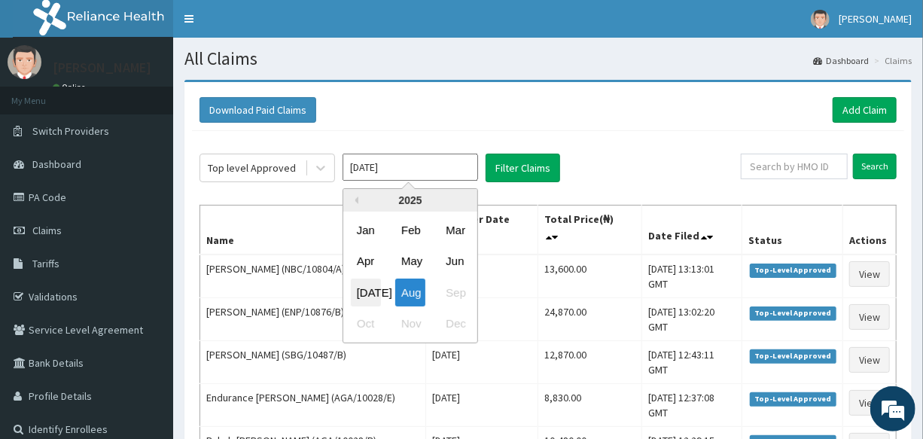
click at [369, 293] on div "[DATE]" at bounding box center [366, 292] width 30 height 28
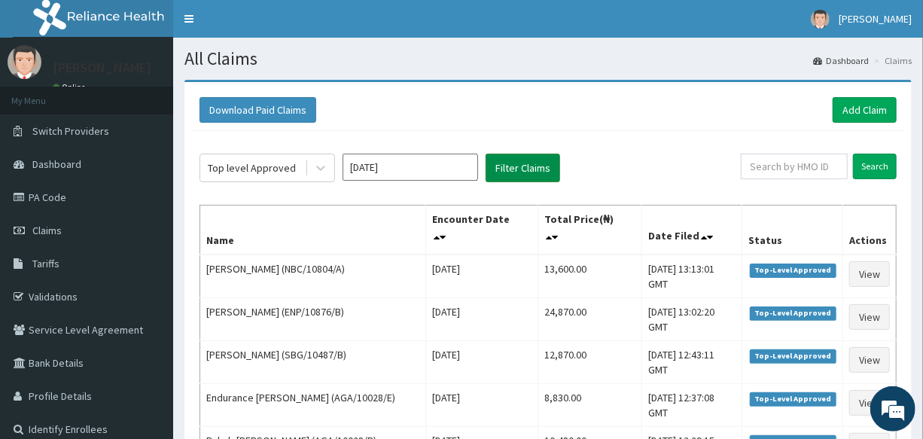
click at [534, 172] on button "Filter Claims" at bounding box center [522, 168] width 74 height 29
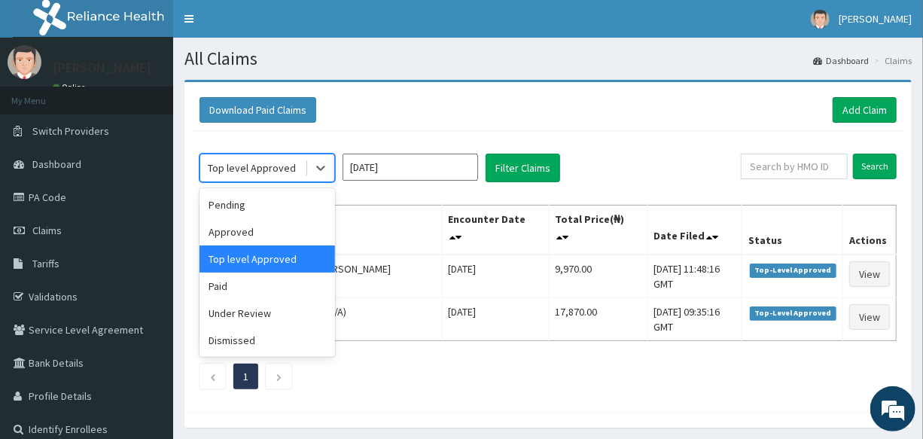
click at [292, 164] on div "Top level Approved" at bounding box center [252, 168] width 105 height 24
click at [290, 236] on div "Approved" at bounding box center [266, 231] width 135 height 27
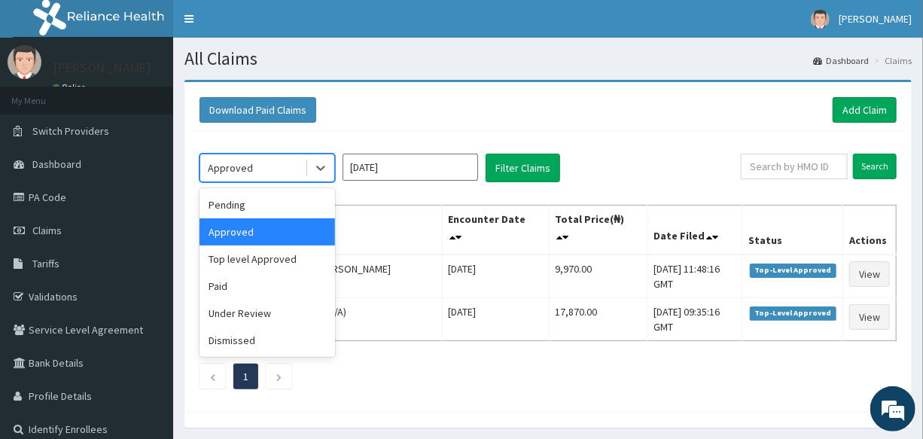
click at [301, 170] on div "Approved" at bounding box center [252, 168] width 105 height 24
click at [293, 263] on div "Top level Approved" at bounding box center [266, 258] width 135 height 27
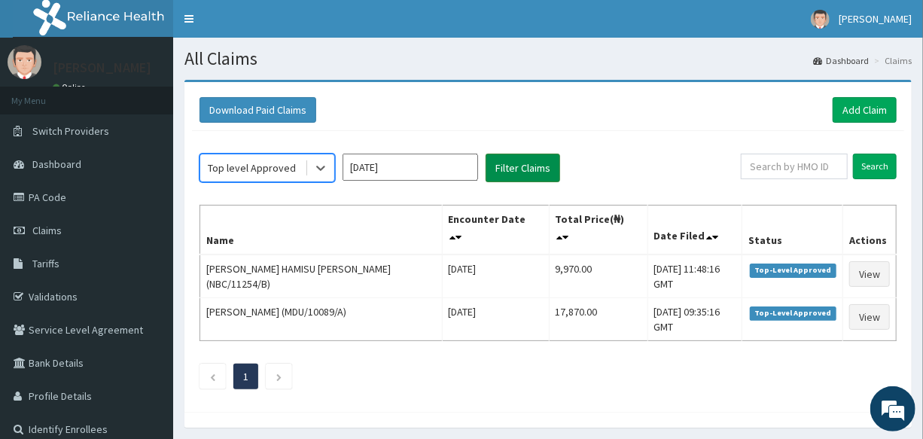
click at [515, 178] on button "Filter Claims" at bounding box center [522, 168] width 74 height 29
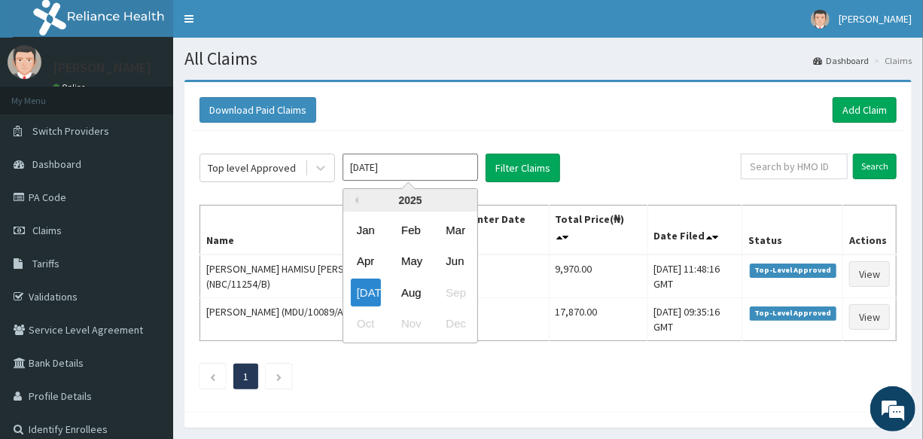
click at [415, 169] on input "[DATE]" at bounding box center [409, 167] width 135 height 27
click at [414, 293] on div "Aug" at bounding box center [410, 292] width 30 height 28
type input "[DATE]"
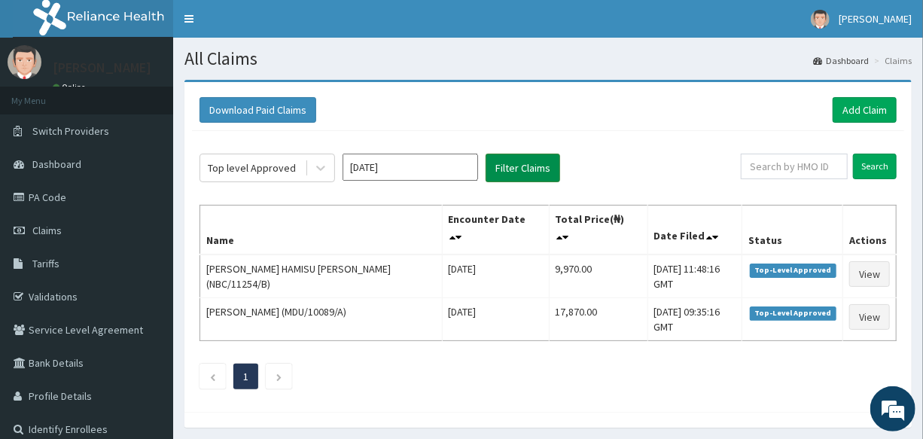
click at [529, 170] on button "Filter Claims" at bounding box center [522, 168] width 74 height 29
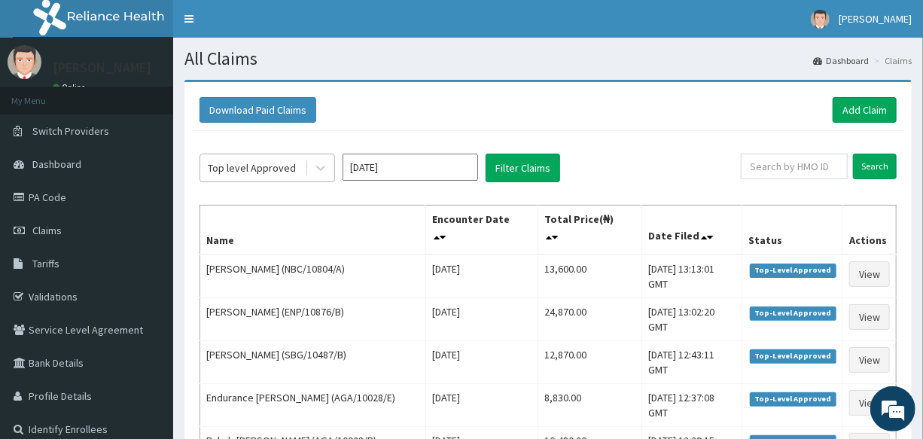
click at [265, 163] on div "Top level Approved" at bounding box center [252, 167] width 88 height 15
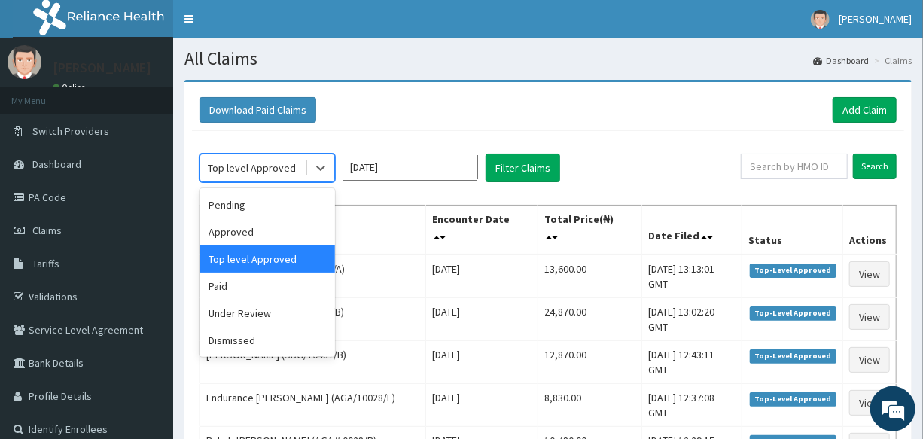
click at [262, 262] on div "Top level Approved" at bounding box center [266, 258] width 135 height 27
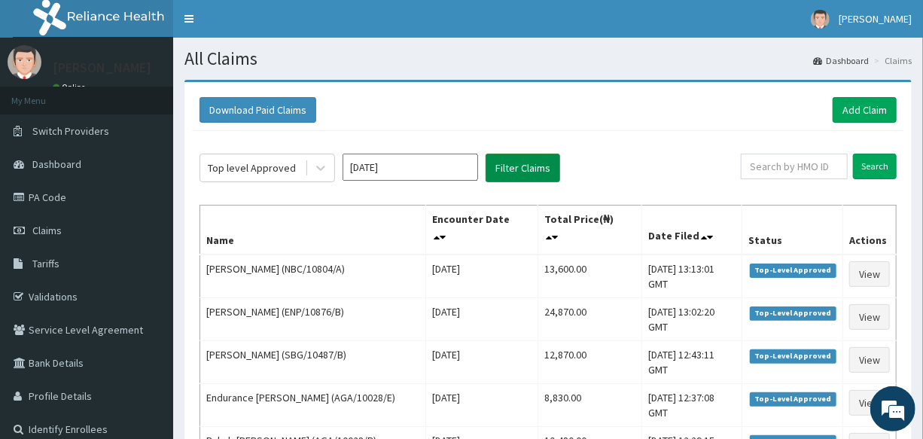
click at [552, 172] on button "Filter Claims" at bounding box center [522, 168] width 74 height 29
click at [69, 241] on link "Claims" at bounding box center [86, 230] width 173 height 33
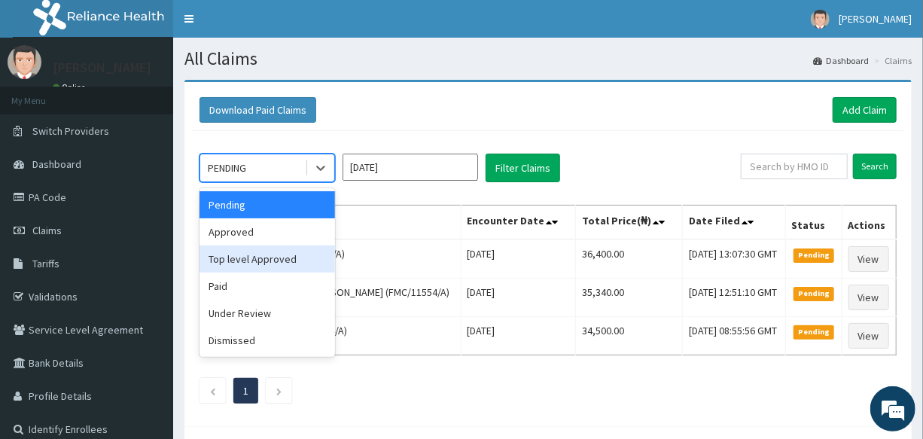
click at [257, 255] on div "Top level Approved" at bounding box center [266, 258] width 135 height 27
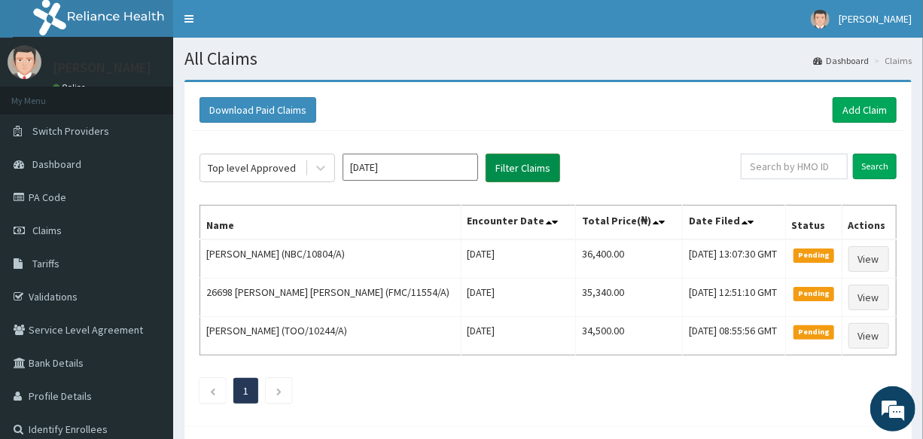
click at [512, 172] on button "Filter Claims" at bounding box center [522, 168] width 74 height 29
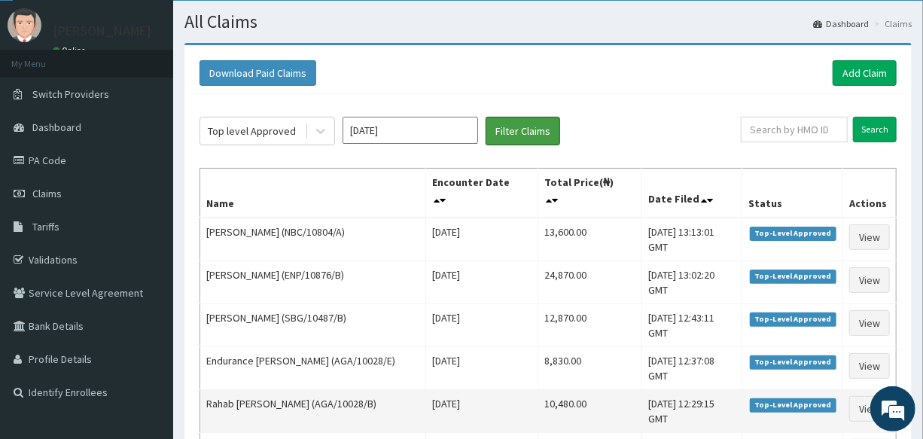
scroll to position [28, 0]
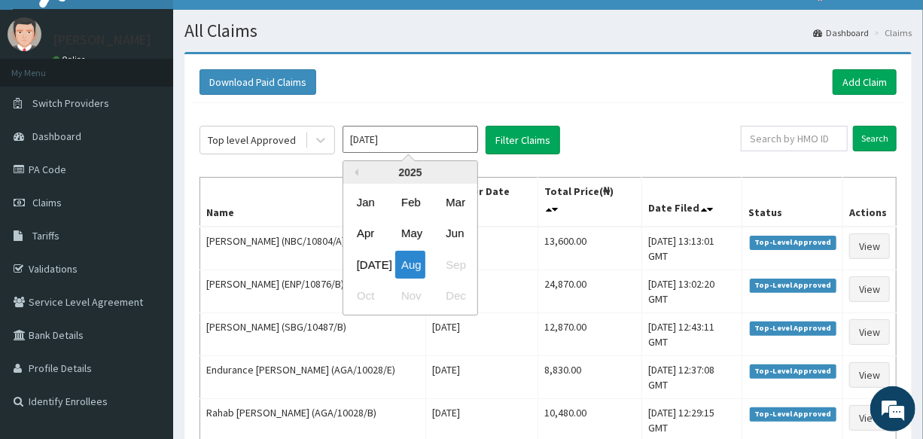
click at [389, 136] on input "[DATE]" at bounding box center [409, 139] width 135 height 27
click at [364, 263] on div "[DATE]" at bounding box center [366, 265] width 30 height 28
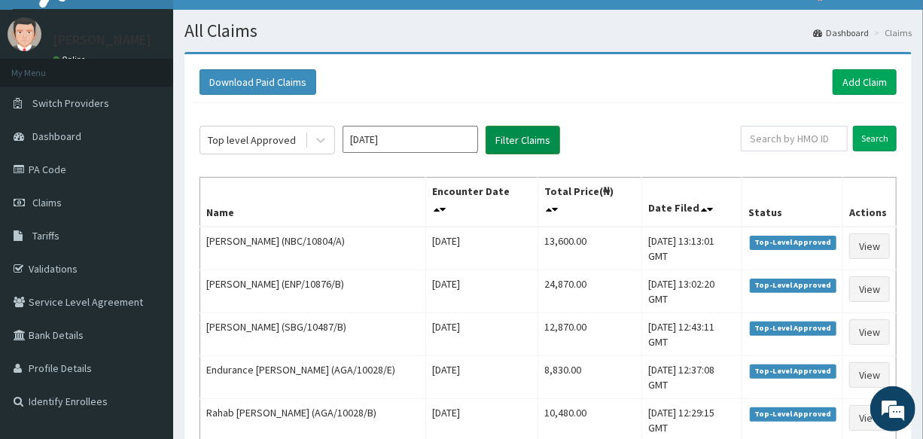
click at [519, 141] on button "Filter Claims" at bounding box center [522, 140] width 74 height 29
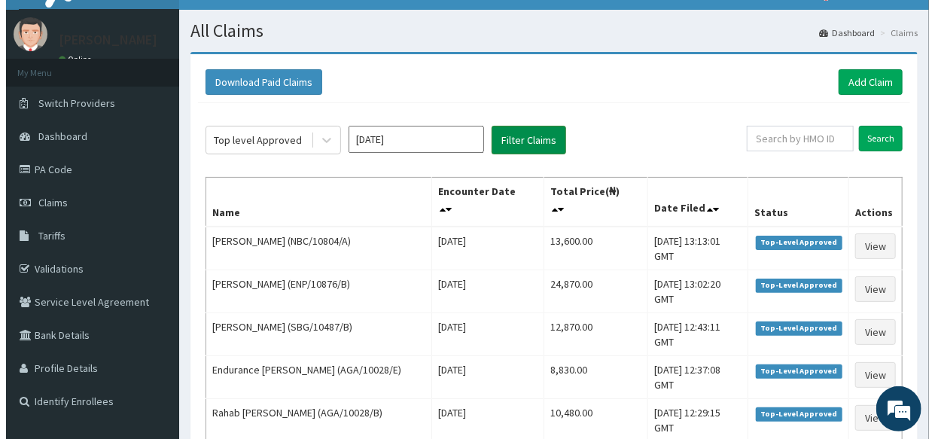
scroll to position [0, 0]
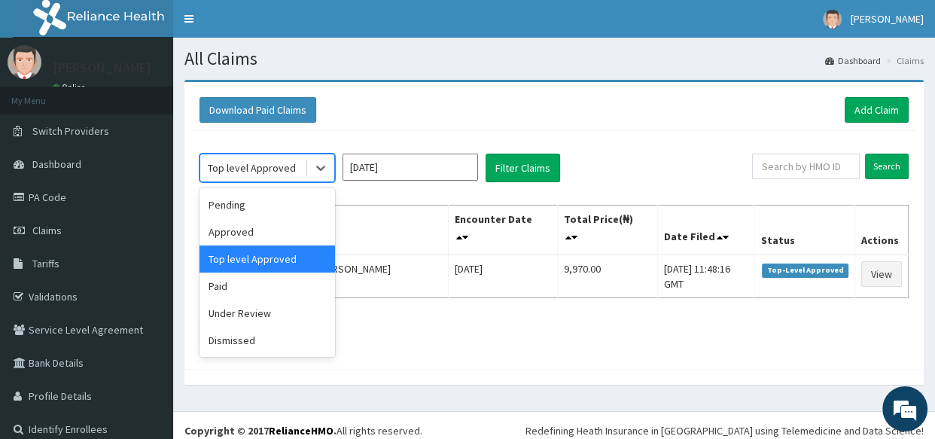
click at [269, 169] on div "Top level Approved" at bounding box center [252, 167] width 88 height 15
click at [277, 239] on div "Approved" at bounding box center [266, 231] width 135 height 27
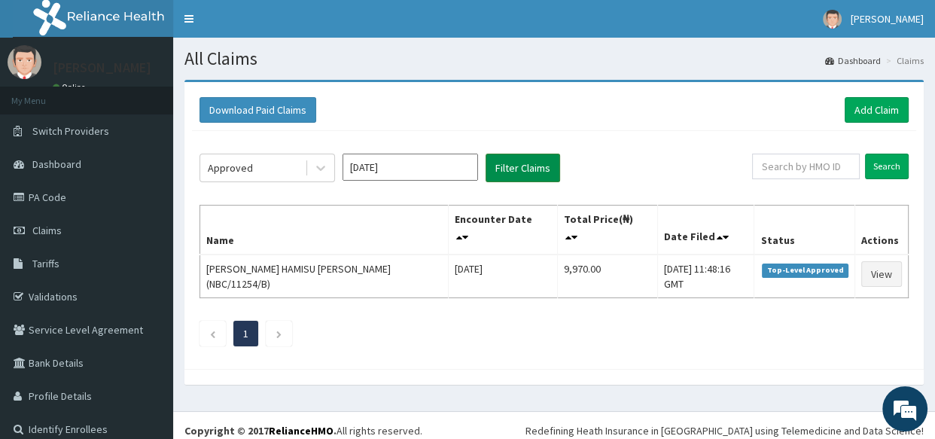
click at [505, 169] on button "Filter Claims" at bounding box center [522, 168] width 74 height 29
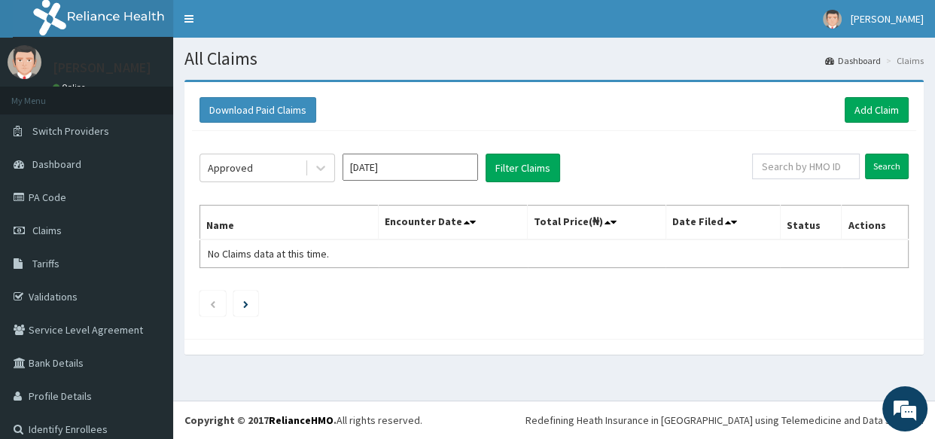
click at [407, 180] on div "[DATE]" at bounding box center [409, 168] width 135 height 29
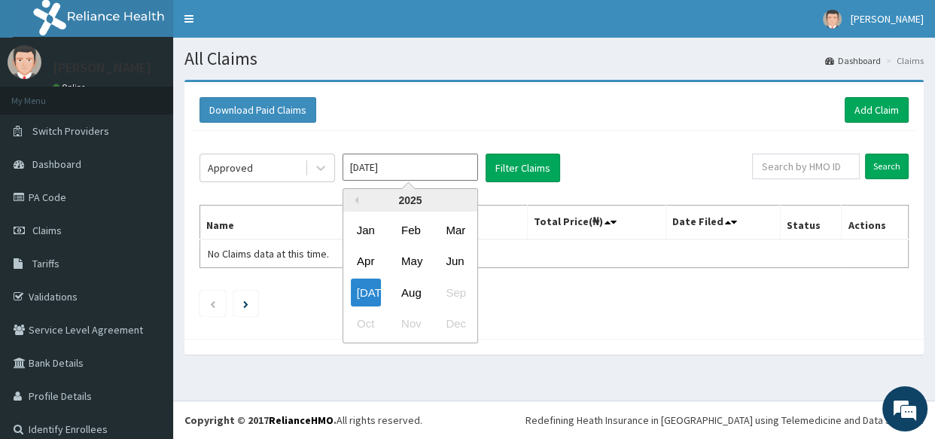
click at [381, 175] on input "[DATE]" at bounding box center [409, 167] width 135 height 27
click at [412, 296] on div "Aug" at bounding box center [410, 292] width 30 height 28
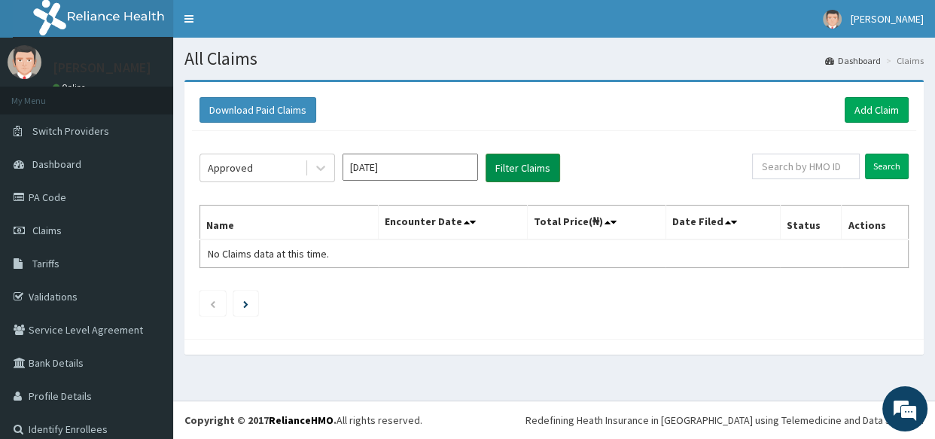
click at [512, 173] on button "Filter Claims" at bounding box center [522, 168] width 74 height 29
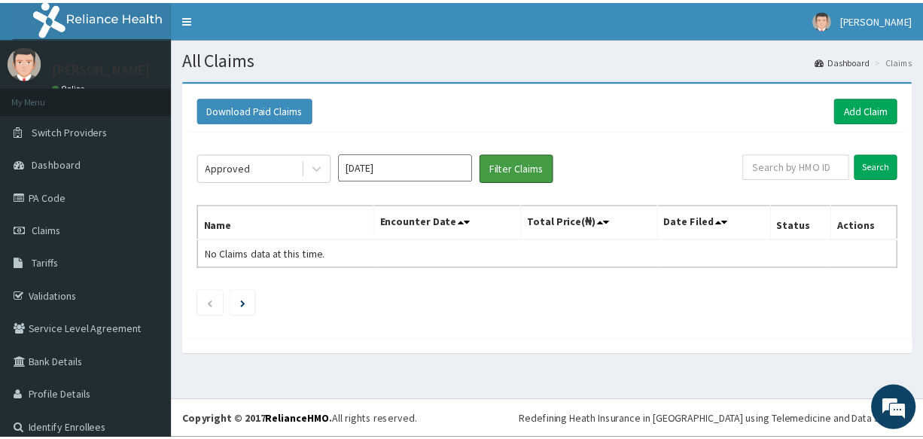
scroll to position [14, 0]
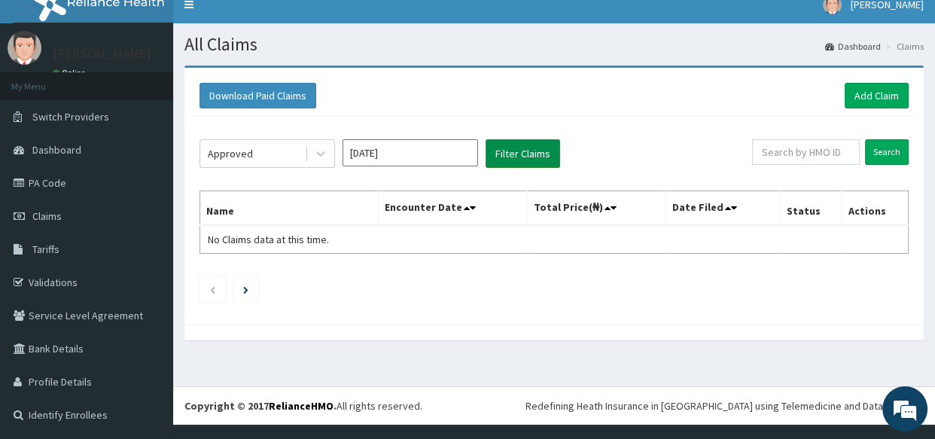
click at [513, 158] on button "Filter Claims" at bounding box center [522, 153] width 74 height 29
click at [527, 149] on button "Filter Claims" at bounding box center [522, 153] width 74 height 29
click at [275, 150] on div "Approved" at bounding box center [252, 153] width 105 height 24
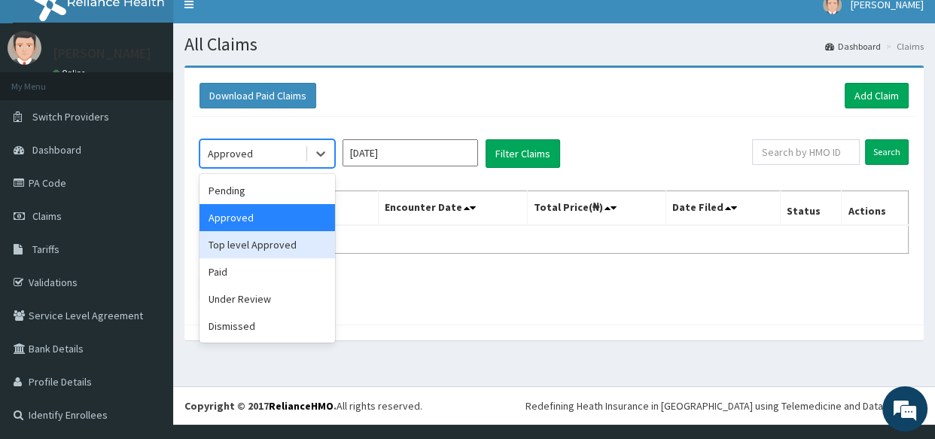
drag, startPoint x: 281, startPoint y: 241, endPoint x: 350, endPoint y: 202, distance: 78.5
click at [297, 232] on div "Top level Approved" at bounding box center [266, 244] width 135 height 27
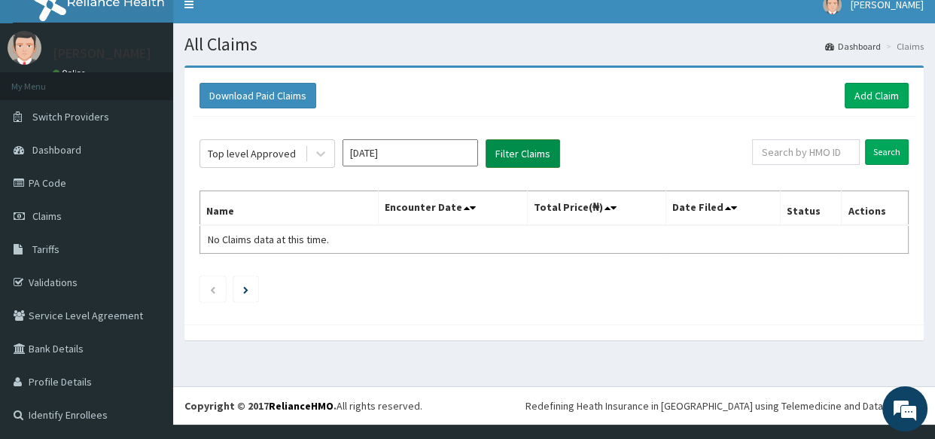
click at [512, 160] on button "Filter Claims" at bounding box center [522, 153] width 74 height 29
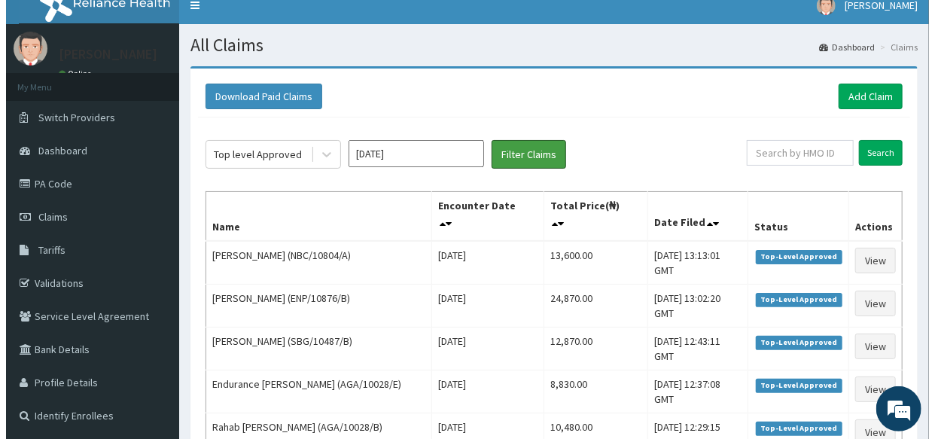
scroll to position [0, 0]
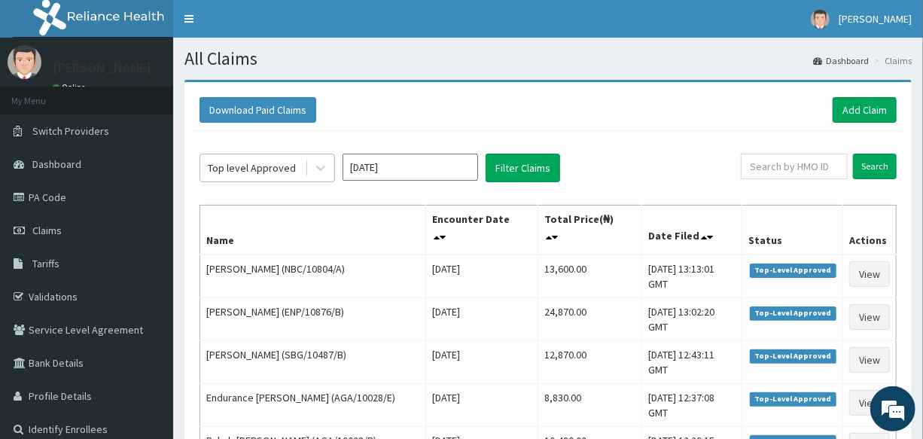
click at [247, 169] on div "Top level Approved" at bounding box center [252, 167] width 88 height 15
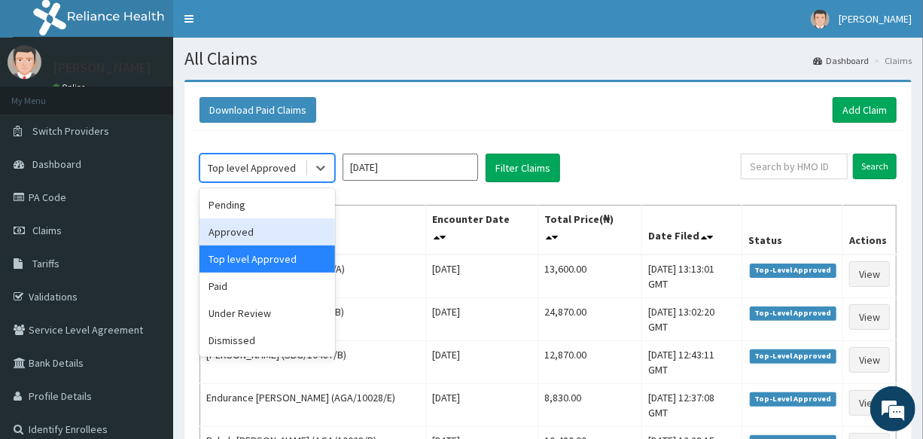
click at [270, 231] on div "Approved" at bounding box center [266, 231] width 135 height 27
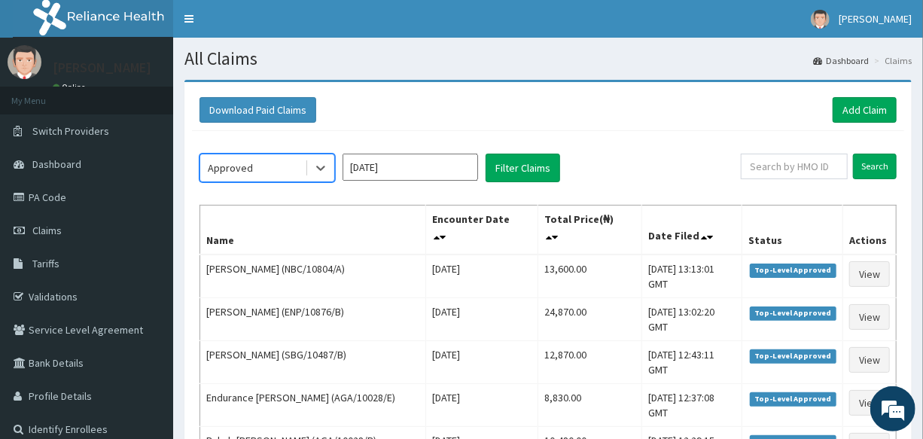
click at [279, 180] on div "Approved" at bounding box center [266, 168] width 135 height 29
click at [397, 206] on th "Name" at bounding box center [313, 230] width 226 height 50
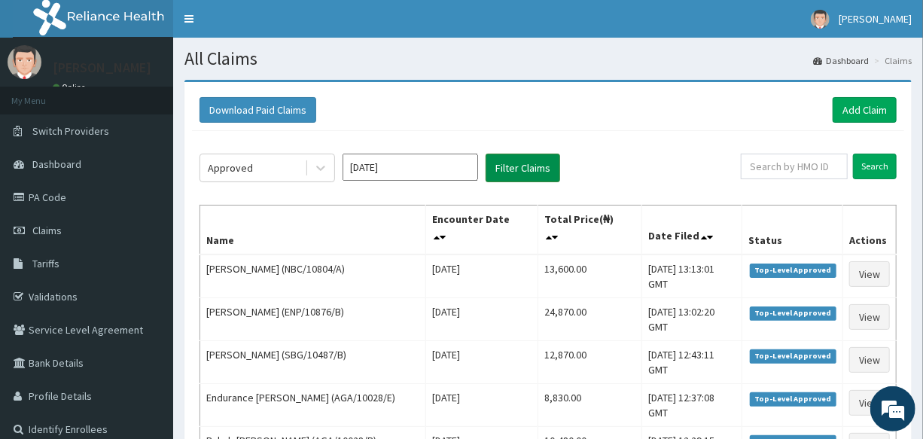
click at [504, 175] on button "Filter Claims" at bounding box center [522, 168] width 74 height 29
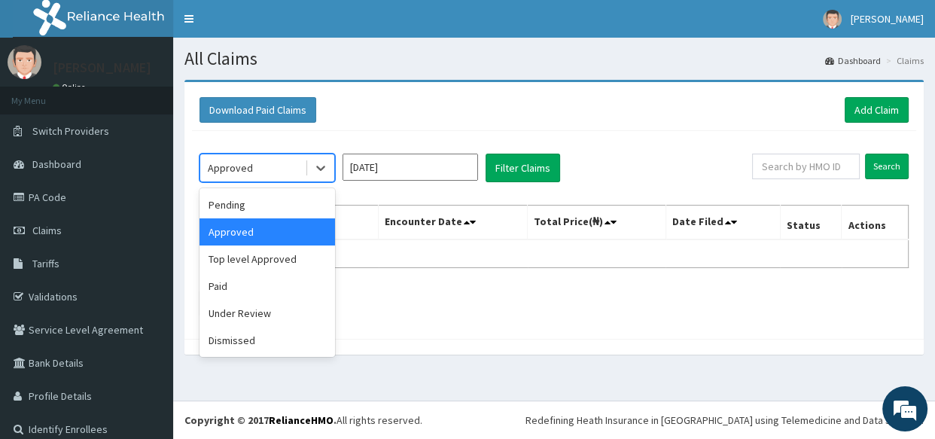
click at [248, 172] on div "Approved" at bounding box center [230, 167] width 45 height 15
click at [266, 257] on div "Top level Approved" at bounding box center [266, 258] width 135 height 27
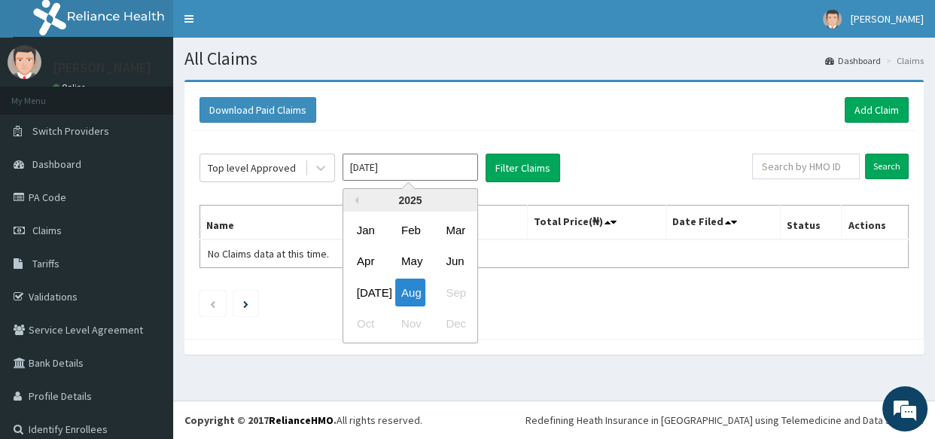
click at [448, 173] on input "[DATE]" at bounding box center [409, 167] width 135 height 27
click at [365, 301] on div "[DATE]" at bounding box center [366, 292] width 30 height 28
type input "[DATE]"
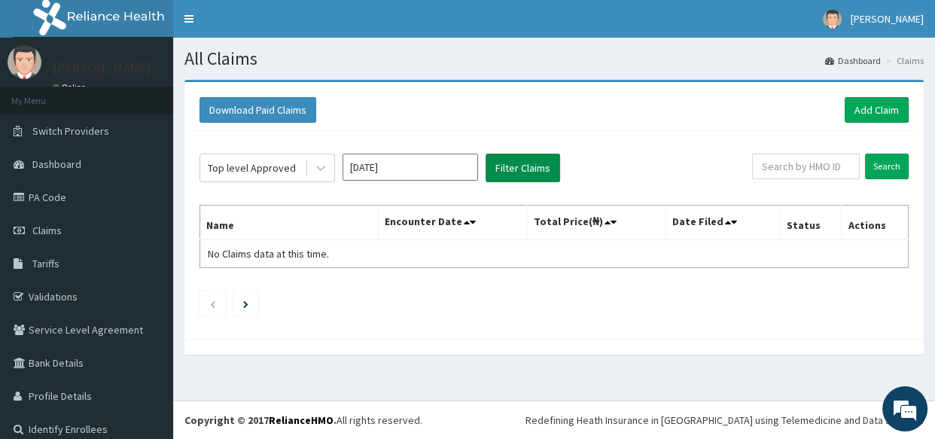
click at [512, 166] on button "Filter Claims" at bounding box center [522, 168] width 74 height 29
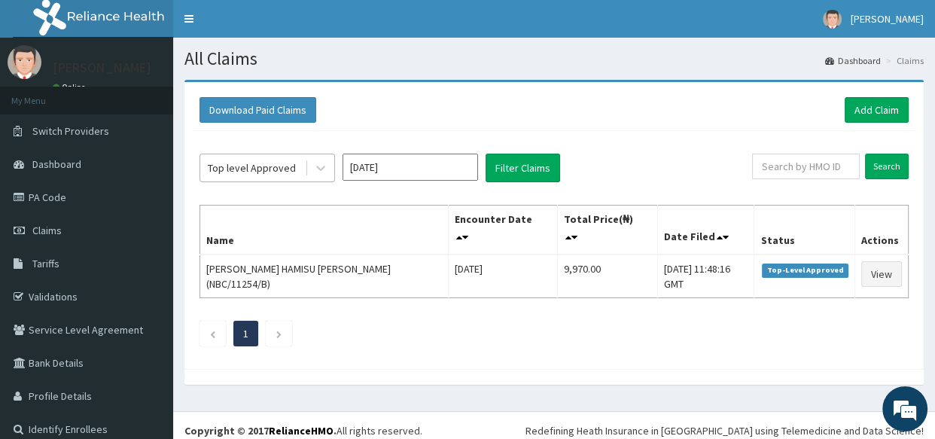
click at [269, 169] on div "Top level Approved" at bounding box center [252, 167] width 88 height 15
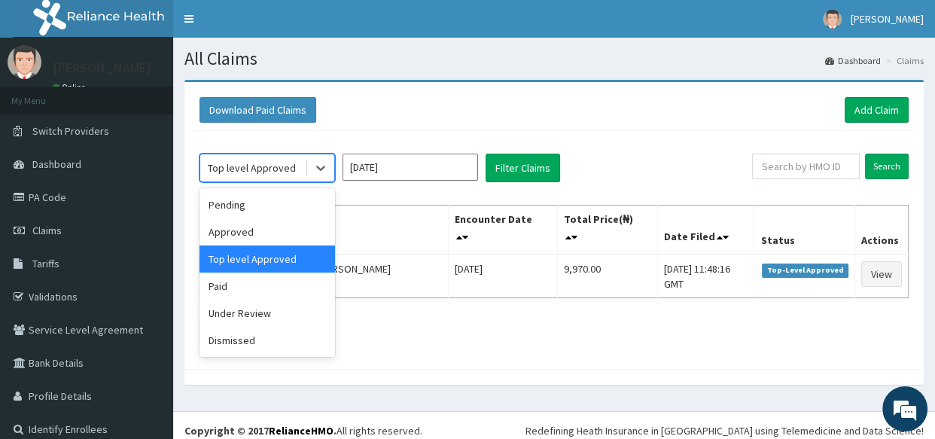
click at [258, 166] on div "Top level Approved" at bounding box center [252, 167] width 88 height 15
click at [271, 254] on div "Top level Approved" at bounding box center [266, 258] width 135 height 27
